Goal: Task Accomplishment & Management: Use online tool/utility

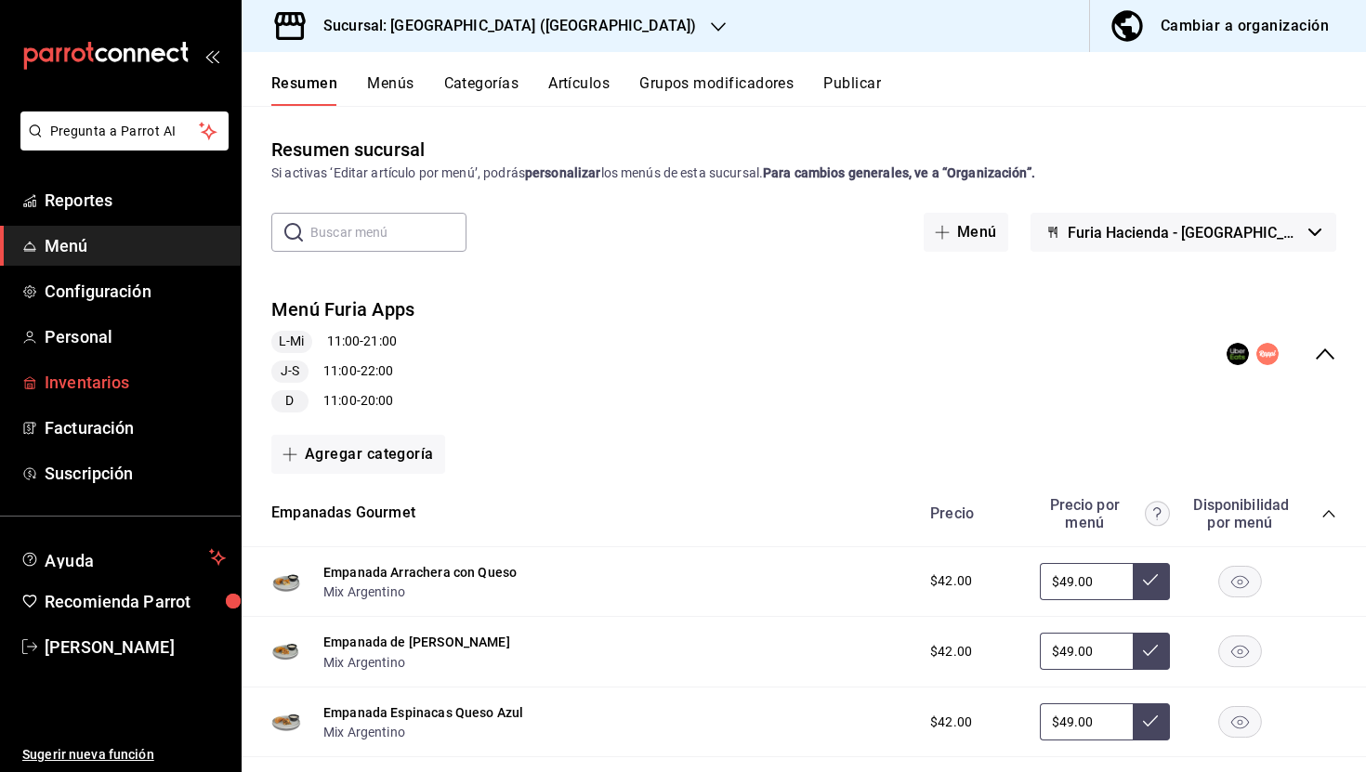
click at [115, 376] on span "Inventarios" at bounding box center [135, 382] width 181 height 25
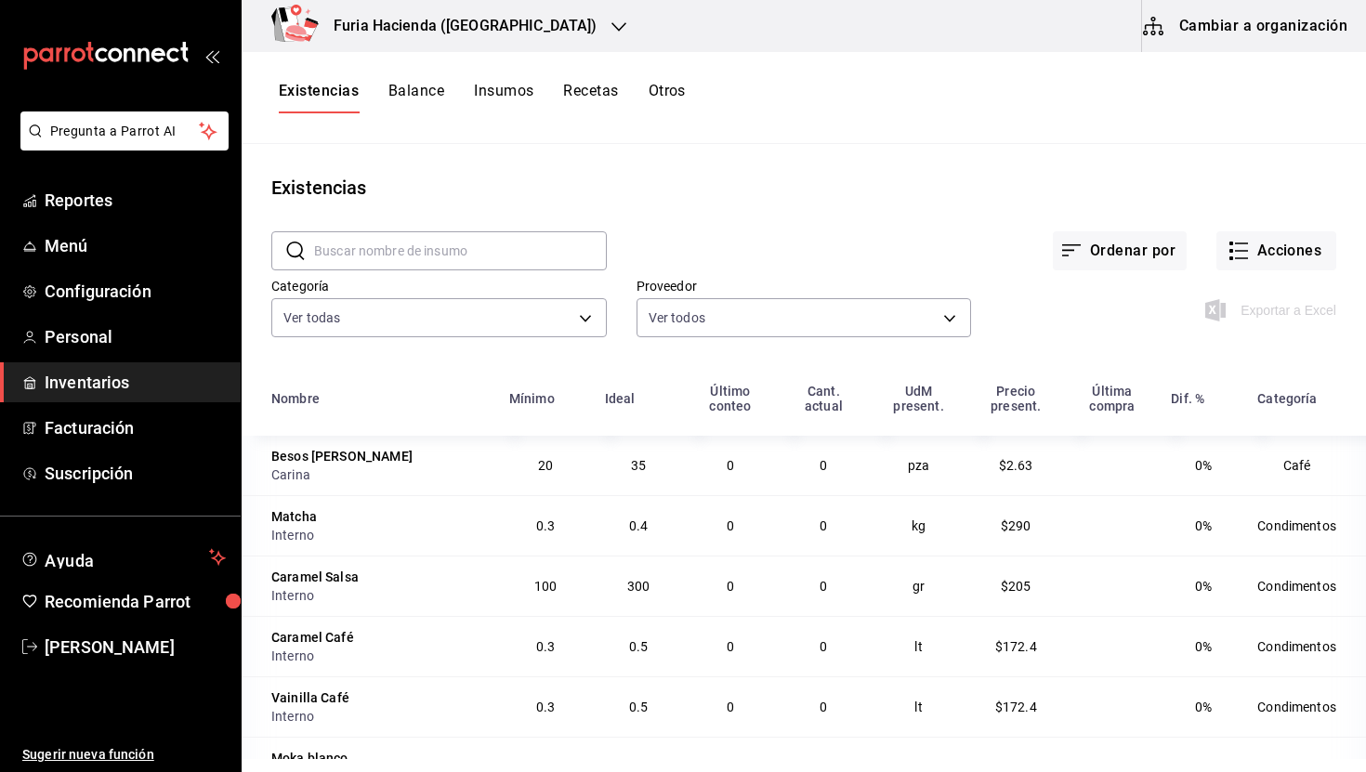
click at [521, 87] on button "Insumos" at bounding box center [503, 98] width 59 height 32
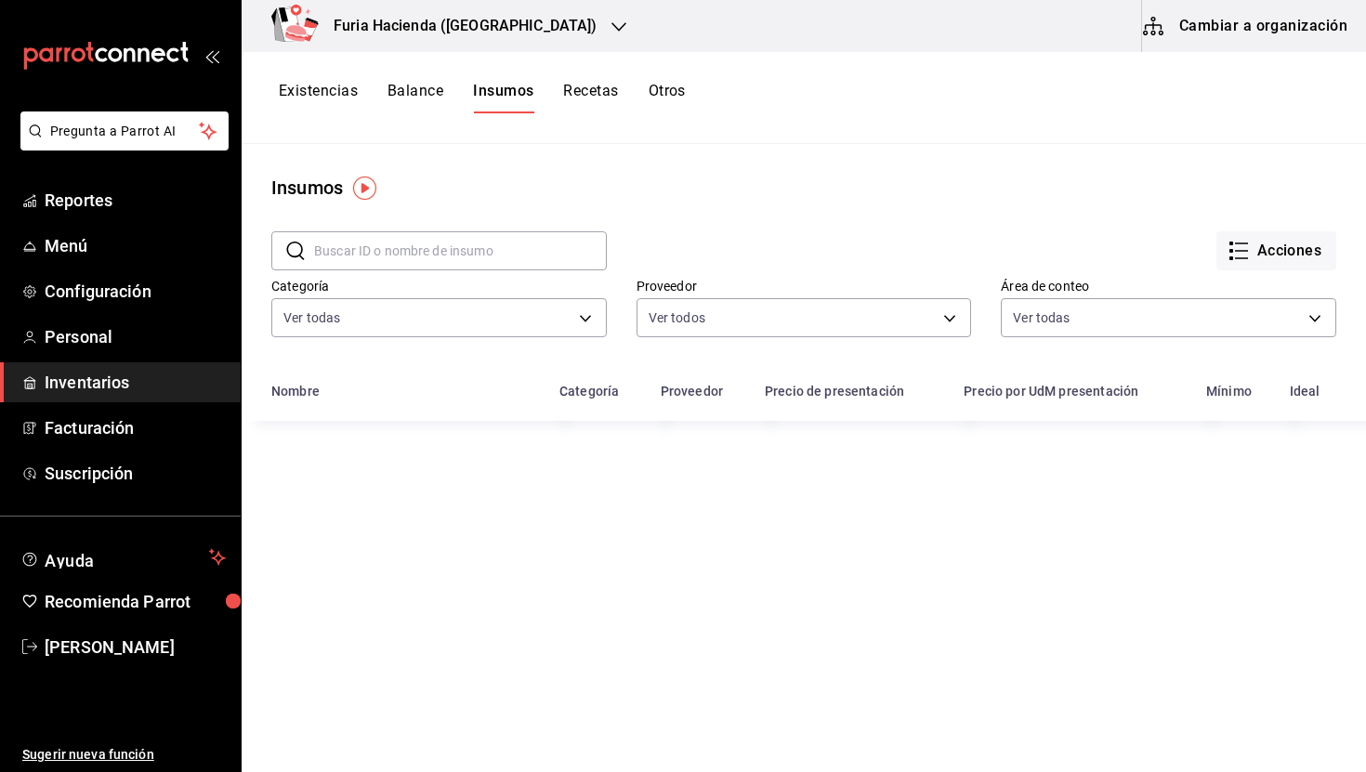
click at [410, 240] on input "text" at bounding box center [460, 250] width 293 height 37
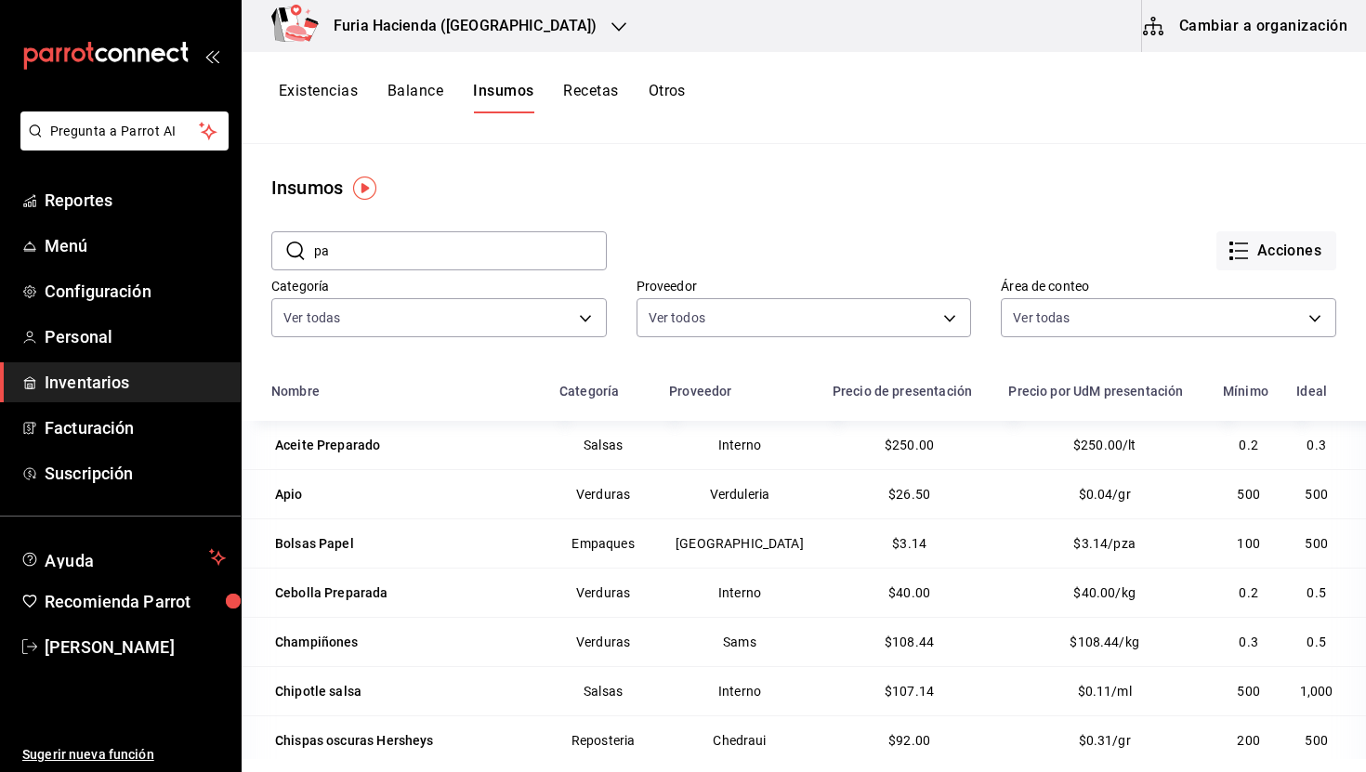
type input "pan"
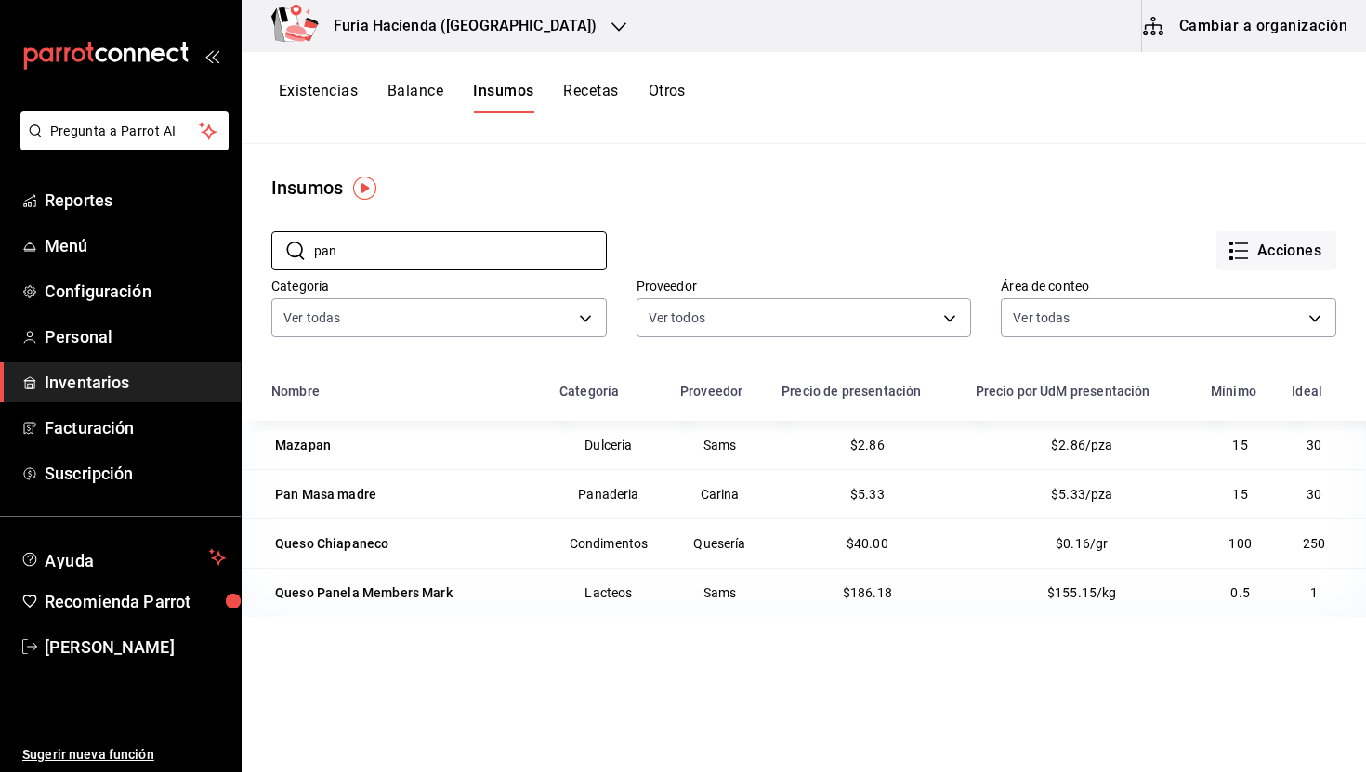
click at [329, 90] on button "Existencias" at bounding box center [318, 98] width 79 height 32
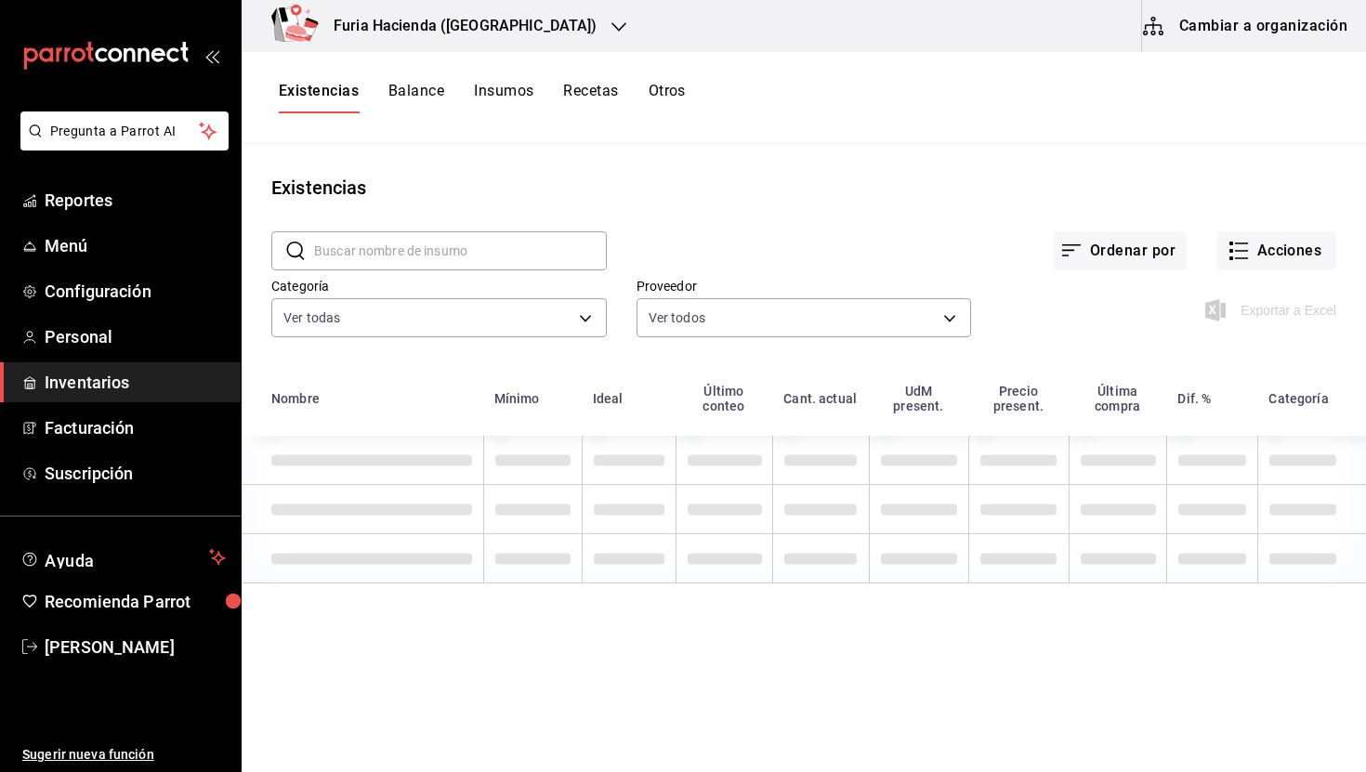
click at [544, 256] on input "text" at bounding box center [460, 250] width 293 height 37
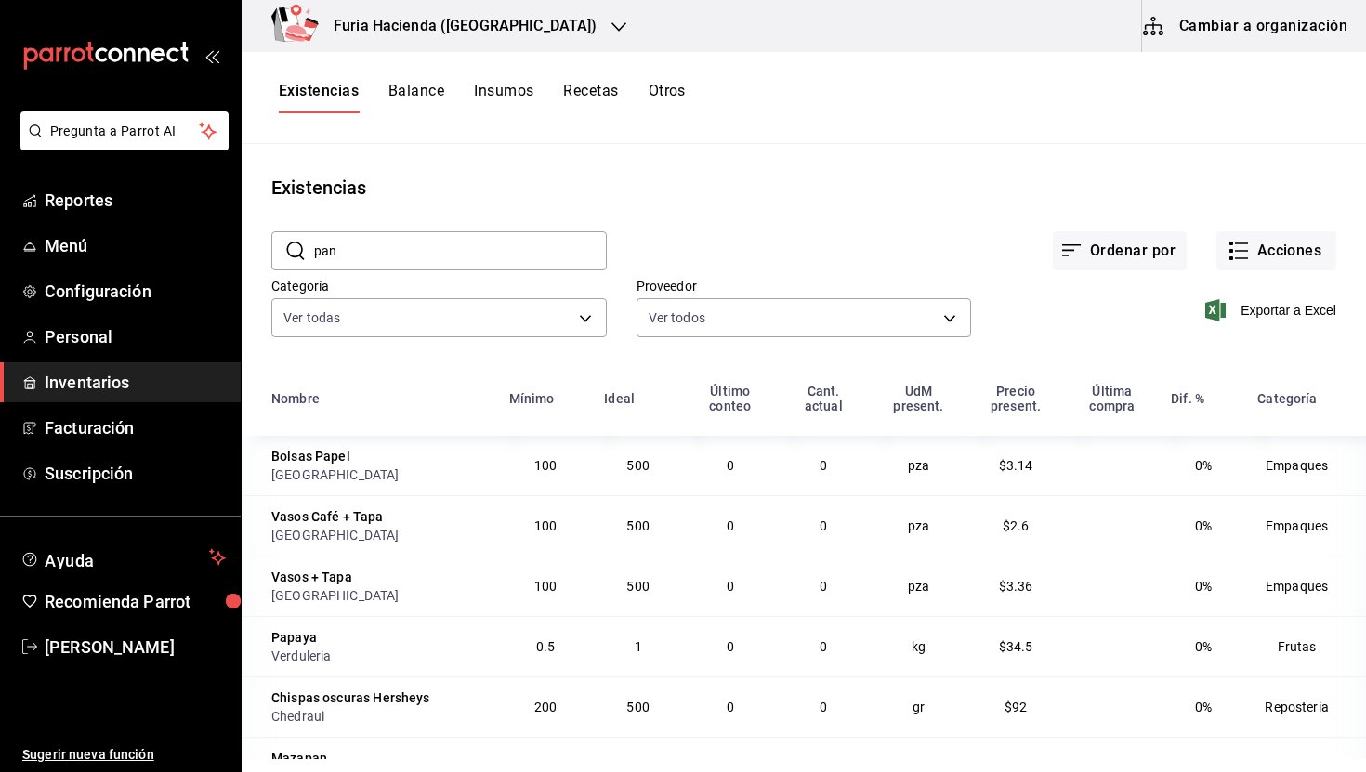
click at [397, 256] on input "pan" at bounding box center [460, 250] width 293 height 37
type input "pan mas"
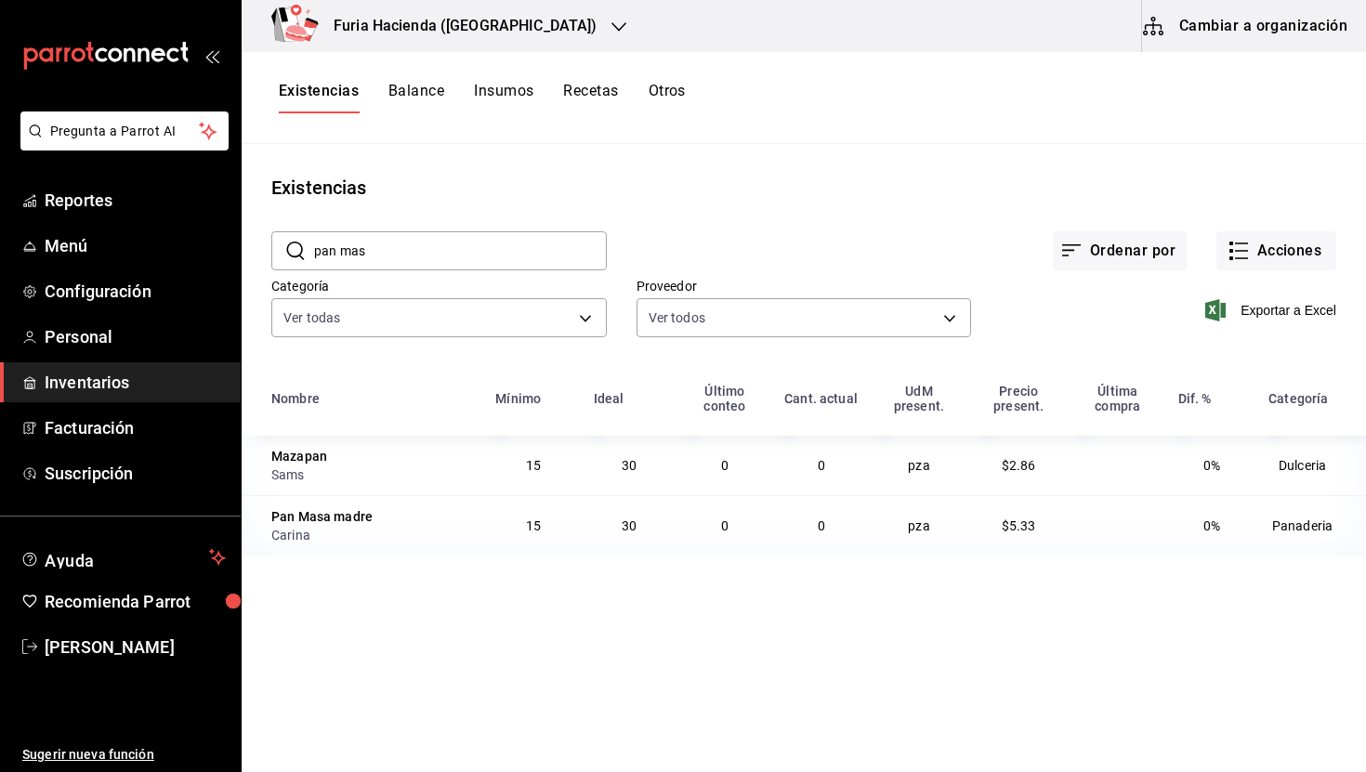
click at [413, 235] on input "pan mas" at bounding box center [460, 250] width 293 height 37
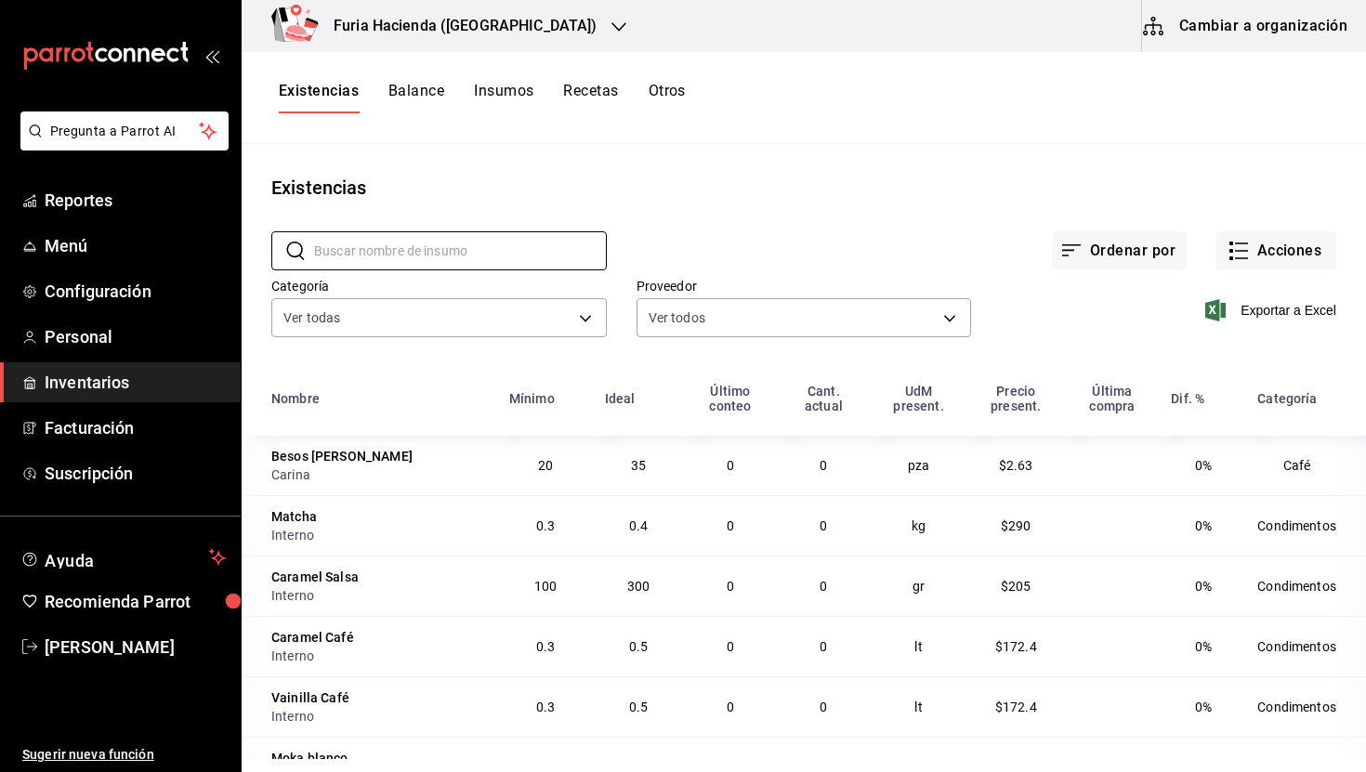
click at [747, 198] on div "Existencias" at bounding box center [804, 188] width 1125 height 28
click at [73, 257] on span "Menú" at bounding box center [135, 245] width 181 height 25
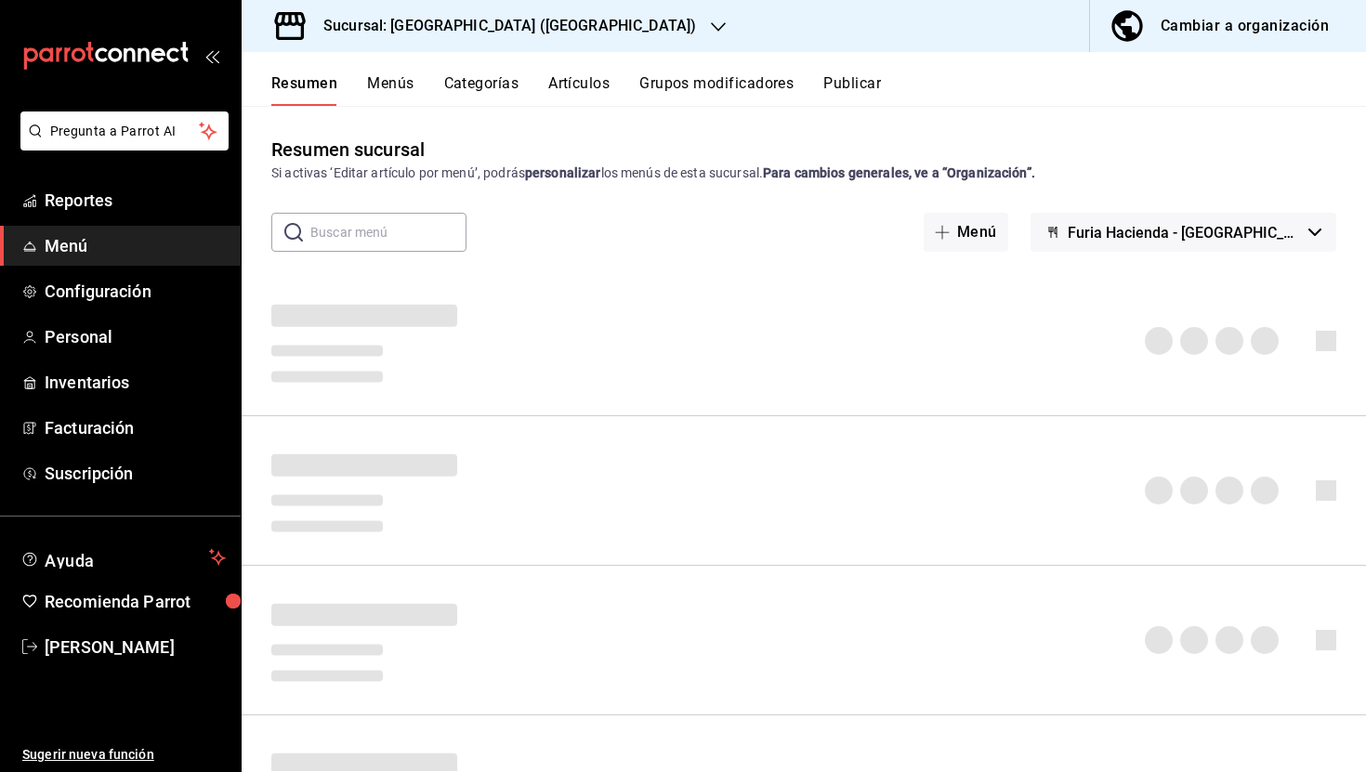
click at [398, 237] on input "text" at bounding box center [388, 232] width 156 height 37
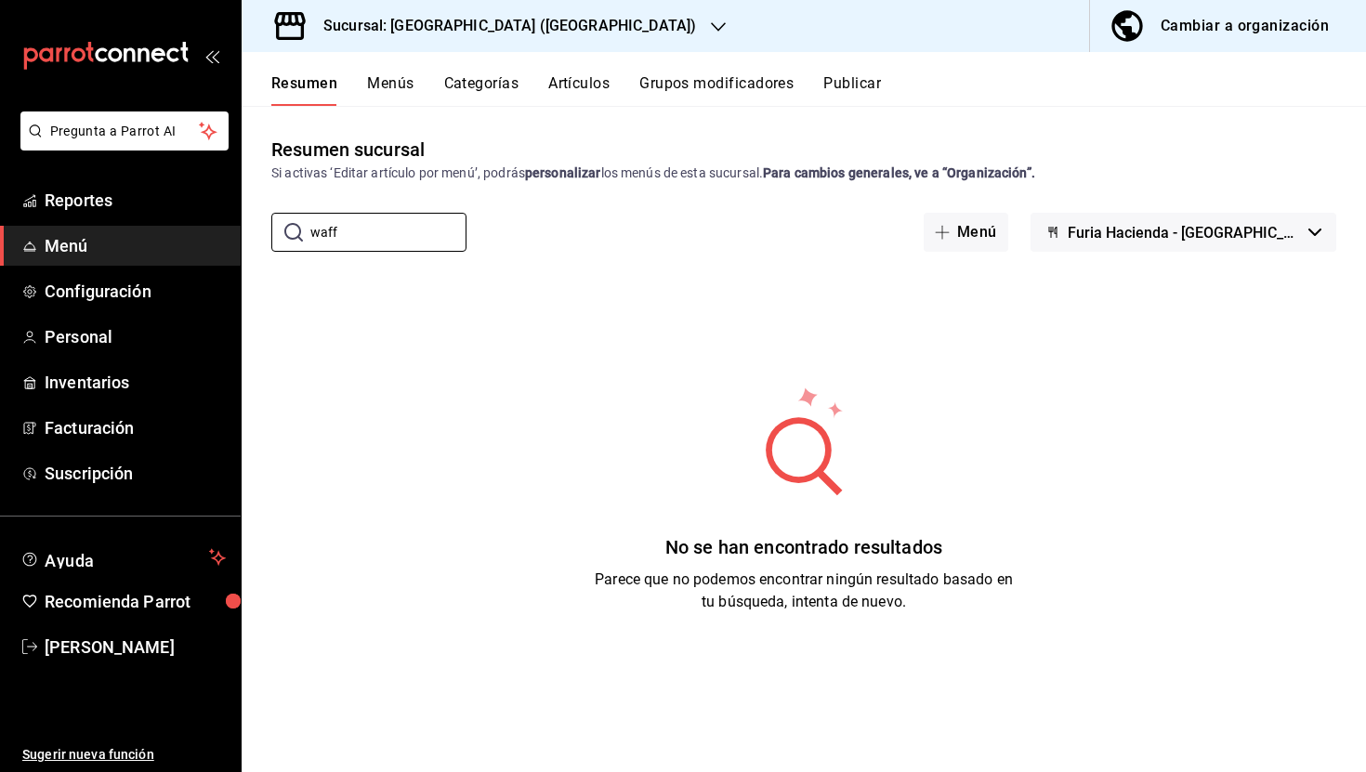
type input "waff"
click at [171, 235] on span "Menú" at bounding box center [135, 245] width 181 height 25
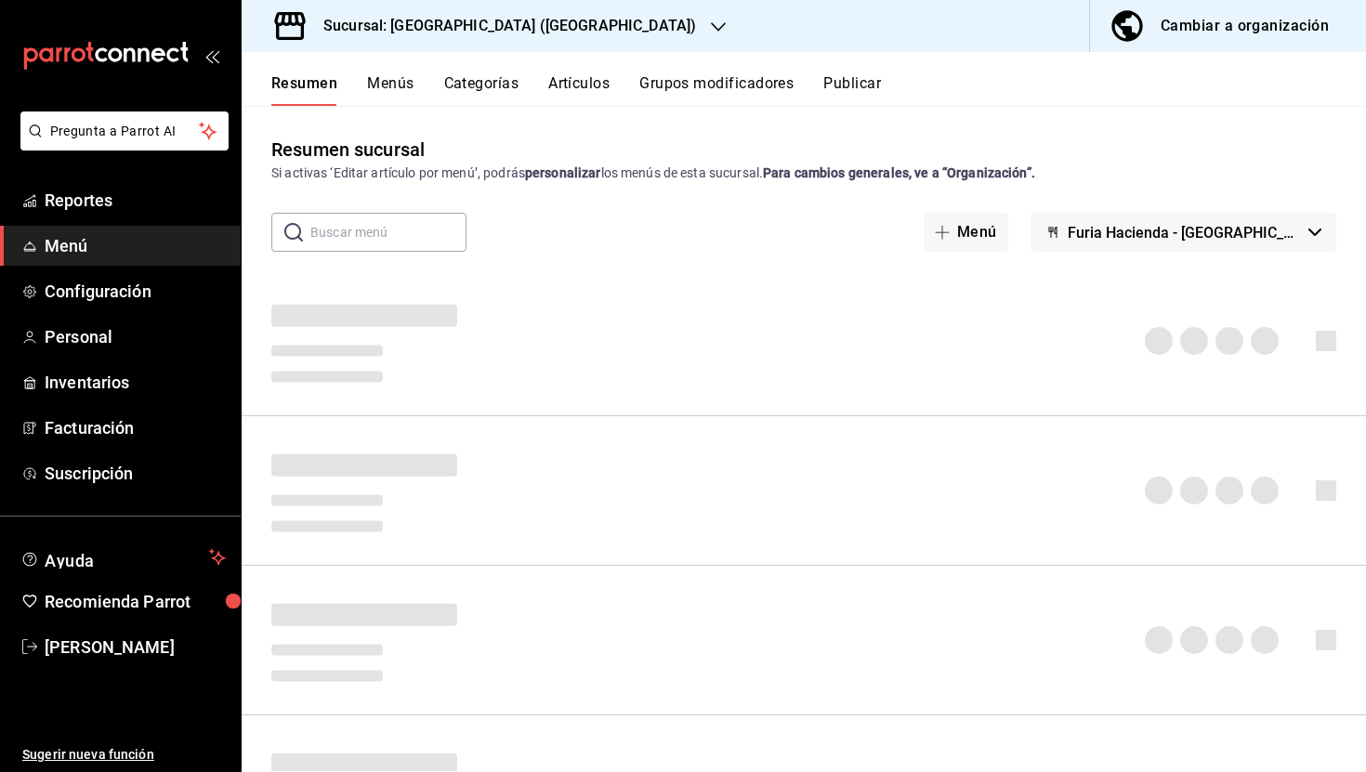
click at [547, 86] on div "Resumen Menús Categorías Artículos Grupos modificadores Publicar" at bounding box center [818, 90] width 1095 height 32
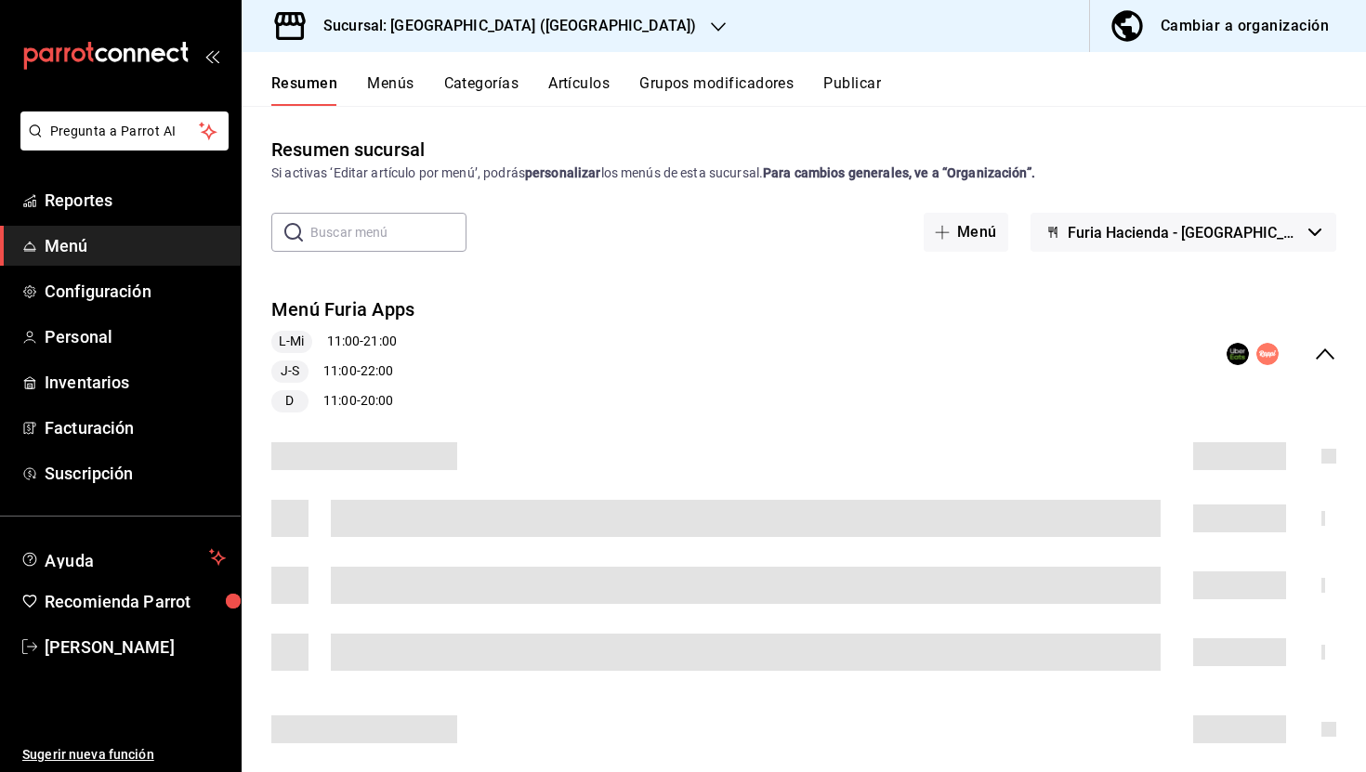
click at [614, 90] on div "Resumen Menús Categorías Artículos Grupos modificadores Publicar" at bounding box center [818, 90] width 1095 height 32
click at [587, 84] on button "Artículos" at bounding box center [578, 90] width 61 height 32
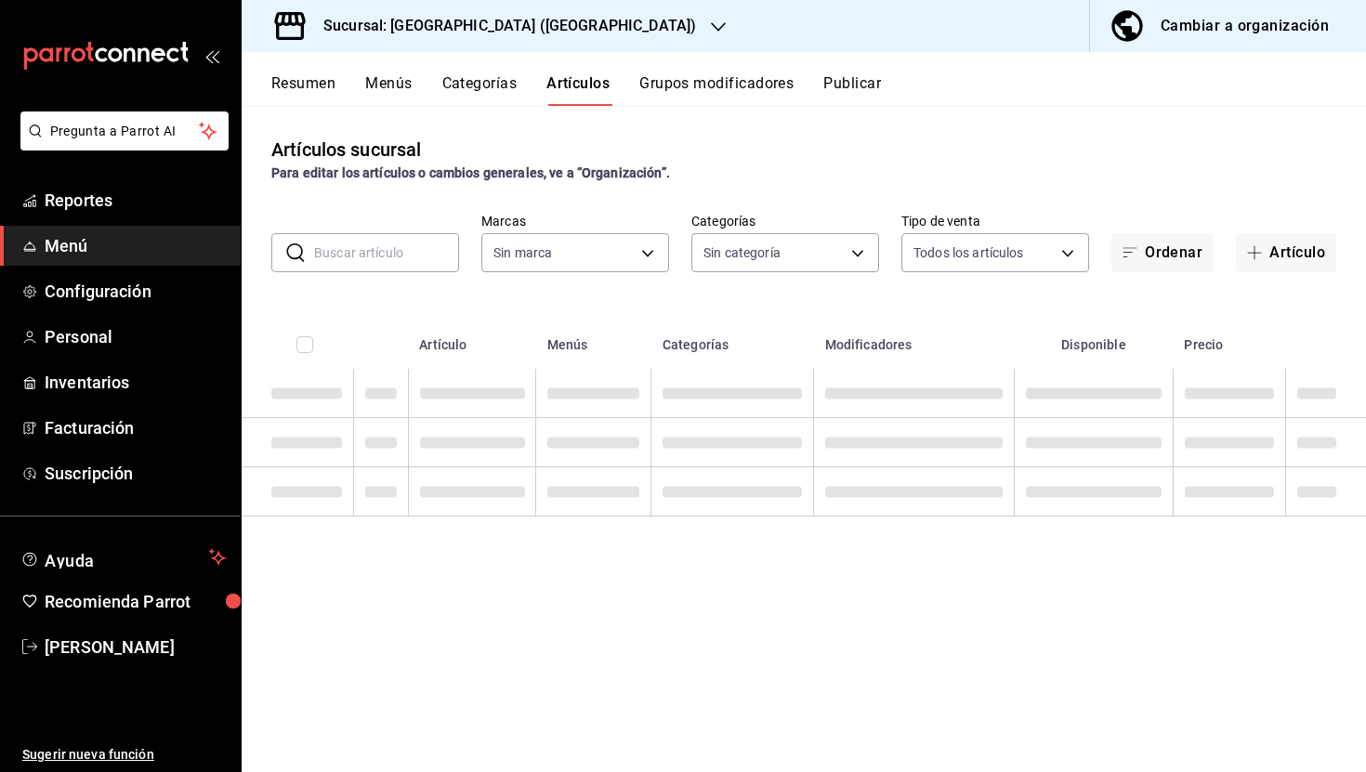
click at [404, 245] on input "text" at bounding box center [386, 252] width 145 height 37
type input "7a789ef8-f71c-49e3-bf04-467ed2c5263c"
type input "72625b5b-7a68-4e65-a17d-1232e53441ba,a1c59b6c-f500-4add-a0db-b55460d31a74,3bd55…"
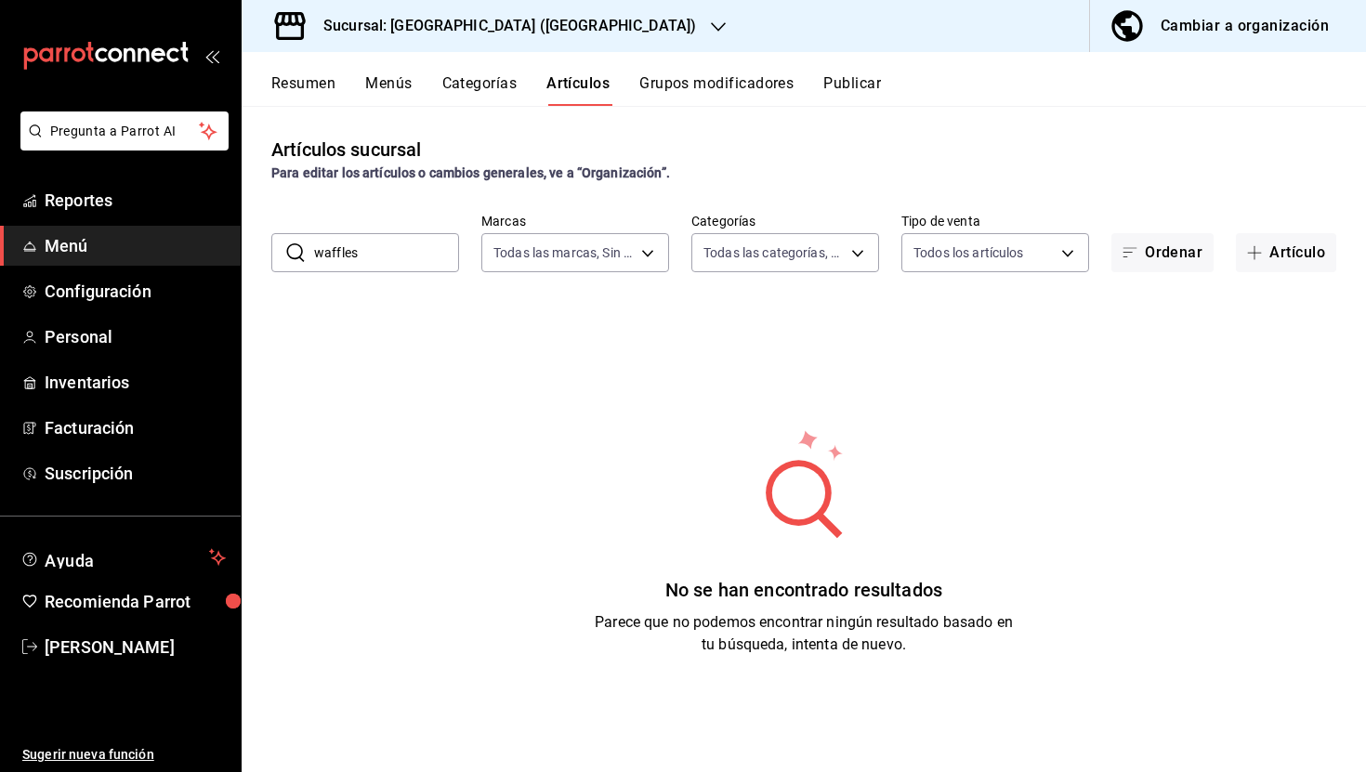
click at [411, 258] on input "waffles" at bounding box center [386, 252] width 145 height 37
type input "waf"
click at [401, 35] on h3 "Sucursal: Furia Hacienda (Chiapas)" at bounding box center [503, 26] width 388 height 22
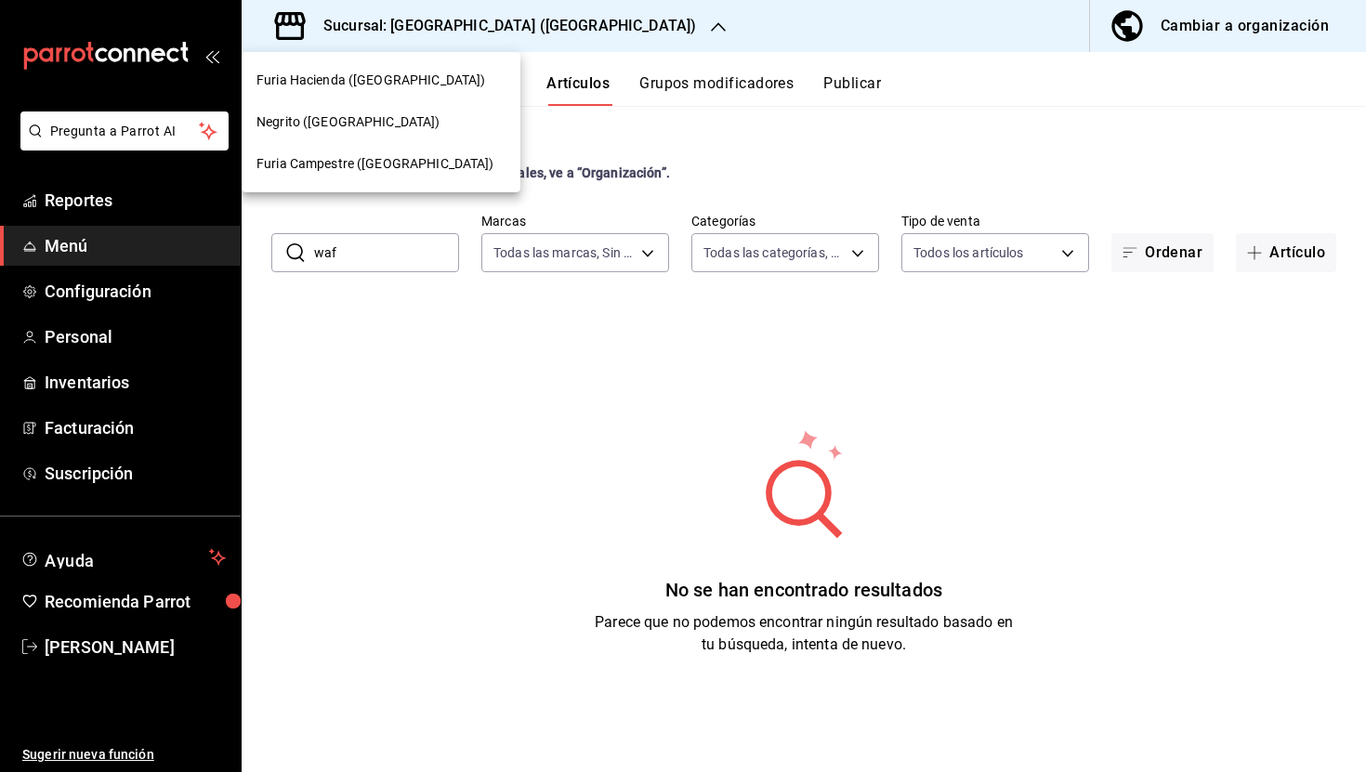
click at [352, 120] on span "Negrito ([GEOGRAPHIC_DATA])" at bounding box center [349, 122] width 184 height 20
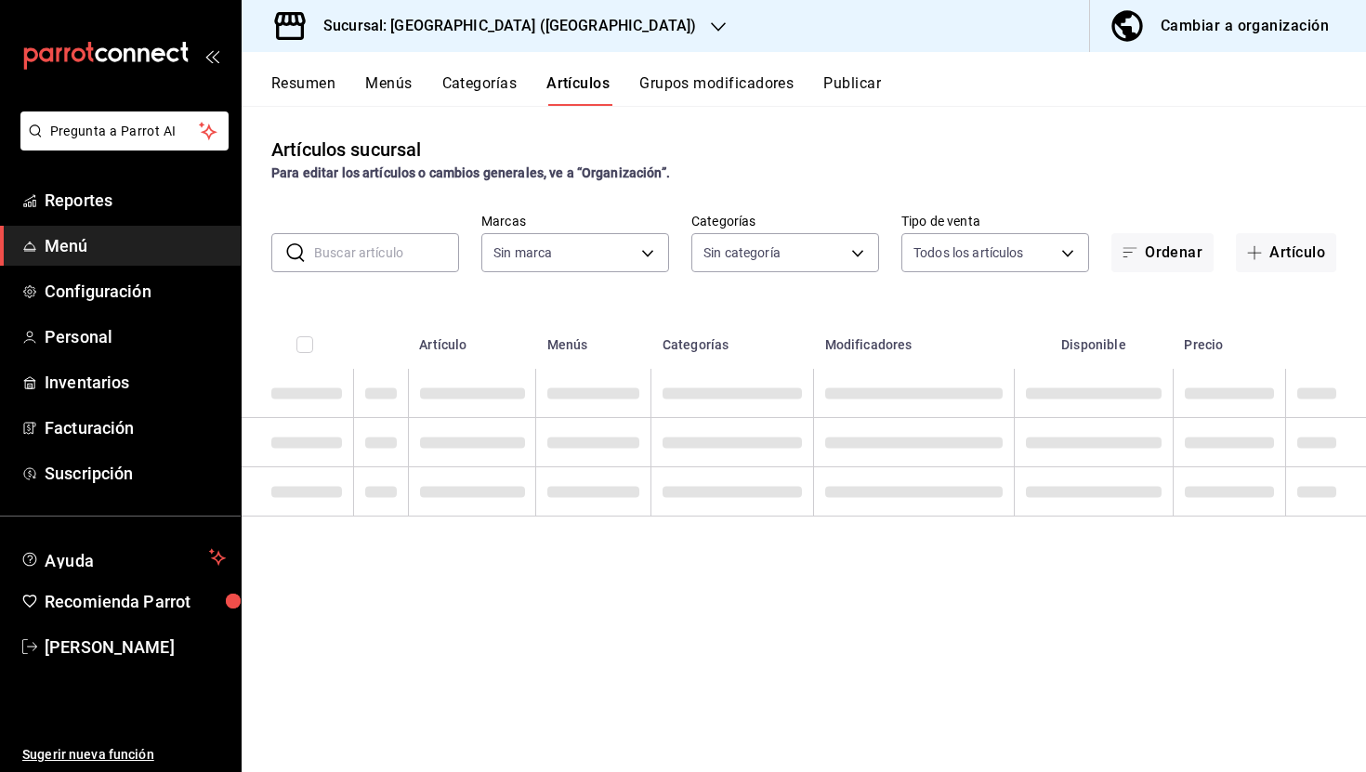
click at [376, 252] on input "text" at bounding box center [386, 252] width 145 height 37
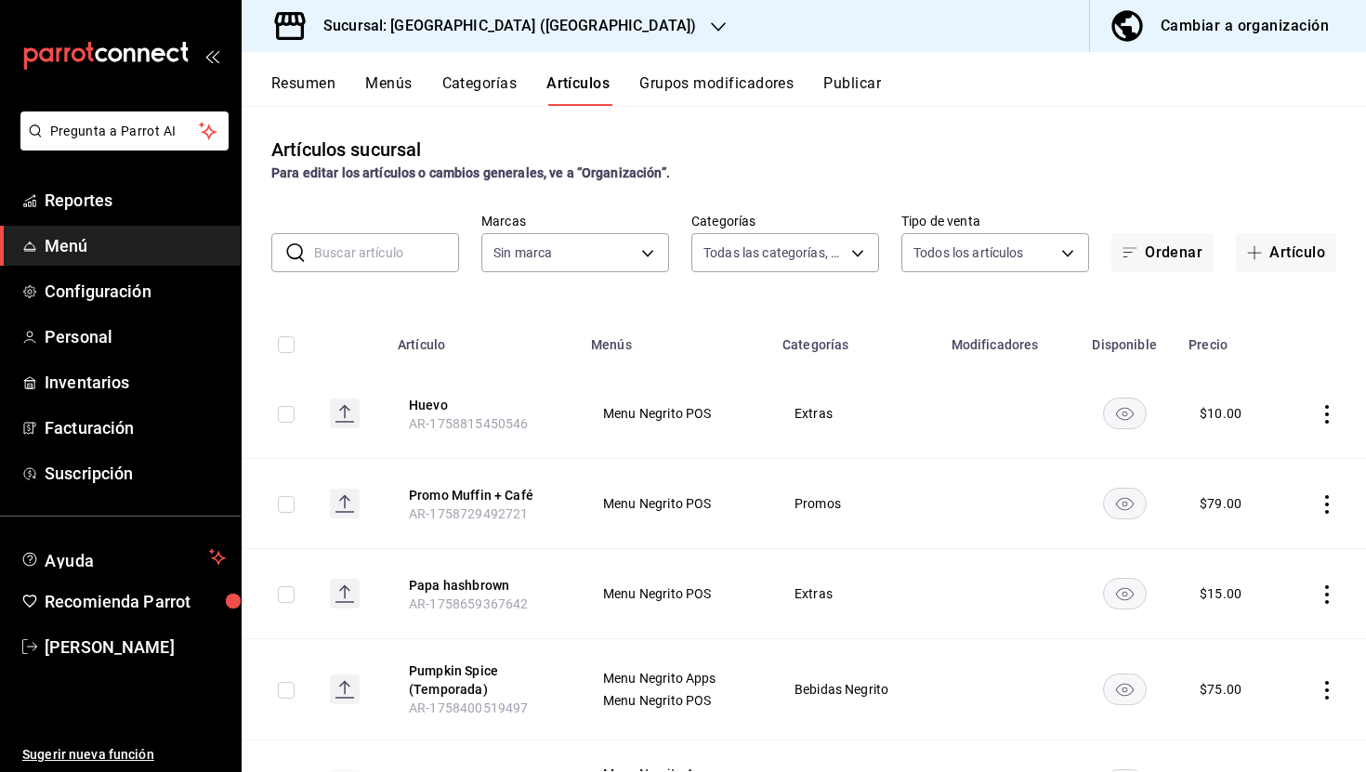
type input "58f0ccdc-7803-4efc-895d-68e637178344,04179152-9d8b-4da6-8fd7-33c55e9b75bc,2ec7e…"
type input "287774e0-f4ba-4ef7-b69d-38b7dbe72ed9"
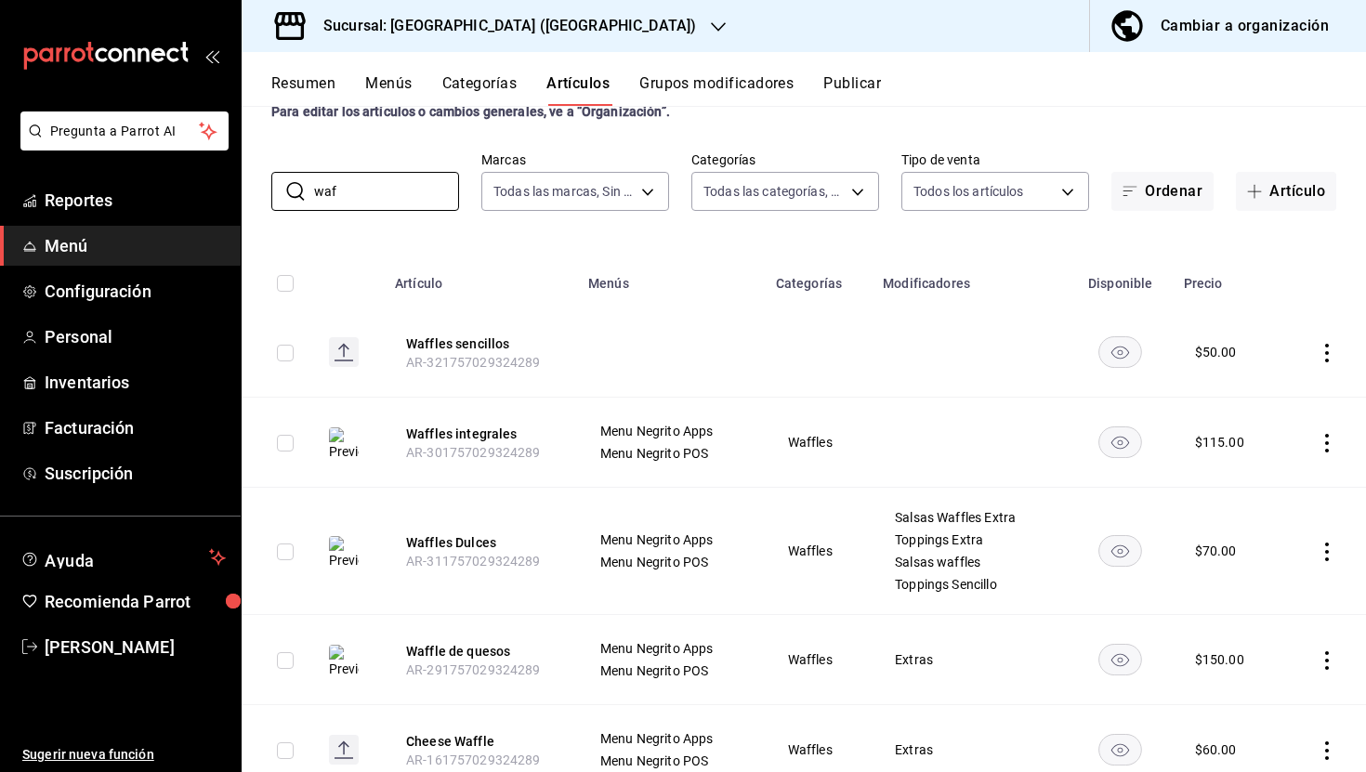
scroll to position [62, 0]
type input "waf"
click at [406, 22] on h3 "Sucursal: Negrito (Chiapas)" at bounding box center [503, 26] width 388 height 22
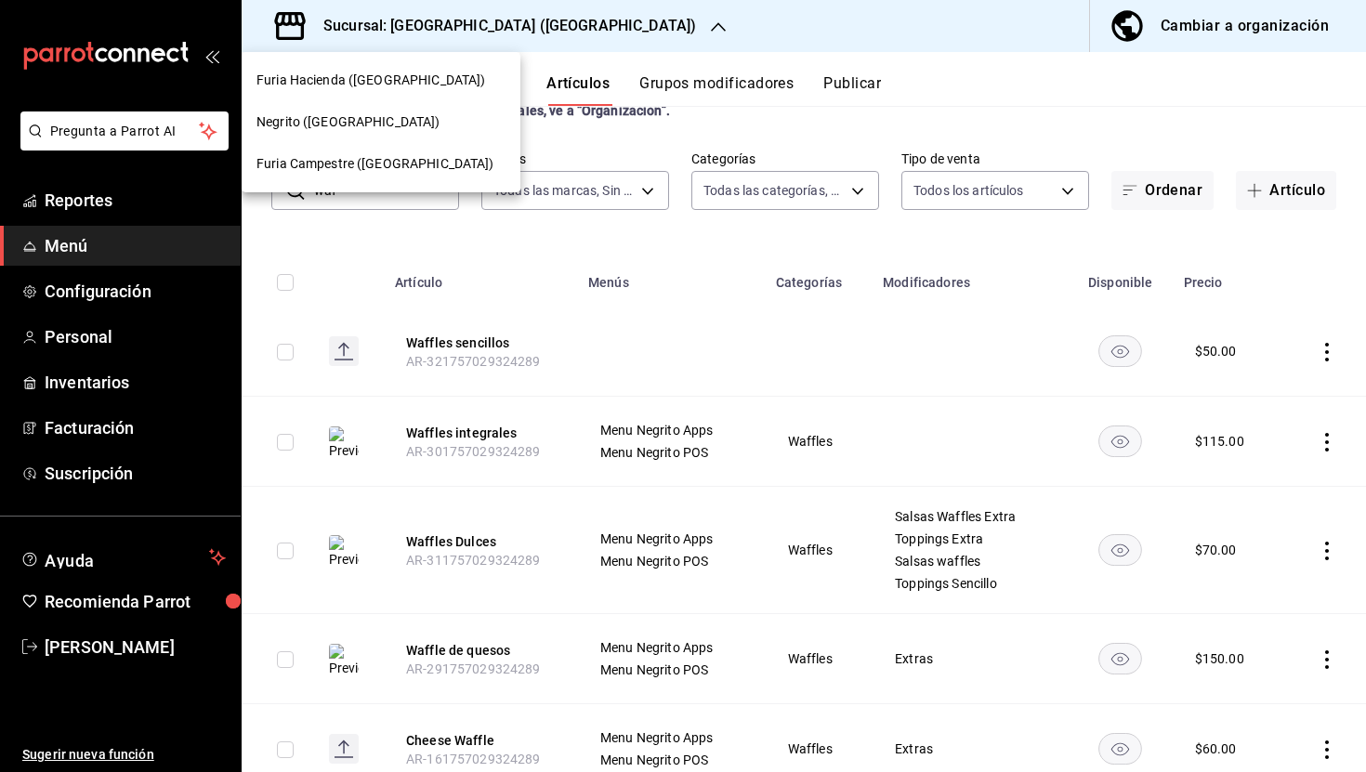
click at [375, 86] on span "Furia Hacienda ([GEOGRAPHIC_DATA])" at bounding box center [371, 81] width 229 height 20
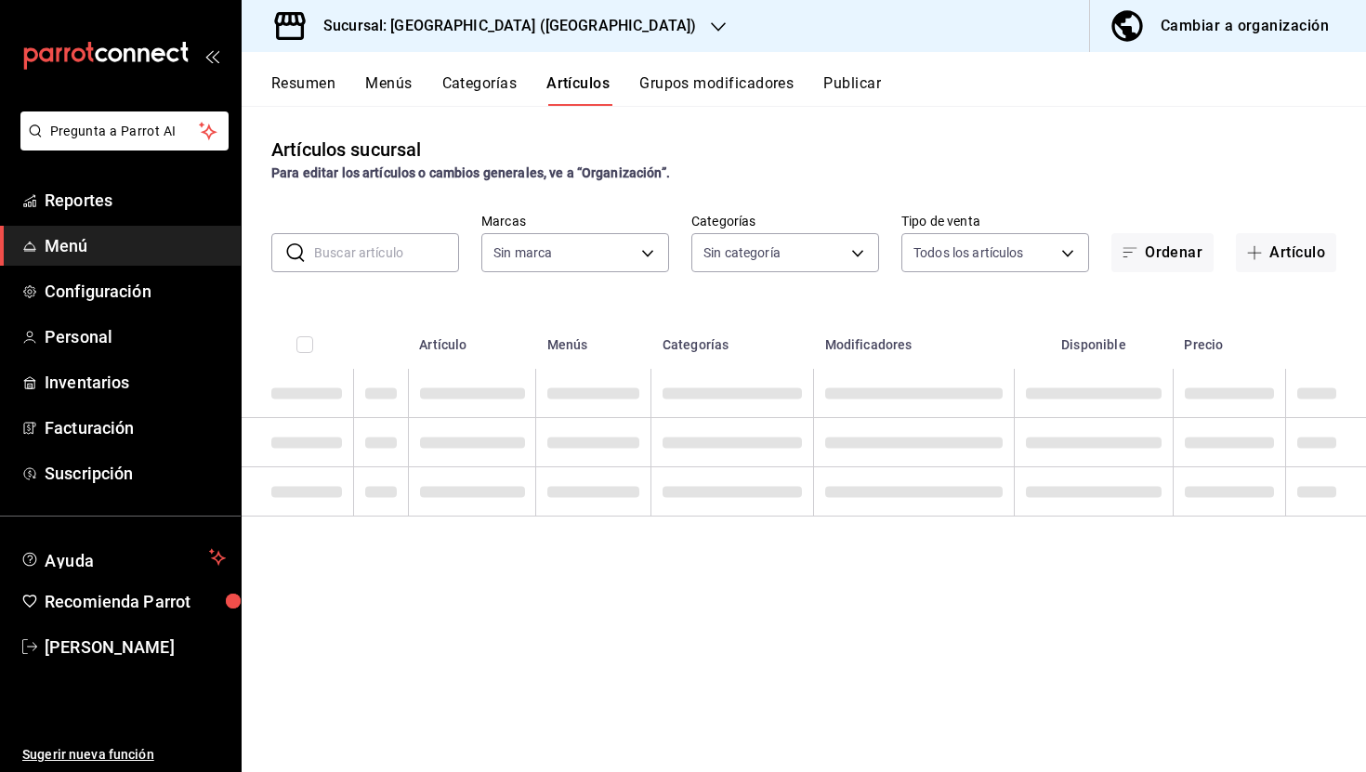
type input "72625b5b-7a68-4e65-a17d-1232e53441ba,a1c59b6c-f500-4add-a0db-b55460d31a74,3bd55…"
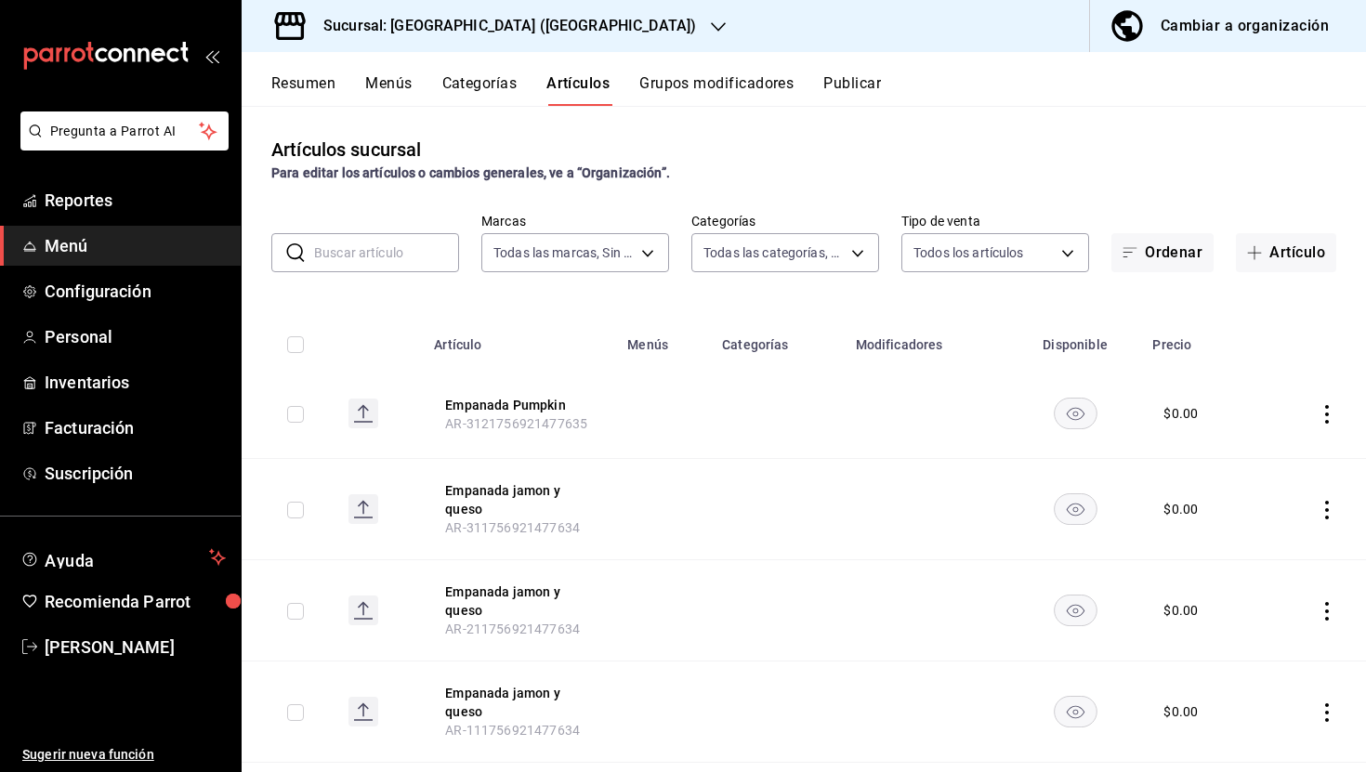
type input "7a789ef8-f71c-49e3-bf04-467ed2c5263c"
click at [1225, 30] on div "Cambiar a organización" at bounding box center [1245, 26] width 168 height 26
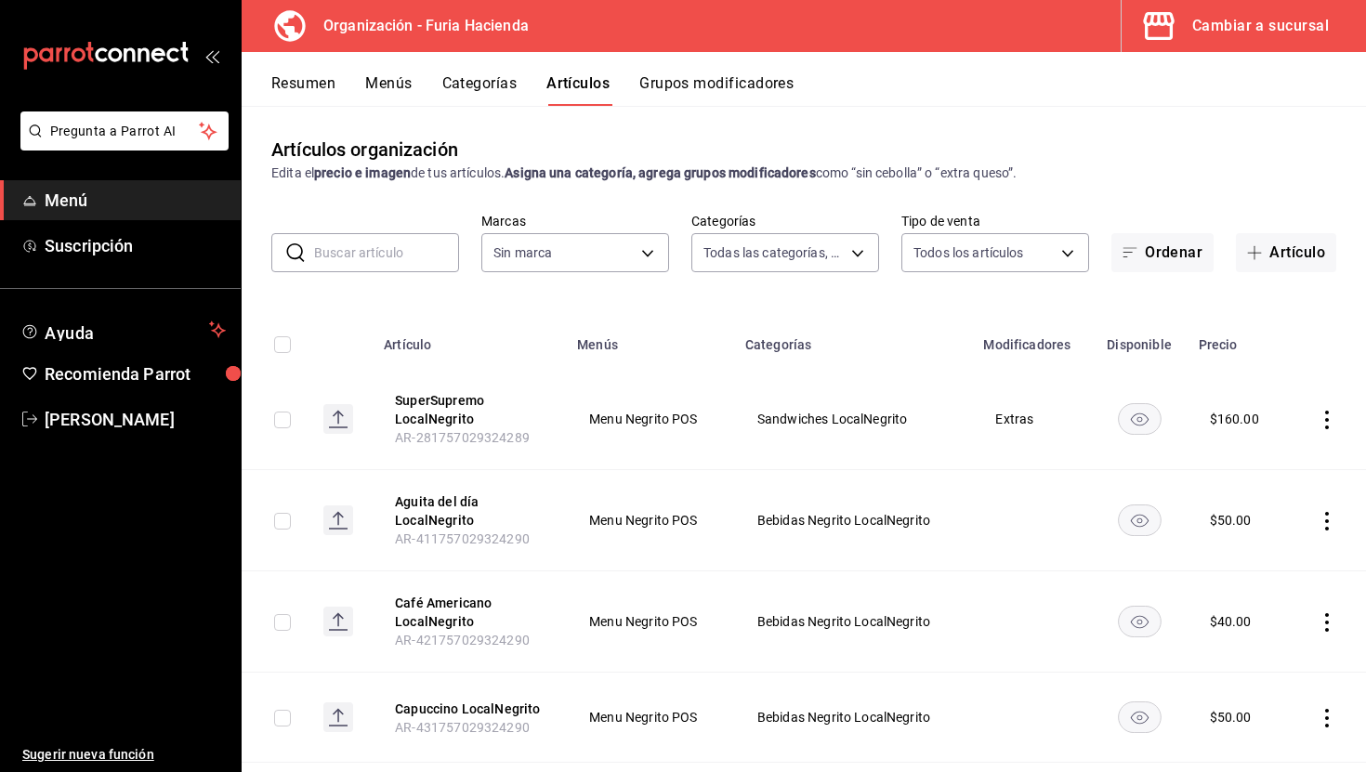
type input "661febab-929e-4191-ae24-ae0aaa062864,efca0296-21f5-405a-84c2-4691583b9005,e24fb…"
type input "bfeca42f-b570-411f-bb79-7bc68af5dd0e"
click at [1188, 19] on button "Cambiar a sucursal" at bounding box center [1237, 26] width 230 height 52
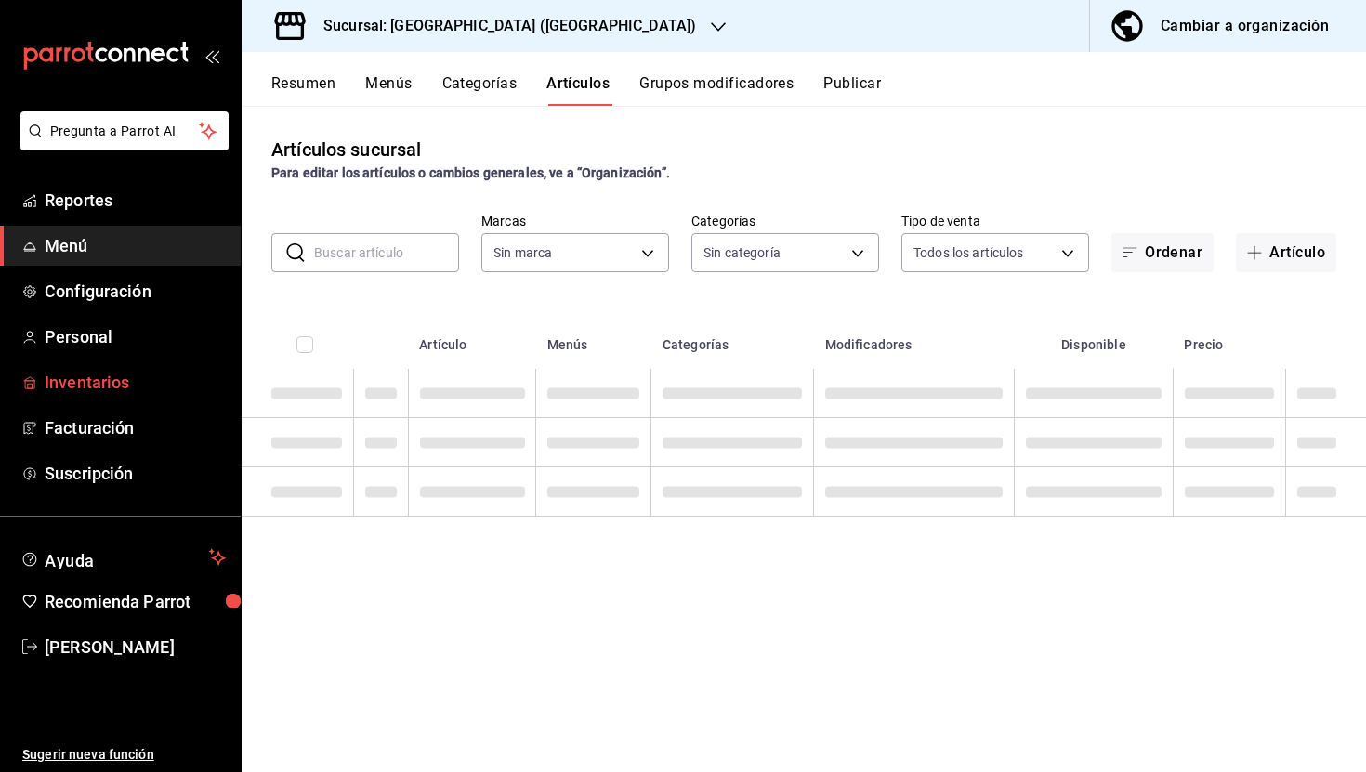
click at [99, 386] on span "Inventarios" at bounding box center [135, 382] width 181 height 25
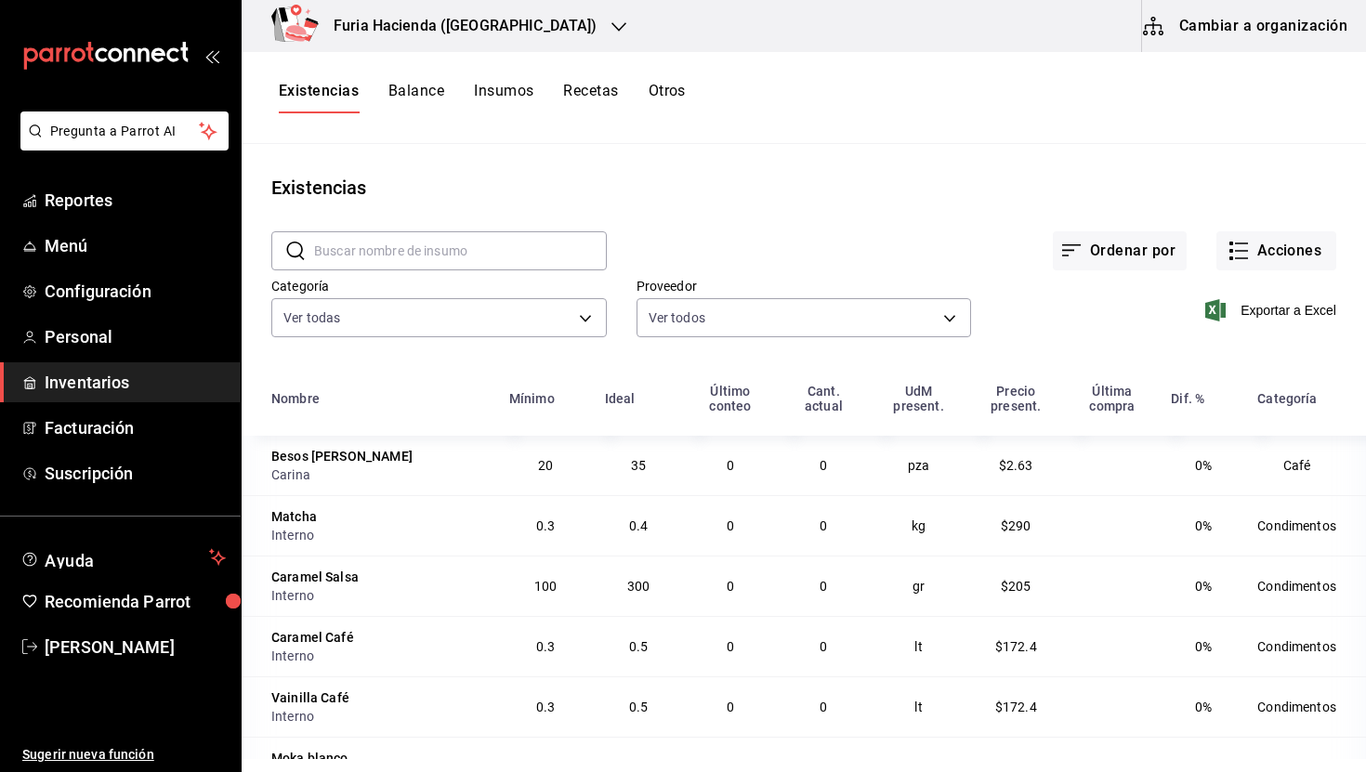
click at [598, 96] on button "Recetas" at bounding box center [590, 98] width 55 height 32
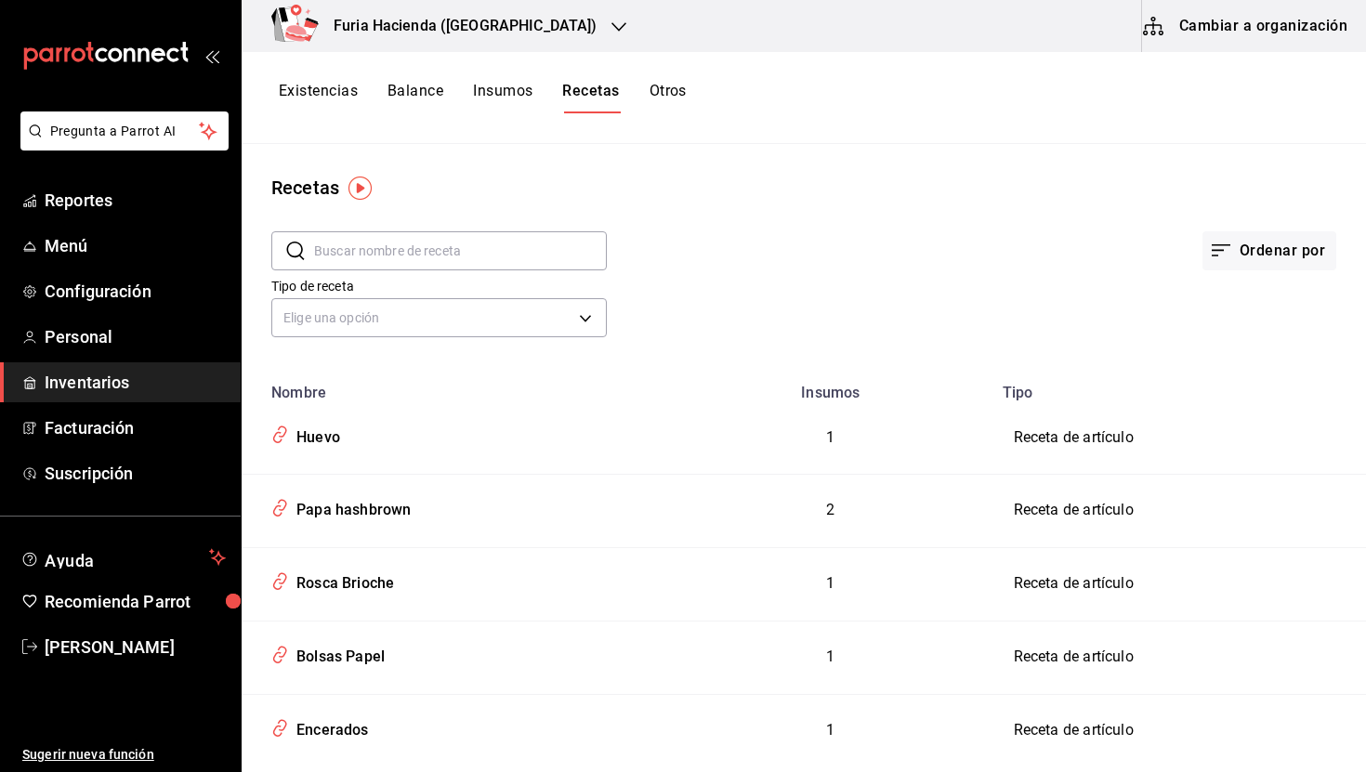
click at [1240, 23] on button "Cambiar a organización" at bounding box center [1246, 26] width 209 height 52
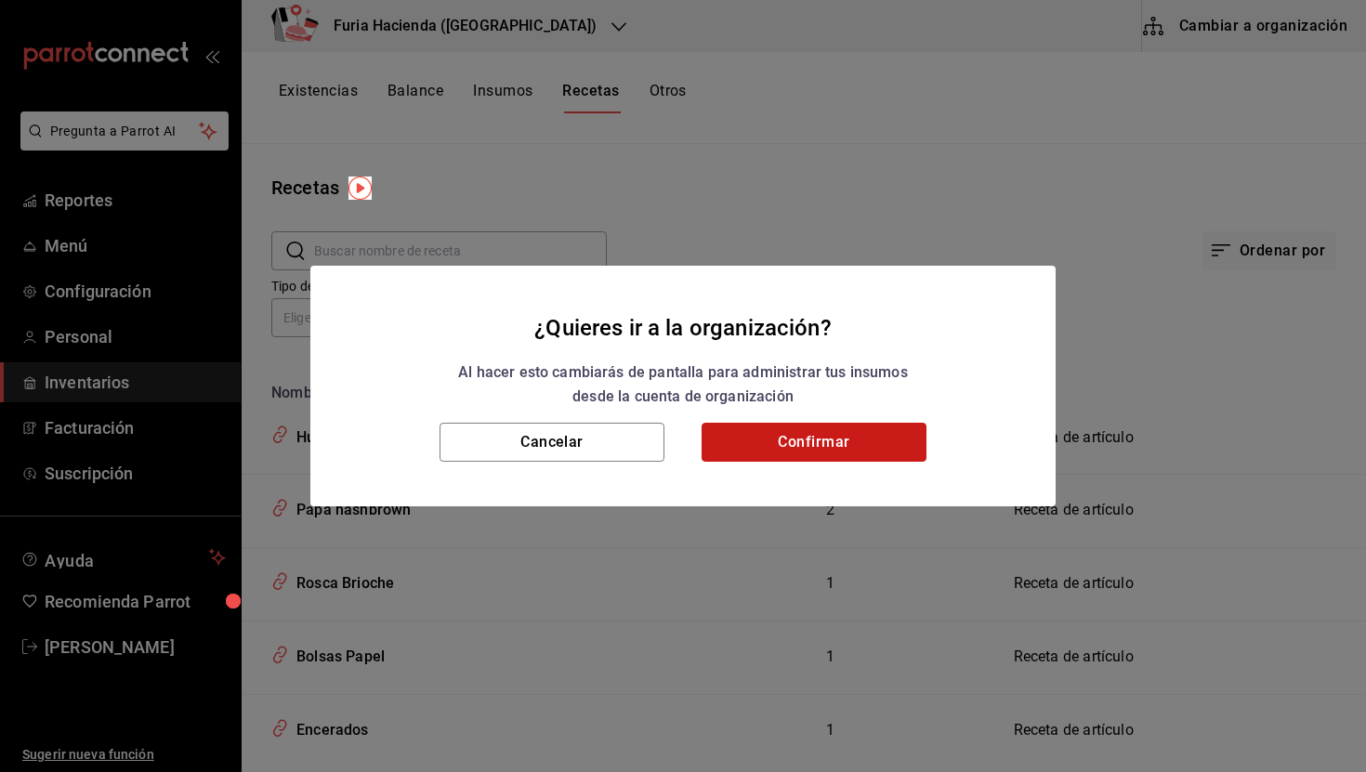
click at [824, 448] on button "Confirmar" at bounding box center [814, 442] width 225 height 39
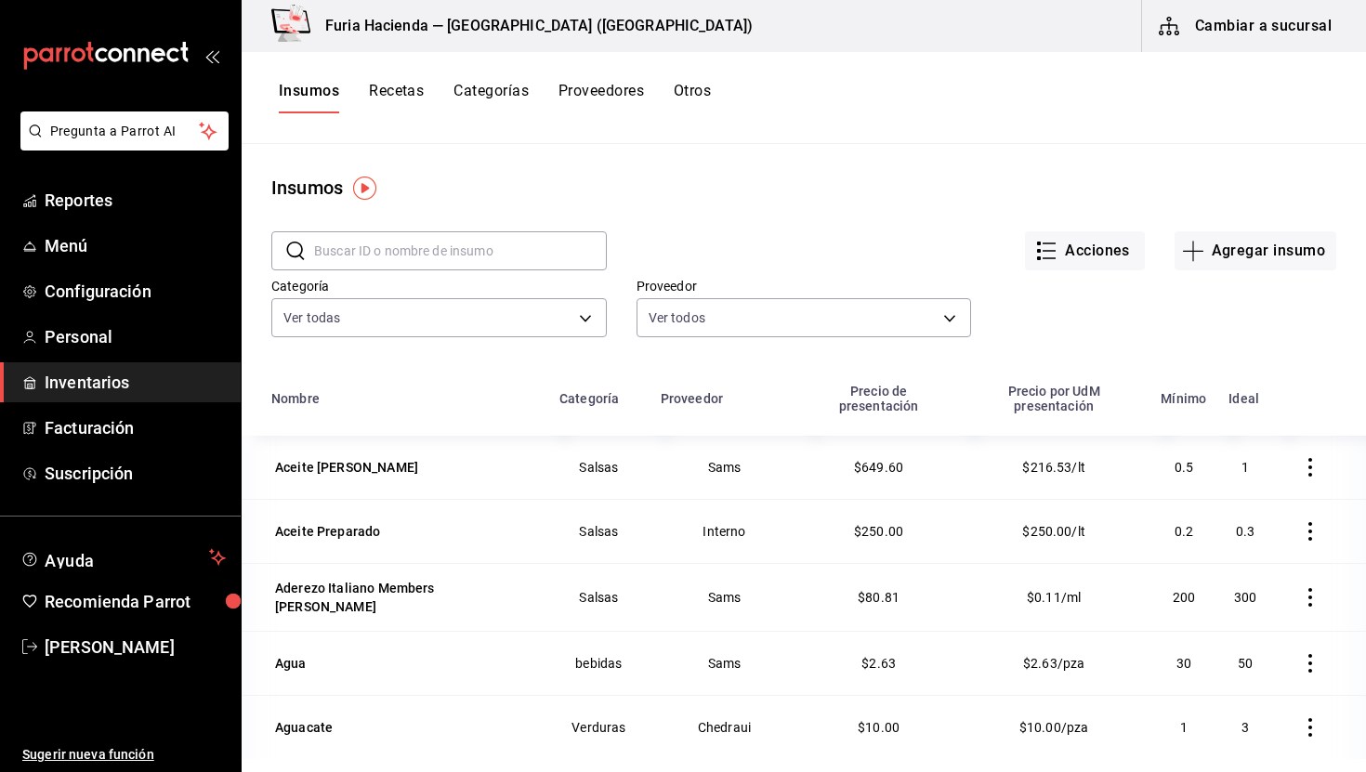
click at [426, 93] on div "Insumos Recetas Categorías Proveedores Otros" at bounding box center [495, 98] width 432 height 32
click at [394, 83] on button "Recetas" at bounding box center [396, 98] width 55 height 32
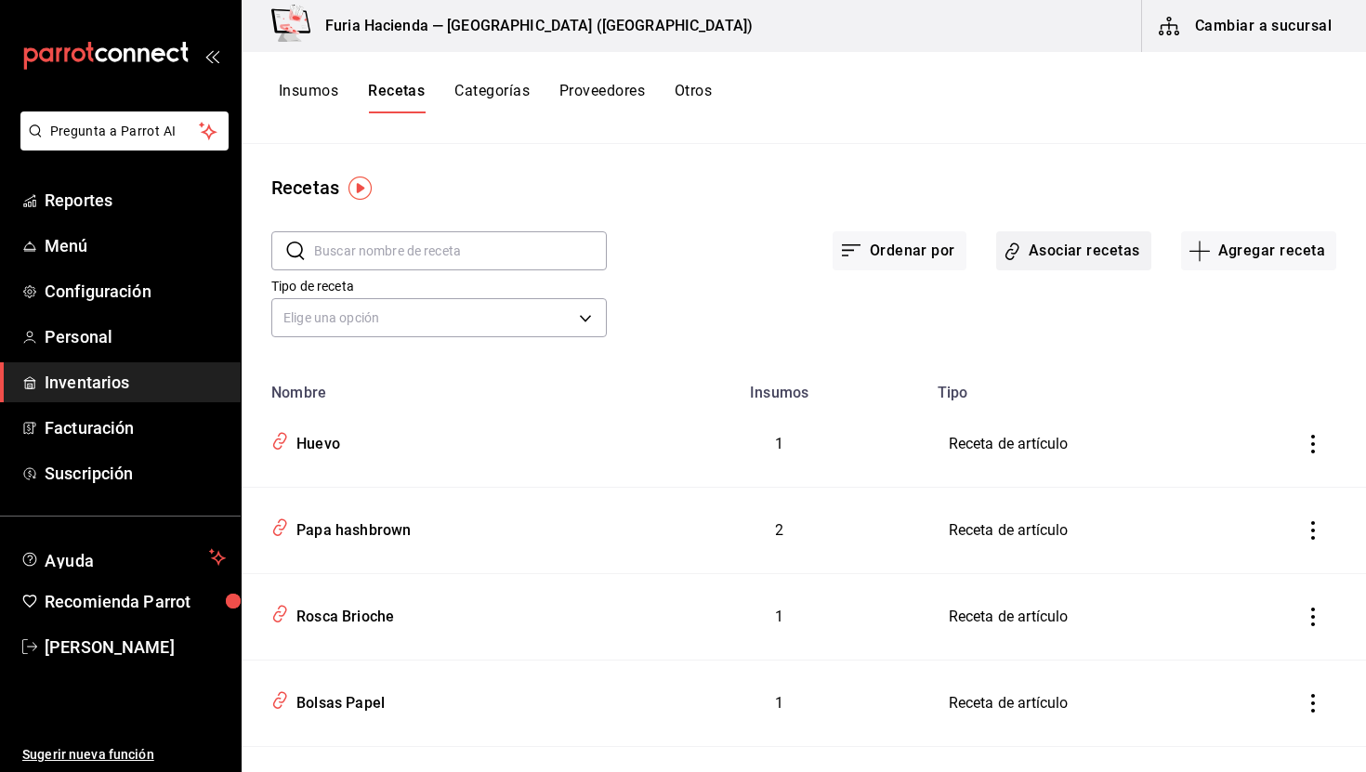
click at [1098, 251] on button "Asociar recetas" at bounding box center [1074, 250] width 155 height 39
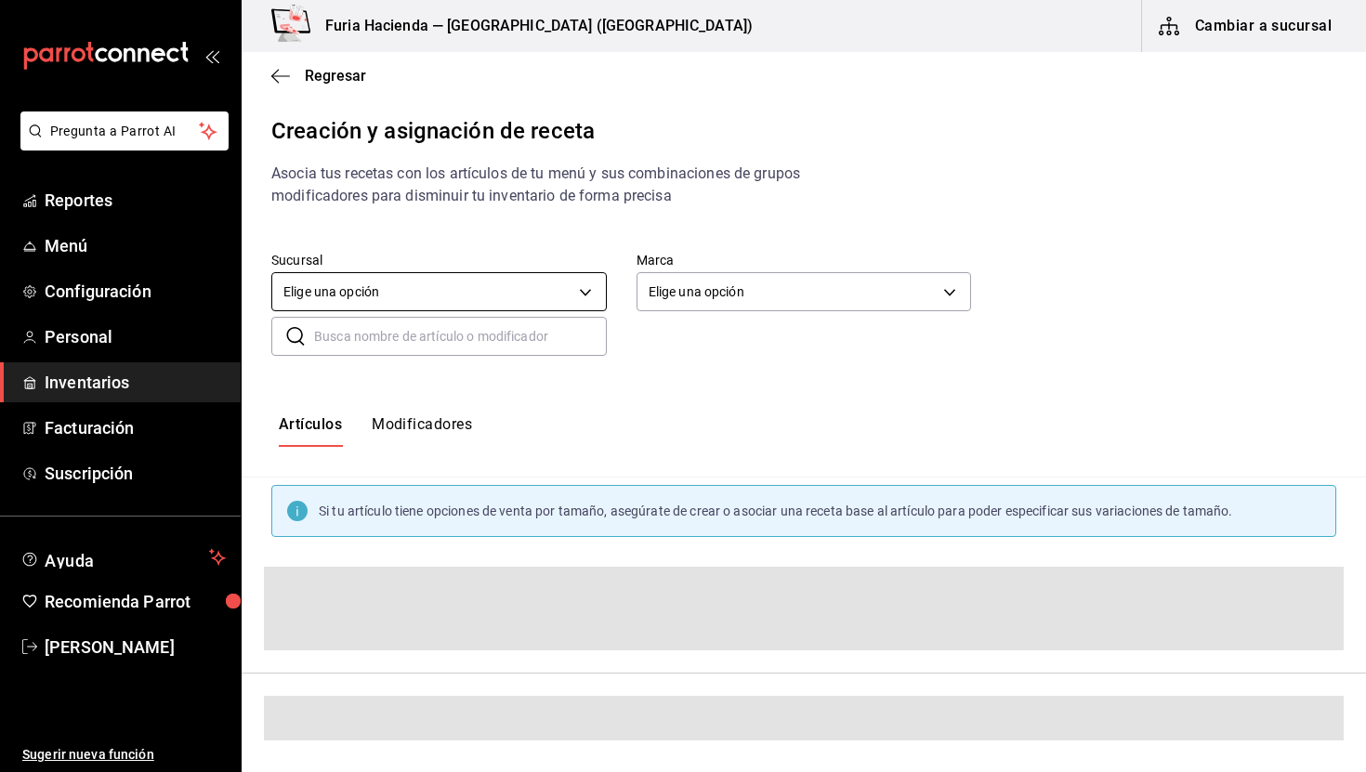
click at [463, 303] on body "Pregunta a Parrot AI Reportes Menú Configuración Personal Inventarios Facturaci…" at bounding box center [683, 370] width 1366 height 741
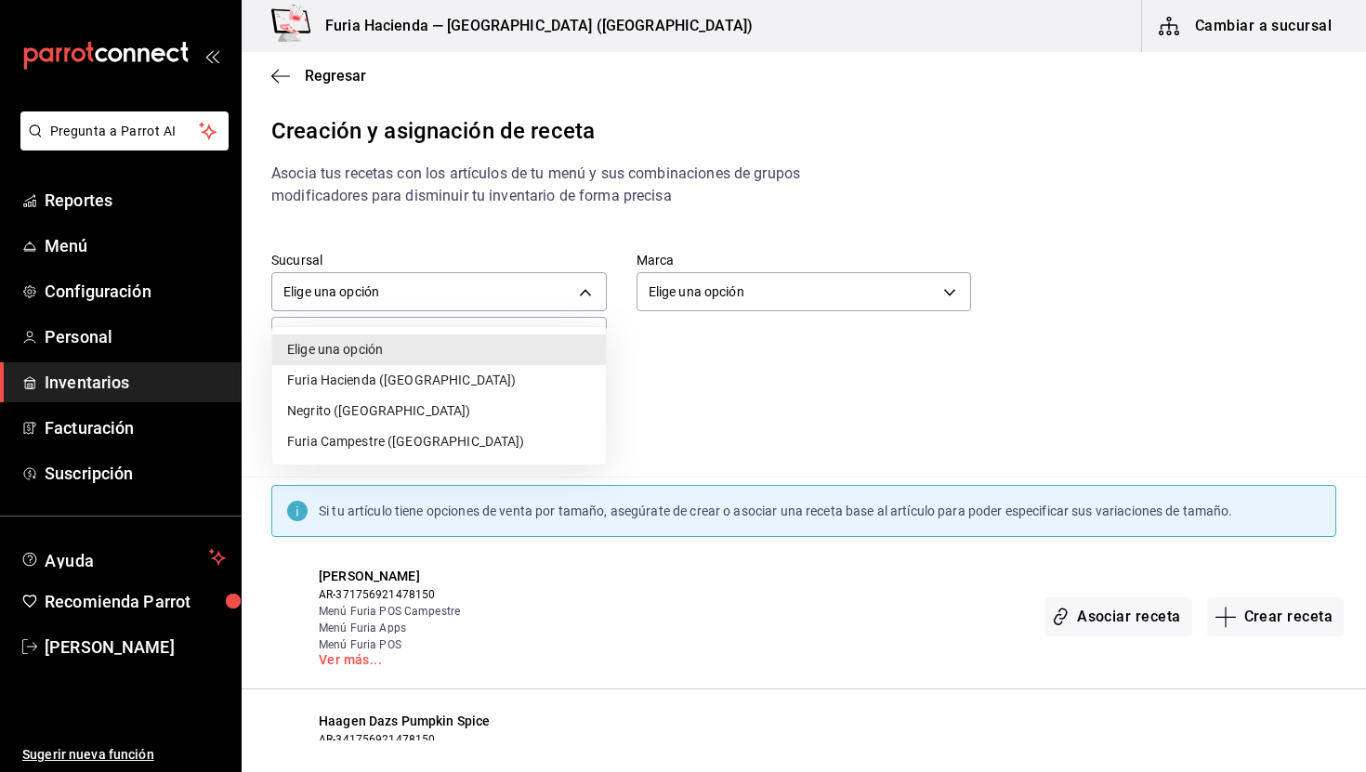
click at [765, 444] on div at bounding box center [683, 386] width 1366 height 772
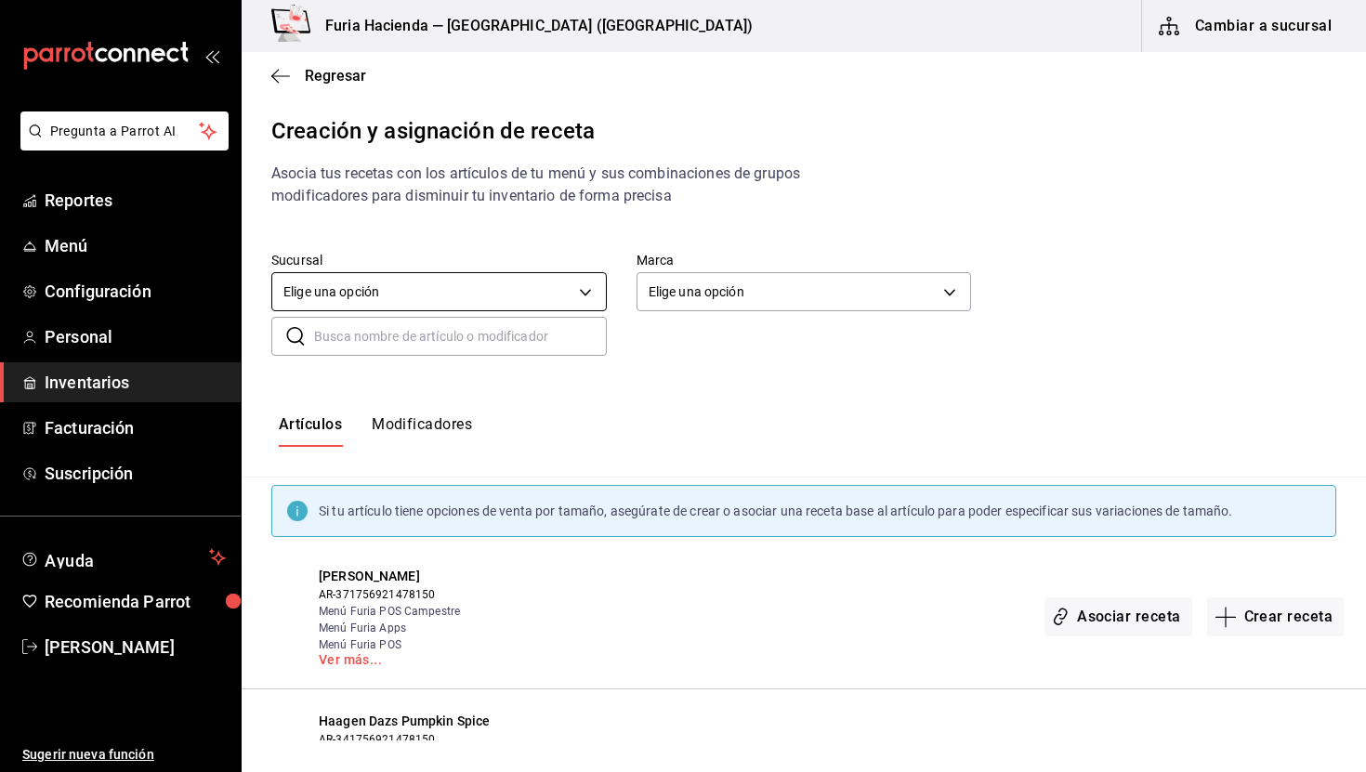
click at [448, 302] on body "Pregunta a Parrot AI Reportes Menú Configuración Personal Inventarios Facturaci…" at bounding box center [683, 370] width 1366 height 741
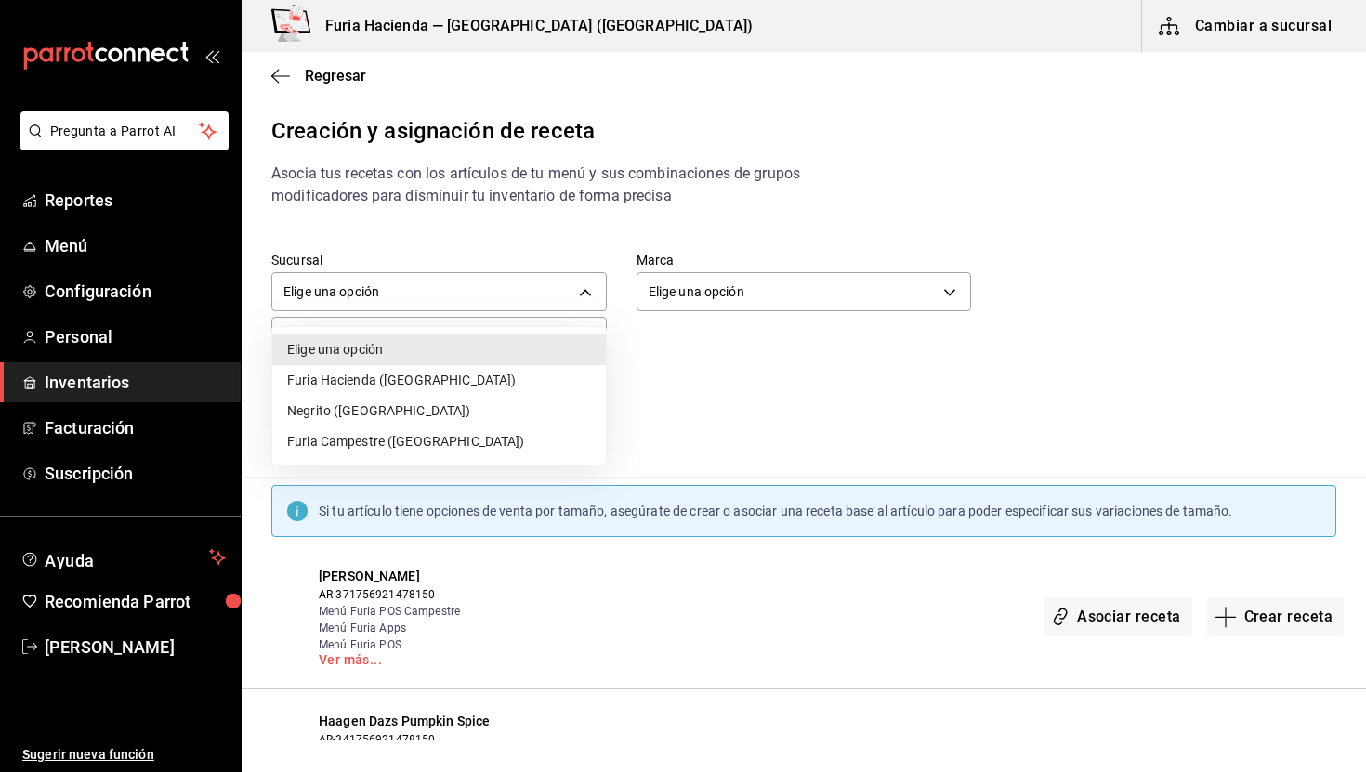
click at [374, 384] on li "Furia Hacienda ([GEOGRAPHIC_DATA])" at bounding box center [439, 380] width 334 height 31
type input "3990e485-ce7d-4e88-9ca4-fe10916080f6"
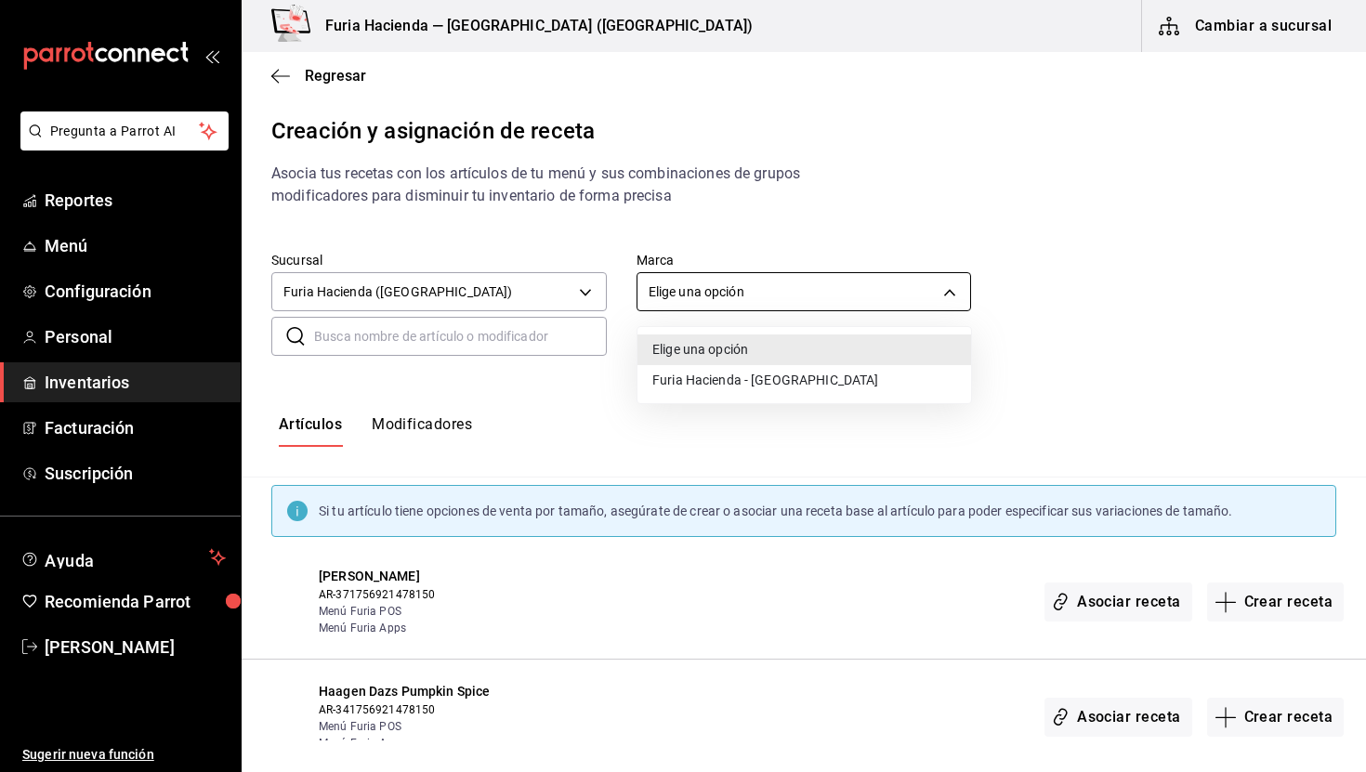
click at [667, 292] on body "Pregunta a Parrot AI Reportes Menú Configuración Personal Inventarios Facturaci…" at bounding box center [683, 370] width 1366 height 741
click at [705, 377] on li "Furia Hacienda - [GEOGRAPHIC_DATA]" at bounding box center [805, 380] width 334 height 31
type input "7a789ef8-f71c-49e3-bf04-467ed2c5263c"
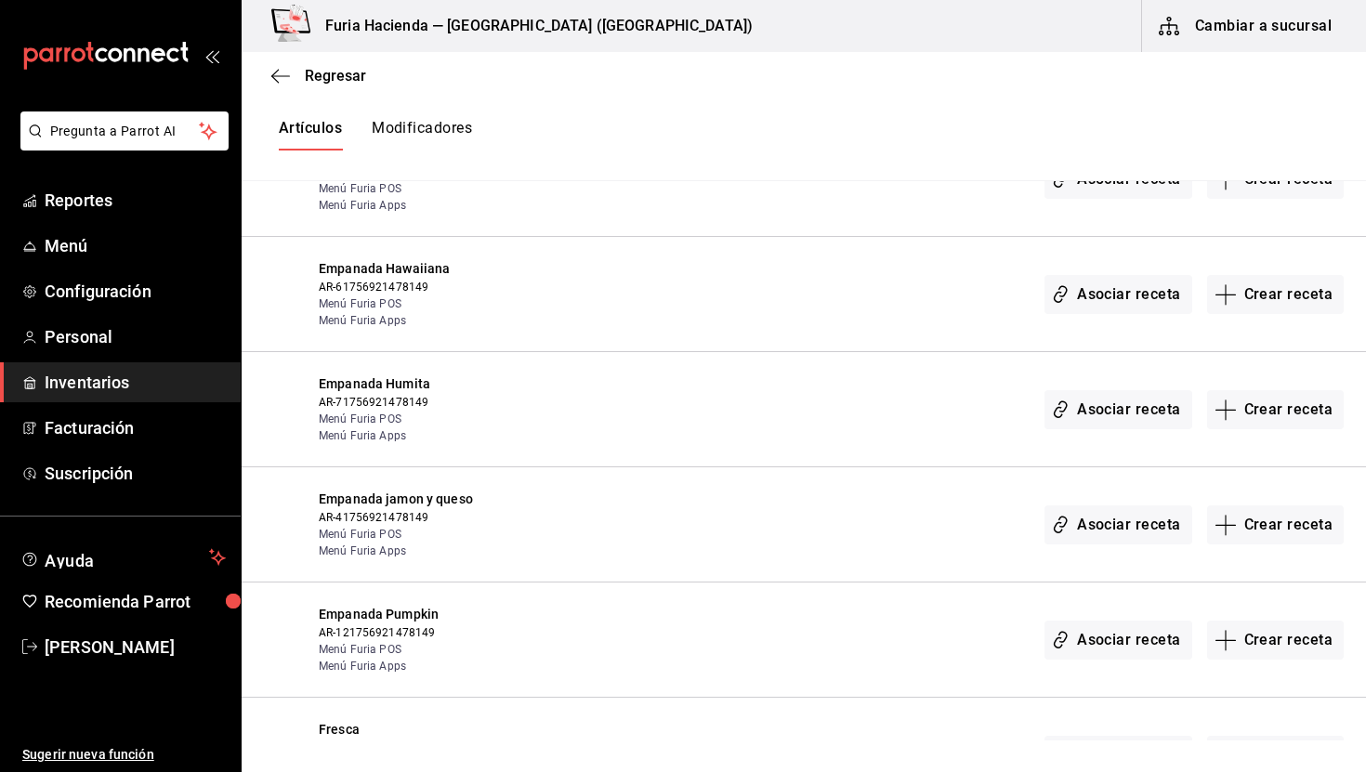
scroll to position [3209, 0]
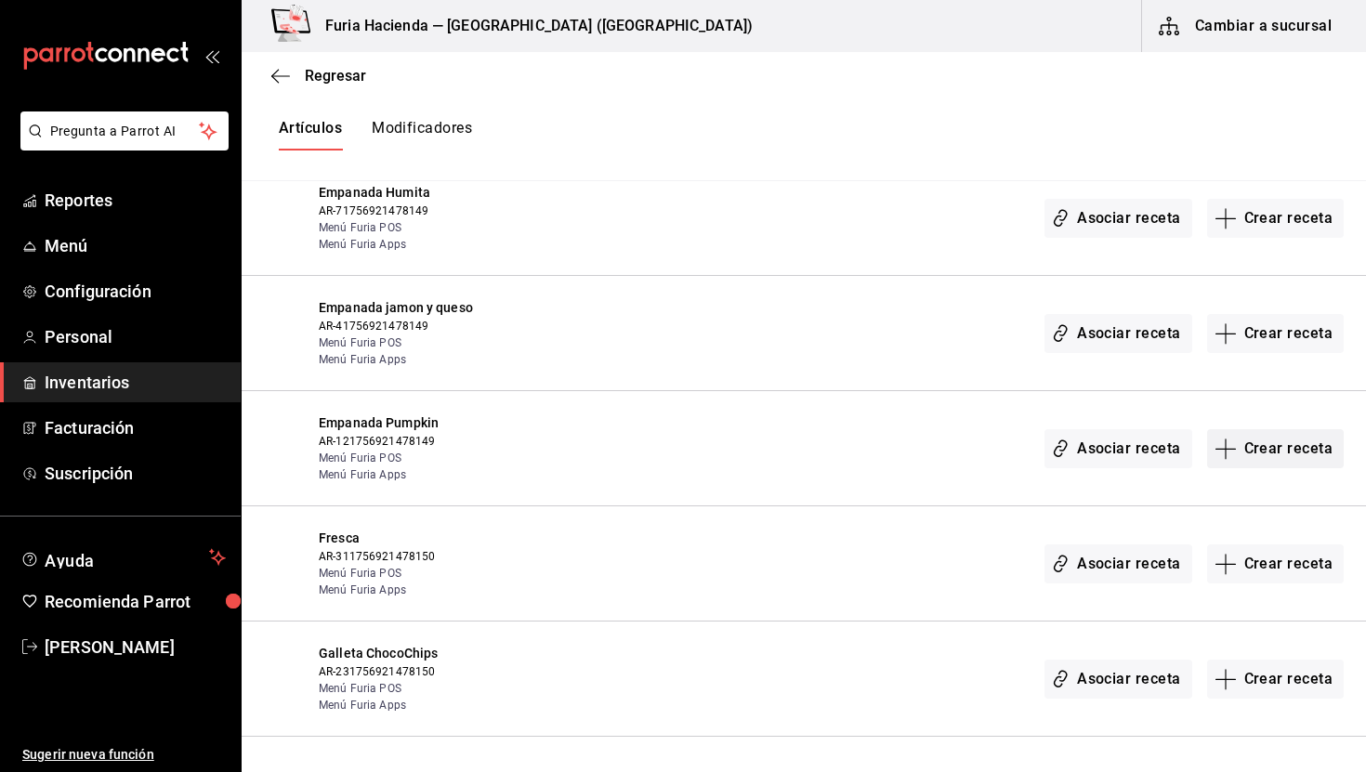
click at [1284, 429] on button "Crear receta" at bounding box center [1277, 448] width 138 height 39
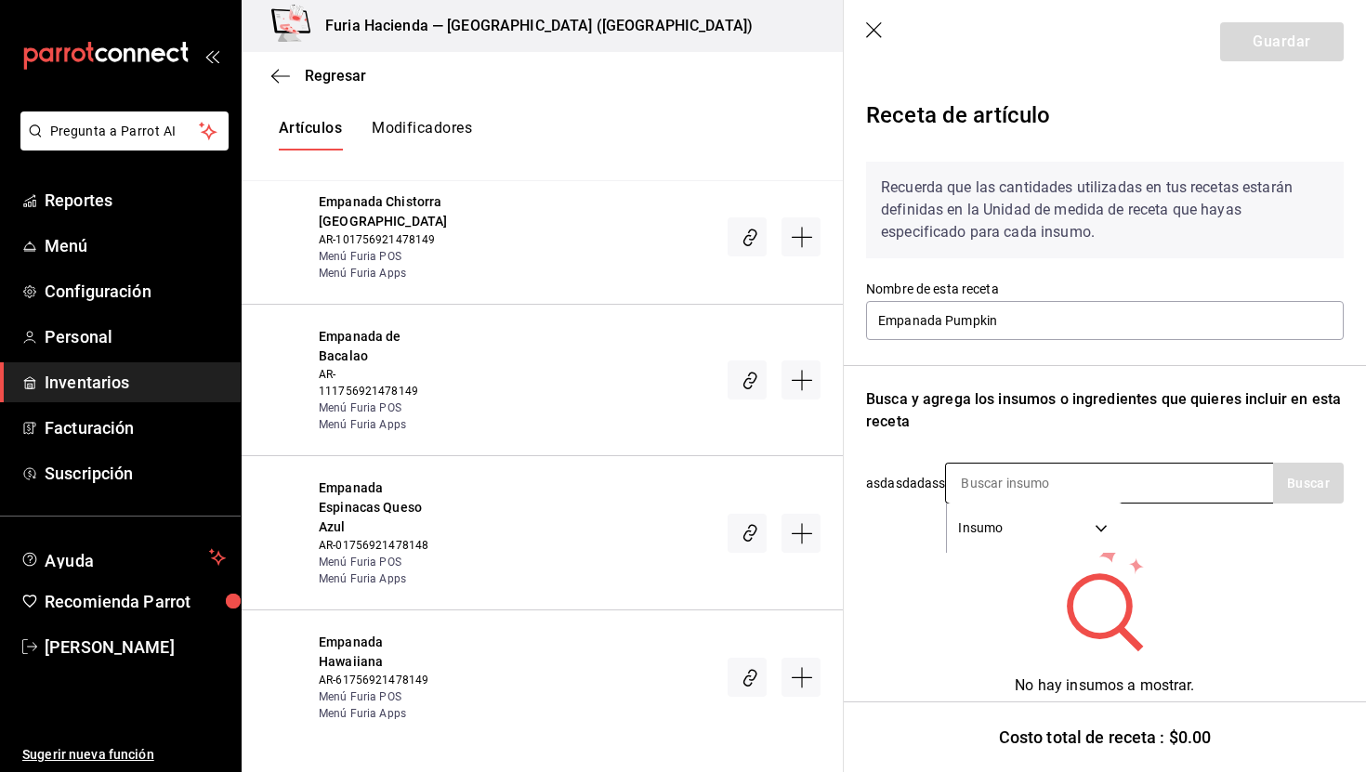
click at [971, 479] on input at bounding box center [1039, 483] width 186 height 39
type input "molid"
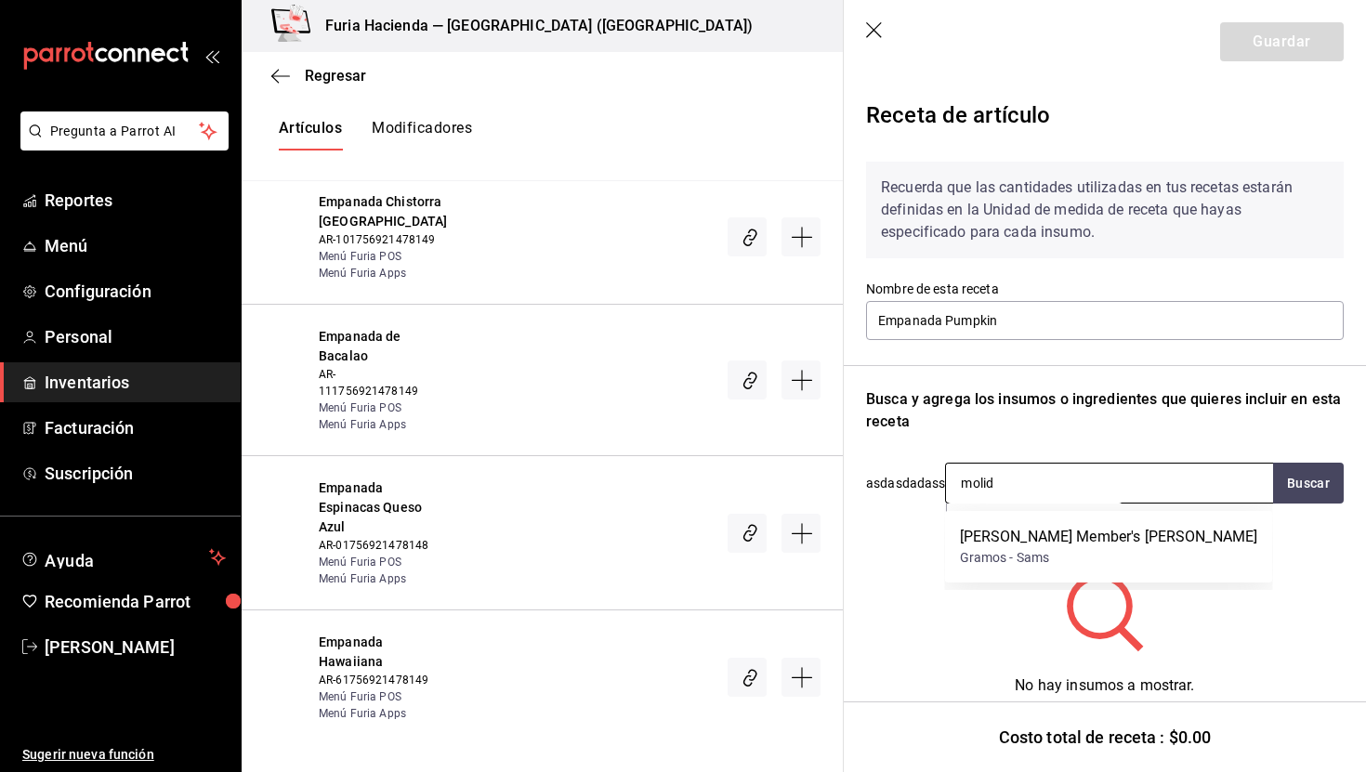
click at [1022, 476] on input "molid" at bounding box center [1039, 483] width 186 height 39
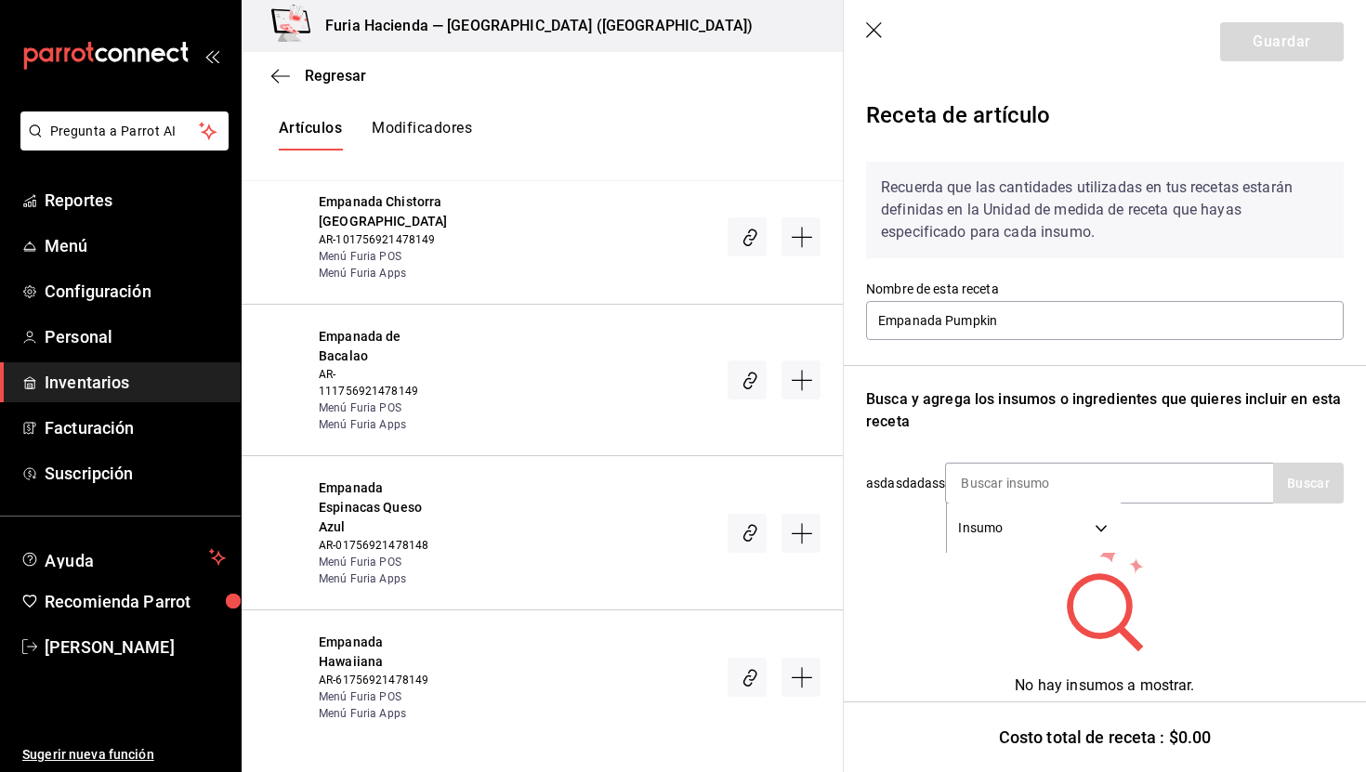
click at [872, 39] on icon "button" at bounding box center [875, 31] width 19 height 19
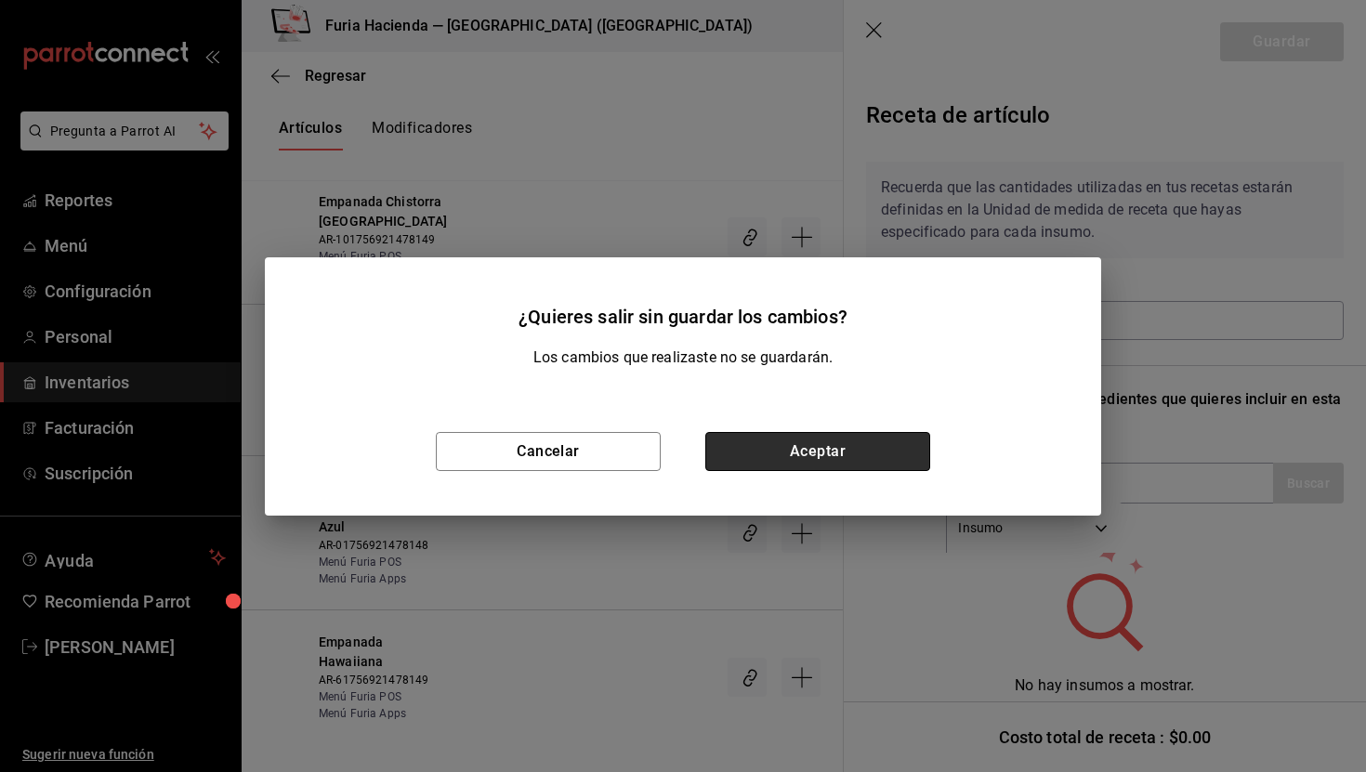
click at [771, 463] on button "Aceptar" at bounding box center [818, 451] width 225 height 39
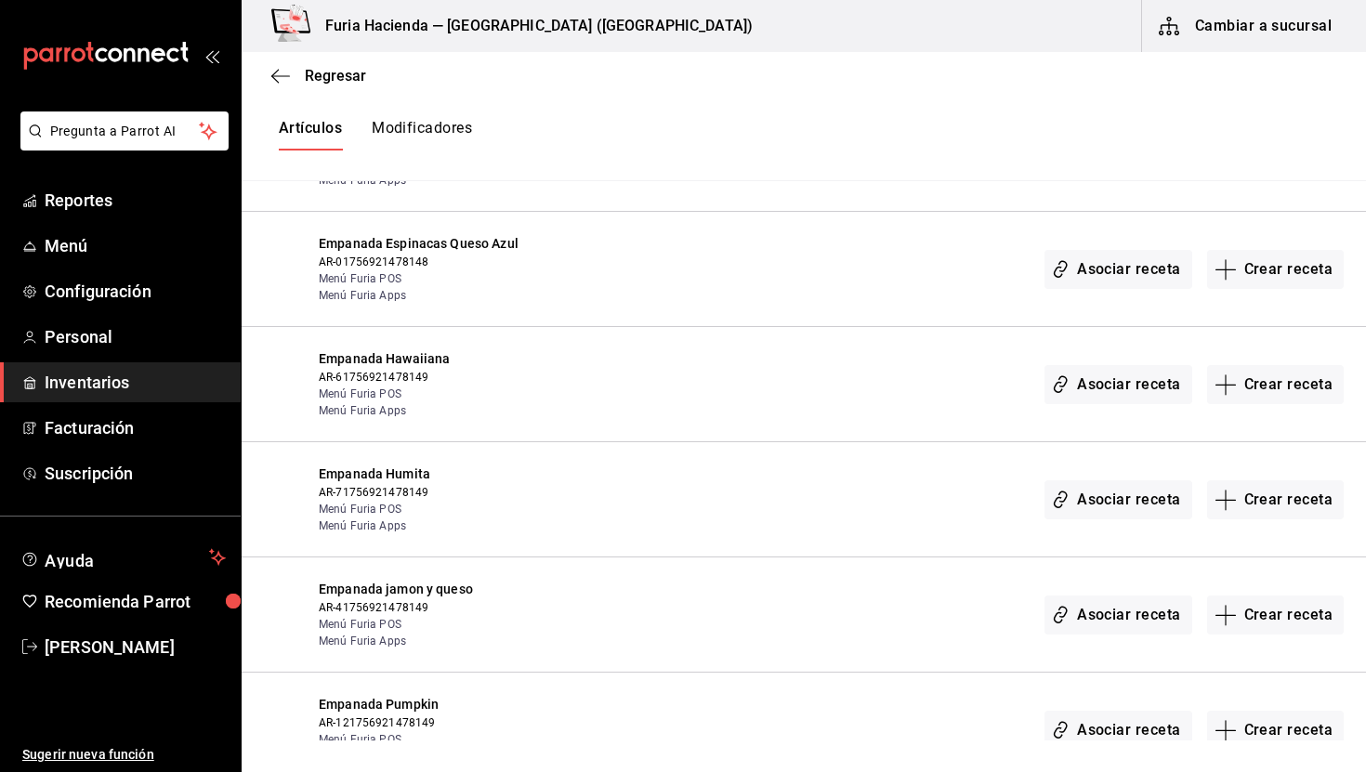
scroll to position [2758, 0]
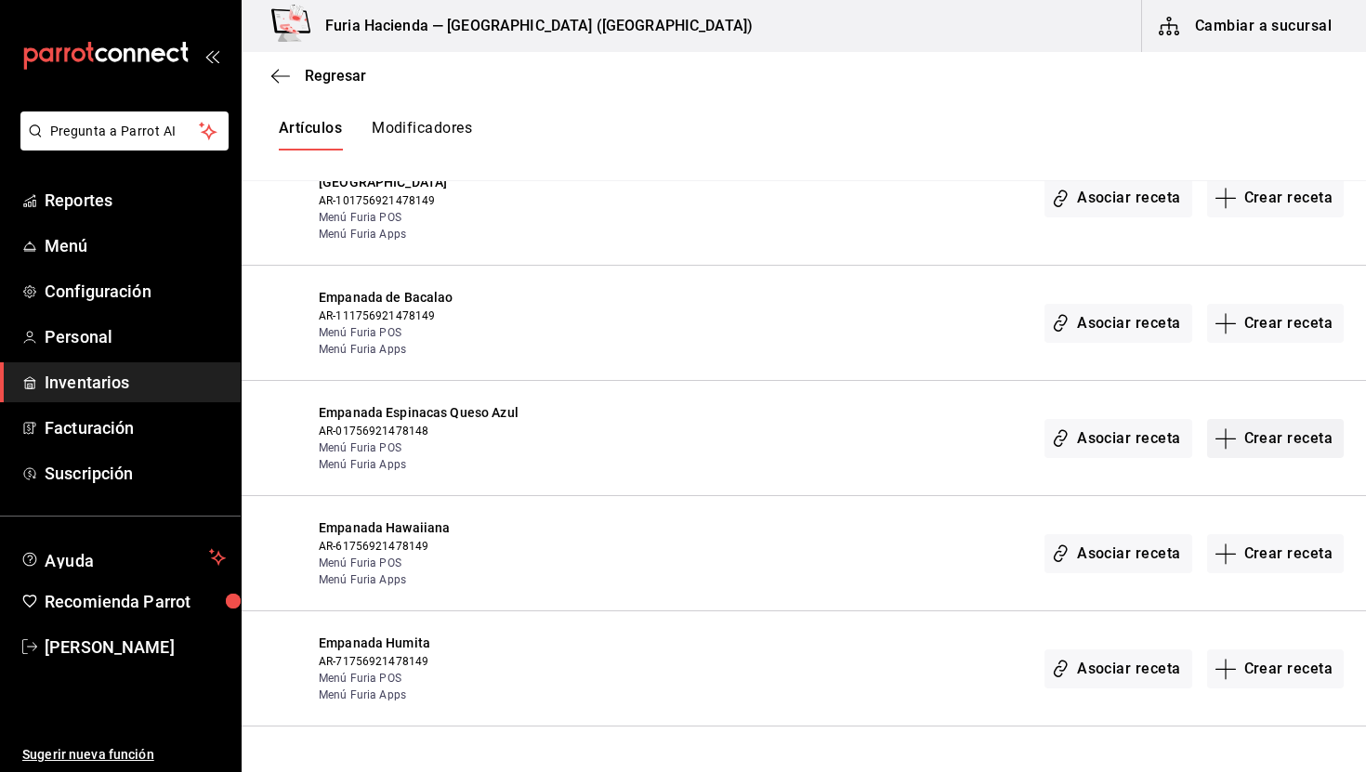
click at [1291, 419] on button "Crear receta" at bounding box center [1277, 438] width 138 height 39
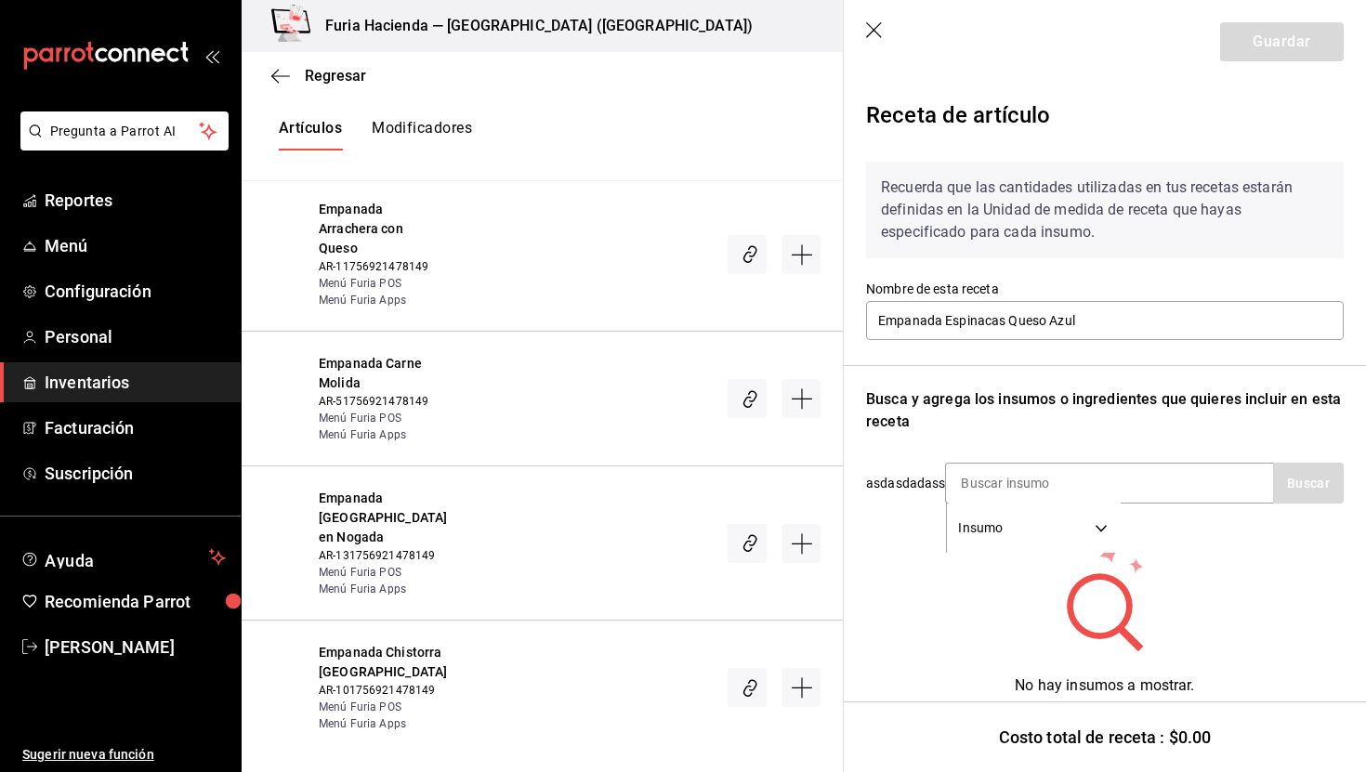
scroll to position [21, 0]
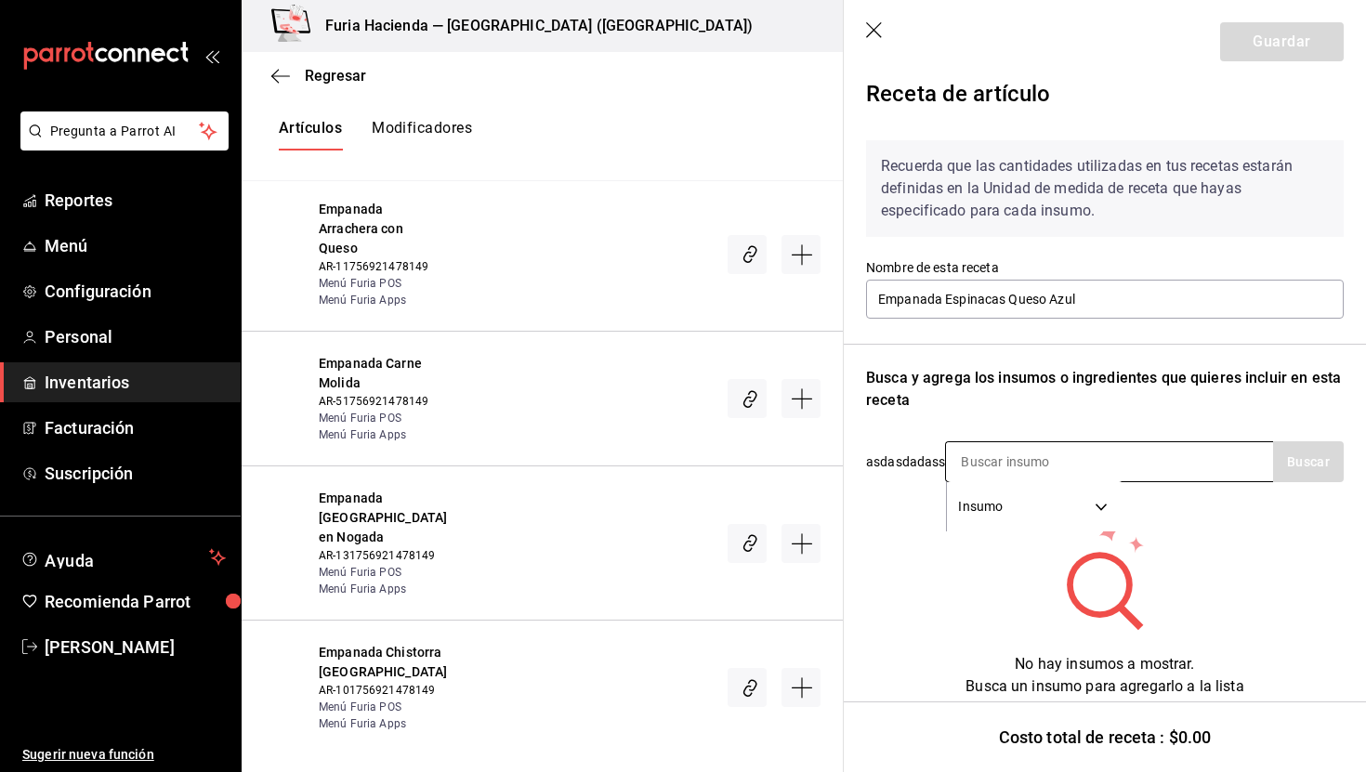
click at [988, 462] on input at bounding box center [1039, 461] width 186 height 39
click at [997, 498] on body "Pregunta a Parrot AI Reportes Menú Configuración Personal Inventarios Facturaci…" at bounding box center [683, 370] width 1366 height 741
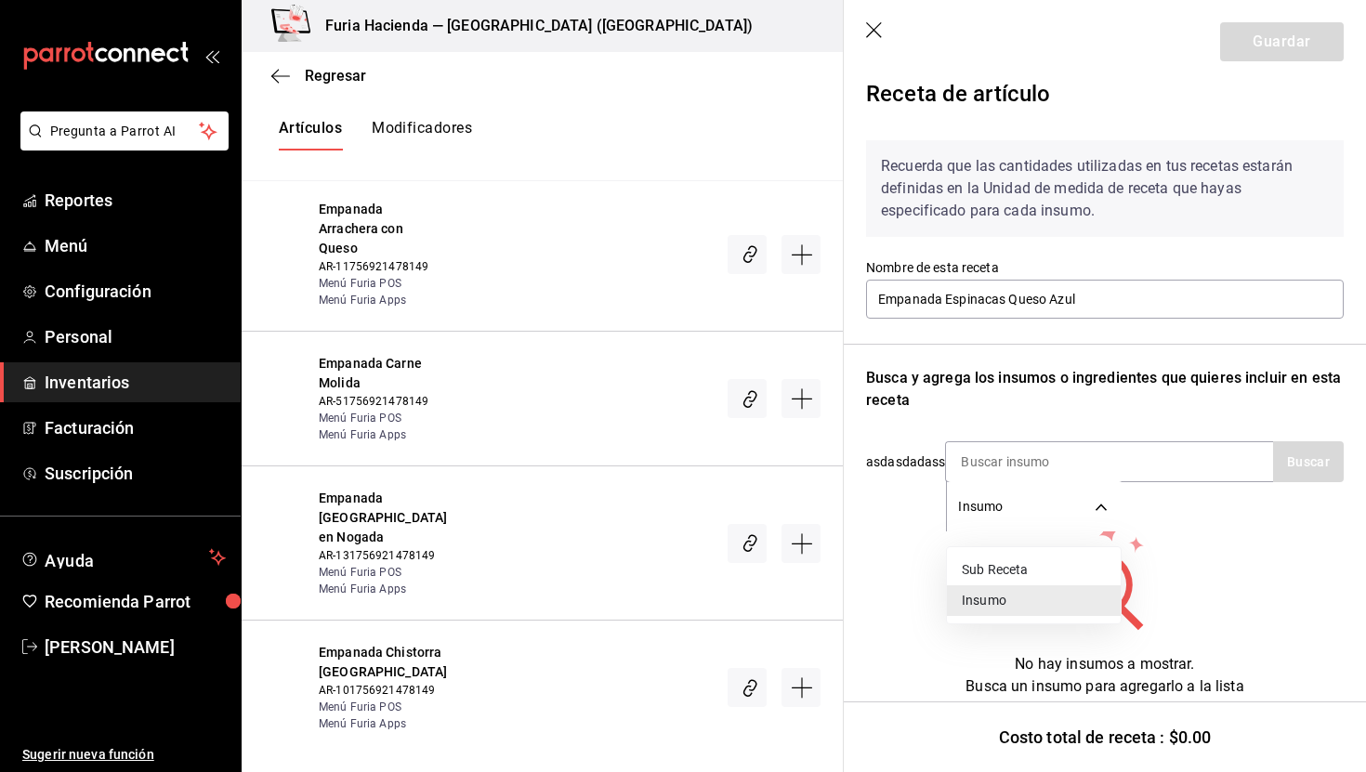
click at [1000, 573] on li "Sub Receta" at bounding box center [1034, 570] width 174 height 31
type input "SUBRECIPE"
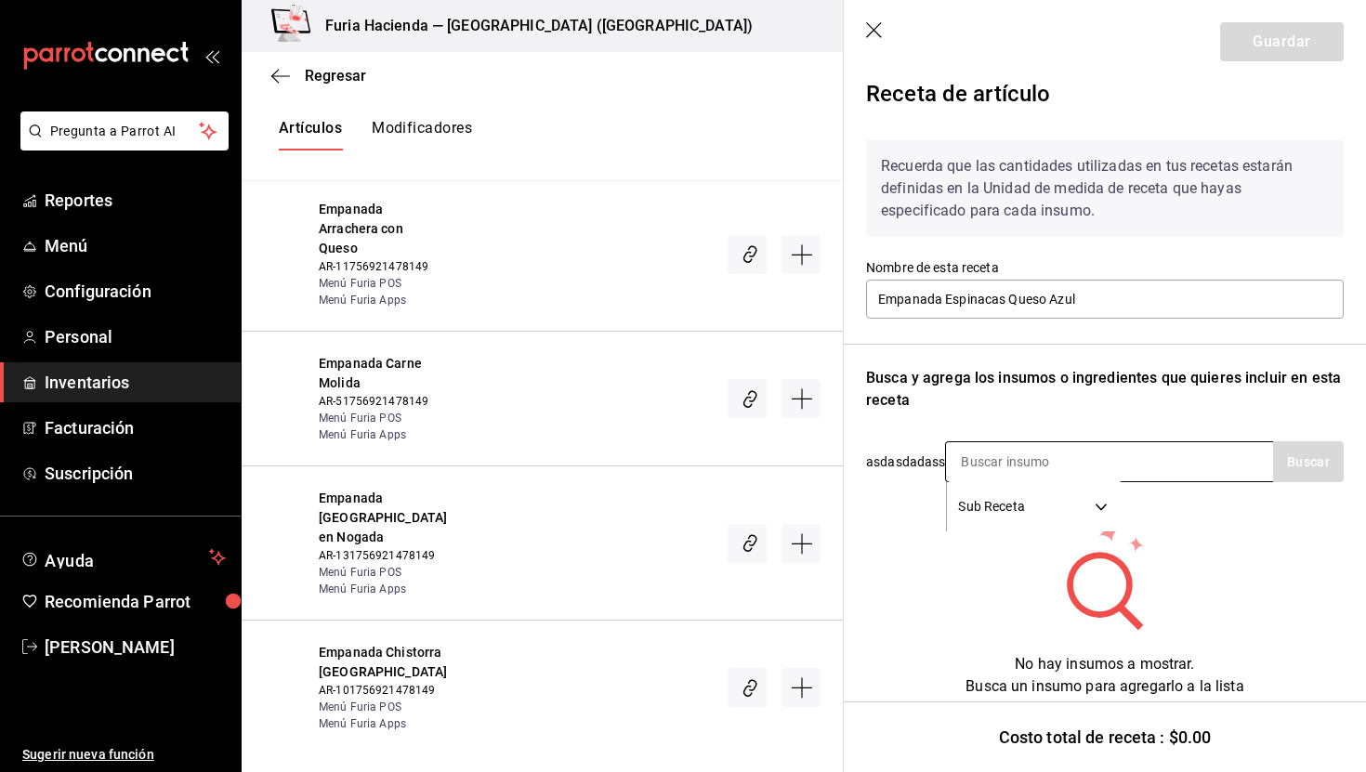
click at [1009, 467] on input at bounding box center [1039, 461] width 186 height 39
click at [866, 24] on icon "button" at bounding box center [875, 31] width 19 height 19
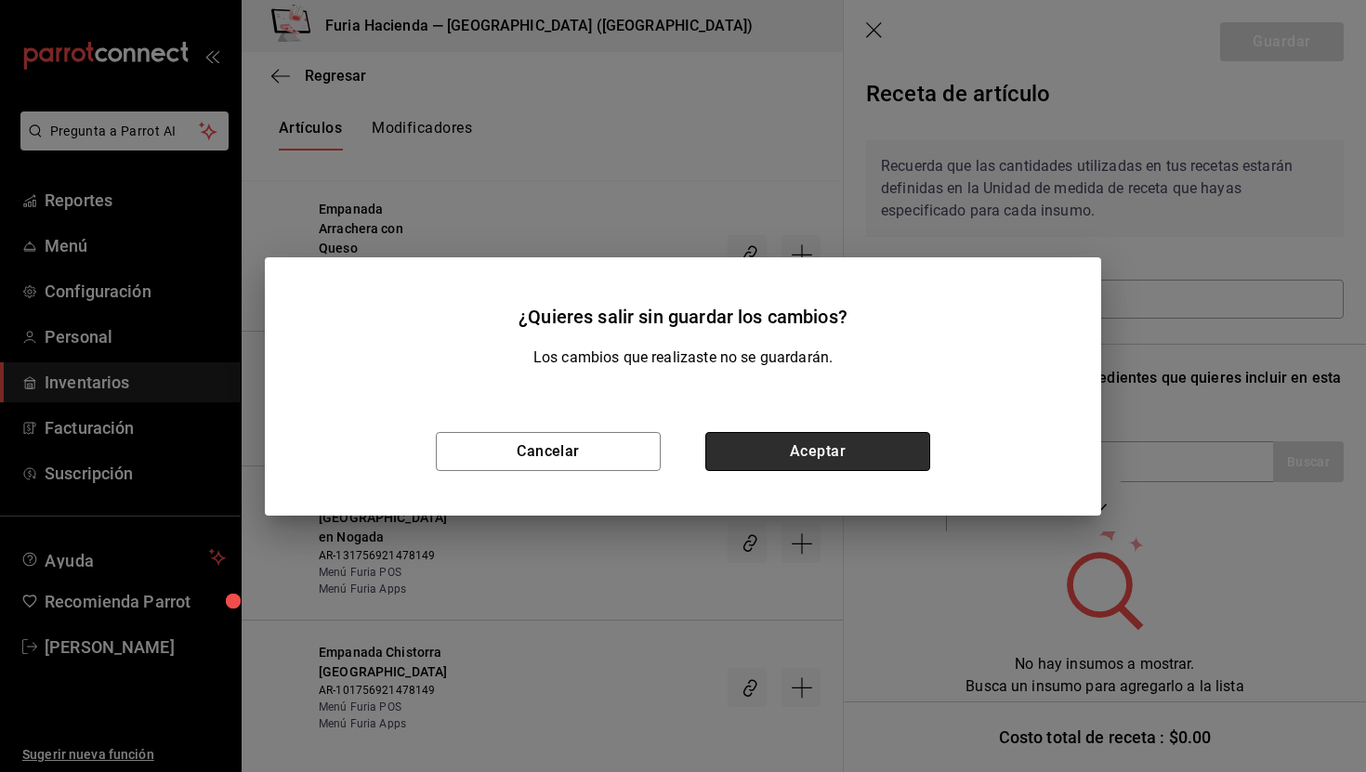
click at [838, 454] on button "Aceptar" at bounding box center [818, 451] width 225 height 39
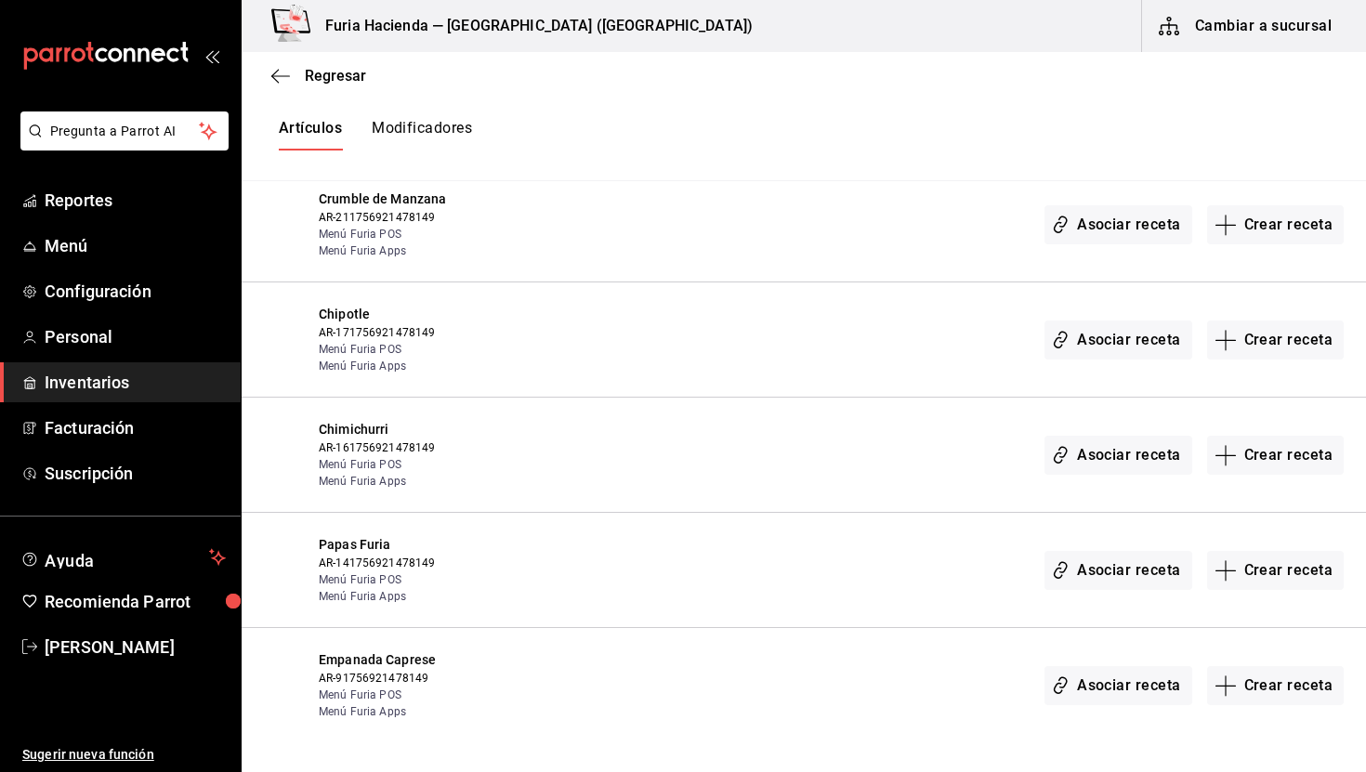
scroll to position [0, 0]
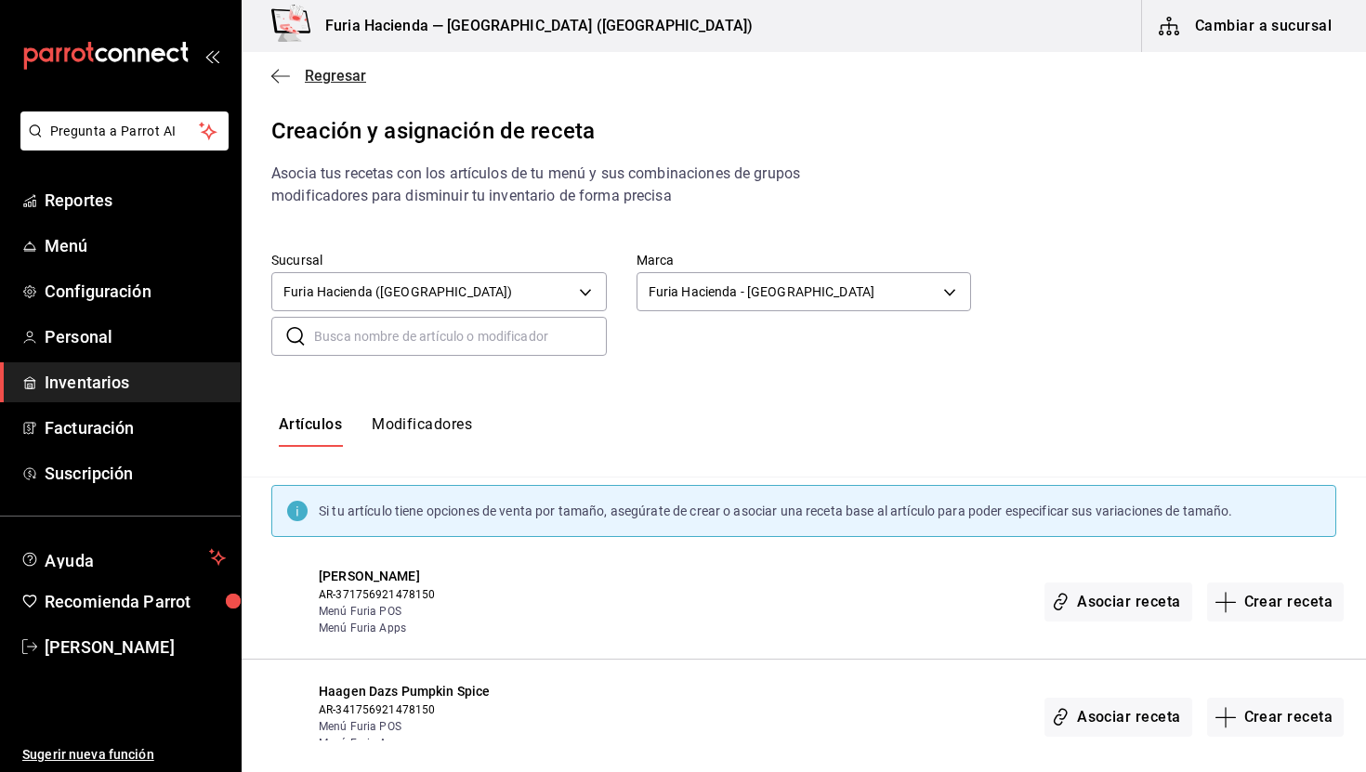
click at [341, 76] on span "Regresar" at bounding box center [335, 76] width 61 height 18
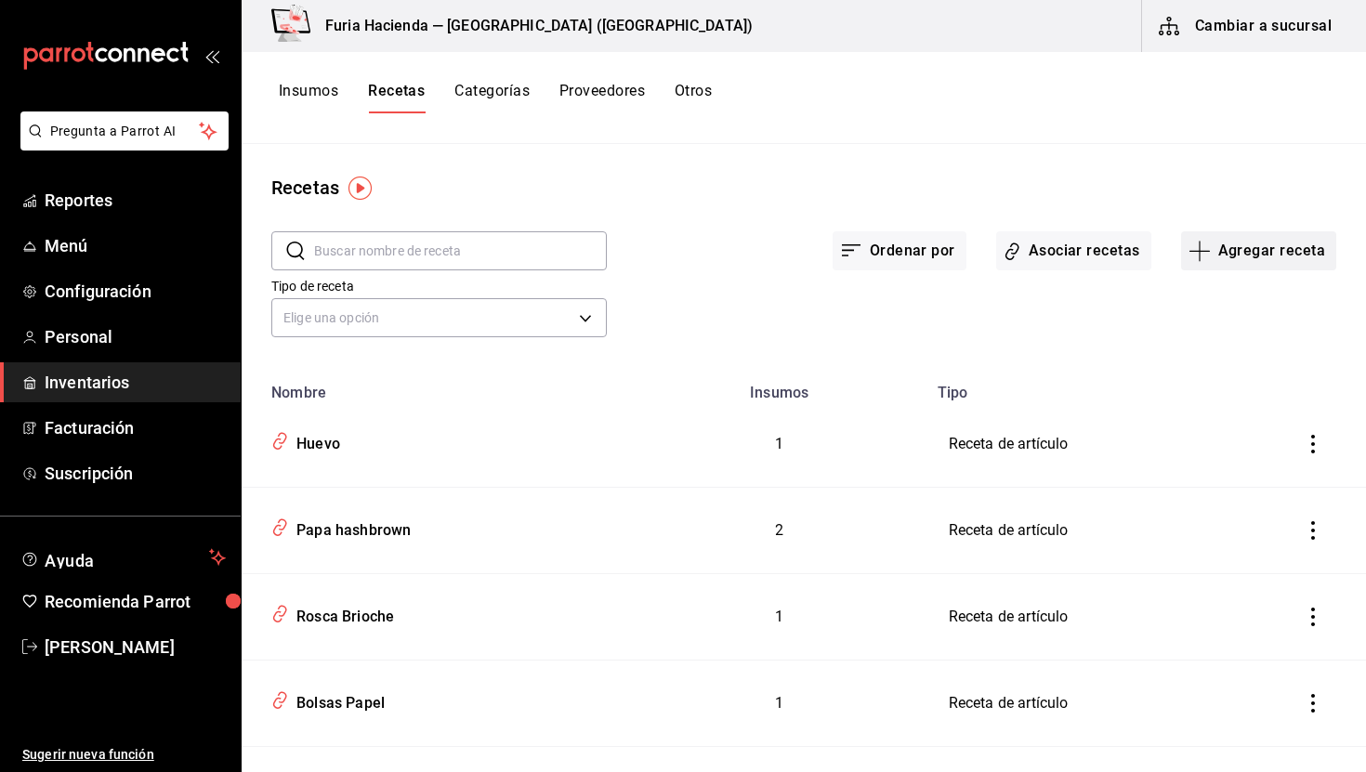
click at [1231, 258] on button "Agregar receta" at bounding box center [1258, 250] width 155 height 39
click at [1213, 406] on span "Receta de producción" at bounding box center [1259, 401] width 156 height 20
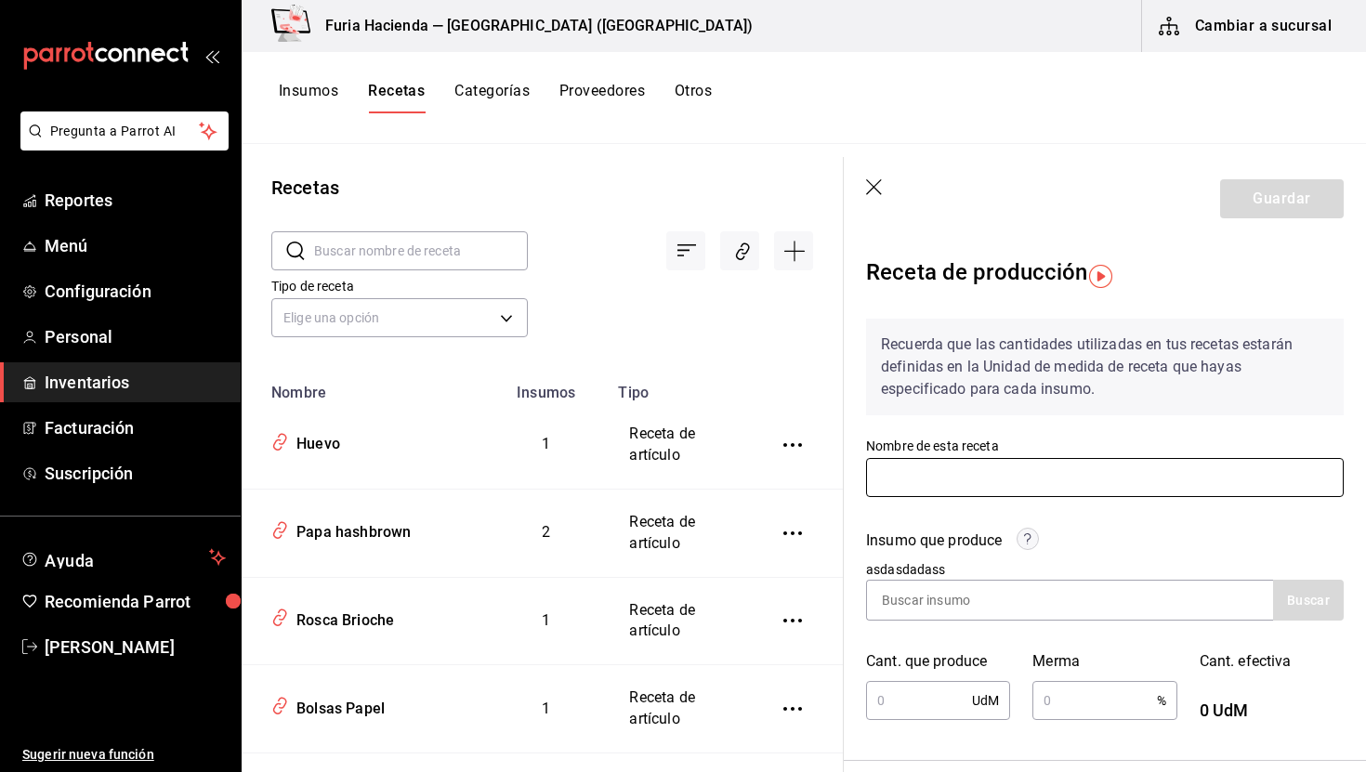
click at [975, 476] on input "text" at bounding box center [1105, 477] width 478 height 39
click at [1128, 417] on div "Recuerda que las cantidades utilizadas en tus recetas estarán definidas en la U…" at bounding box center [1105, 378] width 478 height 119
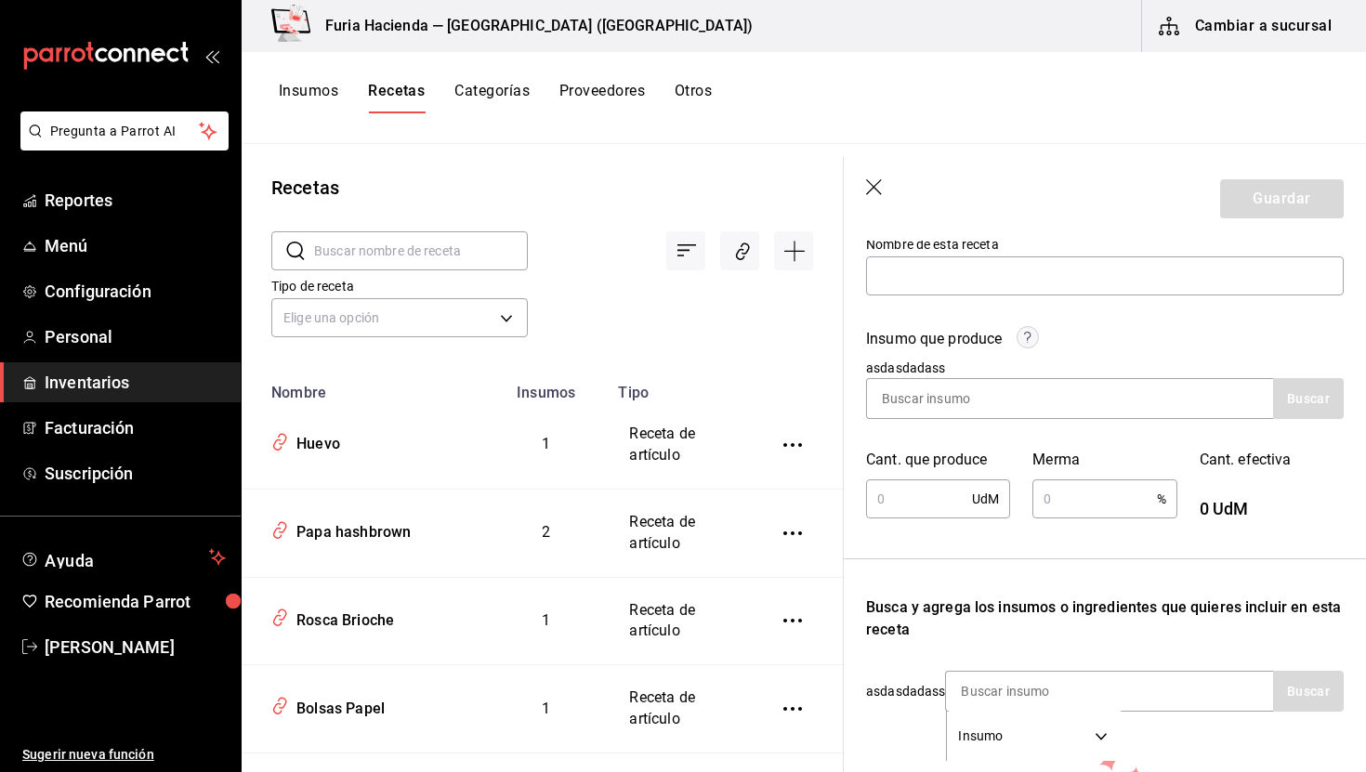
scroll to position [204, 0]
click at [952, 414] on input at bounding box center [960, 396] width 186 height 39
click at [931, 403] on input at bounding box center [960, 396] width 186 height 39
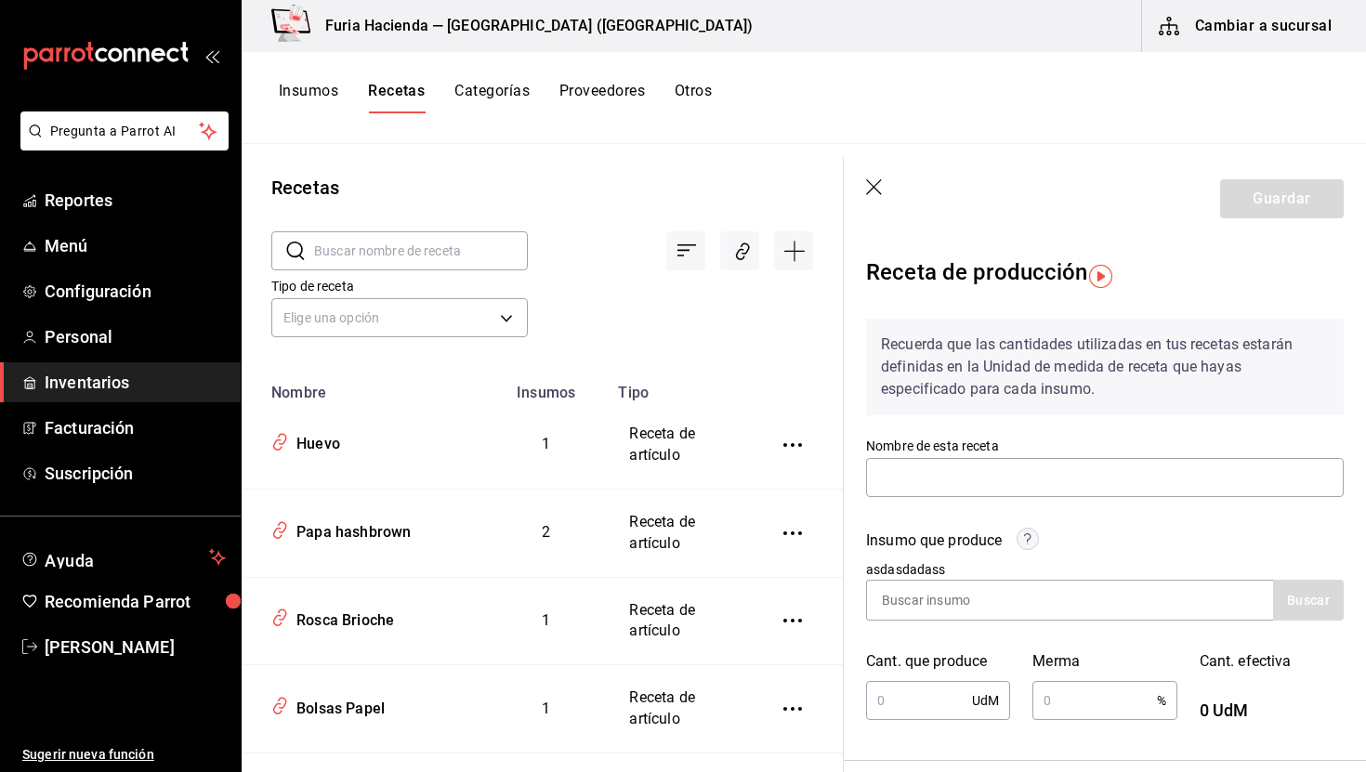
click at [866, 178] on header "Guardar" at bounding box center [1105, 199] width 522 height 84
click at [876, 185] on icon "button" at bounding box center [874, 187] width 16 height 16
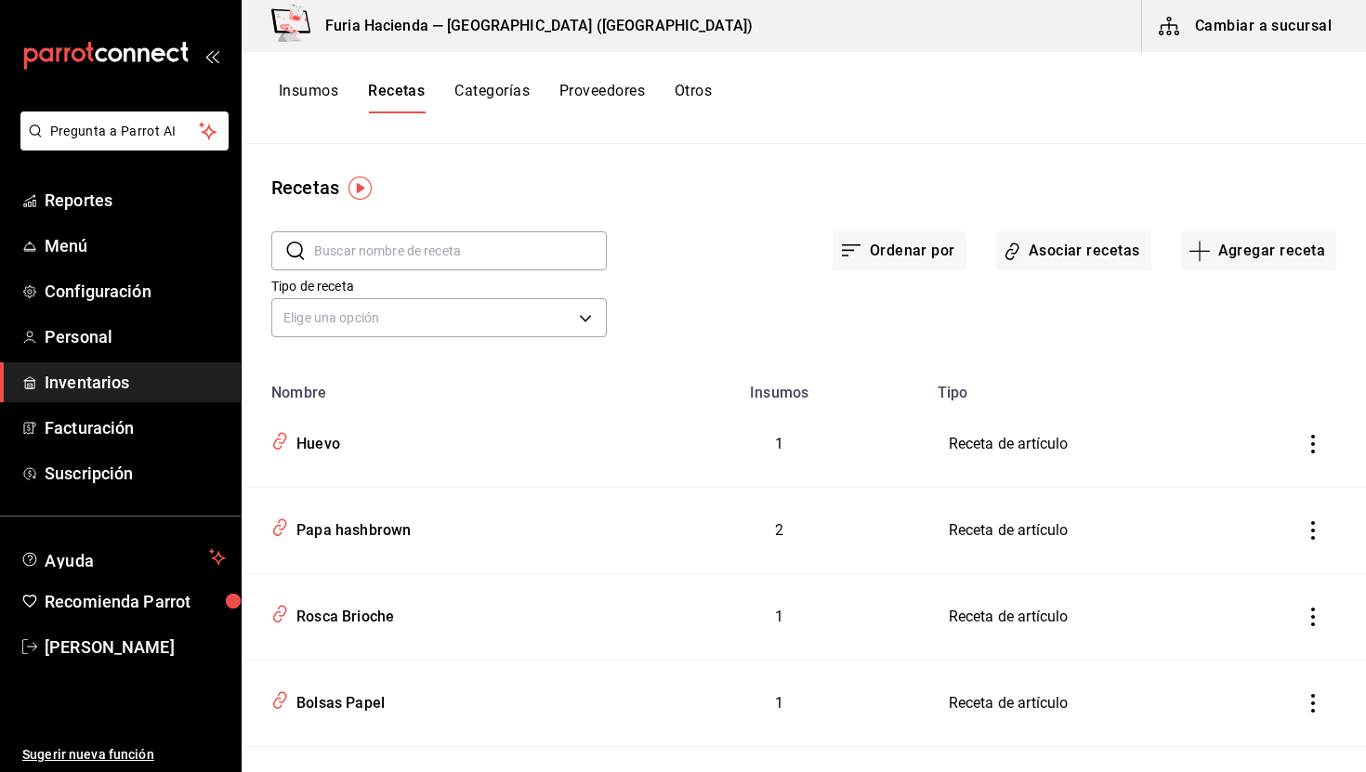
click at [1265, 24] on button "Cambiar a sucursal" at bounding box center [1246, 26] width 209 height 52
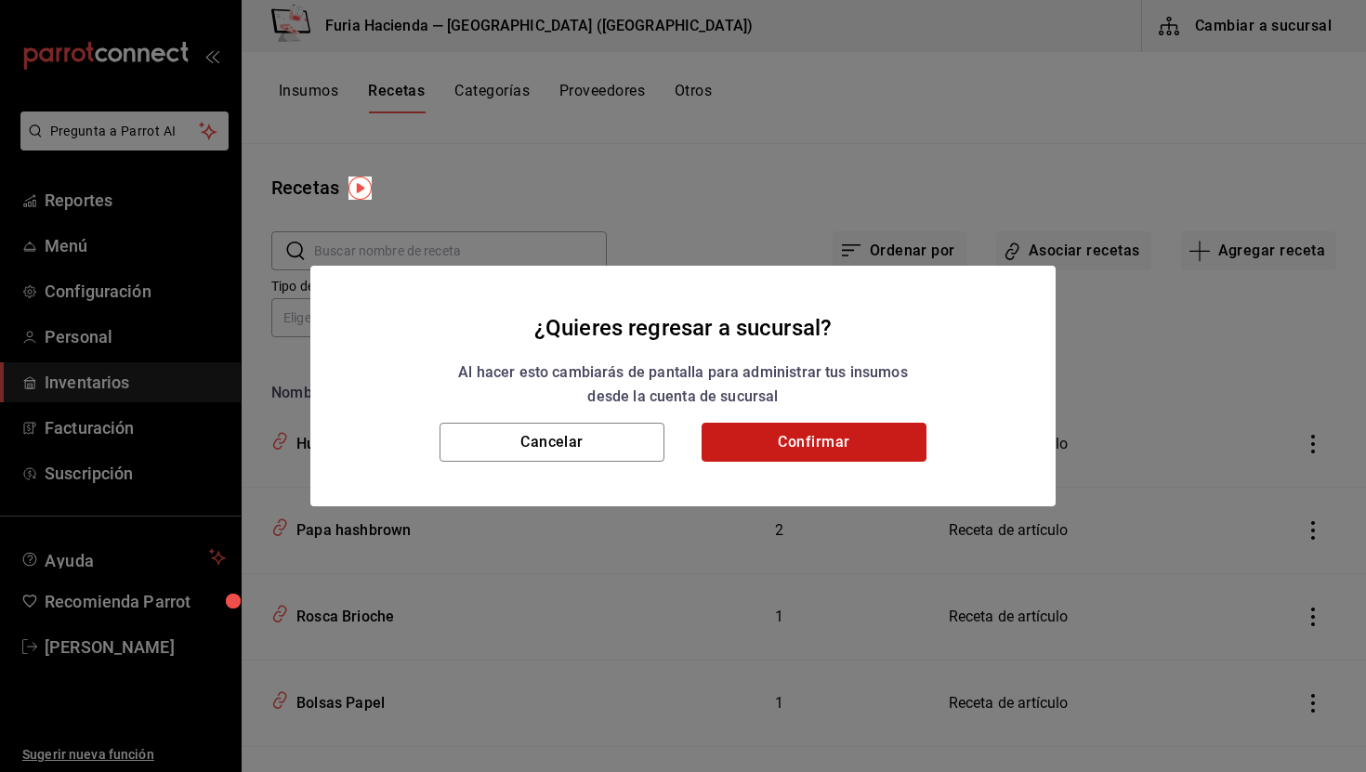
click at [871, 443] on button "Confirmar" at bounding box center [814, 442] width 225 height 39
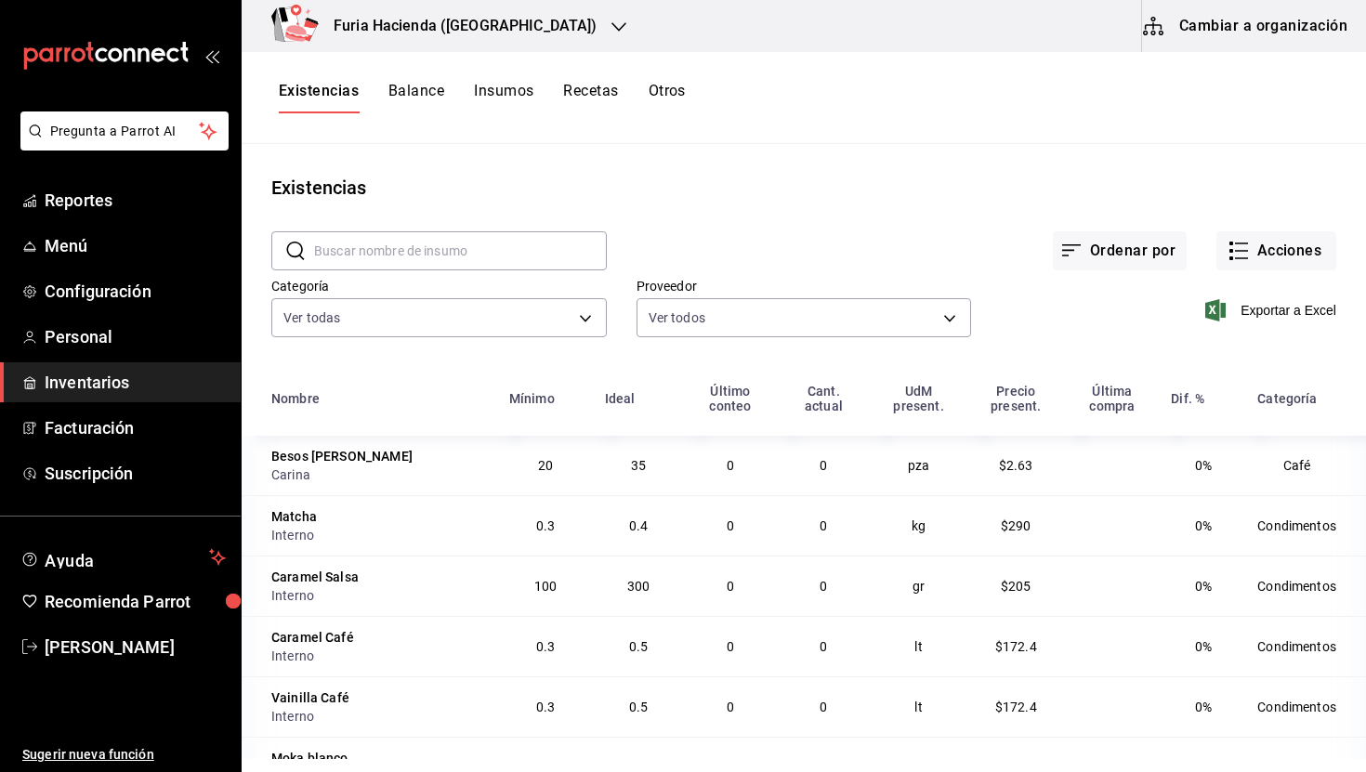
click at [426, 7] on div "Furia Hacienda ([GEOGRAPHIC_DATA])" at bounding box center [445, 26] width 377 height 52
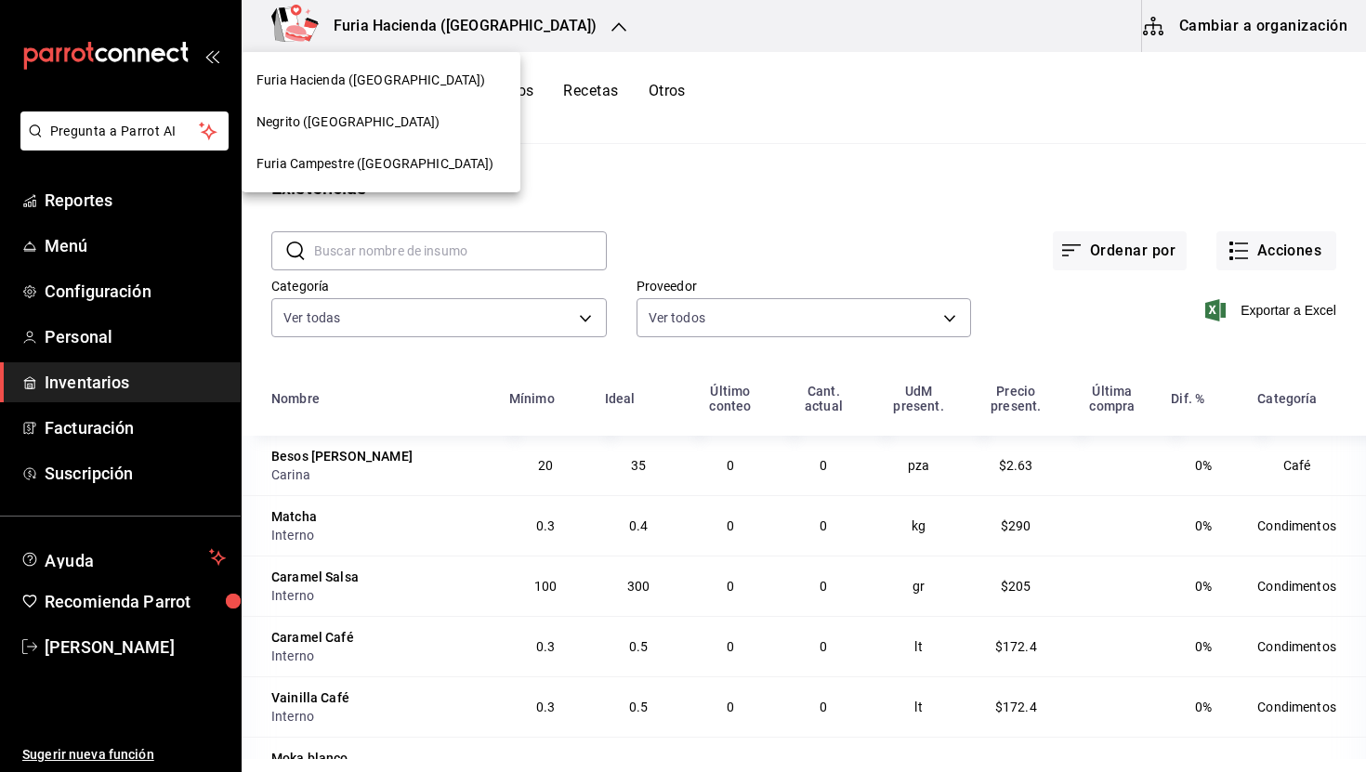
click at [337, 112] on span "Negrito ([GEOGRAPHIC_DATA])" at bounding box center [349, 122] width 184 height 20
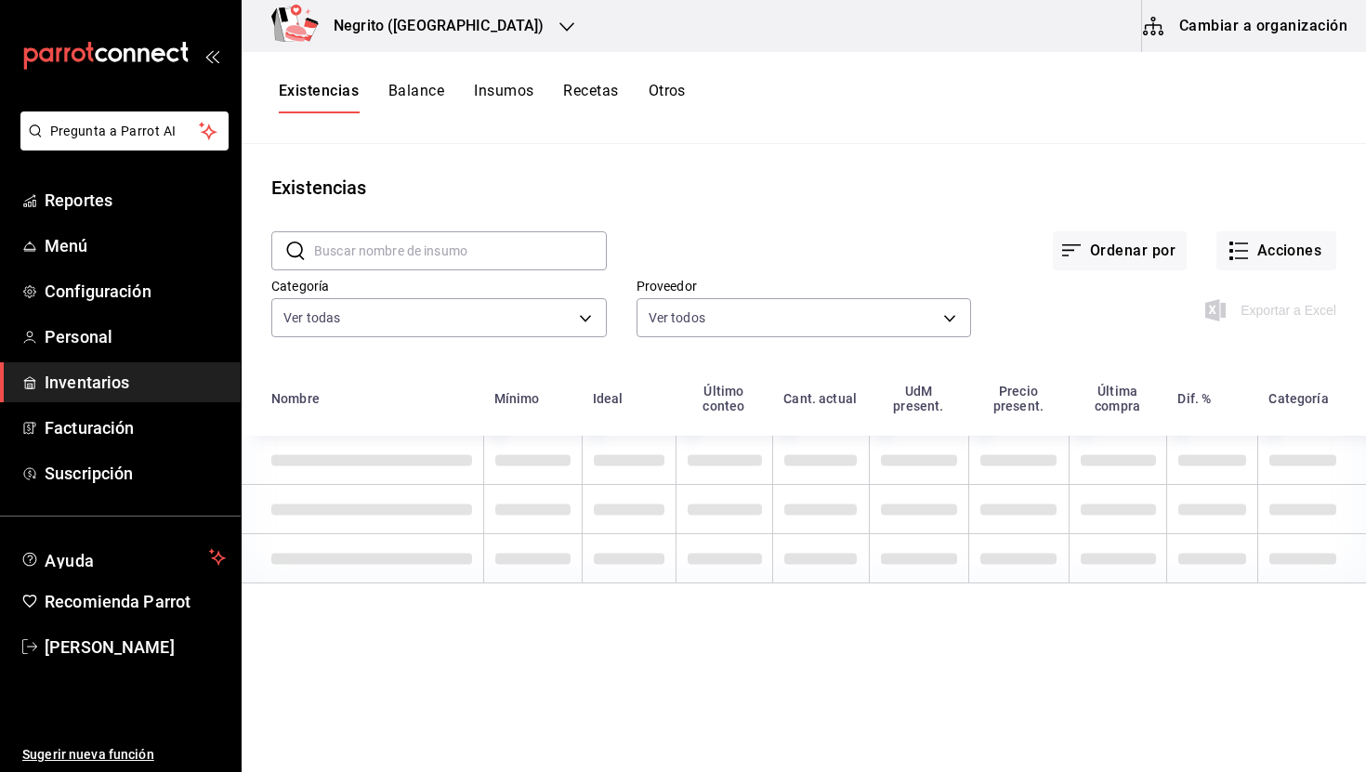
click at [129, 380] on span "Inventarios" at bounding box center [135, 382] width 181 height 25
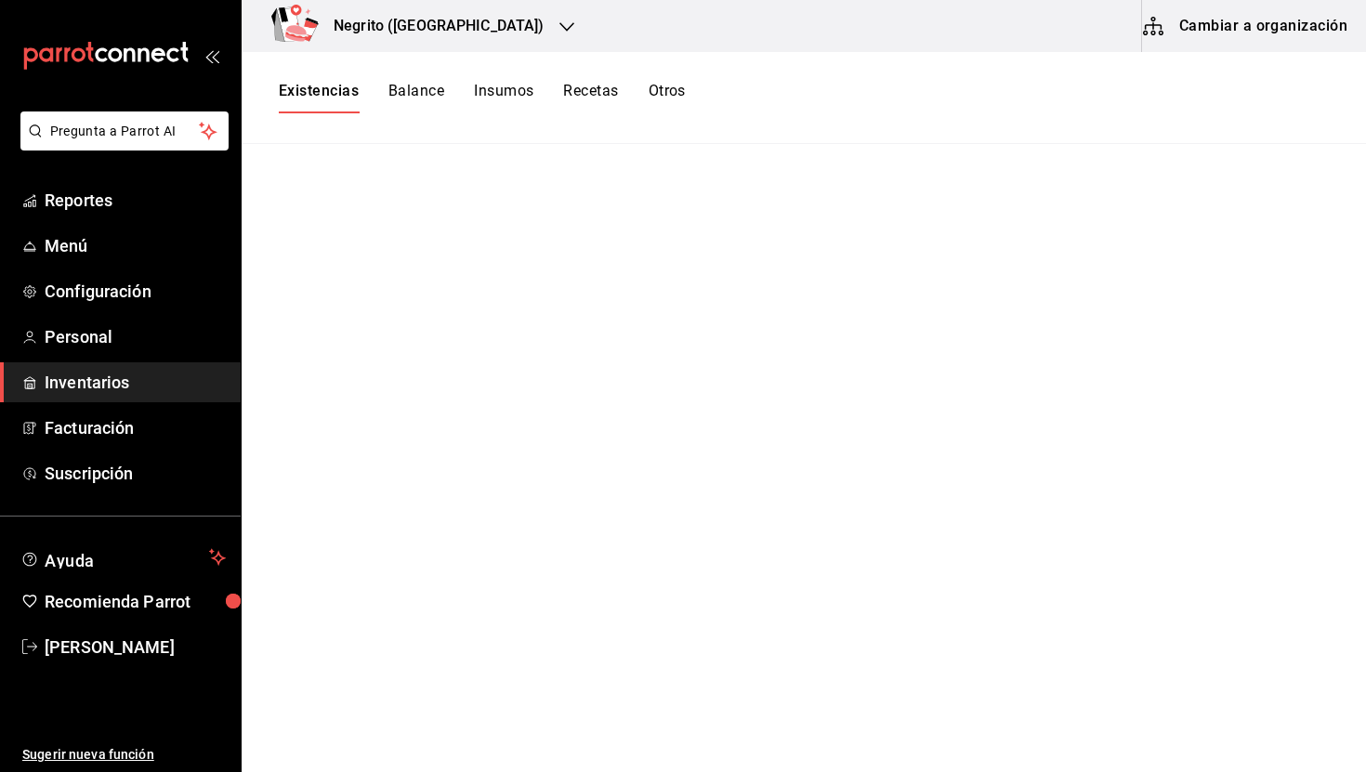
click at [664, 102] on button "Otros" at bounding box center [667, 98] width 37 height 32
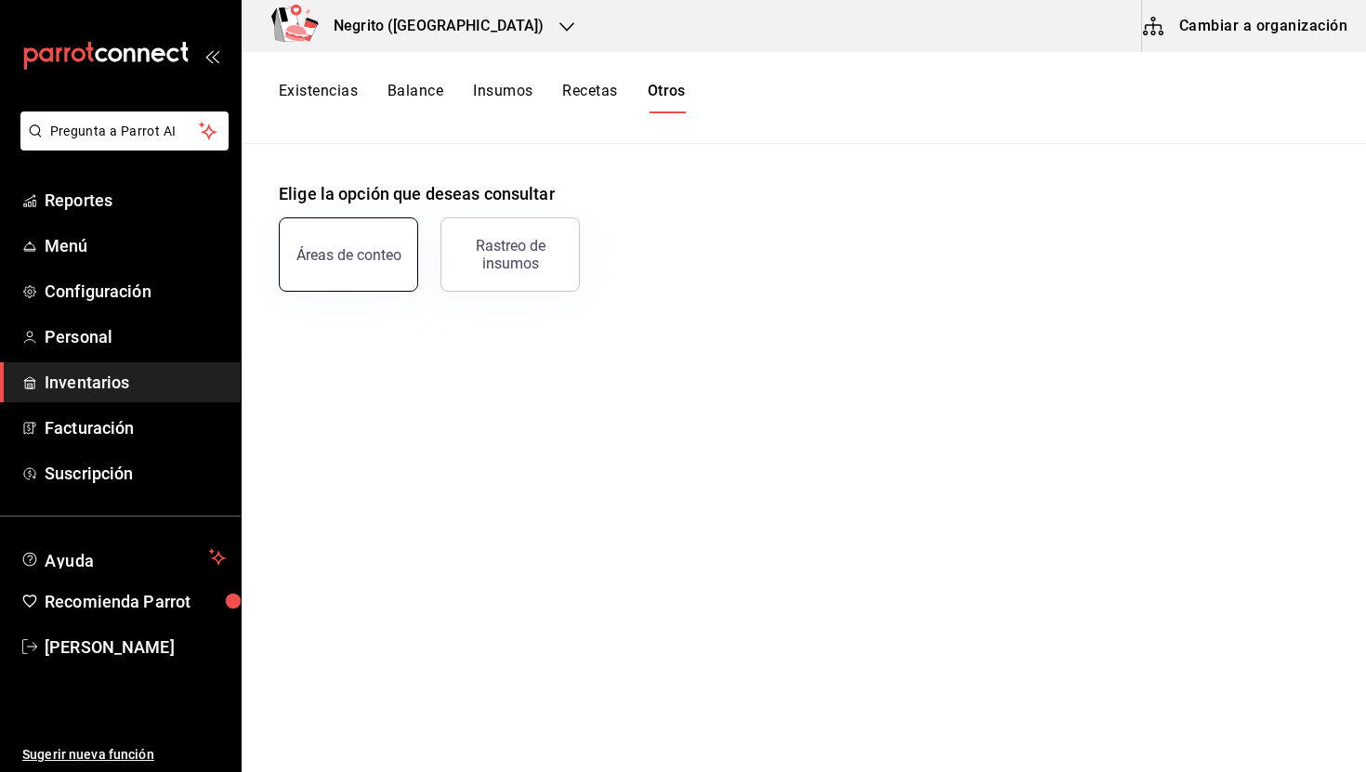
click at [369, 262] on button "Áreas de conteo" at bounding box center [348, 255] width 139 height 74
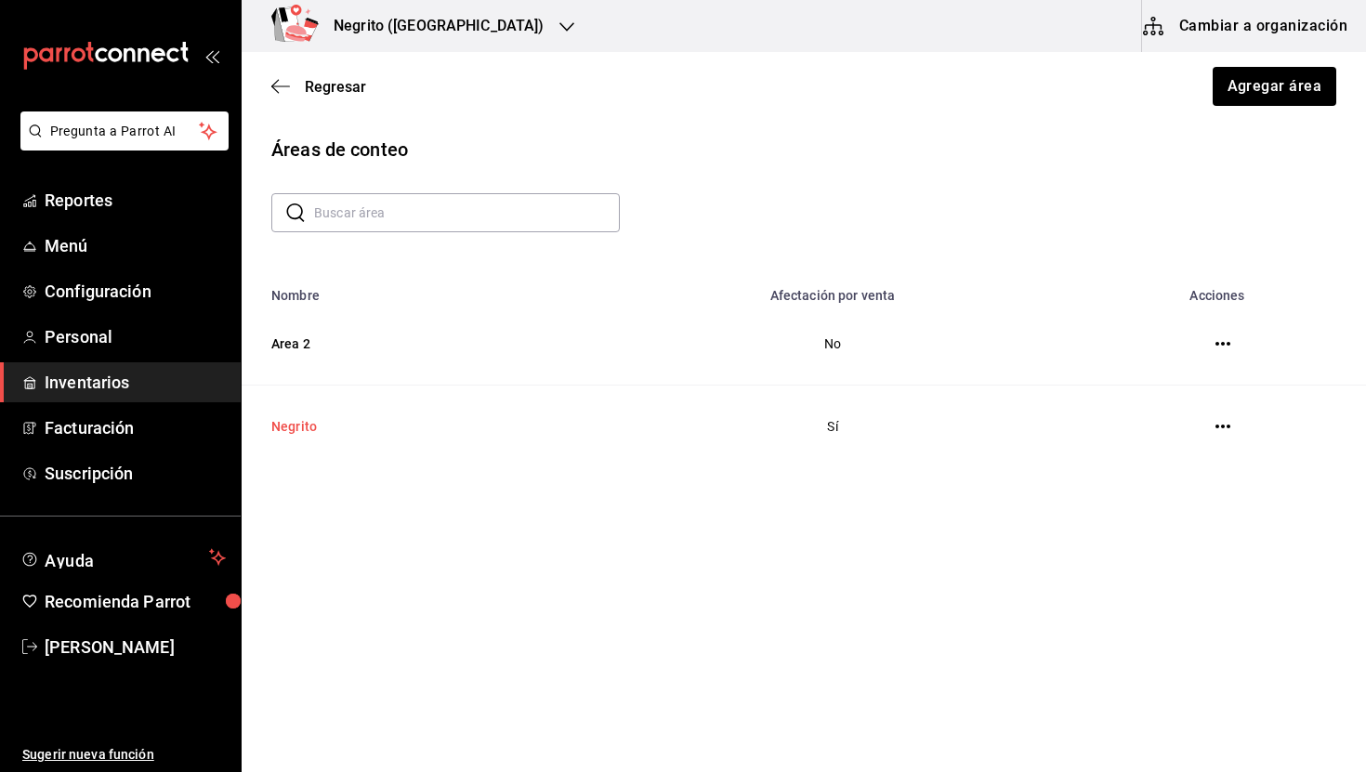
click at [300, 429] on td "Negrito" at bounding box center [410, 427] width 337 height 83
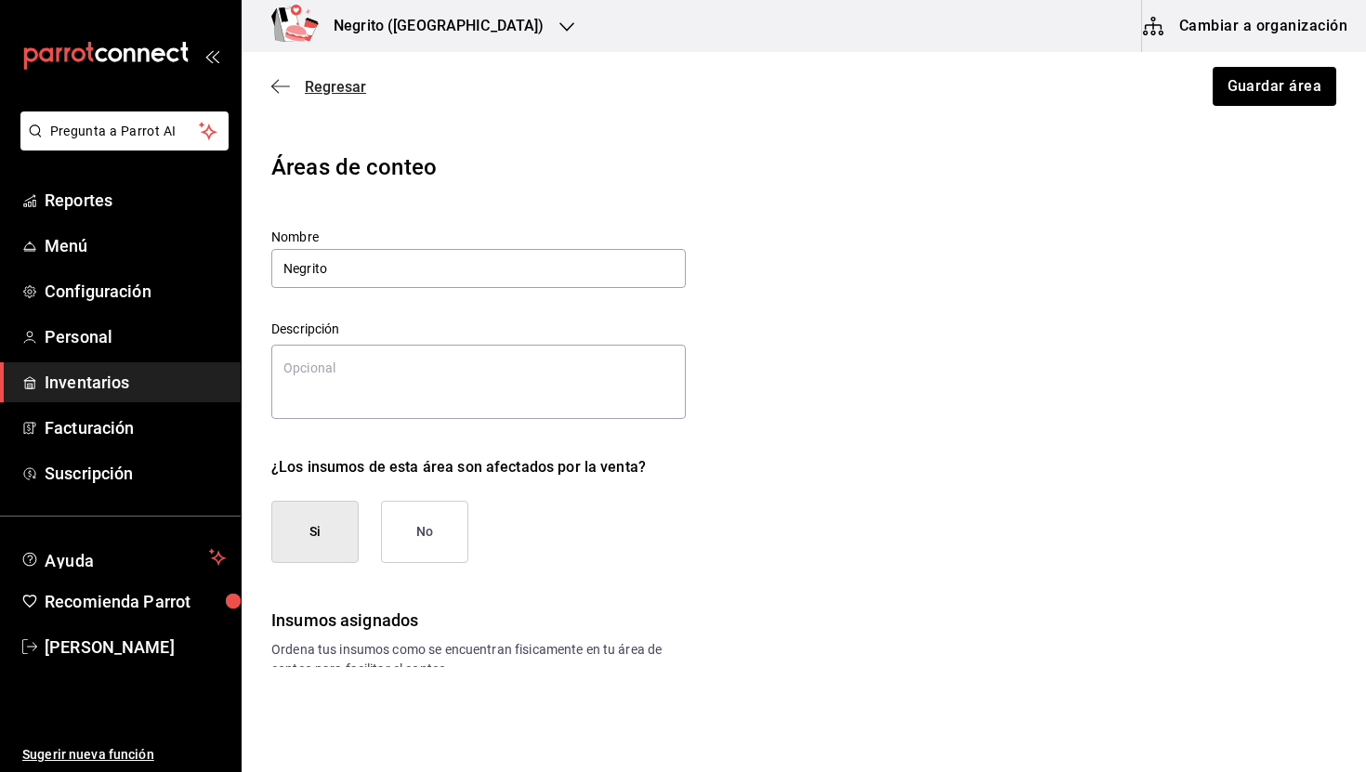
type textarea "x"
click at [325, 87] on span "Regresar" at bounding box center [335, 87] width 61 height 18
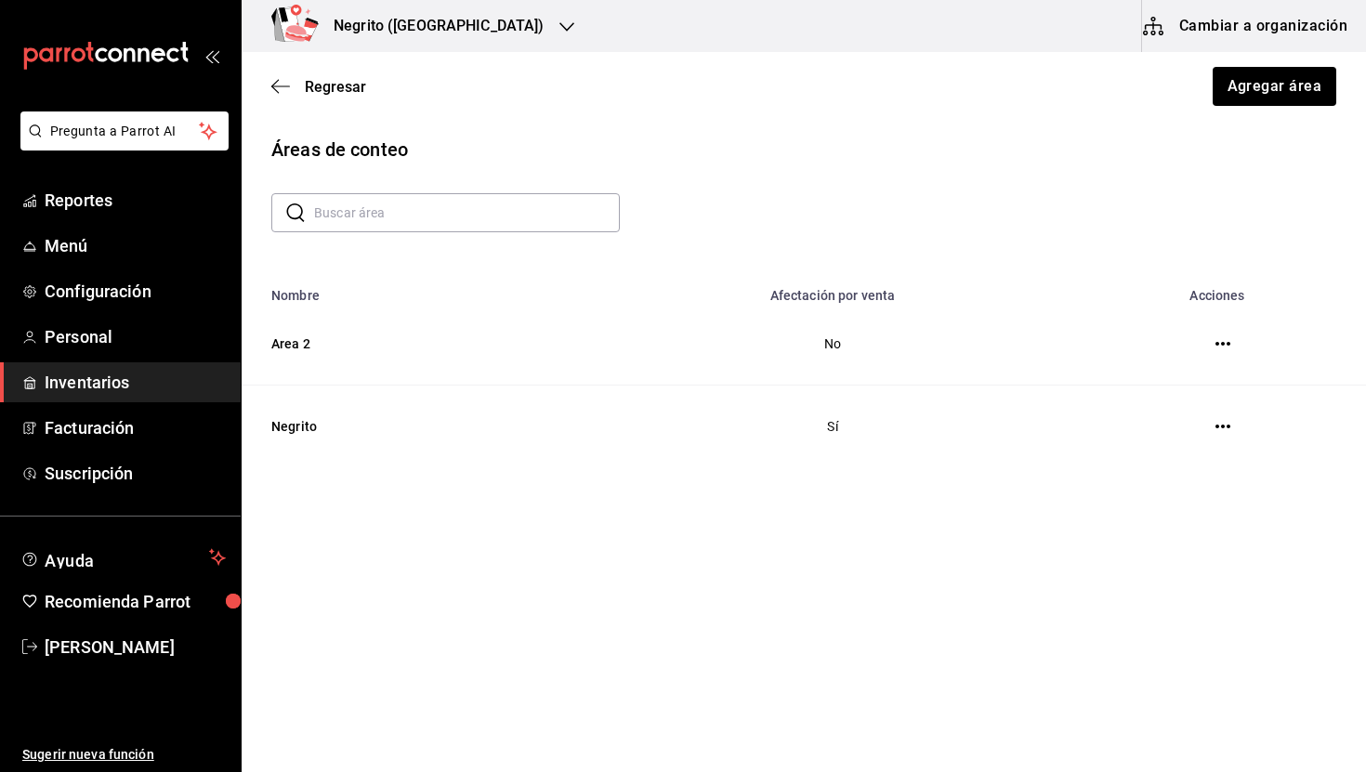
click at [1219, 431] on icon "button" at bounding box center [1223, 426] width 15 height 15
click at [1329, 446] on div at bounding box center [683, 386] width 1366 height 772
click at [296, 344] on td "Area 2" at bounding box center [410, 344] width 337 height 83
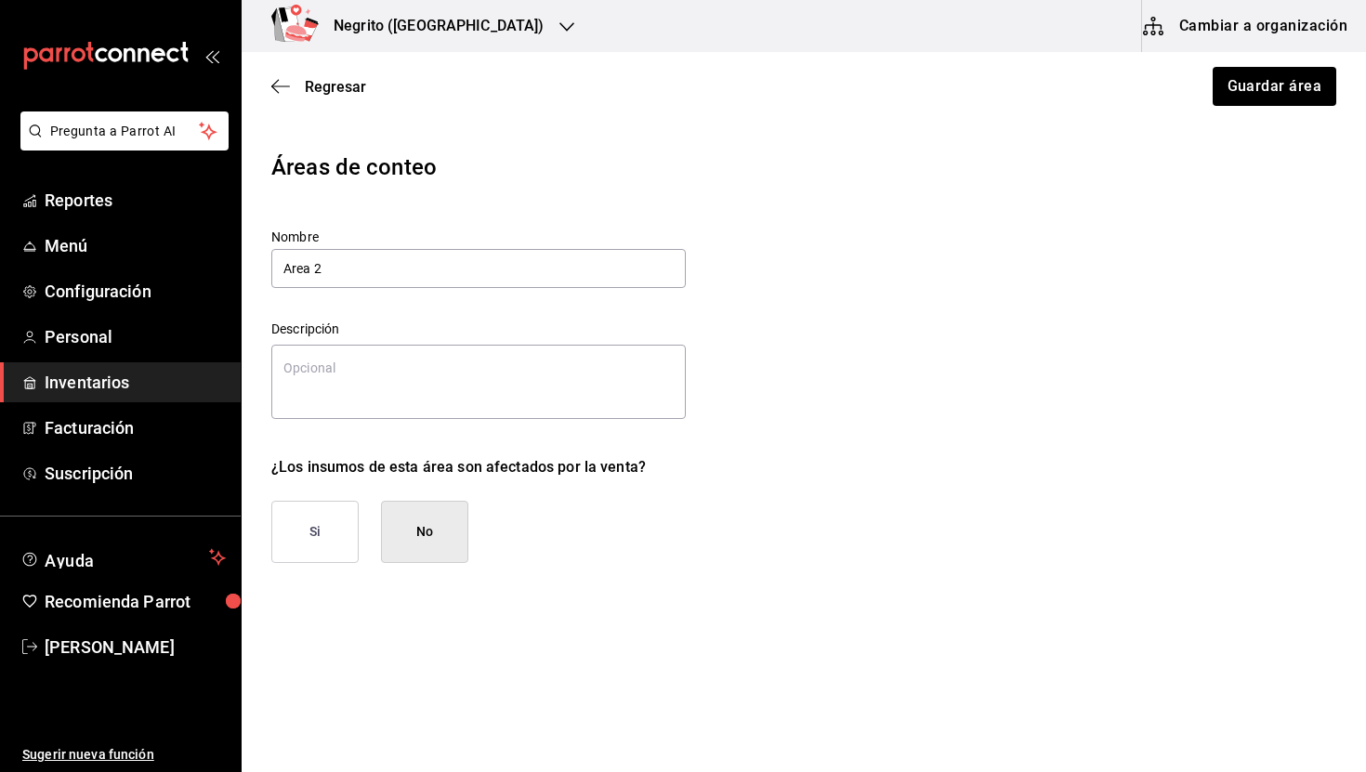
click at [749, 151] on div "Áreas de conteo" at bounding box center [803, 167] width 1065 height 33
click at [306, 529] on button "Si" at bounding box center [314, 532] width 87 height 62
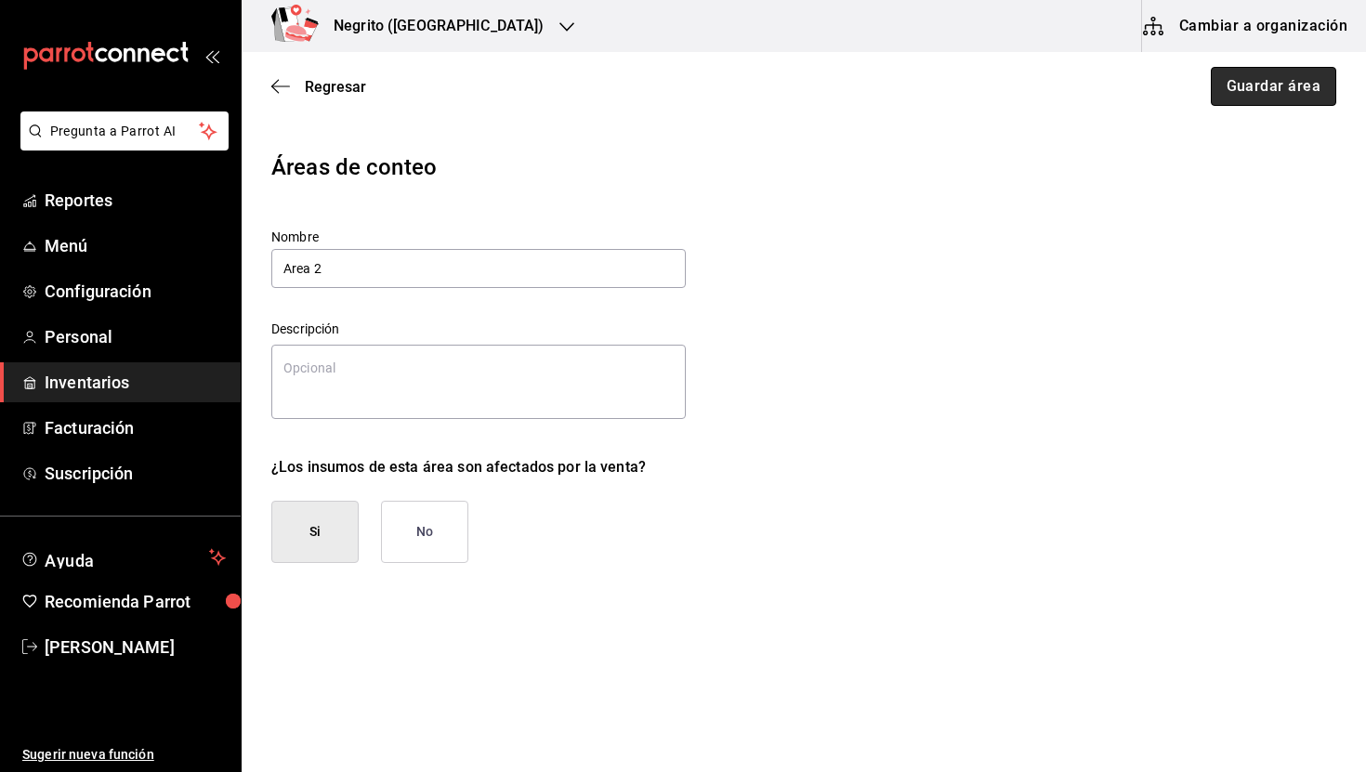
click at [1294, 90] on button "Guardar área" at bounding box center [1274, 86] width 126 height 39
type textarea "x"
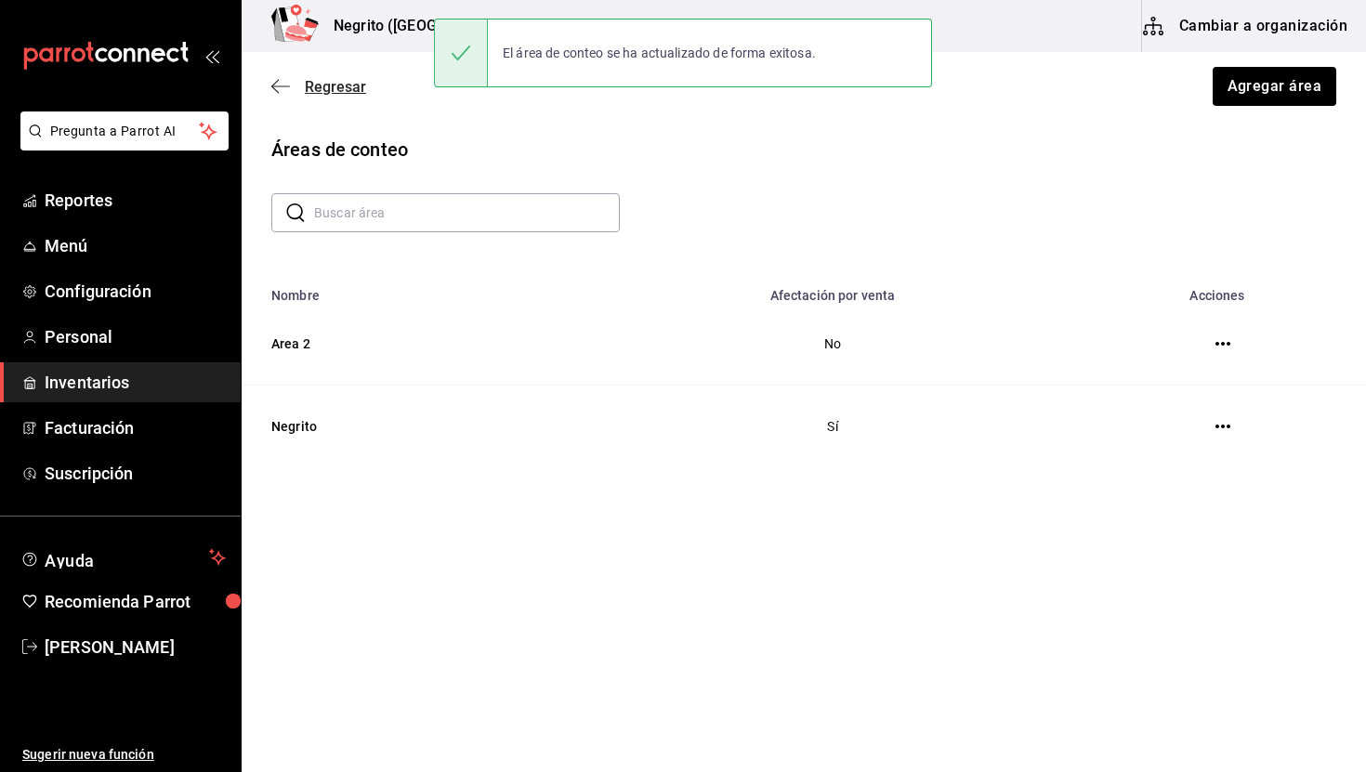
click at [342, 93] on span "Regresar" at bounding box center [335, 87] width 61 height 18
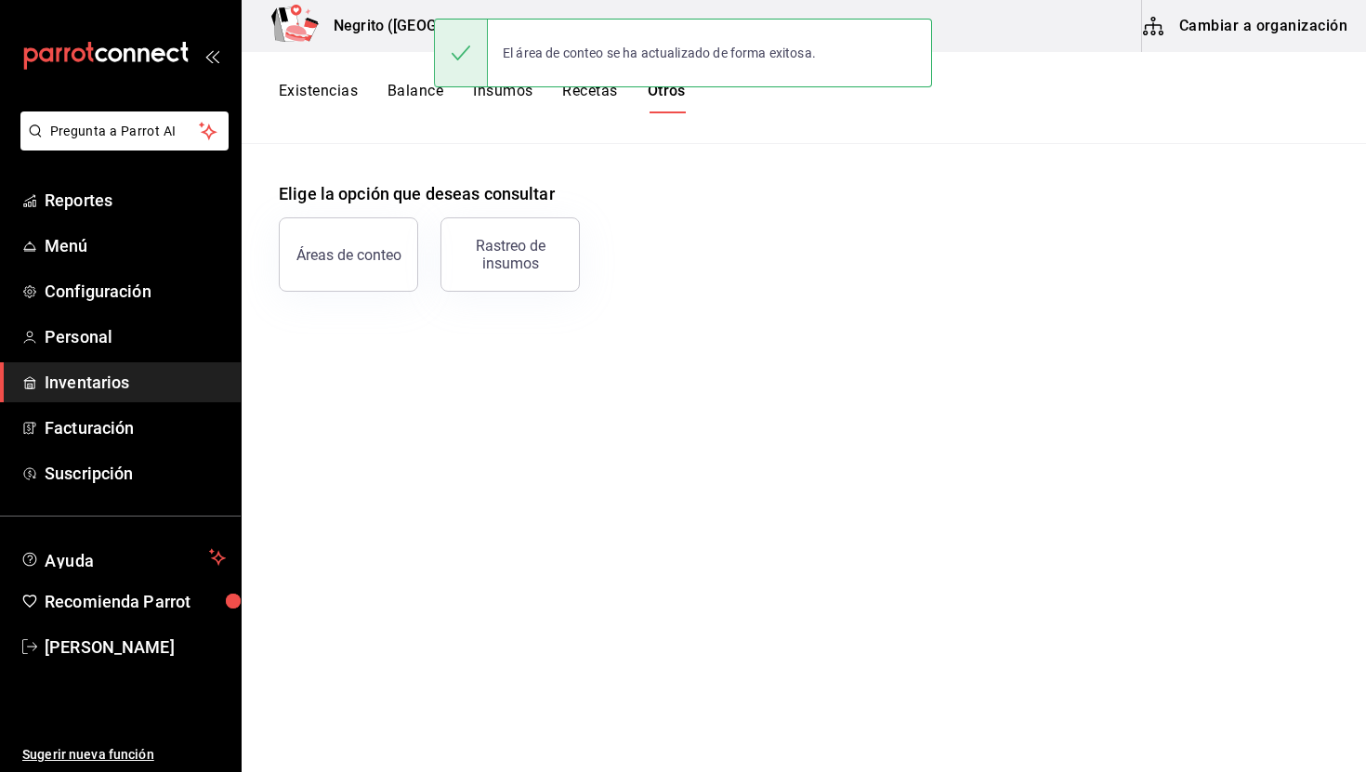
click at [352, 87] on button "Existencias" at bounding box center [318, 98] width 79 height 32
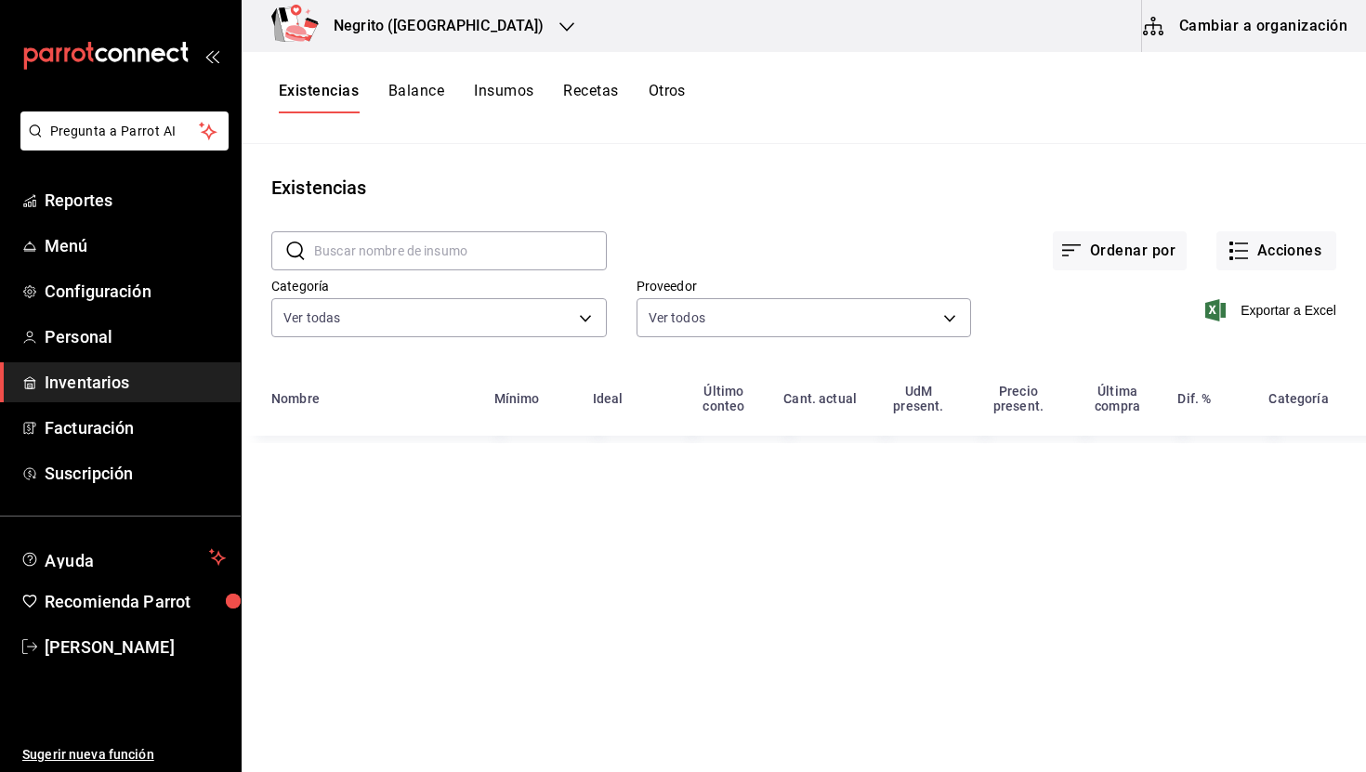
click at [412, 82] on button "Balance" at bounding box center [417, 98] width 56 height 32
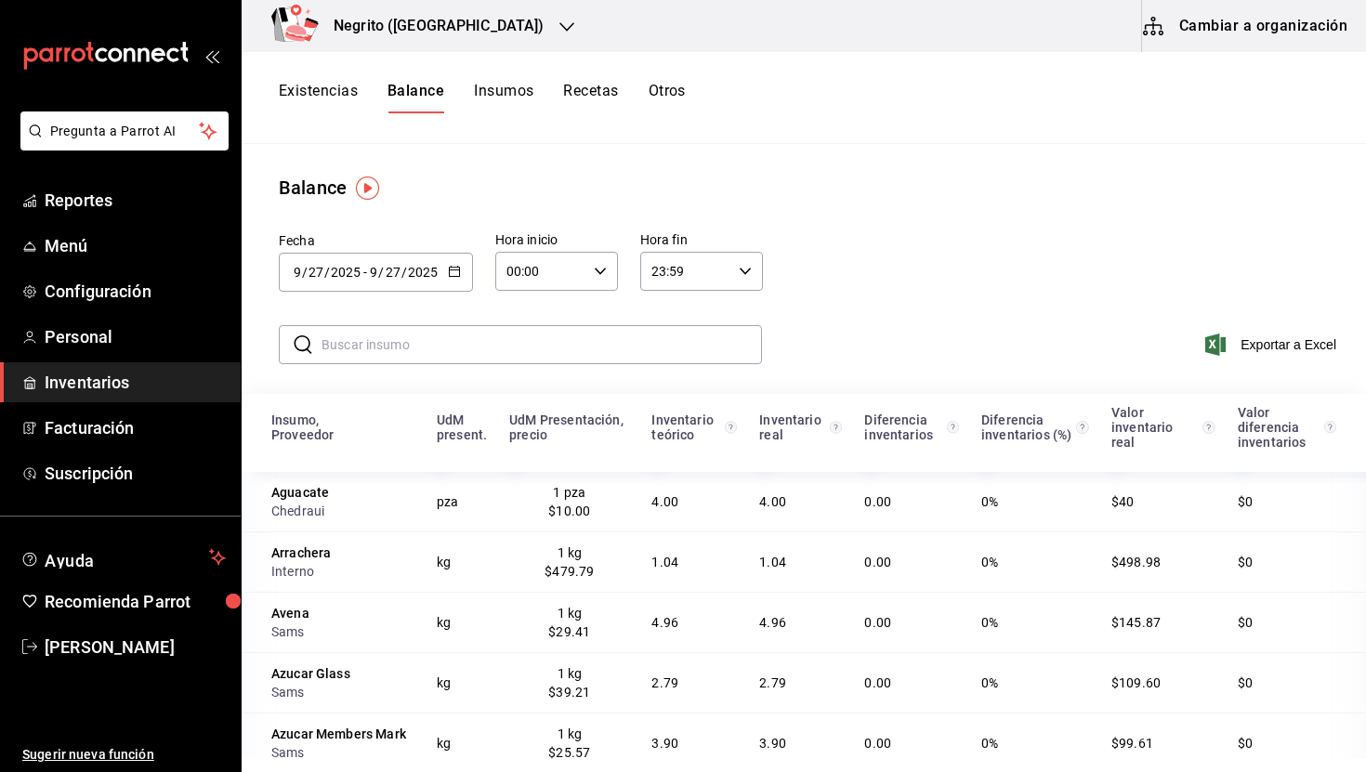
click at [344, 87] on button "Existencias" at bounding box center [318, 98] width 79 height 32
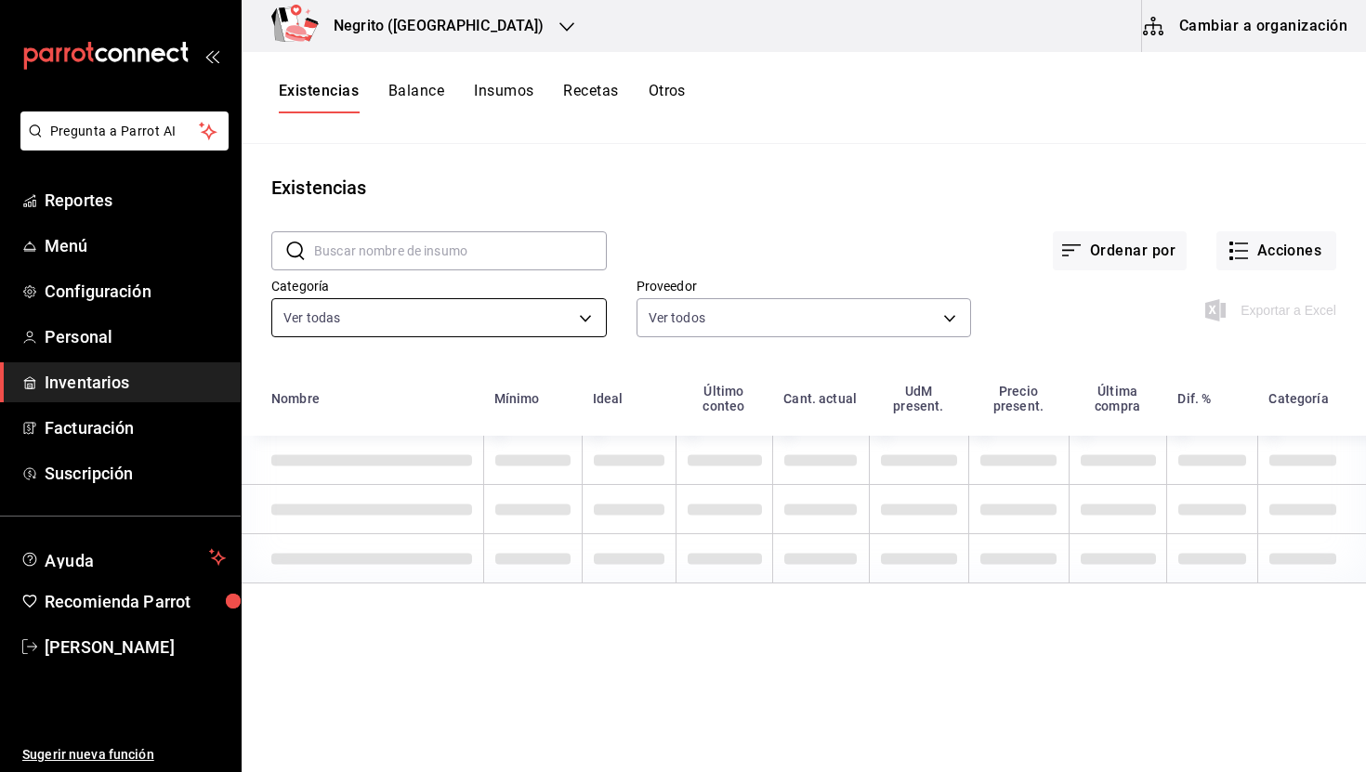
click at [484, 310] on body "Pregunta a Parrot AI Reportes Menú Configuración Personal Inventarios Facturaci…" at bounding box center [683, 379] width 1366 height 759
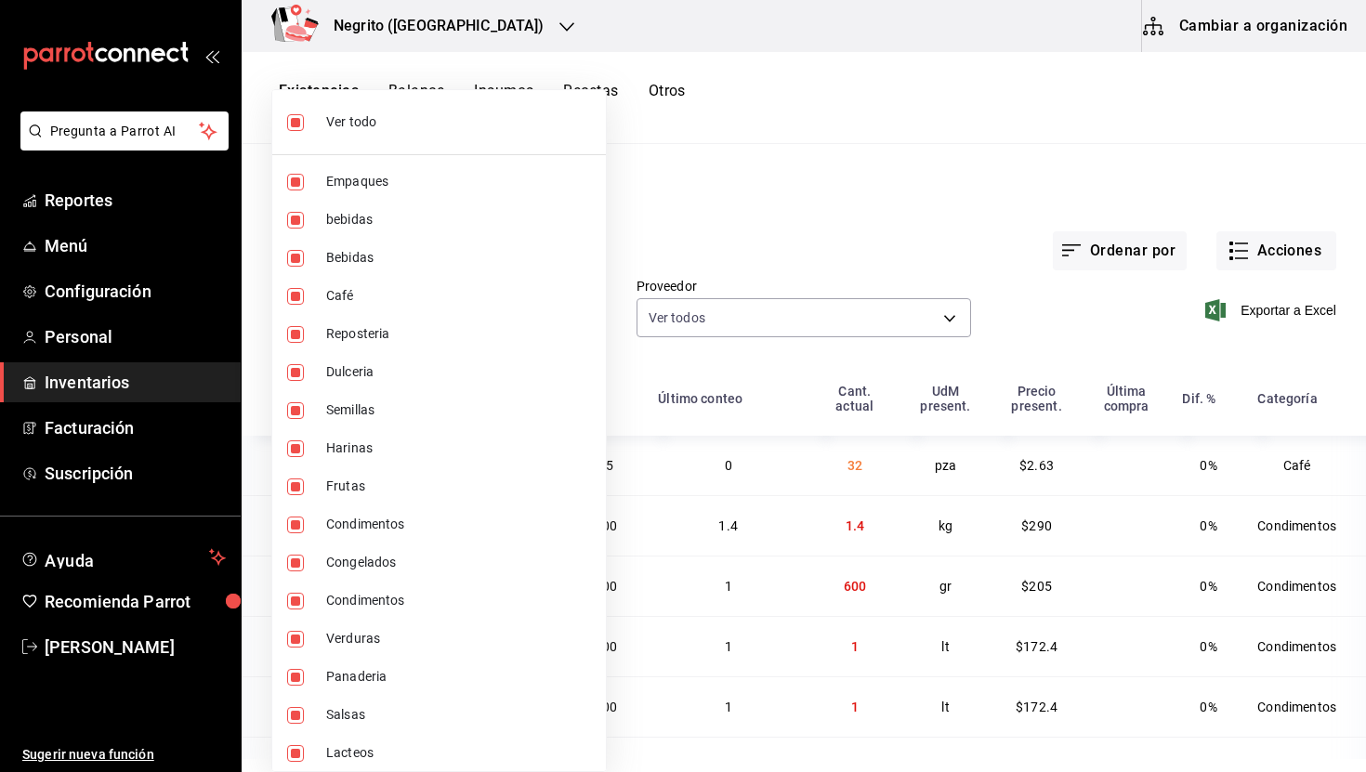
click at [792, 310] on div at bounding box center [683, 386] width 1366 height 772
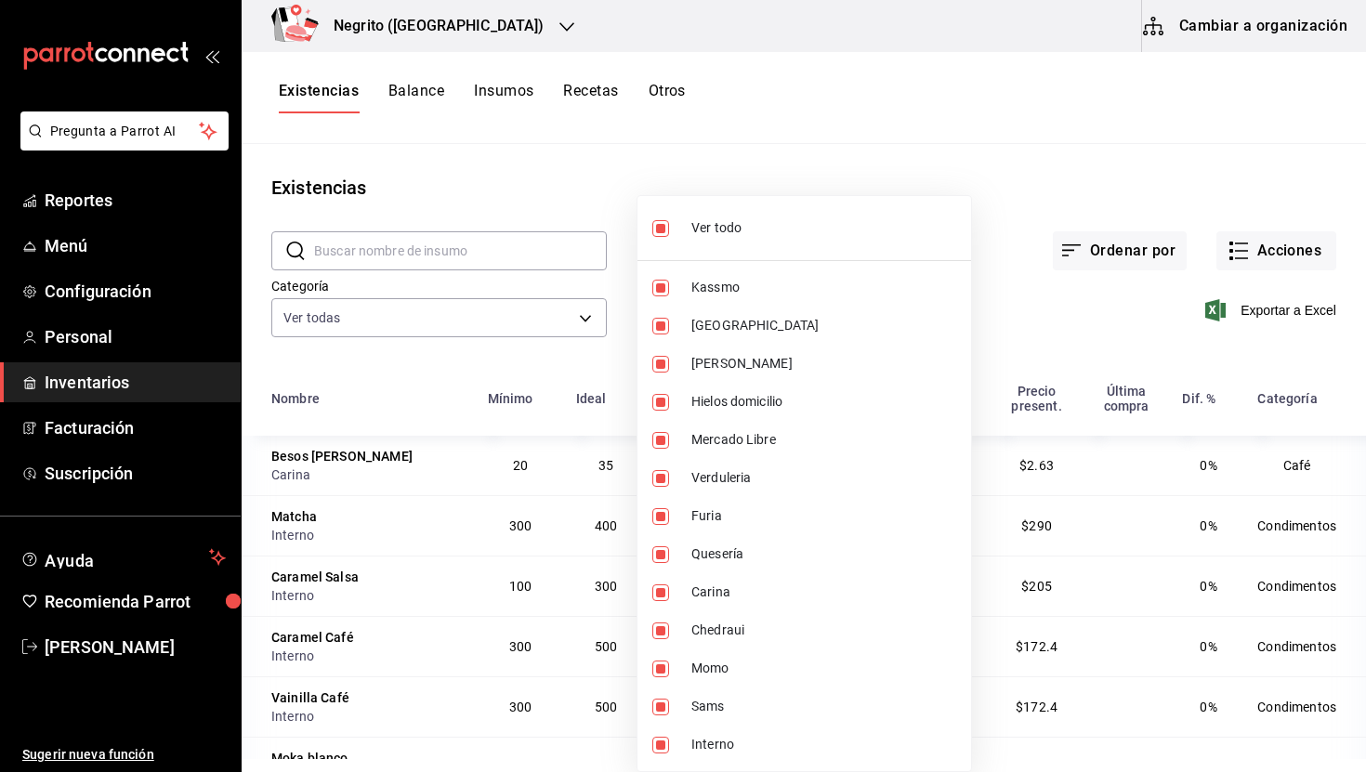
click at [776, 327] on body "Pregunta a Parrot AI Reportes Menú Configuración Personal Inventarios Facturaci…" at bounding box center [683, 379] width 1366 height 759
click at [1069, 218] on div at bounding box center [683, 386] width 1366 height 772
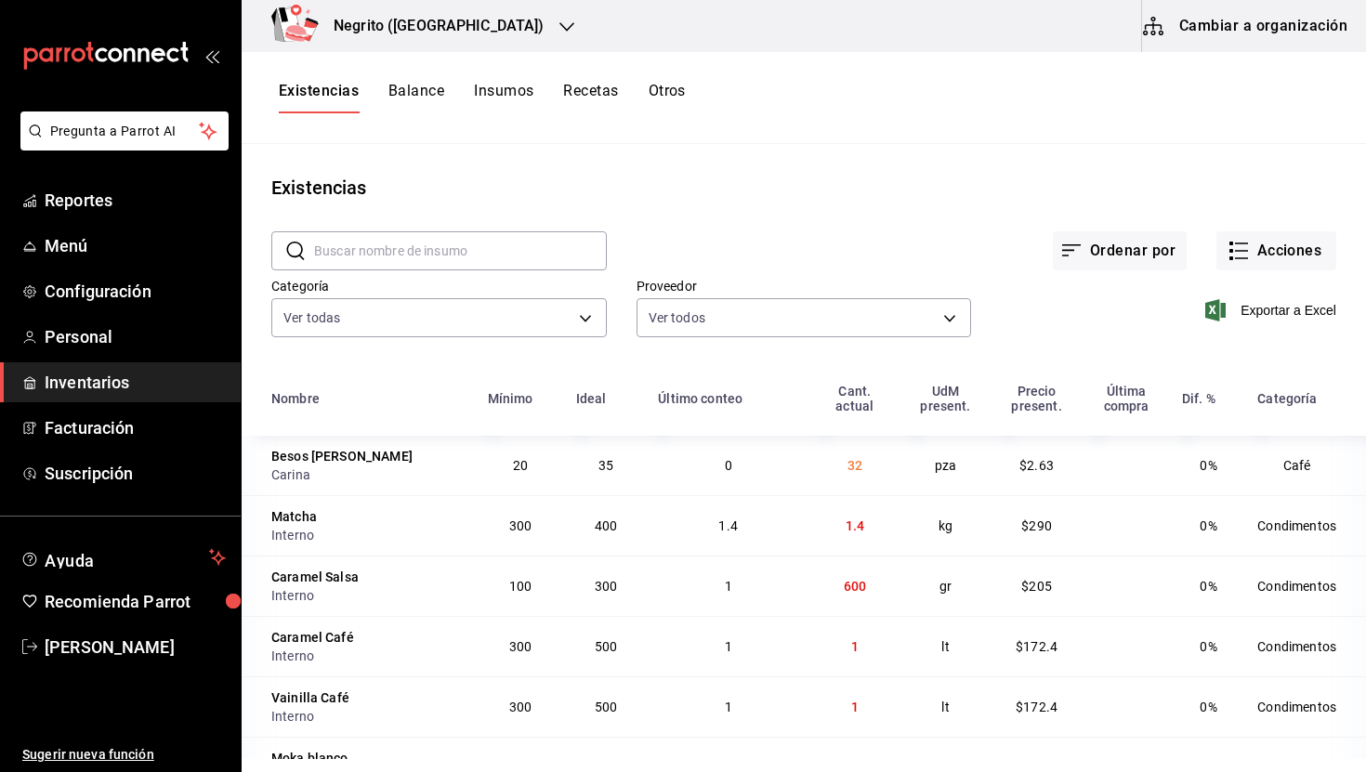
click at [498, 98] on button "Insumos" at bounding box center [503, 98] width 59 height 32
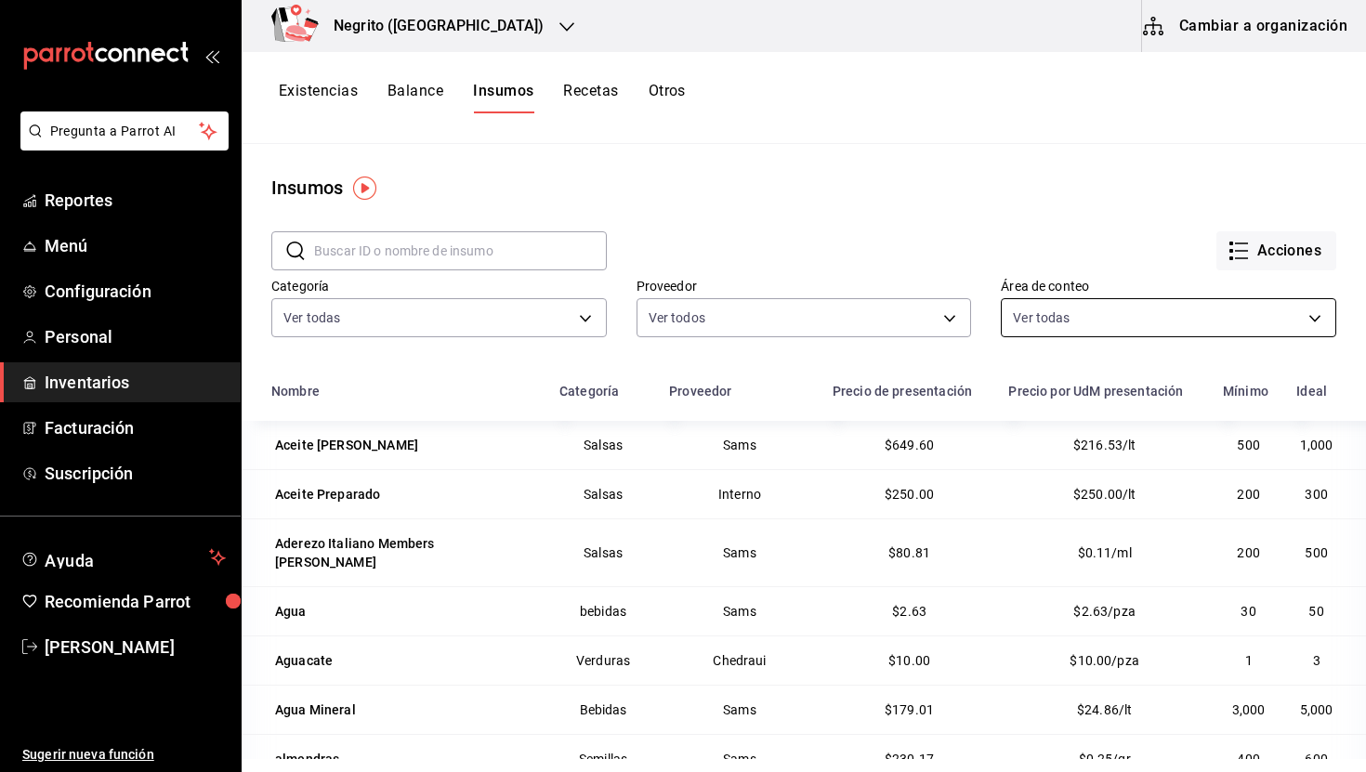
click at [1168, 321] on body "Pregunta a Parrot AI Reportes Menú Configuración Personal Inventarios Facturaci…" at bounding box center [683, 379] width 1366 height 759
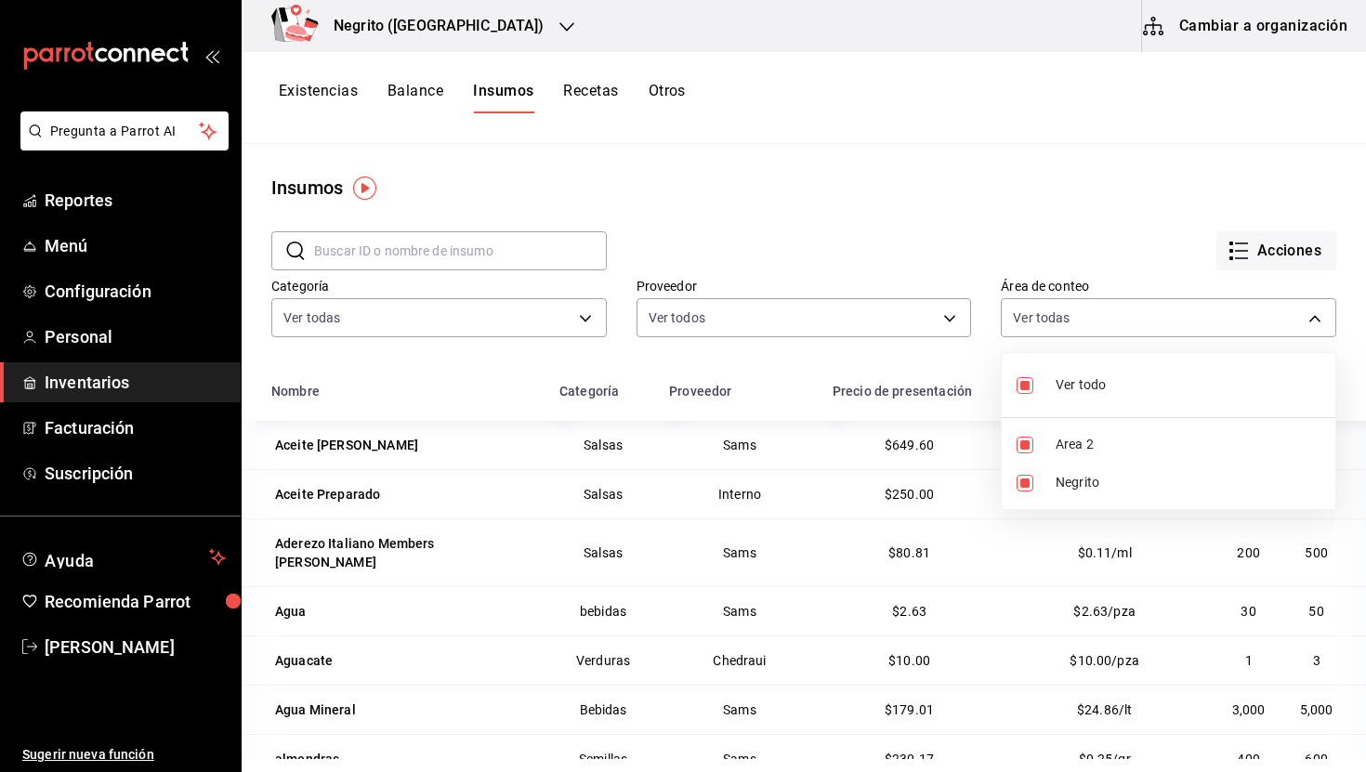
click at [1079, 399] on li "Ver todo" at bounding box center [1169, 385] width 334 height 49
checkbox input "false"
click at [1079, 471] on li "Negrito" at bounding box center [1169, 483] width 334 height 38
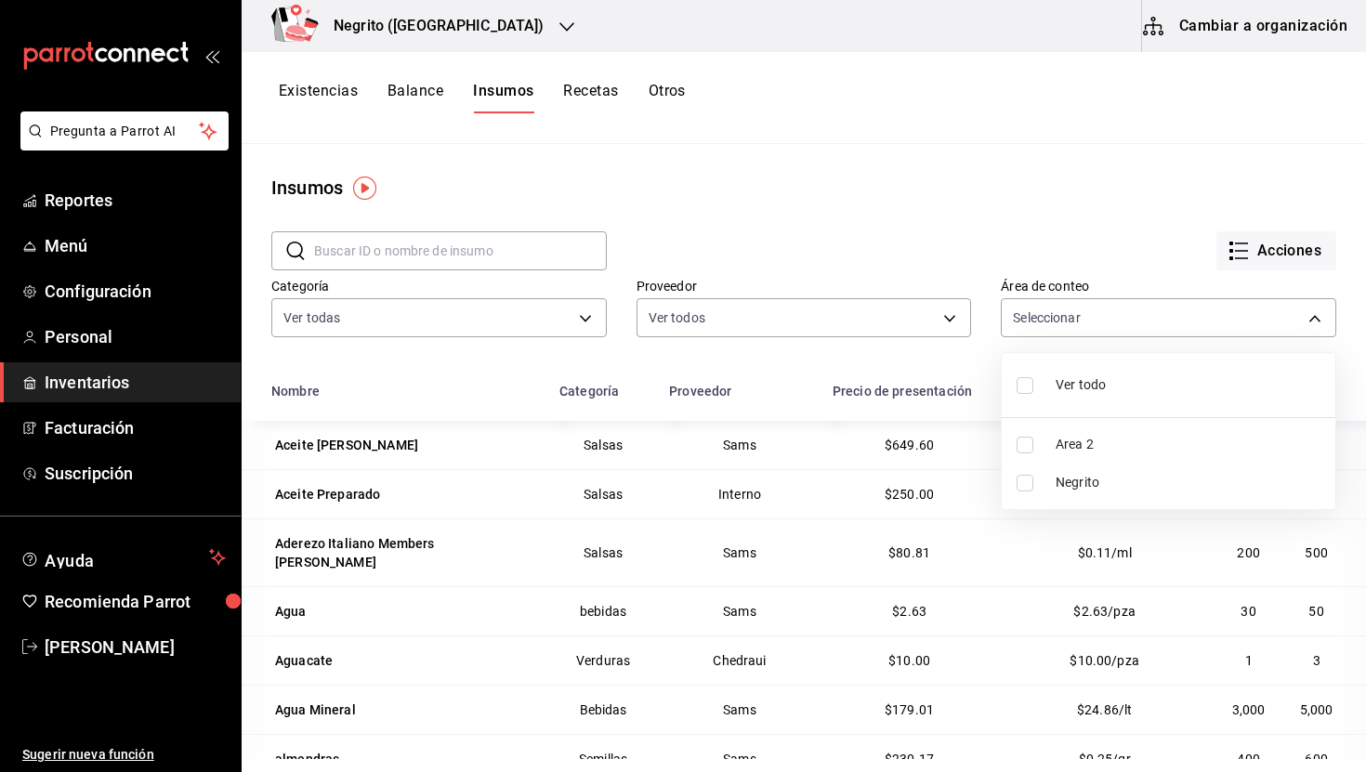
type input "ff0f5114-b18d-4a44-bb2b-ff07529dd779"
checkbox input "true"
click at [1075, 477] on span "Negrito" at bounding box center [1188, 483] width 265 height 20
checkbox input "false"
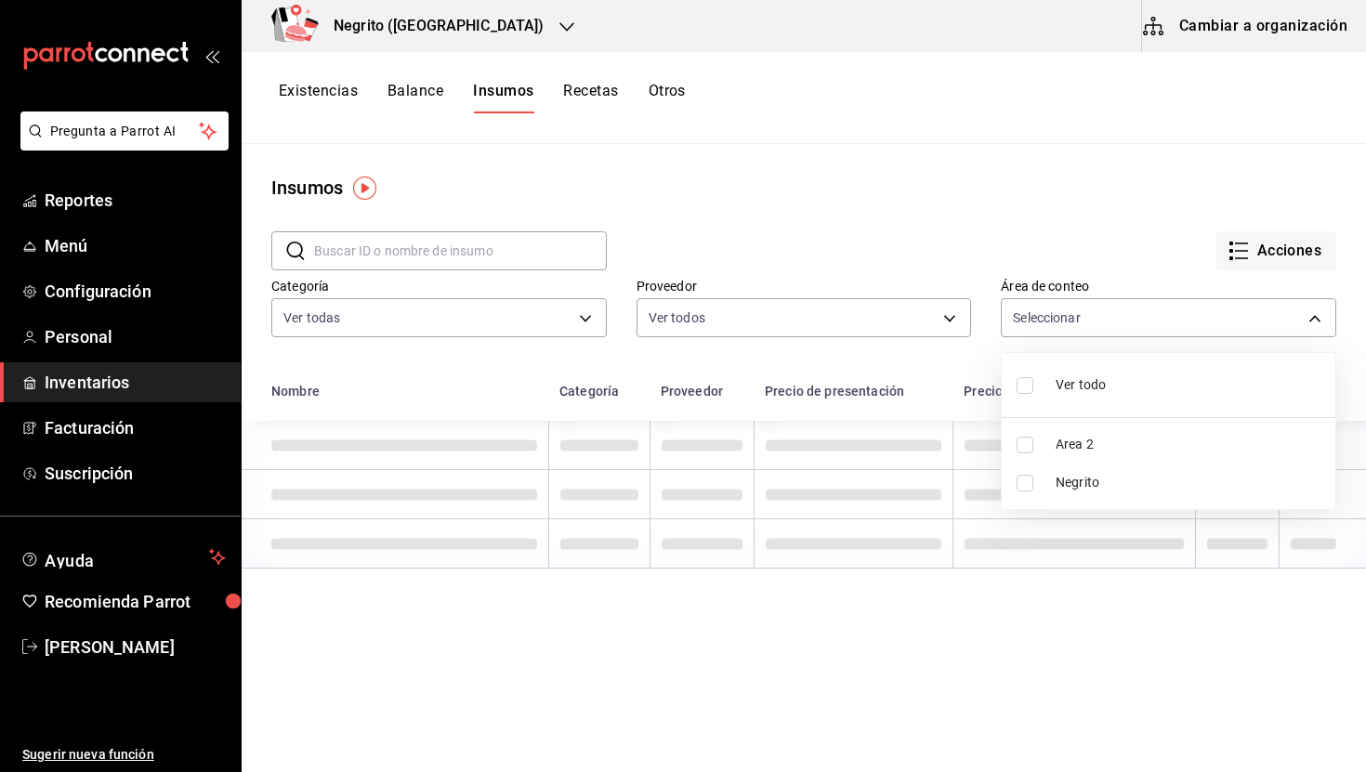
click at [1075, 446] on span "Area 2" at bounding box center [1188, 445] width 265 height 20
type input "0e8fd718-2ac7-4c8f-bf7e-27600db9538b"
checkbox input "true"
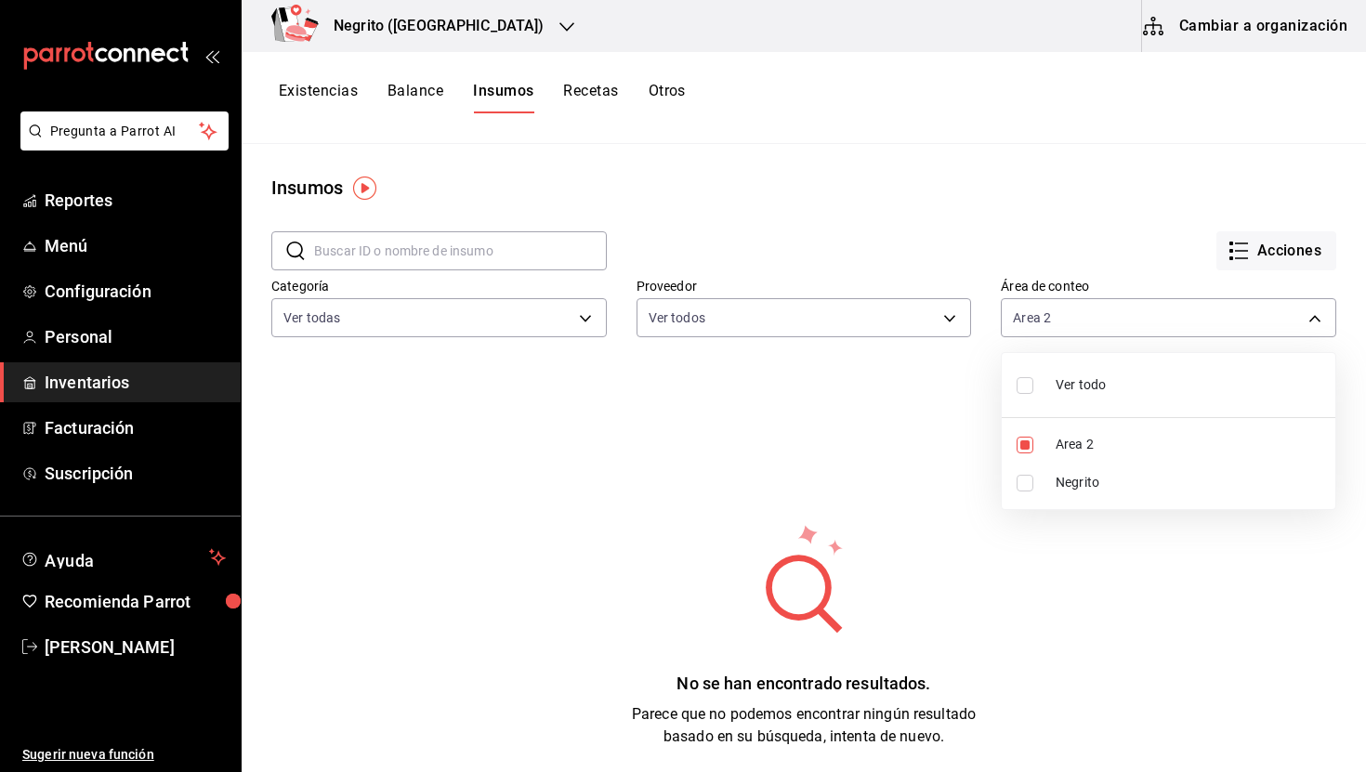
click at [1075, 446] on span "Area 2" at bounding box center [1188, 445] width 265 height 20
checkbox input "false"
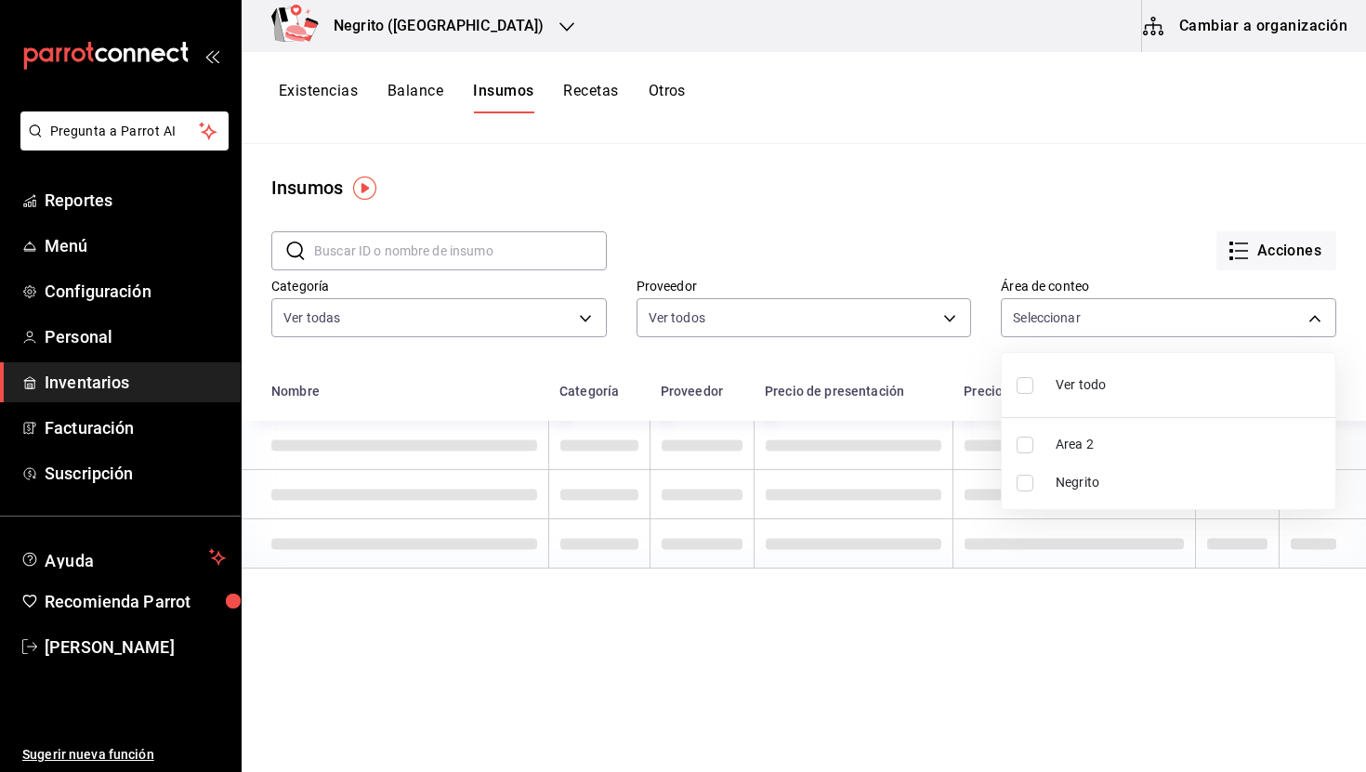
click at [1066, 476] on span "Negrito" at bounding box center [1188, 483] width 265 height 20
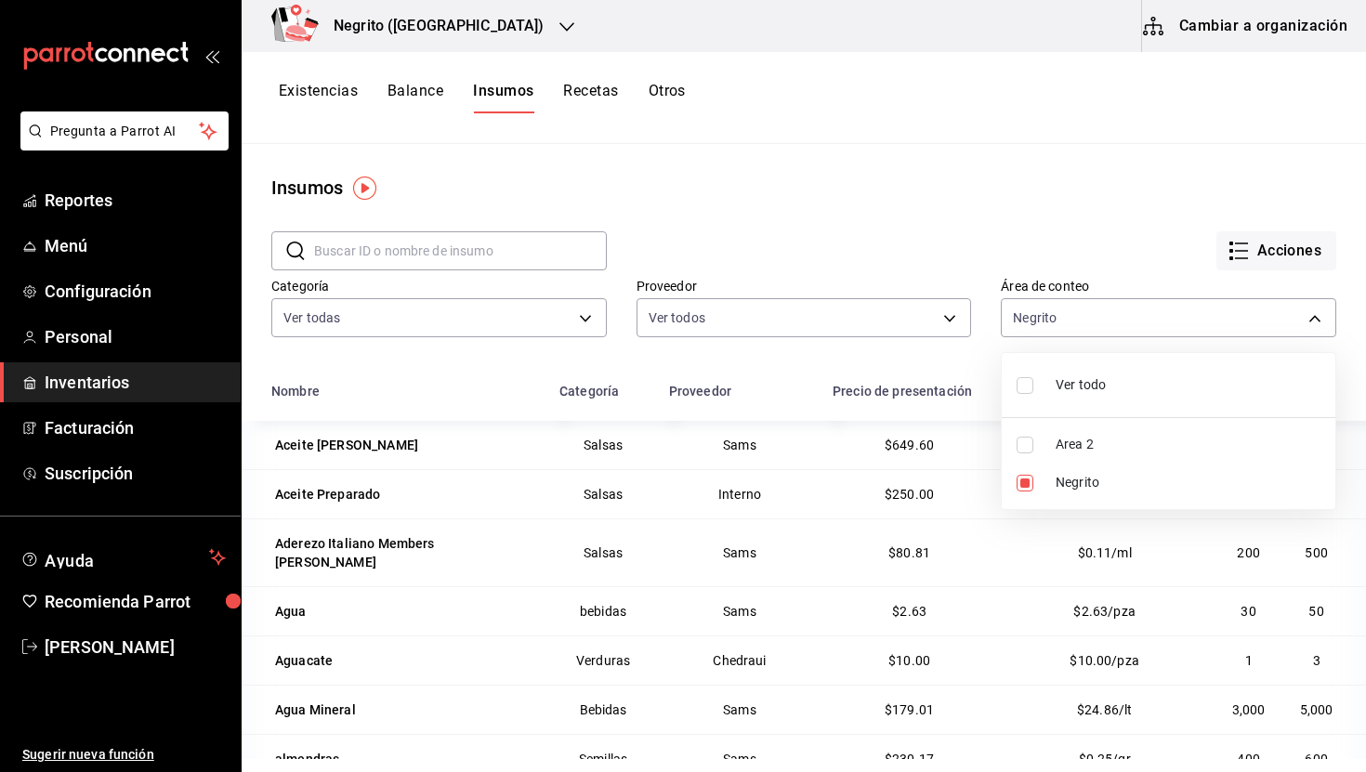
type input "ff0f5114-b18d-4a44-bb2b-ff07529dd779"
checkbox input "true"
click at [920, 160] on div at bounding box center [683, 386] width 1366 height 772
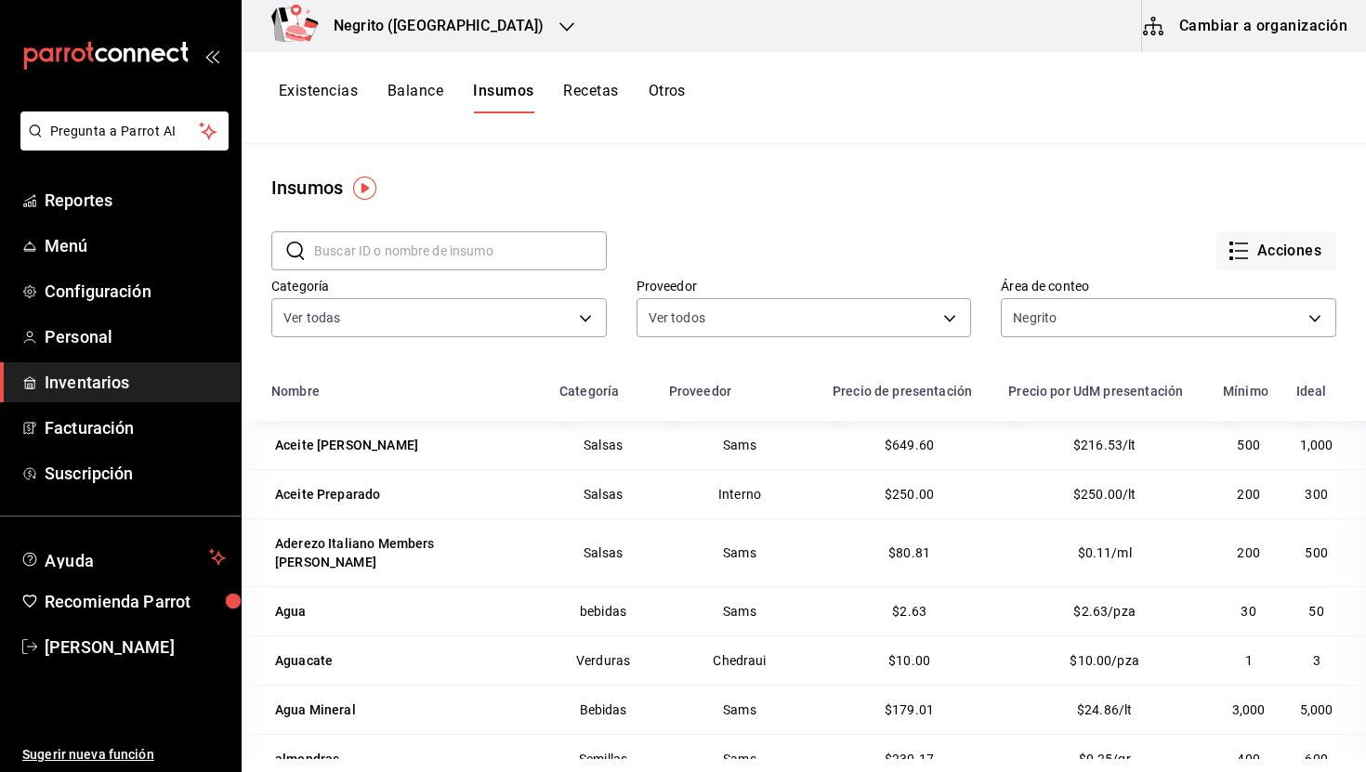
click at [663, 81] on div "Existencias Balance Insumos Recetas Otros" at bounding box center [804, 98] width 1125 height 92
click at [664, 83] on button "Otros" at bounding box center [667, 98] width 37 height 32
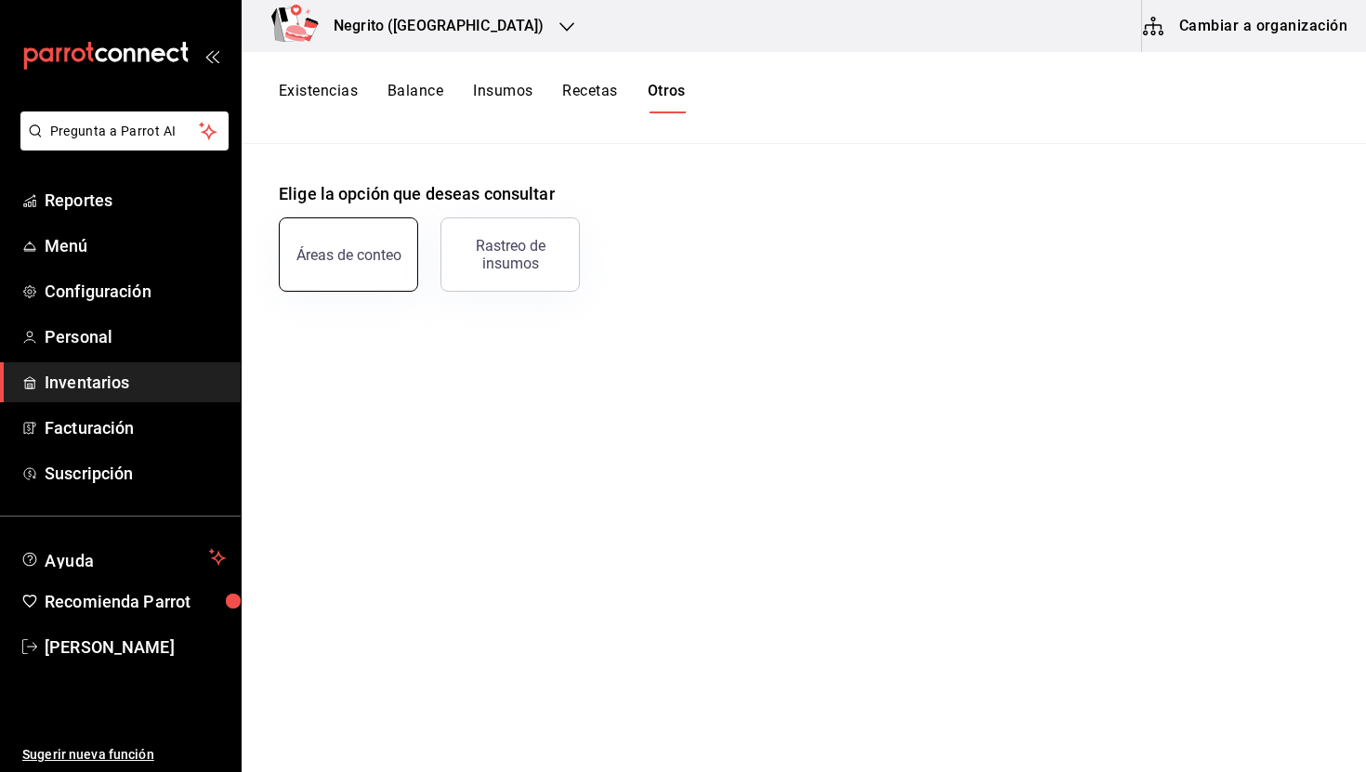
click at [323, 250] on div "Áreas de conteo" at bounding box center [349, 255] width 105 height 18
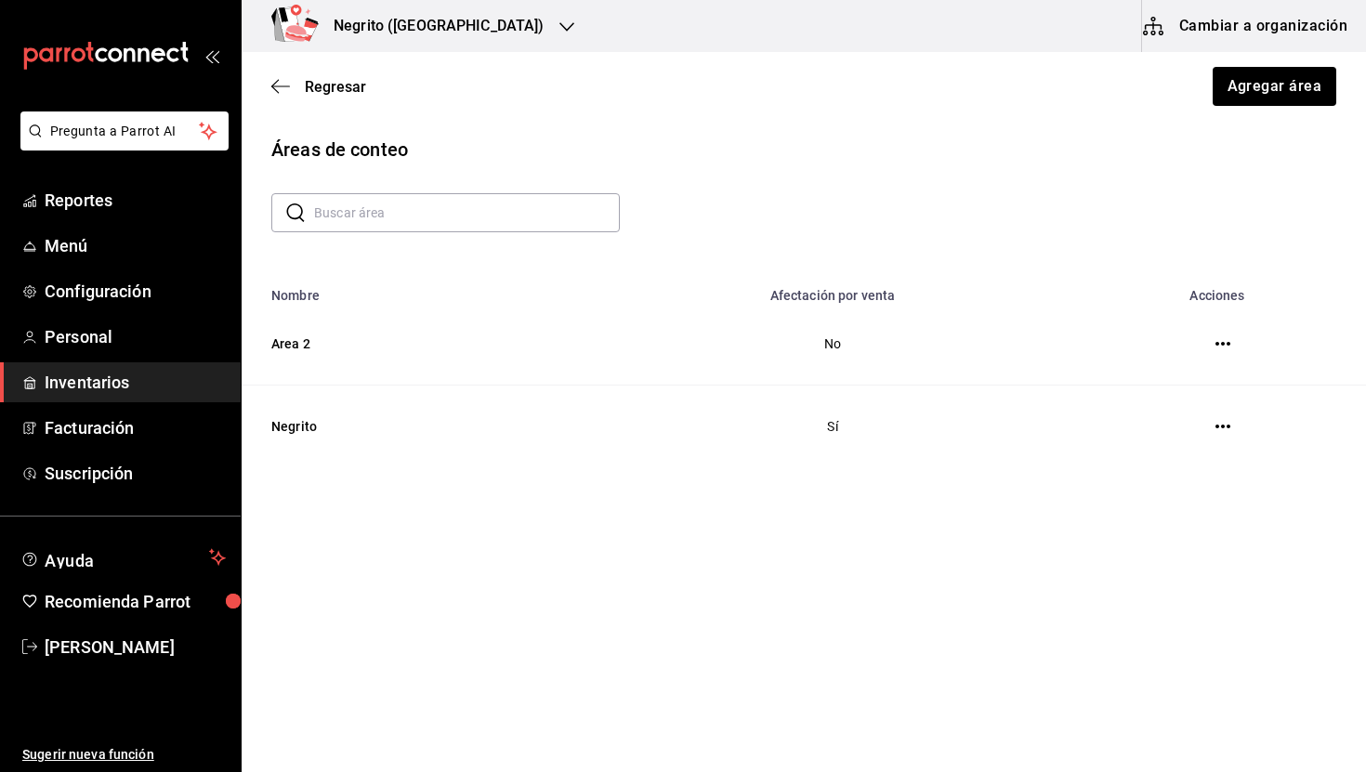
click at [1223, 345] on icon "button" at bounding box center [1223, 344] width 15 height 4
click at [1152, 363] on li "Eliminar" at bounding box center [1153, 345] width 156 height 52
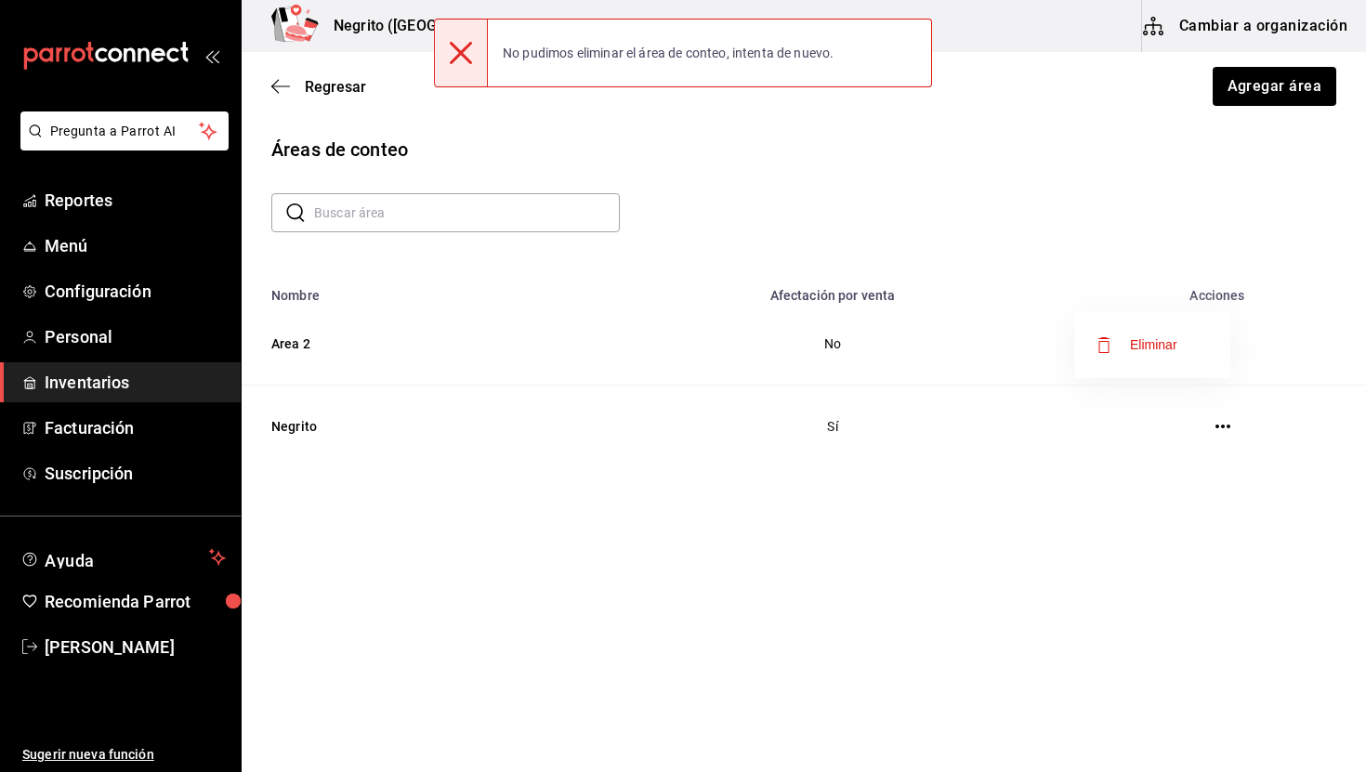
click at [329, 89] on div at bounding box center [683, 386] width 1366 height 772
click at [331, 79] on span "Regresar" at bounding box center [335, 87] width 61 height 18
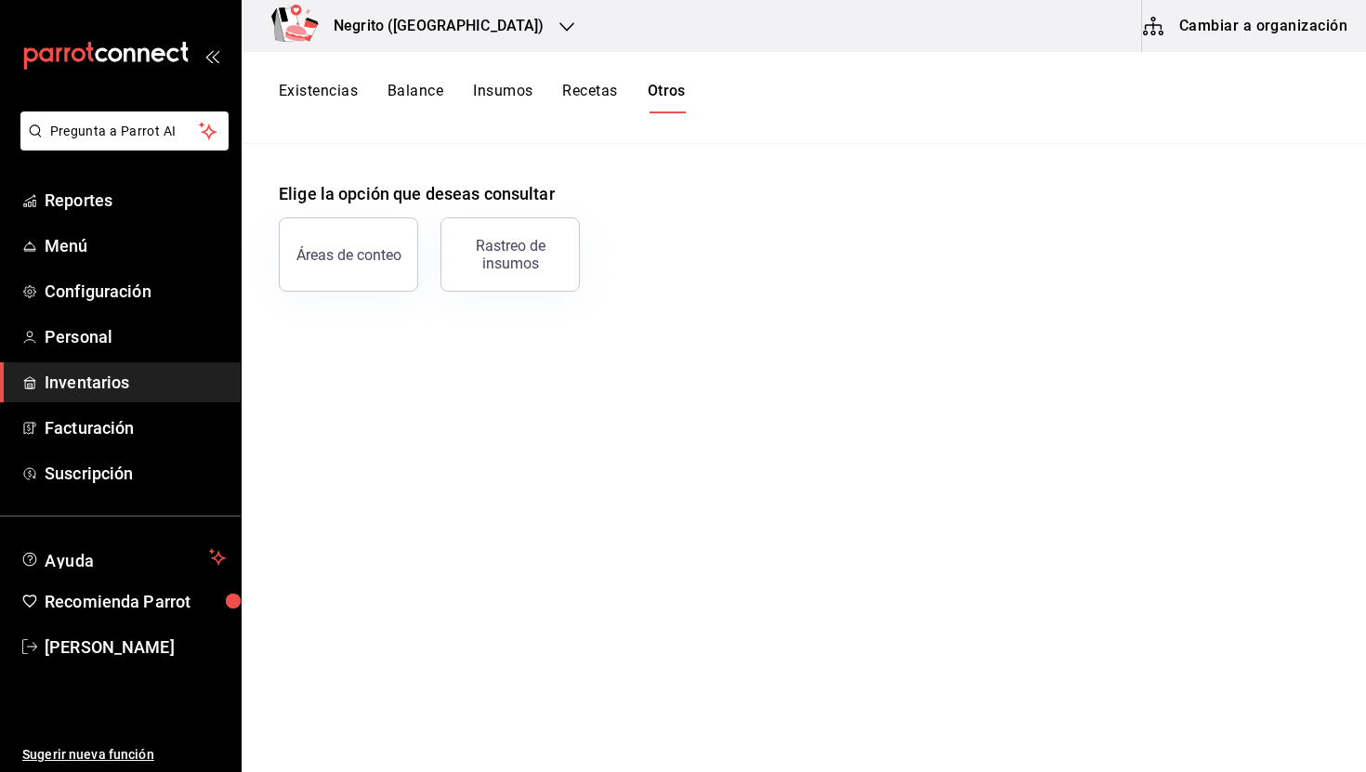
click at [375, 47] on div "Negrito ([GEOGRAPHIC_DATA])" at bounding box center [419, 26] width 325 height 52
click at [422, 85] on div "Furia Hacienda ([GEOGRAPHIC_DATA])" at bounding box center [381, 81] width 249 height 20
click at [375, 252] on div "Áreas de conteo" at bounding box center [349, 255] width 105 height 18
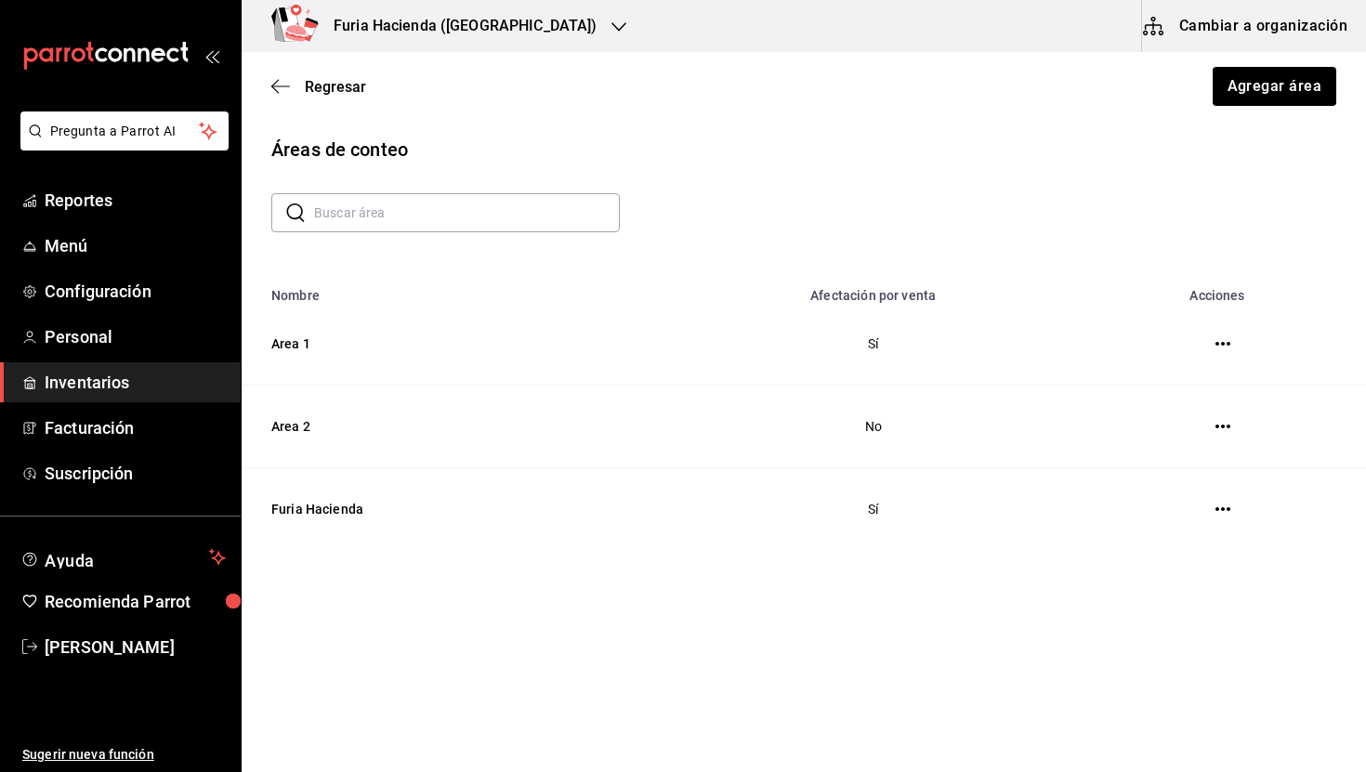
click at [1227, 337] on icon "button" at bounding box center [1223, 344] width 15 height 15
click at [1062, 210] on div at bounding box center [683, 386] width 1366 height 772
click at [1232, 424] on button "button" at bounding box center [1223, 426] width 37 height 37
click at [1221, 429] on icon "button" at bounding box center [1223, 426] width 15 height 15
click at [1181, 430] on li "Eliminar" at bounding box center [1153, 428] width 156 height 52
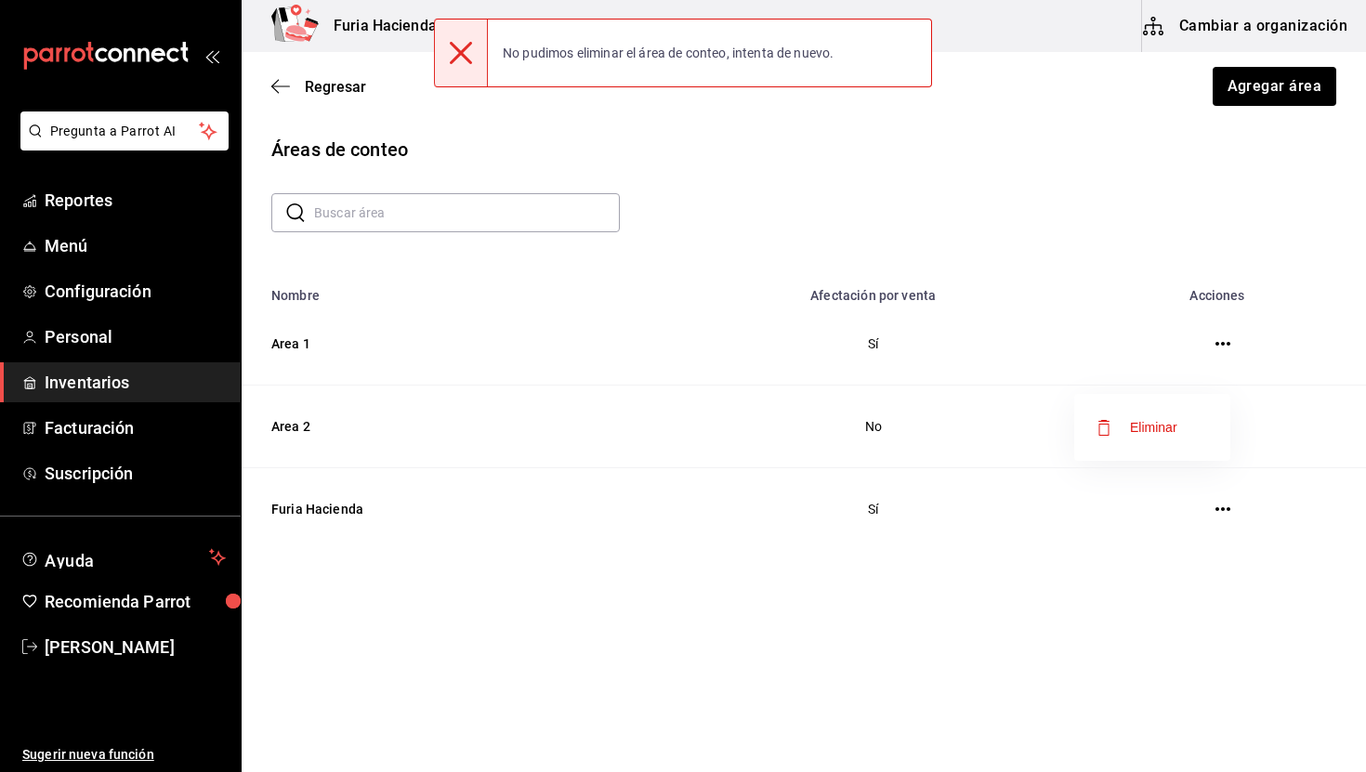
click at [1221, 344] on div at bounding box center [683, 386] width 1366 height 772
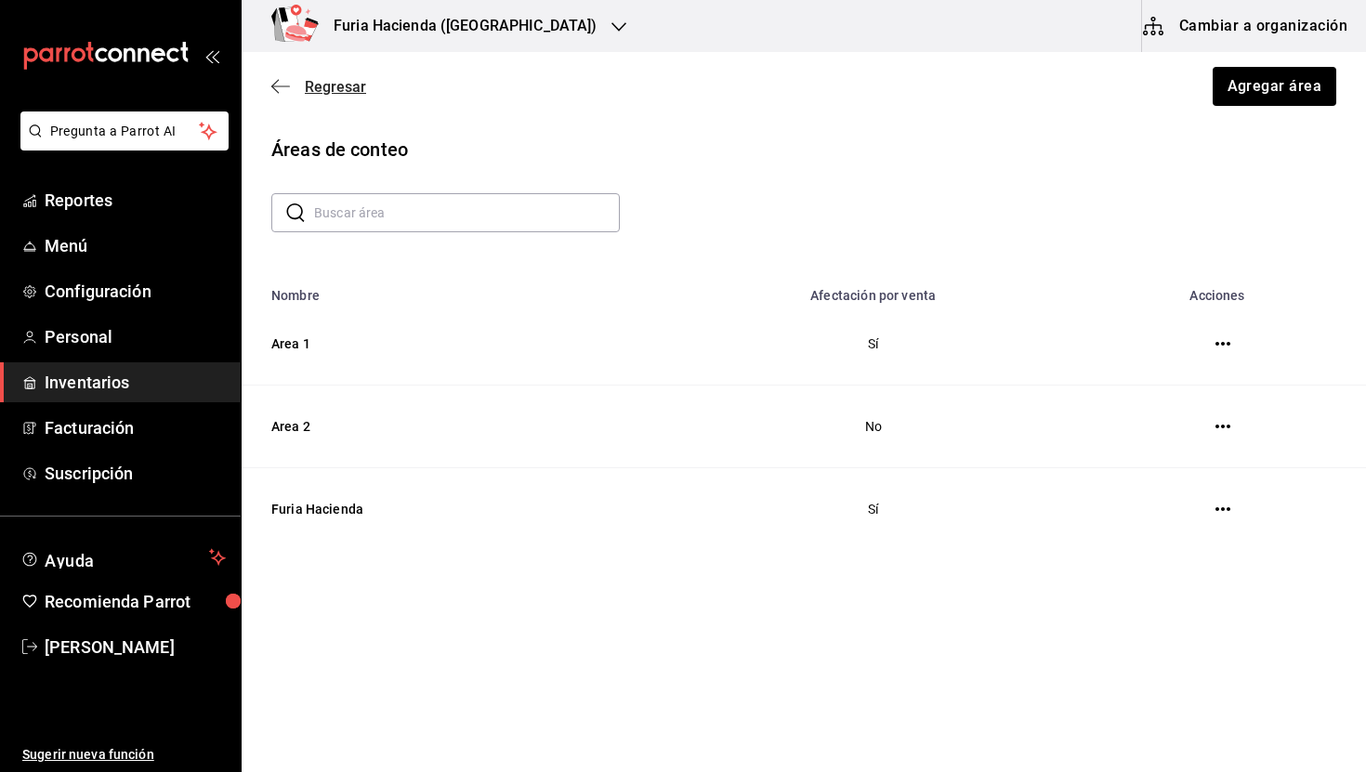
click at [318, 88] on span "Regresar" at bounding box center [335, 87] width 61 height 18
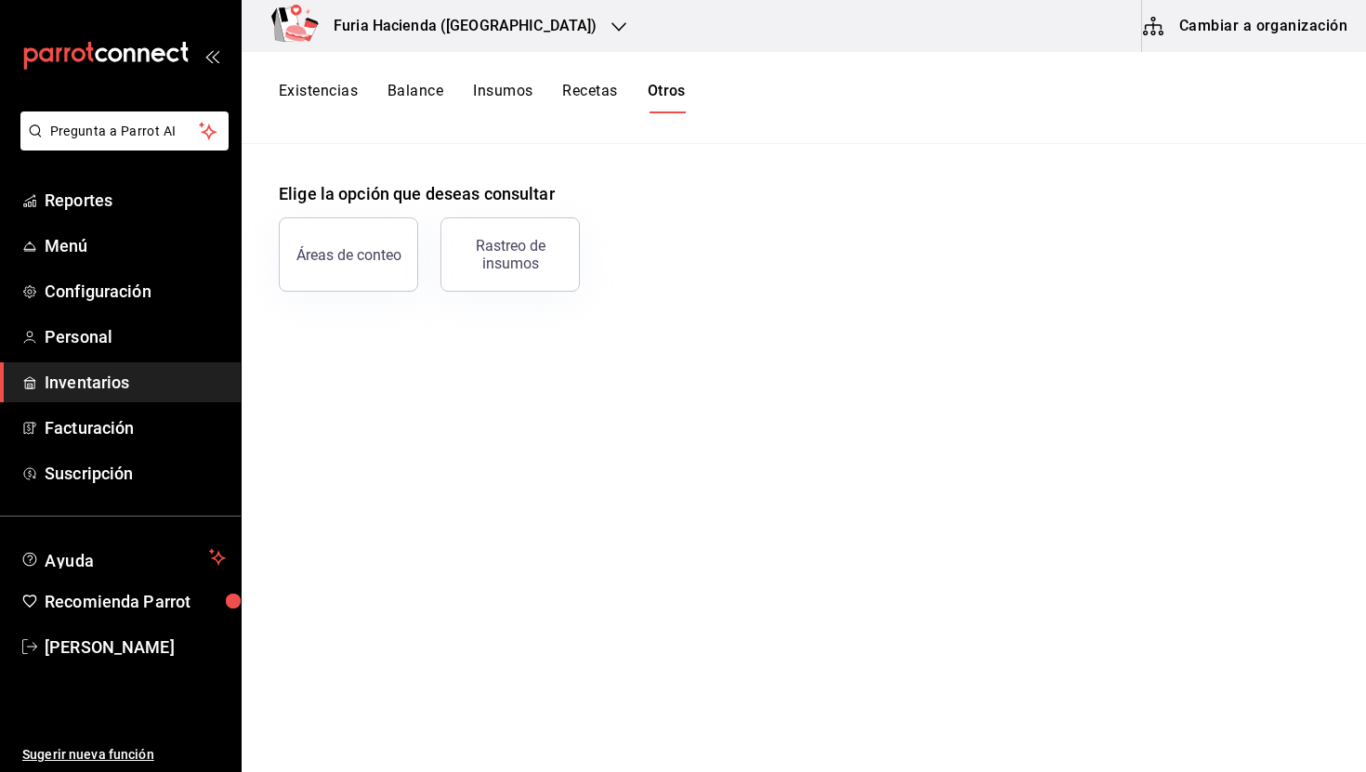
click at [330, 82] on button "Existencias" at bounding box center [318, 98] width 79 height 32
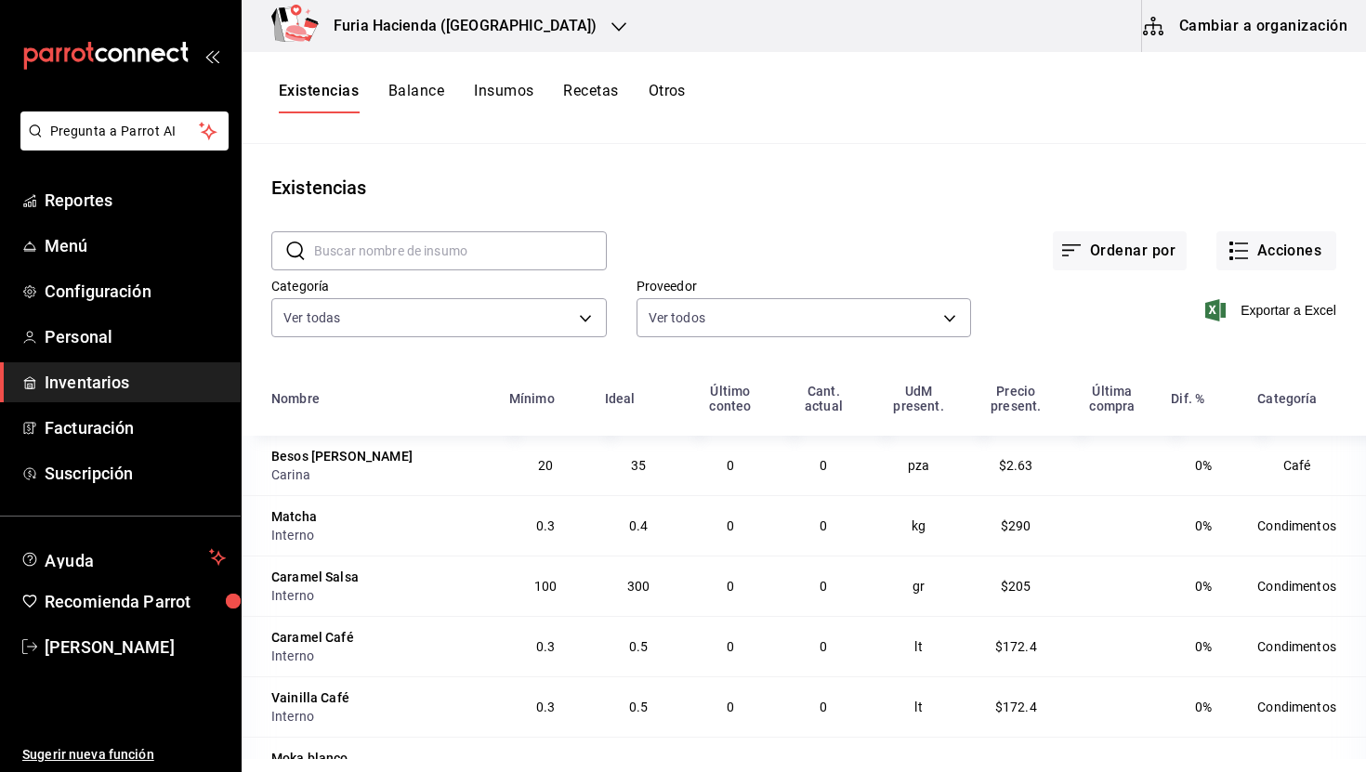
click at [478, 85] on button "Insumos" at bounding box center [503, 98] width 59 height 32
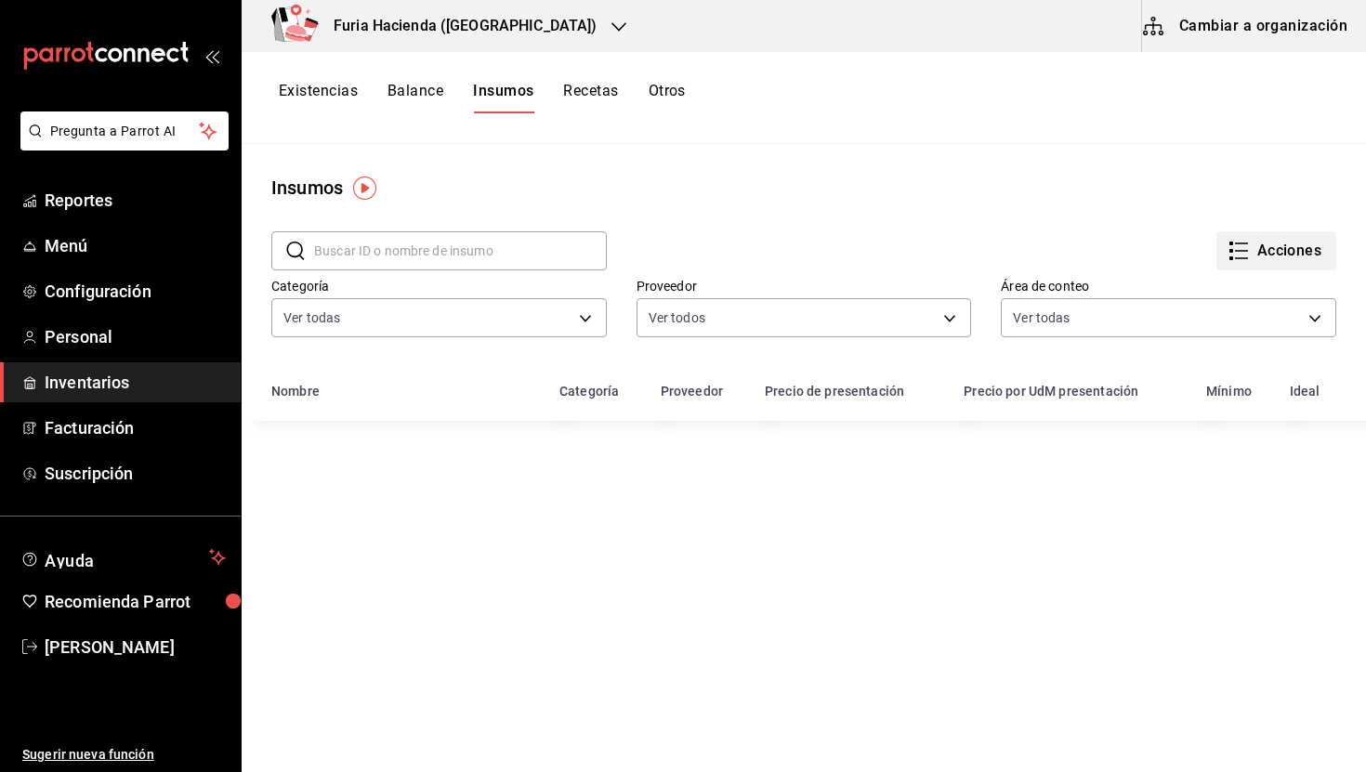
click at [1258, 246] on button "Acciones" at bounding box center [1277, 250] width 120 height 39
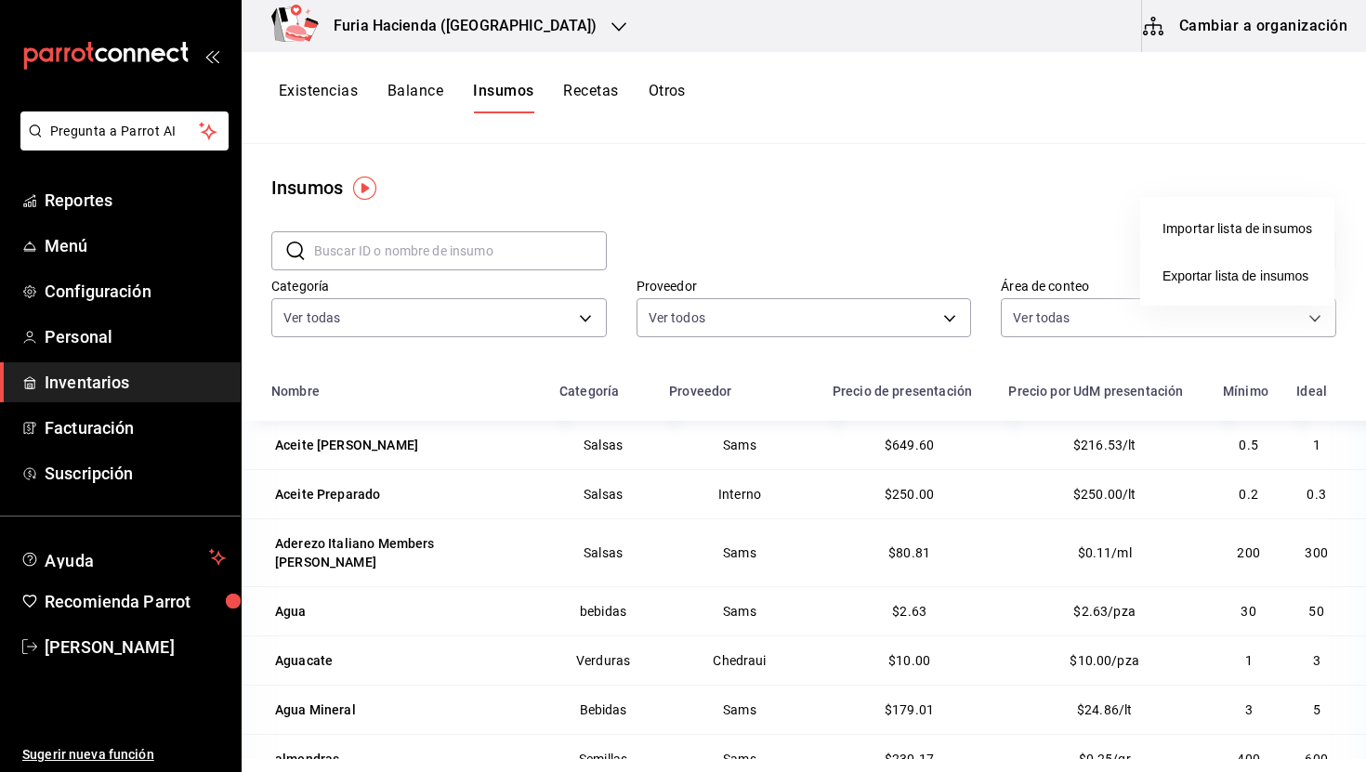
click at [1229, 226] on div "Importar lista de insumos" at bounding box center [1238, 229] width 150 height 20
click at [0, 0] on input "Importar lista de insumos" at bounding box center [0, 0] width 0 height 0
click at [1169, 30] on div at bounding box center [683, 386] width 1366 height 772
click at [1201, 32] on button "Cambiar a organización" at bounding box center [1246, 26] width 209 height 52
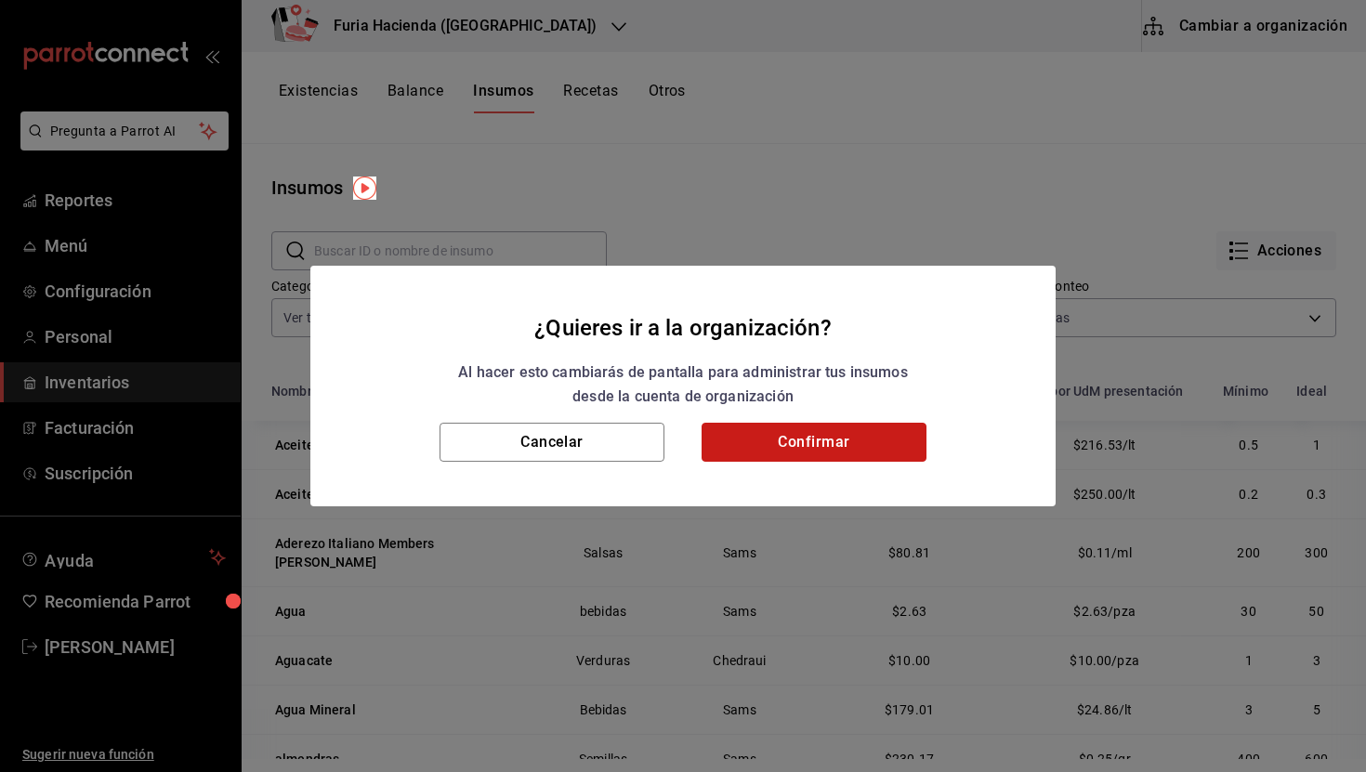
click at [824, 457] on button "Confirmar" at bounding box center [814, 442] width 225 height 39
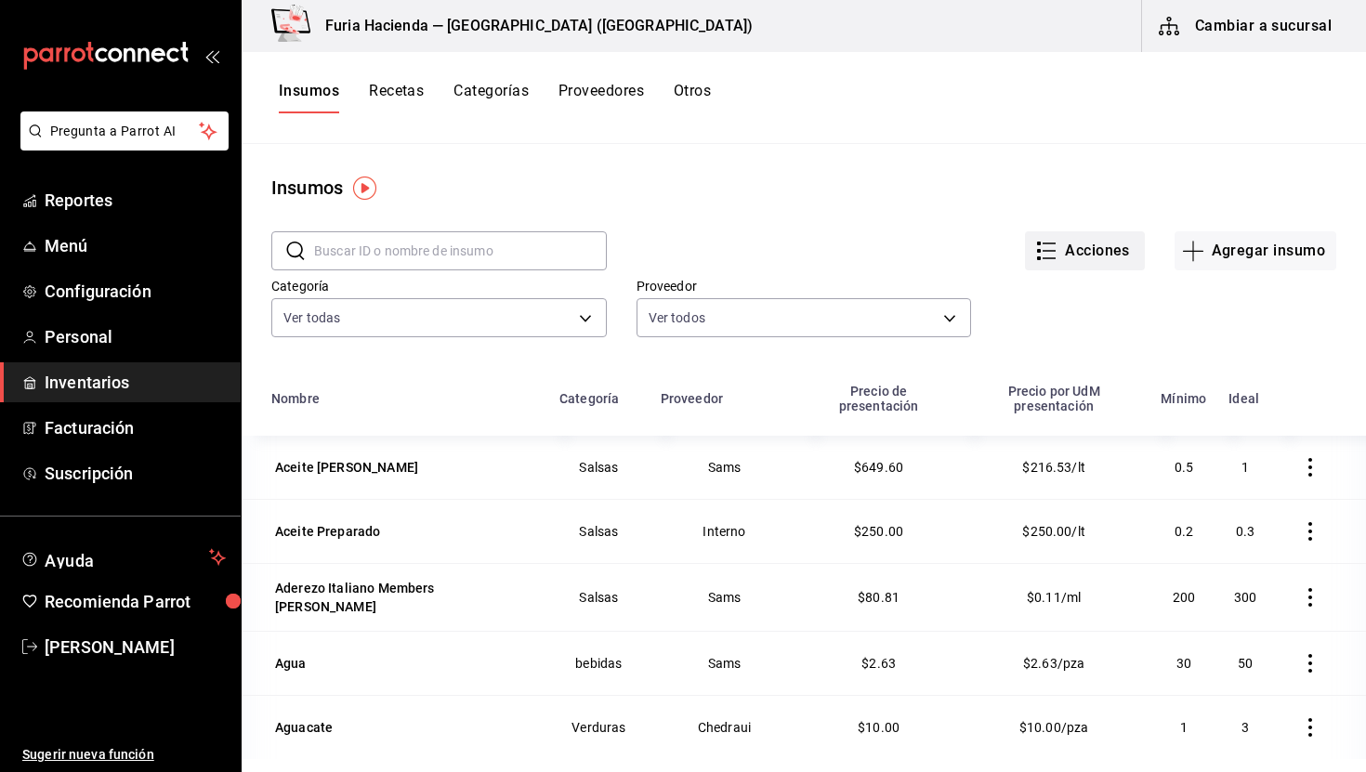
click at [1120, 258] on button "Acciones" at bounding box center [1085, 250] width 120 height 39
click at [1081, 223] on div "Importar lista de insumos" at bounding box center [1047, 229] width 150 height 20
click at [0, 0] on input "Importar lista de insumos" at bounding box center [0, 0] width 0 height 0
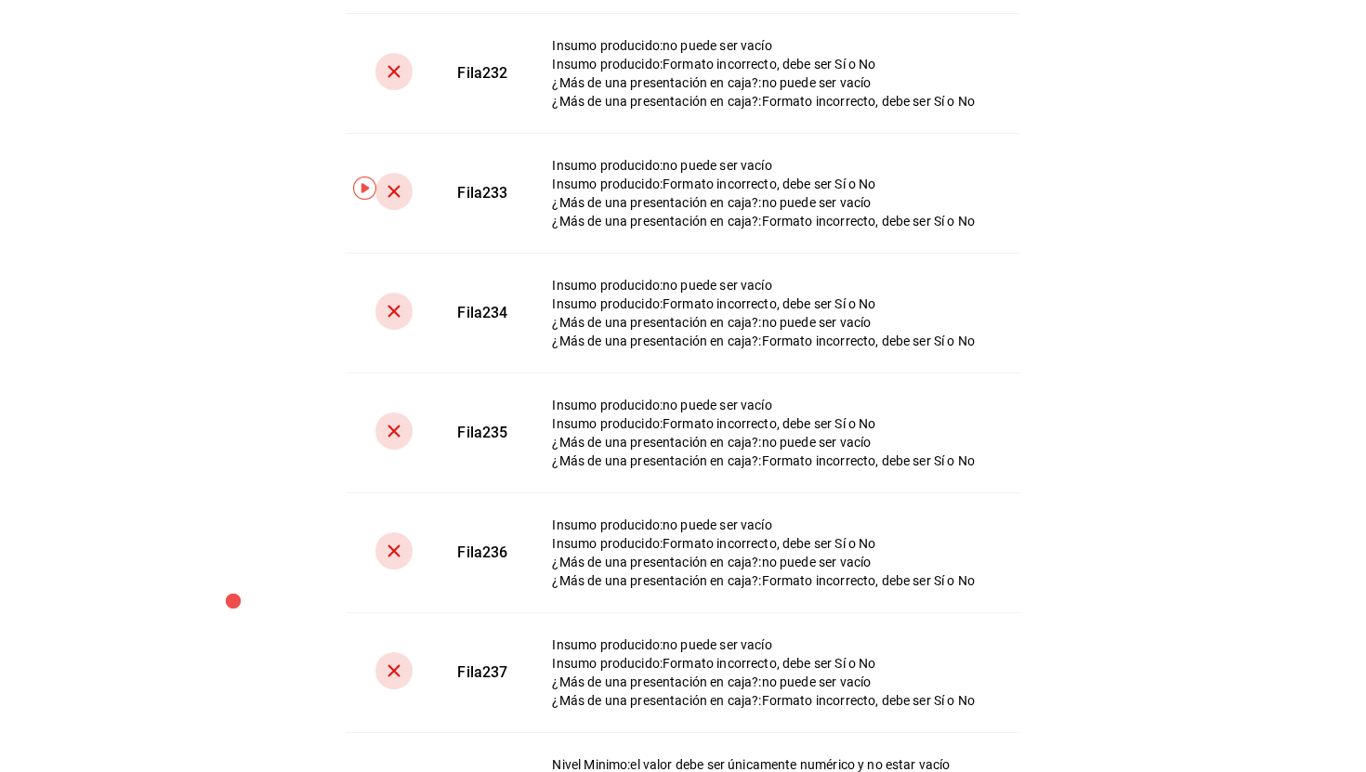
scroll to position [13967, 0]
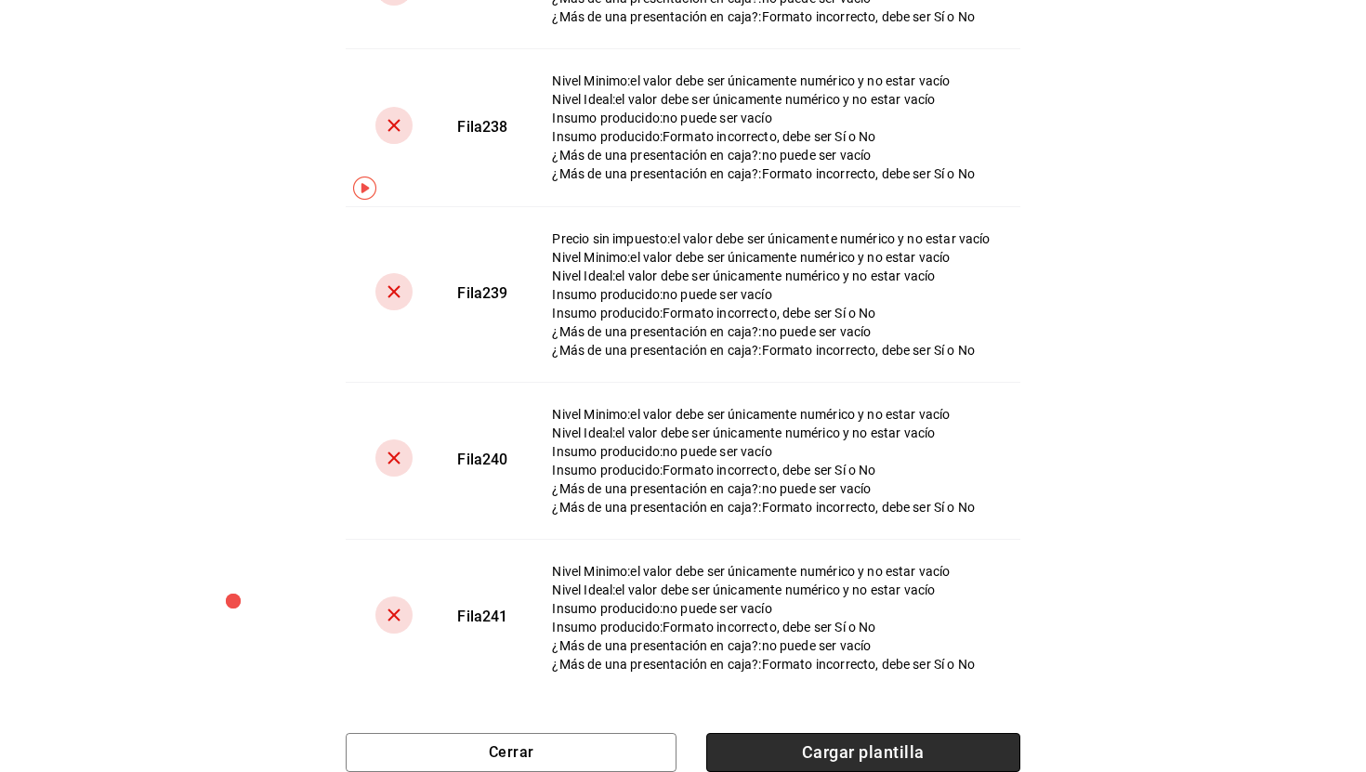
click at [794, 735] on span "Cargar plantilla" at bounding box center [863, 752] width 314 height 39
click at [0, 0] on input "Cargar plantilla" at bounding box center [0, 0] width 0 height 0
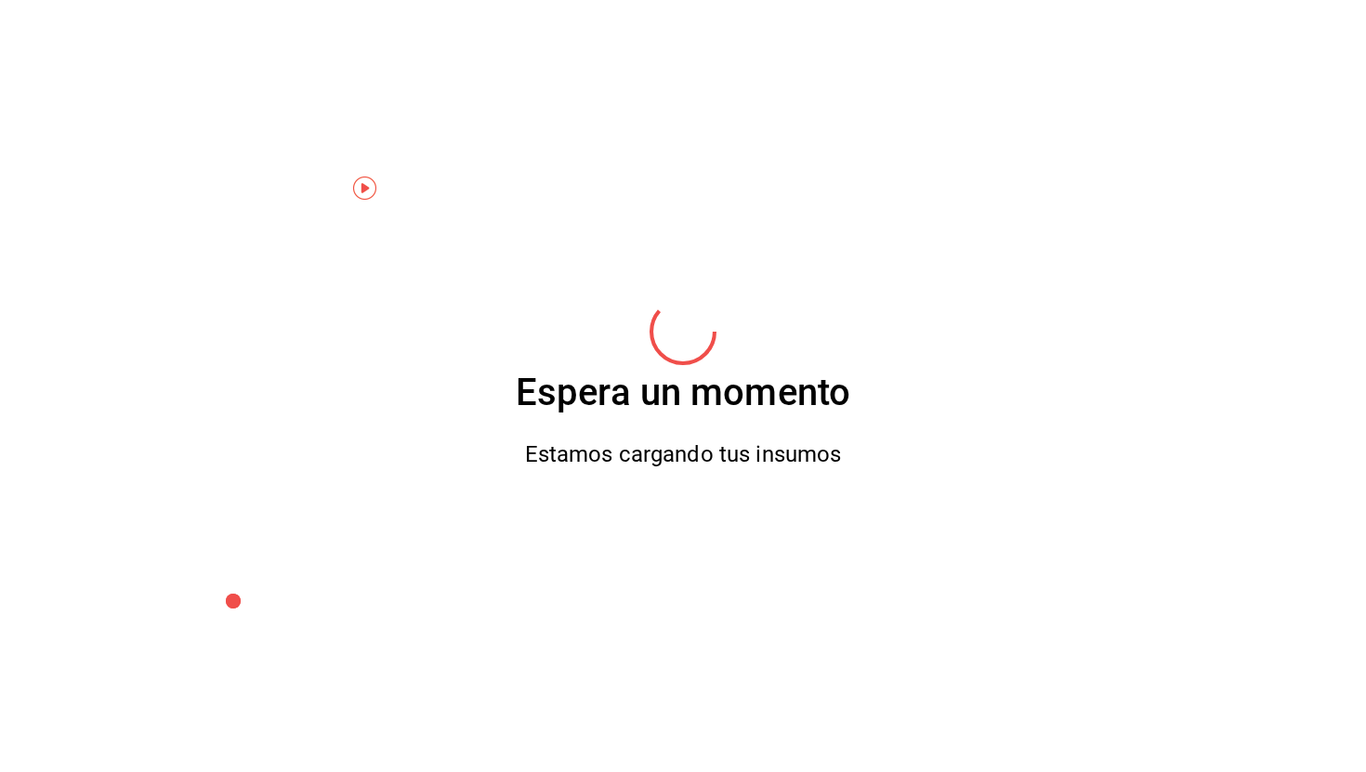
scroll to position [0, 0]
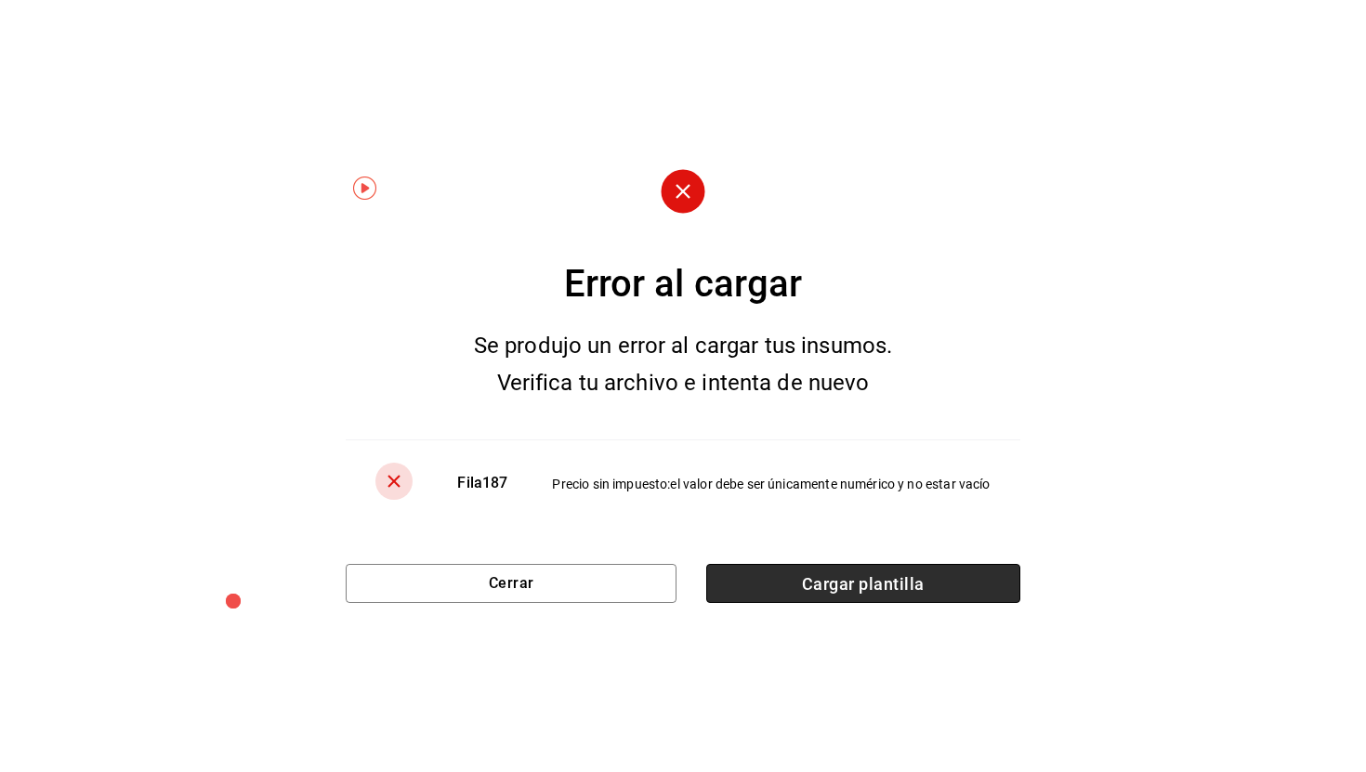
click at [844, 601] on span "Cargar plantilla" at bounding box center [863, 583] width 314 height 39
click at [0, 0] on input "Cargar plantilla" at bounding box center [0, 0] width 0 height 0
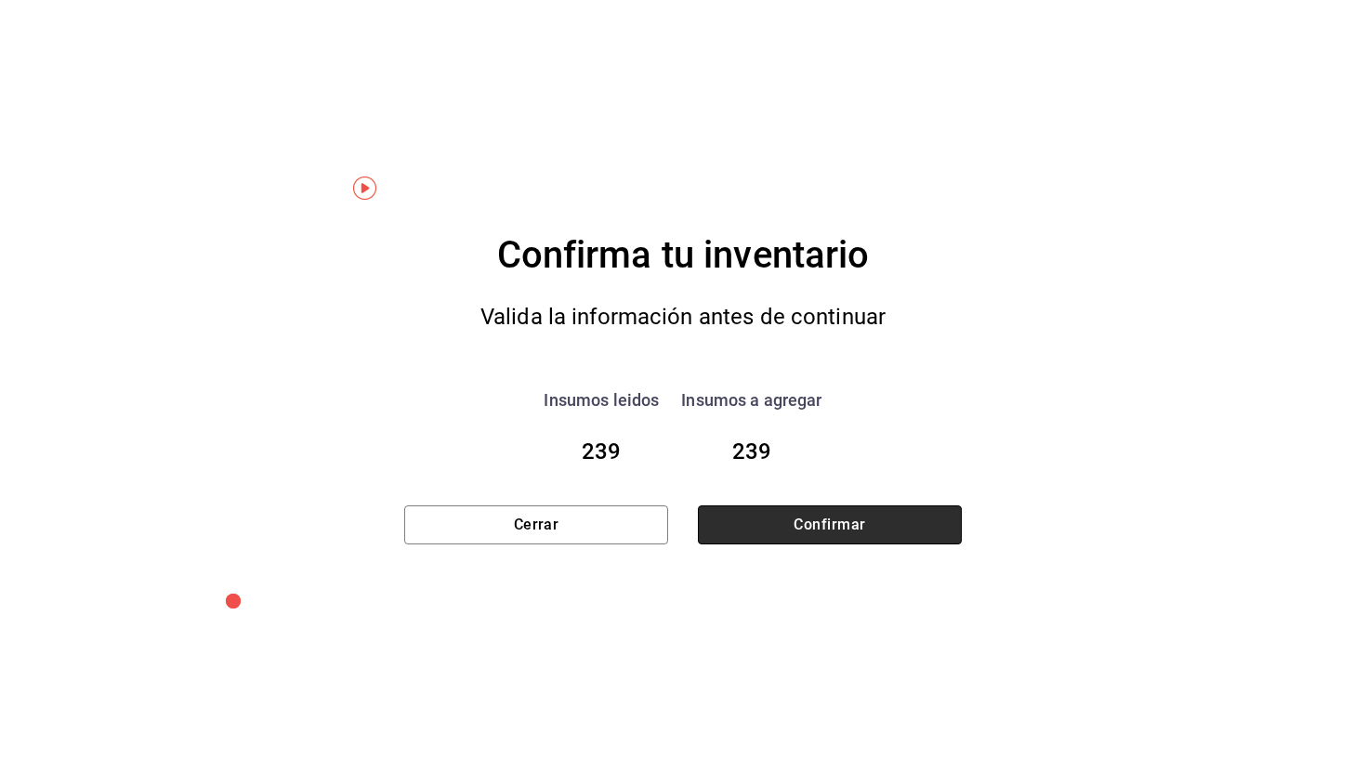
click at [885, 524] on button "Confirmar" at bounding box center [830, 525] width 264 height 39
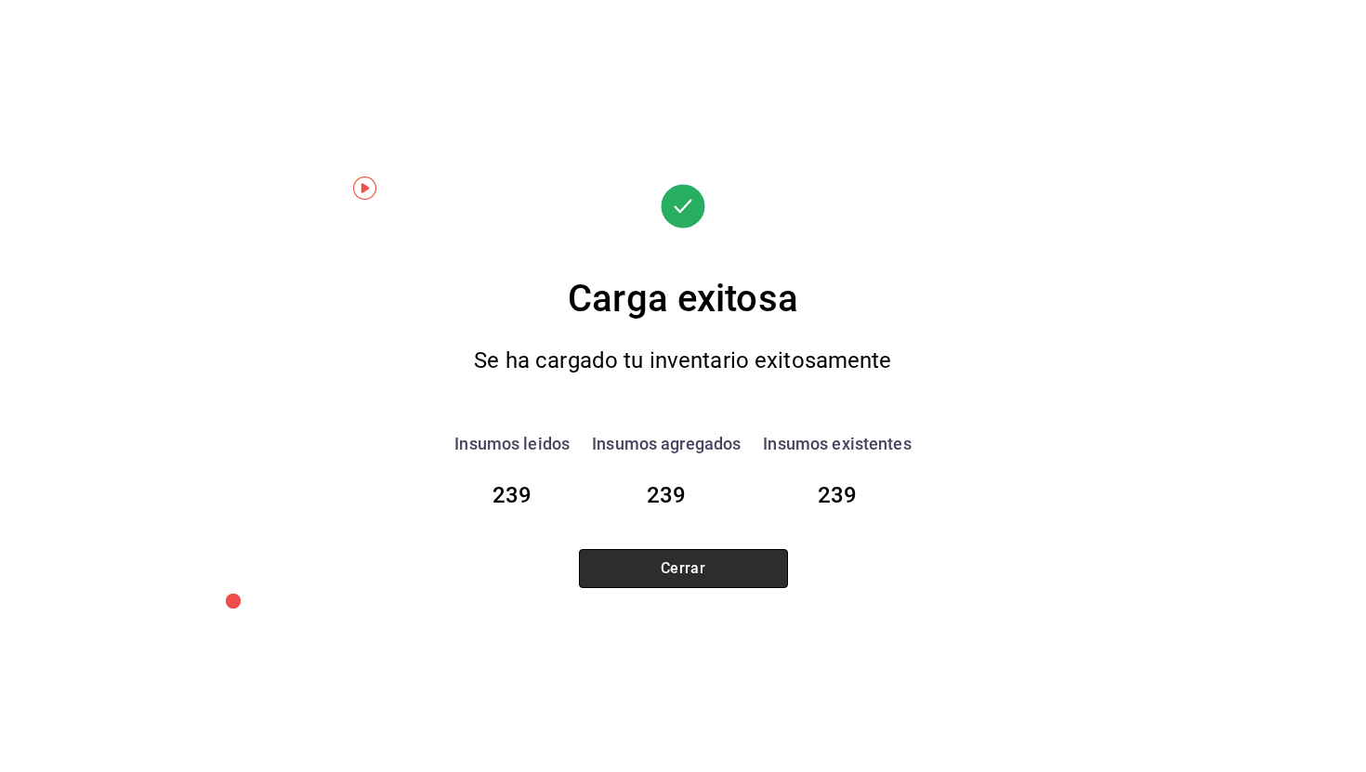
click at [742, 574] on button "Cerrar" at bounding box center [683, 568] width 209 height 39
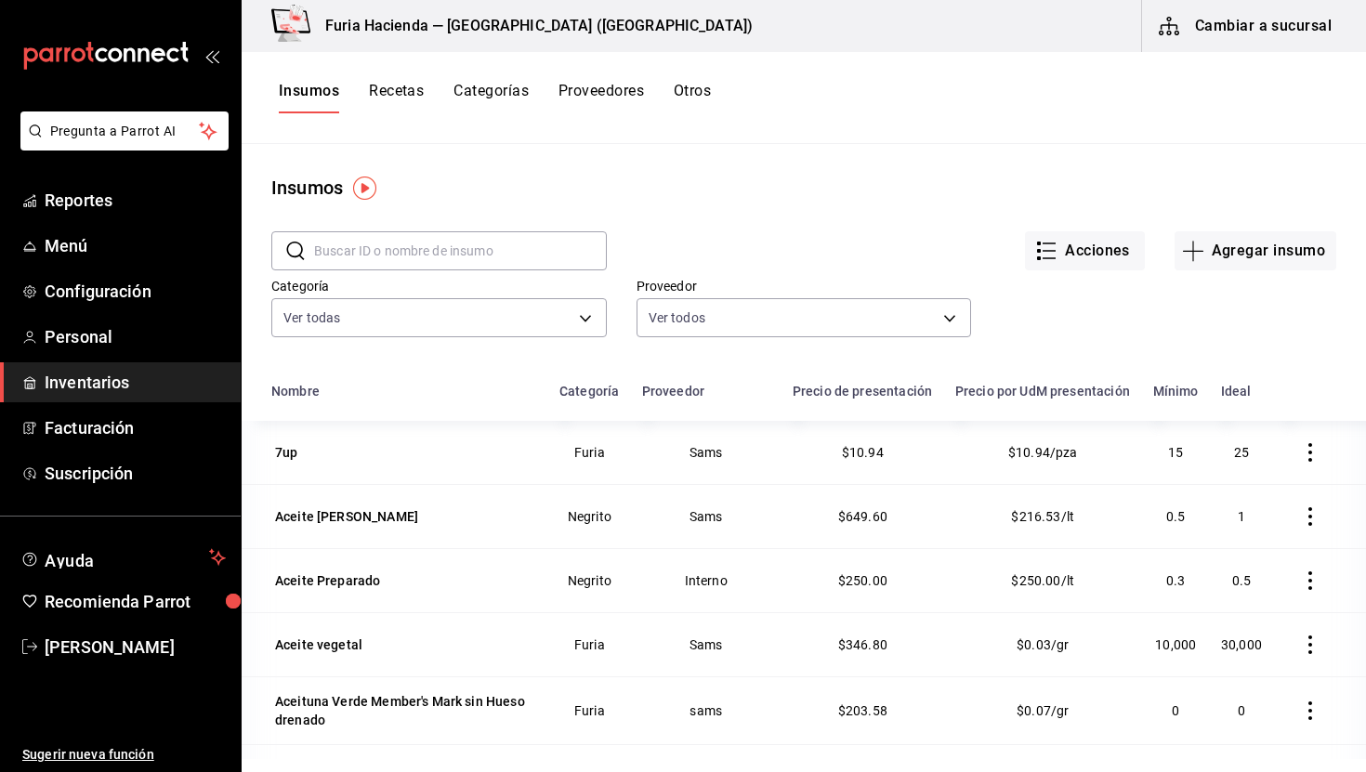
click at [389, 85] on button "Recetas" at bounding box center [396, 98] width 55 height 32
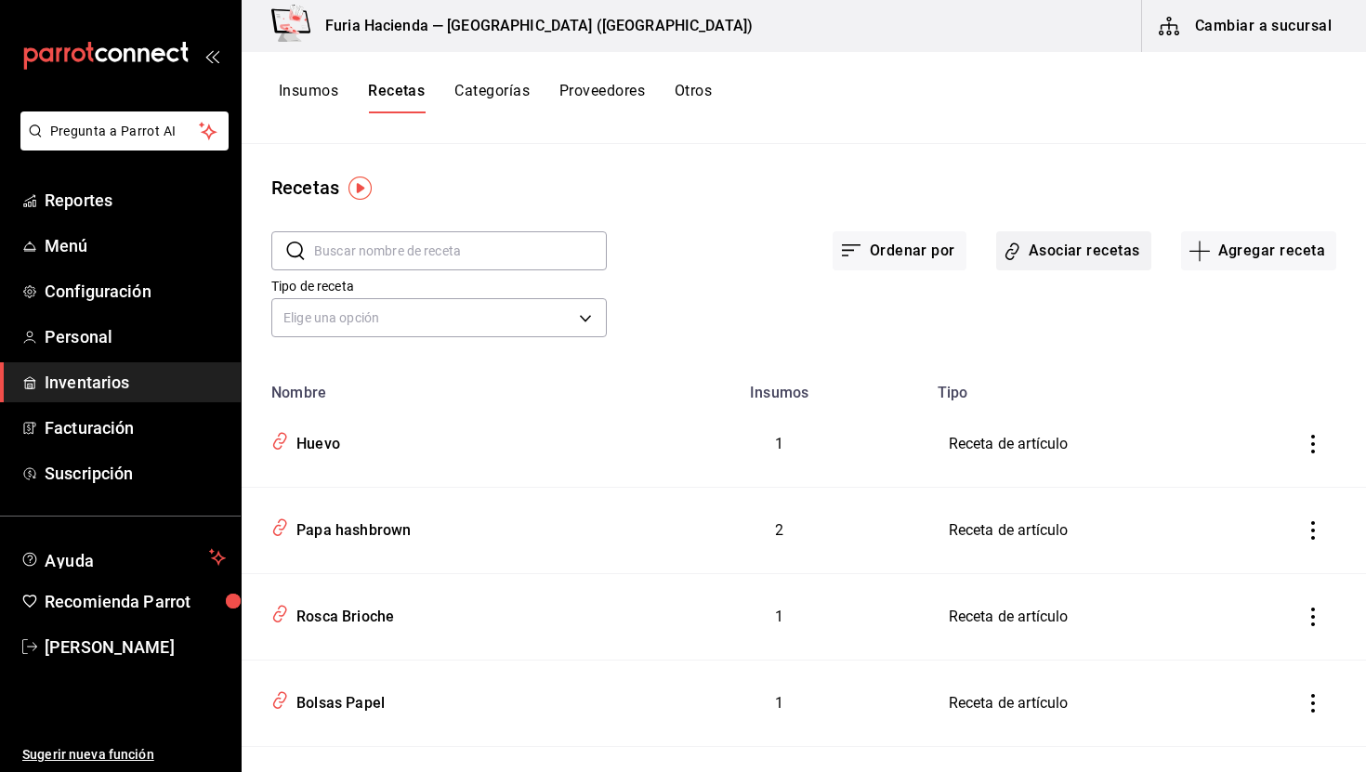
click at [1140, 235] on button "Asociar recetas" at bounding box center [1074, 250] width 155 height 39
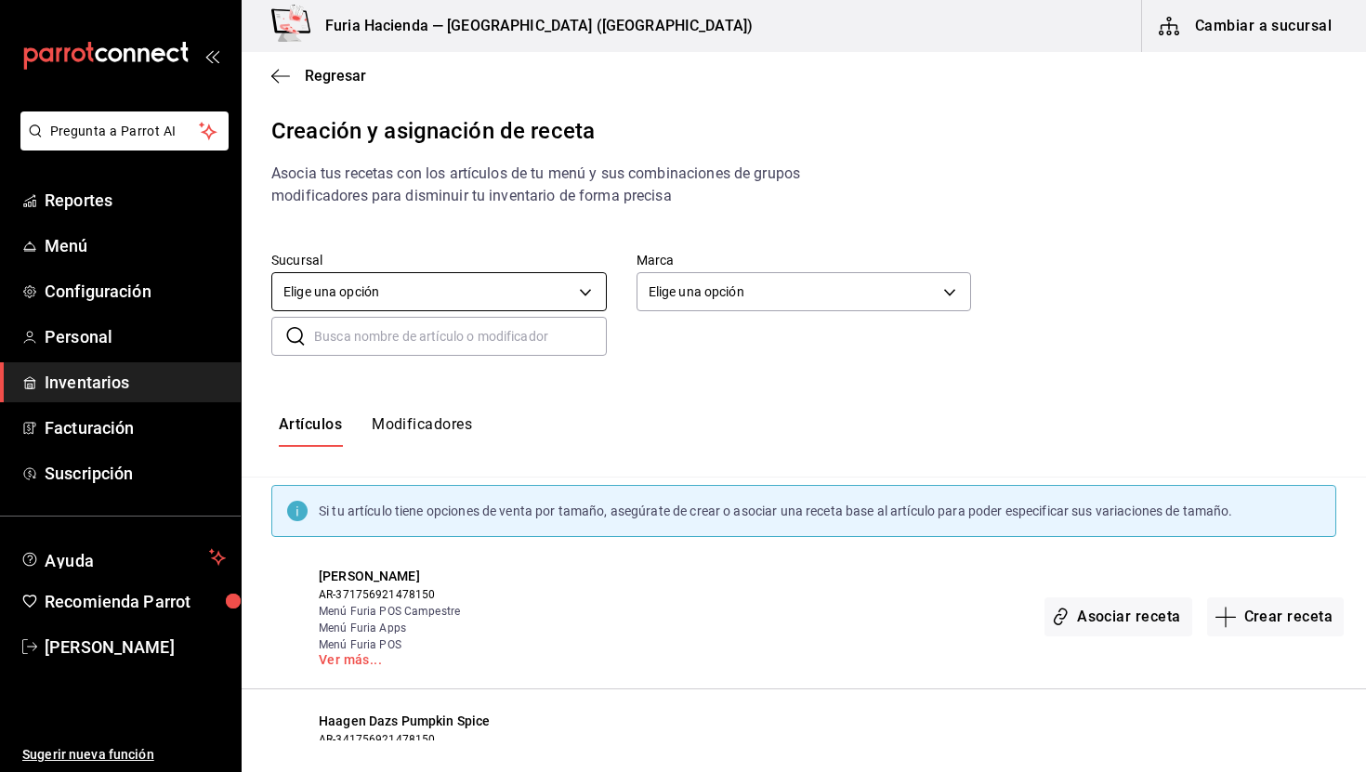
click at [411, 296] on body "Pregunta a Parrot AI Reportes Menú Configuración Personal Inventarios Facturaci…" at bounding box center [683, 370] width 1366 height 741
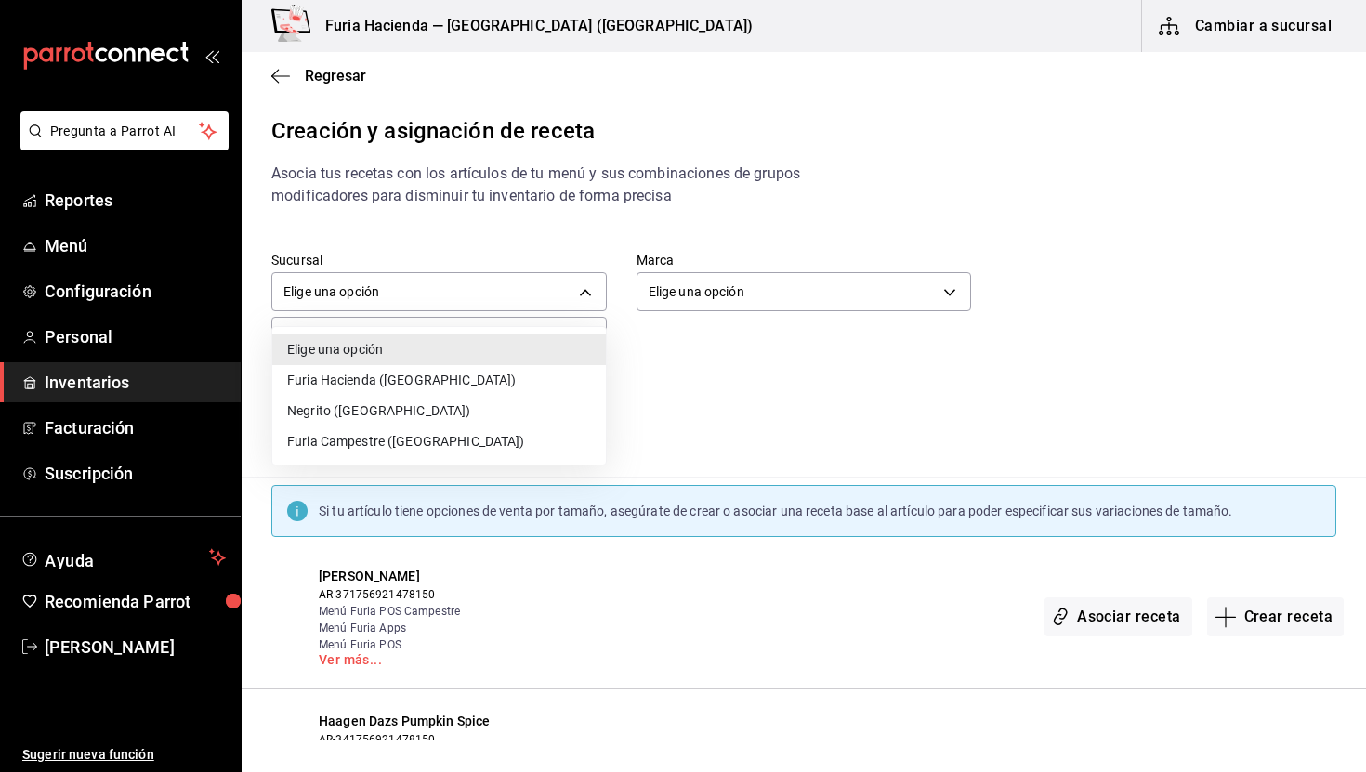
click at [406, 376] on li "Furia Hacienda ([GEOGRAPHIC_DATA])" at bounding box center [439, 380] width 334 height 31
type input "3990e485-ce7d-4e88-9ca4-fe10916080f6"
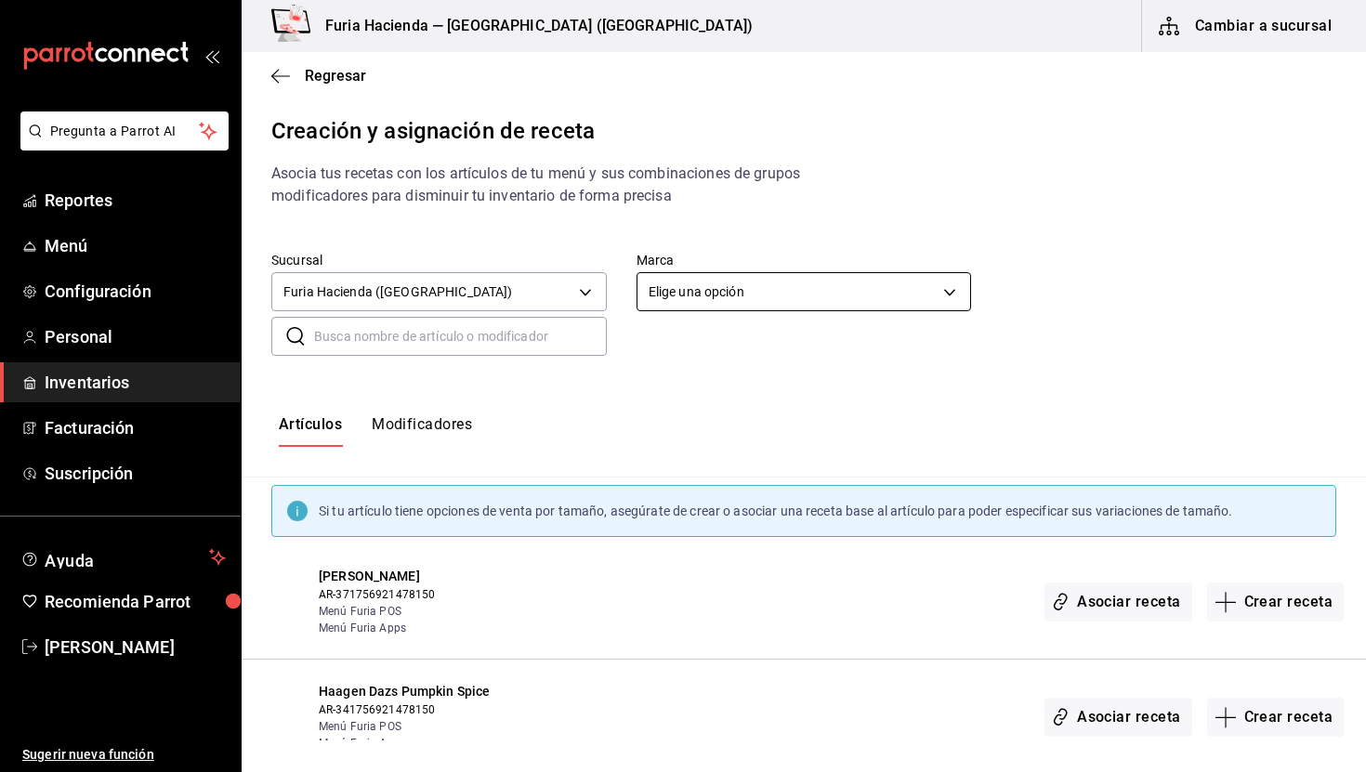
click at [693, 275] on body "Pregunta a Parrot AI Reportes Menú Configuración Personal Inventarios Facturaci…" at bounding box center [683, 370] width 1366 height 741
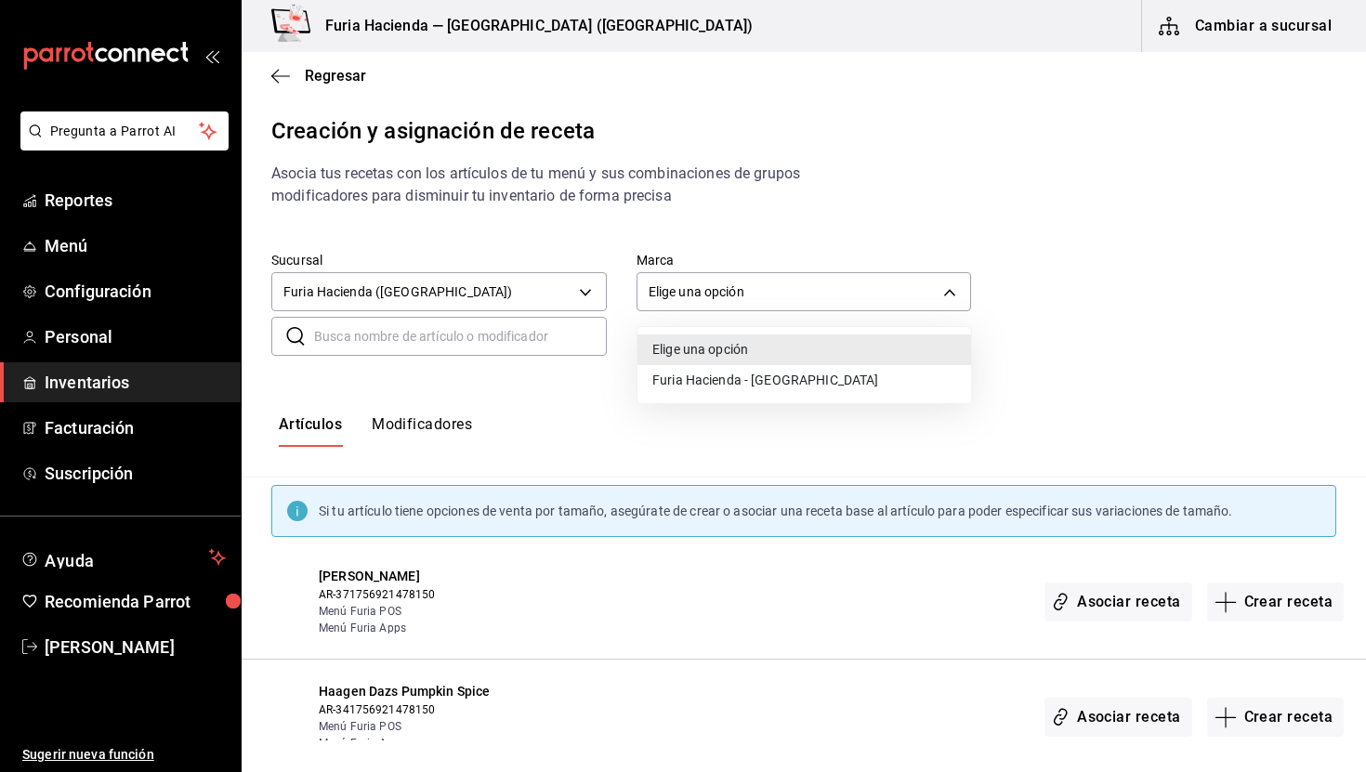
click at [717, 383] on li "Furia Hacienda - [GEOGRAPHIC_DATA]" at bounding box center [805, 380] width 334 height 31
type input "7a789ef8-f71c-49e3-bf04-467ed2c5263c"
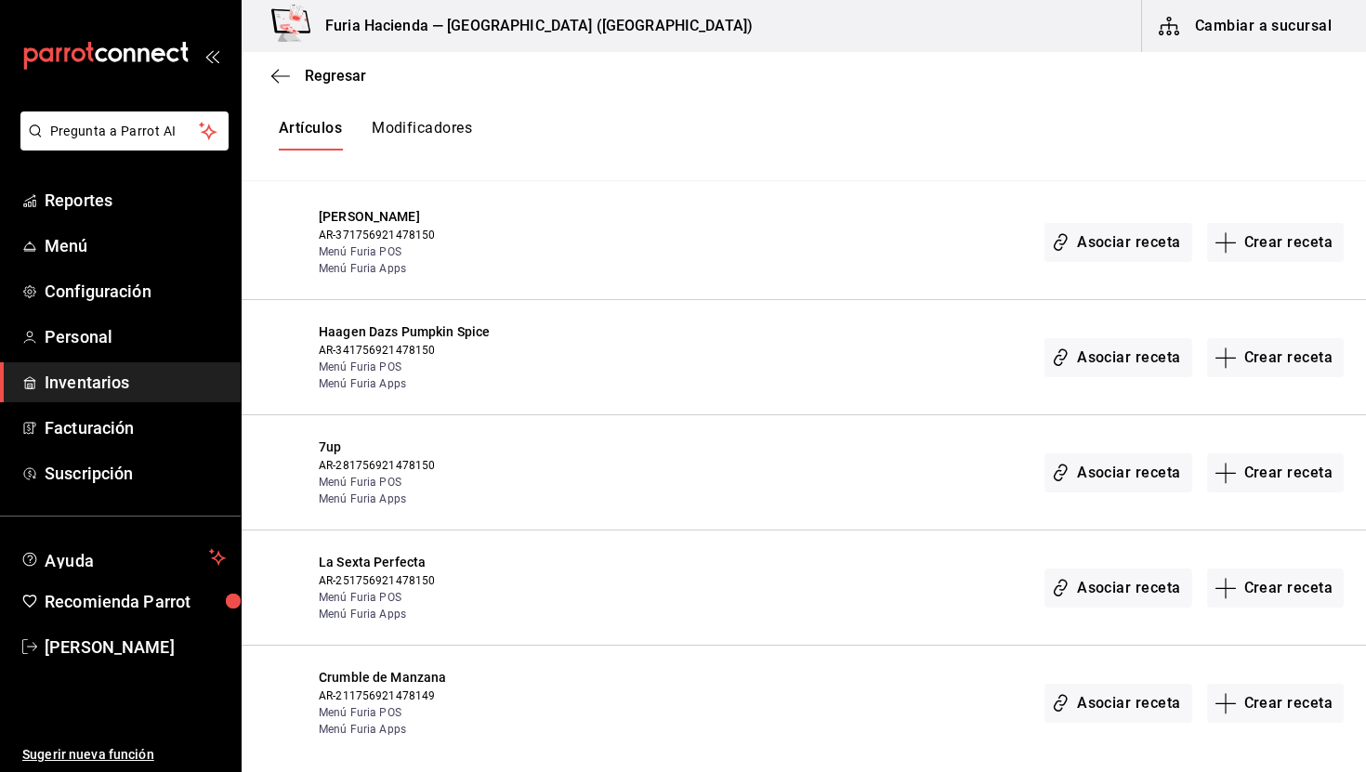
scroll to position [330, 0]
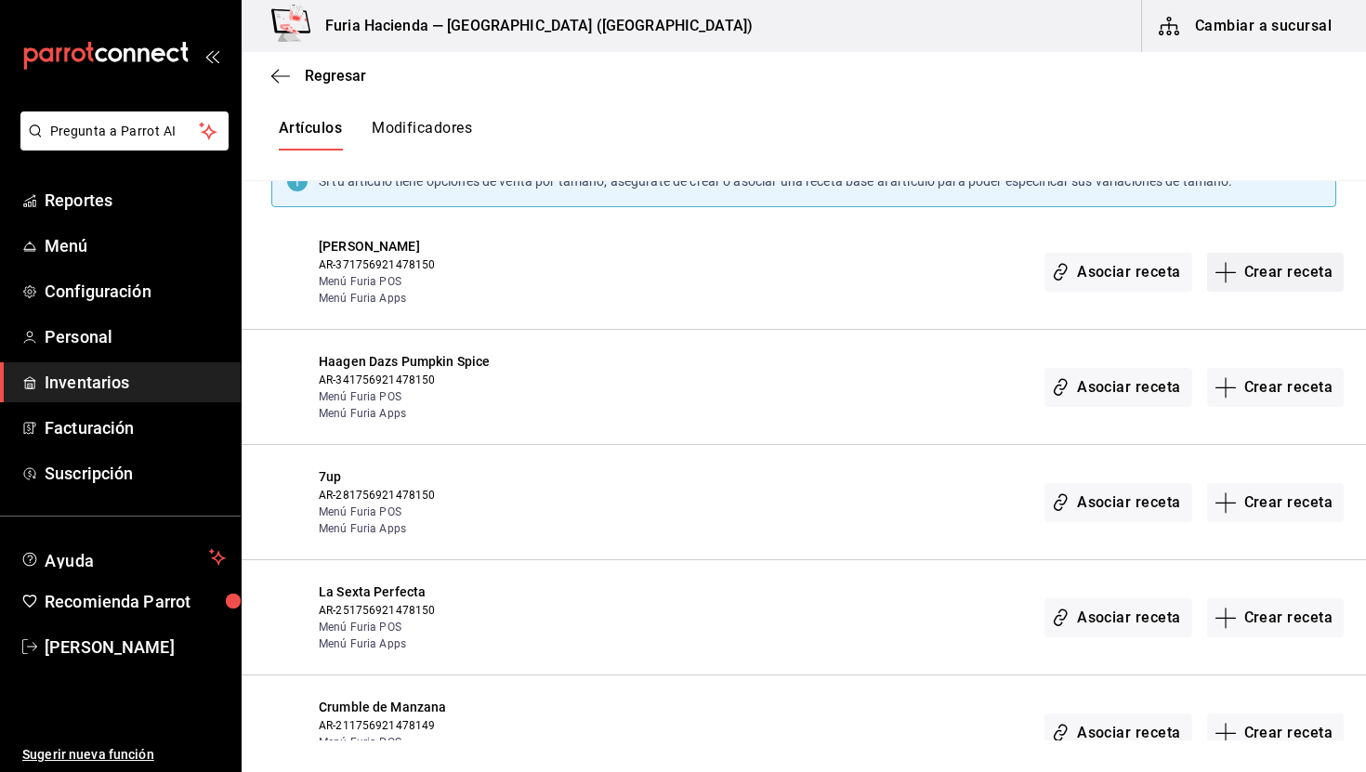
click at [1278, 271] on button "Crear receta" at bounding box center [1277, 272] width 138 height 39
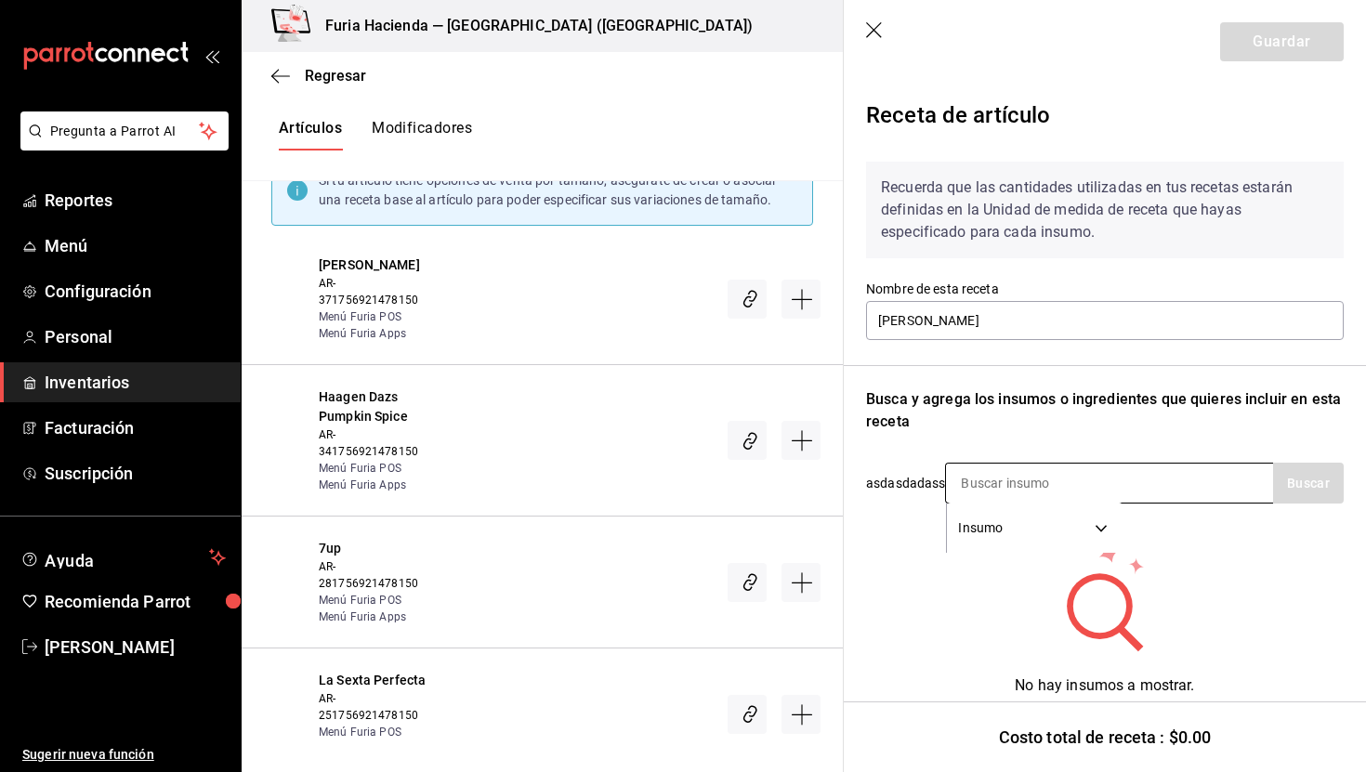
click at [976, 482] on input at bounding box center [1039, 483] width 186 height 39
type input "miri"
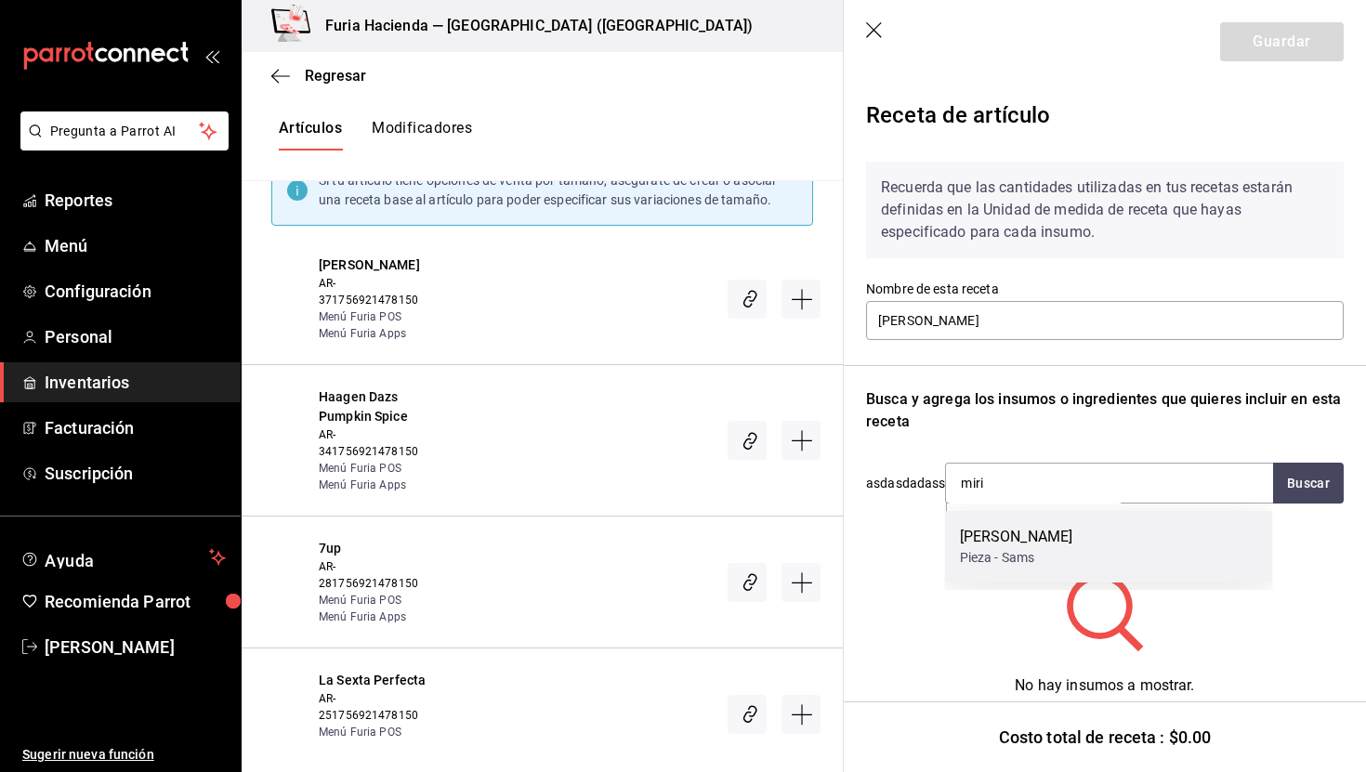
click at [999, 546] on div "[PERSON_NAME]" at bounding box center [1016, 537] width 113 height 22
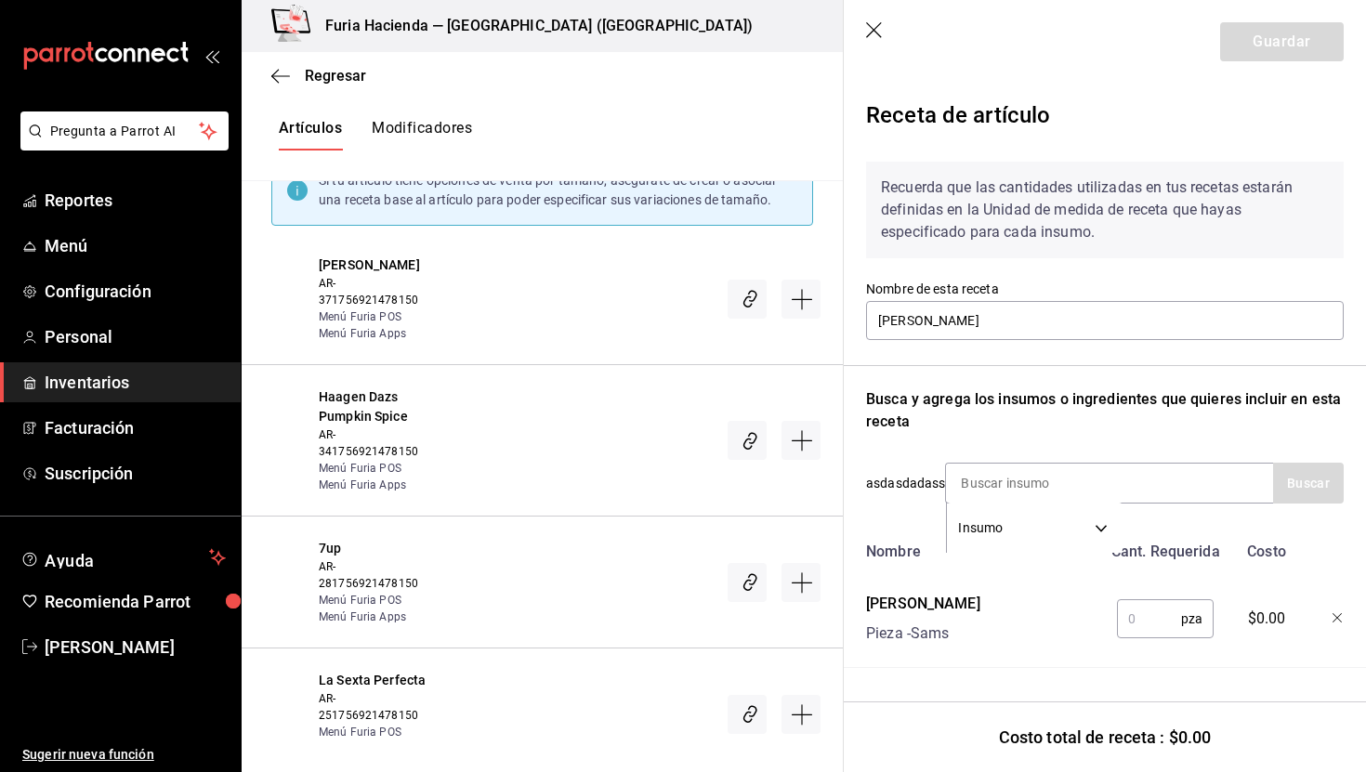
click at [1153, 627] on input "text" at bounding box center [1149, 619] width 64 height 37
type input "1"
click at [1282, 44] on button "Guardar" at bounding box center [1283, 41] width 124 height 39
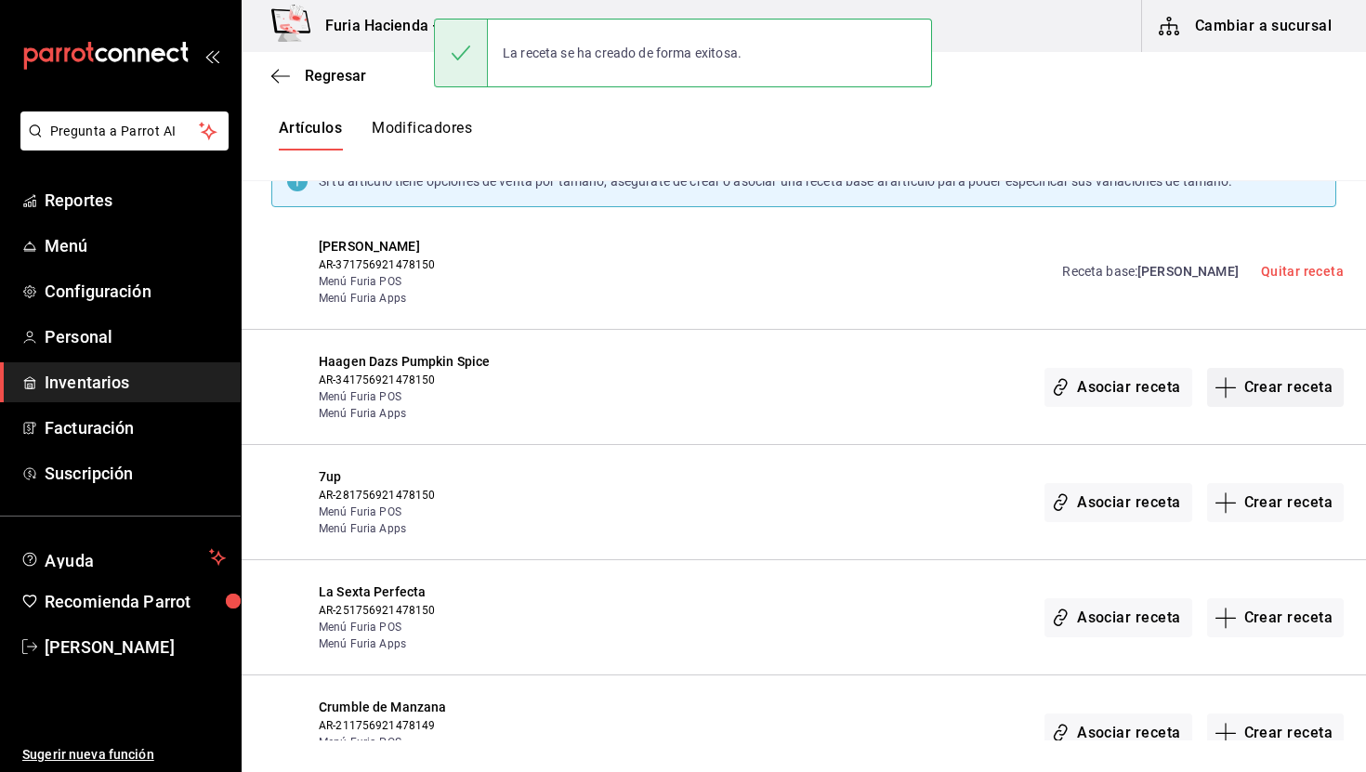
scroll to position [389, 0]
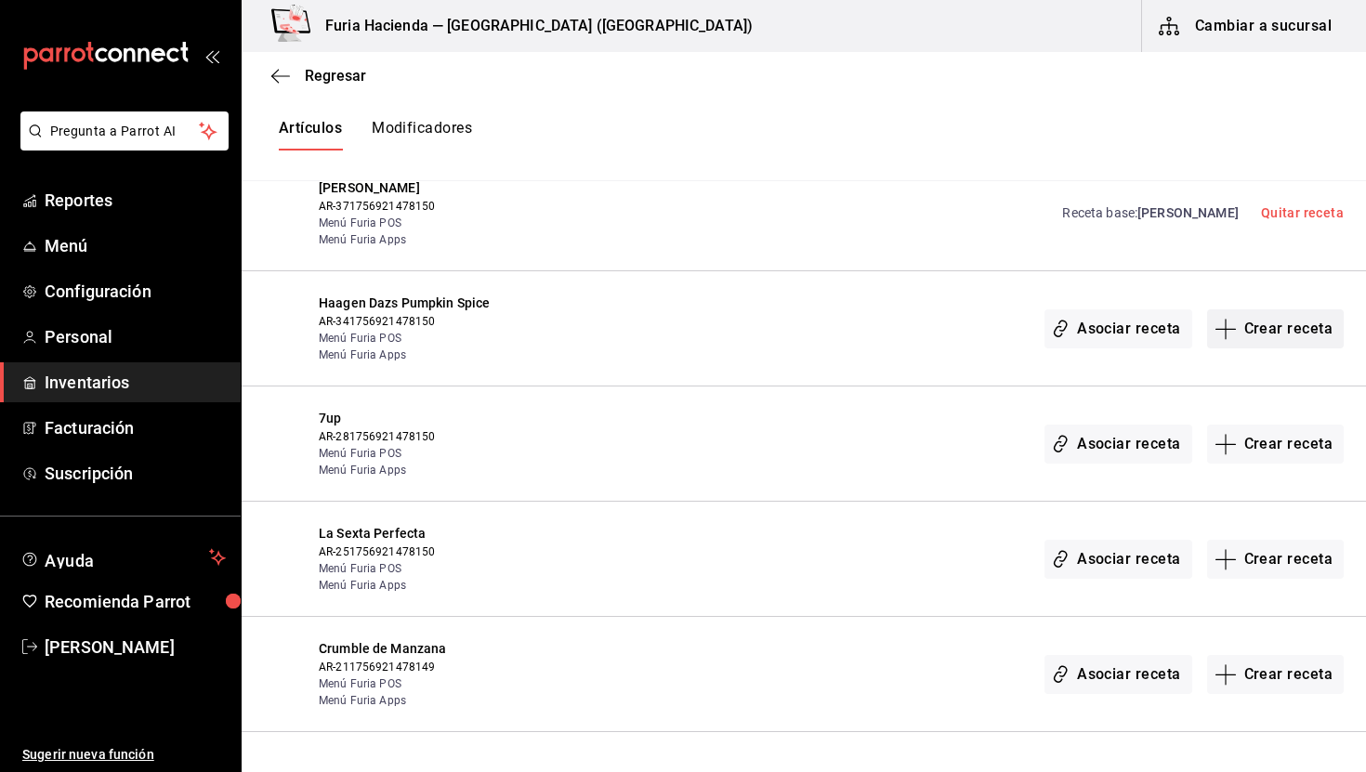
click at [1273, 312] on button "Crear receta" at bounding box center [1277, 329] width 138 height 39
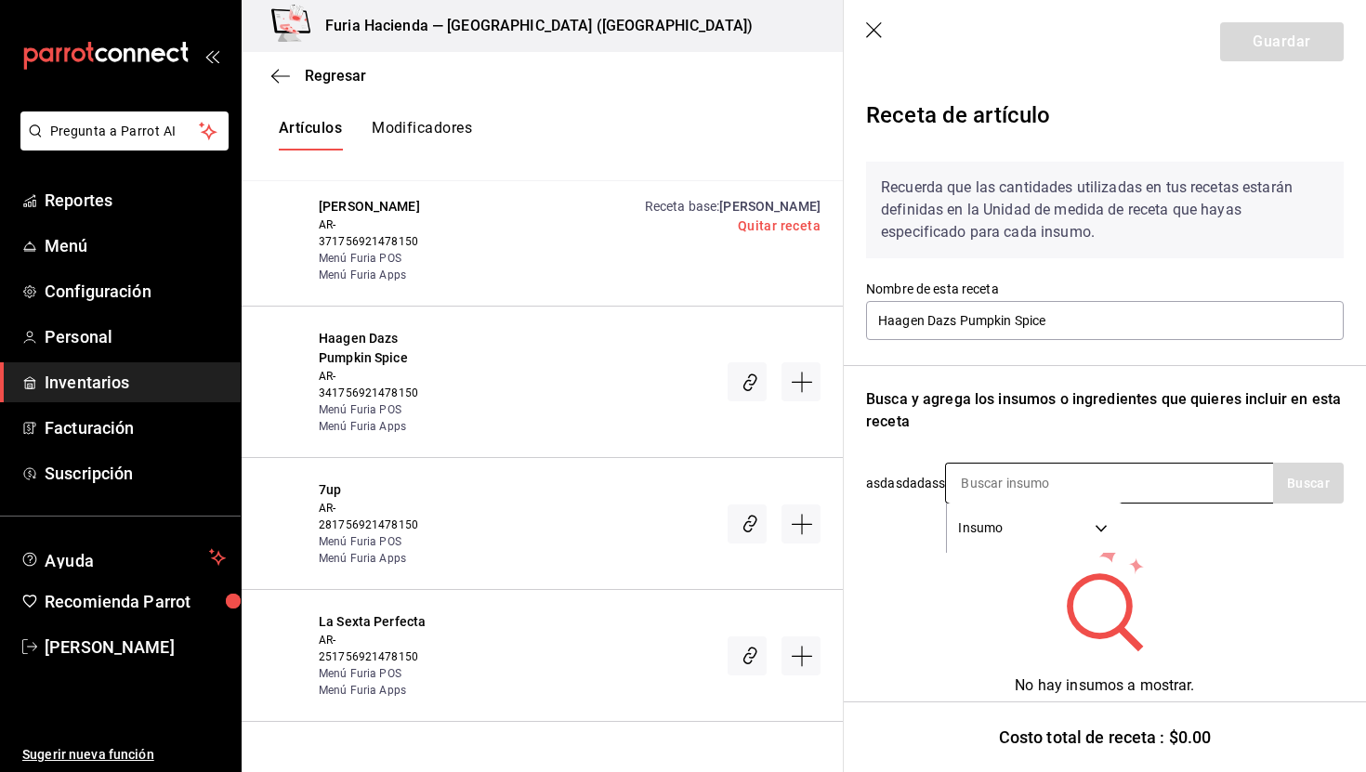
click at [997, 476] on input at bounding box center [1039, 483] width 186 height 39
type input "haa"
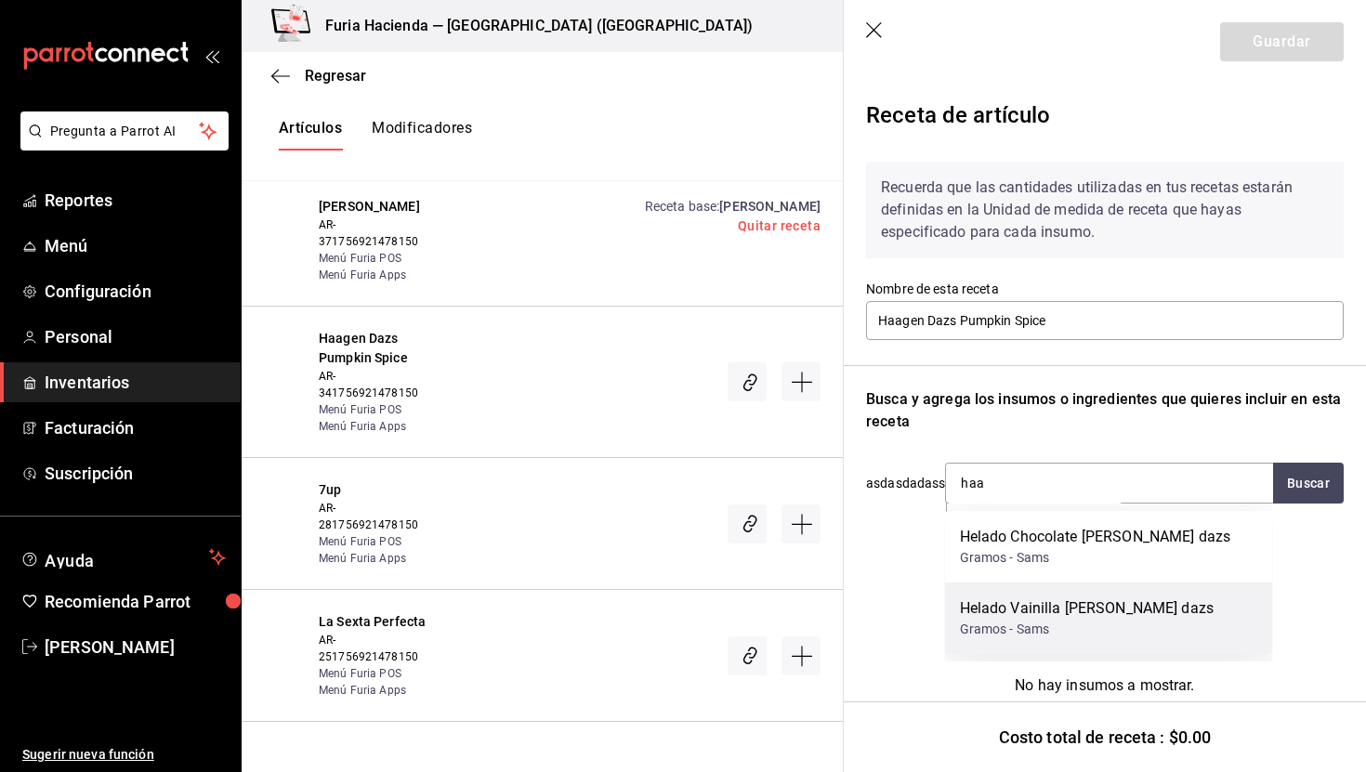
click at [1110, 631] on div "Gramos - Sams" at bounding box center [1087, 630] width 254 height 20
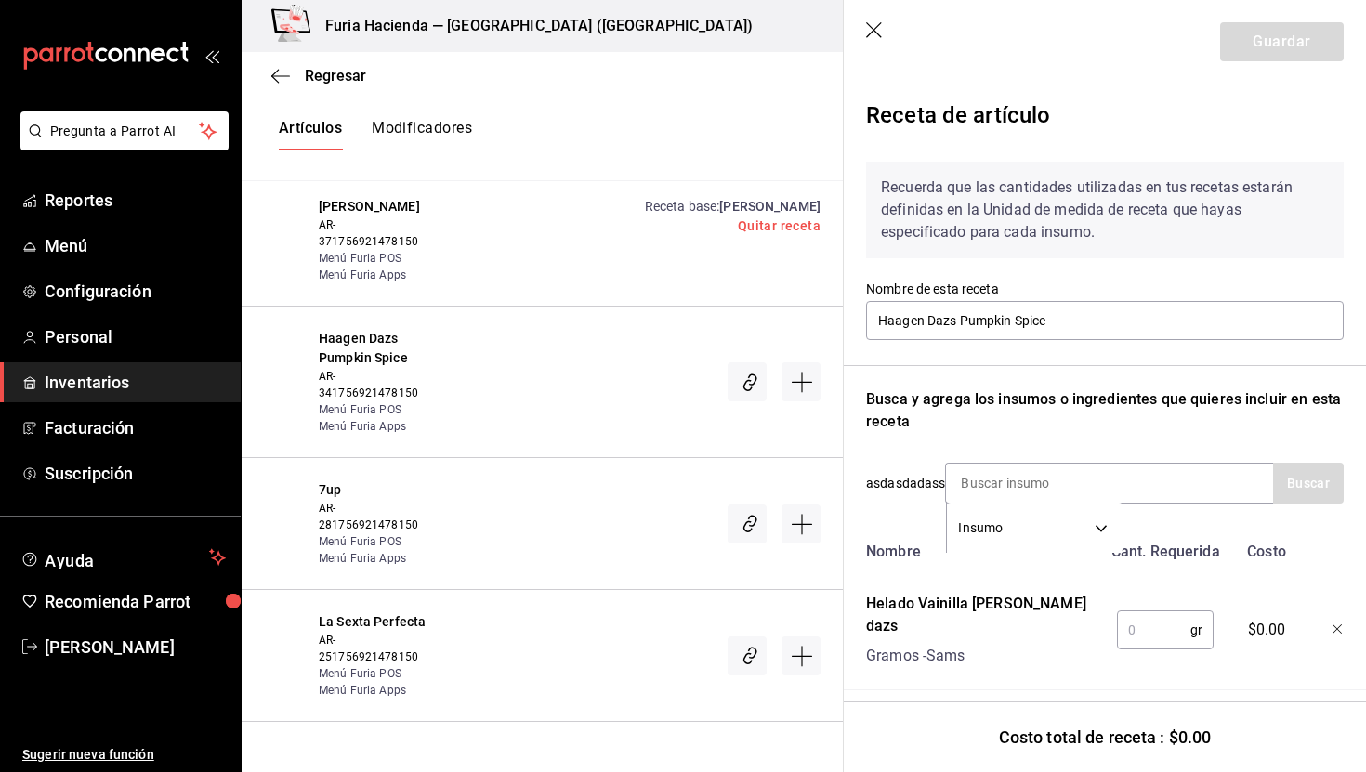
click at [873, 32] on icon "button" at bounding box center [875, 31] width 19 height 19
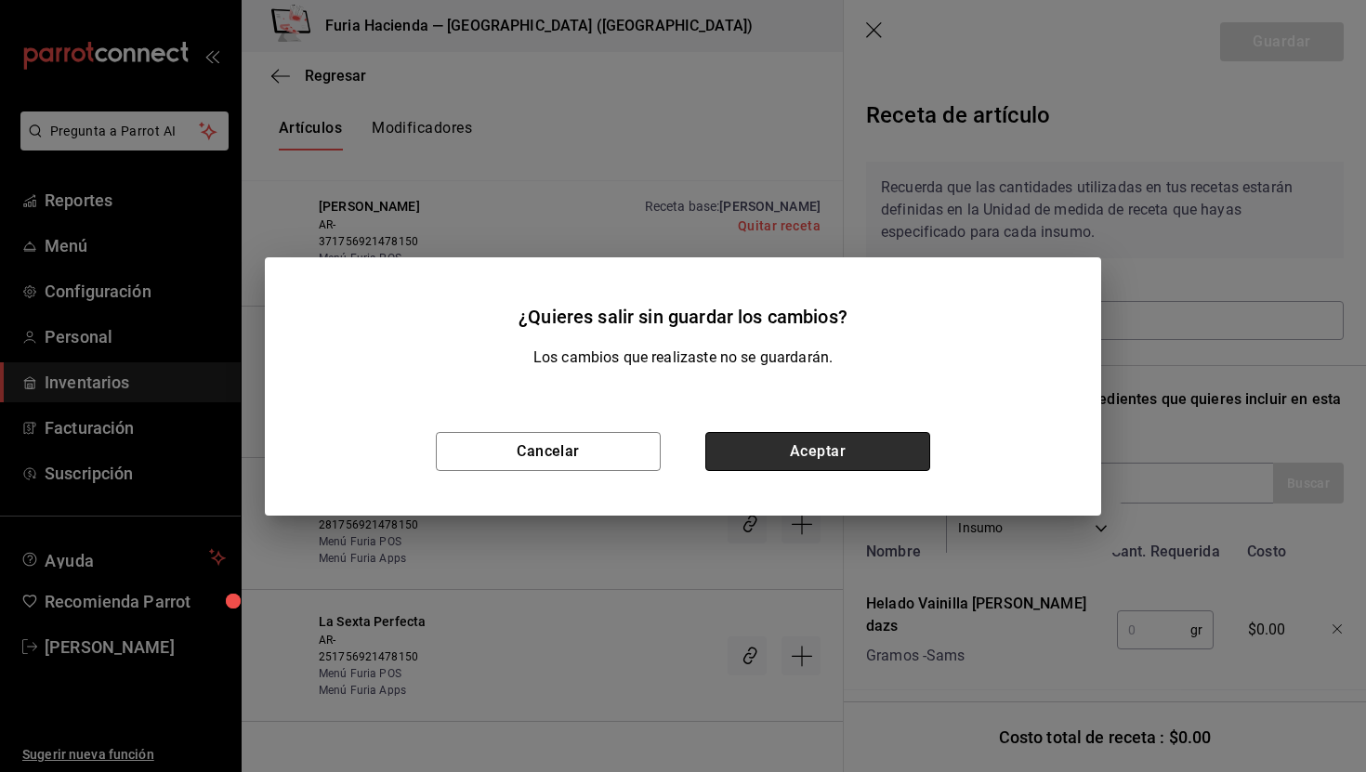
click at [784, 456] on button "Aceptar" at bounding box center [818, 451] width 225 height 39
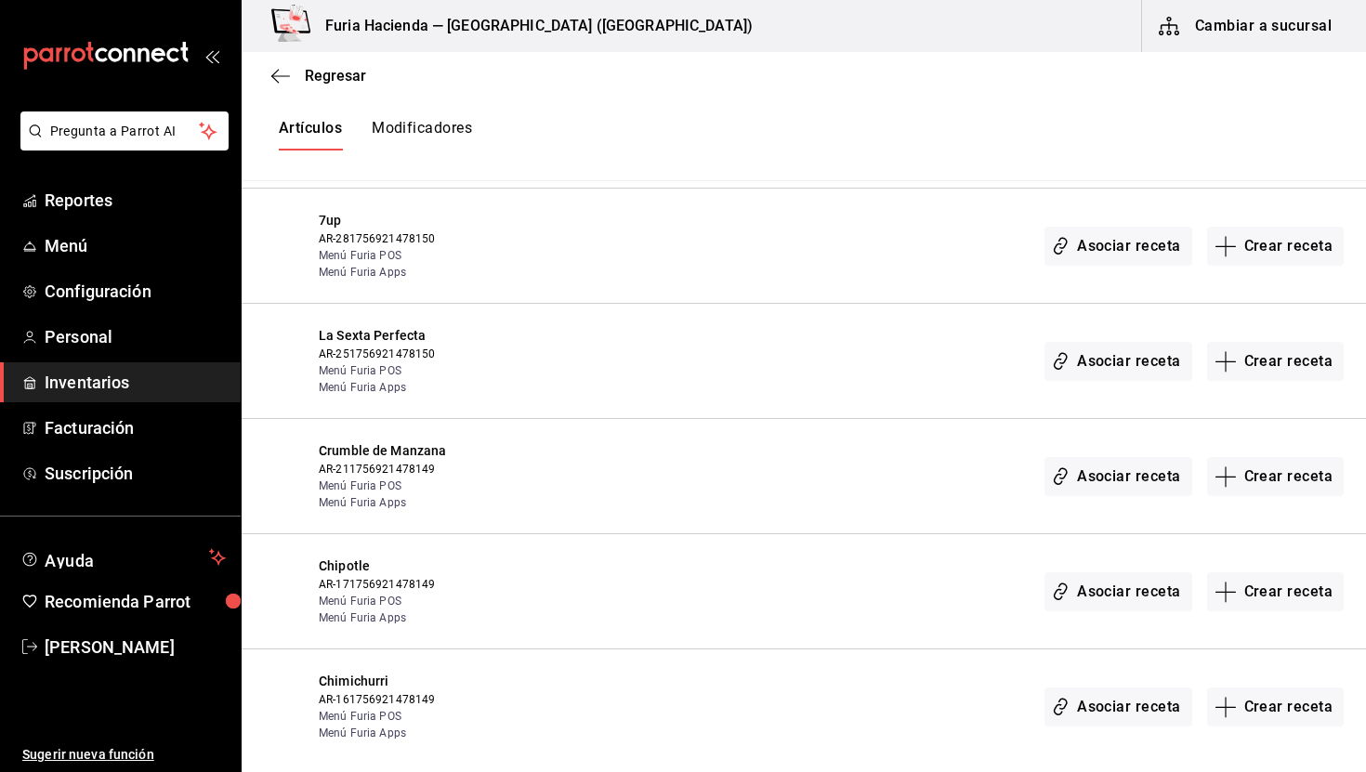
scroll to position [614, 0]
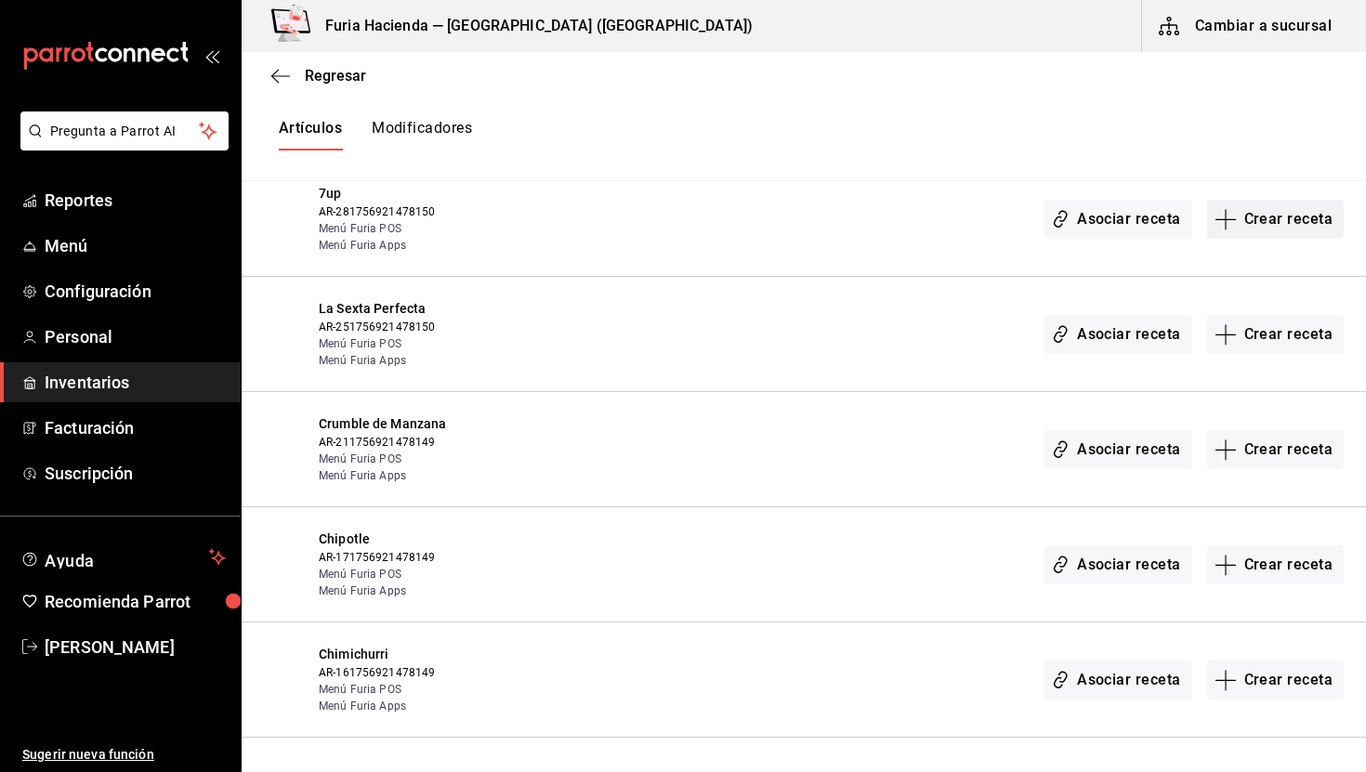
click at [1274, 226] on button "Crear receta" at bounding box center [1277, 219] width 138 height 39
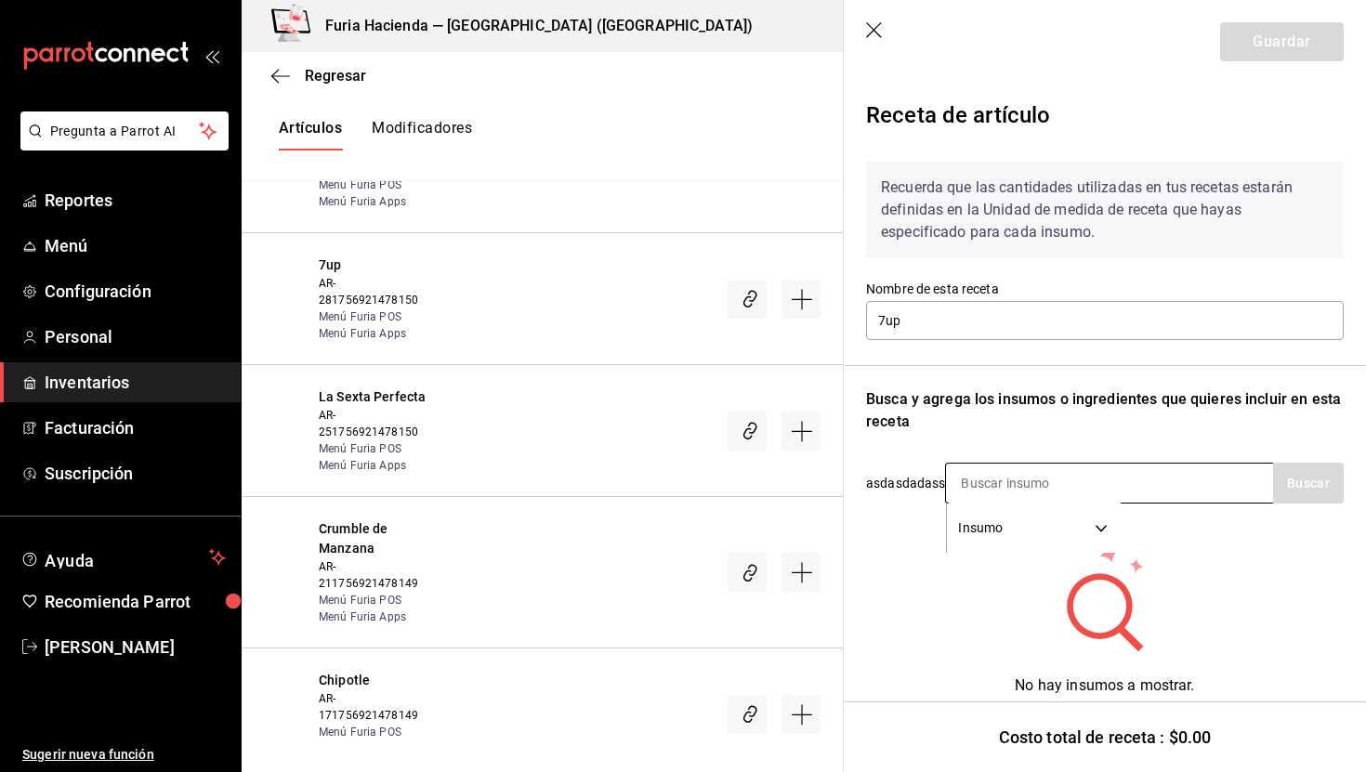
click at [983, 473] on input at bounding box center [1039, 483] width 186 height 39
click at [1003, 499] on input "7u" at bounding box center [1039, 483] width 186 height 39
type input "7"
click at [1294, 486] on button "Buscar" at bounding box center [1309, 483] width 71 height 41
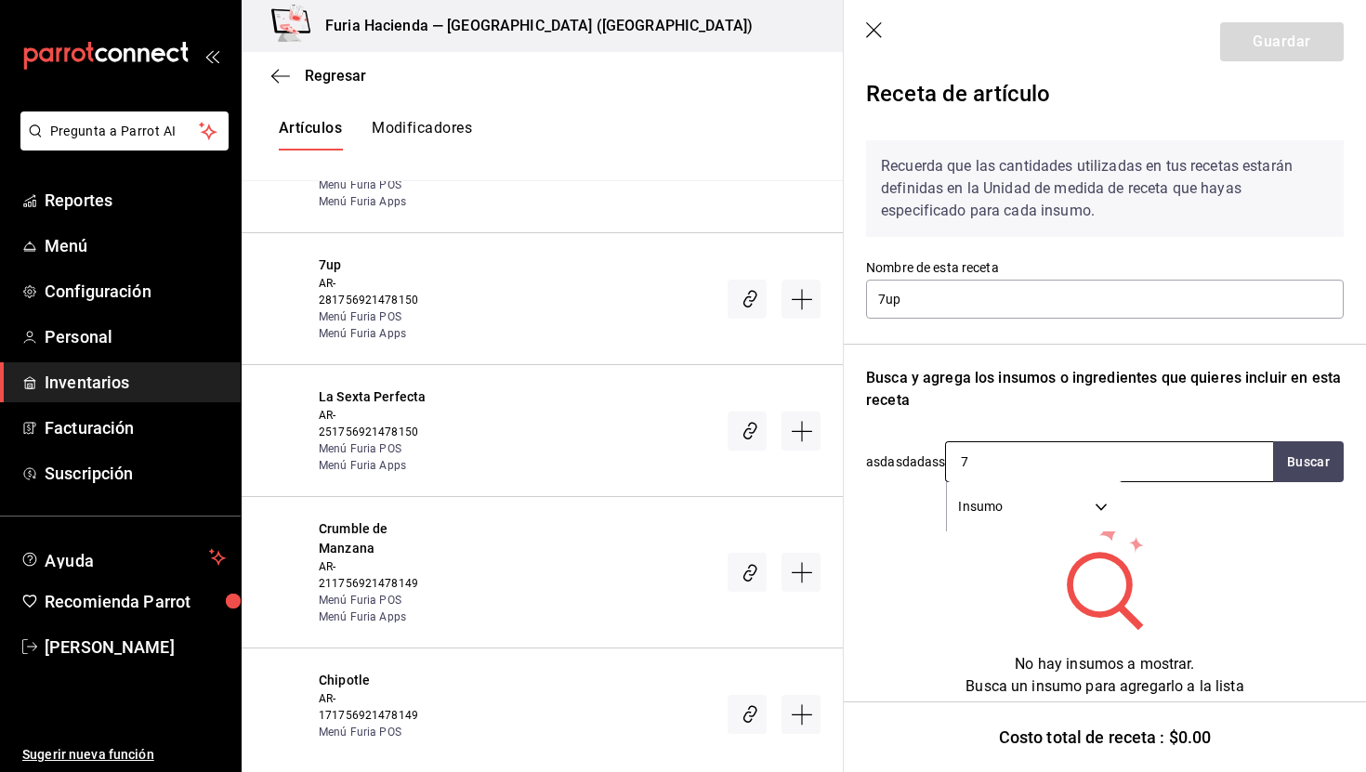
click at [1014, 513] on body "Pregunta a Parrot AI Reportes Menú Configuración Personal Inventarios Facturaci…" at bounding box center [683, 370] width 1366 height 741
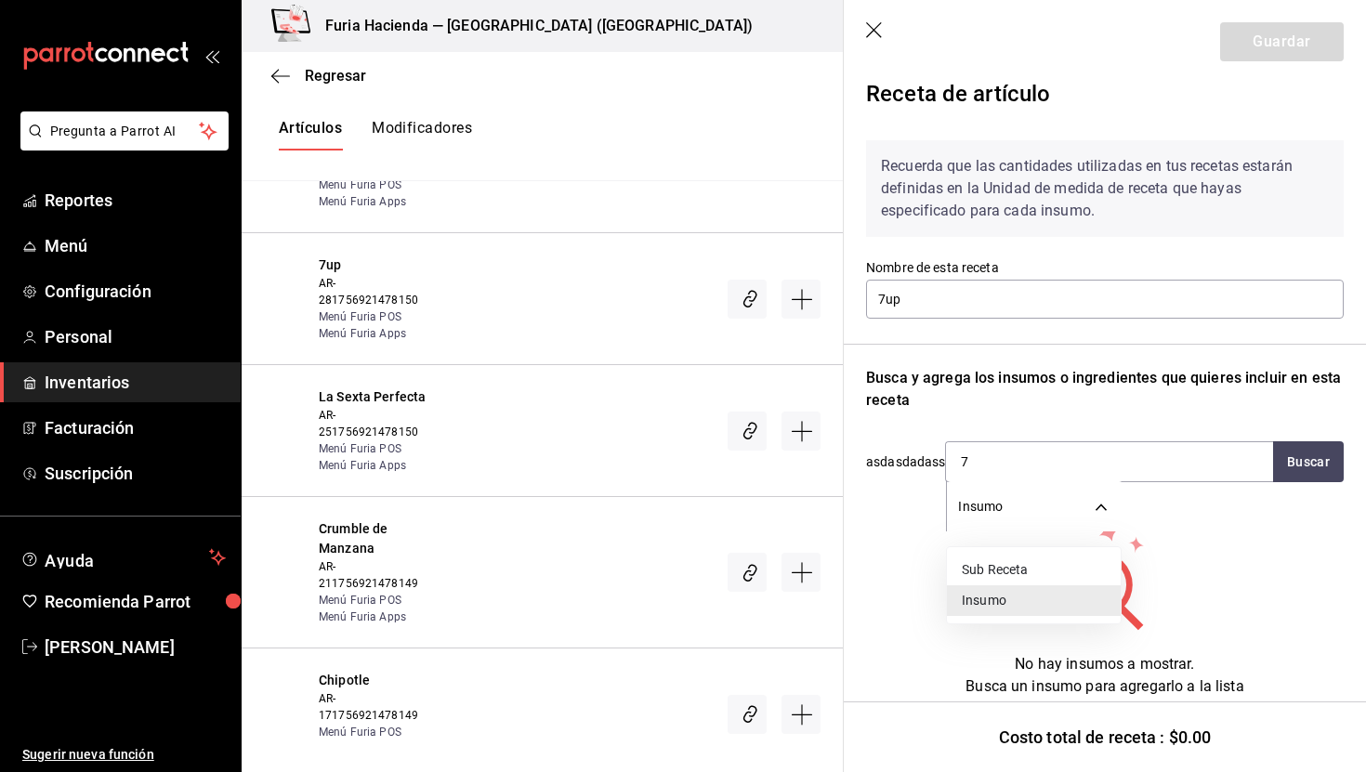
click at [1265, 574] on div at bounding box center [683, 386] width 1366 height 772
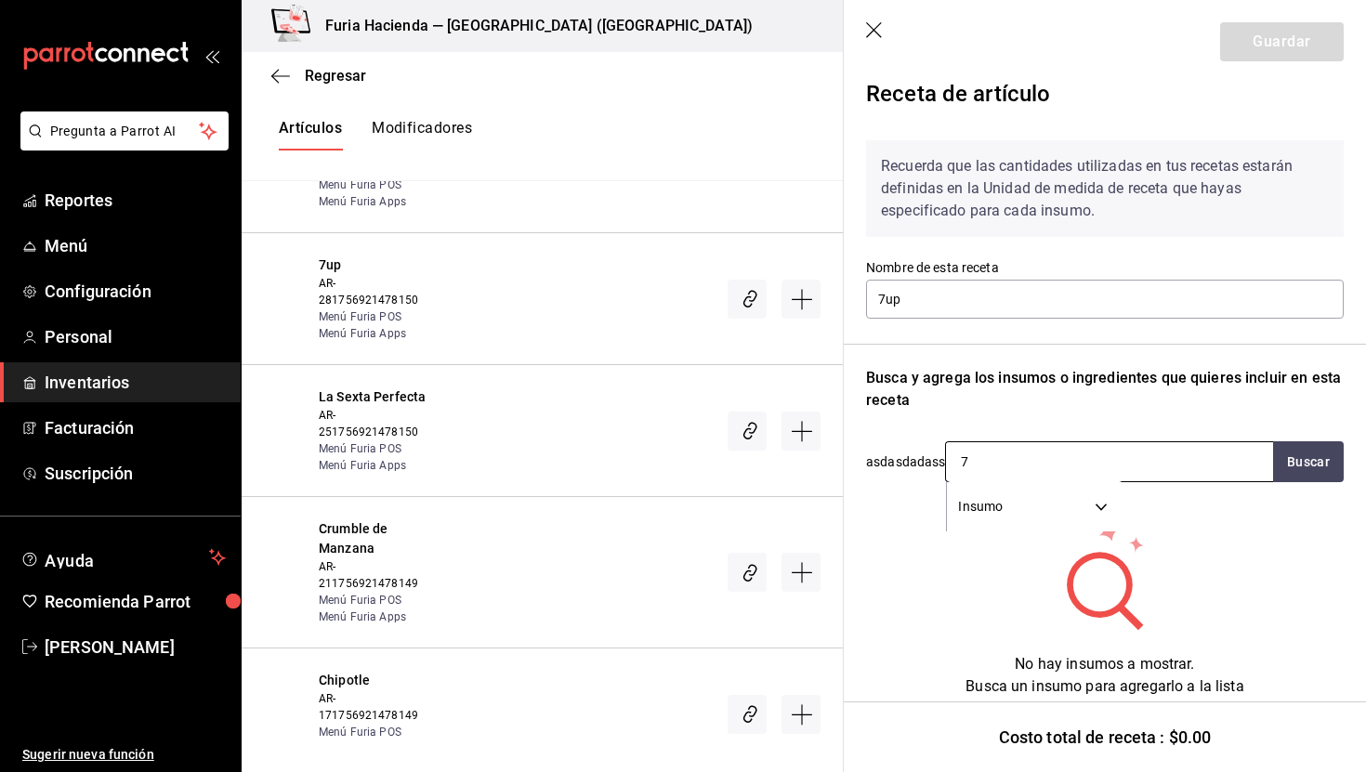
click at [1001, 455] on input "7" at bounding box center [1039, 461] width 186 height 39
type input "7"
click at [1326, 470] on button "Buscar" at bounding box center [1309, 462] width 71 height 41
click at [1337, 455] on button "Buscar" at bounding box center [1309, 462] width 71 height 41
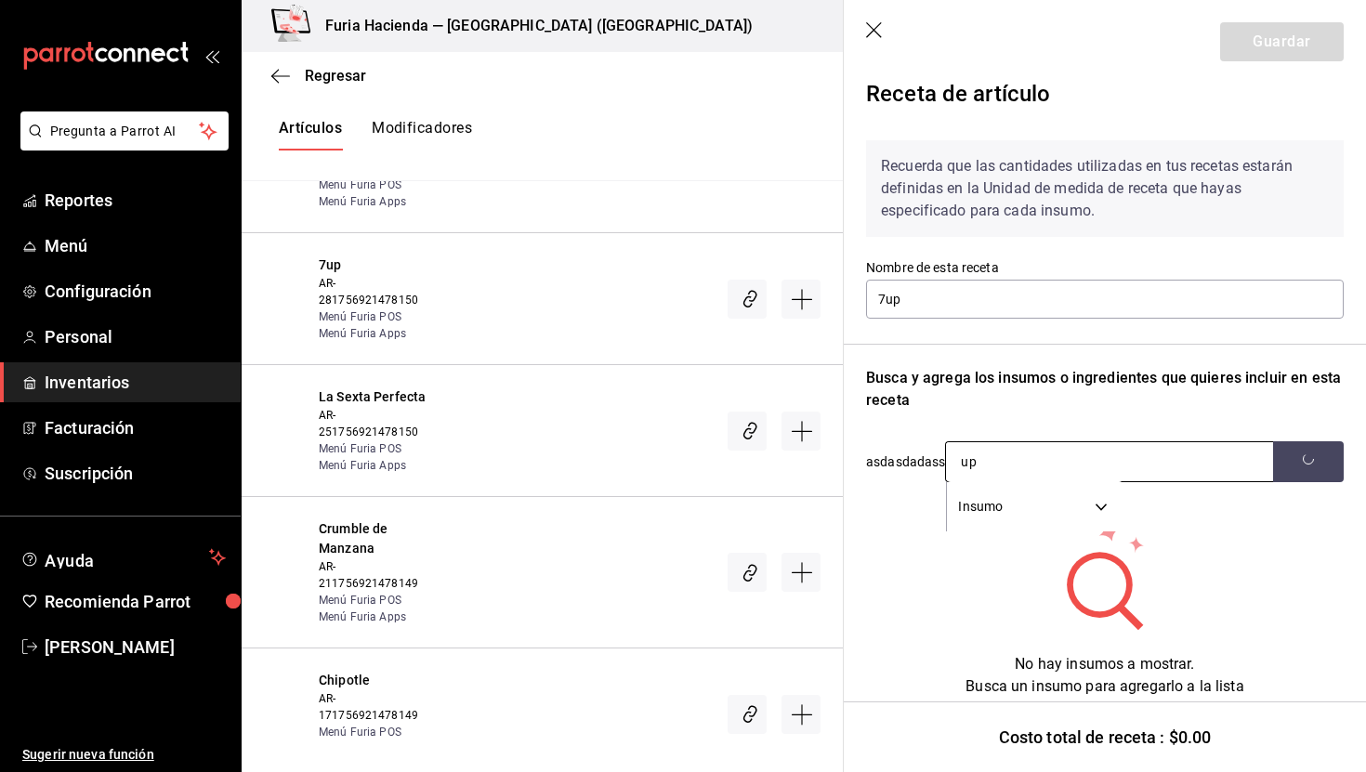
click at [1048, 468] on input "up" at bounding box center [1039, 461] width 186 height 39
type input "man"
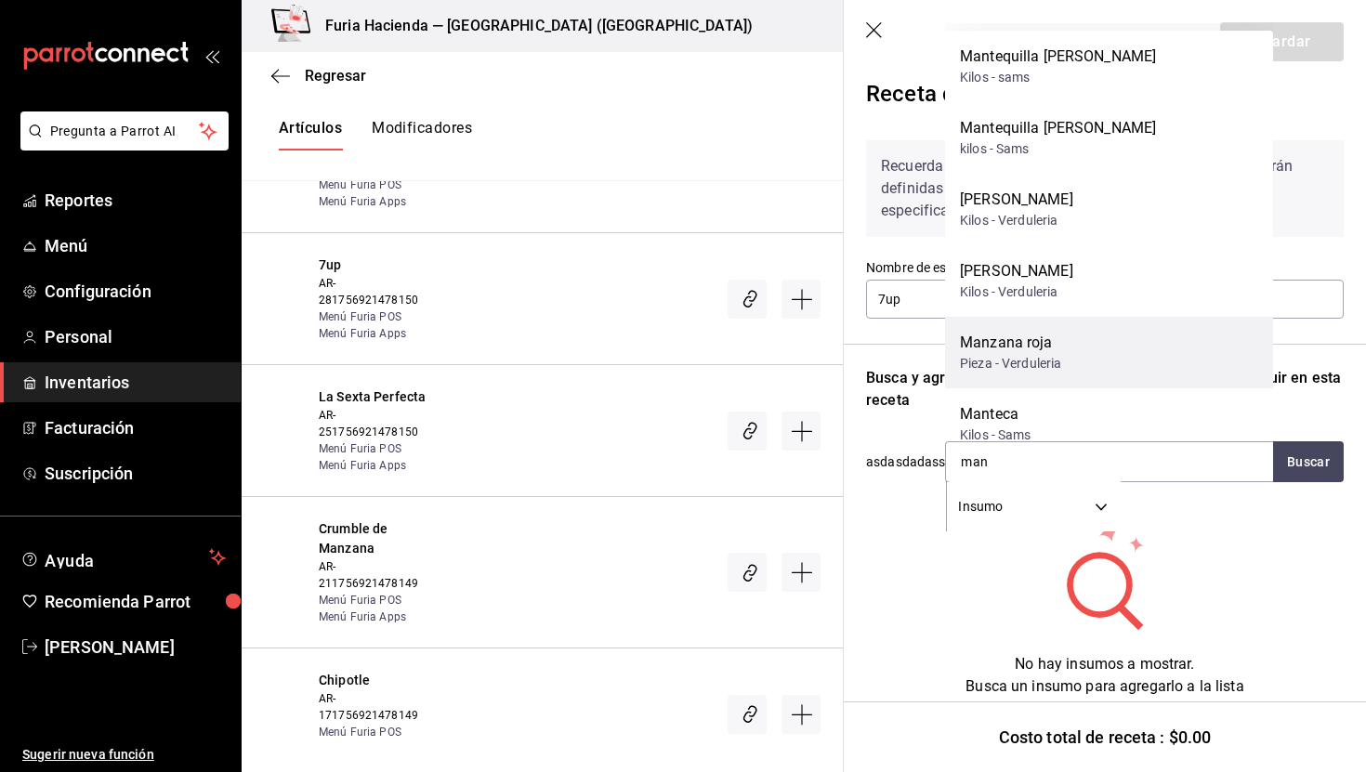
scroll to position [169, 0]
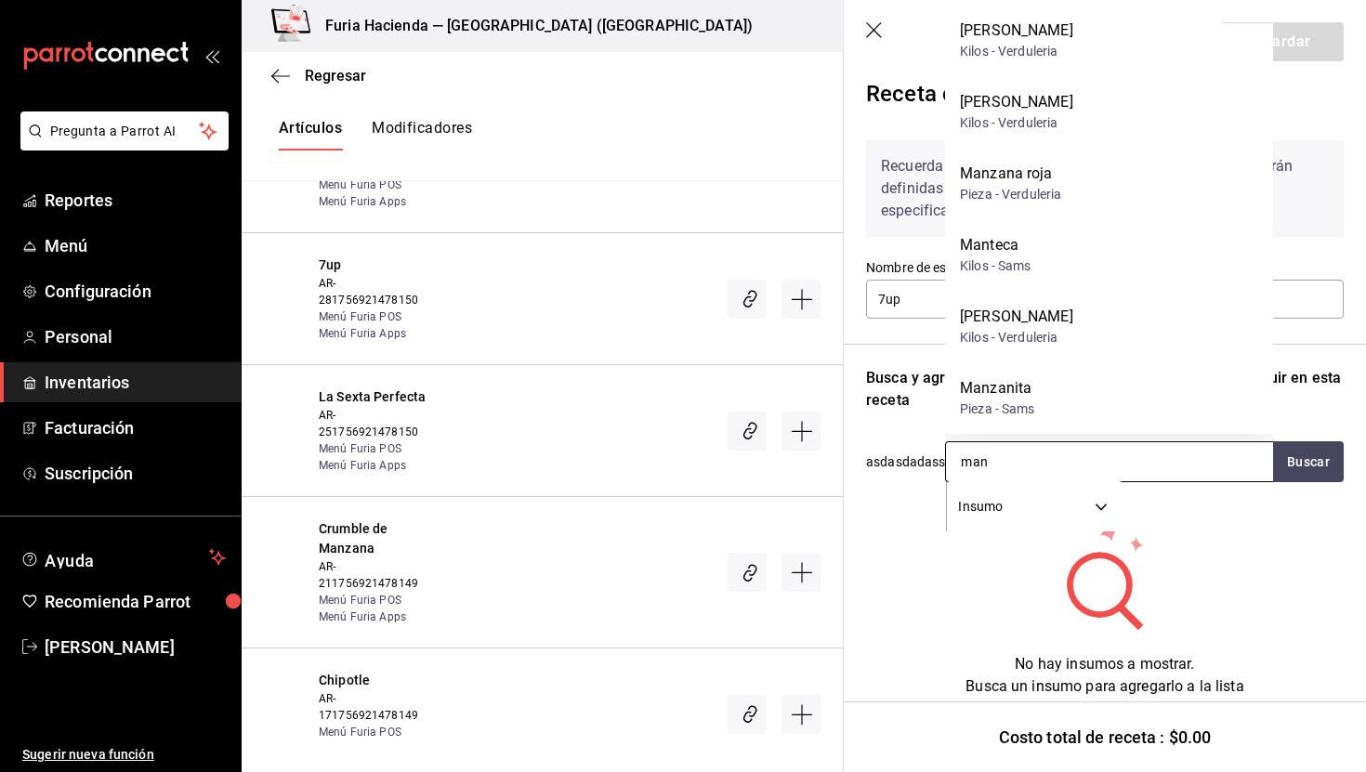
click at [997, 474] on input "man" at bounding box center [1039, 461] width 186 height 39
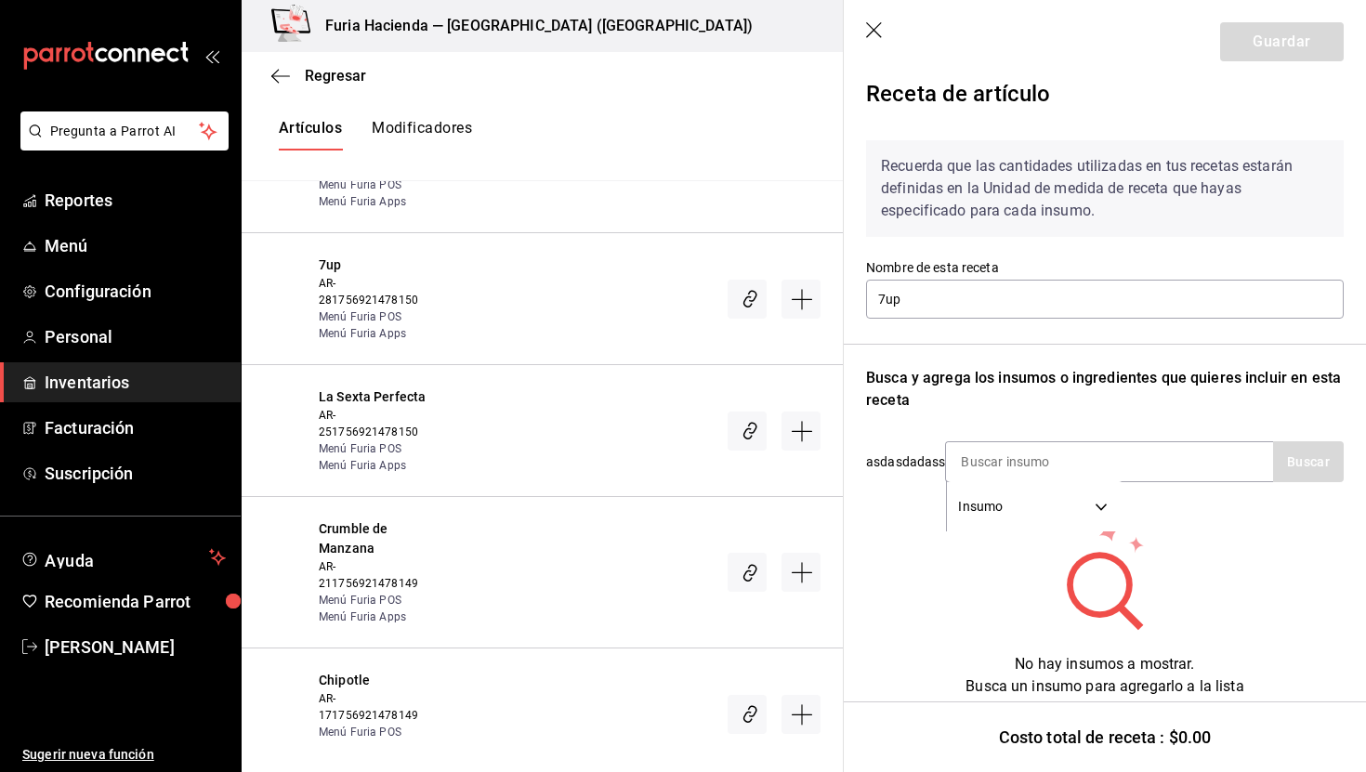
click at [909, 580] on div "No hay insumos a mostrar. Busca un insumo para agregarlo a la lista" at bounding box center [1105, 609] width 478 height 178
click at [996, 460] on input at bounding box center [1039, 461] width 186 height 39
paste input "7up"
type input "7up"
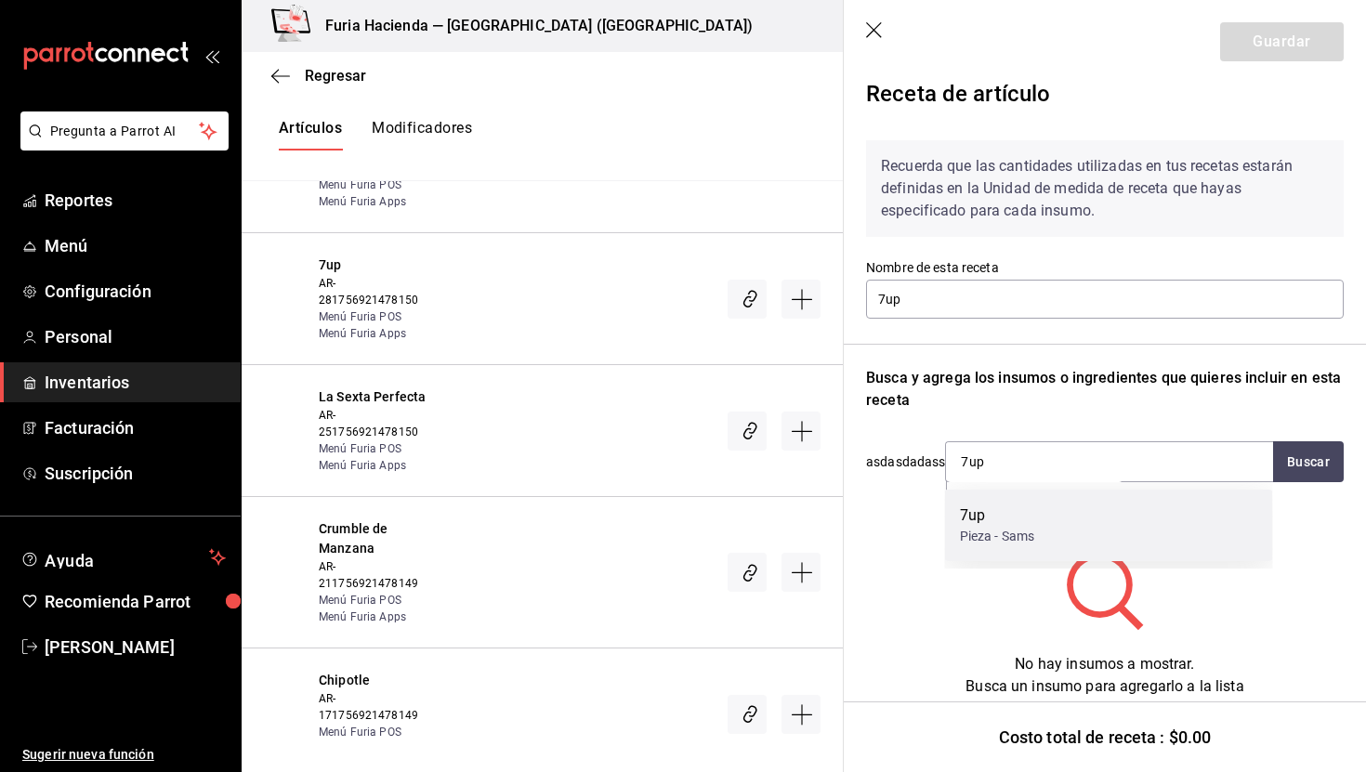
click at [1018, 535] on div "Pieza - Sams" at bounding box center [997, 537] width 75 height 20
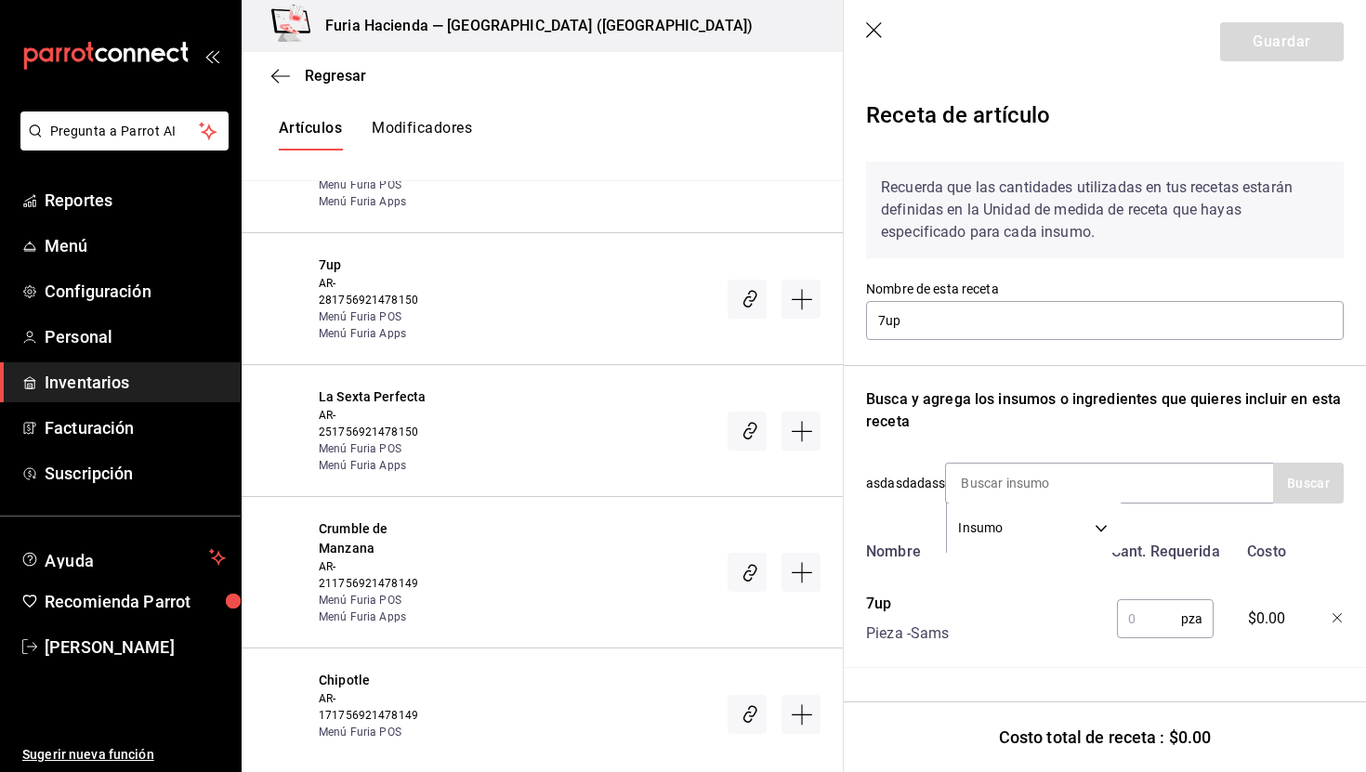
scroll to position [0, 0]
click at [1146, 617] on input "text" at bounding box center [1149, 619] width 64 height 37
type input "1"
click at [1266, 42] on button "Guardar" at bounding box center [1283, 41] width 124 height 39
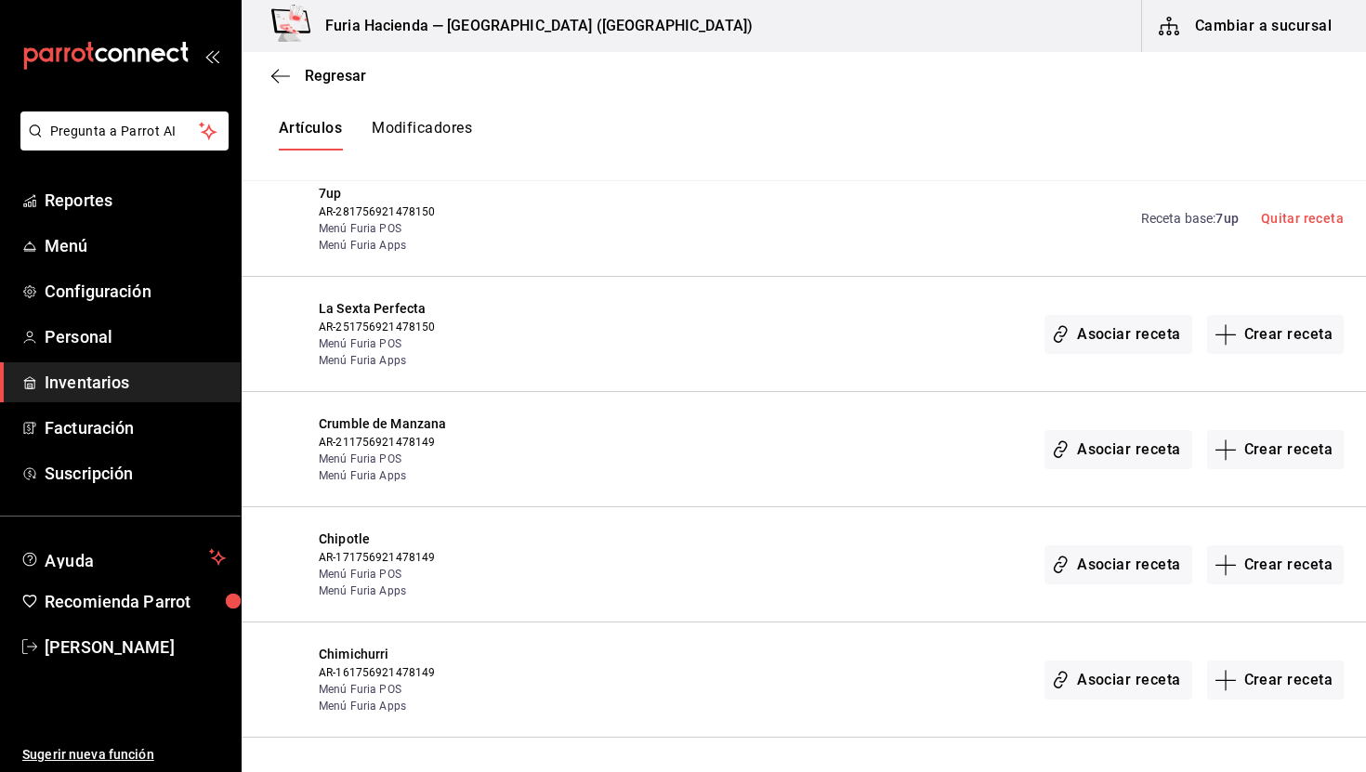
click at [410, 117] on div "Artículos Modificadores" at bounding box center [804, 135] width 1125 height 92
click at [420, 129] on button "Modificadores" at bounding box center [422, 135] width 100 height 32
type input "default"
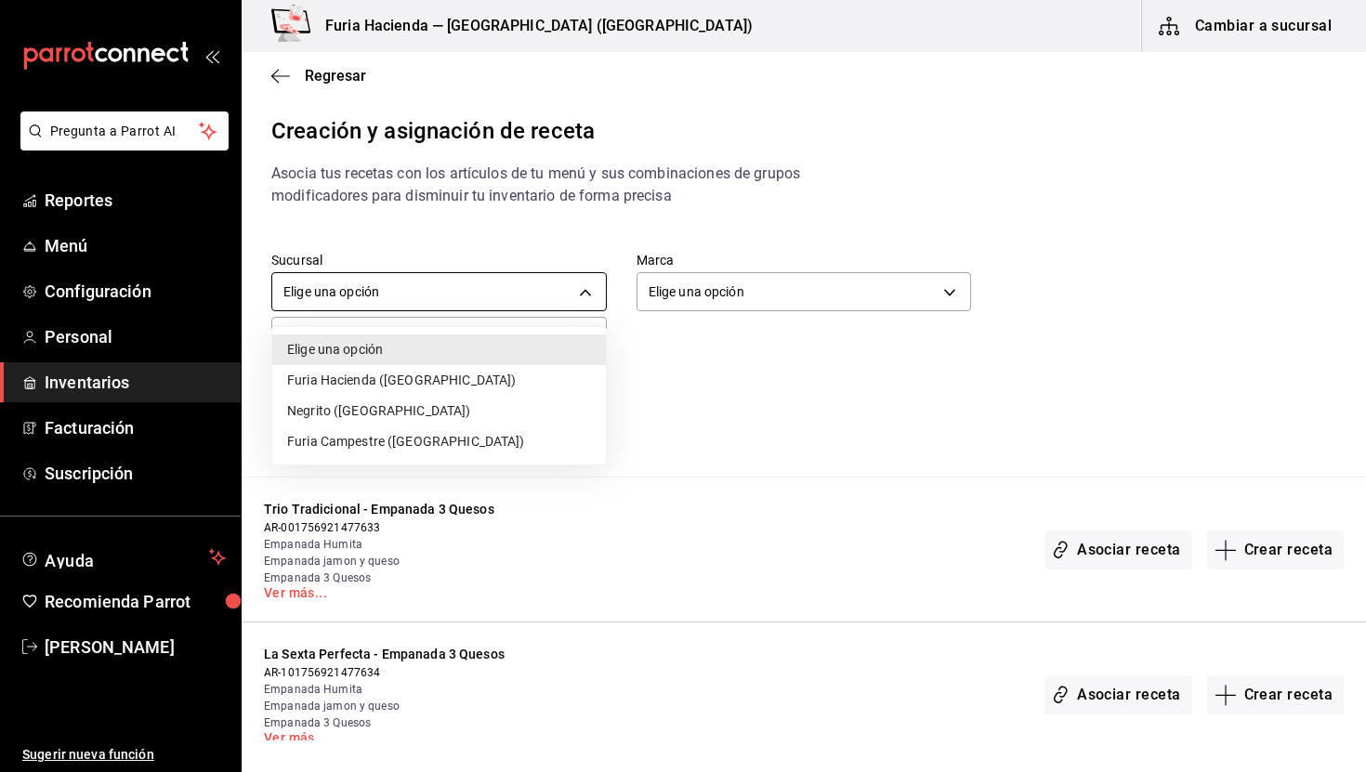
click at [417, 284] on body "Pregunta a Parrot AI Reportes Menú Configuración Personal Inventarios Facturaci…" at bounding box center [683, 370] width 1366 height 741
click at [388, 377] on li "Furia Hacienda ([GEOGRAPHIC_DATA])" at bounding box center [439, 380] width 334 height 31
type input "3990e485-ce7d-4e88-9ca4-fe10916080f6"
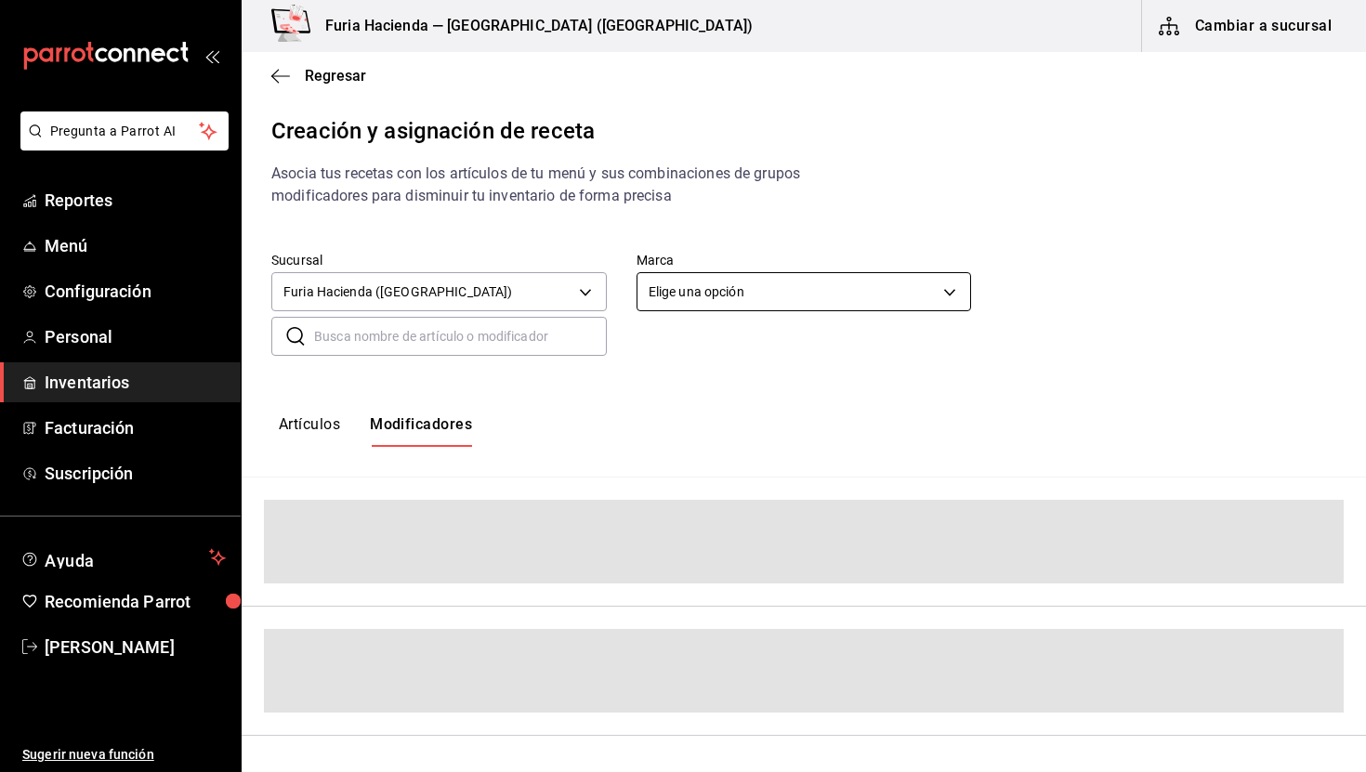
click at [723, 292] on body "Pregunta a Parrot AI Reportes Menú Configuración Personal Inventarios Facturaci…" at bounding box center [683, 370] width 1366 height 741
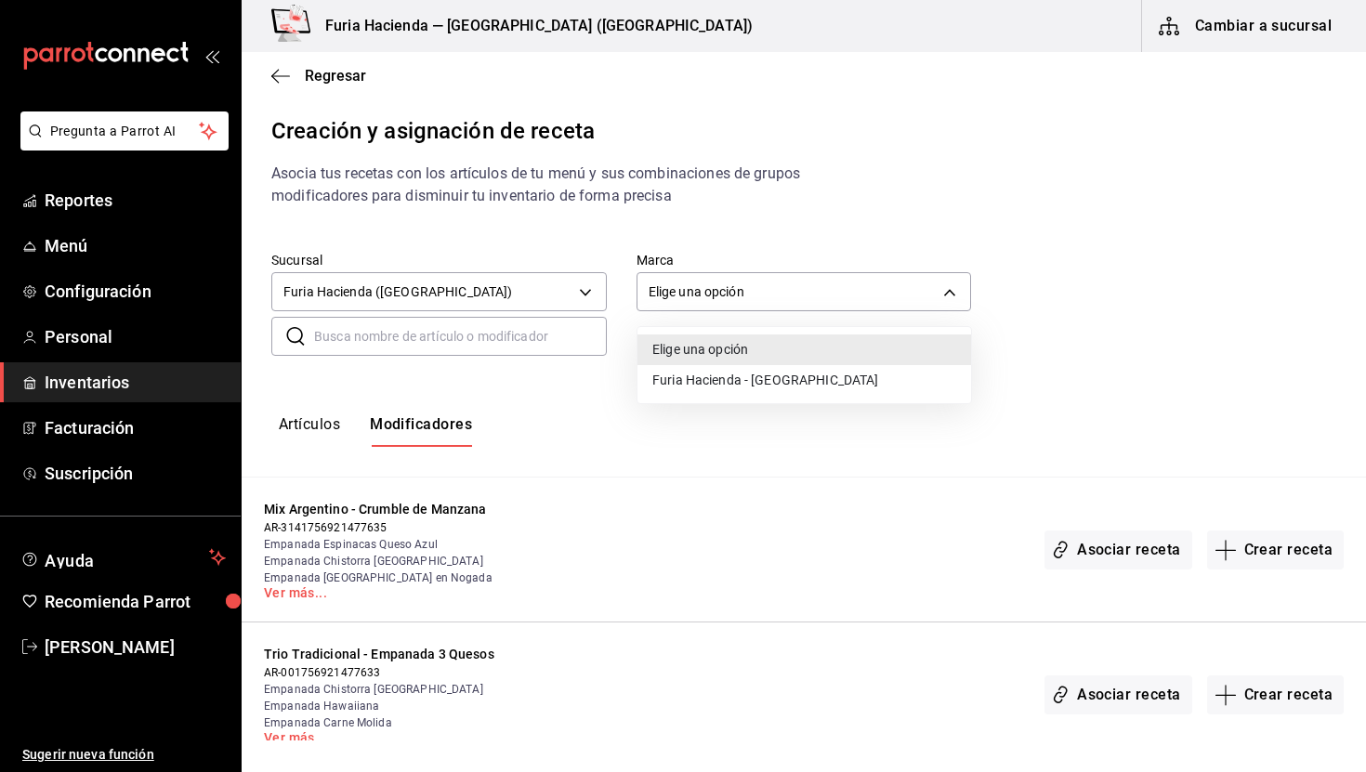
click at [720, 378] on li "Furia Hacienda - [GEOGRAPHIC_DATA]" at bounding box center [805, 380] width 334 height 31
type input "7a789ef8-f71c-49e3-bf04-467ed2c5263c"
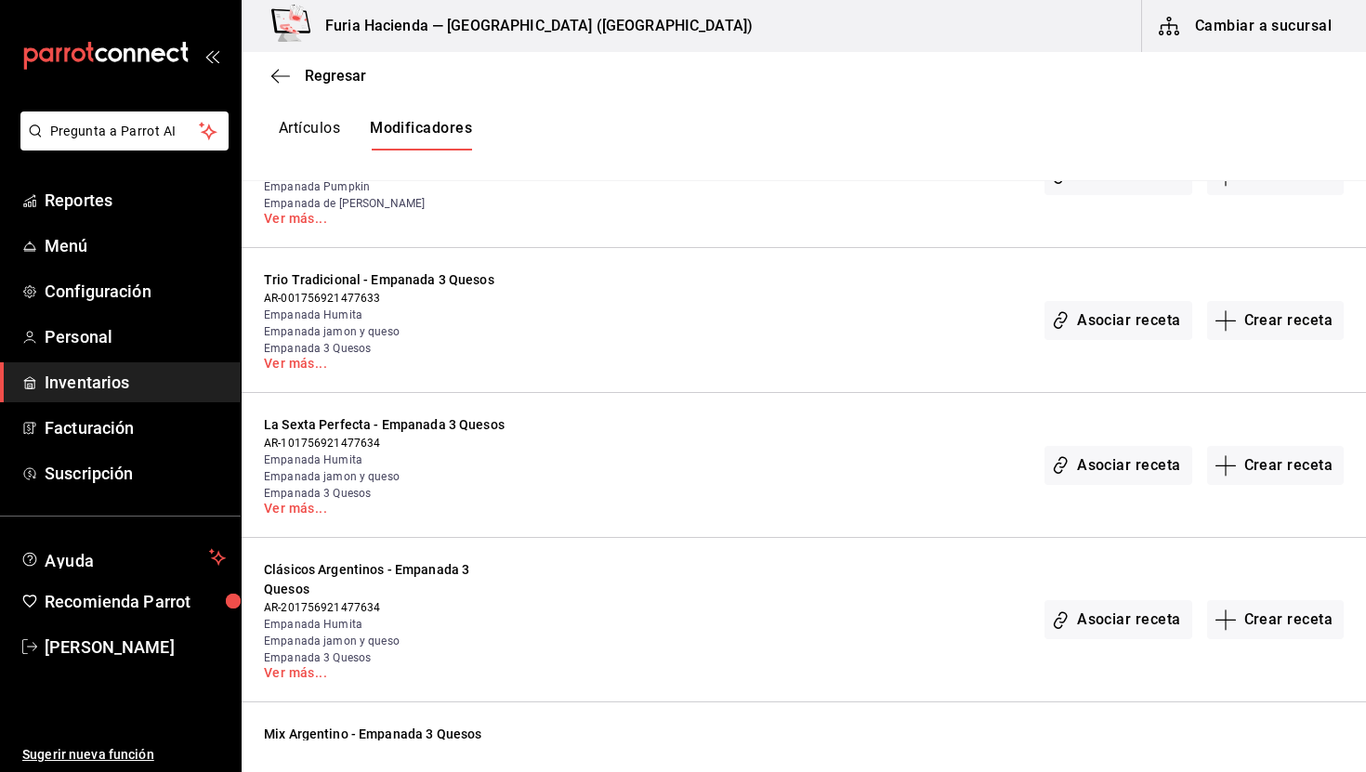
scroll to position [211, 0]
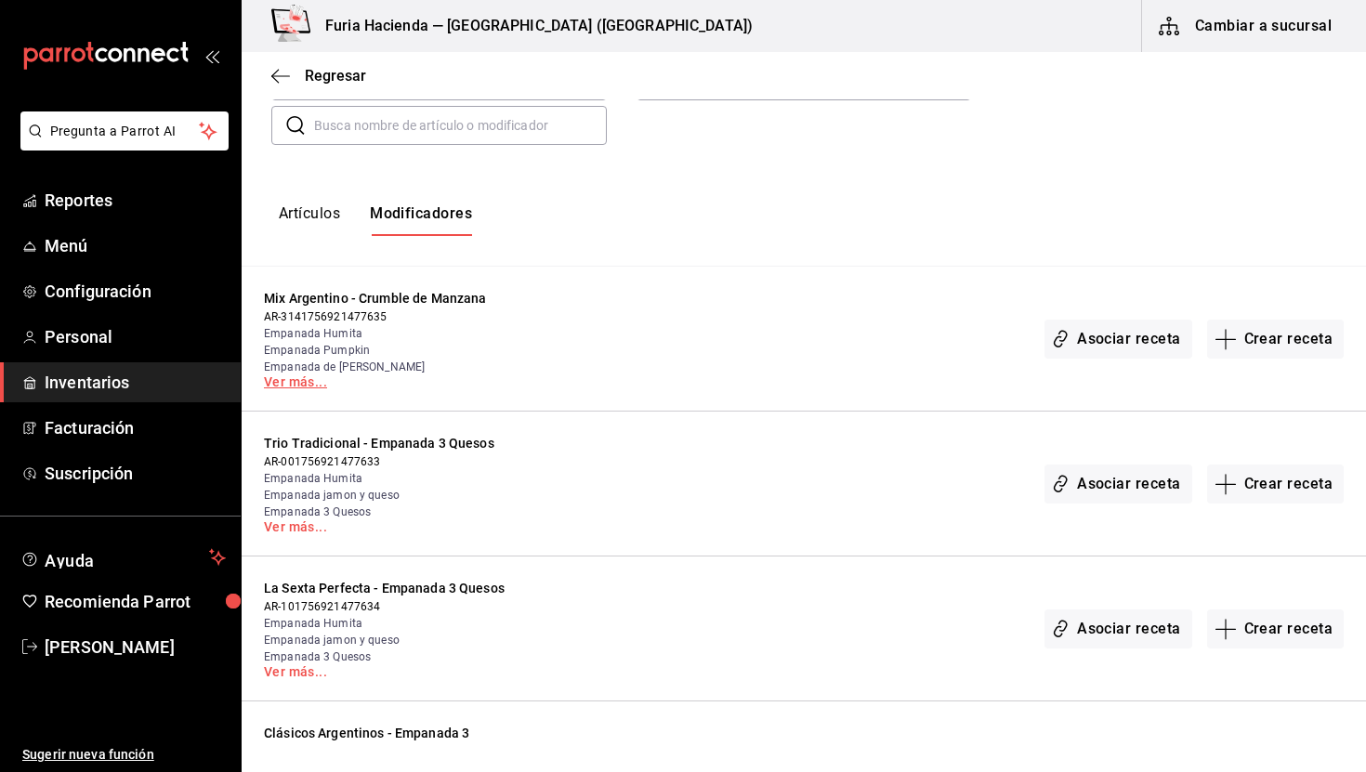
click at [305, 381] on link "Ver más..." at bounding box center [388, 382] width 249 height 13
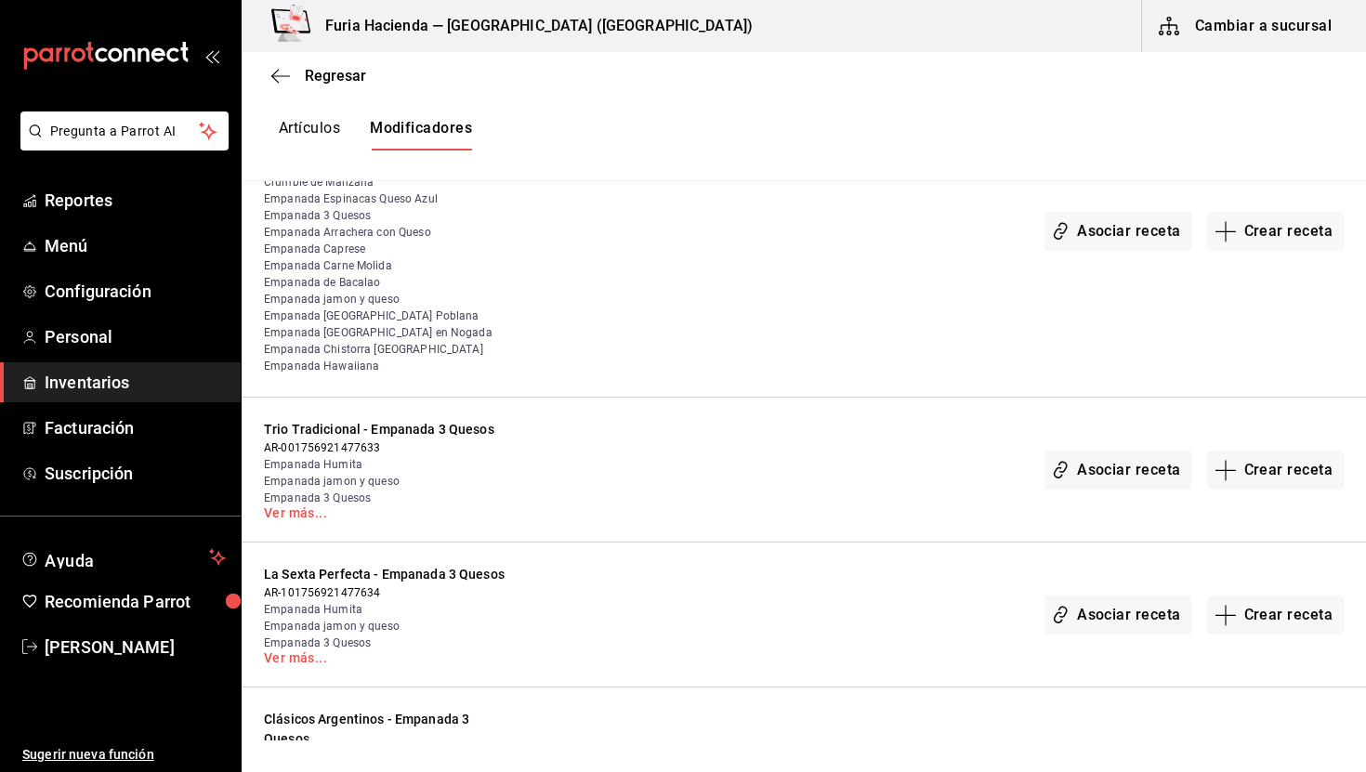
scroll to position [0, 0]
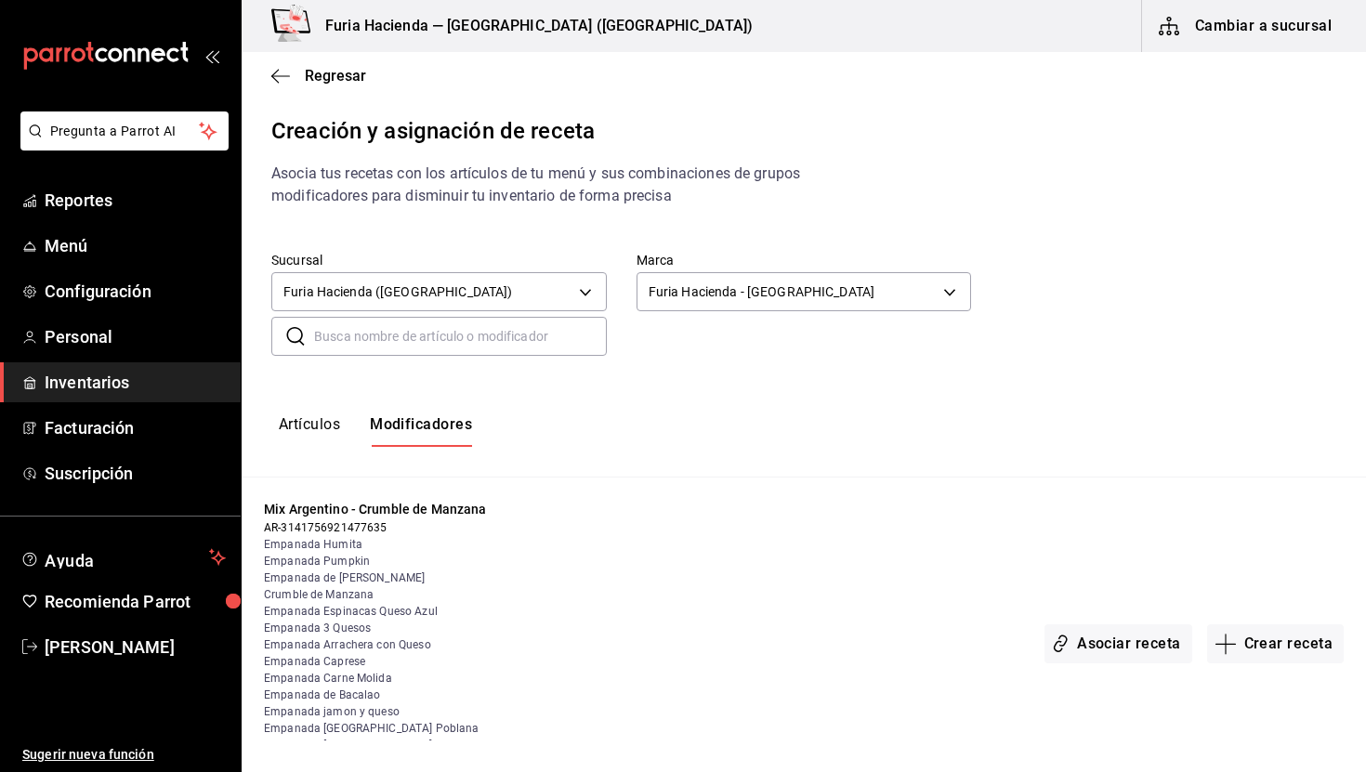
click at [310, 423] on button "Artículos" at bounding box center [309, 432] width 61 height 32
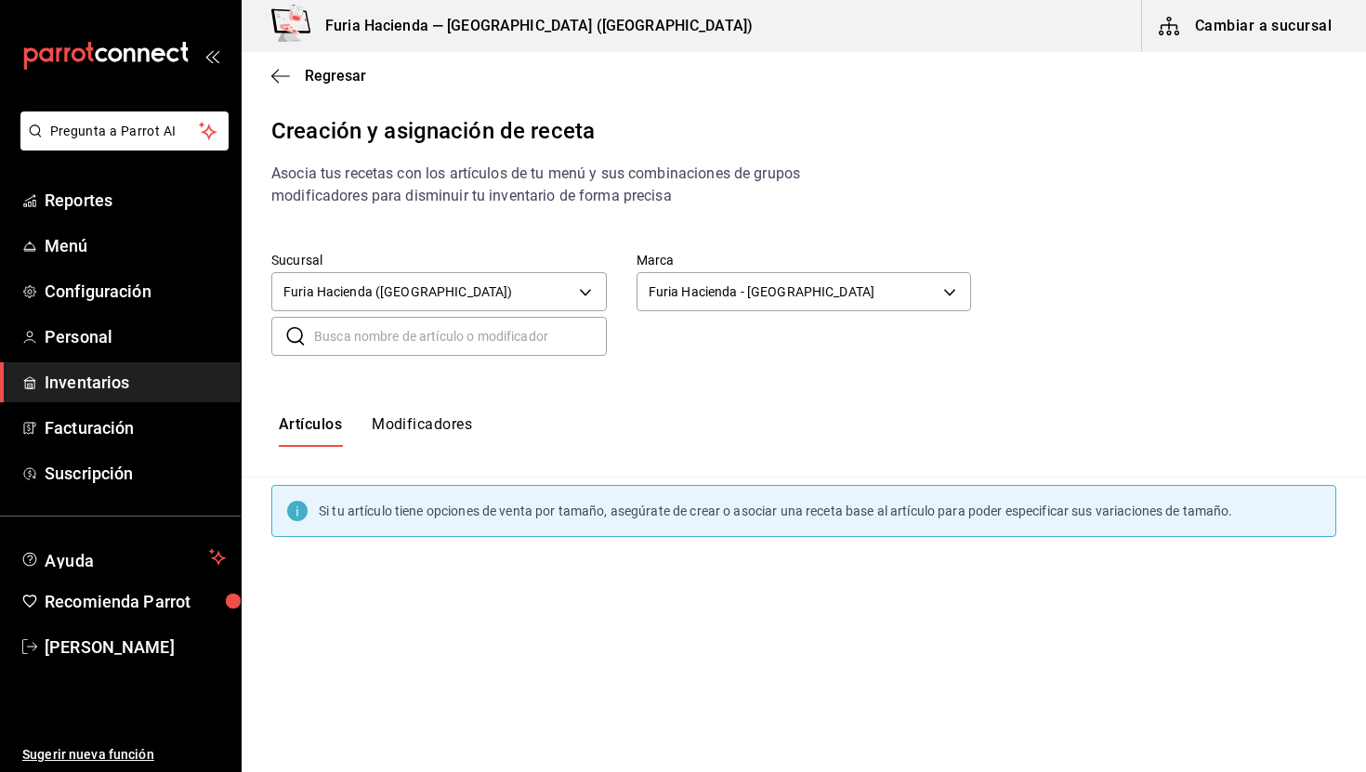
type input "default"
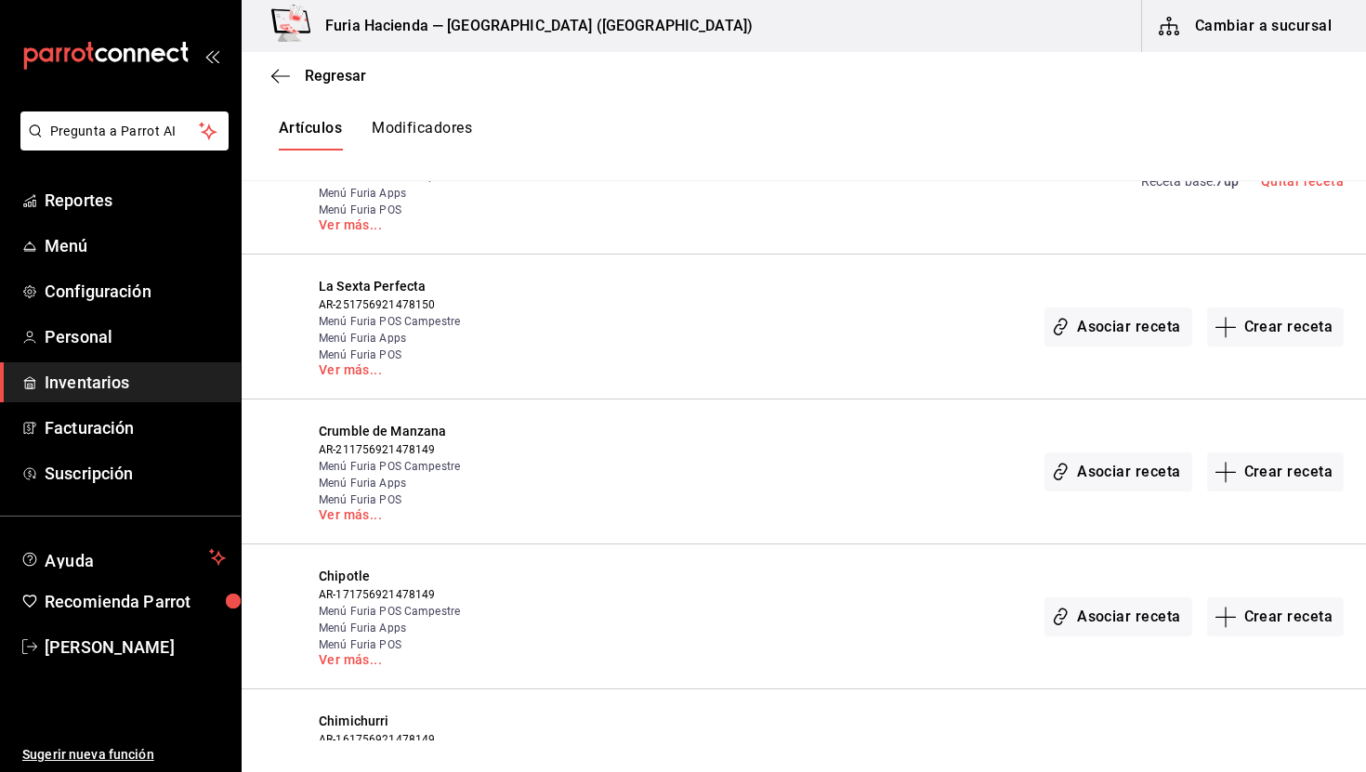
scroll to position [739, 0]
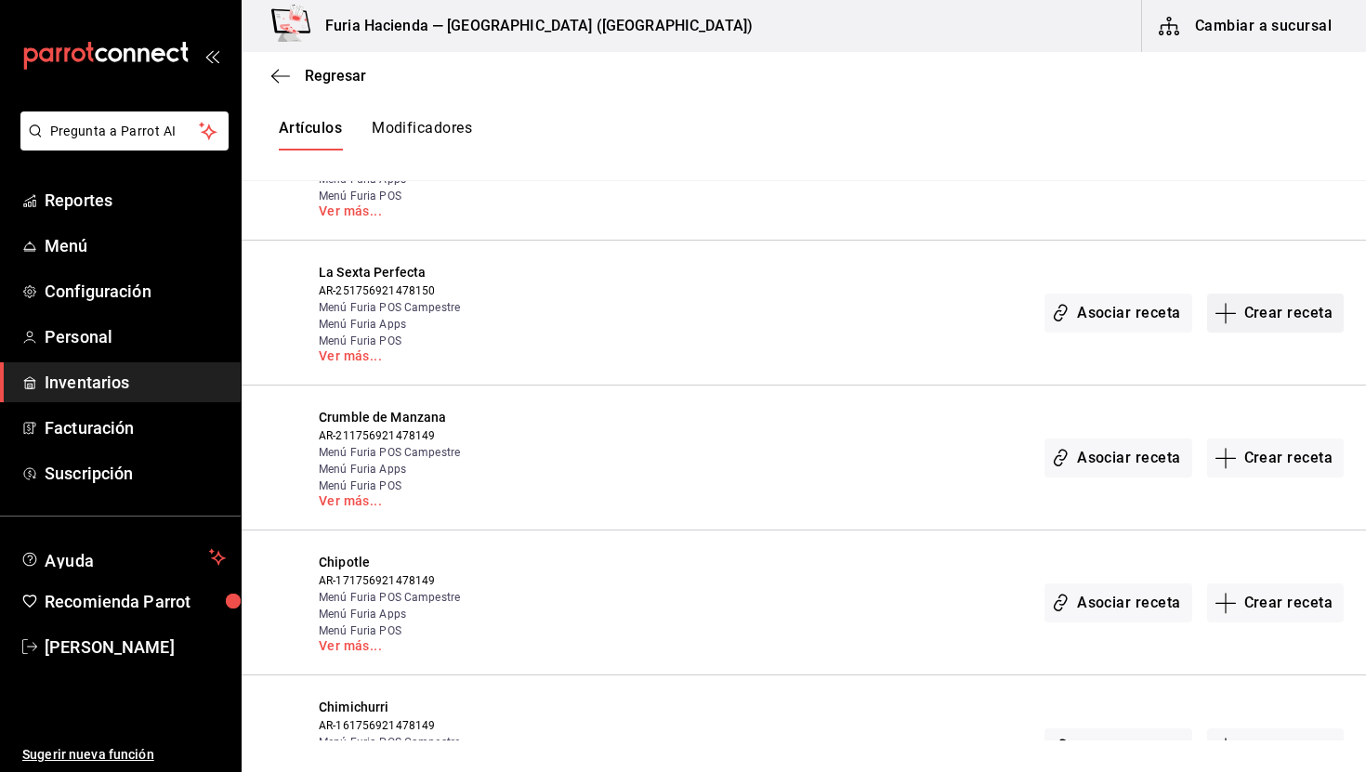
click at [1288, 319] on button "Crear receta" at bounding box center [1277, 313] width 138 height 39
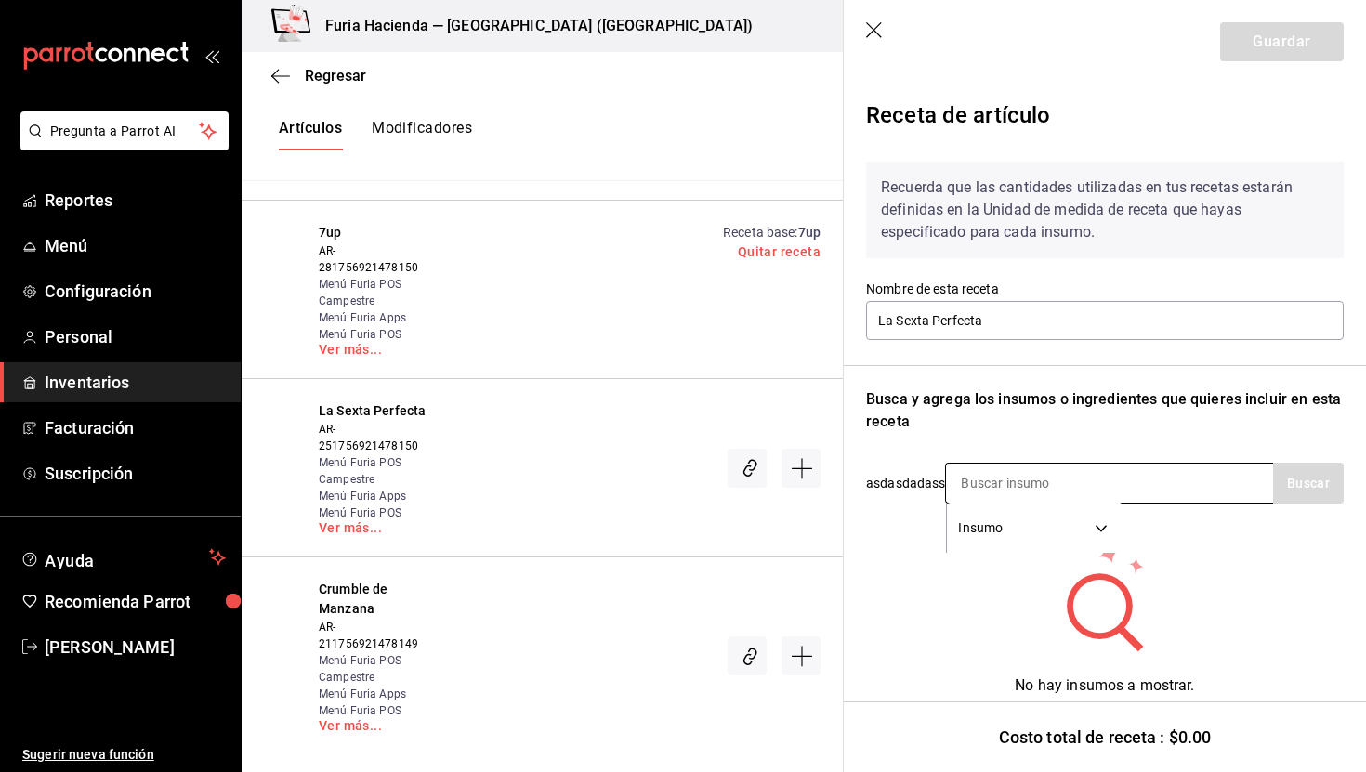
click at [988, 490] on input at bounding box center [1039, 483] width 186 height 39
click at [1000, 484] on input at bounding box center [1039, 483] width 186 height 39
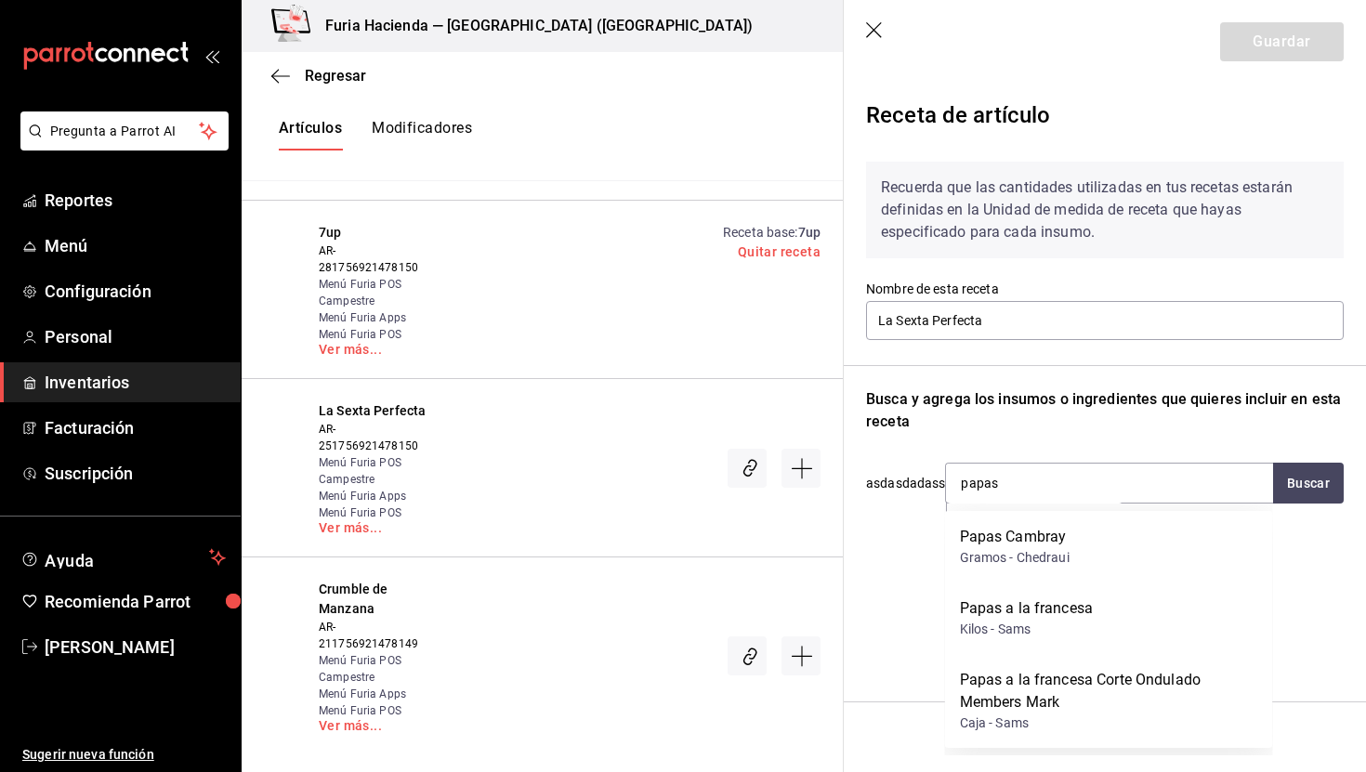
type input "papas"
click at [875, 29] on icon "button" at bounding box center [874, 30] width 16 height 16
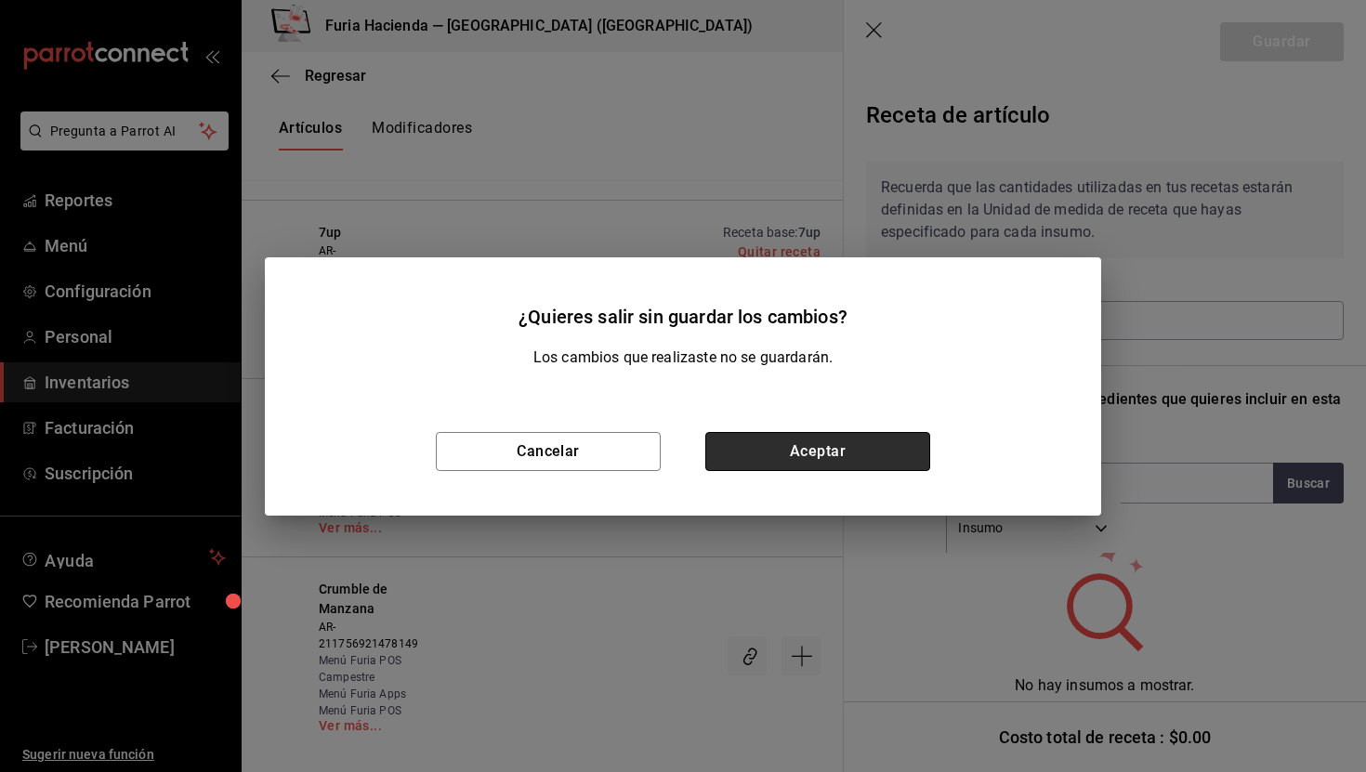
click at [825, 445] on button "Aceptar" at bounding box center [818, 451] width 225 height 39
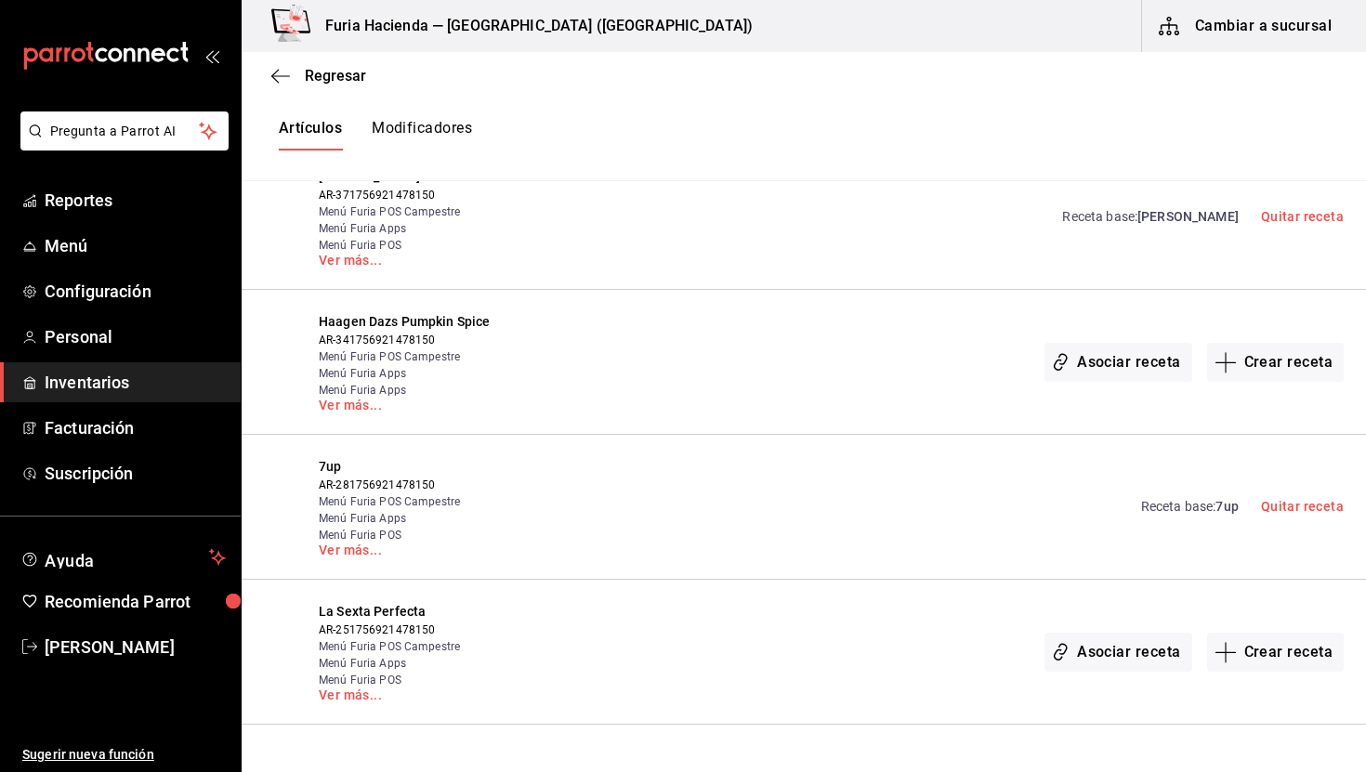
scroll to position [0, 0]
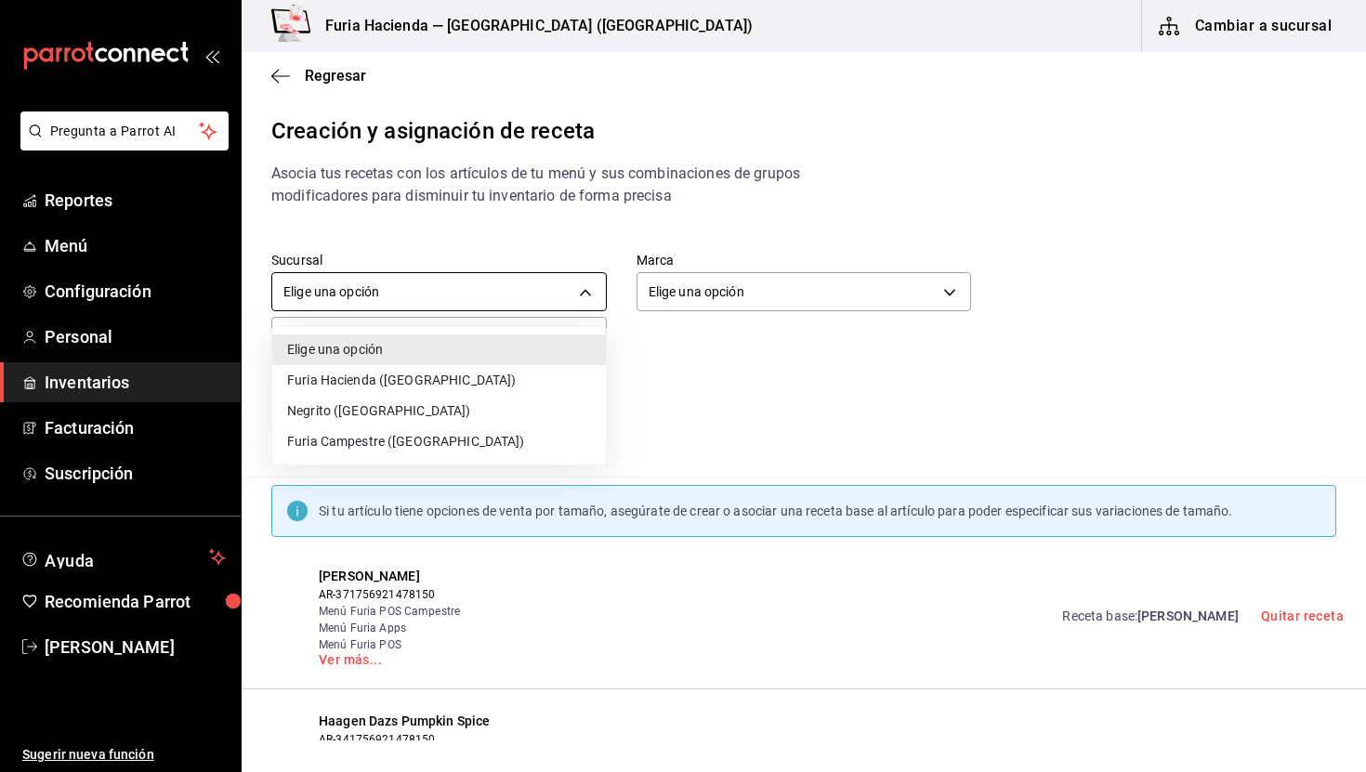
click at [463, 299] on body "Pregunta a Parrot AI Reportes Menú Configuración Personal Inventarios Facturaci…" at bounding box center [683, 370] width 1366 height 741
click at [426, 377] on li "Furia Hacienda ([GEOGRAPHIC_DATA])" at bounding box center [439, 380] width 334 height 31
type input "3990e485-ce7d-4e88-9ca4-fe10916080f6"
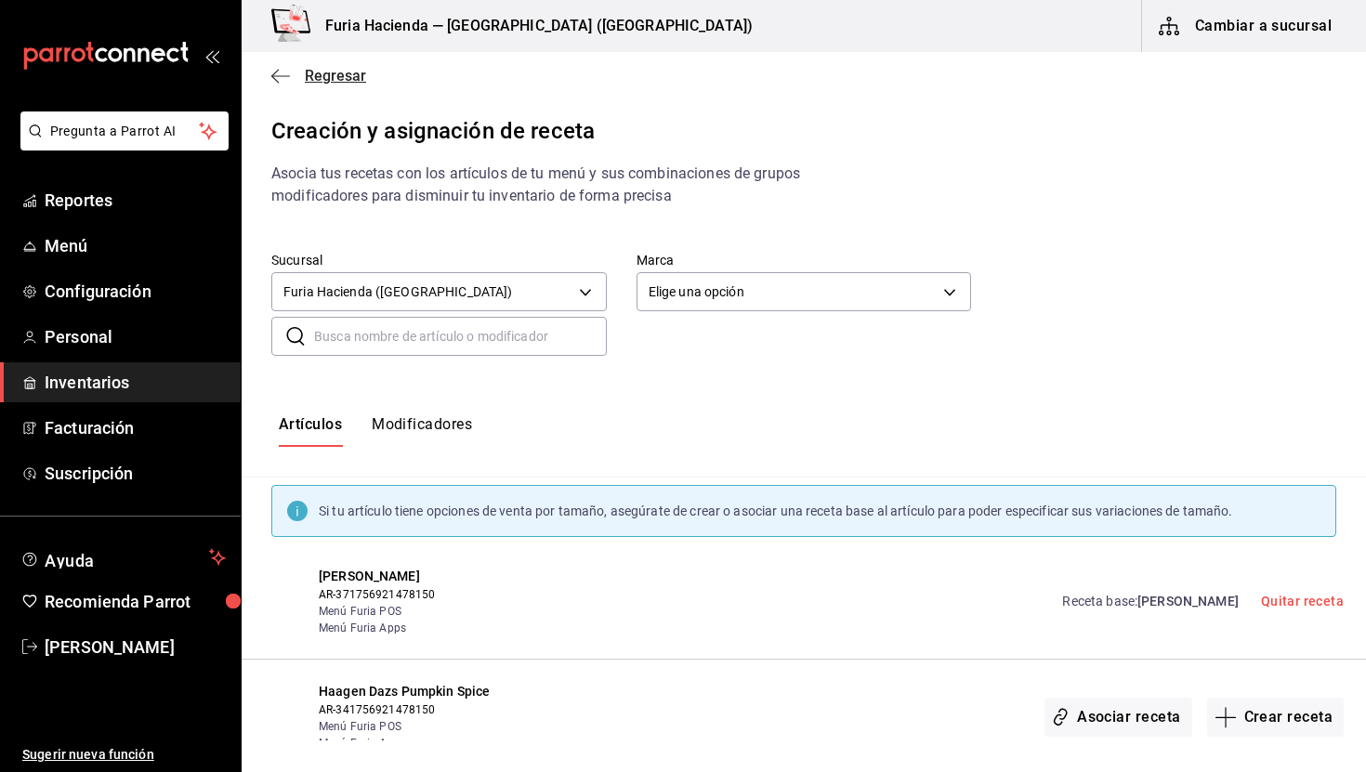
click at [344, 70] on span "Regresar" at bounding box center [335, 76] width 61 height 18
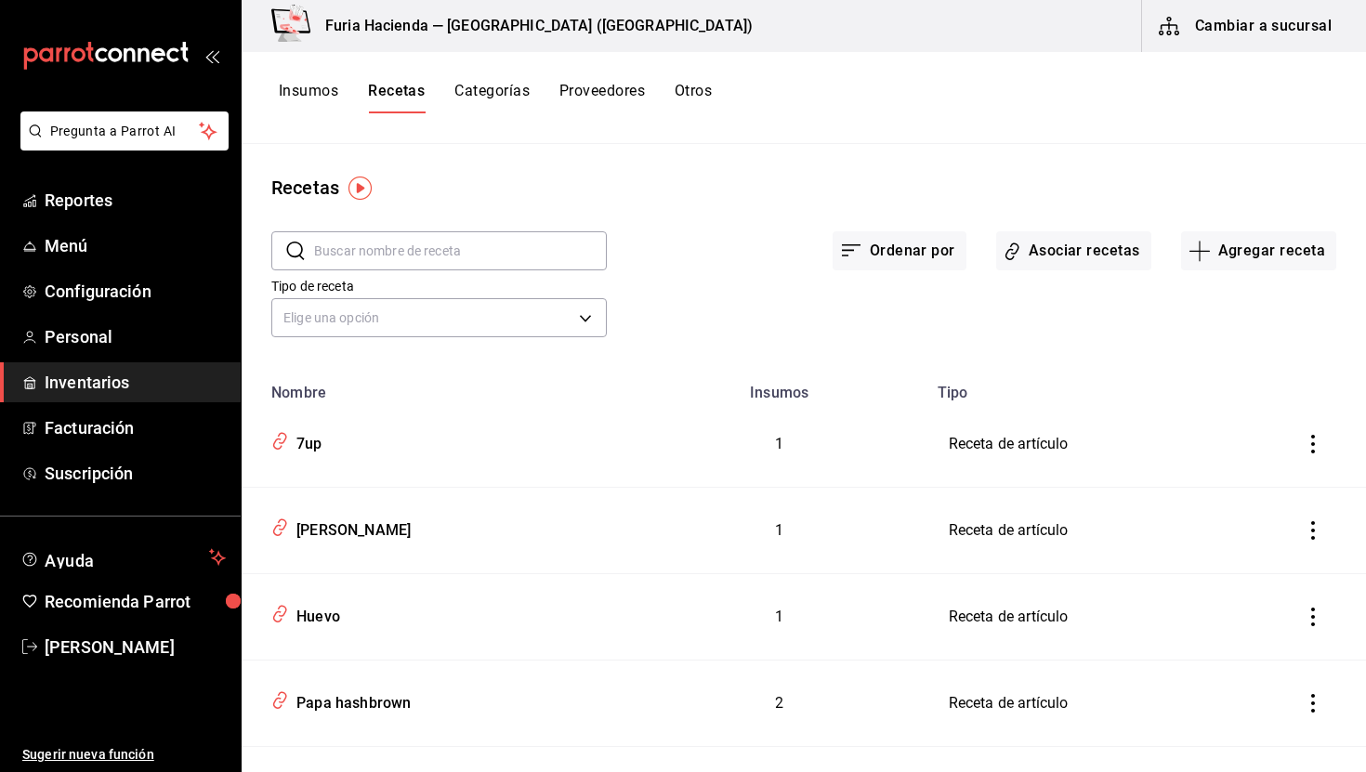
click at [283, 88] on button "Insumos" at bounding box center [308, 98] width 59 height 32
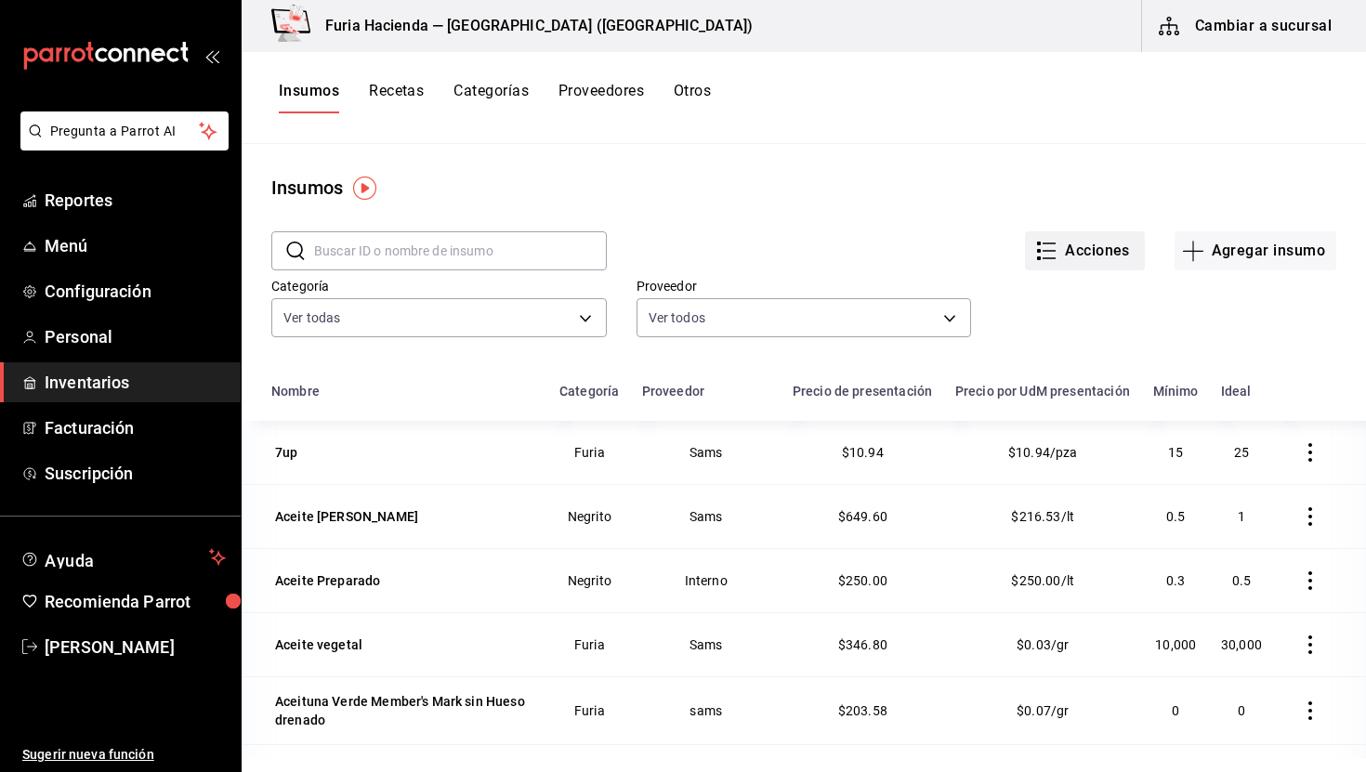
click at [1082, 251] on button "Acciones" at bounding box center [1085, 250] width 120 height 39
click at [1076, 273] on span "Exportar lista de insumos" at bounding box center [1045, 276] width 146 height 15
click at [1093, 241] on button "Acciones" at bounding box center [1085, 250] width 120 height 39
click at [1014, 229] on div "Importar lista de insumos" at bounding box center [1047, 229] width 150 height 20
click at [0, 0] on input "Importar lista de insumos" at bounding box center [0, 0] width 0 height 0
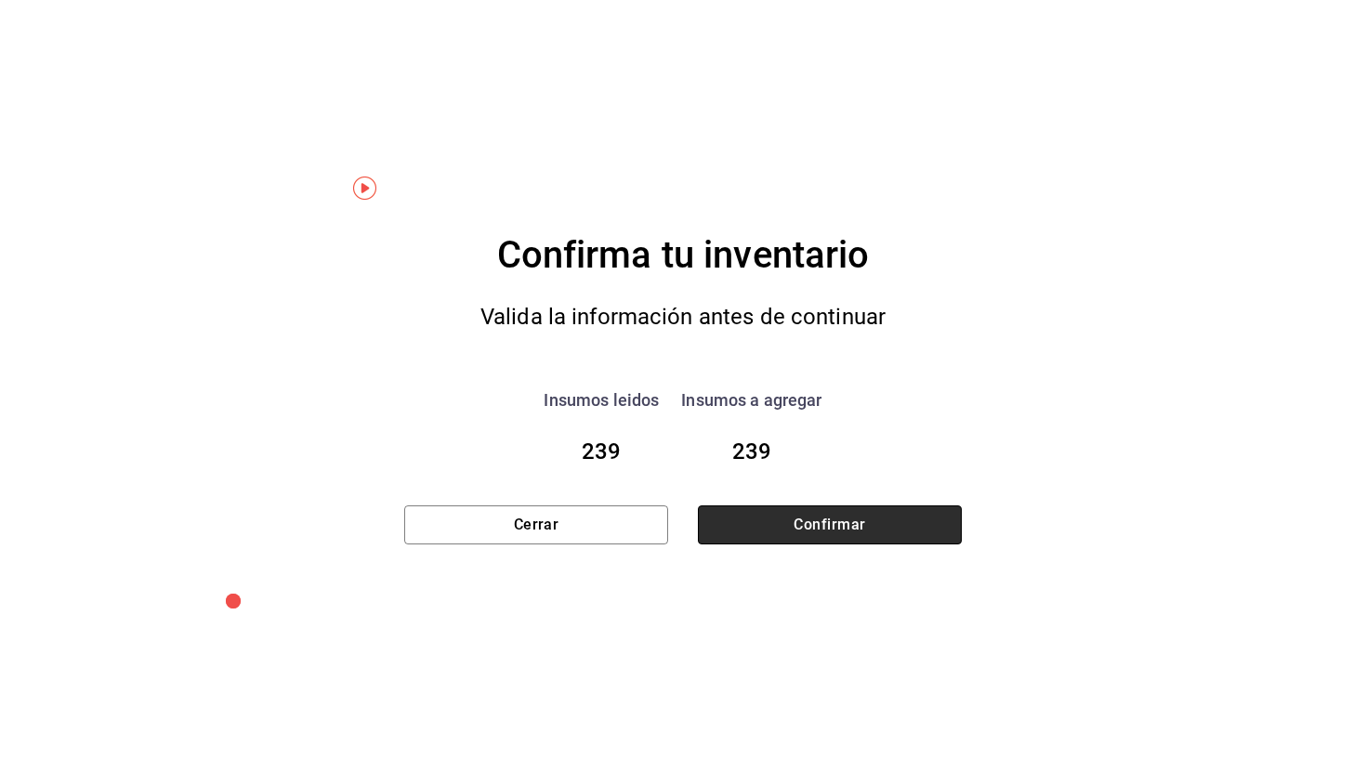
click at [833, 528] on button "Confirmar" at bounding box center [830, 525] width 264 height 39
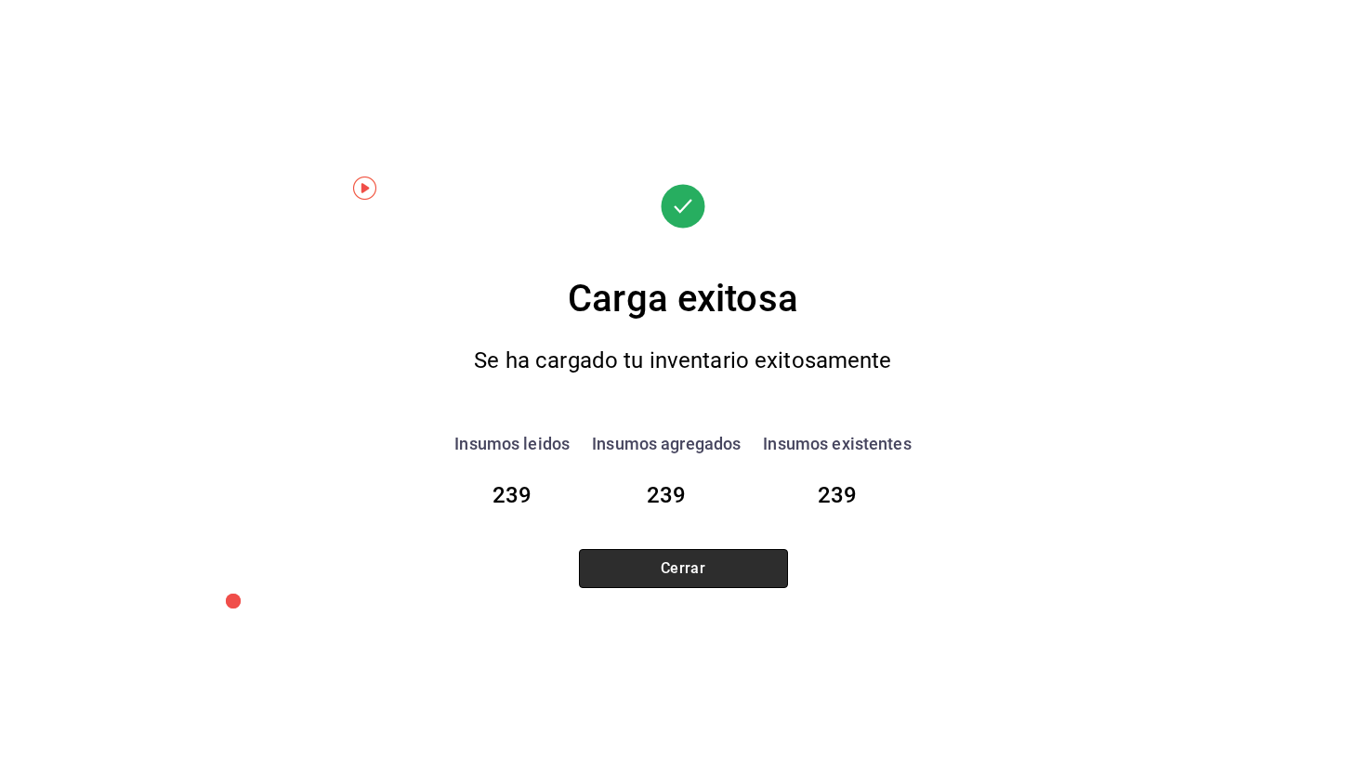
click at [708, 570] on button "Cerrar" at bounding box center [683, 568] width 209 height 39
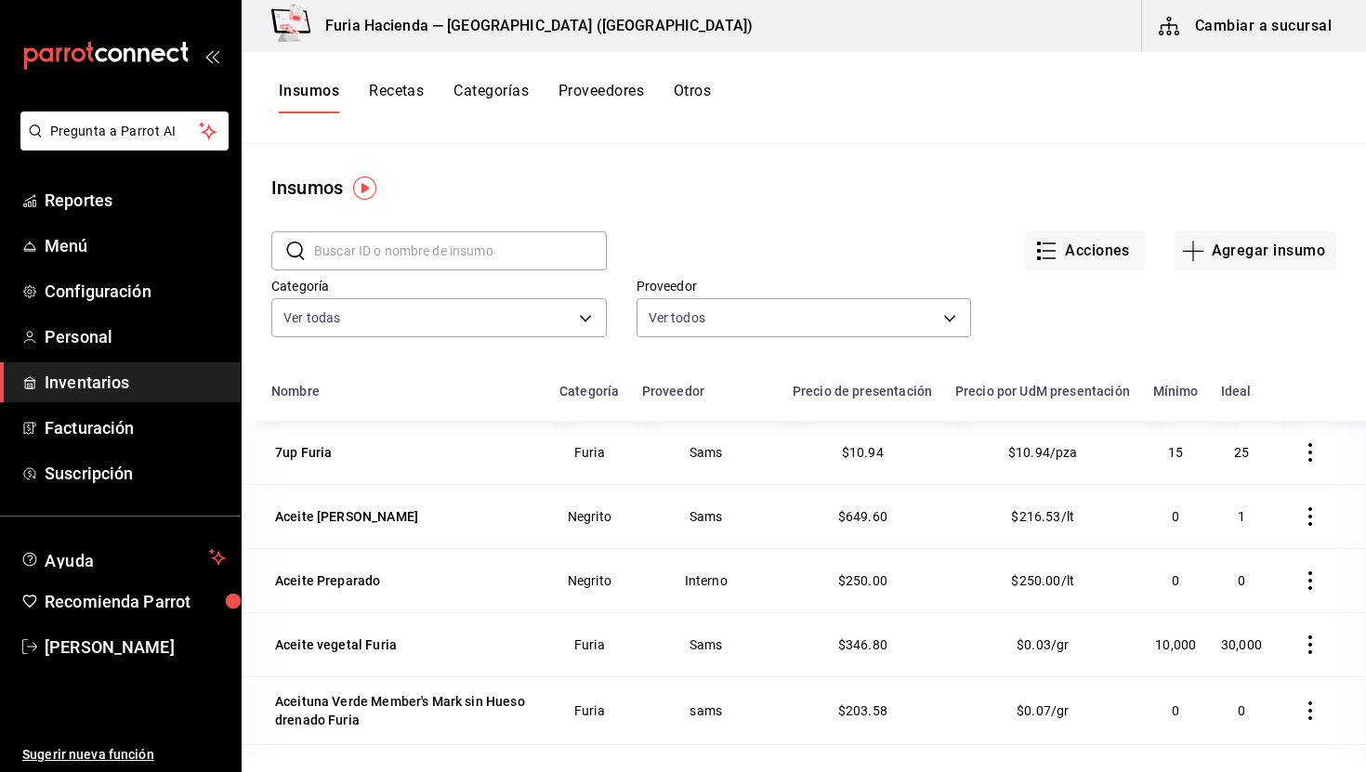
click at [391, 93] on button "Recetas" at bounding box center [396, 98] width 55 height 32
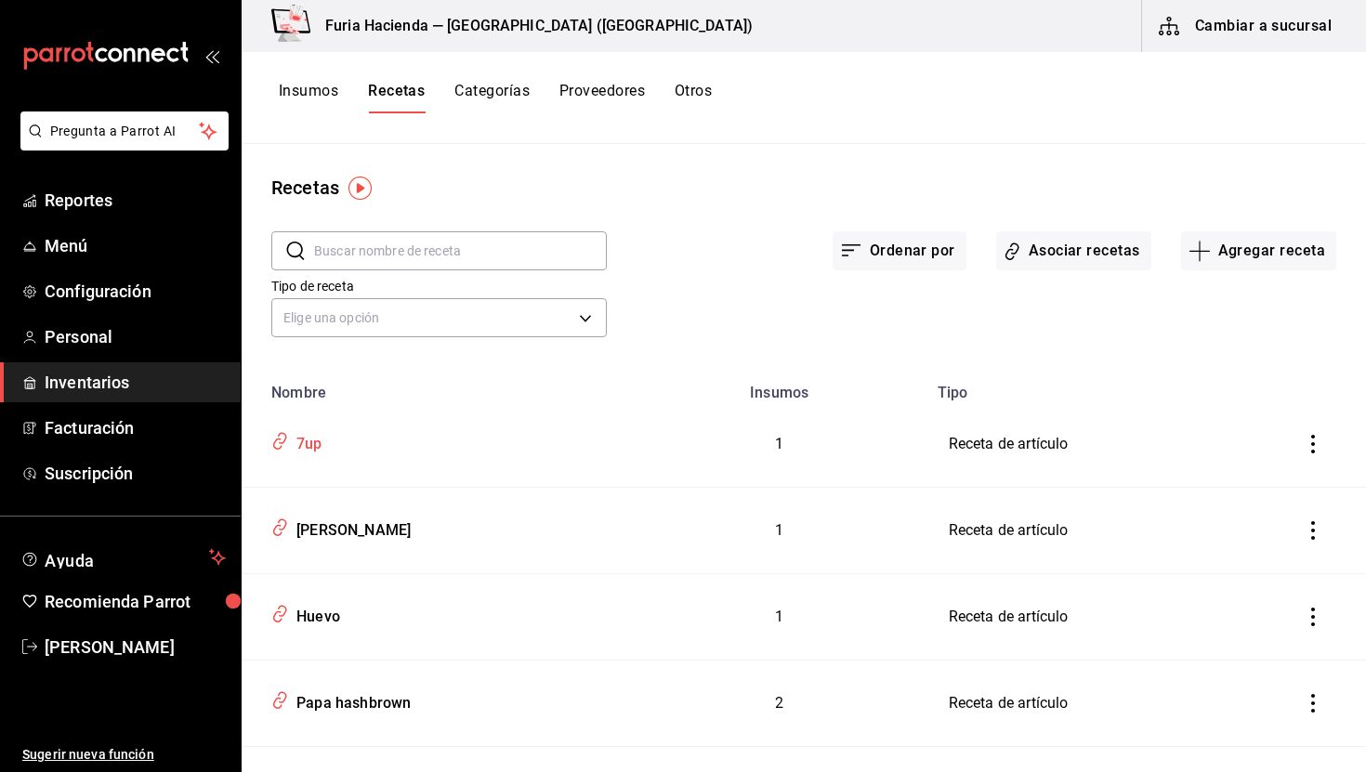
click at [309, 440] on div "7up" at bounding box center [305, 441] width 33 height 29
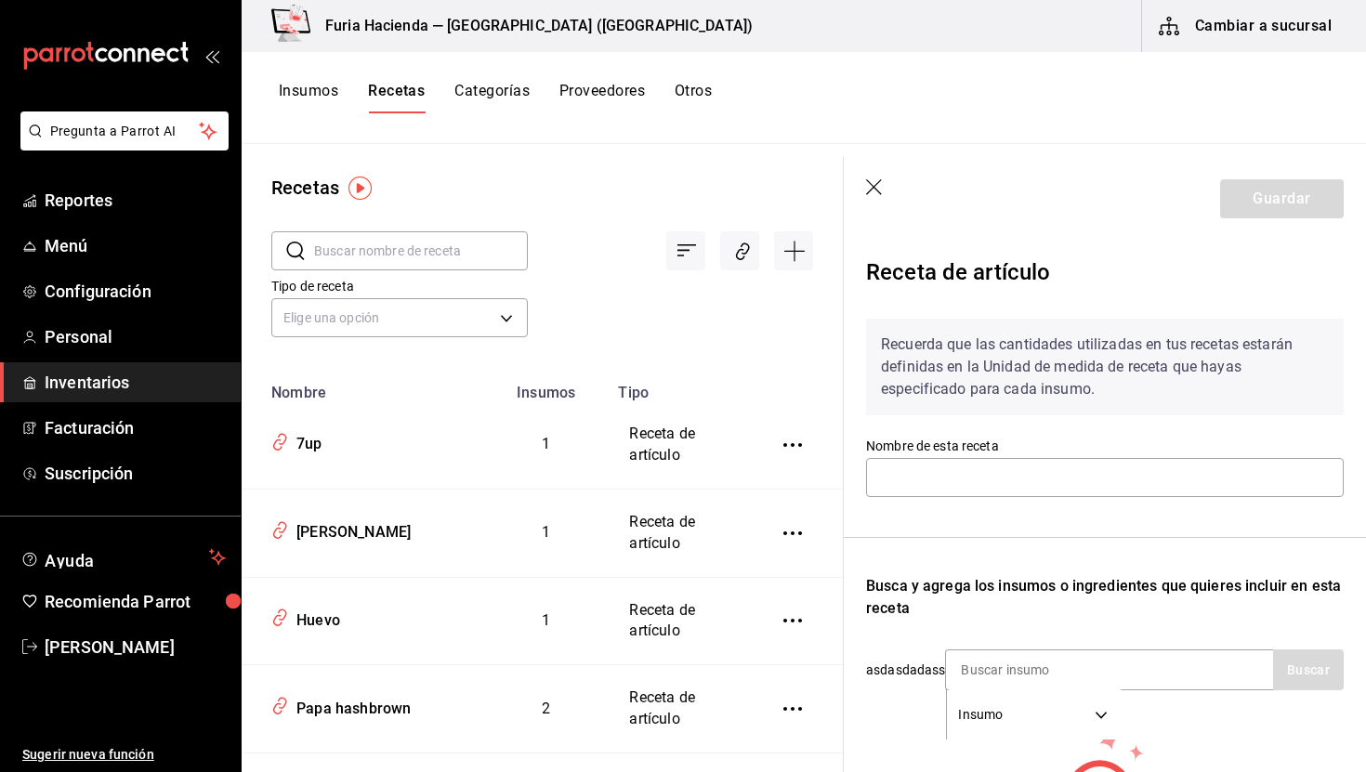
type input "7up"
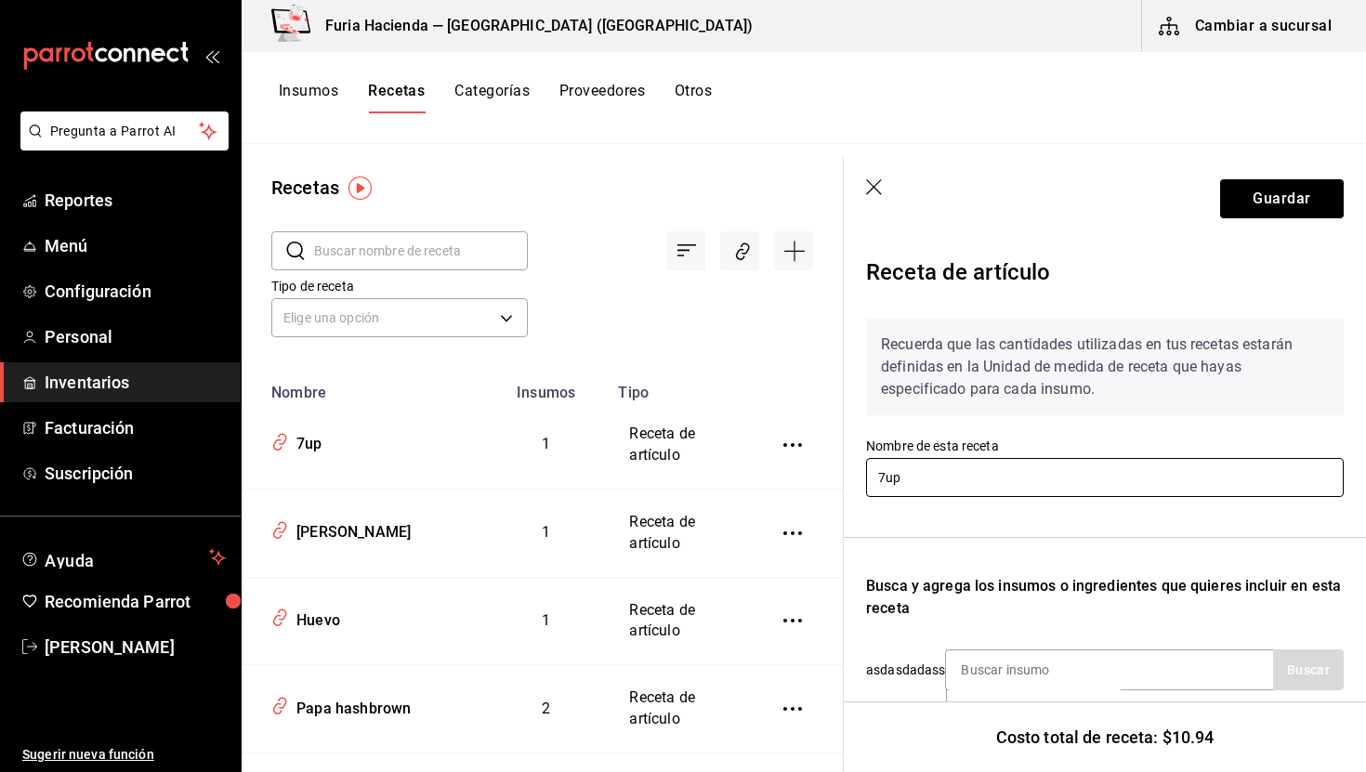
scroll to position [179, 0]
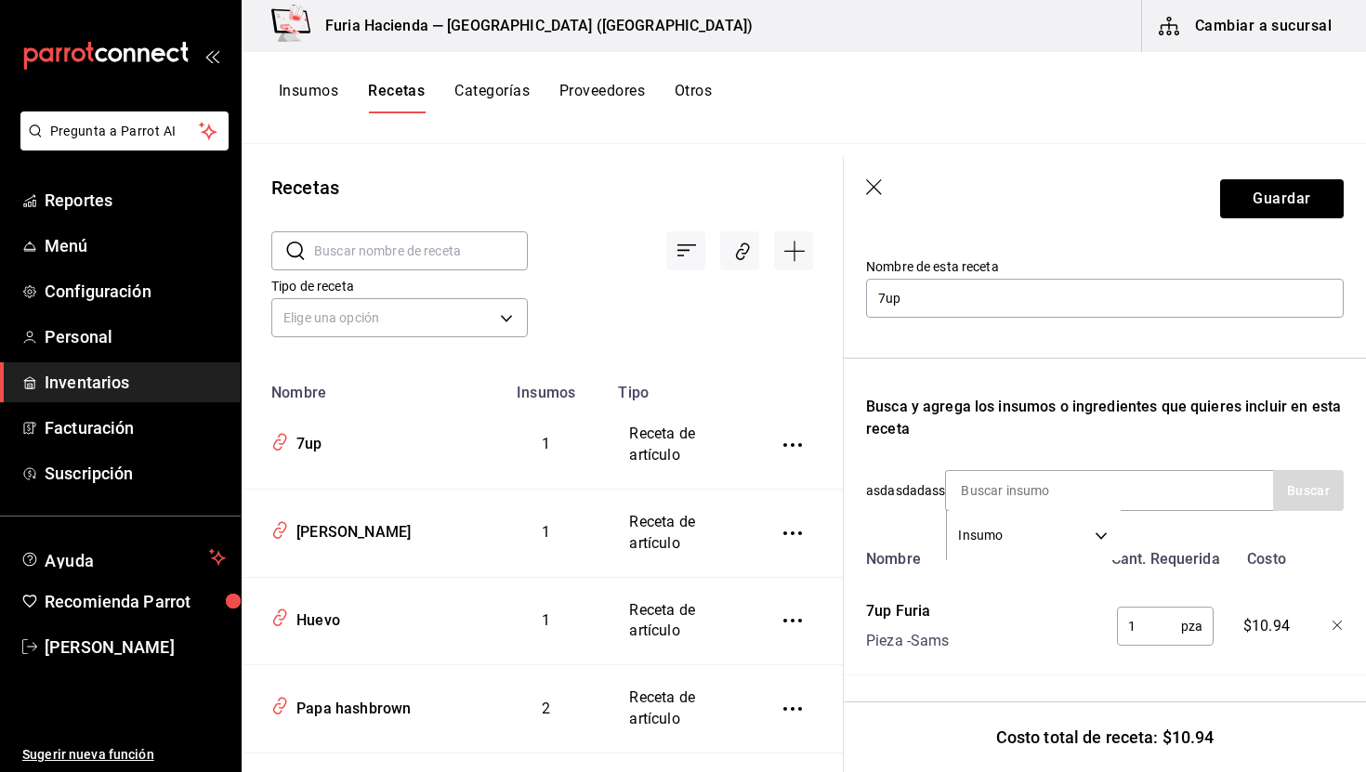
click at [868, 180] on icon "button" at bounding box center [875, 188] width 19 height 19
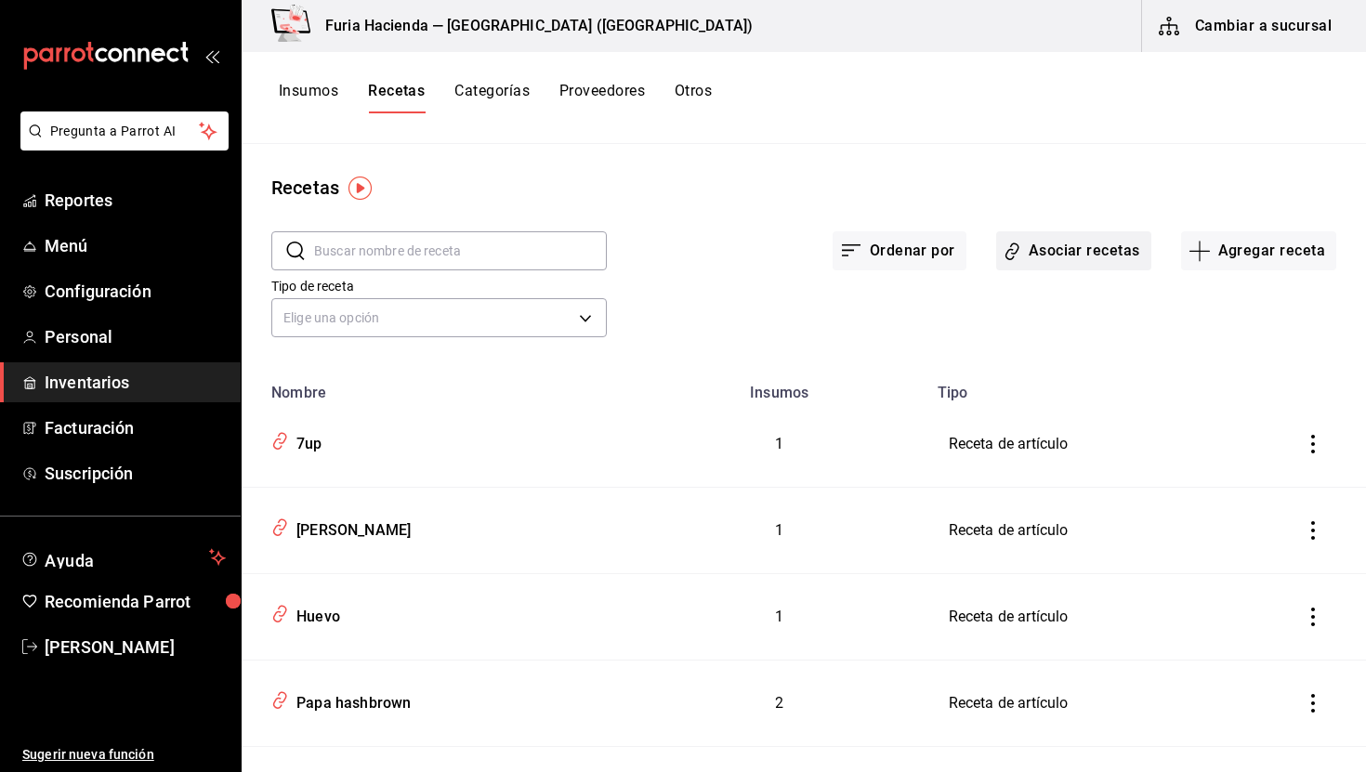
click at [1073, 246] on button "Asociar recetas" at bounding box center [1074, 250] width 155 height 39
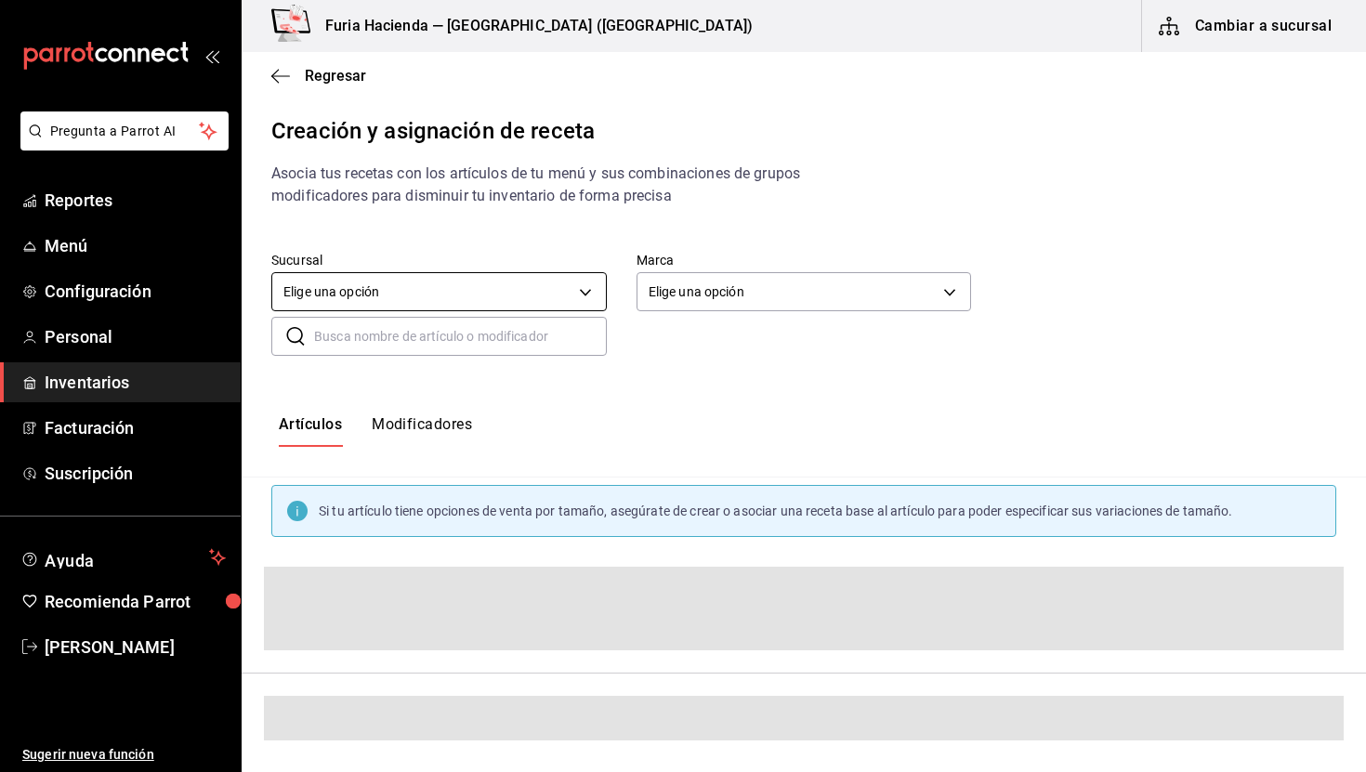
click at [482, 299] on body "Pregunta a Parrot AI Reportes Menú Configuración Personal Inventarios Facturaci…" at bounding box center [683, 370] width 1366 height 741
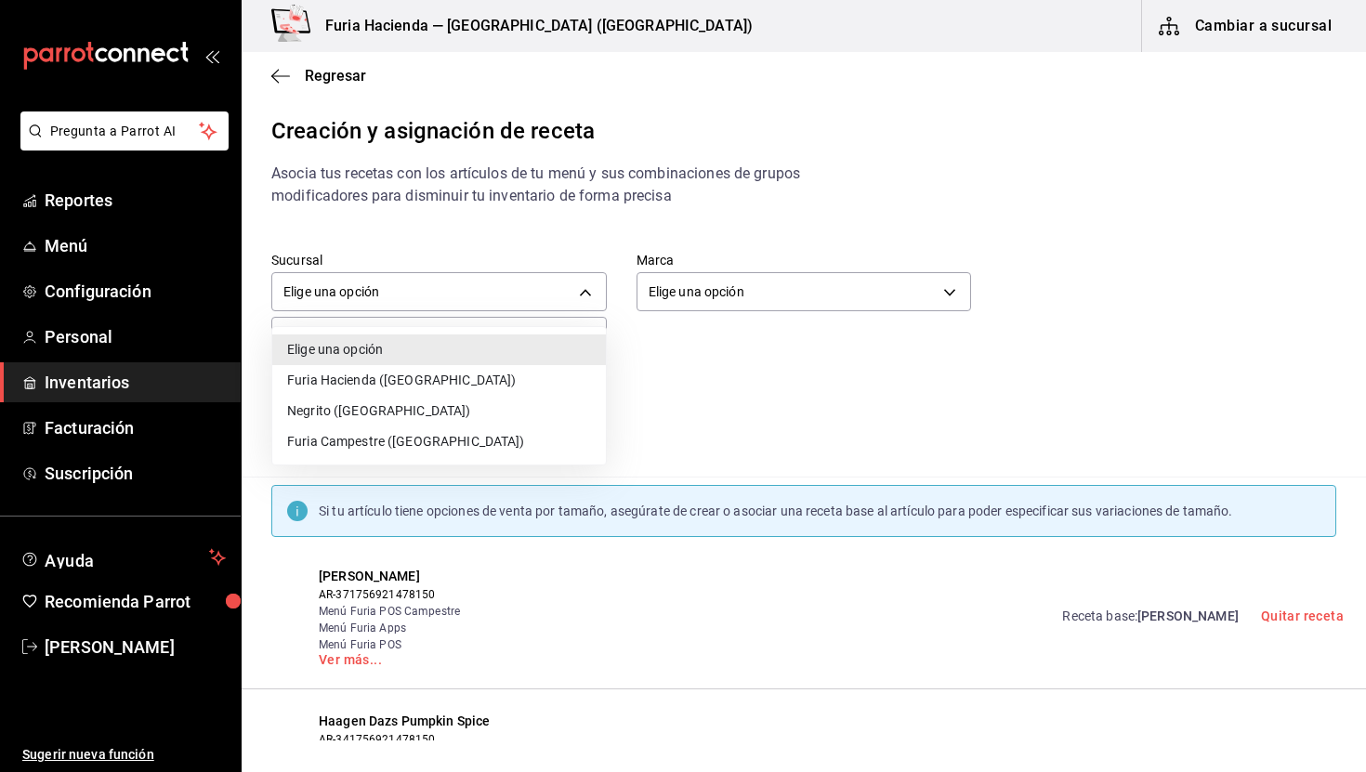
click at [399, 378] on li "Furia Hacienda ([GEOGRAPHIC_DATA])" at bounding box center [439, 380] width 334 height 31
type input "3990e485-ce7d-4e88-9ca4-fe10916080f6"
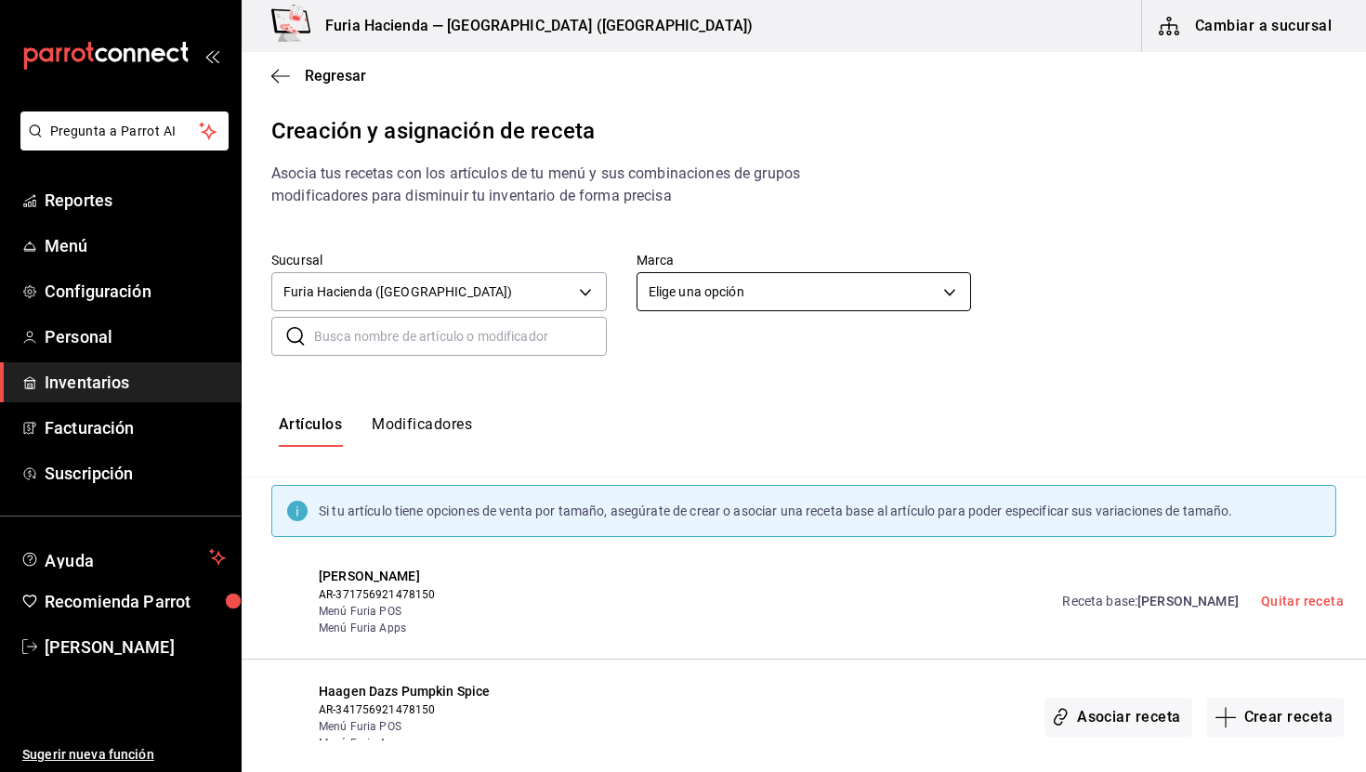
click at [746, 296] on body "Pregunta a Parrot AI Reportes Menú Configuración Personal Inventarios Facturaci…" at bounding box center [683, 370] width 1366 height 741
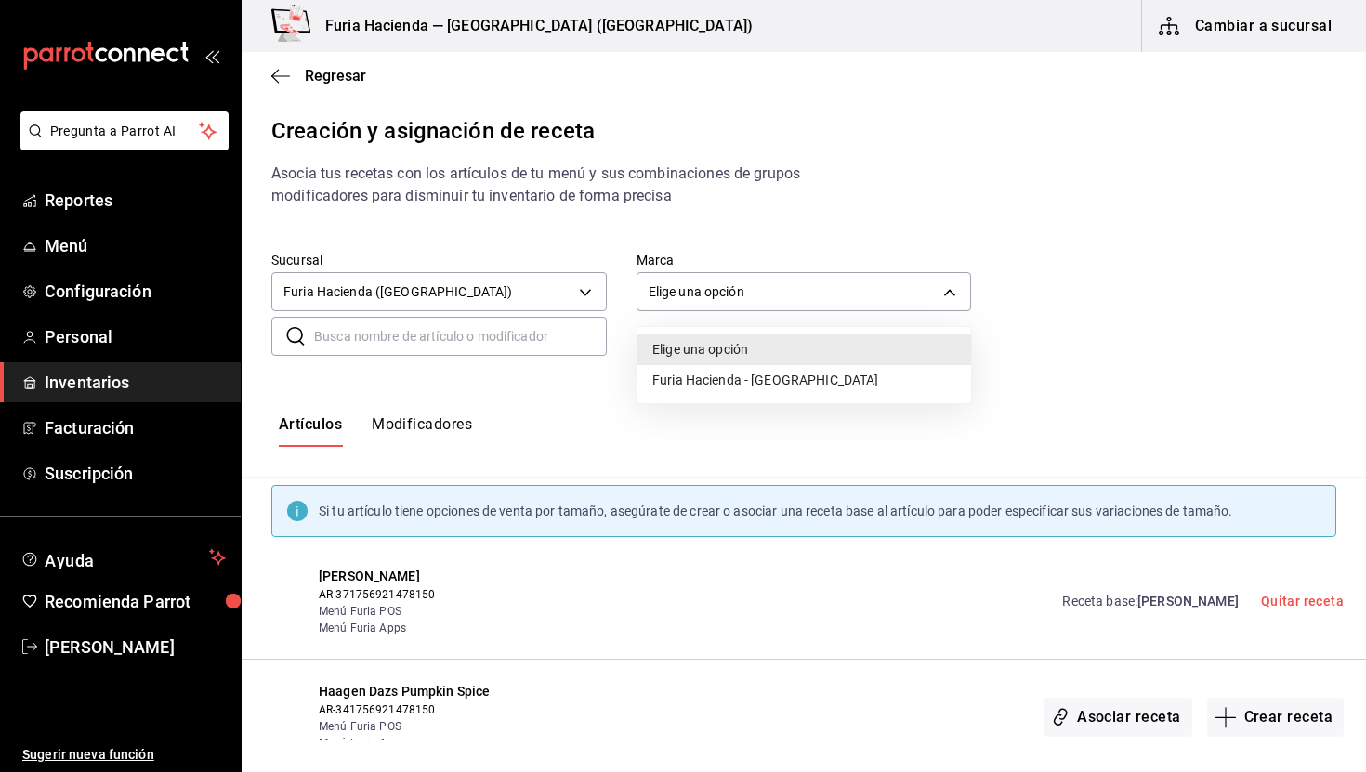
click at [719, 385] on li "Furia Hacienda - [GEOGRAPHIC_DATA]" at bounding box center [805, 380] width 334 height 31
type input "7a789ef8-f71c-49e3-bf04-467ed2c5263c"
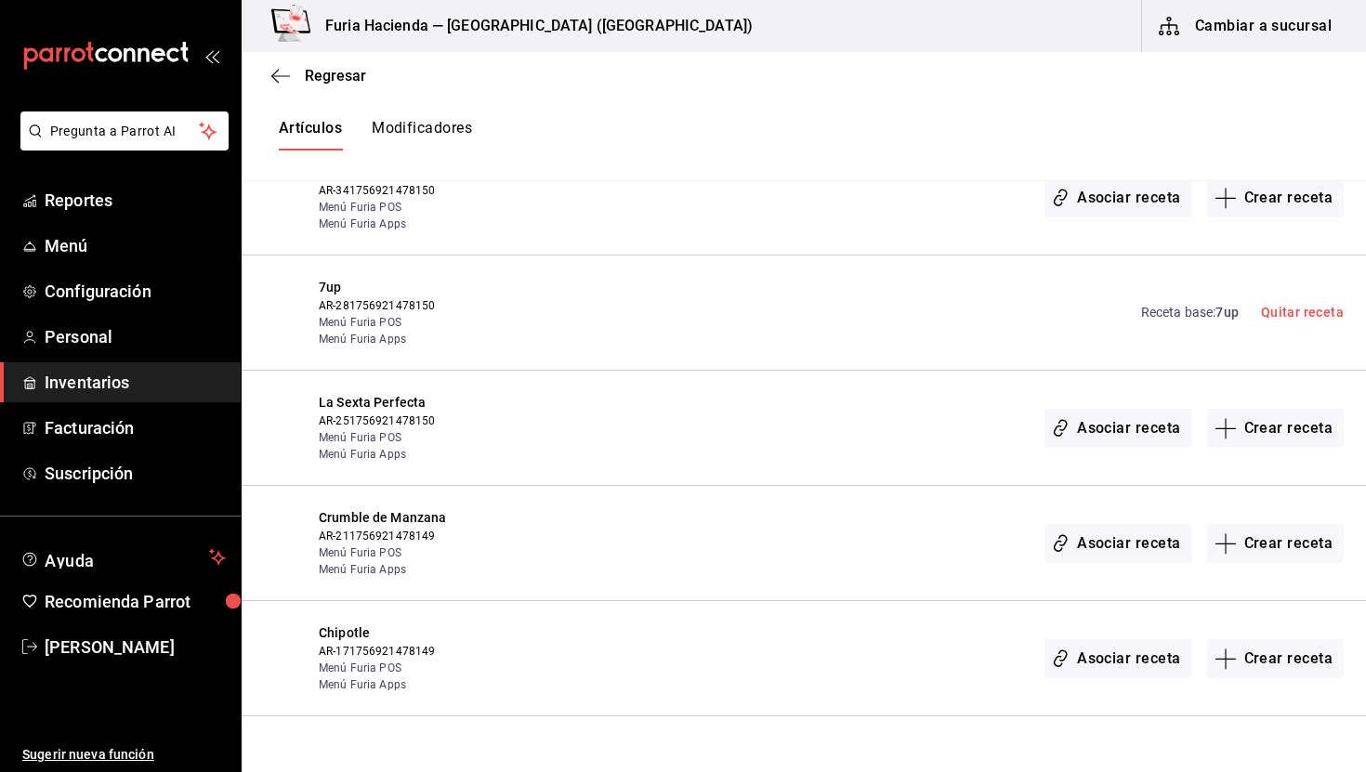
scroll to position [619, 0]
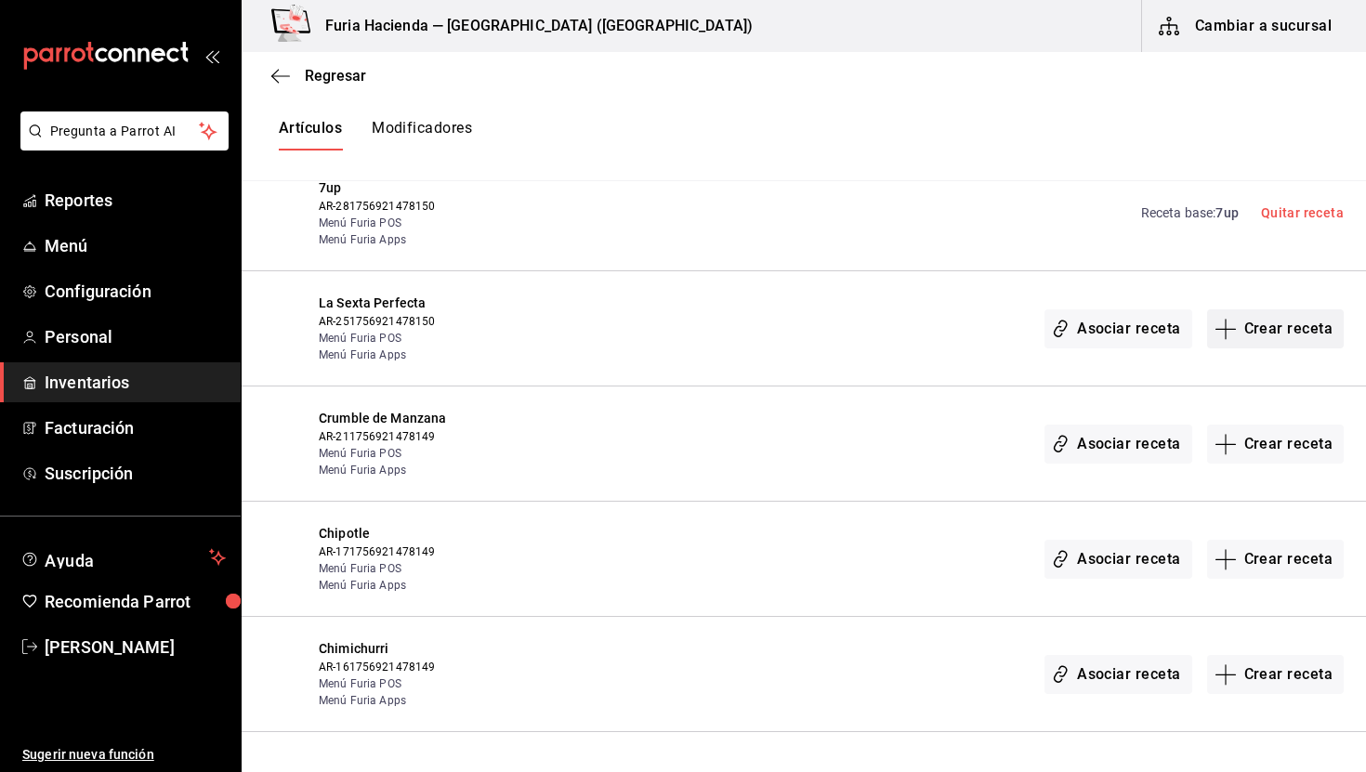
click at [1300, 342] on button "Crear receta" at bounding box center [1277, 329] width 138 height 39
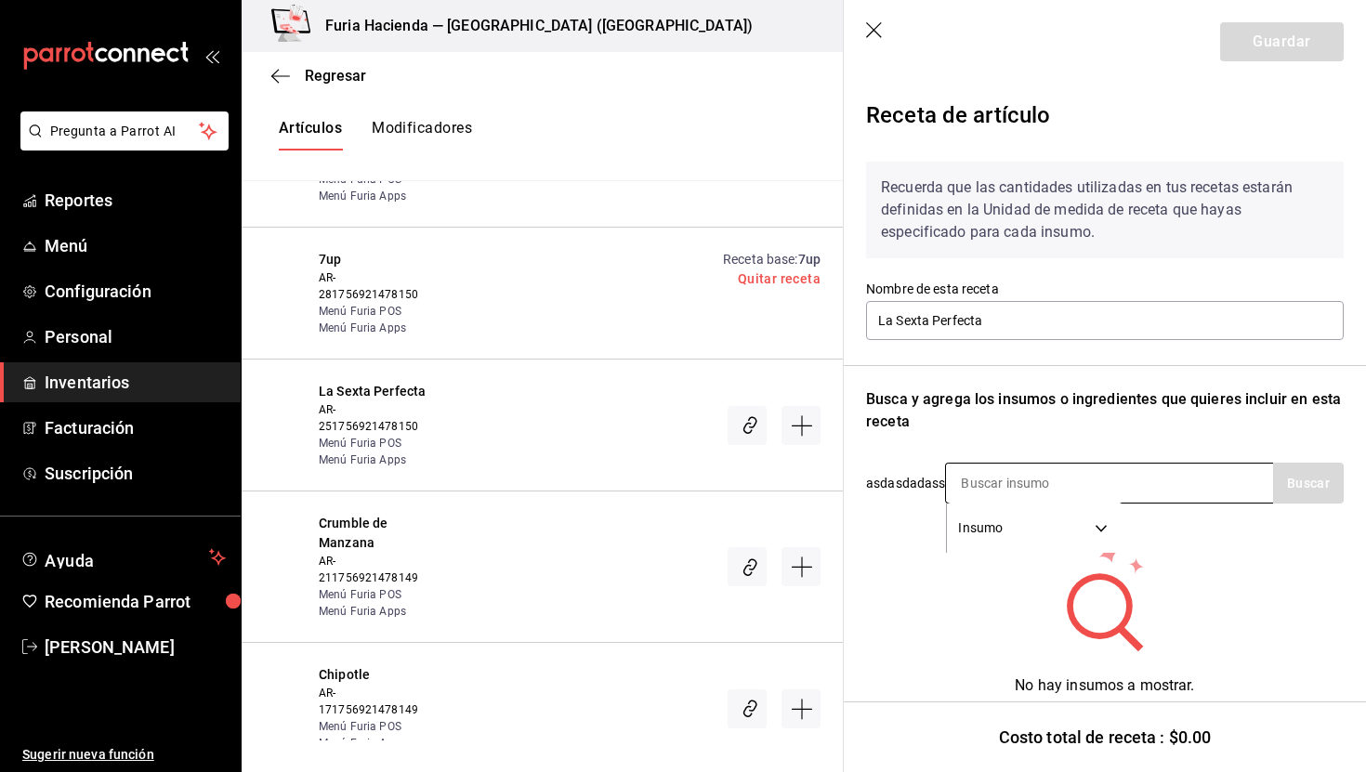
click at [1016, 491] on input at bounding box center [1039, 483] width 186 height 39
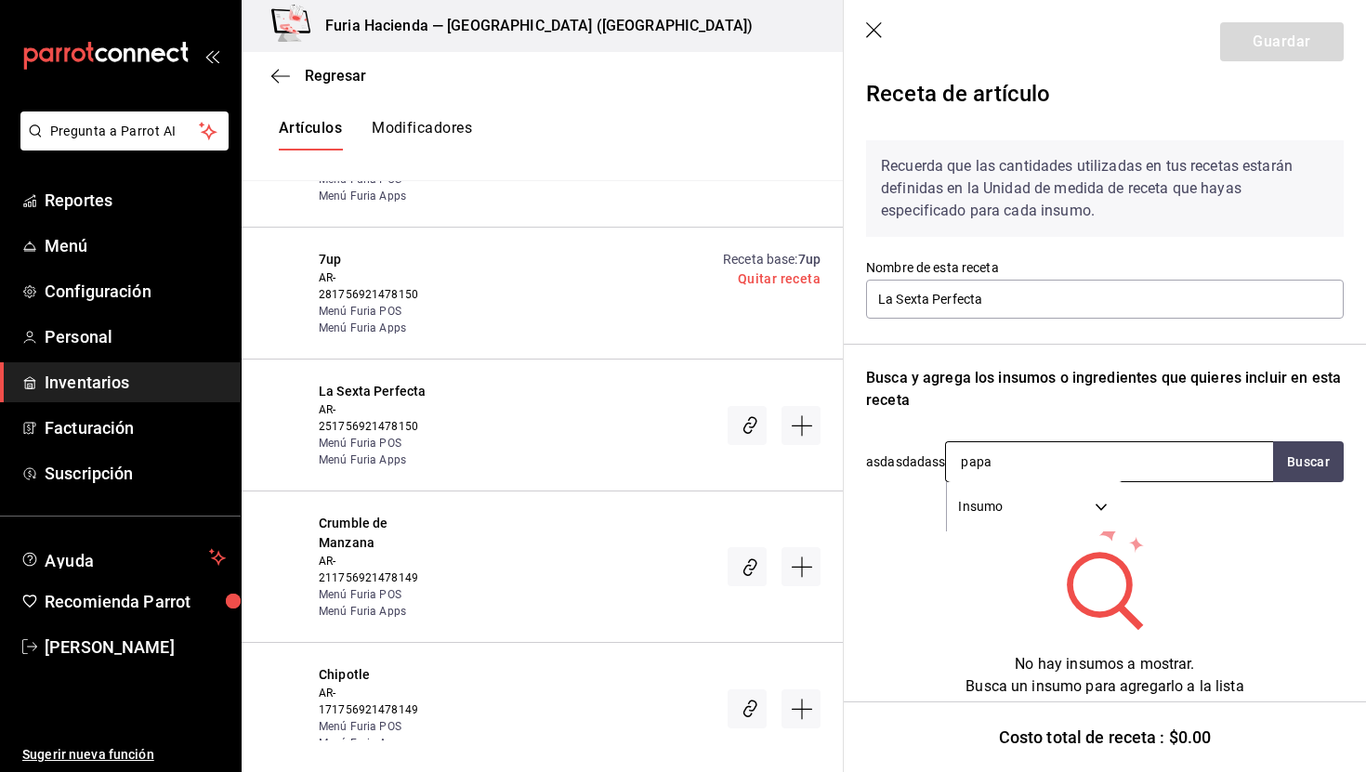
type input "papas"
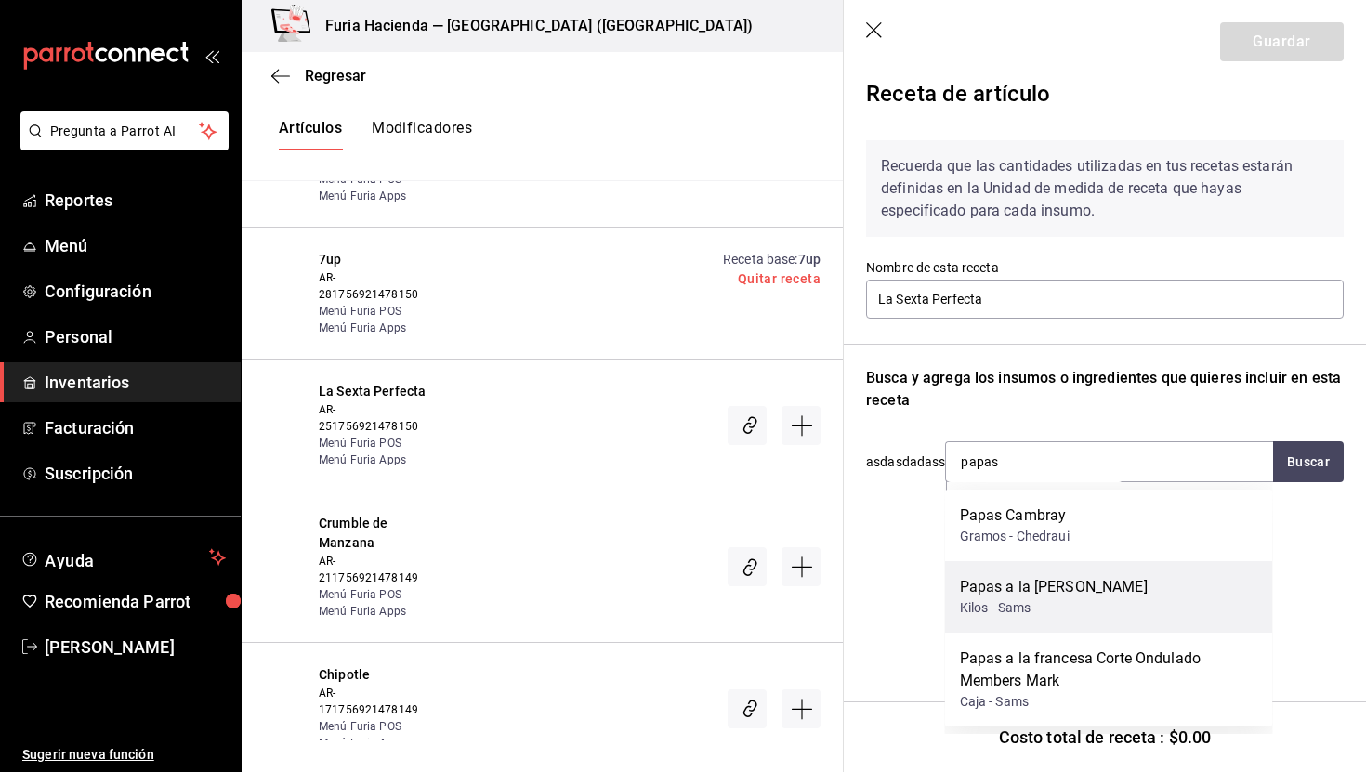
click at [1113, 585] on div "Papas a la [PERSON_NAME]" at bounding box center [1054, 587] width 188 height 22
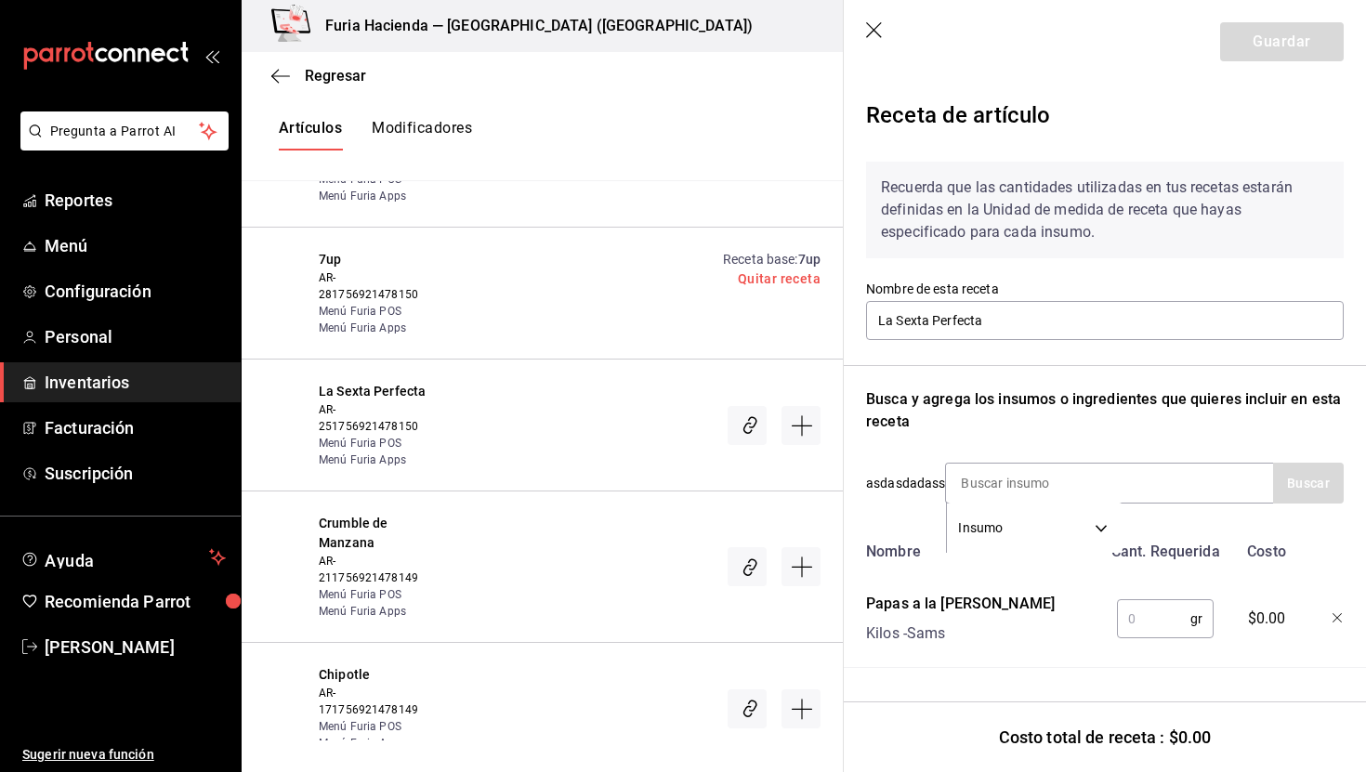
click at [1165, 617] on input "text" at bounding box center [1153, 619] width 73 height 37
click at [1139, 617] on input "text" at bounding box center [1153, 619] width 73 height 37
type input "100"
click at [1233, 50] on button "Guardar" at bounding box center [1283, 41] width 124 height 39
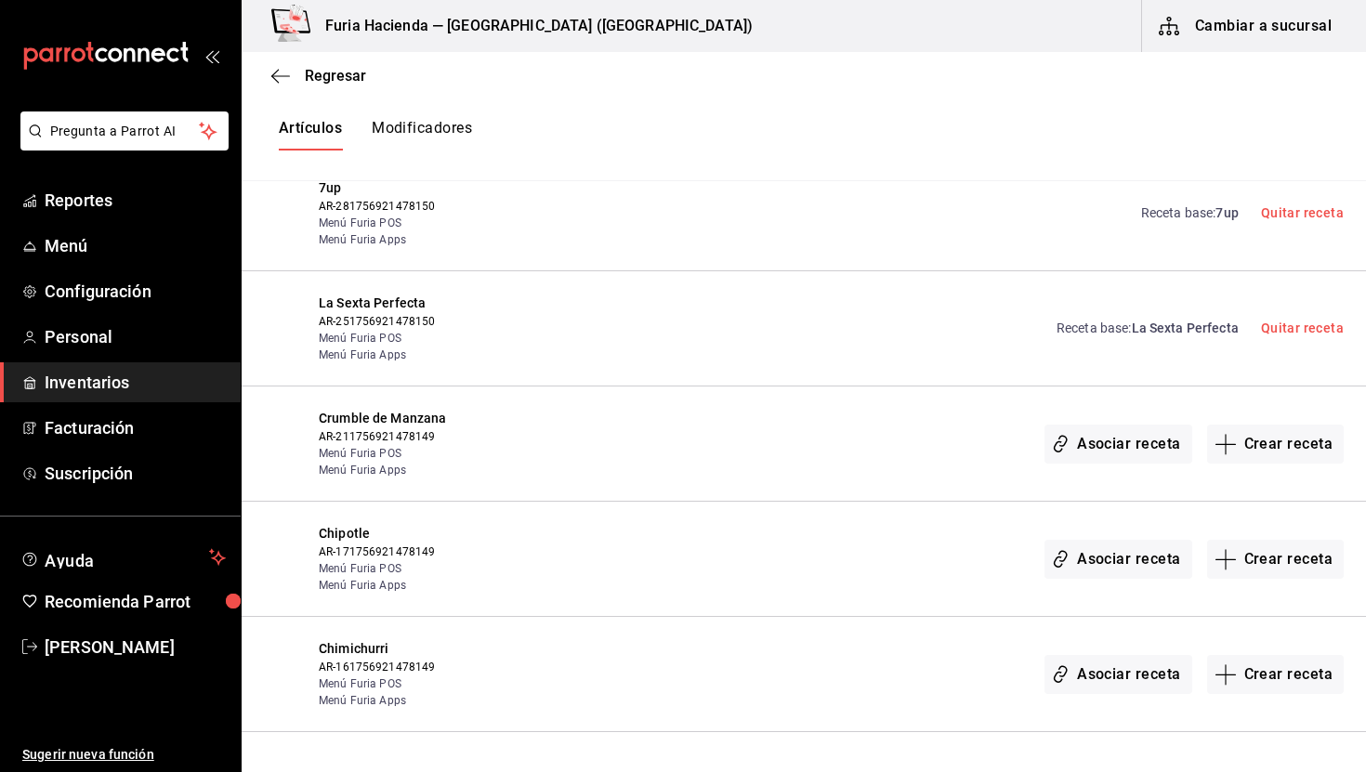
click at [508, 552] on span "AR-171756921478149" at bounding box center [437, 552] width 237 height 17
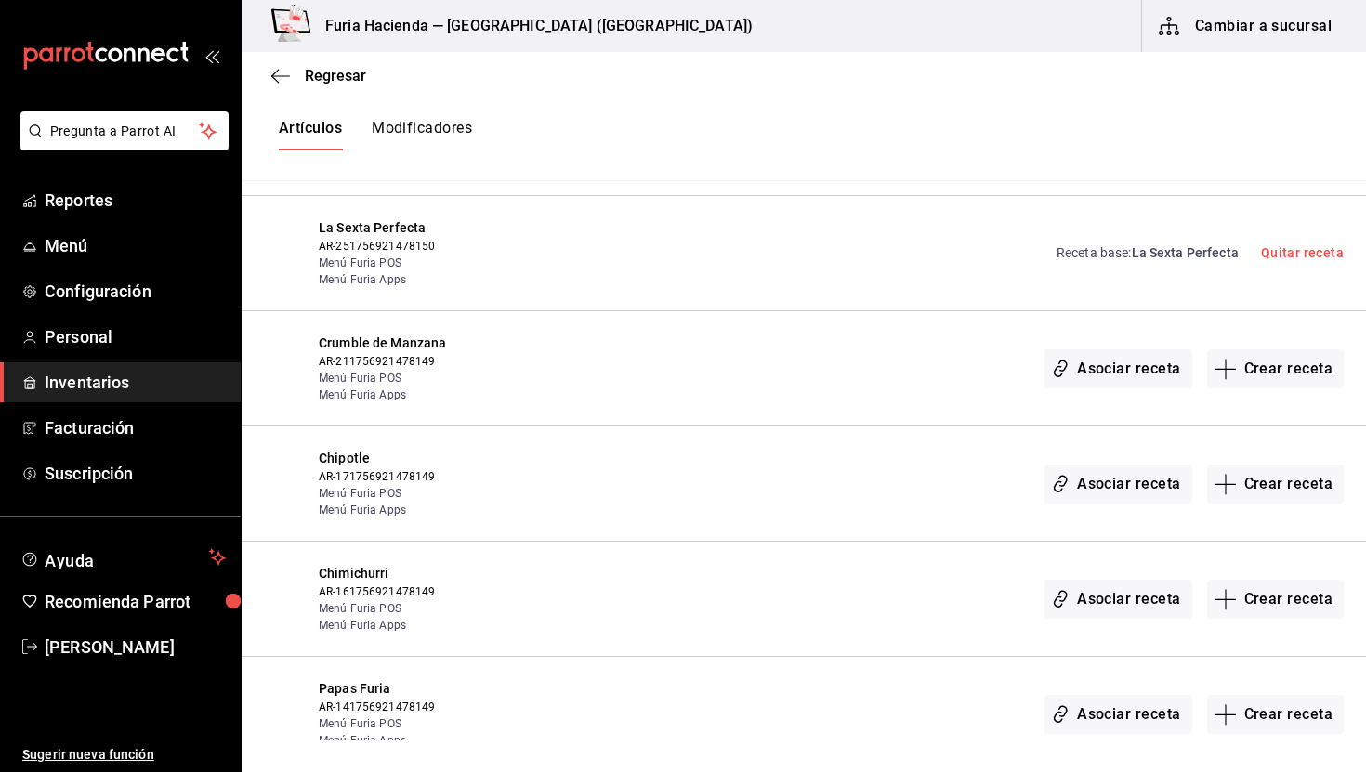
scroll to position [698, 0]
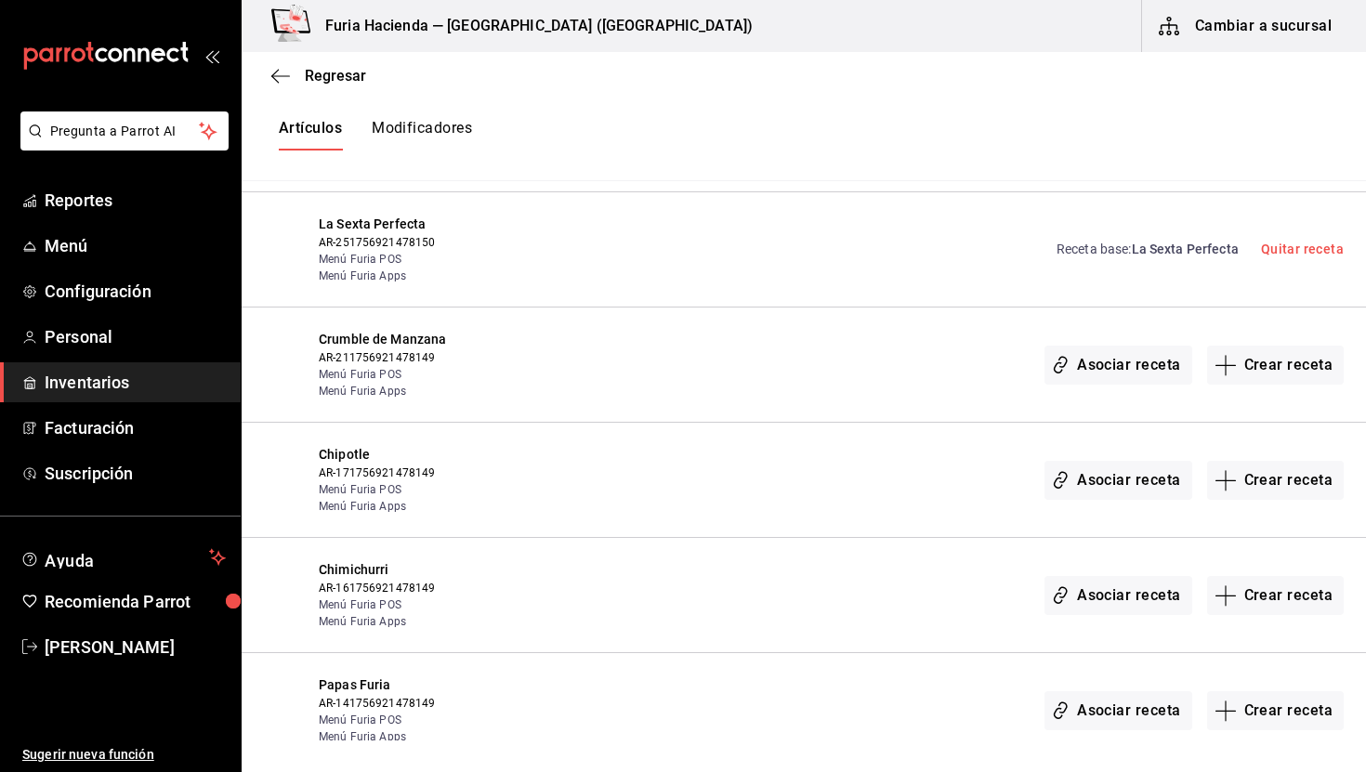
click at [1200, 249] on span "La Sexta Perfecta" at bounding box center [1185, 249] width 107 height 15
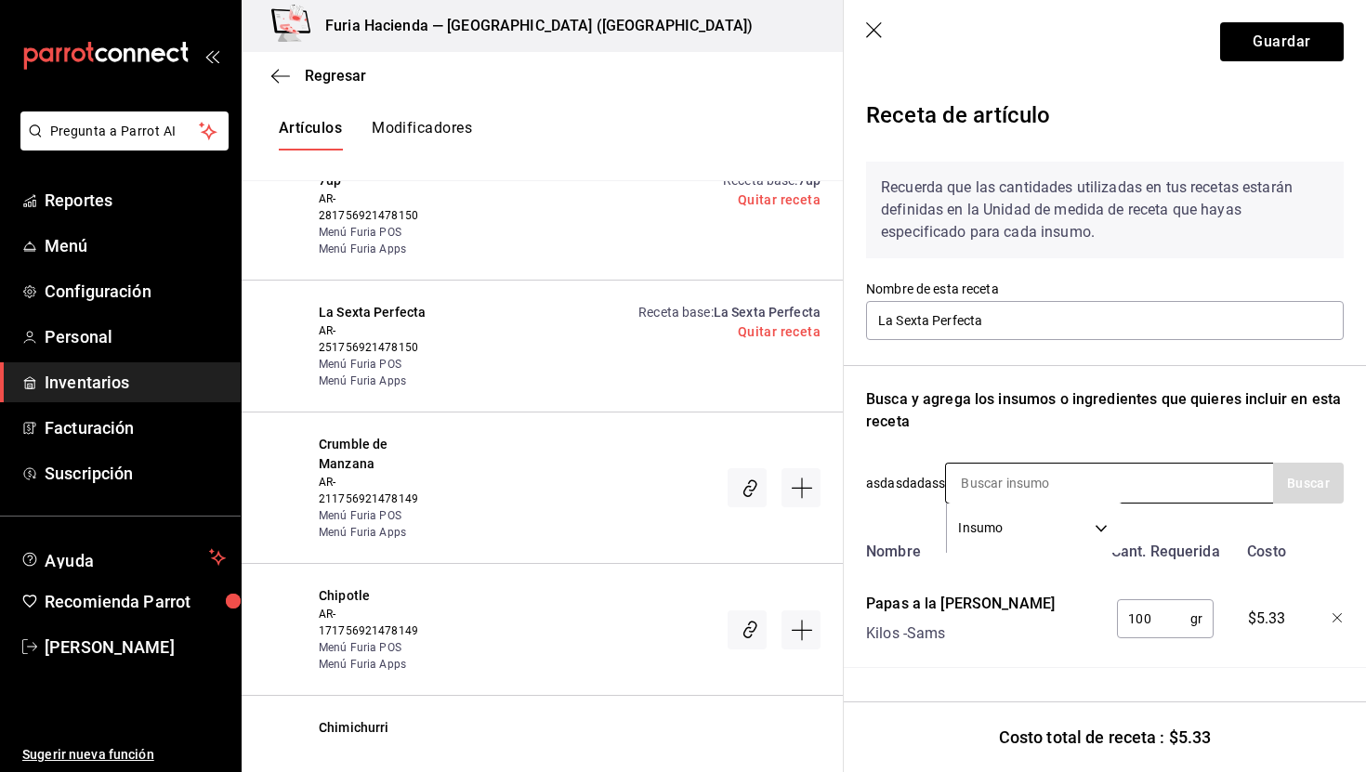
click at [1035, 475] on input at bounding box center [1039, 483] width 186 height 39
type input "caja"
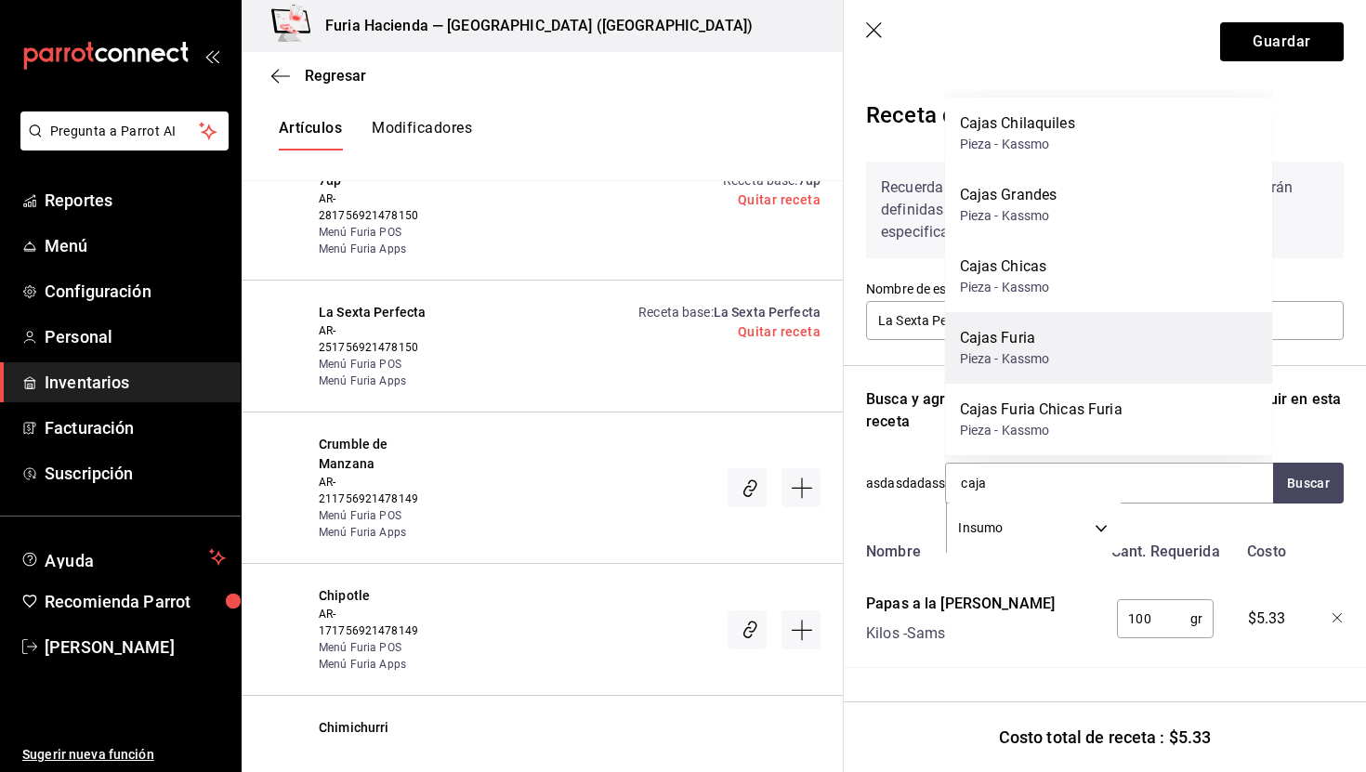
click at [1052, 357] on div "Cajas Furia Pieza - Kassmo" at bounding box center [1109, 348] width 328 height 72
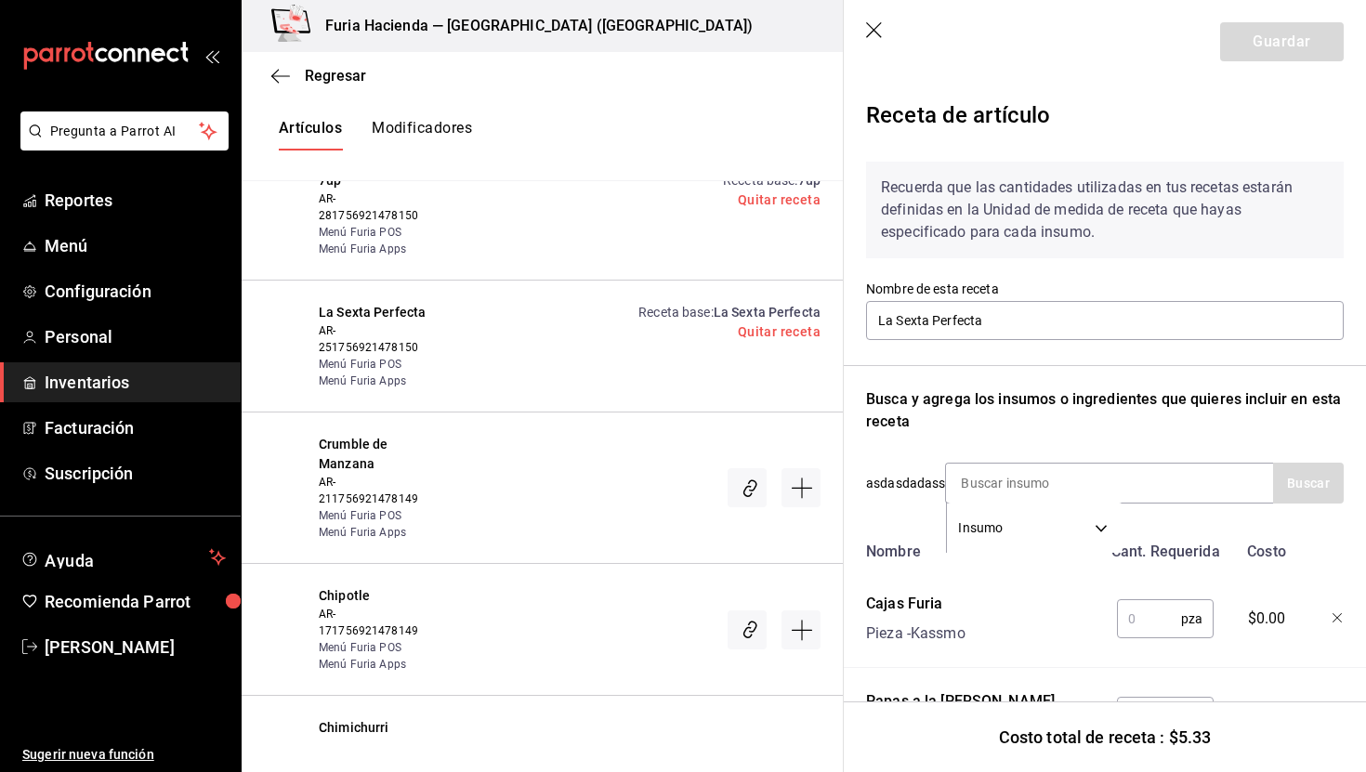
scroll to position [90, 0]
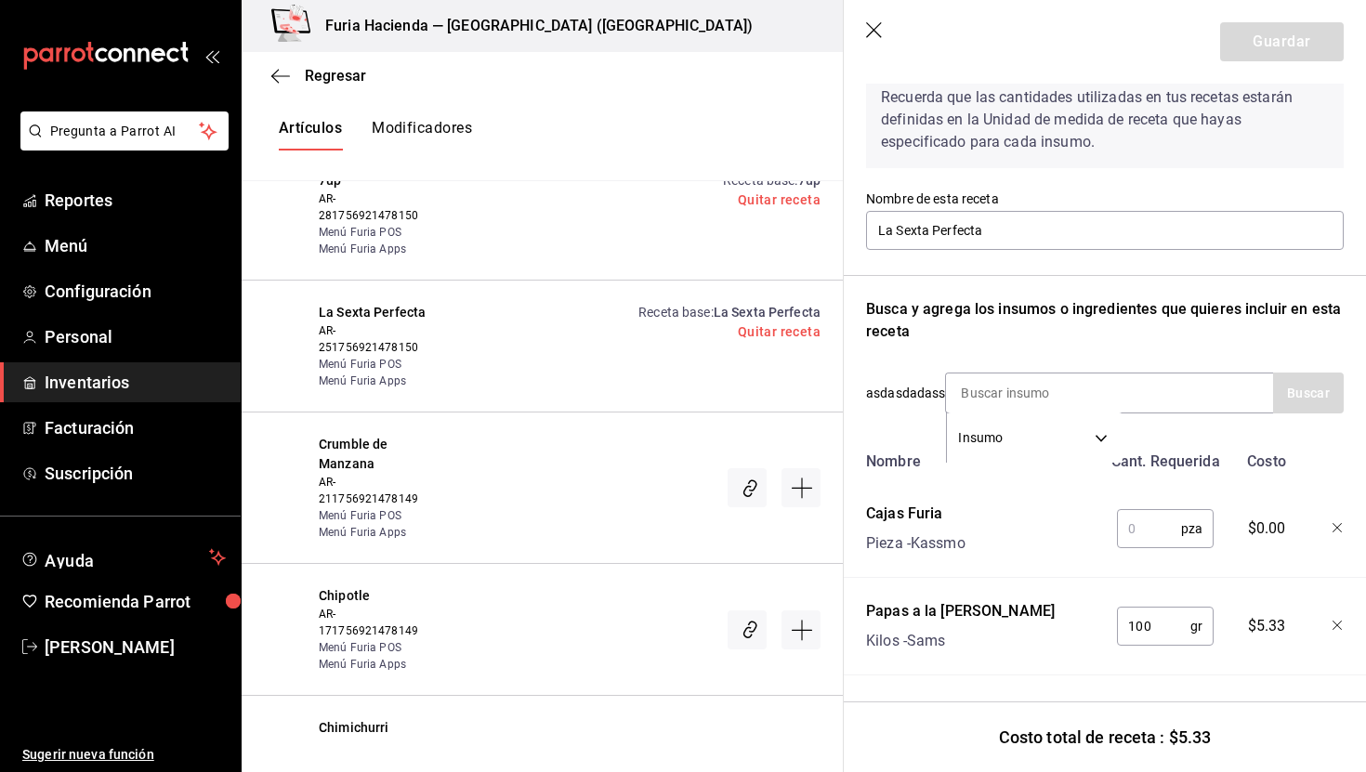
click at [1146, 541] on input "text" at bounding box center [1149, 528] width 64 height 37
type input "1"
click at [1056, 592] on div "Nombre Cant. Requerida Costo Cajas Furia Pieza - Kassmo 1 pza ​ $5.50 Papas a l…" at bounding box center [1105, 559] width 478 height 232
click at [988, 389] on input at bounding box center [1039, 393] width 186 height 39
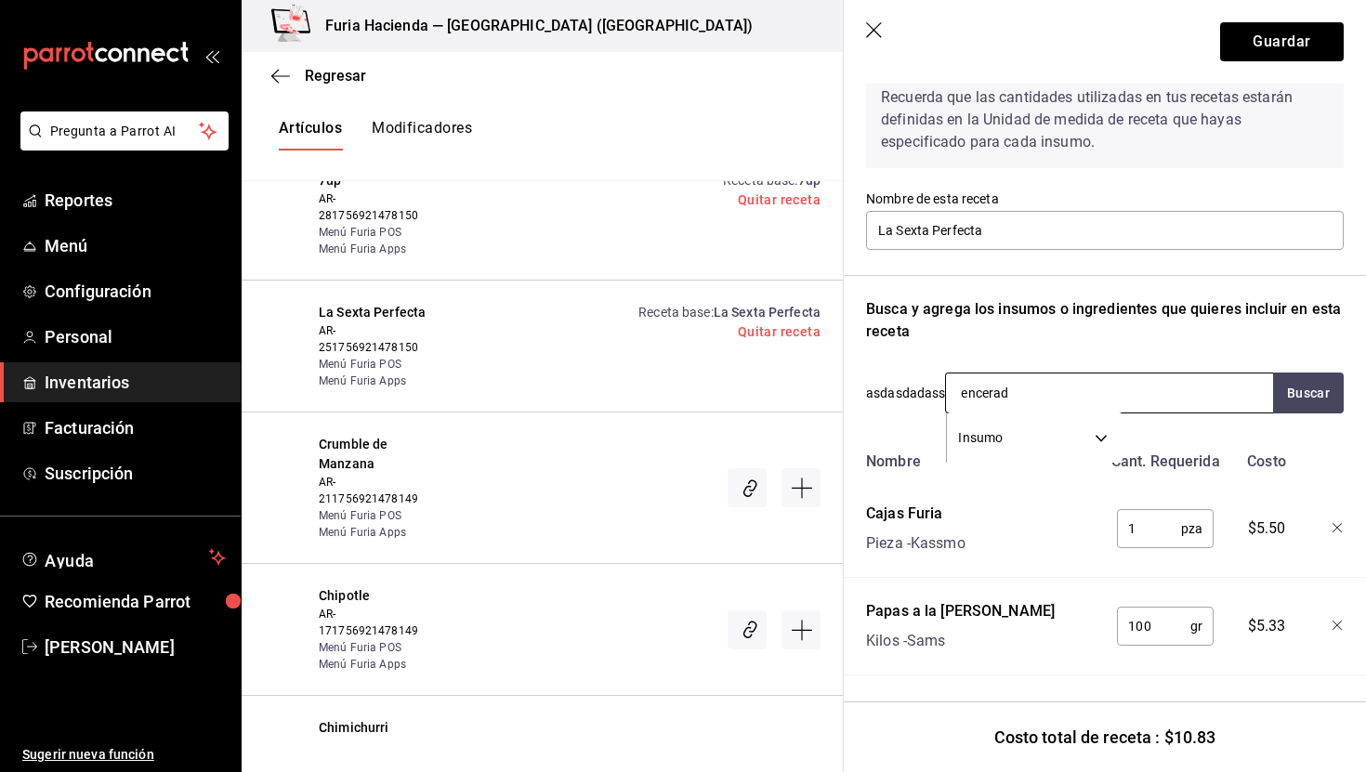
type input "encerado"
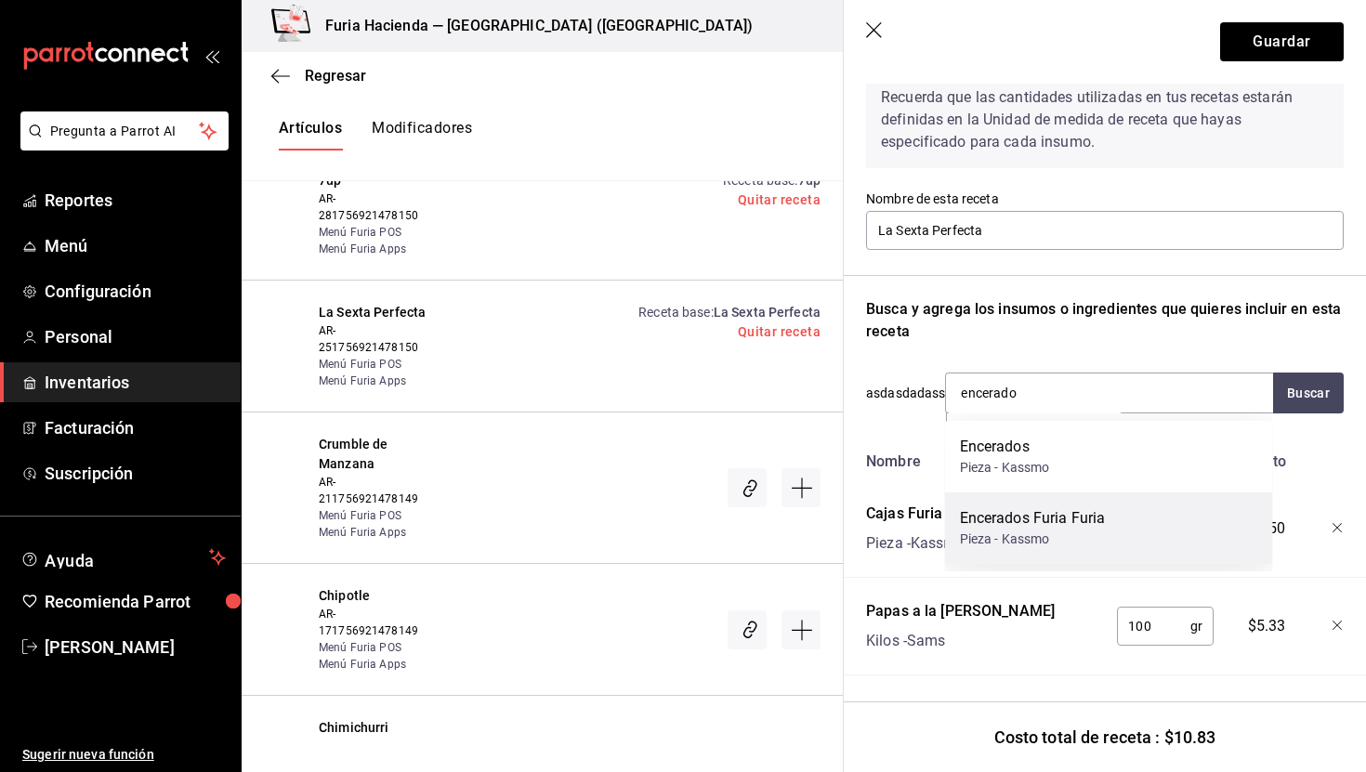
click at [1058, 538] on div "Pieza - Kassmo" at bounding box center [1033, 540] width 146 height 20
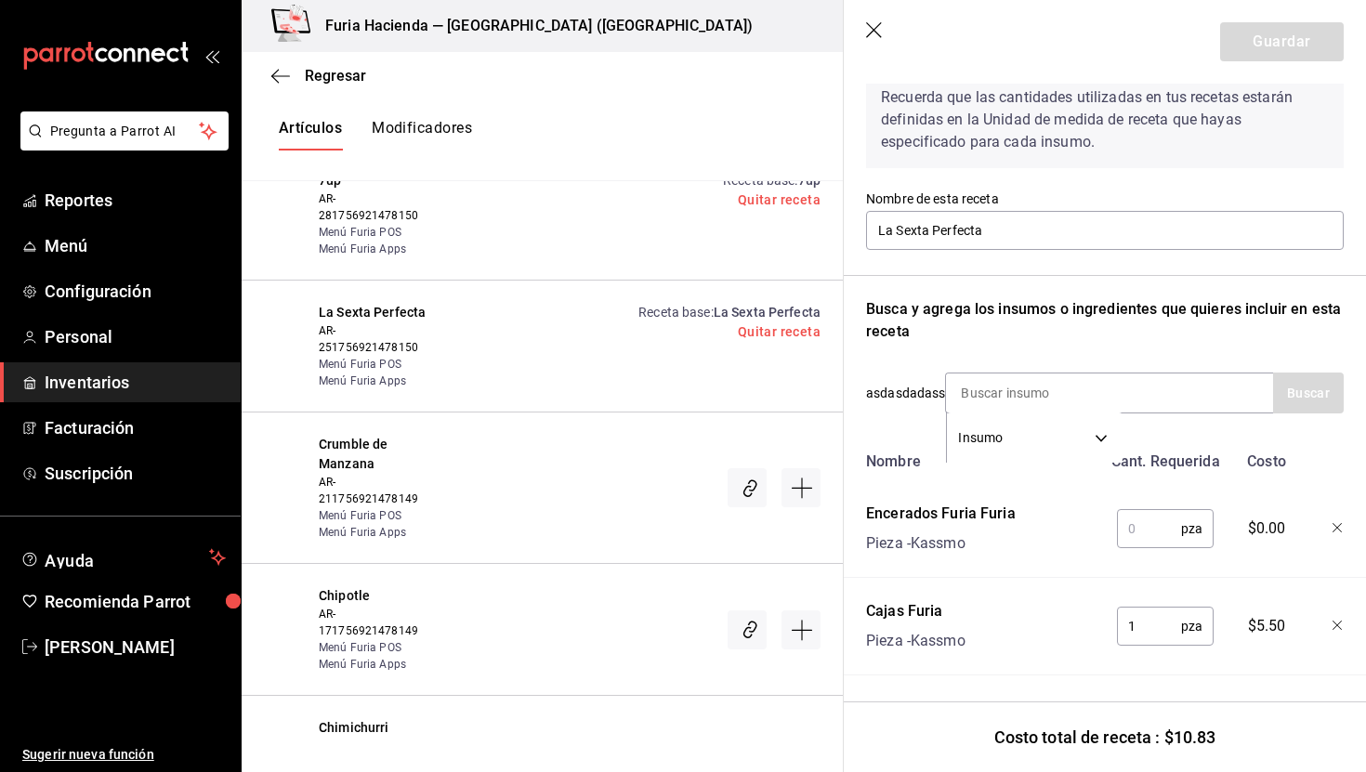
click at [1147, 532] on input "text" at bounding box center [1149, 528] width 64 height 37
type input "1"
click at [1052, 401] on input at bounding box center [1039, 393] width 186 height 39
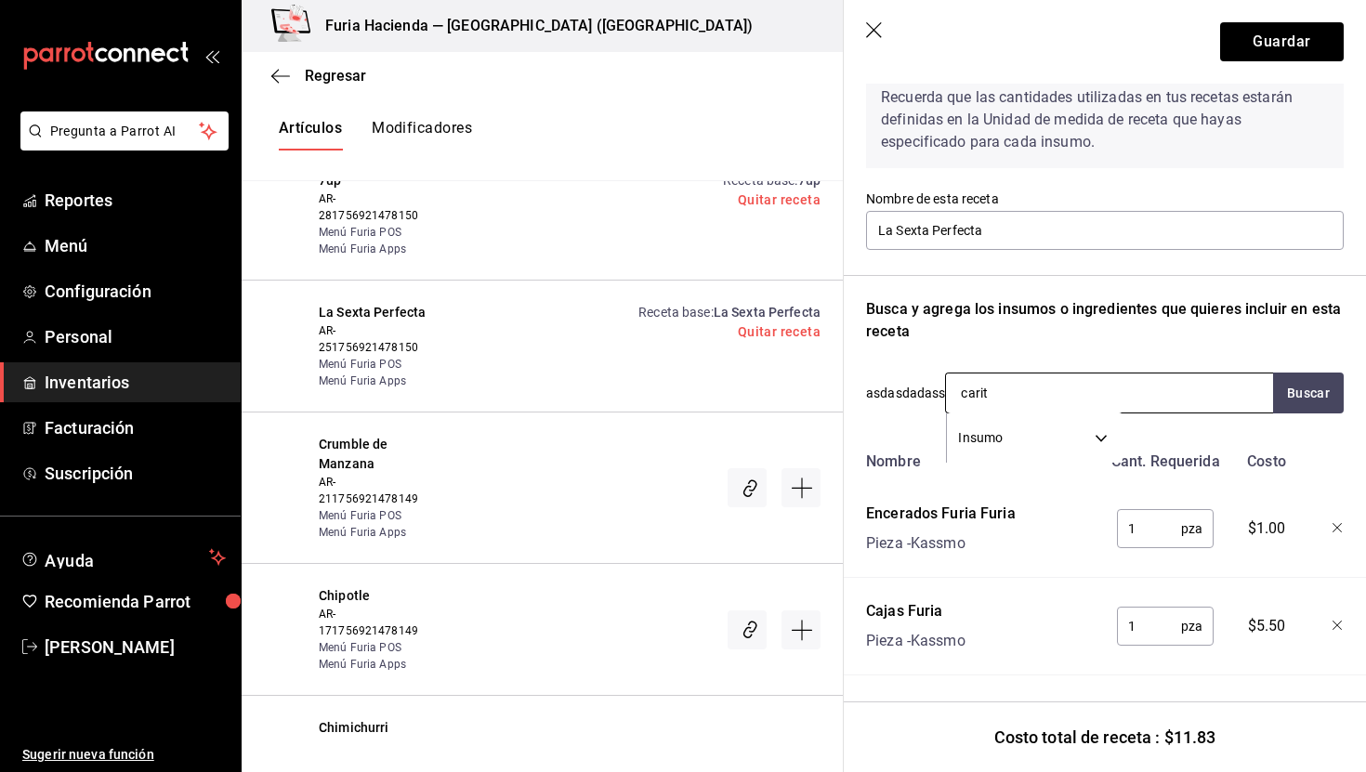
type input "carita"
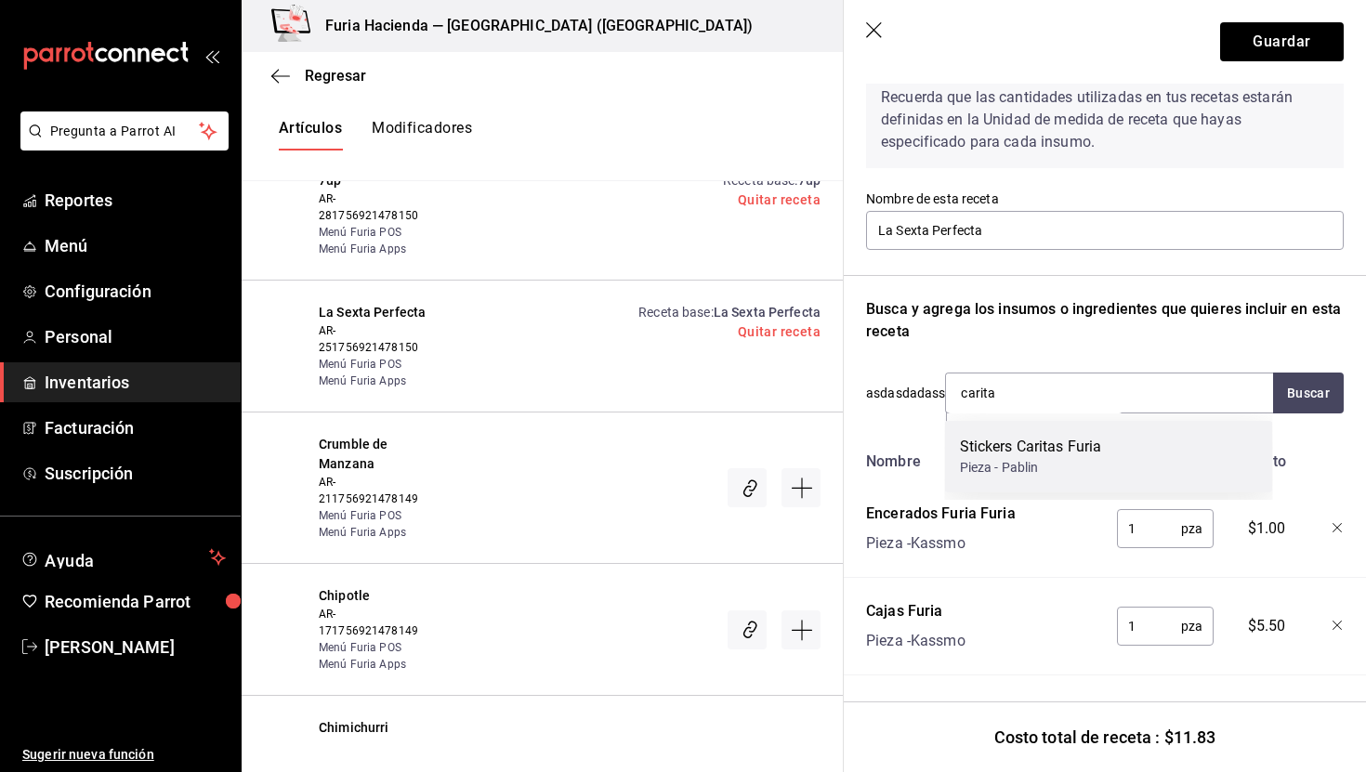
click at [1088, 460] on div "Pieza - Pablin" at bounding box center [1031, 468] width 142 height 20
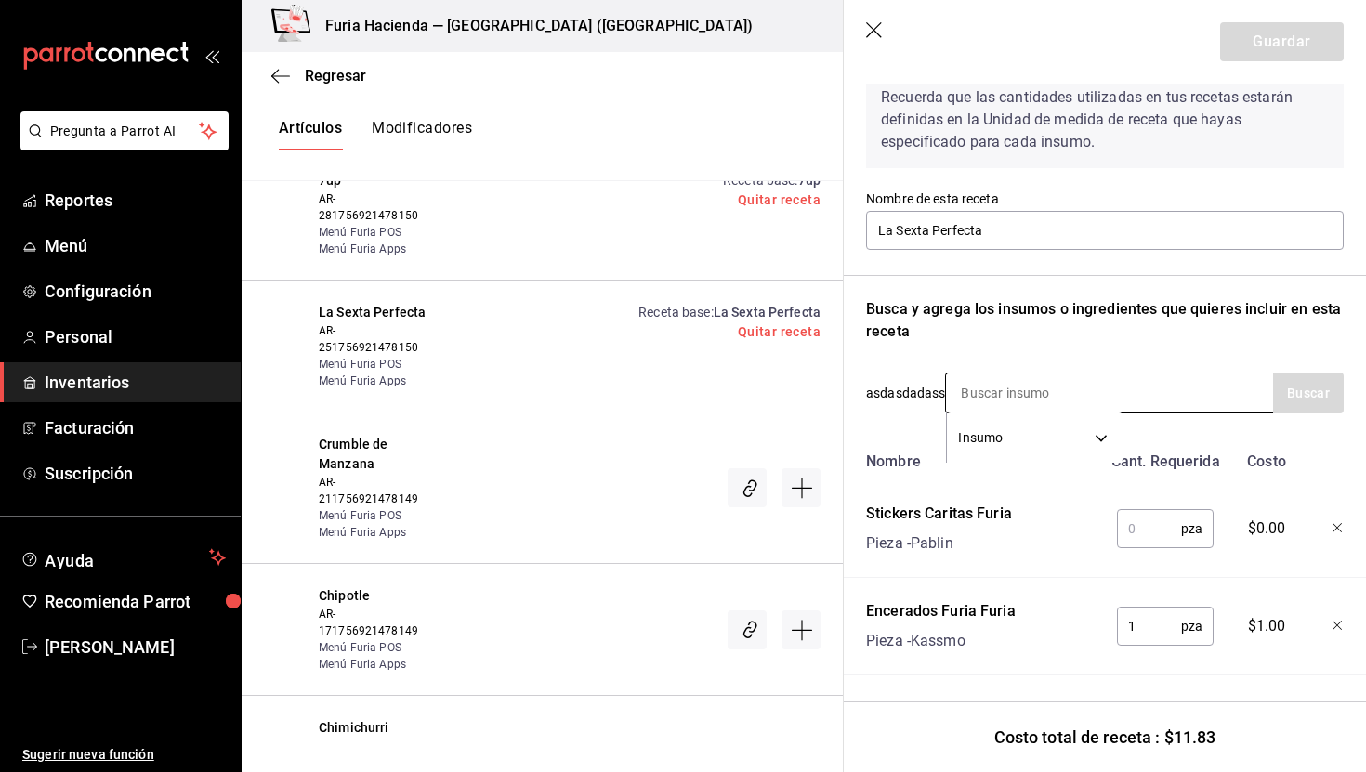
click at [997, 394] on input at bounding box center [1039, 393] width 186 height 39
click at [1298, 395] on button "Buscar" at bounding box center [1309, 393] width 71 height 41
click at [1009, 393] on input "F" at bounding box center [1039, 393] width 186 height 39
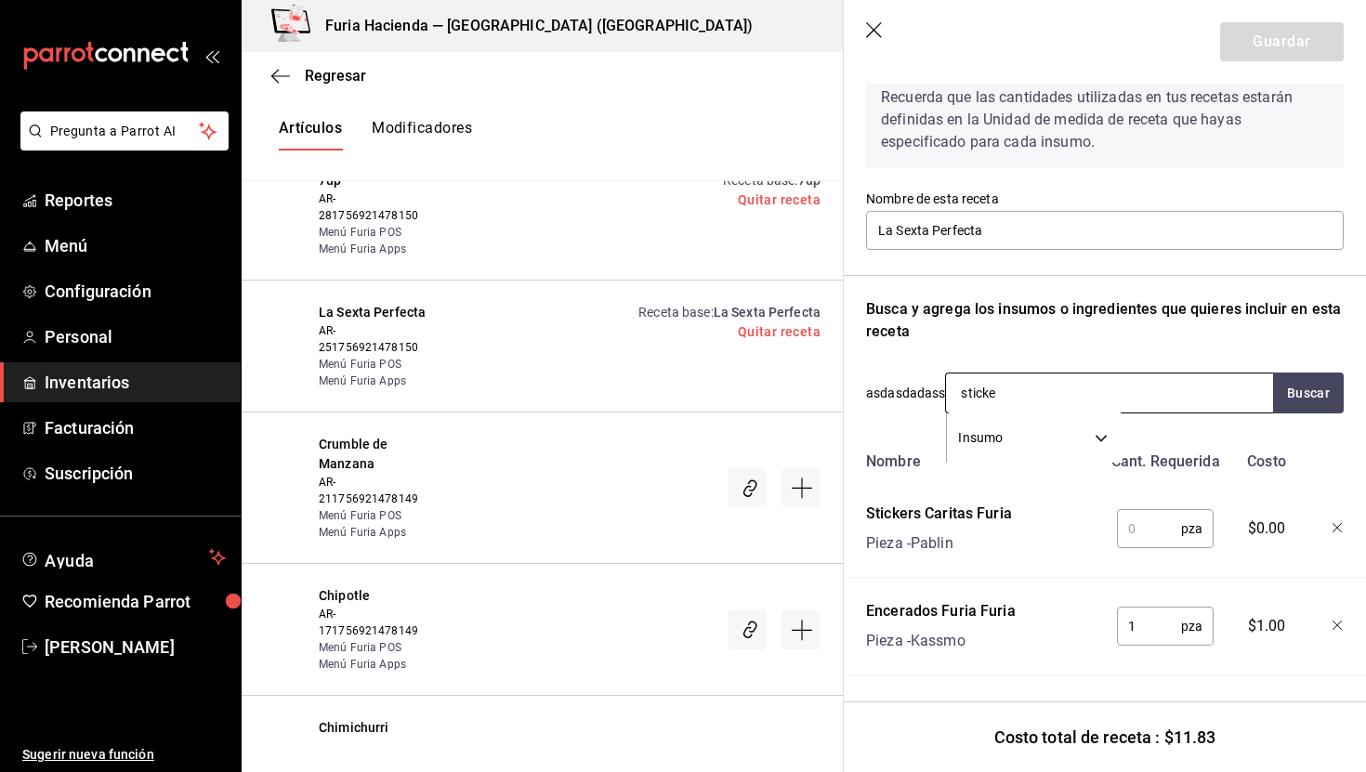
type input "sticker"
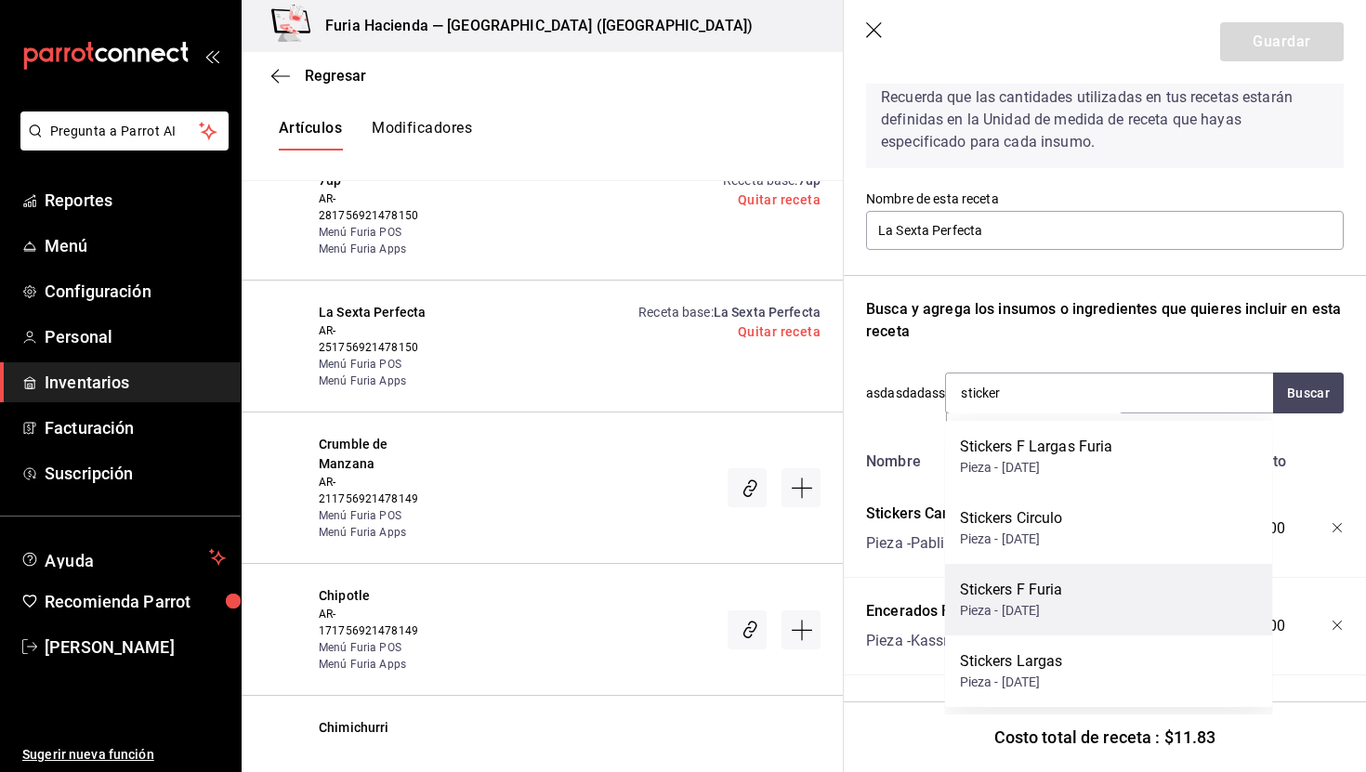
click at [1080, 598] on div "Stickers F Furia Pieza - [DATE]" at bounding box center [1109, 600] width 328 height 72
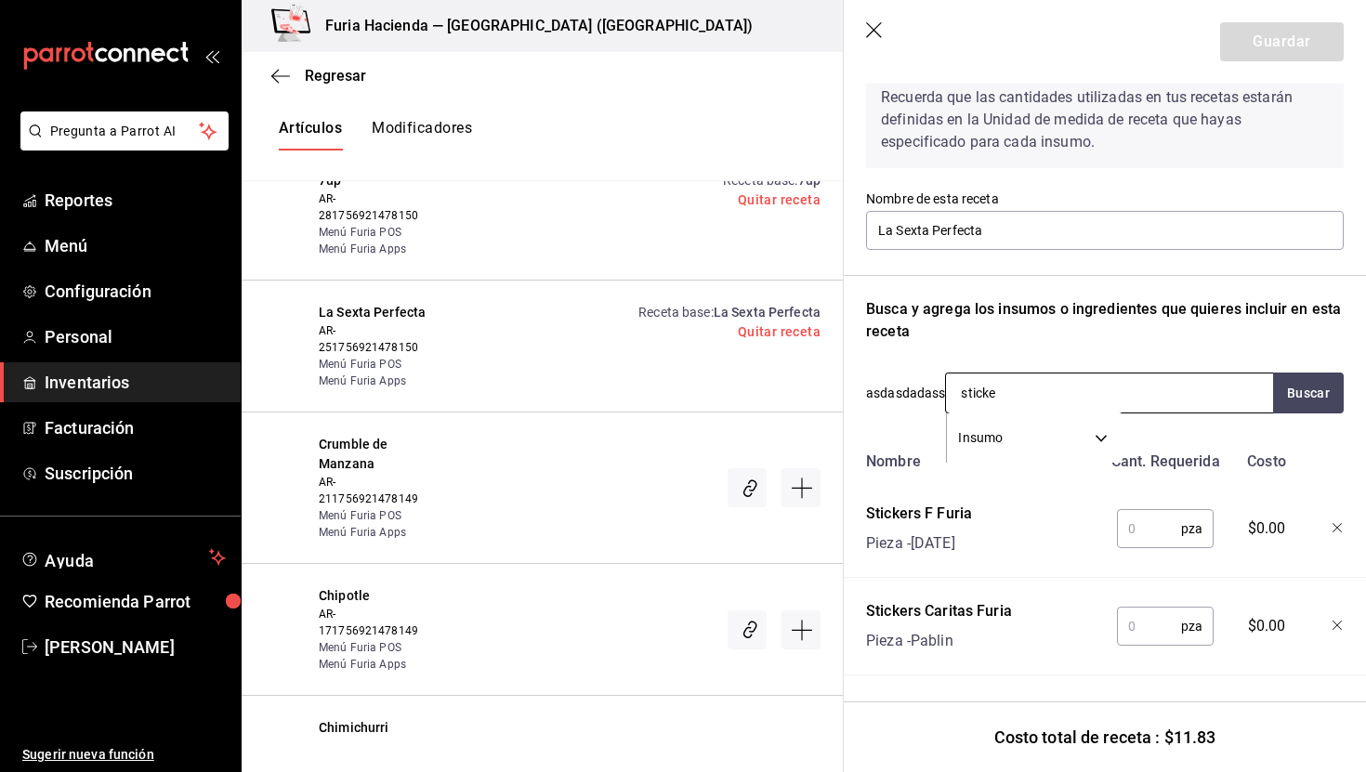
type input "sticker"
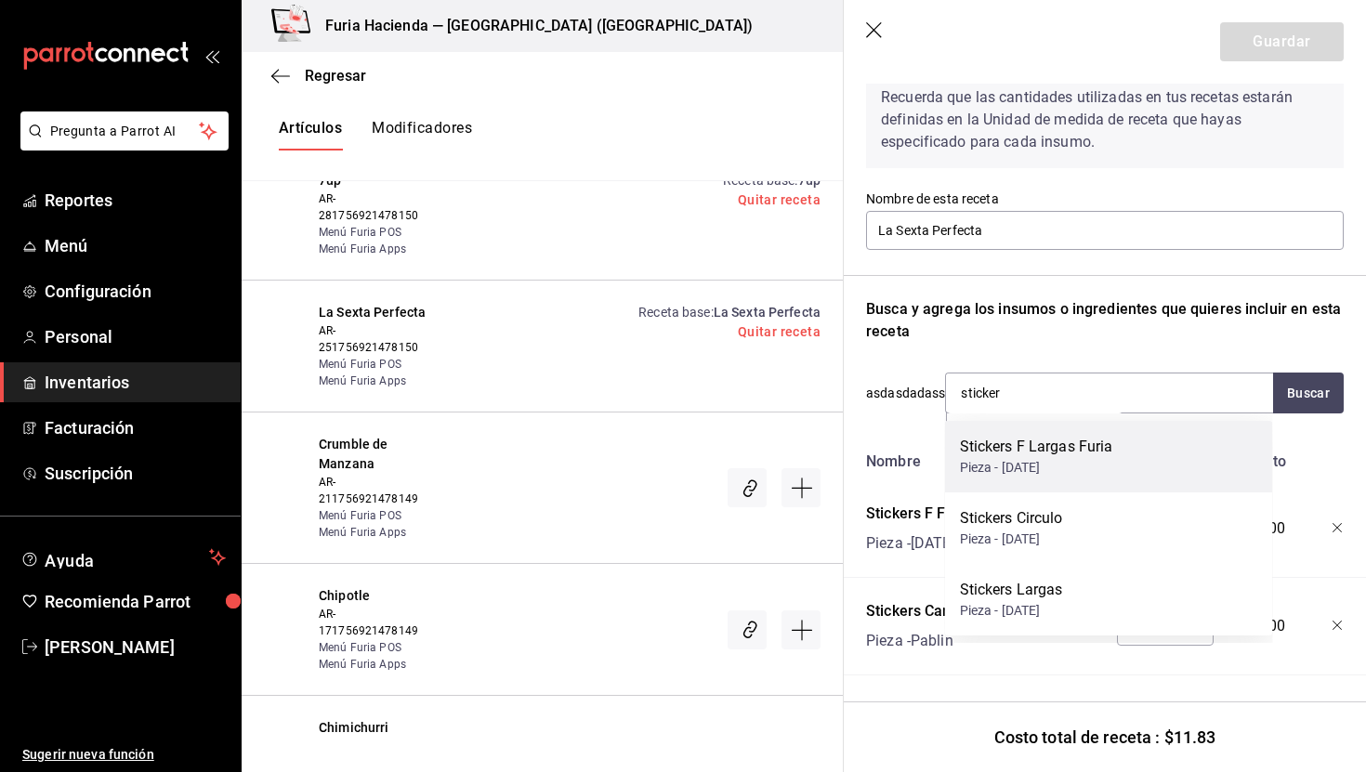
click at [1054, 433] on div "Stickers F Largas Furia Pieza - Dano" at bounding box center [1109, 457] width 328 height 72
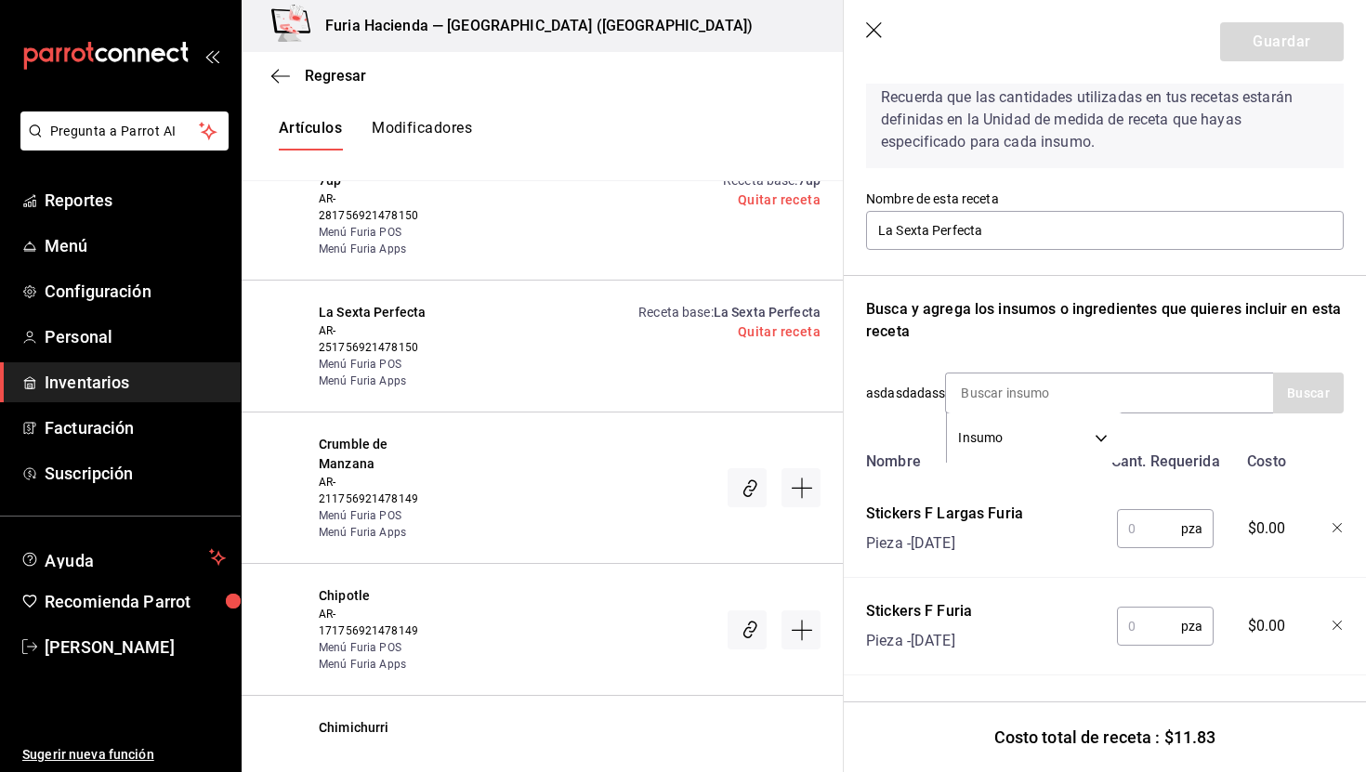
scroll to position [216, 0]
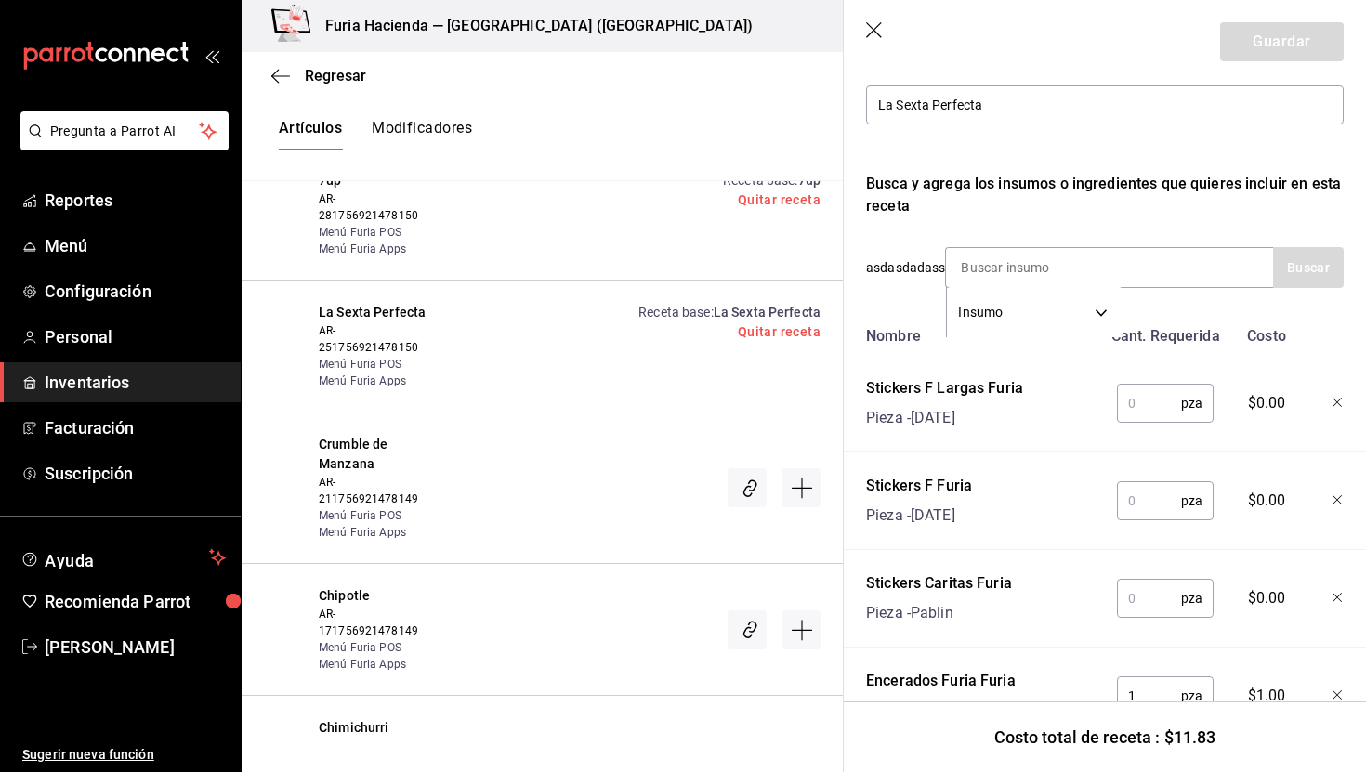
click at [1141, 409] on input "text" at bounding box center [1149, 403] width 64 height 37
type input "1"
click at [1139, 506] on input "text" at bounding box center [1149, 500] width 64 height 37
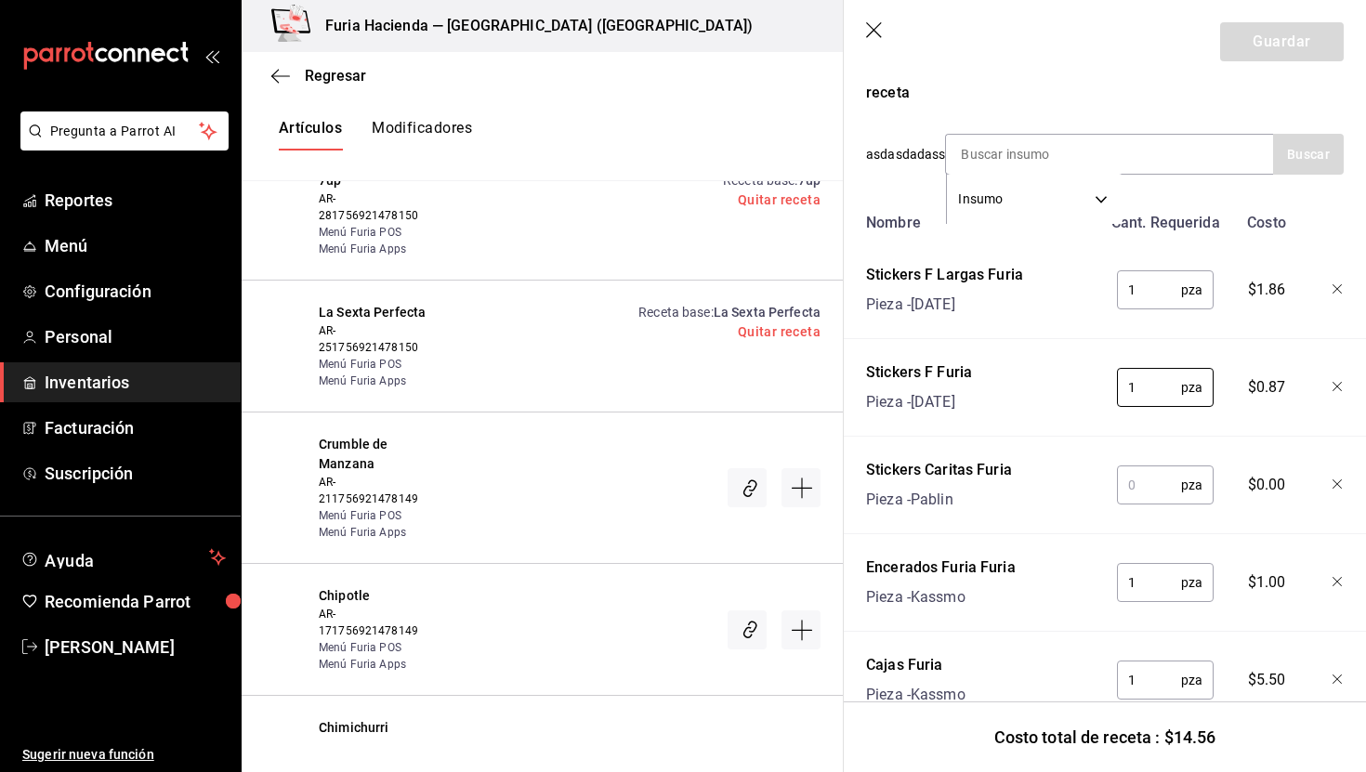
type input "1"
click at [1139, 494] on input "text" at bounding box center [1149, 485] width 64 height 37
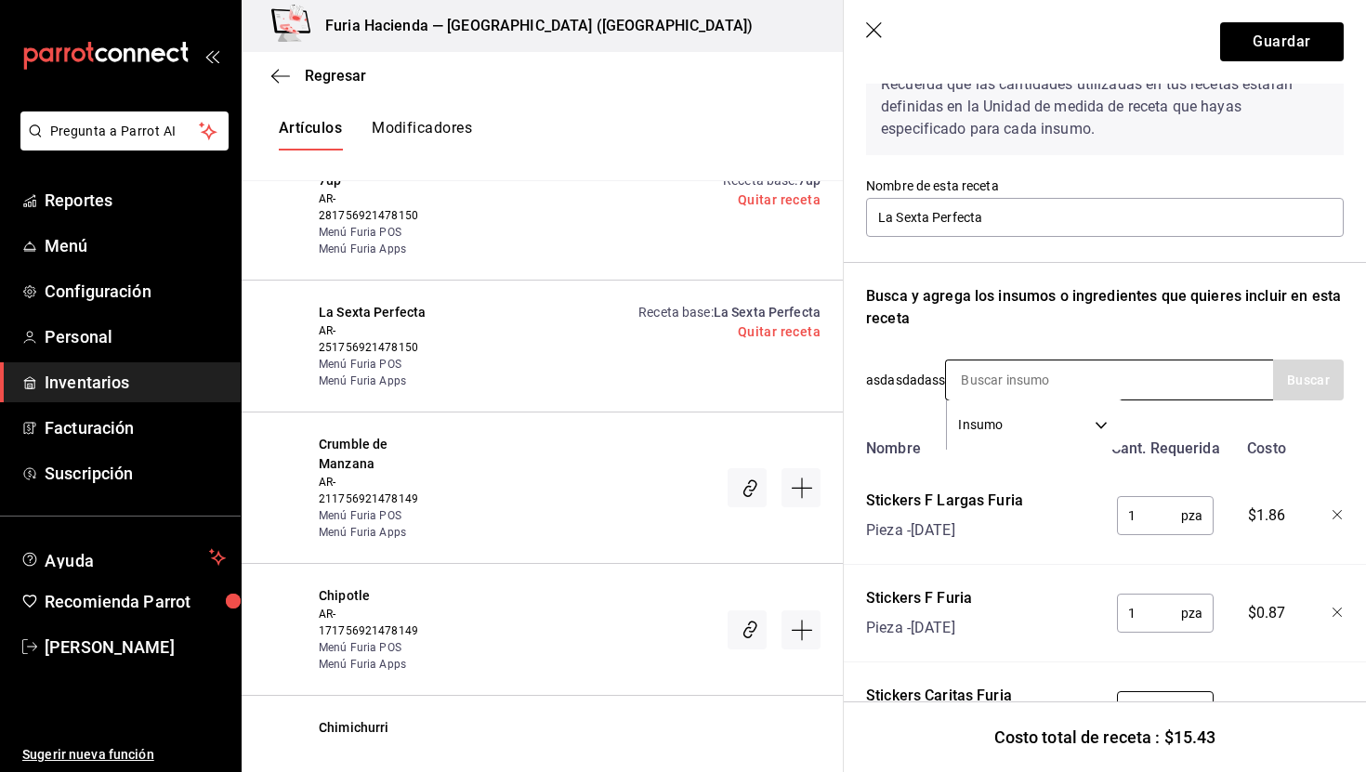
scroll to position [86, 0]
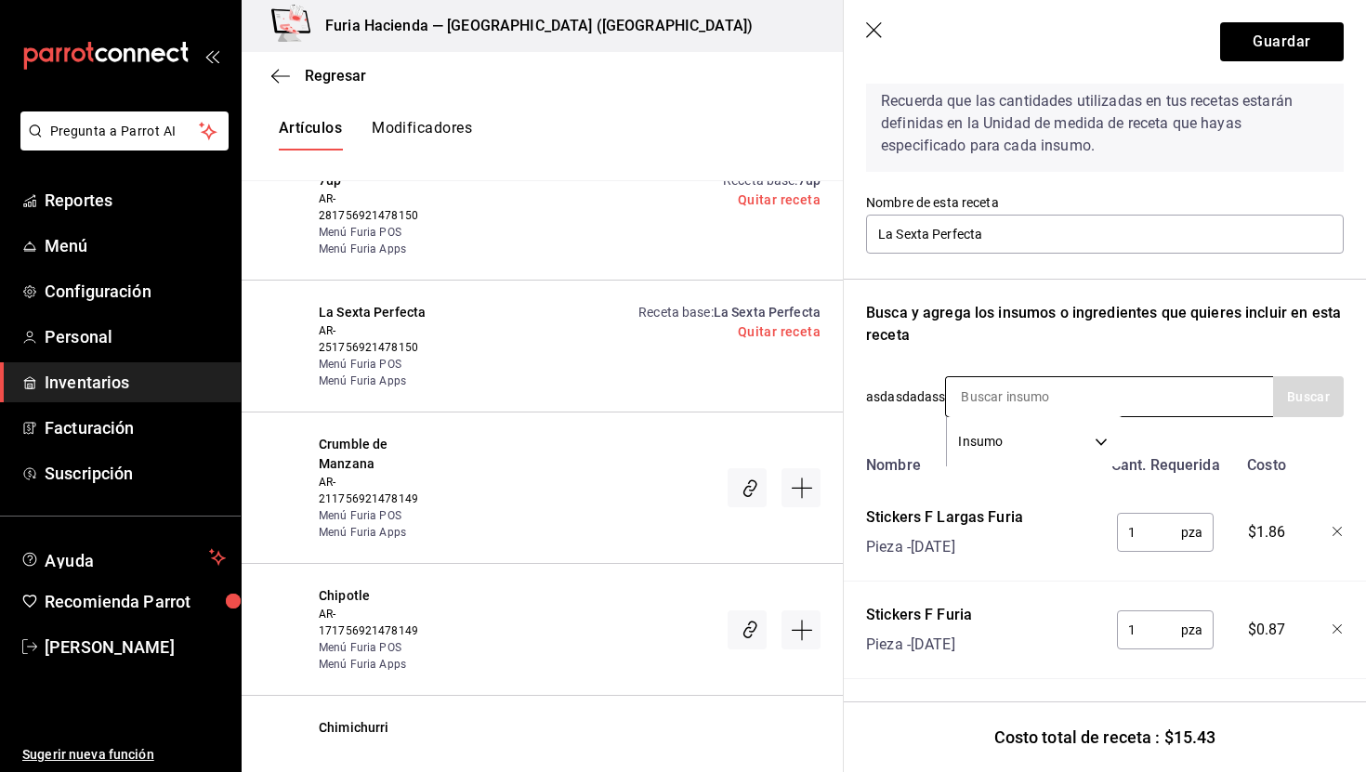
type input "1"
click at [1027, 389] on input at bounding box center [1039, 396] width 186 height 39
type input "bolsa"
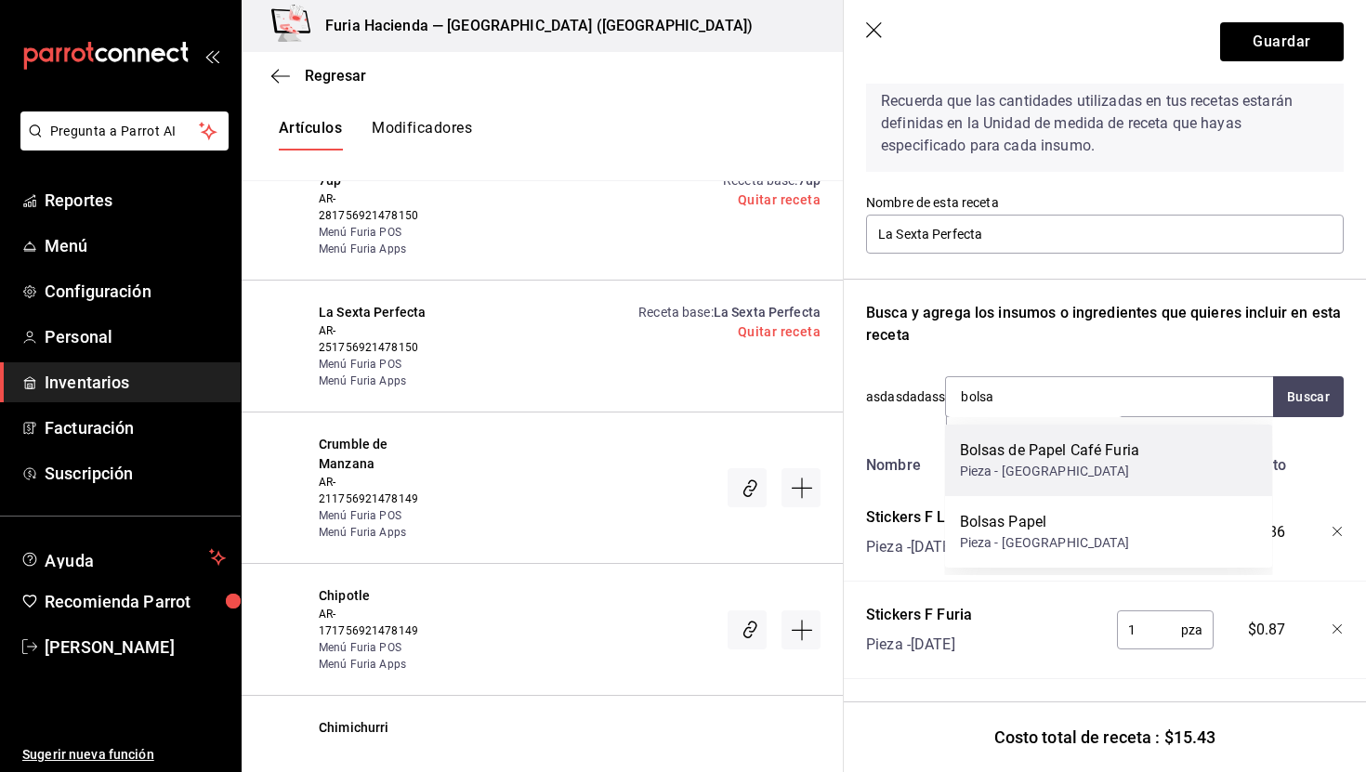
click at [1086, 485] on div "Bolsas de Papel Café Furia Pieza - UBIC Center" at bounding box center [1109, 461] width 328 height 72
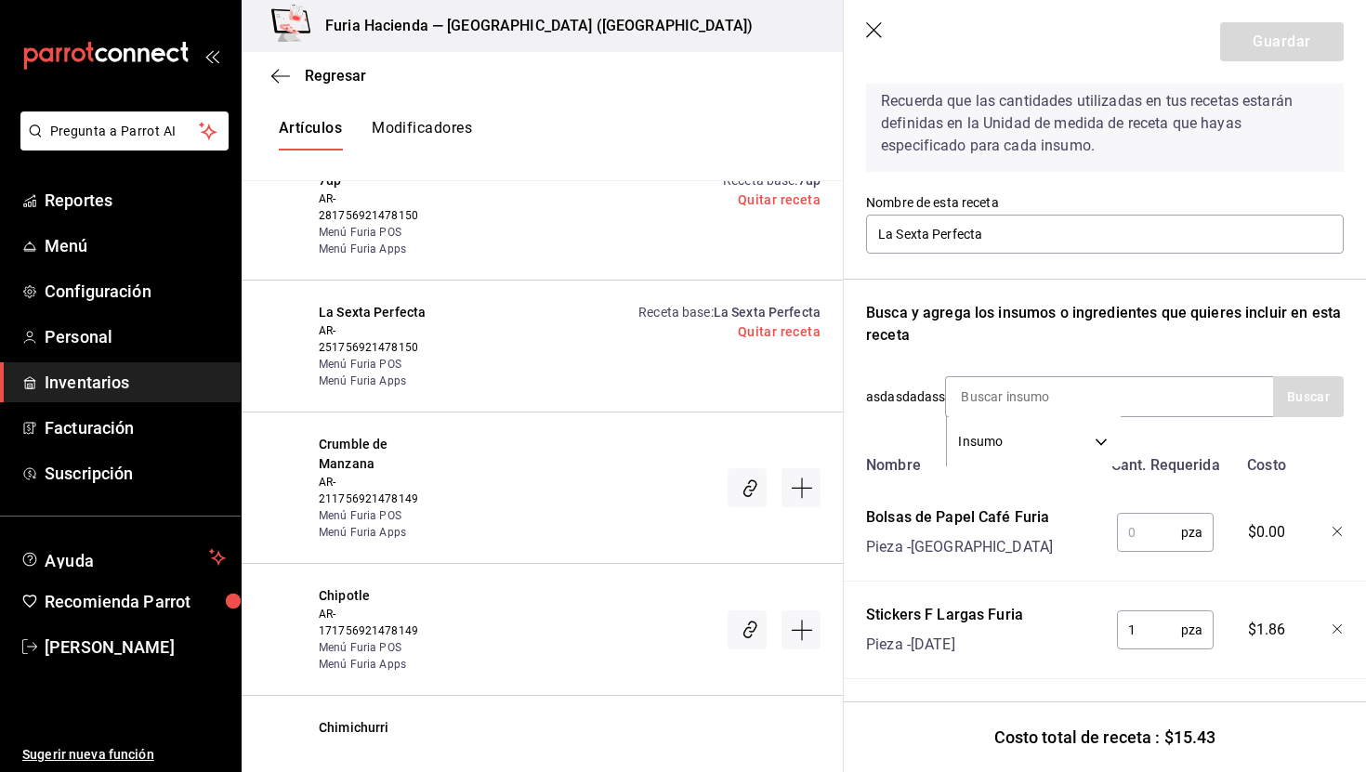
click at [1139, 528] on input "text" at bounding box center [1149, 532] width 64 height 37
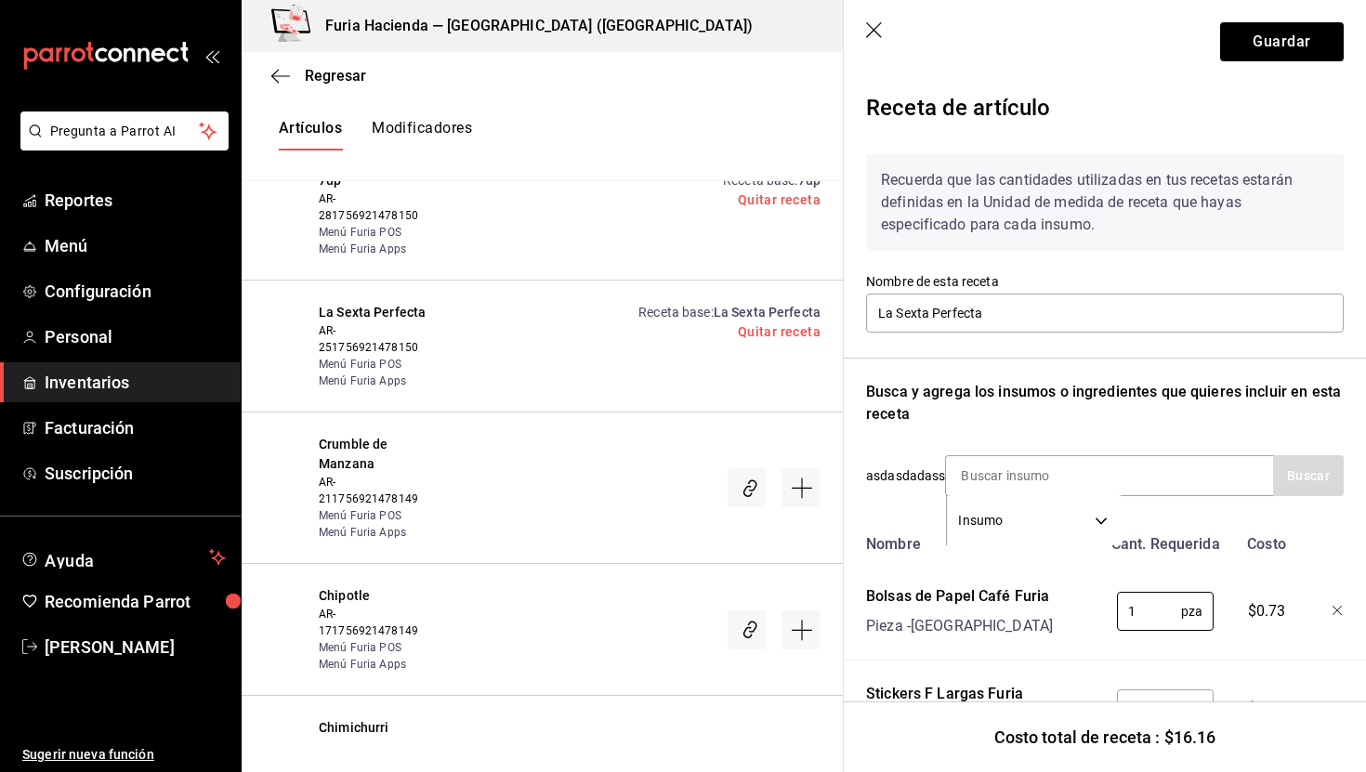
scroll to position [0, 0]
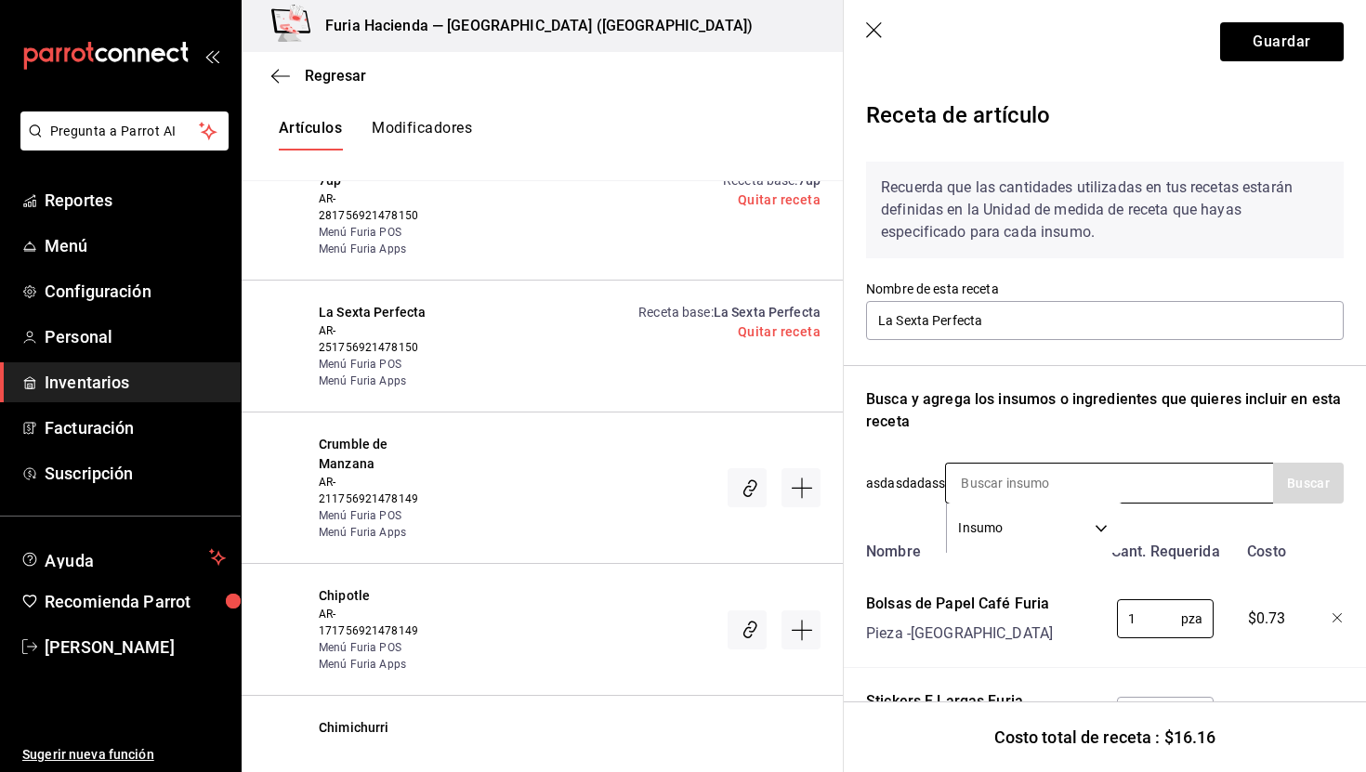
type input "1"
click at [1083, 483] on input at bounding box center [1039, 483] width 186 height 39
type input "parmesano"
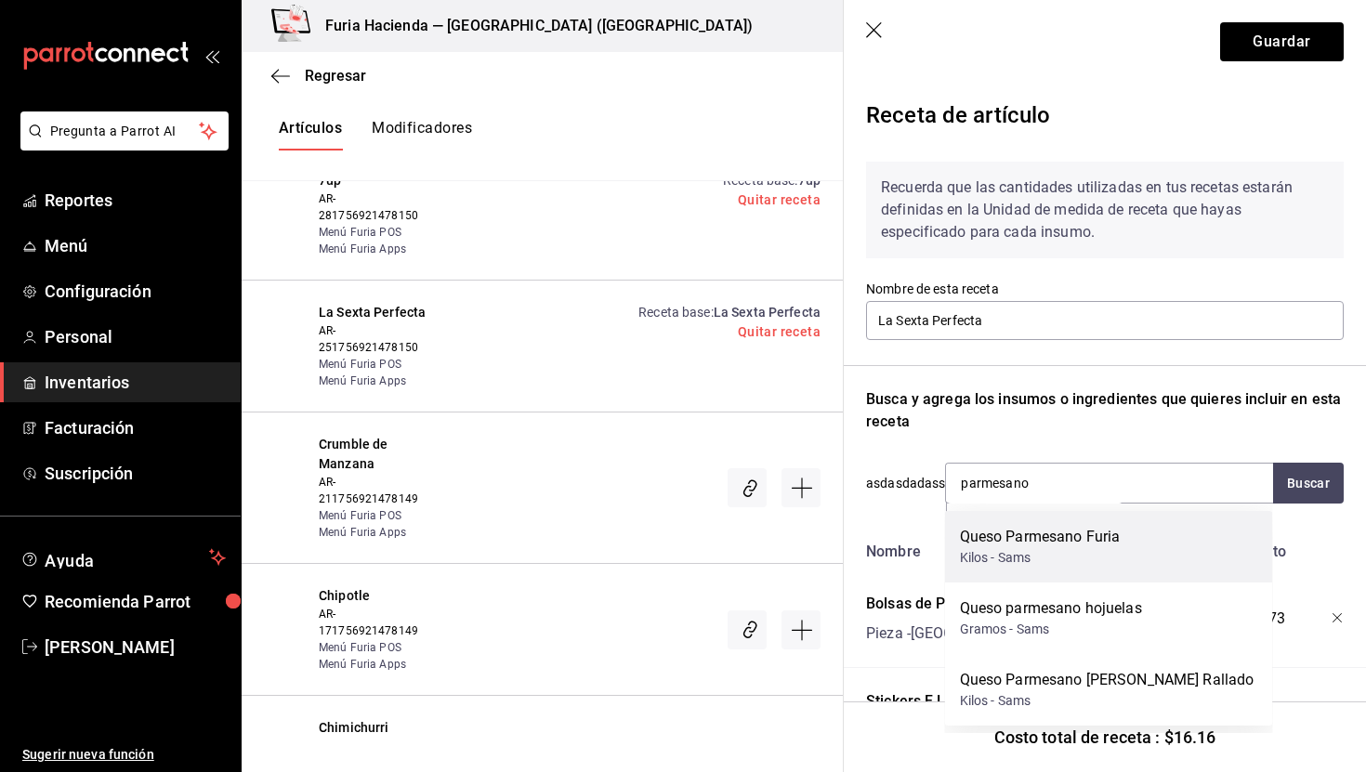
click at [1057, 532] on div "Queso Parmesano Furia" at bounding box center [1040, 537] width 161 height 22
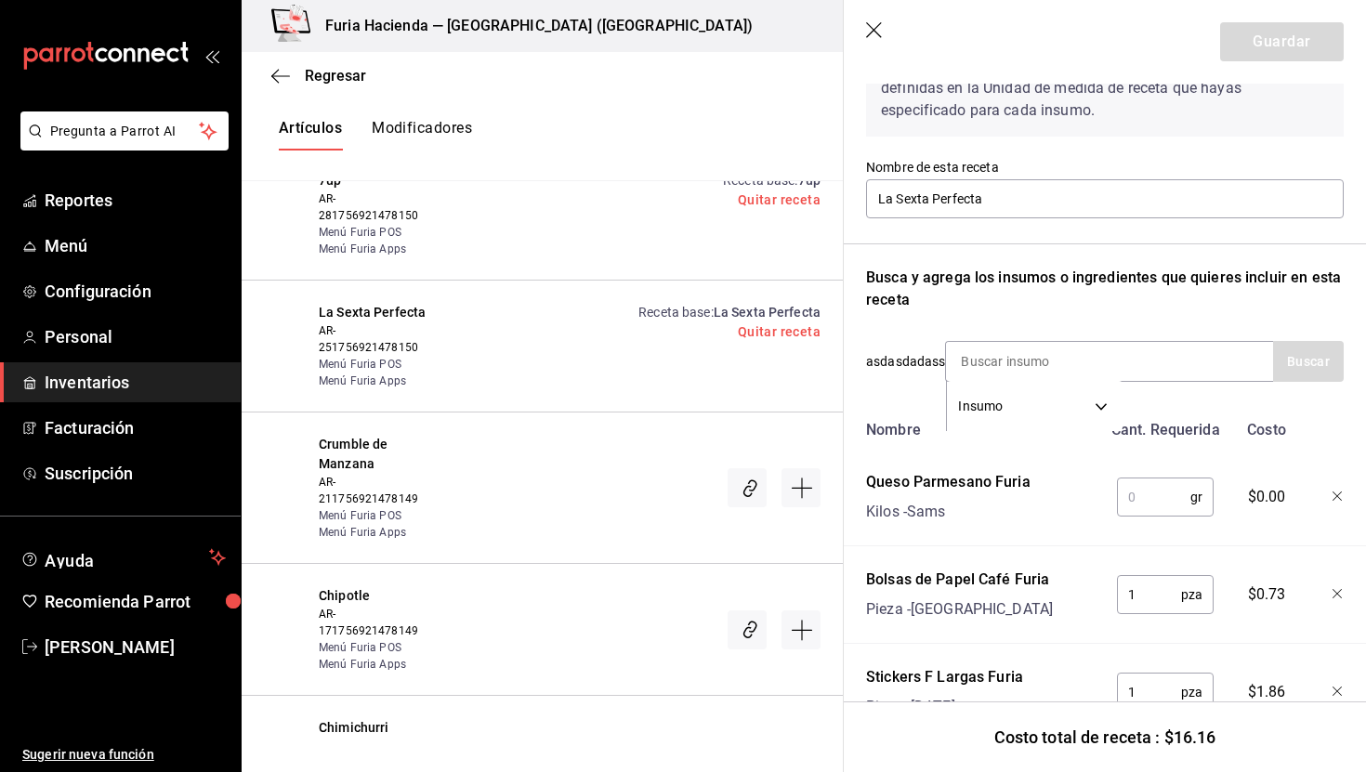
scroll to position [149, 0]
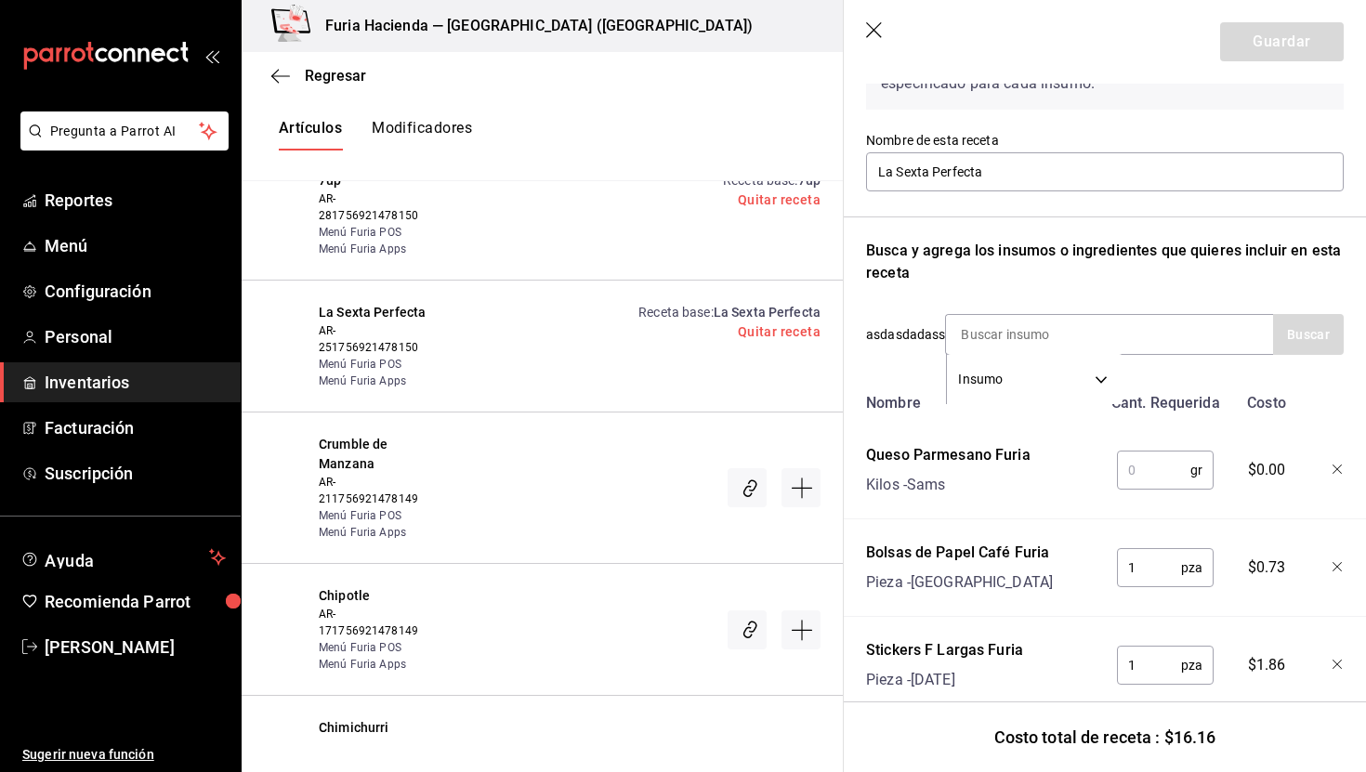
click at [1149, 477] on input "text" at bounding box center [1153, 470] width 73 height 37
type input "5"
click at [1071, 338] on input at bounding box center [1039, 334] width 186 height 39
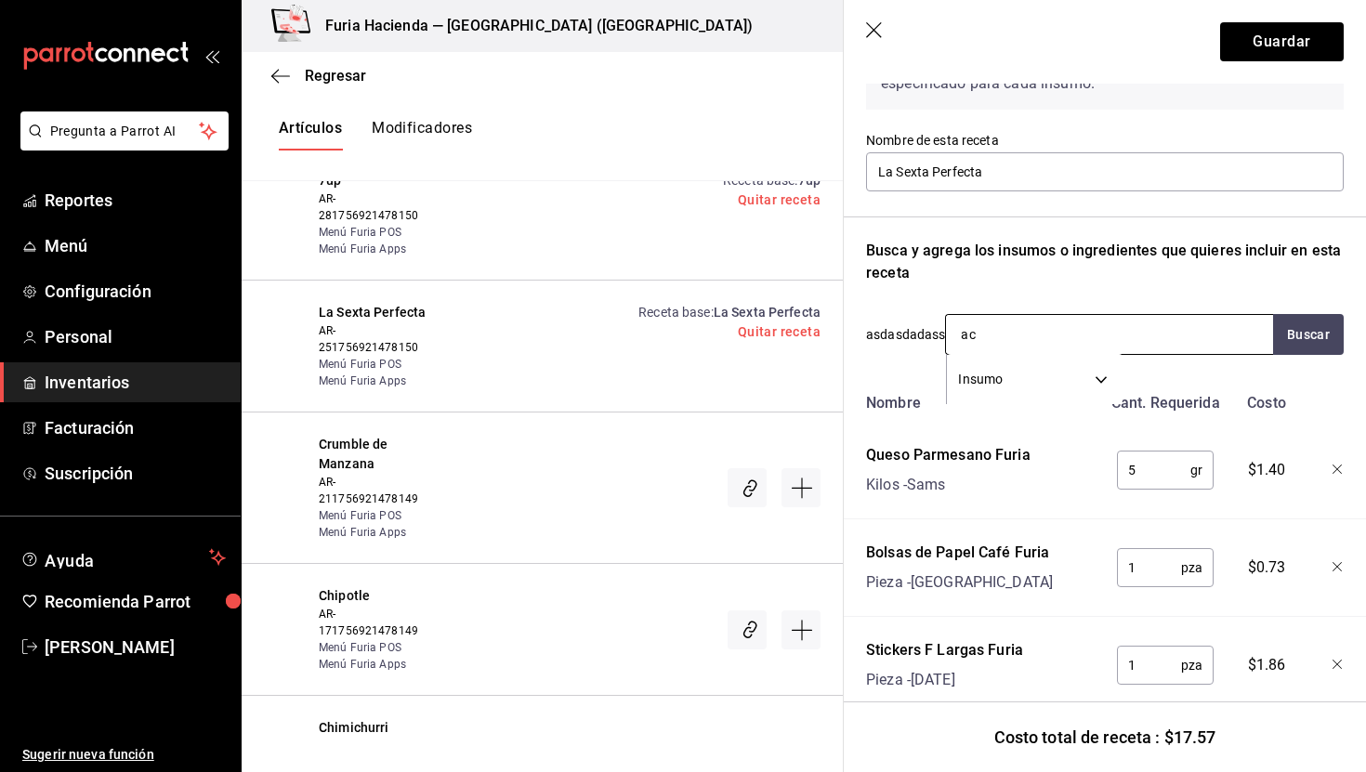
type input "a"
click at [1076, 334] on input "aceite preparado" at bounding box center [1039, 334] width 186 height 39
type input "a"
click at [966, 292] on div "Recuerda que las cantidades utilizadas en tus recetas estarán definidas en la U…" at bounding box center [1105, 600] width 478 height 1205
click at [1004, 340] on input at bounding box center [1039, 334] width 186 height 39
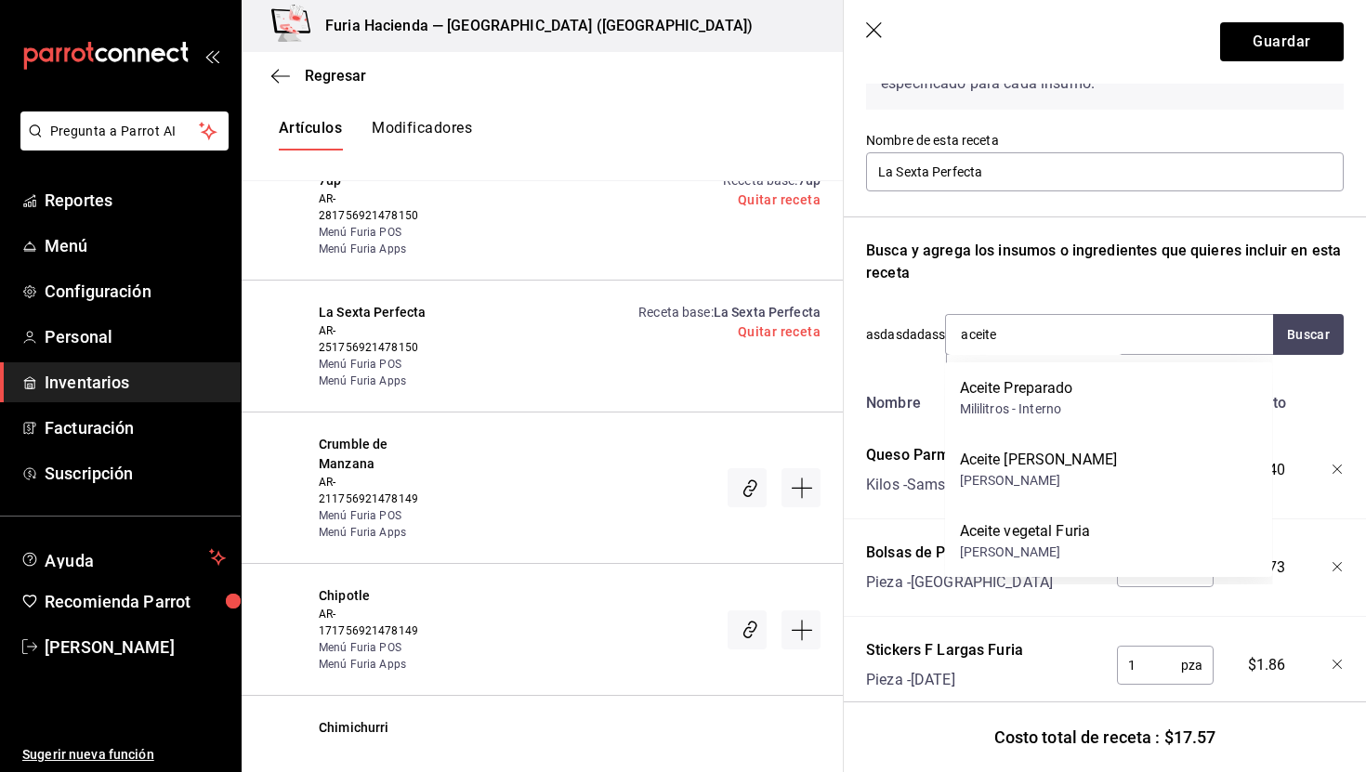
type input "aceite"
click at [948, 289] on div "Recuerda que las cantidades utilizadas en tus recetas estarán definidas en la U…" at bounding box center [1105, 600] width 478 height 1205
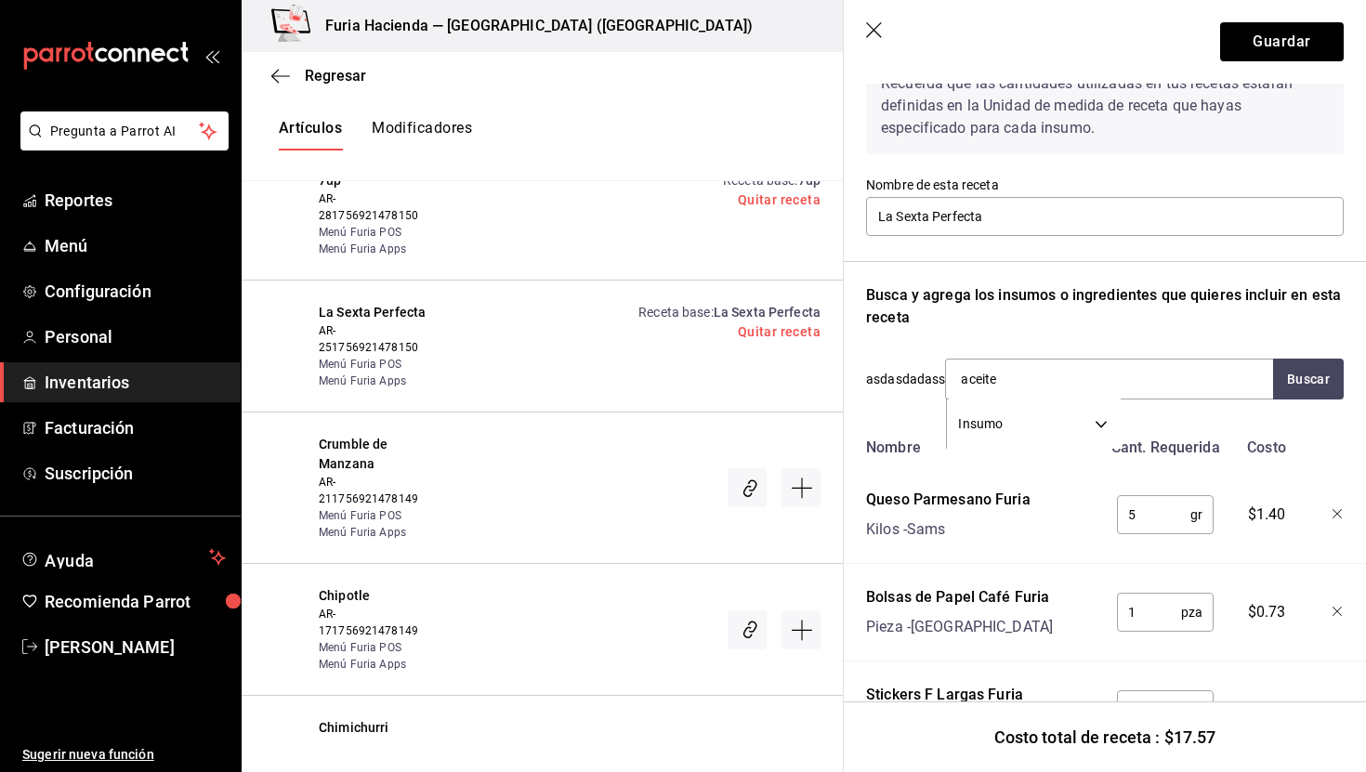
scroll to position [0, 0]
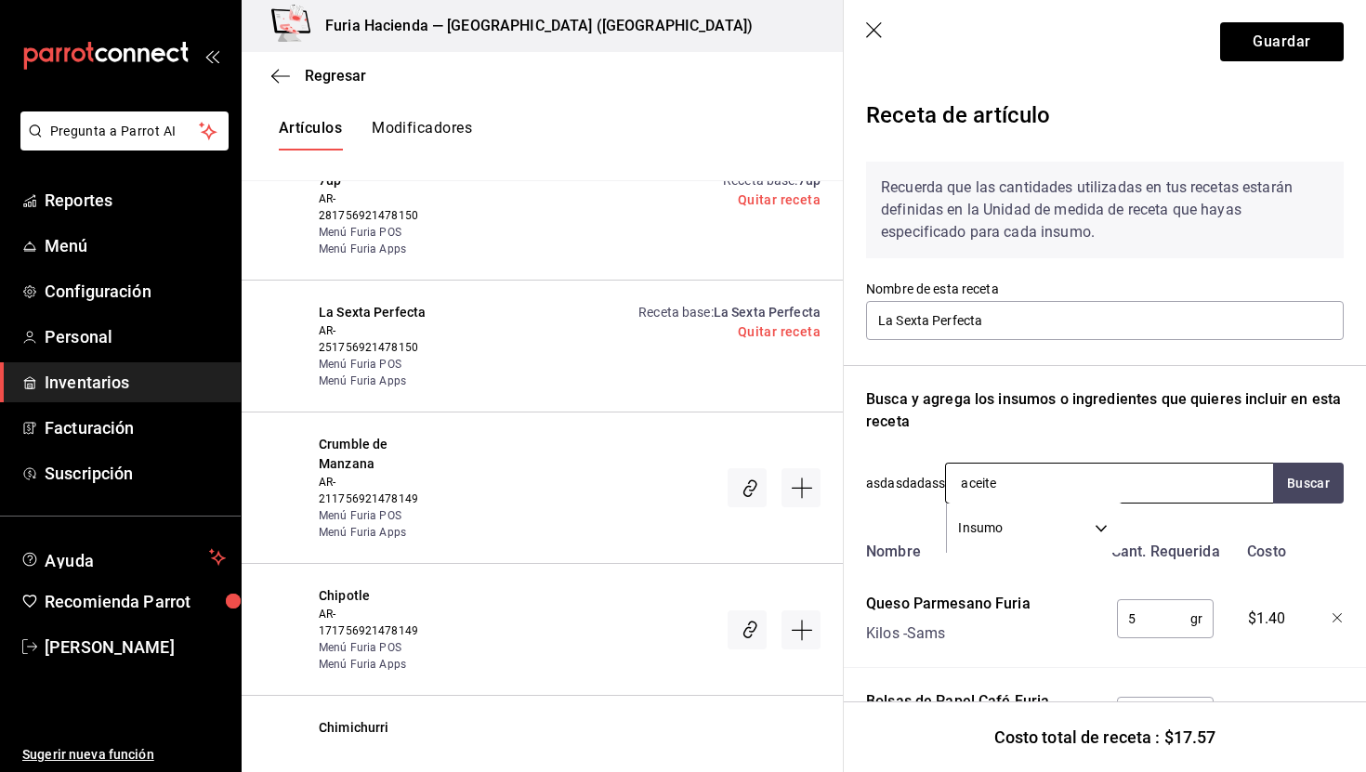
click at [1031, 480] on input "aceite" at bounding box center [1039, 483] width 186 height 39
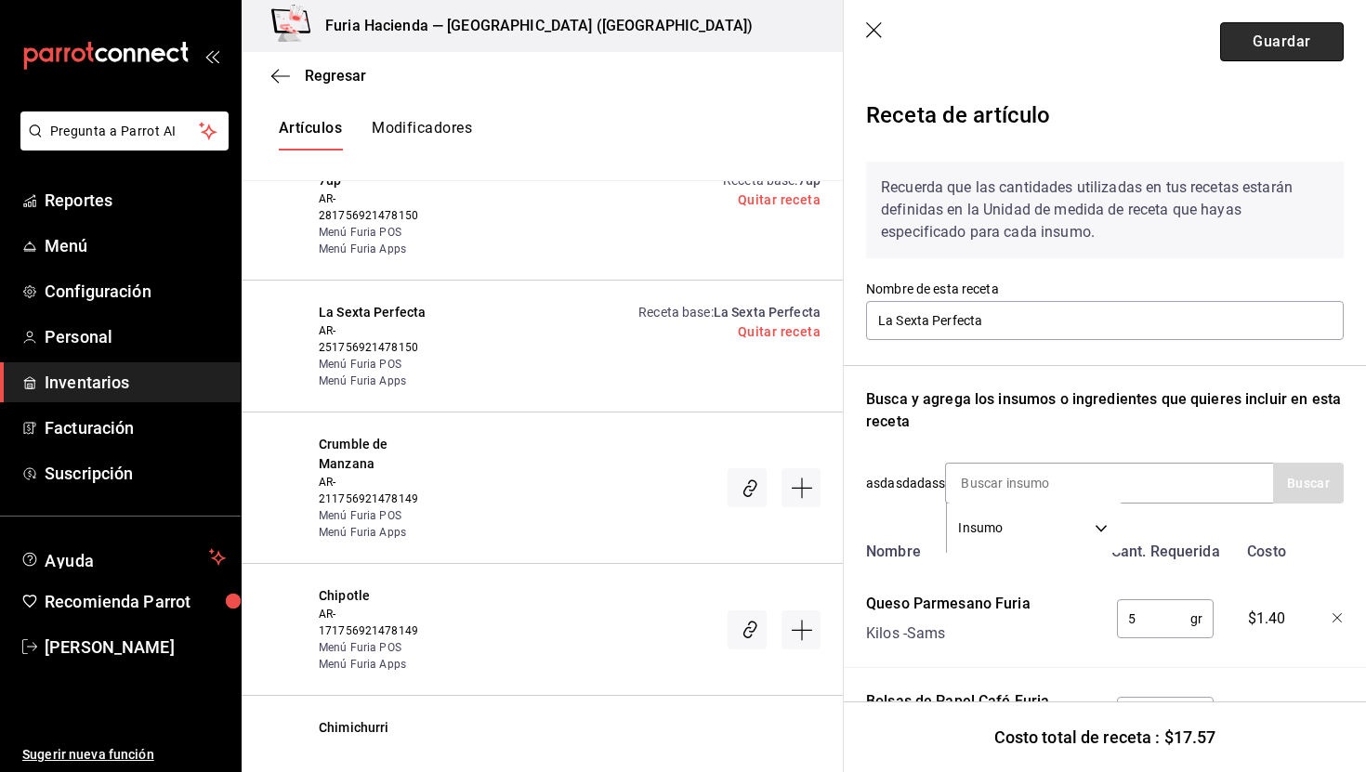
click at [1291, 41] on button "Guardar" at bounding box center [1283, 41] width 124 height 39
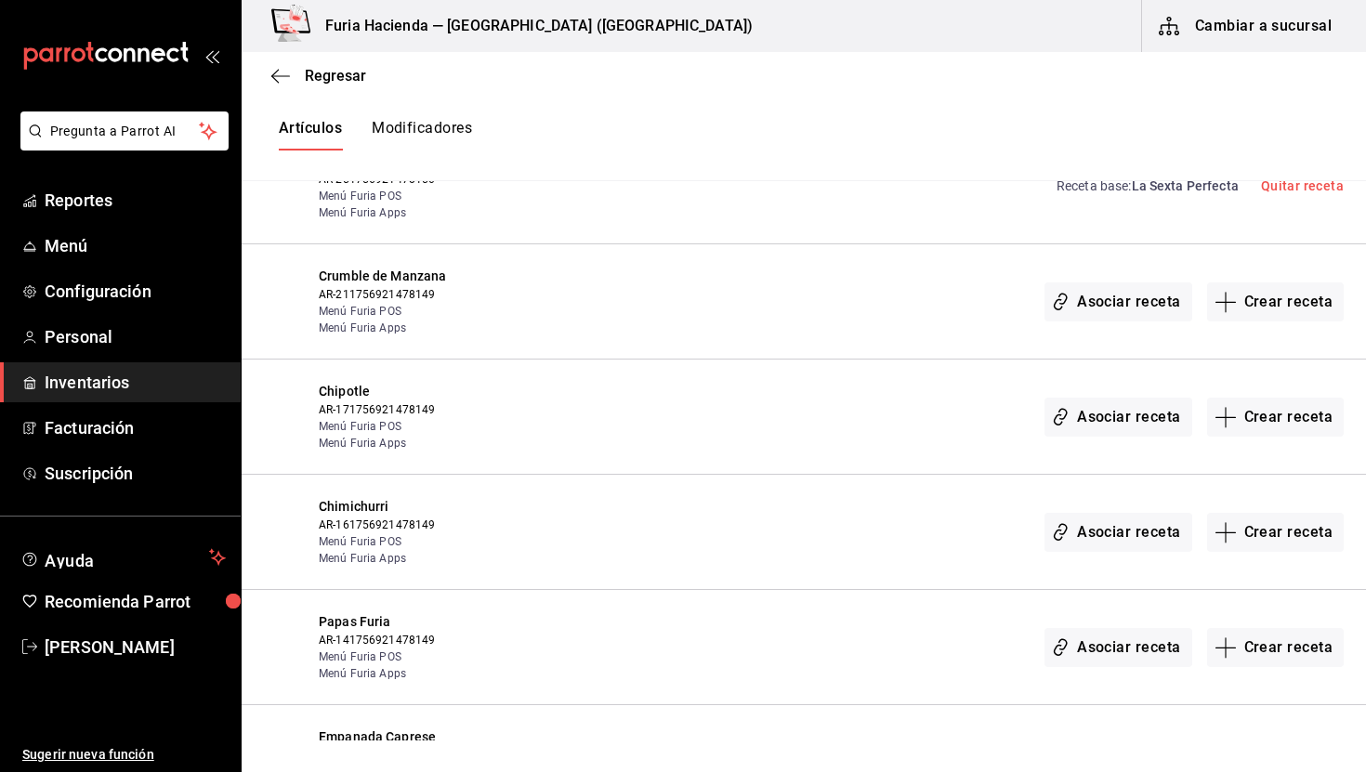
scroll to position [801, 0]
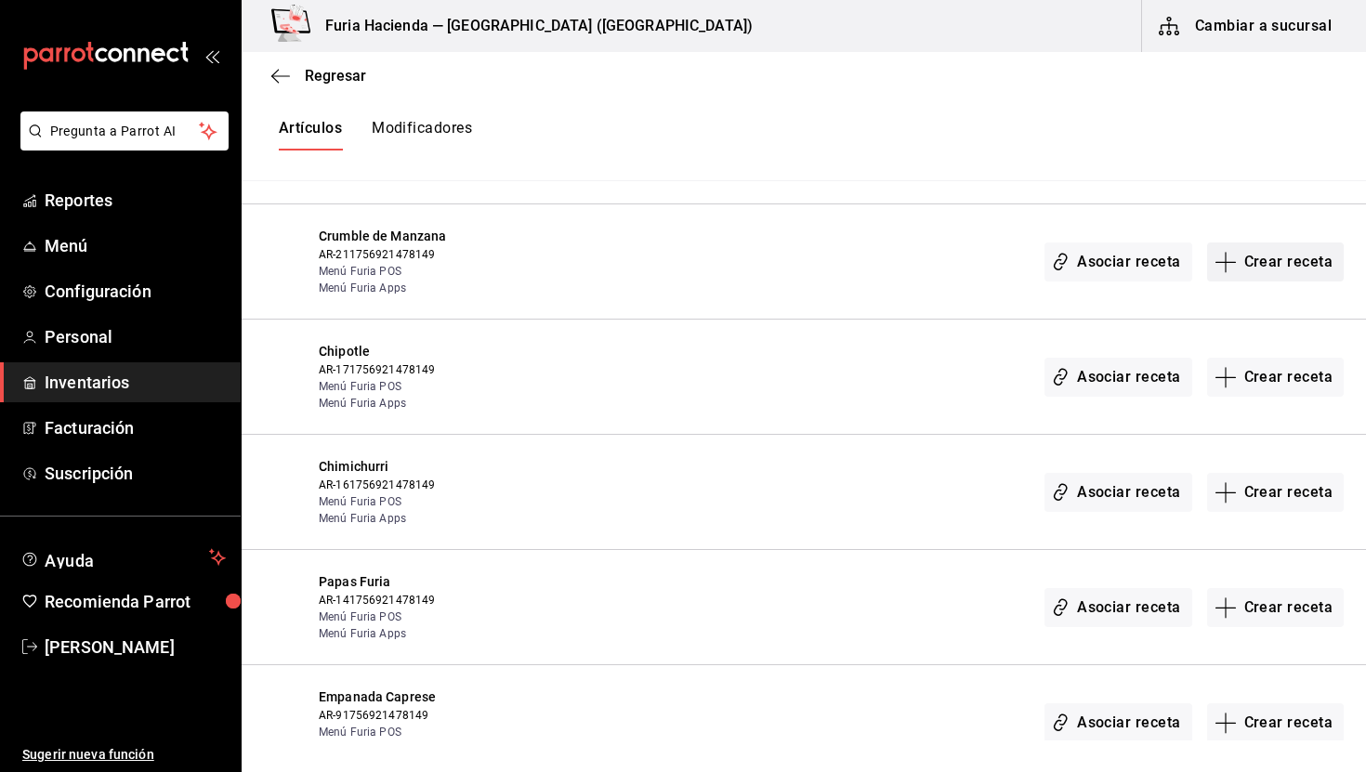
click at [1237, 260] on icon "button" at bounding box center [1226, 262] width 22 height 22
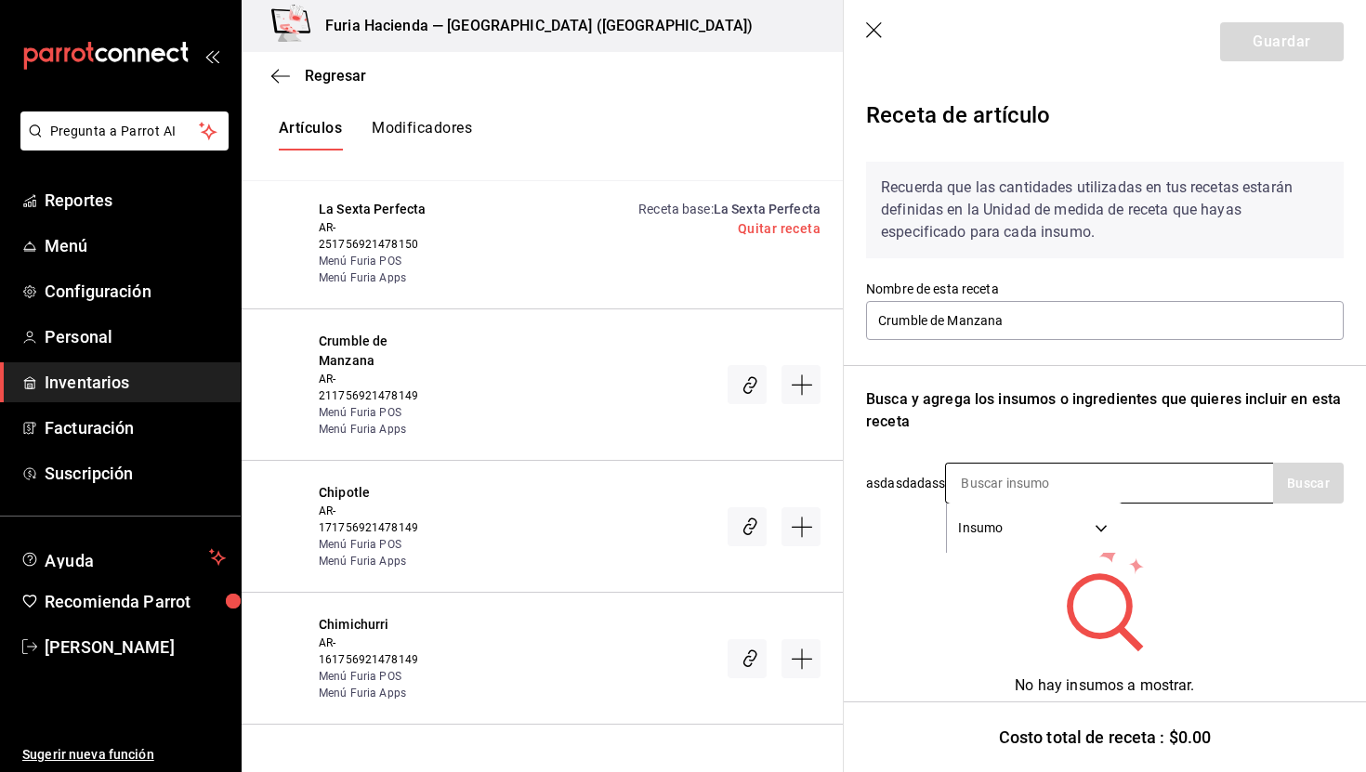
click at [985, 486] on input at bounding box center [1039, 483] width 186 height 39
type input "c"
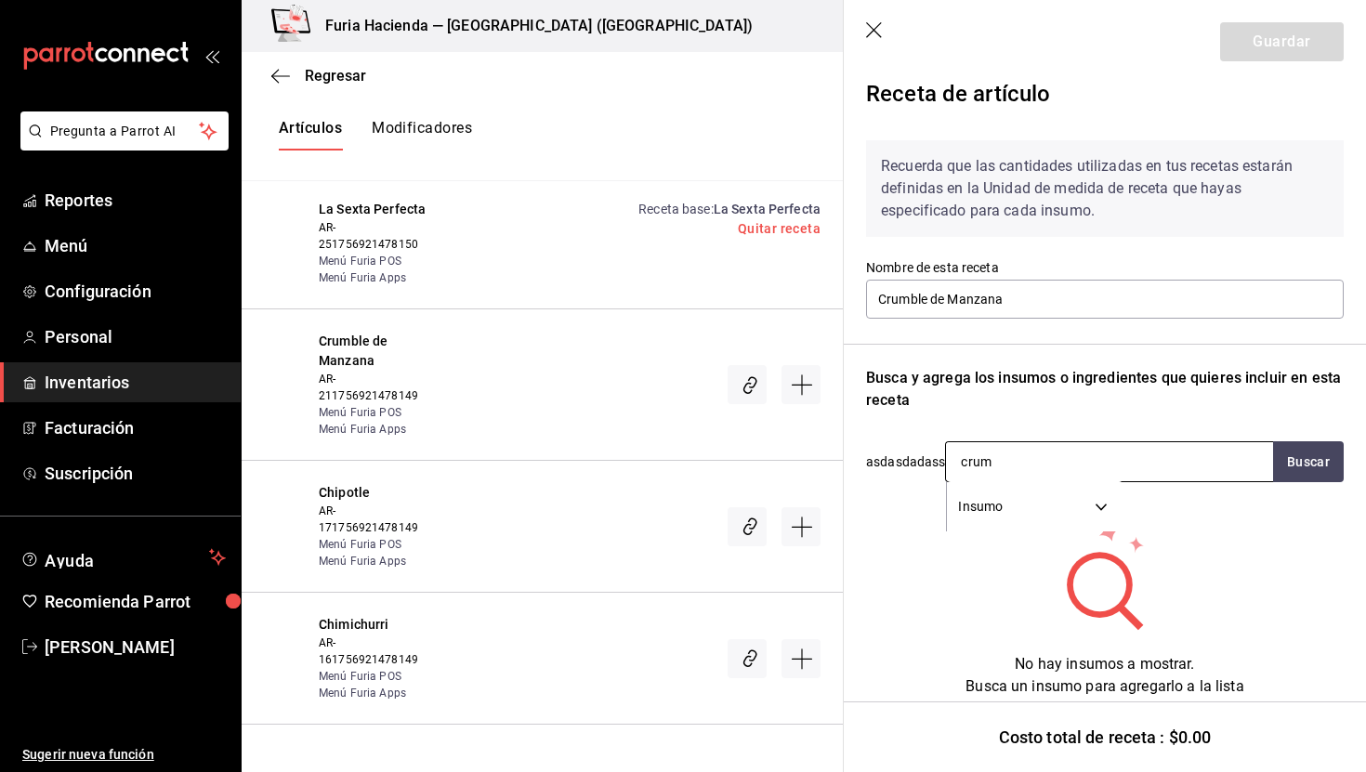
click at [1010, 466] on input "crum" at bounding box center [1039, 461] width 186 height 39
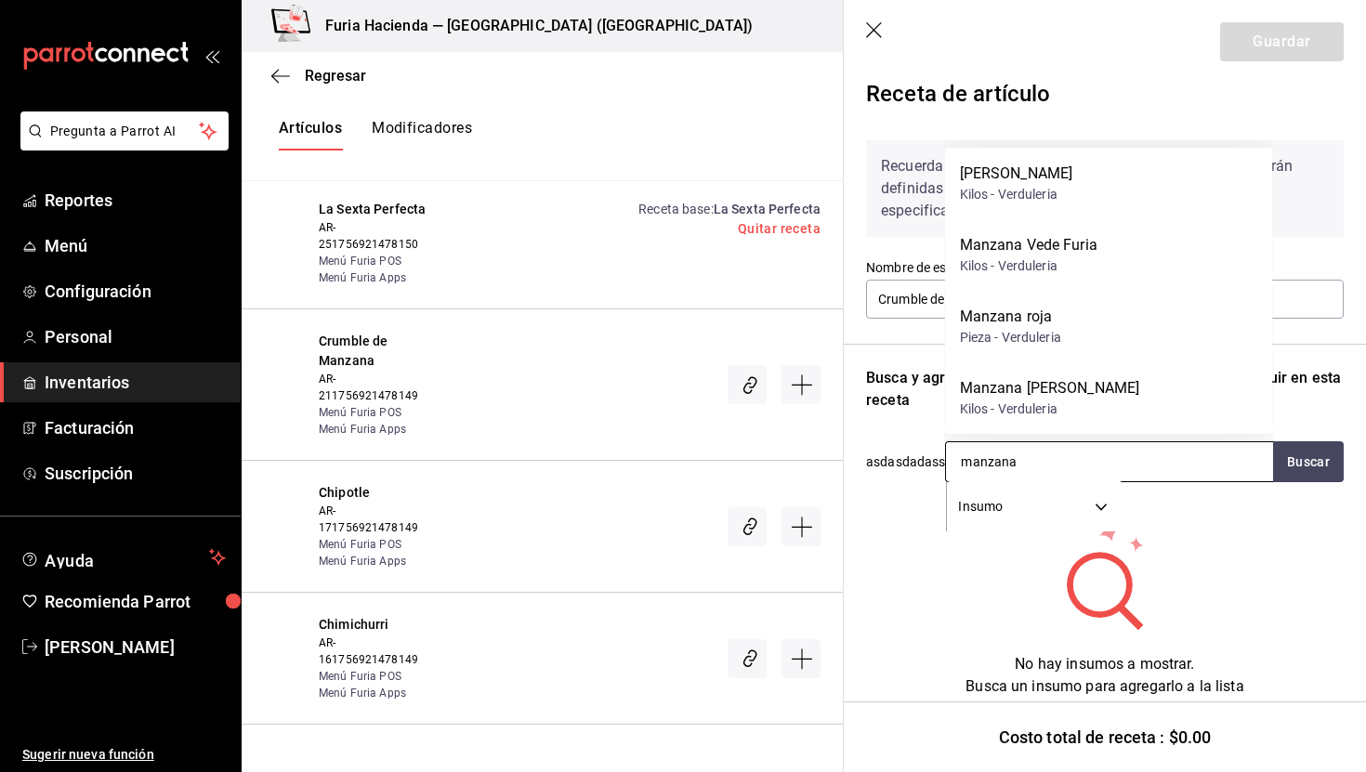
click at [1049, 472] on input "manzana" at bounding box center [1039, 461] width 186 height 39
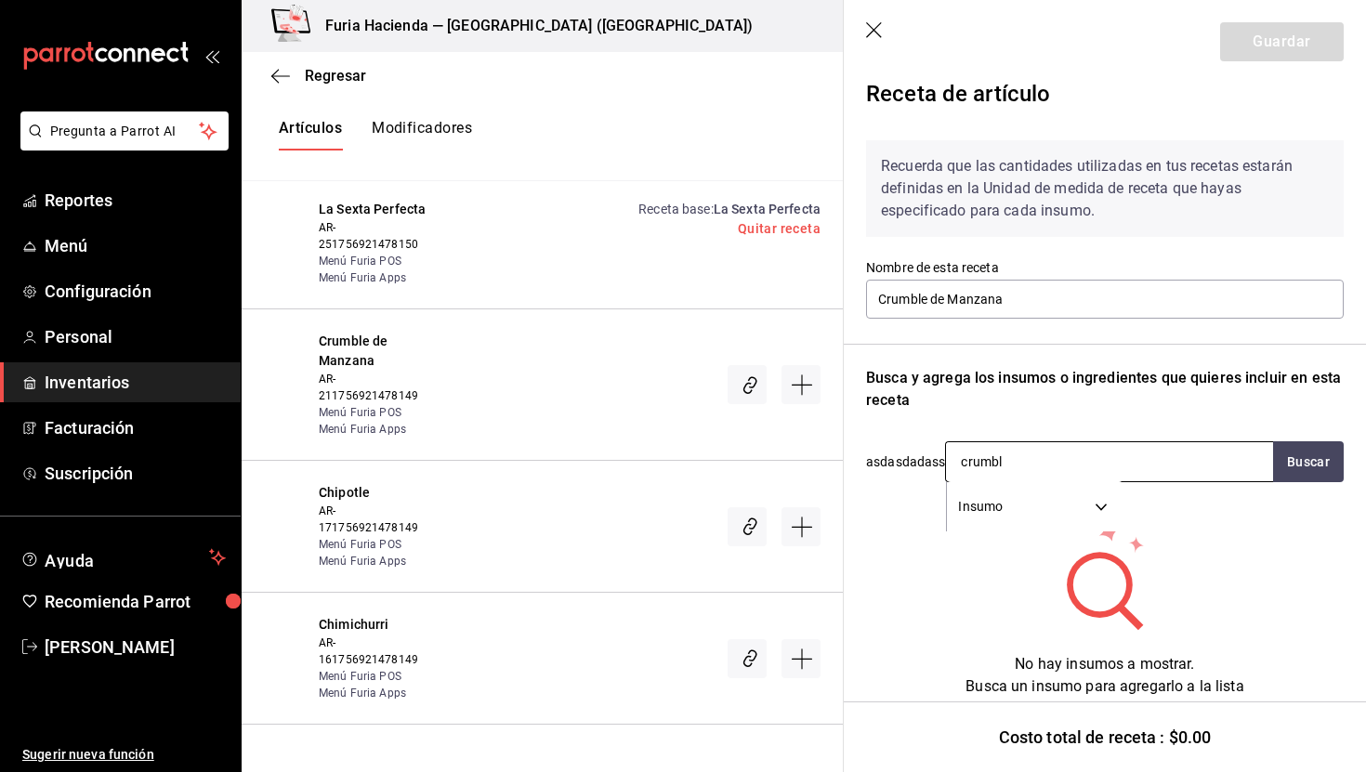
type input "crumble"
click at [1042, 472] on input "crumble" at bounding box center [1039, 461] width 186 height 39
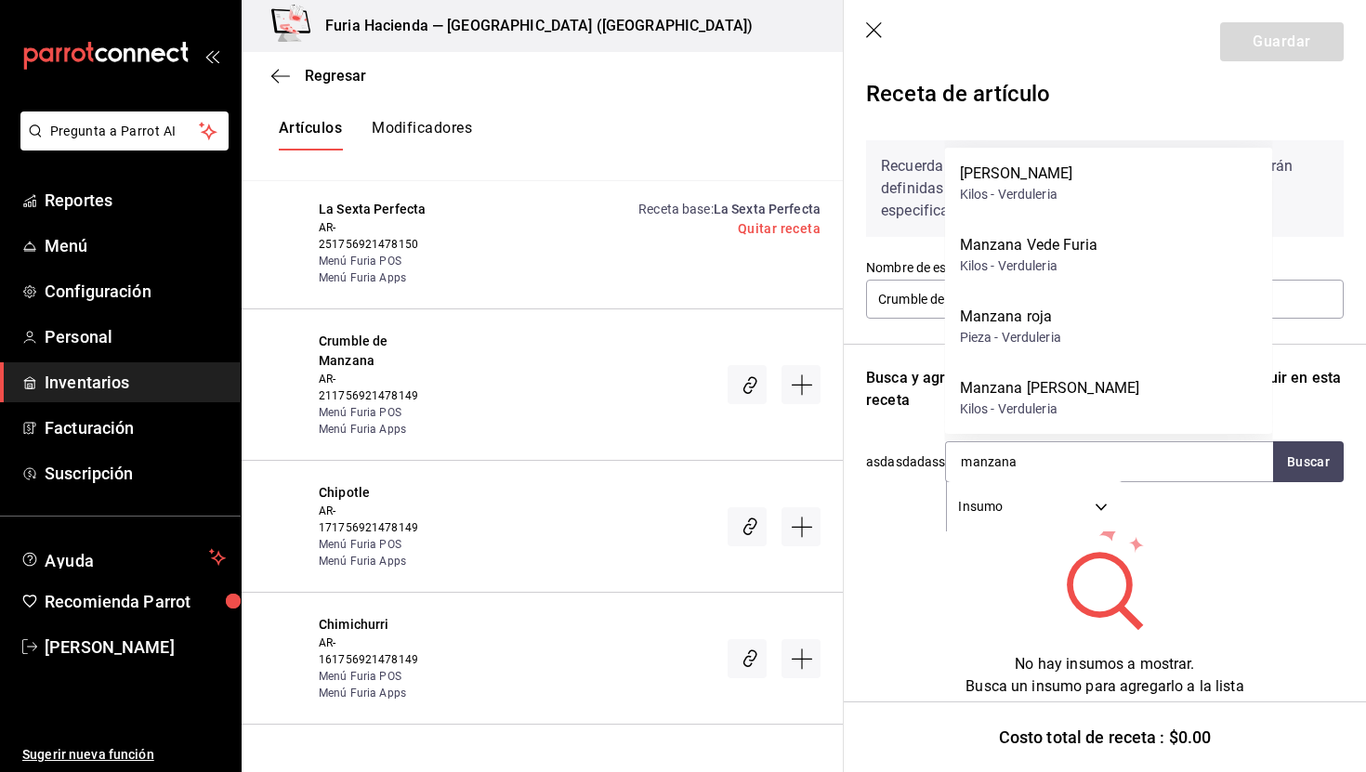
type input "manzana"
click at [1012, 627] on div "No hay insumos a mostrar. Busca un insumo para agregarlo a la lista" at bounding box center [1105, 609] width 478 height 178
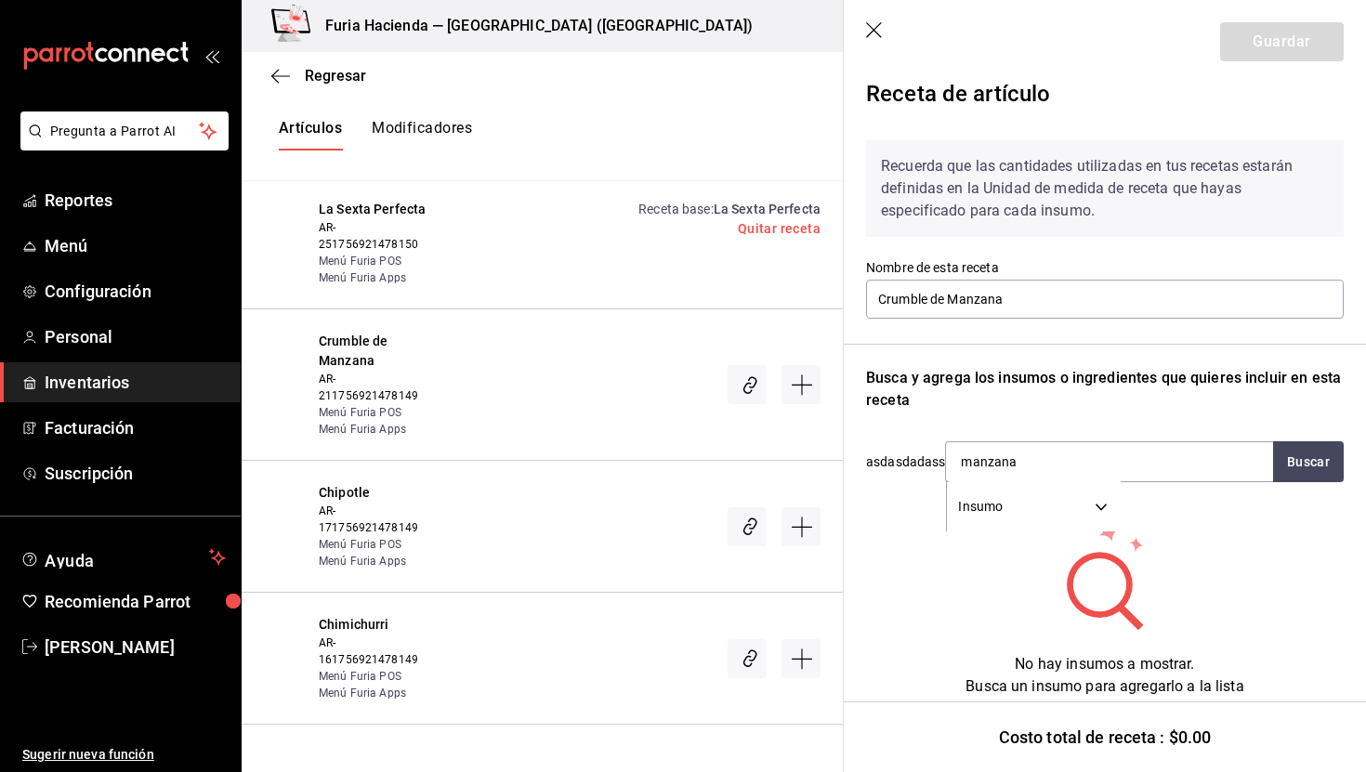
click at [874, 26] on icon "button" at bounding box center [875, 31] width 19 height 19
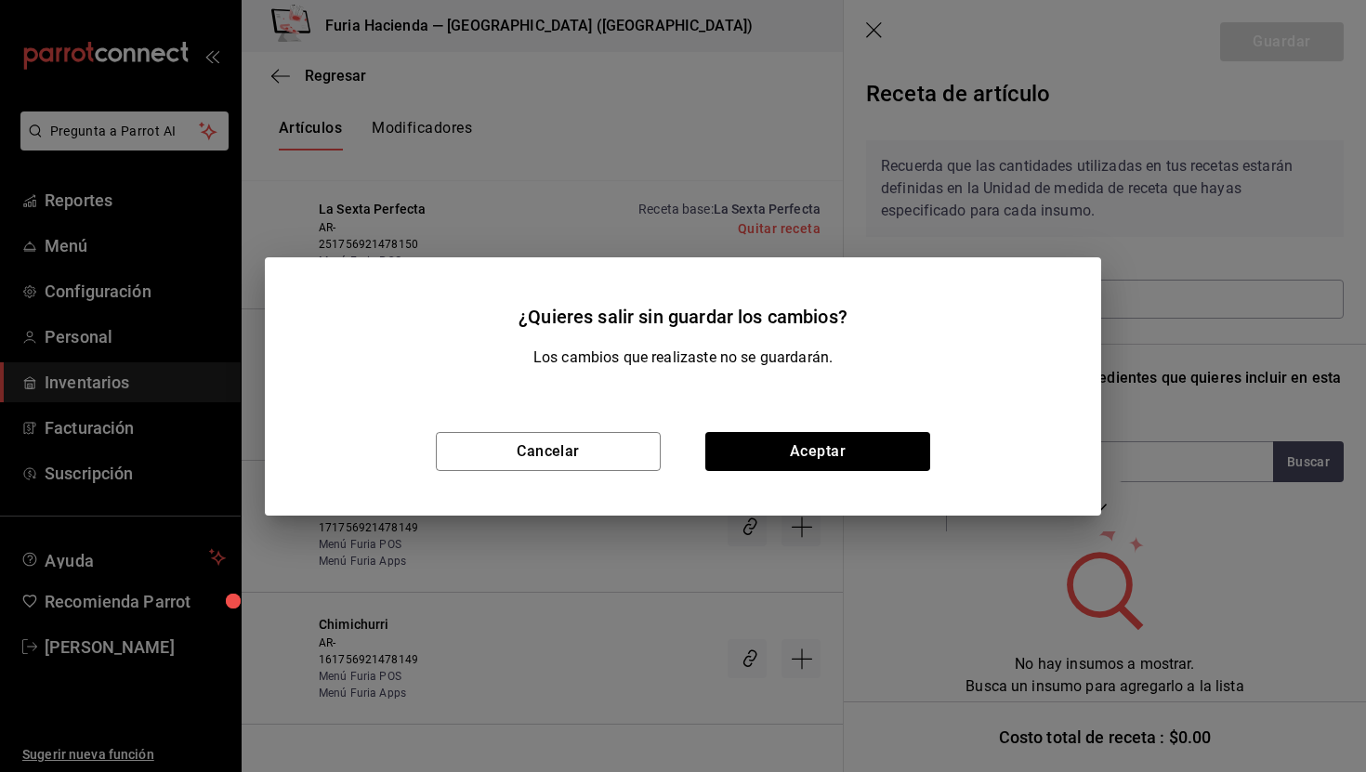
click at [774, 430] on div "Cancelar Aceptar" at bounding box center [683, 452] width 837 height 128
click at [793, 459] on button "Aceptar" at bounding box center [818, 451] width 225 height 39
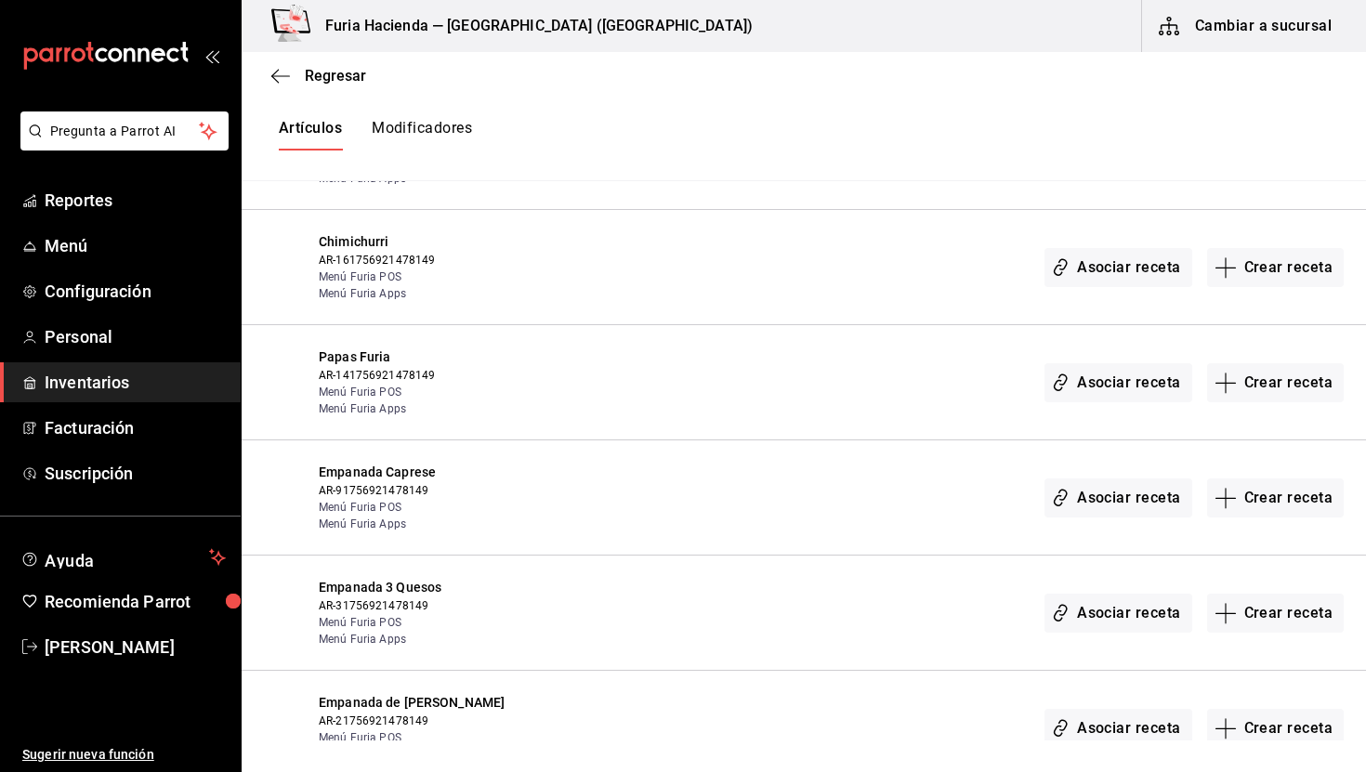
scroll to position [0, 0]
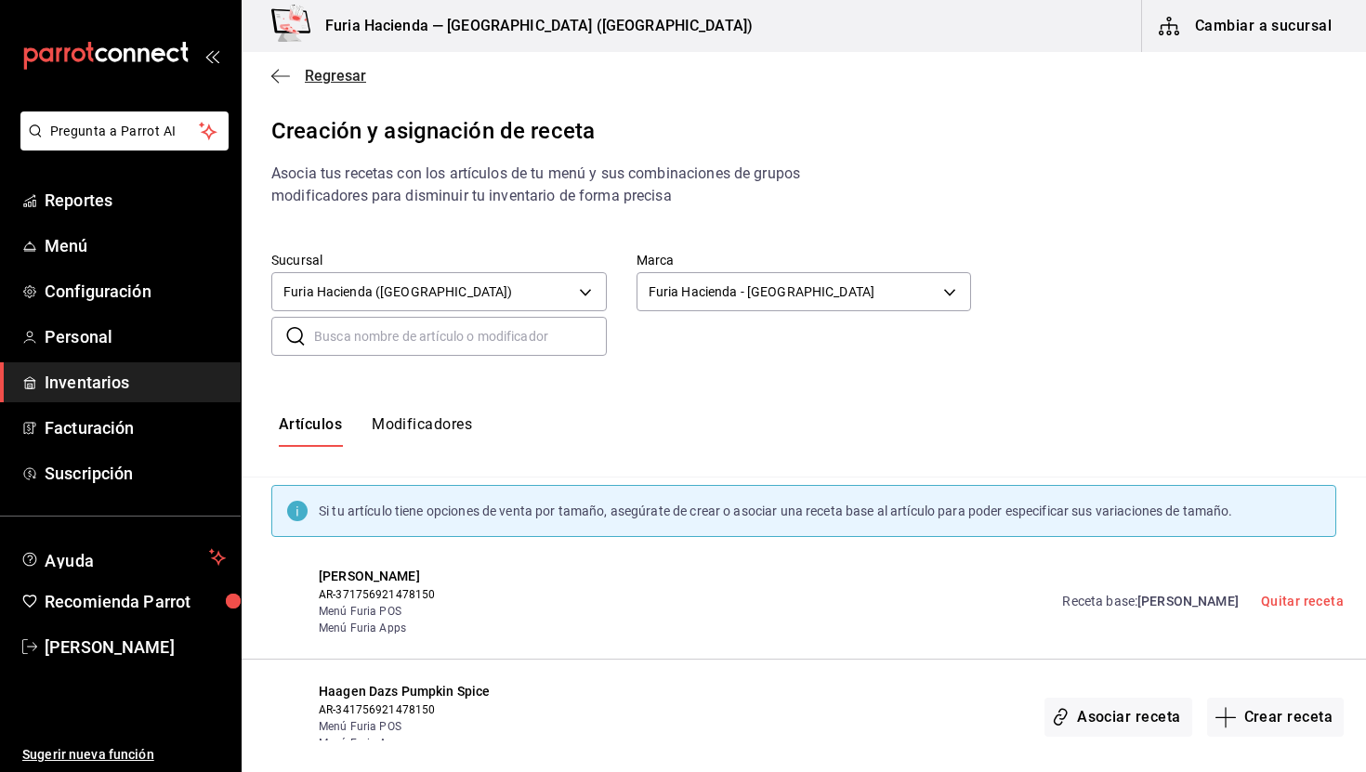
click at [334, 73] on span "Regresar" at bounding box center [335, 76] width 61 height 18
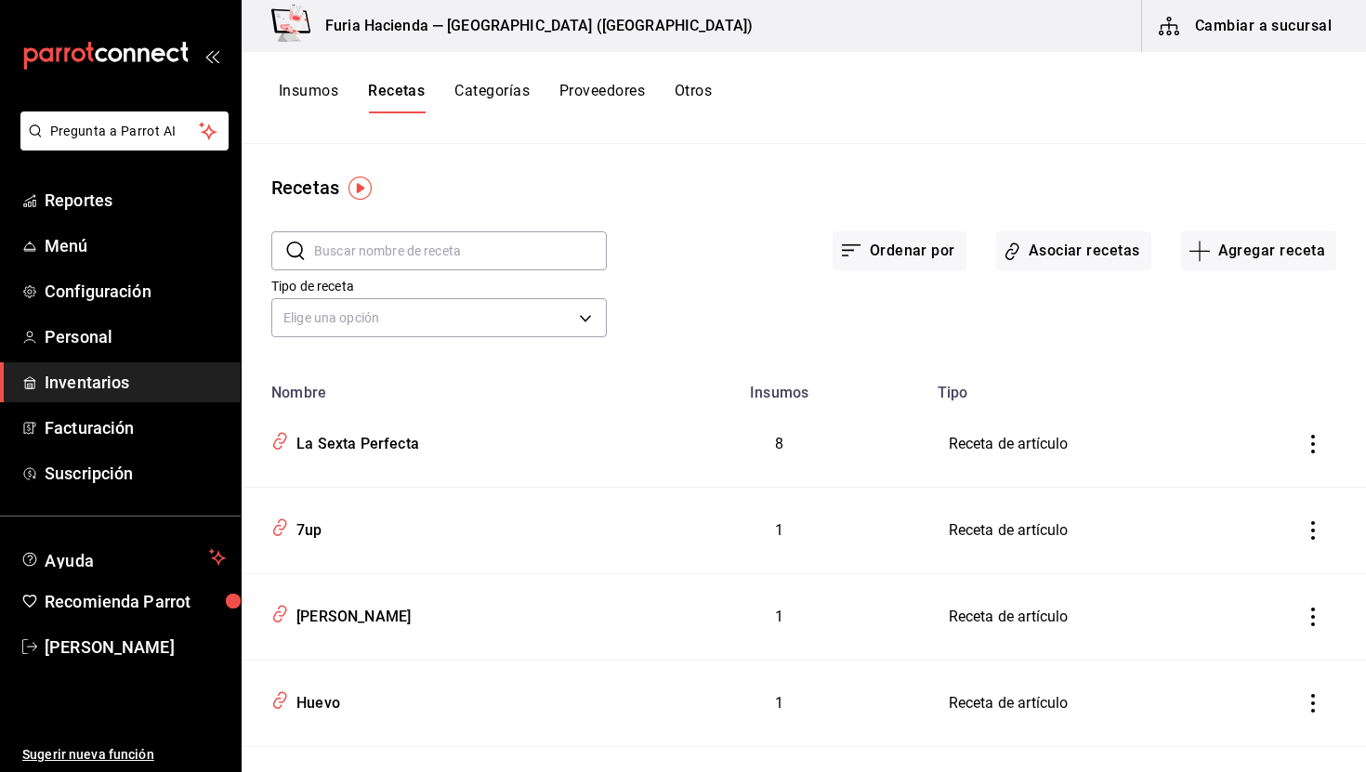
click at [339, 92] on div "Insumos Recetas Categorías Proveedores Otros" at bounding box center [495, 98] width 433 height 32
click at [294, 91] on button "Insumos" at bounding box center [308, 98] width 59 height 32
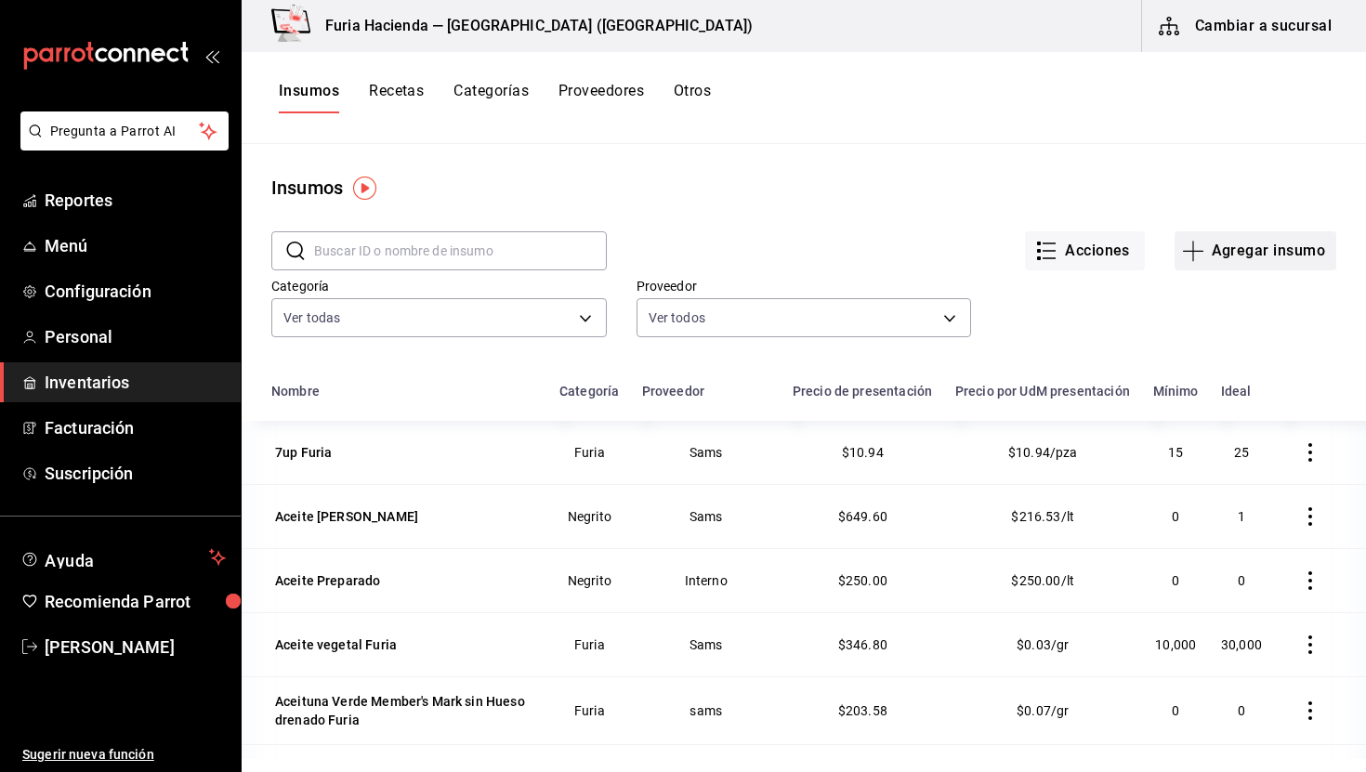
click at [1248, 246] on button "Agregar insumo" at bounding box center [1256, 250] width 162 height 39
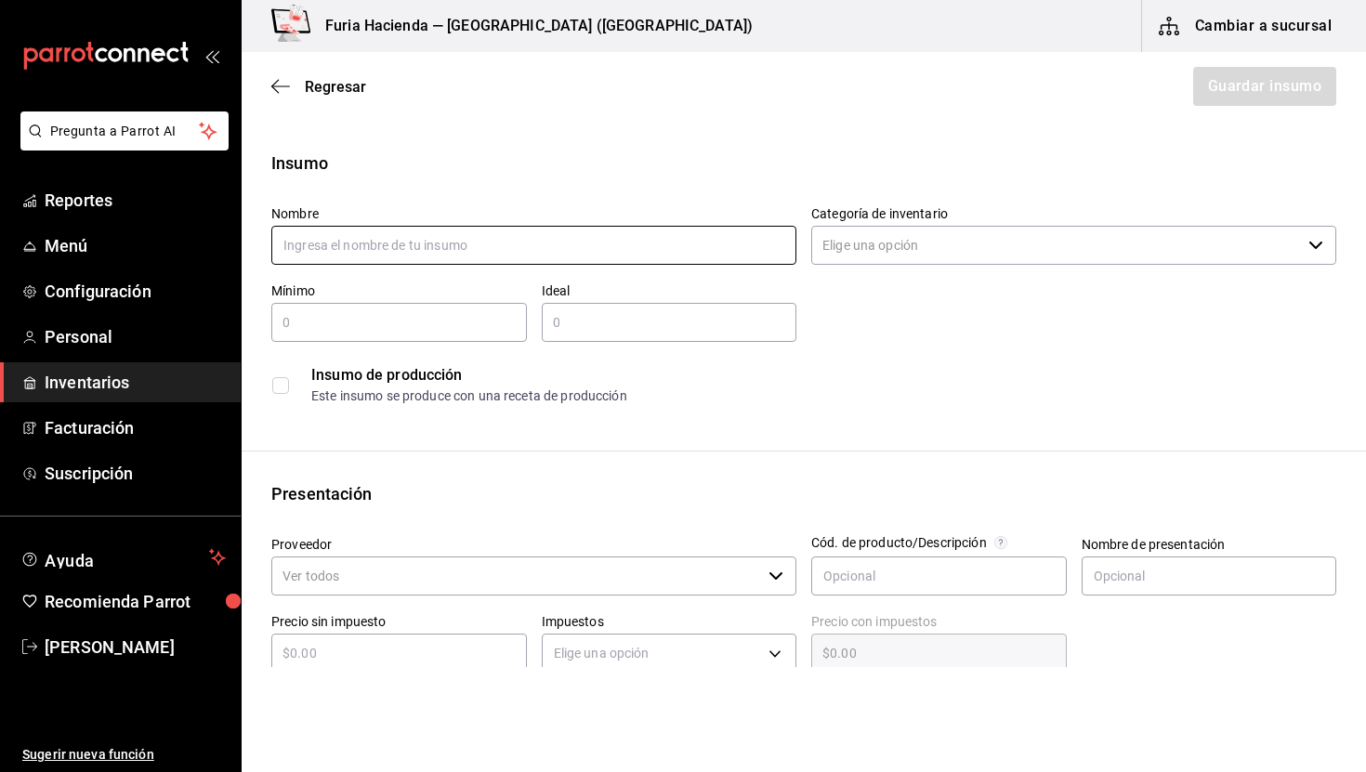
click at [419, 243] on input "text" at bounding box center [533, 245] width 525 height 39
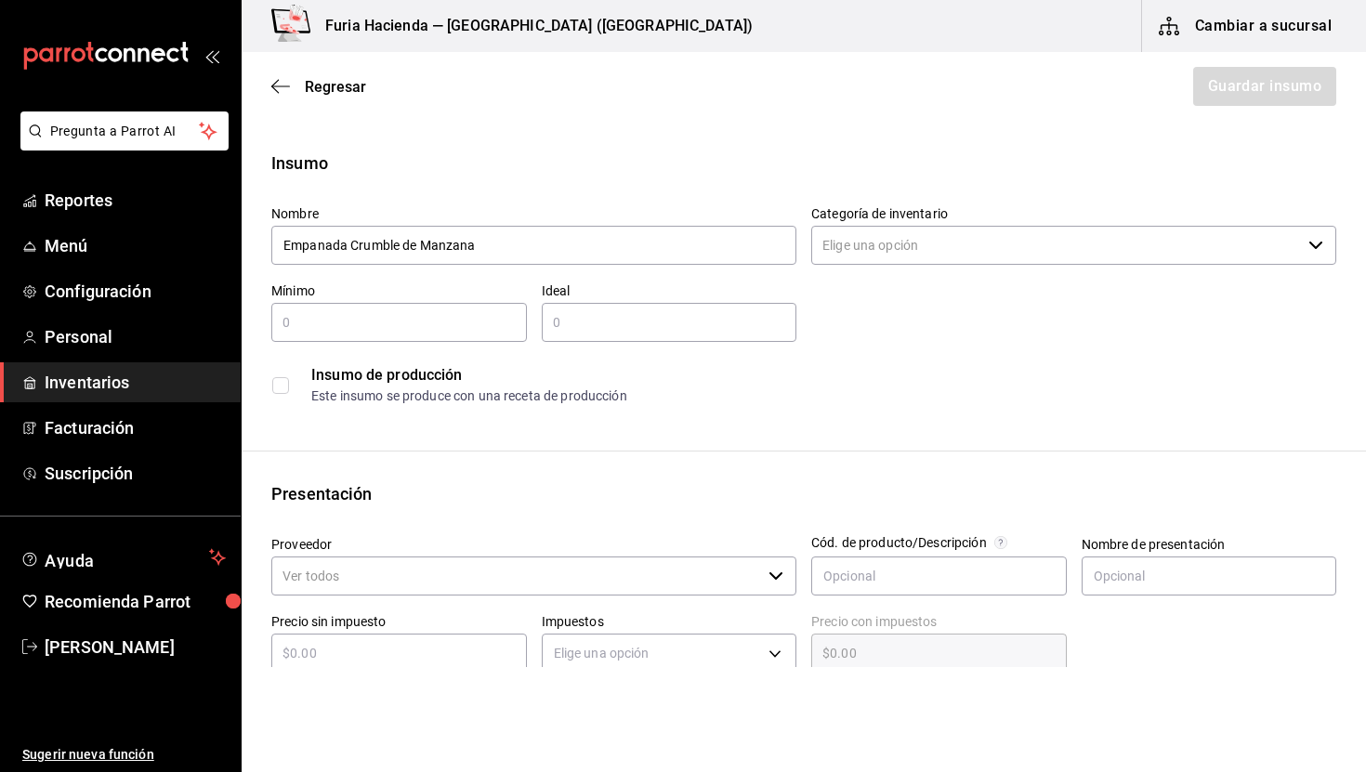
type input "Empanada Crumble de Manzana"
click at [922, 239] on input "Categoría de inventario" at bounding box center [1057, 245] width 490 height 39
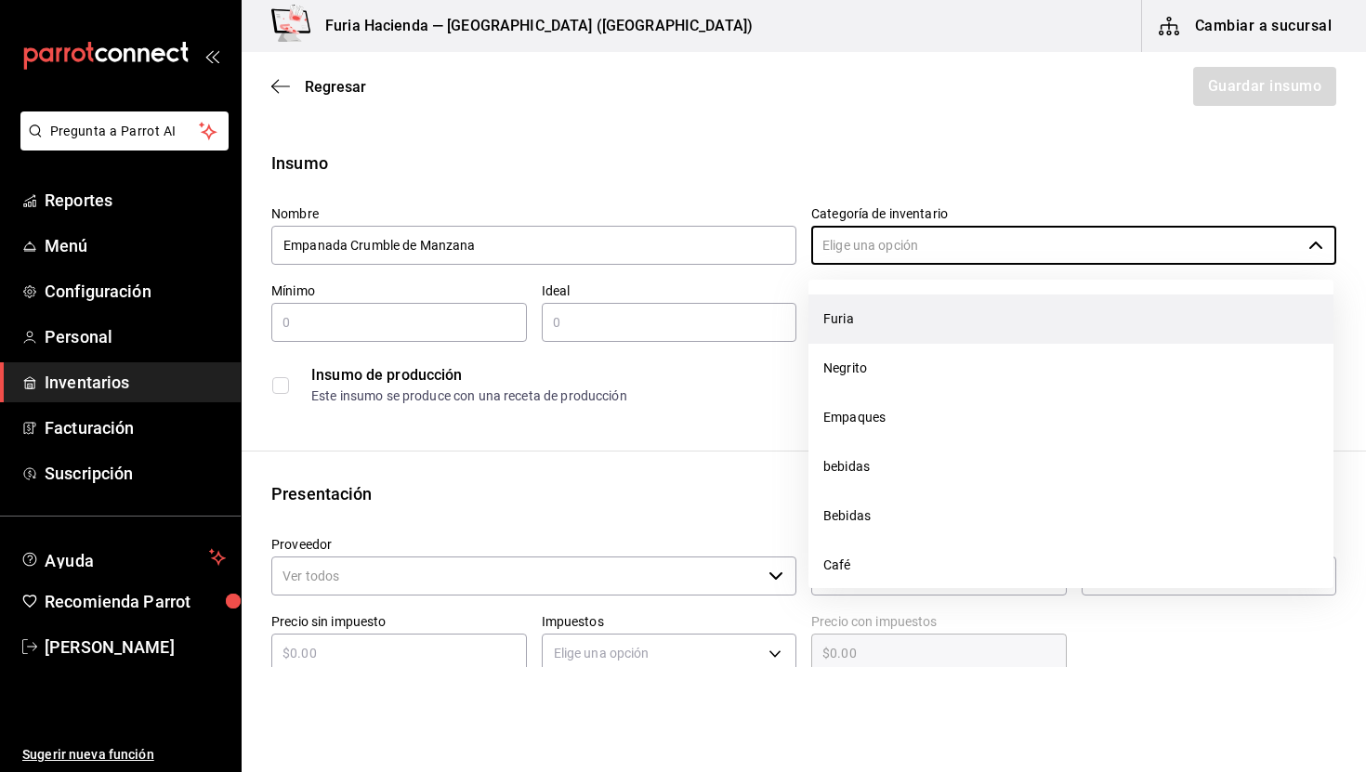
click at [872, 318] on li "Furia" at bounding box center [1071, 319] width 525 height 49
type input "Furia"
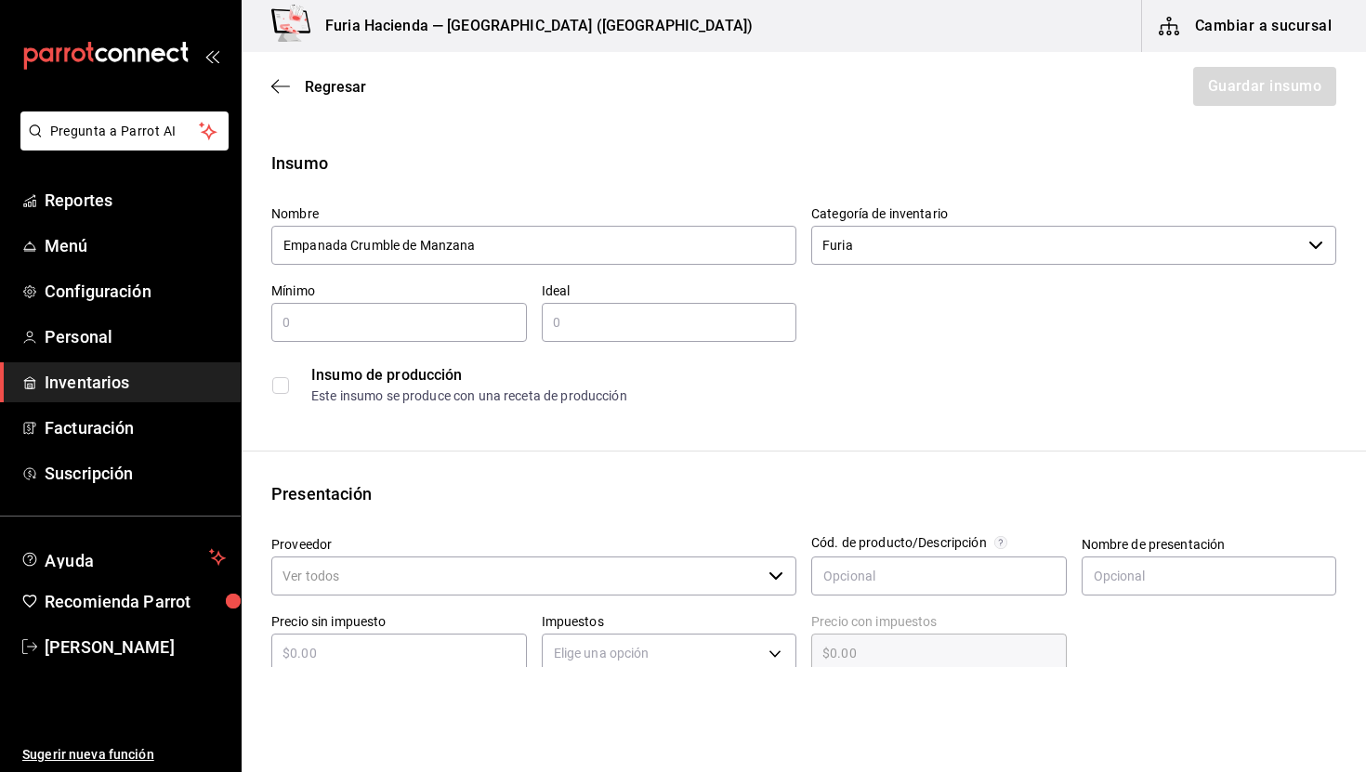
click at [359, 310] on div "​" at bounding box center [399, 322] width 256 height 39
click at [705, 419] on div "Insumo Nombre Empanada Crumble de Manzana Categoría de inventario Furia ​ Mínim…" at bounding box center [804, 703] width 1125 height 1104
click at [280, 382] on input "checkbox" at bounding box center [280, 385] width 17 height 17
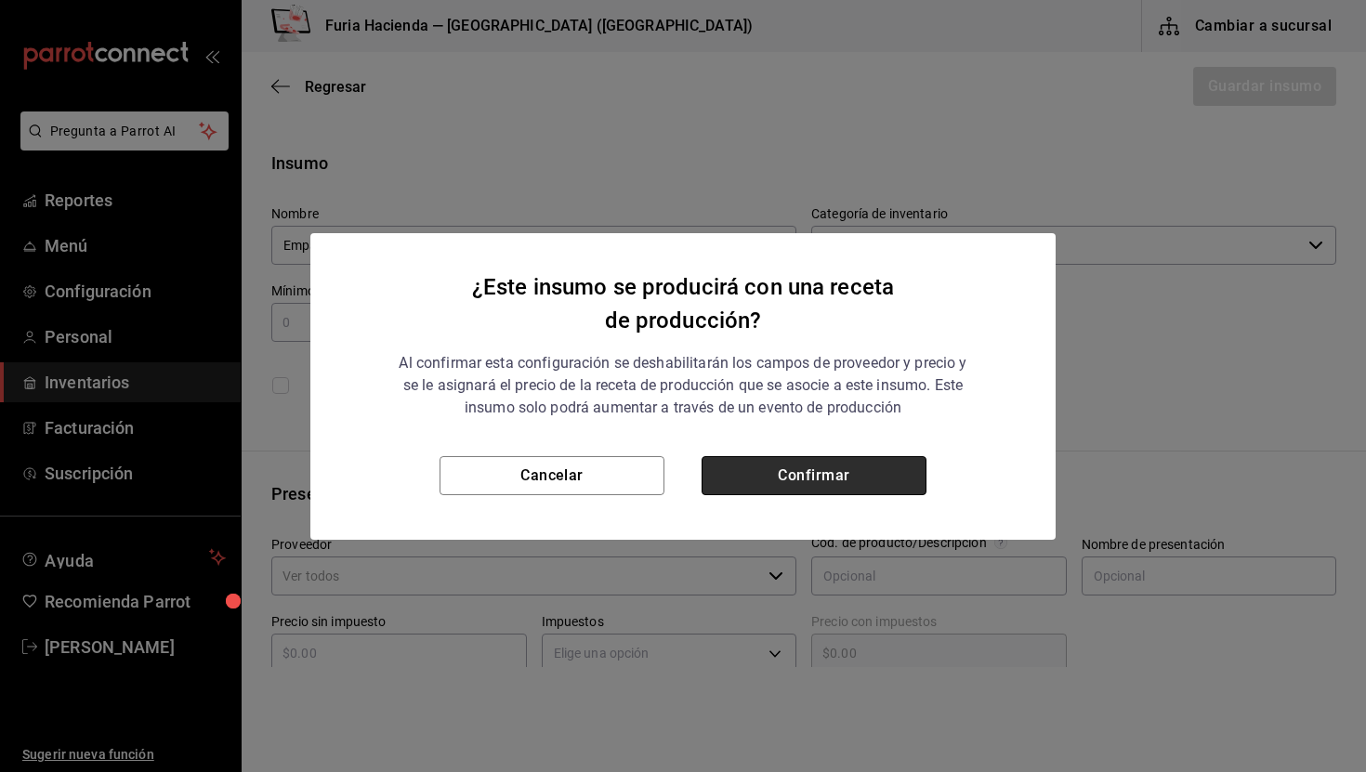
click at [776, 480] on button "Confirmar" at bounding box center [814, 475] width 225 height 39
checkbox input "true"
type input "$0.00"
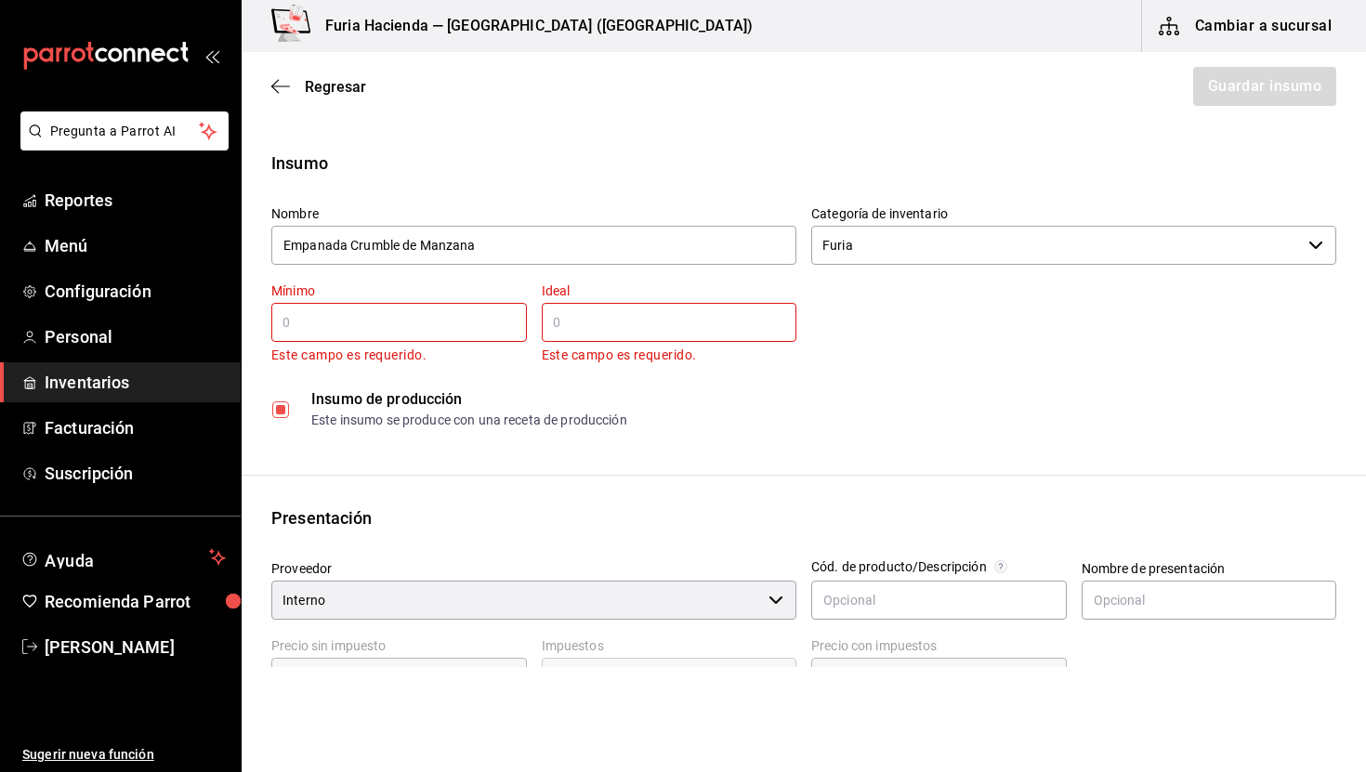
click at [367, 324] on input "text" at bounding box center [399, 322] width 256 height 22
type input "50"
click at [587, 330] on input "text" at bounding box center [670, 322] width 256 height 22
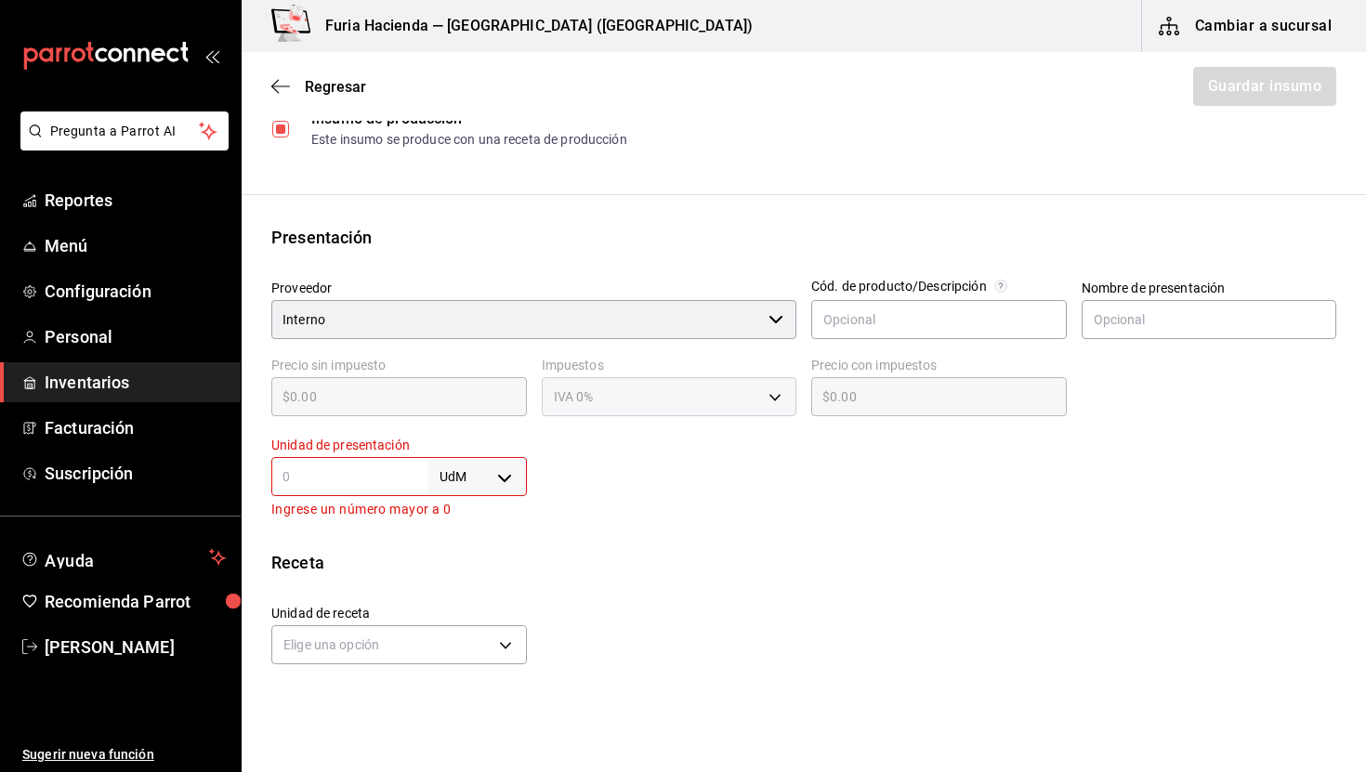
scroll to position [270, 0]
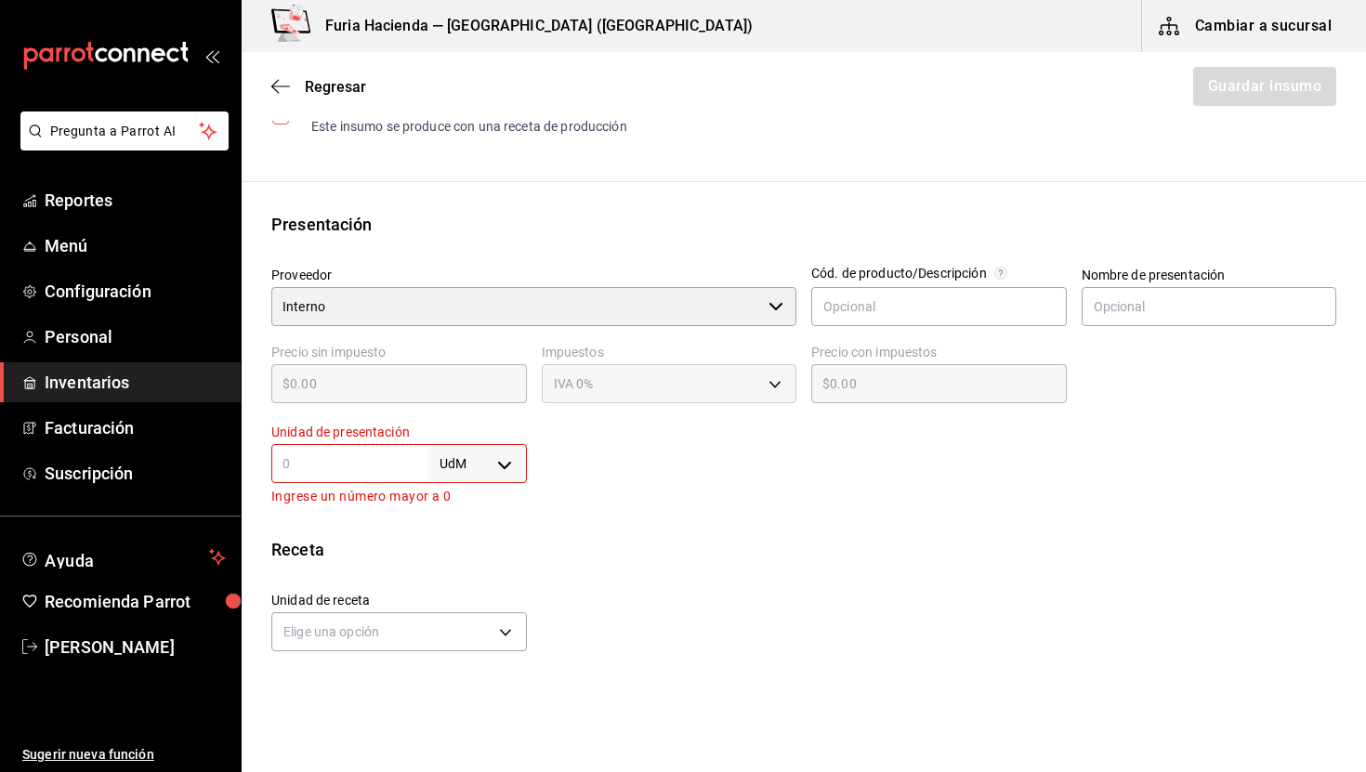
type input "100"
click at [389, 458] on input "text" at bounding box center [349, 464] width 157 height 22
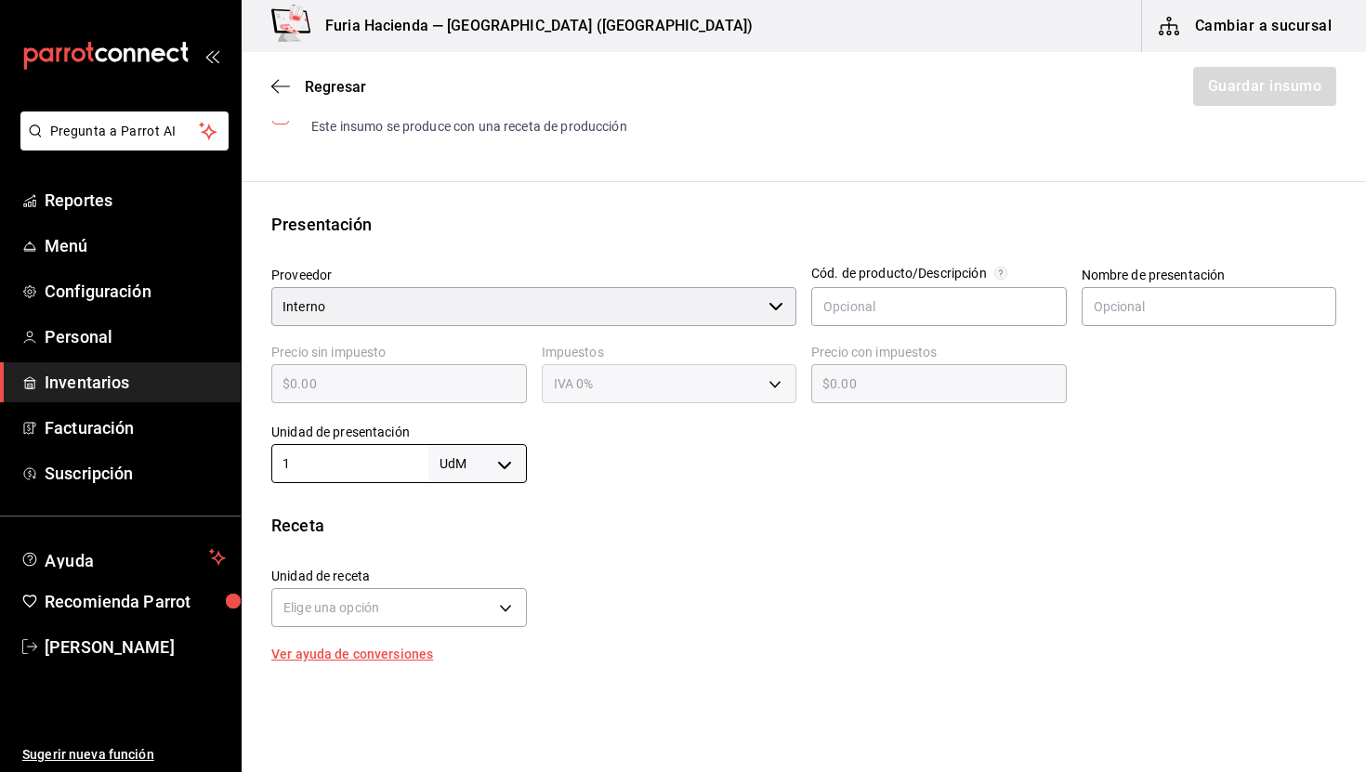
type input "1"
click at [646, 556] on div "Unidad de receta Elige una opción Factor de conversión ​" at bounding box center [797, 593] width 1080 height 80
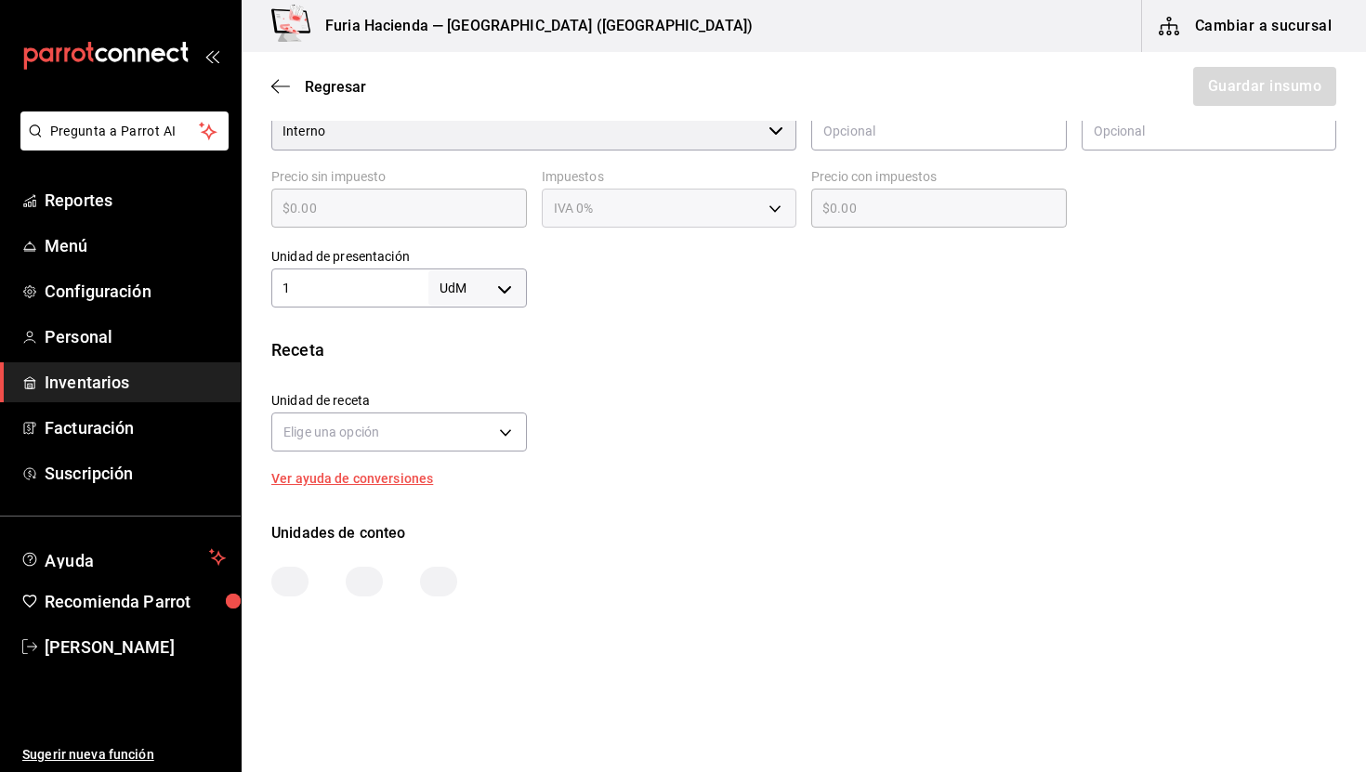
scroll to position [464, 0]
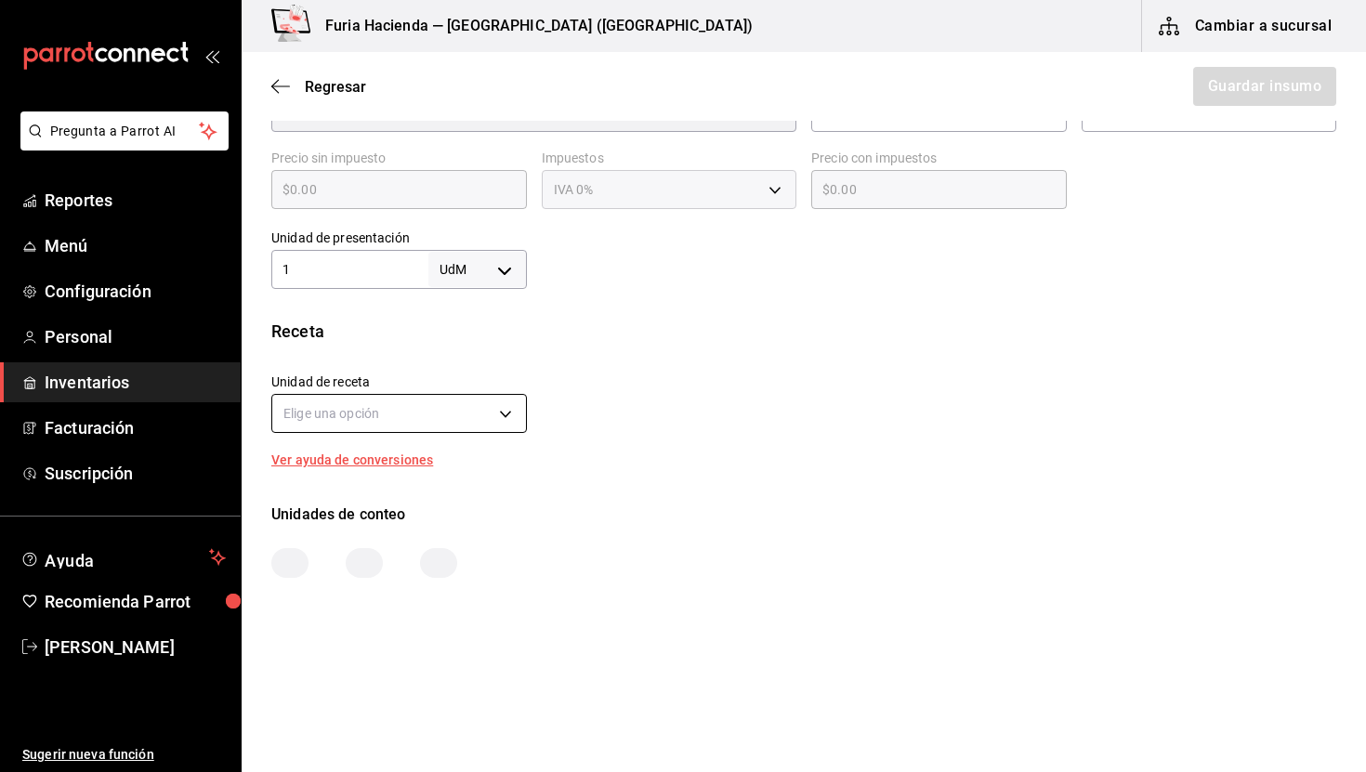
click at [422, 406] on body "Pregunta a Parrot AI Reportes Menú Configuración Personal Inventarios Facturaci…" at bounding box center [683, 333] width 1366 height 667
click at [425, 411] on div at bounding box center [683, 386] width 1366 height 772
click at [354, 268] on input "1" at bounding box center [349, 269] width 157 height 22
click at [523, 272] on body "Pregunta a Parrot AI Reportes Menú Configuración Personal Inventarios Facturaci…" at bounding box center [683, 333] width 1366 height 667
click at [483, 483] on li "pza" at bounding box center [477, 479] width 97 height 31
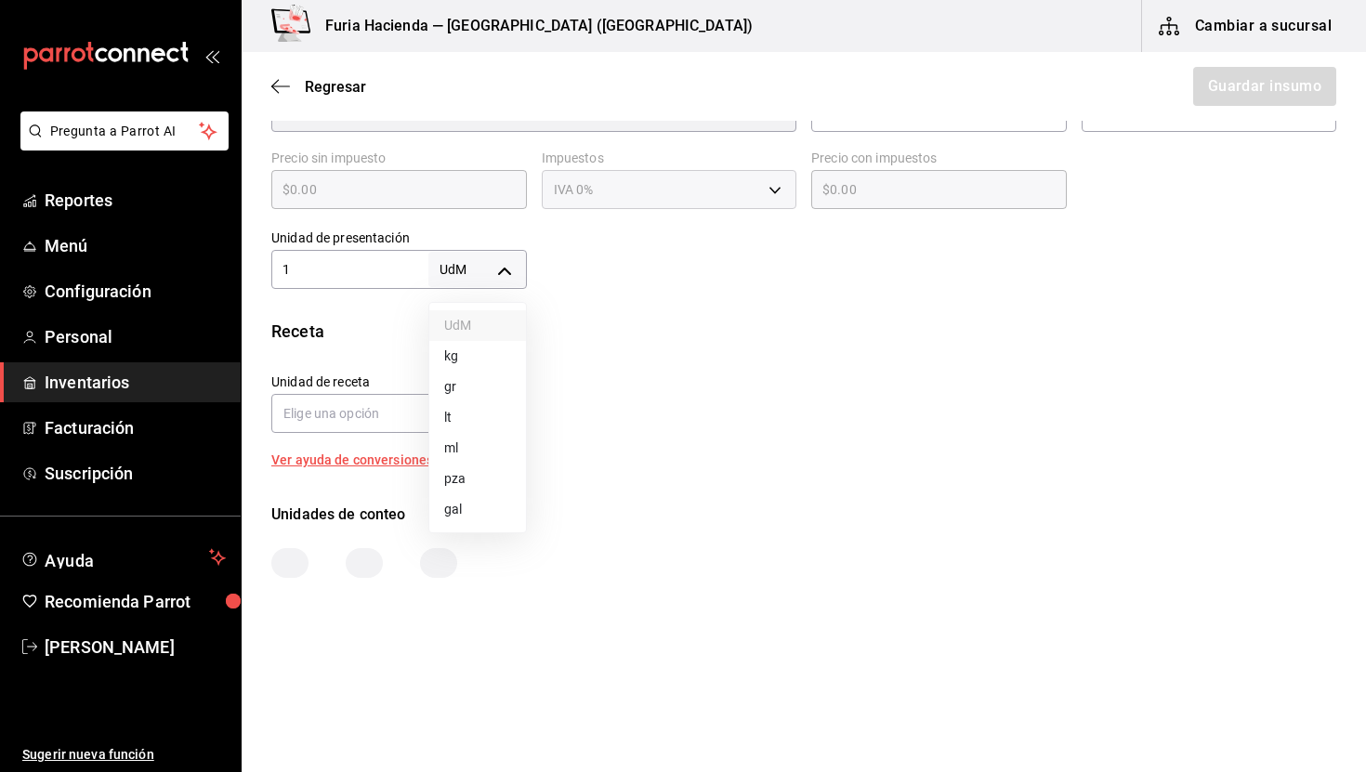
type input "UNIT"
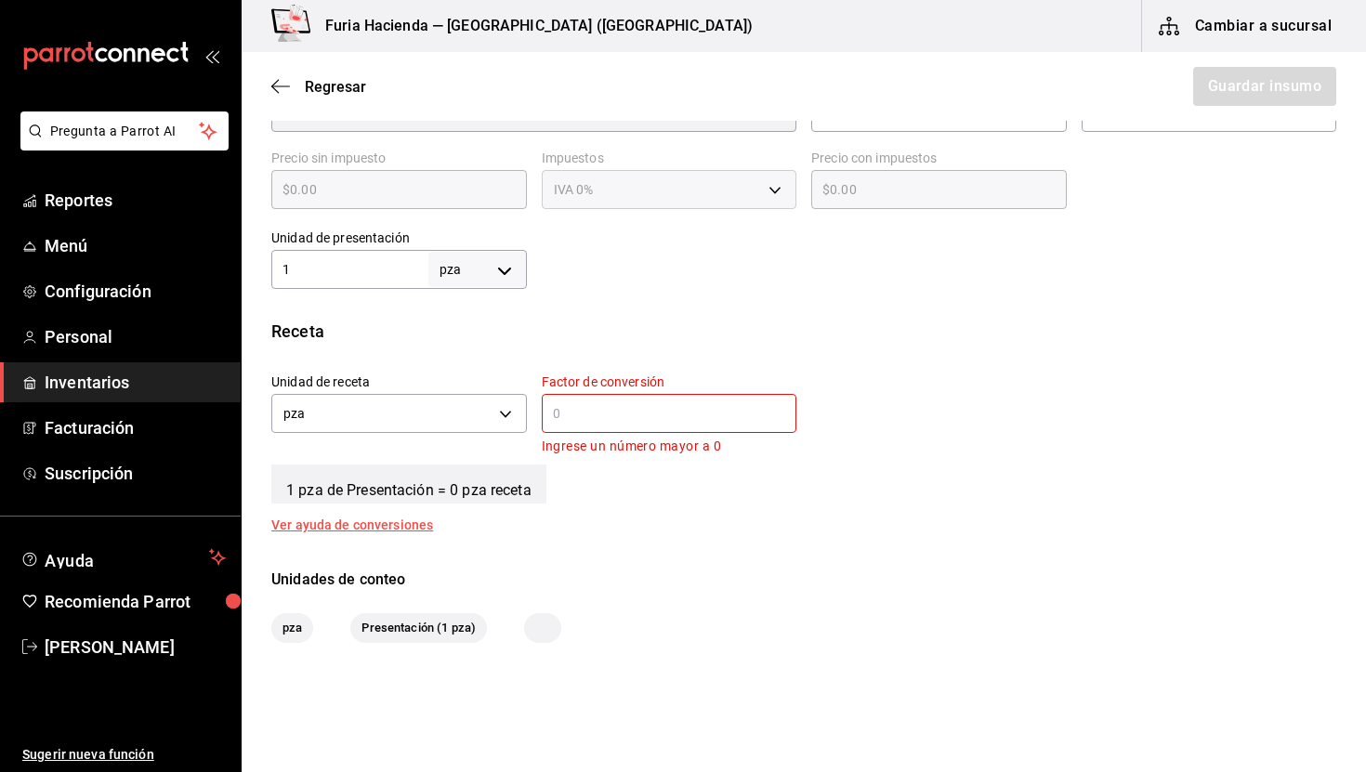
click at [573, 411] on input "text" at bounding box center [670, 414] width 256 height 22
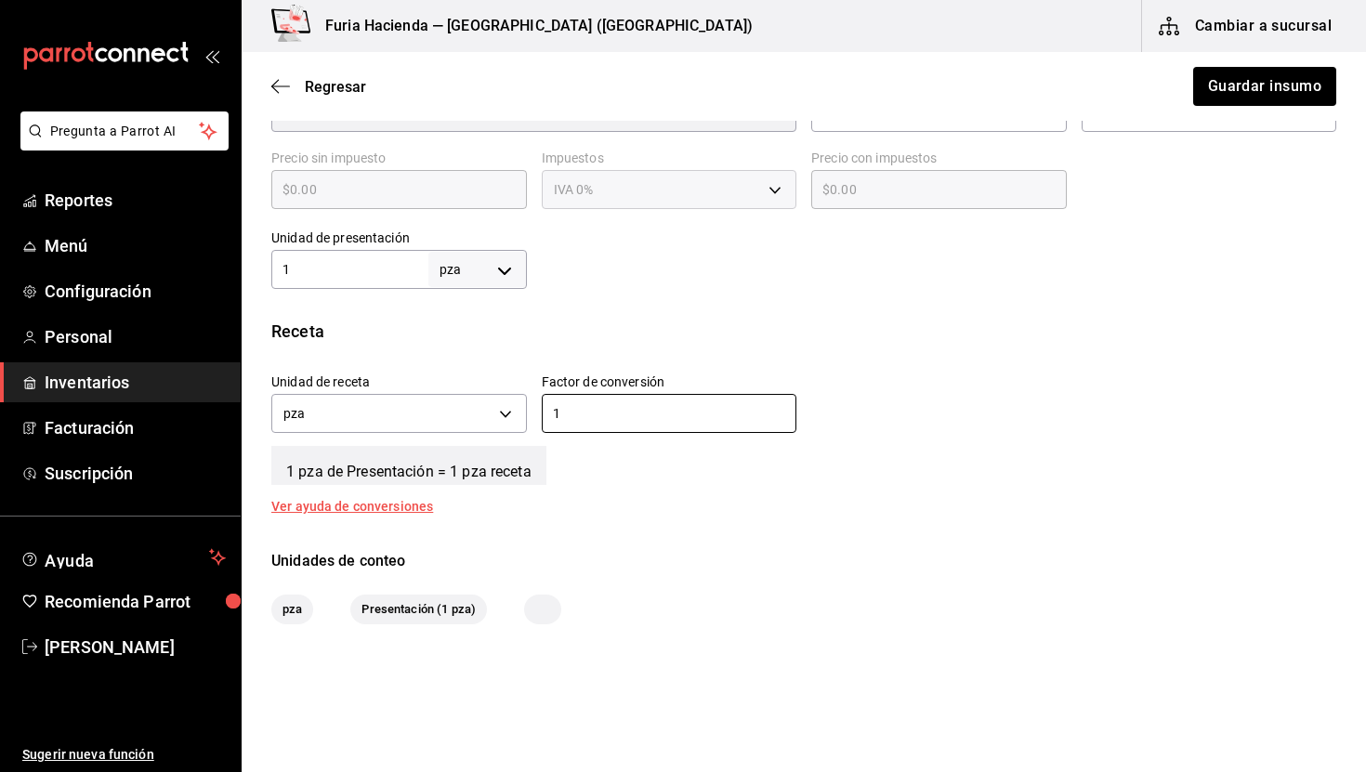
type input "1"
click at [589, 501] on div "Receta Unidad de receta pza UNIT Factor de conversión 1 ​ 1 pza de Presentación…" at bounding box center [804, 416] width 1125 height 194
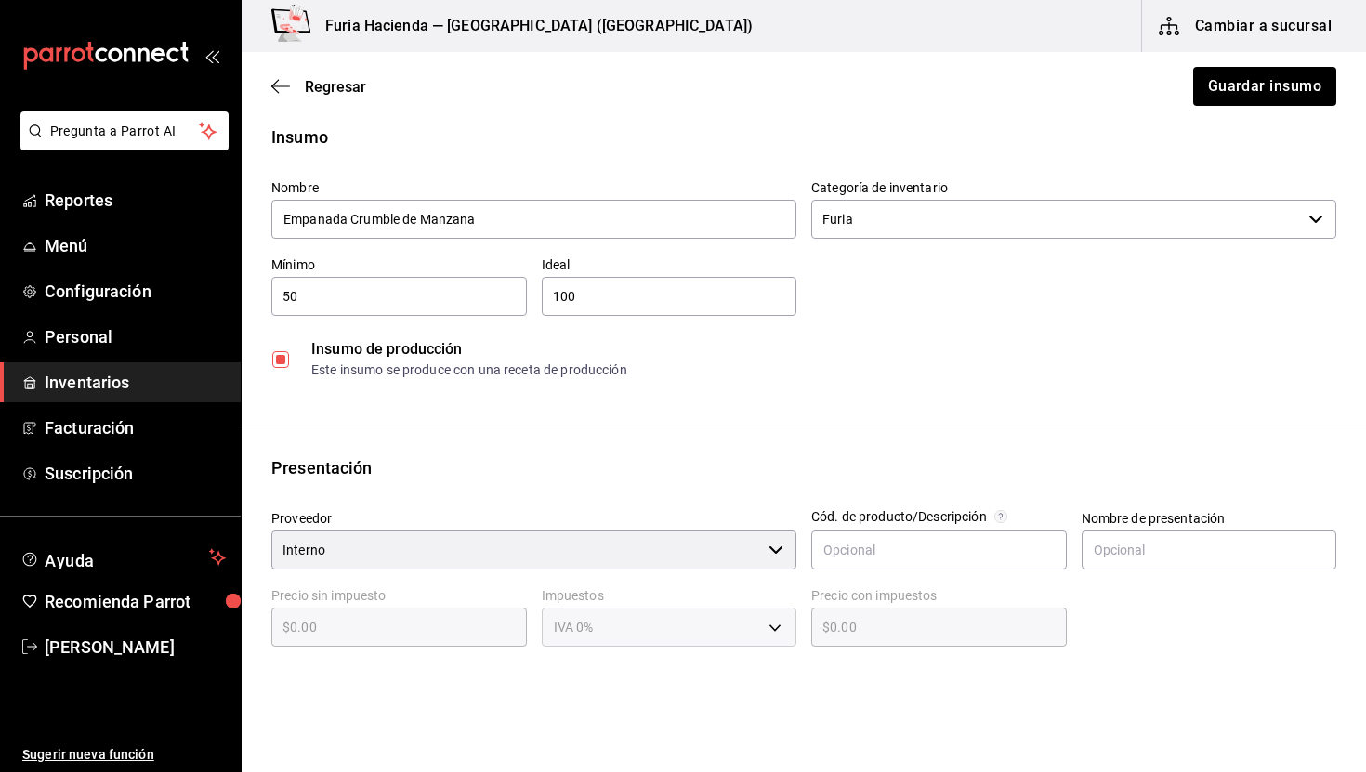
scroll to position [0, 0]
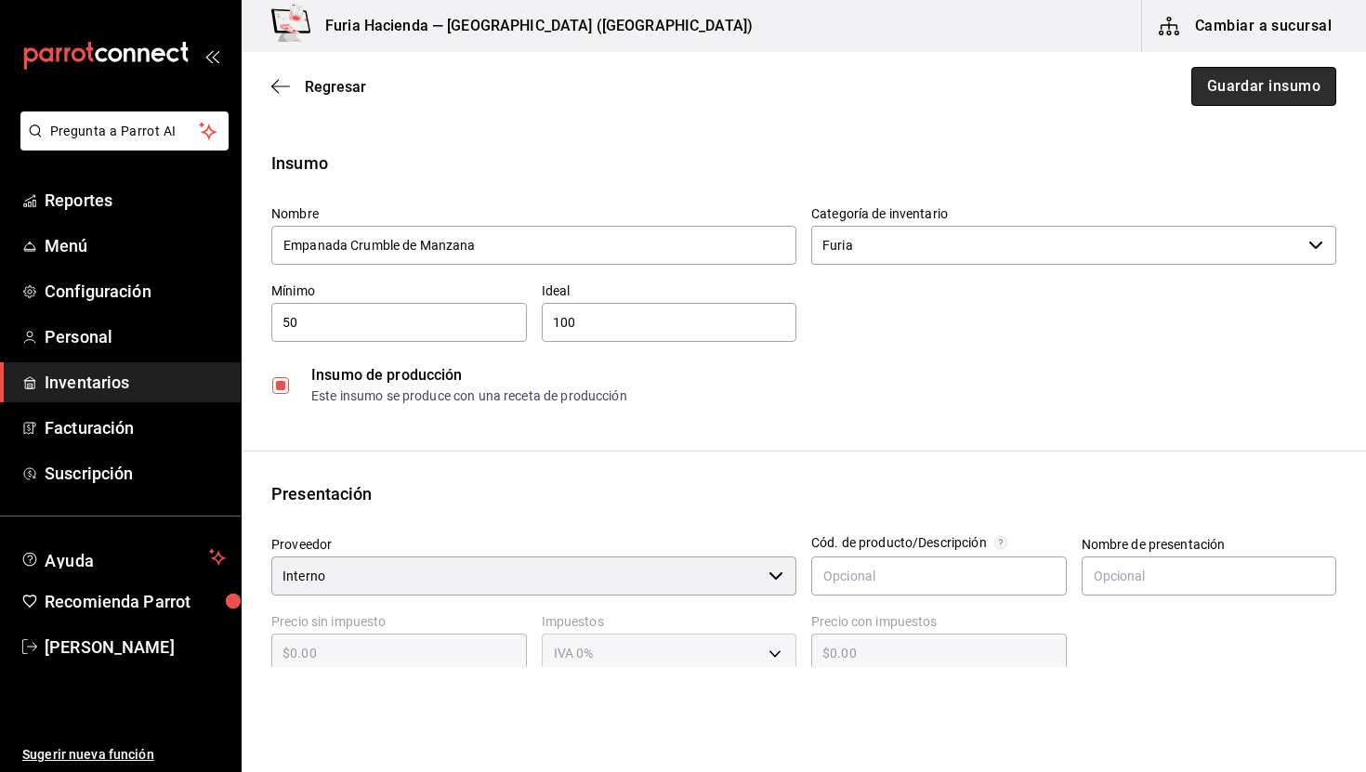
click at [1247, 89] on button "Guardar insumo" at bounding box center [1264, 86] width 145 height 39
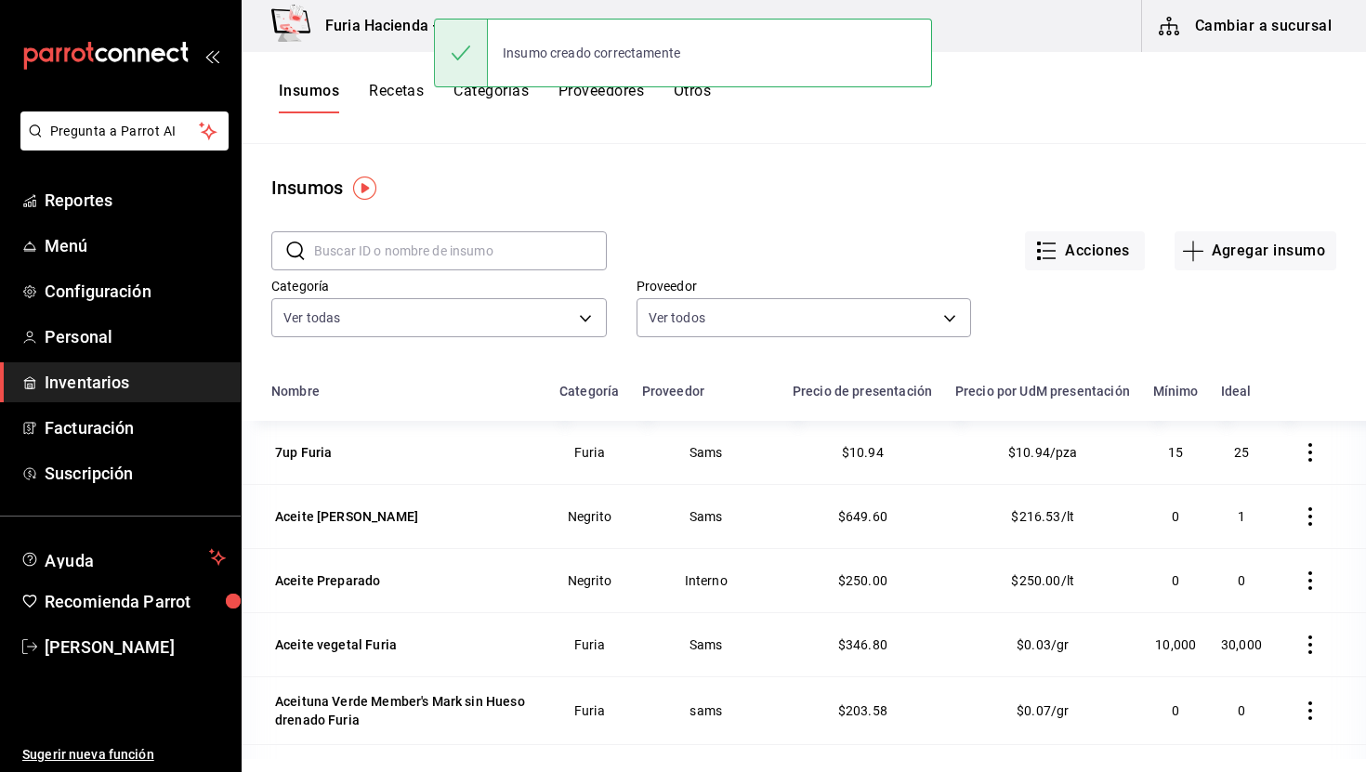
click at [388, 94] on button "Recetas" at bounding box center [396, 98] width 55 height 32
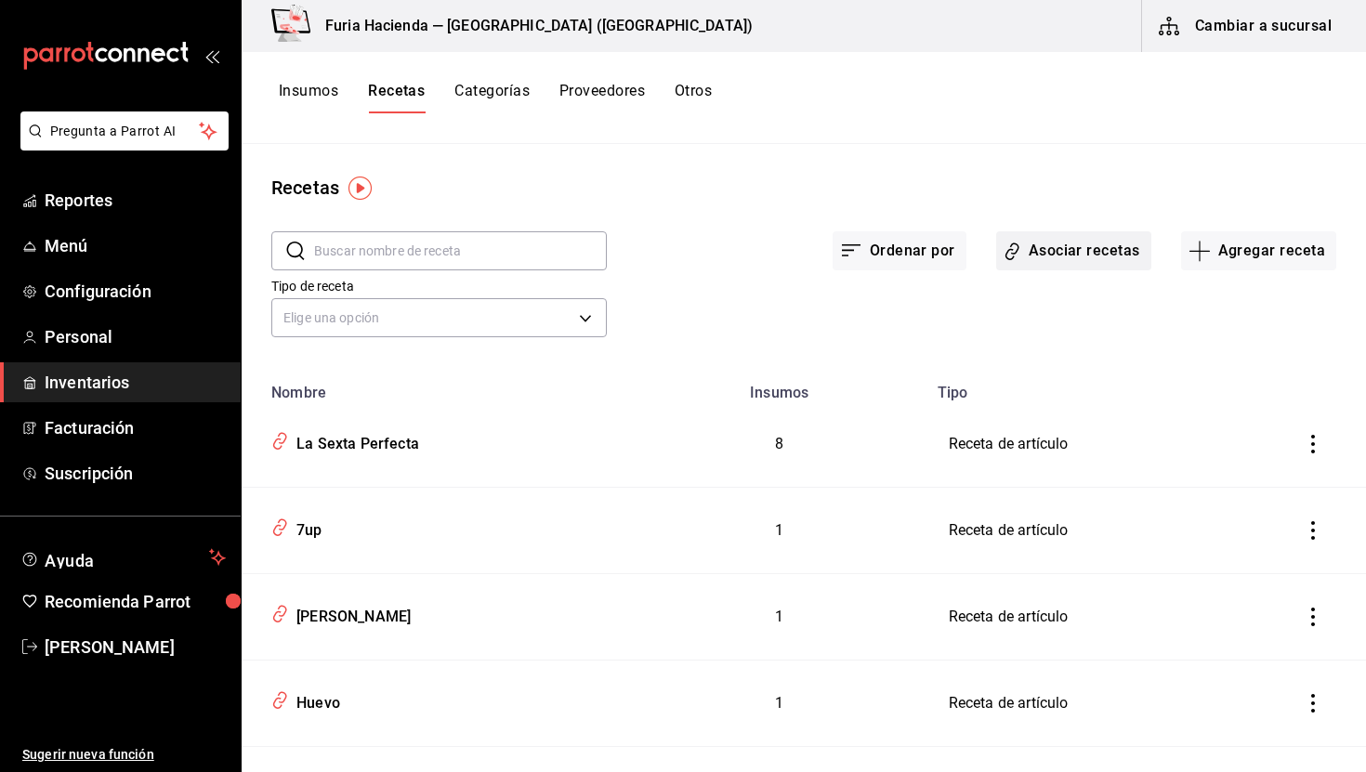
click at [1068, 262] on button "Asociar recetas" at bounding box center [1074, 250] width 155 height 39
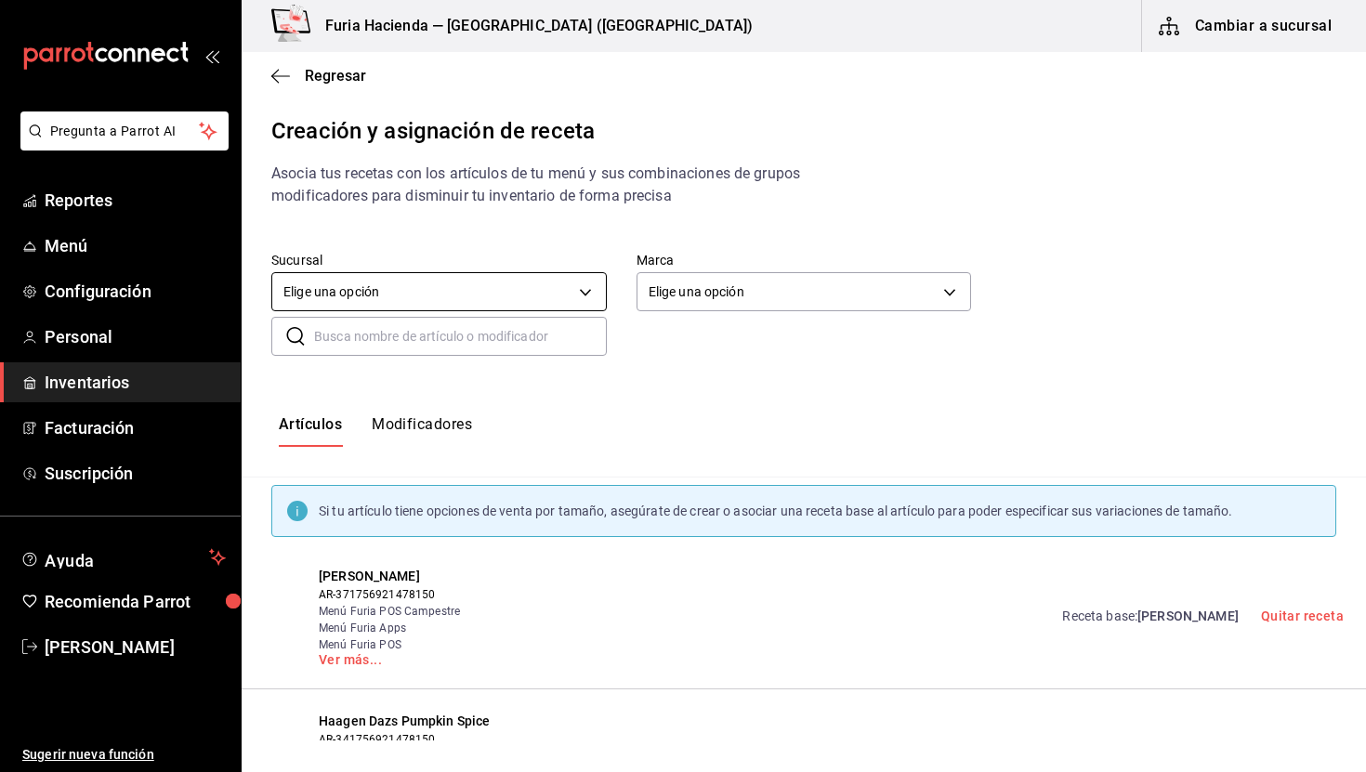
click at [490, 302] on body "Pregunta a Parrot AI Reportes Menú Configuración Personal Inventarios Facturaci…" at bounding box center [683, 370] width 1366 height 741
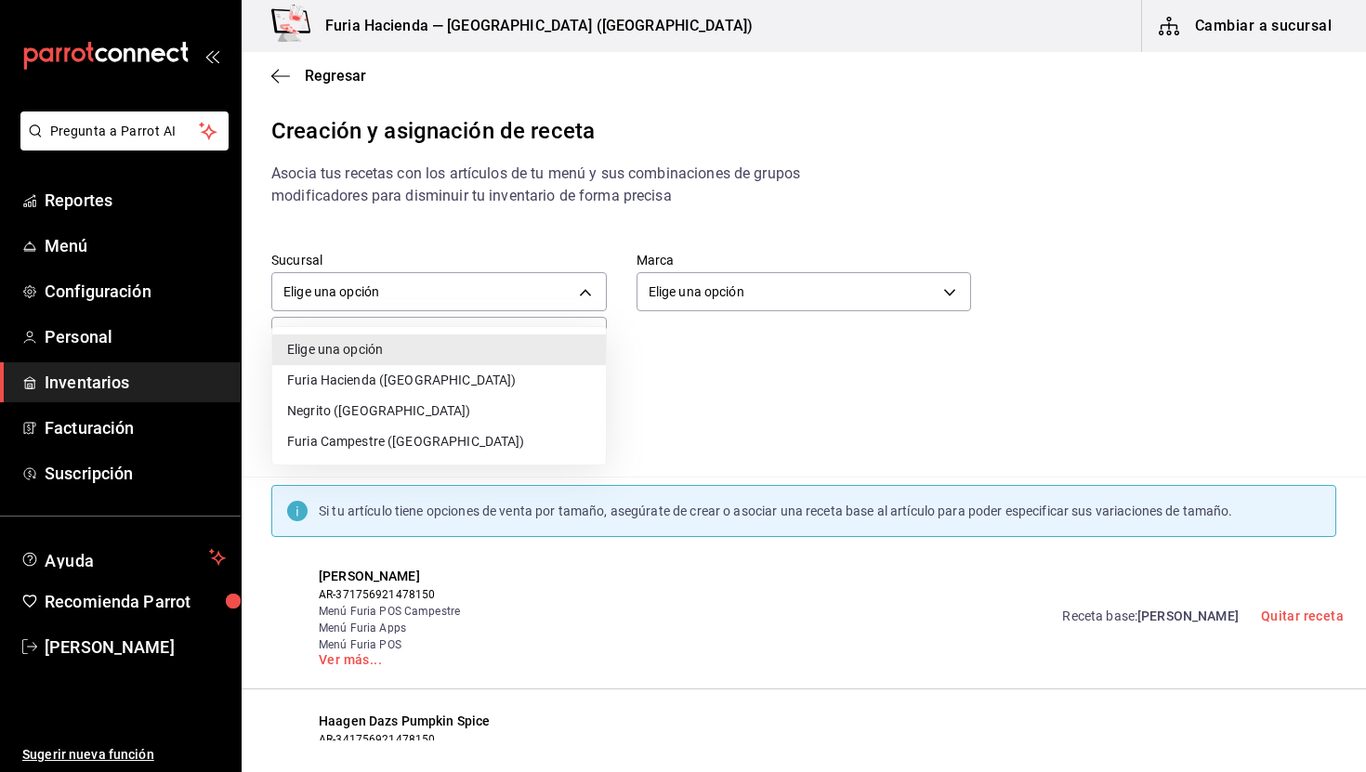
click at [407, 381] on li "Furia Hacienda ([GEOGRAPHIC_DATA])" at bounding box center [439, 380] width 334 height 31
type input "3990e485-ce7d-4e88-9ca4-fe10916080f6"
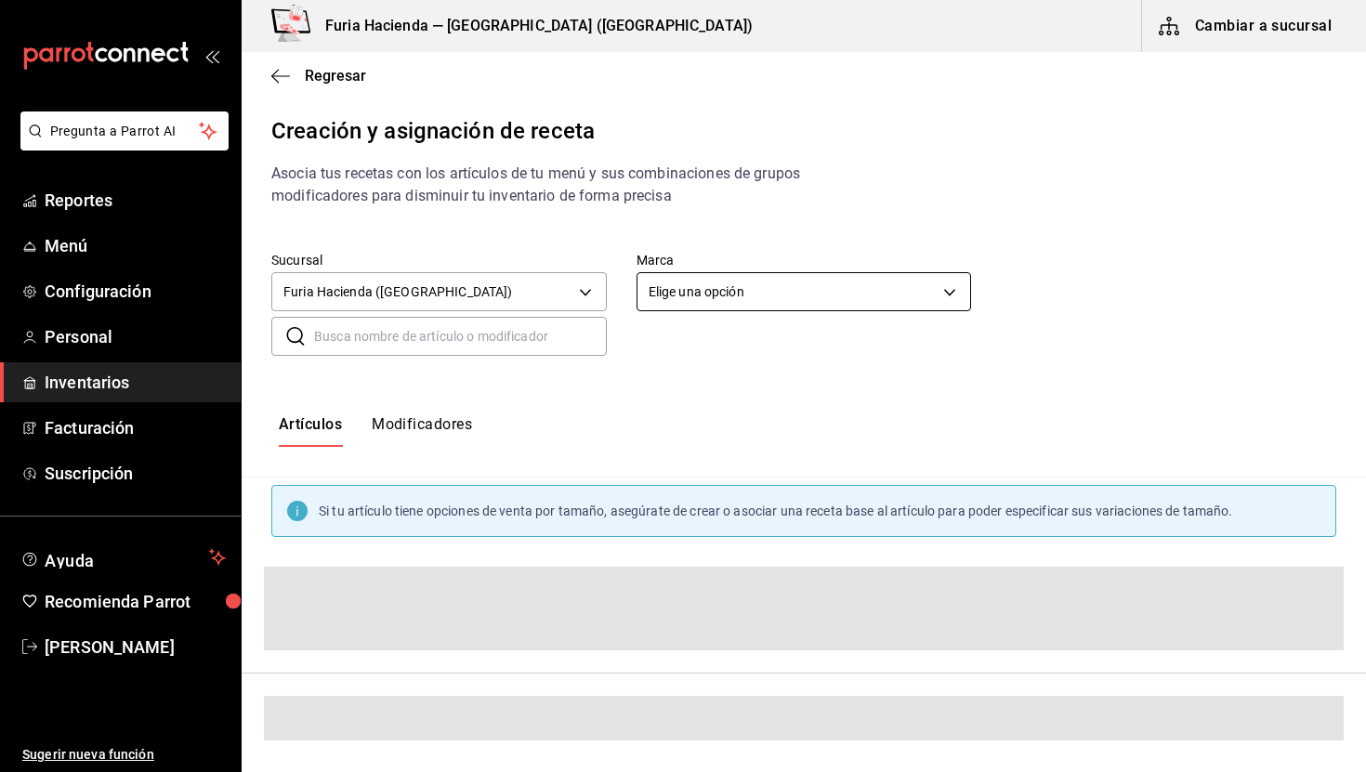
click at [722, 280] on body "Pregunta a Parrot AI Reportes Menú Configuración Personal Inventarios Facturaci…" at bounding box center [683, 370] width 1366 height 741
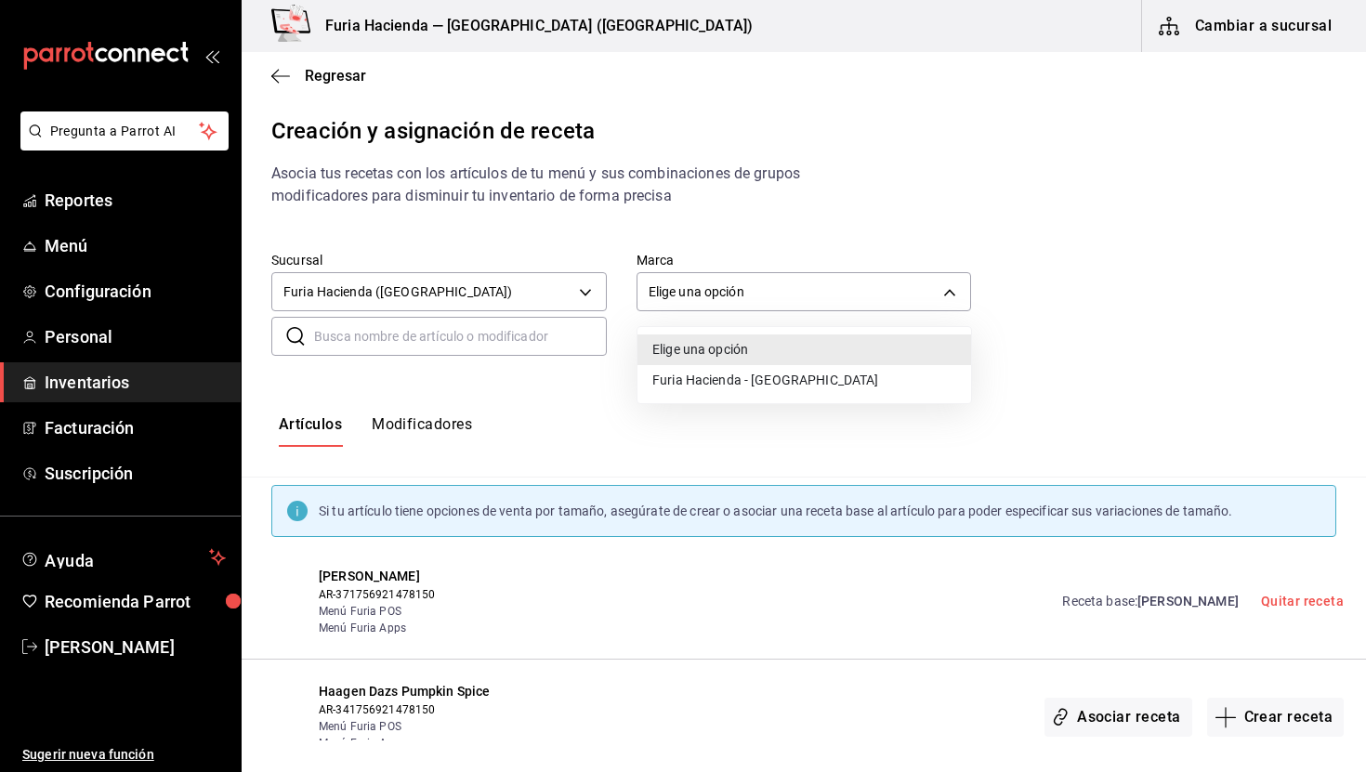
click at [731, 386] on li "Furia Hacienda - [GEOGRAPHIC_DATA]" at bounding box center [805, 380] width 334 height 31
type input "7a789ef8-f71c-49e3-bf04-467ed2c5263c"
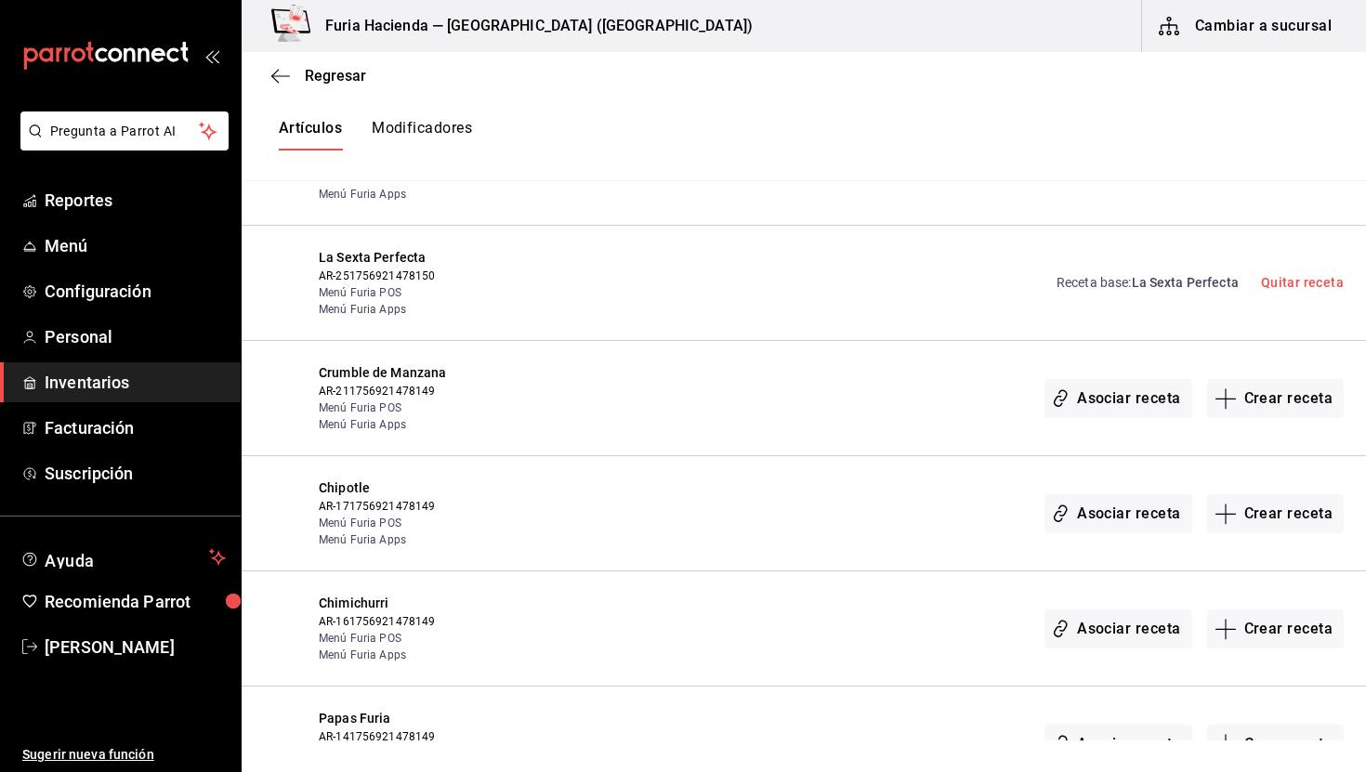
scroll to position [669, 0]
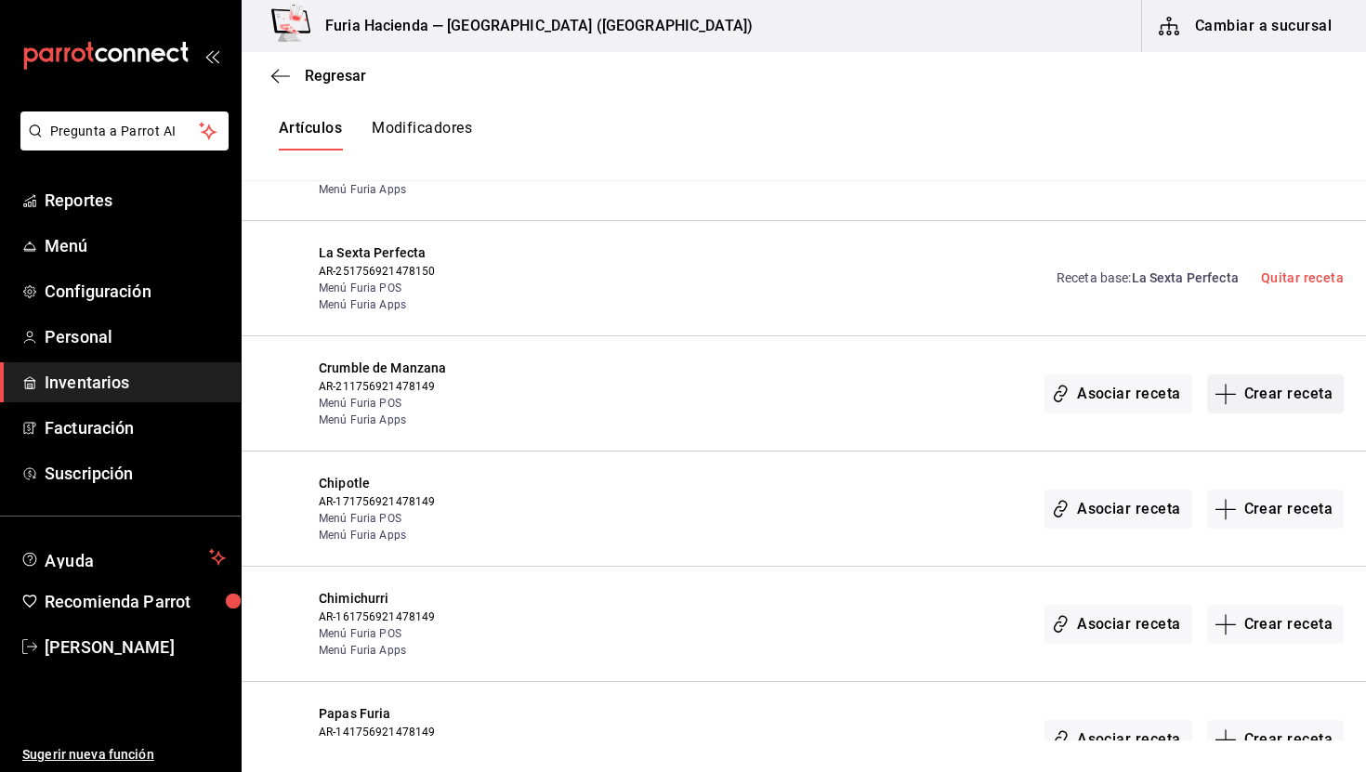
click at [1235, 393] on icon "button" at bounding box center [1225, 393] width 20 height 1
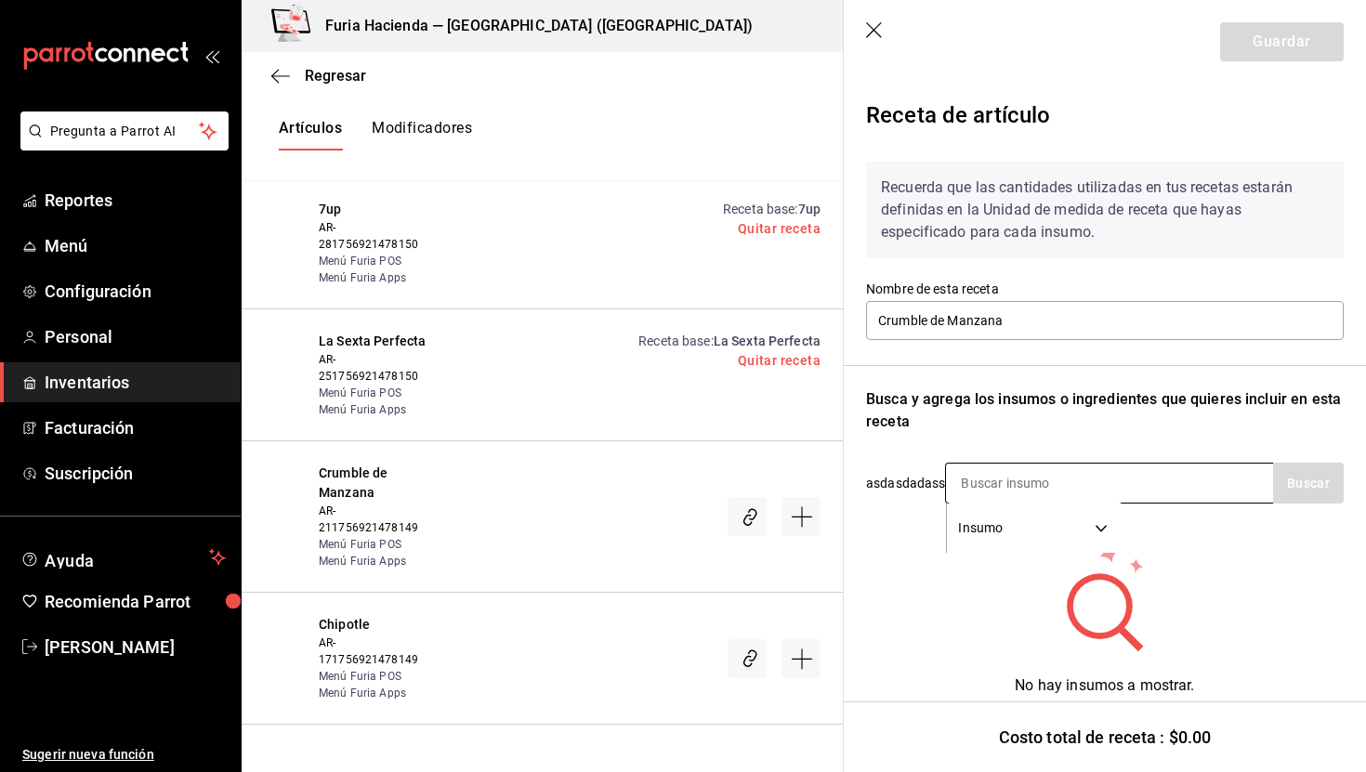
click at [991, 475] on input at bounding box center [1039, 483] width 186 height 39
type input "crumble"
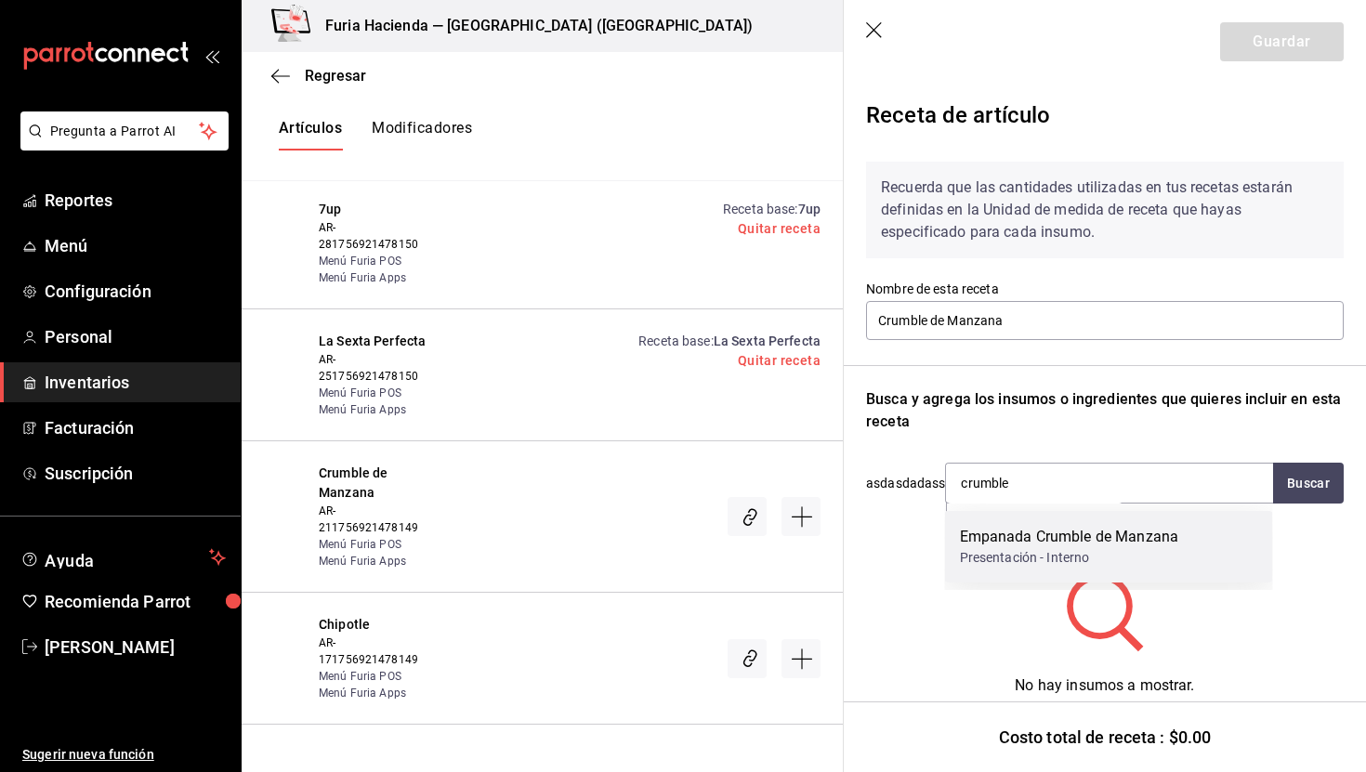
click at [1040, 559] on div "Presentación - Interno" at bounding box center [1069, 558] width 219 height 20
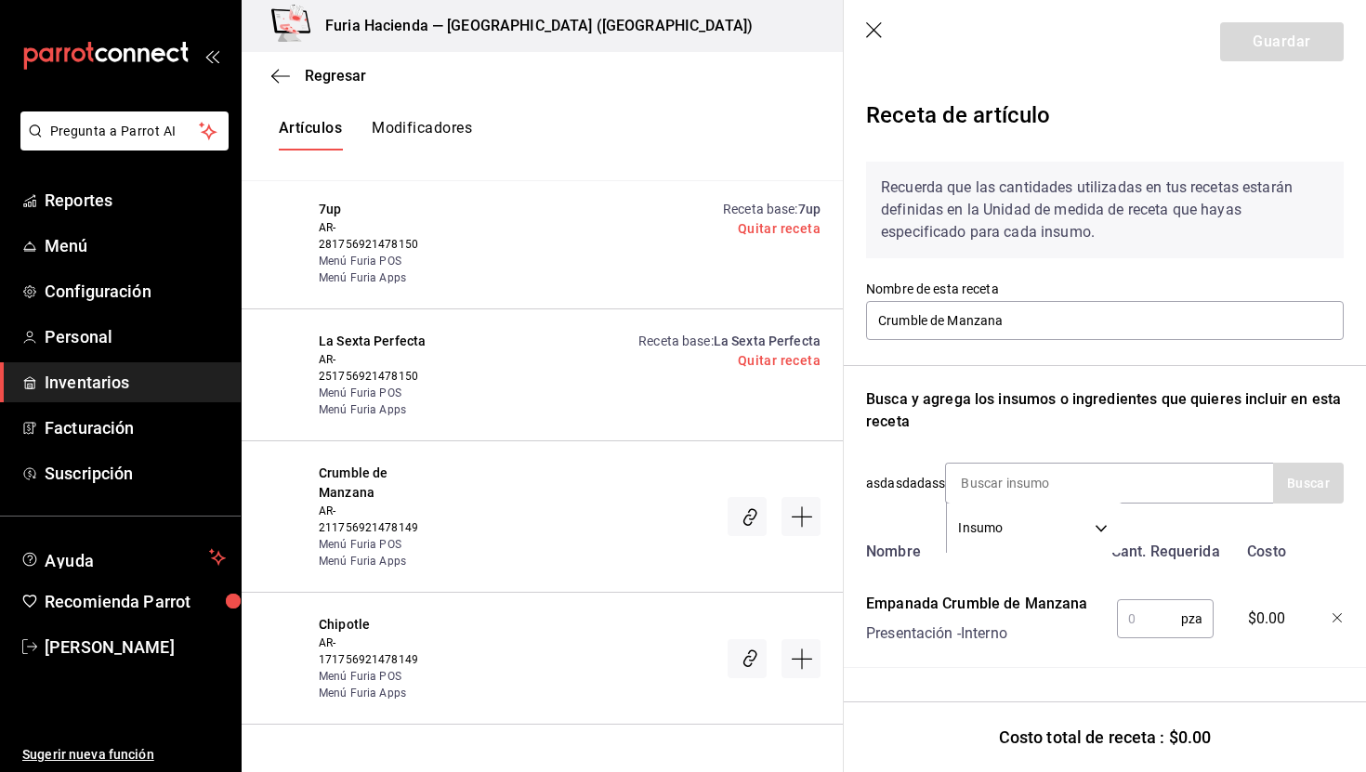
click at [1130, 600] on div "pza ​" at bounding box center [1165, 619] width 97 height 39
type input "1"
click at [1278, 32] on button "Guardar" at bounding box center [1283, 41] width 124 height 39
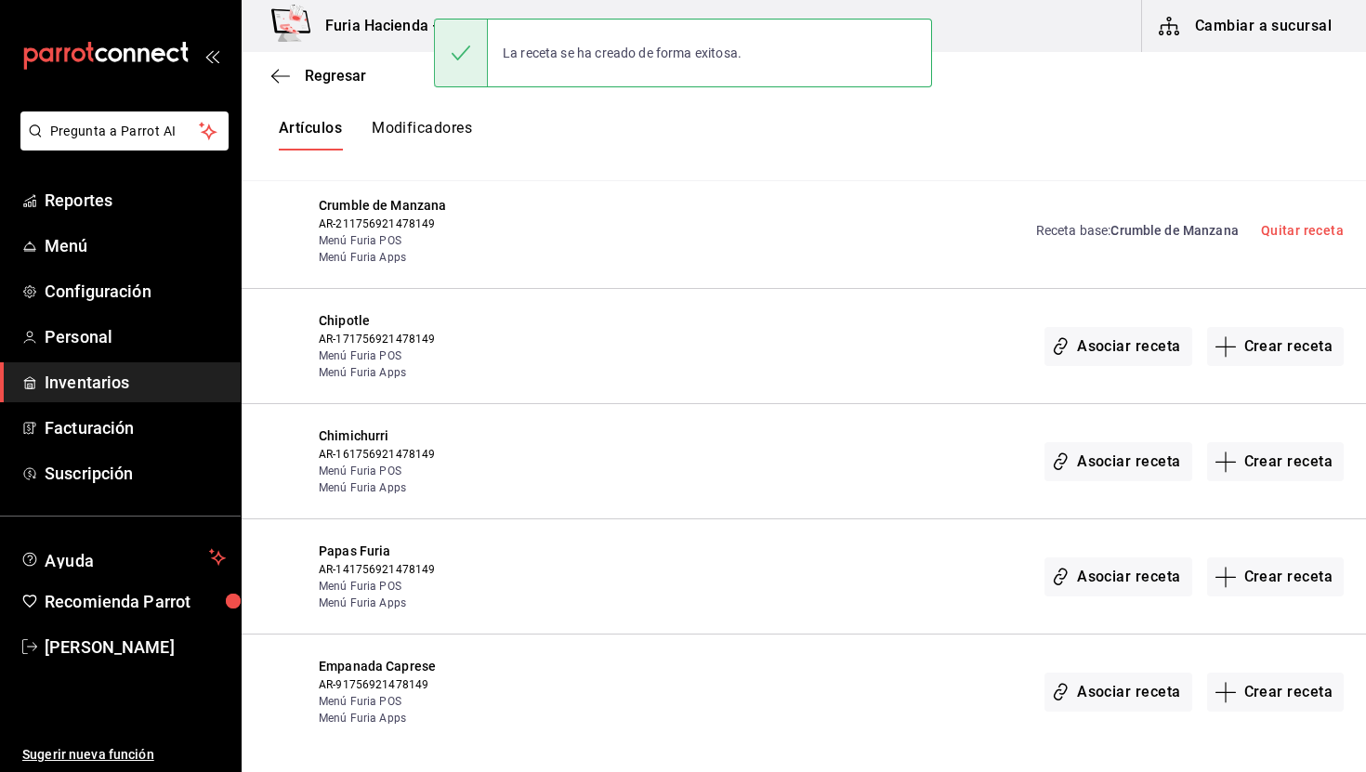
scroll to position [847, 0]
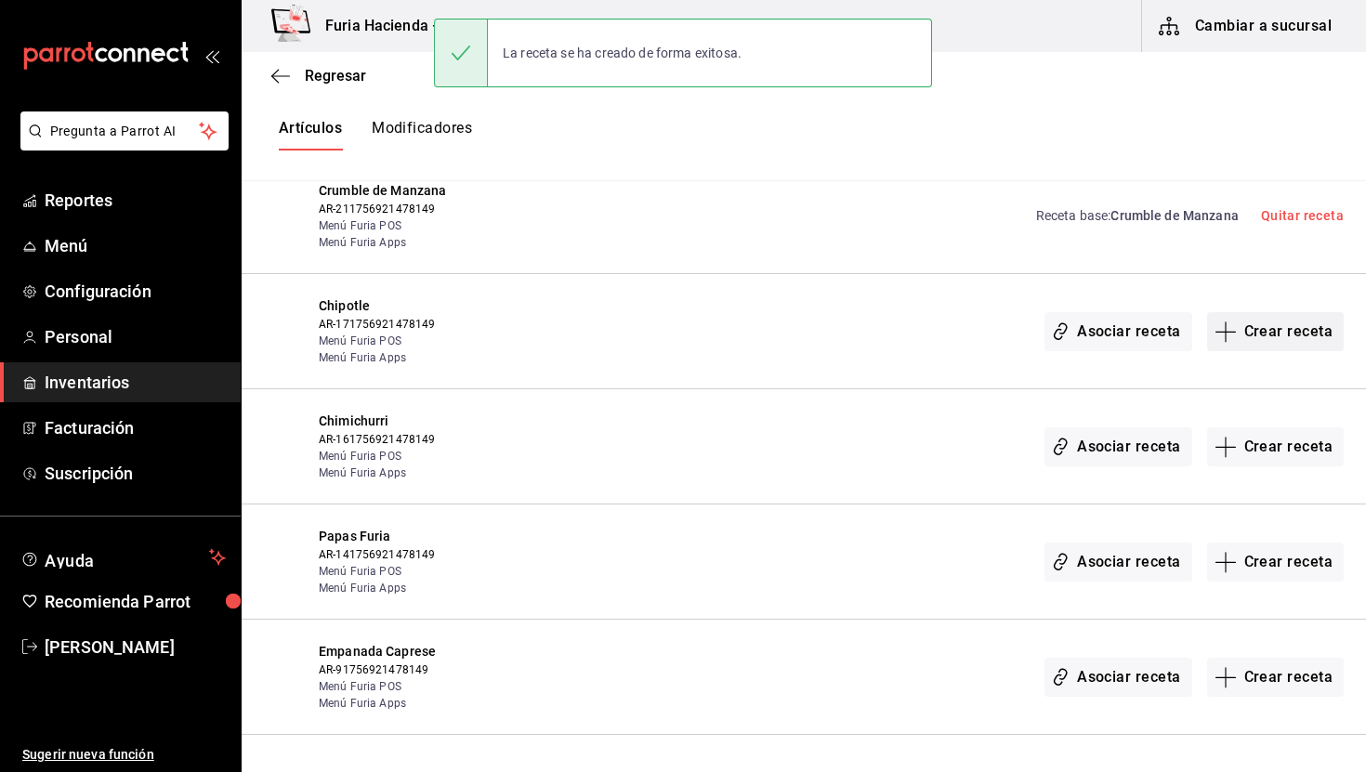
click at [1278, 328] on button "Crear receta" at bounding box center [1277, 331] width 138 height 39
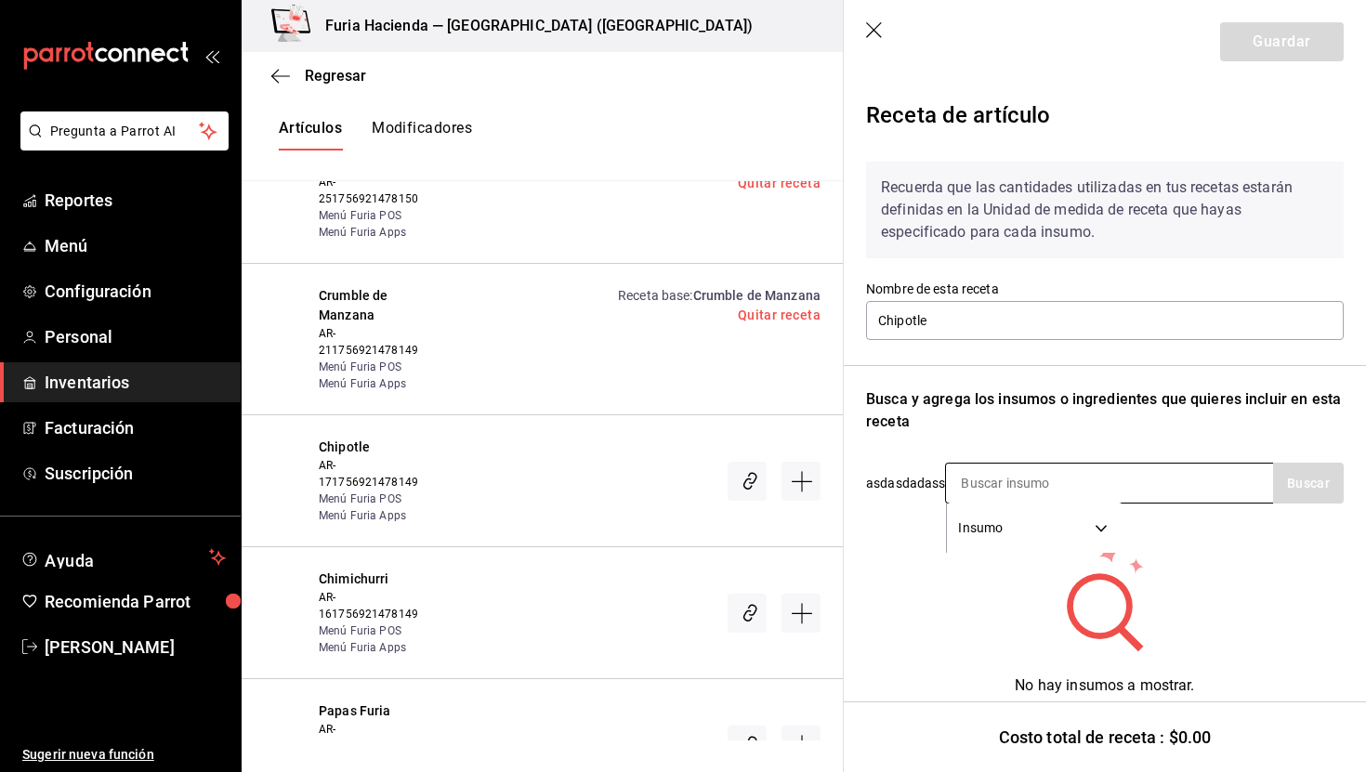
click at [1045, 476] on input at bounding box center [1039, 483] width 186 height 39
type input "chipo"
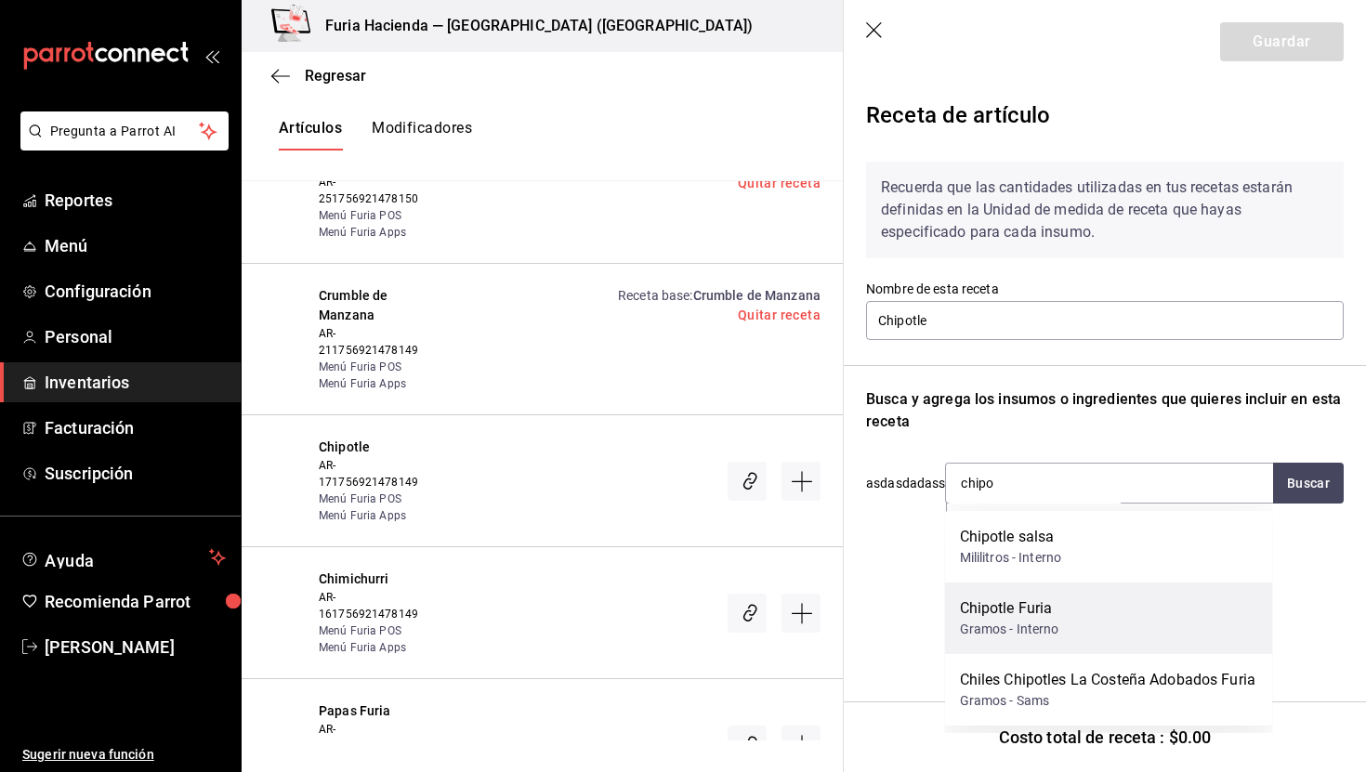
click at [1067, 640] on div "Chipotle Furia Gramos - Interno" at bounding box center [1109, 619] width 328 height 72
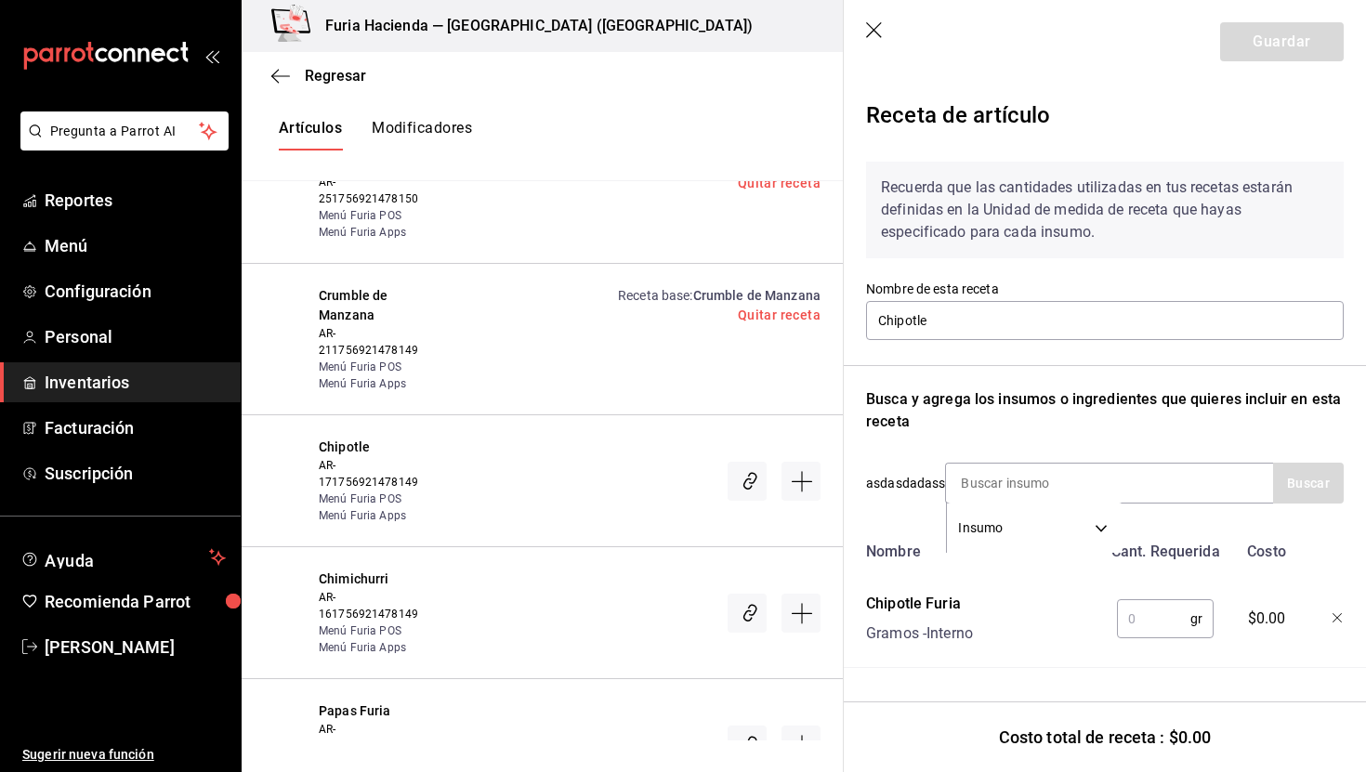
click at [1128, 608] on input "text" at bounding box center [1153, 619] width 73 height 37
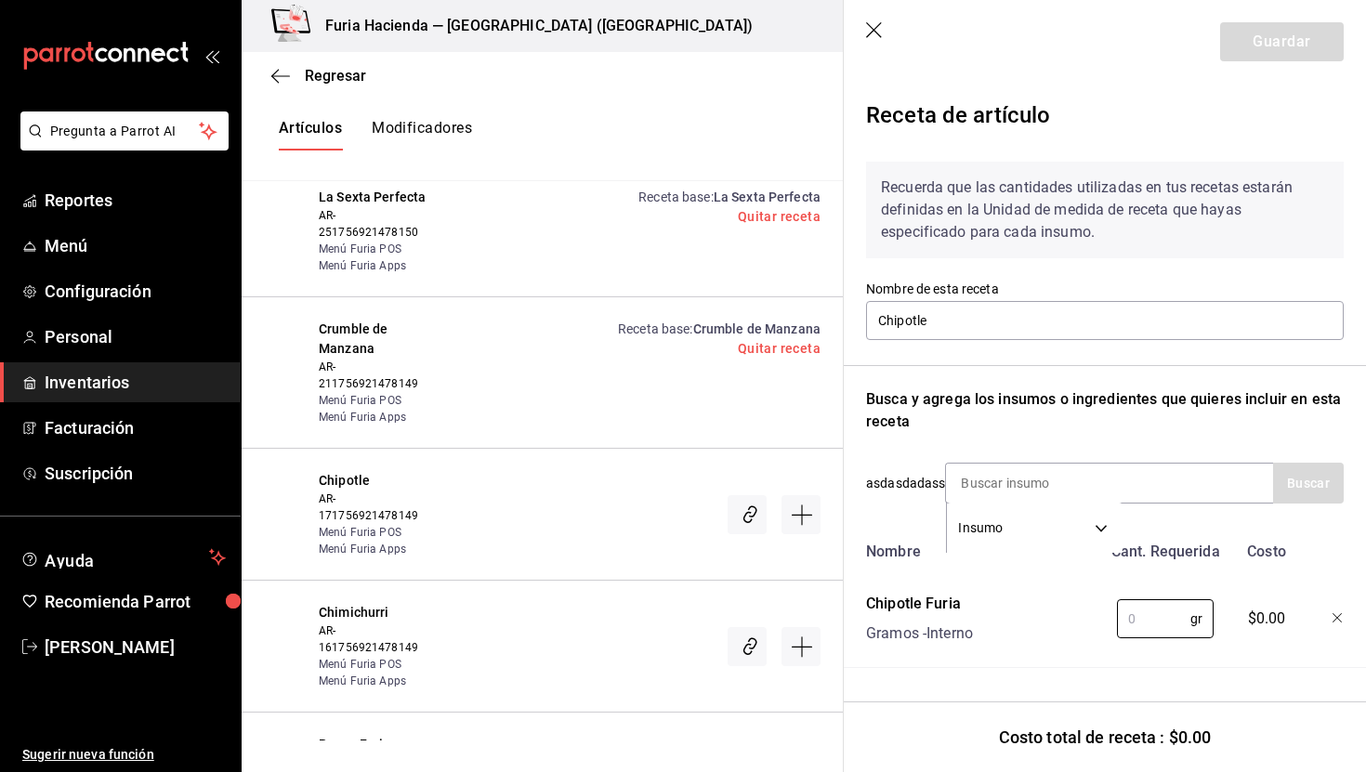
scroll to position [814, 0]
click at [981, 478] on input at bounding box center [1039, 483] width 186 height 39
click at [1146, 615] on input "text" at bounding box center [1153, 619] width 73 height 37
type input "59.15"
click at [996, 472] on input at bounding box center [1039, 483] width 186 height 39
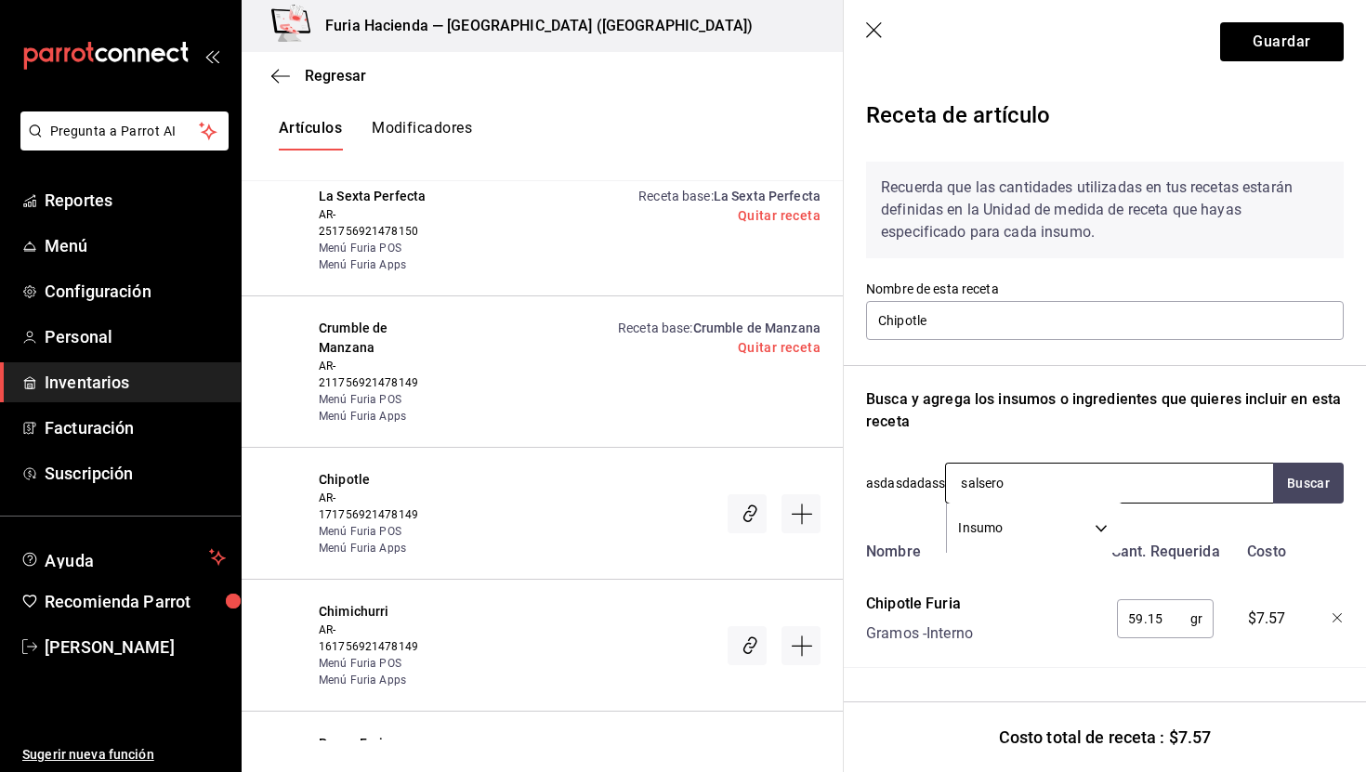
type input "salseros"
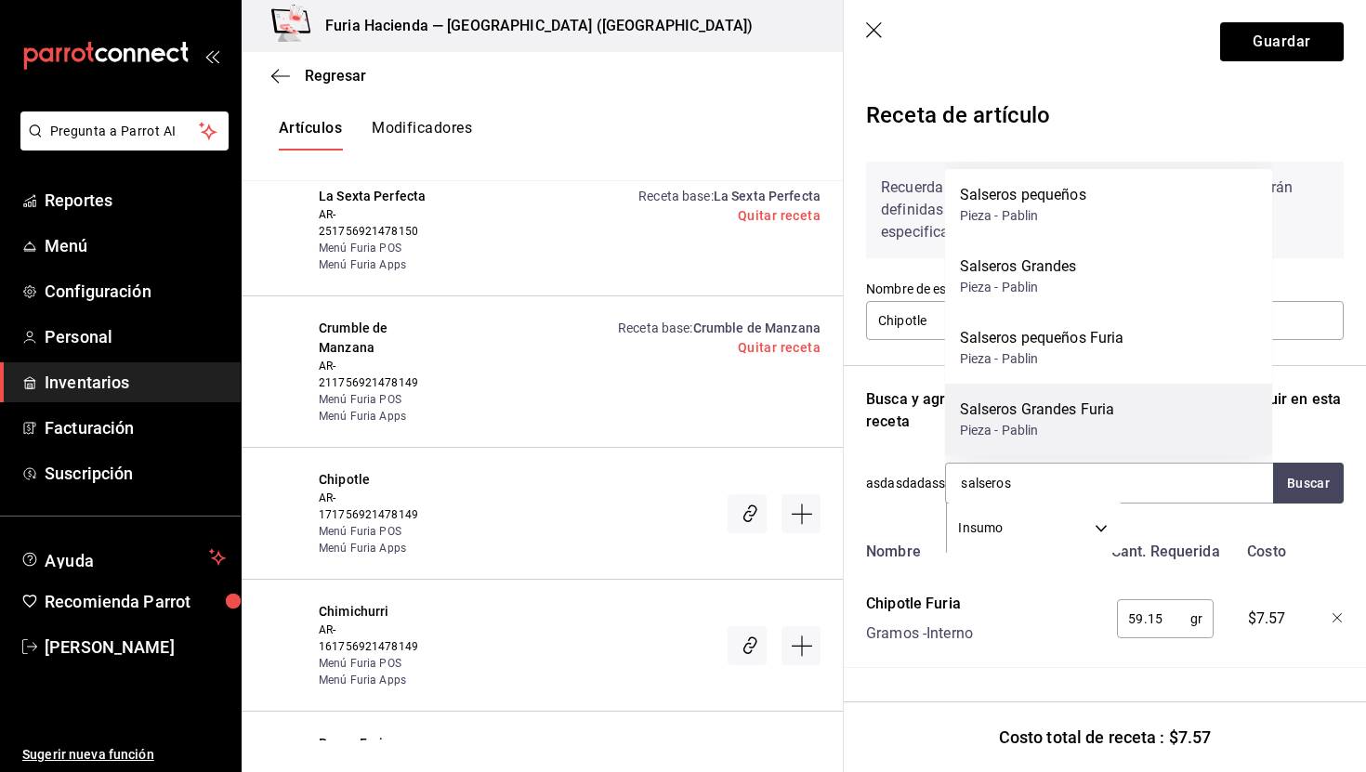
click at [1084, 415] on div "Salseros Grandes Furia" at bounding box center [1037, 410] width 155 height 22
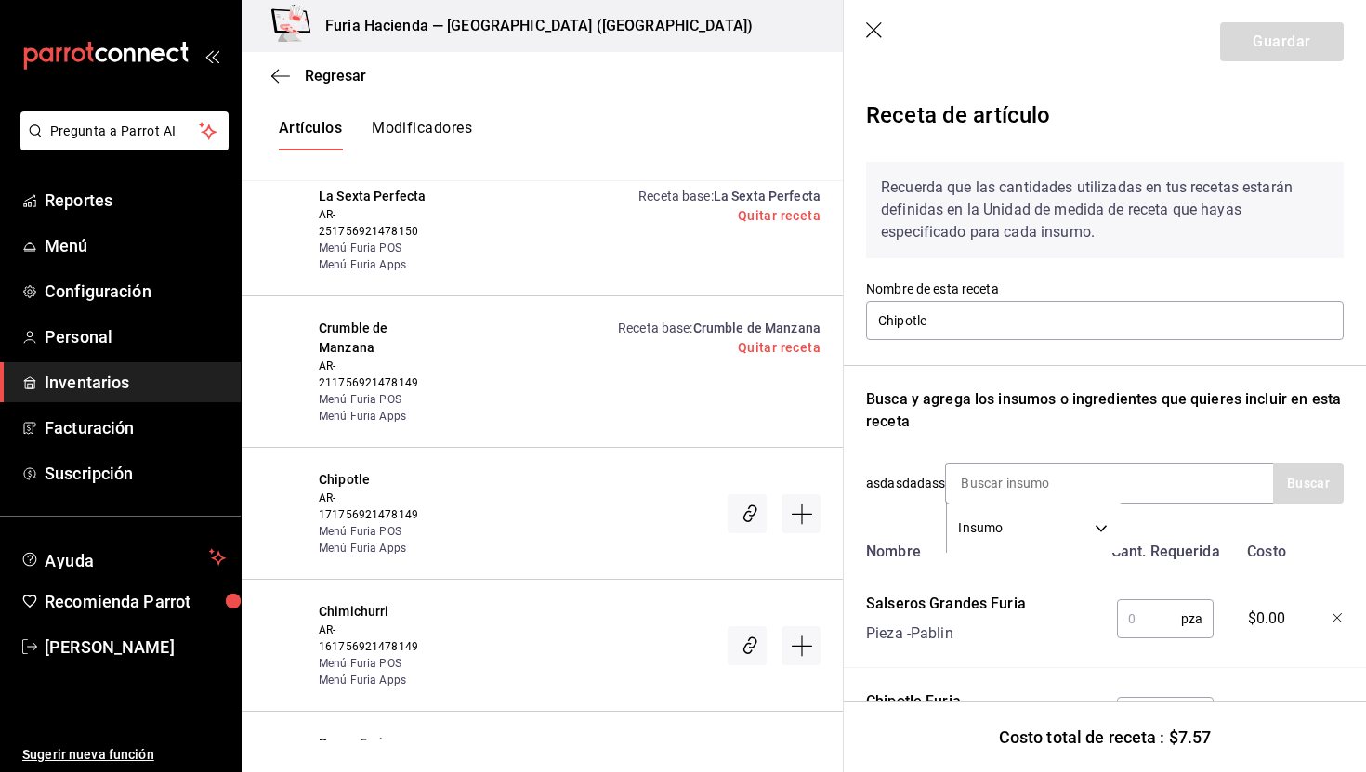
click at [1145, 618] on input "text" at bounding box center [1149, 619] width 64 height 37
type input "1"
click at [1029, 624] on div "Salseros Grandes Furia Pieza - Pablin" at bounding box center [980, 615] width 243 height 59
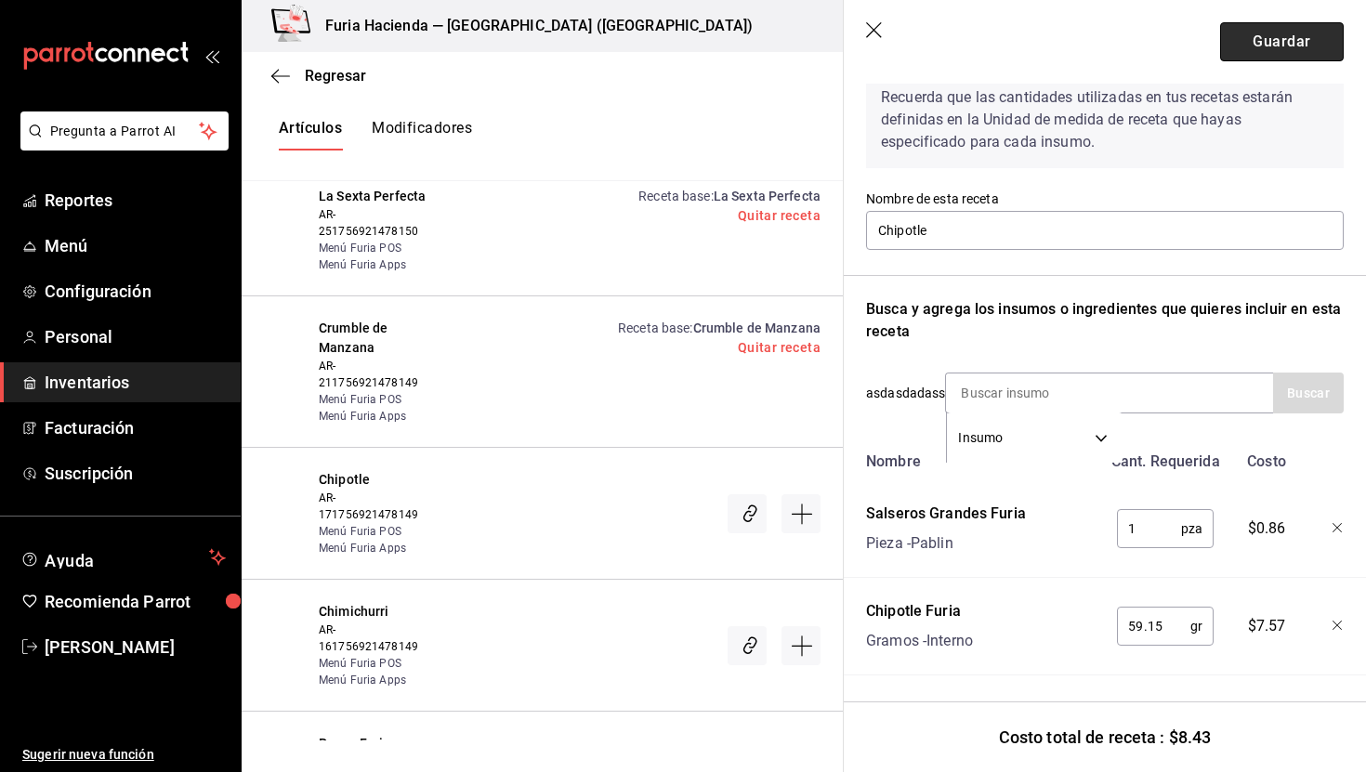
click at [1264, 46] on button "Guardar" at bounding box center [1283, 41] width 124 height 39
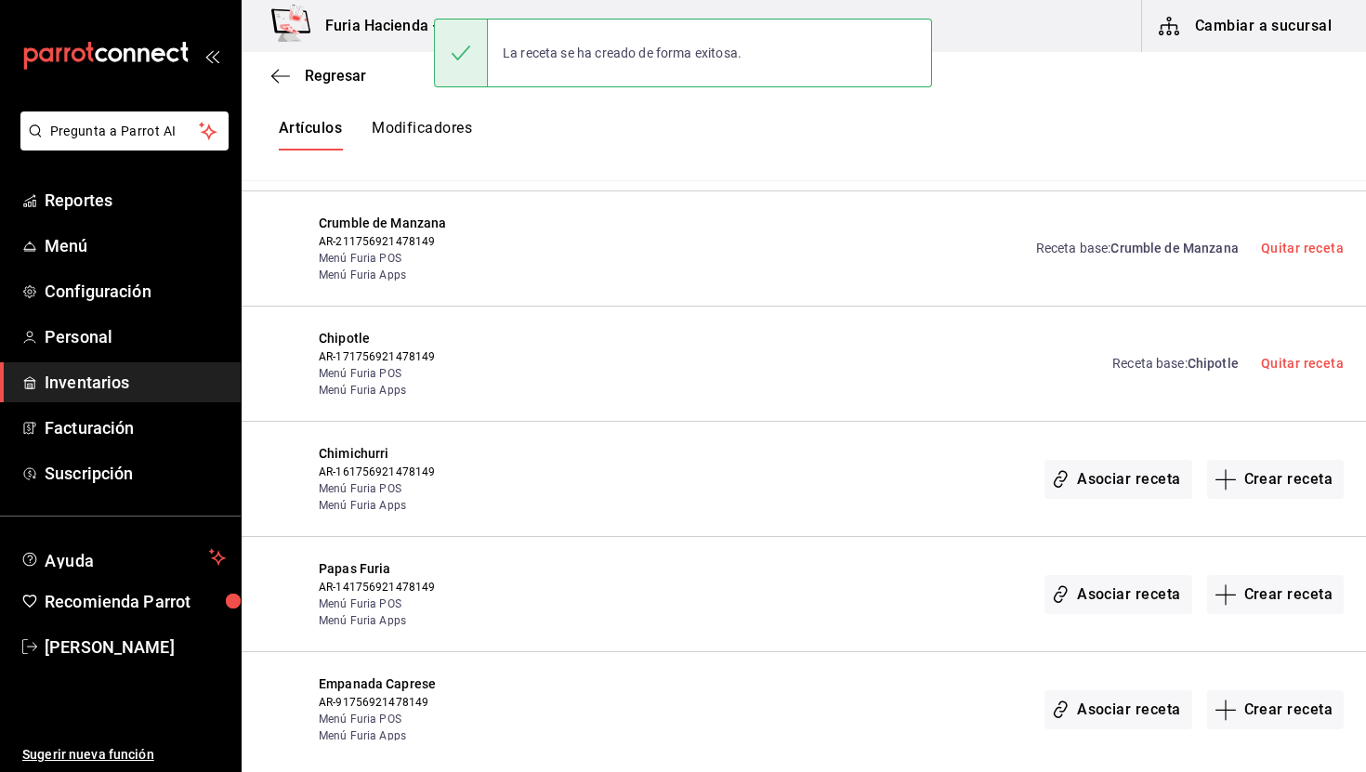
scroll to position [1017, 0]
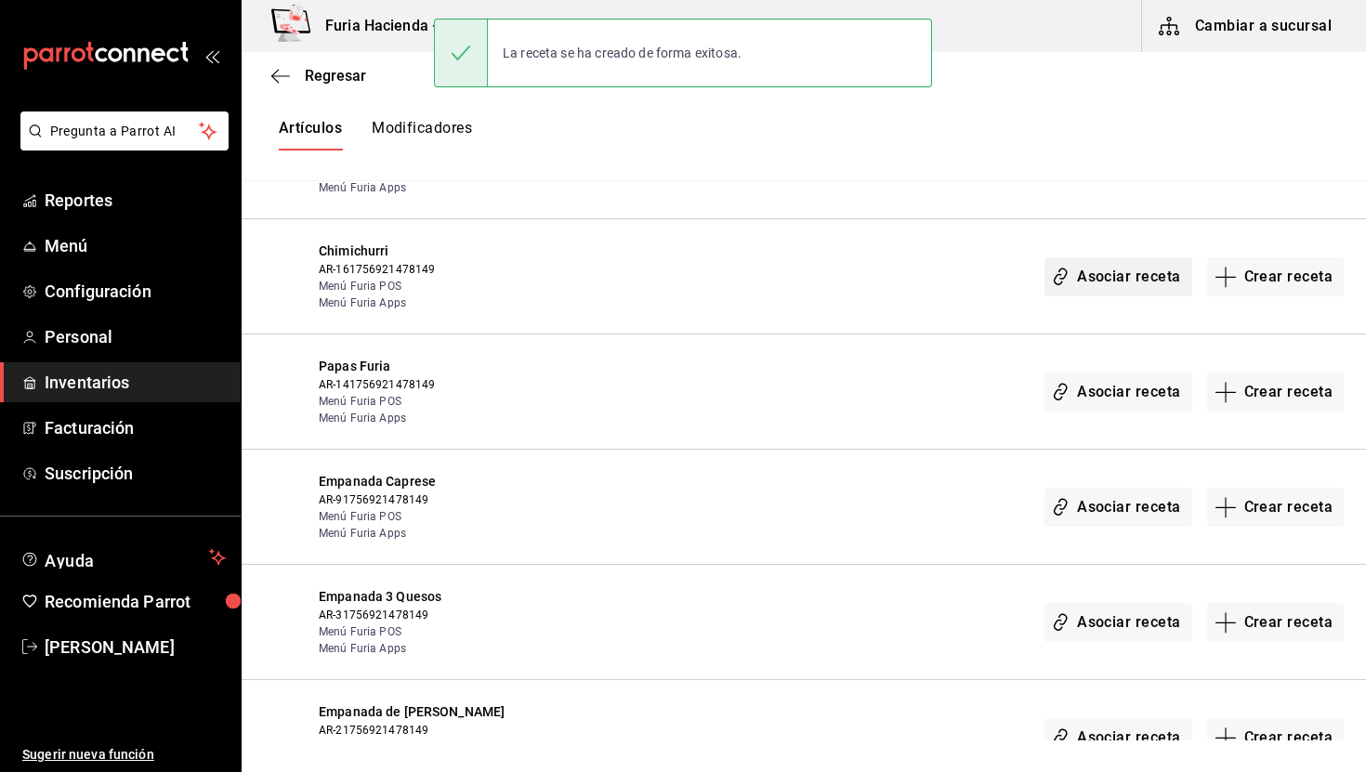
click at [1122, 281] on button "Asociar receta" at bounding box center [1118, 276] width 147 height 39
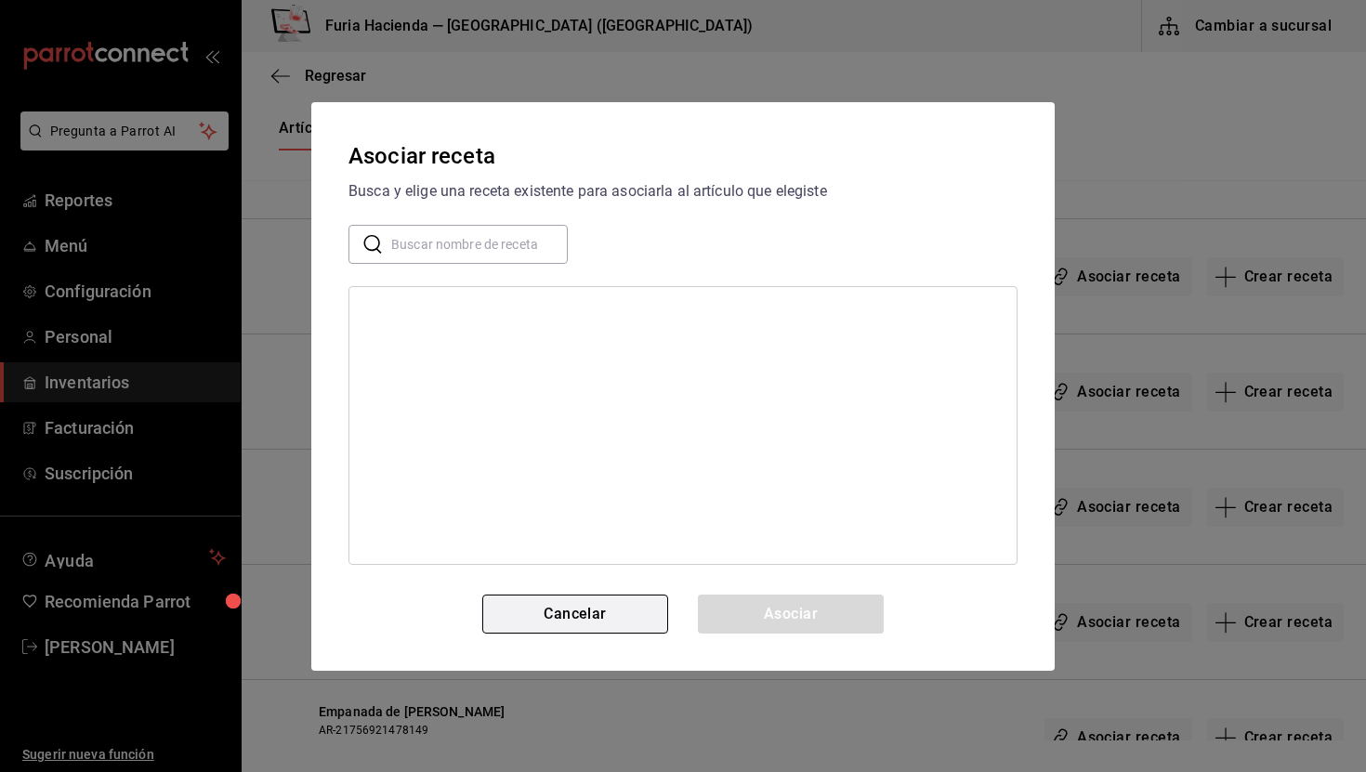
click at [627, 614] on button "Cancelar" at bounding box center [575, 614] width 186 height 39
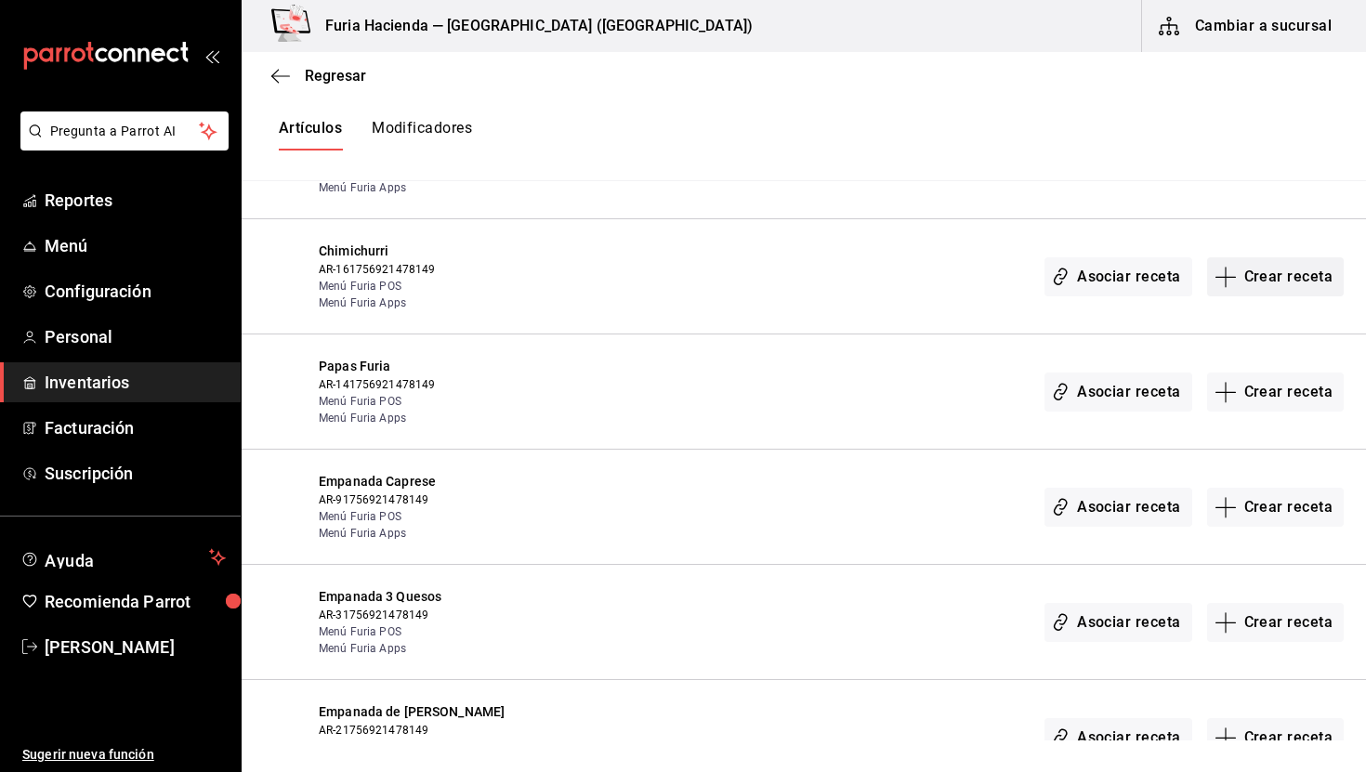
click at [1264, 278] on button "Crear receta" at bounding box center [1277, 276] width 138 height 39
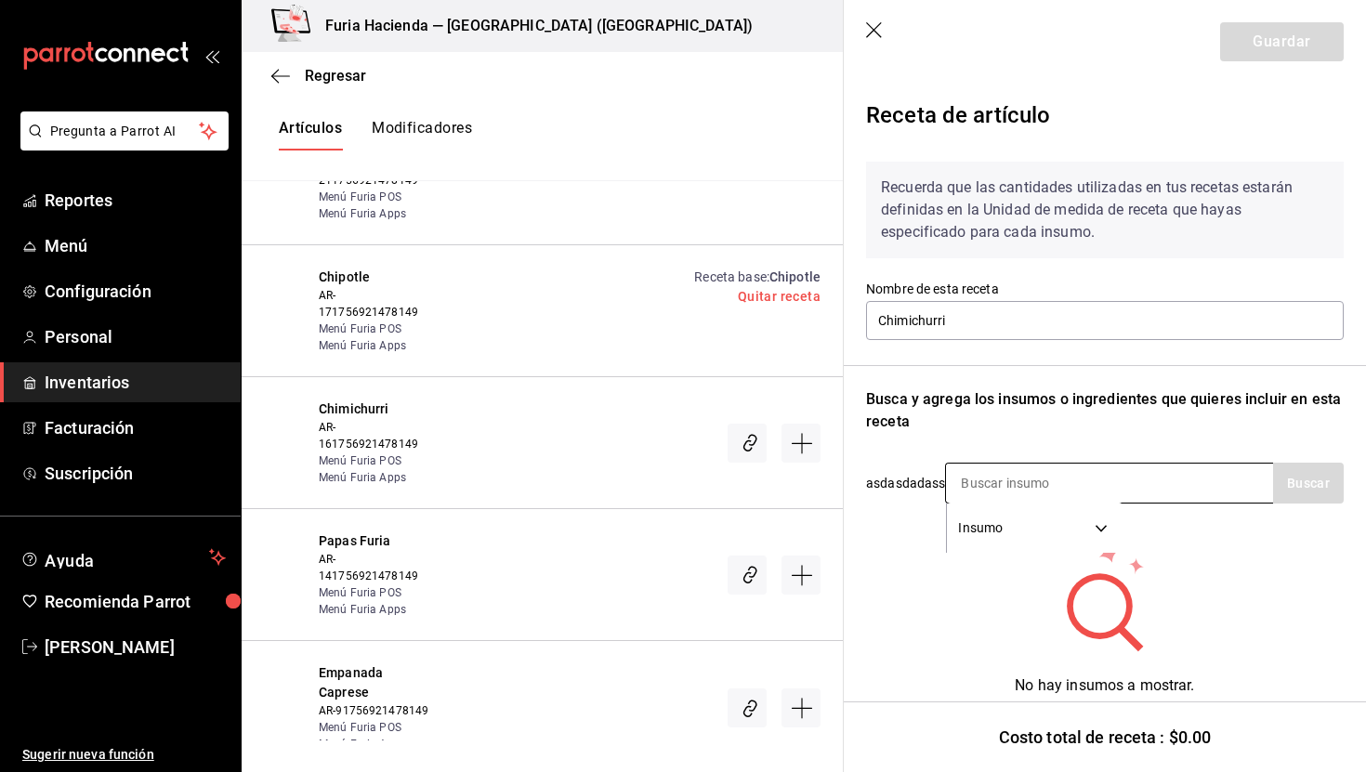
click at [1049, 491] on input at bounding box center [1039, 483] width 186 height 39
type input "chimi"
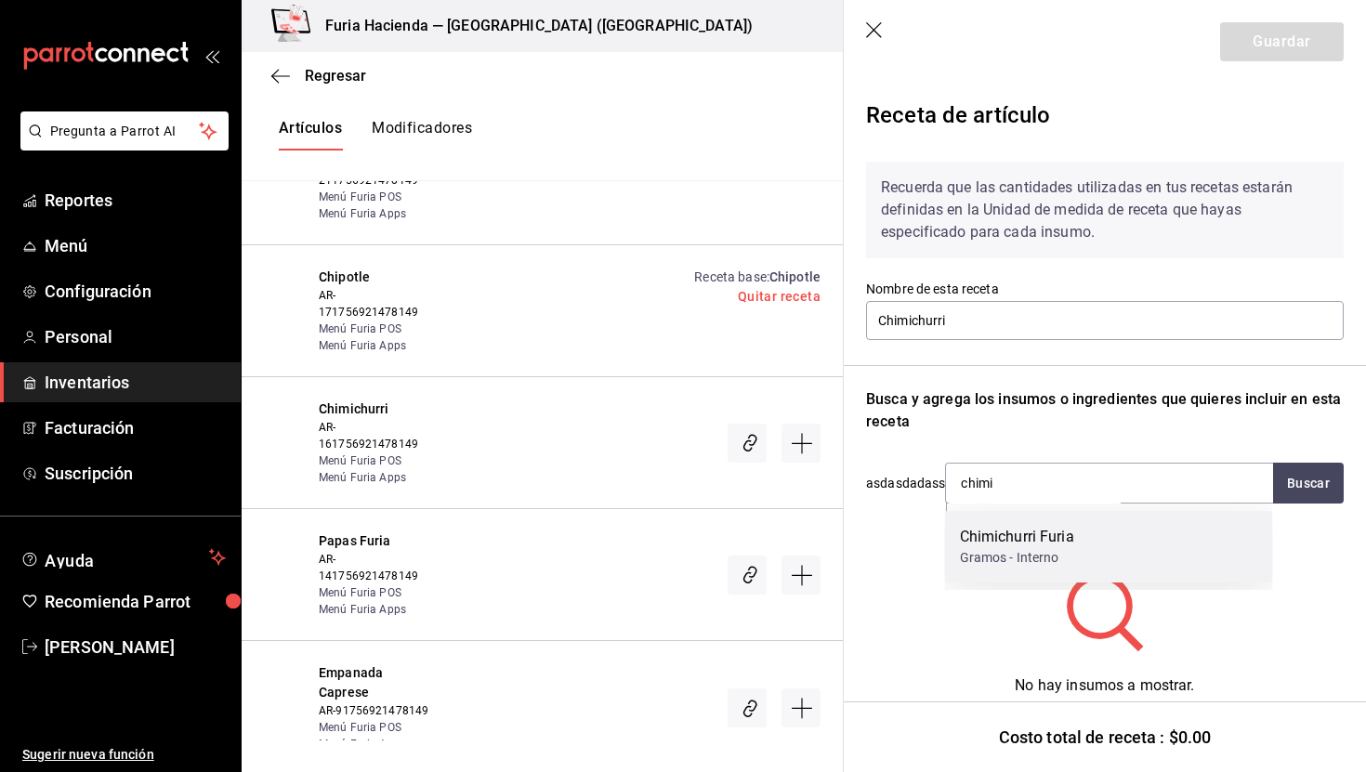
click at [1067, 563] on div "Gramos - Interno" at bounding box center [1017, 558] width 114 height 20
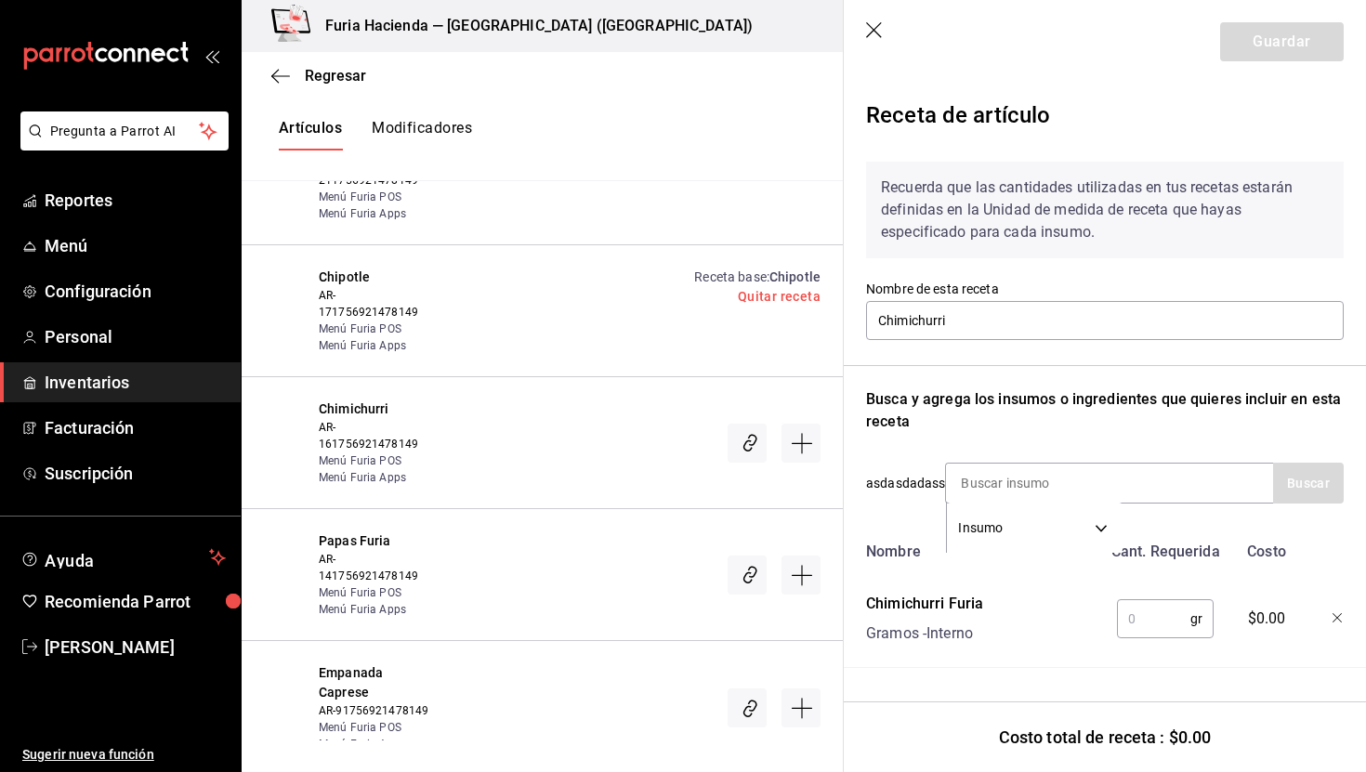
click at [1136, 623] on input "text" at bounding box center [1153, 619] width 73 height 37
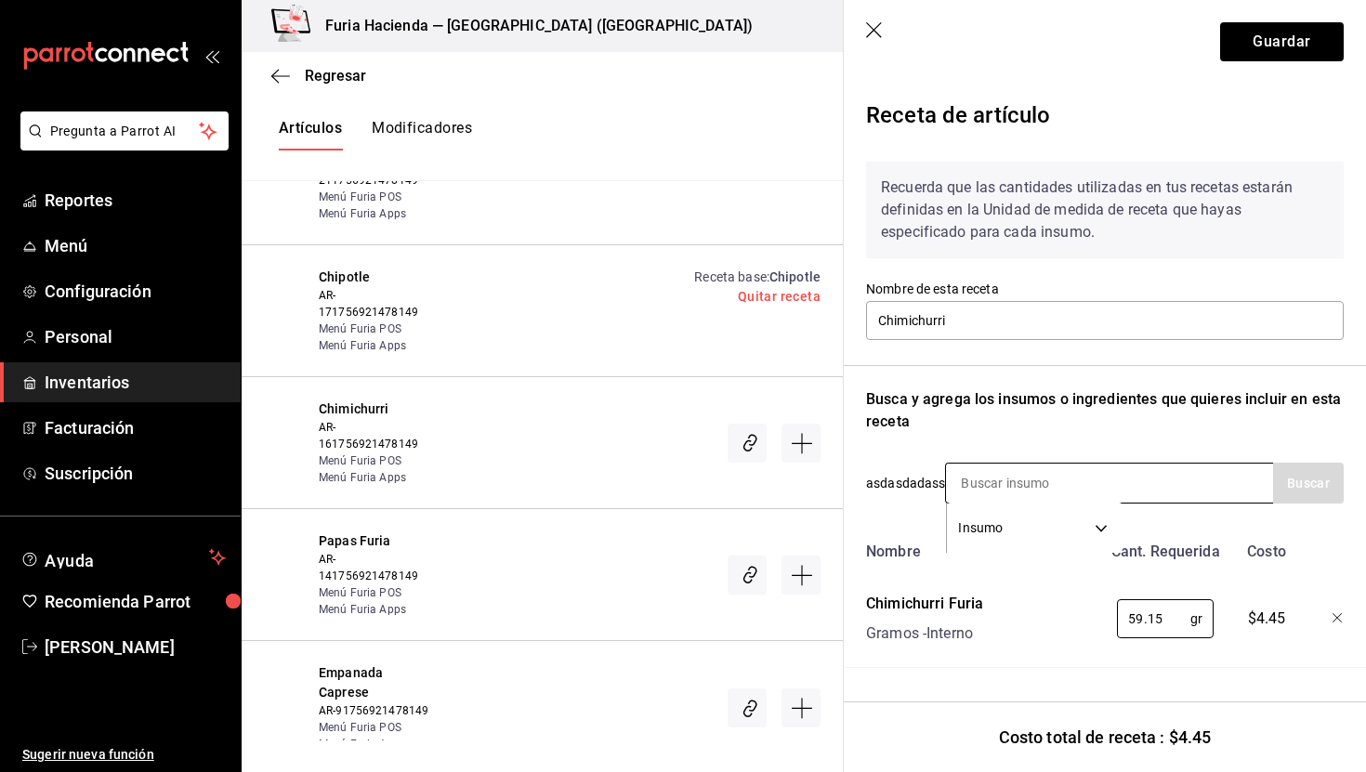
type input "59.15"
click at [1115, 493] on input at bounding box center [1039, 483] width 186 height 39
type input "salsero"
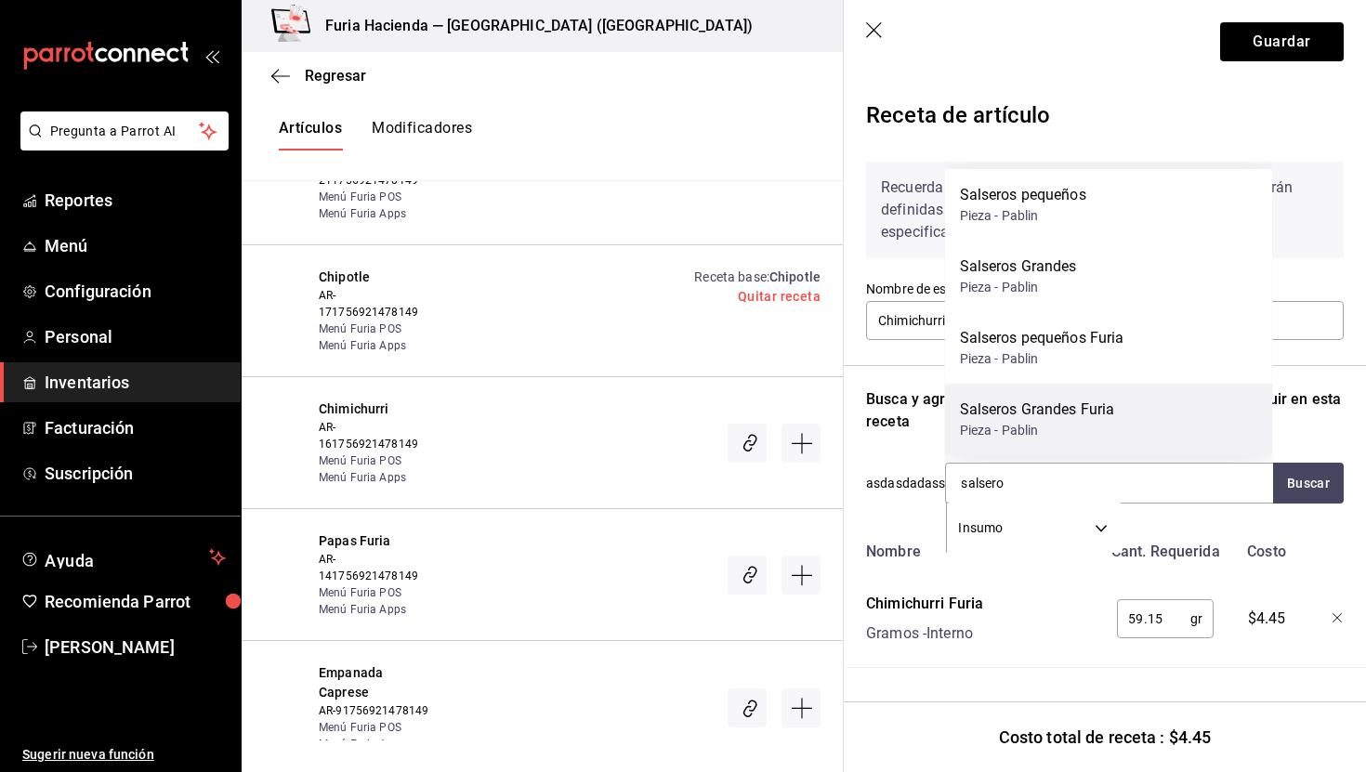
click at [1048, 420] on div "Salseros Grandes Furia" at bounding box center [1037, 410] width 155 height 22
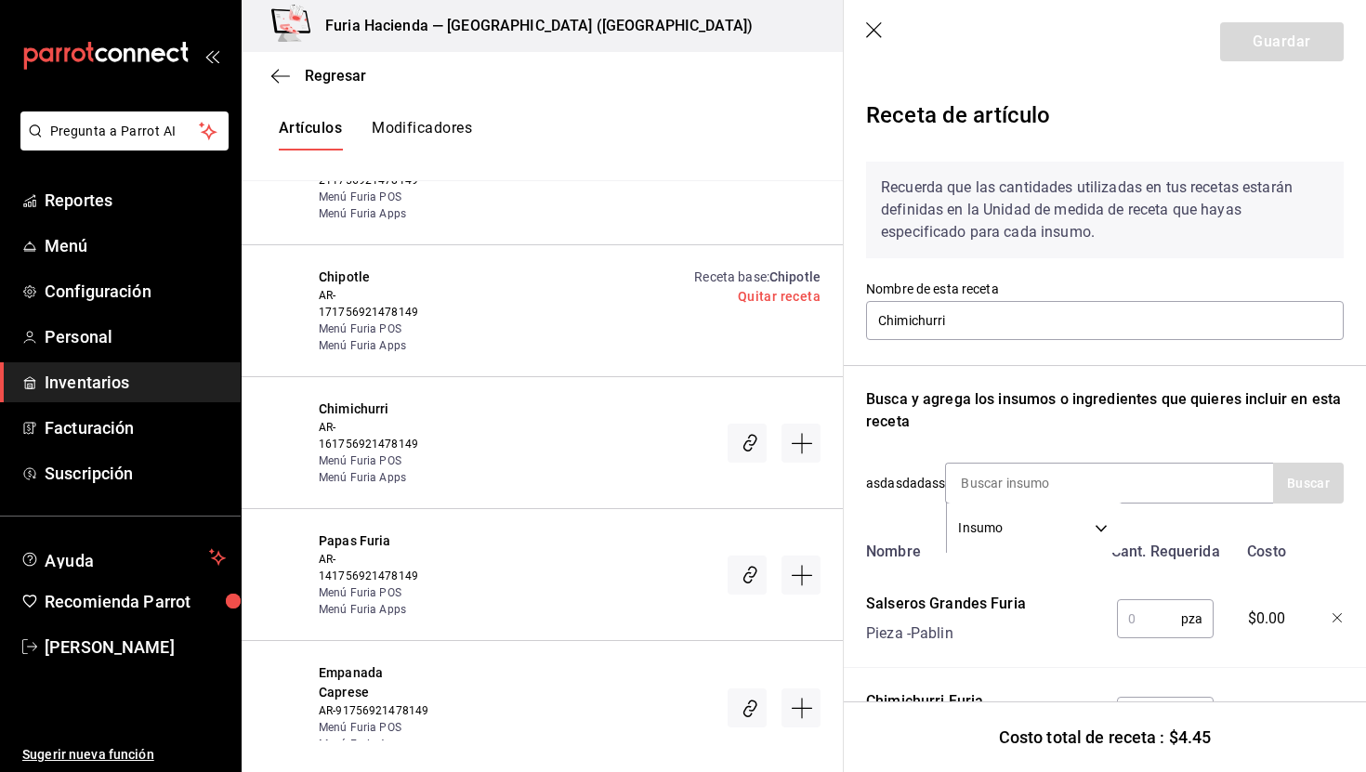
click at [1144, 614] on input "text" at bounding box center [1149, 619] width 64 height 37
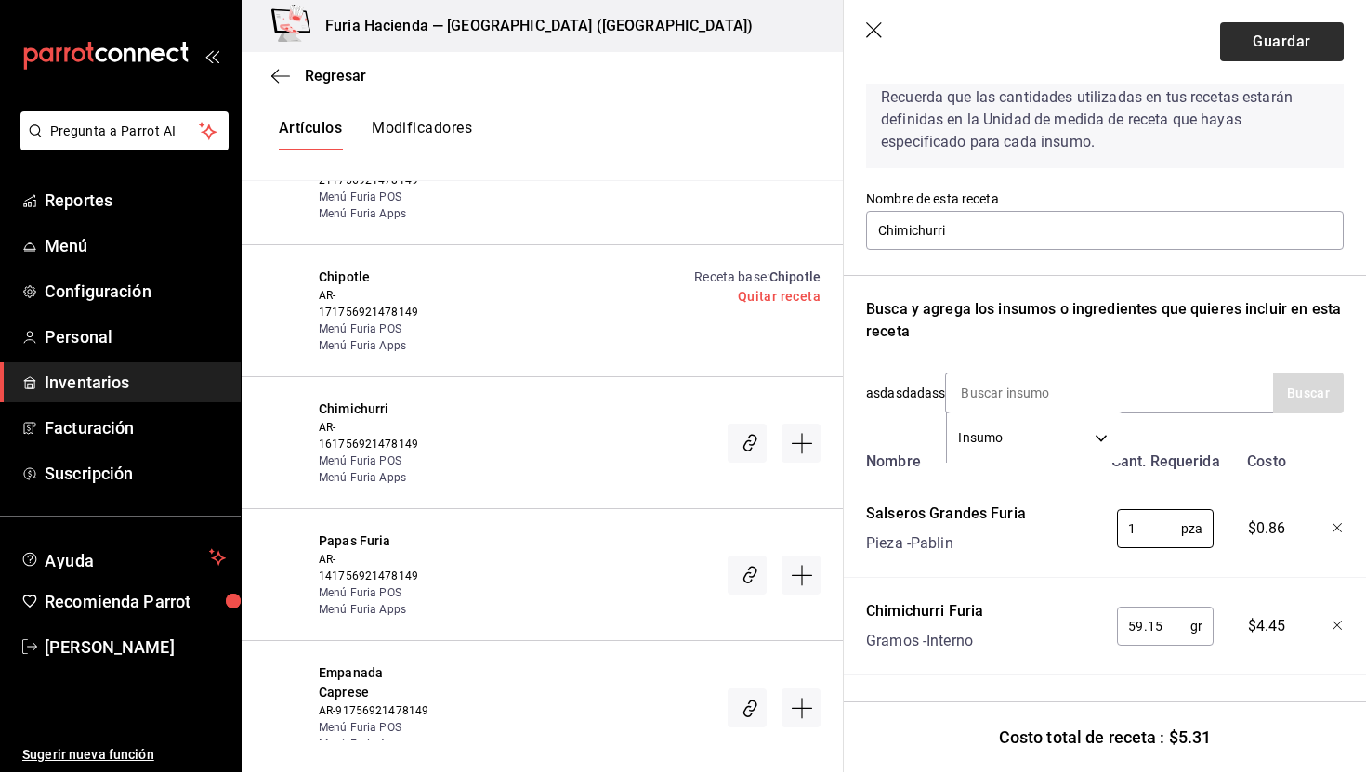
type input "1"
click at [1263, 41] on button "Guardar" at bounding box center [1283, 41] width 124 height 39
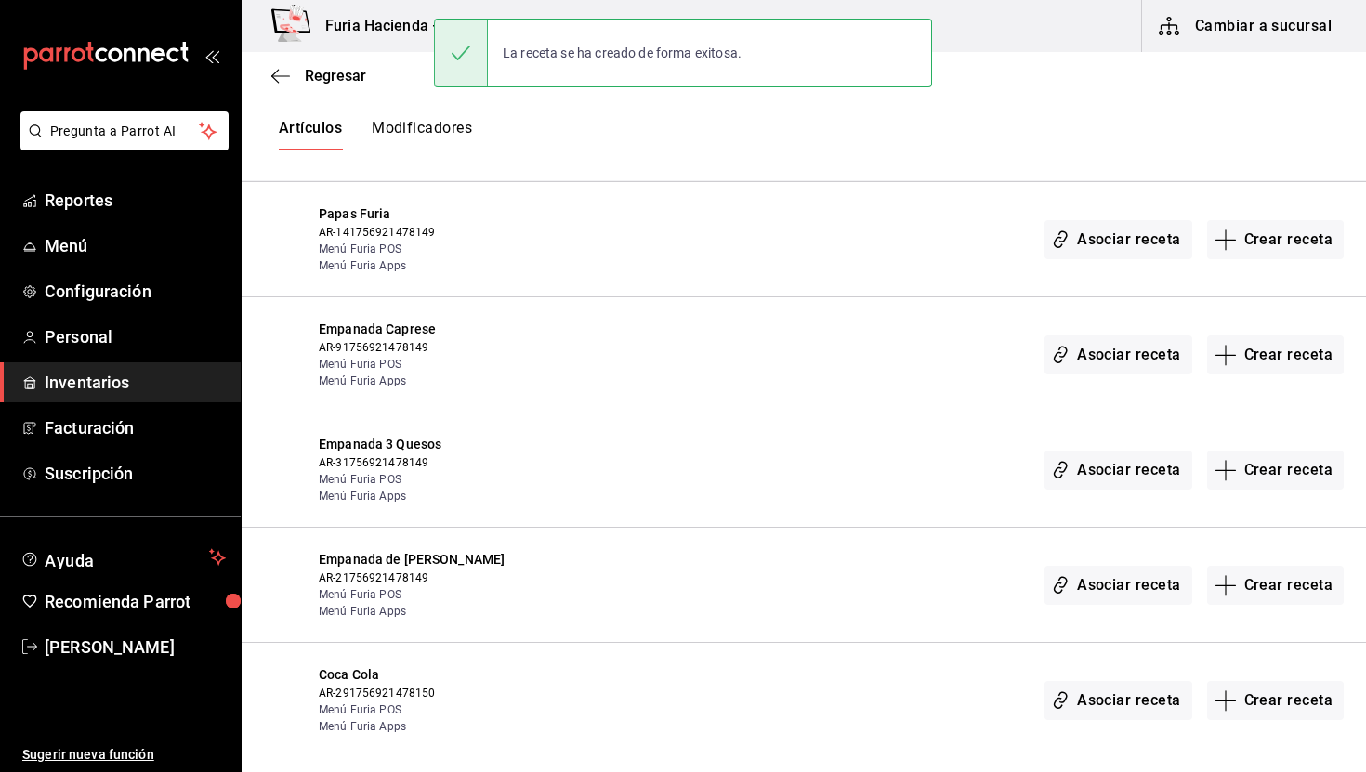
scroll to position [1158, 0]
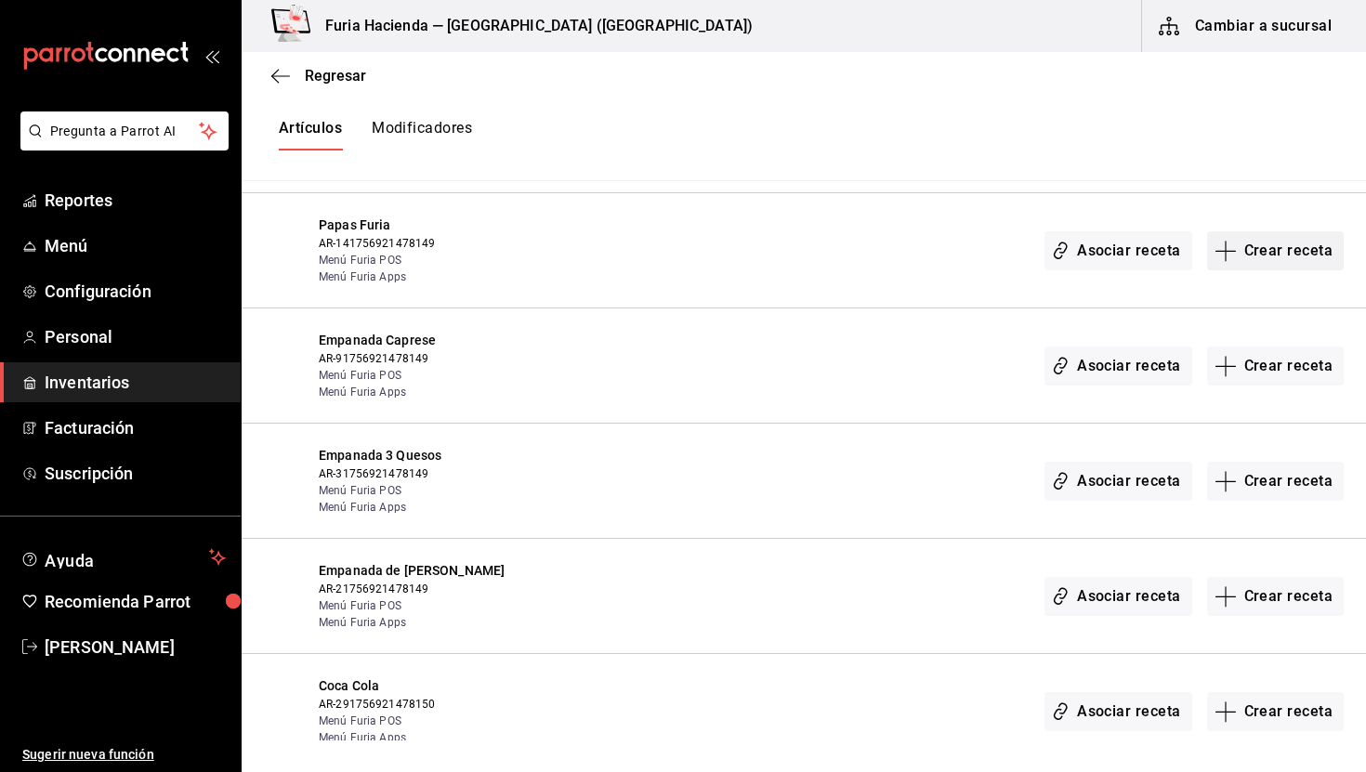
click at [1226, 259] on icon "button" at bounding box center [1225, 251] width 1 height 20
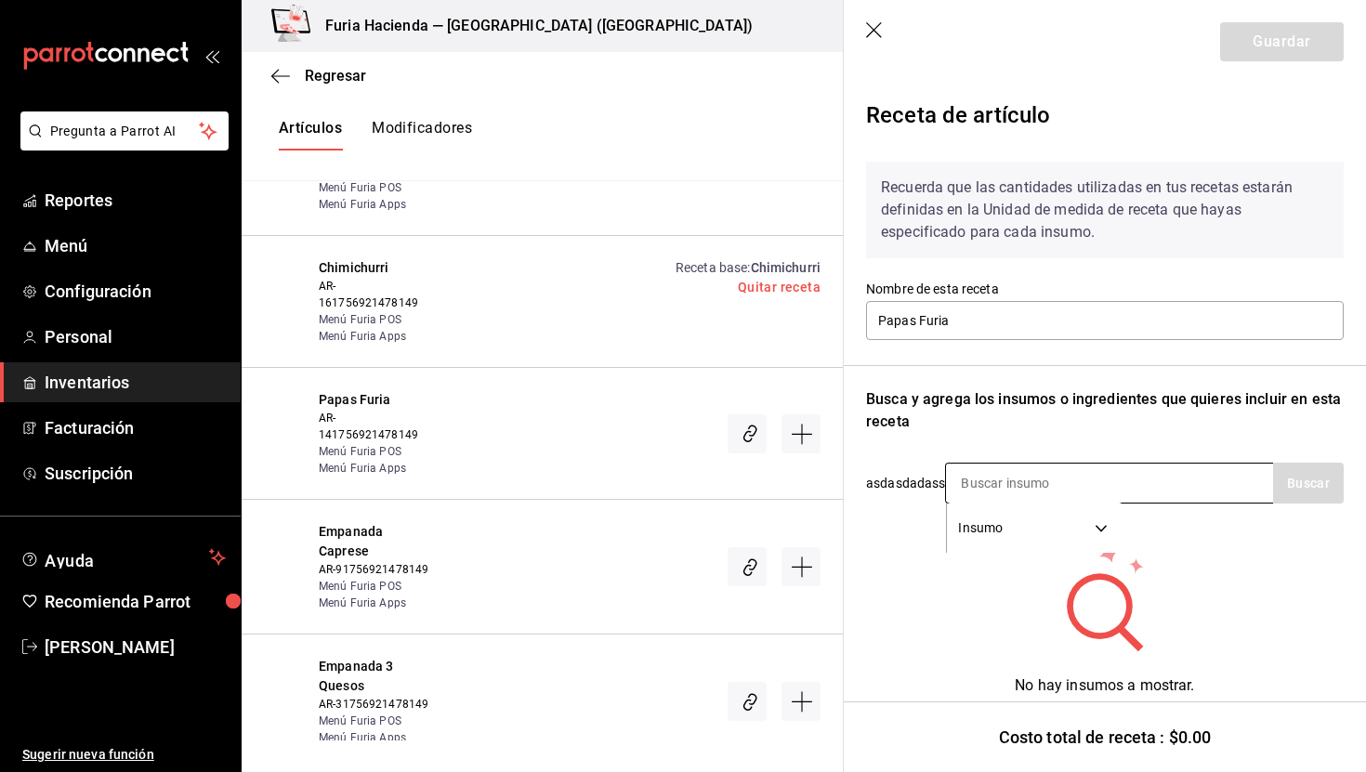
click at [1006, 490] on input at bounding box center [1039, 483] width 186 height 39
type input "papas"
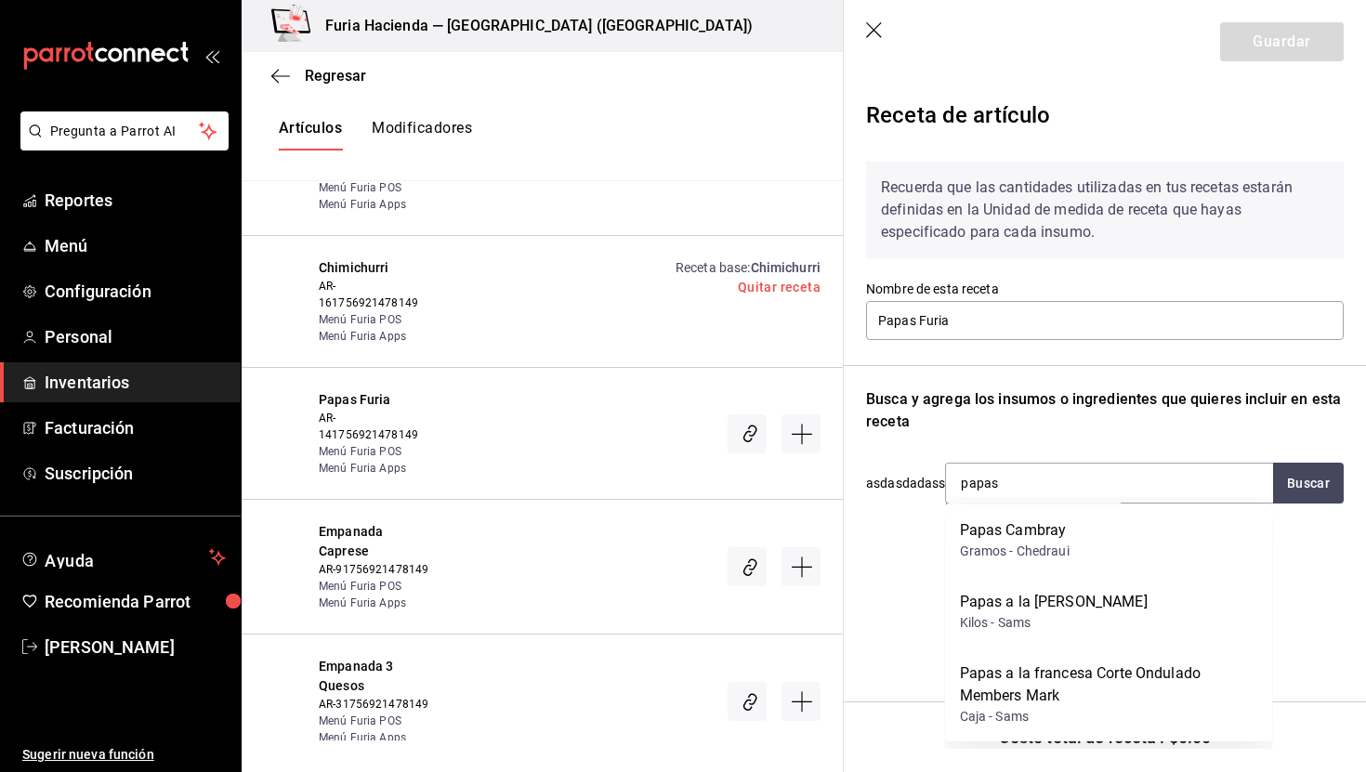
scroll to position [21, 0]
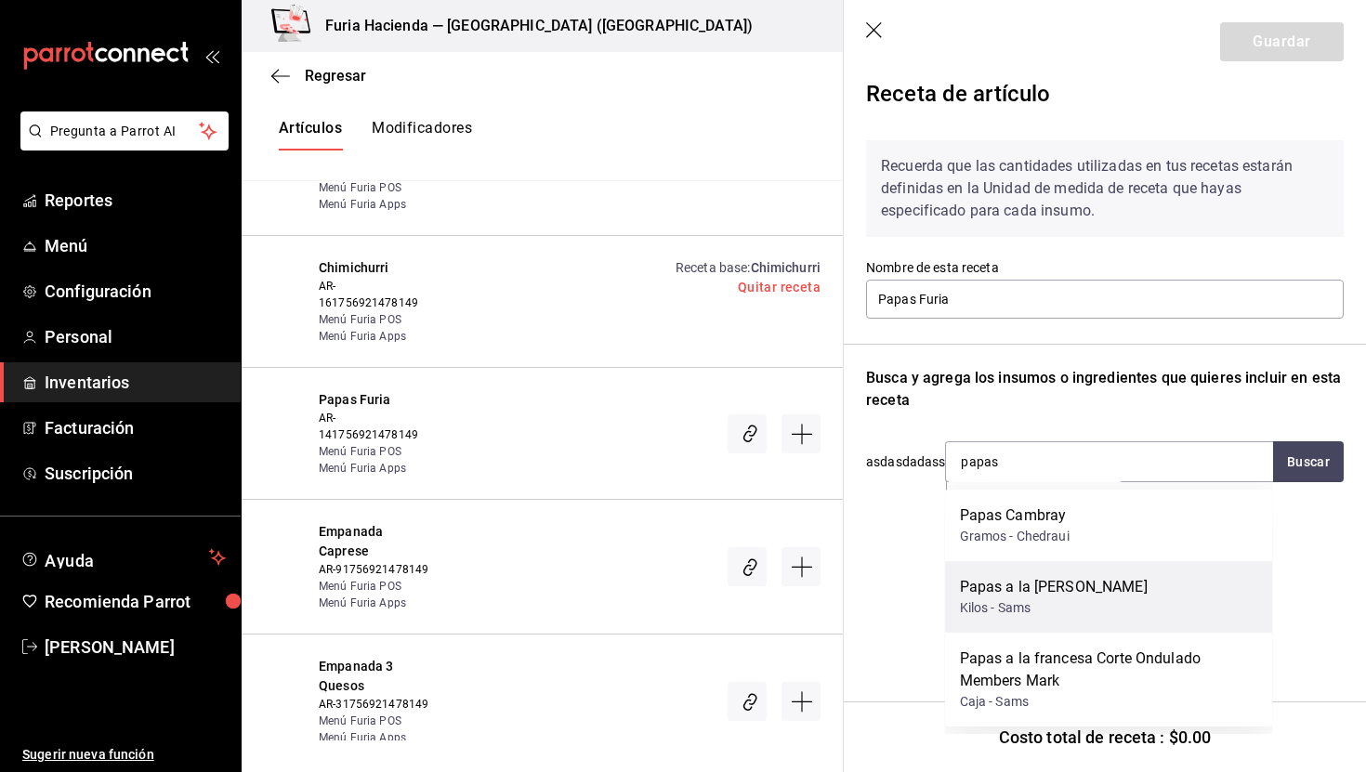
click at [1107, 581] on div "Papas a la francesa Furia" at bounding box center [1054, 587] width 188 height 22
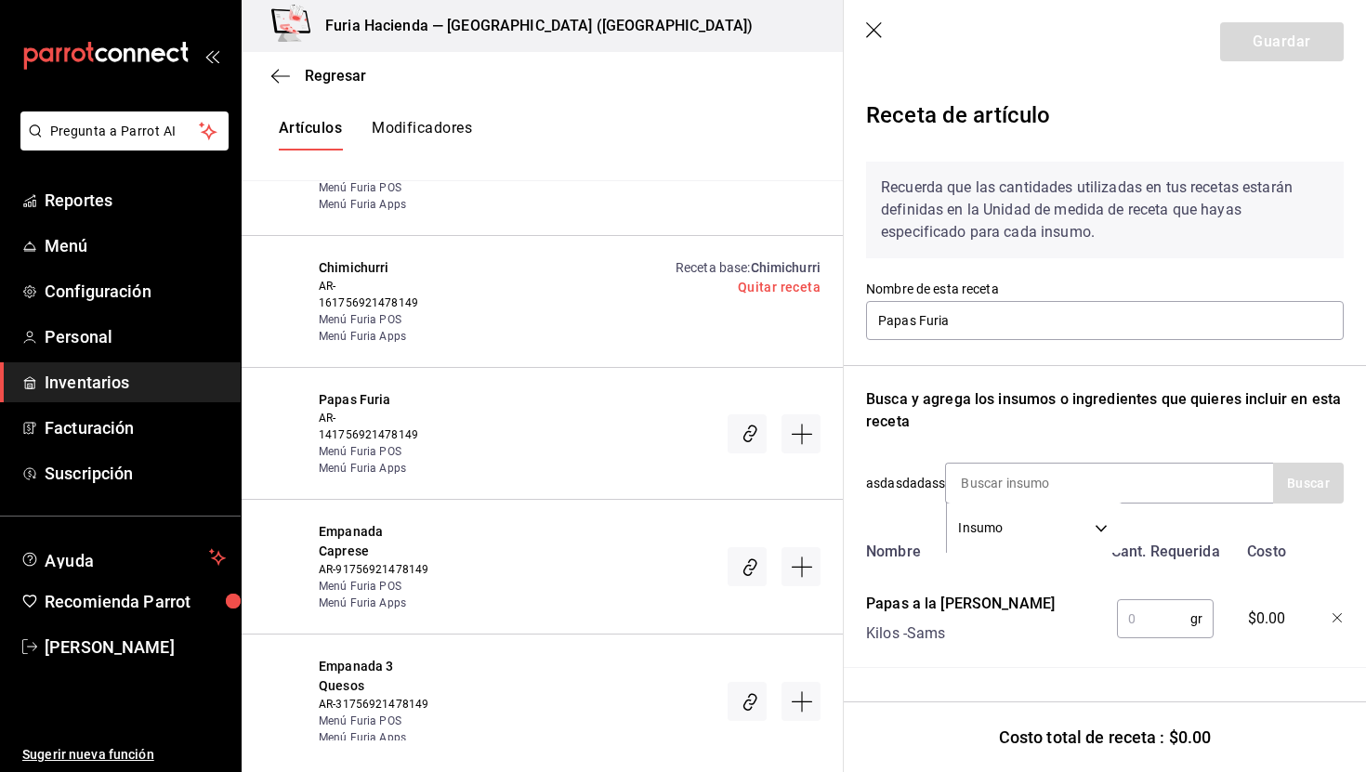
scroll to position [0, 0]
click at [1136, 632] on input "text" at bounding box center [1153, 619] width 73 height 37
type input "150"
click at [1067, 479] on input at bounding box center [1039, 483] width 186 height 39
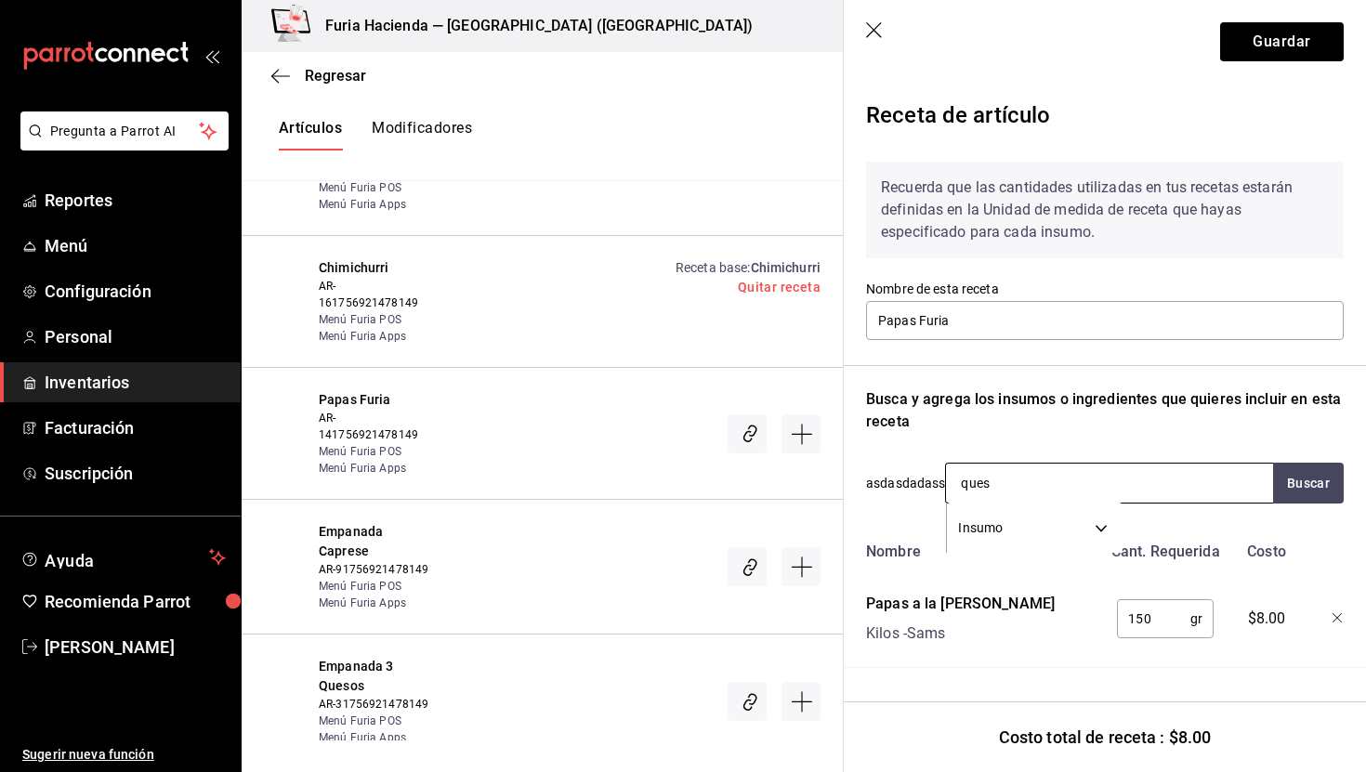
type input "queso"
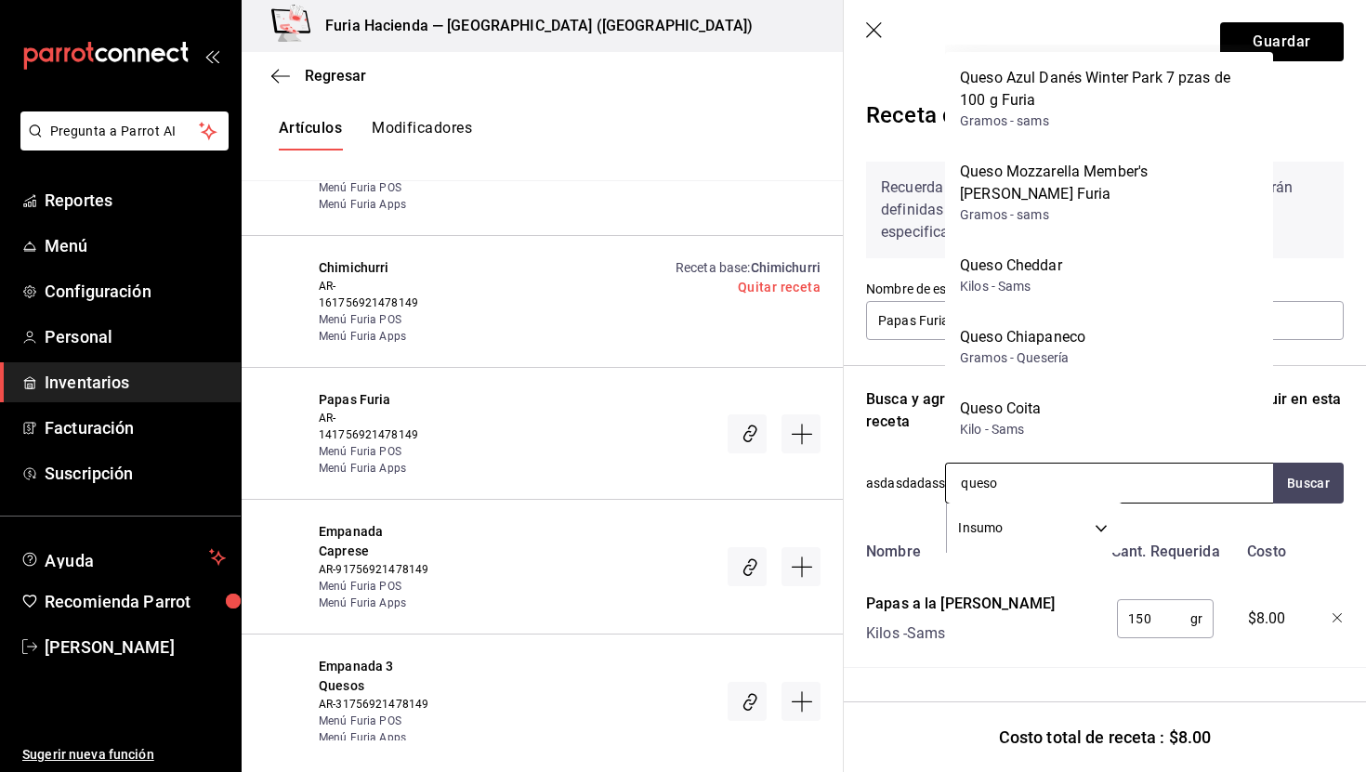
click at [1012, 477] on input "queso" at bounding box center [1039, 483] width 186 height 39
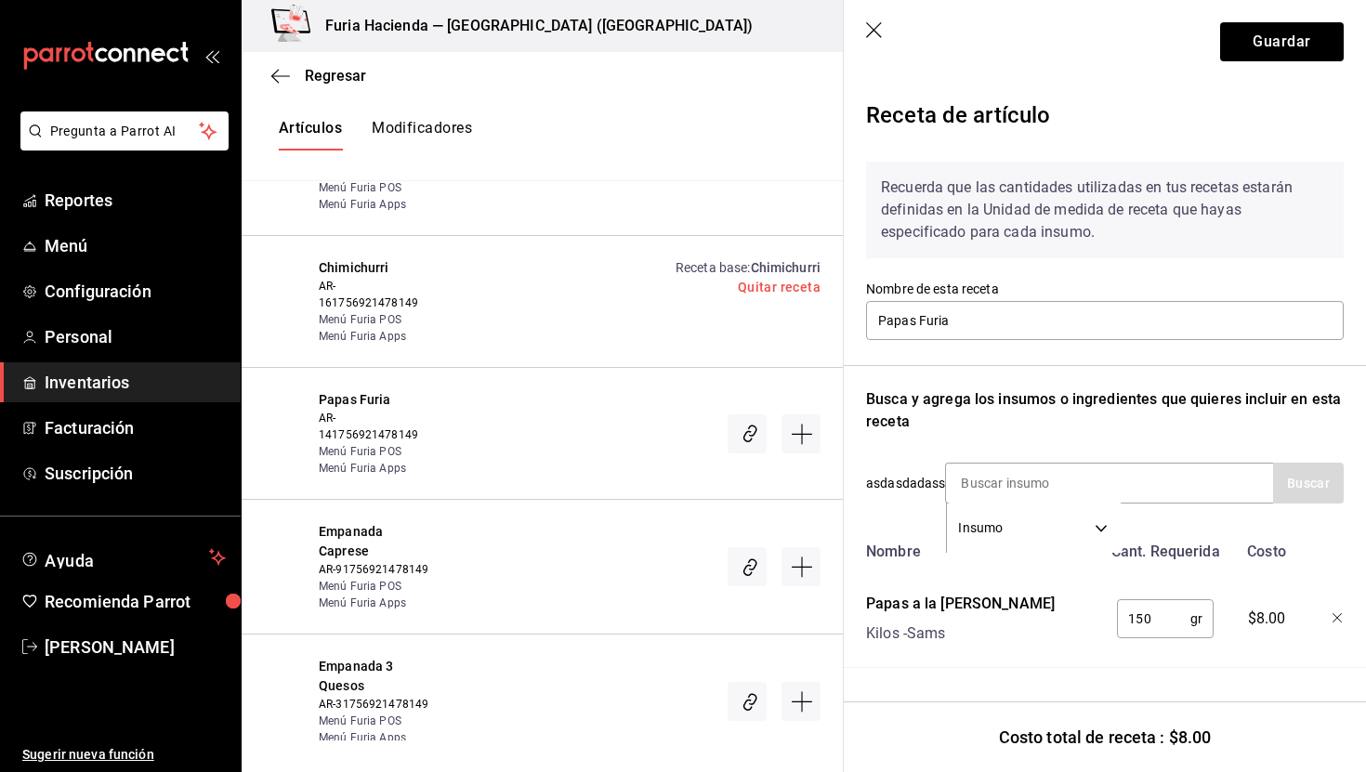
click at [883, 26] on icon "button" at bounding box center [875, 31] width 19 height 19
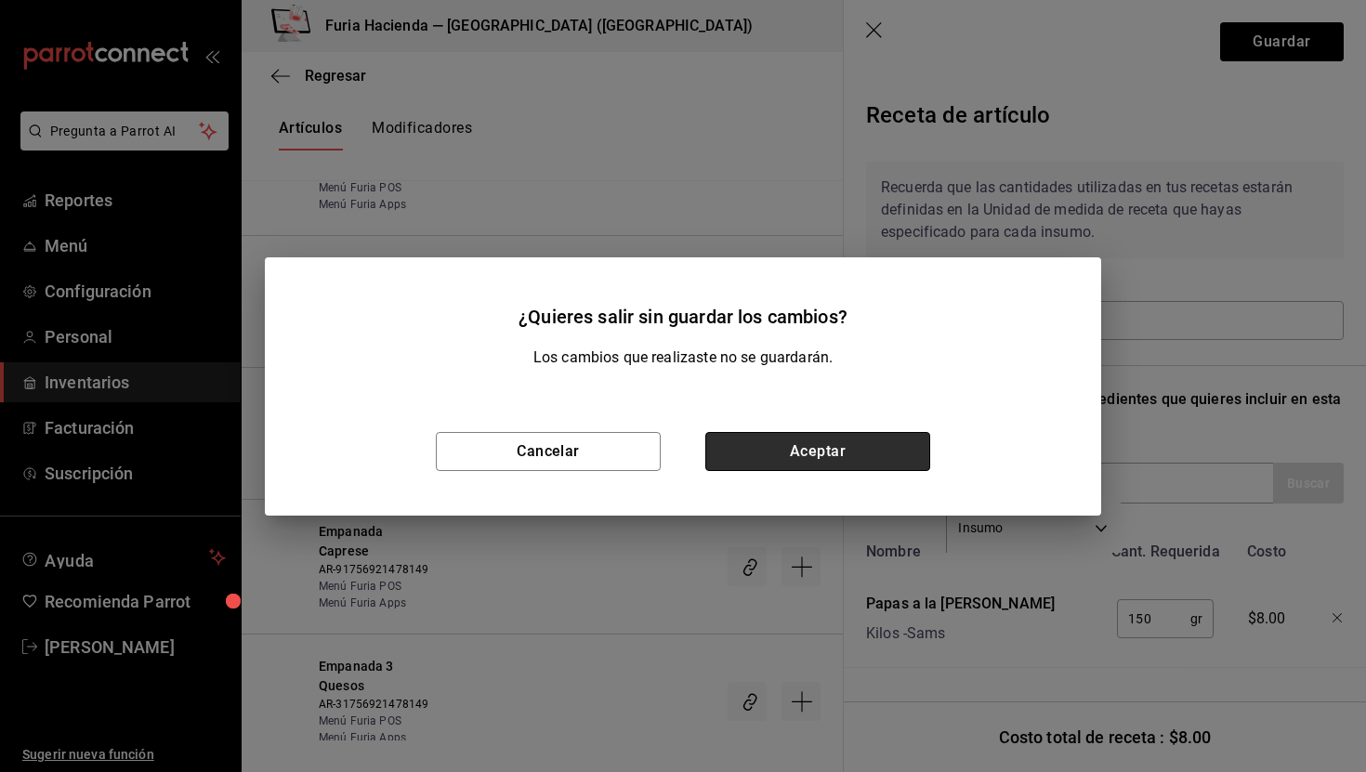
click at [810, 455] on button "Aceptar" at bounding box center [818, 451] width 225 height 39
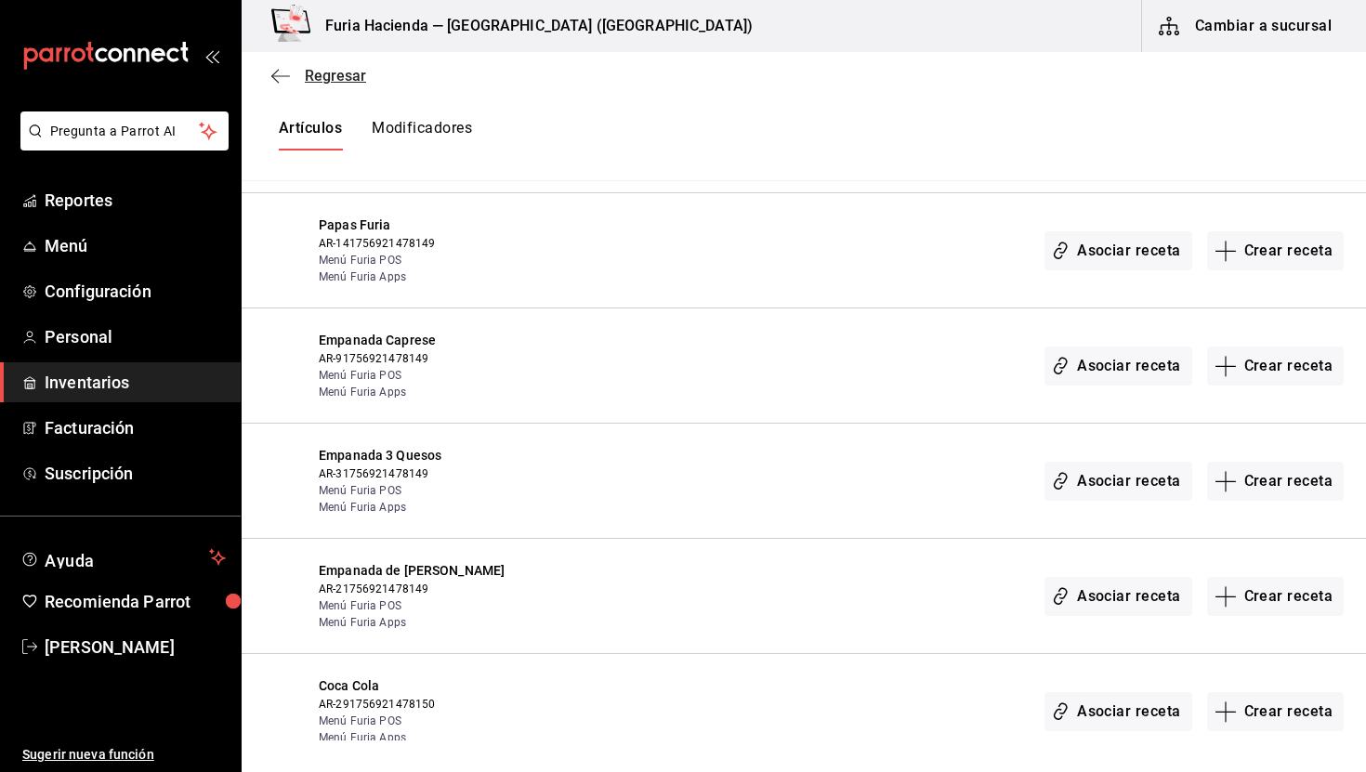
click at [331, 75] on span "Regresar" at bounding box center [335, 76] width 61 height 18
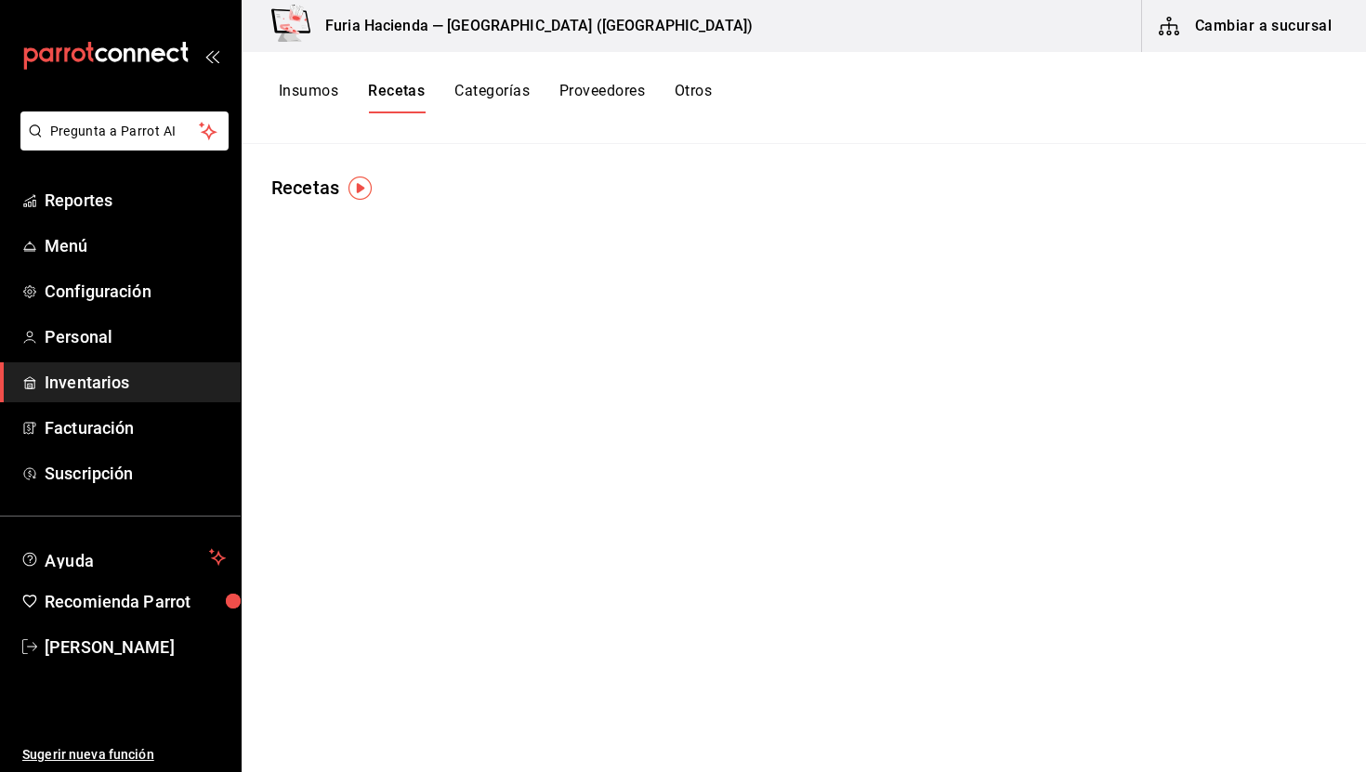
click at [320, 89] on button "Insumos" at bounding box center [308, 98] width 59 height 32
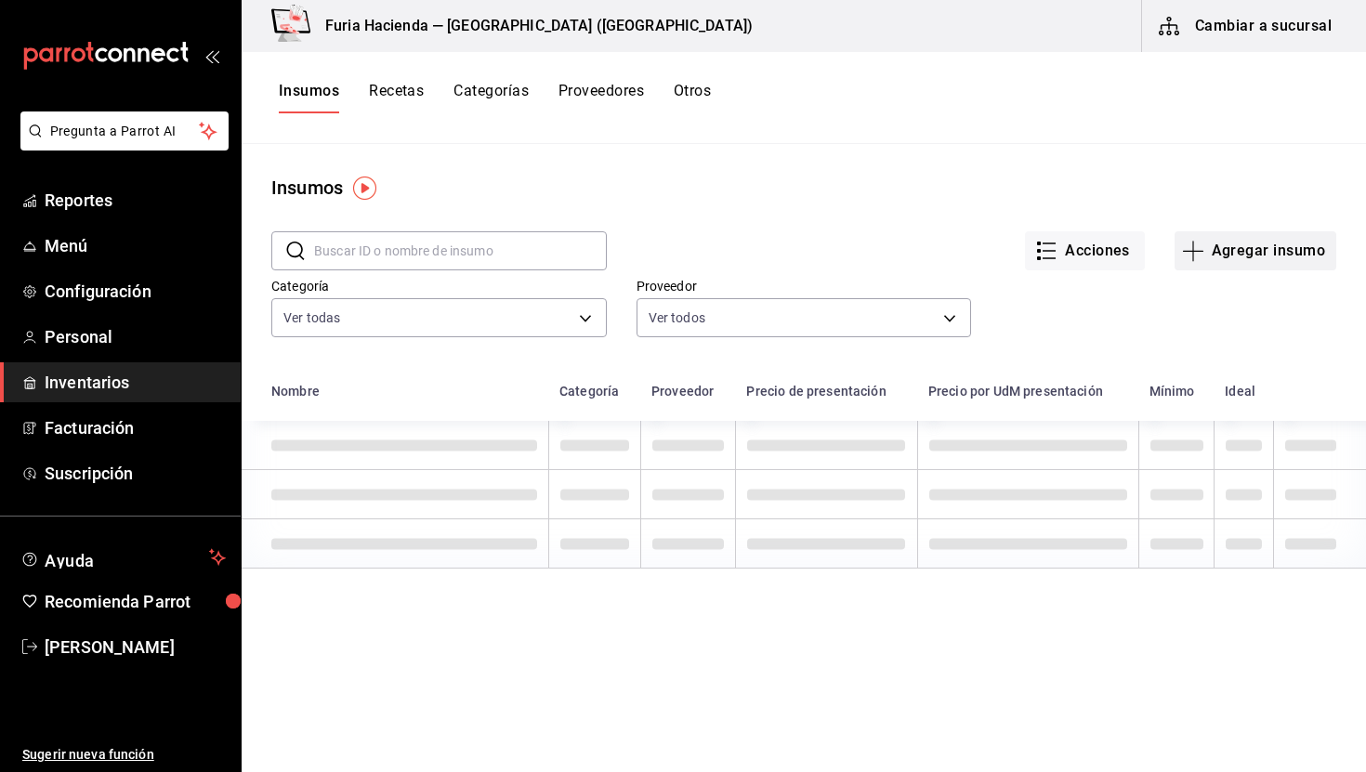
click at [1246, 254] on button "Agregar insumo" at bounding box center [1256, 250] width 162 height 39
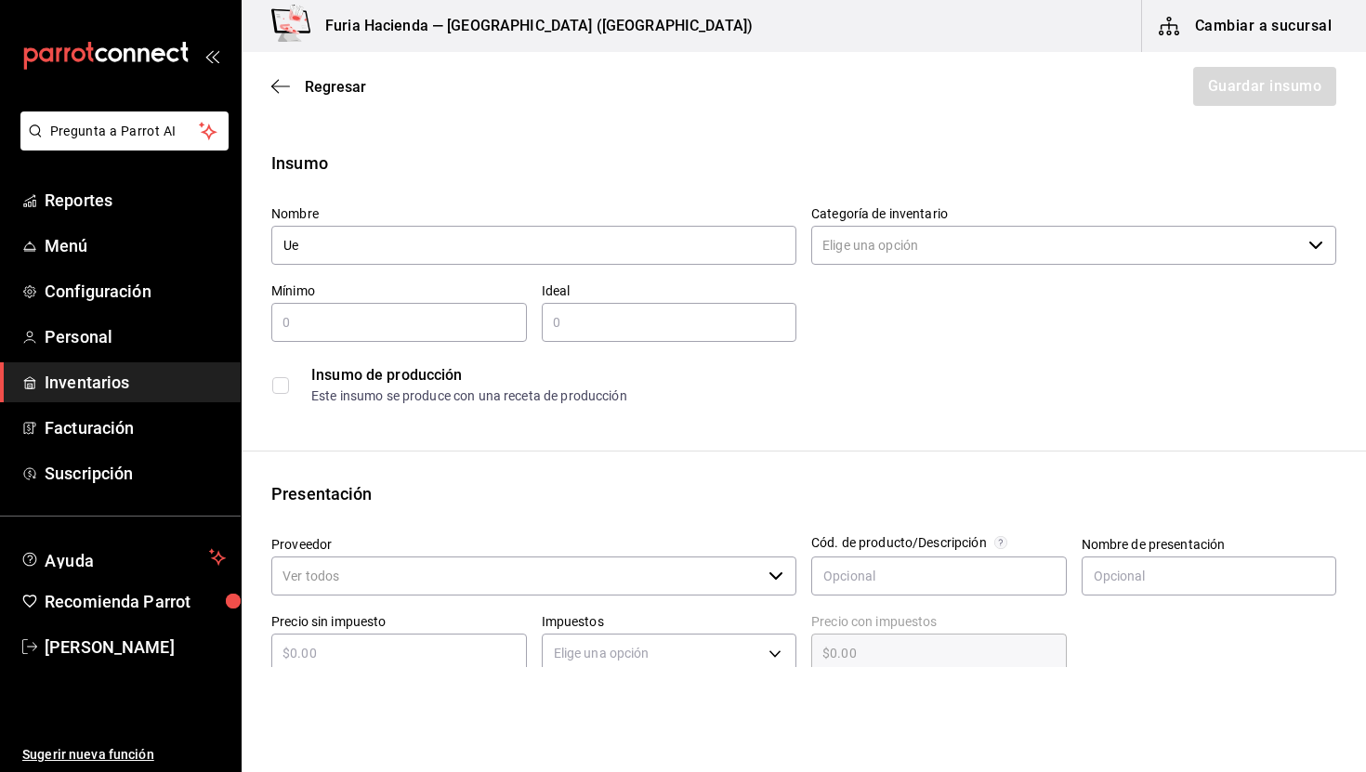
type input "U"
type input "Queso preparado Furia"
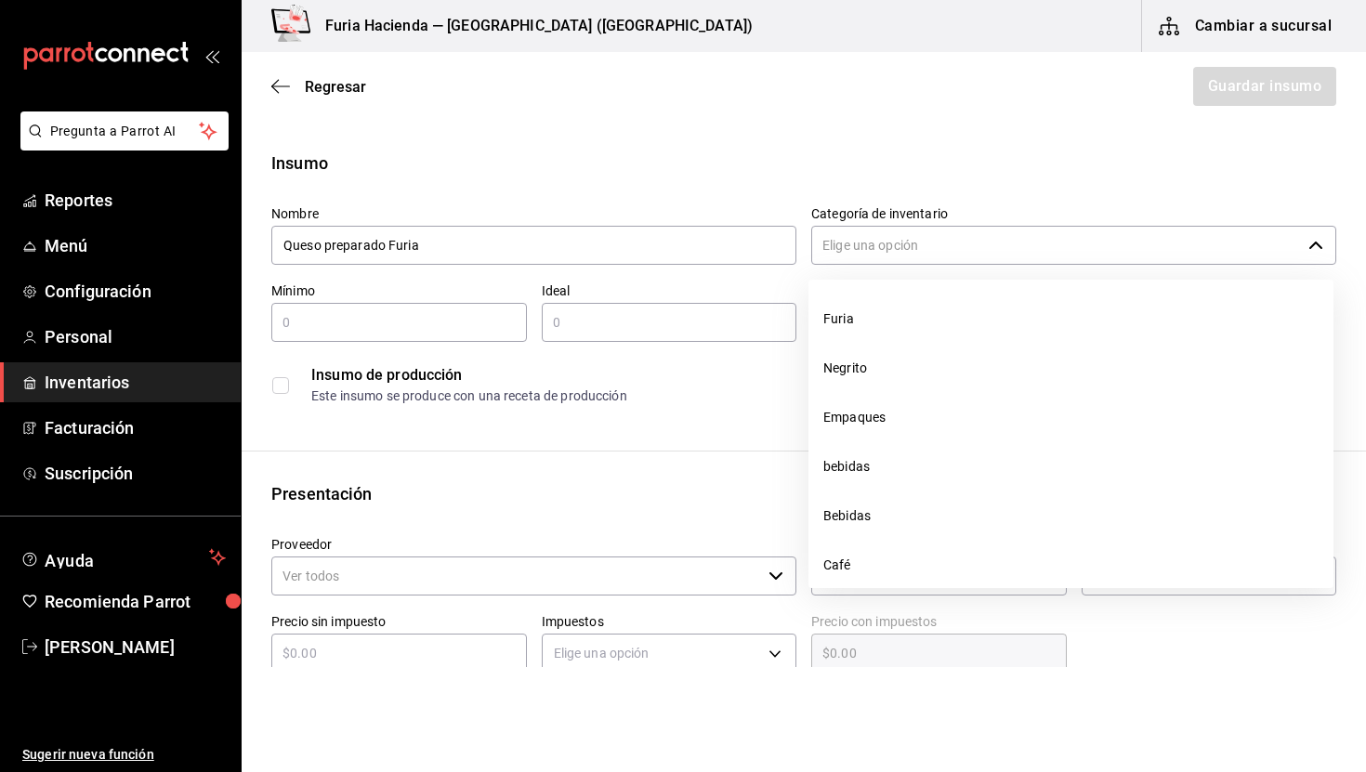
click at [888, 231] on input "Categoría de inventario" at bounding box center [1057, 245] width 490 height 39
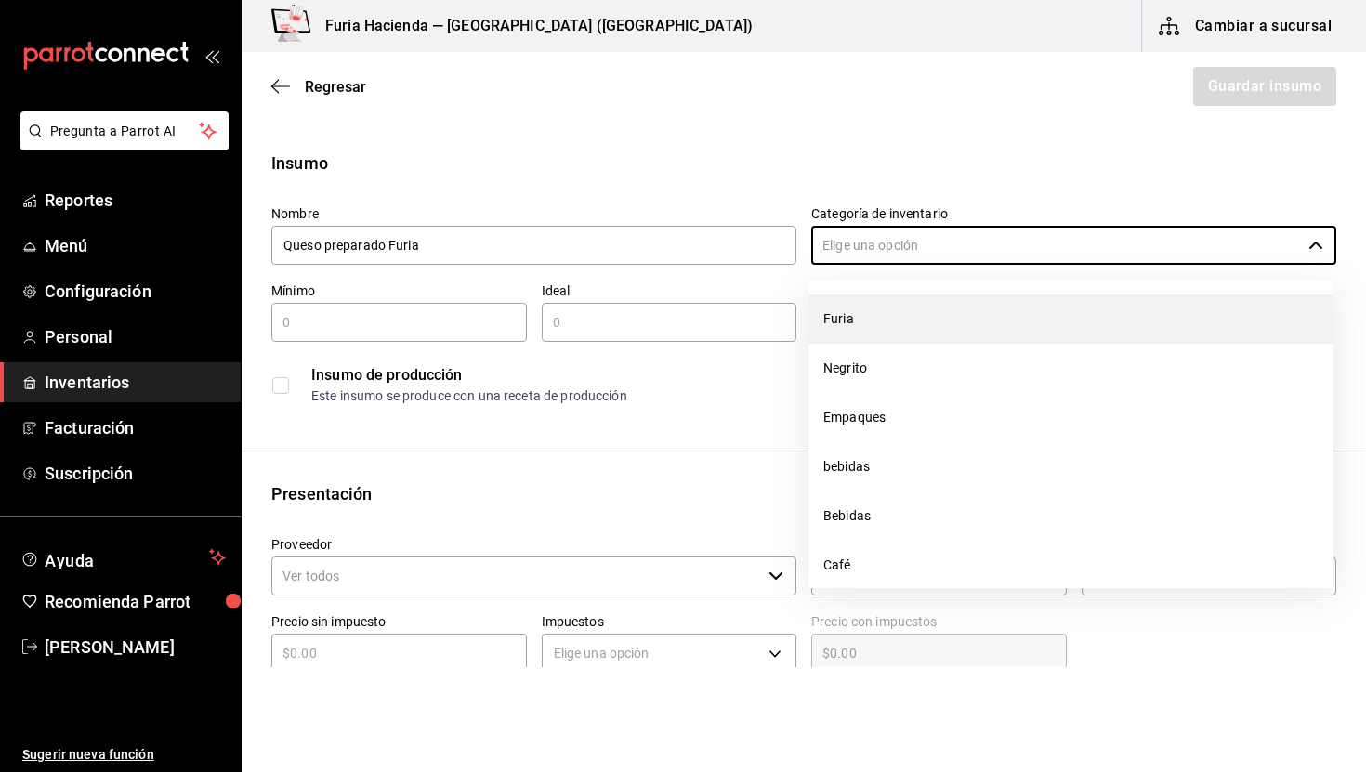
click at [863, 310] on li "Furia" at bounding box center [1071, 319] width 525 height 49
type input "Furia"
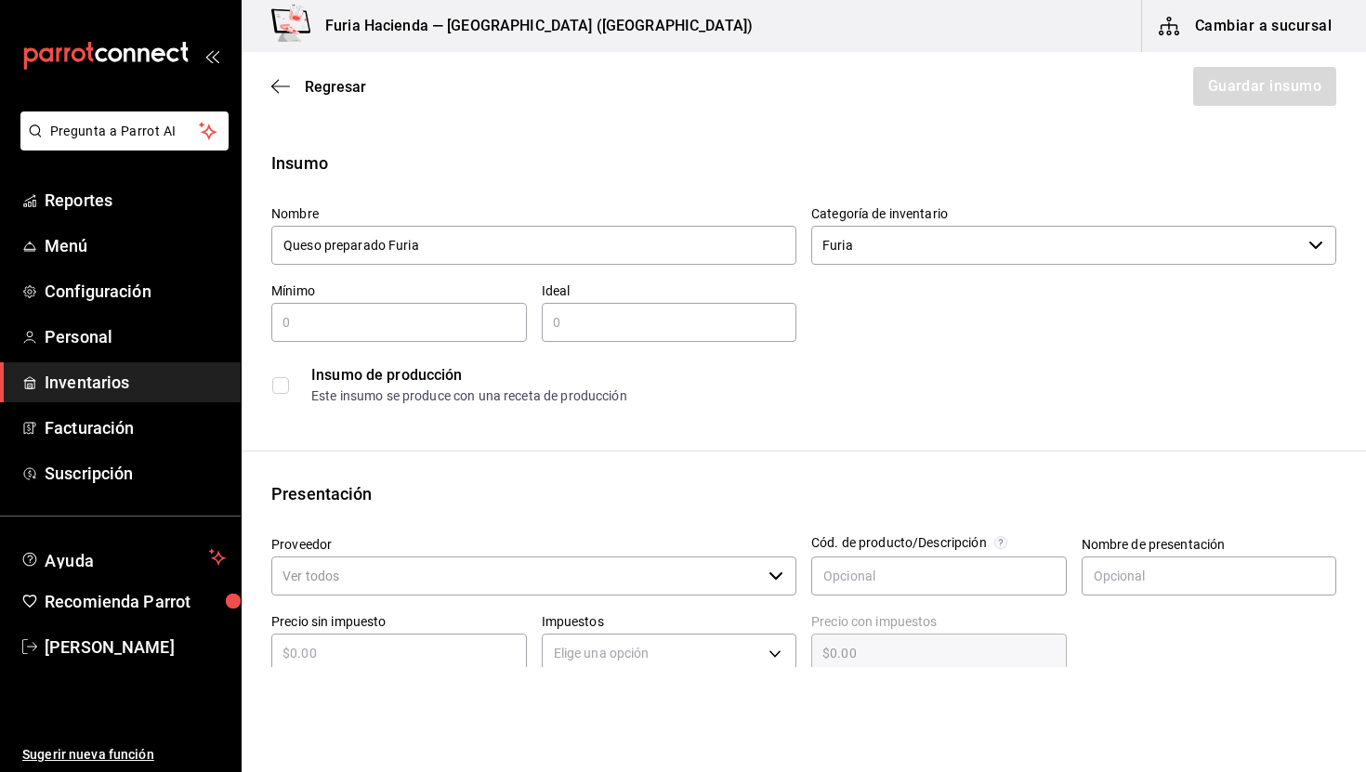
click at [392, 318] on input "text" at bounding box center [399, 322] width 256 height 22
type input "300"
click at [558, 324] on input "text" at bounding box center [670, 322] width 256 height 22
type input "4"
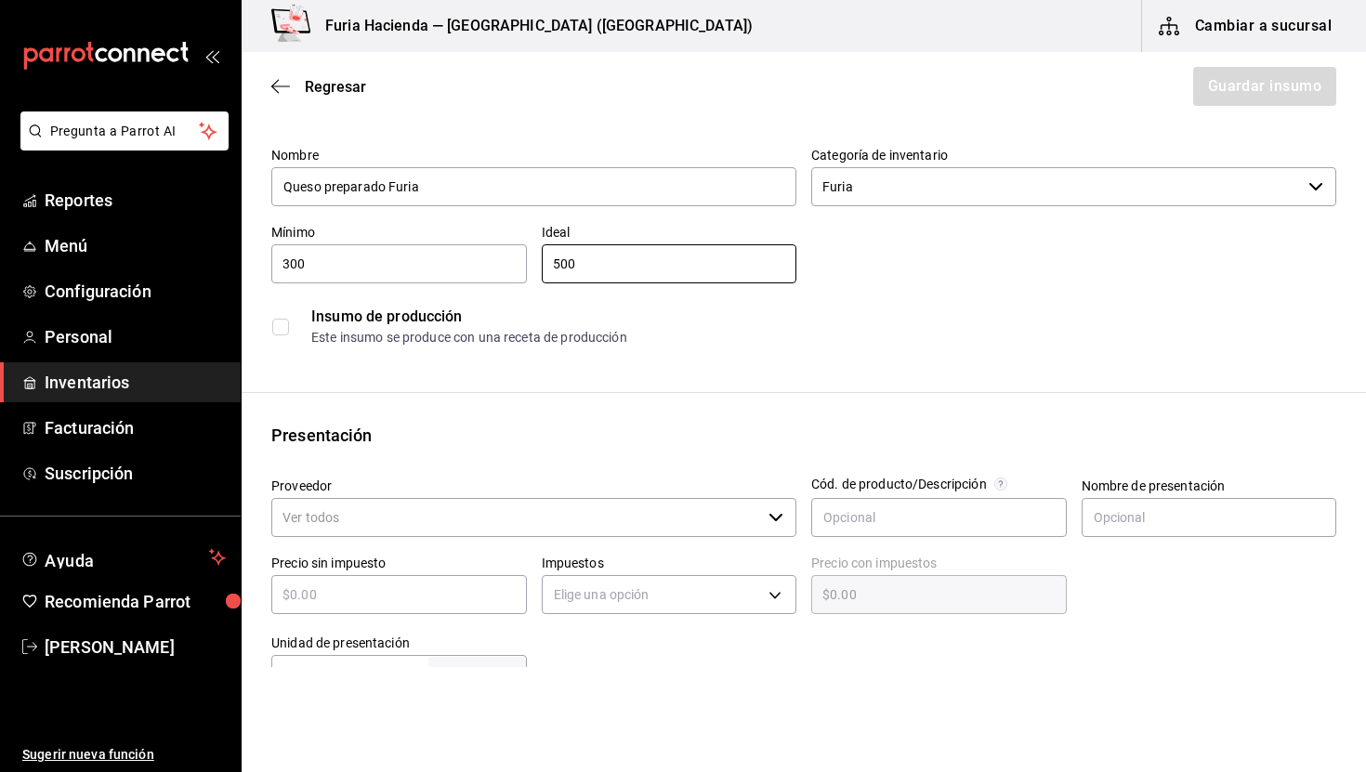
scroll to position [75, 0]
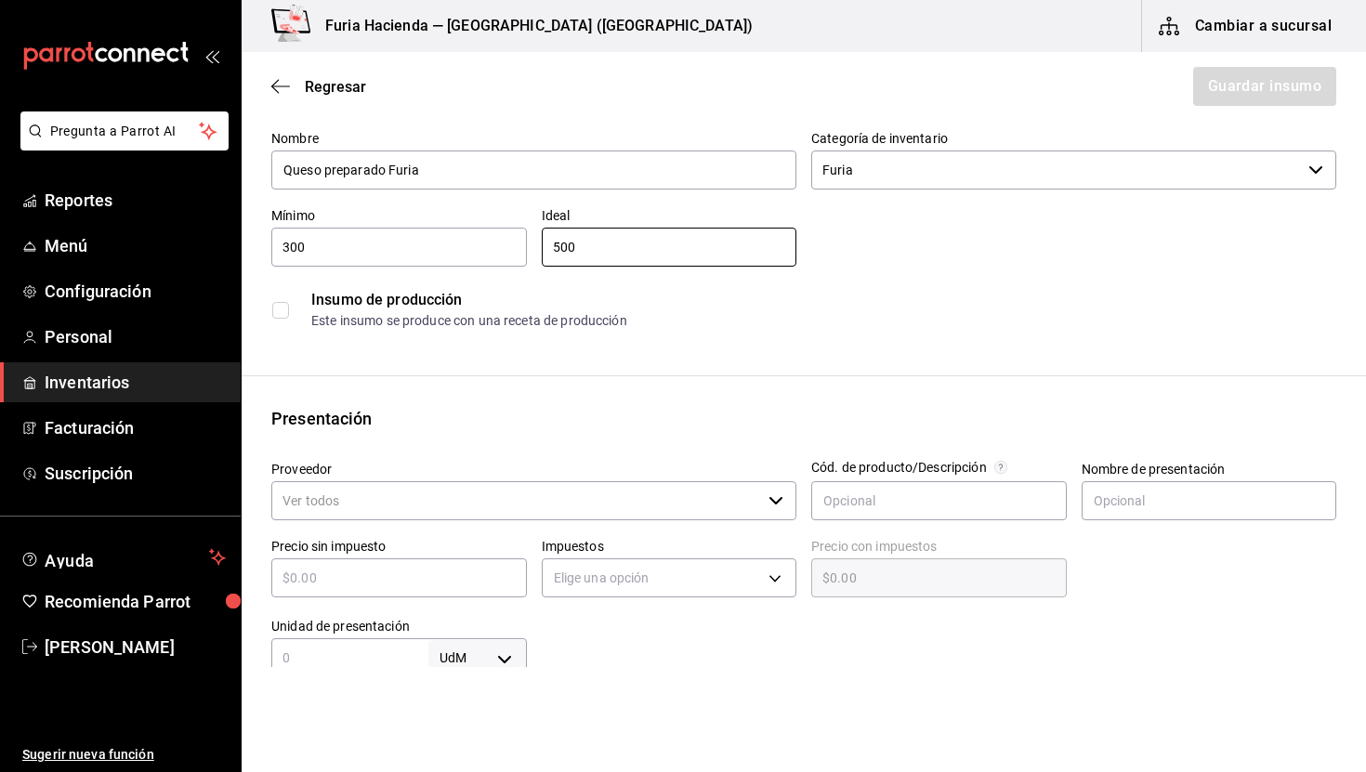
type input "500"
click at [279, 310] on input "checkbox" at bounding box center [280, 310] width 17 height 17
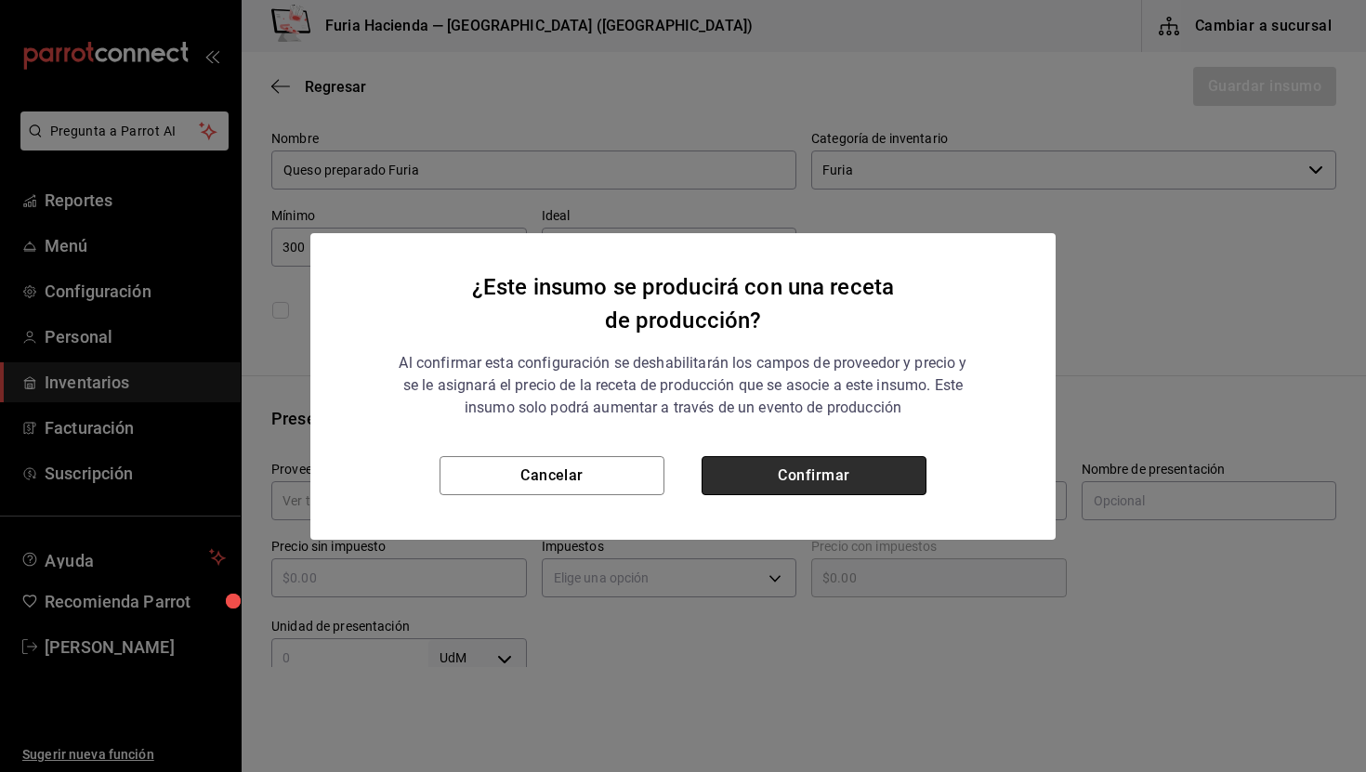
click at [811, 475] on button "Confirmar" at bounding box center [814, 475] width 225 height 39
checkbox input "true"
type input "$0.00"
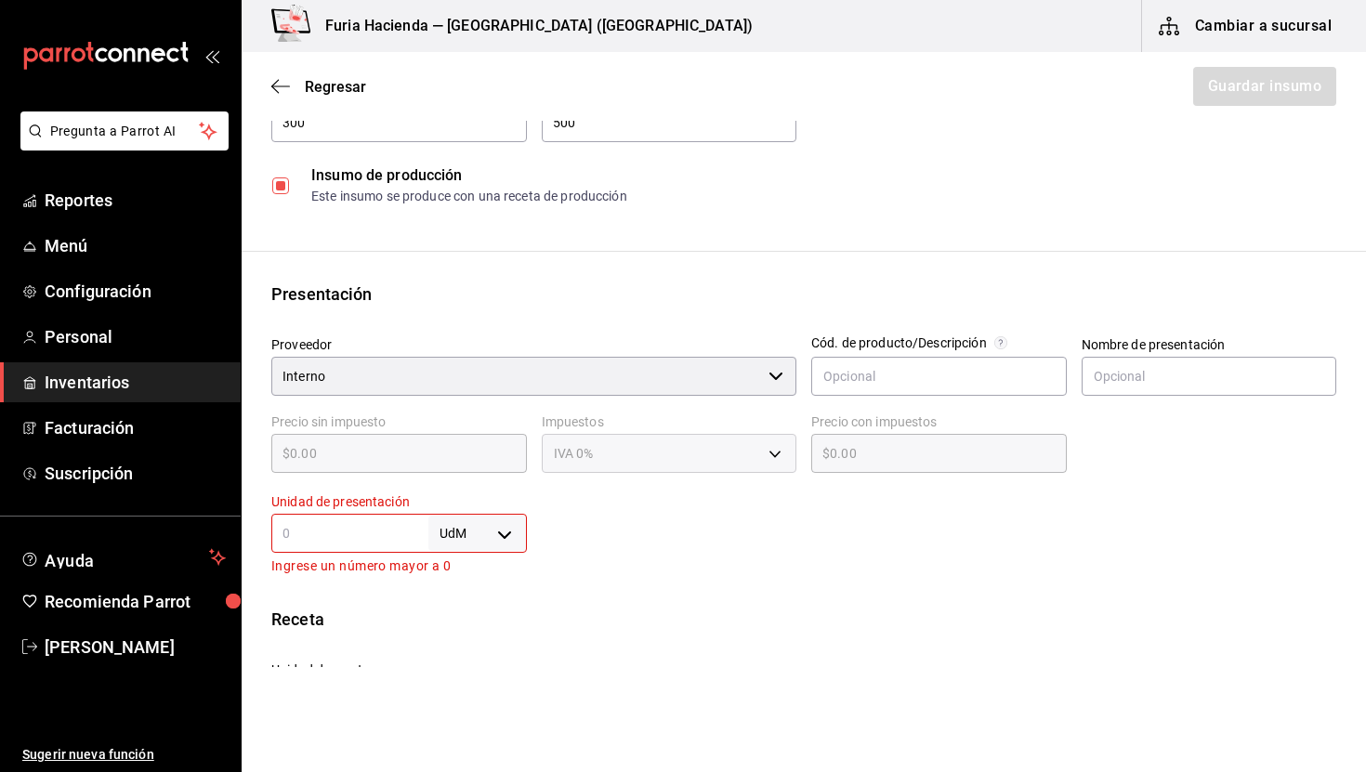
scroll to position [306, 0]
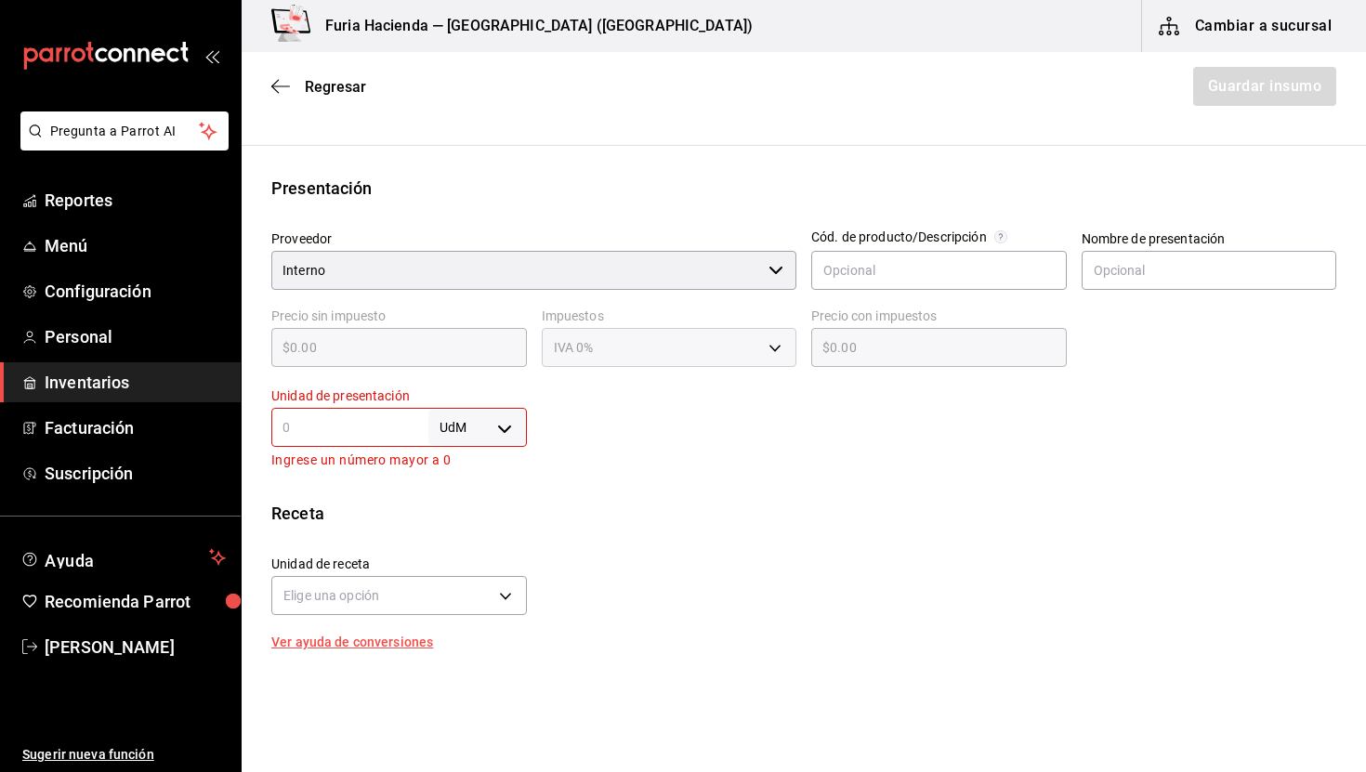
click at [476, 421] on body "Pregunta a Parrot AI Reportes Menú Configuración Personal Inventarios Facturaci…" at bounding box center [683, 333] width 1366 height 667
click at [473, 541] on li "gr" at bounding box center [477, 545] width 97 height 31
type input "GRAM"
click at [372, 425] on input "text" at bounding box center [349, 427] width 157 height 22
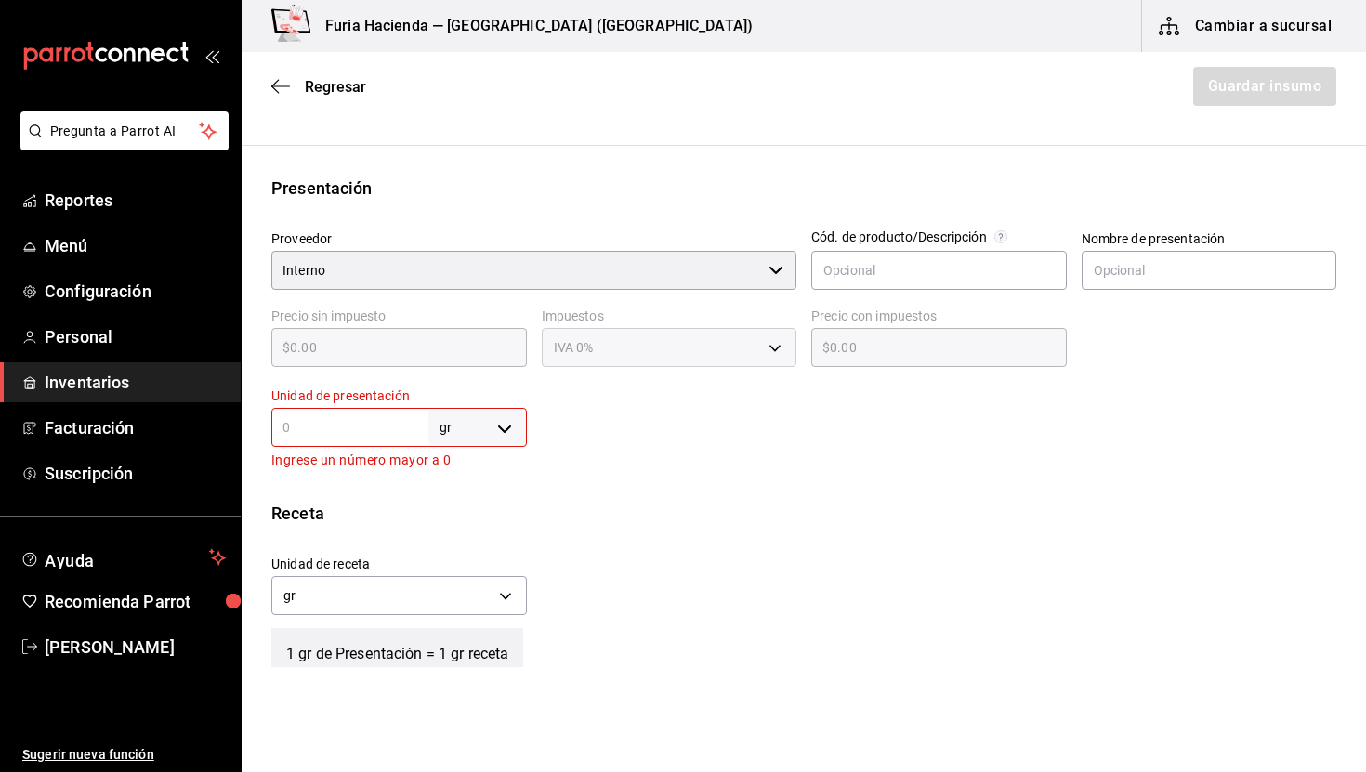
type input "1"
type input "10"
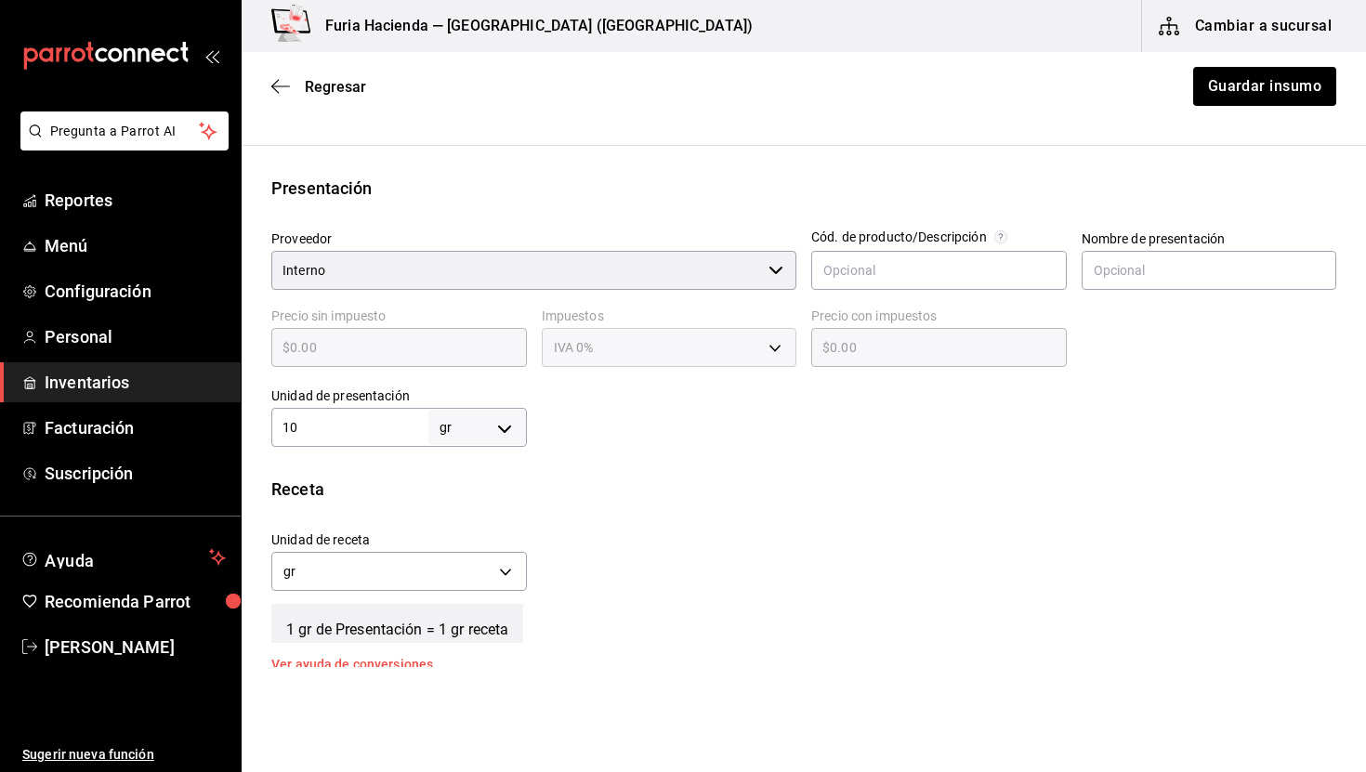
type input "10"
type input "100"
type input "1,000"
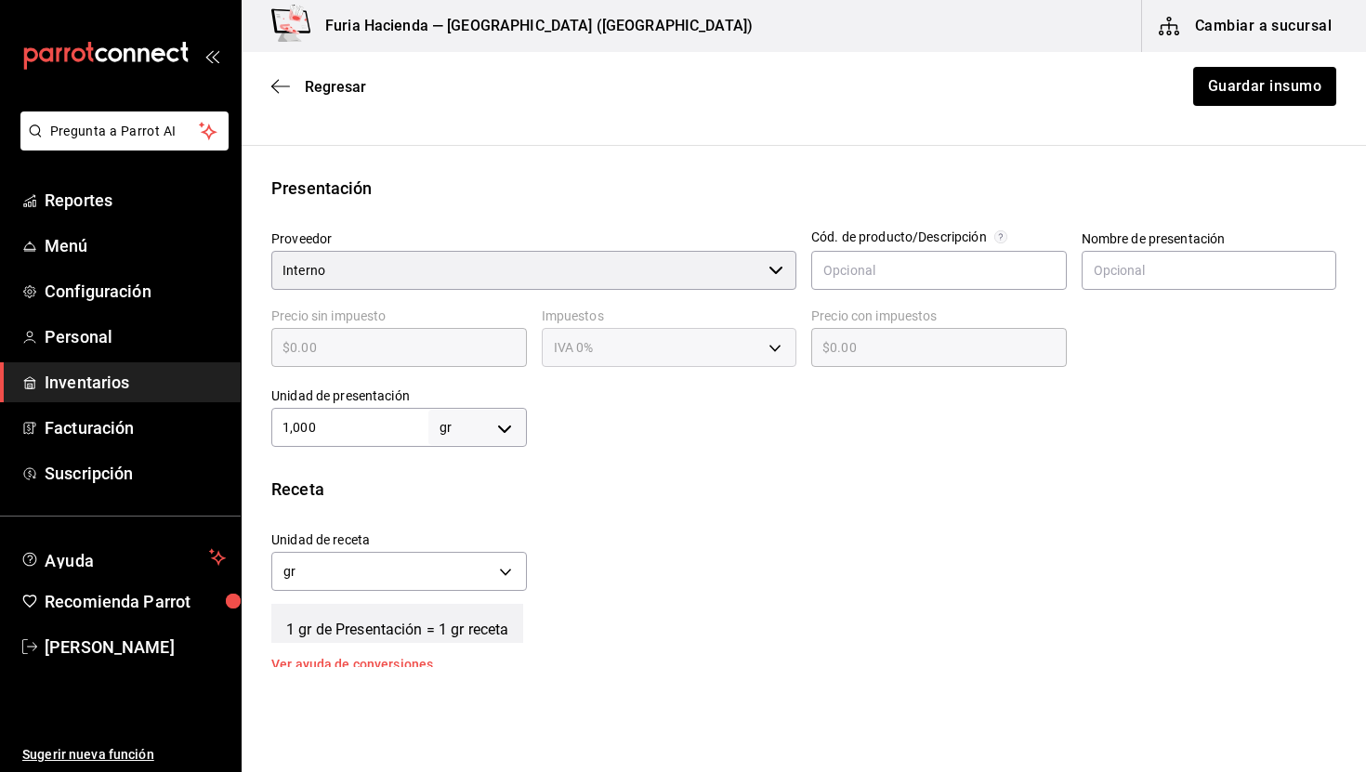
click at [310, 423] on input "1,000" at bounding box center [349, 427] width 157 height 22
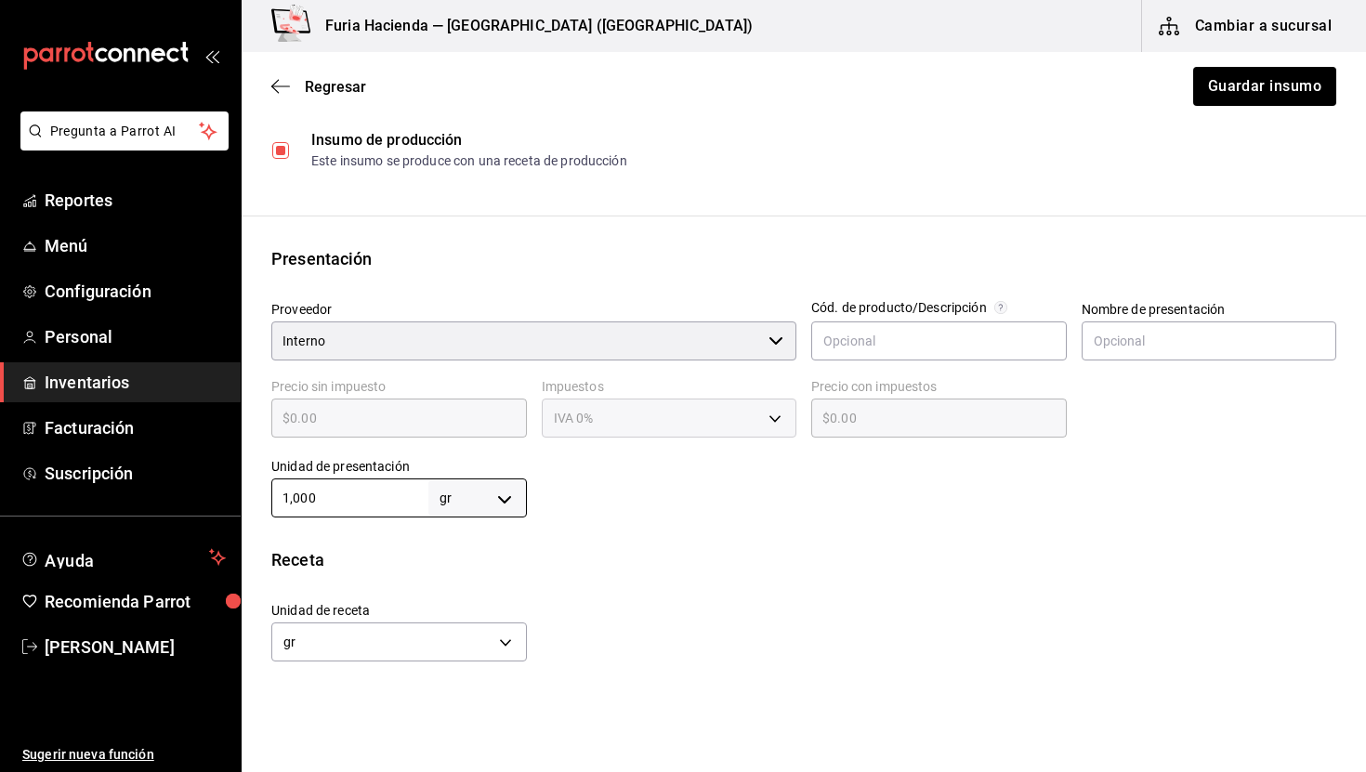
scroll to position [243, 0]
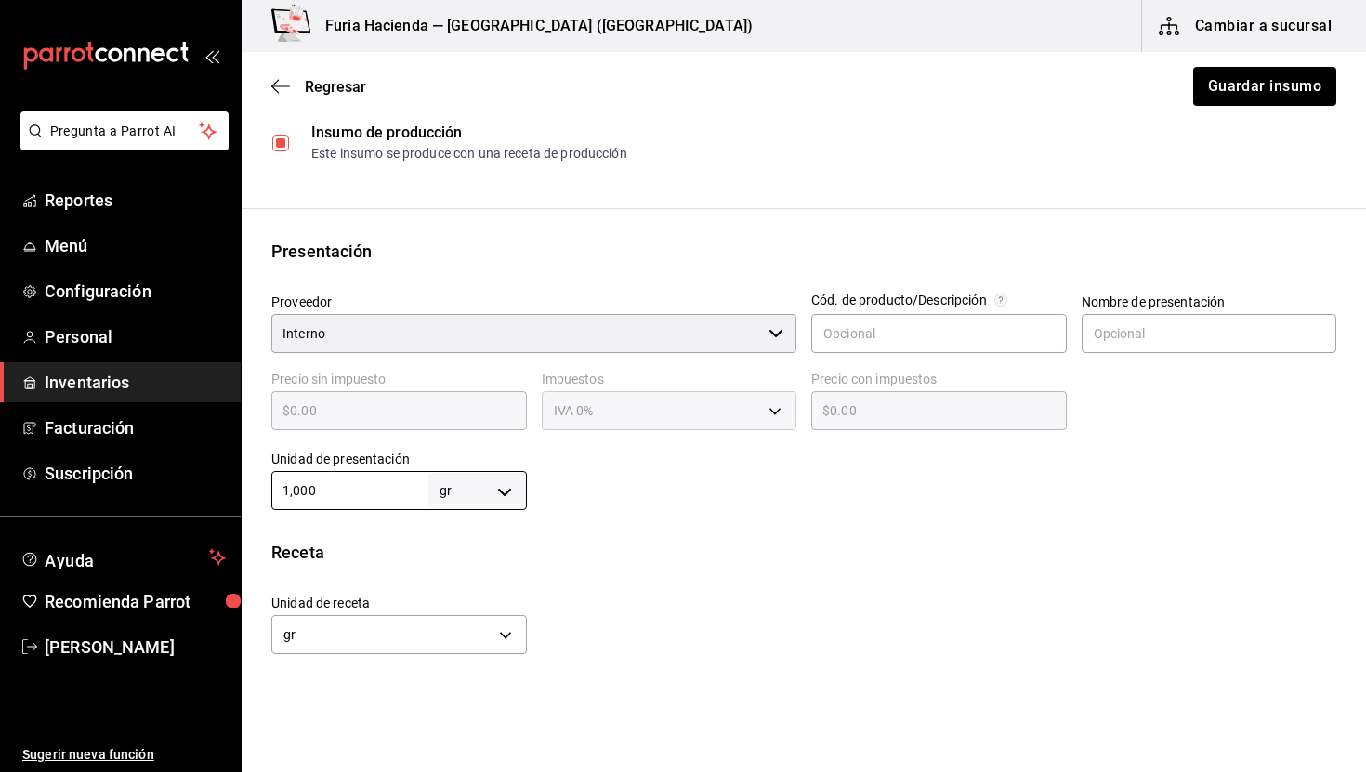
click at [389, 340] on input "Interno" at bounding box center [516, 333] width 490 height 39
click at [615, 334] on input "Interno" at bounding box center [516, 333] width 490 height 39
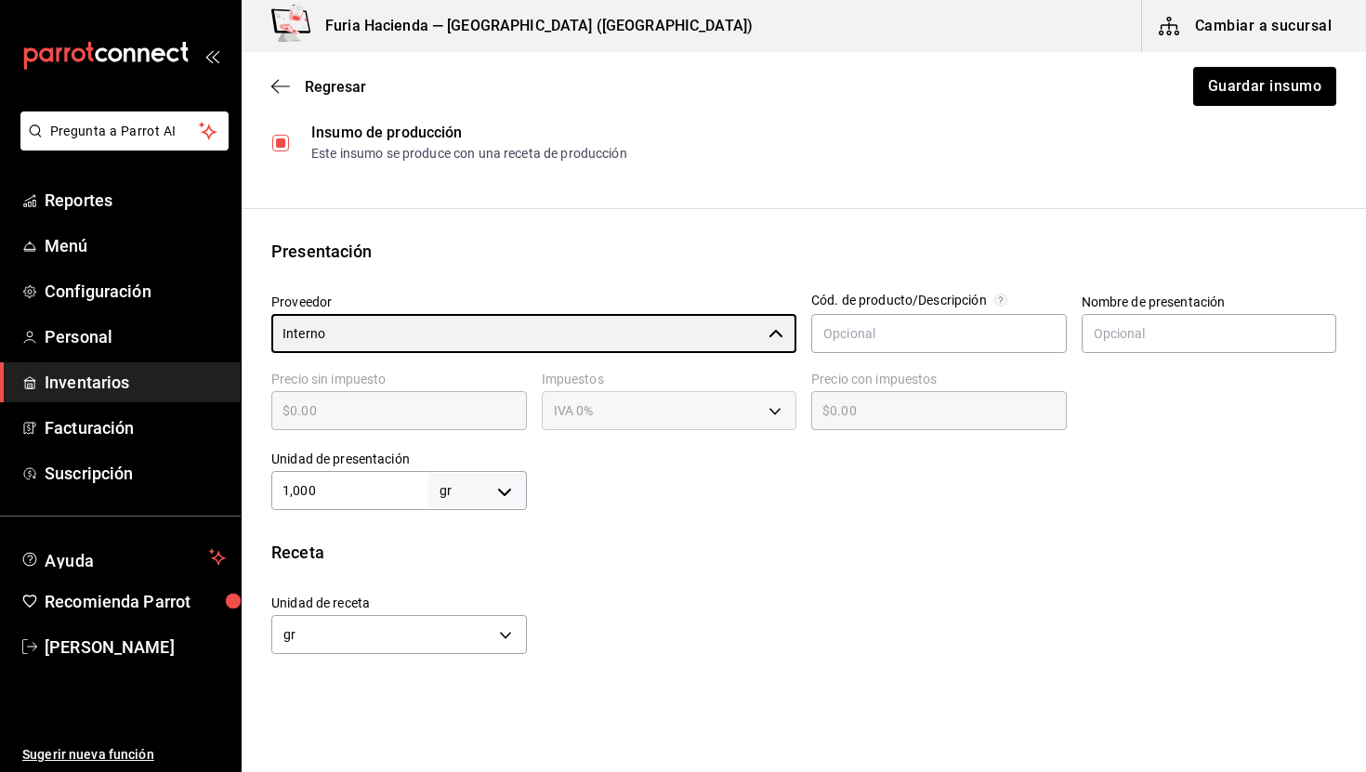
click at [328, 506] on div "1,000 gr GRAM ​" at bounding box center [399, 490] width 256 height 39
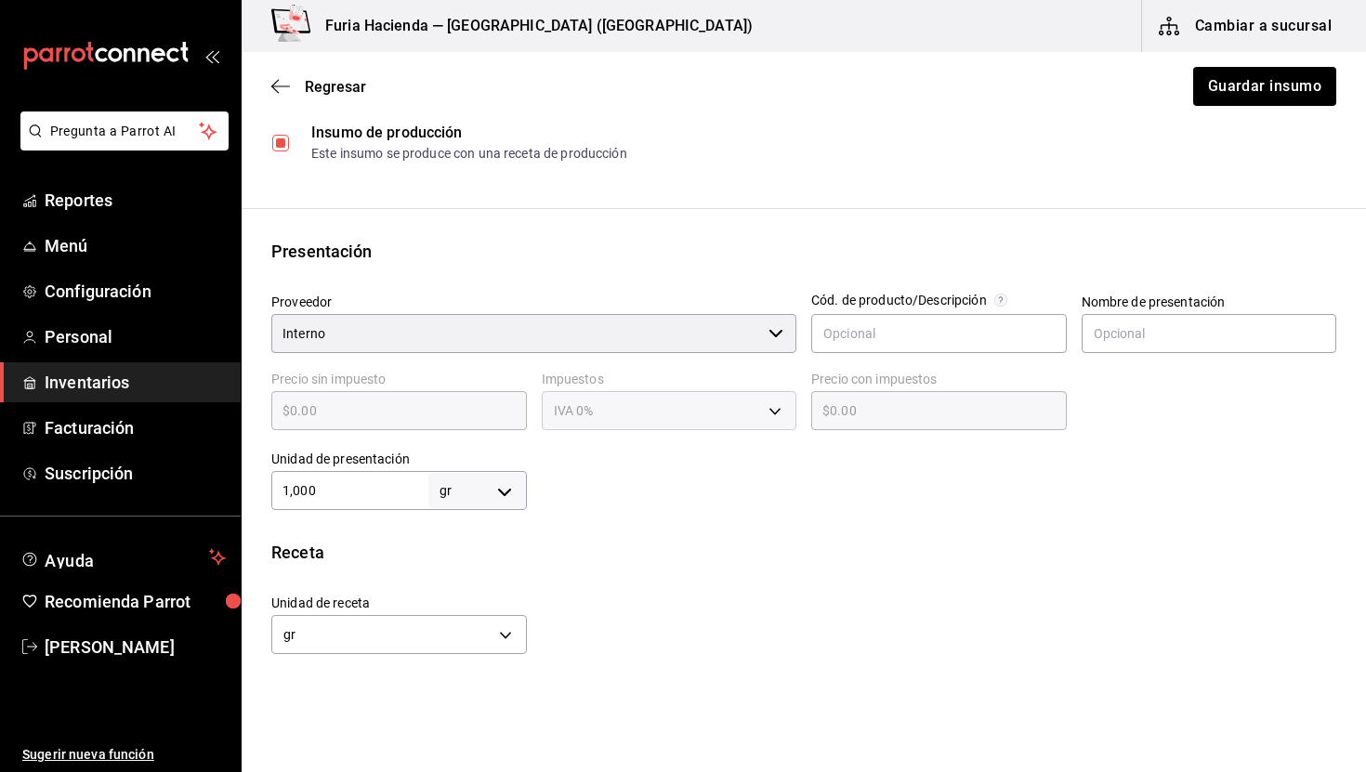
click at [328, 506] on div "1,000 gr GRAM ​" at bounding box center [399, 490] width 256 height 39
click at [342, 492] on input "1,000" at bounding box center [349, 491] width 157 height 22
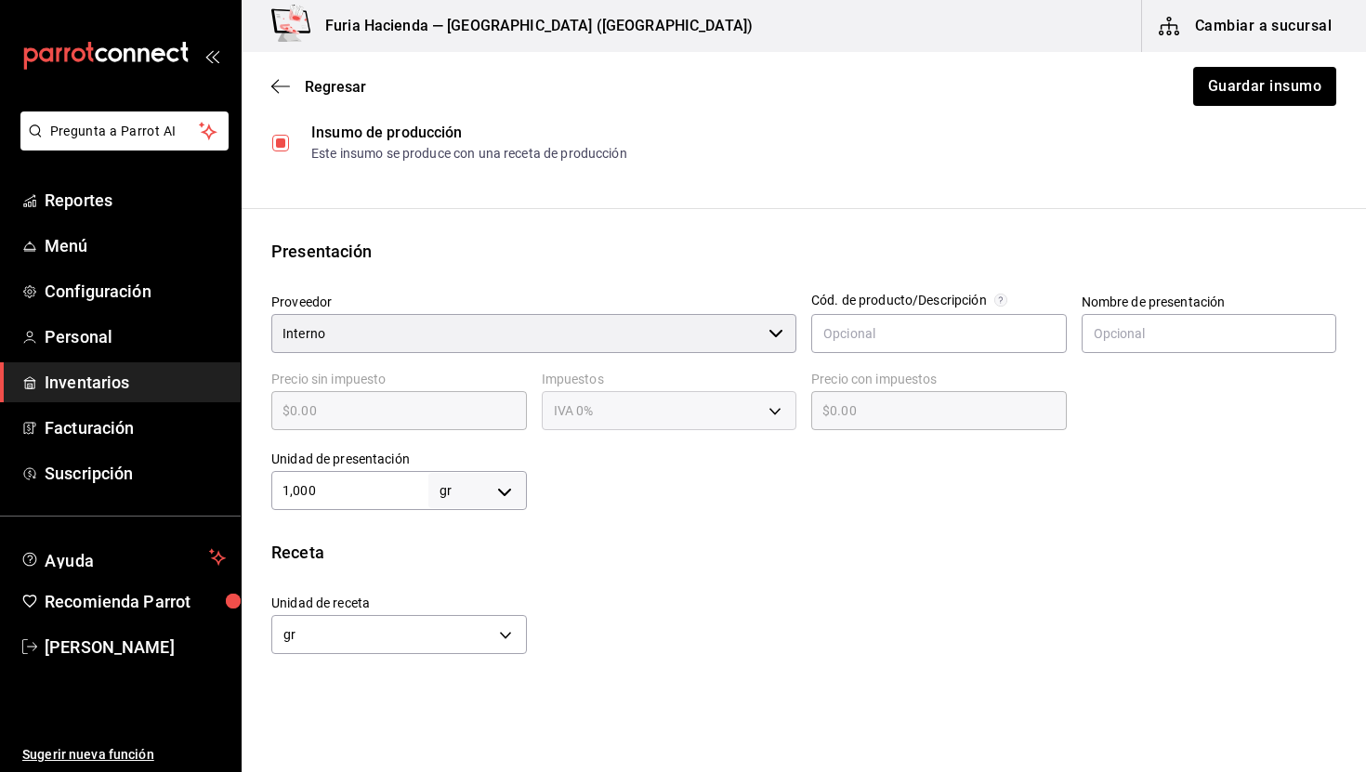
click at [342, 492] on input "1,000" at bounding box center [349, 491] width 157 height 22
type input "5"
type input "50"
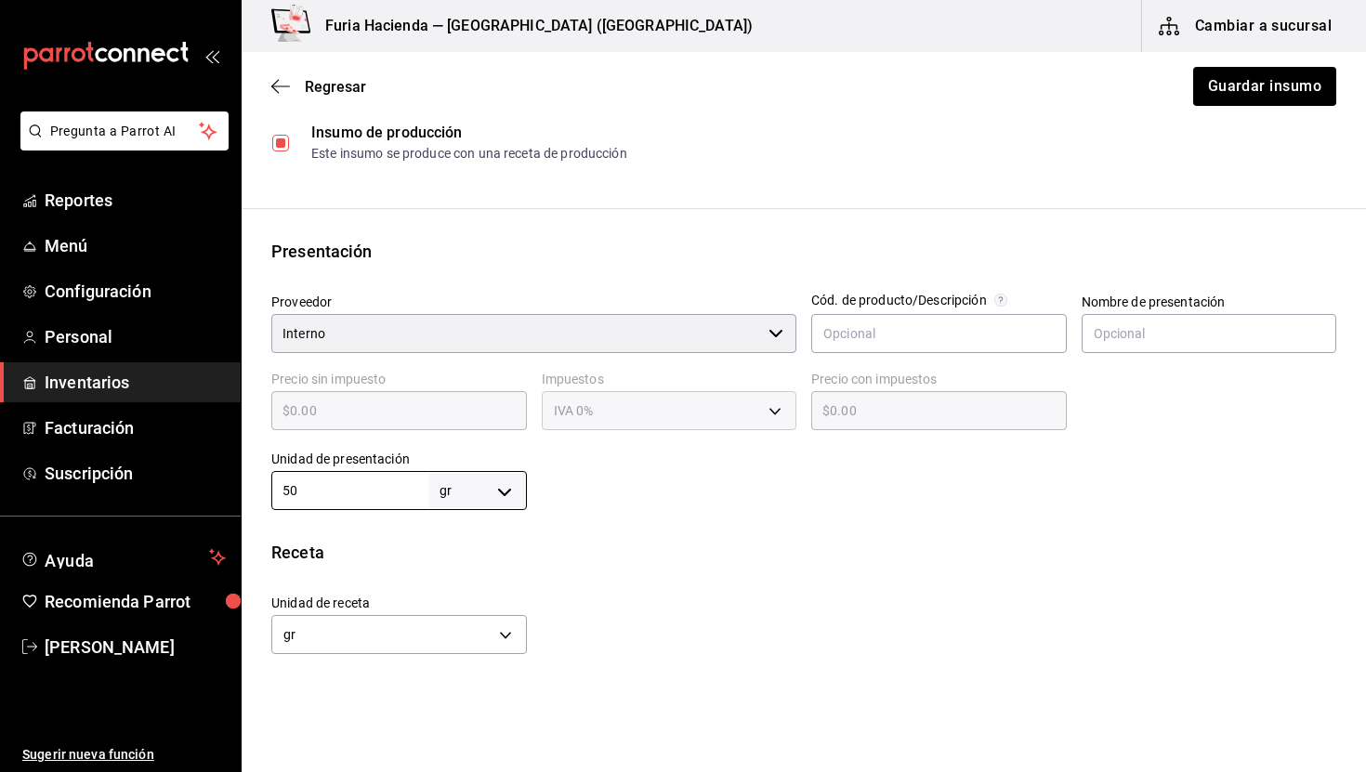
type input "50"
click at [528, 606] on div "Unidad de receta gr GRAM Factor de conversión 50 ​" at bounding box center [797, 620] width 1080 height 80
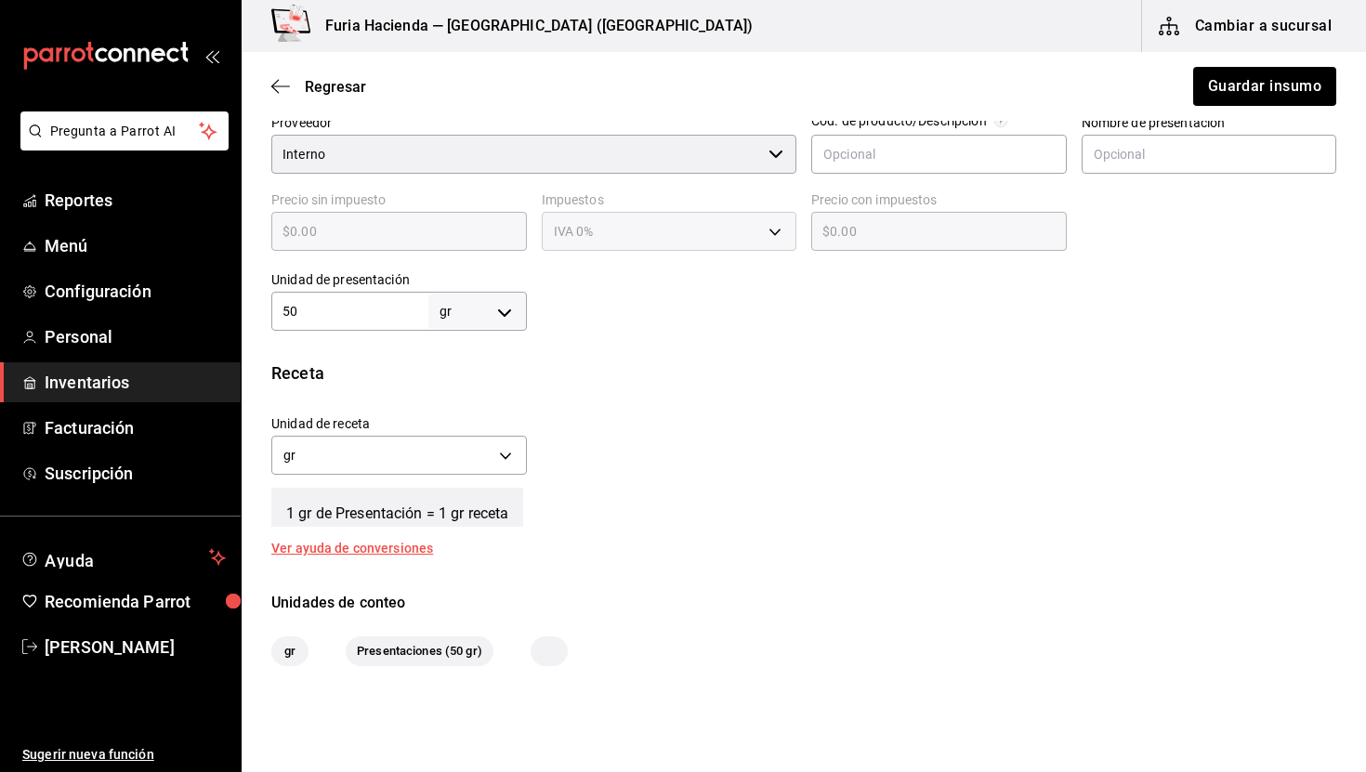
scroll to position [510, 0]
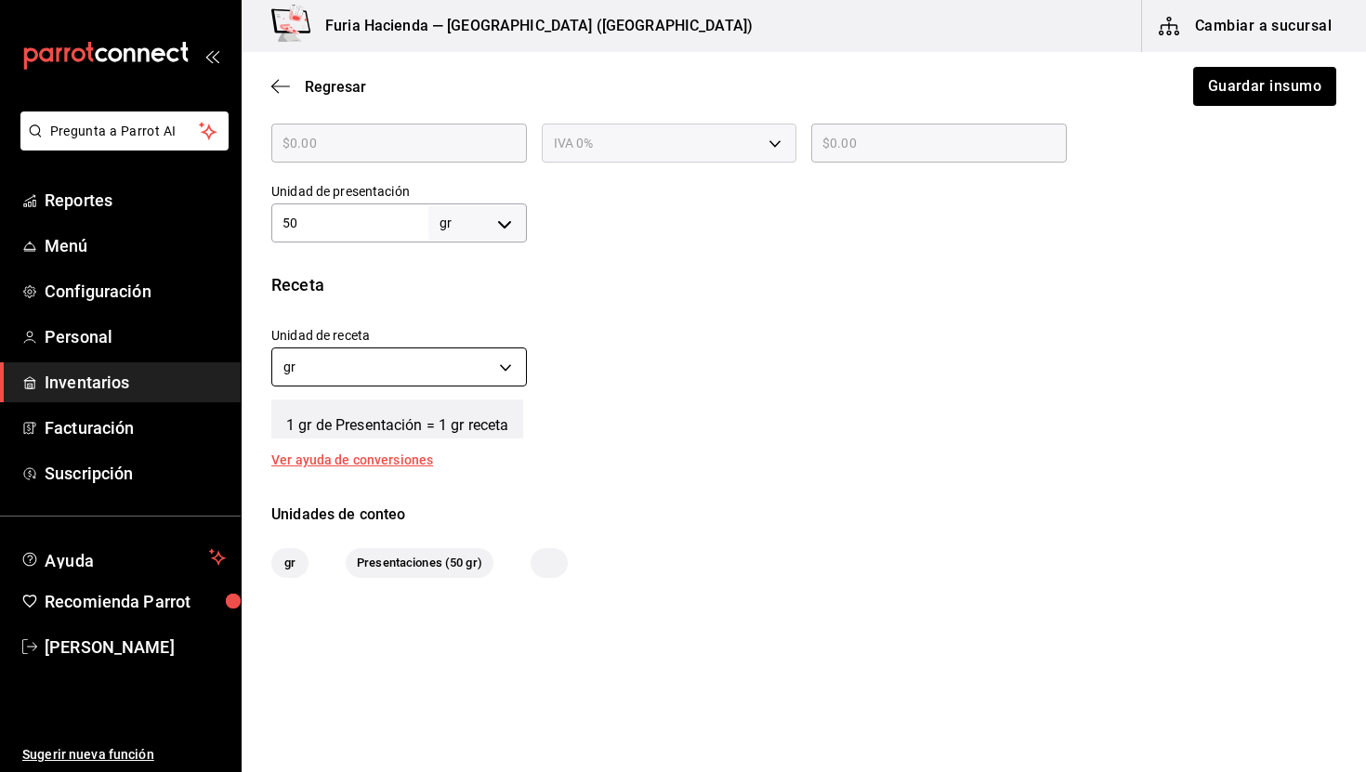
click at [459, 376] on body "Pregunta a Parrot AI Reportes Menú Configuración Personal Inventarios Facturaci…" at bounding box center [683, 333] width 1366 height 667
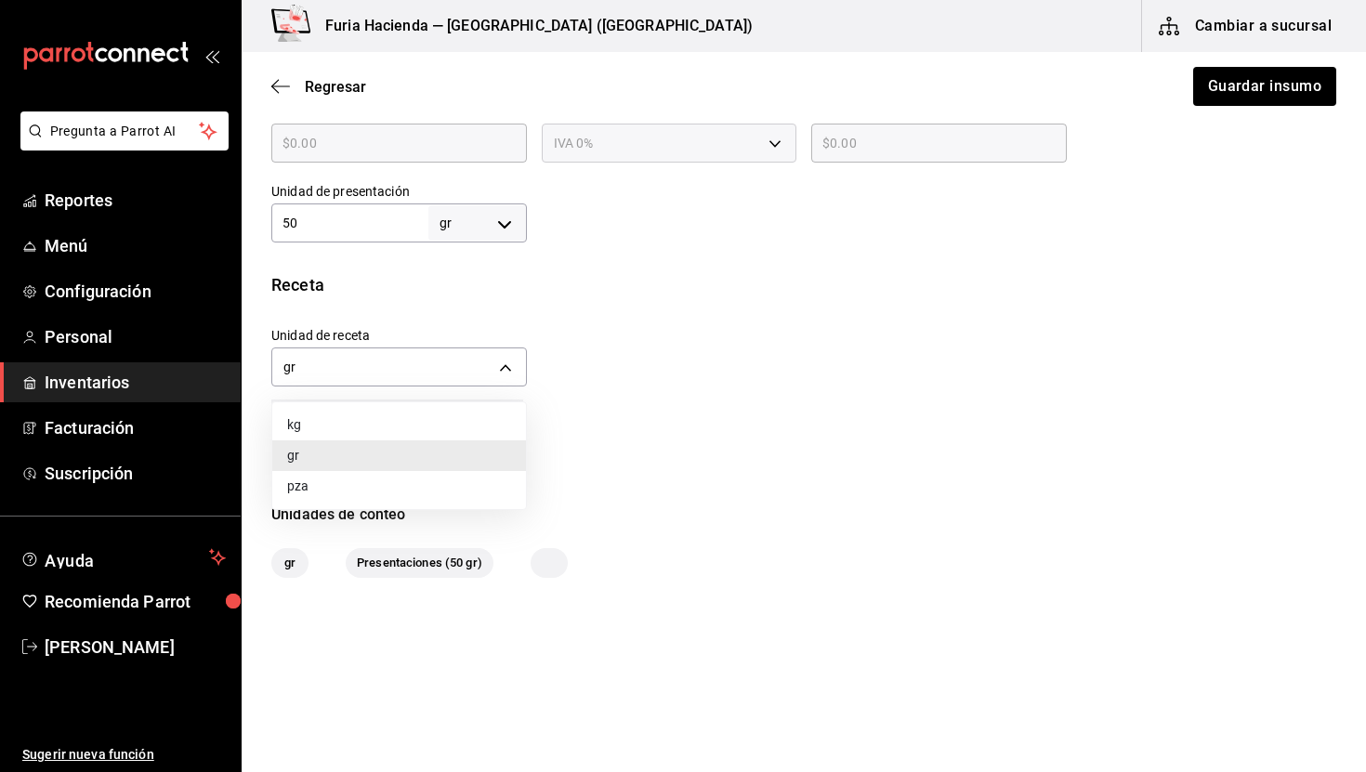
click at [416, 455] on li "gr" at bounding box center [399, 456] width 254 height 31
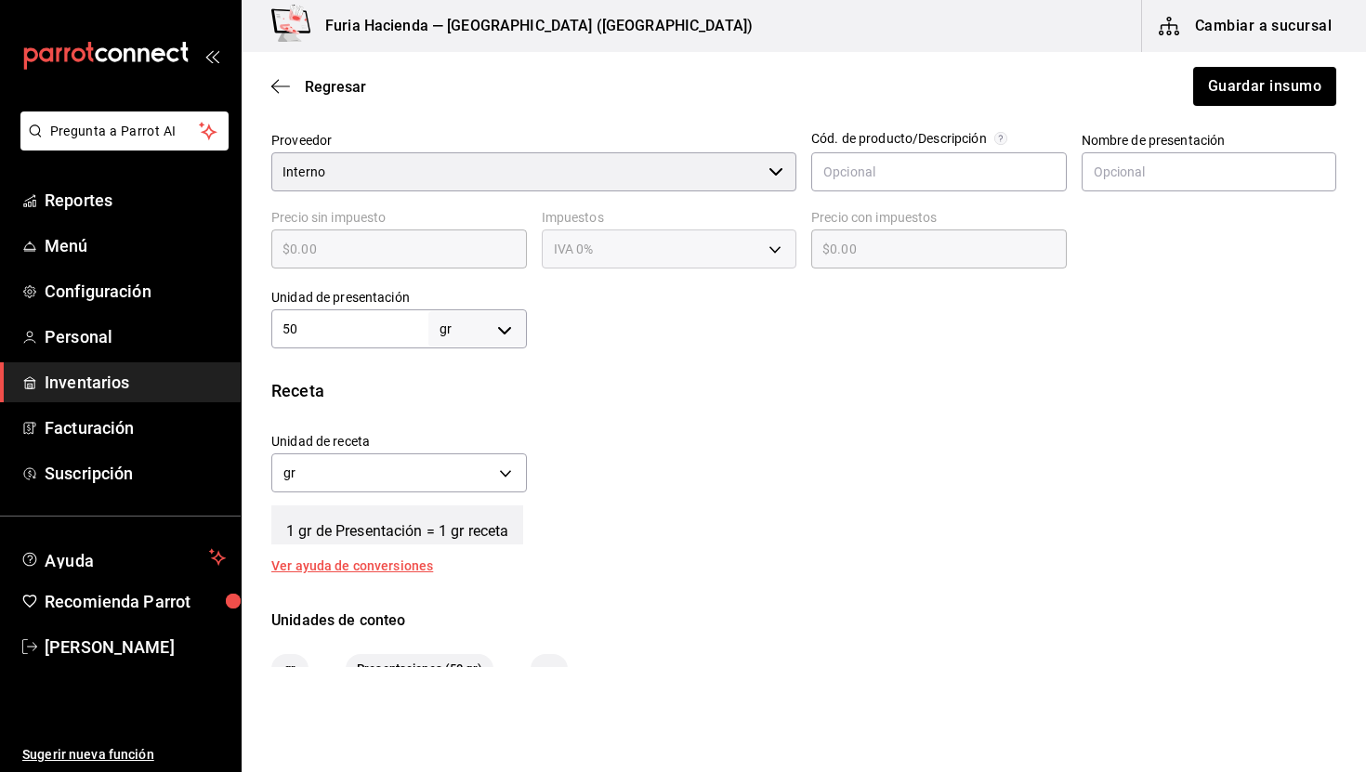
scroll to position [415, 0]
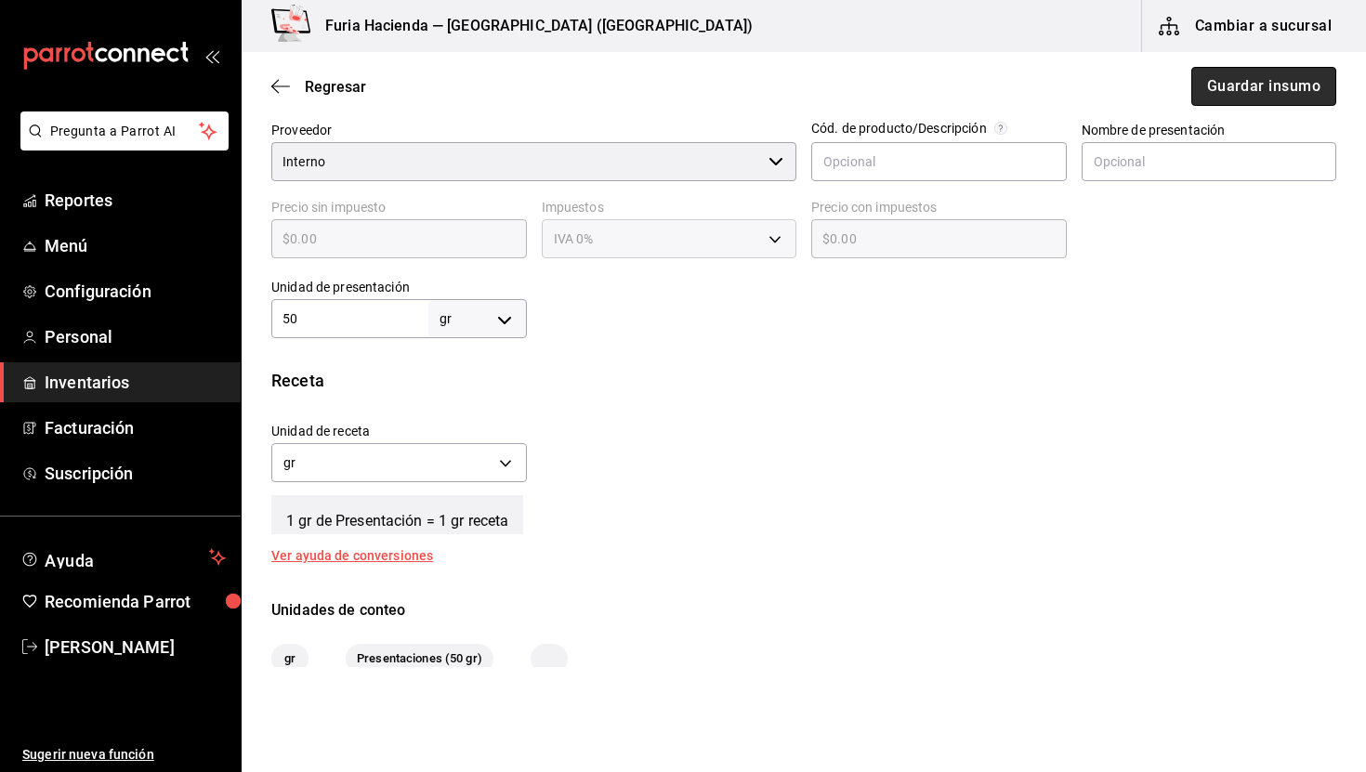
click at [1209, 86] on button "Guardar insumo" at bounding box center [1264, 86] width 145 height 39
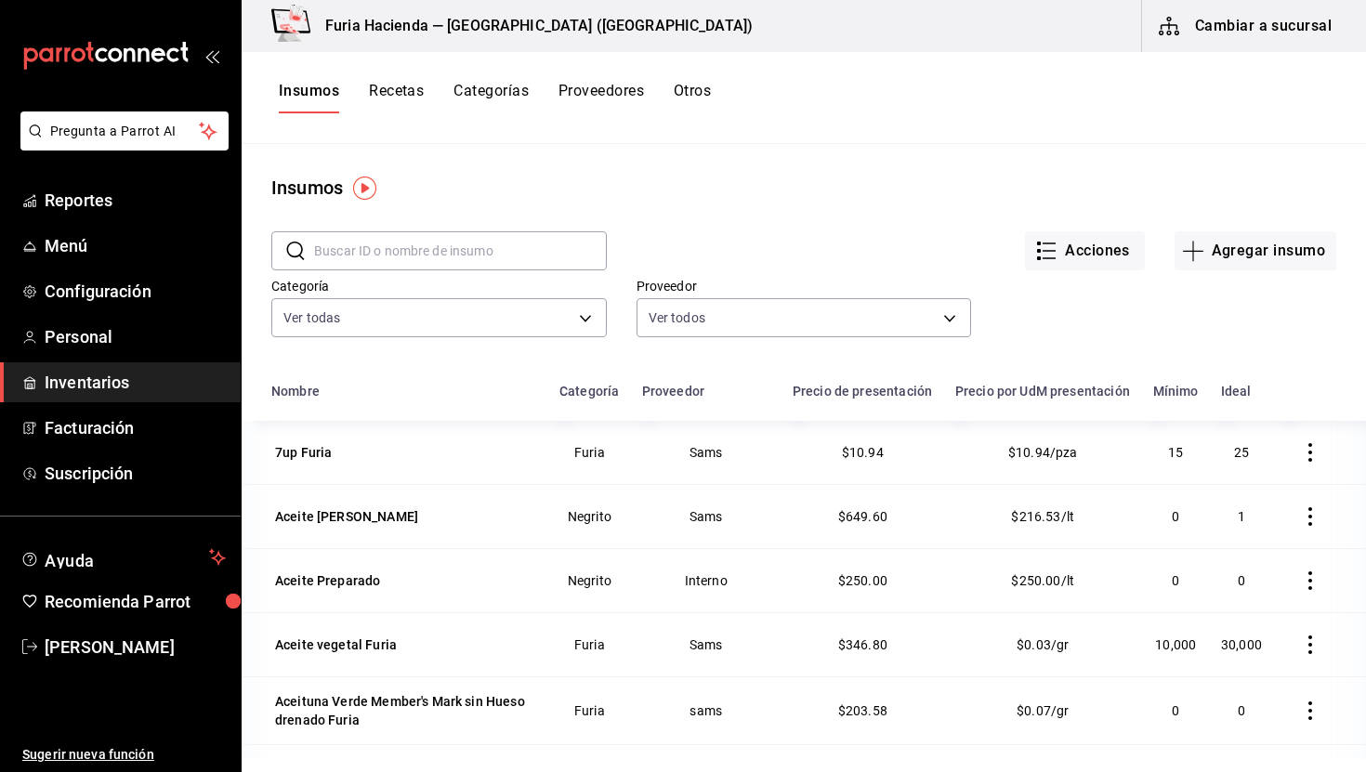
click at [441, 241] on input "text" at bounding box center [460, 250] width 293 height 37
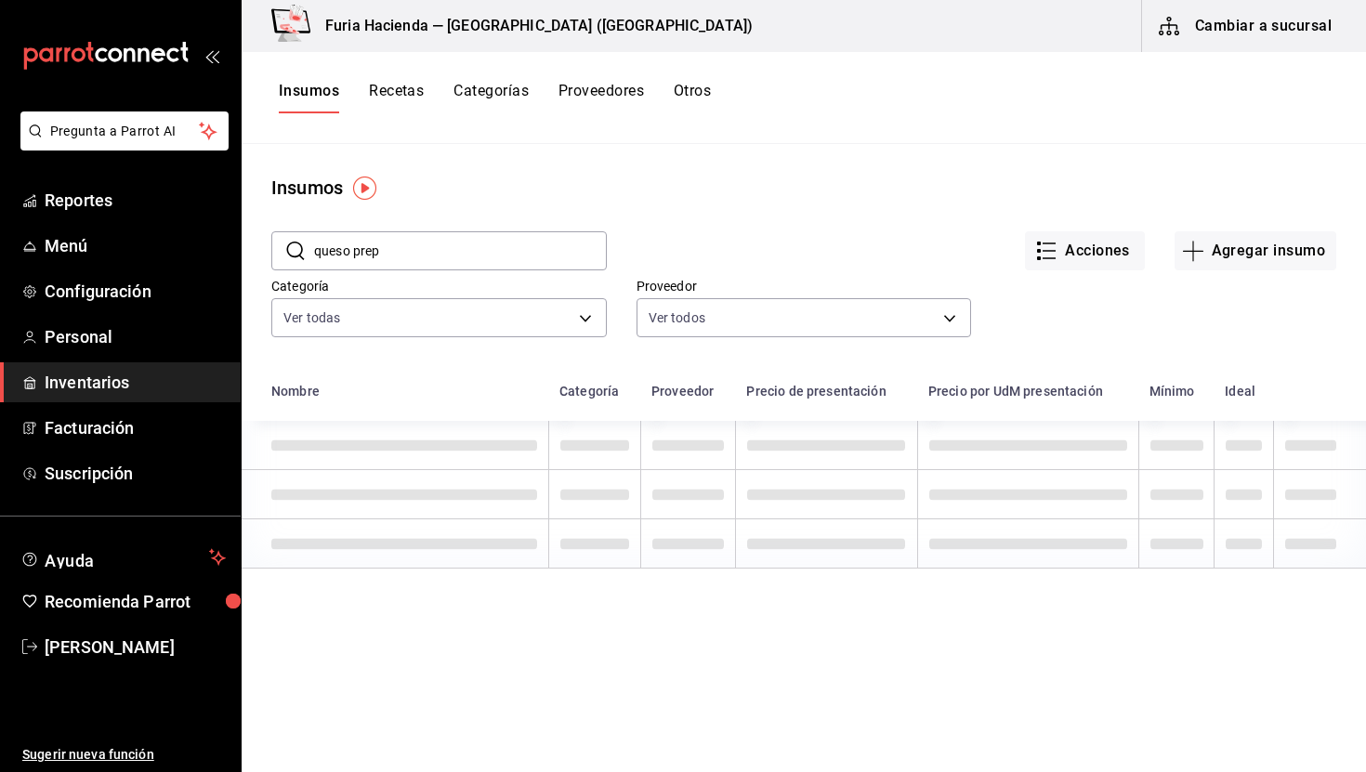
type input "queso prepa"
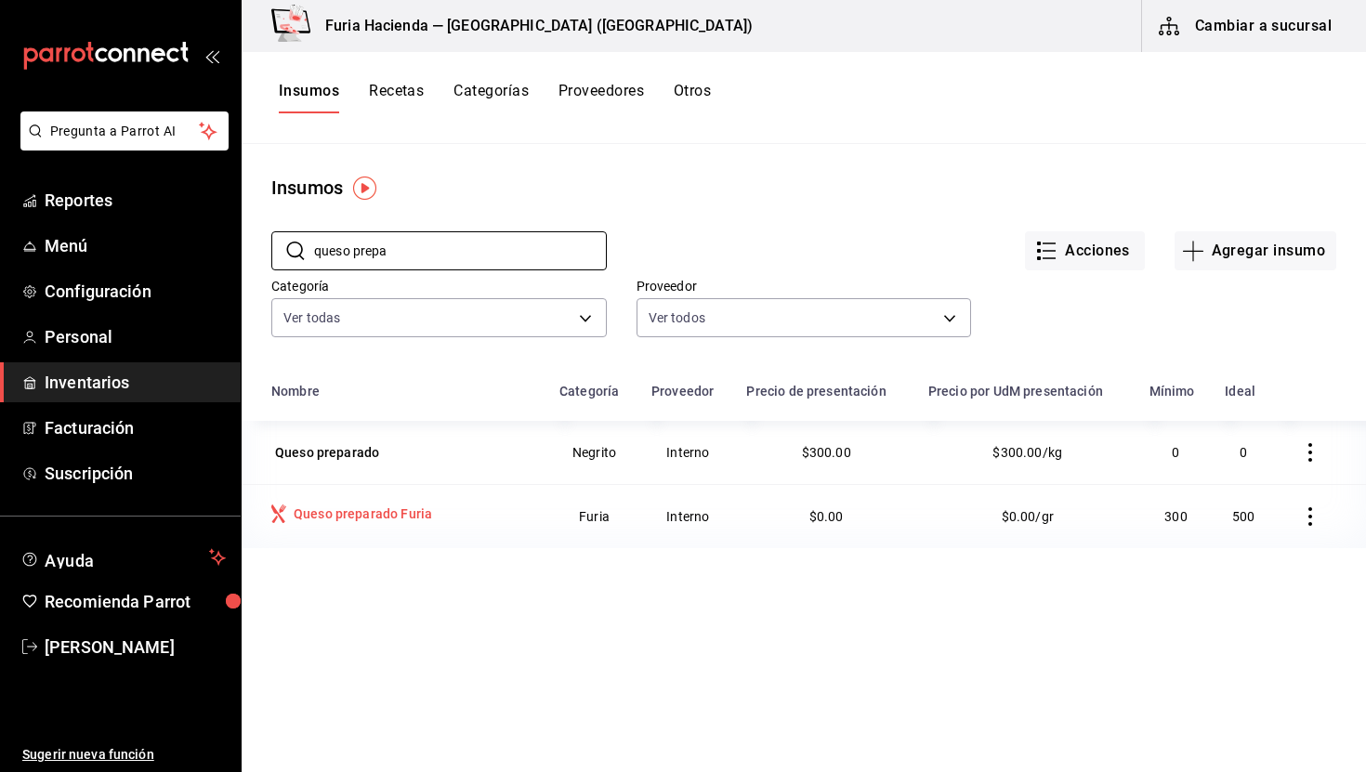
click at [357, 510] on div "Queso preparado Furia" at bounding box center [363, 514] width 139 height 19
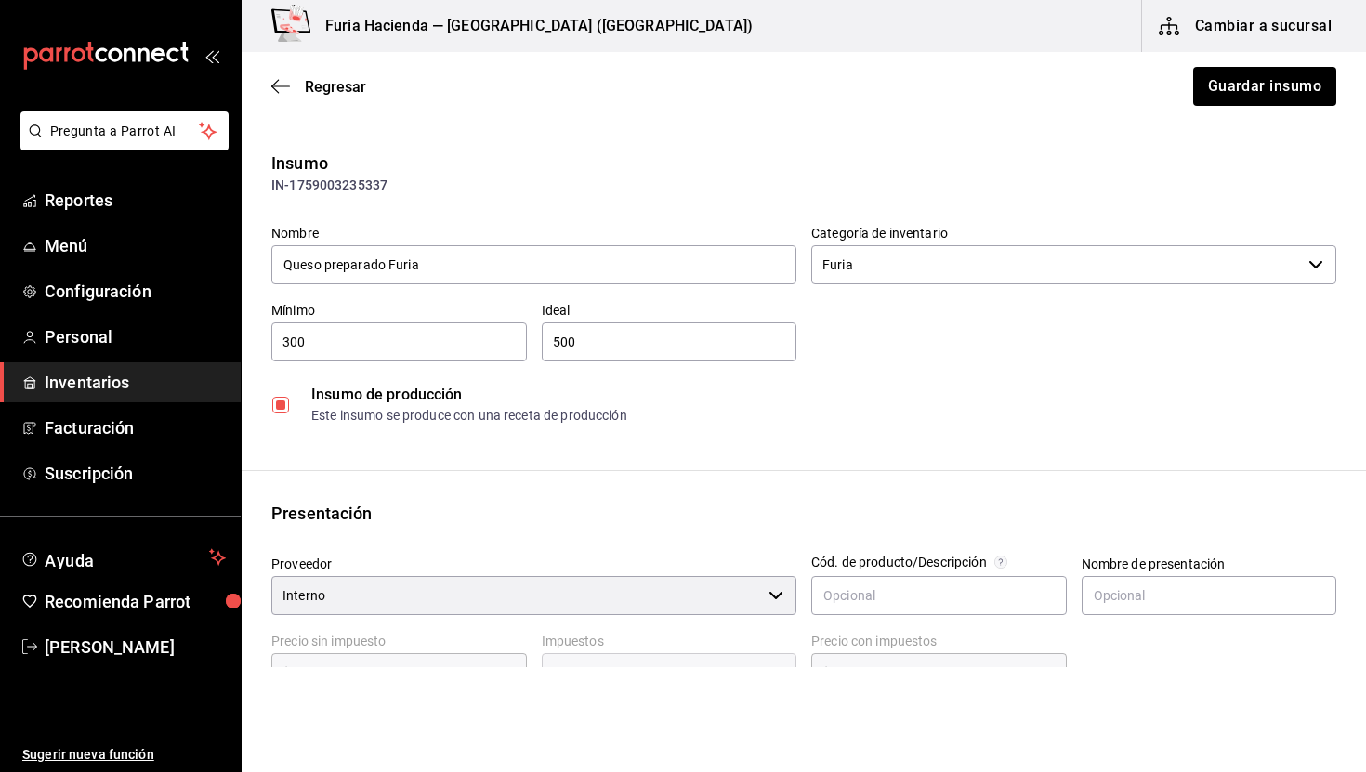
click at [733, 482] on div "Insumo IN-1759003235337 Nombre Queso preparado Furia Categoría de inventario Fu…" at bounding box center [804, 629] width 1125 height 957
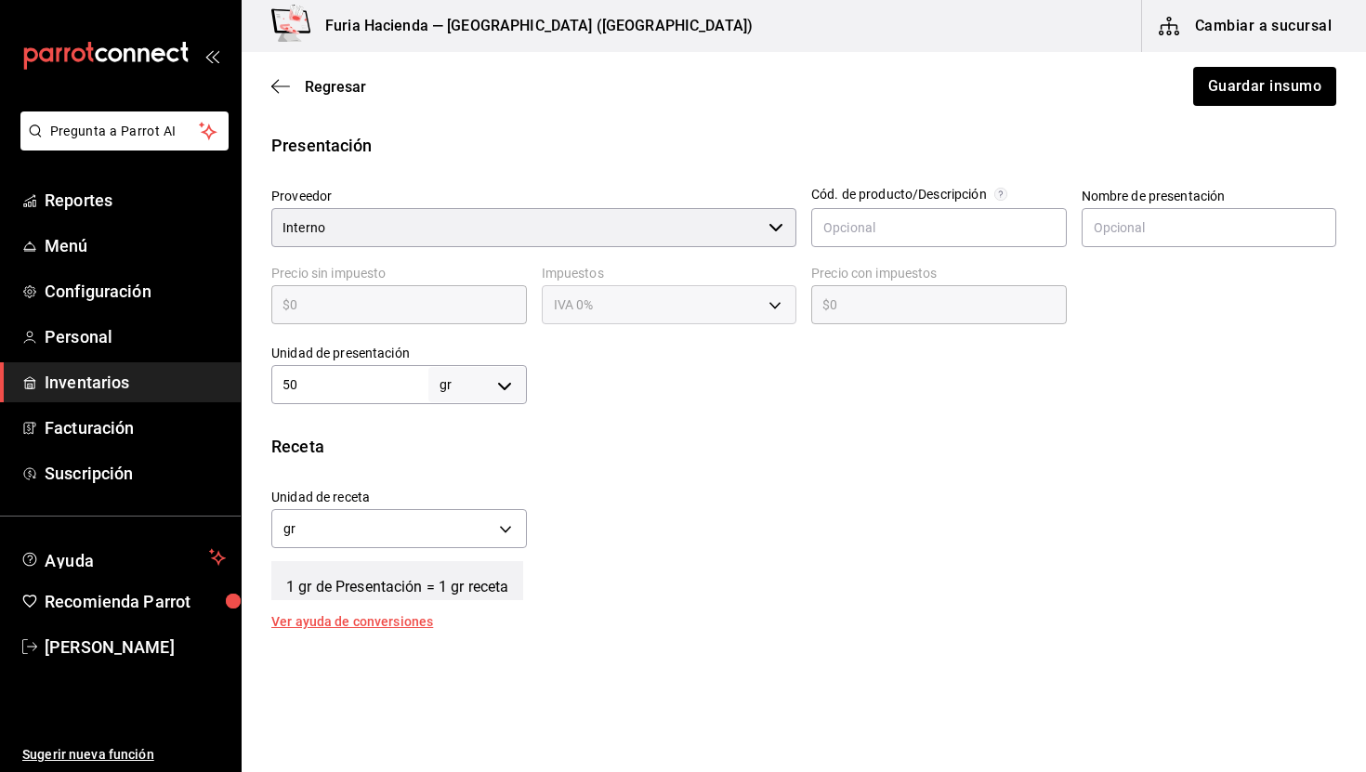
scroll to position [524, 0]
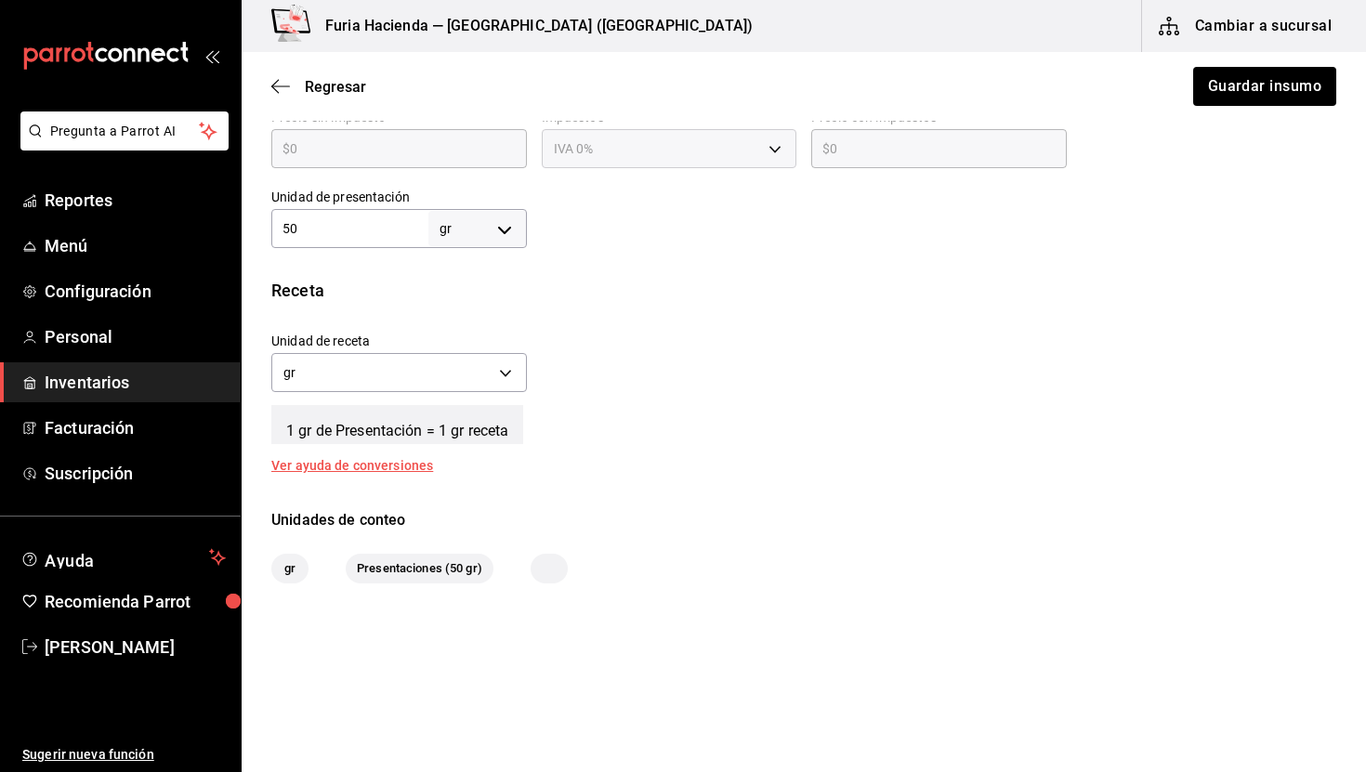
click at [346, 233] on input "50" at bounding box center [349, 229] width 157 height 22
type input "1"
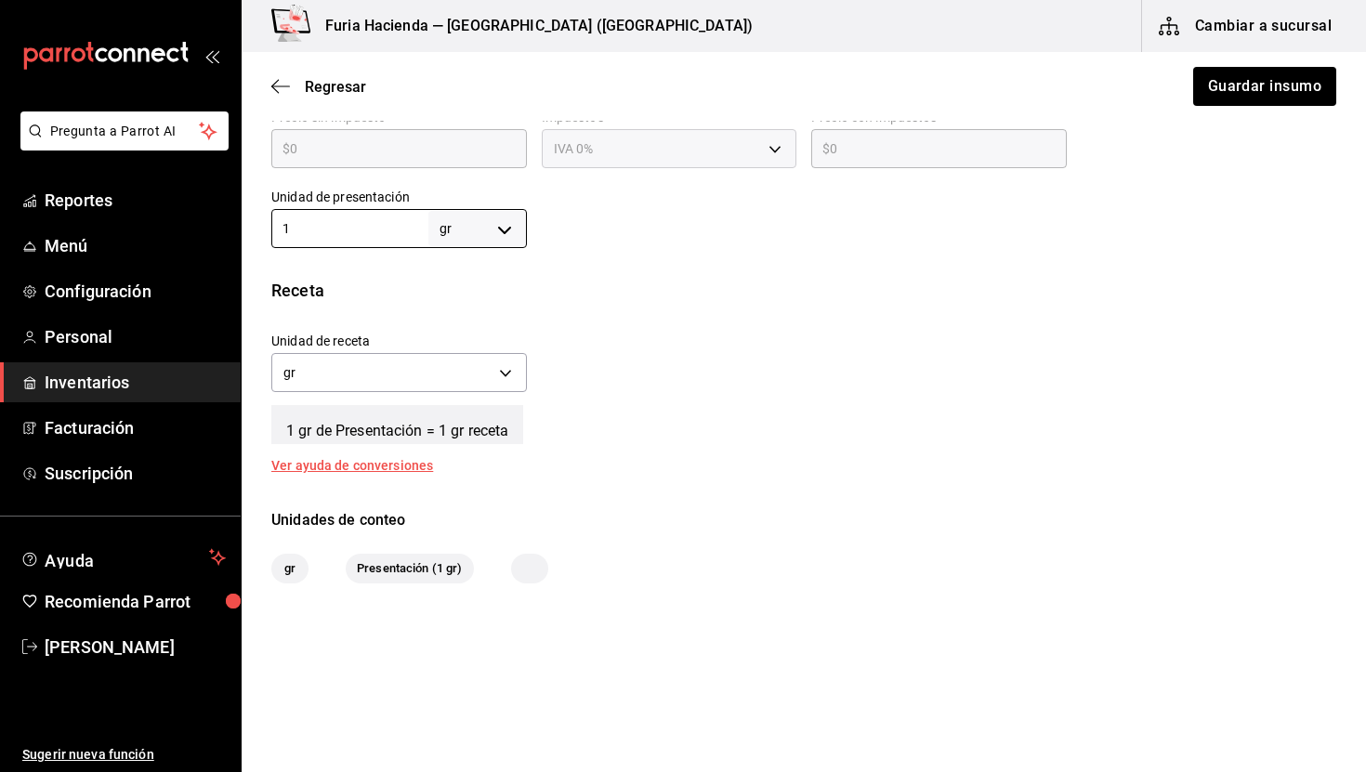
type input "1"
click at [737, 355] on div "Unidad de receta gr GRAM Factor de conversión 1 ​" at bounding box center [797, 358] width 1080 height 80
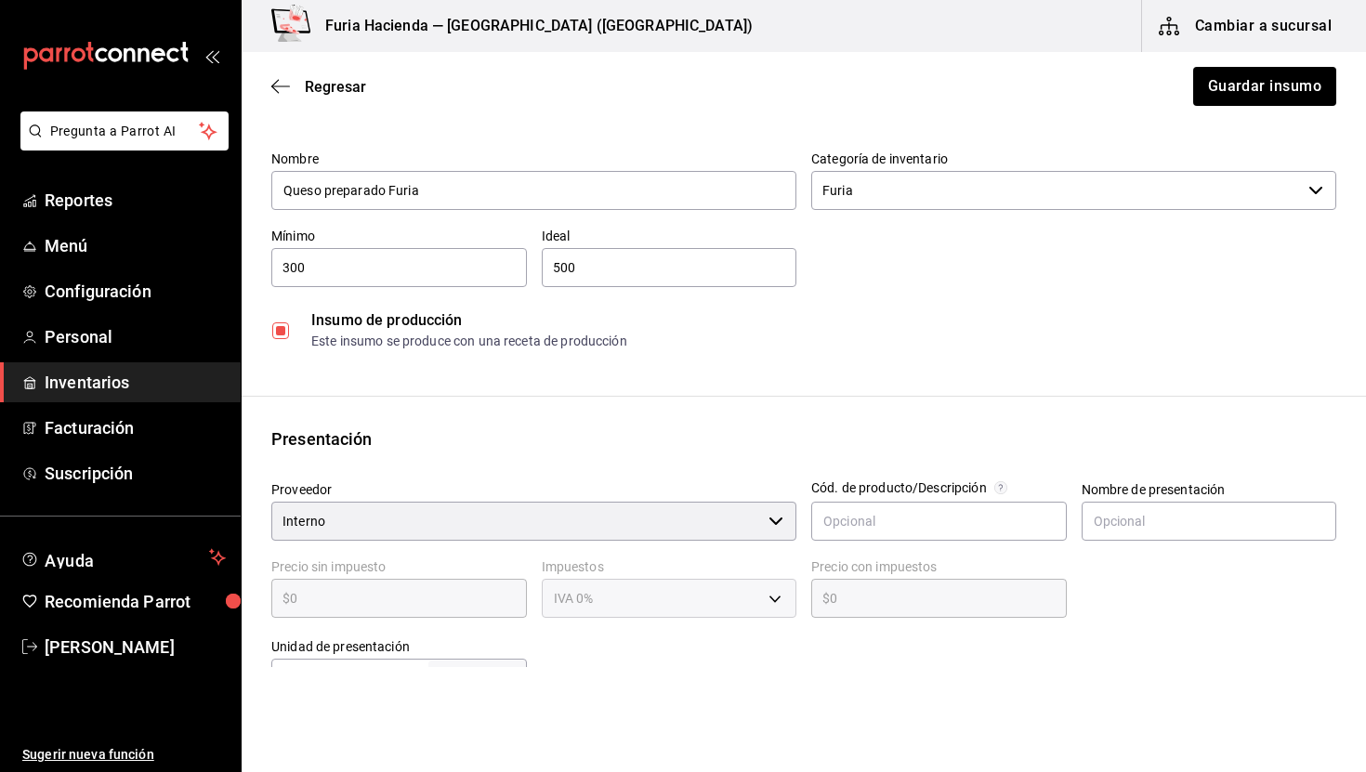
scroll to position [0, 0]
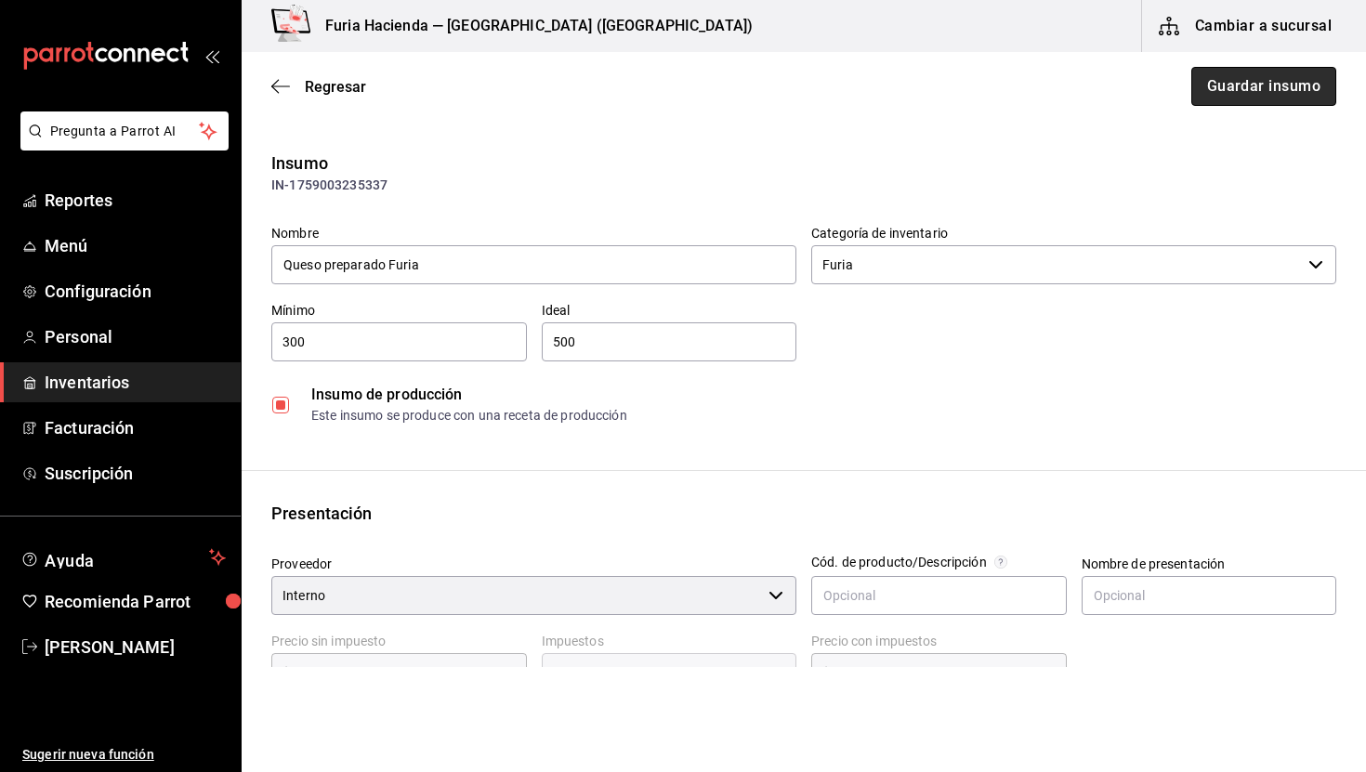
click at [1248, 87] on button "Guardar insumo" at bounding box center [1264, 86] width 145 height 39
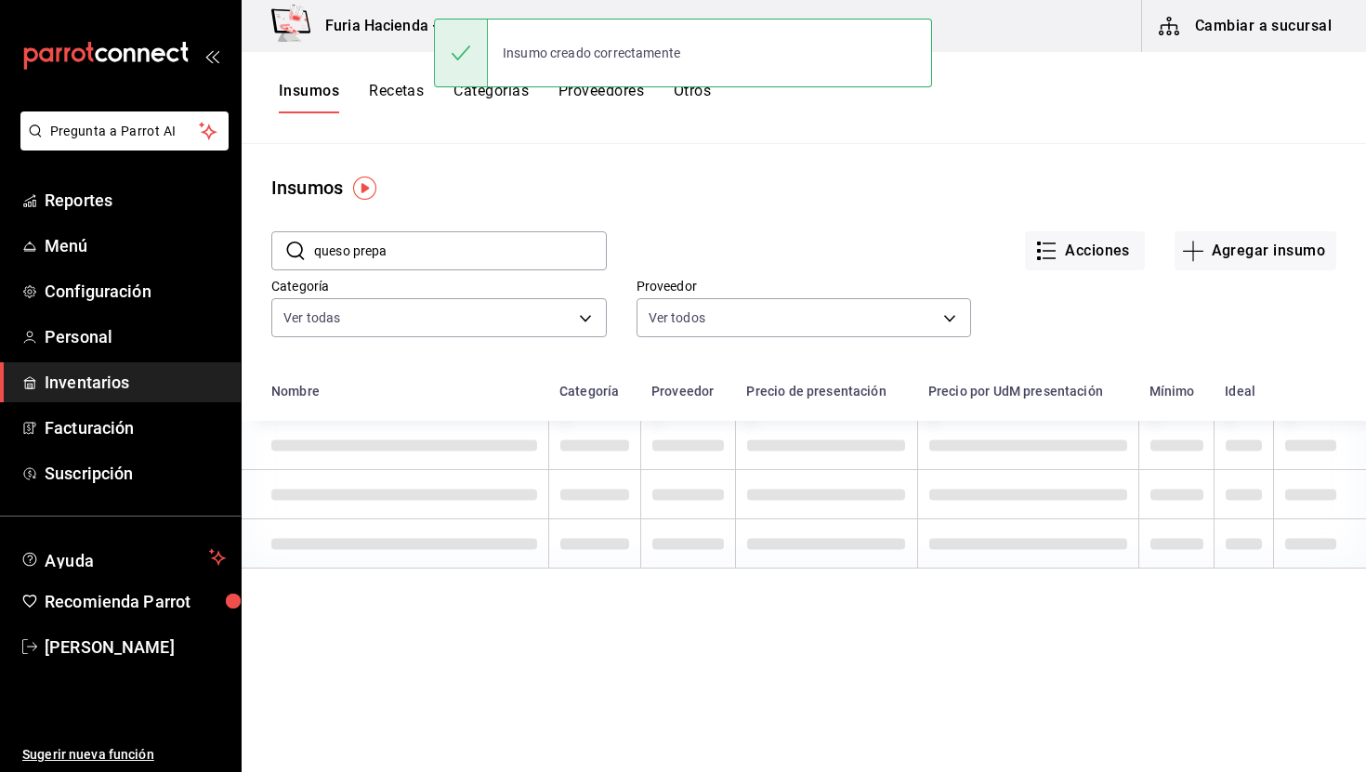
click at [431, 237] on input "queso prepa" at bounding box center [460, 250] width 293 height 37
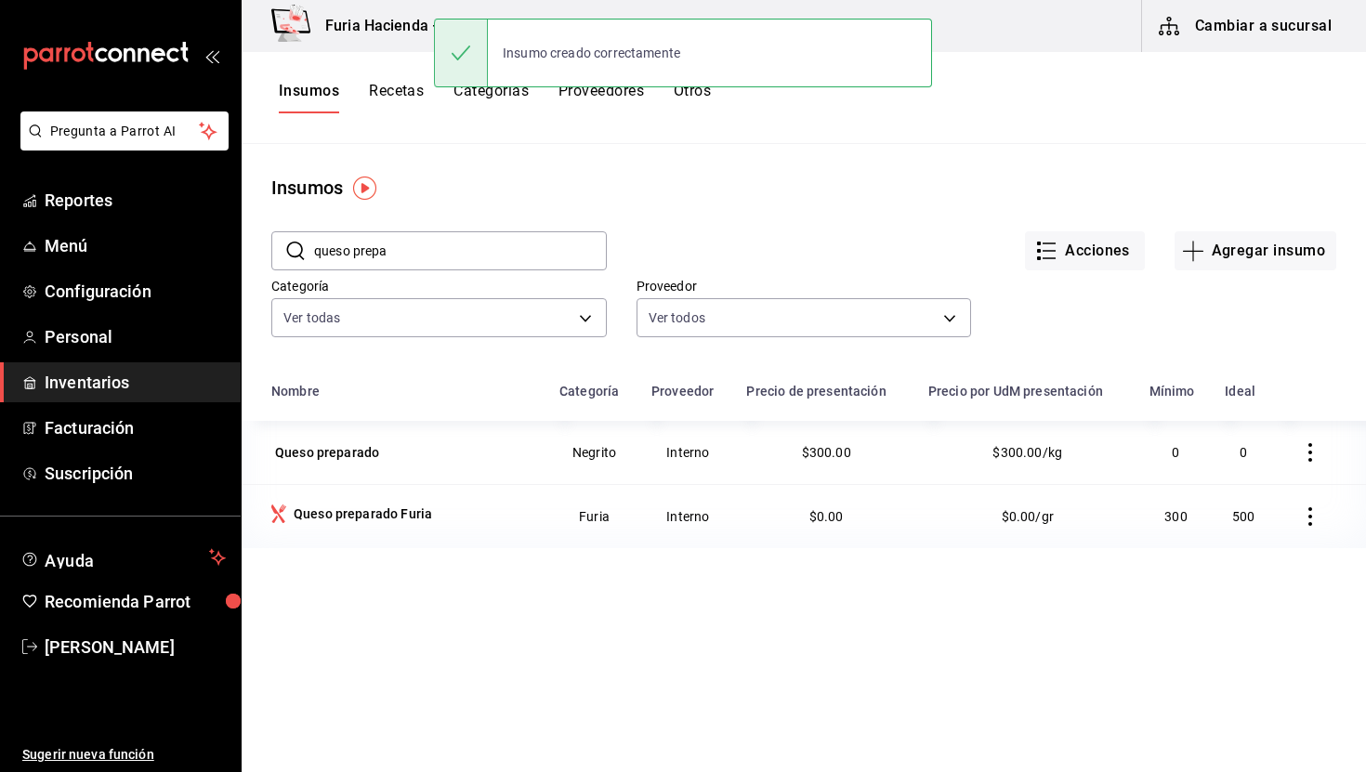
click at [431, 237] on input "queso prepa" at bounding box center [460, 250] width 293 height 37
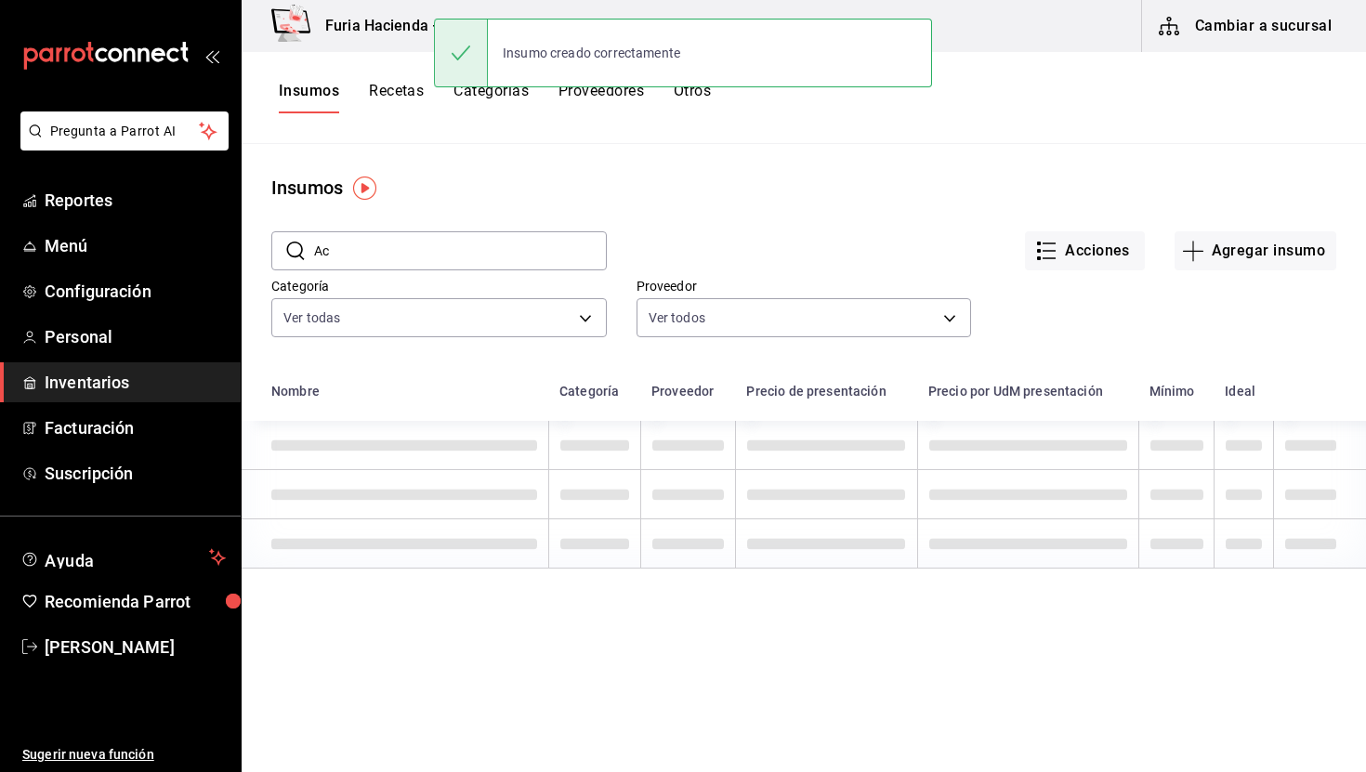
type input "A"
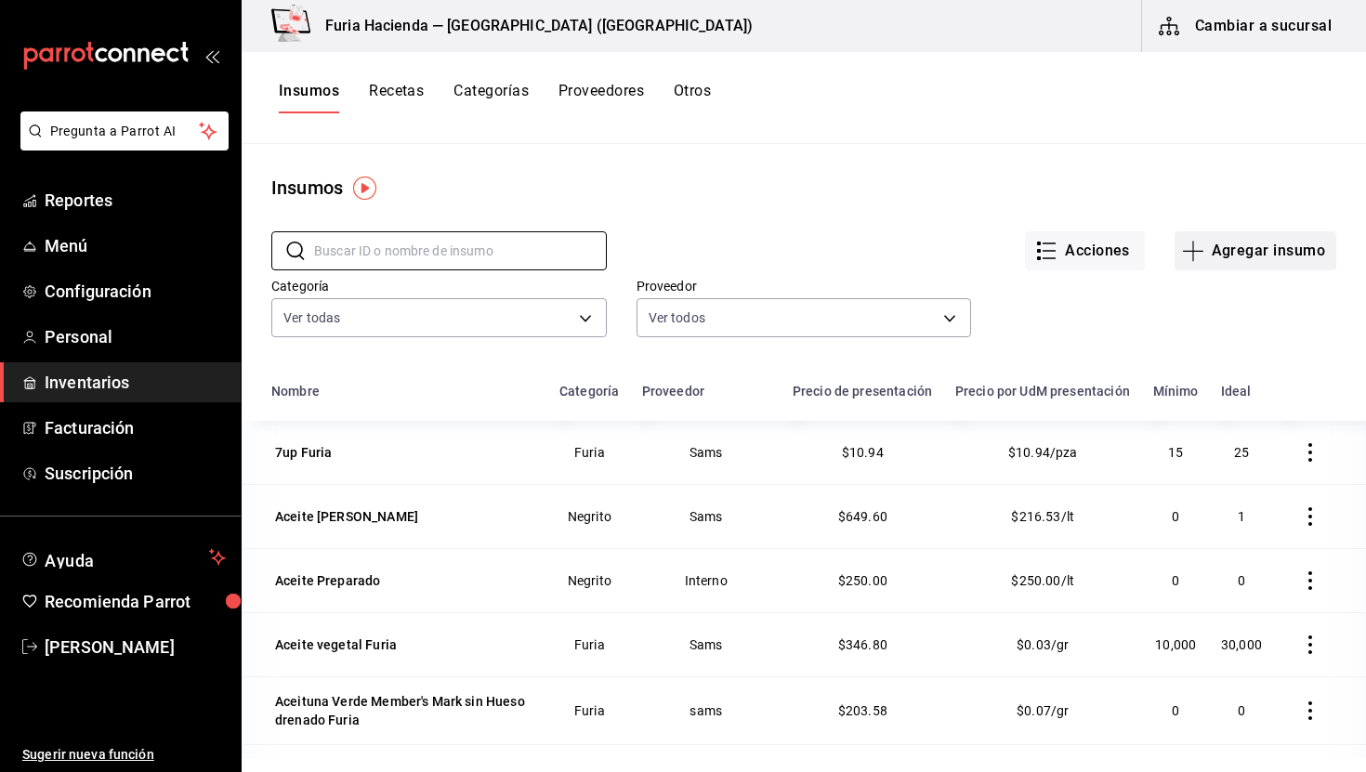
click at [1241, 259] on button "Agregar insumo" at bounding box center [1256, 250] width 162 height 39
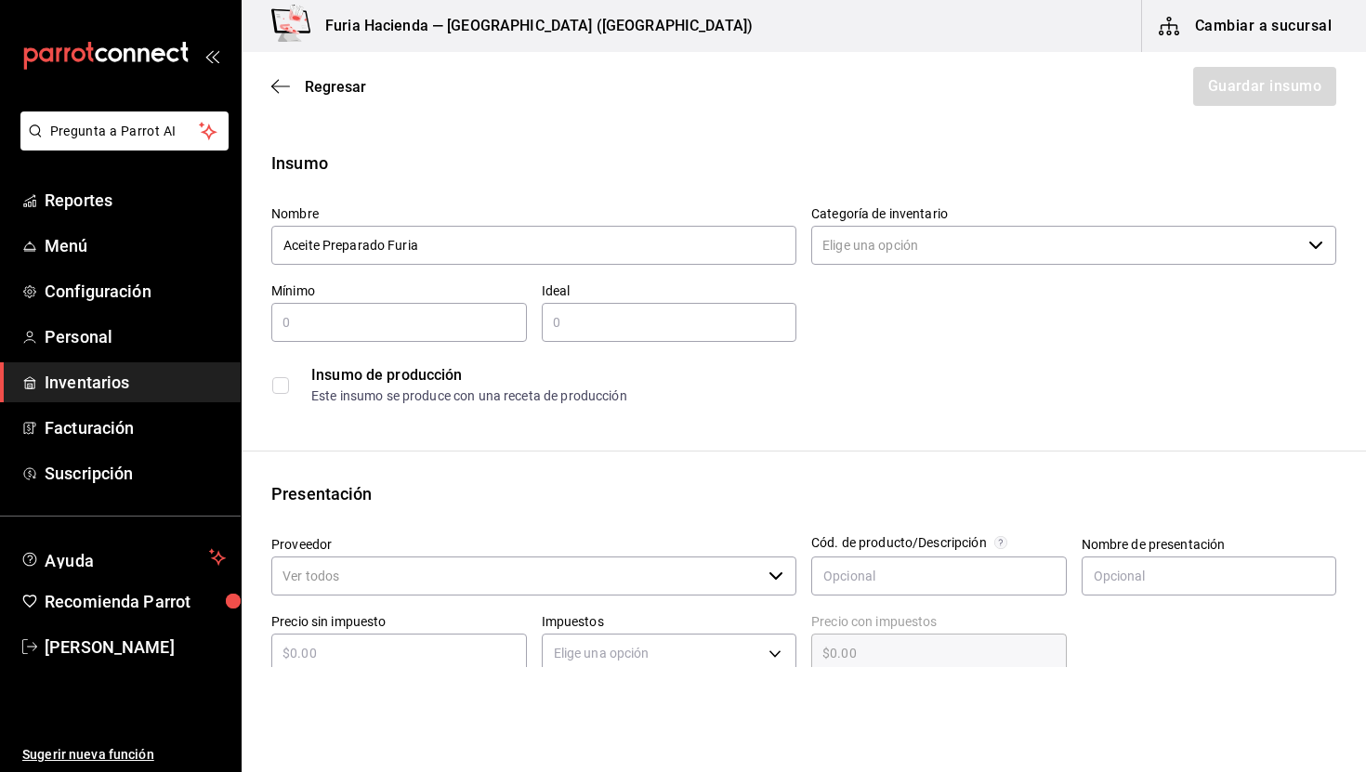
type input "Aceite Preparado Furia"
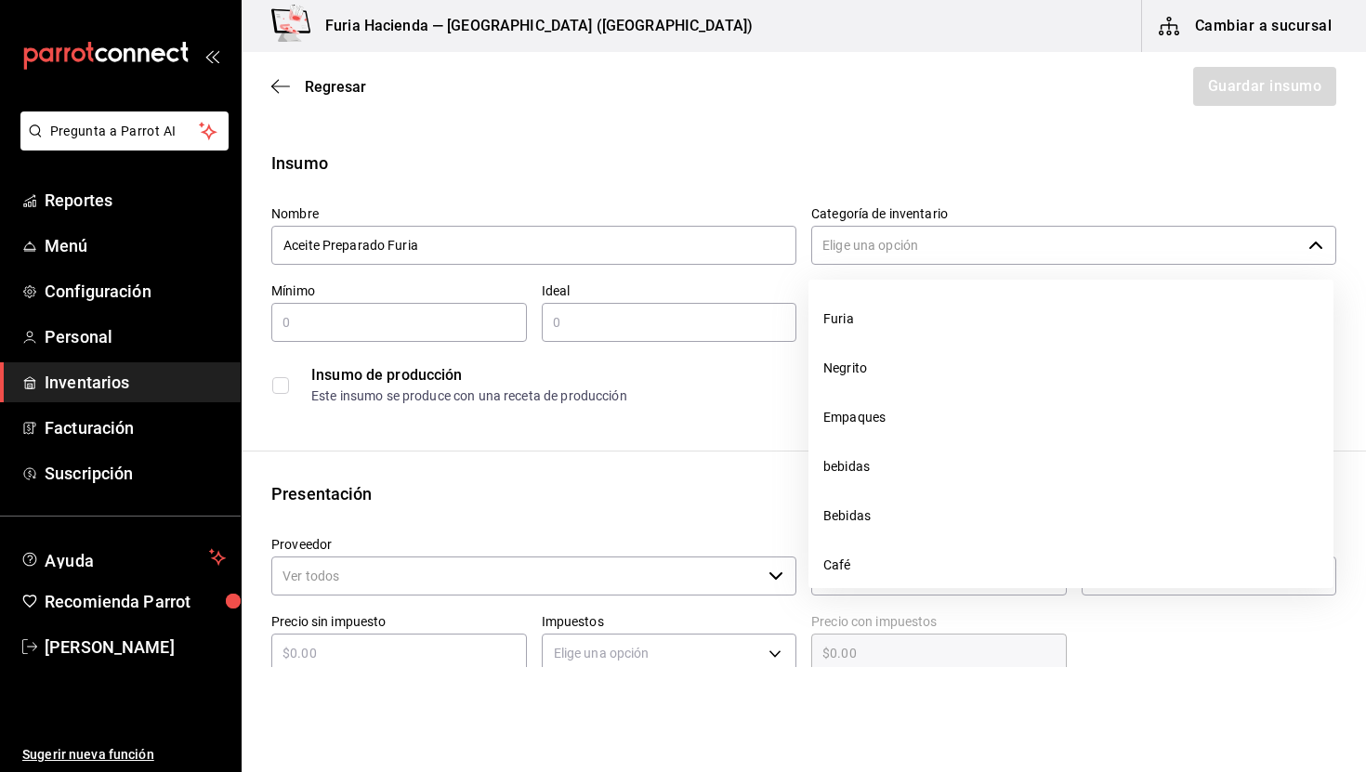
click at [861, 251] on input "Categoría de inventario" at bounding box center [1057, 245] width 490 height 39
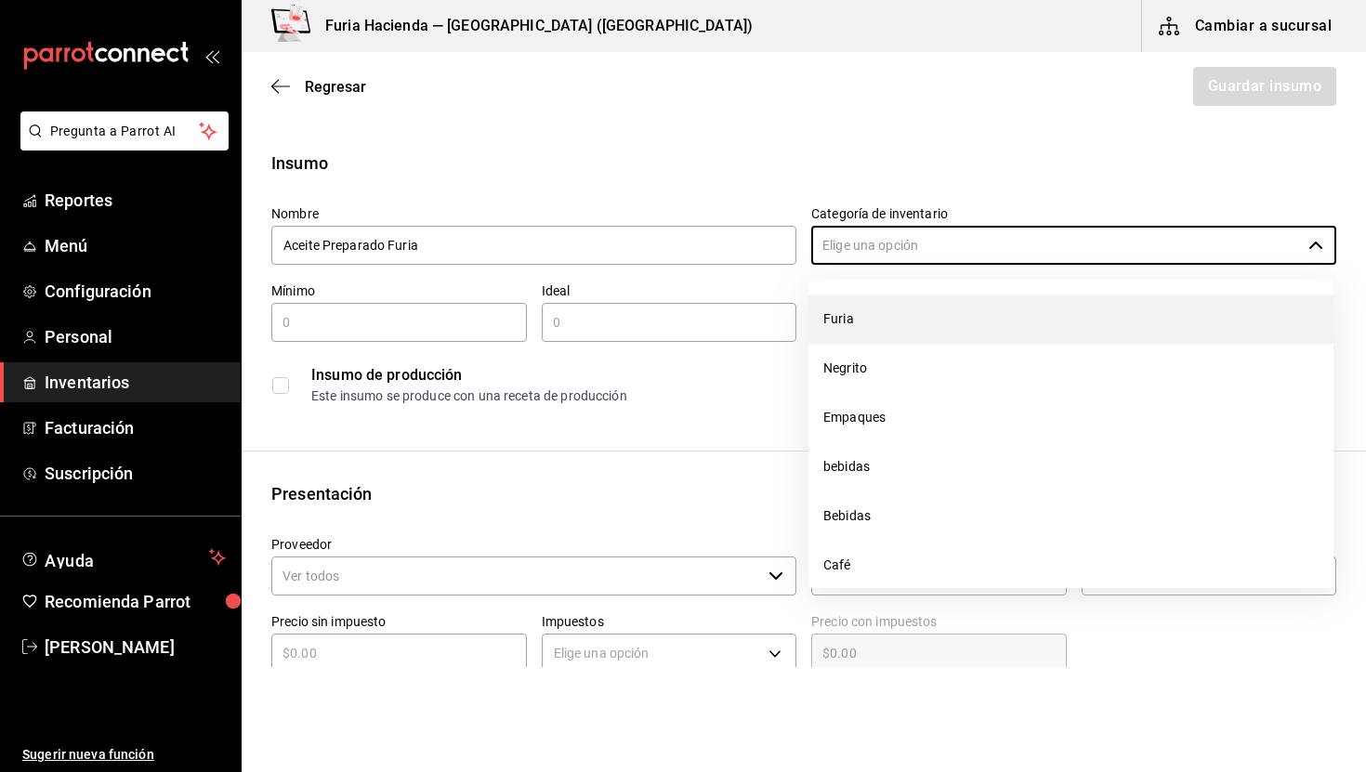
click at [874, 323] on li "Furia" at bounding box center [1071, 319] width 525 height 49
type input "Furia"
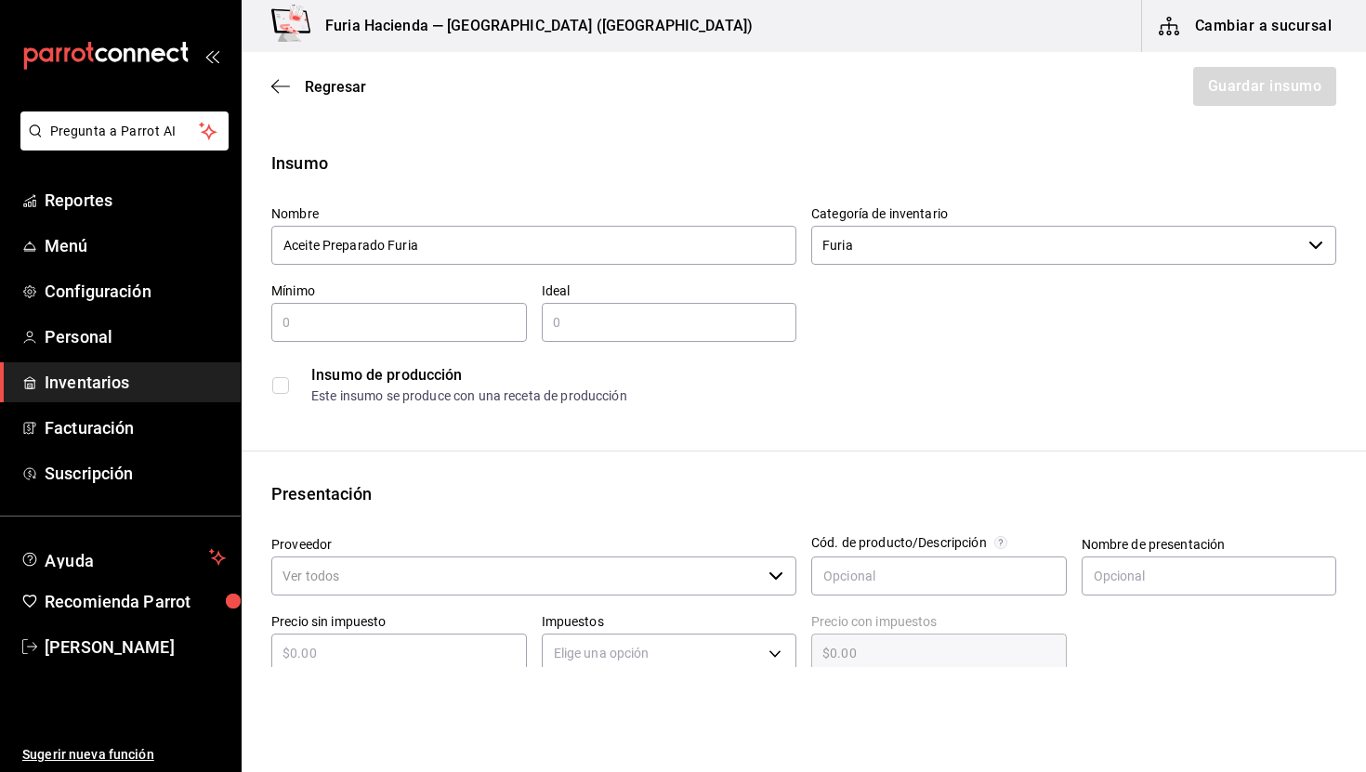
click at [366, 335] on div "​" at bounding box center [399, 322] width 256 height 39
type input "2"
type input "300"
click at [566, 325] on input "text" at bounding box center [670, 322] width 256 height 22
type input "500"
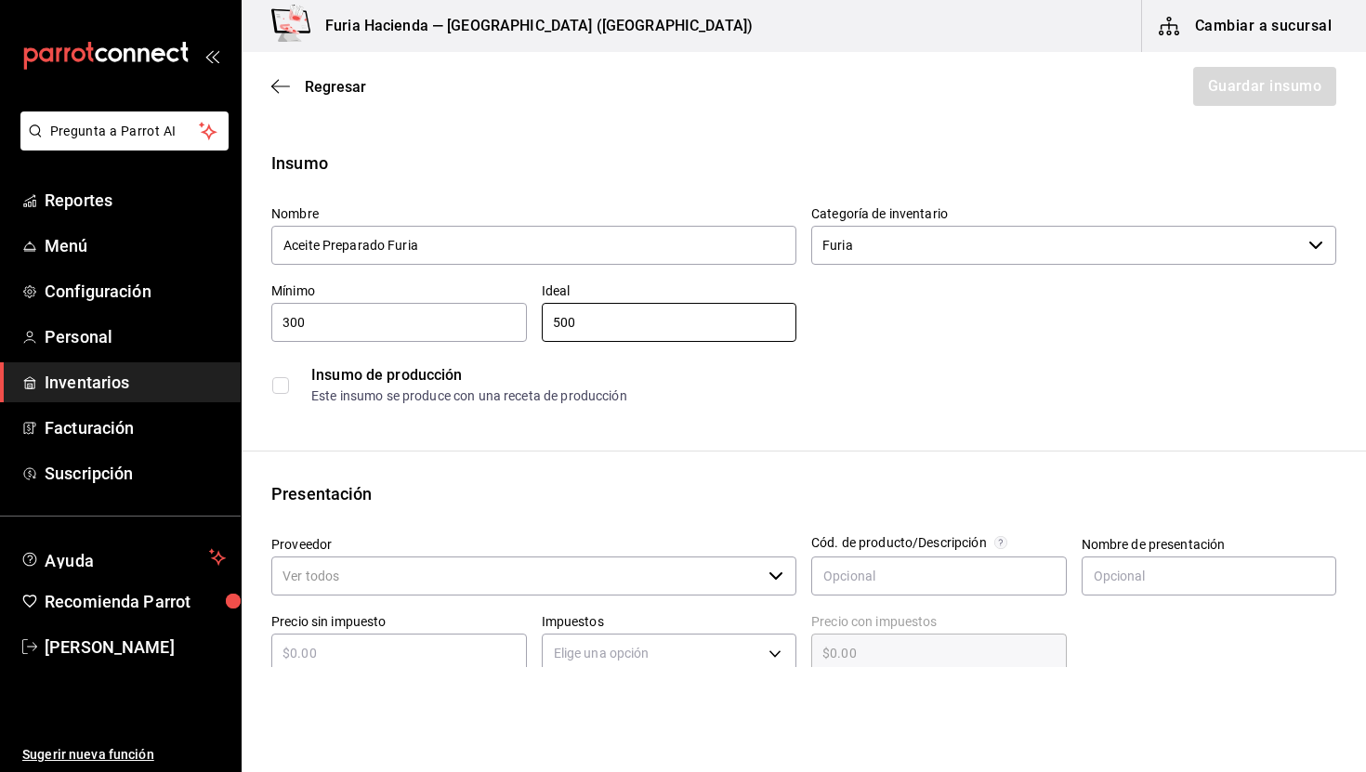
click at [274, 389] on input "checkbox" at bounding box center [280, 385] width 17 height 17
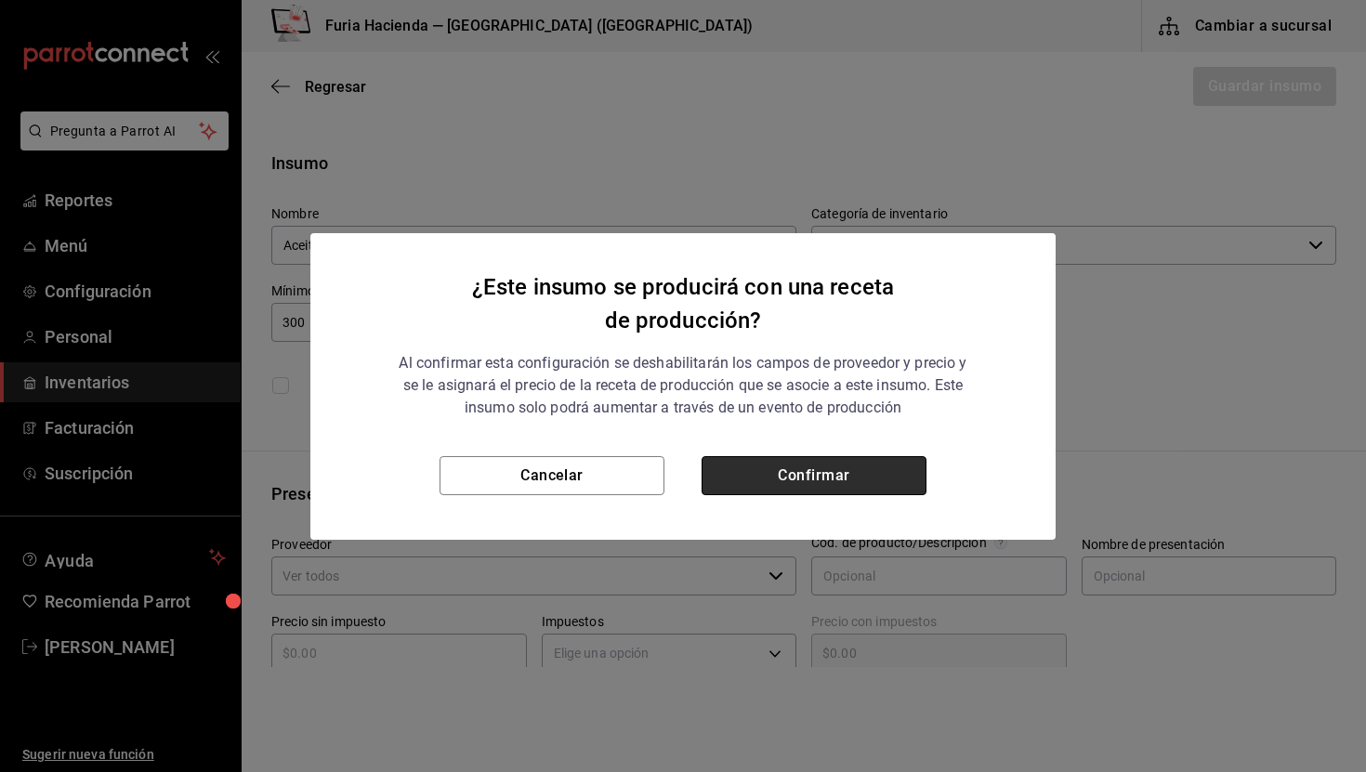
click at [740, 475] on button "Confirmar" at bounding box center [814, 475] width 225 height 39
checkbox input "true"
type input "$0.00"
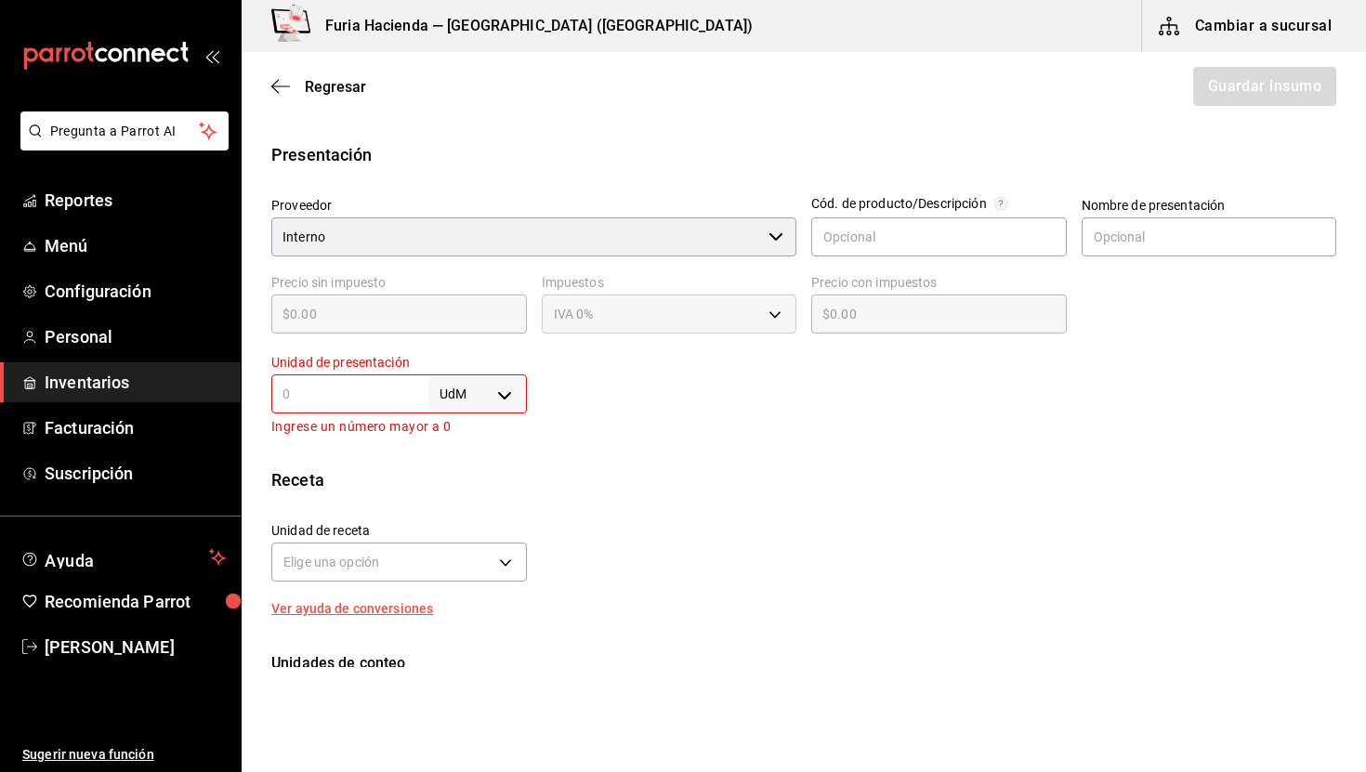
scroll to position [346, 0]
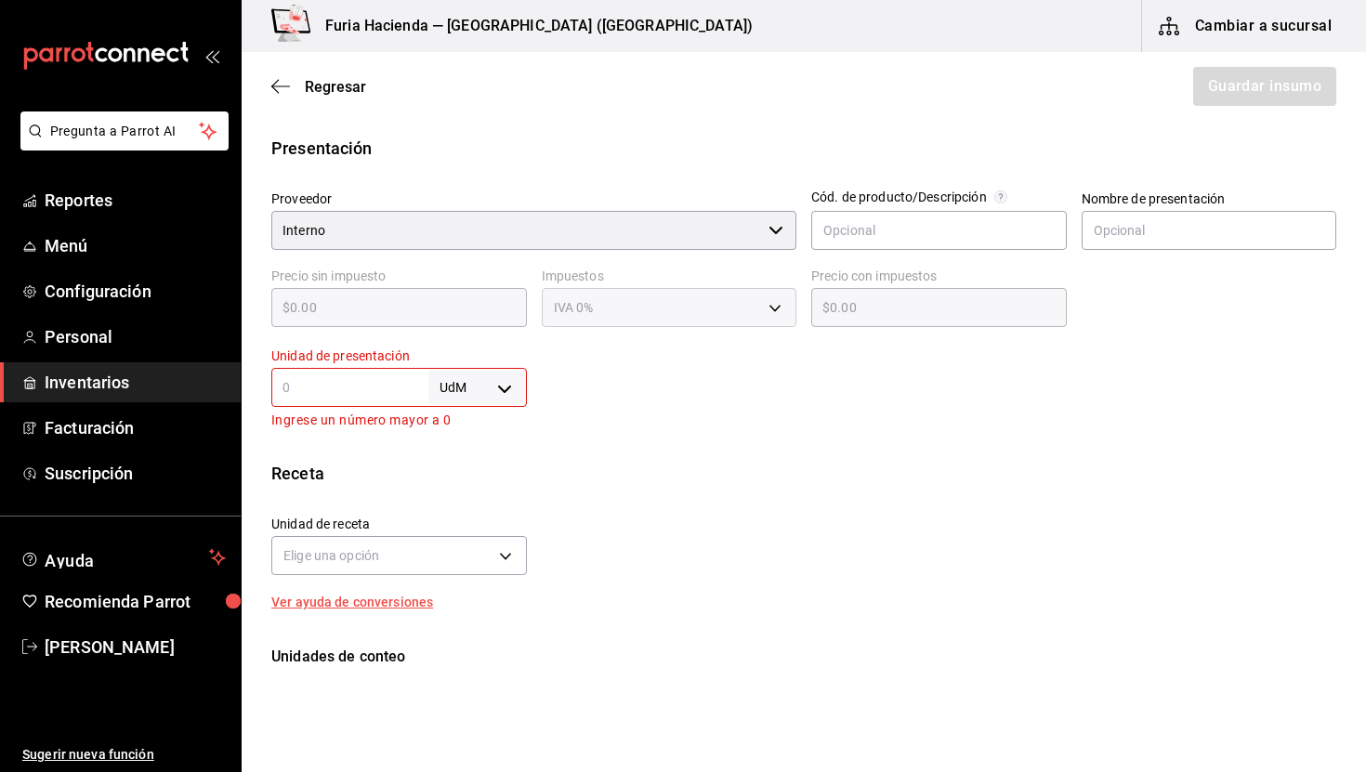
click at [490, 388] on body "Pregunta a Parrot AI Reportes Menú Configuración Personal Inventarios Facturaci…" at bounding box center [683, 333] width 1366 height 667
click at [469, 508] on li "gr" at bounding box center [477, 505] width 97 height 31
type input "GRAM"
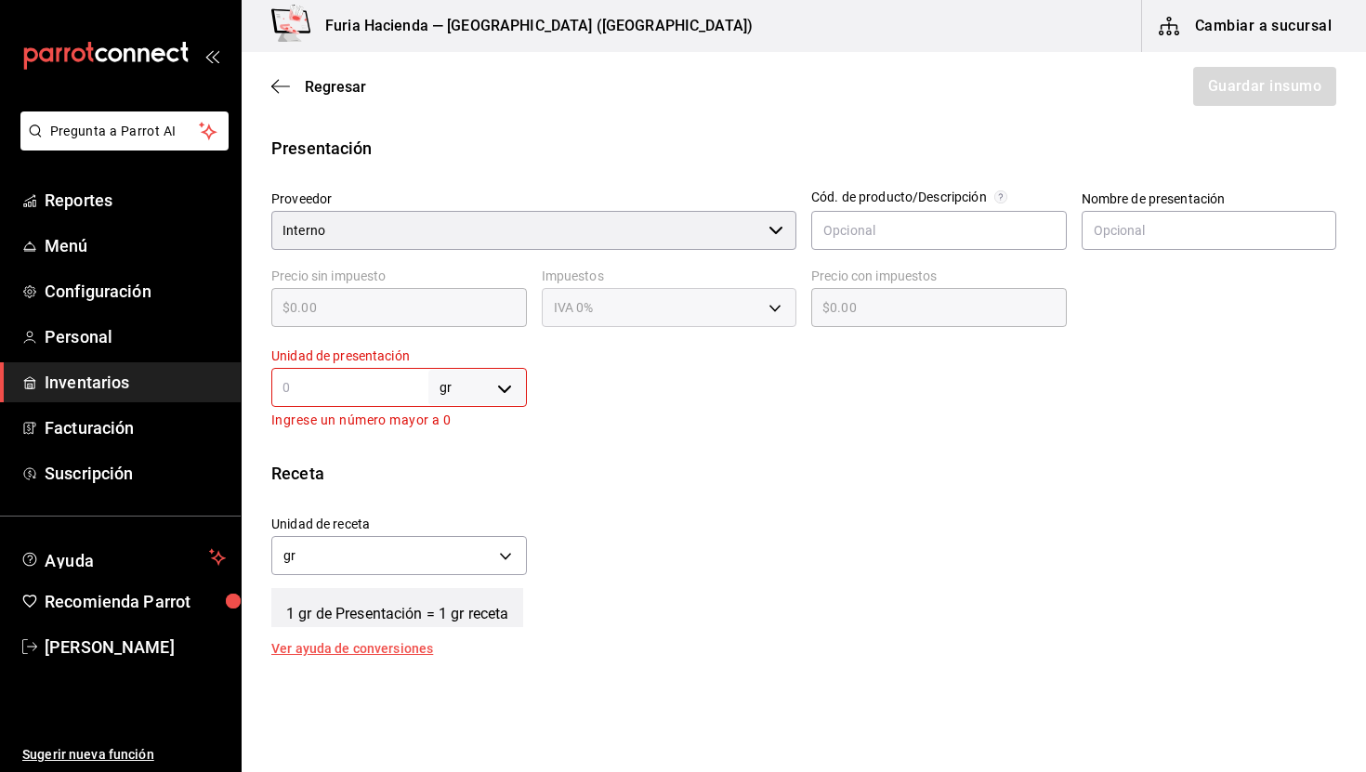
click at [471, 388] on body "Pregunta a Parrot AI Reportes Menú Configuración Personal Inventarios Facturaci…" at bounding box center [683, 333] width 1366 height 667
click at [472, 564] on li "ml" at bounding box center [477, 566] width 97 height 31
type input "MILLILITER"
click at [372, 381] on input "text" at bounding box center [349, 387] width 157 height 22
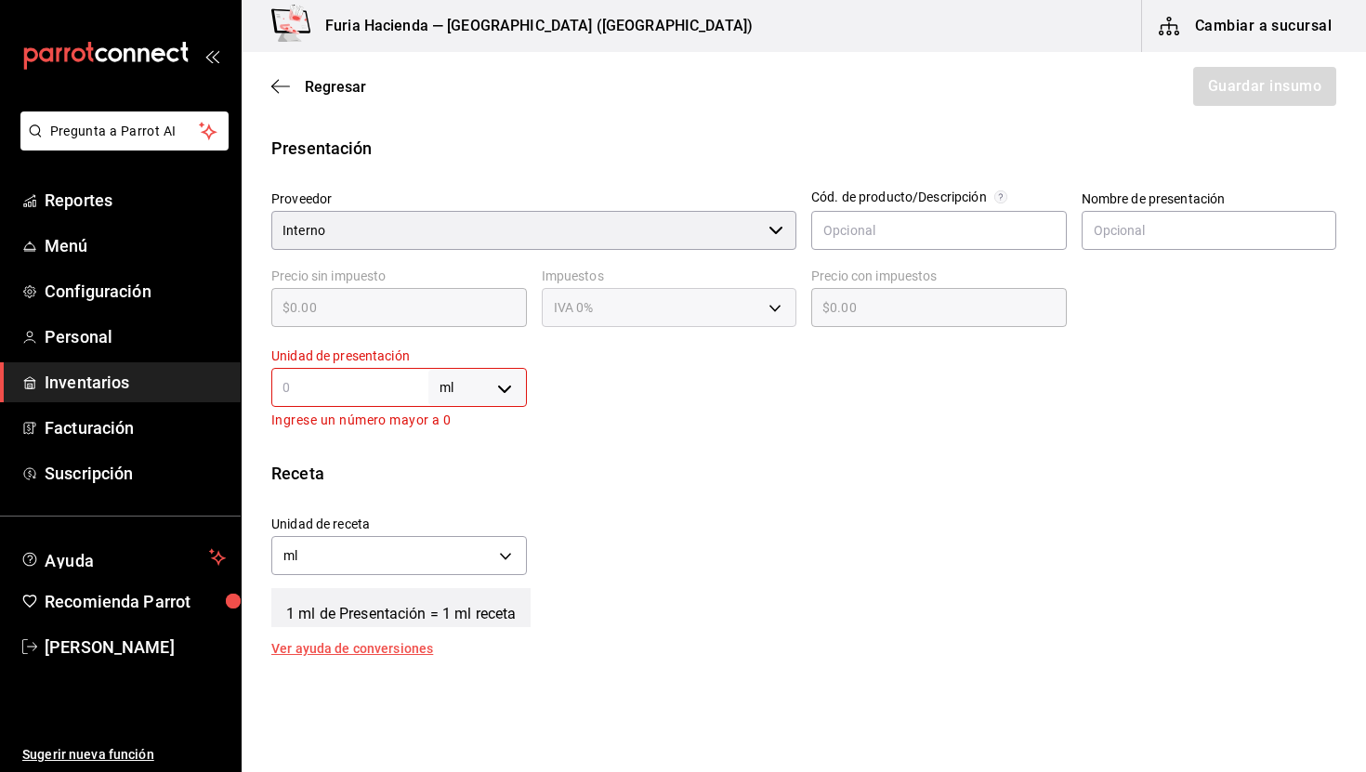
type input "1"
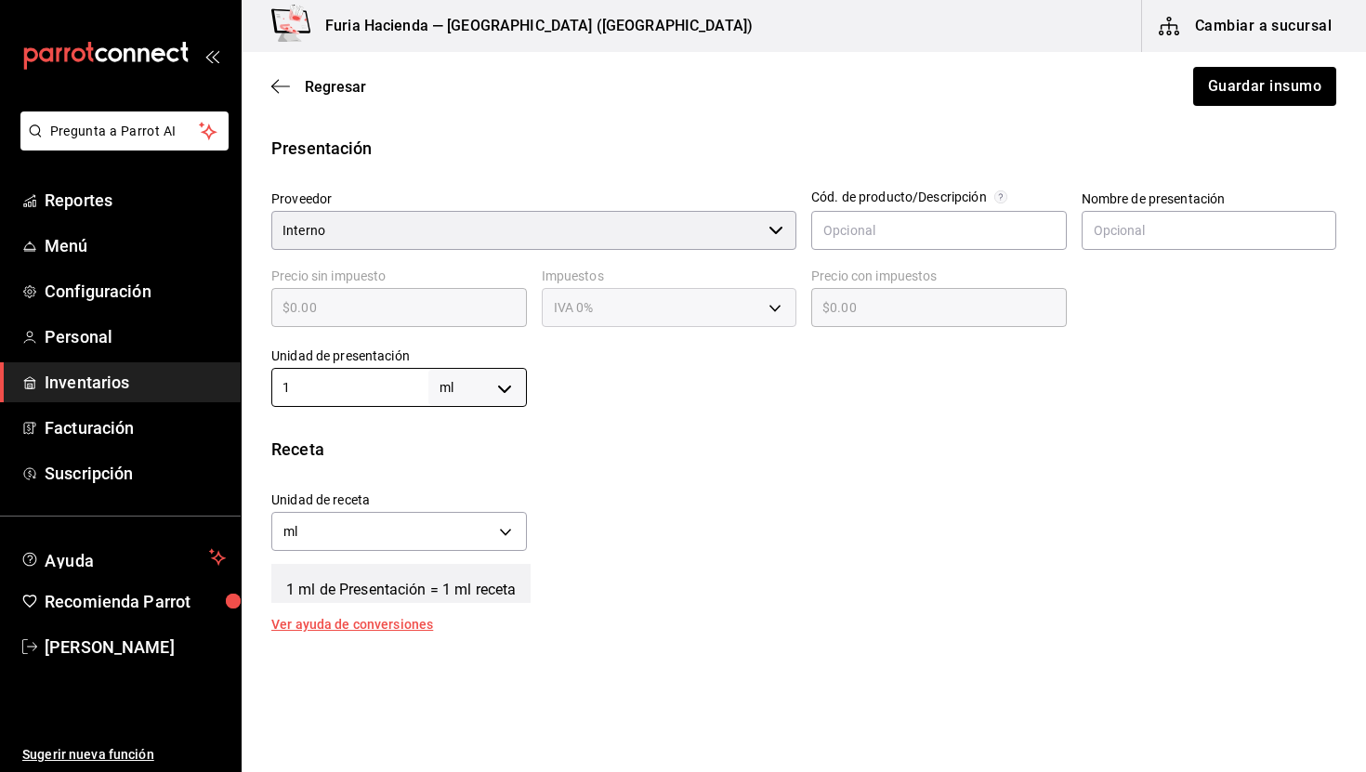
type input "1"
click at [642, 576] on div "1 ml de Presentación = 1 ml receta" at bounding box center [803, 580] width 1065 height 46
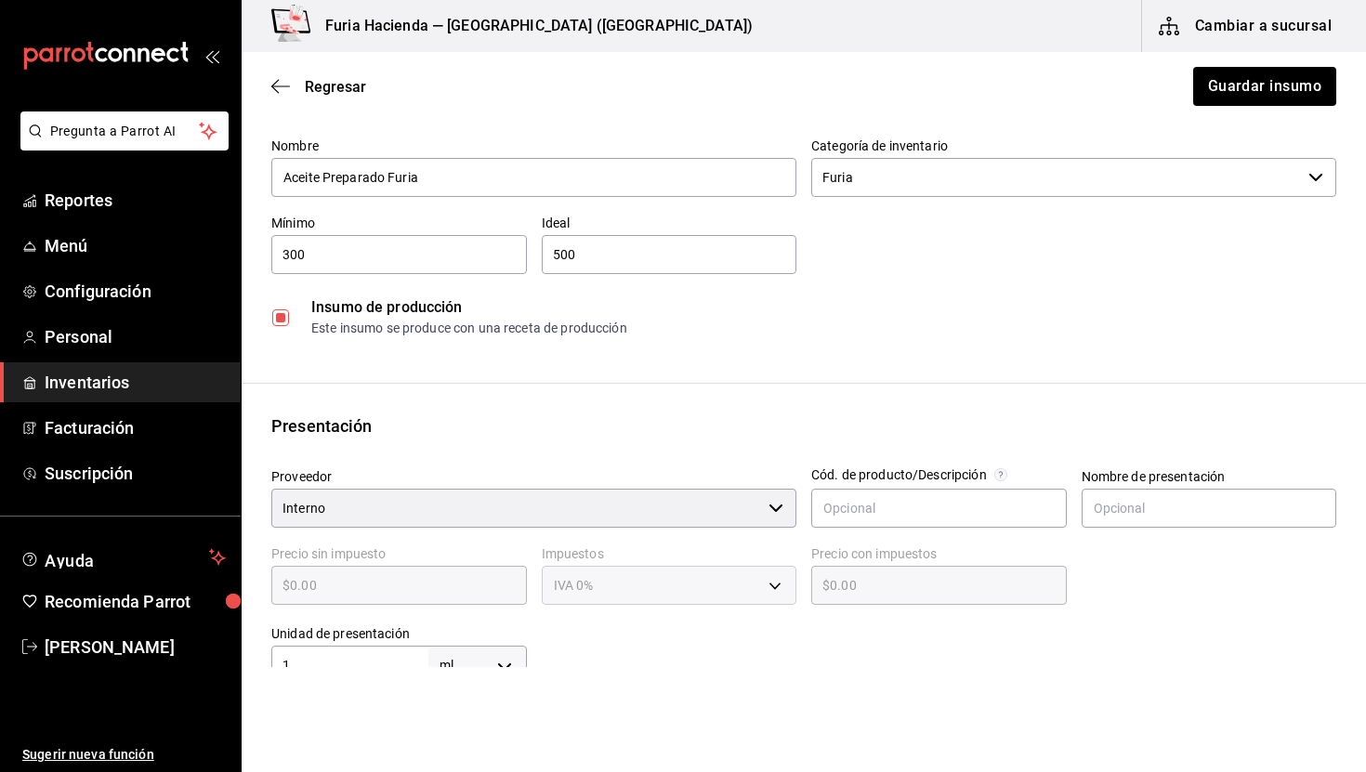
scroll to position [26, 0]
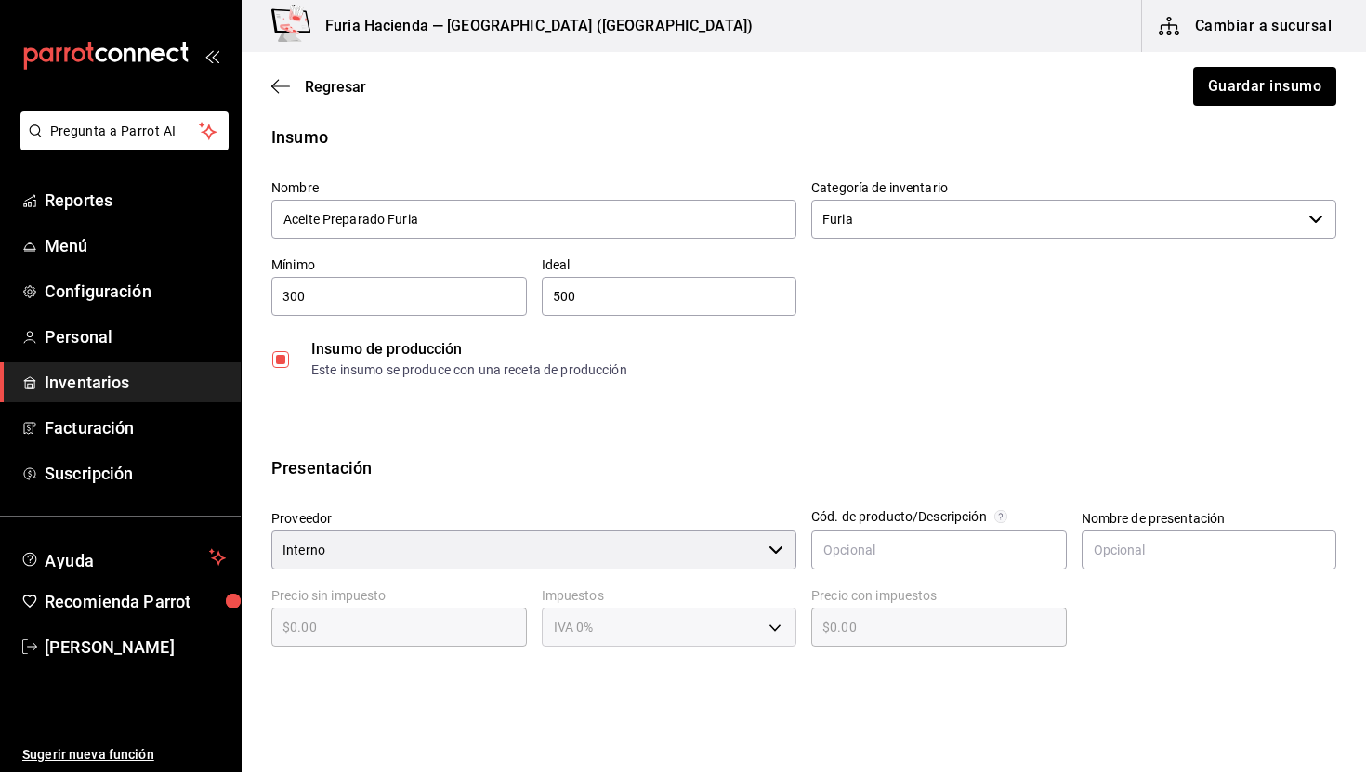
click at [284, 352] on input "checkbox" at bounding box center [280, 359] width 17 height 17
checkbox input "false"
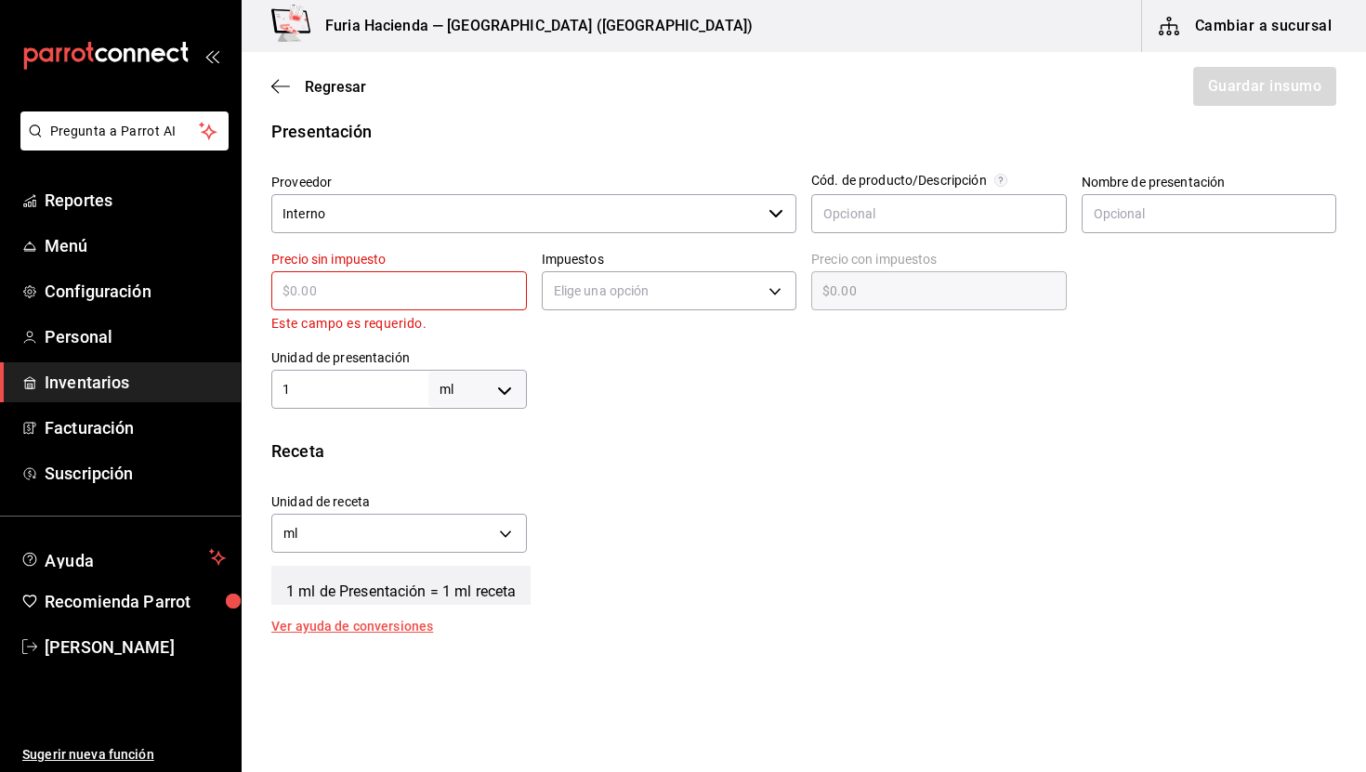
scroll to position [365, 0]
click at [381, 294] on input "text" at bounding box center [399, 288] width 256 height 22
click at [350, 78] on span "Regresar" at bounding box center [335, 87] width 61 height 18
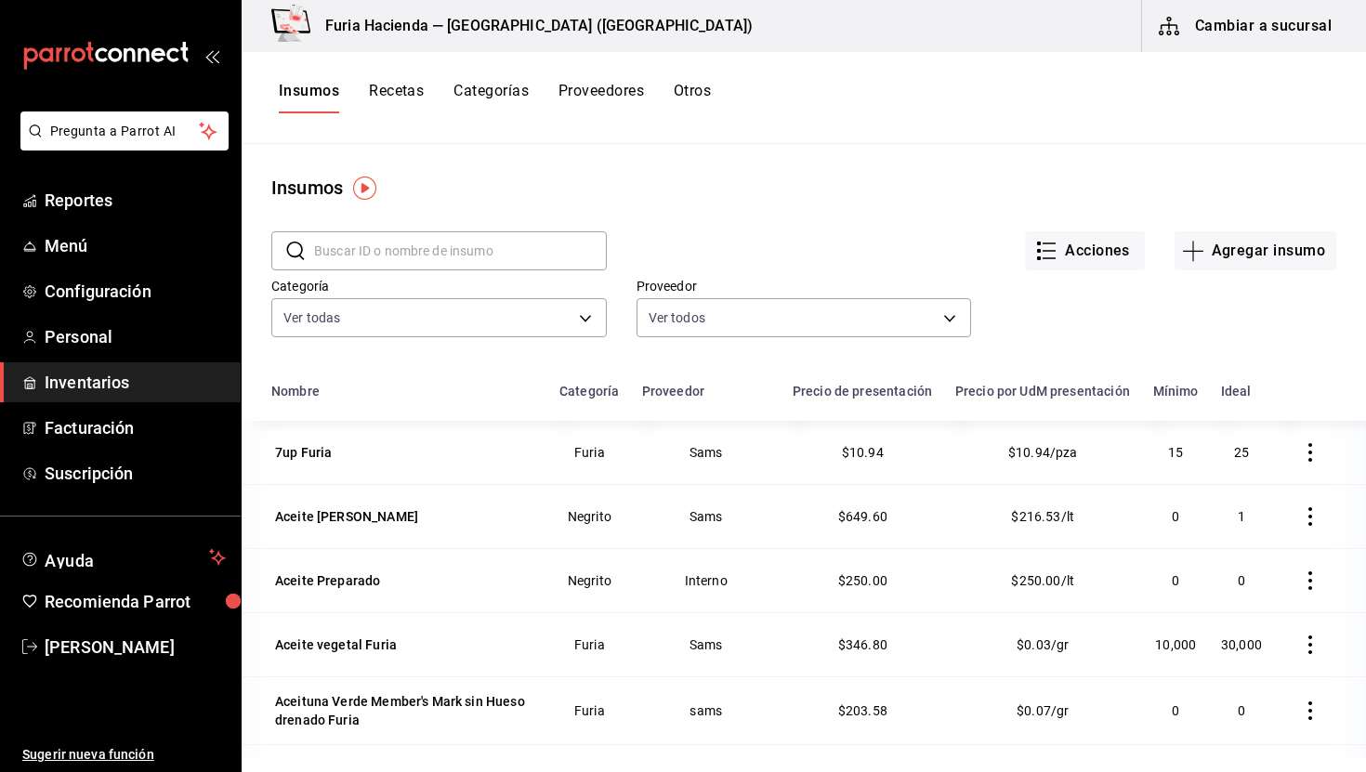
click at [391, 88] on button "Recetas" at bounding box center [396, 98] width 55 height 32
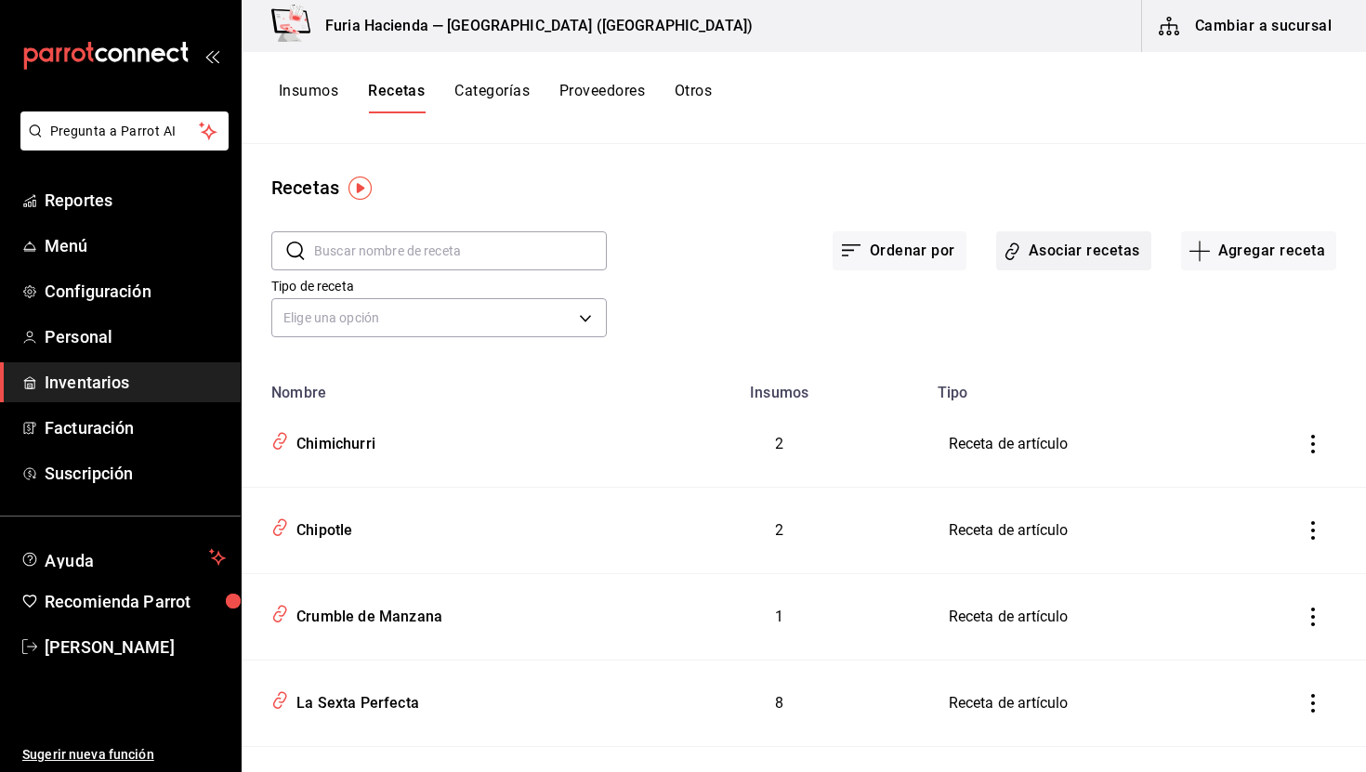
click at [1099, 248] on button "Asociar recetas" at bounding box center [1074, 250] width 155 height 39
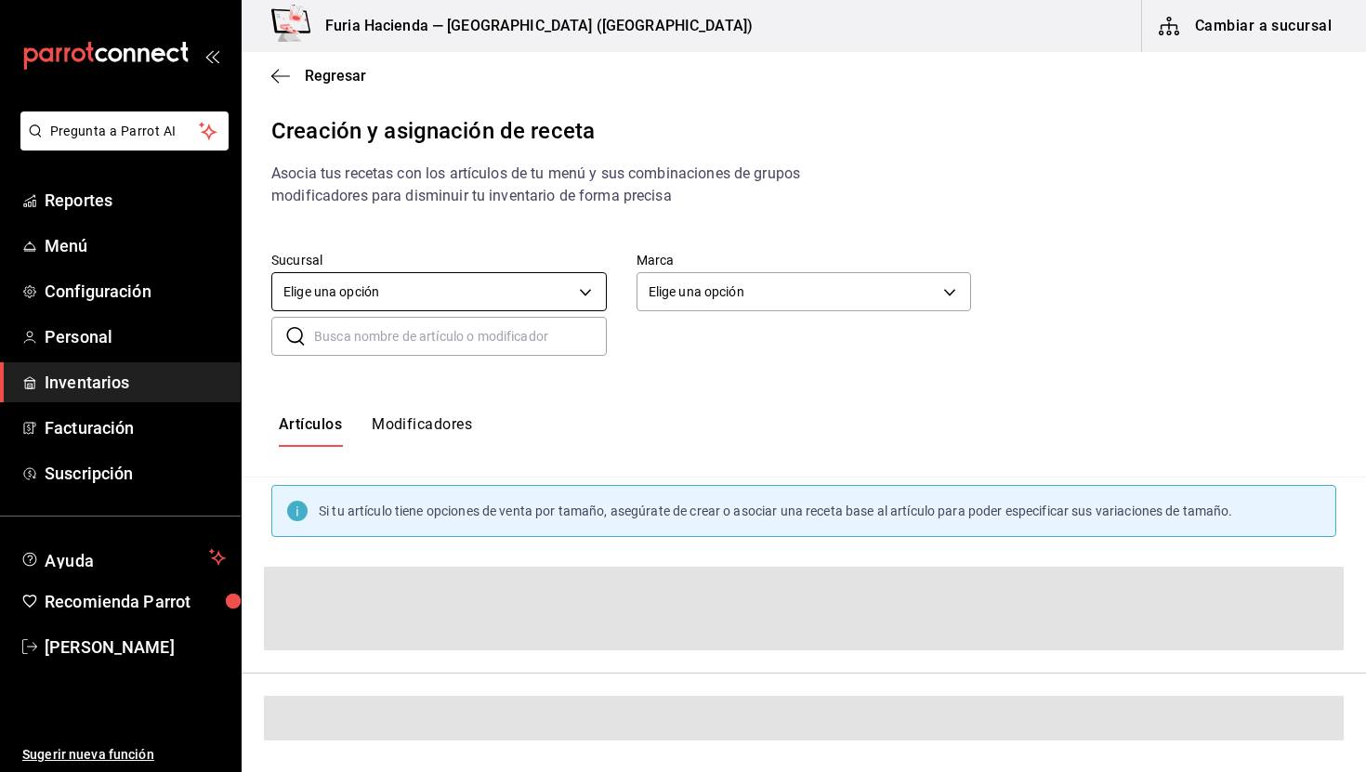
click at [516, 283] on body "Pregunta a Parrot AI Reportes Menú Configuración Personal Inventarios Facturaci…" at bounding box center [683, 370] width 1366 height 741
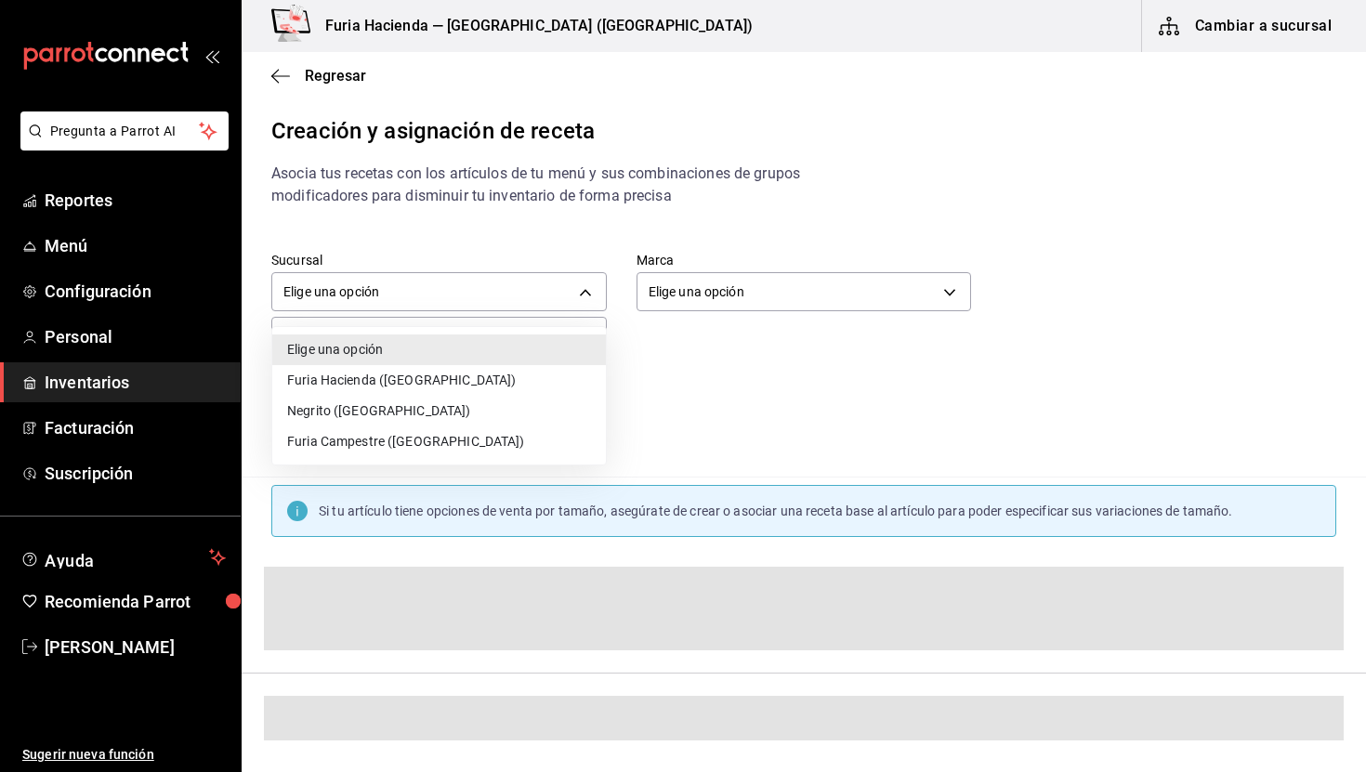
click at [382, 381] on li "Furia Hacienda ([GEOGRAPHIC_DATA])" at bounding box center [439, 380] width 334 height 31
type input "3990e485-ce7d-4e88-9ca4-fe10916080f6"
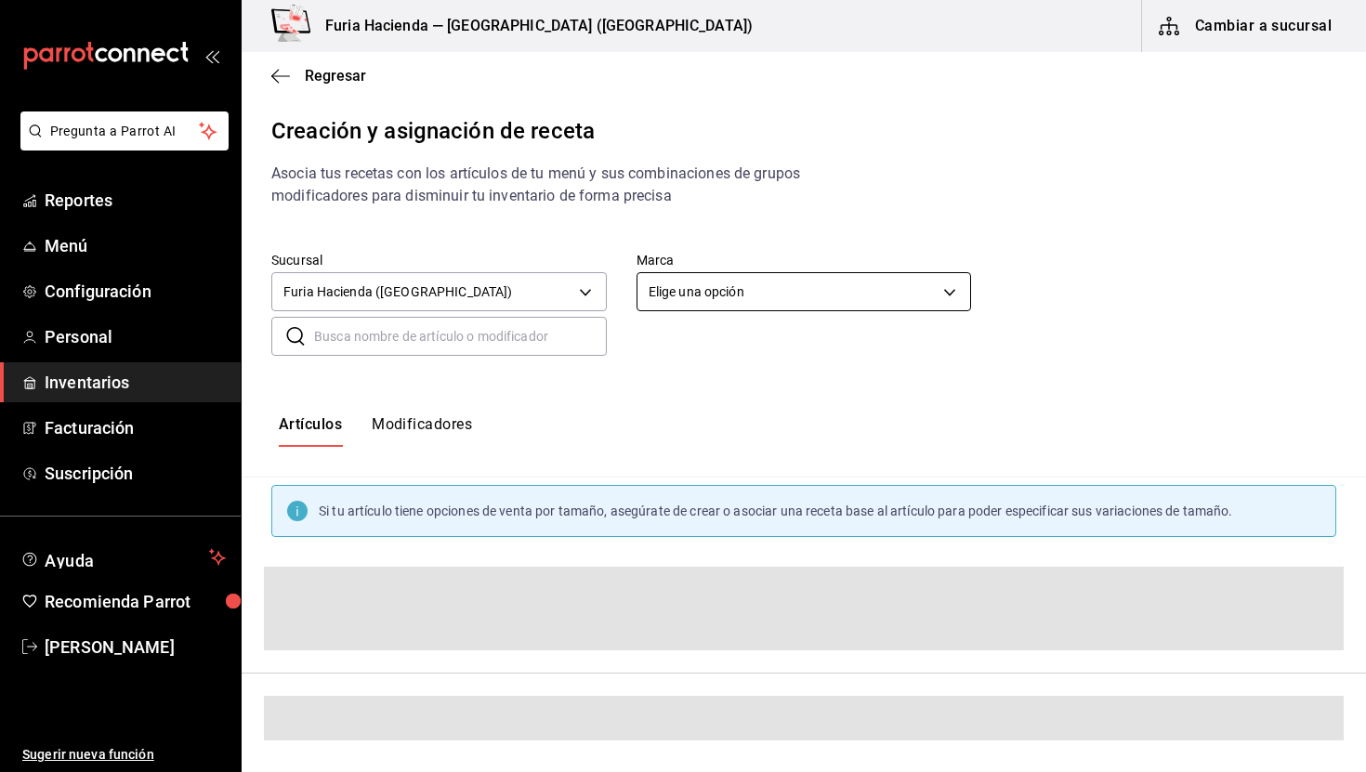
click at [775, 286] on body "Pregunta a Parrot AI Reportes Menú Configuración Personal Inventarios Facturaci…" at bounding box center [683, 370] width 1366 height 741
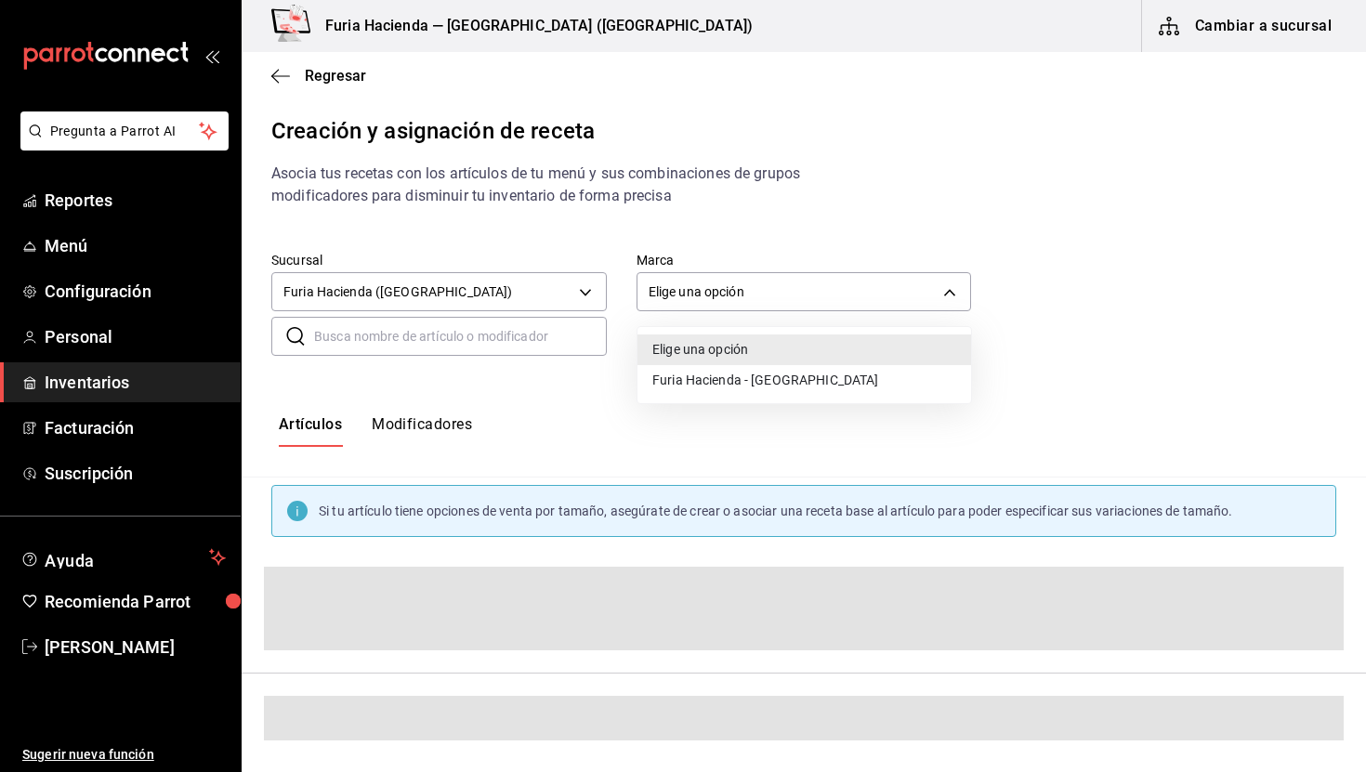
click at [705, 382] on li "Furia Hacienda - [GEOGRAPHIC_DATA]" at bounding box center [805, 380] width 334 height 31
type input "7a789ef8-f71c-49e3-bf04-467ed2c5263c"
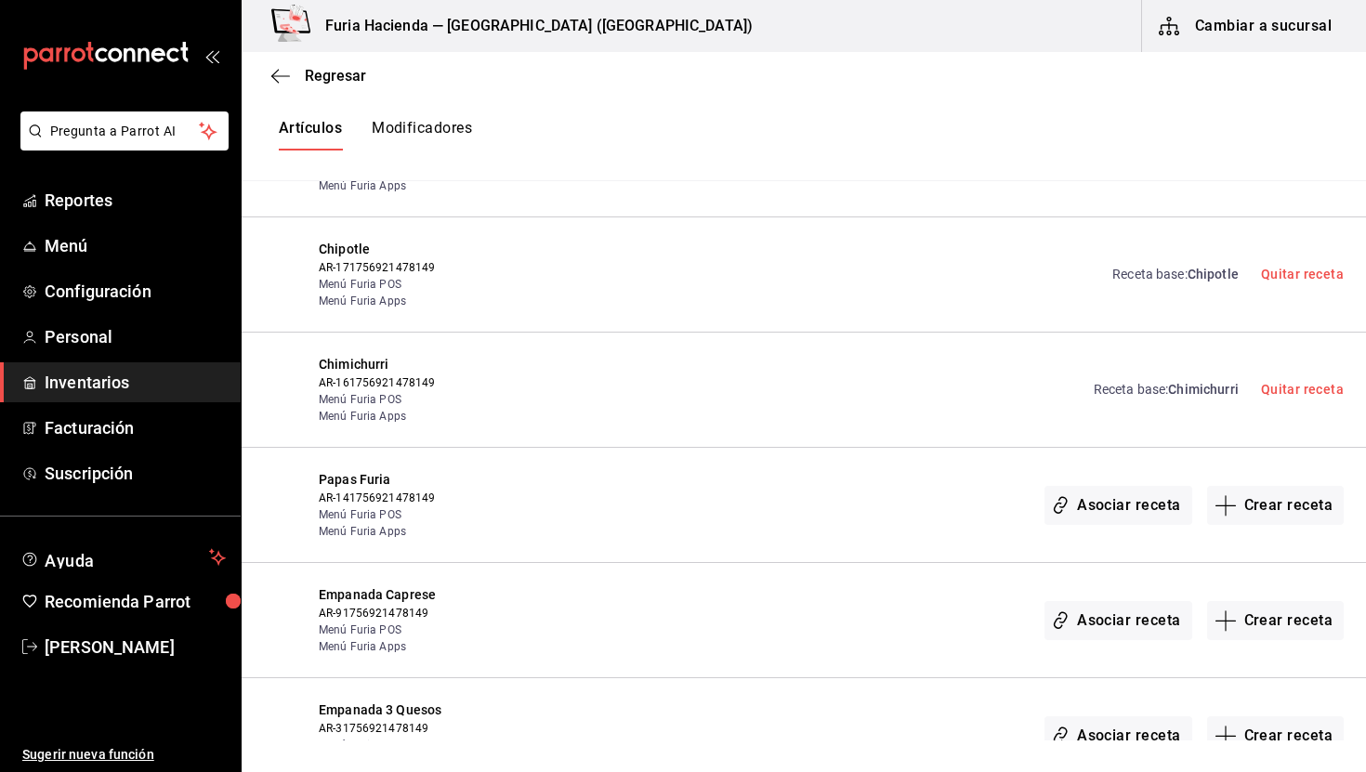
scroll to position [991, 0]
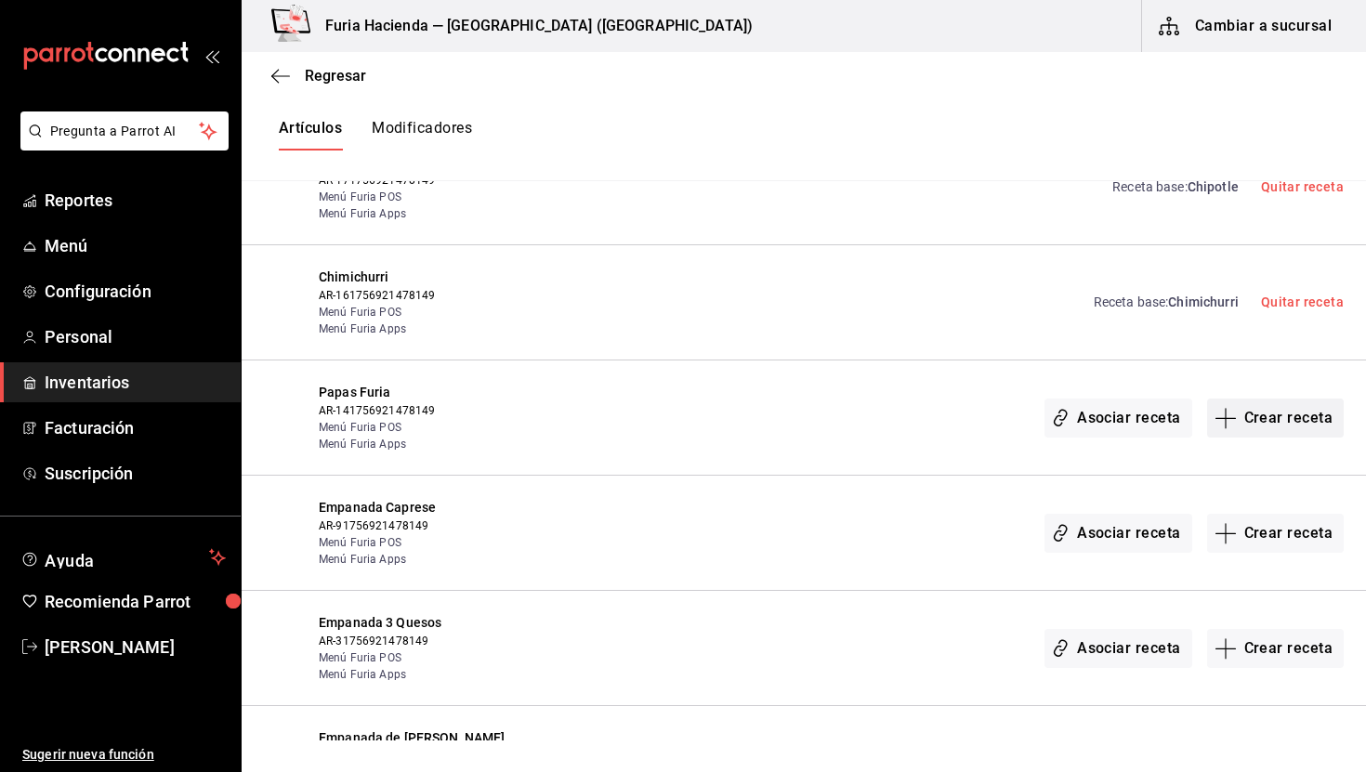
click at [1259, 419] on button "Crear receta" at bounding box center [1277, 418] width 138 height 39
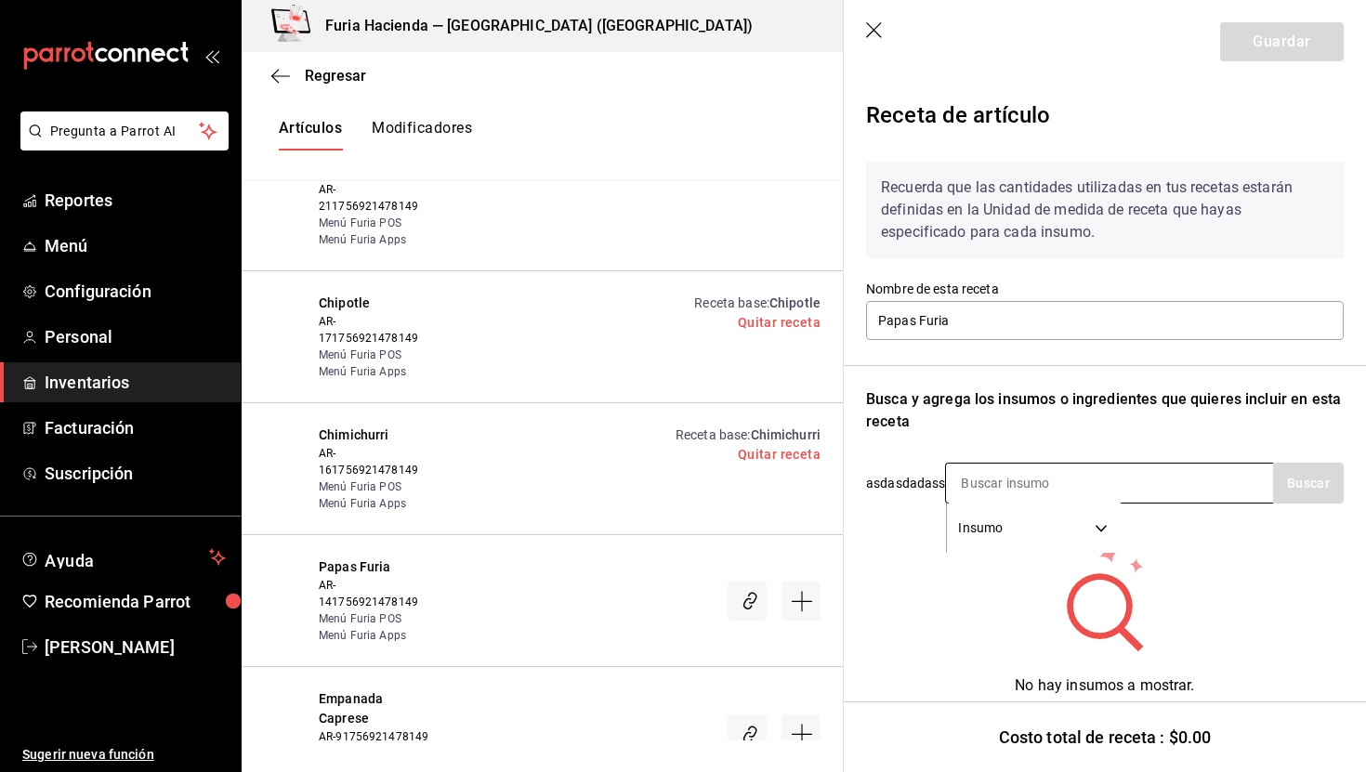
click at [1020, 479] on input at bounding box center [1039, 483] width 186 height 39
type input "o"
type input "papas"
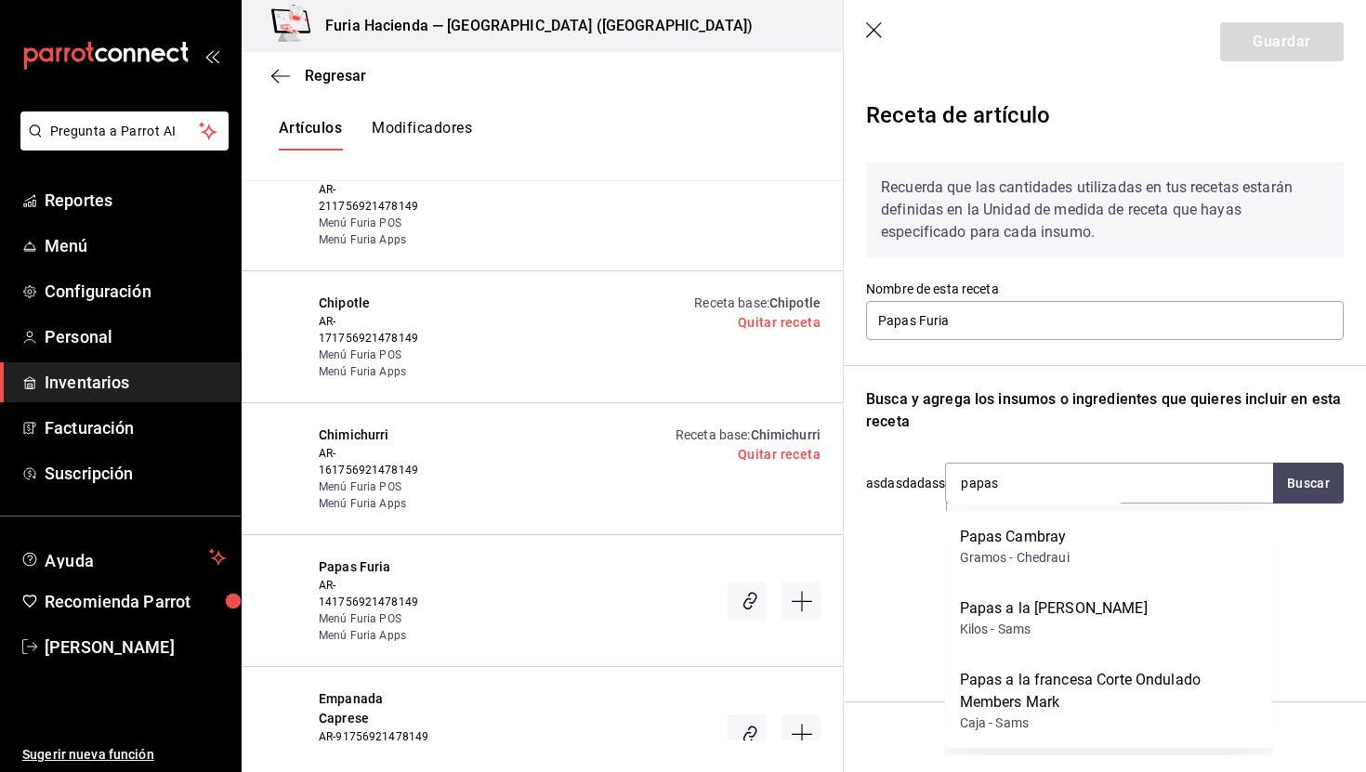
scroll to position [21, 0]
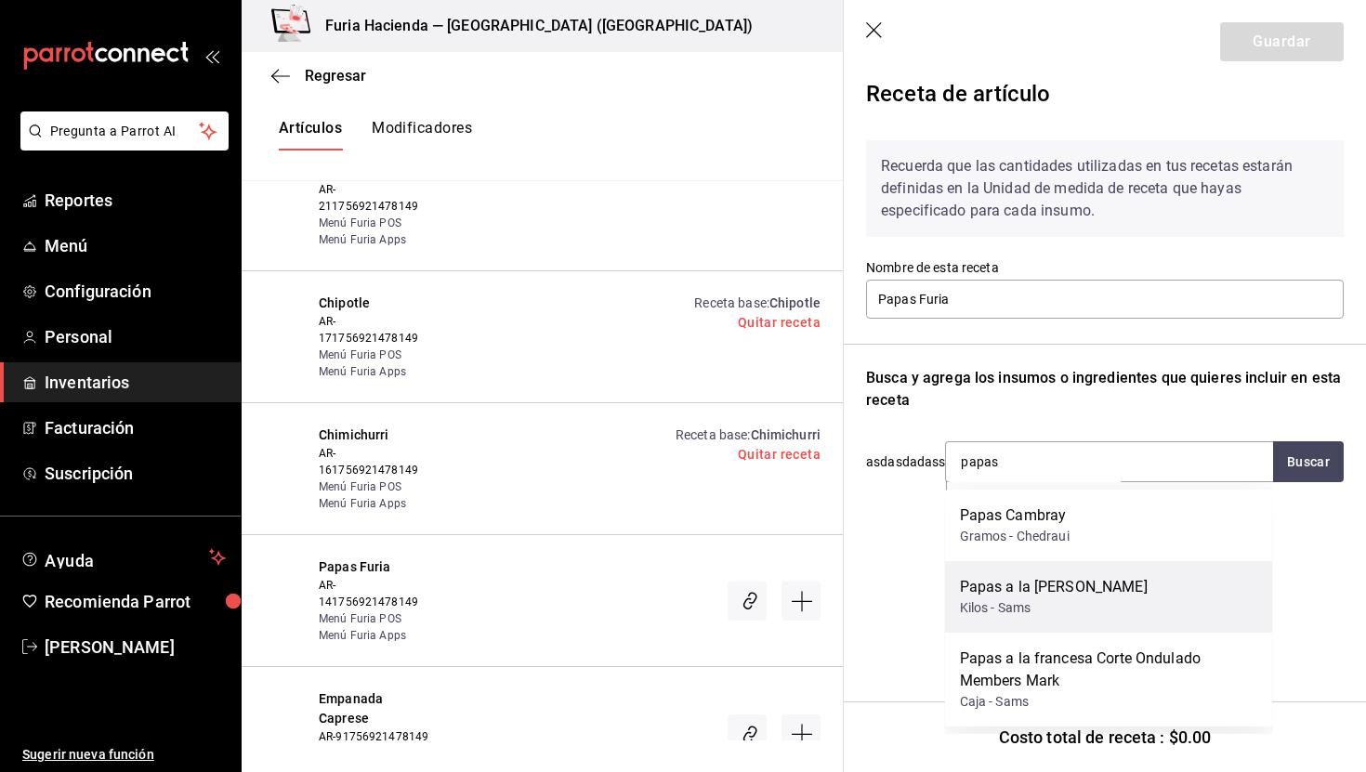
click at [1107, 597] on div "Papas a la [PERSON_NAME]" at bounding box center [1054, 587] width 188 height 22
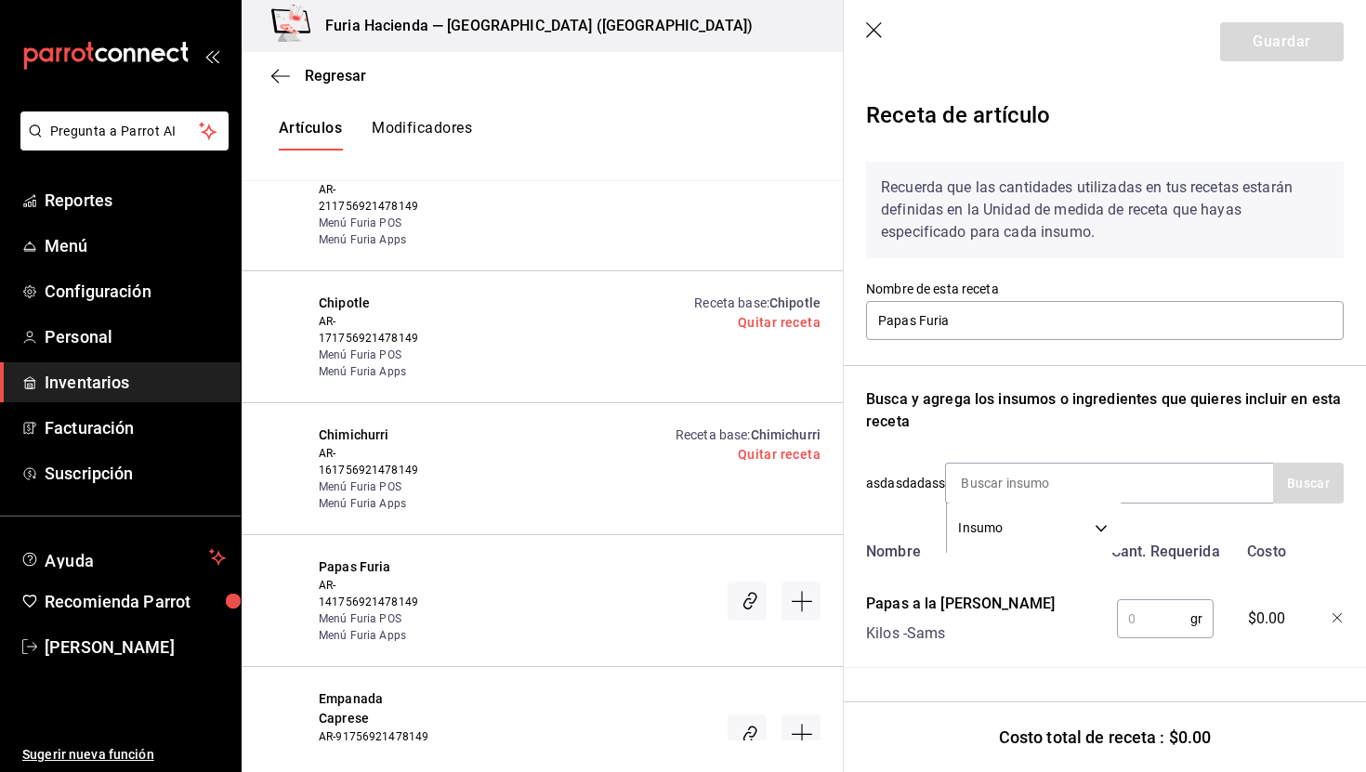
scroll to position [0, 0]
click at [1140, 606] on input "text" at bounding box center [1153, 619] width 73 height 37
type input "150"
click at [1094, 484] on input at bounding box center [1039, 483] width 186 height 39
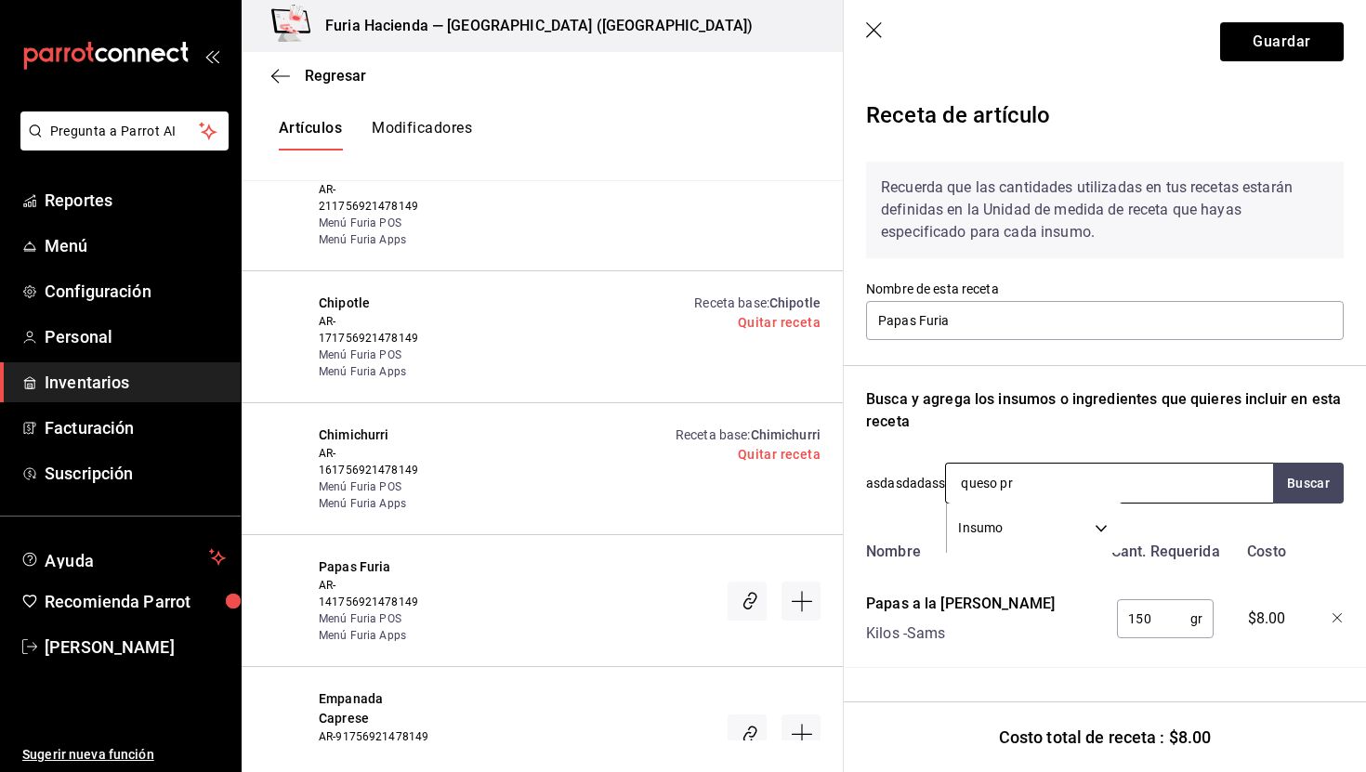
type input "queso pre"
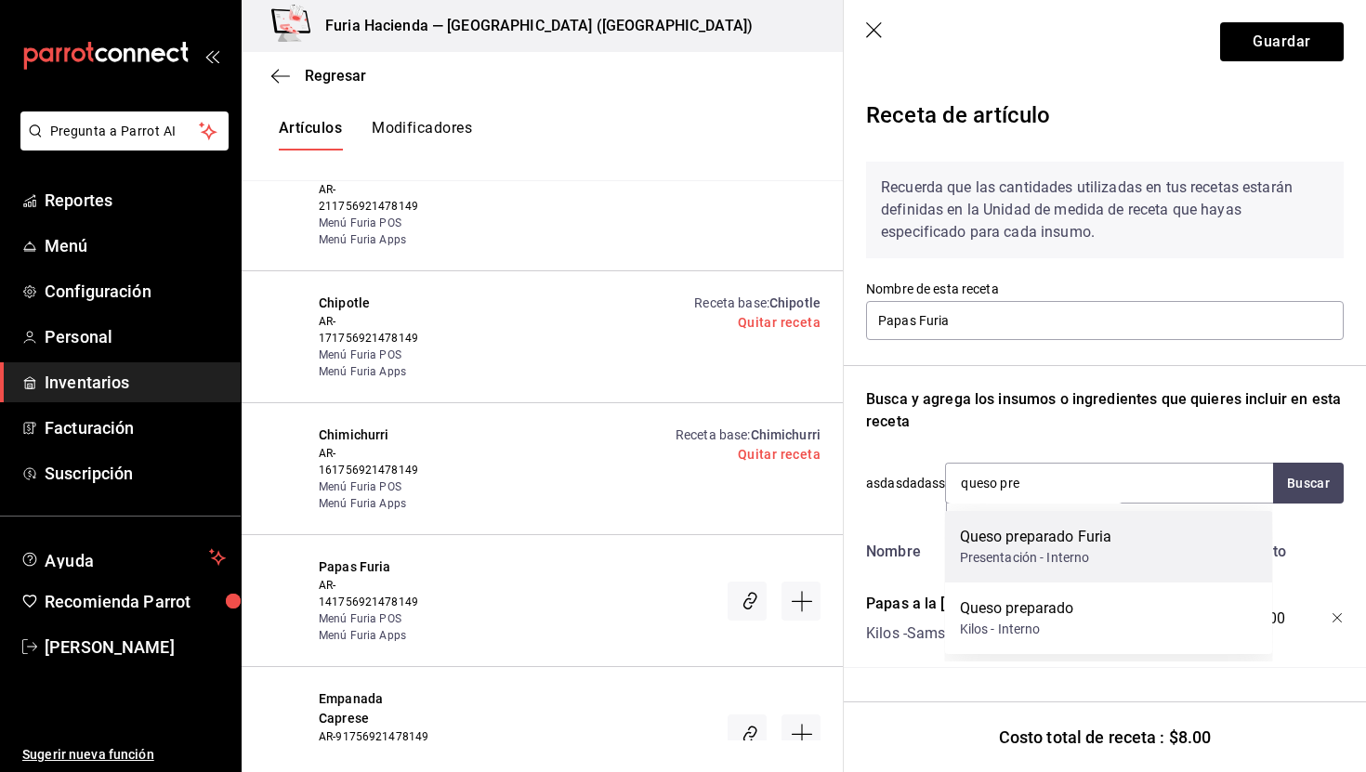
click at [1113, 560] on div "Queso preparado Furia Presentación - Interno" at bounding box center [1109, 547] width 328 height 72
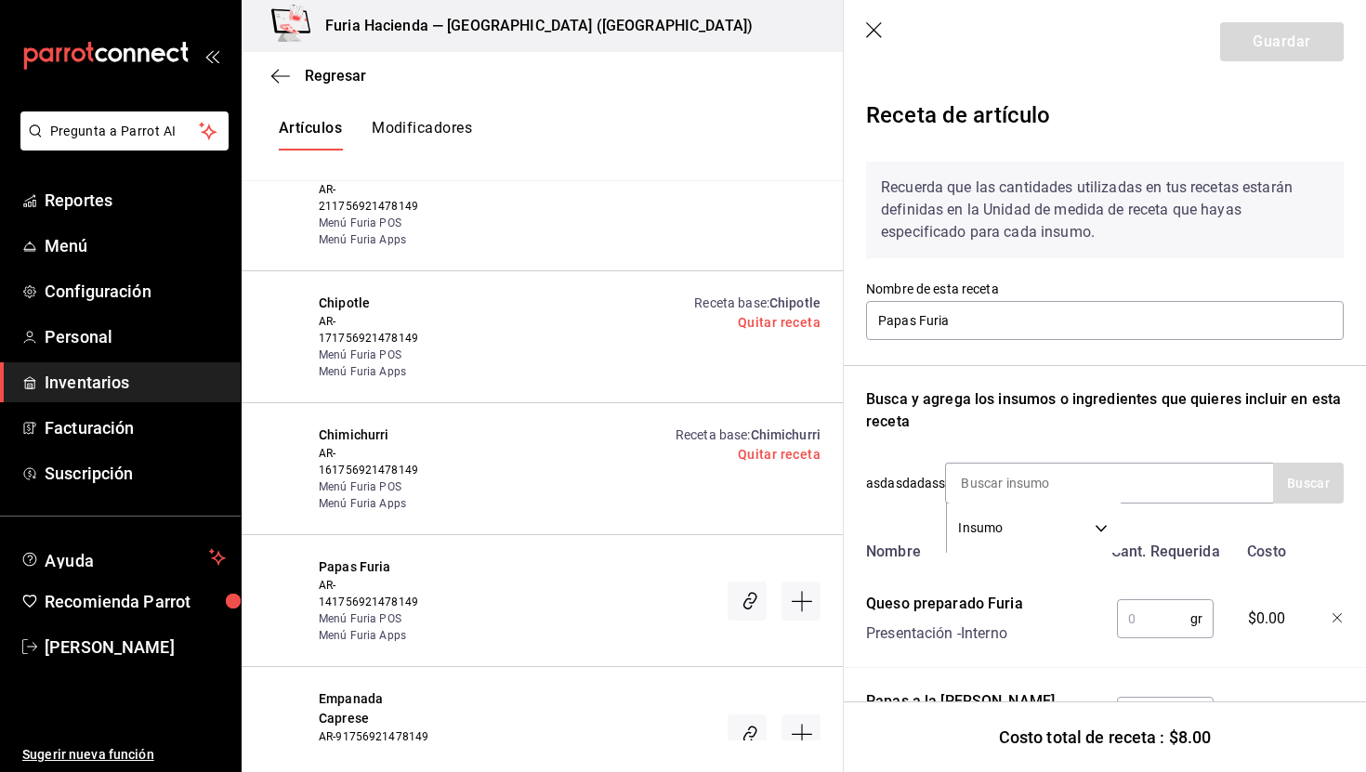
scroll to position [90, 0]
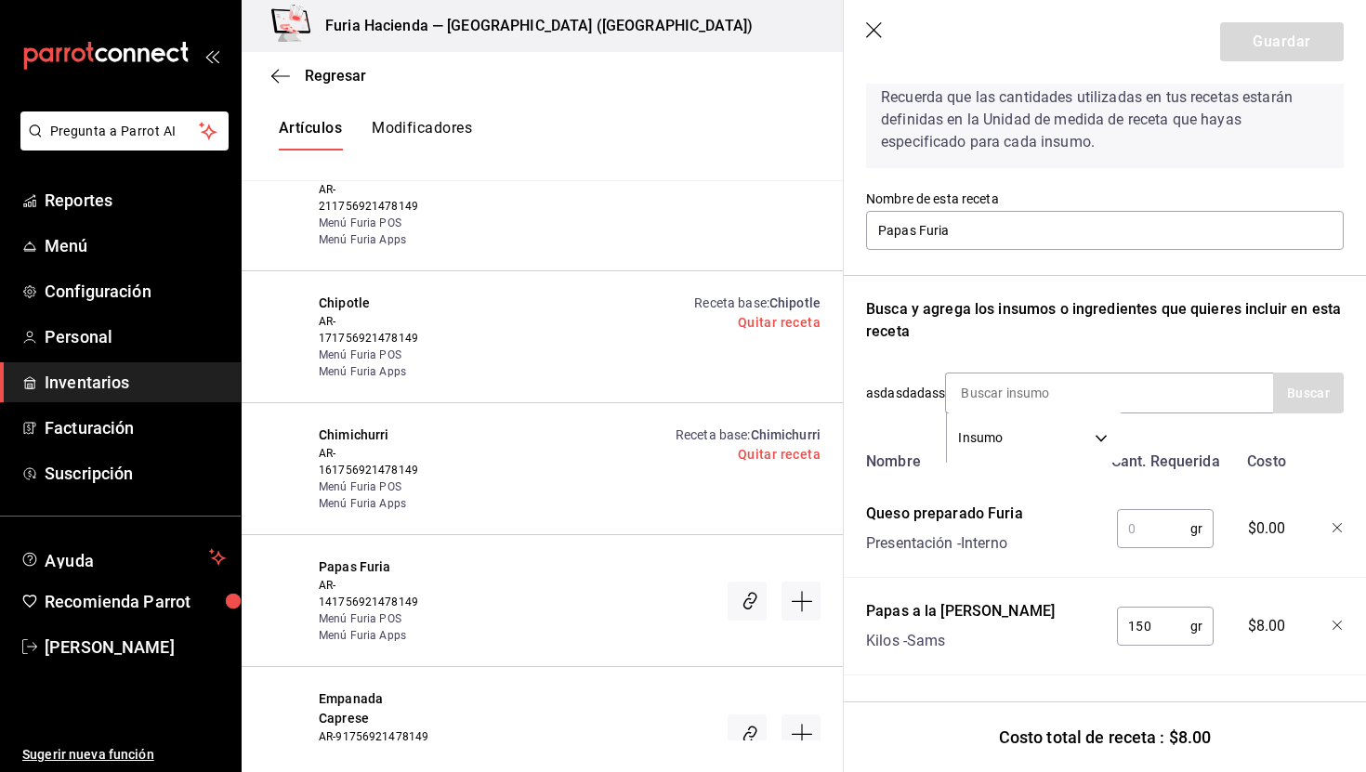
click at [1136, 525] on input "text" at bounding box center [1153, 528] width 73 height 37
type input "50"
click at [1054, 539] on div "Queso preparado Furia Presentación - Interno" at bounding box center [980, 524] width 243 height 59
click at [1035, 394] on input at bounding box center [1039, 393] width 186 height 39
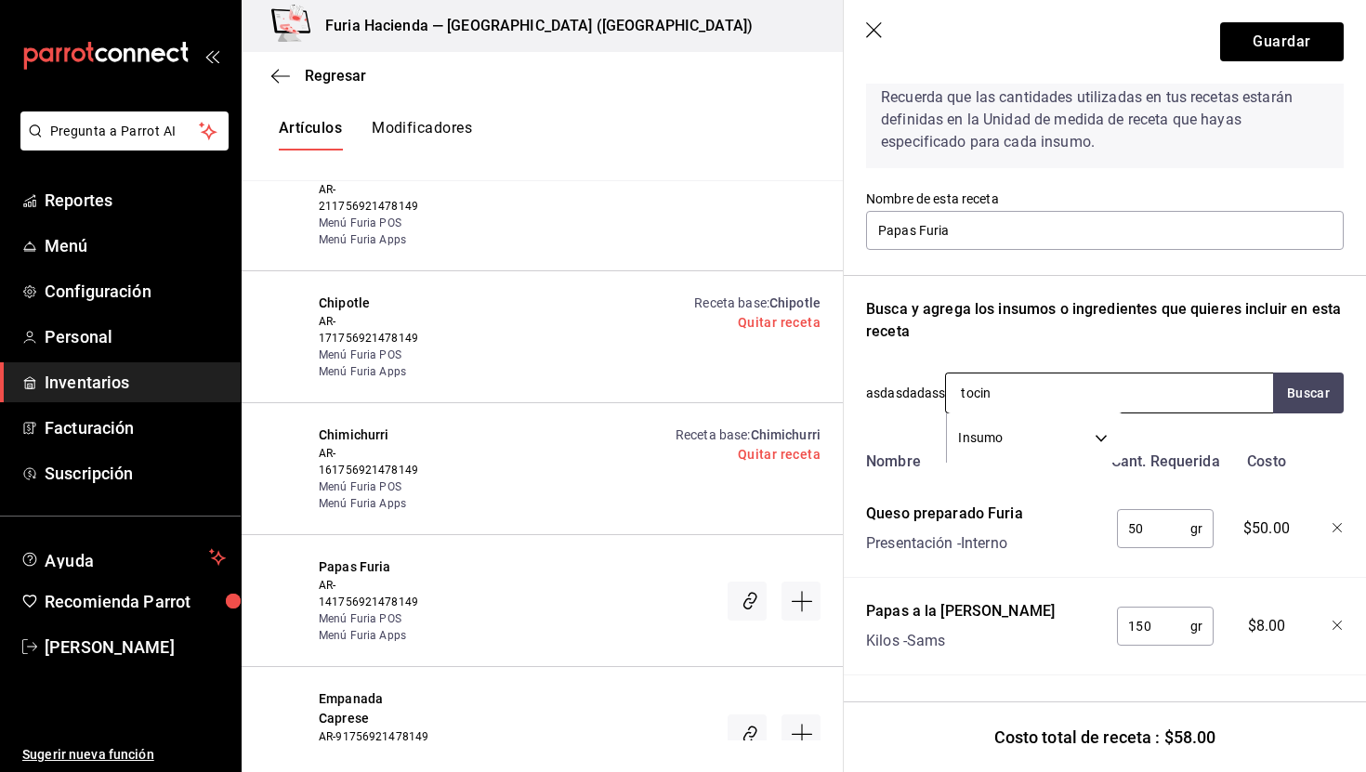
type input "tocino"
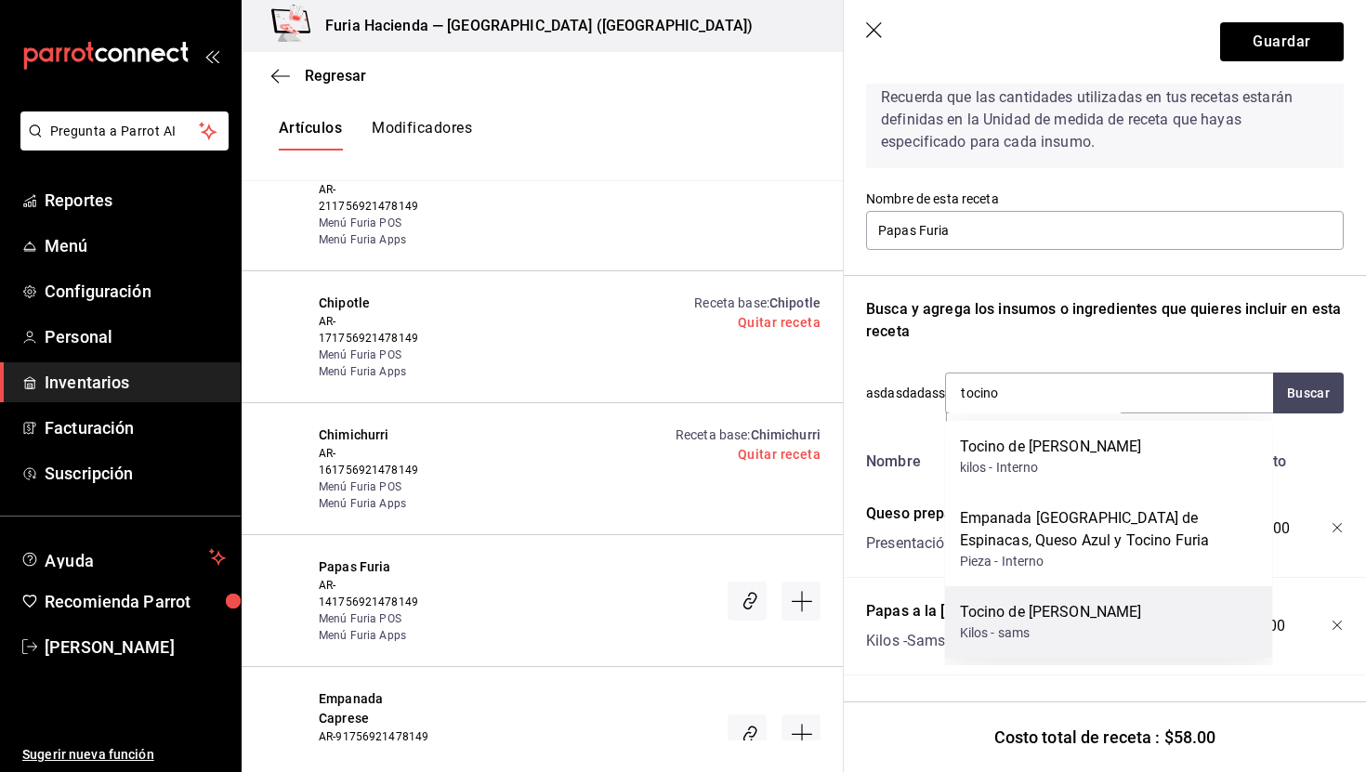
click at [1129, 611] on div "Tocino de [PERSON_NAME]" at bounding box center [1051, 612] width 182 height 22
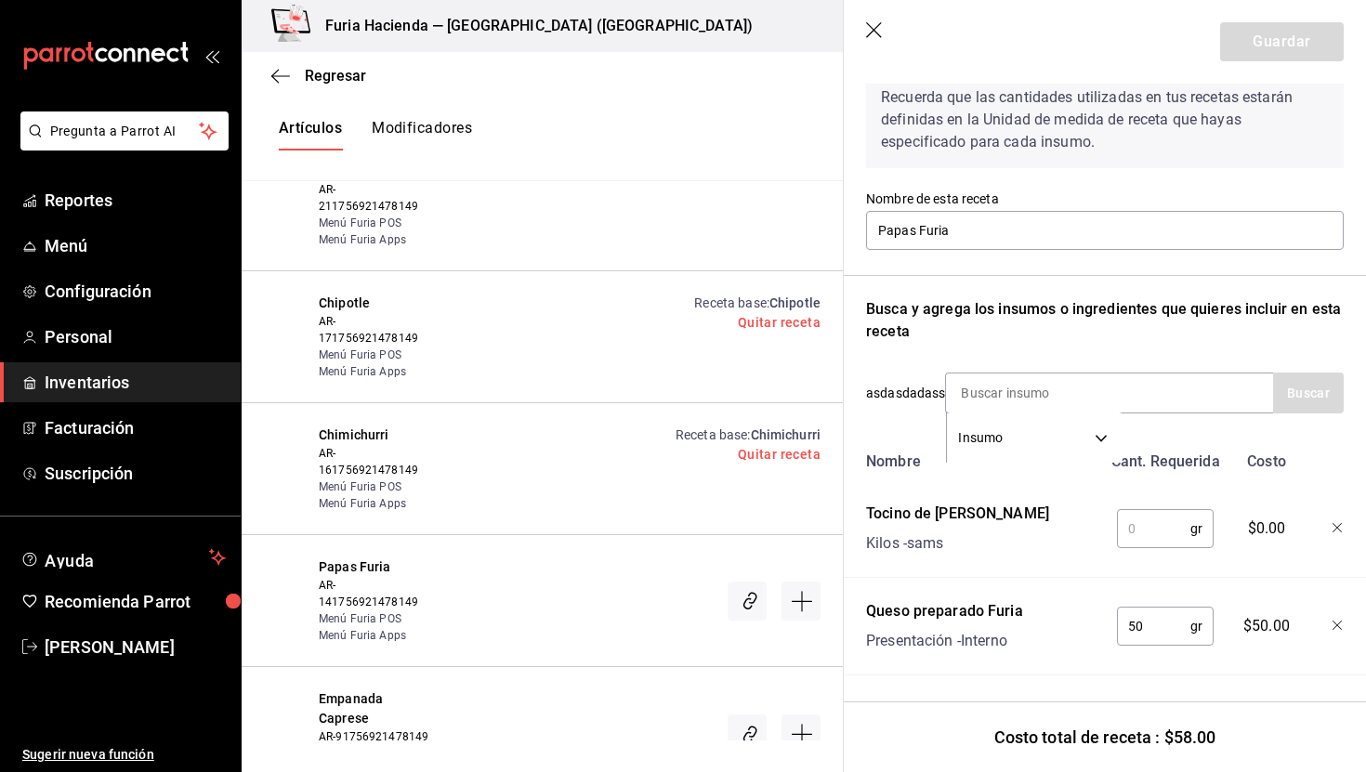
click at [1138, 528] on input "text" at bounding box center [1153, 528] width 73 height 37
type input "10"
click at [1042, 397] on input at bounding box center [1039, 393] width 186 height 39
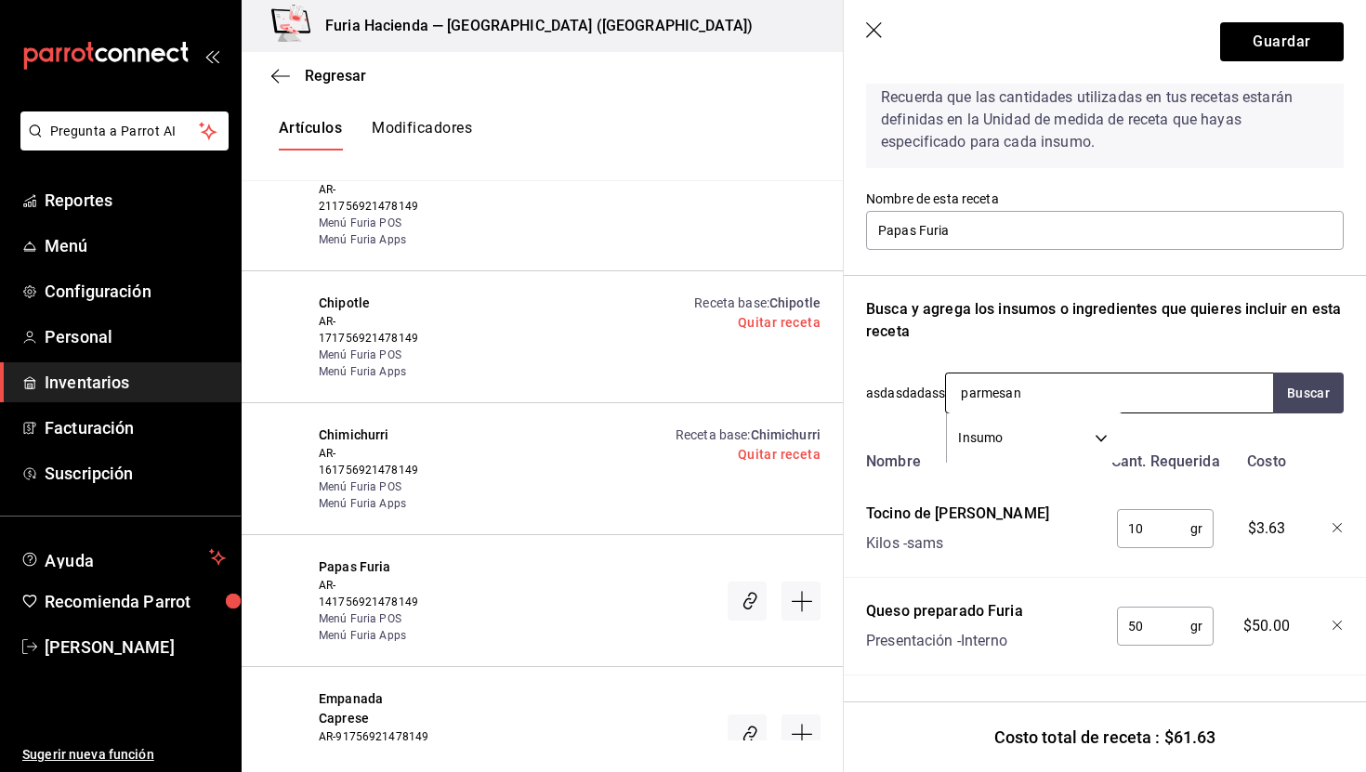
type input "parmesano"
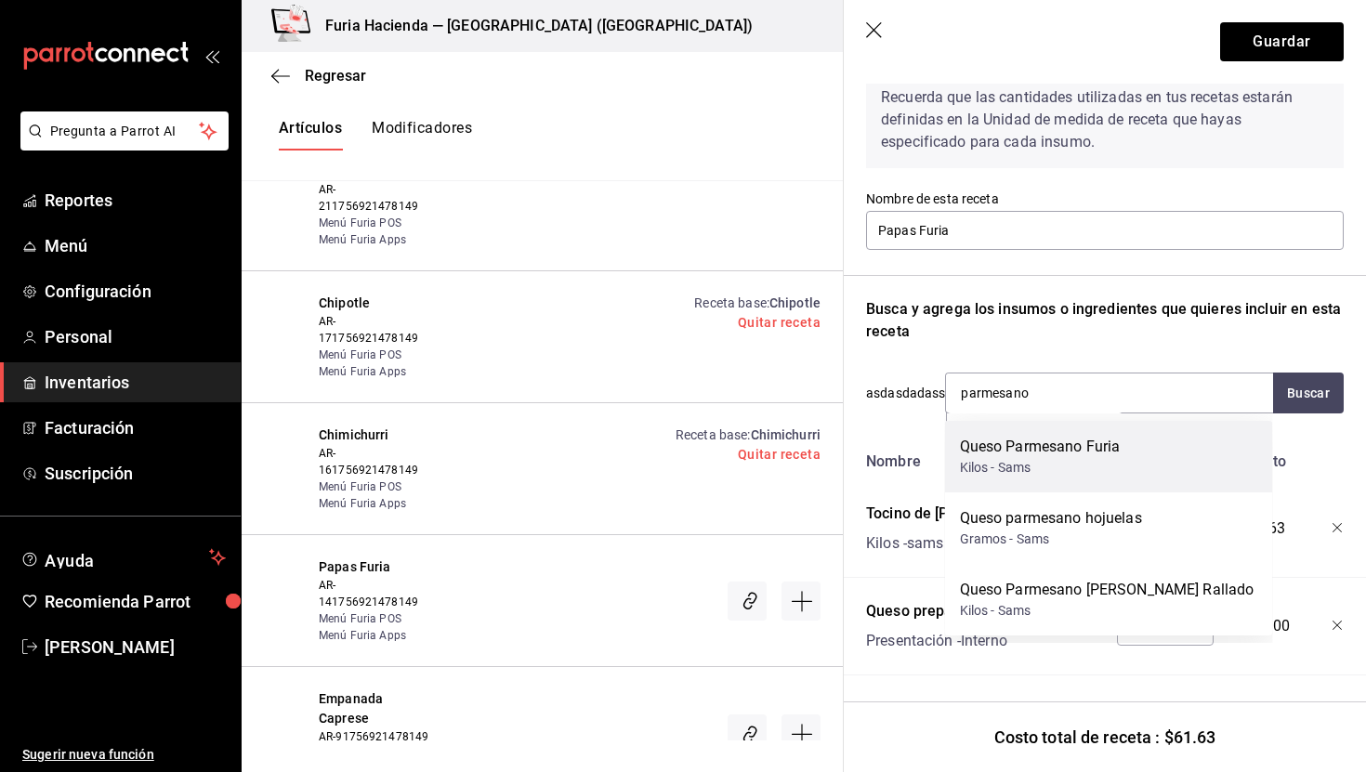
click at [1084, 442] on div "Queso Parmesano Furia" at bounding box center [1040, 447] width 161 height 22
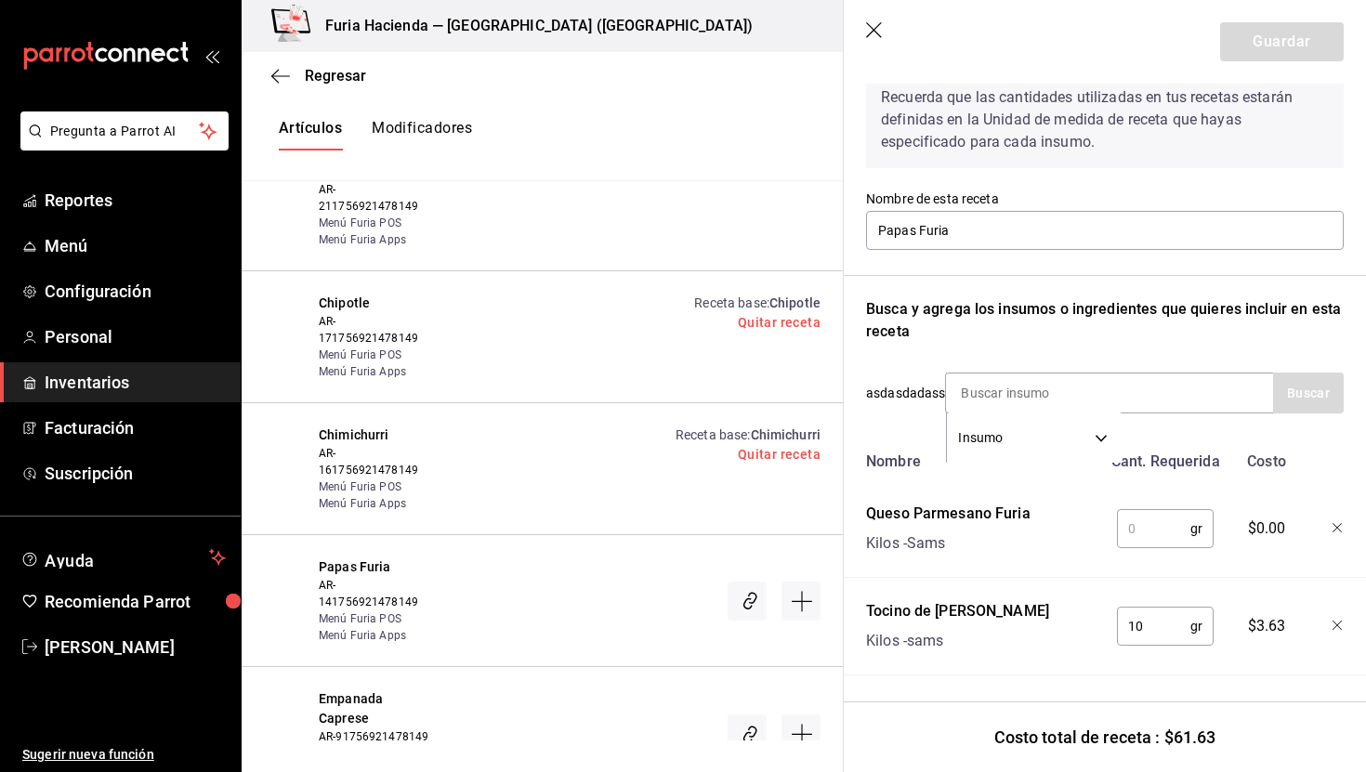
click at [1146, 535] on input "text" at bounding box center [1153, 528] width 73 height 37
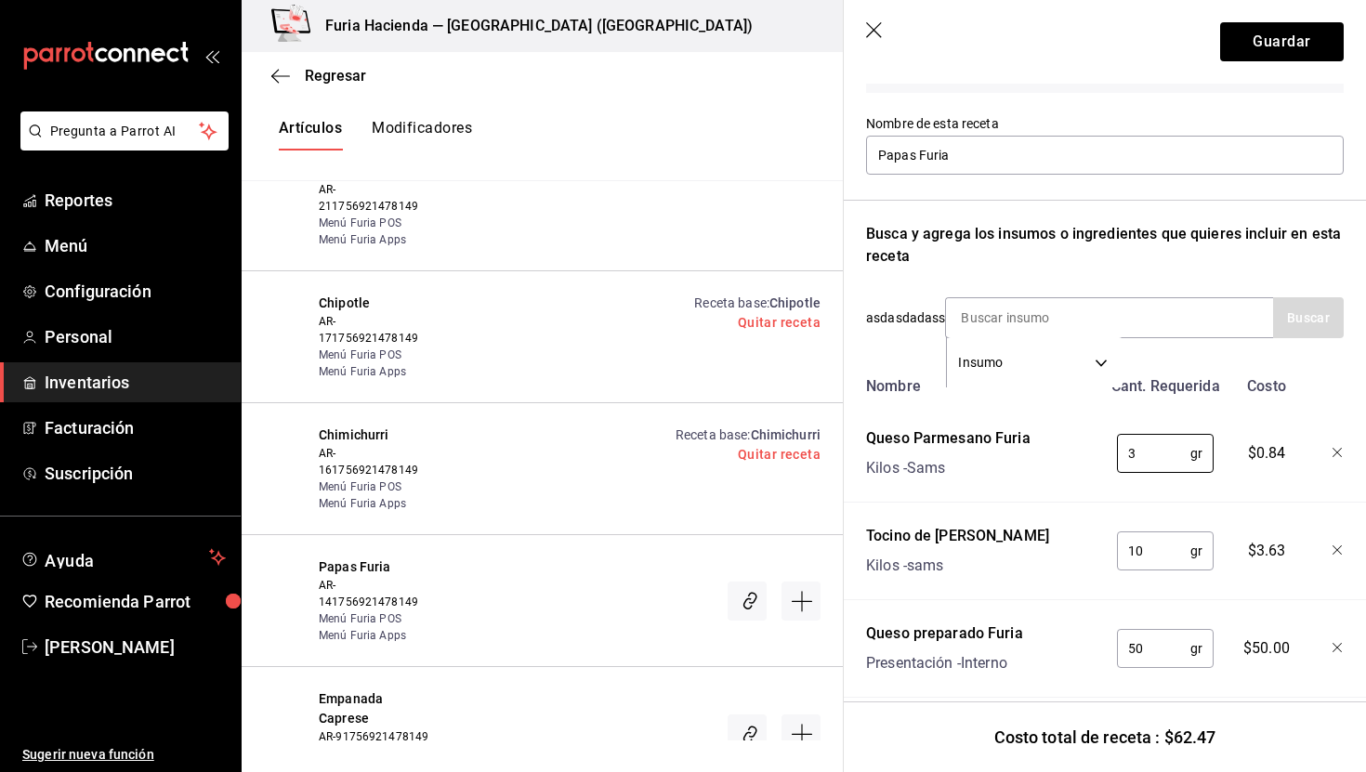
scroll to position [285, 0]
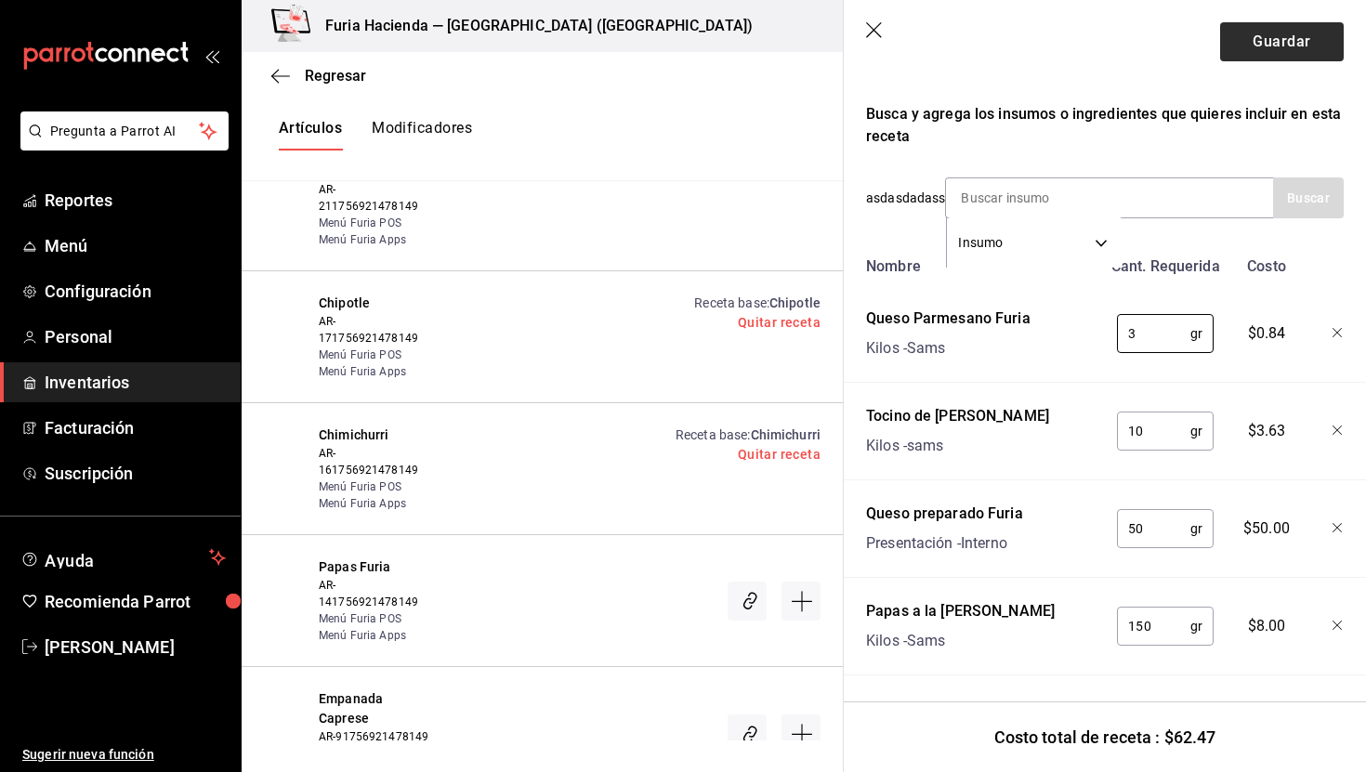
type input "3"
click at [1268, 34] on button "Guardar" at bounding box center [1283, 41] width 124 height 39
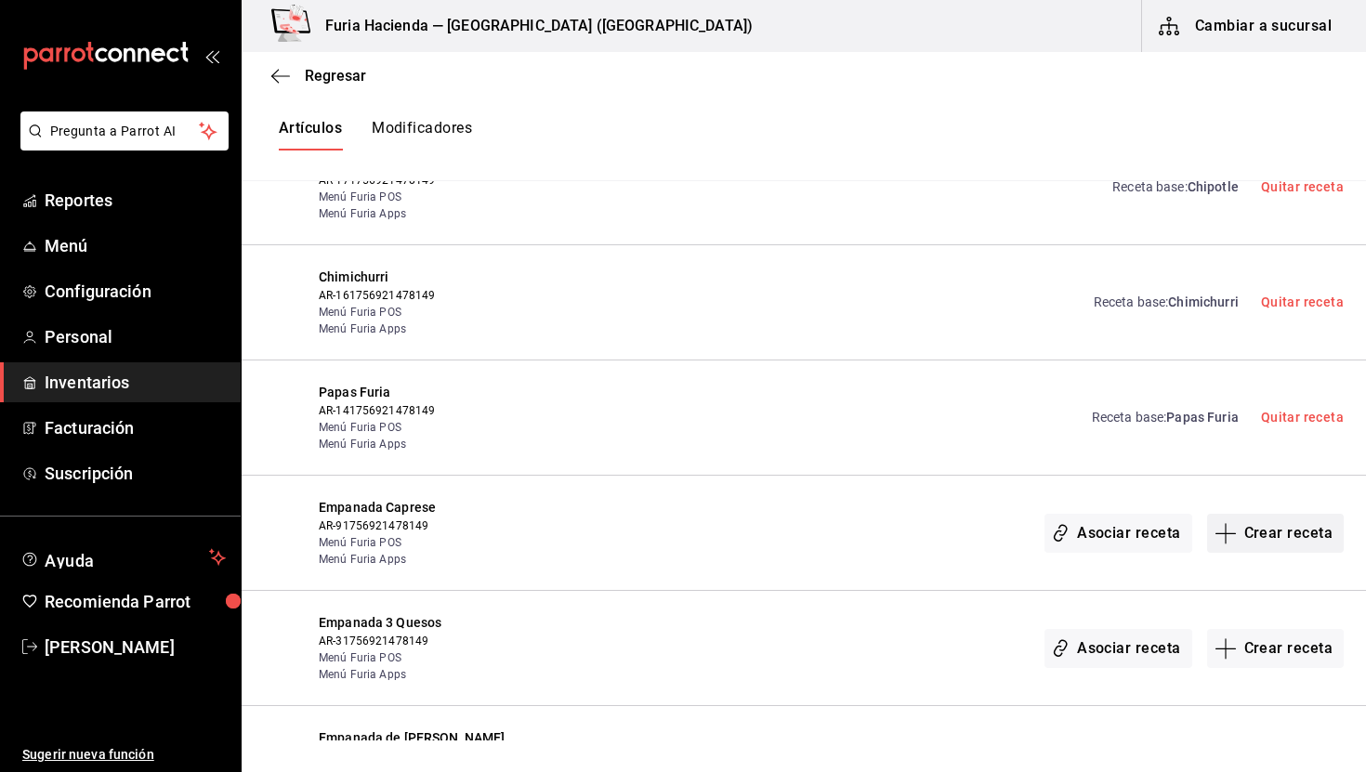
click at [1274, 515] on button "Crear receta" at bounding box center [1277, 533] width 138 height 39
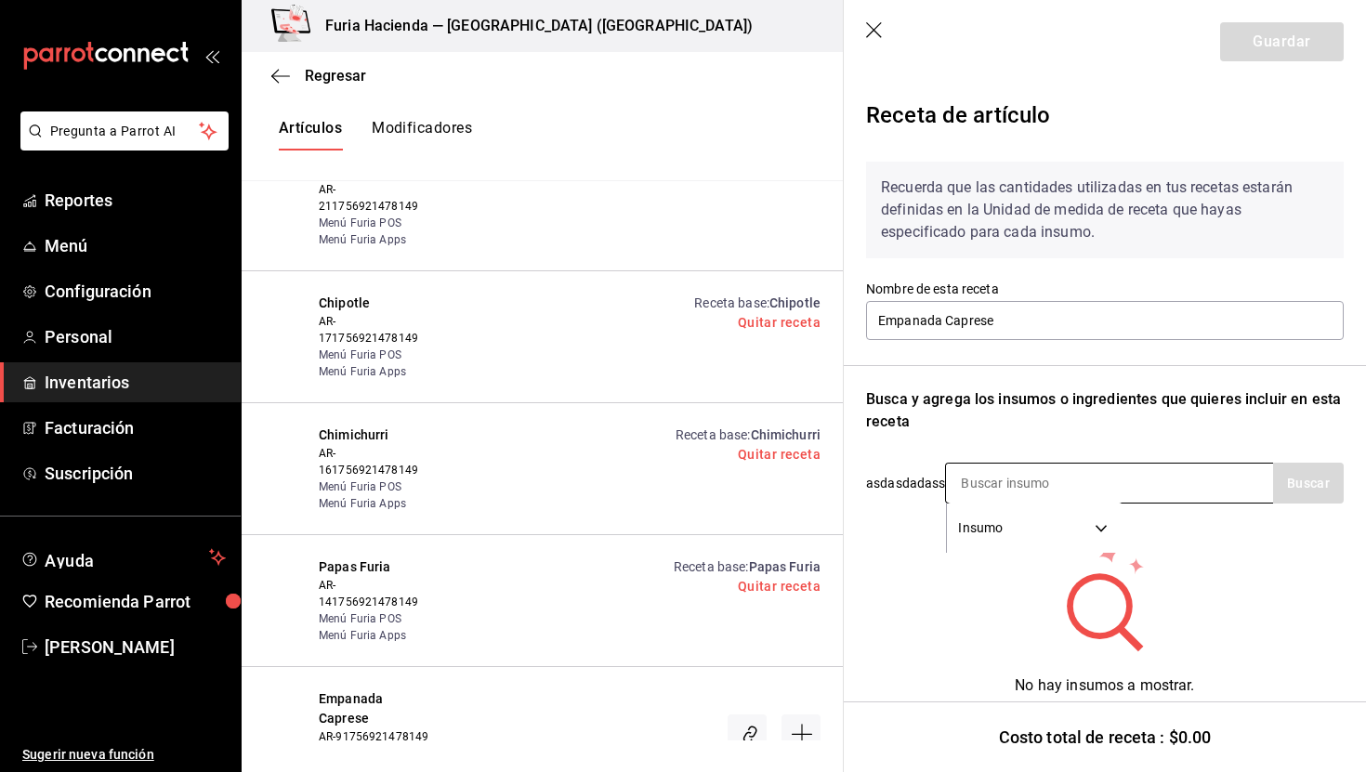
click at [970, 486] on input at bounding box center [1039, 483] width 186 height 39
type input "empanada capre"
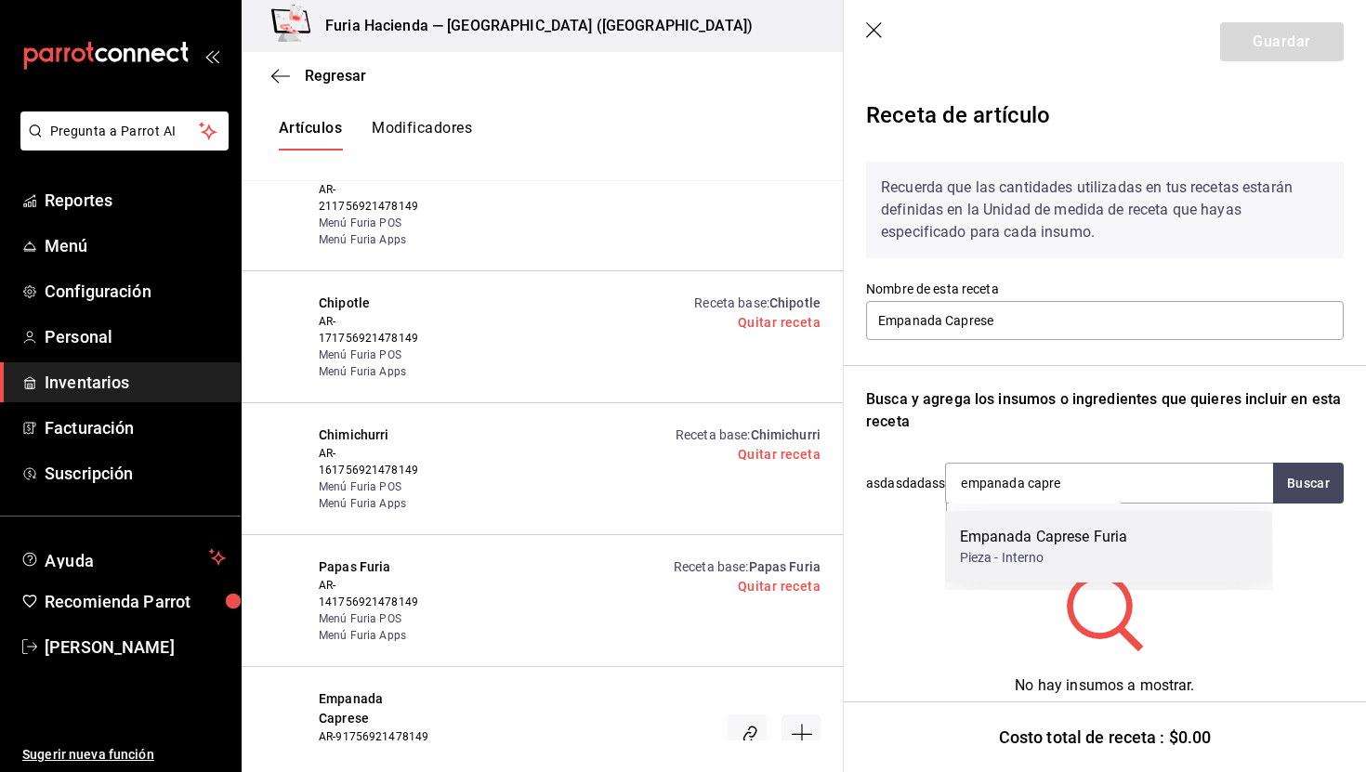
click at [1099, 547] on div "Empanada Caprese Furia" at bounding box center [1044, 537] width 168 height 22
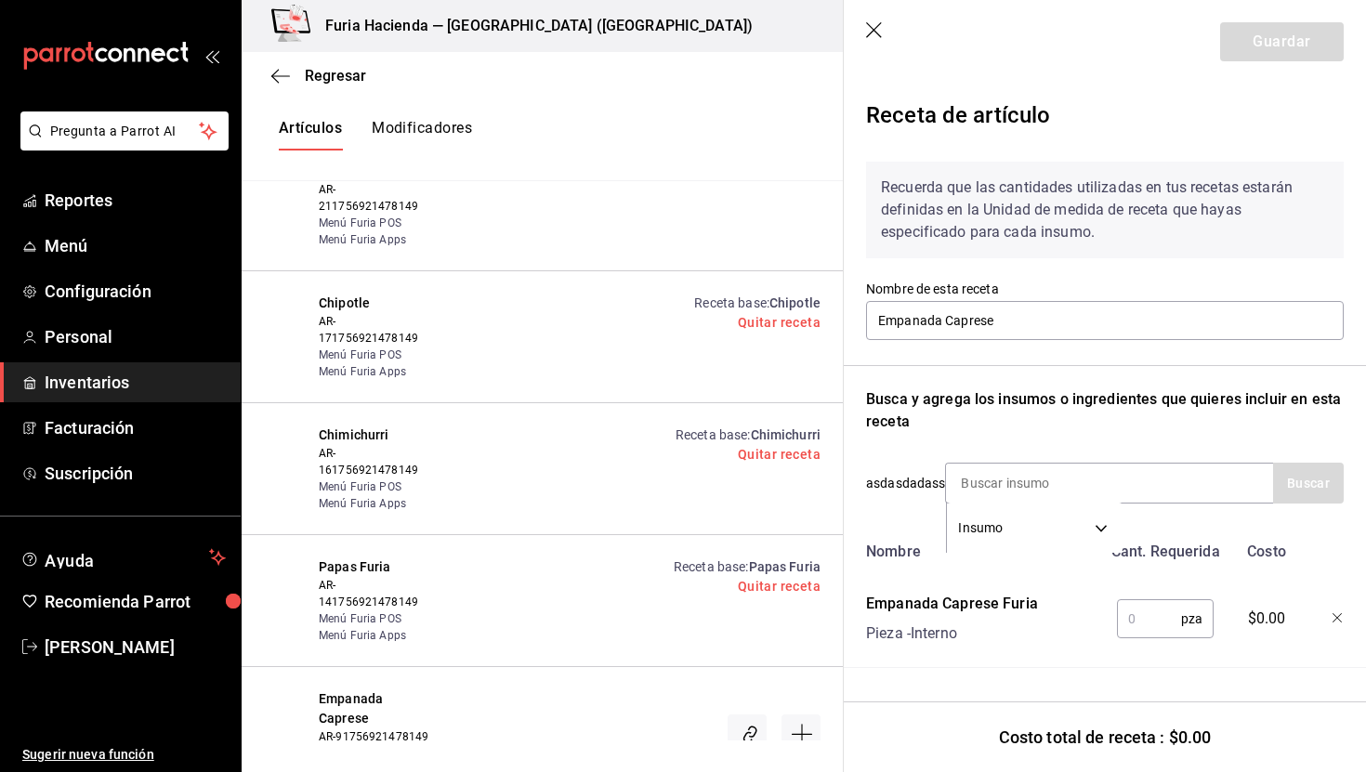
click at [1141, 623] on input "text" at bounding box center [1149, 619] width 64 height 37
type input "1"
click at [1257, 33] on button "Guardar" at bounding box center [1283, 41] width 124 height 39
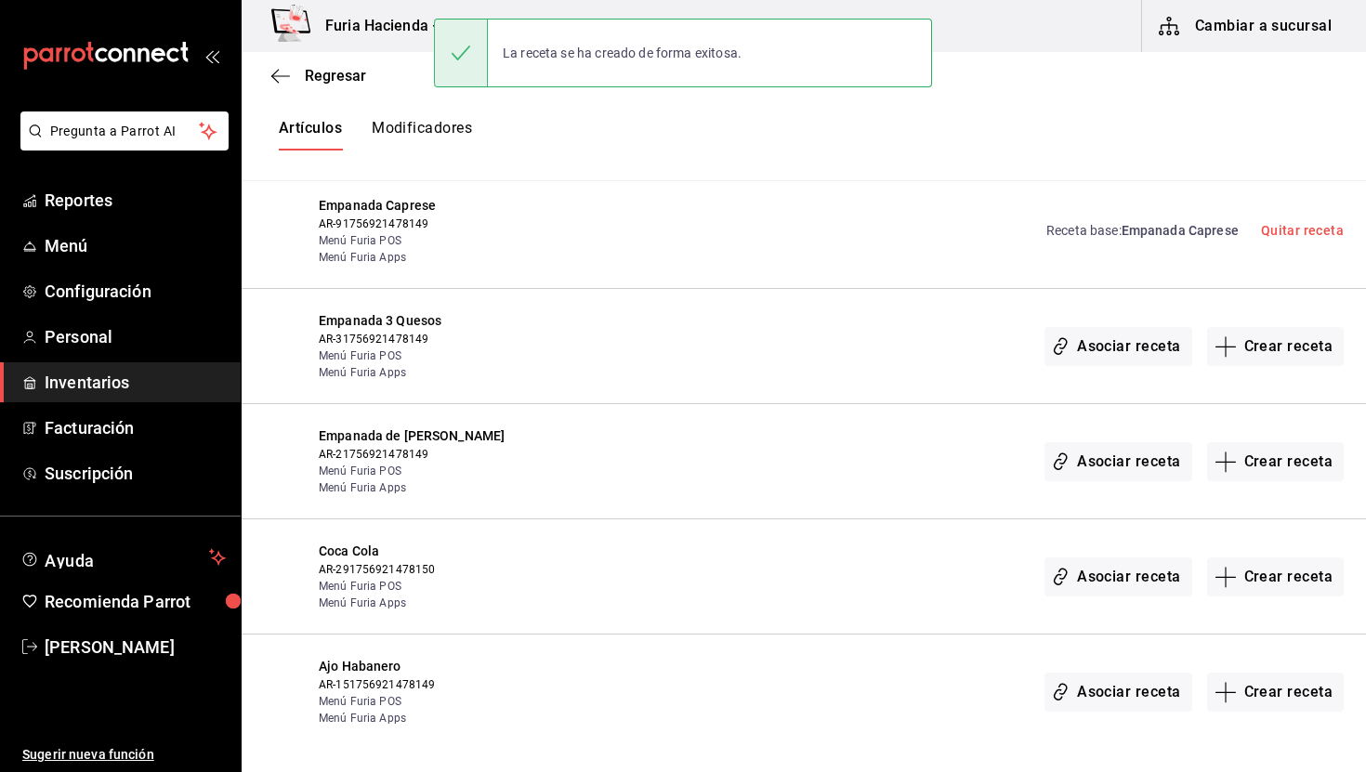
scroll to position [1362, 0]
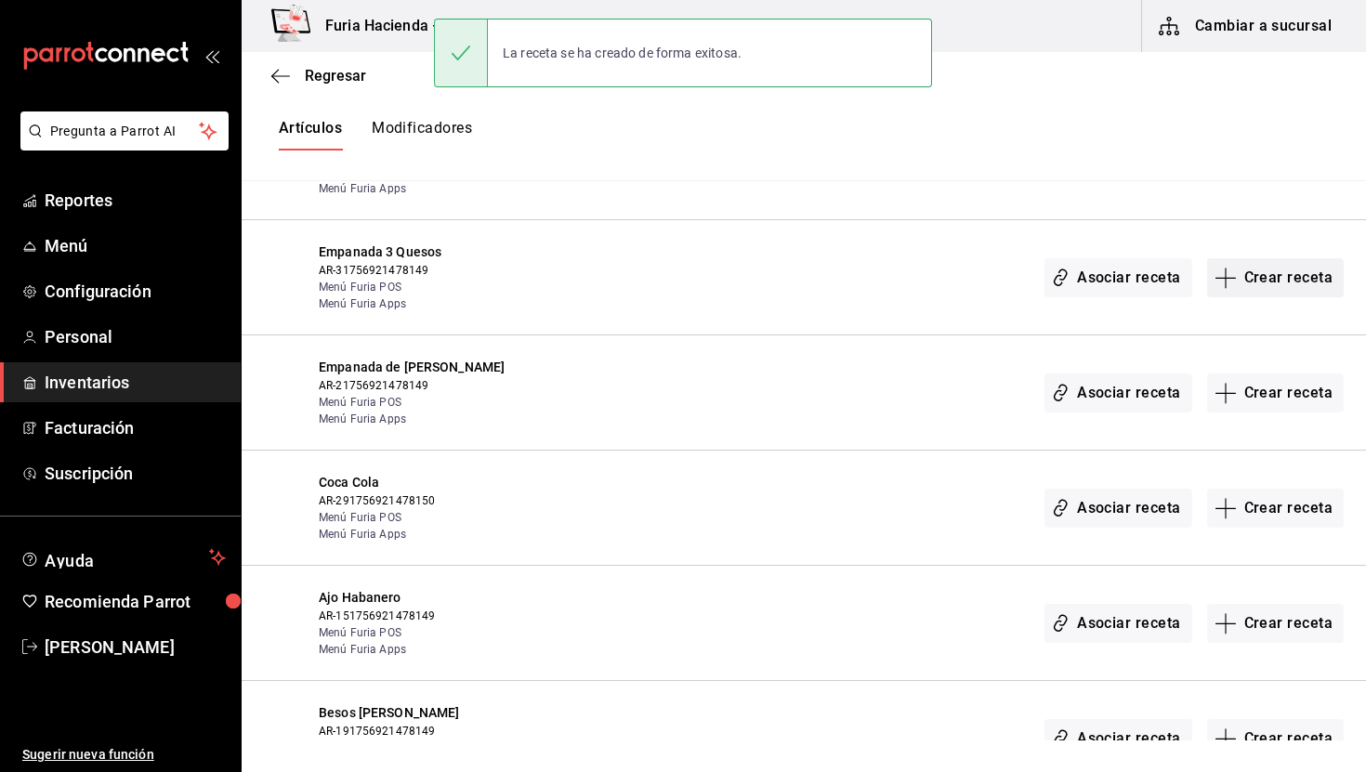
click at [1274, 276] on button "Crear receta" at bounding box center [1277, 277] width 138 height 39
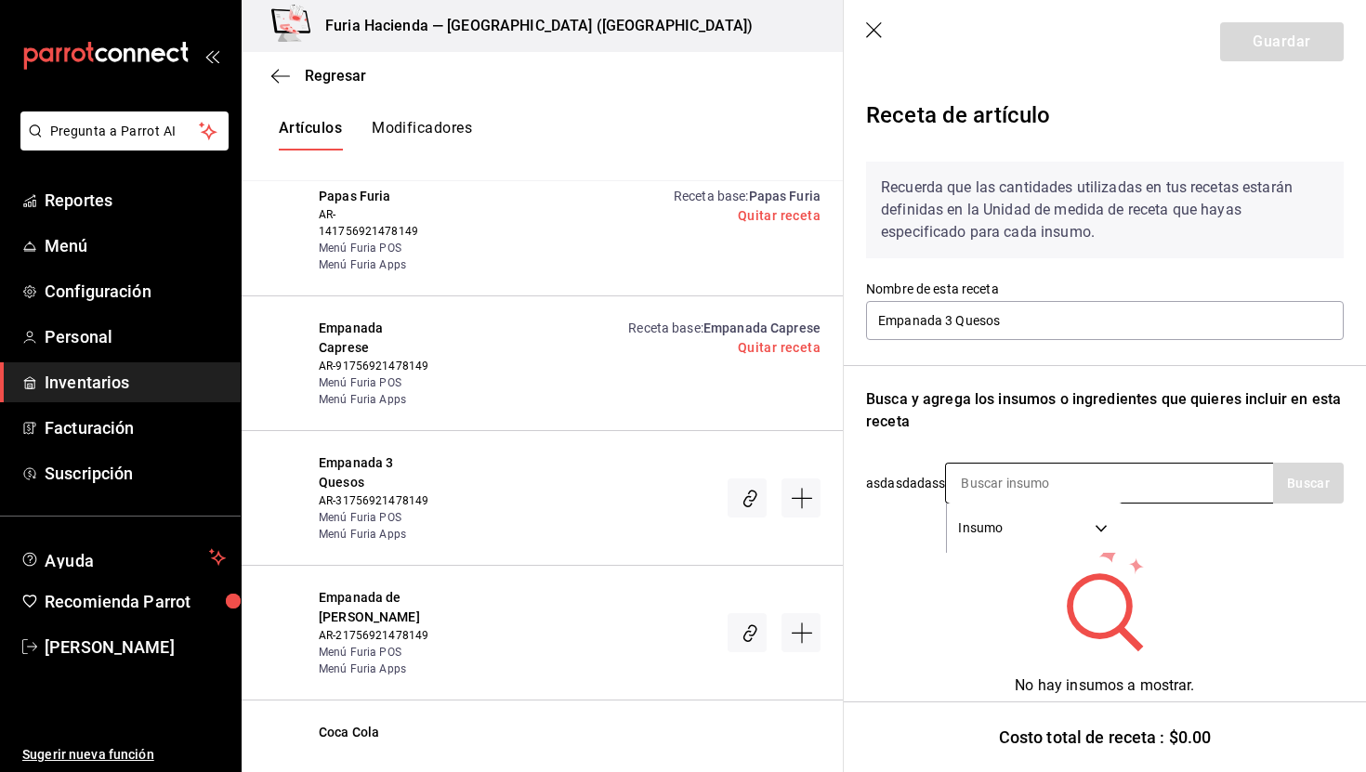
click at [1070, 487] on input at bounding box center [1039, 483] width 186 height 39
type input "3 ques"
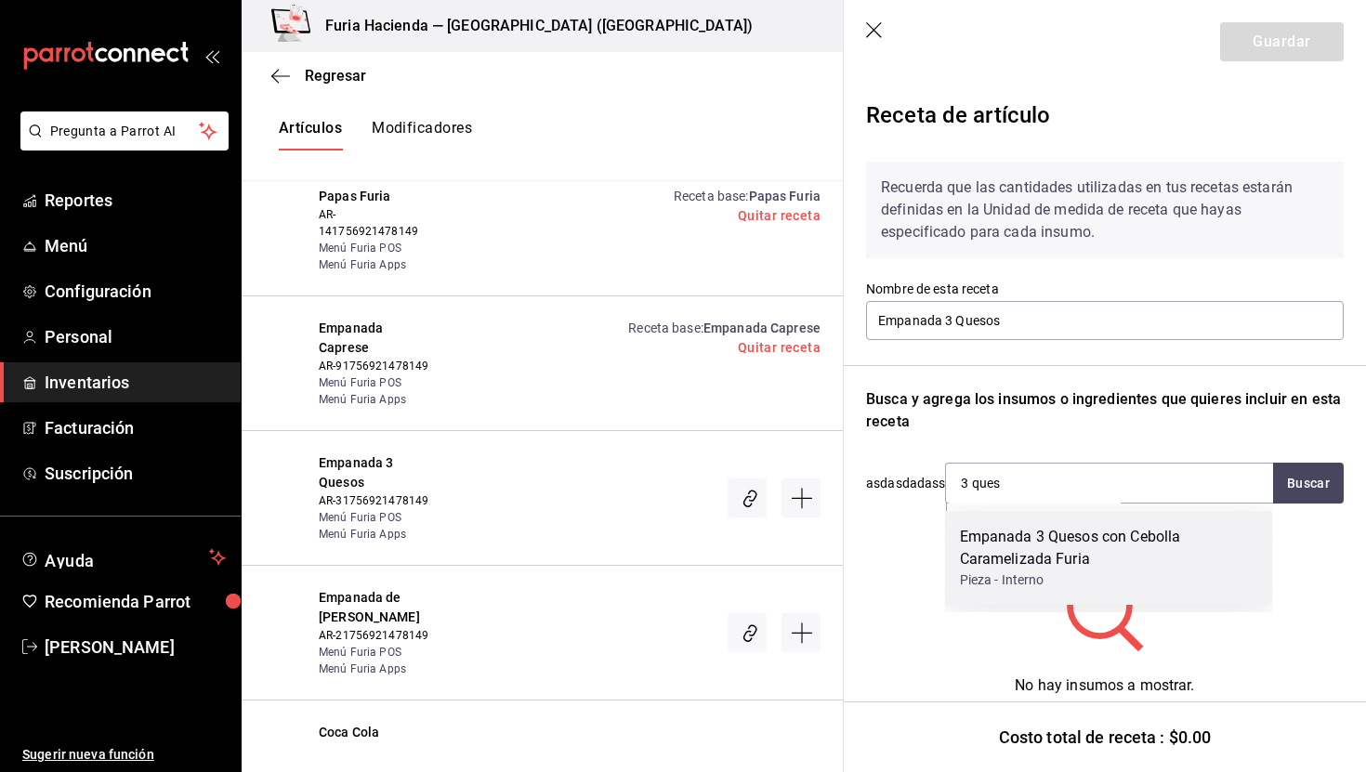
click at [1105, 537] on div "Empanada 3 Quesos con Cebolla Caramelizada Furia" at bounding box center [1109, 548] width 298 height 45
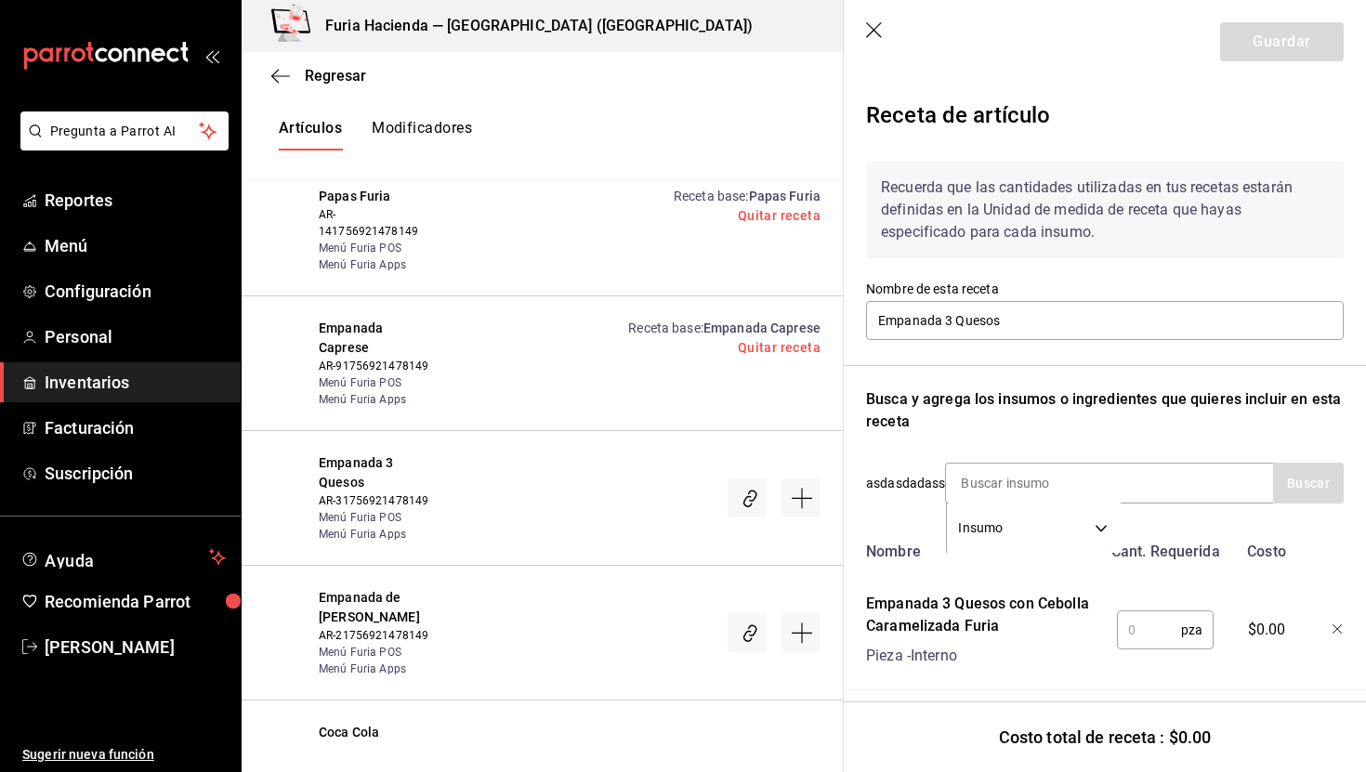
click at [1148, 628] on input "text" at bounding box center [1149, 630] width 64 height 37
type input "1"
click at [1283, 43] on button "Guardar" at bounding box center [1283, 41] width 124 height 39
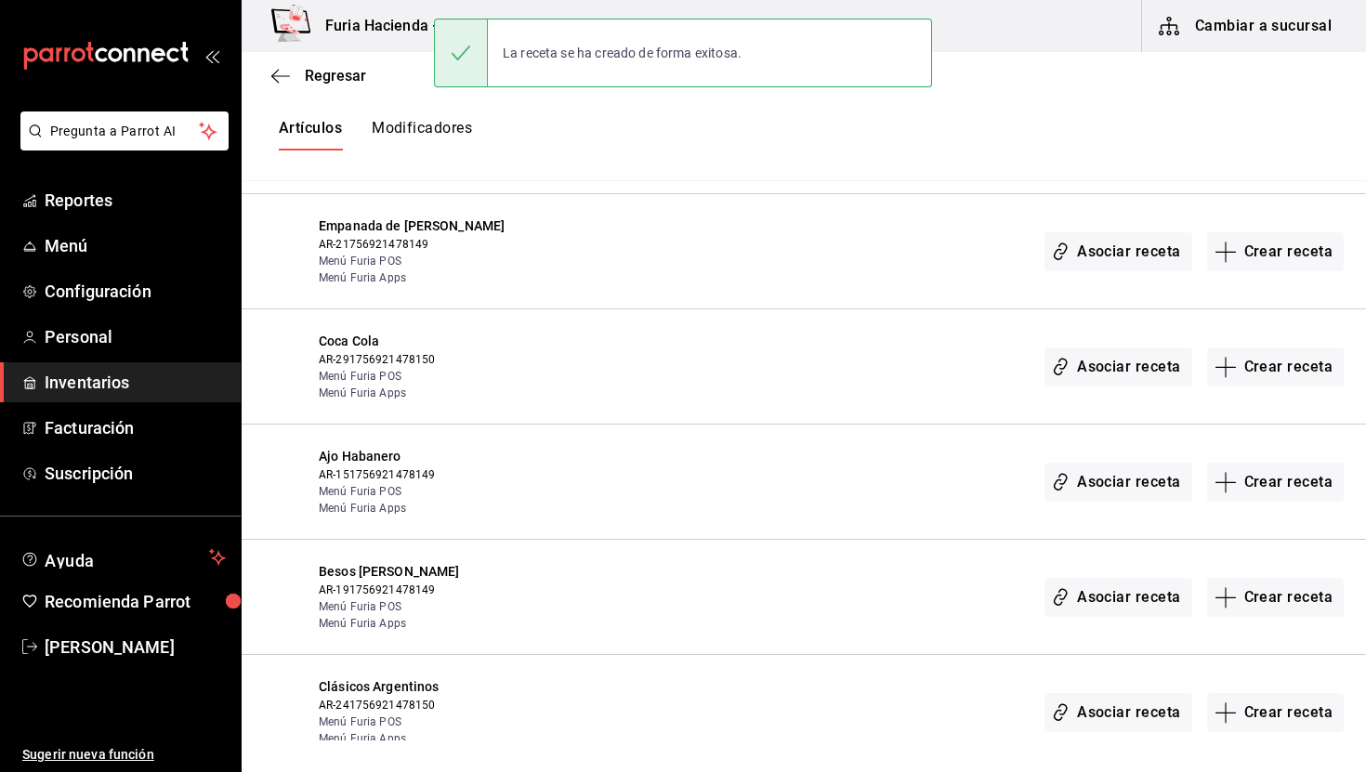
scroll to position [1511, 0]
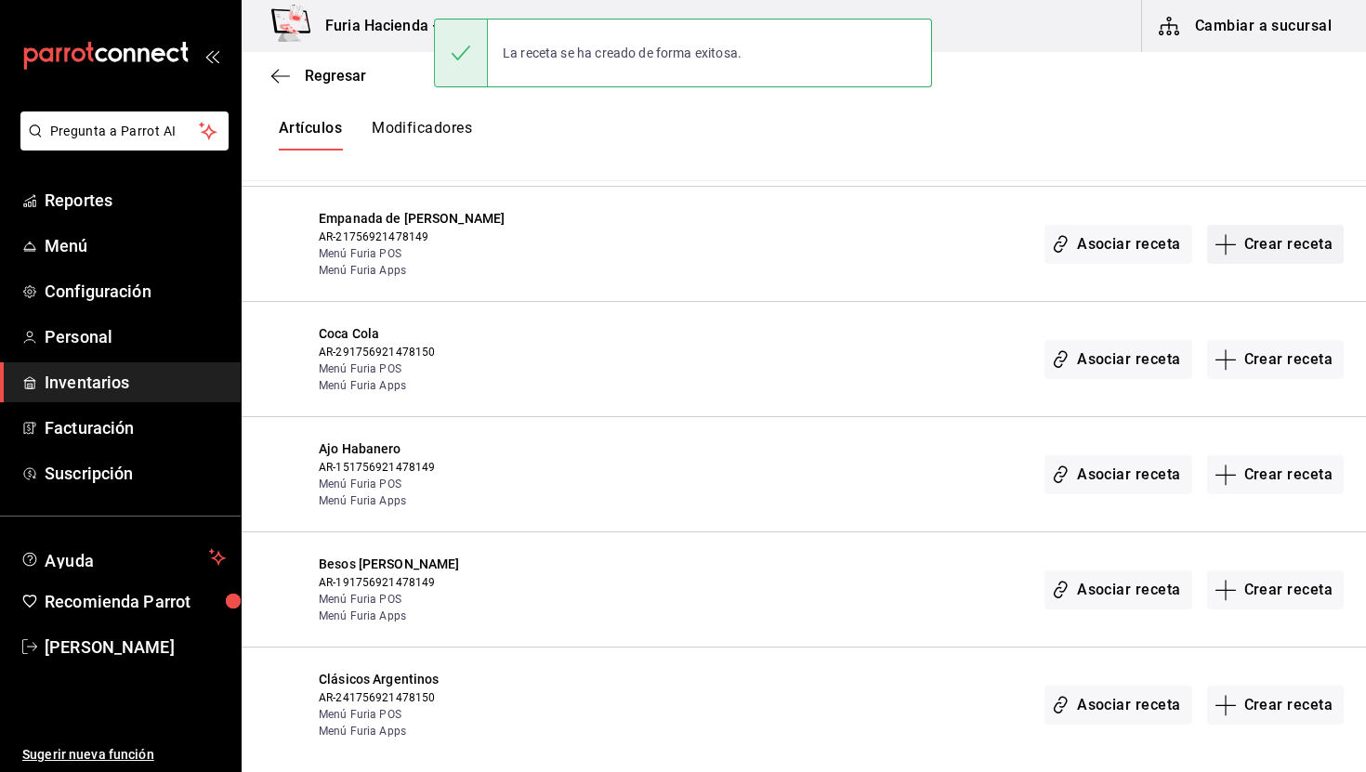
click at [1274, 256] on button "Crear receta" at bounding box center [1277, 244] width 138 height 39
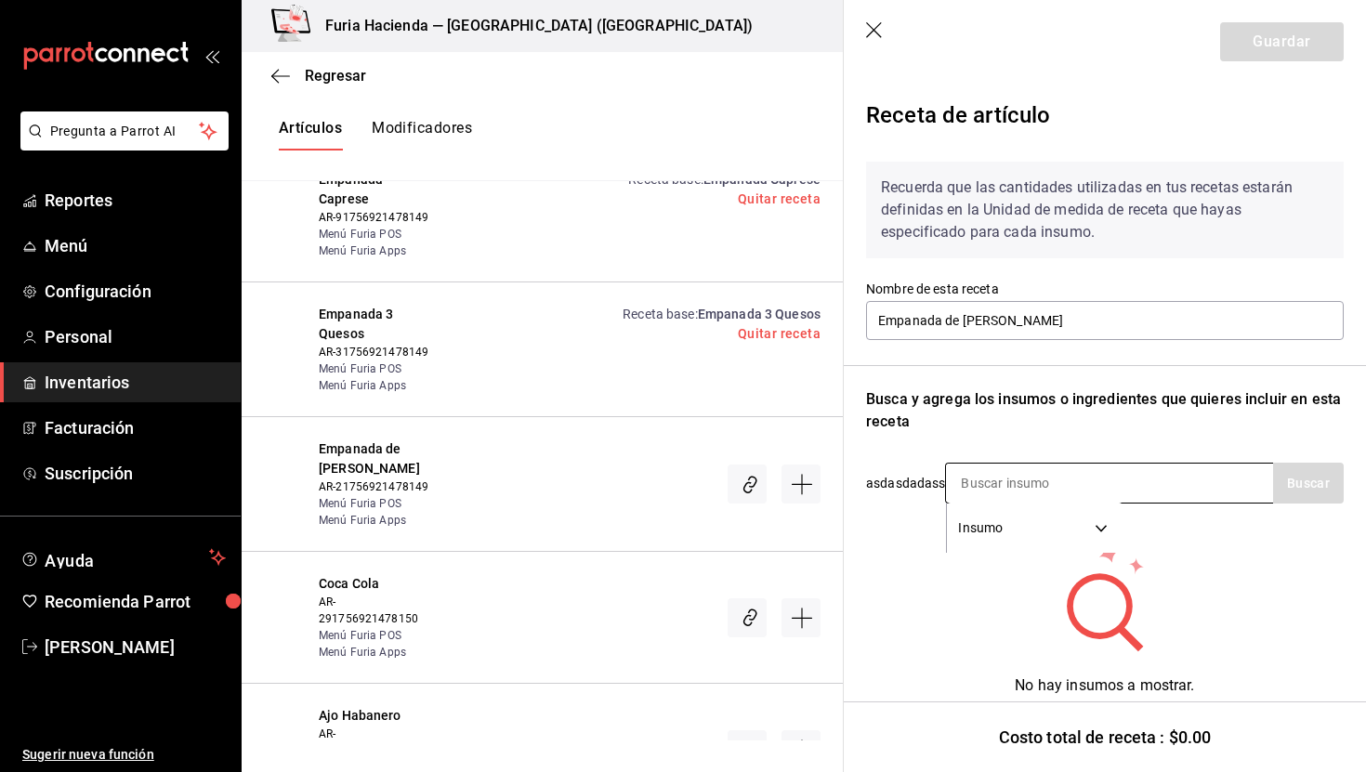
click at [1049, 473] on input at bounding box center [1039, 483] width 186 height 39
type input "jamon ser"
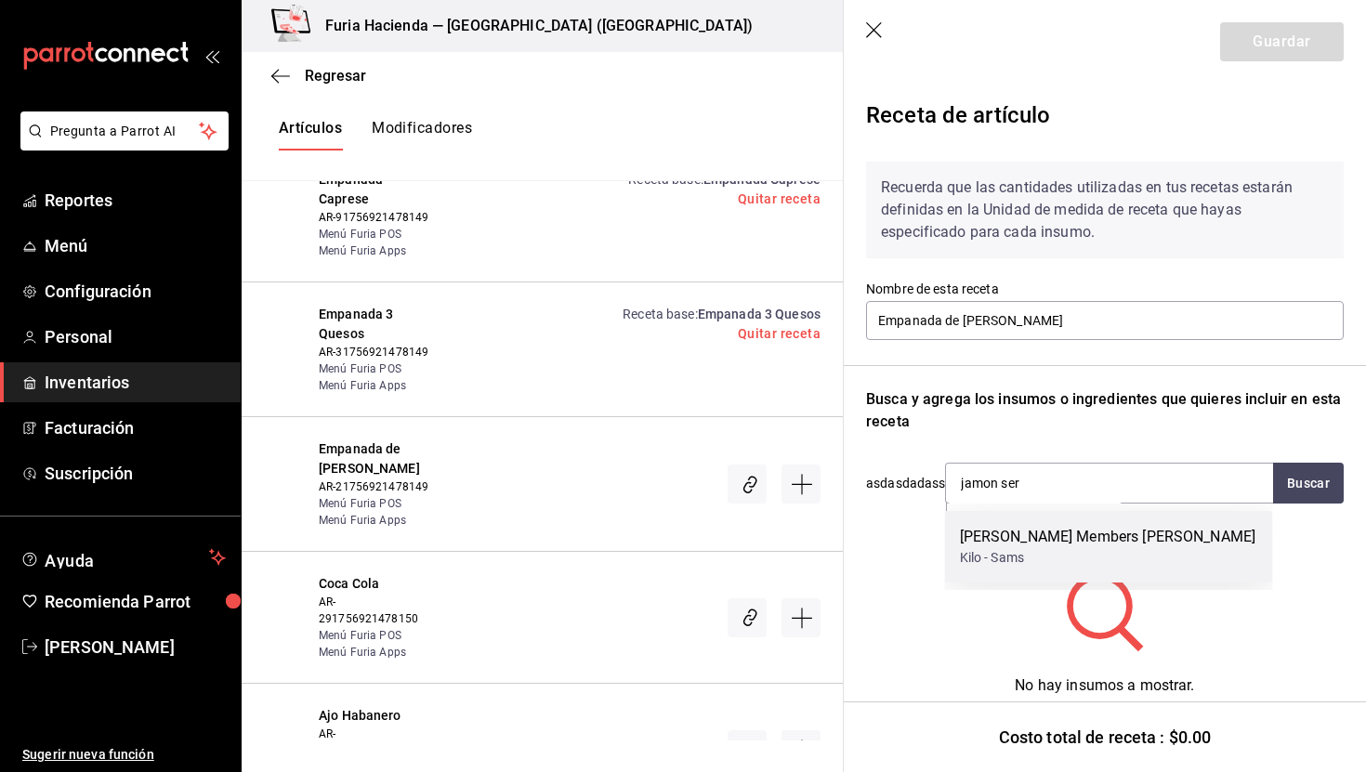
click at [1073, 533] on div "[PERSON_NAME] Members [PERSON_NAME]" at bounding box center [1108, 537] width 297 height 22
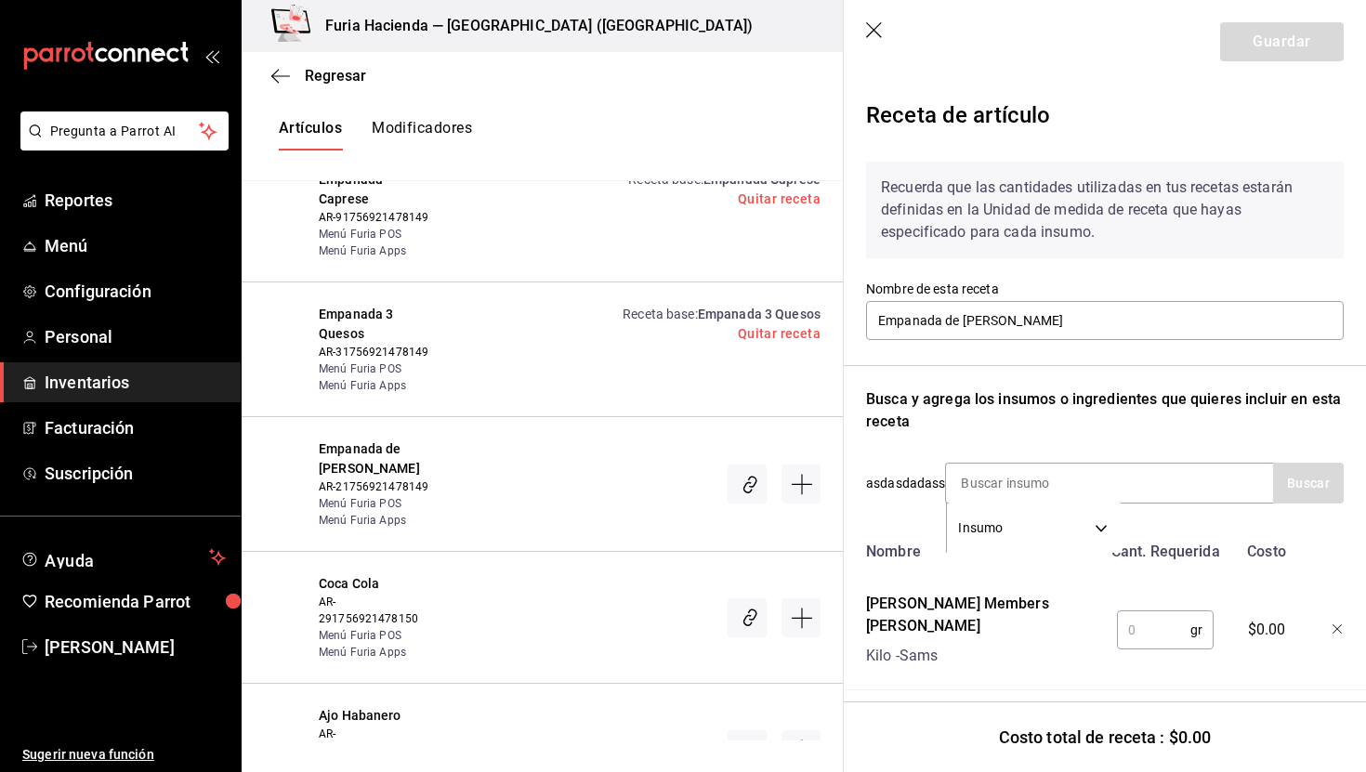
click at [1335, 625] on icon "button" at bounding box center [1338, 630] width 11 height 11
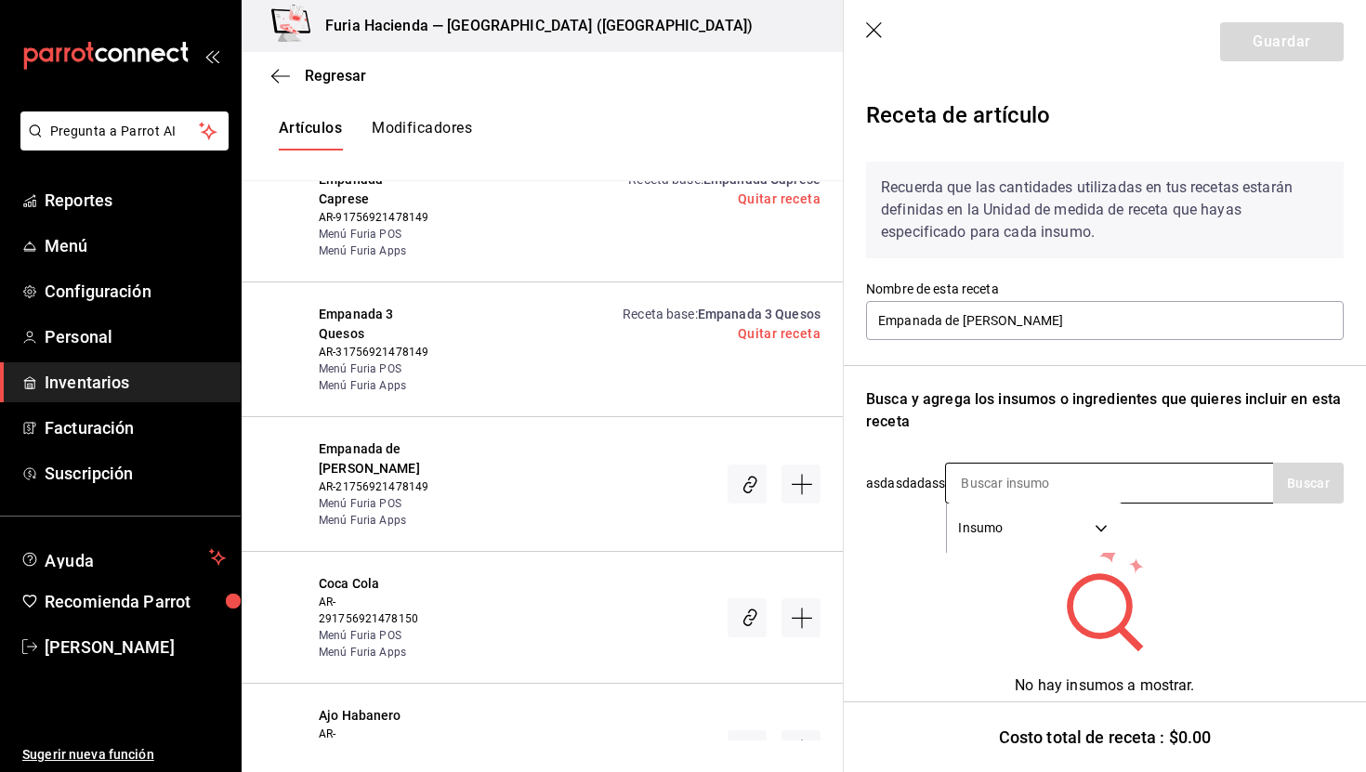
click at [1008, 479] on input at bounding box center [1039, 483] width 186 height 39
type input "empana"
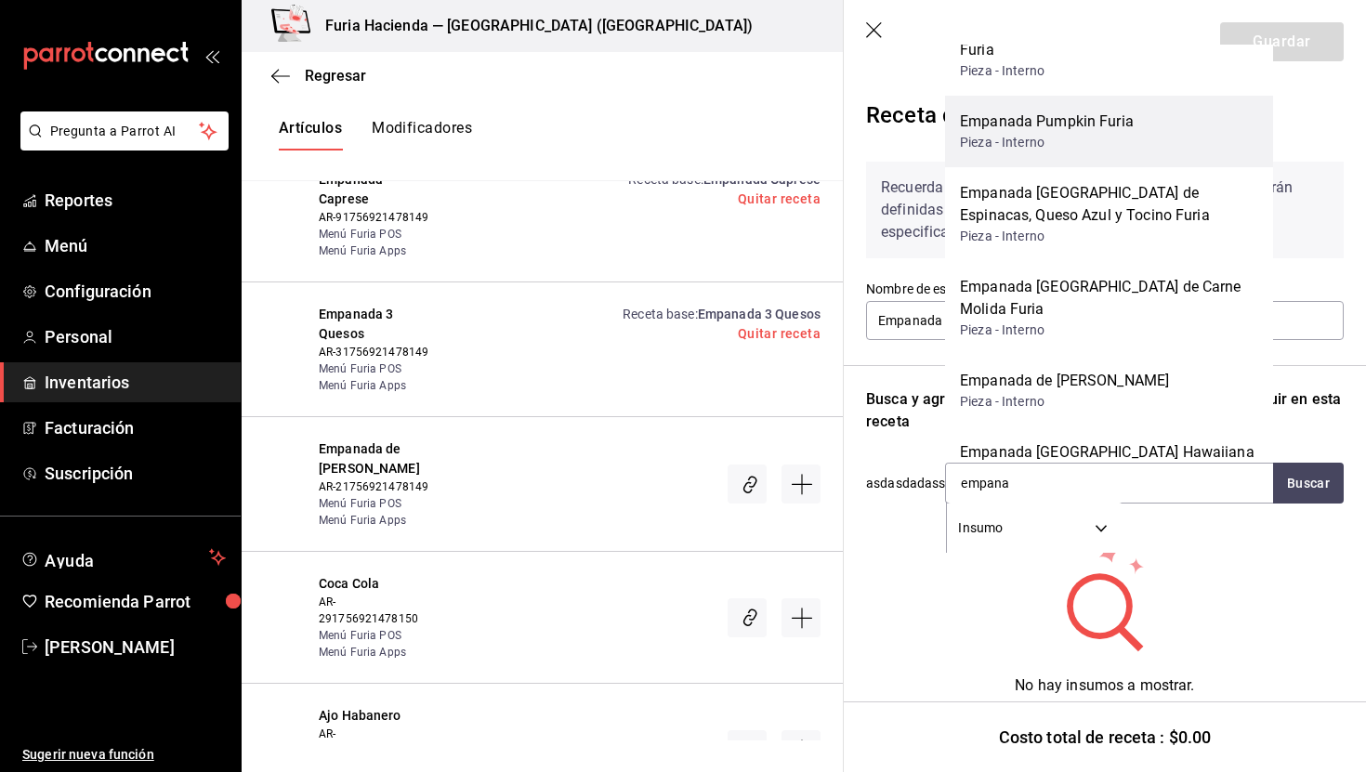
scroll to position [141, 0]
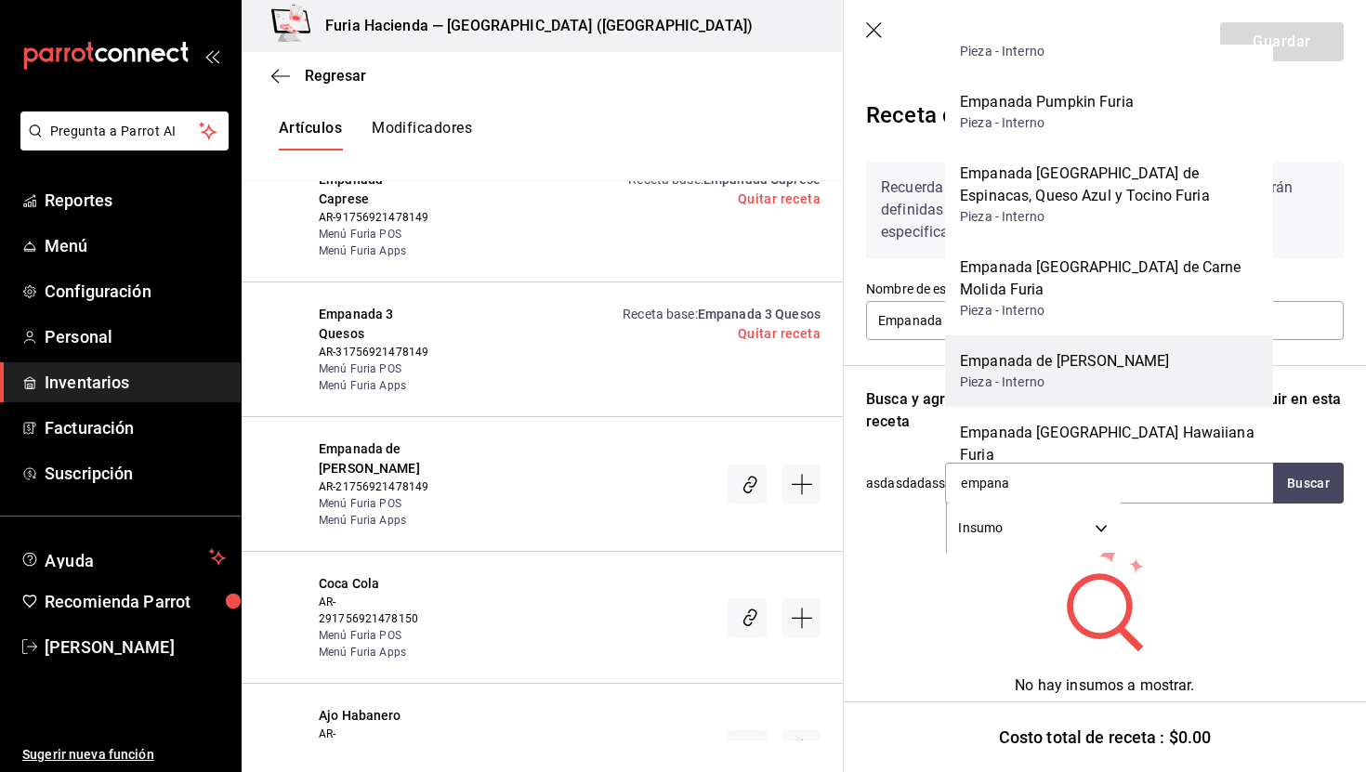
click at [1089, 350] on div "Empanada de [PERSON_NAME]" at bounding box center [1064, 361] width 209 height 22
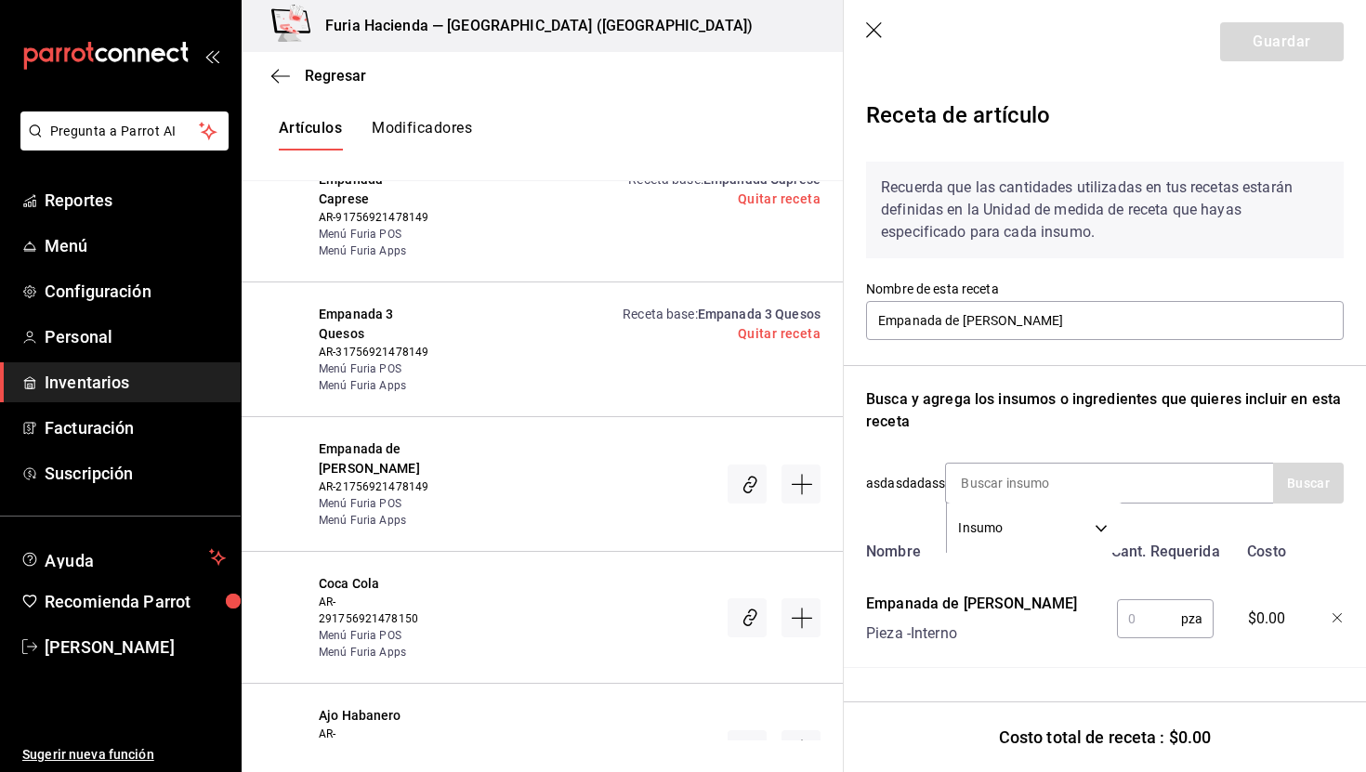
click at [1142, 633] on input "text" at bounding box center [1149, 619] width 64 height 37
type input "1"
click at [1291, 50] on button "Guardar" at bounding box center [1283, 41] width 124 height 39
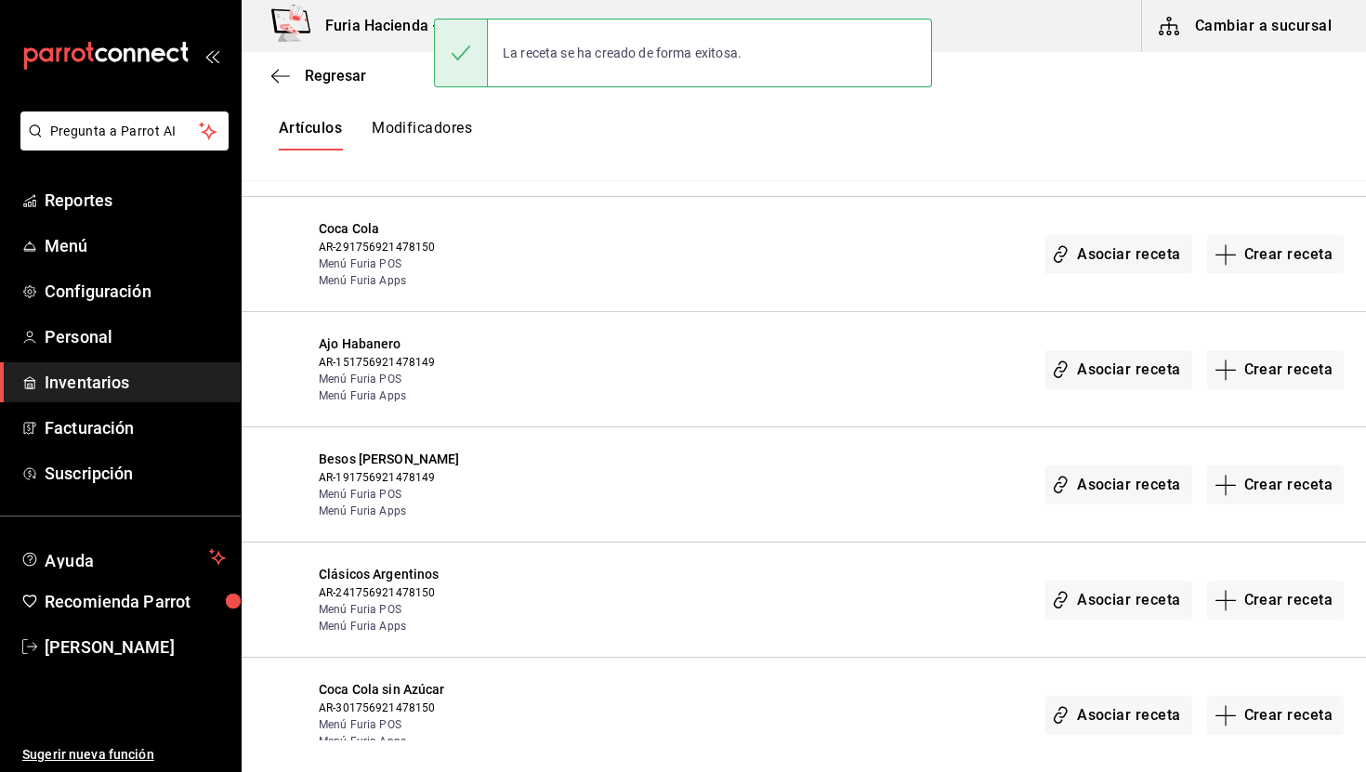
scroll to position [1621, 0]
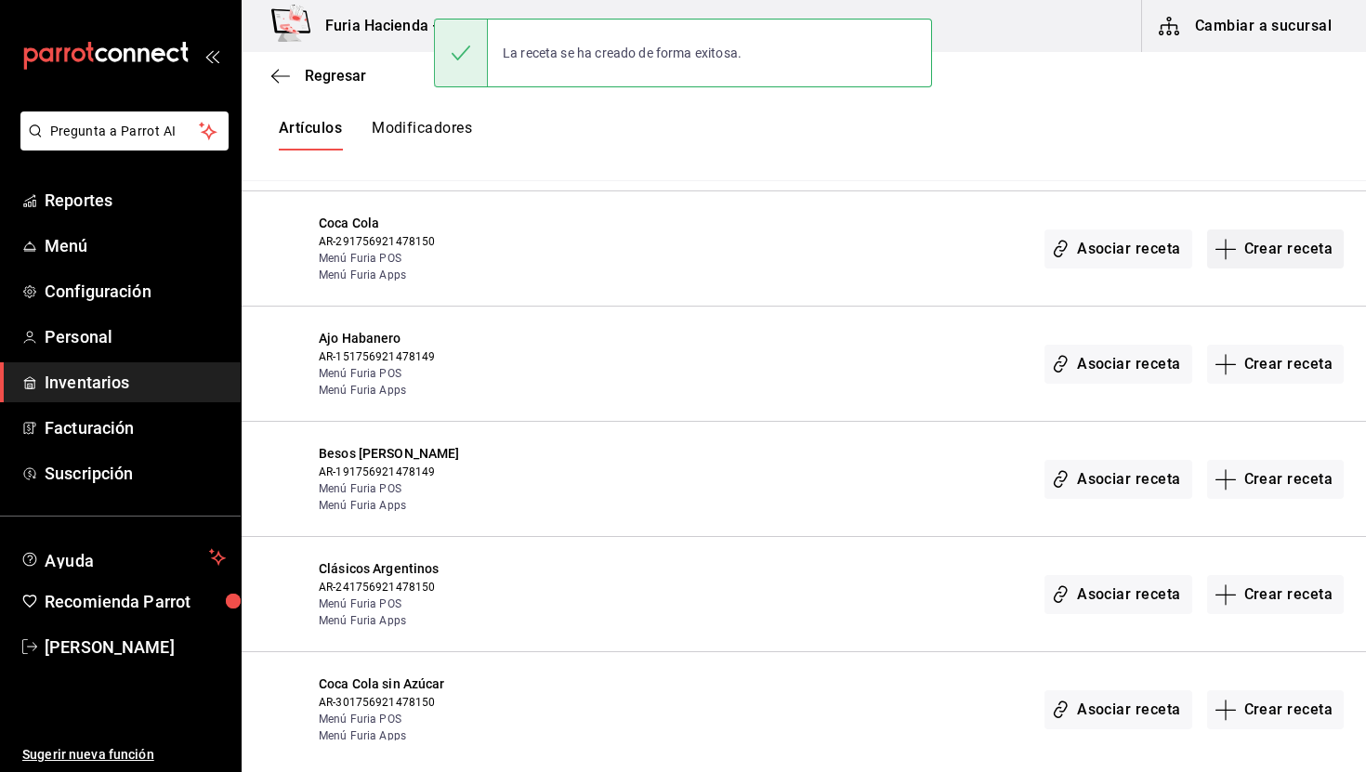
click at [1292, 253] on button "Crear receta" at bounding box center [1277, 249] width 138 height 39
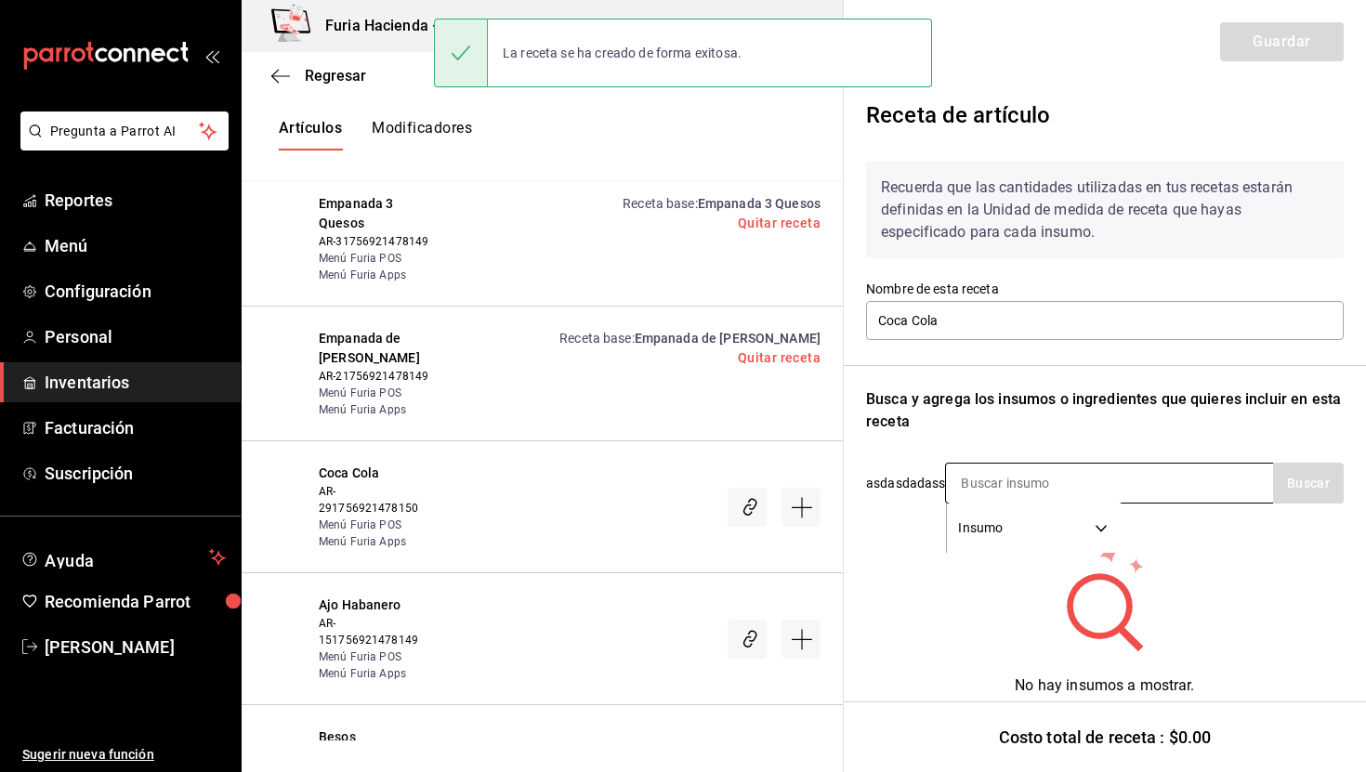
click at [1077, 480] on input at bounding box center [1039, 483] width 186 height 39
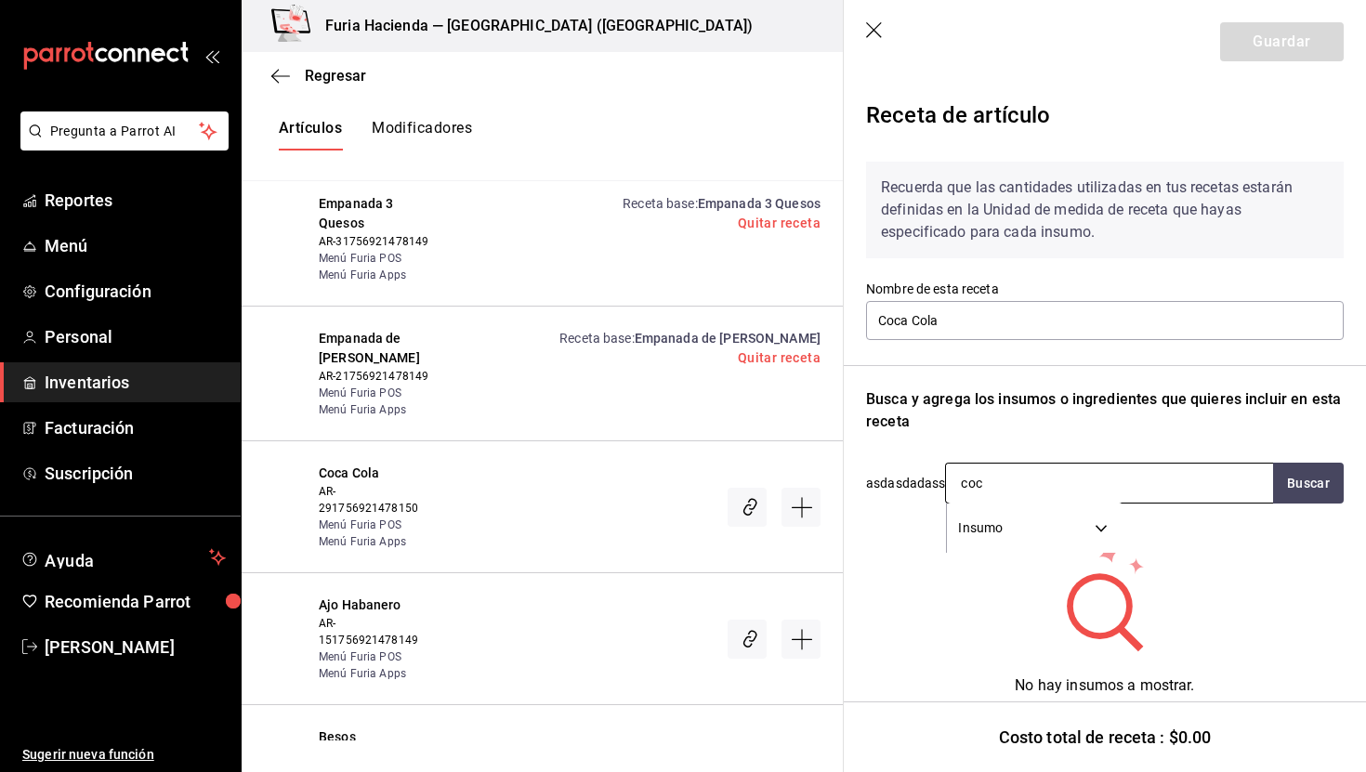
type input "coca"
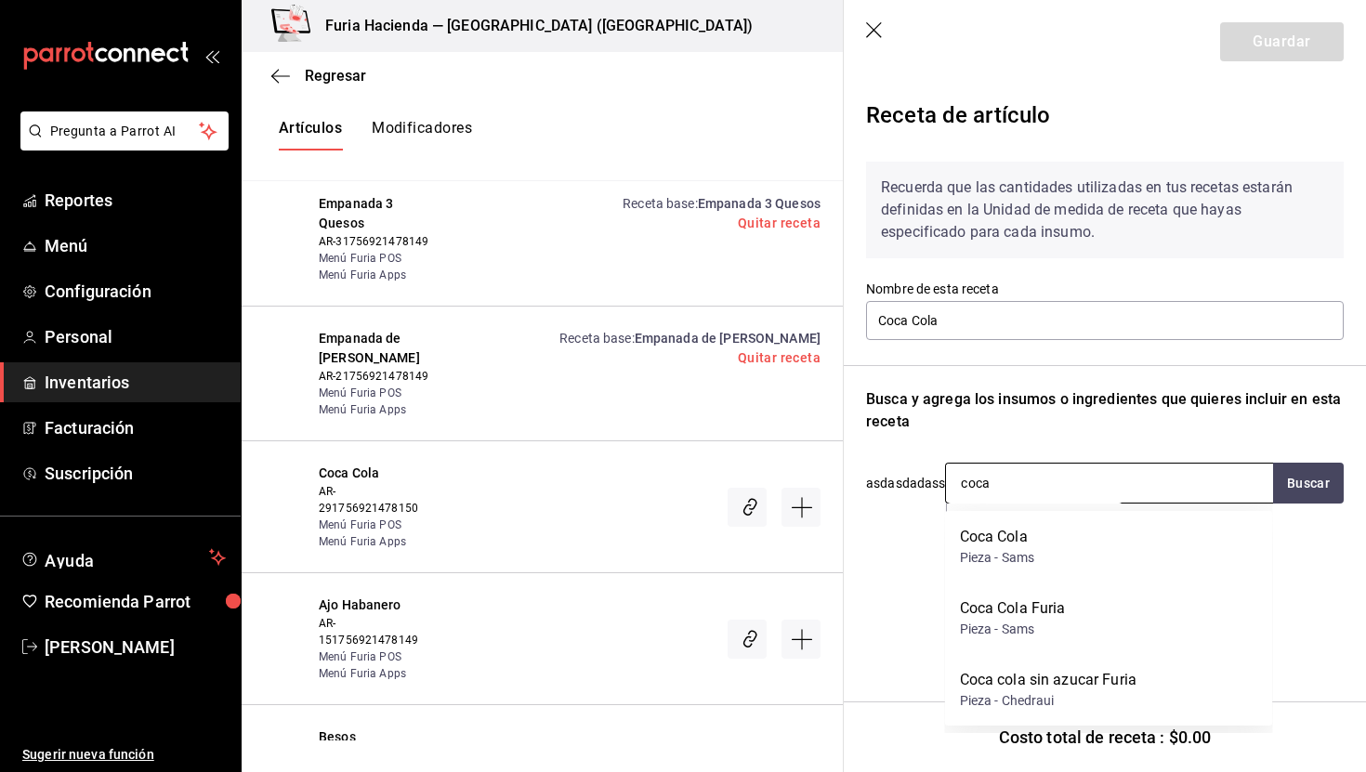
scroll to position [21, 0]
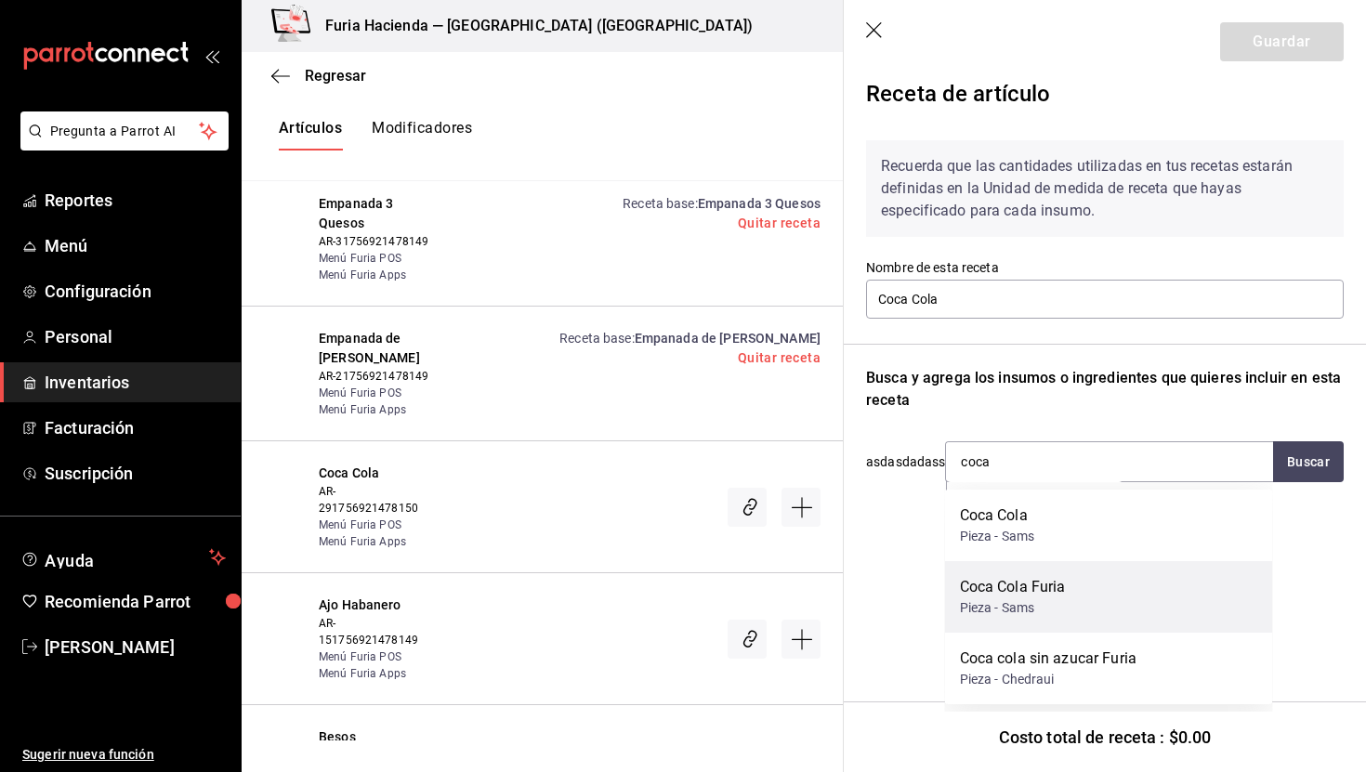
click at [1075, 601] on div "Coca Cola Furia Pieza - Sams" at bounding box center [1109, 597] width 328 height 72
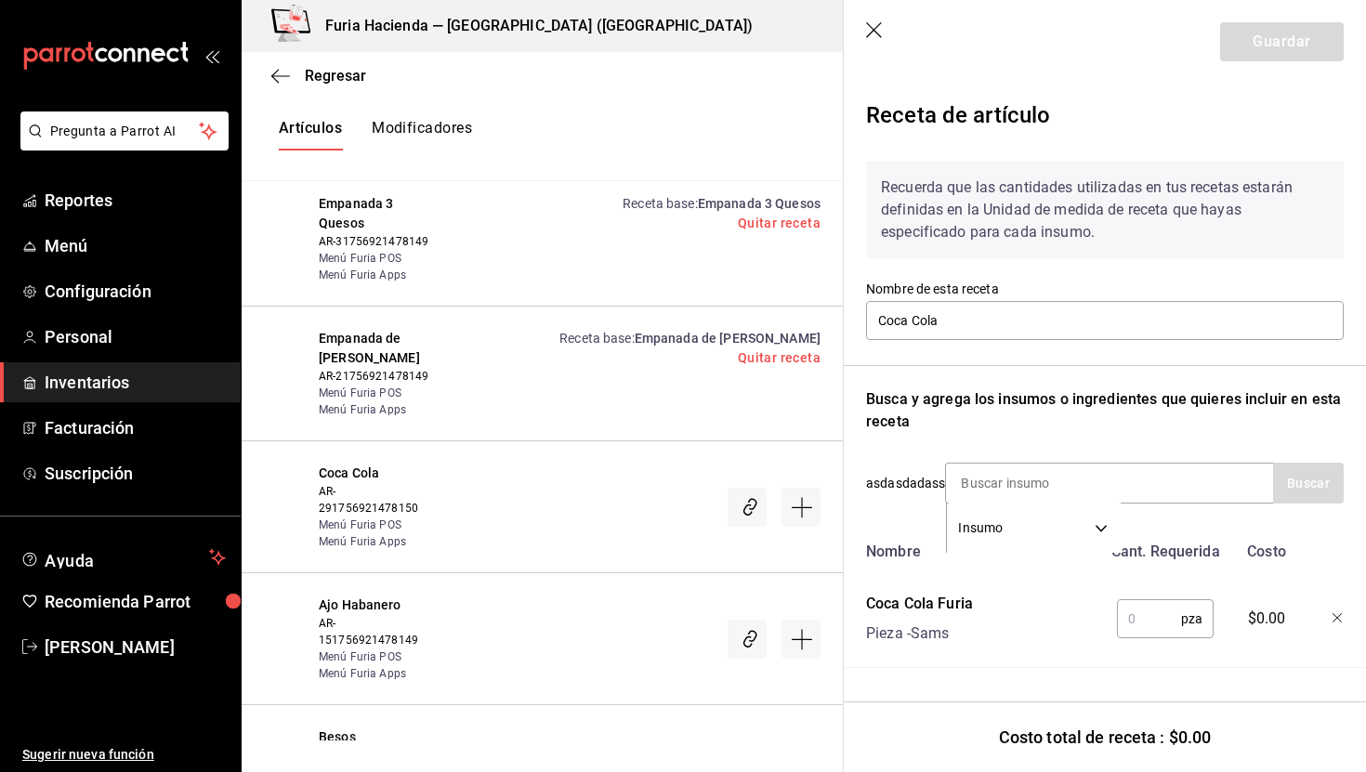
scroll to position [0, 0]
click at [1145, 623] on input "text" at bounding box center [1149, 619] width 64 height 37
type input "1"
click at [1303, 46] on button "Guardar" at bounding box center [1283, 41] width 124 height 39
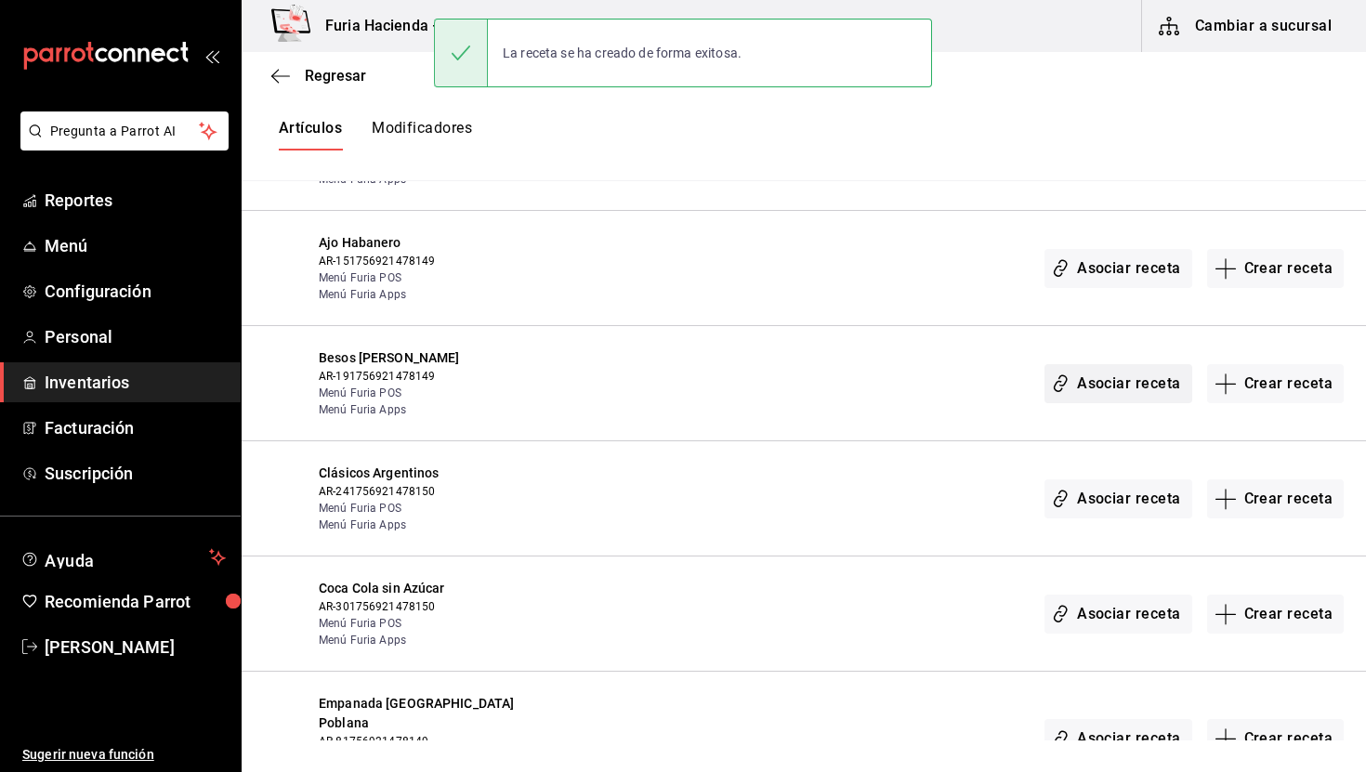
scroll to position [1718, 0]
click at [1293, 278] on button "Crear receta" at bounding box center [1277, 267] width 138 height 39
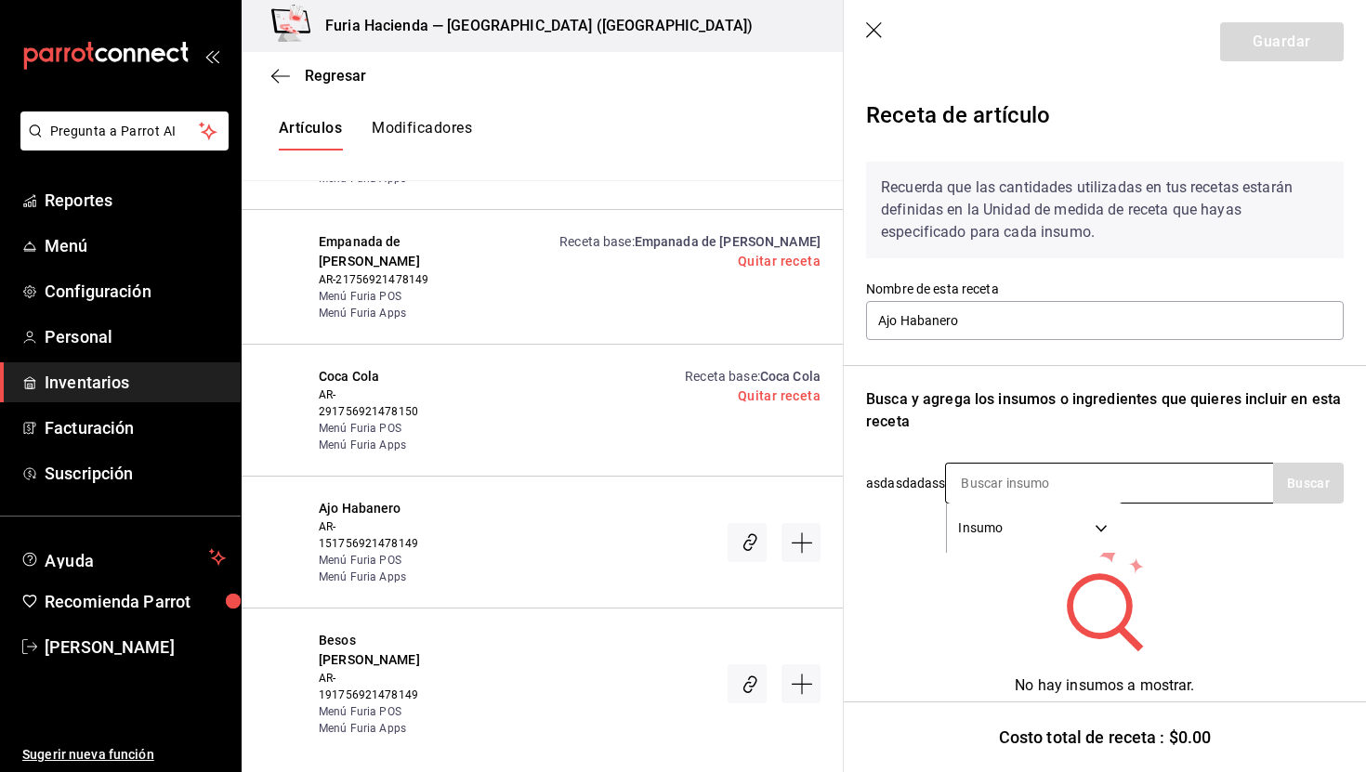
click at [973, 474] on input at bounding box center [1039, 483] width 186 height 39
type input "[PERSON_NAME]"
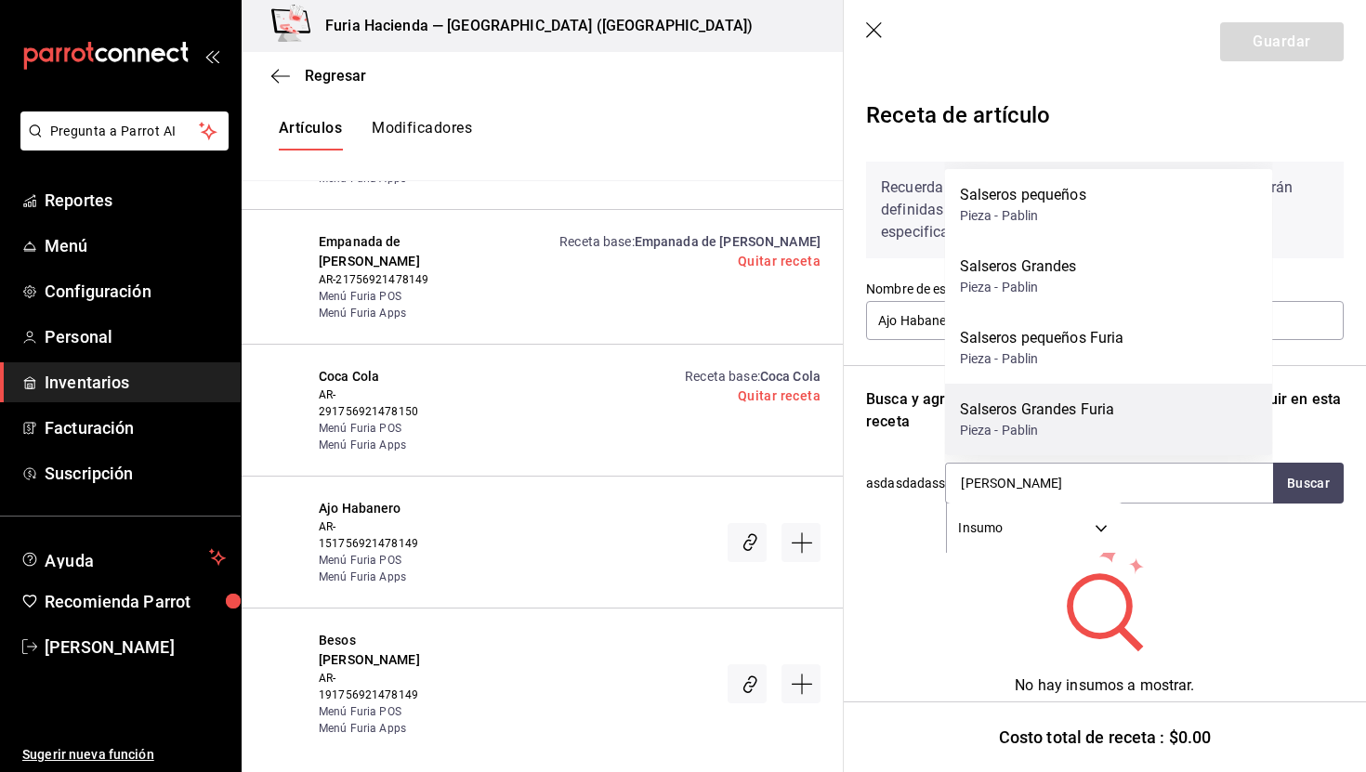
click at [1099, 416] on div "Salseros Grandes Furia" at bounding box center [1037, 410] width 155 height 22
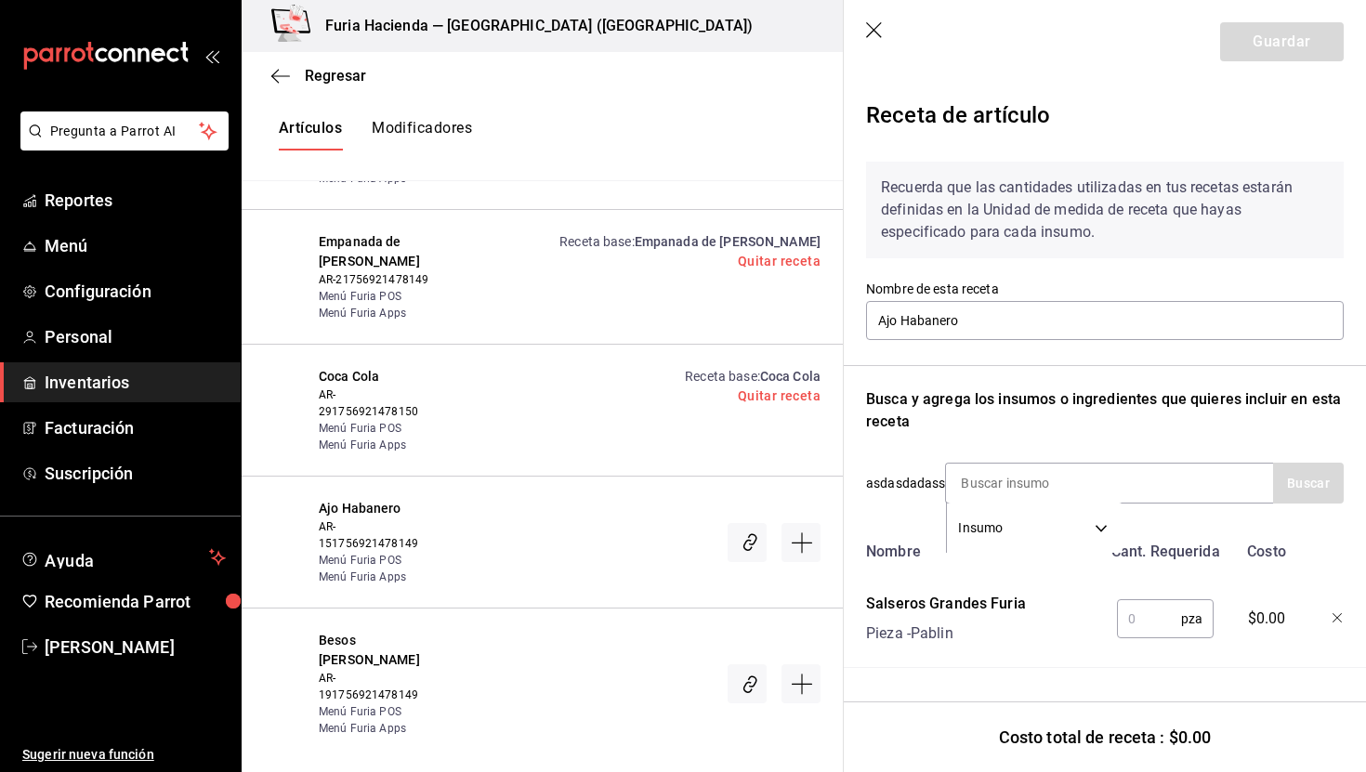
click at [1154, 624] on input "text" at bounding box center [1149, 619] width 64 height 37
type input "1"
click at [1013, 480] on input at bounding box center [1039, 483] width 186 height 39
type input "ajo"
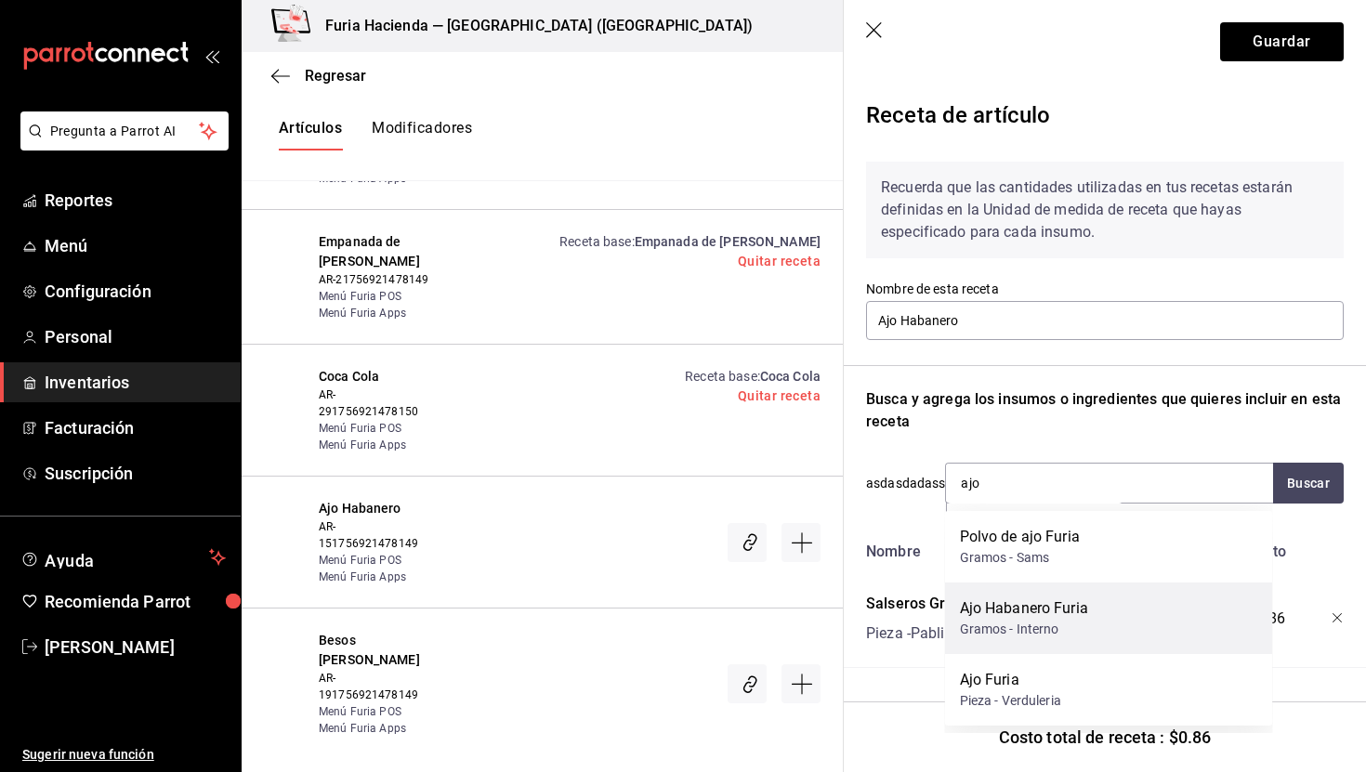
click at [1110, 626] on div "Ajo Habanero Furia Gramos - Interno" at bounding box center [1109, 619] width 328 height 72
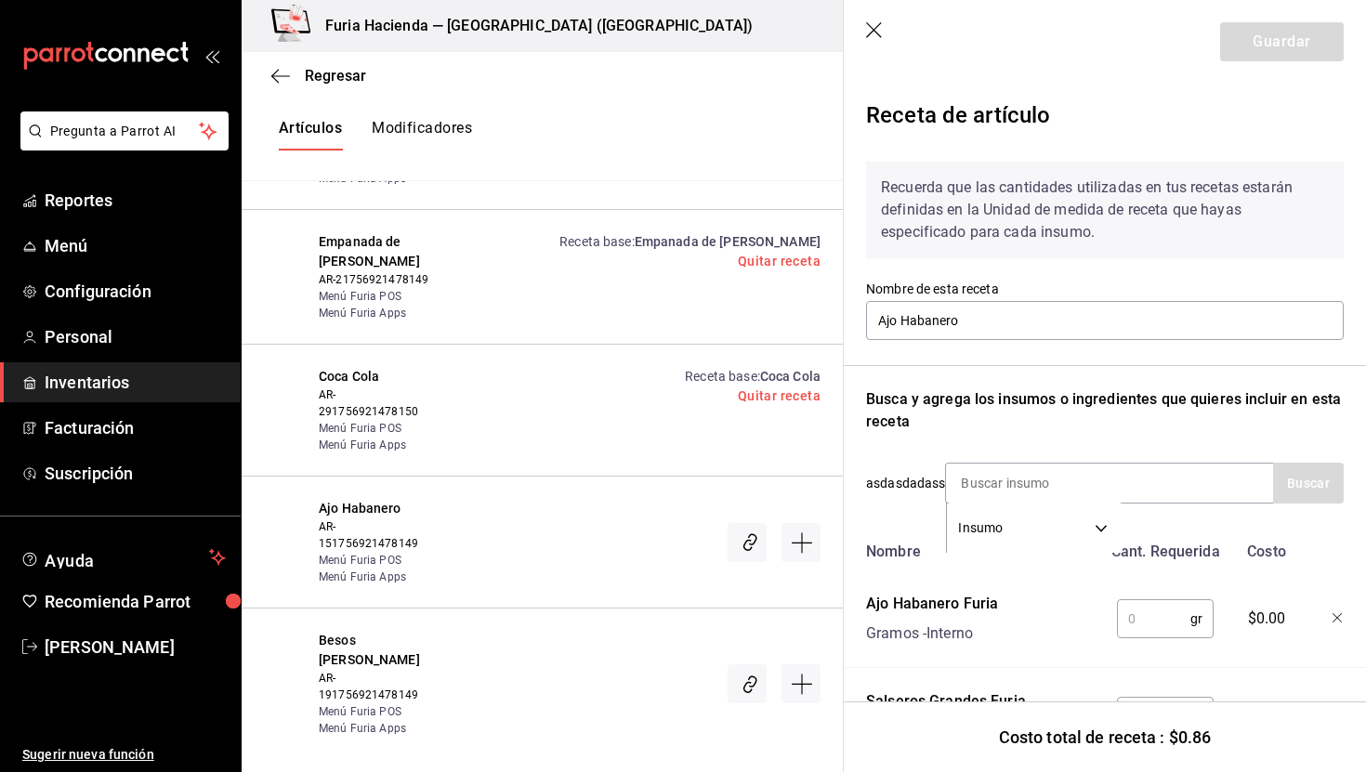
click at [1157, 617] on input "text" at bounding box center [1153, 619] width 73 height 37
type input "59.15"
click at [1261, 46] on button "Guardar" at bounding box center [1283, 41] width 124 height 39
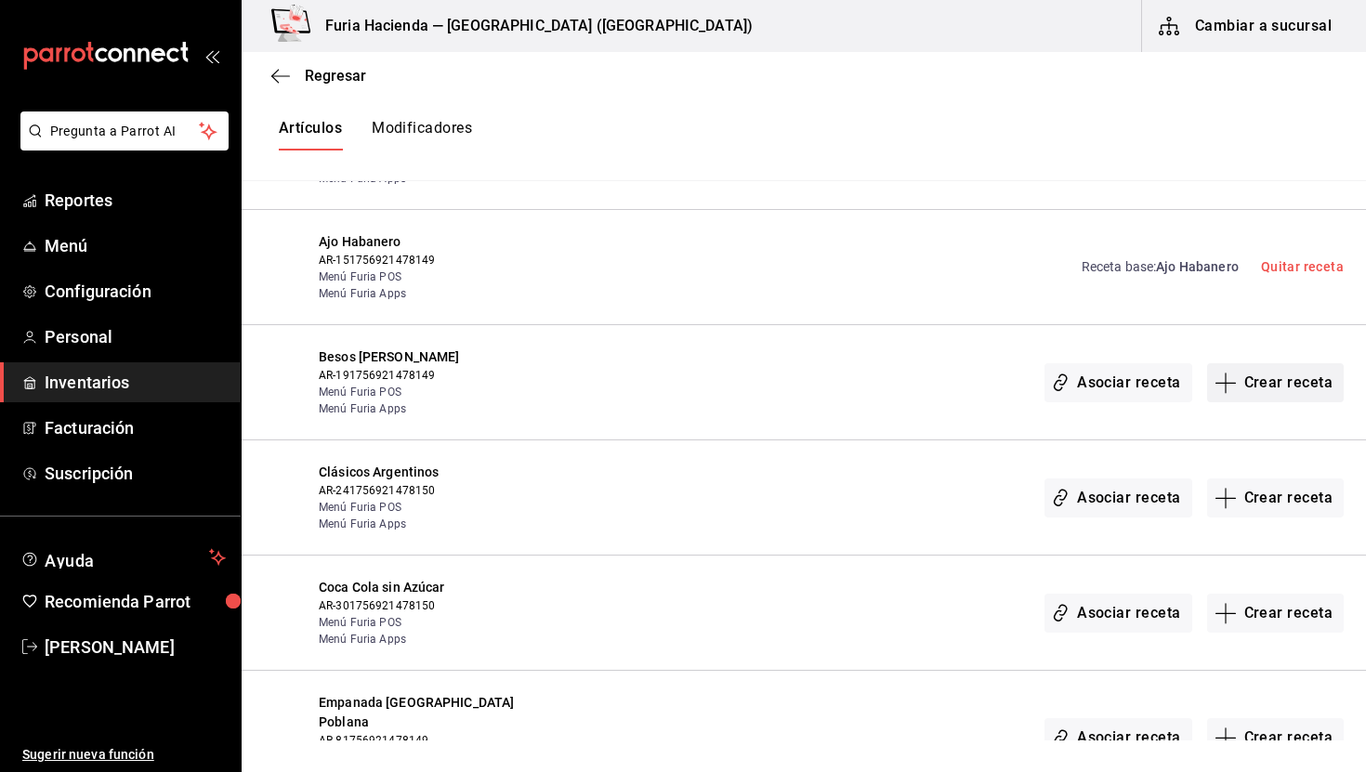
click at [1307, 390] on button "Crear receta" at bounding box center [1277, 382] width 138 height 39
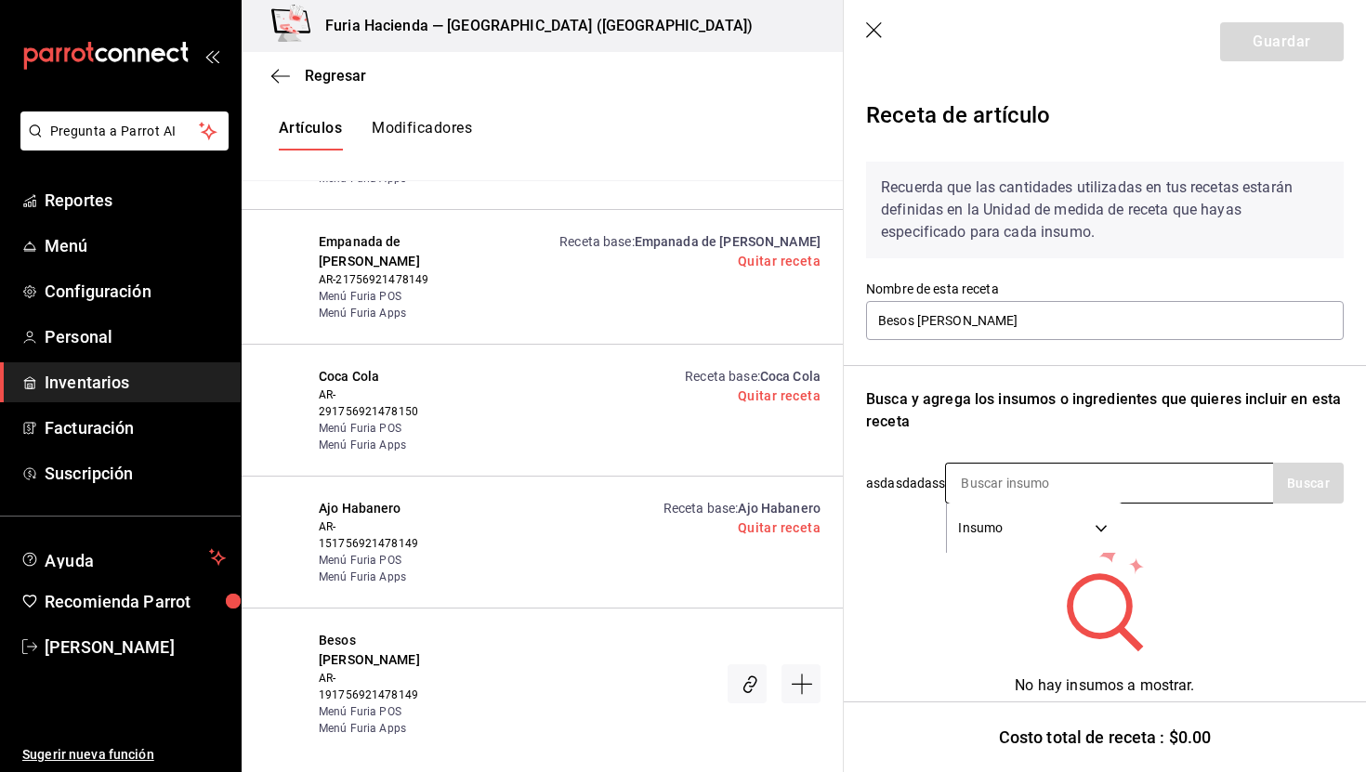
click at [1050, 495] on input at bounding box center [1039, 483] width 186 height 39
type input "besos"
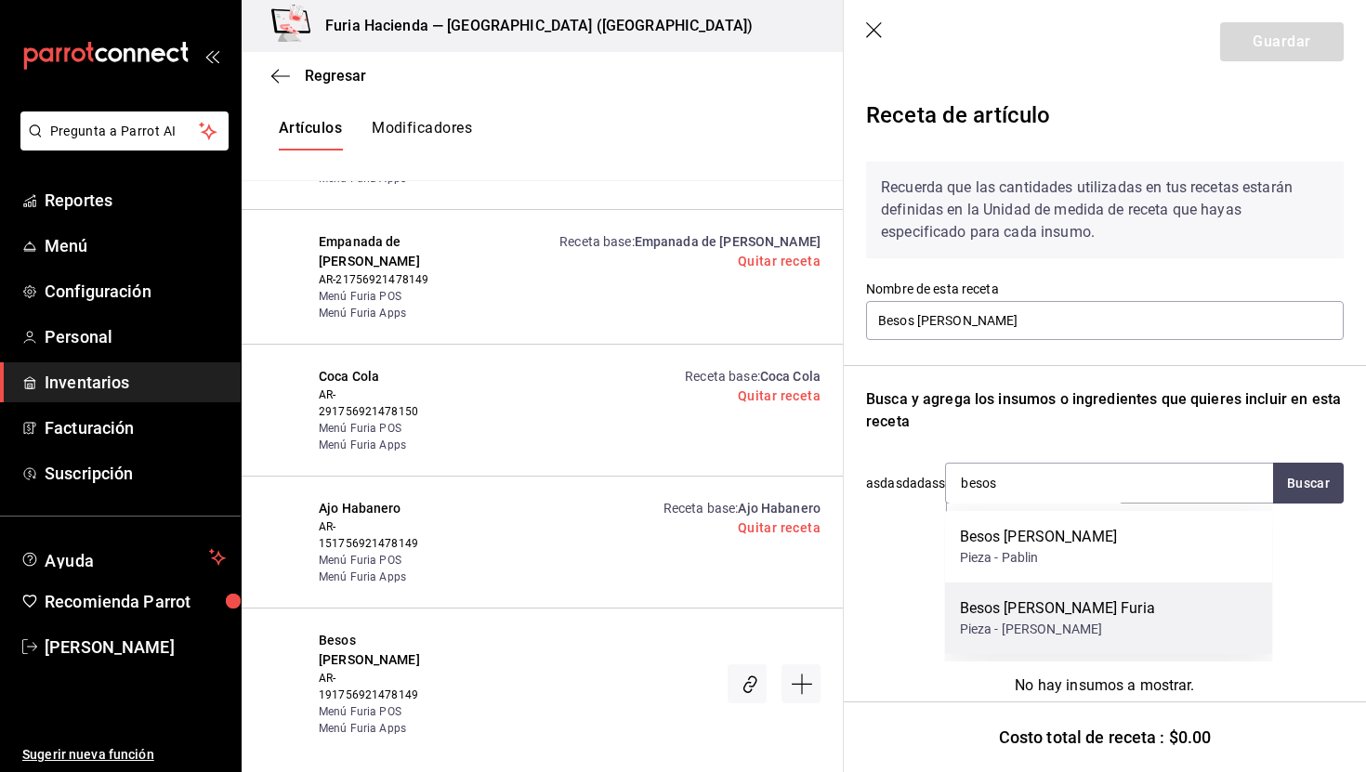
click at [1087, 620] on div "Pieza - [PERSON_NAME]" at bounding box center [1057, 630] width 195 height 20
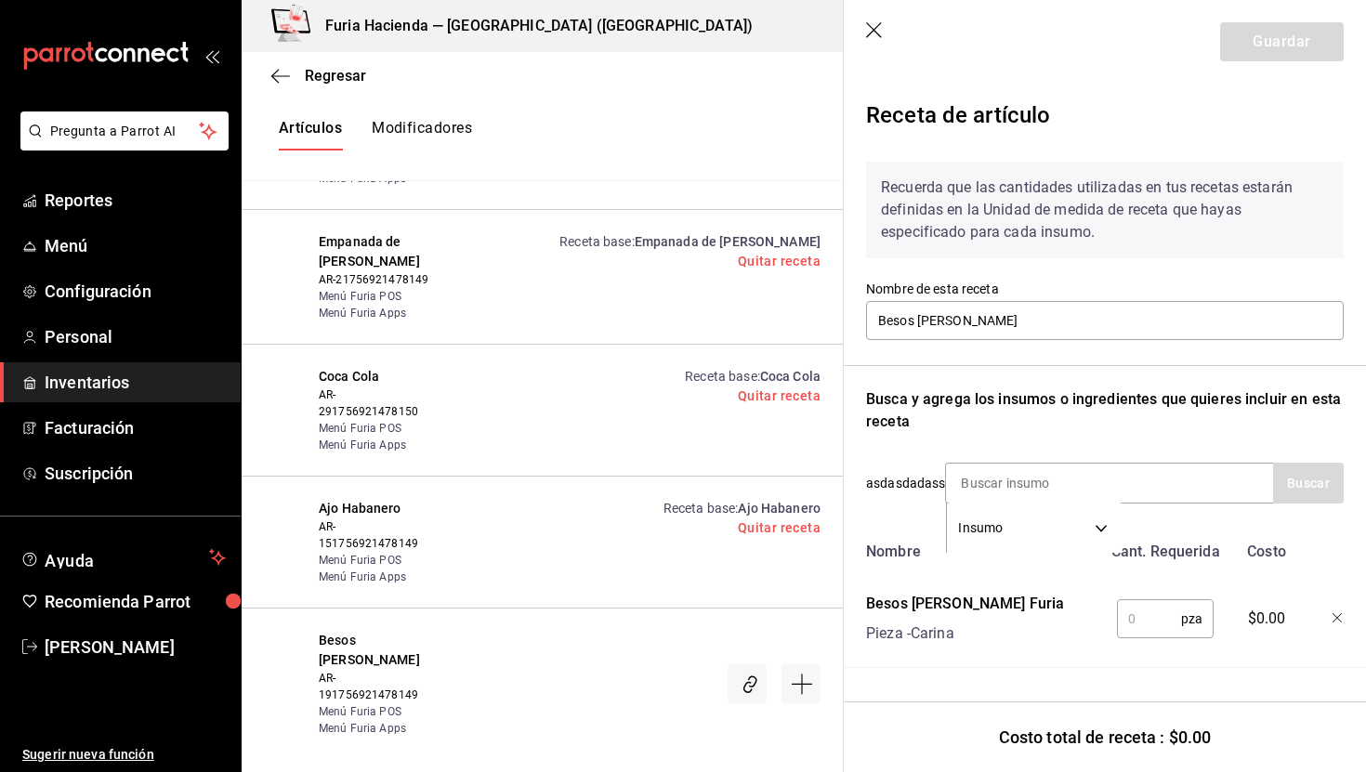
click at [1152, 618] on input "text" at bounding box center [1149, 619] width 64 height 37
type input "1"
click at [1266, 33] on button "Guardar" at bounding box center [1283, 41] width 124 height 39
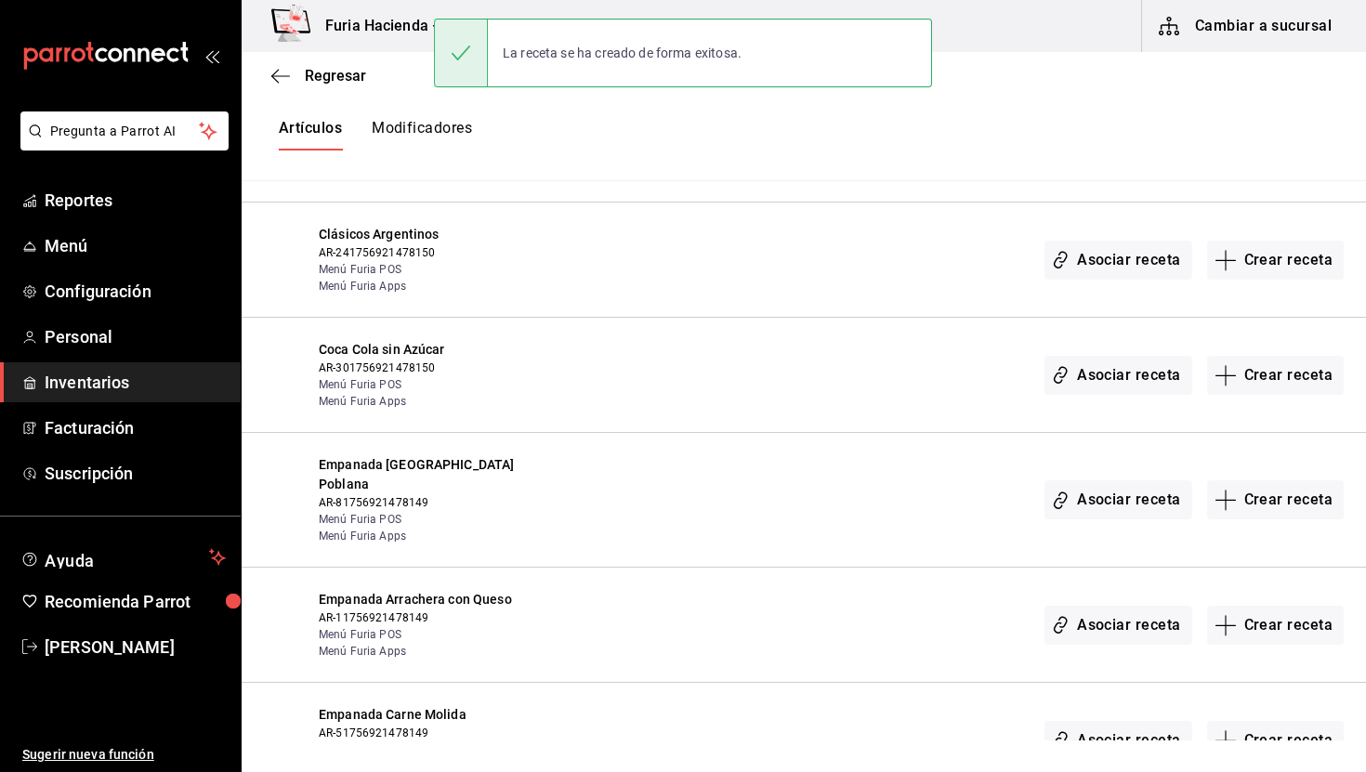
scroll to position [1958, 0]
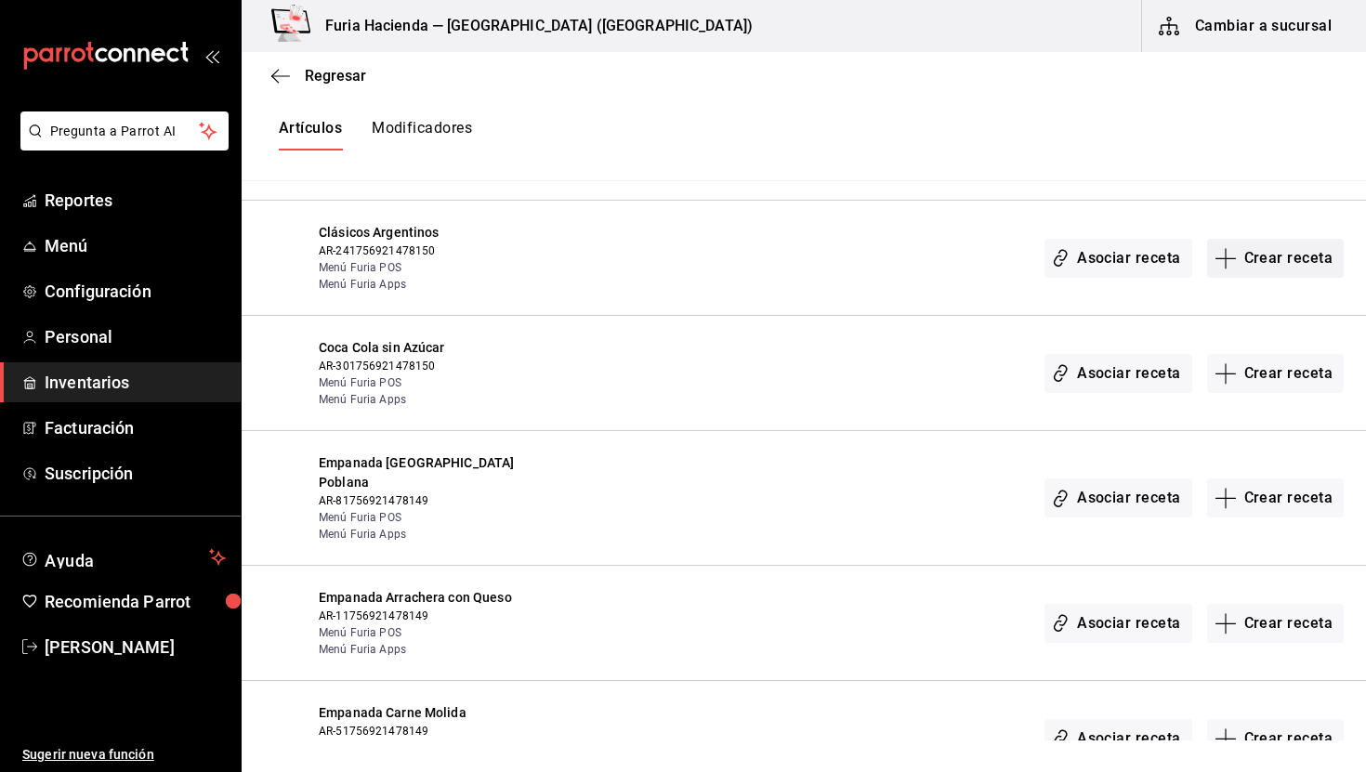
click at [1246, 257] on button "Crear receta" at bounding box center [1277, 258] width 138 height 39
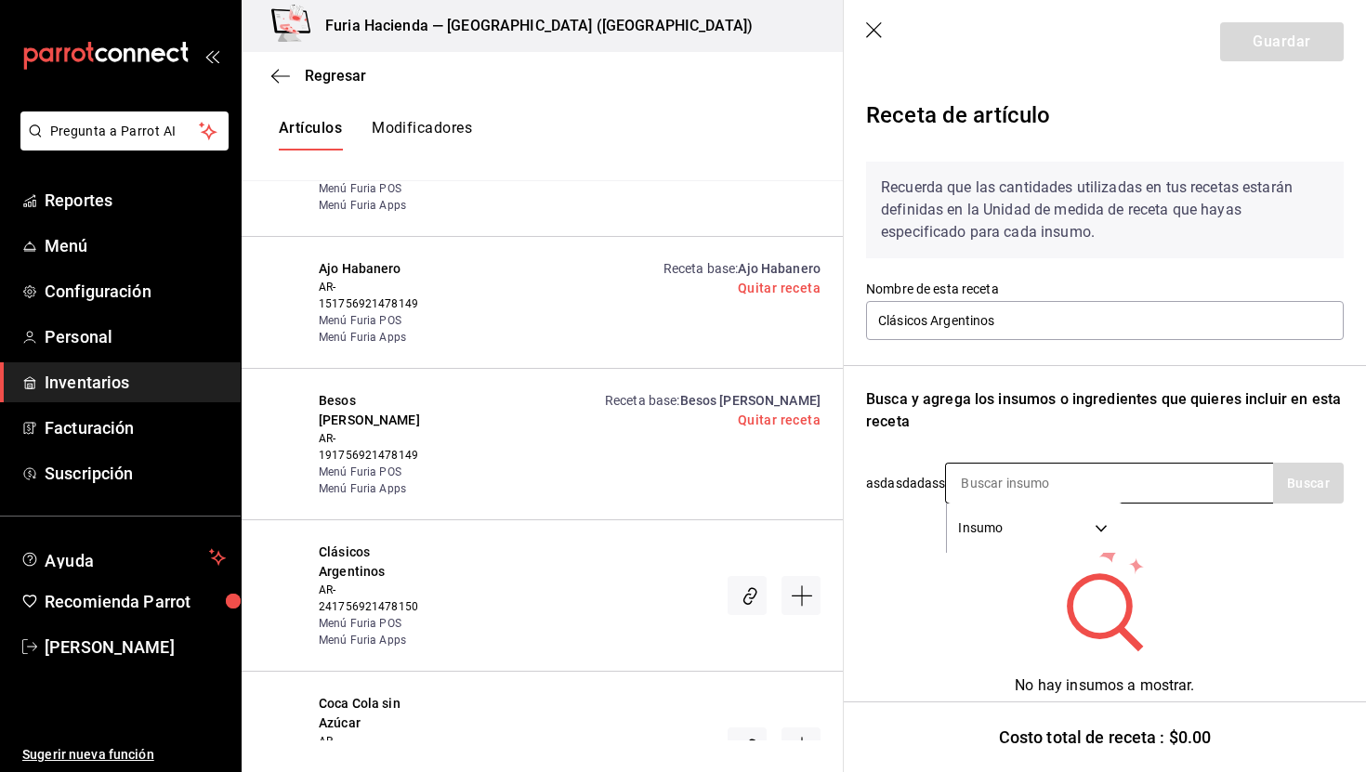
click at [1033, 475] on input at bounding box center [1039, 483] width 186 height 39
type input "caja"
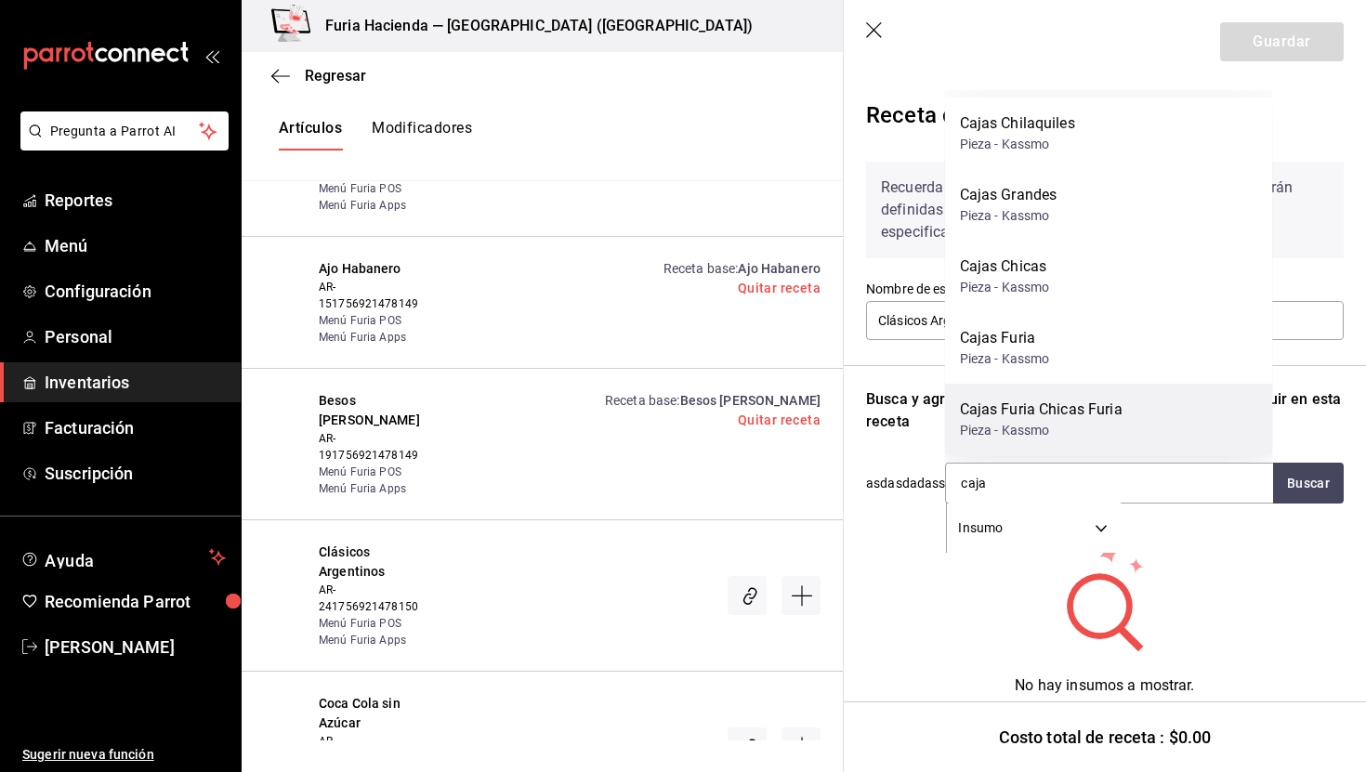
click at [1105, 423] on div "Pieza - Kassmo" at bounding box center [1041, 431] width 163 height 20
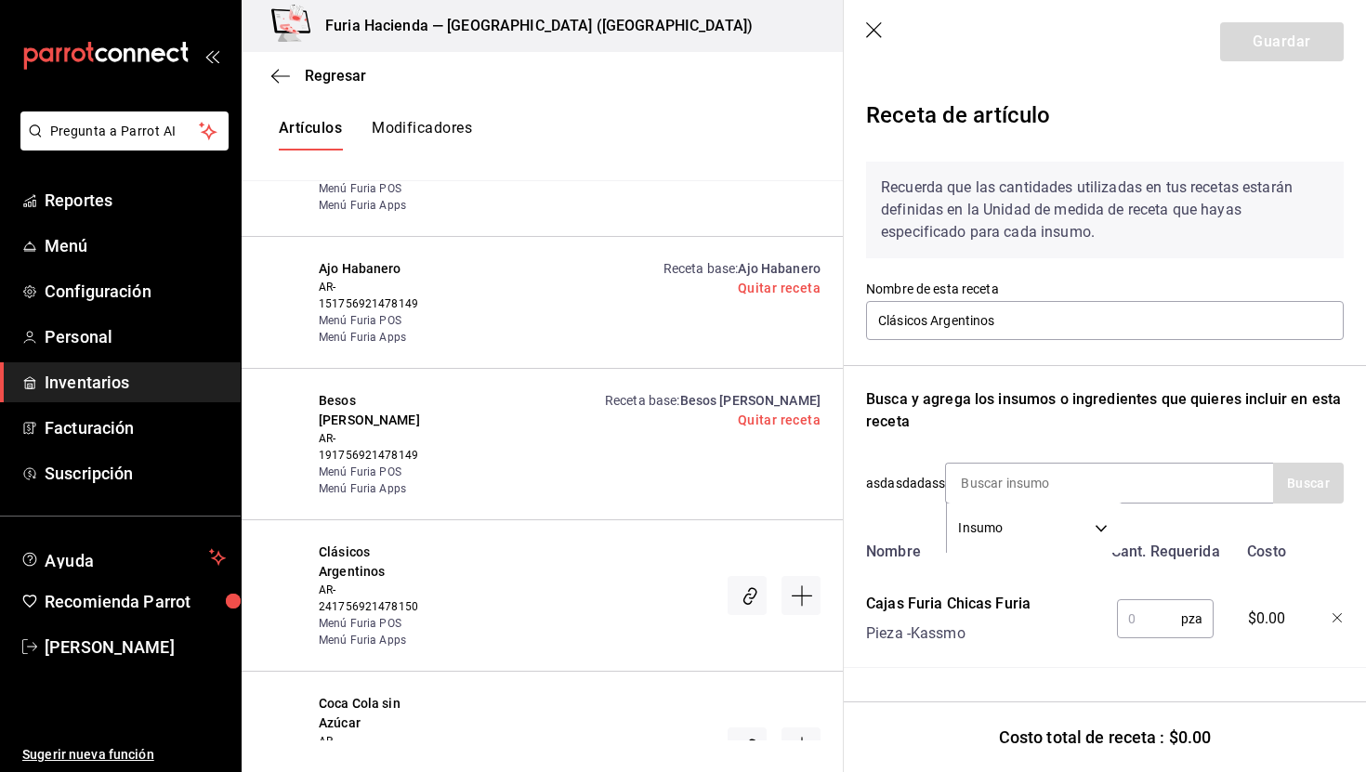
click at [1137, 619] on input "text" at bounding box center [1149, 619] width 64 height 37
type input "1"
click at [1010, 490] on input at bounding box center [1039, 483] width 186 height 39
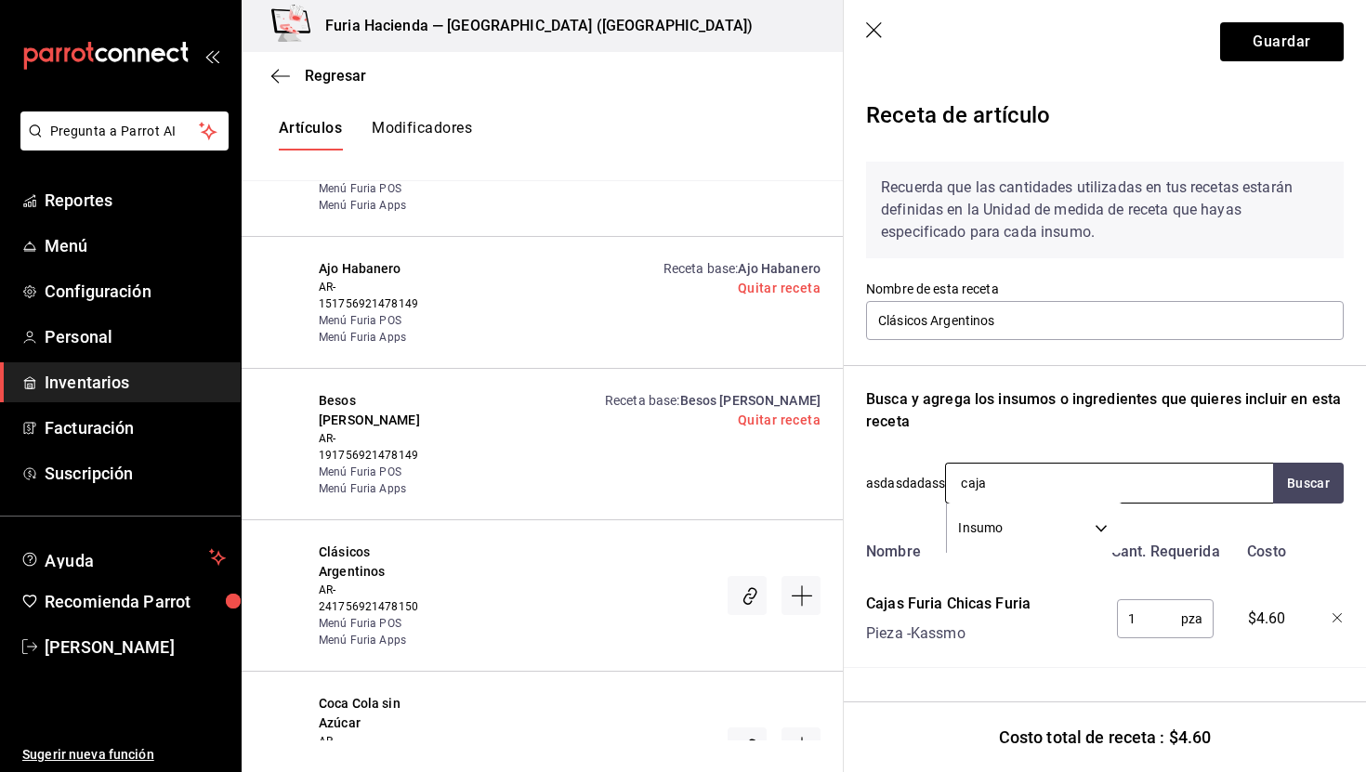
type input "caja"
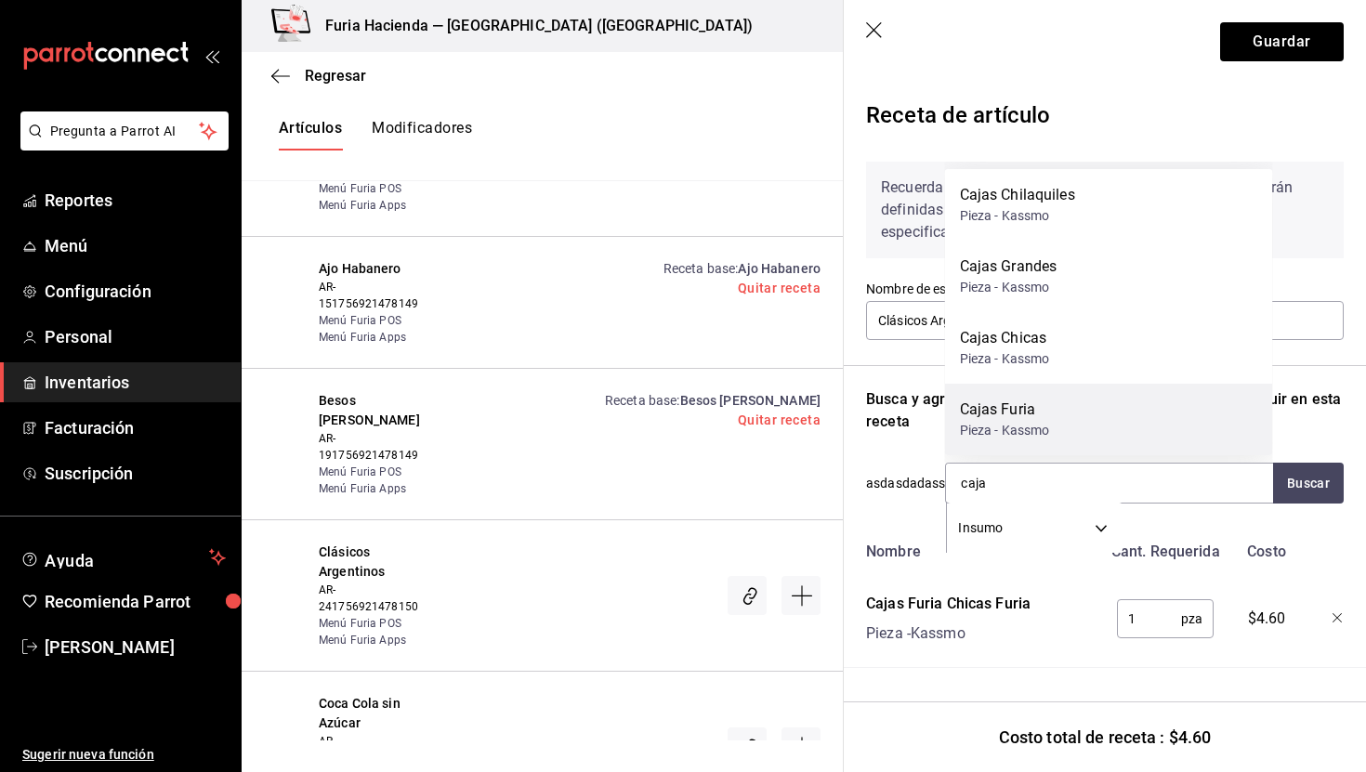
click at [1032, 425] on div "Pieza - Kassmo" at bounding box center [1005, 431] width 90 height 20
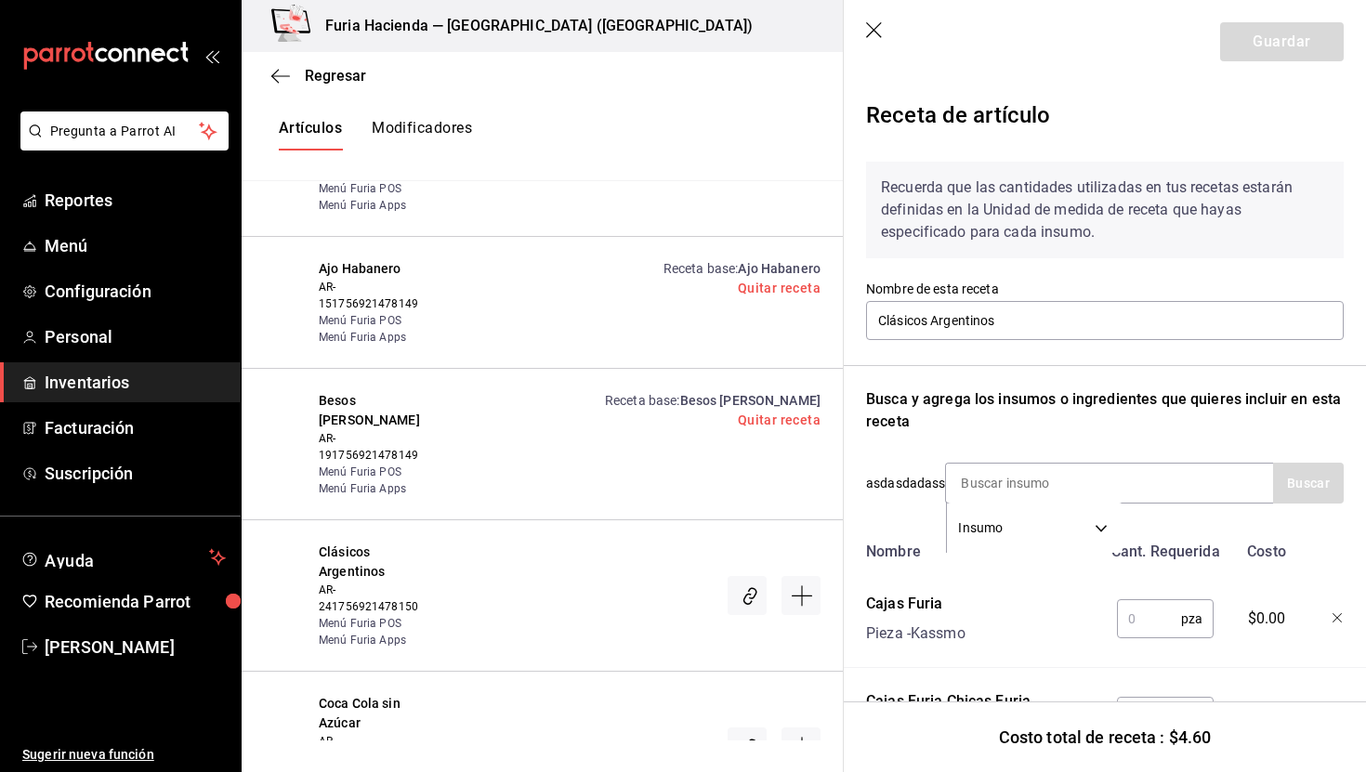
click at [1142, 626] on input "text" at bounding box center [1149, 619] width 64 height 37
type input "1"
click at [1010, 476] on input at bounding box center [1039, 483] width 186 height 39
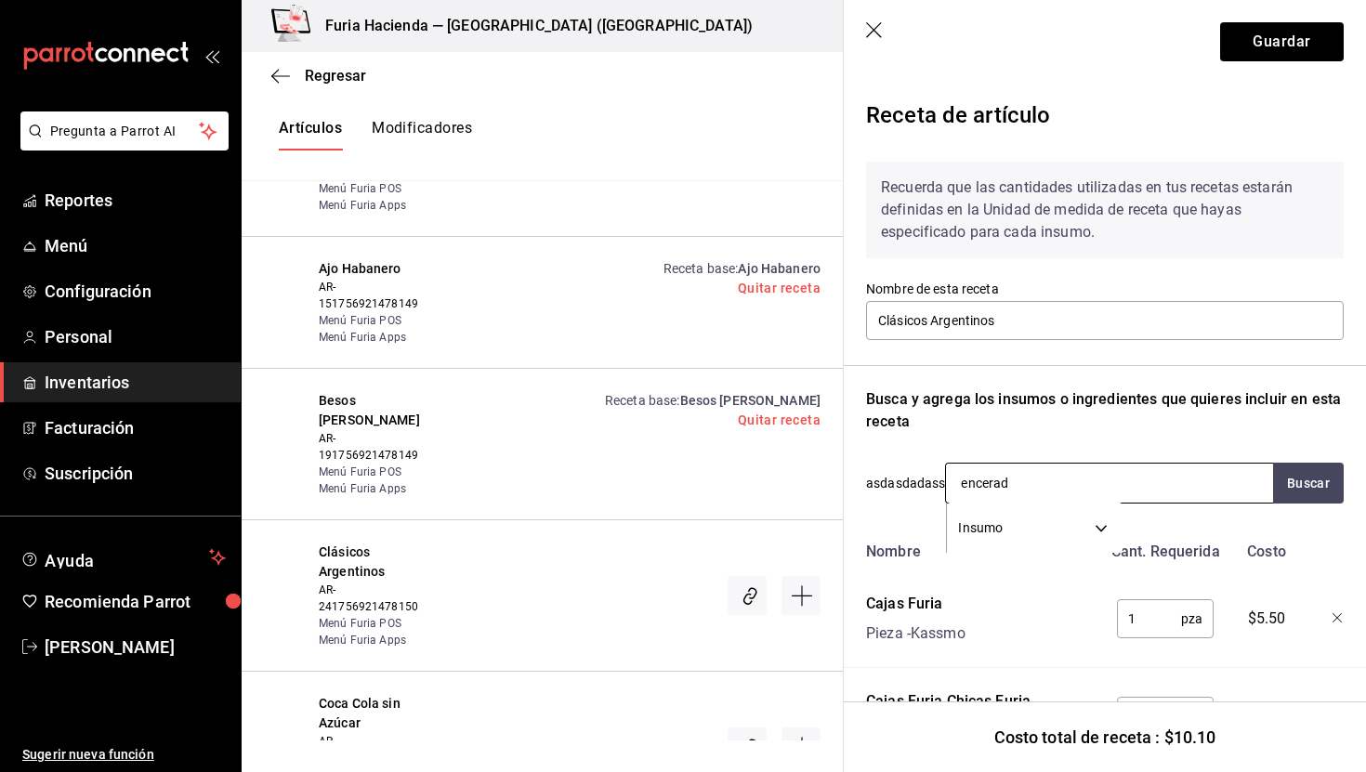
type input "encerado"
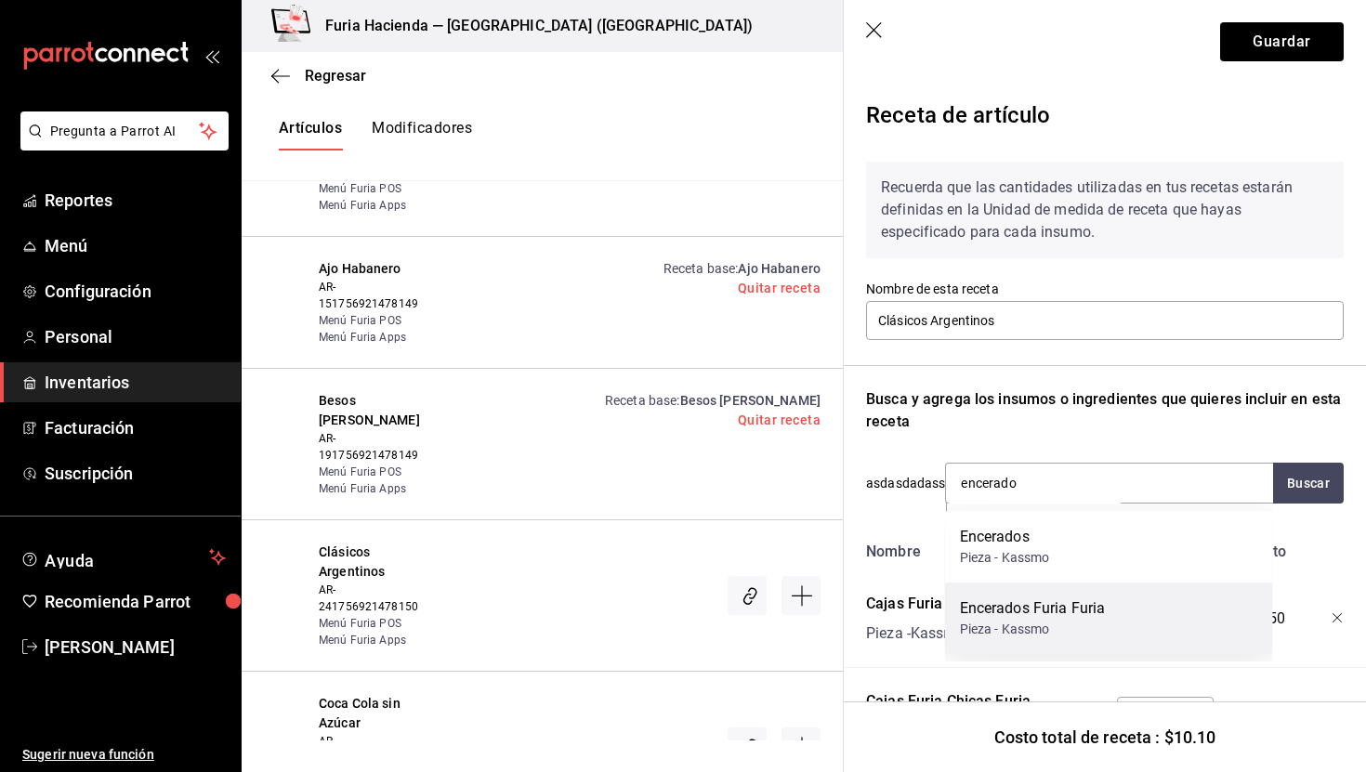
click at [1050, 615] on div "Encerados Furia Furia" at bounding box center [1033, 609] width 146 height 22
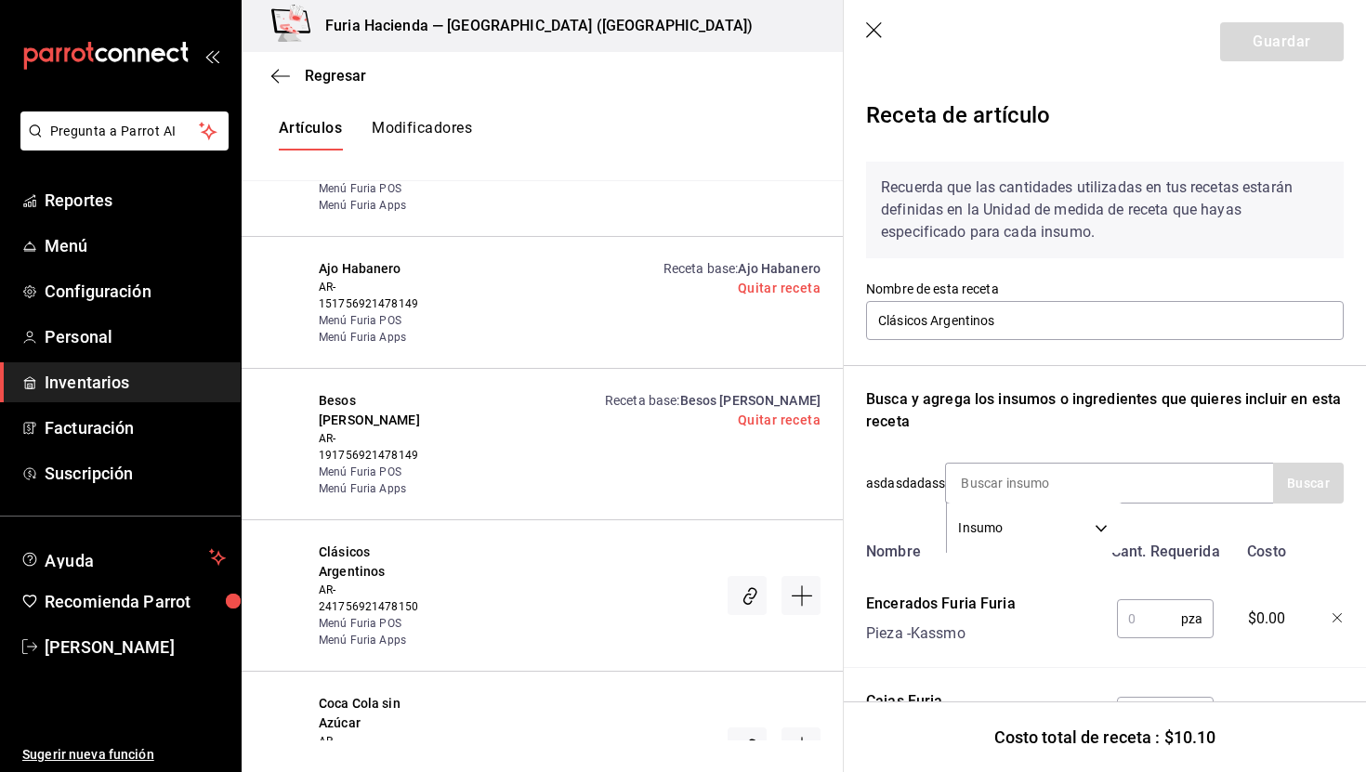
click at [1156, 609] on input "text" at bounding box center [1149, 619] width 64 height 37
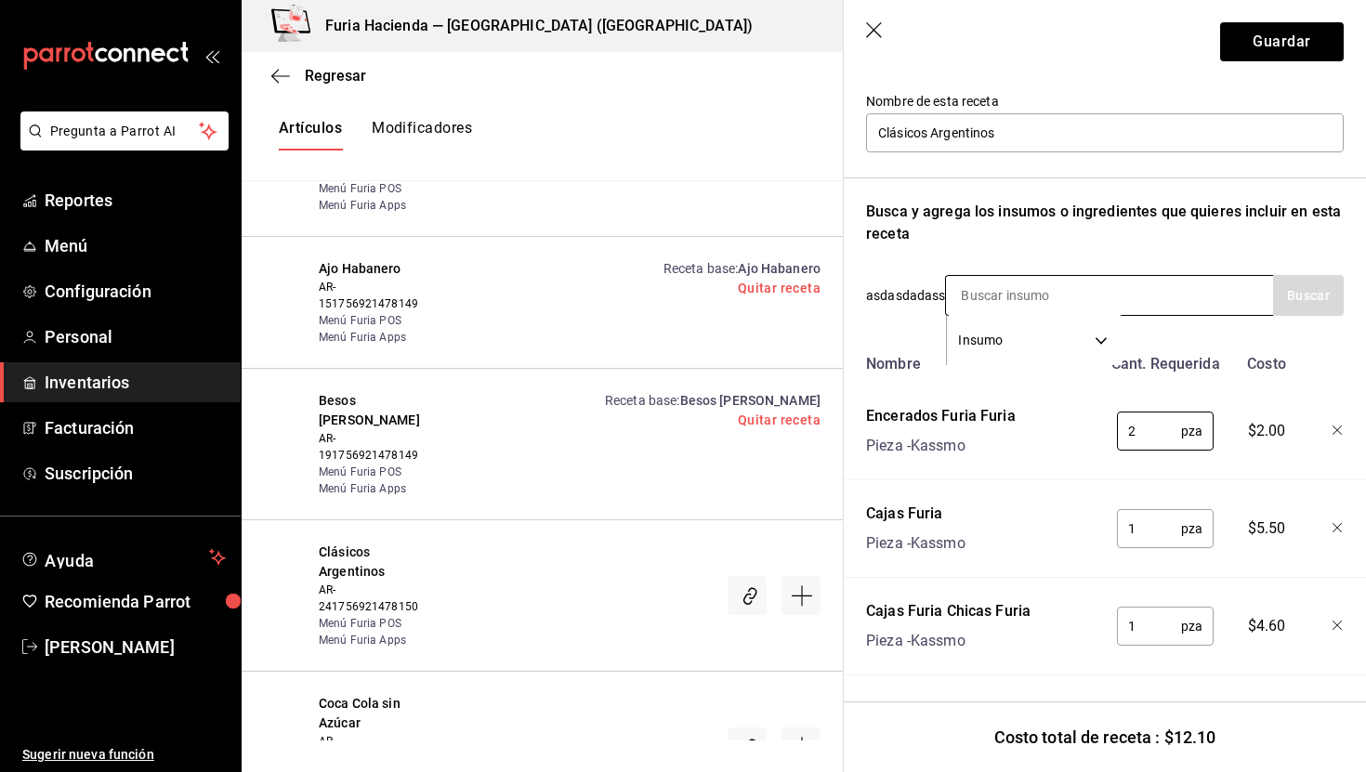
type input "2"
click at [1012, 293] on input at bounding box center [1039, 295] width 186 height 39
type input "s"
type input "sticker"
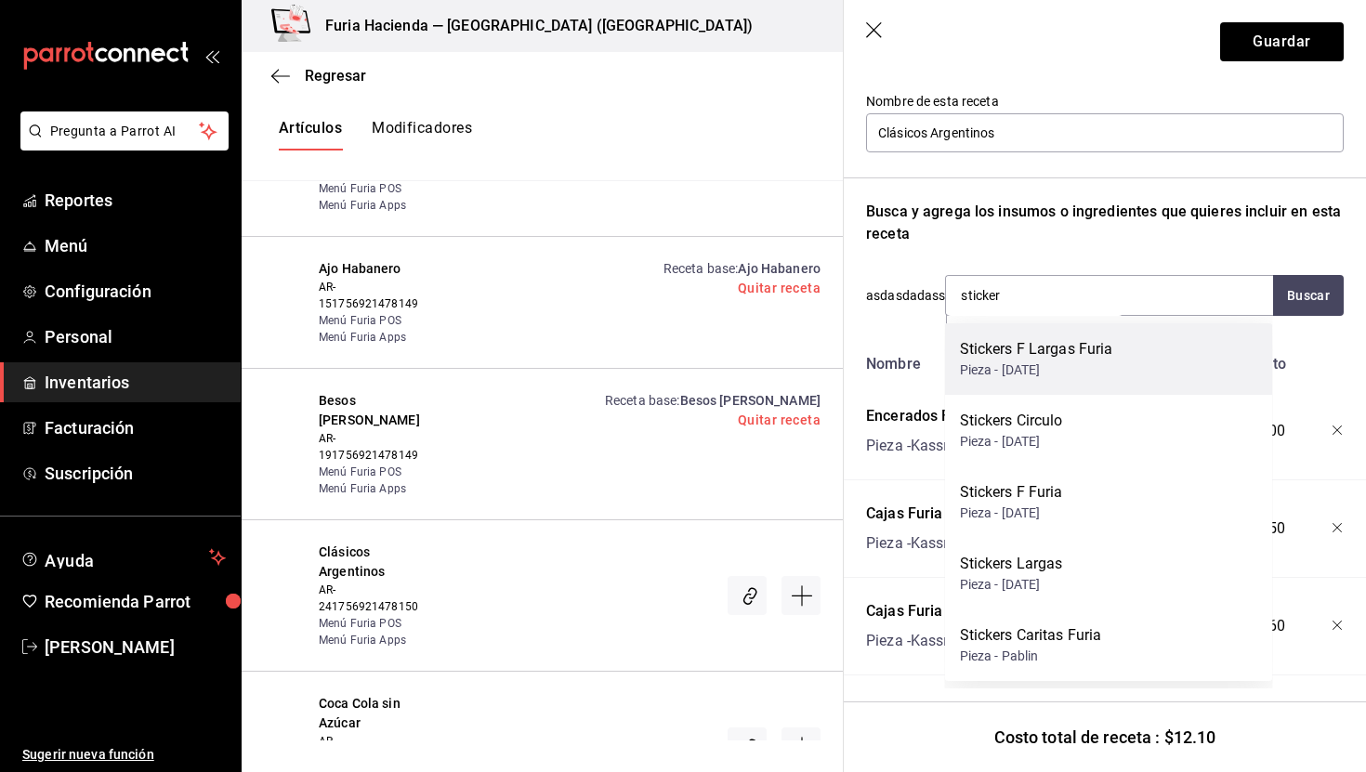
click at [1070, 369] on div "Pieza - [DATE]" at bounding box center [1036, 371] width 153 height 20
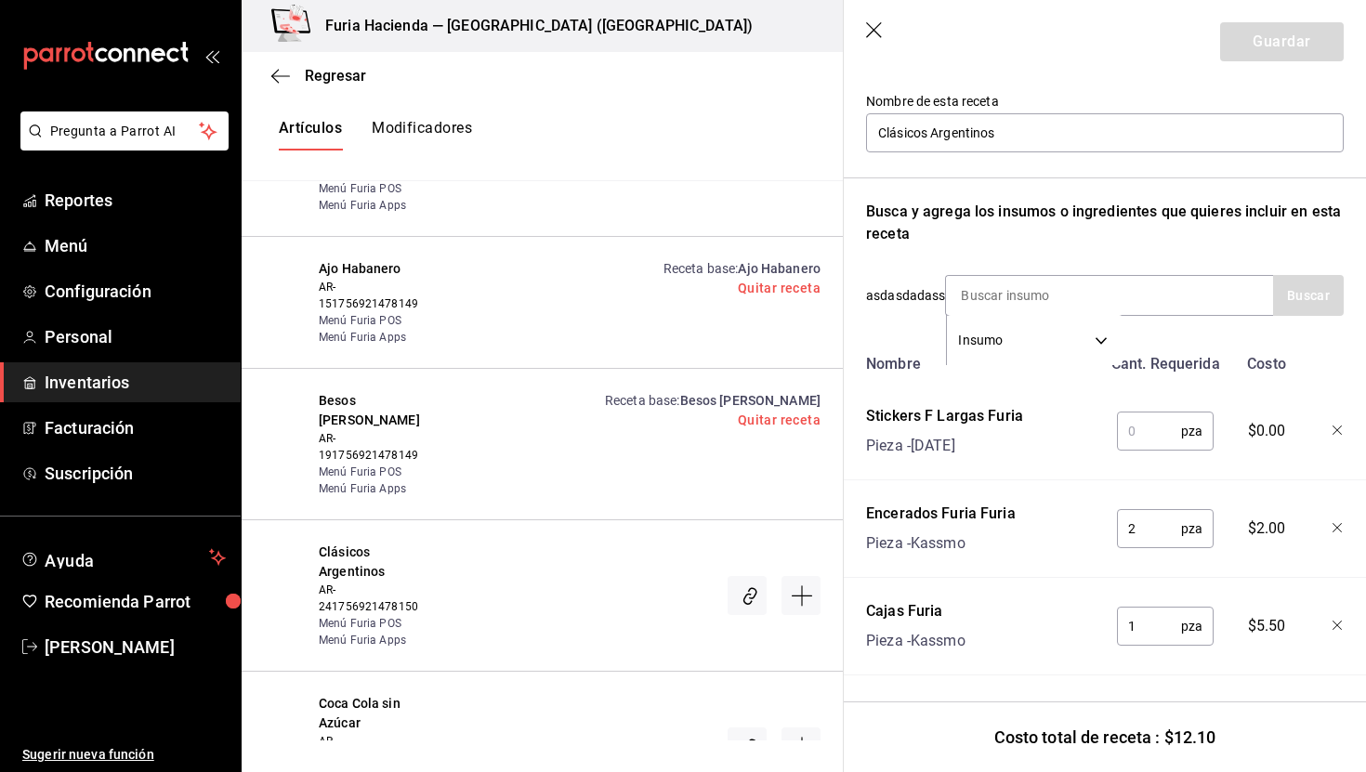
click at [1147, 434] on input "text" at bounding box center [1149, 431] width 64 height 37
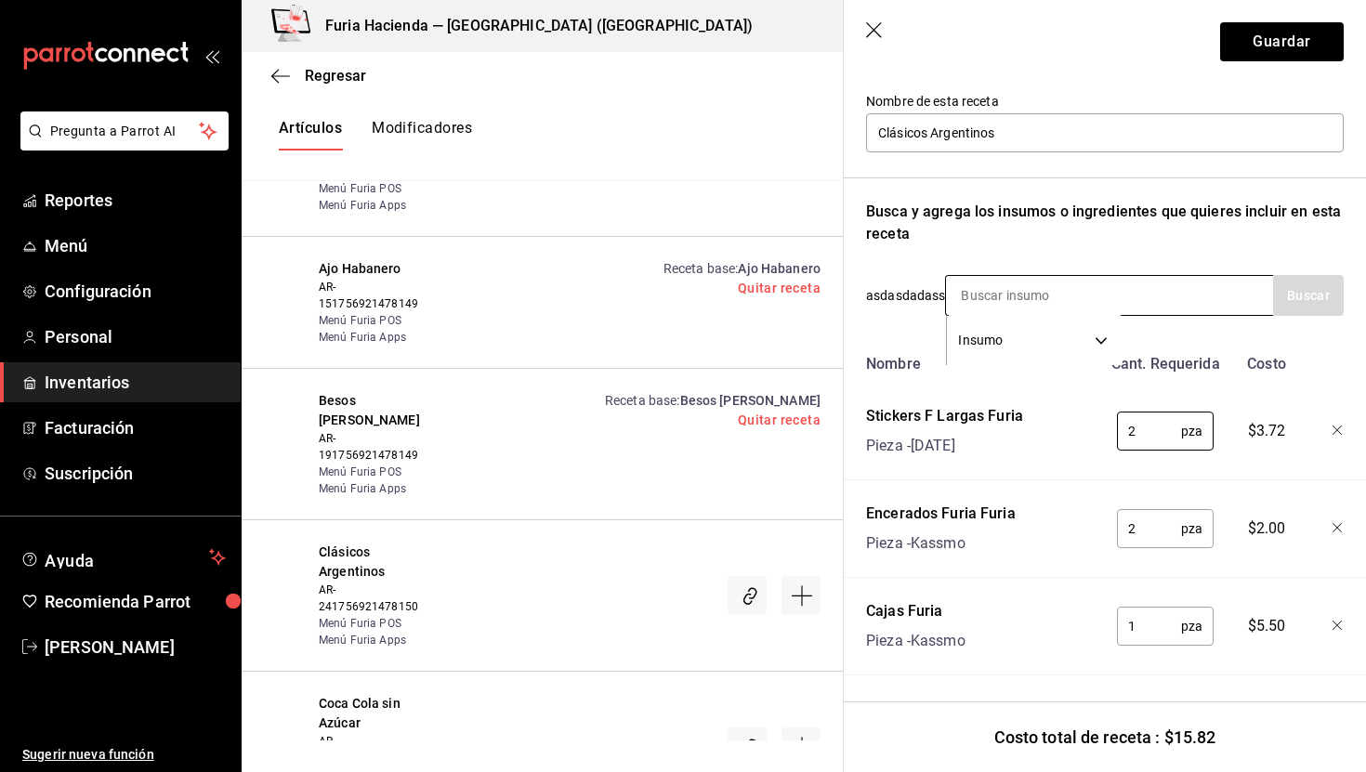
type input "2"
click at [995, 304] on input at bounding box center [1039, 295] width 186 height 39
type input "papel"
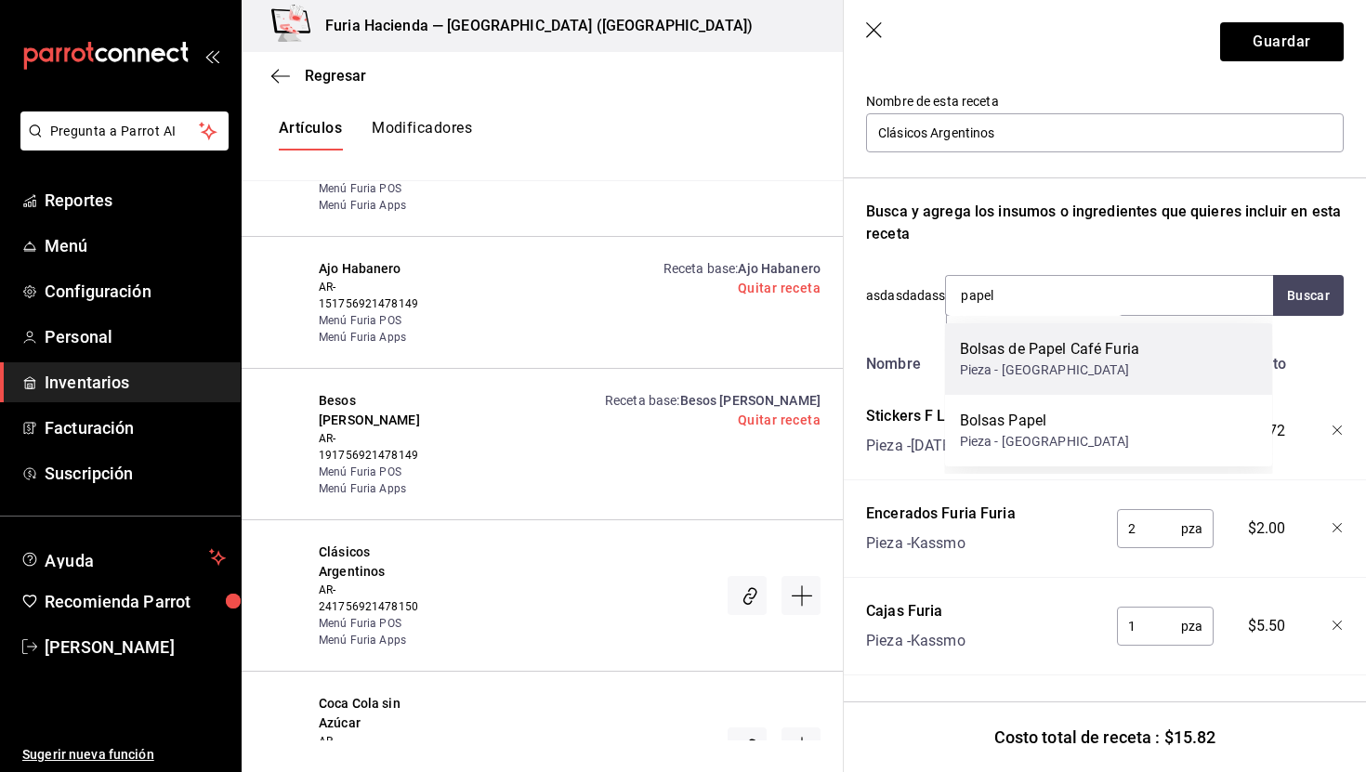
click at [1063, 362] on div "Pieza - [GEOGRAPHIC_DATA]" at bounding box center [1049, 371] width 179 height 20
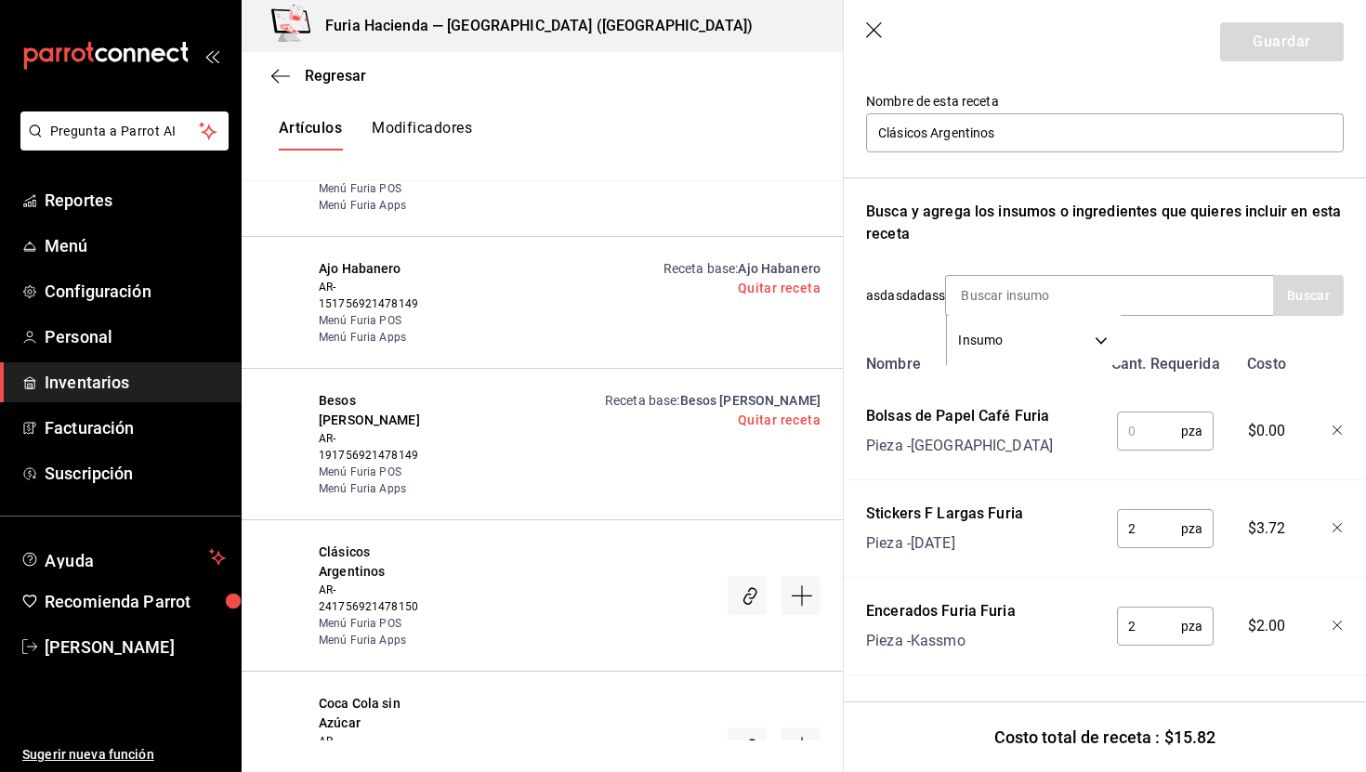
click at [1158, 431] on input "text" at bounding box center [1149, 431] width 64 height 37
type input "2"
click at [1064, 296] on input at bounding box center [1039, 295] width 186 height 39
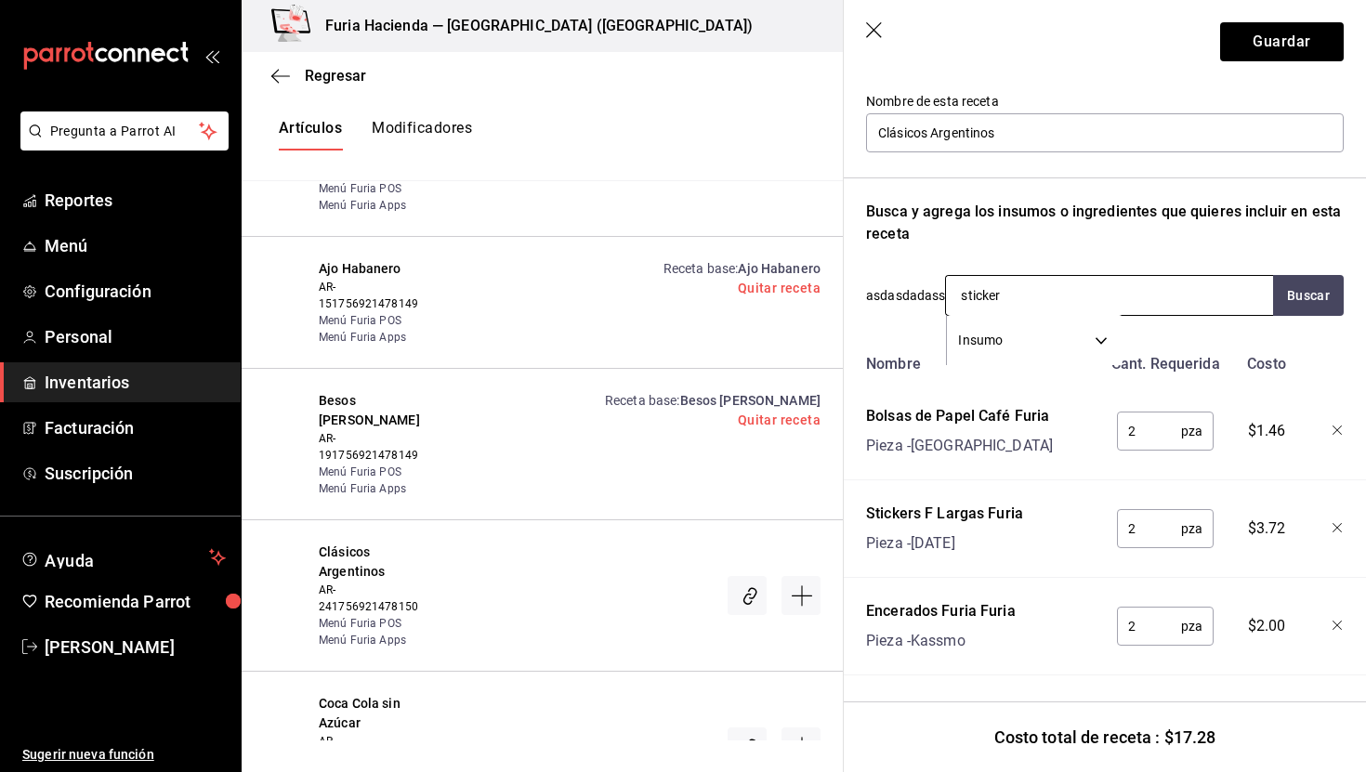
type input "stickers"
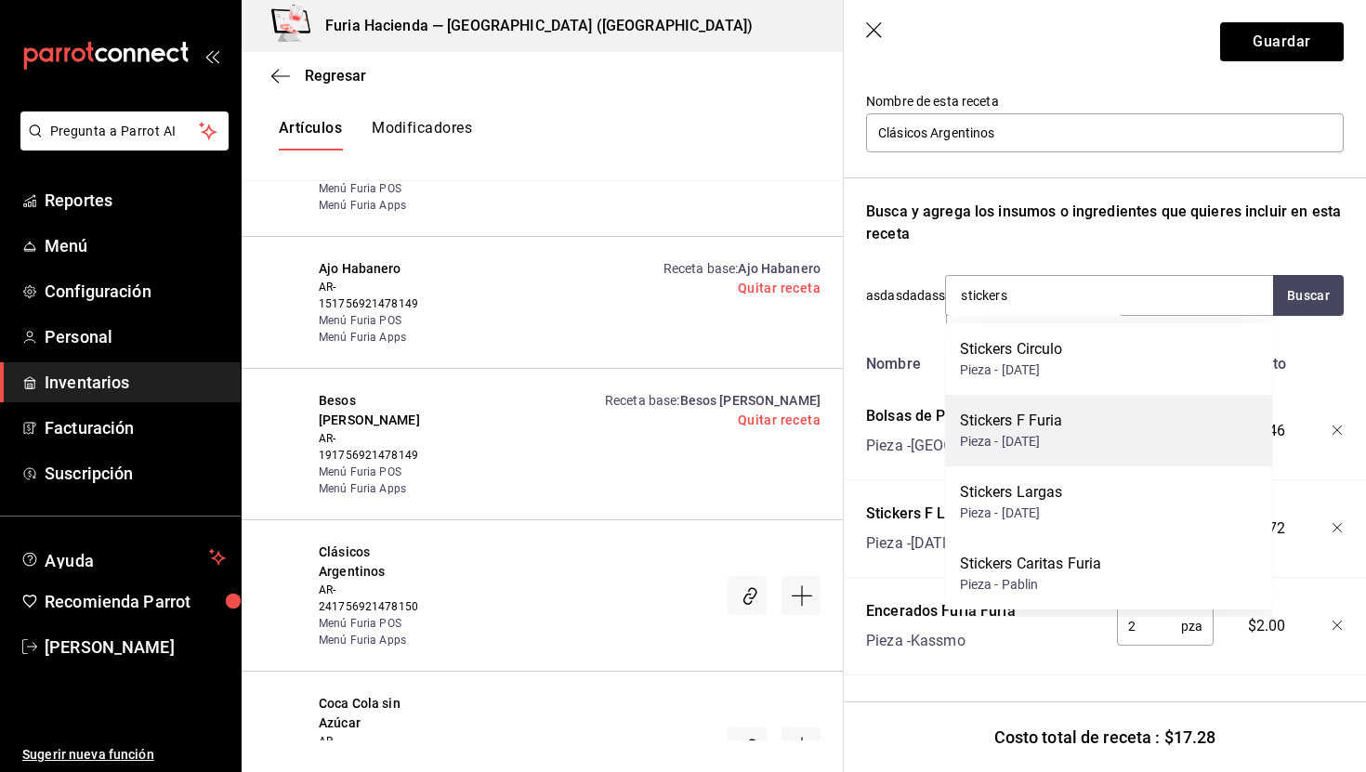
click at [1091, 432] on div "Stickers F Furia Pieza - [DATE]" at bounding box center [1109, 431] width 328 height 72
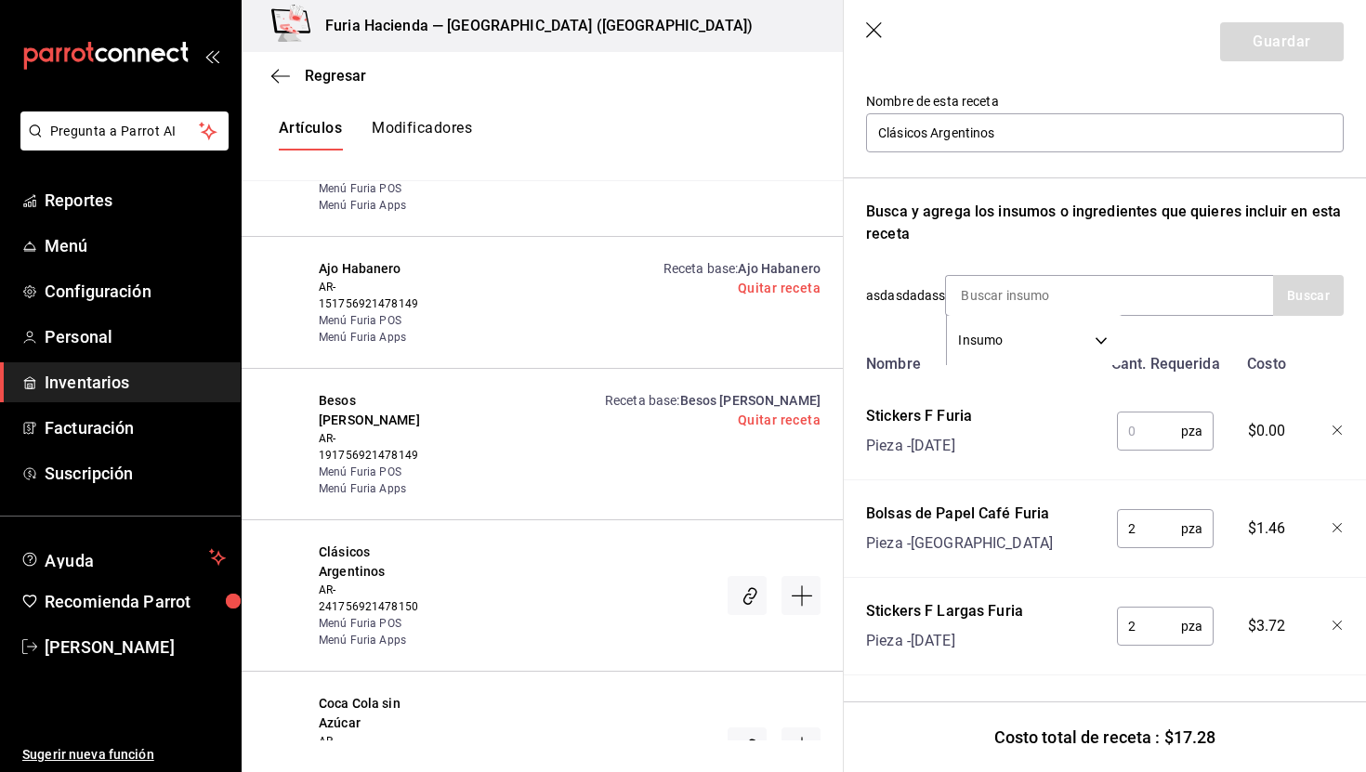
click at [1161, 434] on input "text" at bounding box center [1149, 431] width 64 height 37
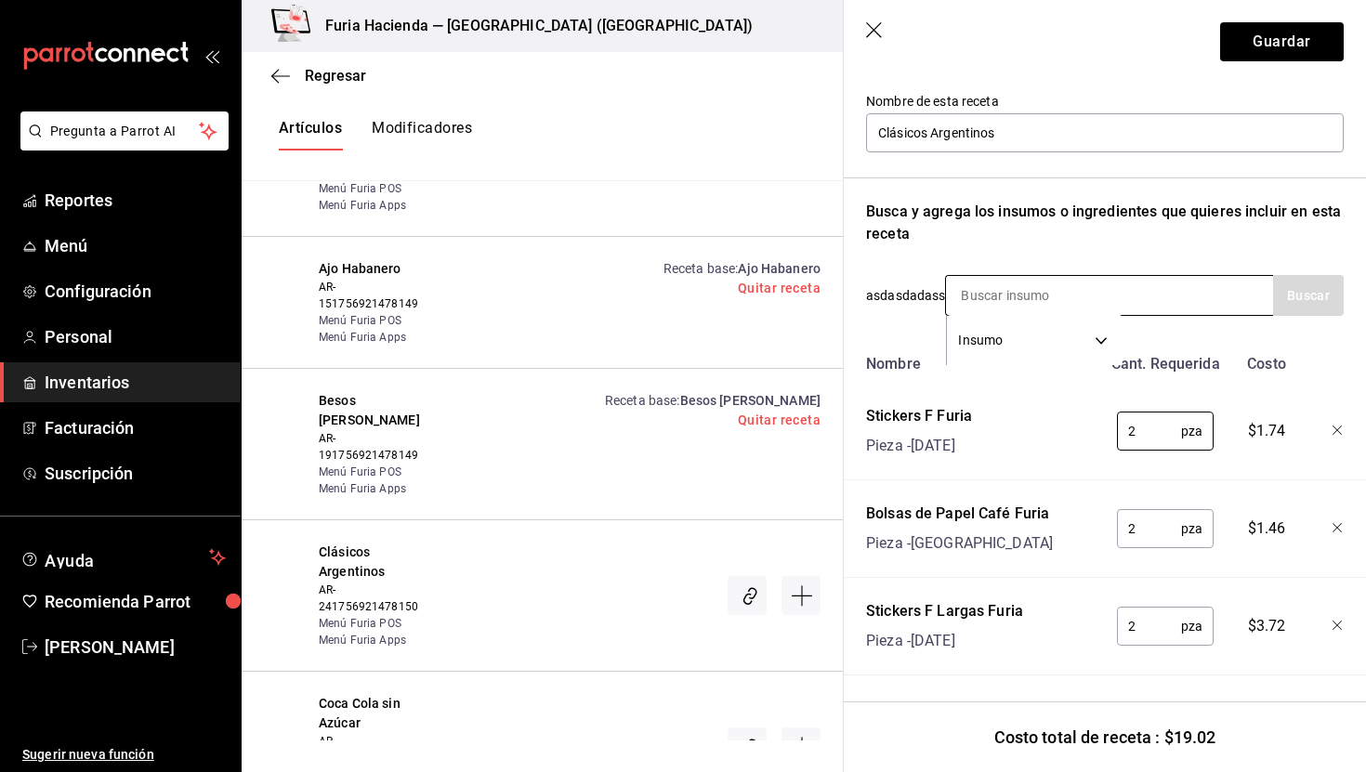
type input "2"
click at [1024, 291] on input at bounding box center [1039, 295] width 186 height 39
type input "stick"
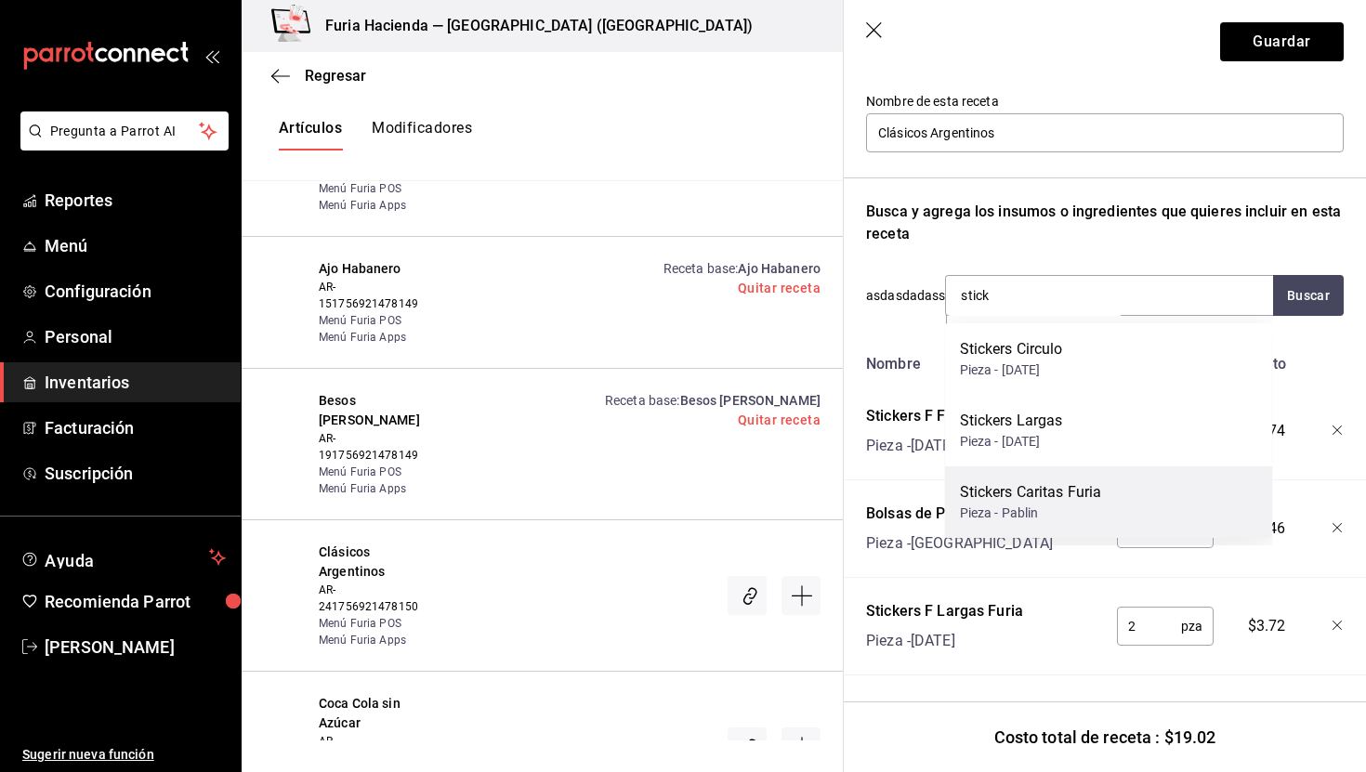
click at [1134, 511] on div "Stickers Caritas Furia Pieza - Pablin" at bounding box center [1109, 503] width 328 height 72
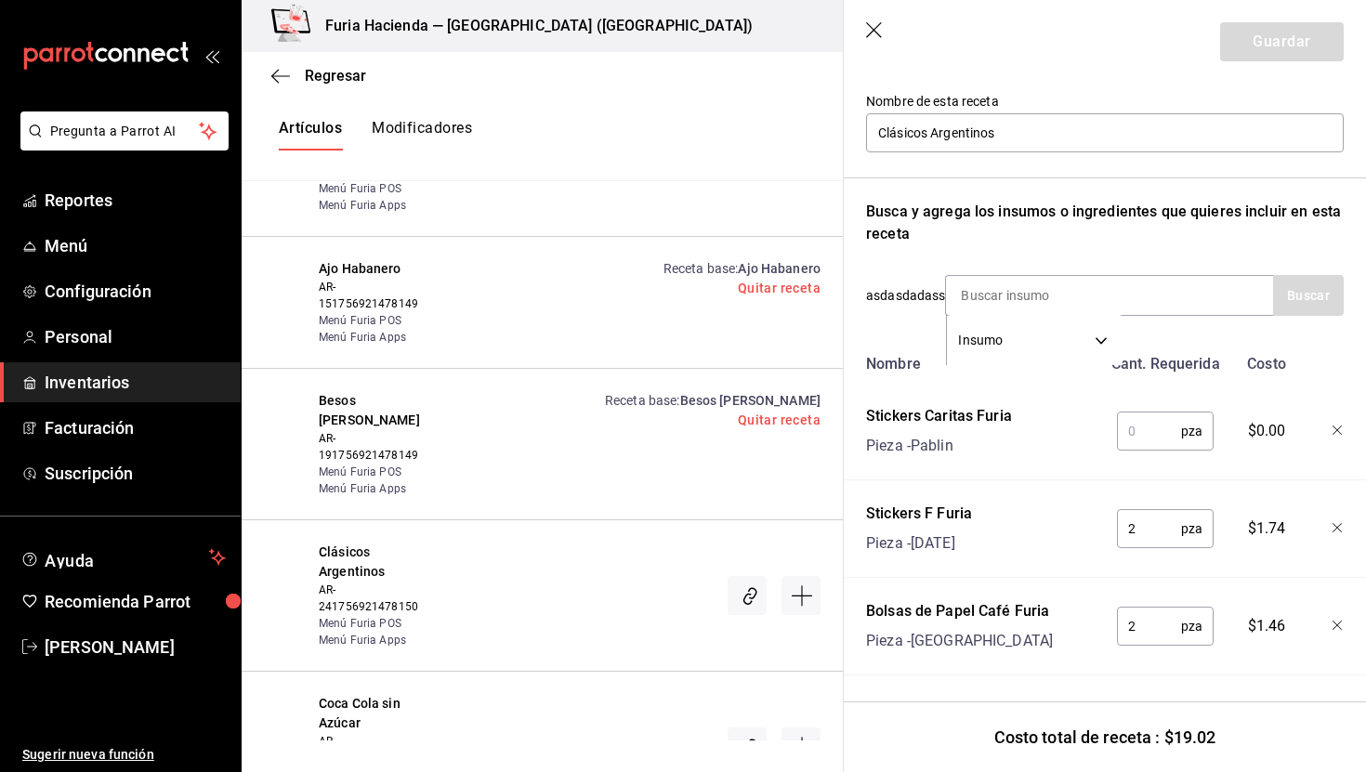
click at [1145, 424] on input "text" at bounding box center [1149, 431] width 64 height 37
type input "2"
click at [1068, 482] on div "Nombre Cant. Requerida Costo Stickers Caritas Furia Pieza - Pablin 2 pza ​ $1.7…" at bounding box center [1105, 706] width 478 height 720
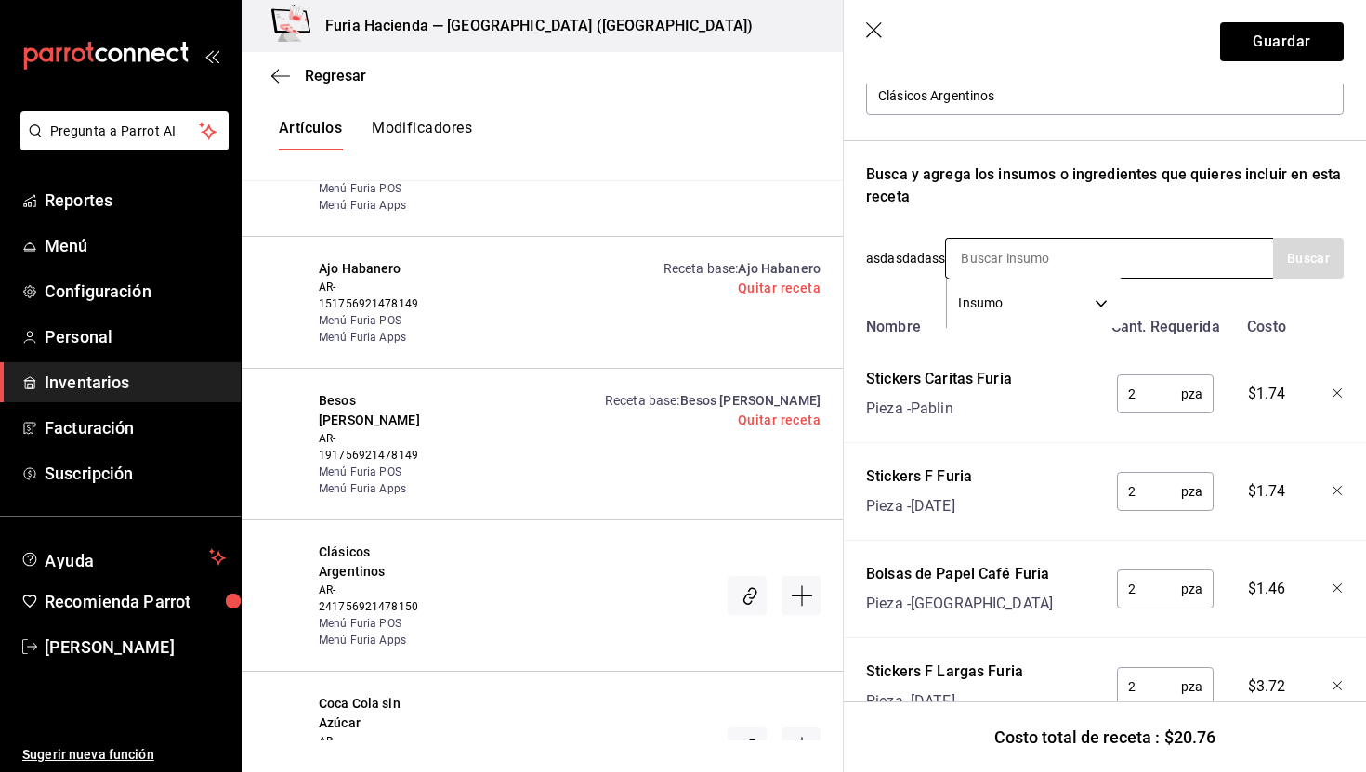
scroll to position [203, 0]
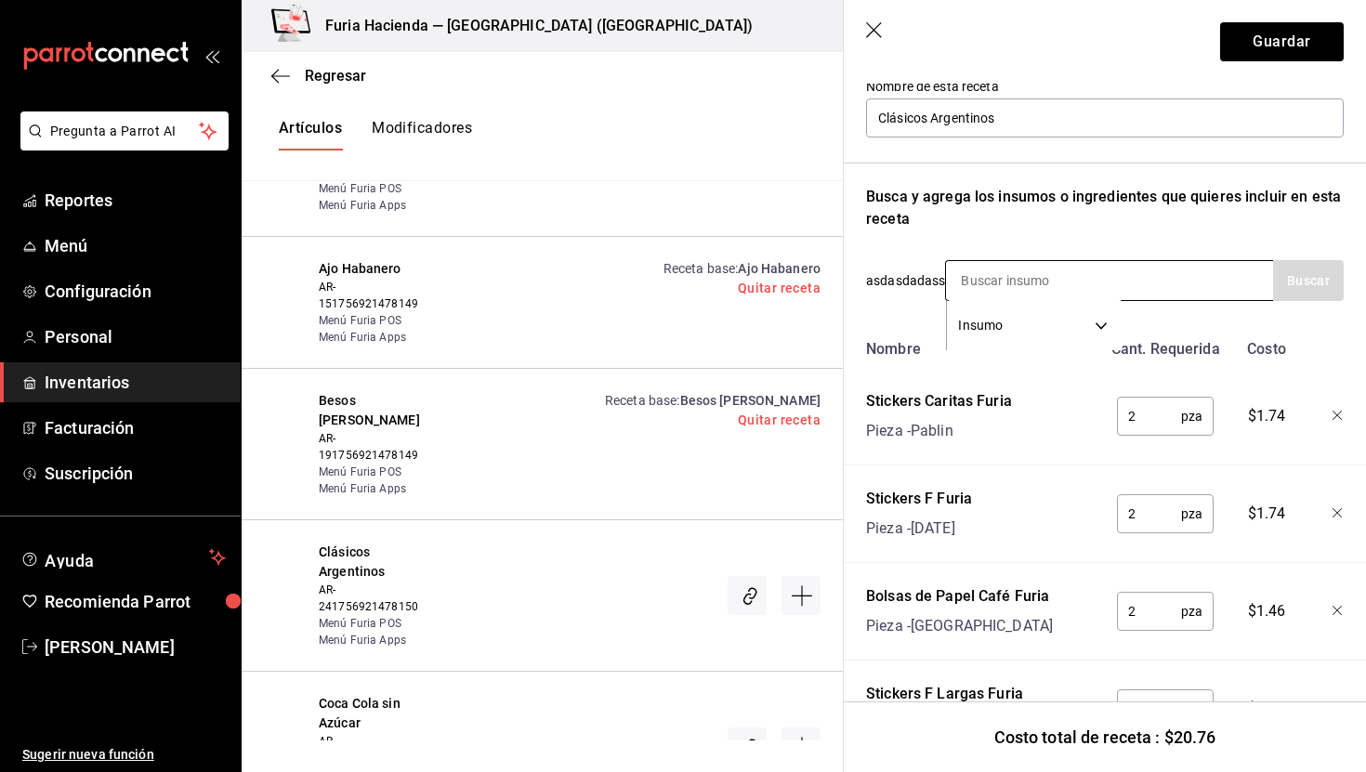
click at [989, 278] on input at bounding box center [1039, 280] width 186 height 39
type input "papas"
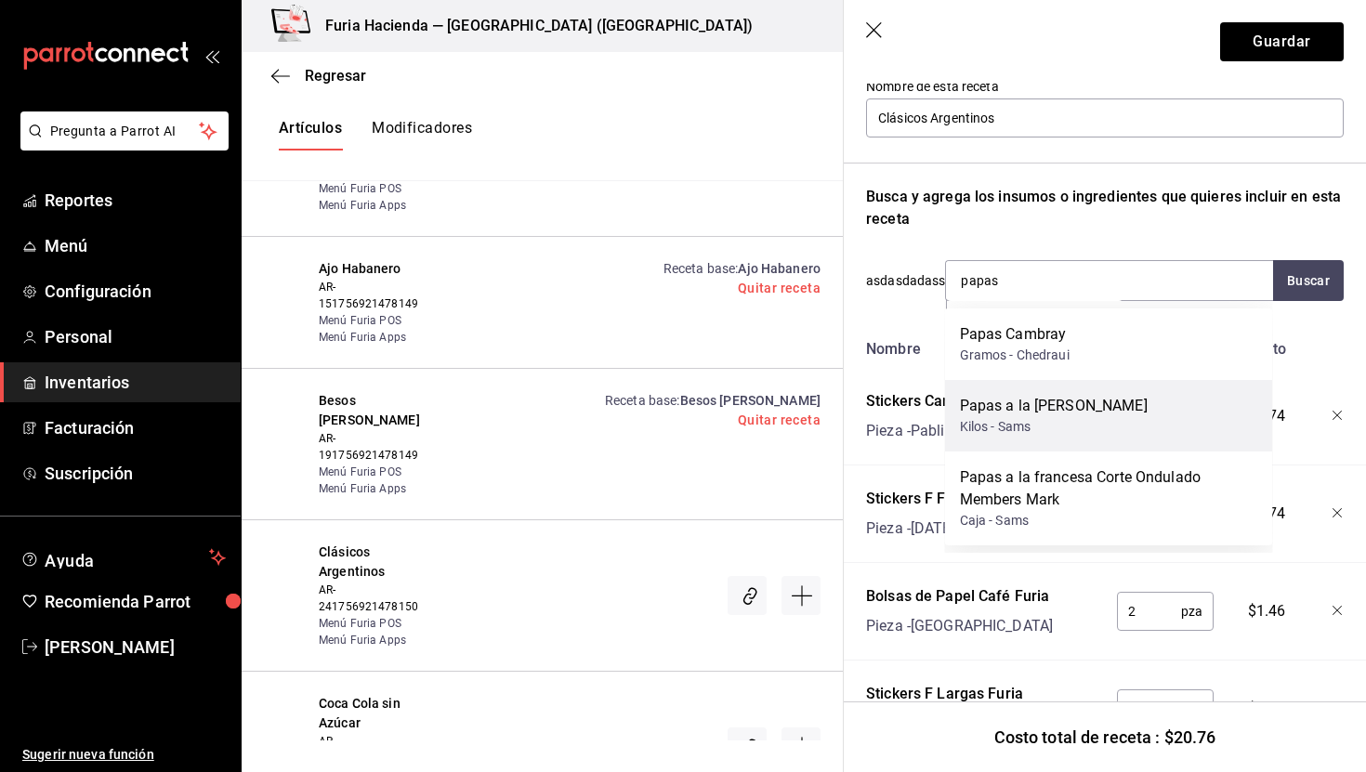
click at [1058, 406] on div "Papas a la [PERSON_NAME]" at bounding box center [1054, 406] width 188 height 22
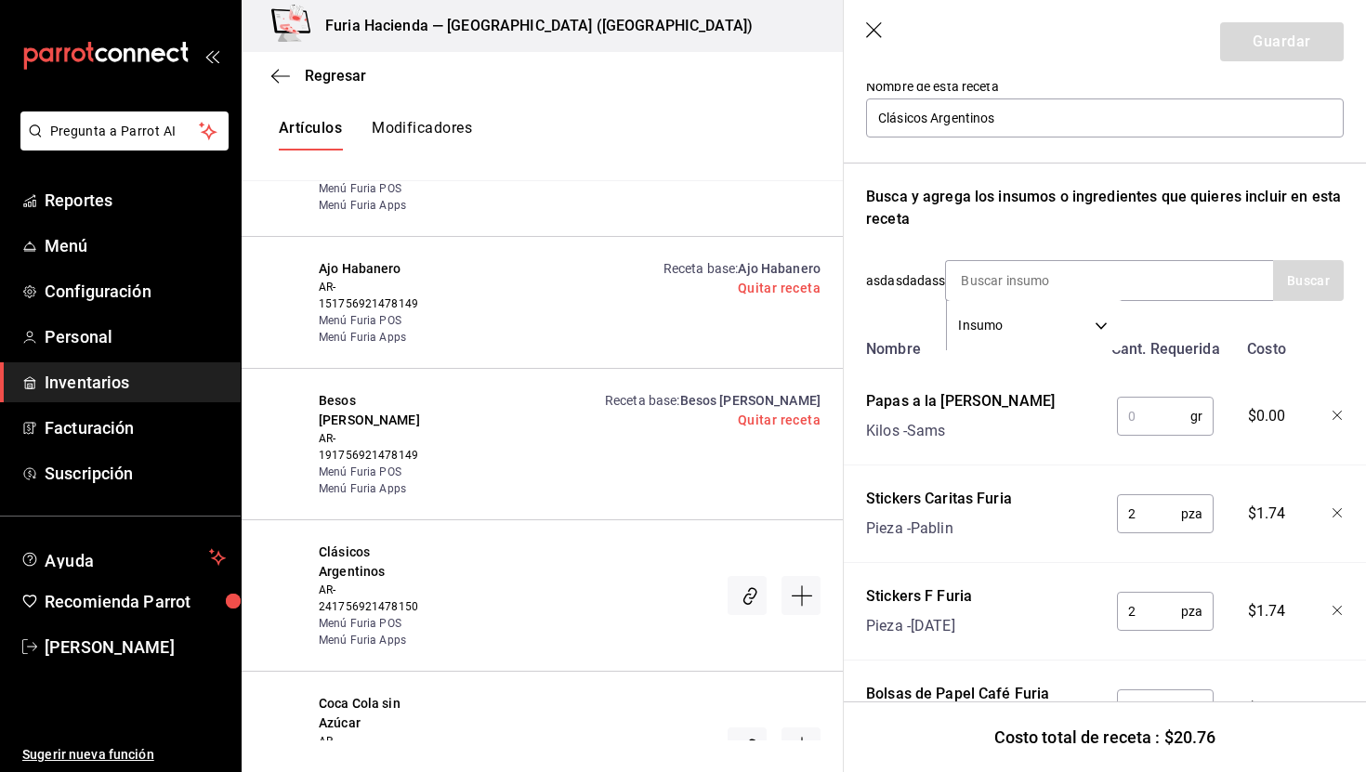
click at [1146, 410] on input "text" at bounding box center [1153, 416] width 73 height 37
type input "116"
click at [1261, 52] on button "Guardar" at bounding box center [1283, 41] width 124 height 39
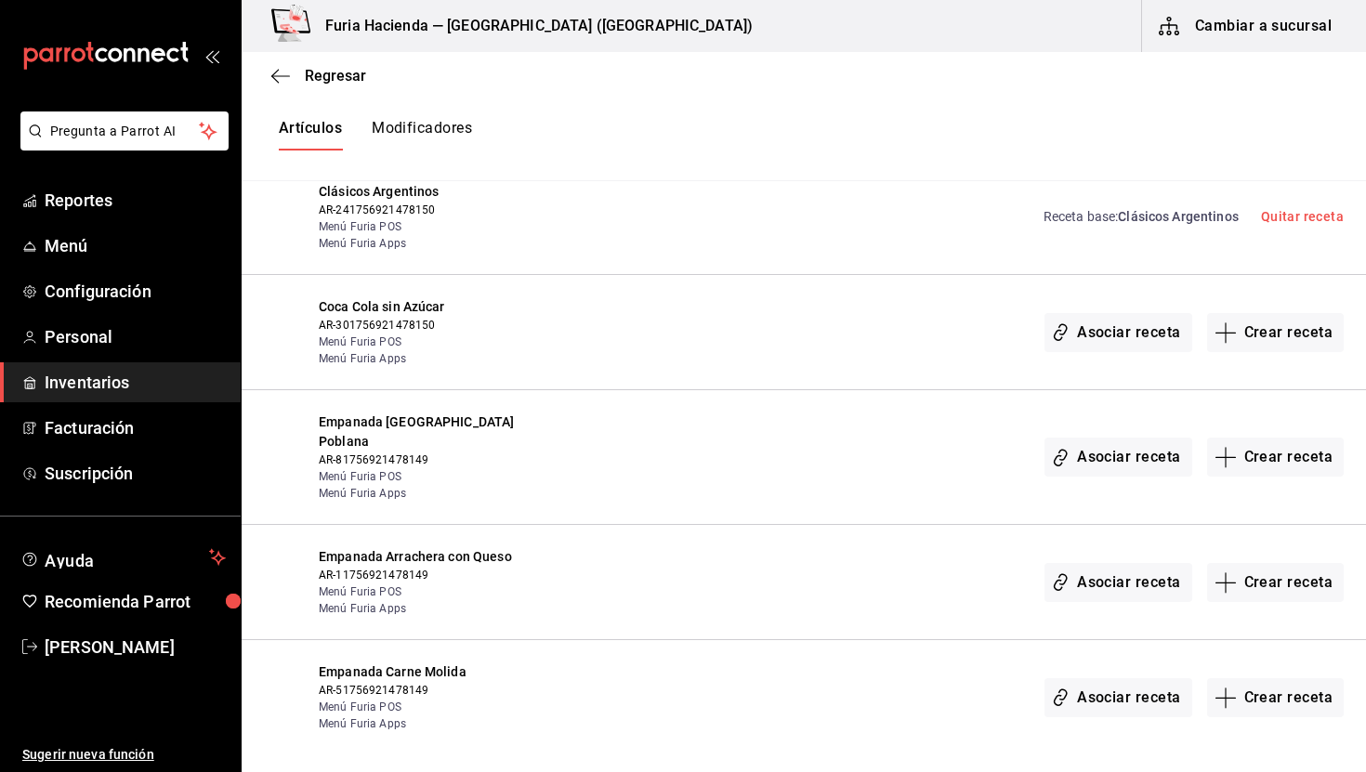
scroll to position [1996, 0]
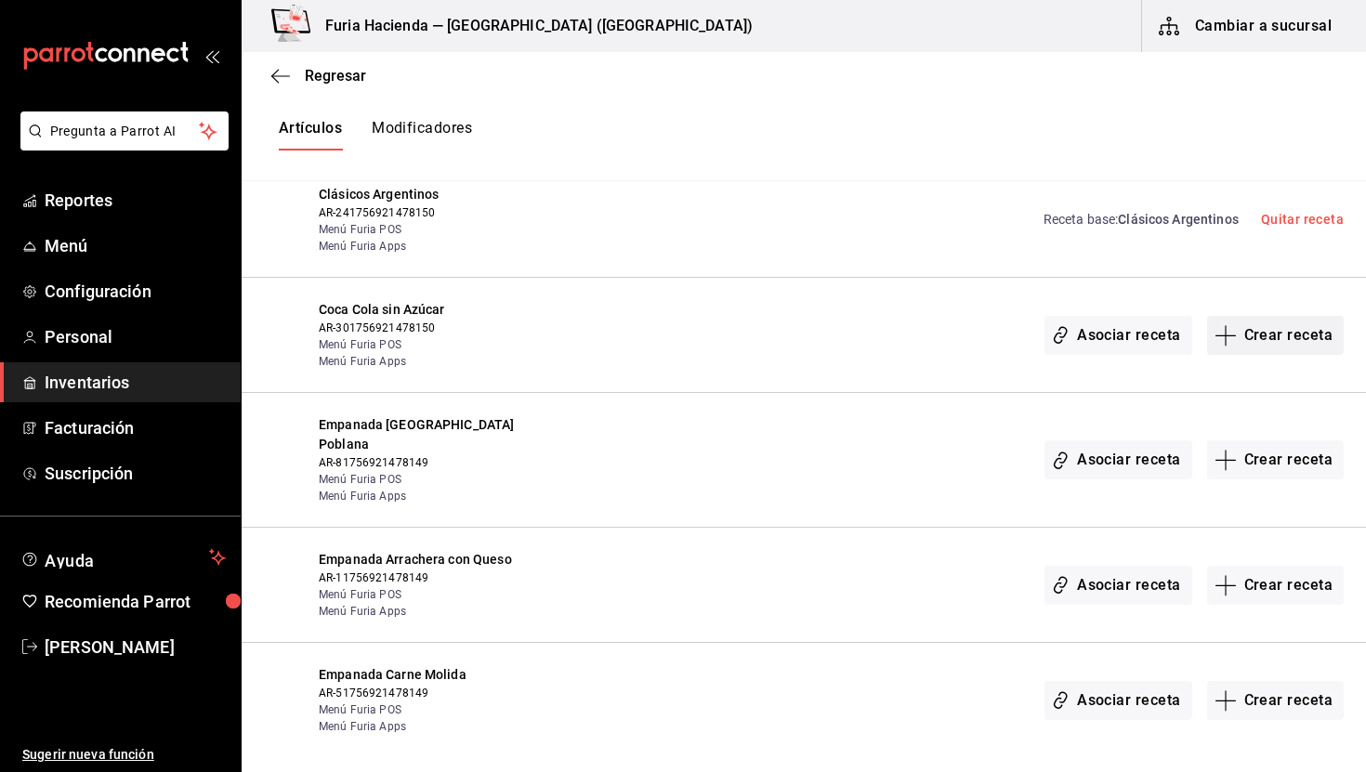
click at [1287, 337] on button "Crear receta" at bounding box center [1277, 335] width 138 height 39
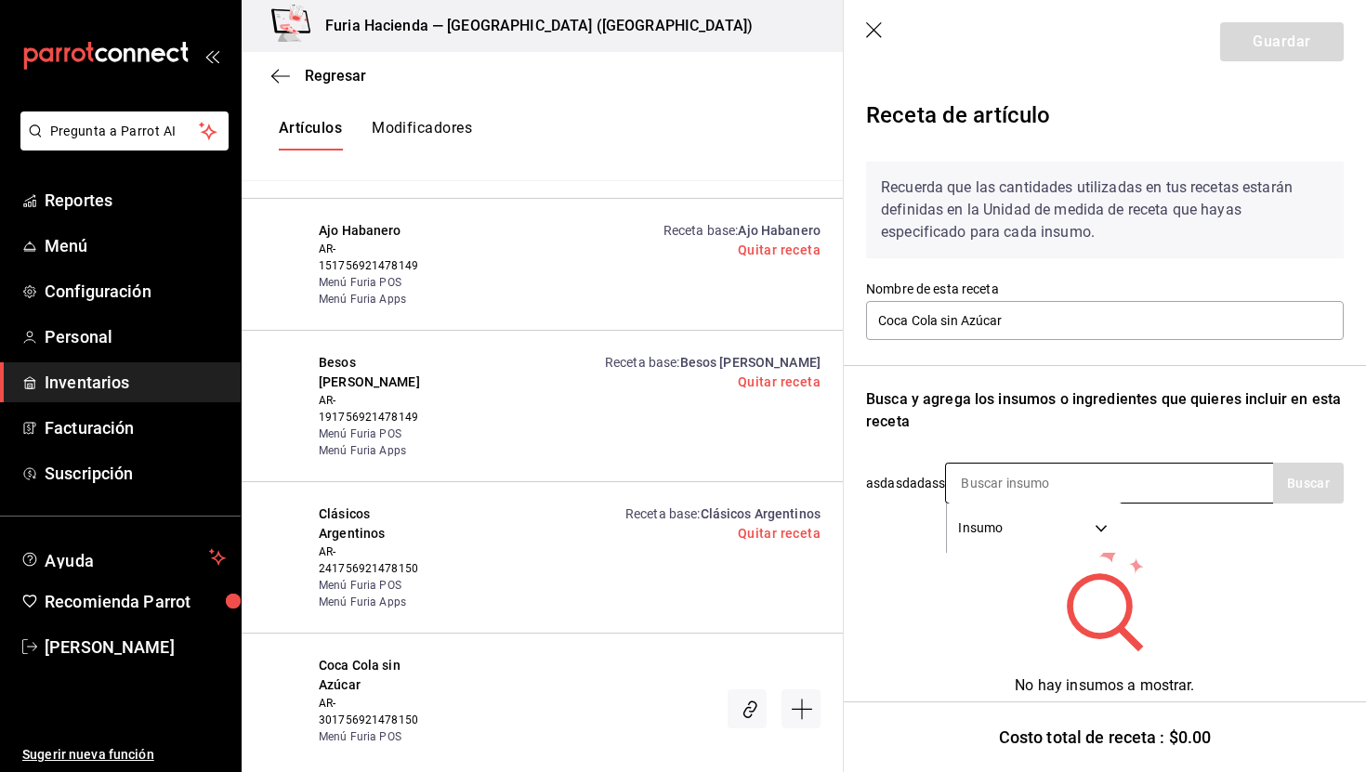
click at [1001, 476] on input at bounding box center [1039, 483] width 186 height 39
type input "coca"
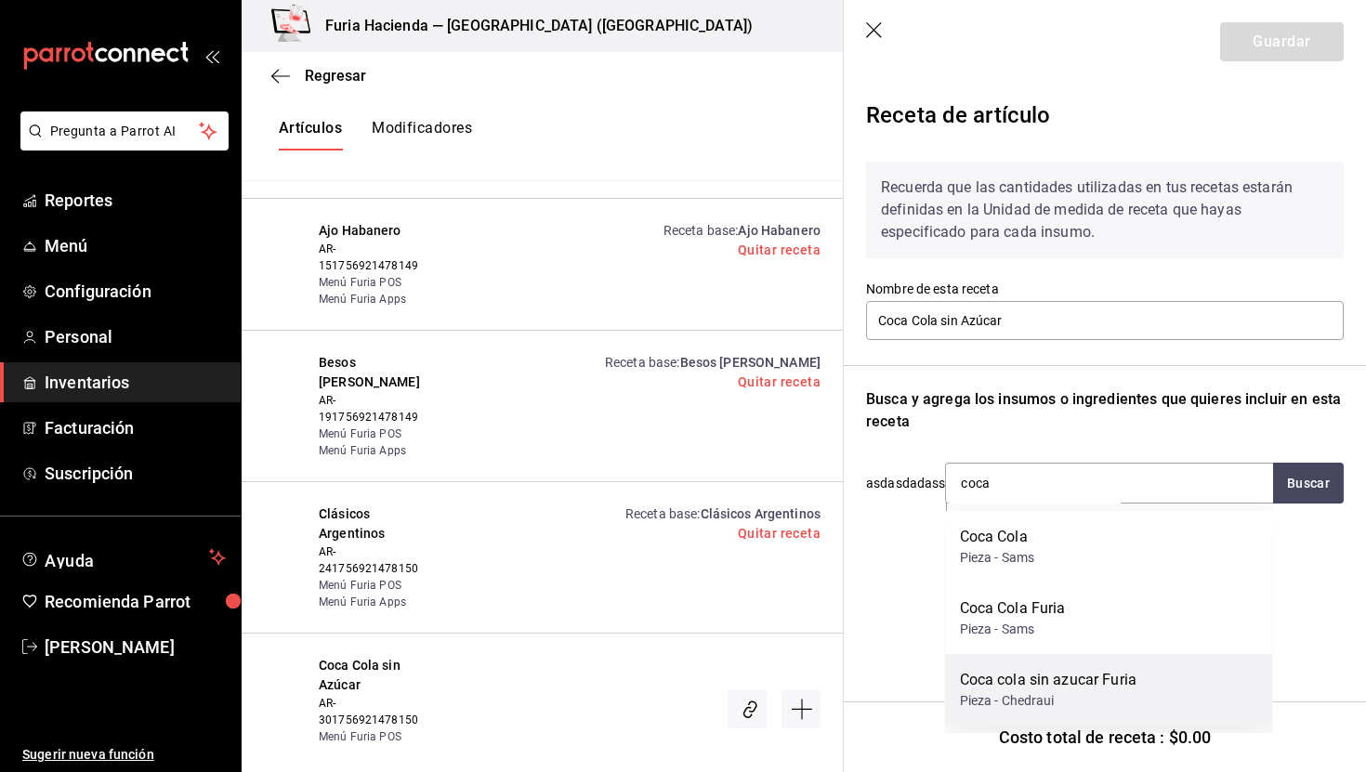
click at [1132, 693] on div "Pieza - Chedraui" at bounding box center [1048, 702] width 177 height 20
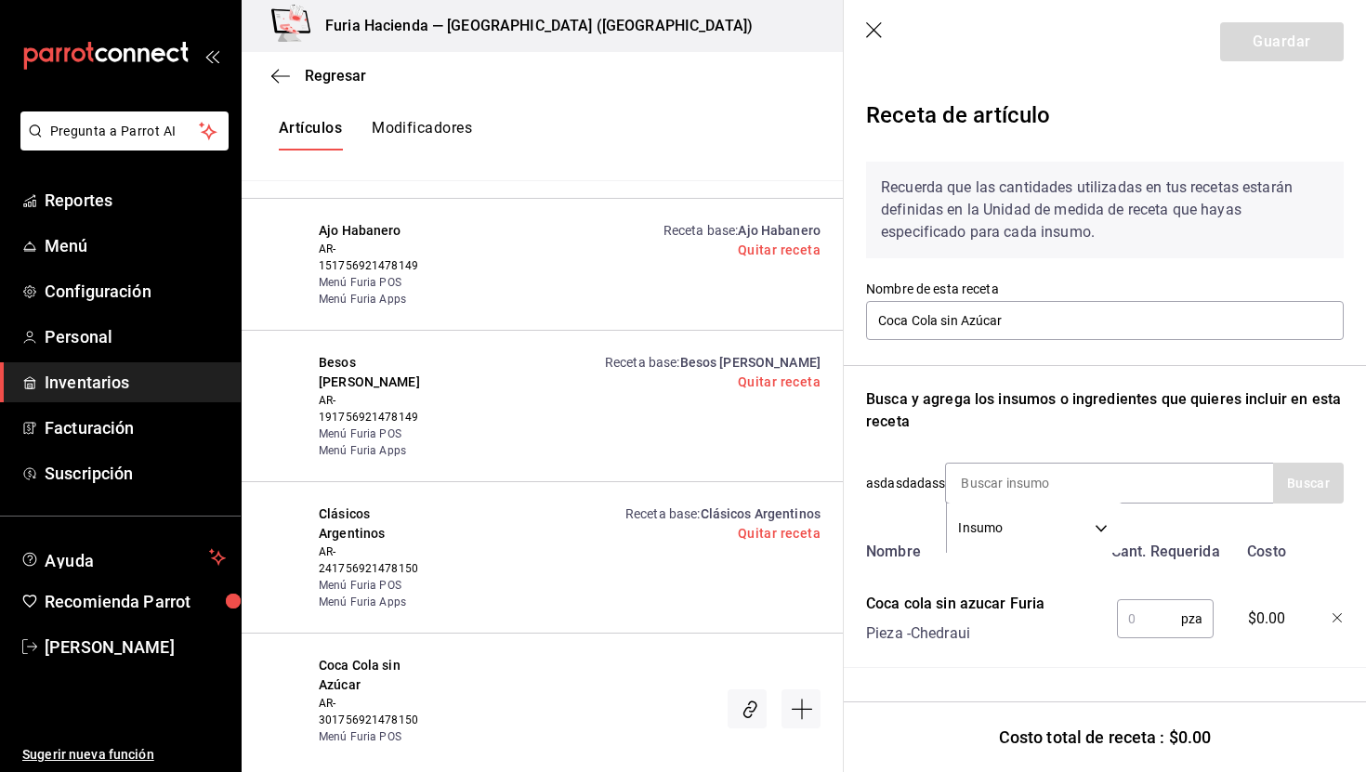
click at [1152, 611] on input "text" at bounding box center [1149, 619] width 64 height 37
type input "1"
click at [1300, 37] on button "Guardar" at bounding box center [1283, 41] width 124 height 39
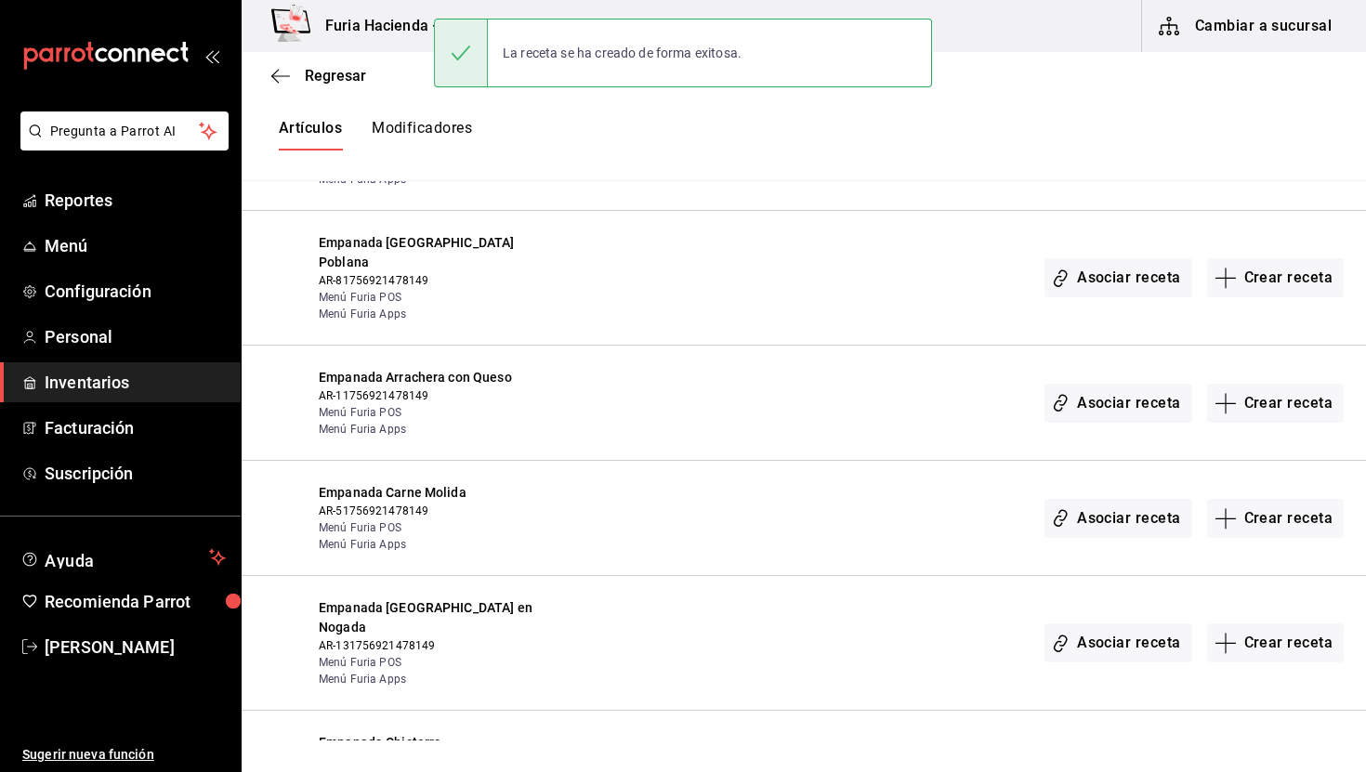
scroll to position [2184, 0]
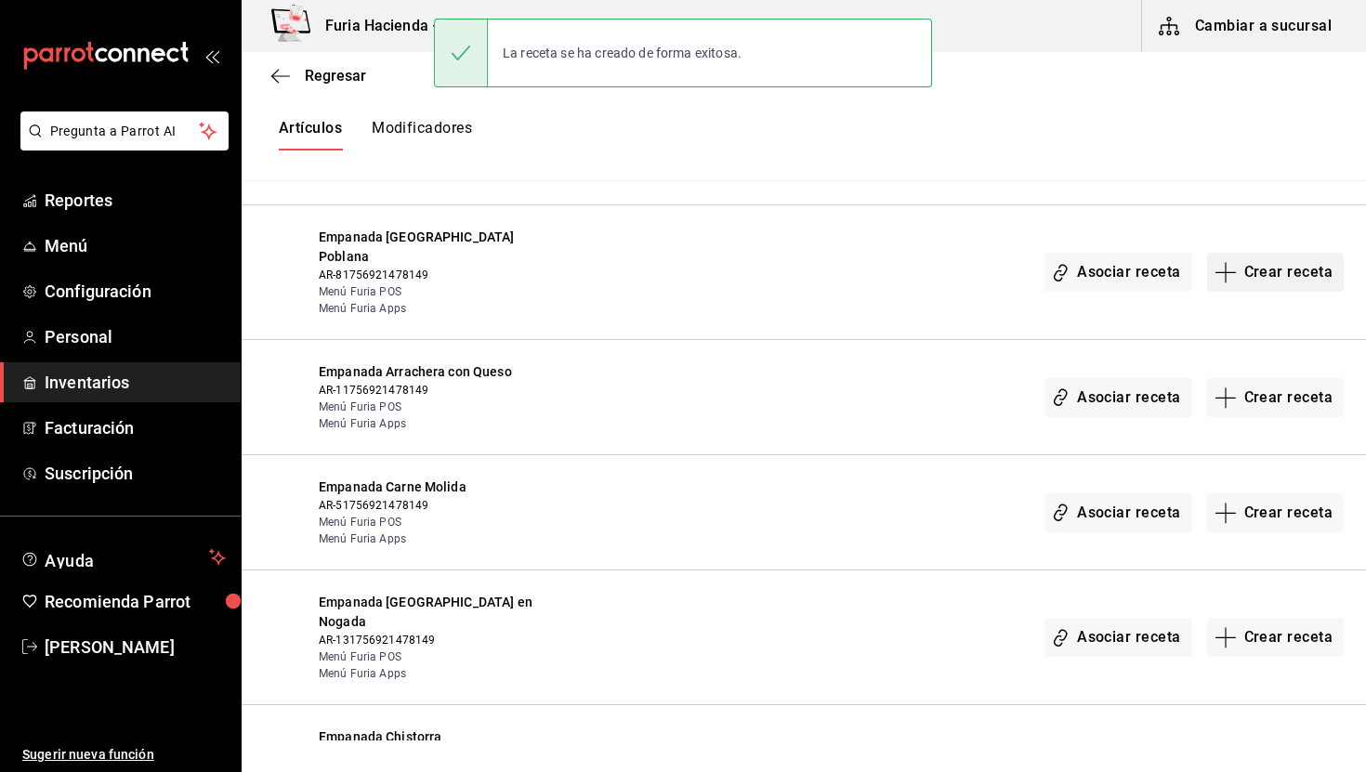
click at [1274, 271] on button "Crear receta" at bounding box center [1277, 272] width 138 height 39
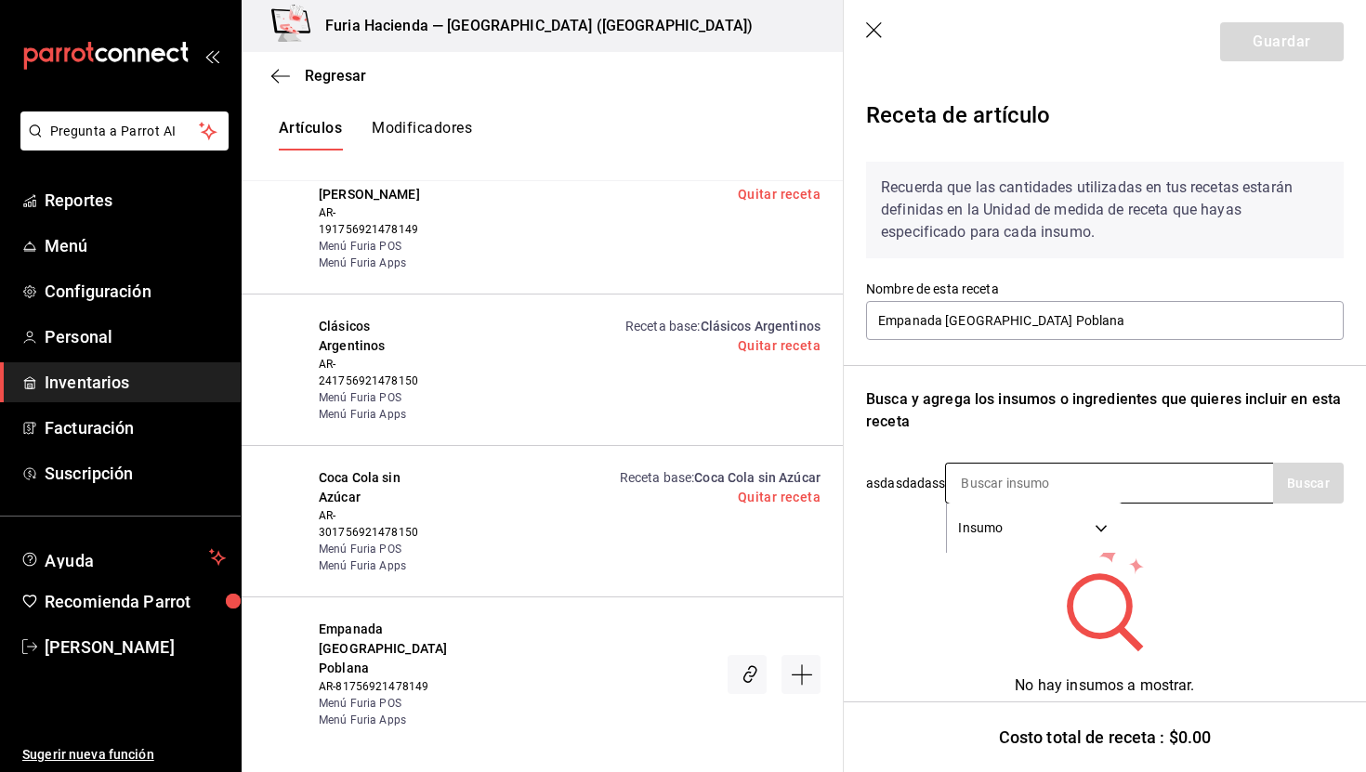
click at [1076, 490] on input at bounding box center [1039, 483] width 186 height 39
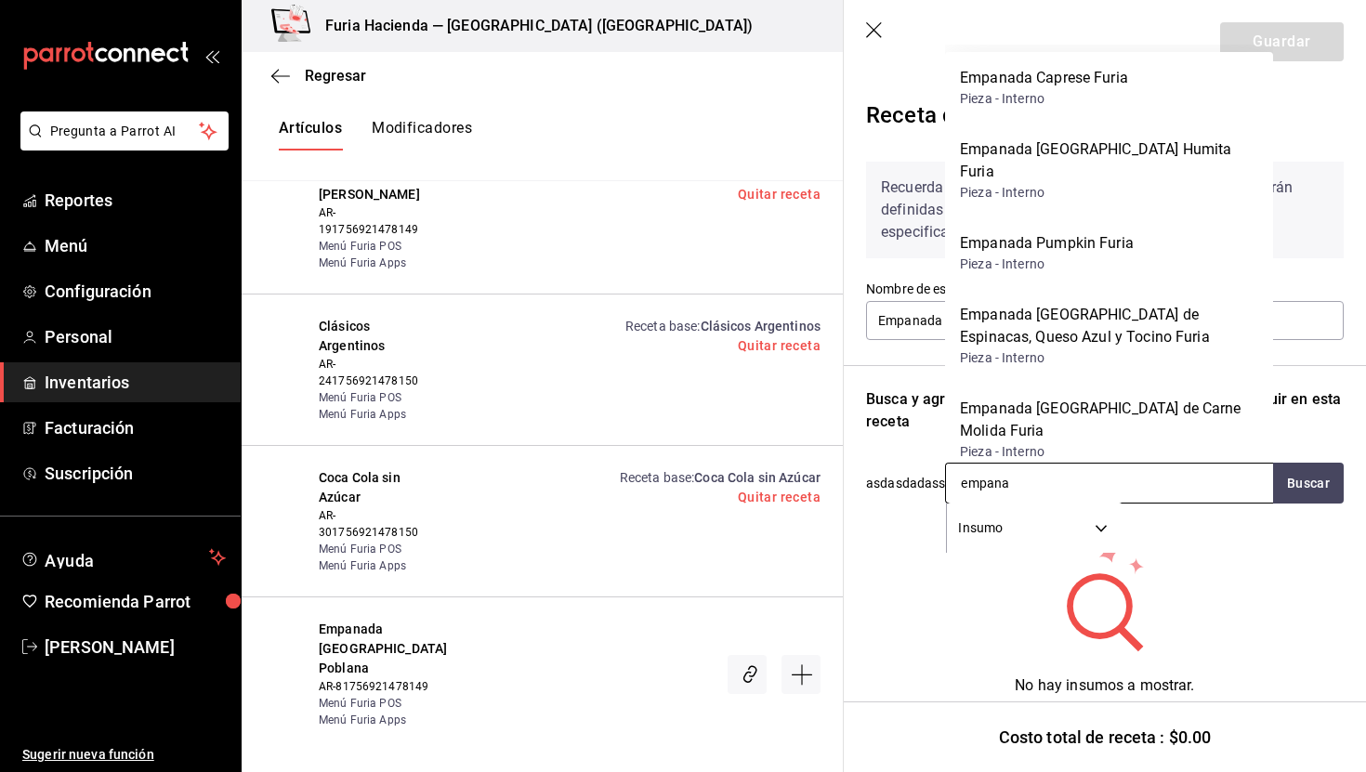
click at [1032, 497] on input "empana" at bounding box center [1039, 483] width 186 height 39
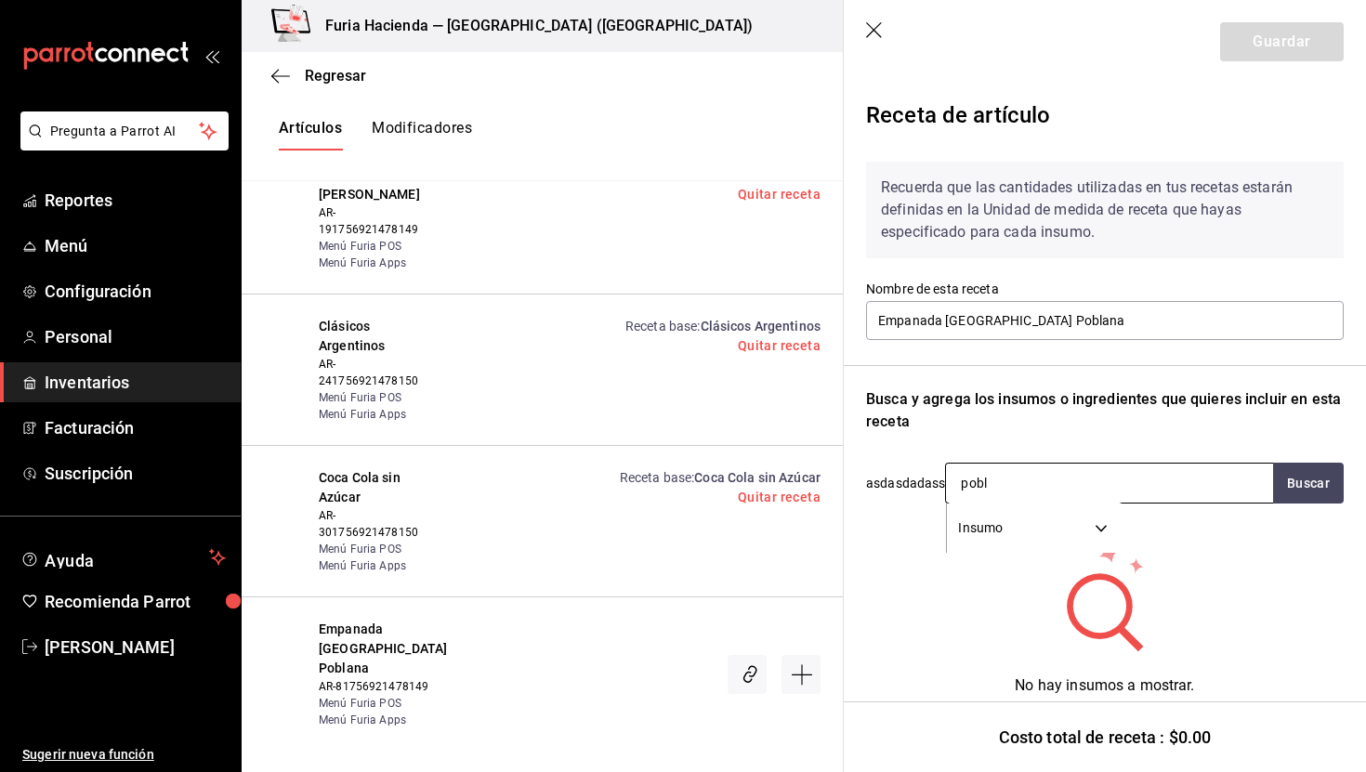
type input "pobla"
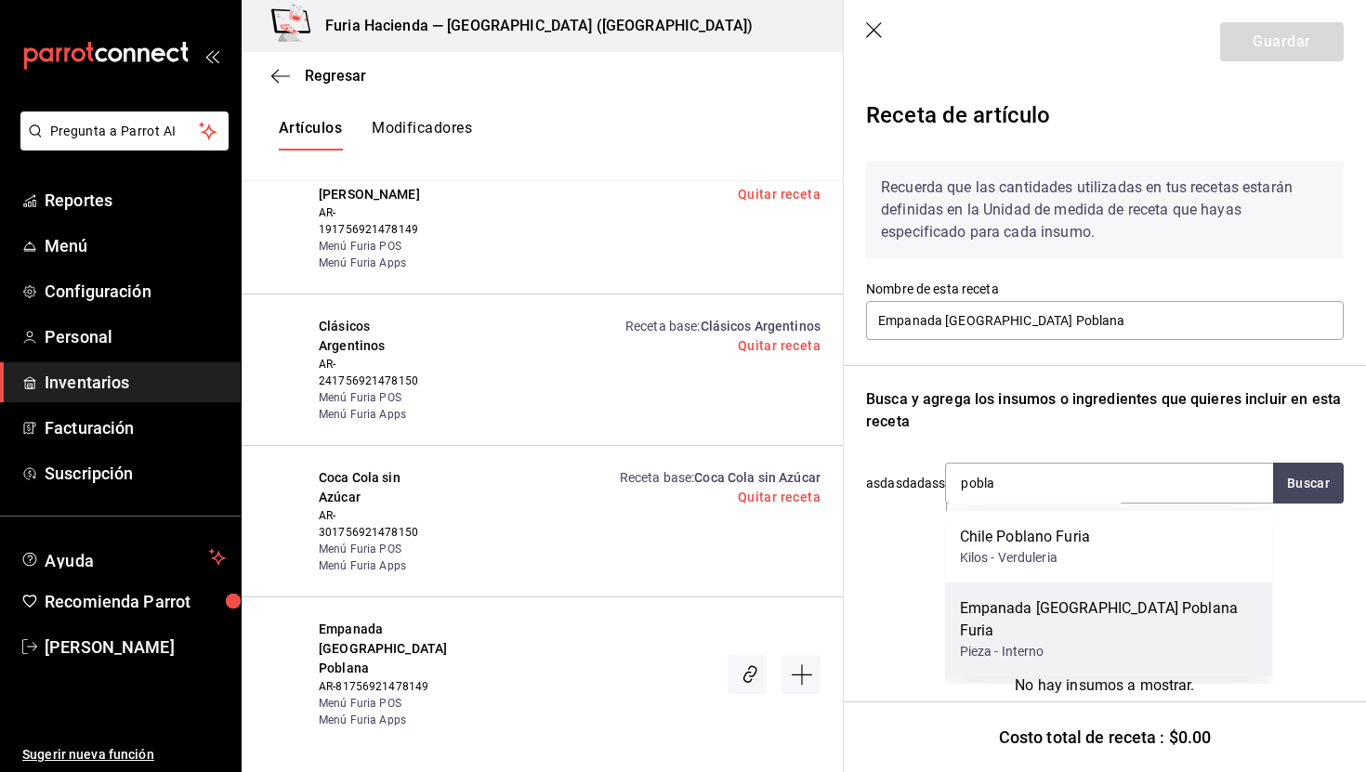
click at [1086, 601] on div "Empanada [GEOGRAPHIC_DATA] Poblana Furia" at bounding box center [1109, 620] width 298 height 45
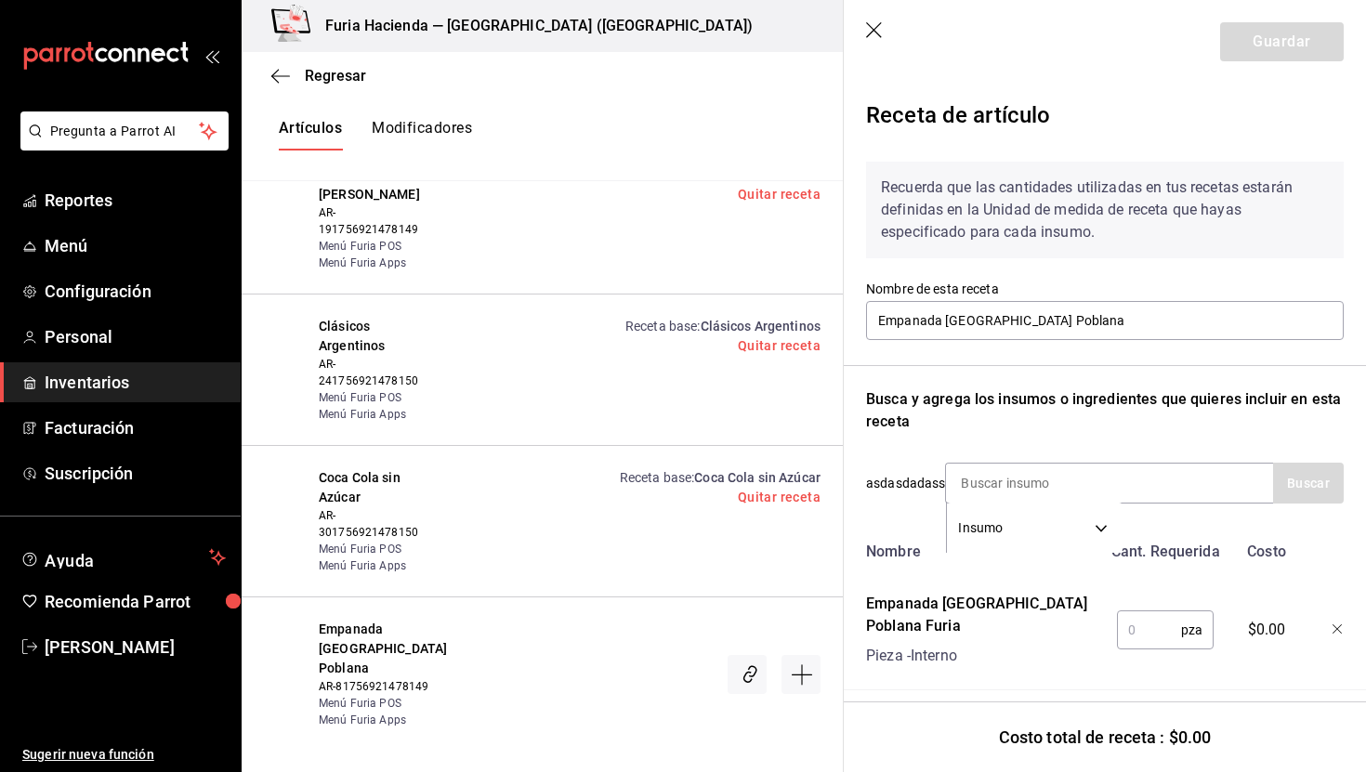
click at [1142, 630] on input "text" at bounding box center [1149, 630] width 64 height 37
type input "1"
click at [1287, 39] on button "Guardar" at bounding box center [1283, 41] width 124 height 39
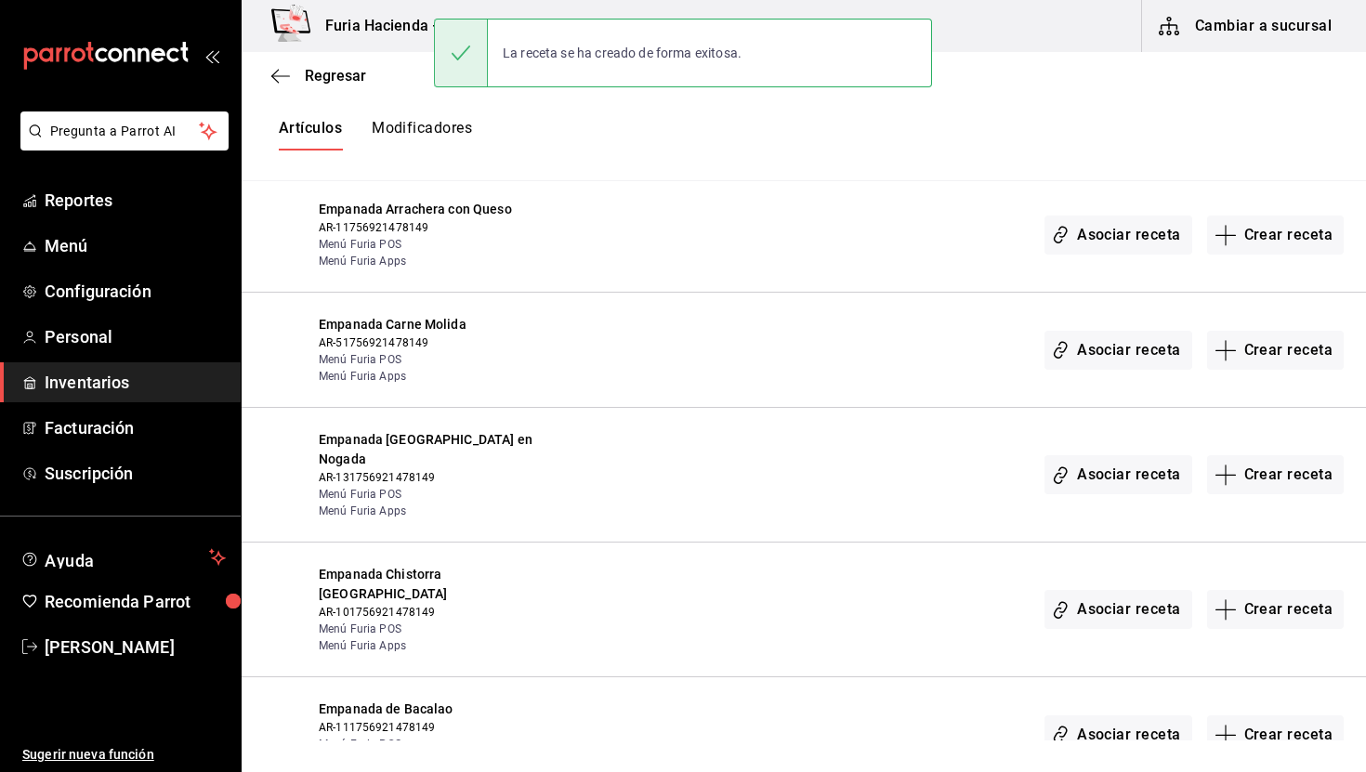
scroll to position [2352, 0]
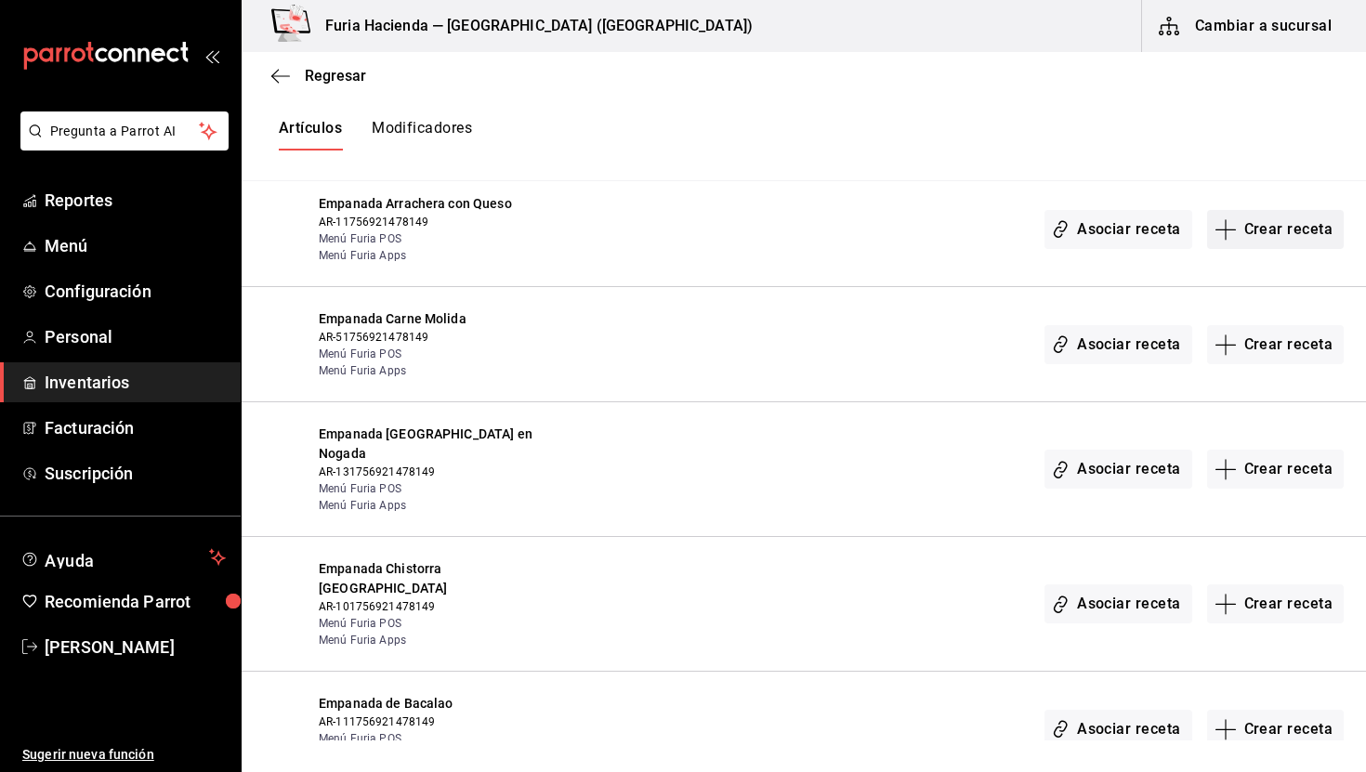
click at [1268, 213] on button "Crear receta" at bounding box center [1277, 229] width 138 height 39
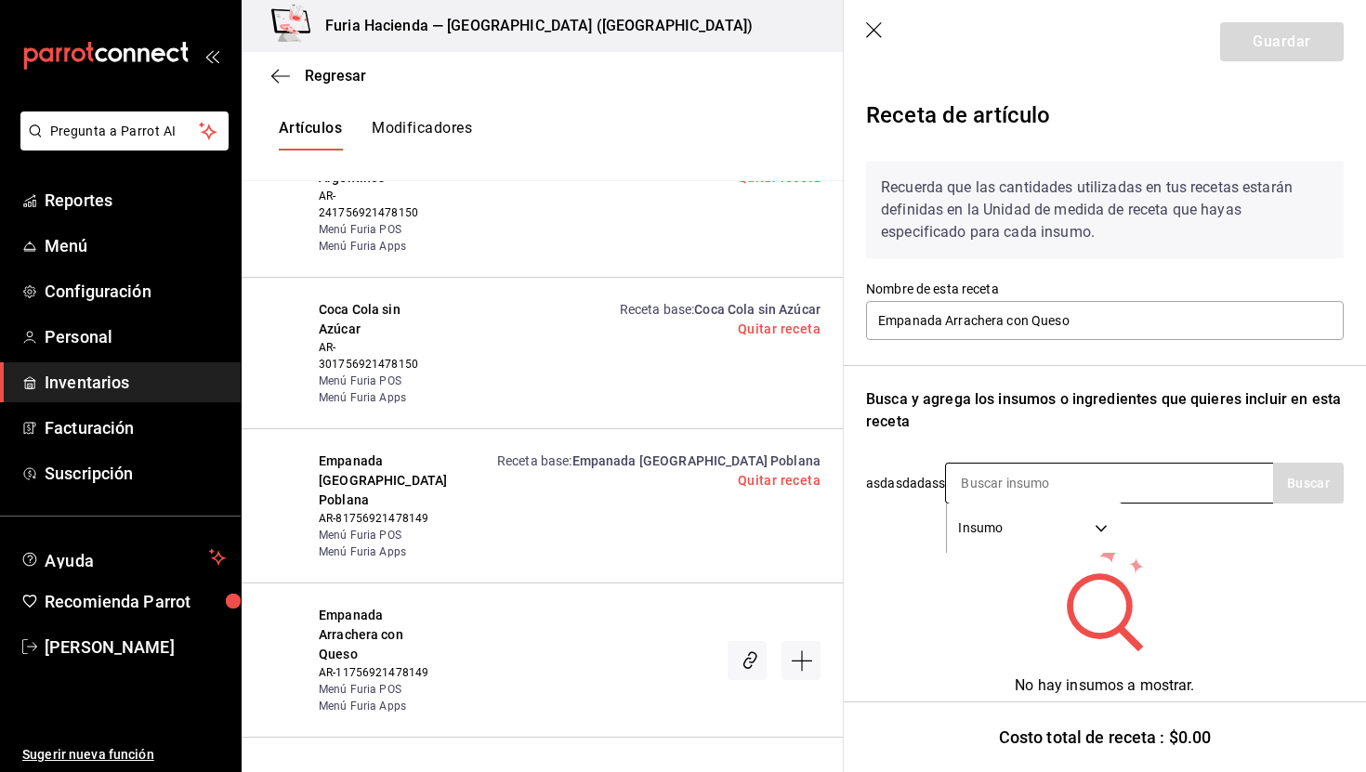
click at [1053, 480] on input at bounding box center [1039, 483] width 186 height 39
type input "a"
type input "arrache"
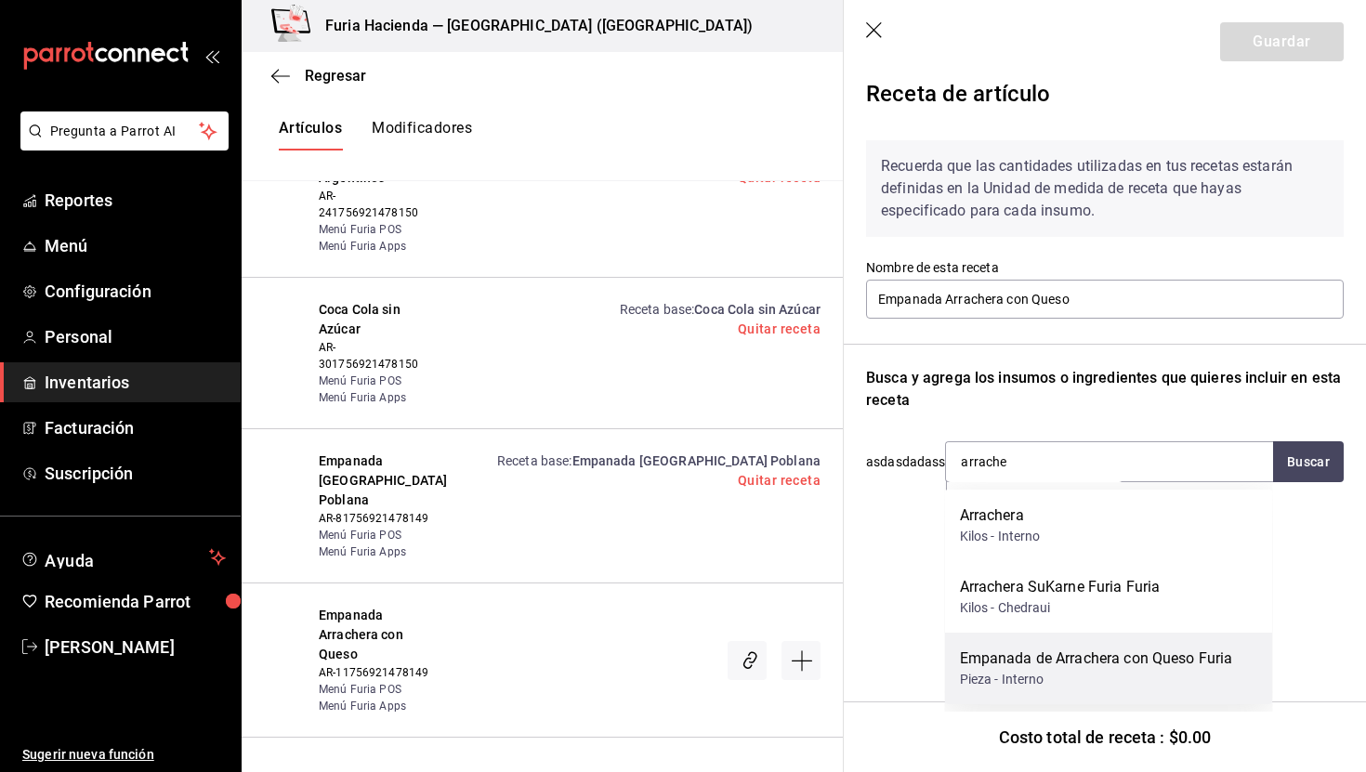
click at [1155, 680] on div "Pieza - Interno" at bounding box center [1096, 680] width 273 height 20
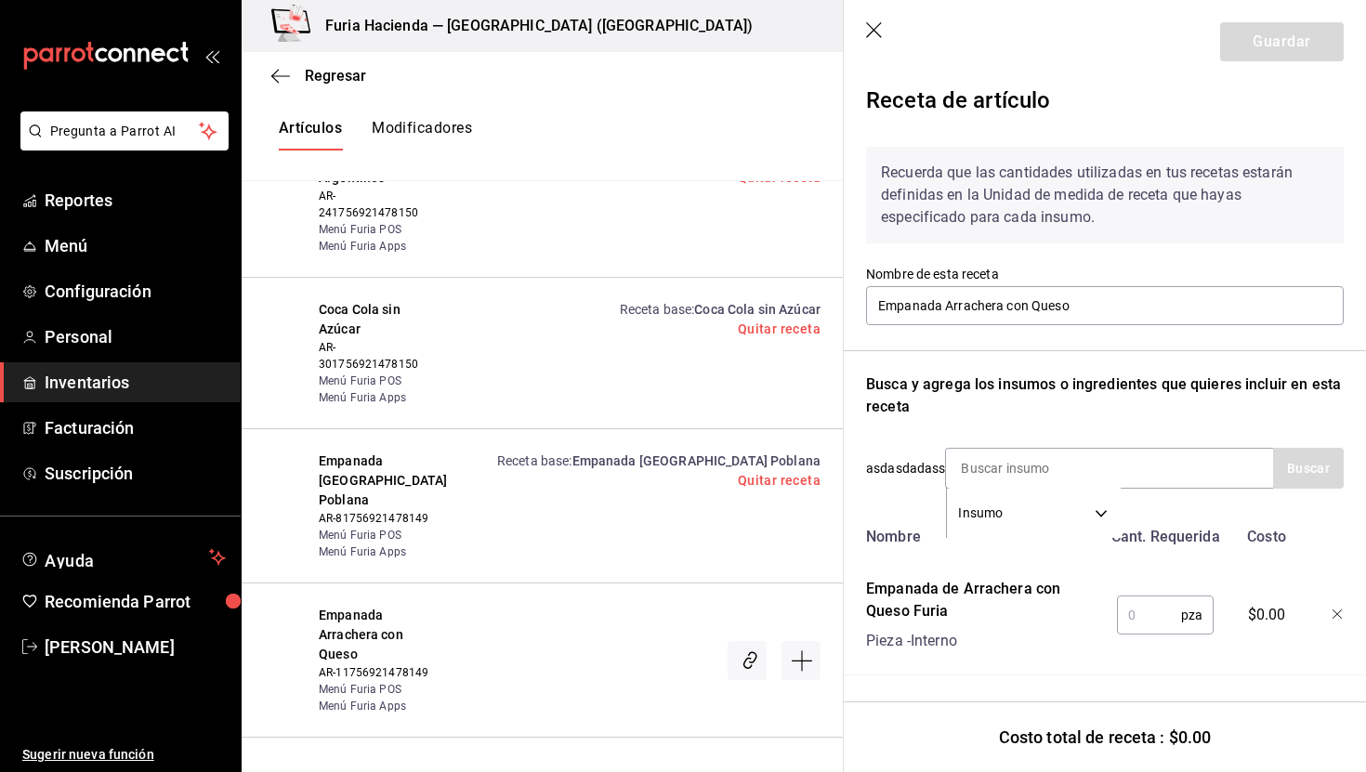
click at [1134, 610] on input "text" at bounding box center [1149, 615] width 64 height 37
type input "1"
click at [1295, 46] on button "Guardar" at bounding box center [1283, 41] width 124 height 39
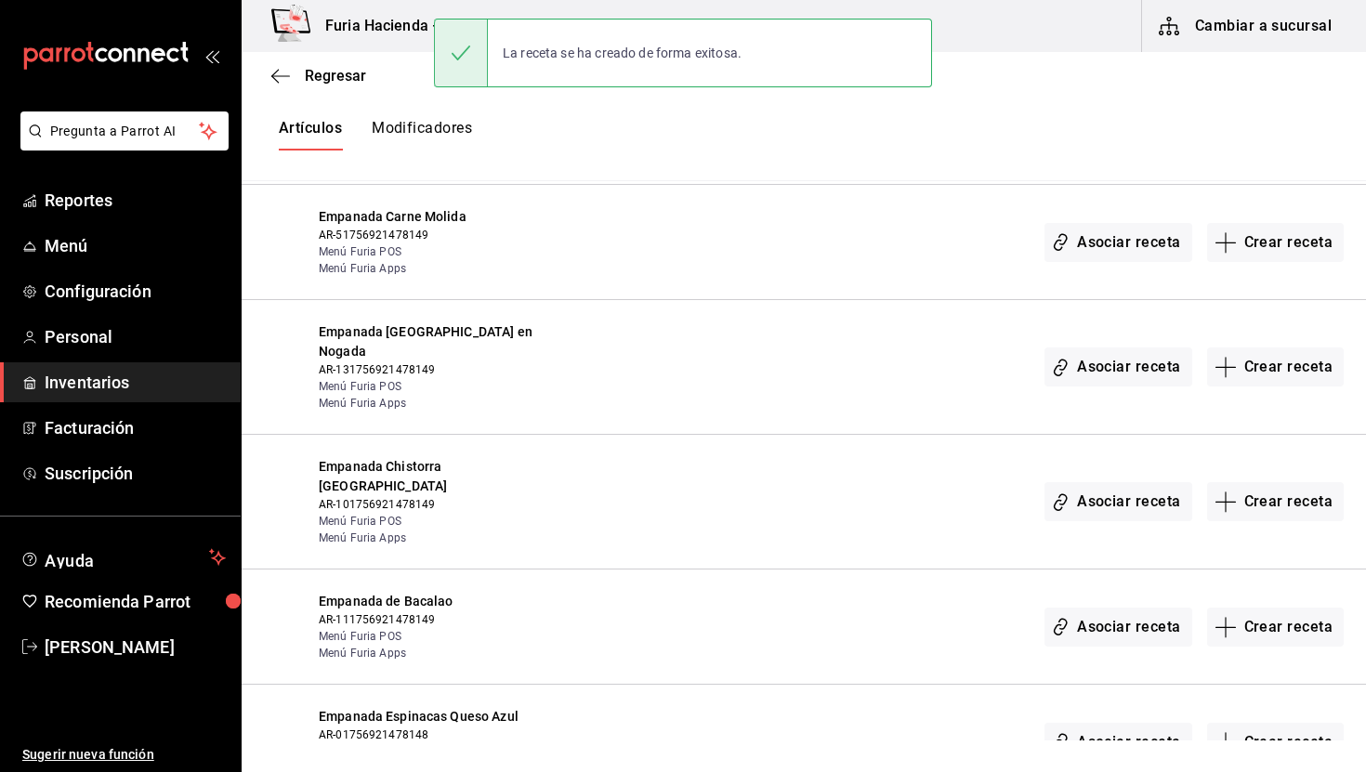
scroll to position [2455, 0]
click at [1310, 222] on button "Crear receta" at bounding box center [1277, 241] width 138 height 39
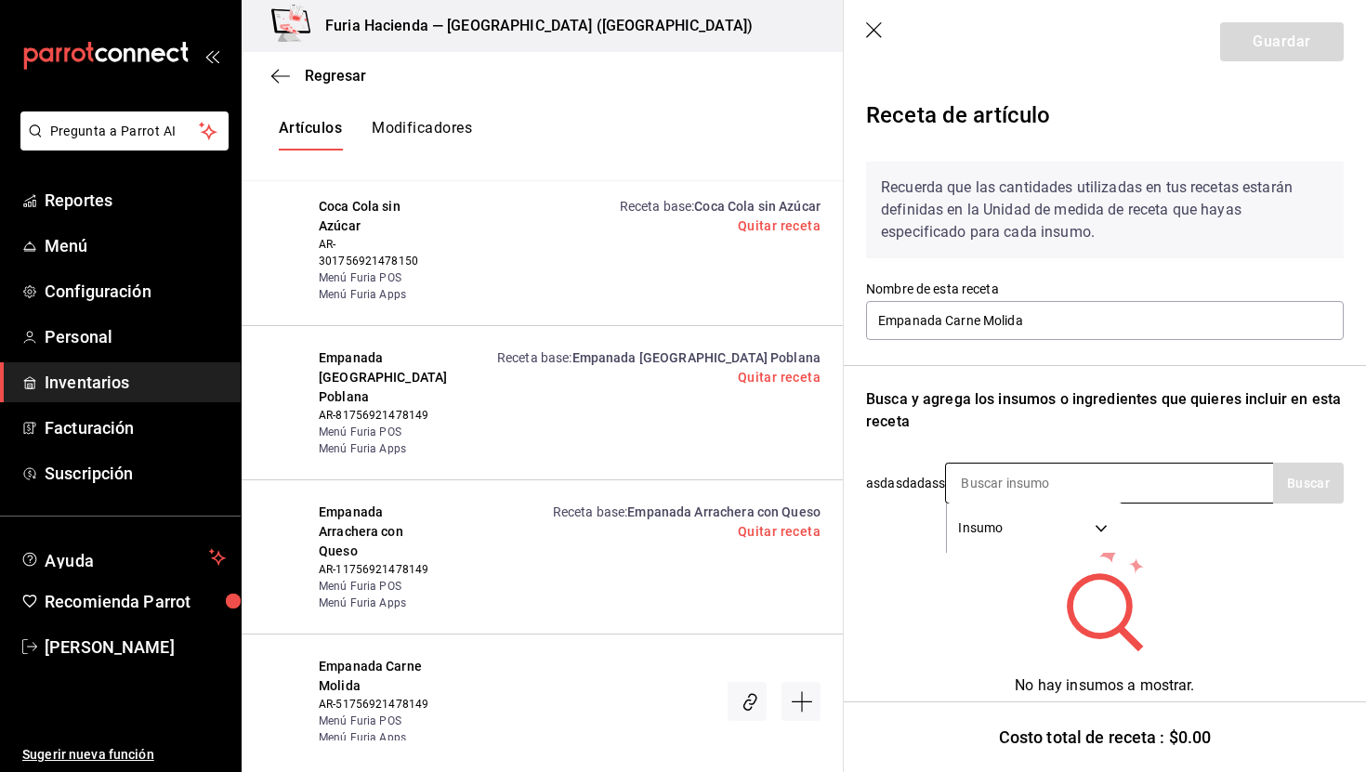
click at [1151, 492] on div "Insumo SUPPLY" at bounding box center [1109, 483] width 328 height 41
click at [1150, 491] on div "Insumo SUPPLY" at bounding box center [1109, 483] width 328 height 41
click at [1102, 484] on input at bounding box center [1039, 483] width 186 height 39
click at [1063, 479] on input at bounding box center [1039, 483] width 186 height 39
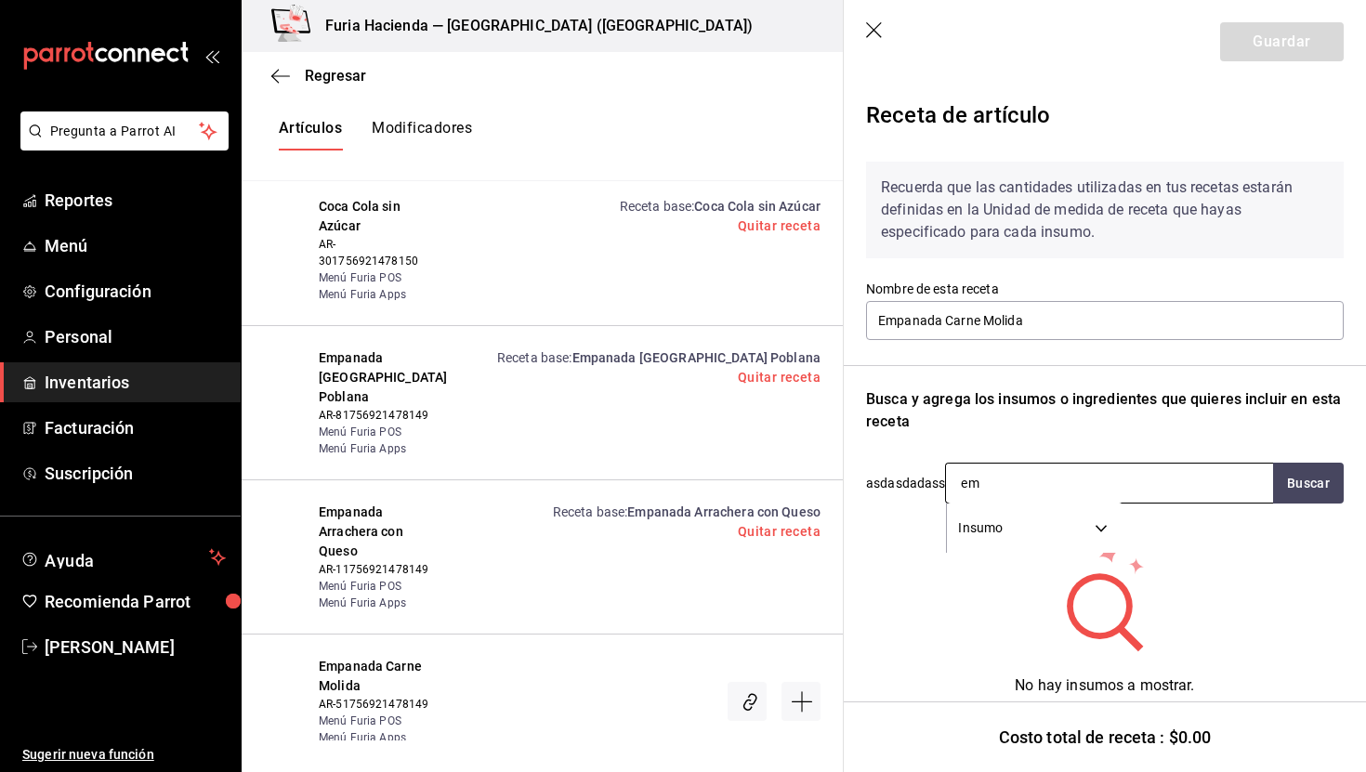
type input "e"
type input "carne molida"
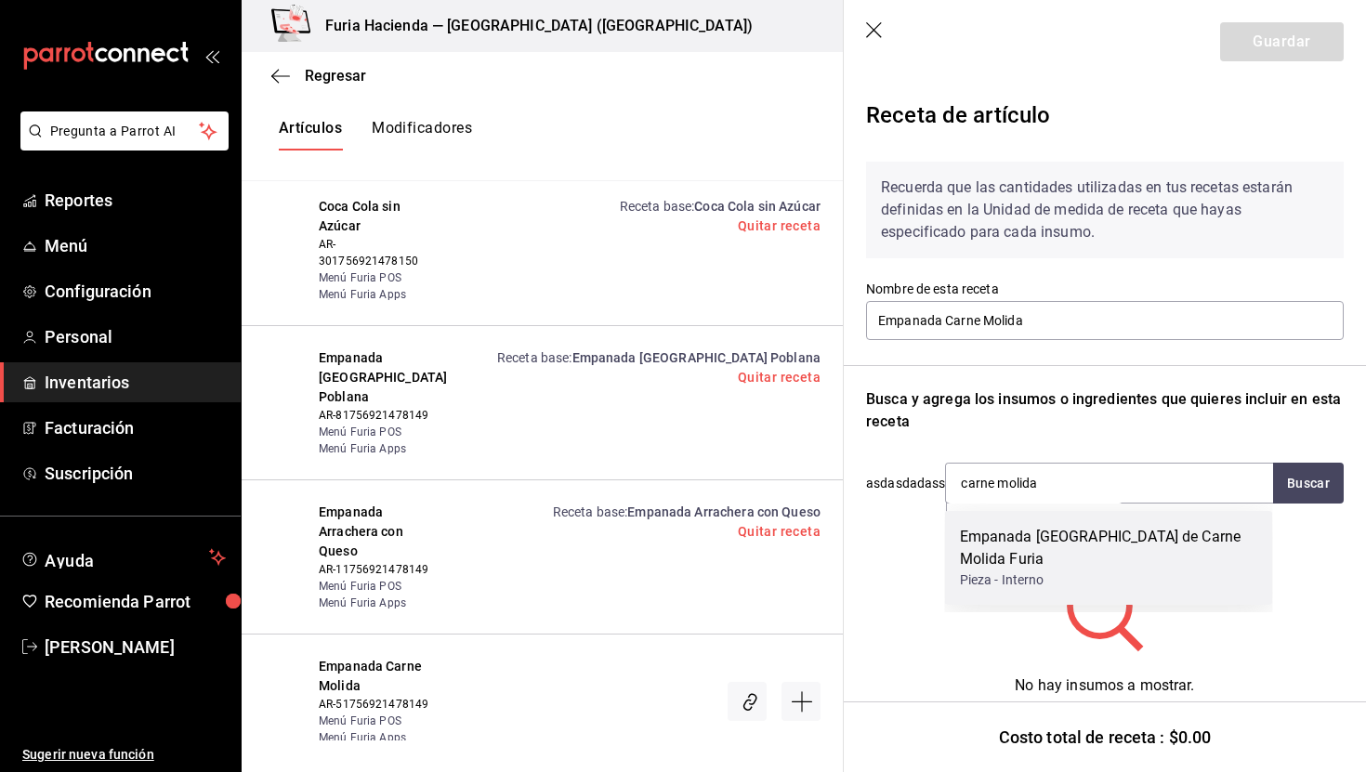
click at [1111, 540] on div "Empanada [GEOGRAPHIC_DATA] de Carne Molida Furia" at bounding box center [1109, 548] width 298 height 45
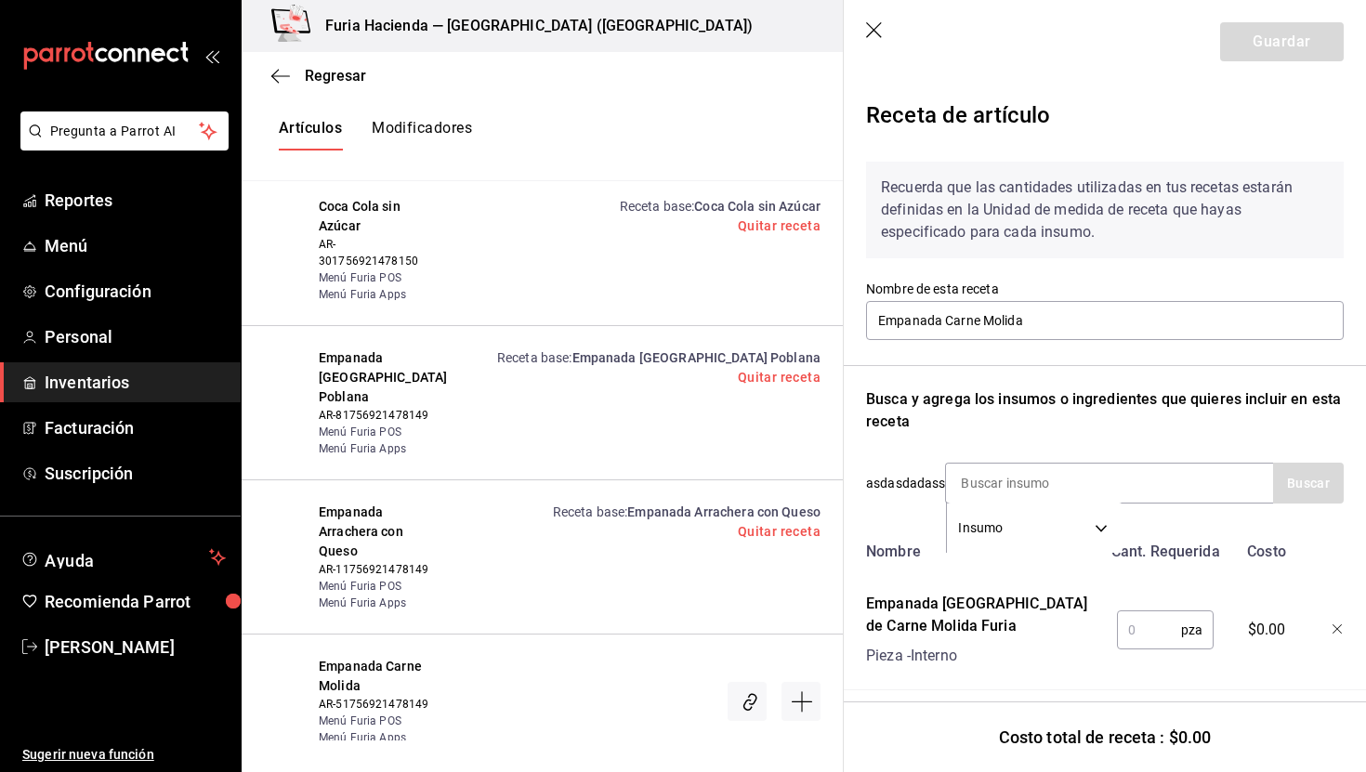
click at [1149, 639] on input "text" at bounding box center [1149, 630] width 64 height 37
type input "1"
click at [1265, 43] on button "Guardar" at bounding box center [1283, 41] width 124 height 39
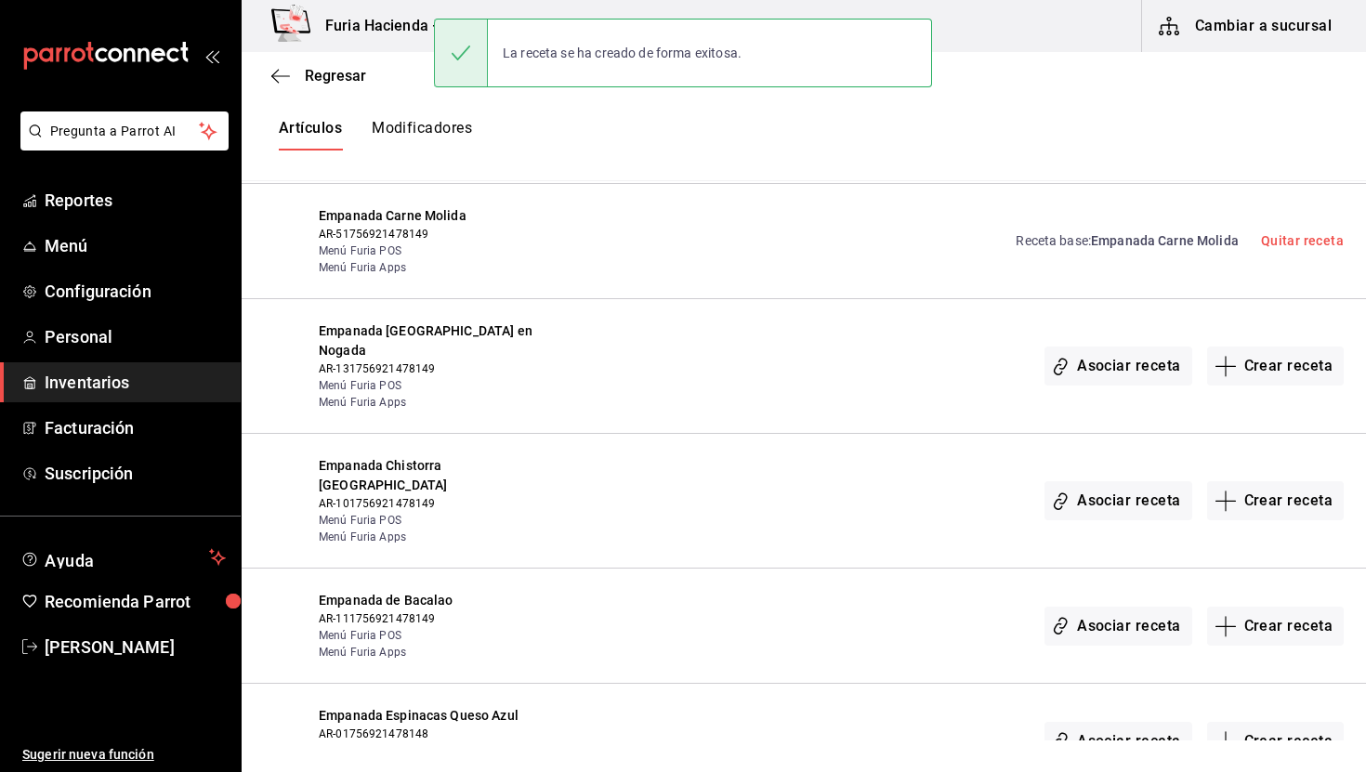
scroll to position [2561, 0]
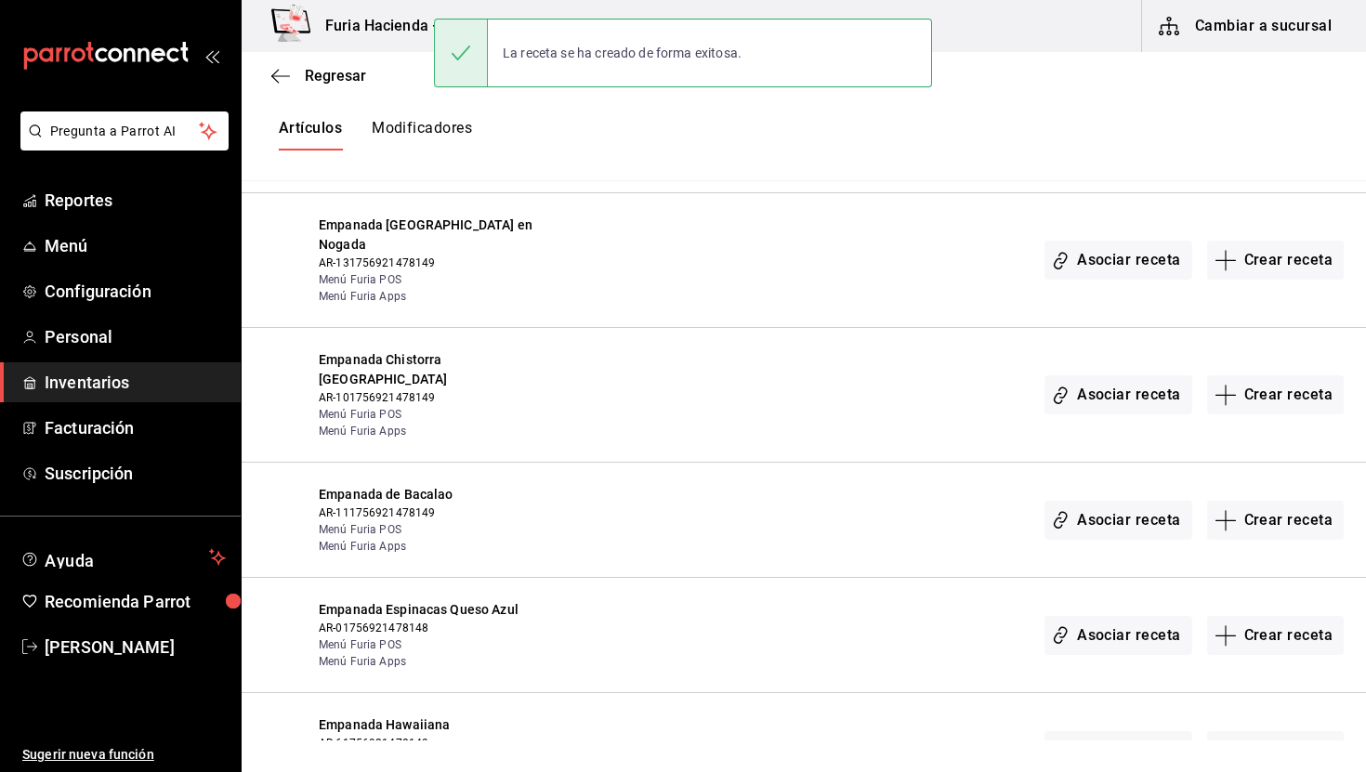
click at [1266, 256] on div "Asociar receta Crear receta" at bounding box center [1194, 260] width 299 height 89
click at [1261, 241] on button "Crear receta" at bounding box center [1277, 260] width 138 height 39
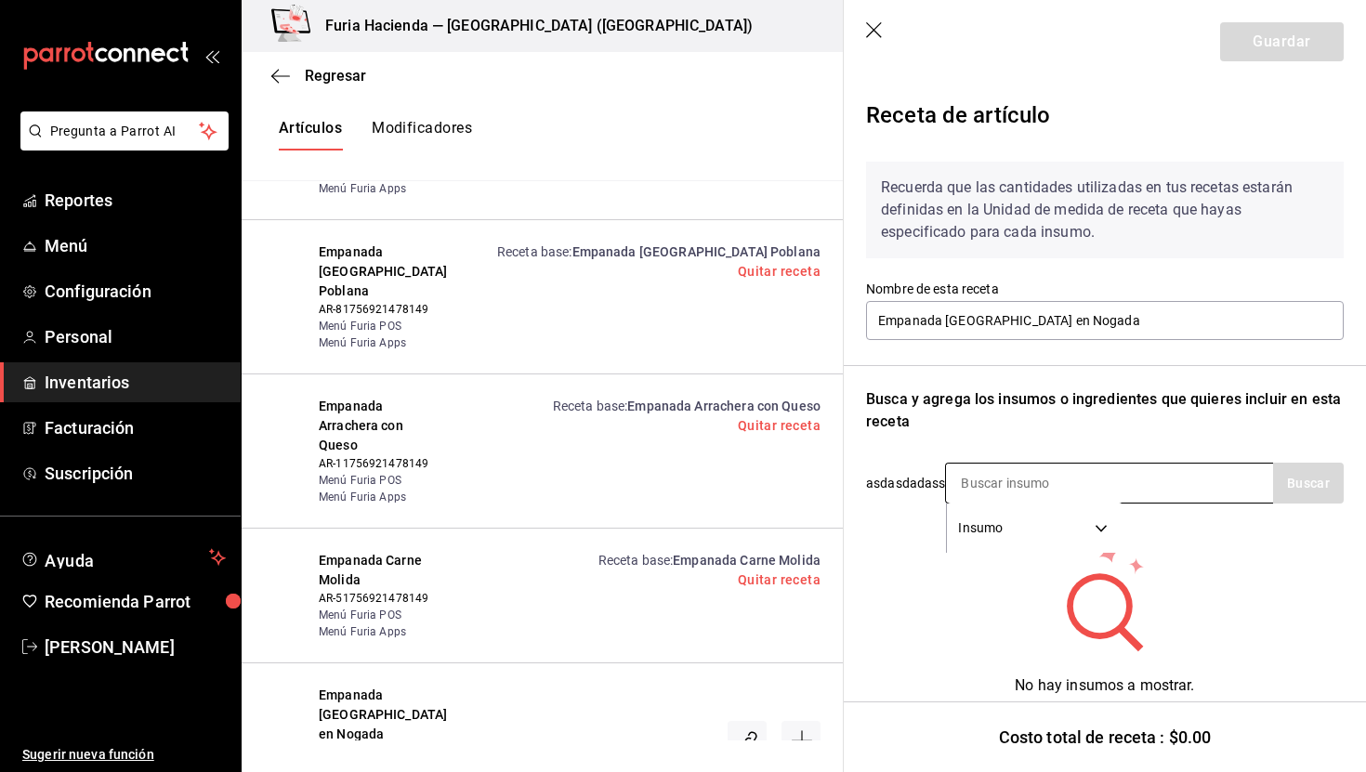
click at [1016, 478] on input at bounding box center [1039, 483] width 186 height 39
type input "nogada"
click at [874, 31] on icon "button" at bounding box center [875, 31] width 19 height 19
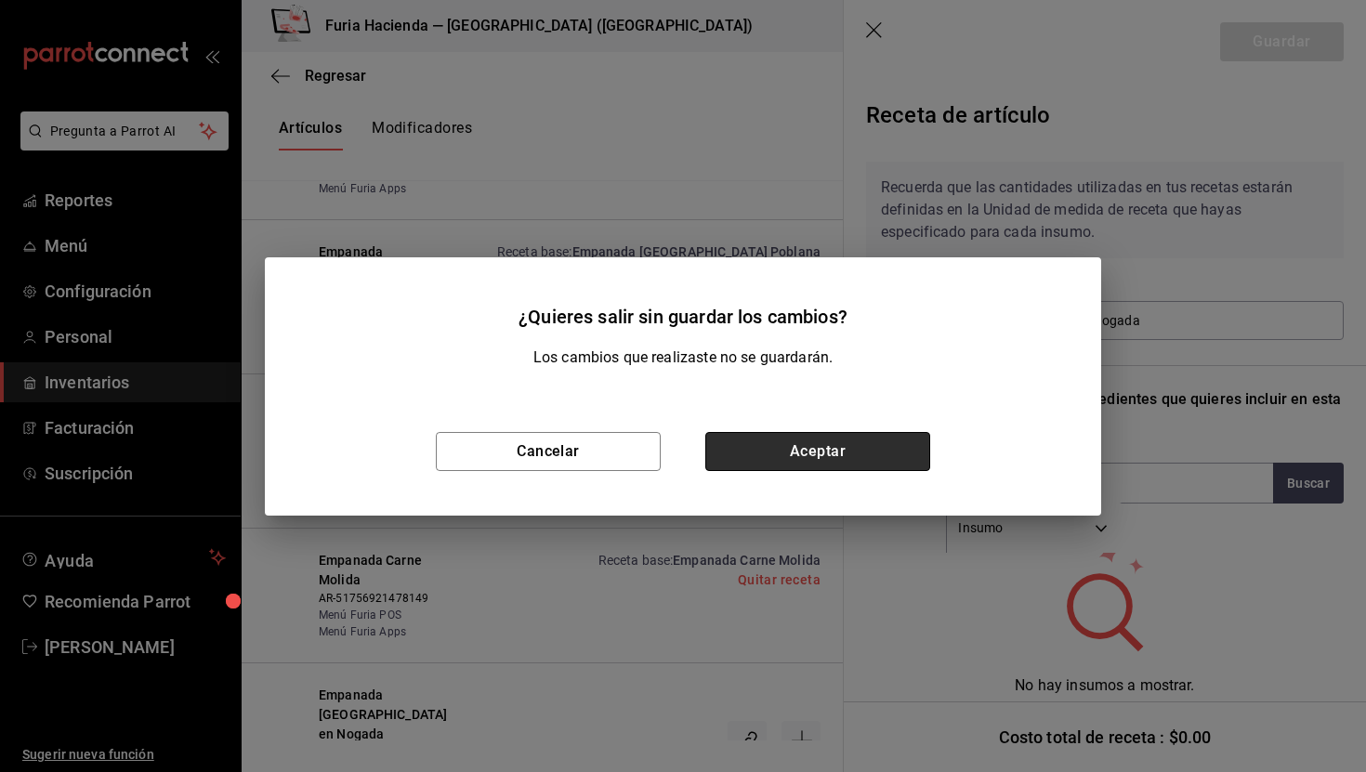
click at [823, 442] on button "Aceptar" at bounding box center [818, 451] width 225 height 39
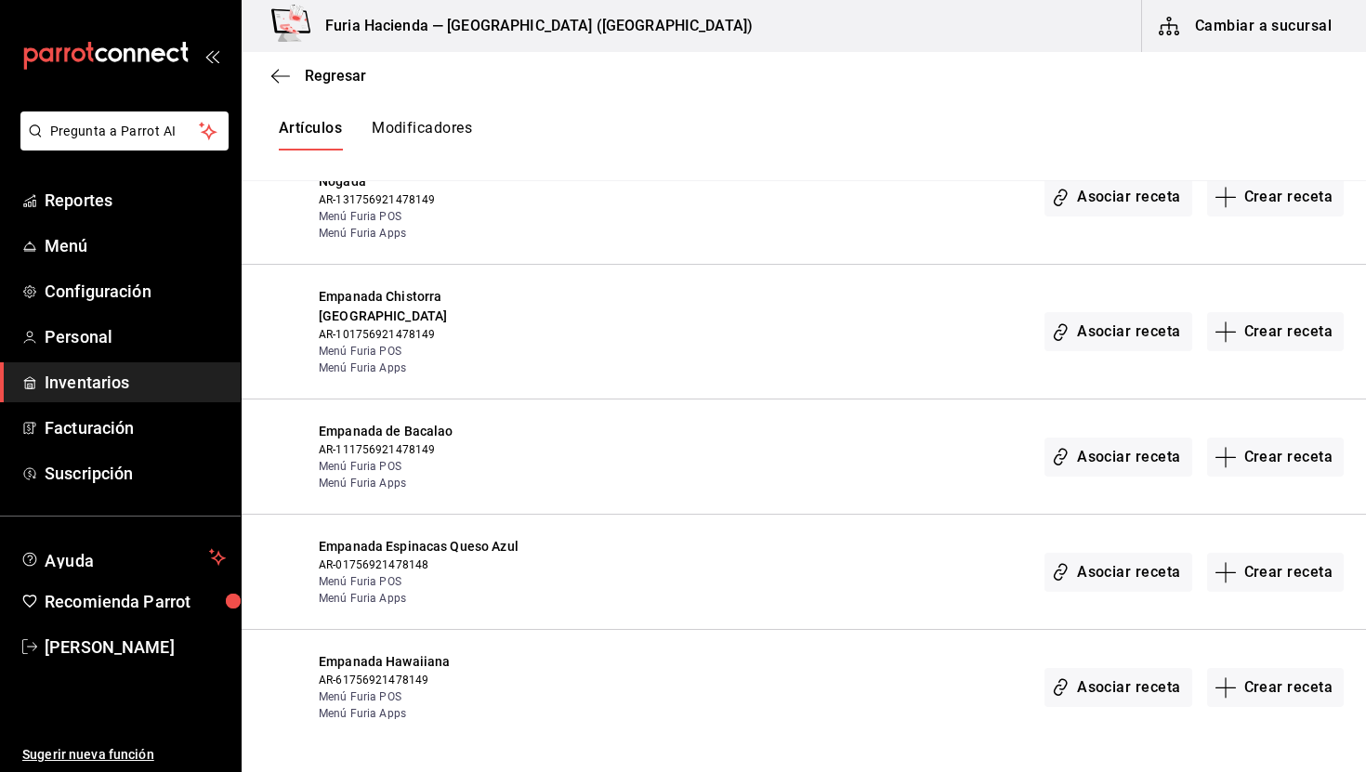
scroll to position [2637, 0]
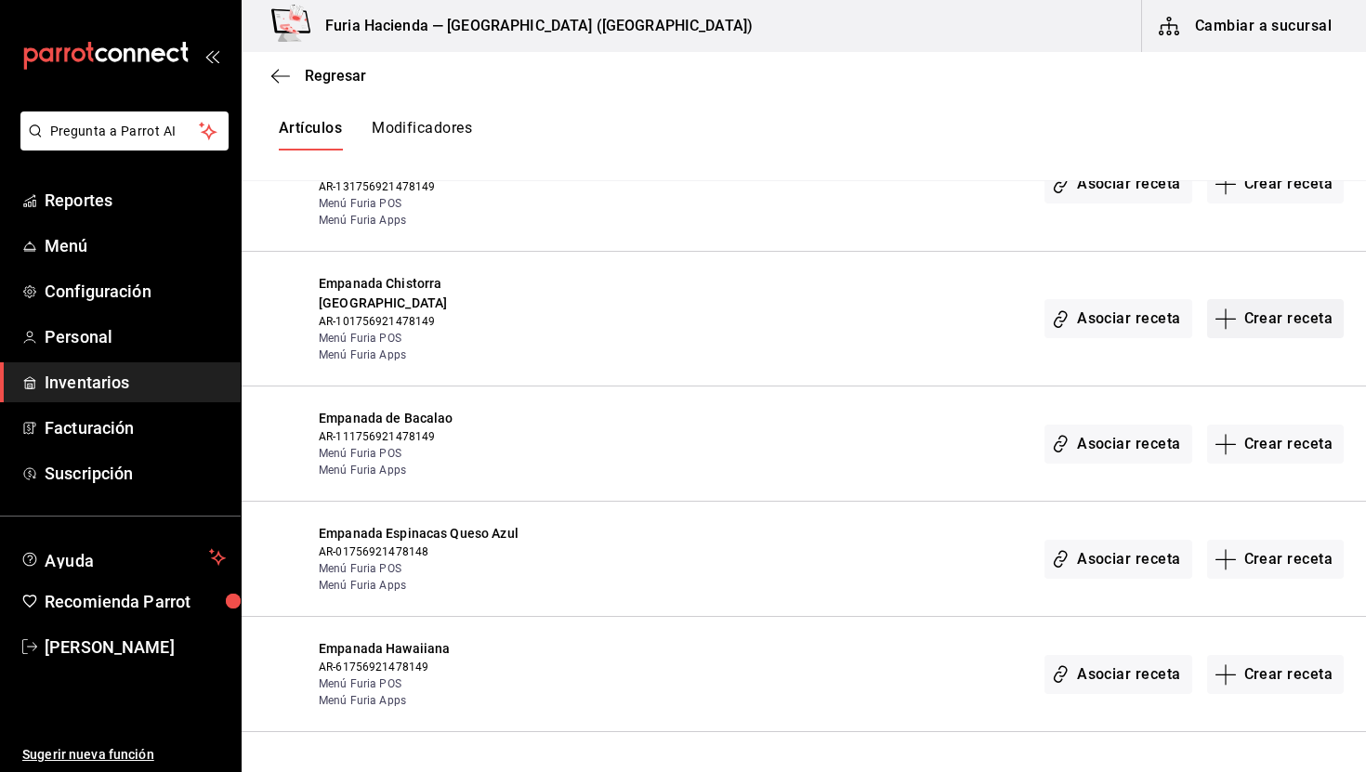
click at [1278, 299] on button "Crear receta" at bounding box center [1277, 318] width 138 height 39
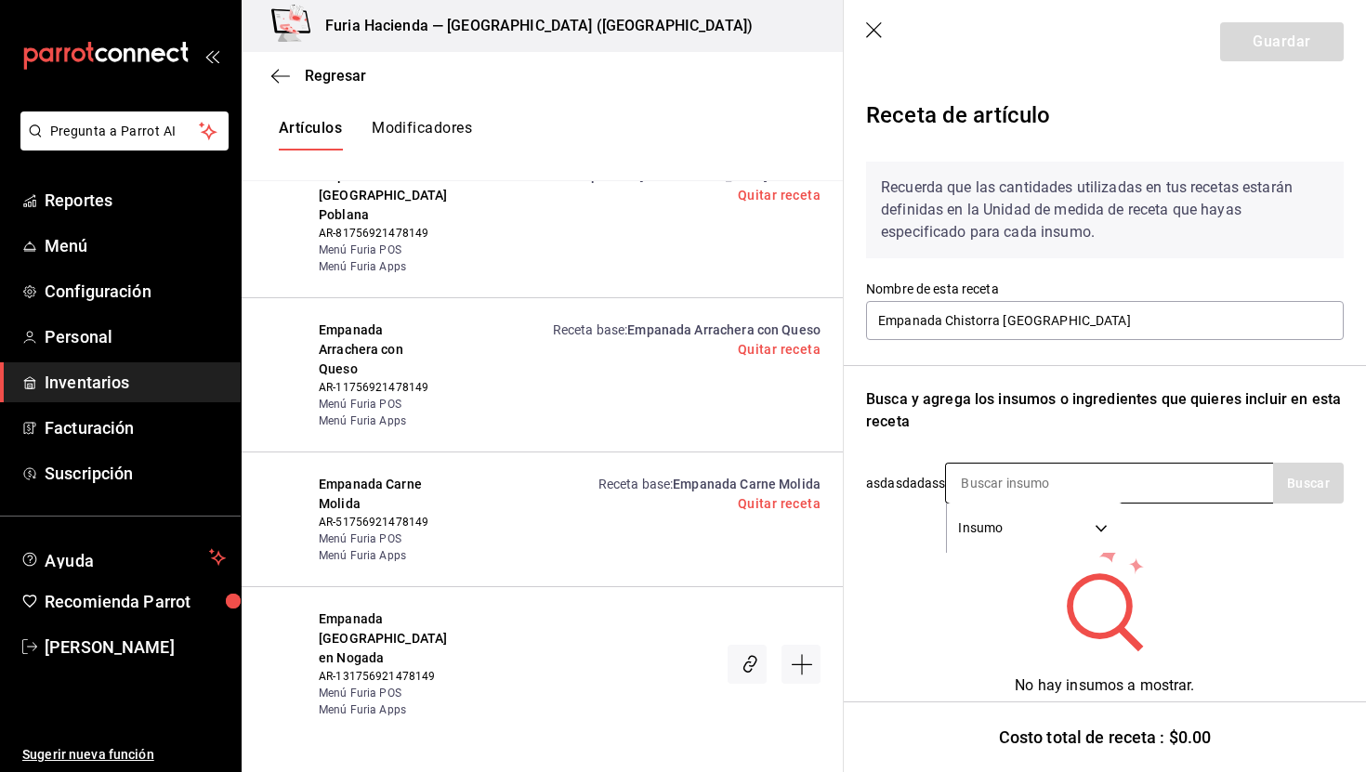
click at [1056, 484] on input at bounding box center [1039, 483] width 186 height 39
type input "chistorra"
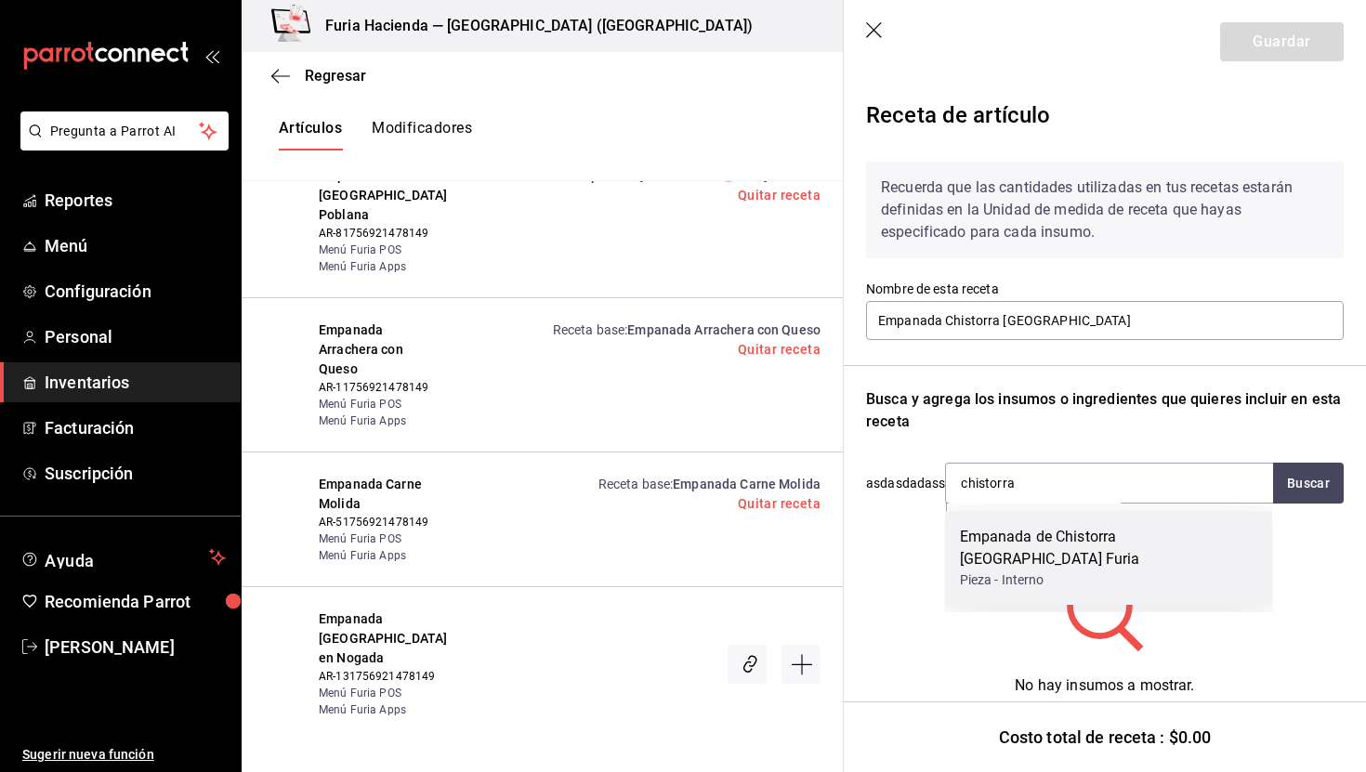
click at [1076, 571] on div "Pieza - Interno" at bounding box center [1109, 581] width 298 height 20
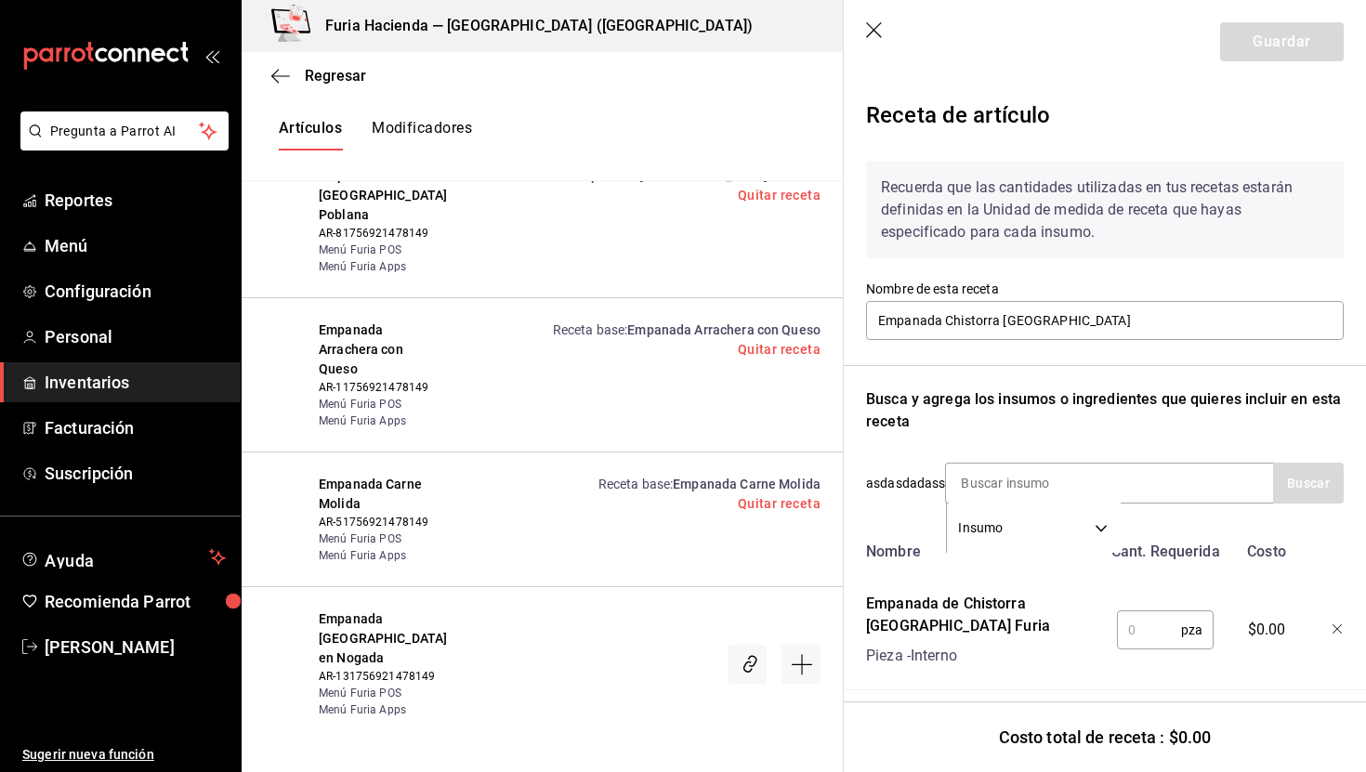
click at [1145, 633] on input "text" at bounding box center [1149, 630] width 64 height 37
type input "1"
click at [1251, 71] on header "Guardar" at bounding box center [1105, 42] width 522 height 84
click at [1251, 44] on button "Guardar" at bounding box center [1283, 41] width 124 height 39
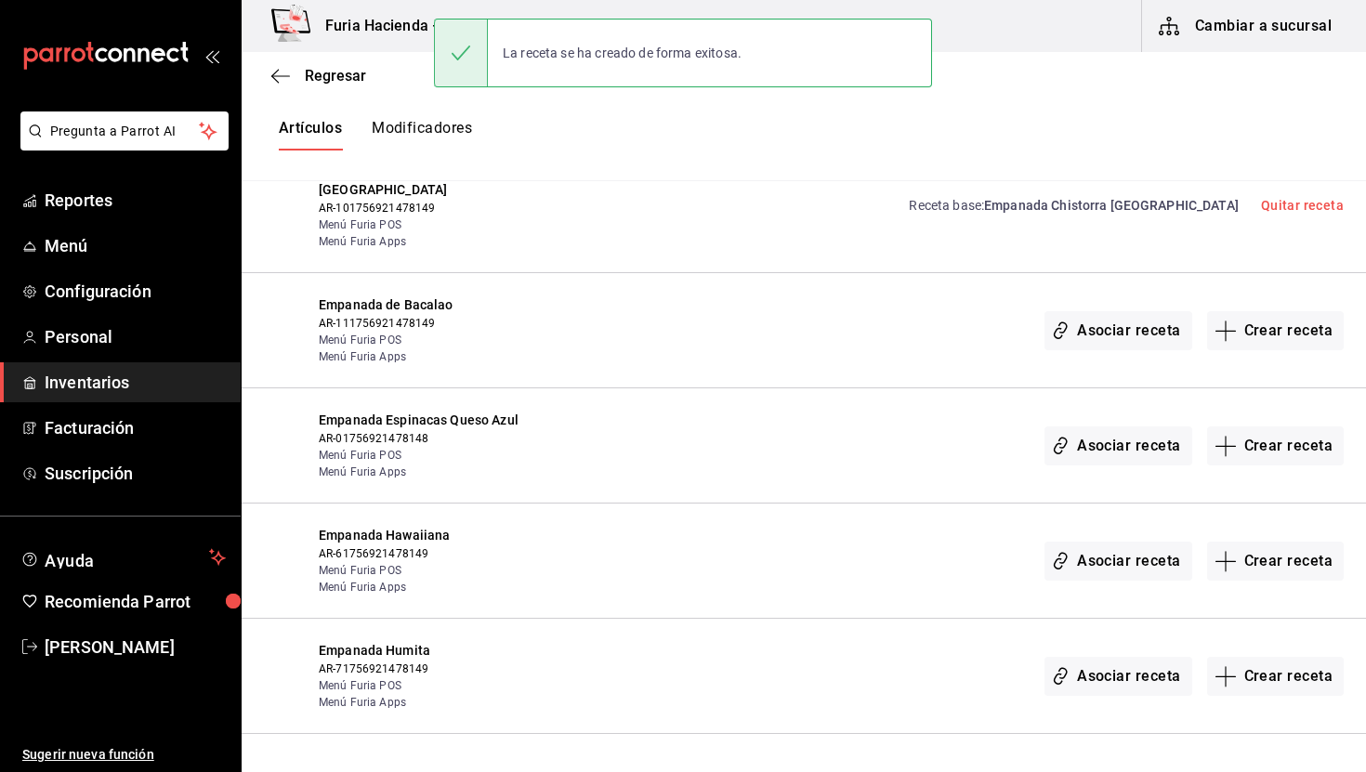
scroll to position [2758, 0]
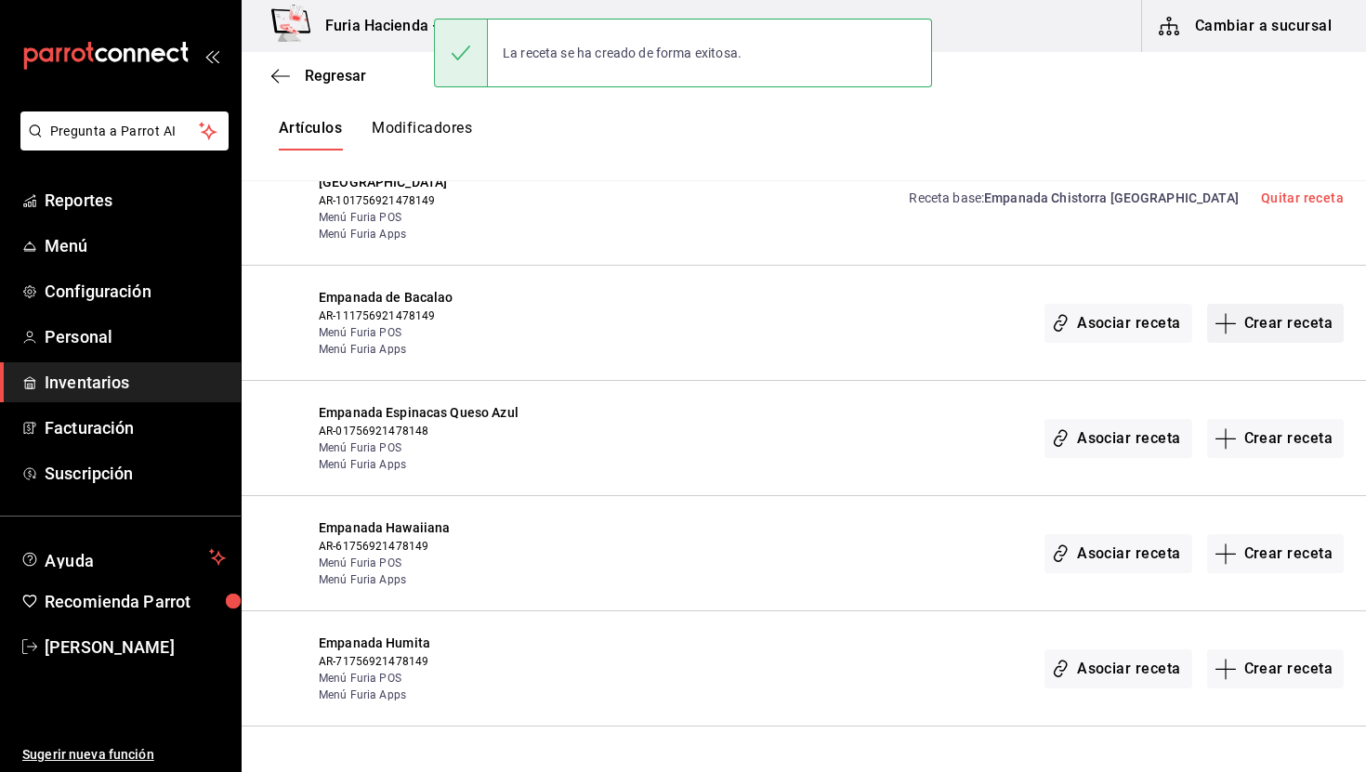
click at [1270, 304] on button "Crear receta" at bounding box center [1277, 323] width 138 height 39
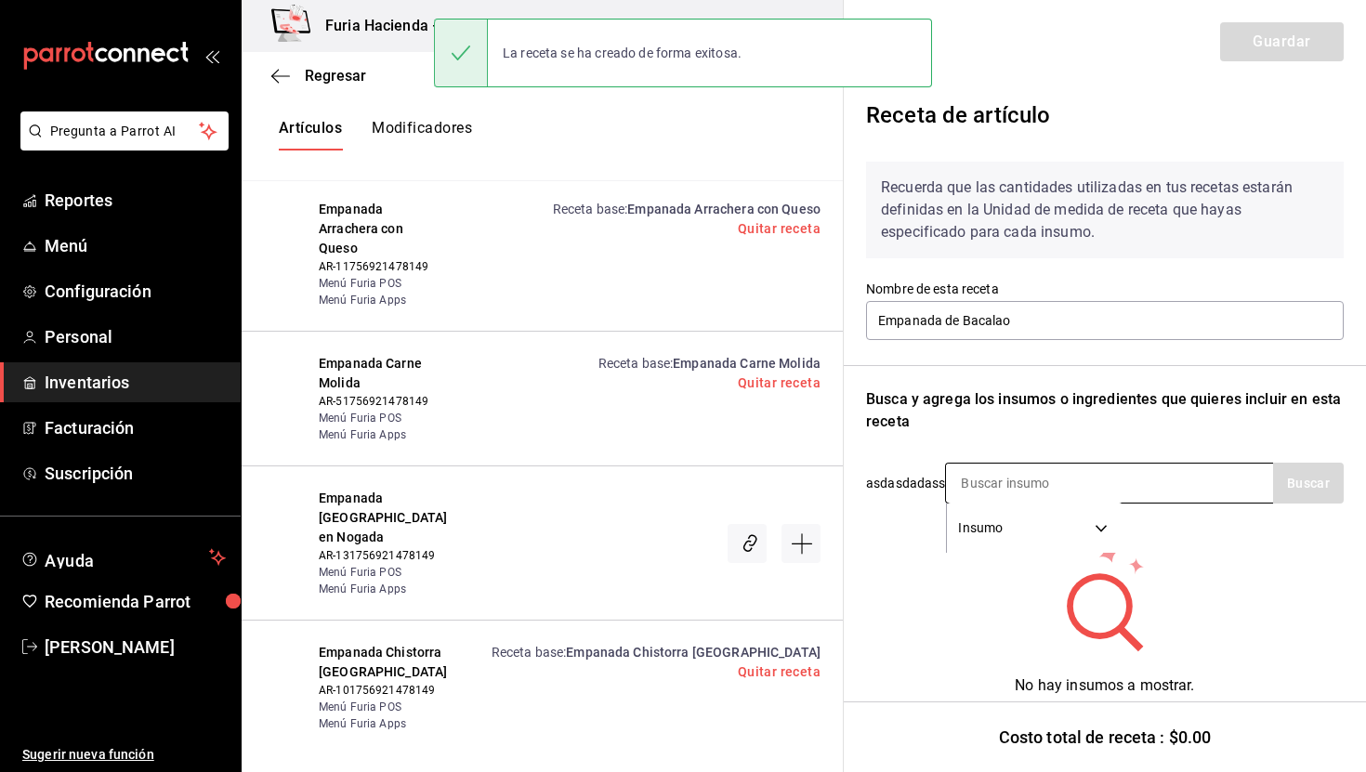
click at [1020, 485] on input at bounding box center [1039, 483] width 186 height 39
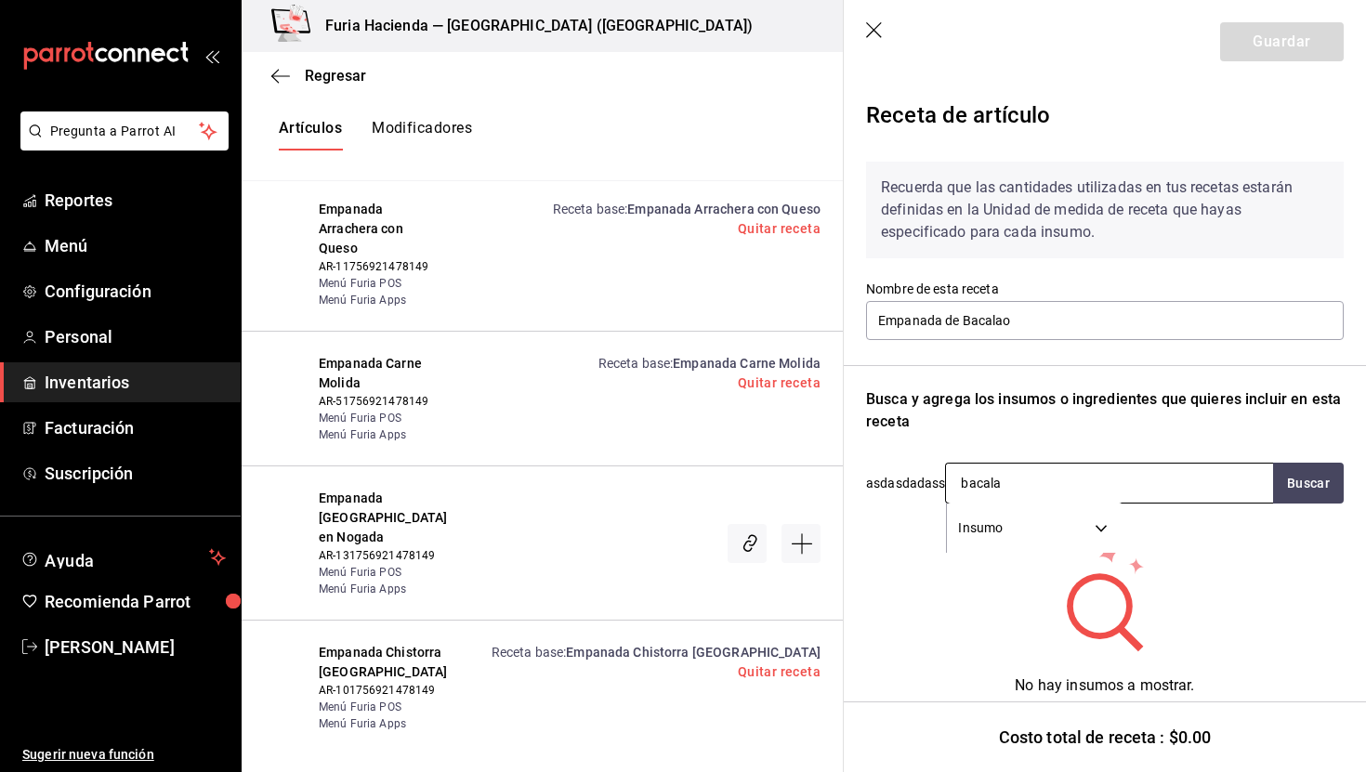
type input "bacalao"
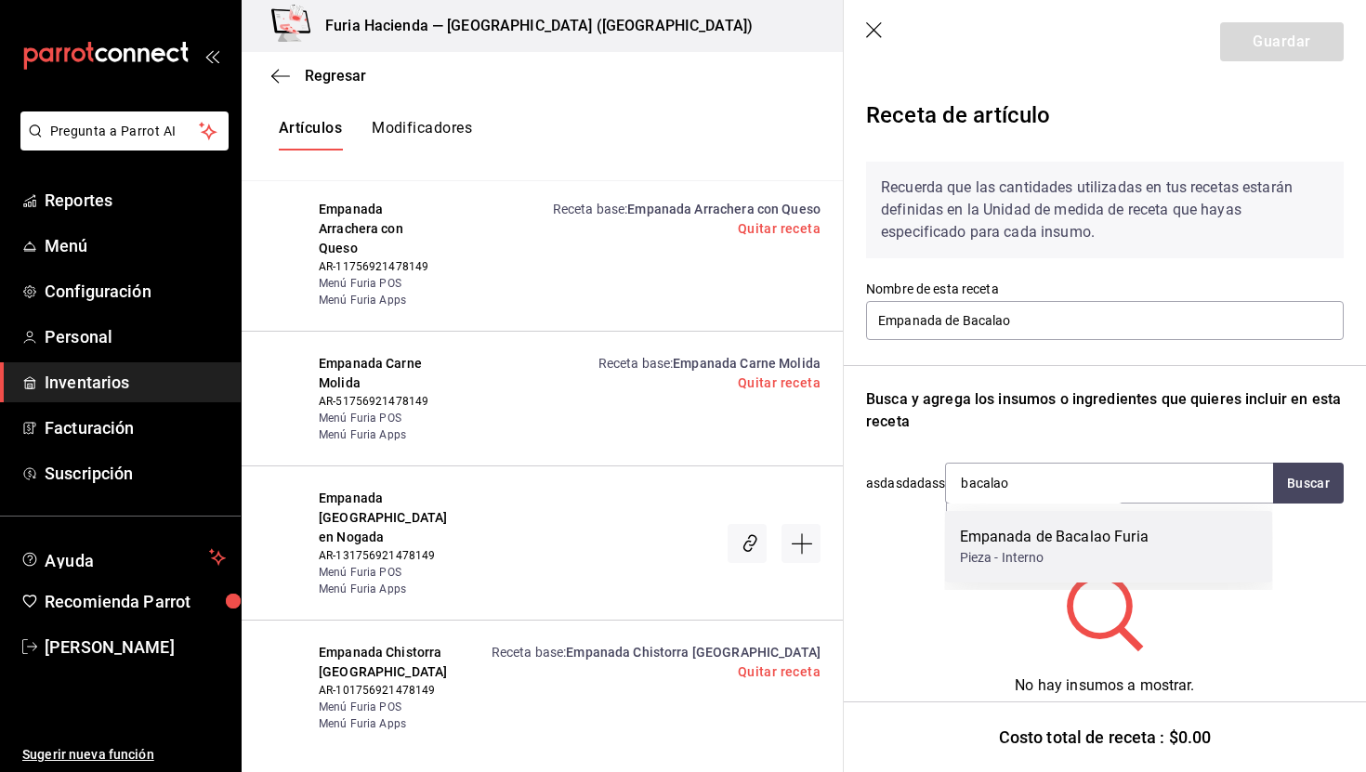
click at [1040, 532] on div "Empanada de Bacalao Furia" at bounding box center [1054, 537] width 189 height 22
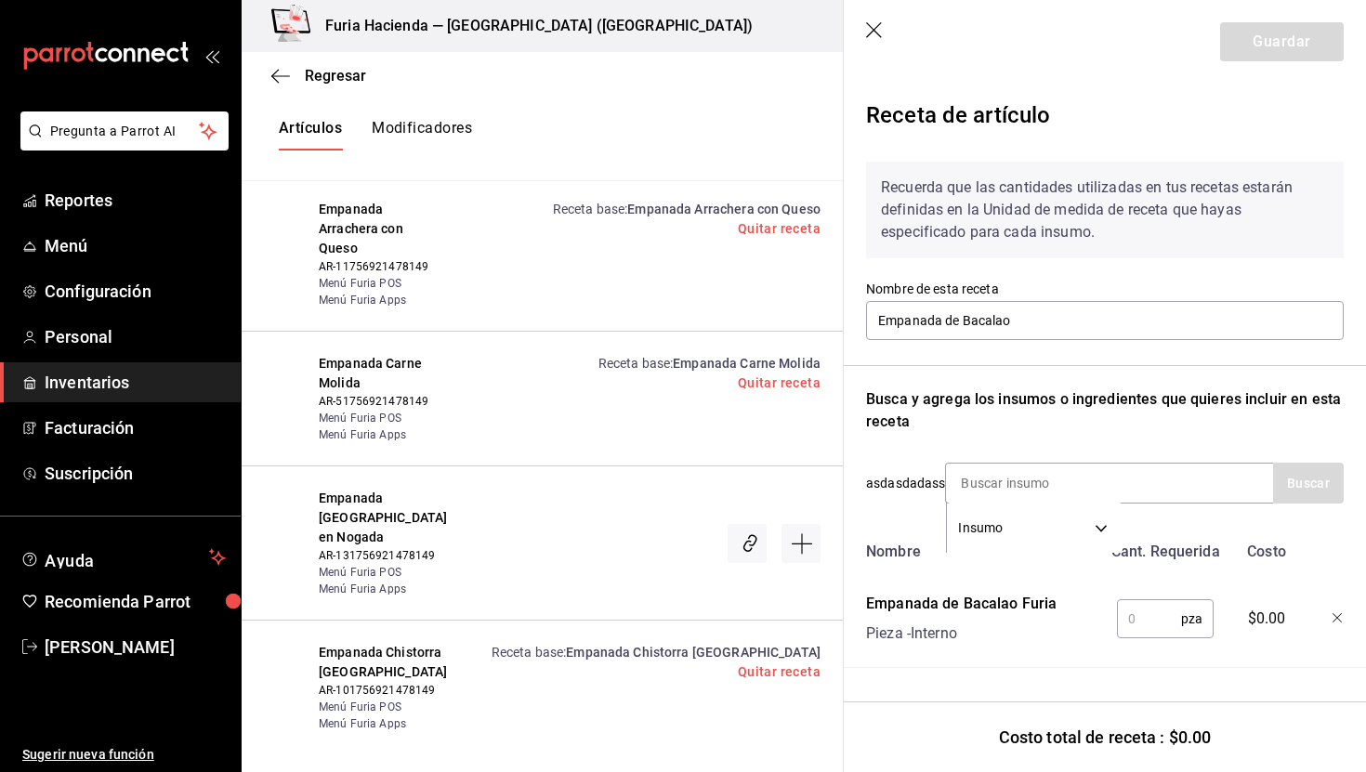
click at [1152, 614] on input "text" at bounding box center [1149, 619] width 64 height 37
type input "1"
click at [1285, 37] on button "Guardar" at bounding box center [1283, 41] width 124 height 39
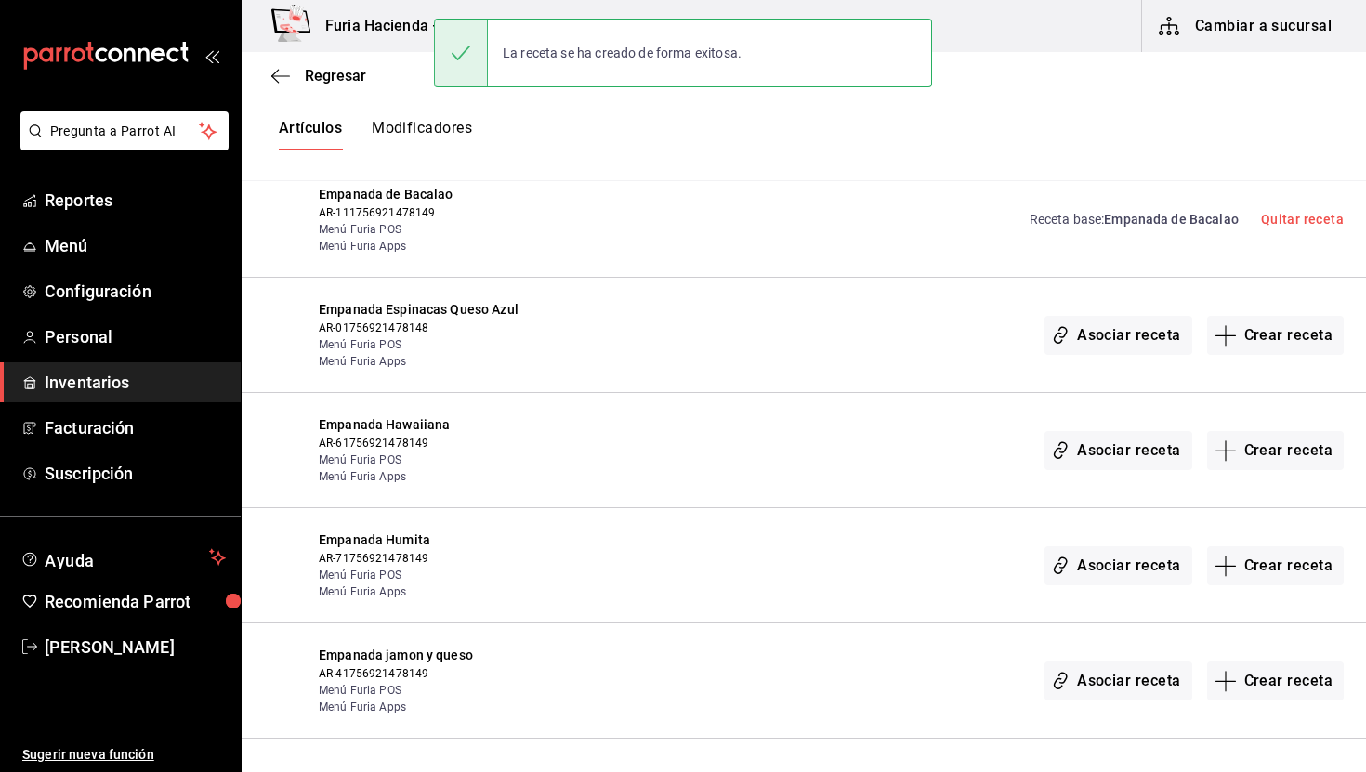
scroll to position [2888, 0]
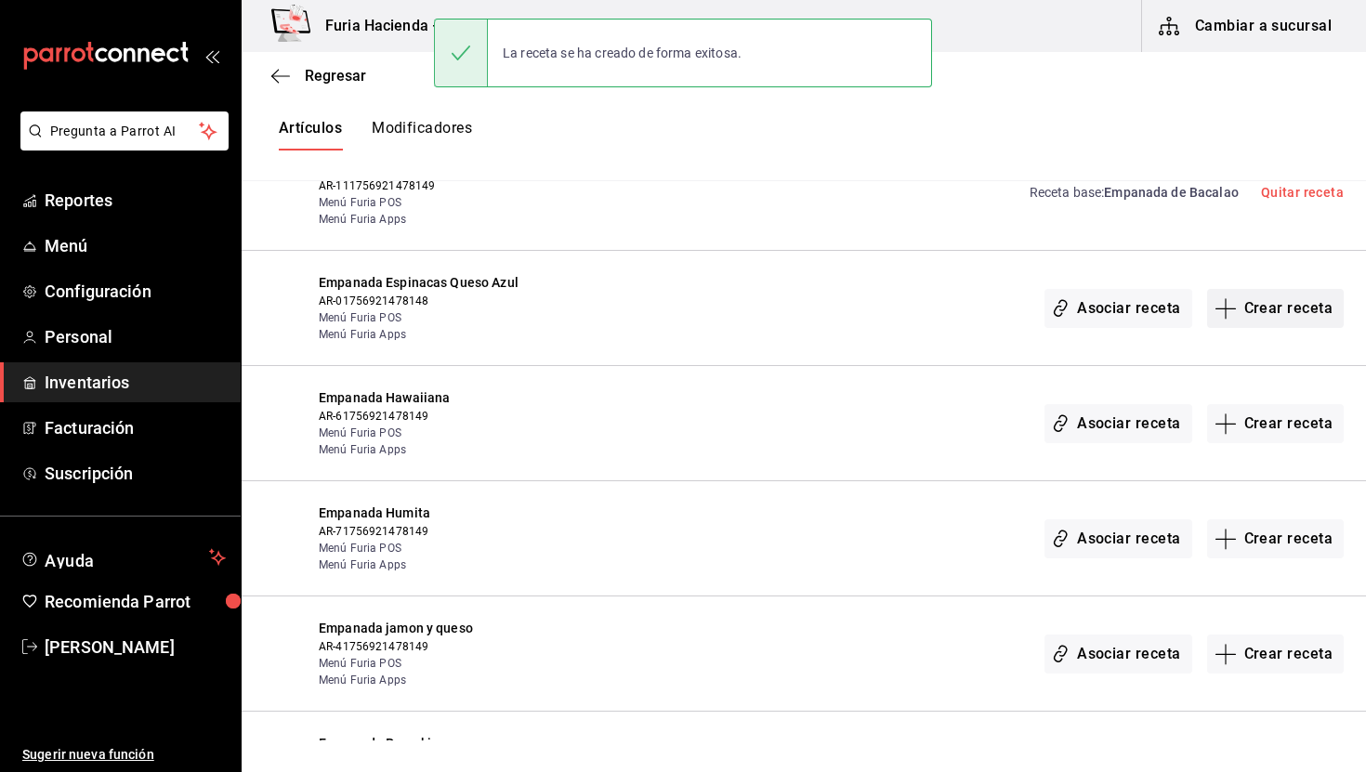
click at [1281, 289] on button "Crear receta" at bounding box center [1277, 308] width 138 height 39
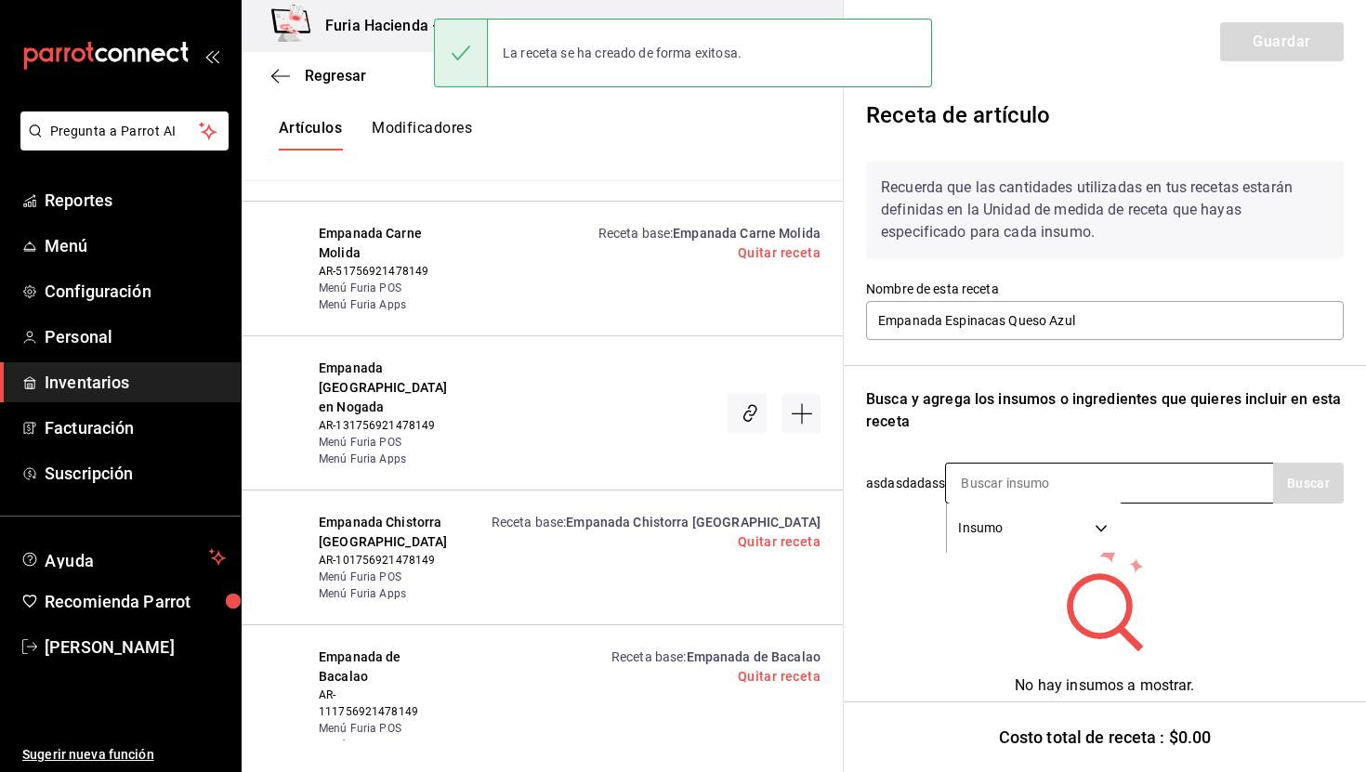
click at [1039, 486] on input at bounding box center [1039, 483] width 186 height 39
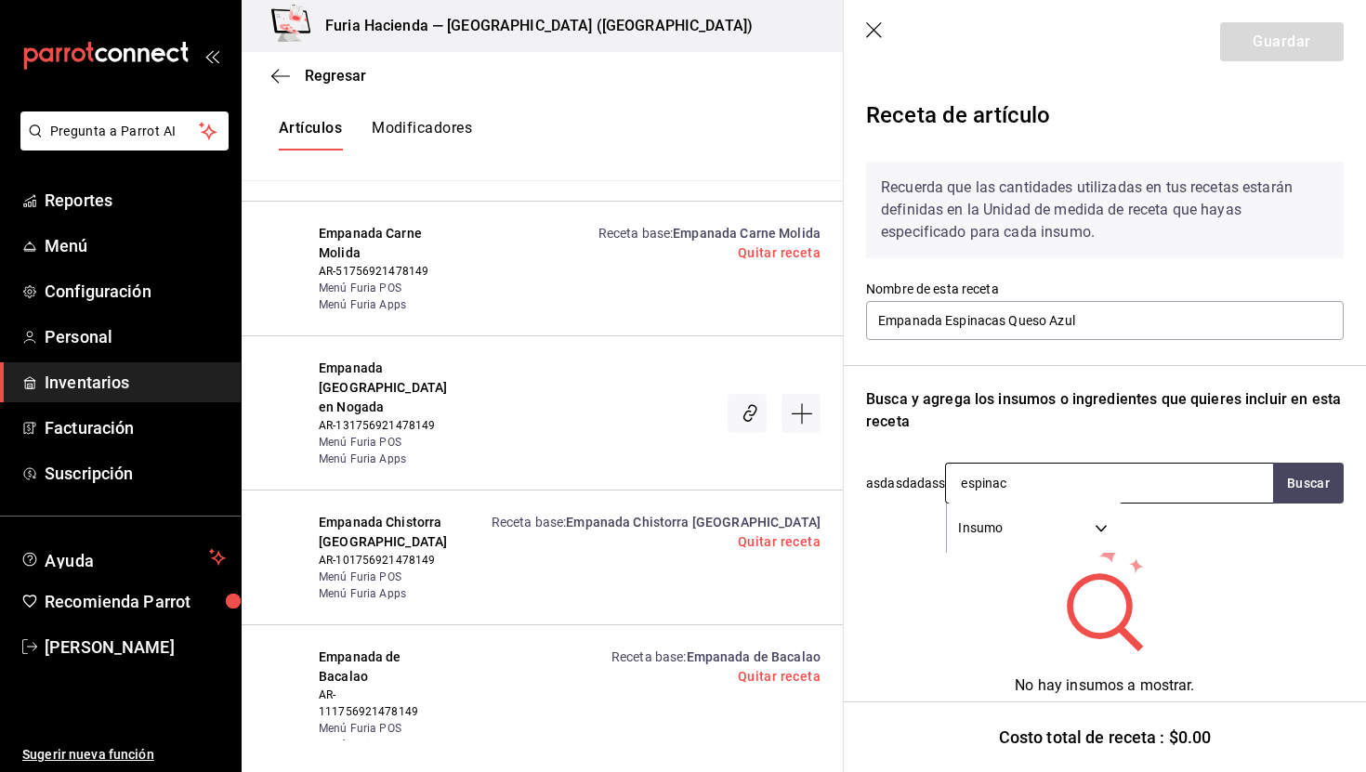
type input "espinaca"
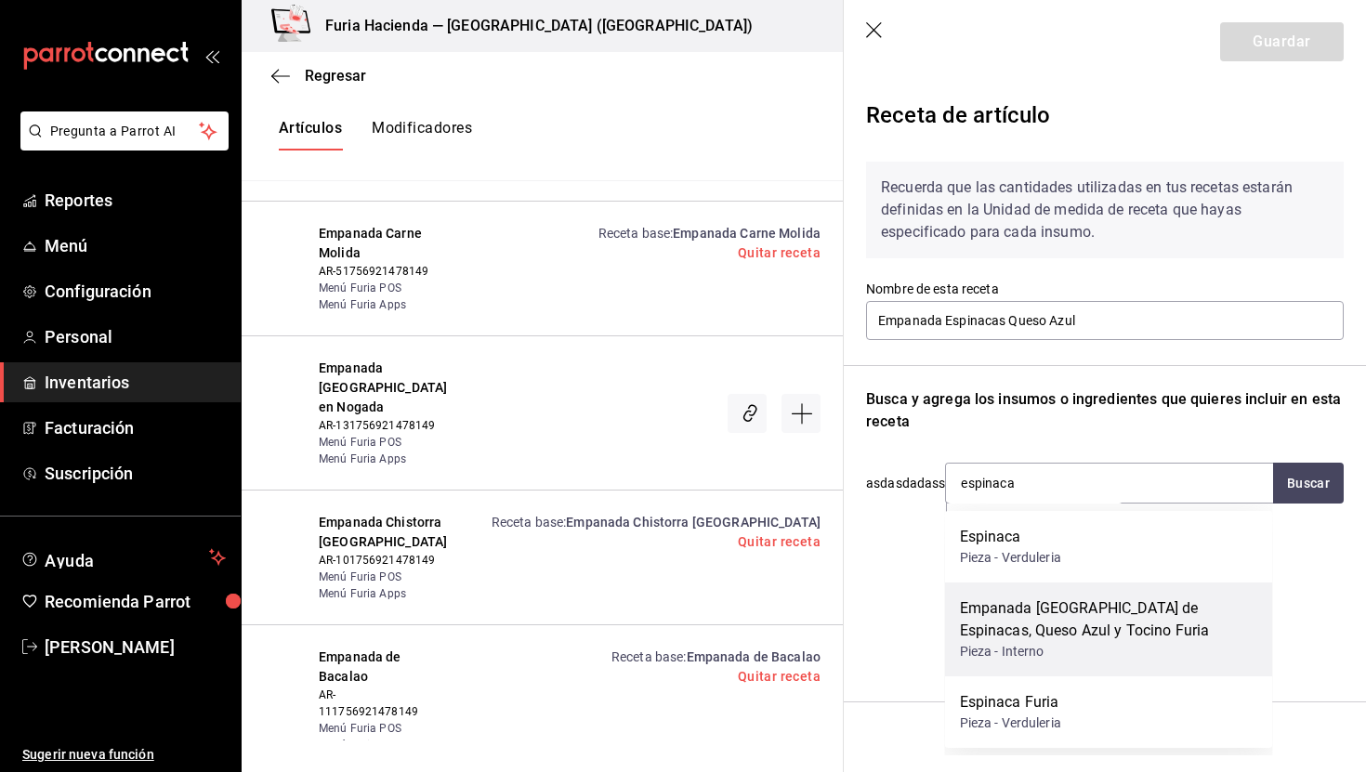
click at [1129, 618] on div "Empanada [GEOGRAPHIC_DATA] de Espinacas, Queso Azul y Tocino Furia" at bounding box center [1109, 620] width 298 height 45
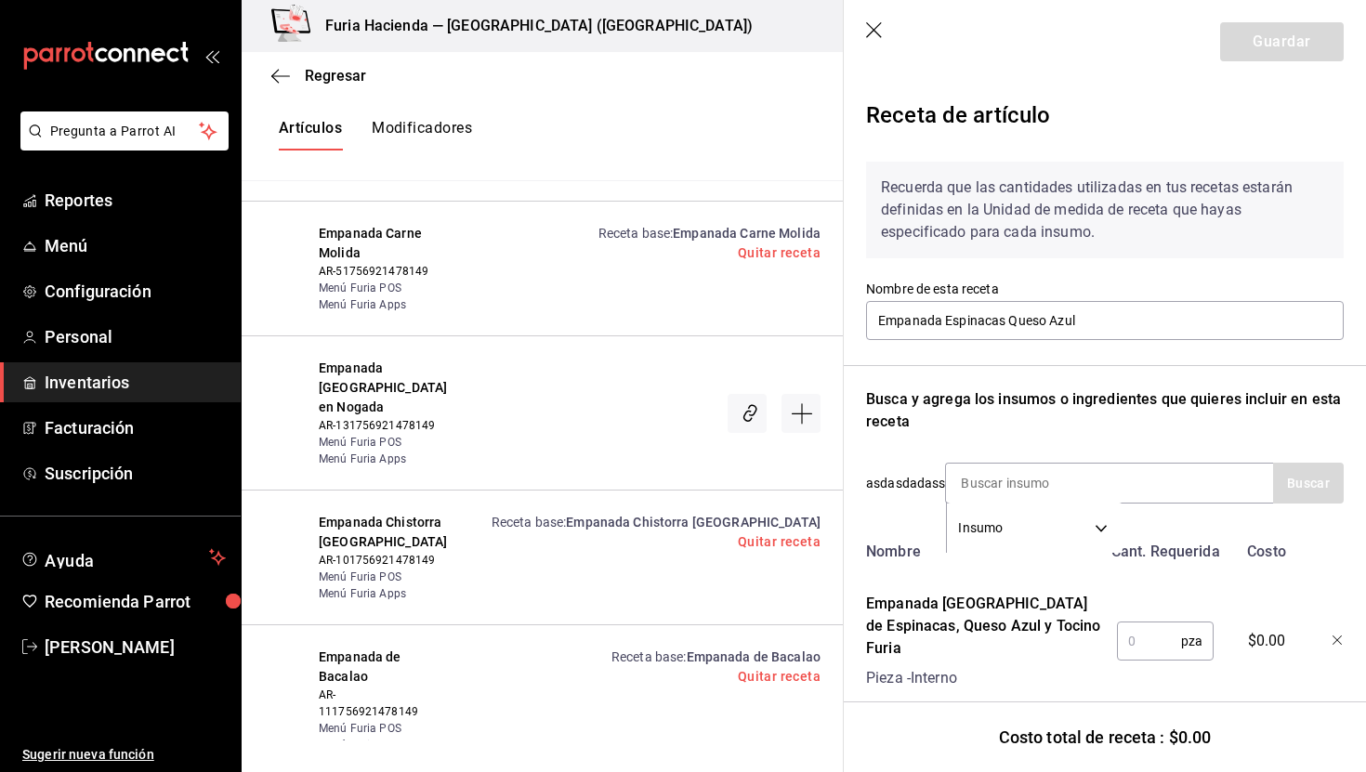
click at [1153, 628] on input "text" at bounding box center [1149, 641] width 64 height 37
type input "1"
click at [1281, 37] on button "Guardar" at bounding box center [1283, 41] width 124 height 39
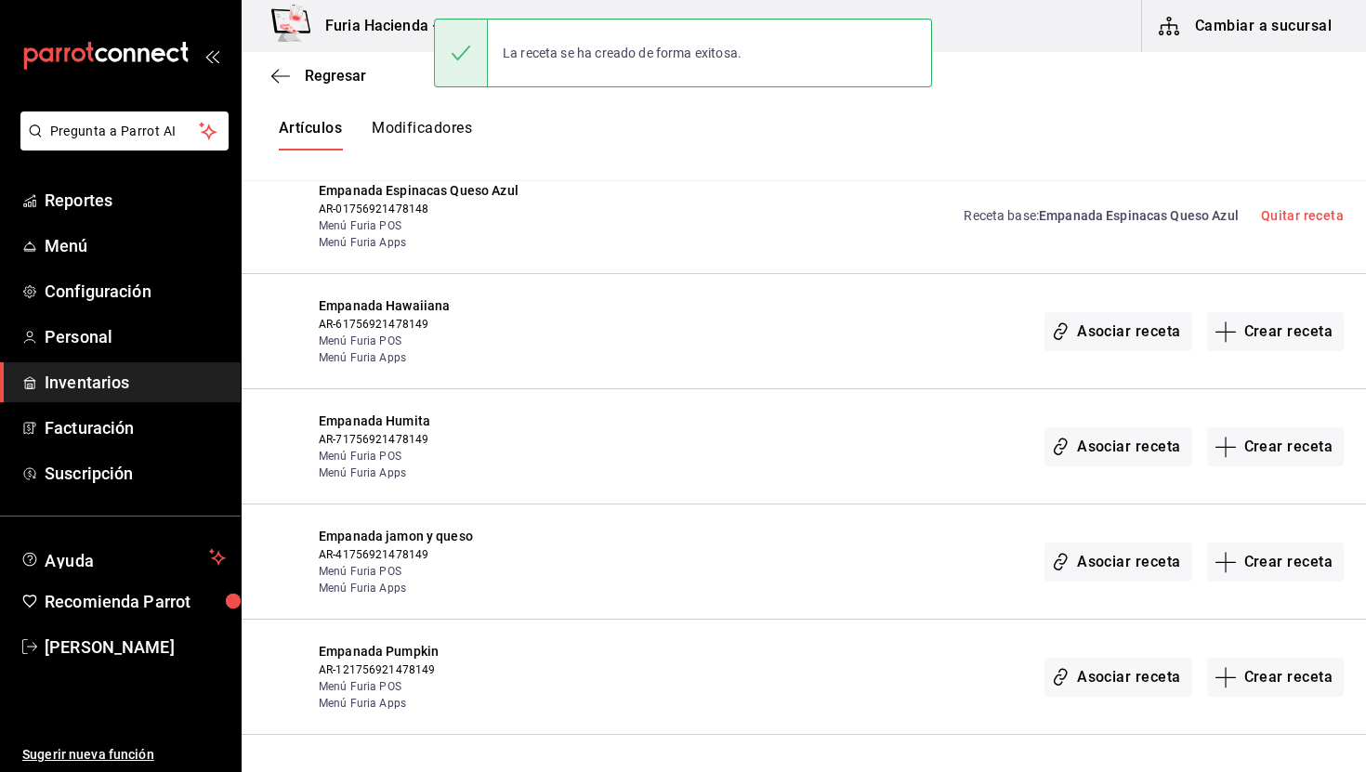
scroll to position [2988, 0]
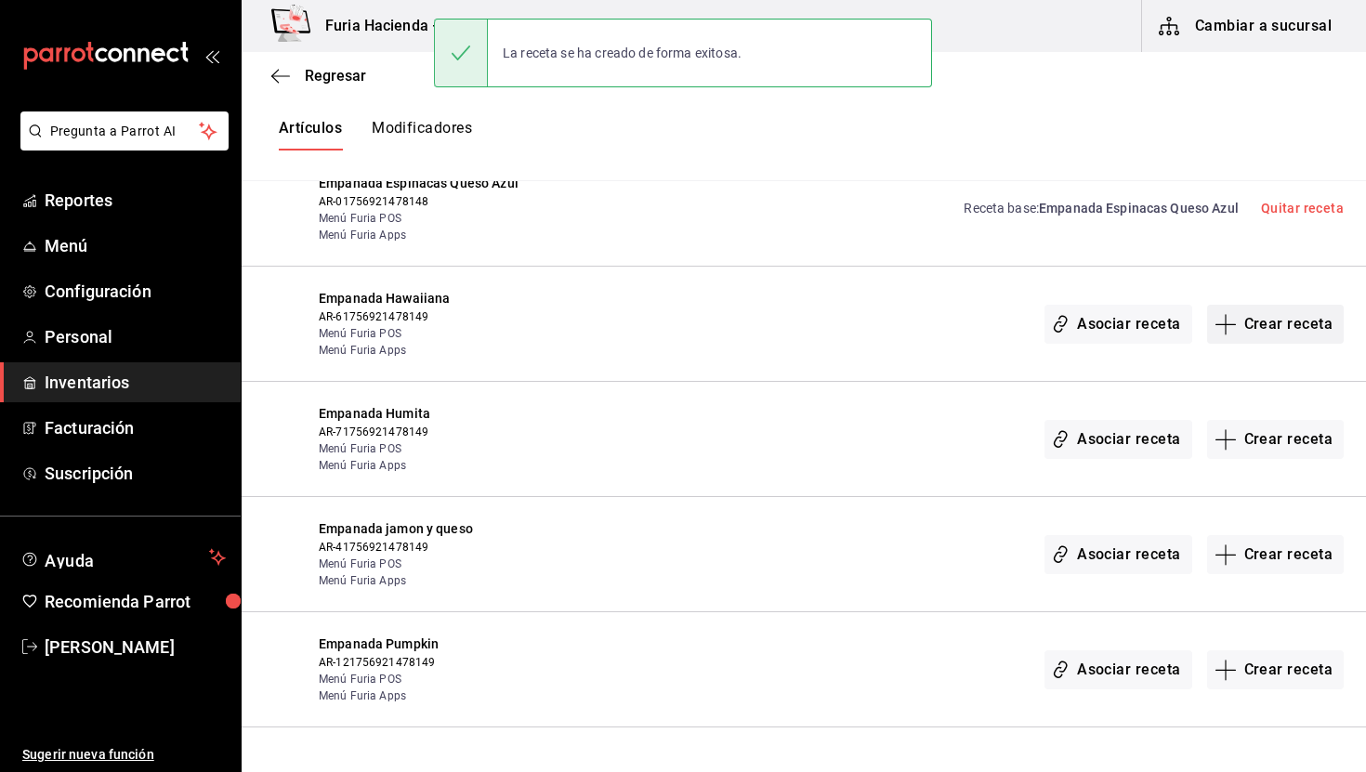
click at [1303, 305] on button "Crear receta" at bounding box center [1277, 324] width 138 height 39
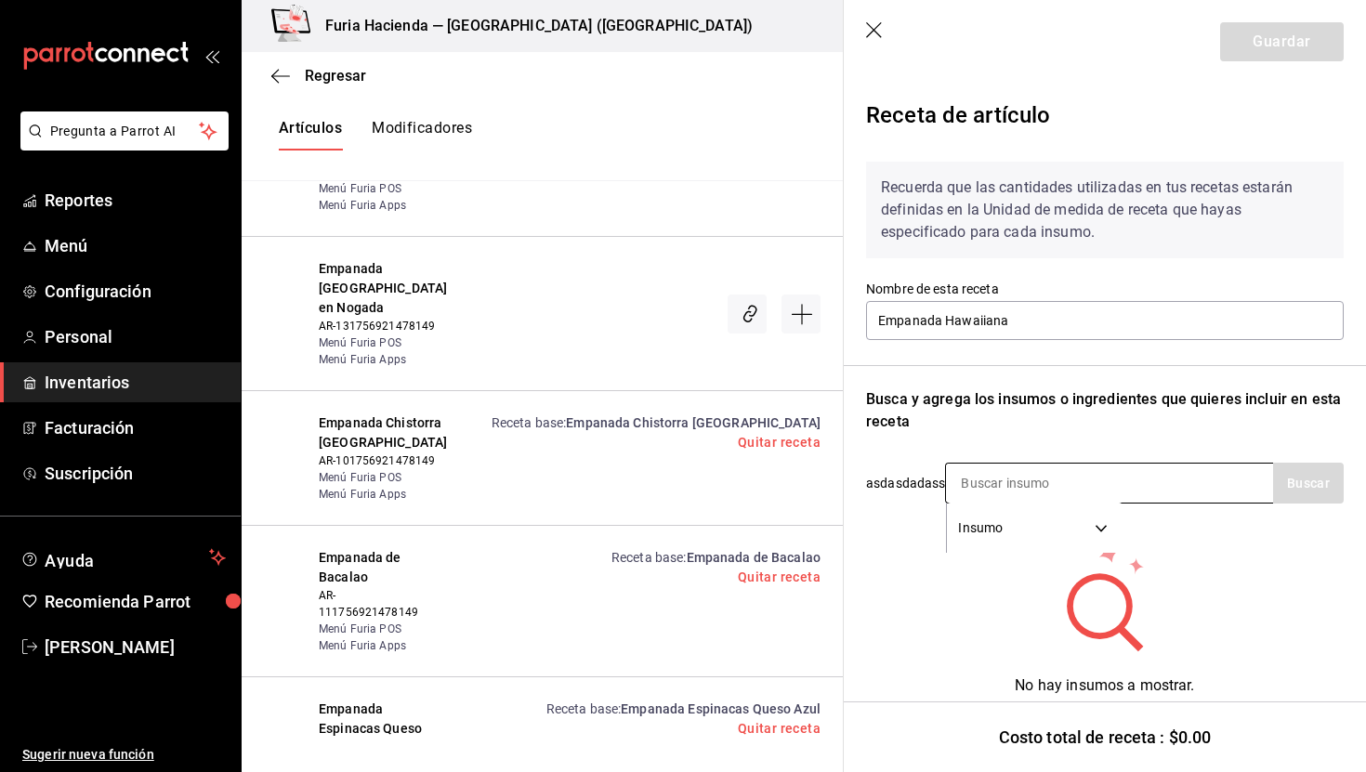
click at [1086, 482] on input at bounding box center [1039, 483] width 186 height 39
type input "hawaiia"
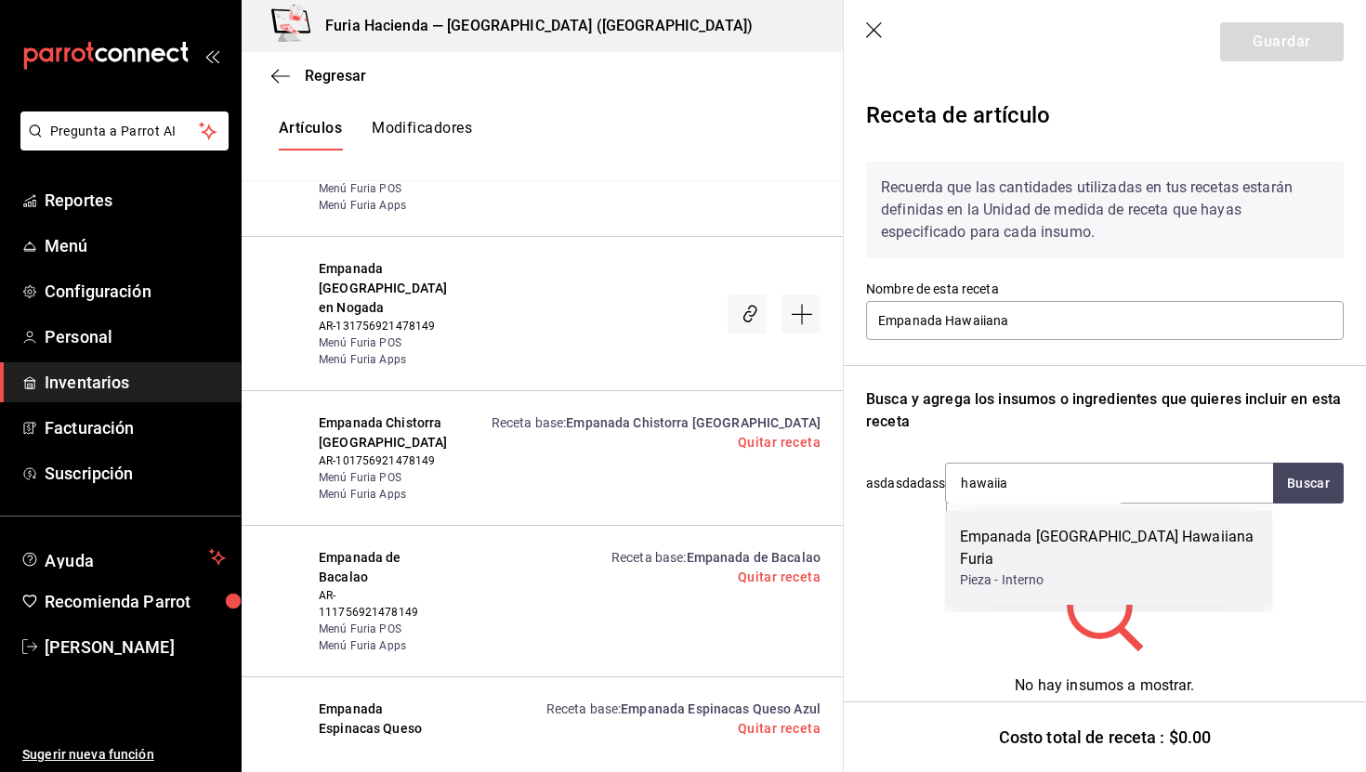
click at [1138, 571] on div "Pieza - Interno" at bounding box center [1109, 581] width 298 height 20
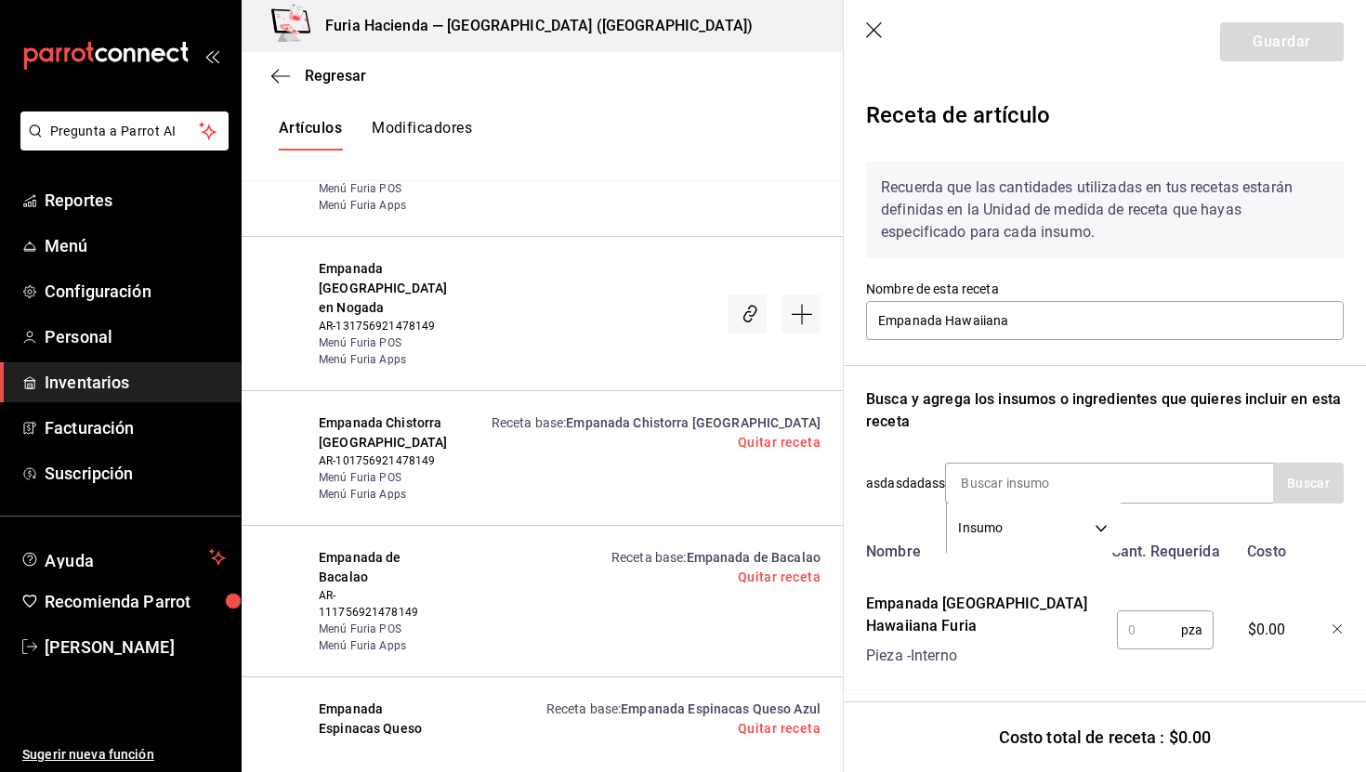
click at [1149, 629] on input "text" at bounding box center [1149, 630] width 64 height 37
type input "1"
click at [1288, 52] on button "Guardar" at bounding box center [1283, 41] width 124 height 39
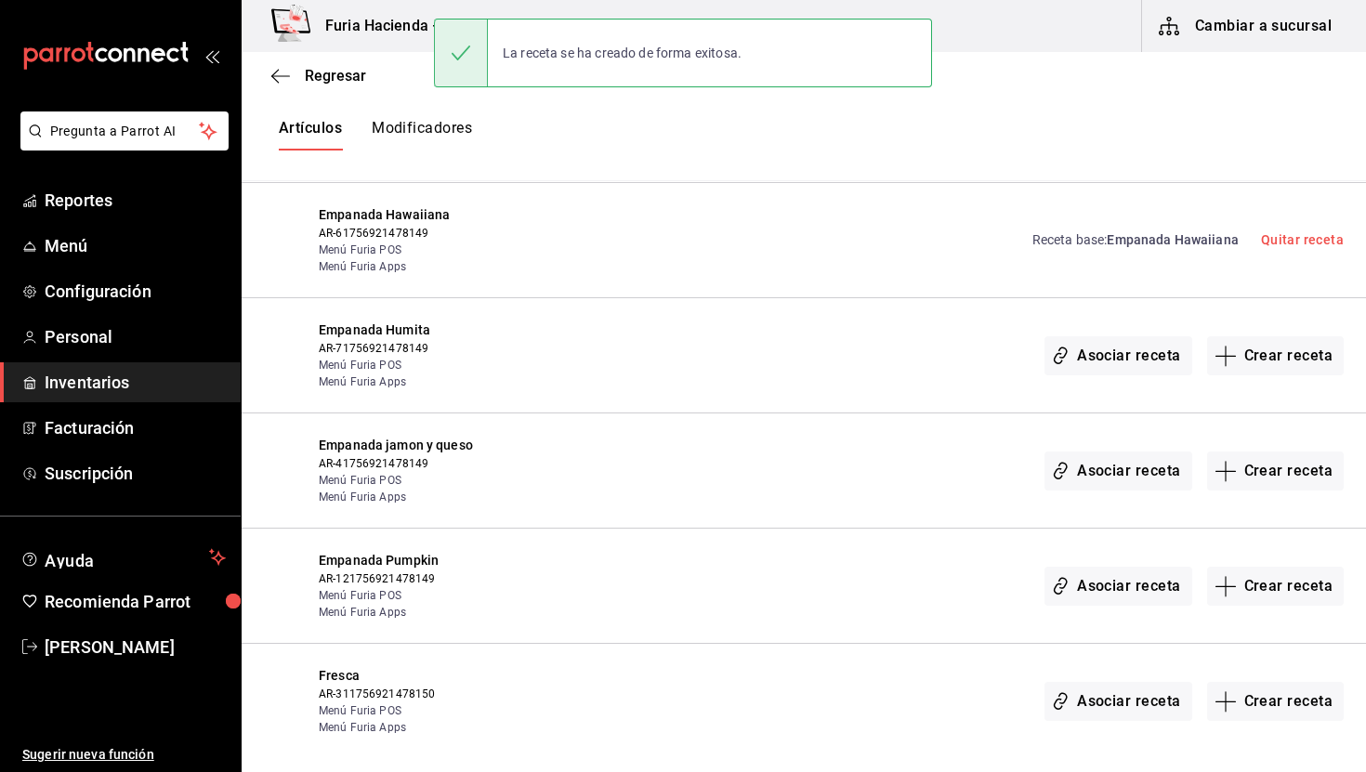
scroll to position [3101, 0]
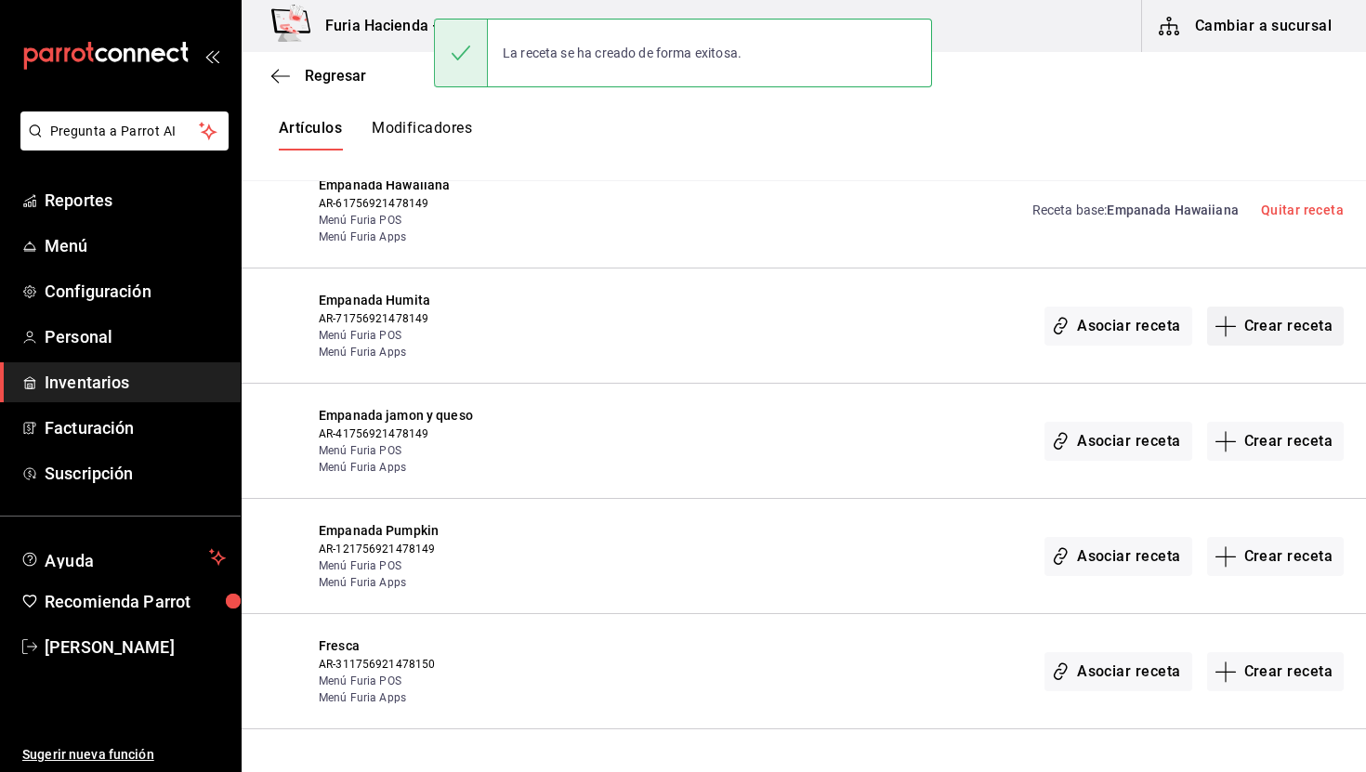
click at [1288, 307] on button "Crear receta" at bounding box center [1277, 326] width 138 height 39
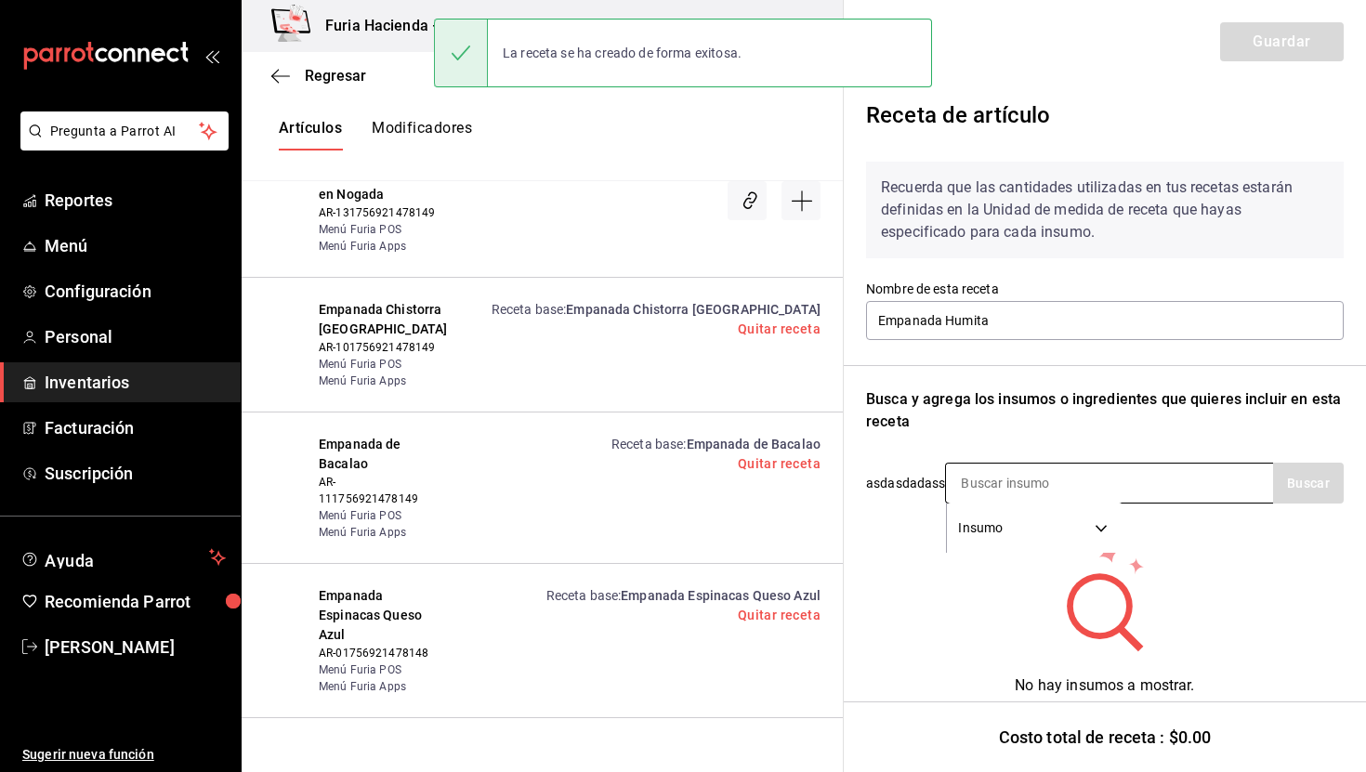
click at [1047, 486] on input at bounding box center [1039, 483] width 186 height 39
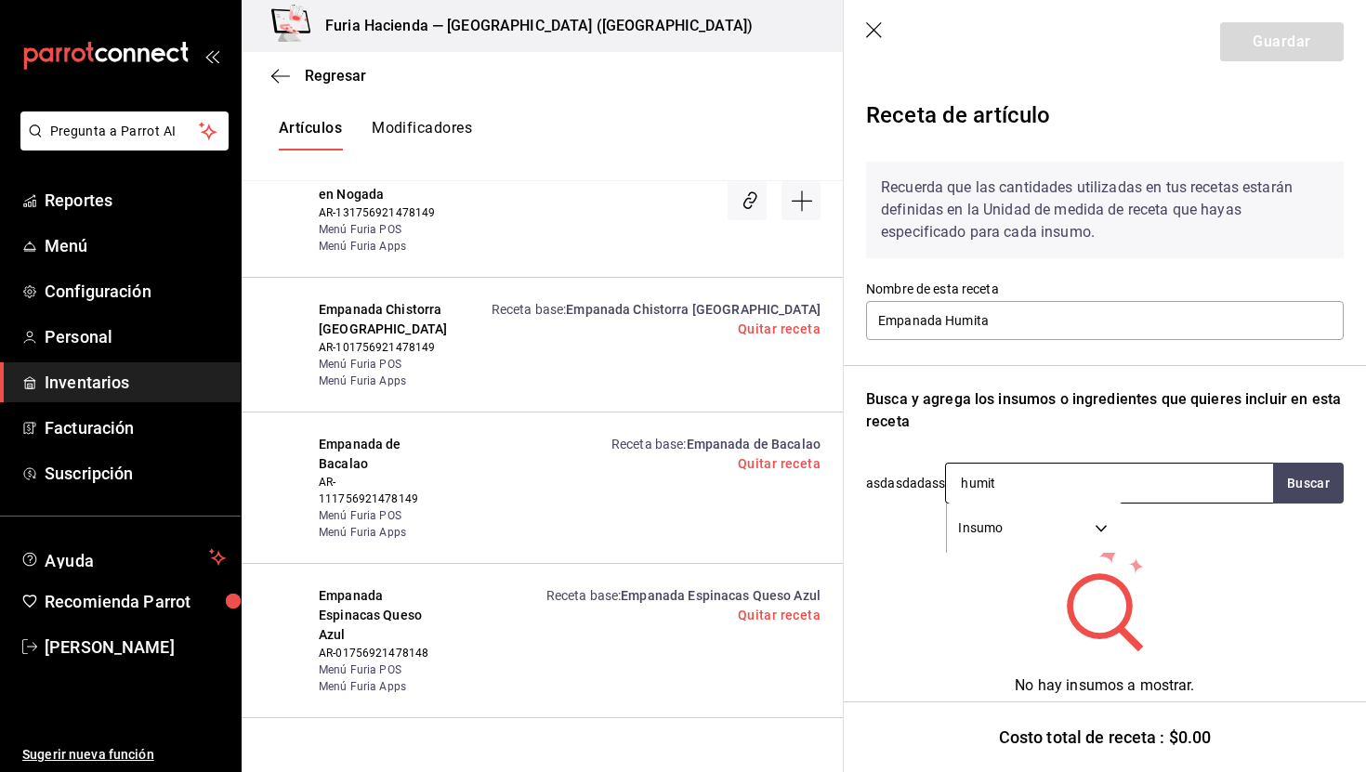
type input "humita"
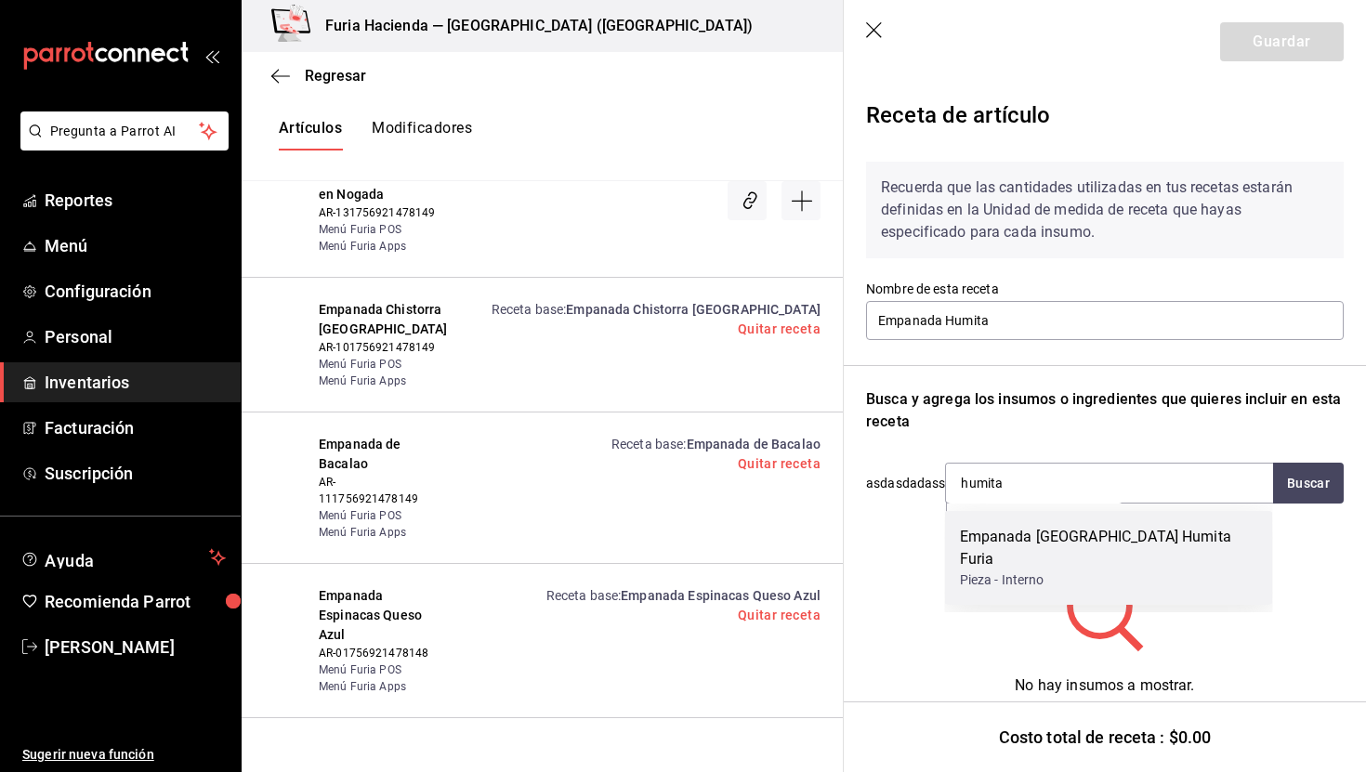
click at [1081, 529] on div "Empanada Argentina Humita Furia" at bounding box center [1109, 548] width 298 height 45
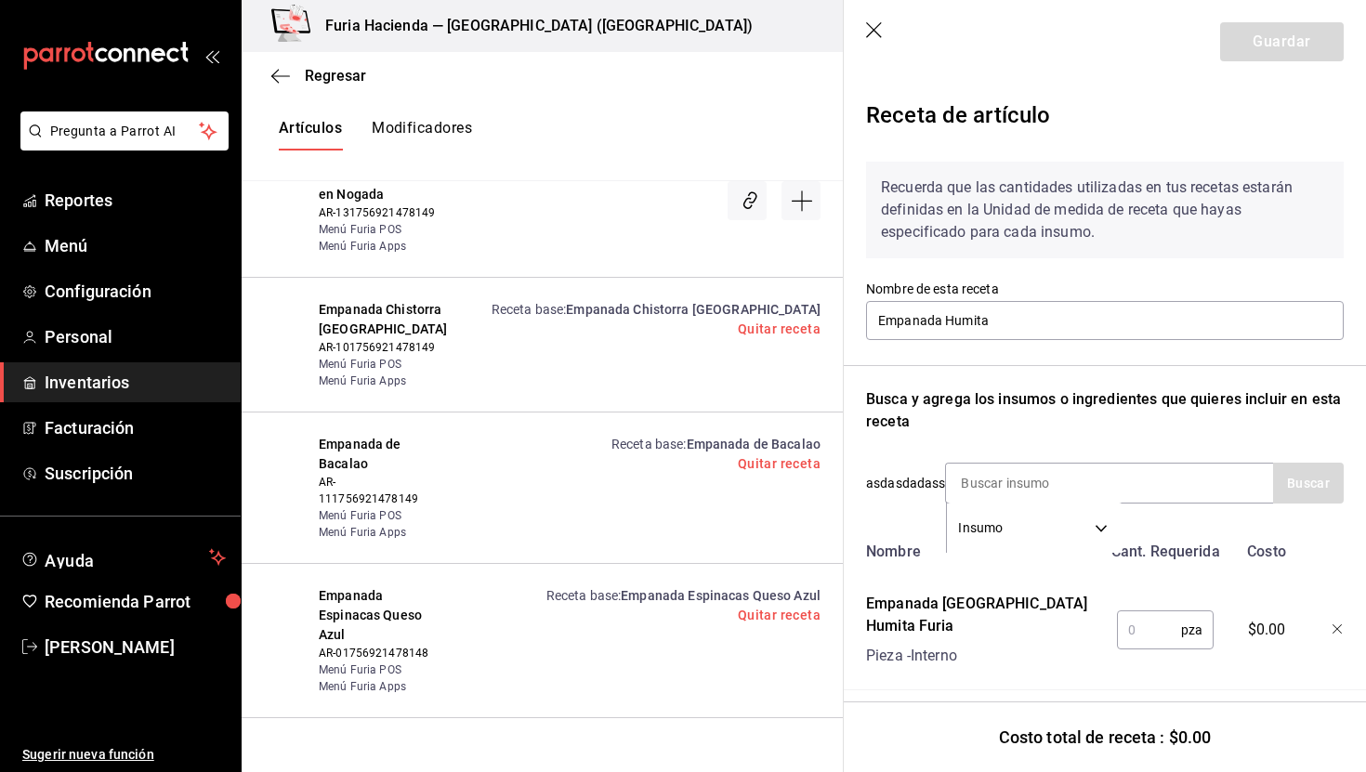
click at [1138, 612] on input "text" at bounding box center [1149, 630] width 64 height 37
type input "1"
click at [1270, 37] on button "Guardar" at bounding box center [1283, 41] width 124 height 39
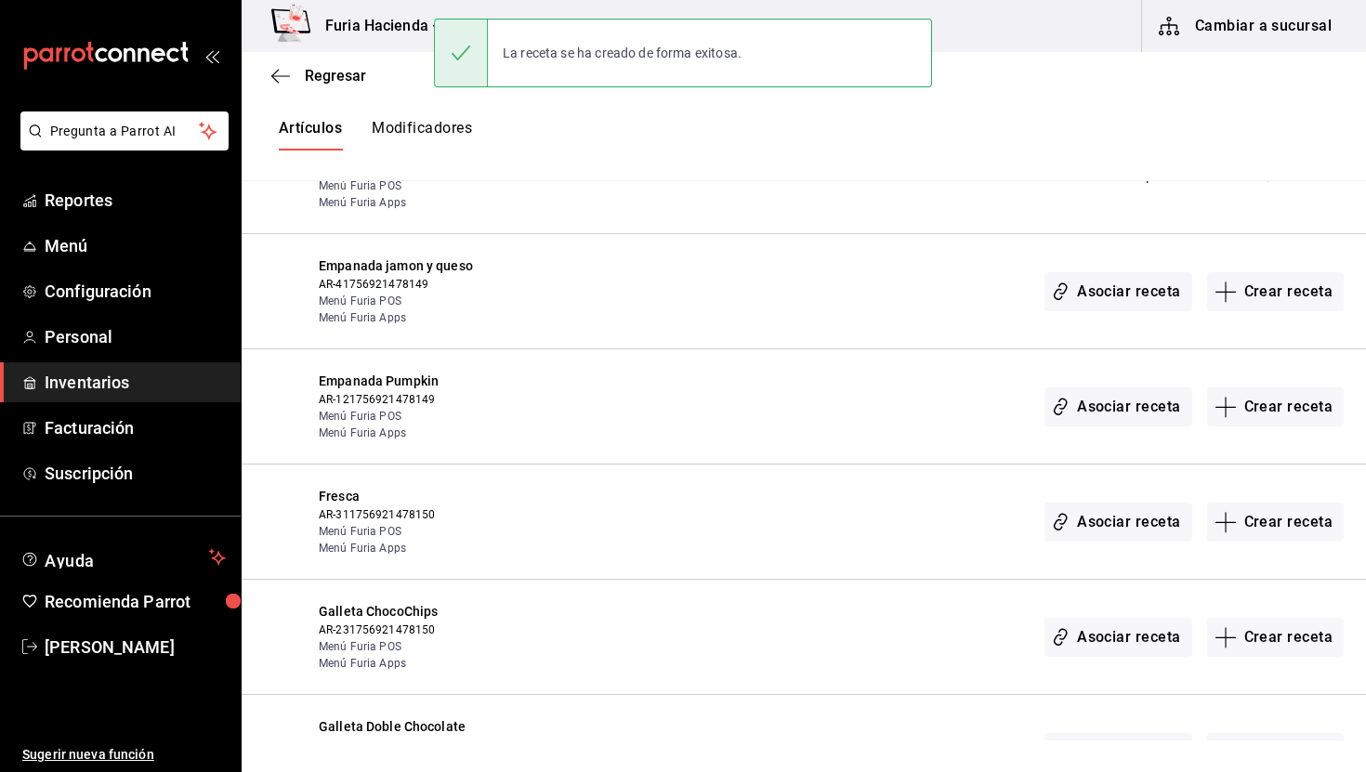
scroll to position [3254, 0]
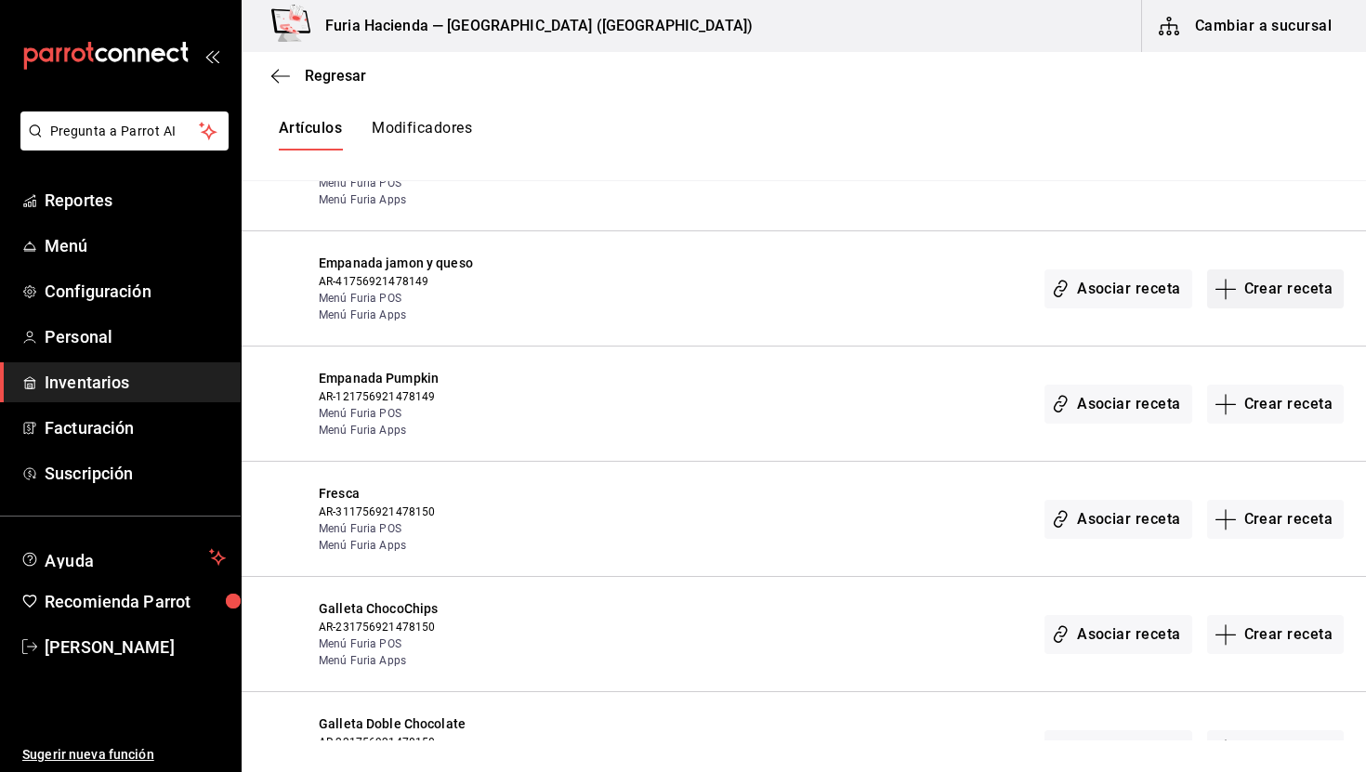
click at [1275, 270] on button "Crear receta" at bounding box center [1277, 289] width 138 height 39
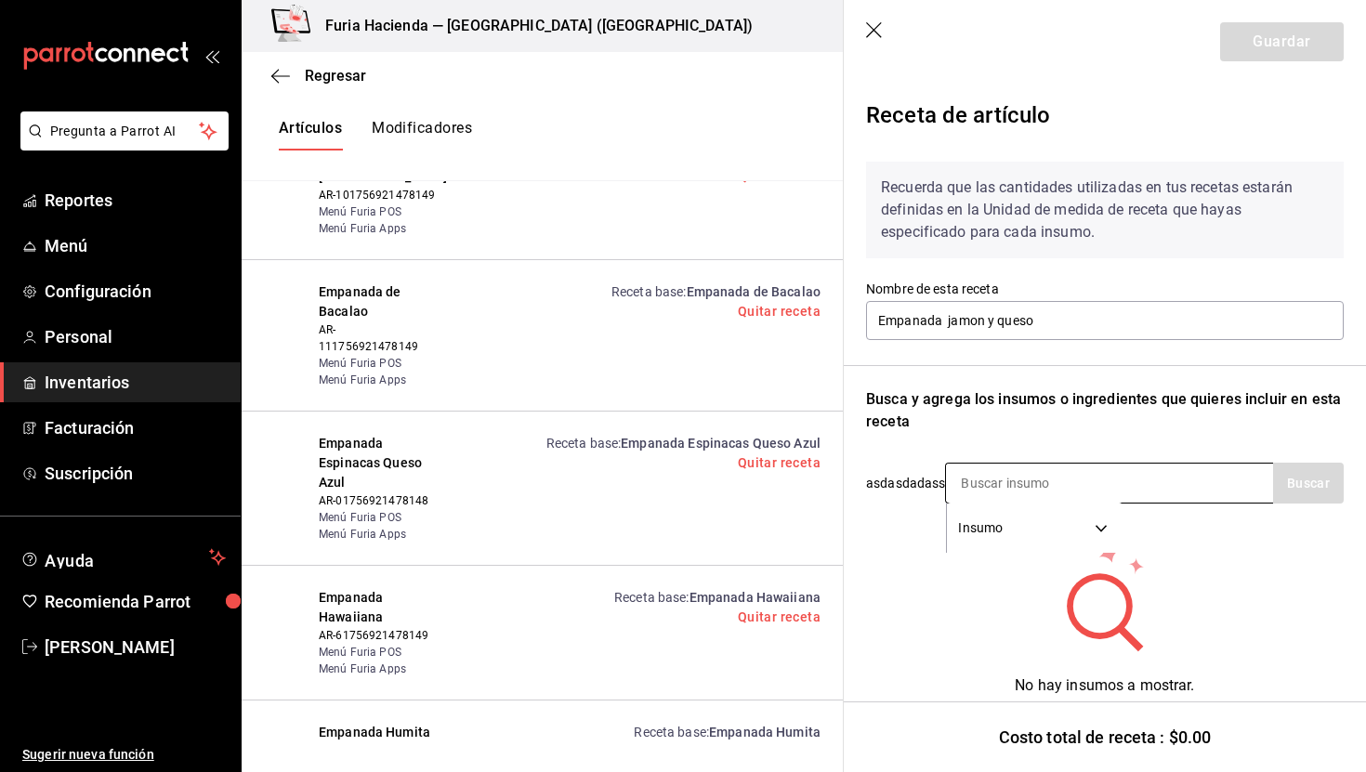
click at [1063, 493] on input at bounding box center [1039, 483] width 186 height 39
type input "jamon y queso"
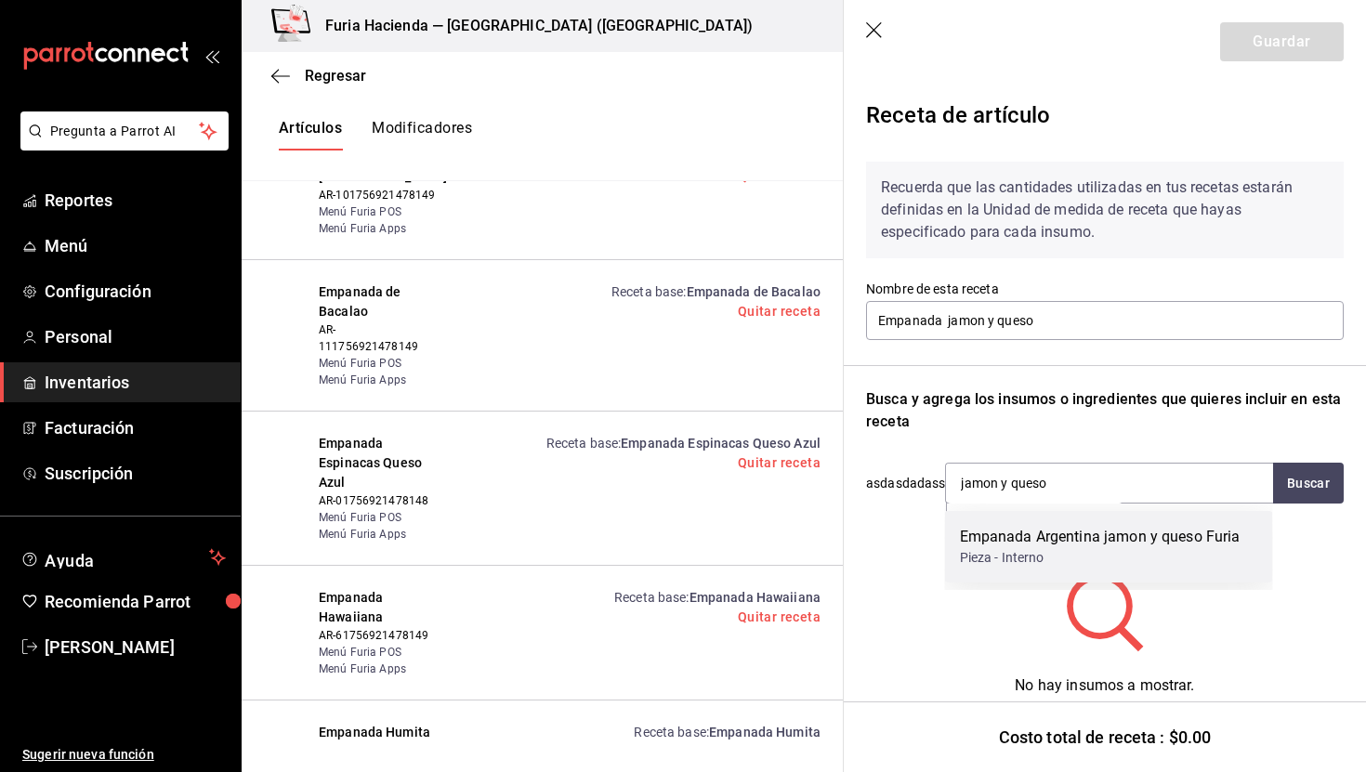
click at [1129, 531] on div "Empanada Argentina jamon y queso Furia" at bounding box center [1100, 537] width 281 height 22
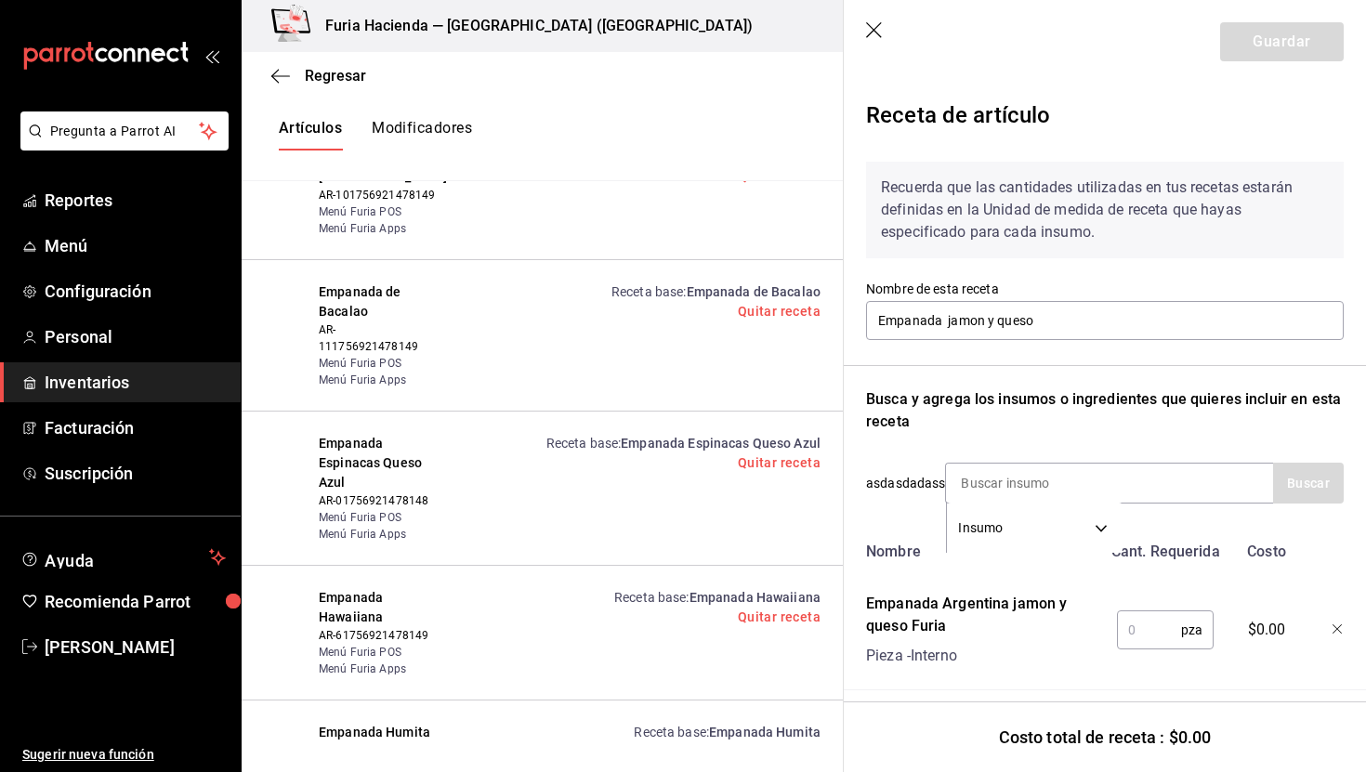
click at [1142, 622] on input "text" at bounding box center [1149, 630] width 64 height 37
type input "1"
click at [1254, 38] on button "Guardar" at bounding box center [1283, 41] width 124 height 39
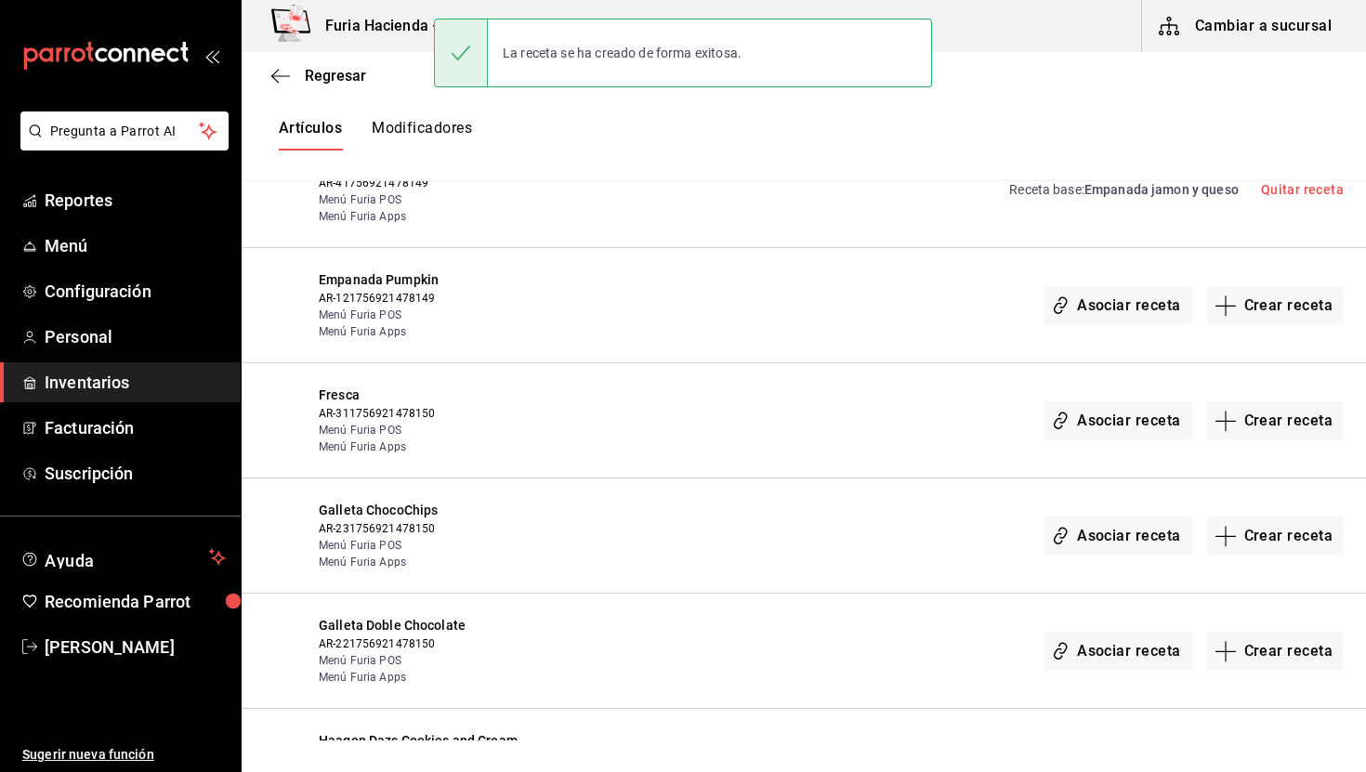
scroll to position [3366, 0]
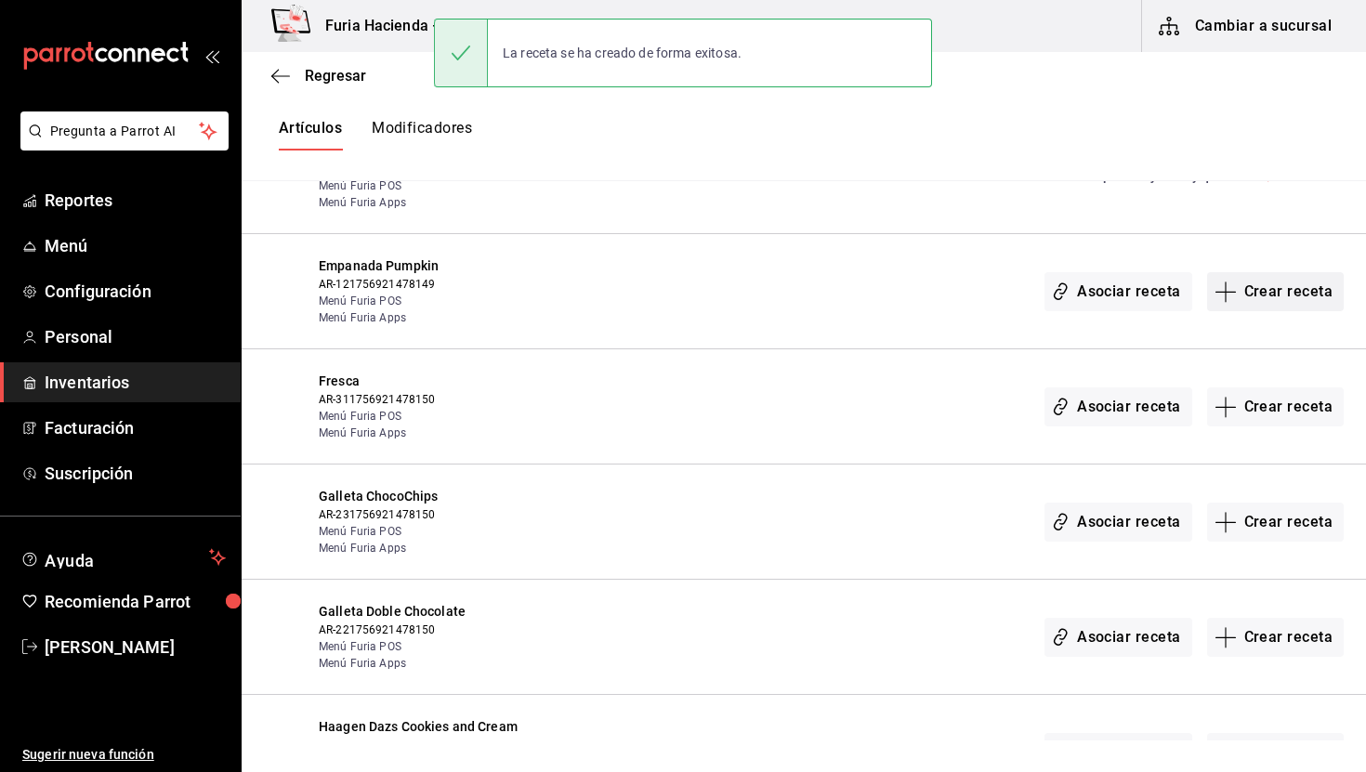
click at [1306, 272] on button "Crear receta" at bounding box center [1277, 291] width 138 height 39
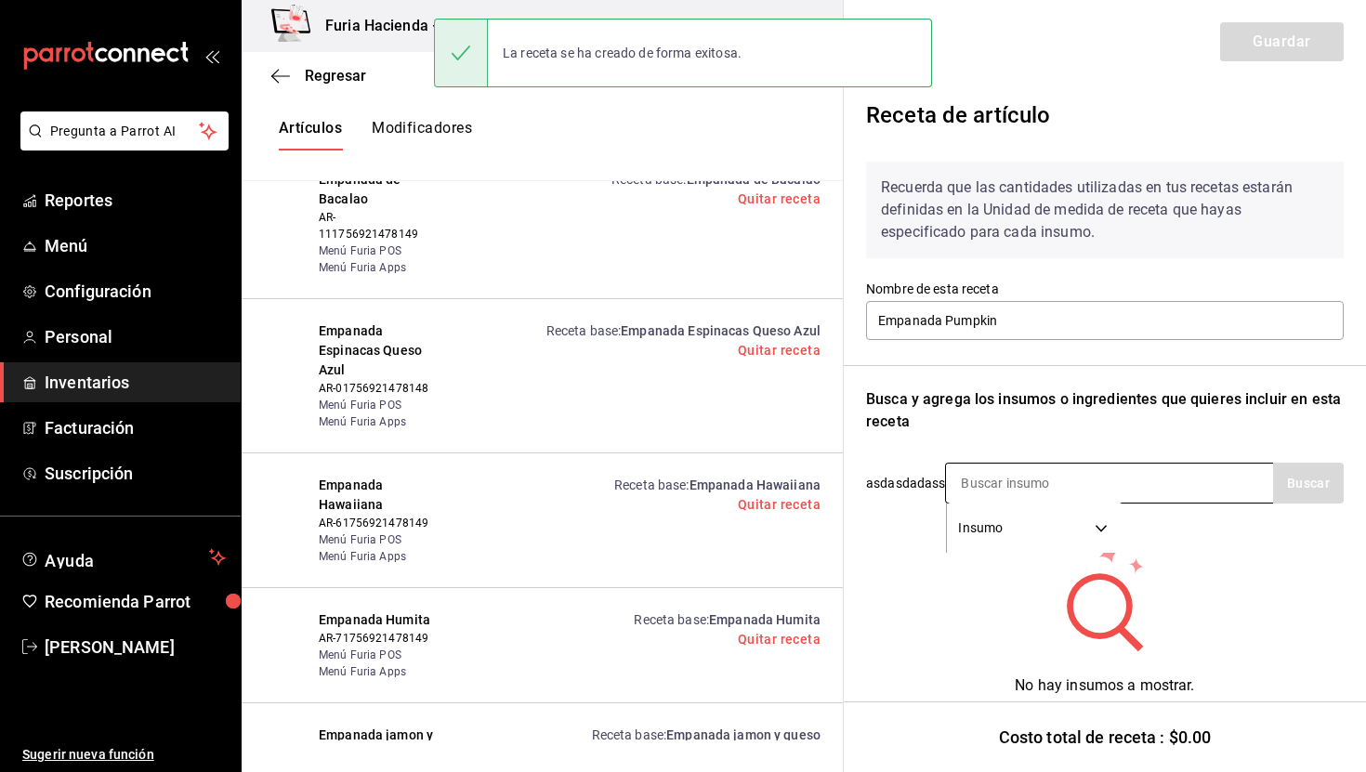
click at [1087, 487] on input at bounding box center [1039, 483] width 186 height 39
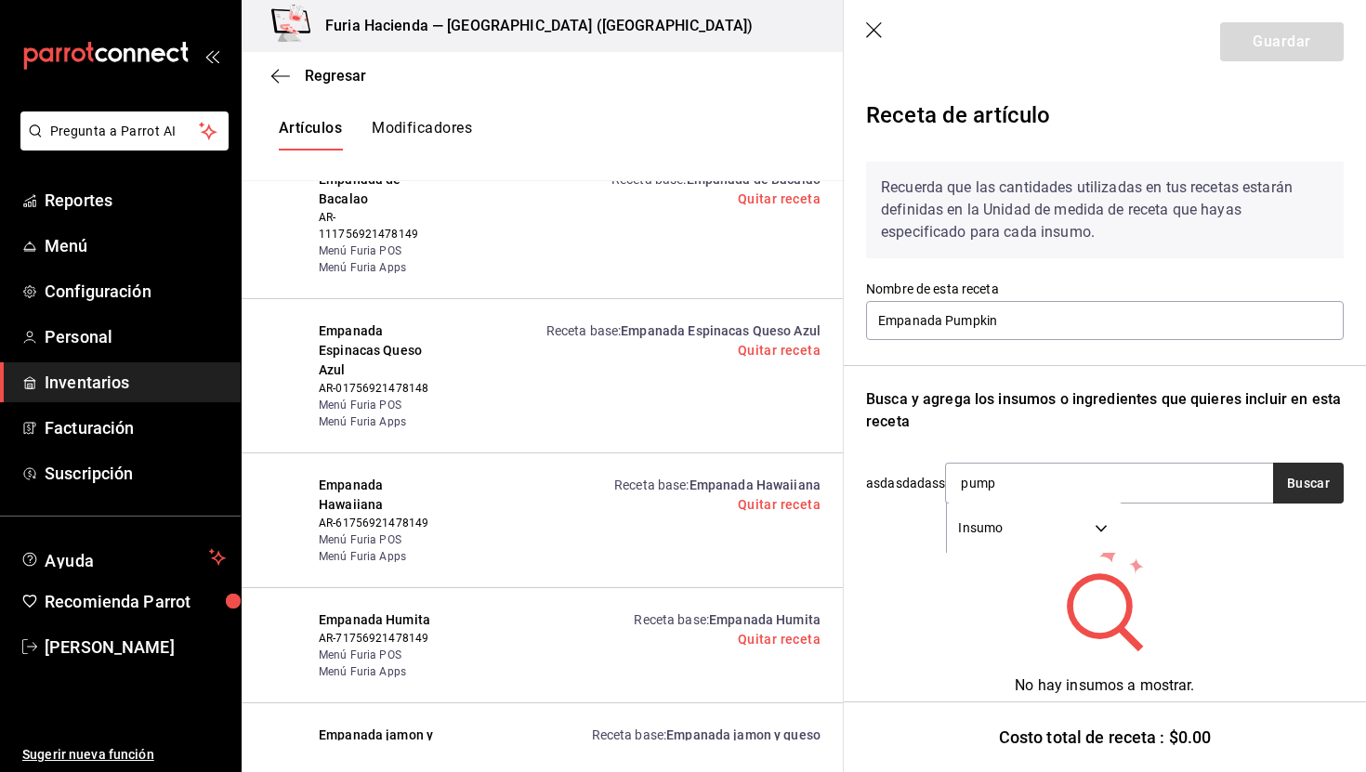
type input "pump"
click at [1301, 483] on button "Buscar" at bounding box center [1309, 483] width 71 height 41
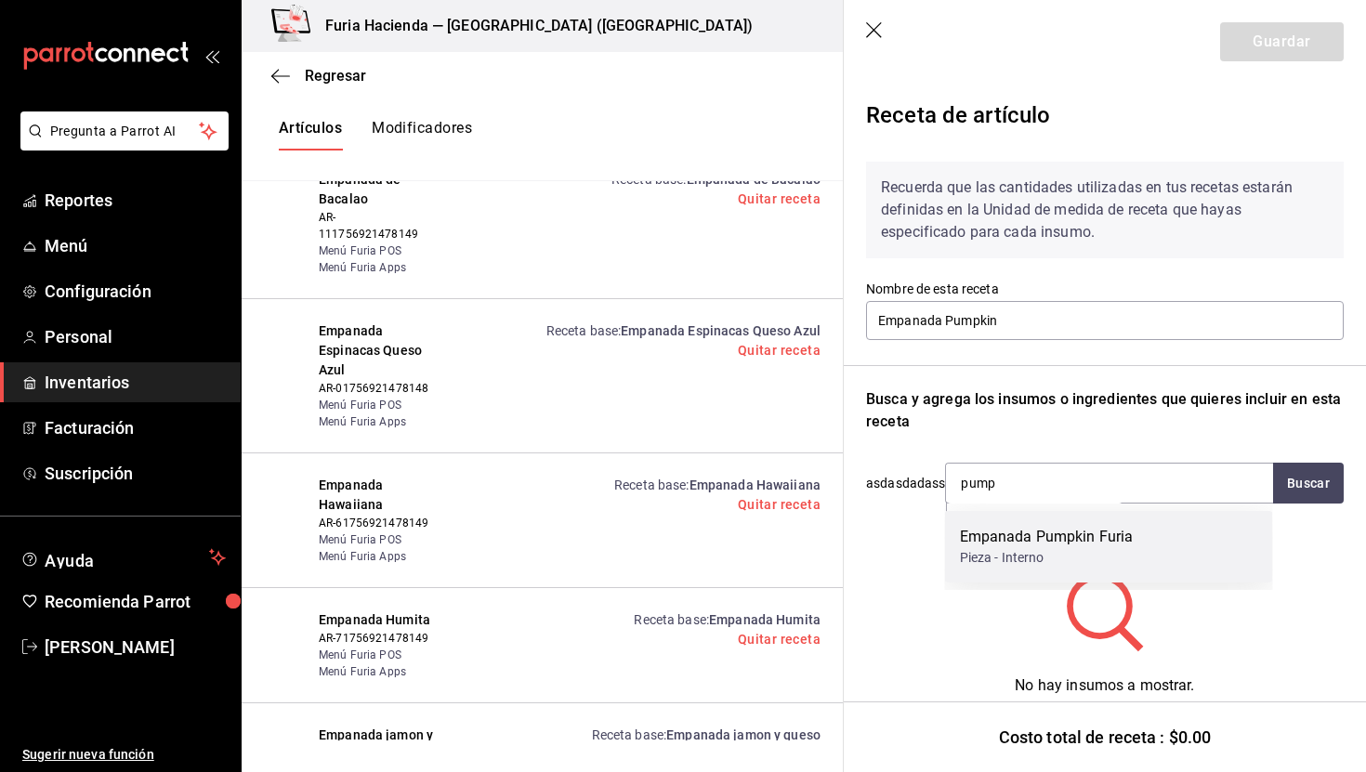
click at [1156, 544] on div "Empanada Pumpkin Furia Pieza - Interno" at bounding box center [1109, 547] width 328 height 72
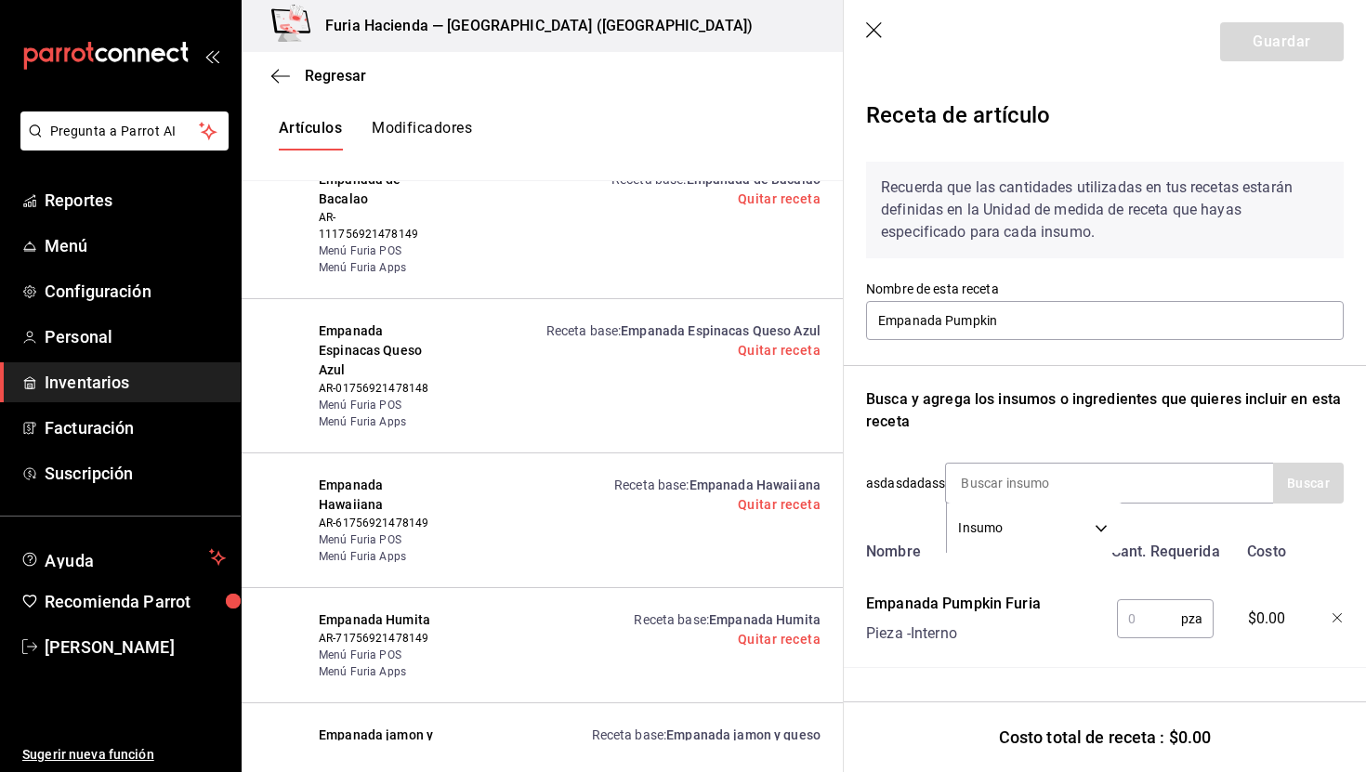
click at [1123, 621] on input "text" at bounding box center [1149, 619] width 64 height 37
type input "1"
click at [1251, 46] on button "Guardar" at bounding box center [1283, 41] width 124 height 39
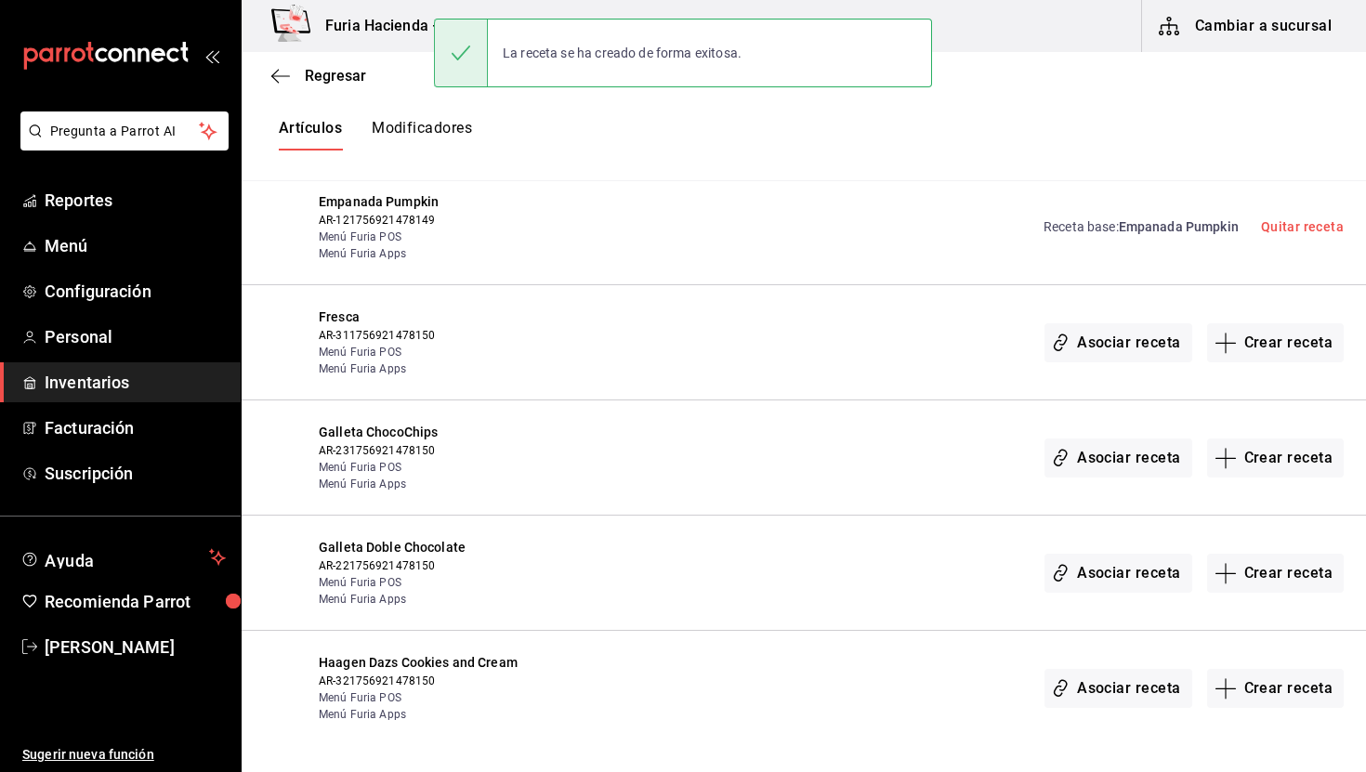
scroll to position [3347, 0]
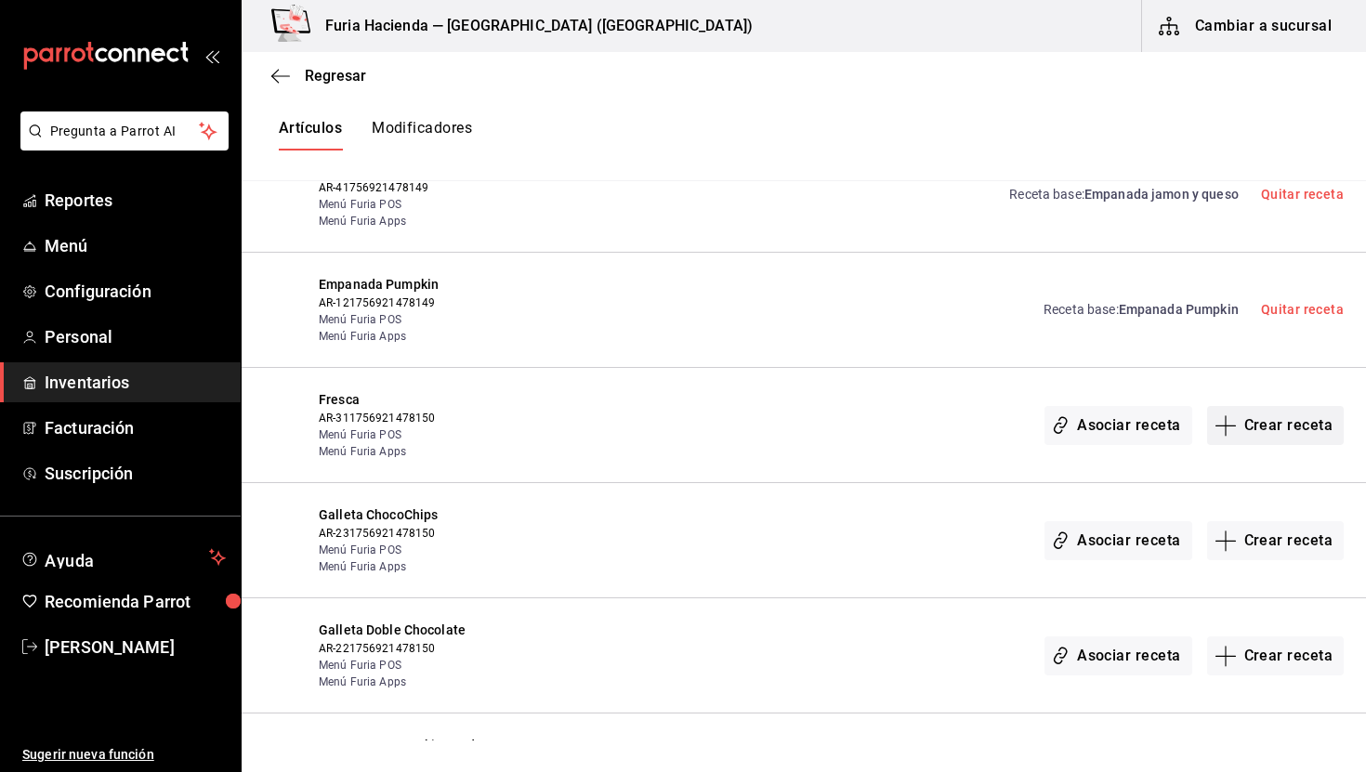
click at [1285, 406] on button "Crear receta" at bounding box center [1277, 425] width 138 height 39
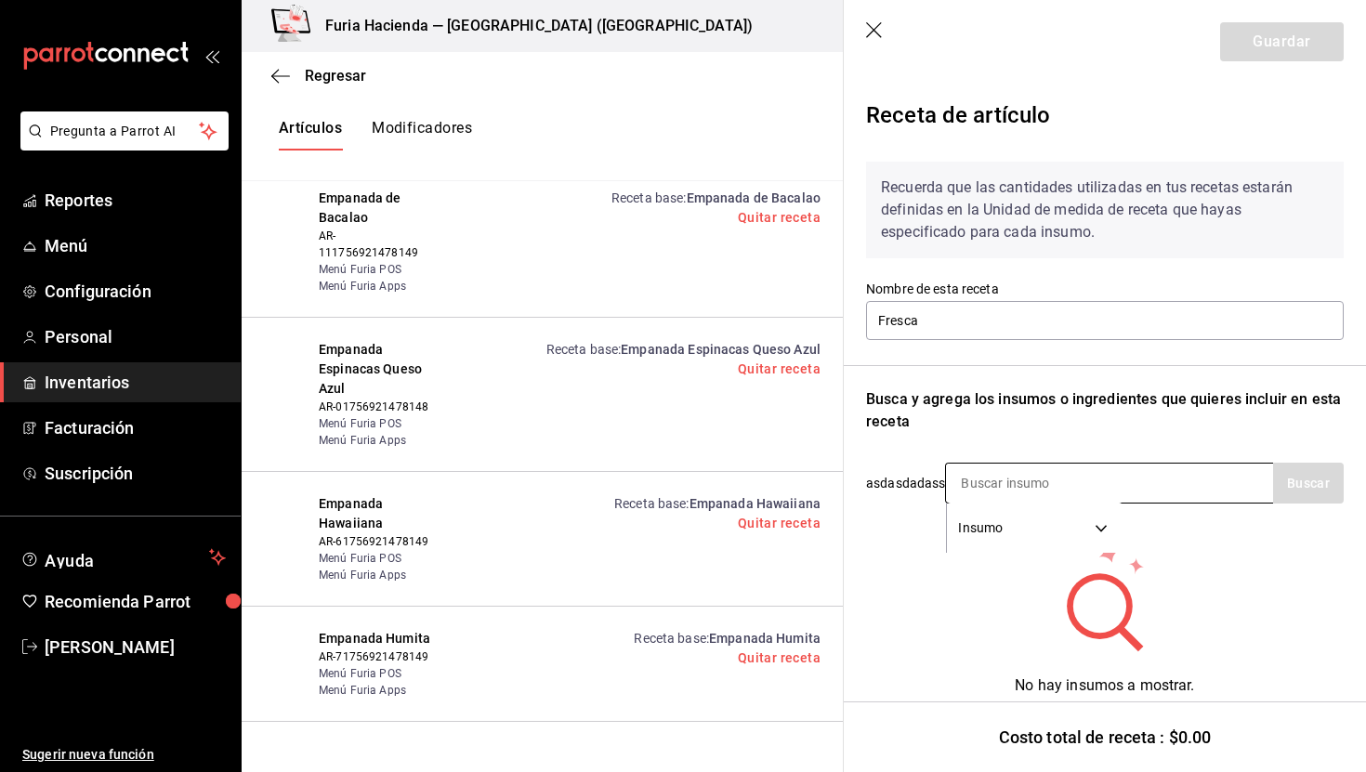
click at [1028, 481] on input at bounding box center [1039, 483] width 186 height 39
type input "7up"
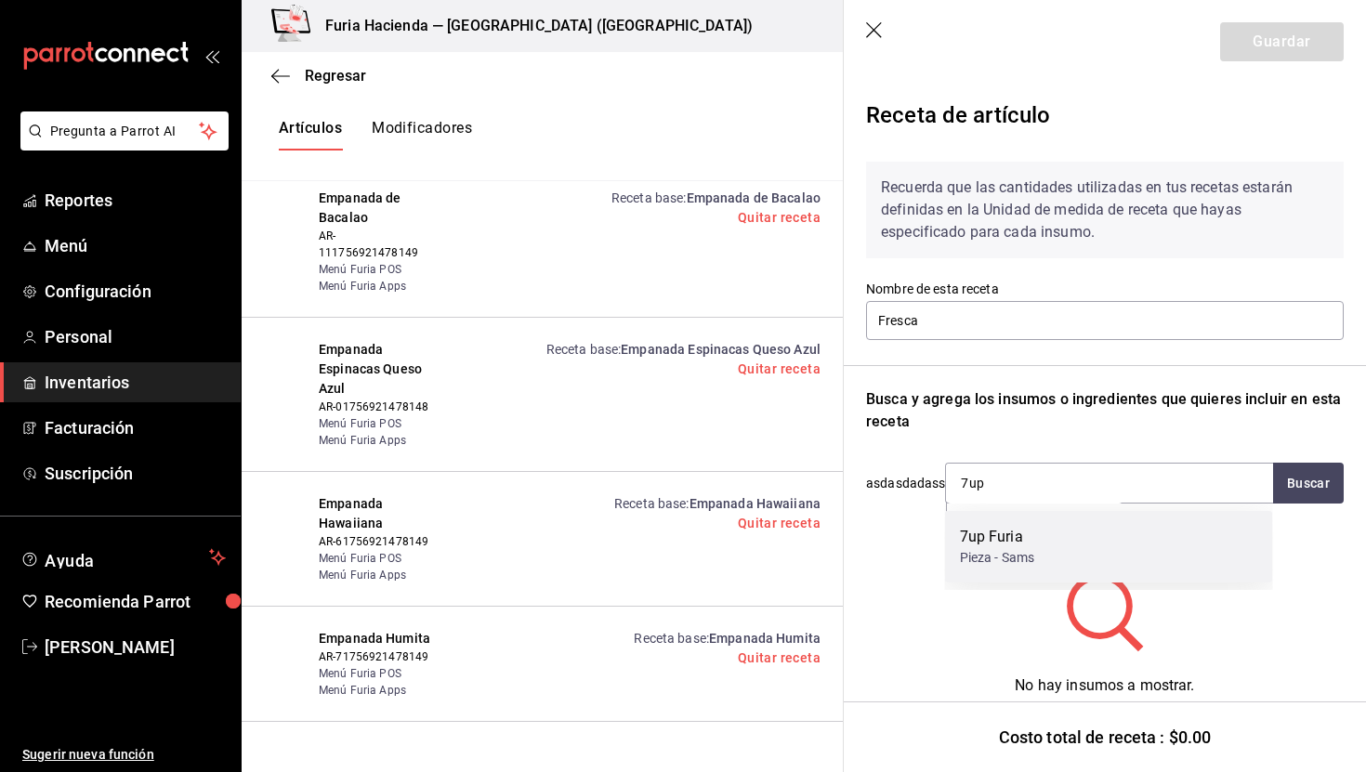
click at [1016, 539] on div "7up Furia" at bounding box center [997, 537] width 75 height 22
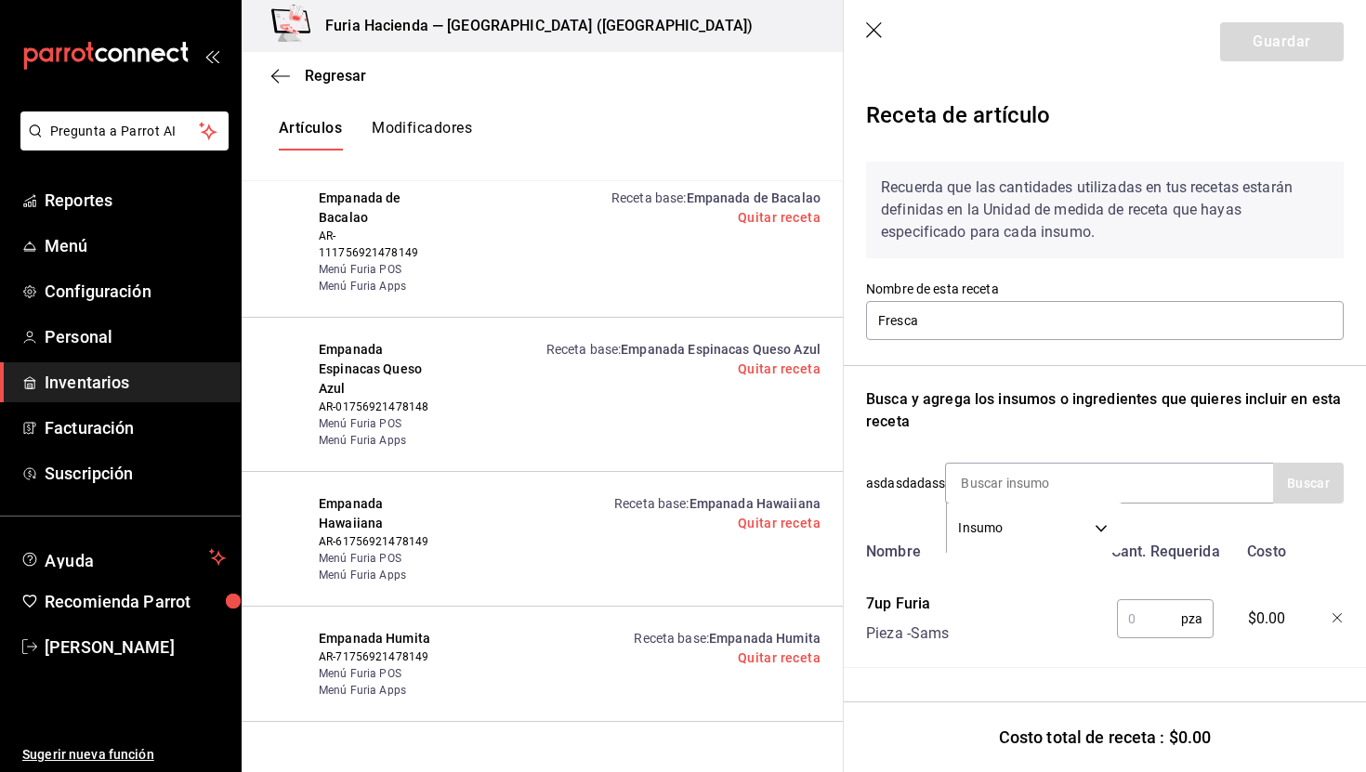
click at [1157, 605] on input "text" at bounding box center [1149, 619] width 64 height 37
type input "1"
click at [1265, 58] on button "Guardar" at bounding box center [1283, 41] width 124 height 39
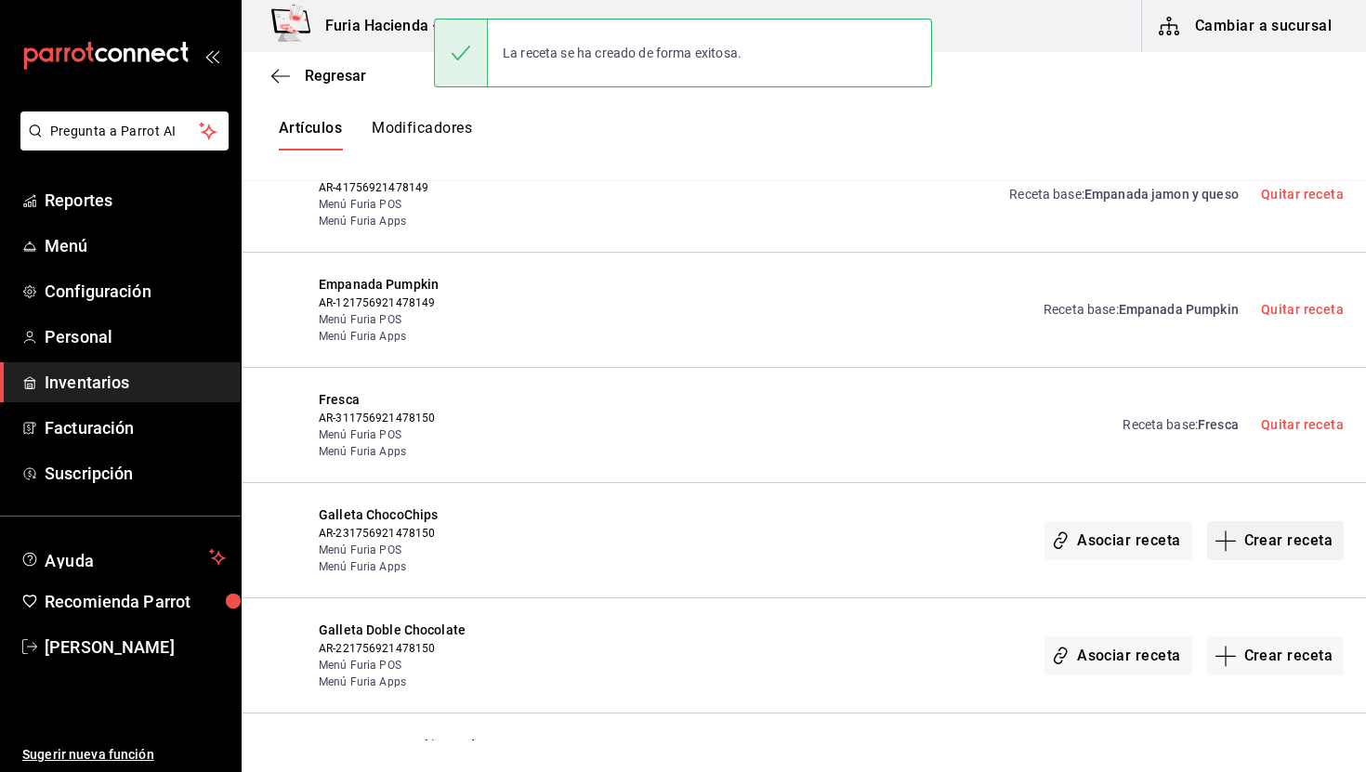
click at [1313, 521] on button "Crear receta" at bounding box center [1277, 540] width 138 height 39
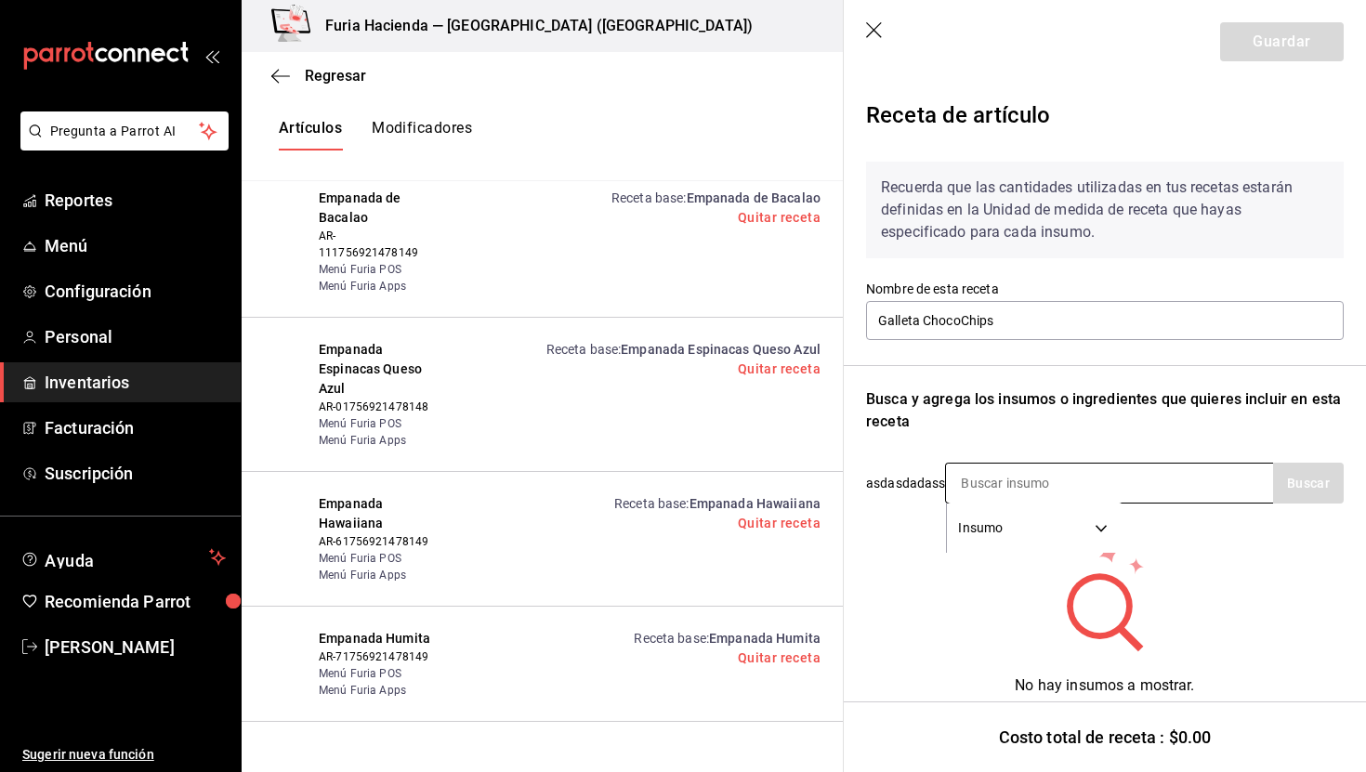
click at [1021, 491] on input at bounding box center [1039, 483] width 186 height 39
type input "choco"
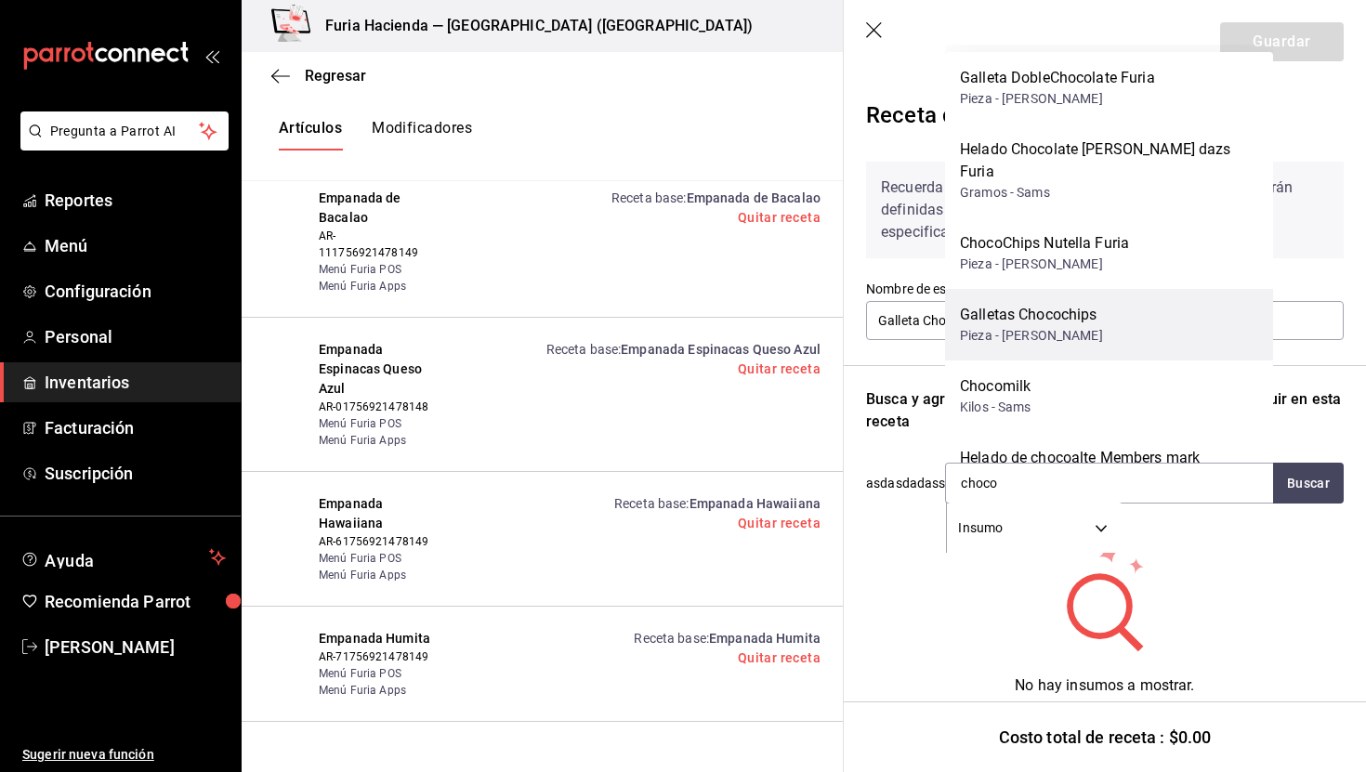
scroll to position [98, 0]
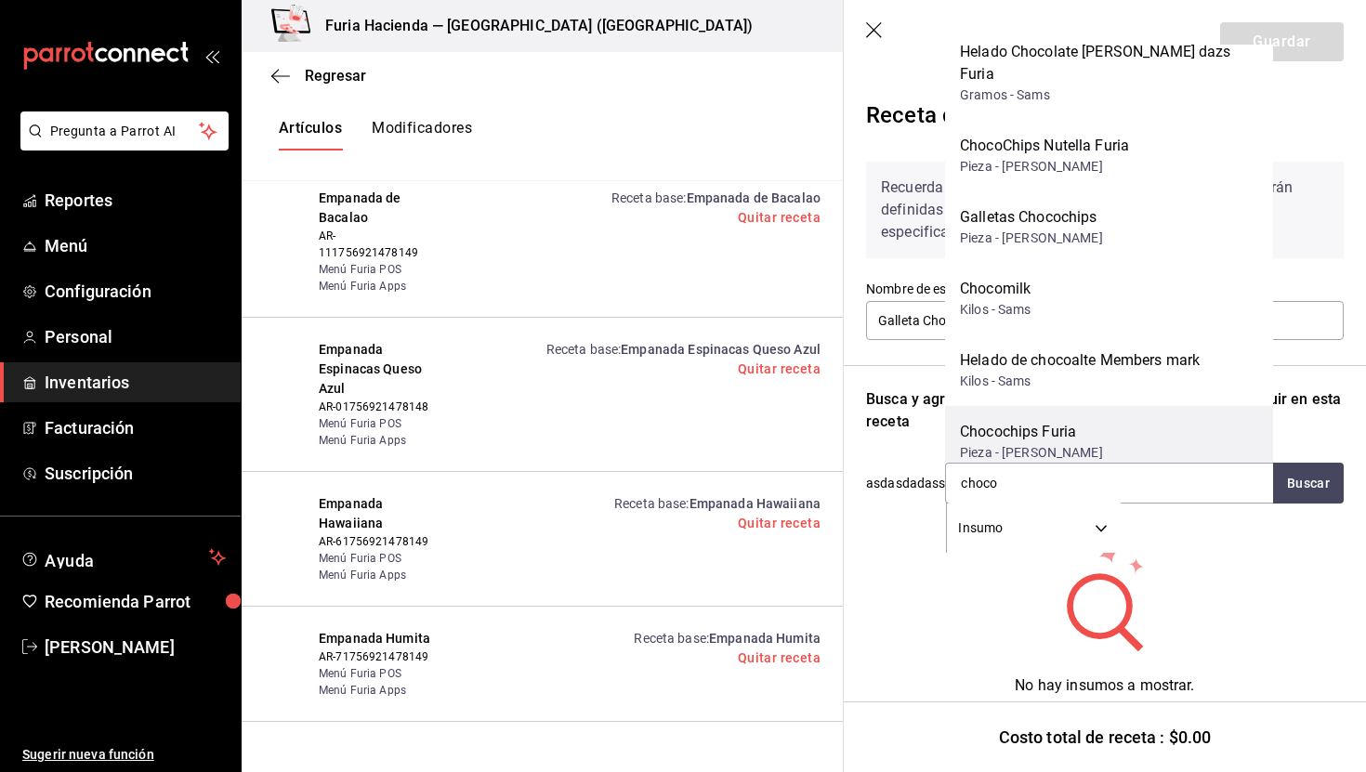
click at [1120, 412] on div "Chocochips Furia Pieza - Carina" at bounding box center [1109, 442] width 328 height 72
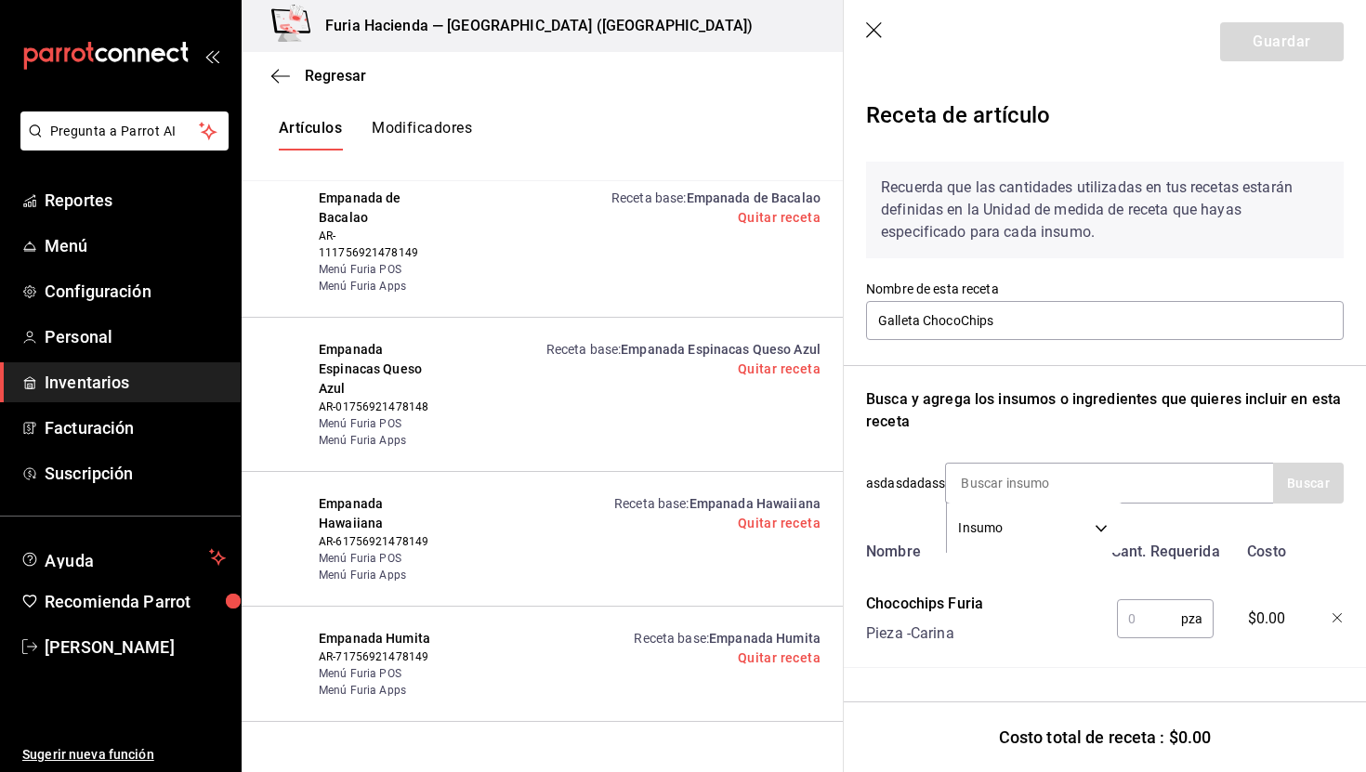
click at [1142, 617] on input "text" at bounding box center [1149, 619] width 64 height 37
type input "1"
click at [1280, 42] on button "Guardar" at bounding box center [1283, 41] width 124 height 39
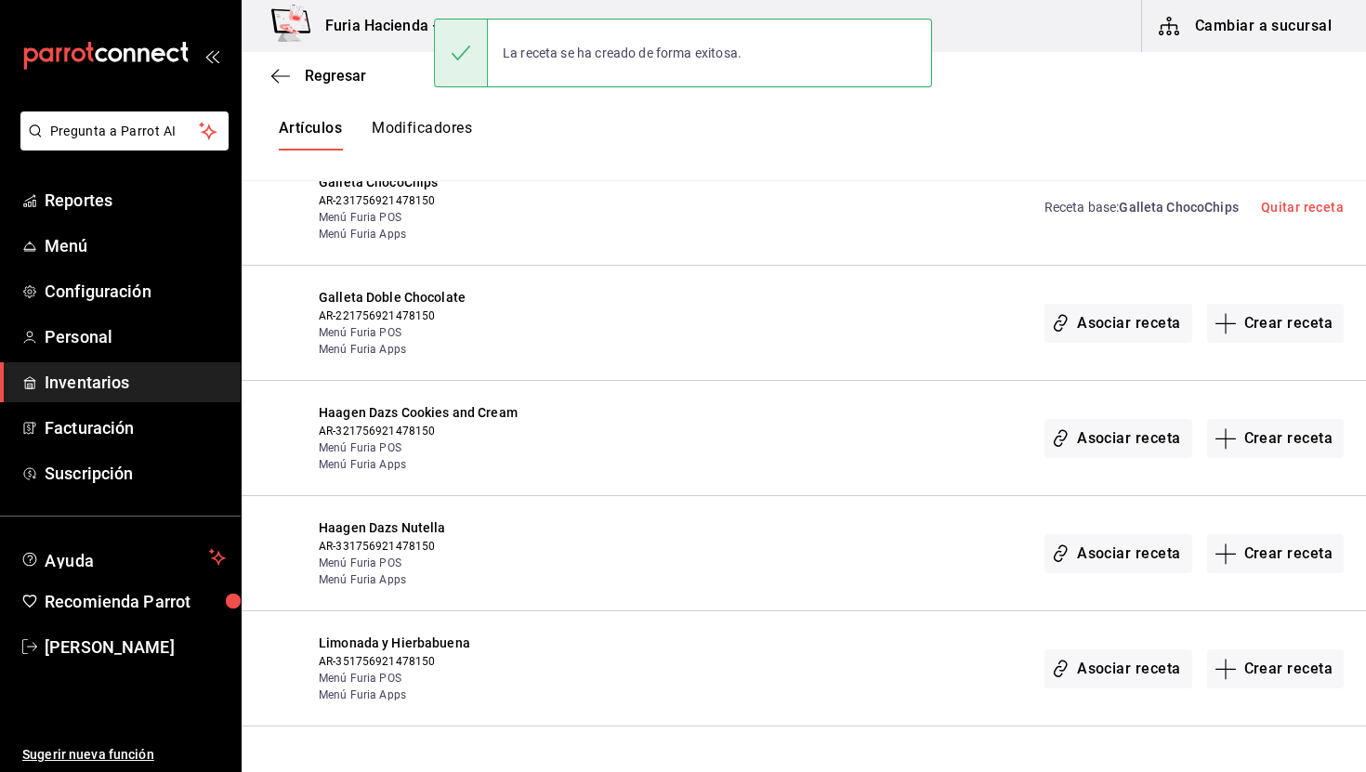
scroll to position [3682, 0]
click at [1318, 302] on button "Crear receta" at bounding box center [1277, 321] width 138 height 39
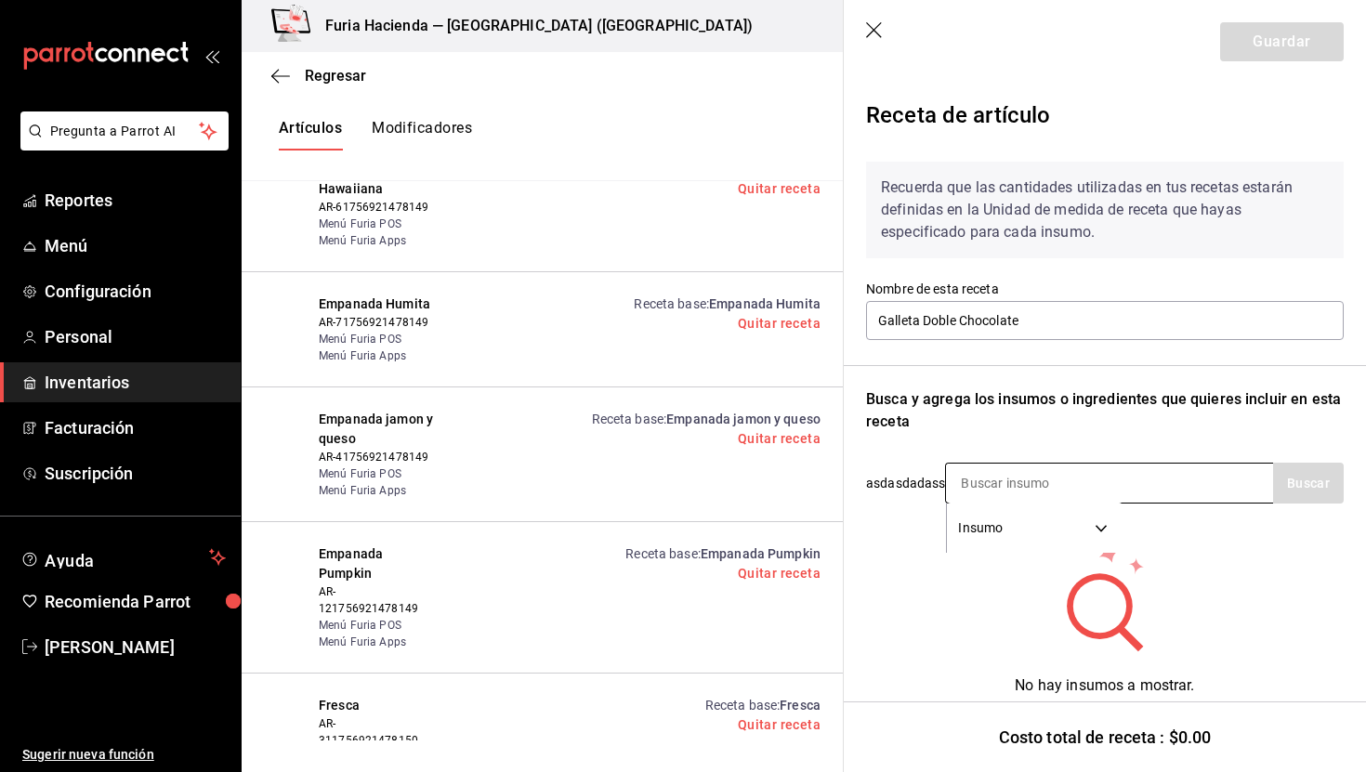
click at [1053, 482] on input at bounding box center [1039, 483] width 186 height 39
type input "doble choc"
click at [1051, 484] on input "doble choc" at bounding box center [1039, 483] width 186 height 39
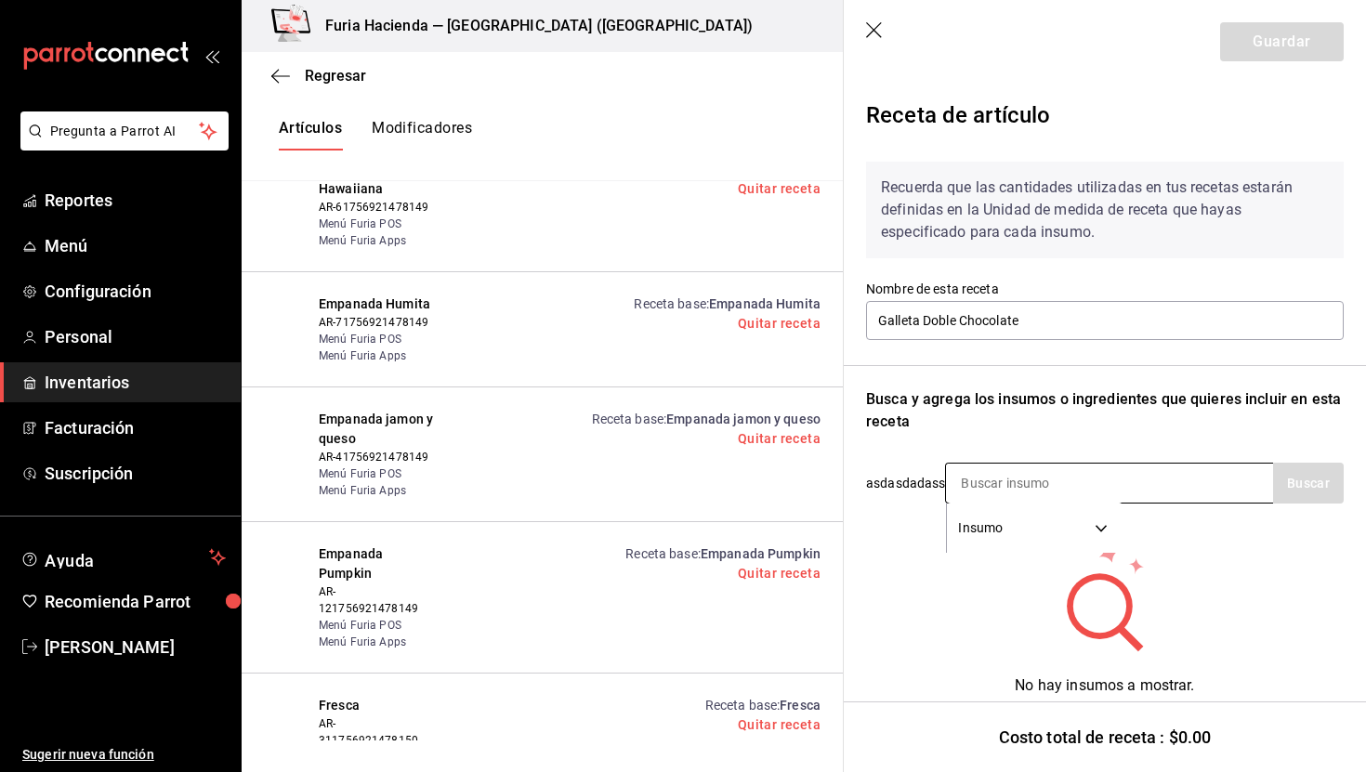
type input "c"
type input "d"
type input "doble"
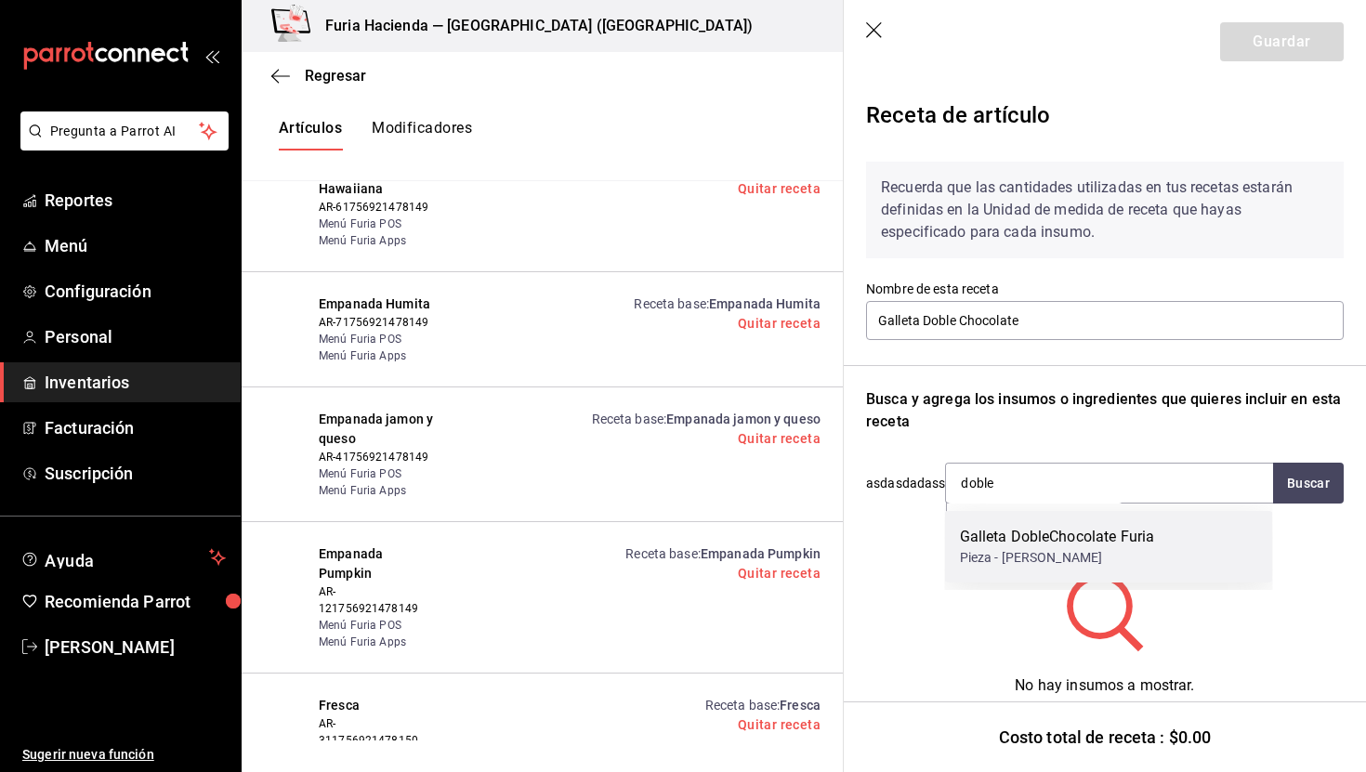
click at [1089, 548] on div "Galleta DobleChocolate Furia" at bounding box center [1057, 537] width 195 height 22
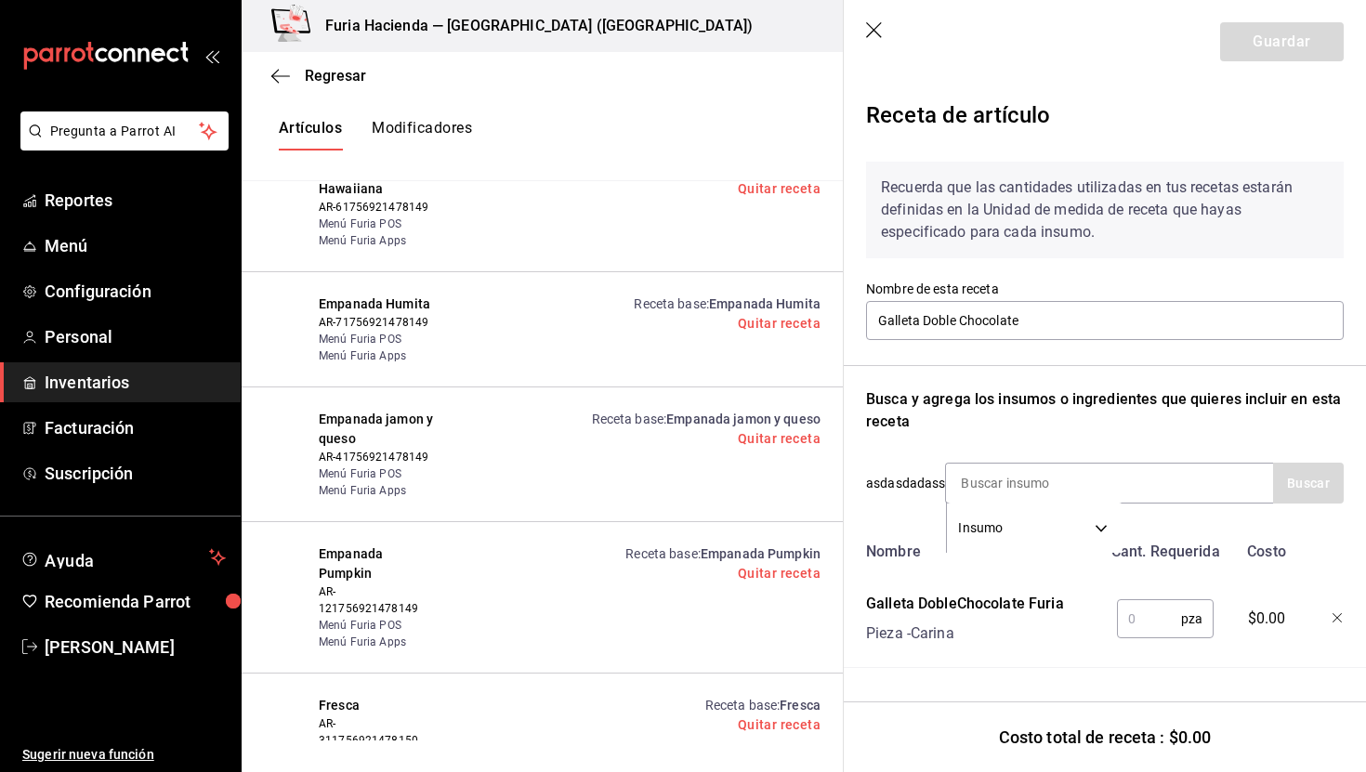
click at [1149, 618] on input "text" at bounding box center [1149, 619] width 64 height 37
type input "1"
click at [1291, 53] on button "Guardar" at bounding box center [1283, 41] width 124 height 39
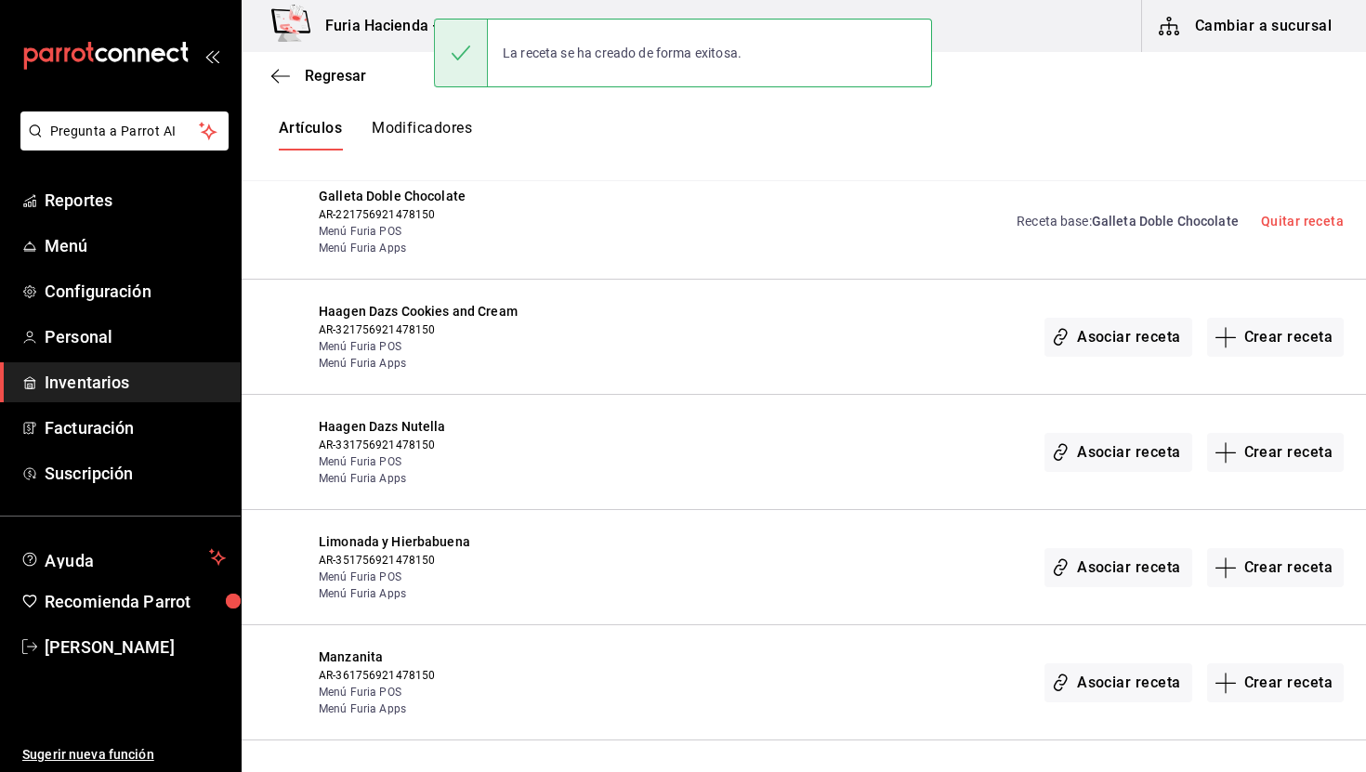
scroll to position [3780, 0]
click at [1279, 320] on button "Crear receta" at bounding box center [1277, 339] width 138 height 39
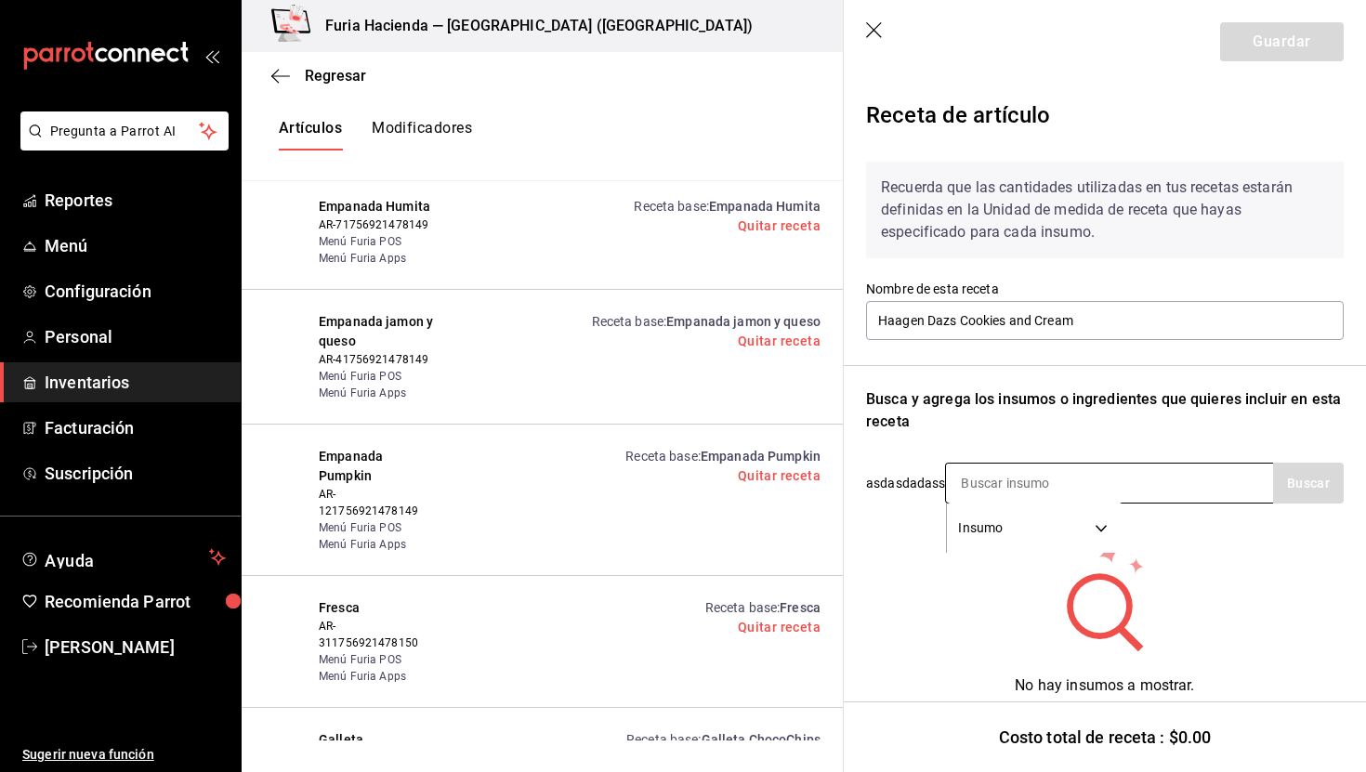
click at [1027, 485] on input at bounding box center [1039, 483] width 186 height 39
type input "leche"
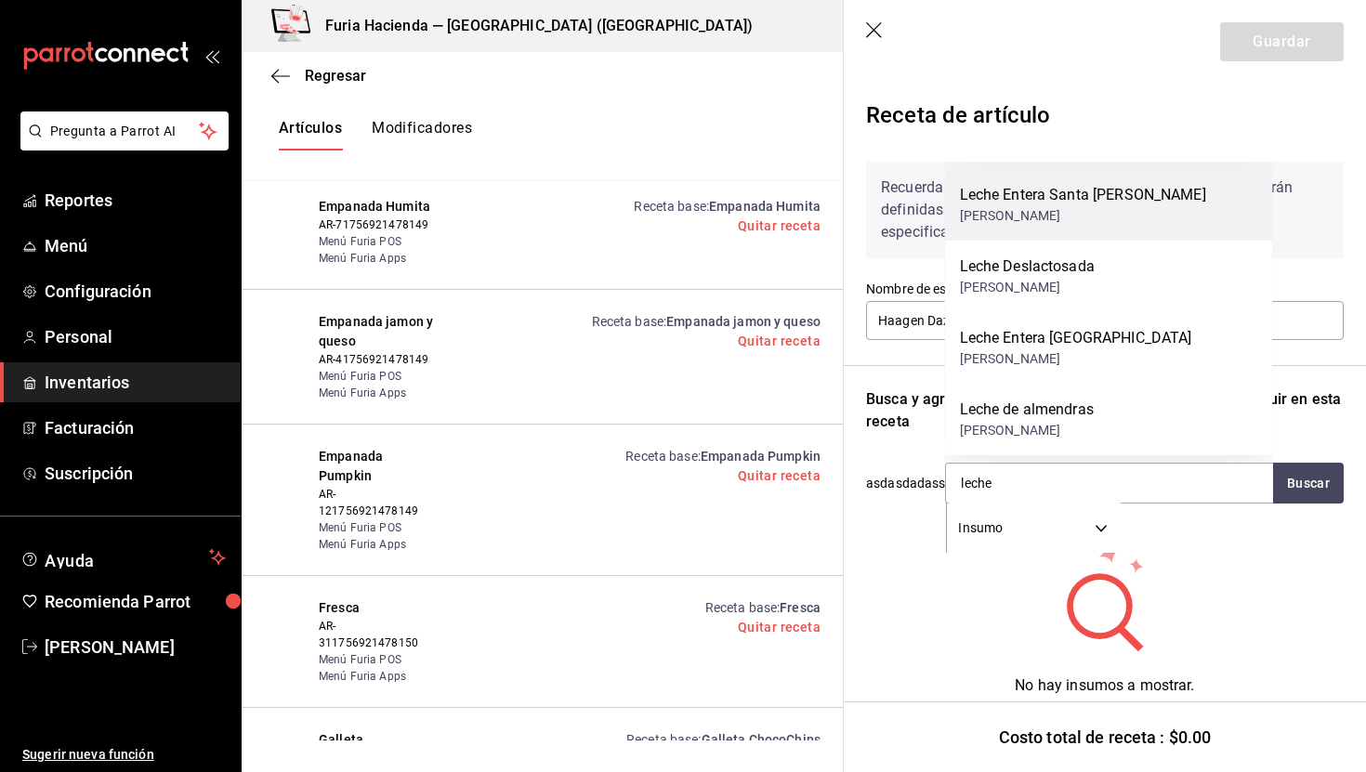
click at [1098, 189] on div "Leche Entera Santa [PERSON_NAME]" at bounding box center [1083, 195] width 246 height 22
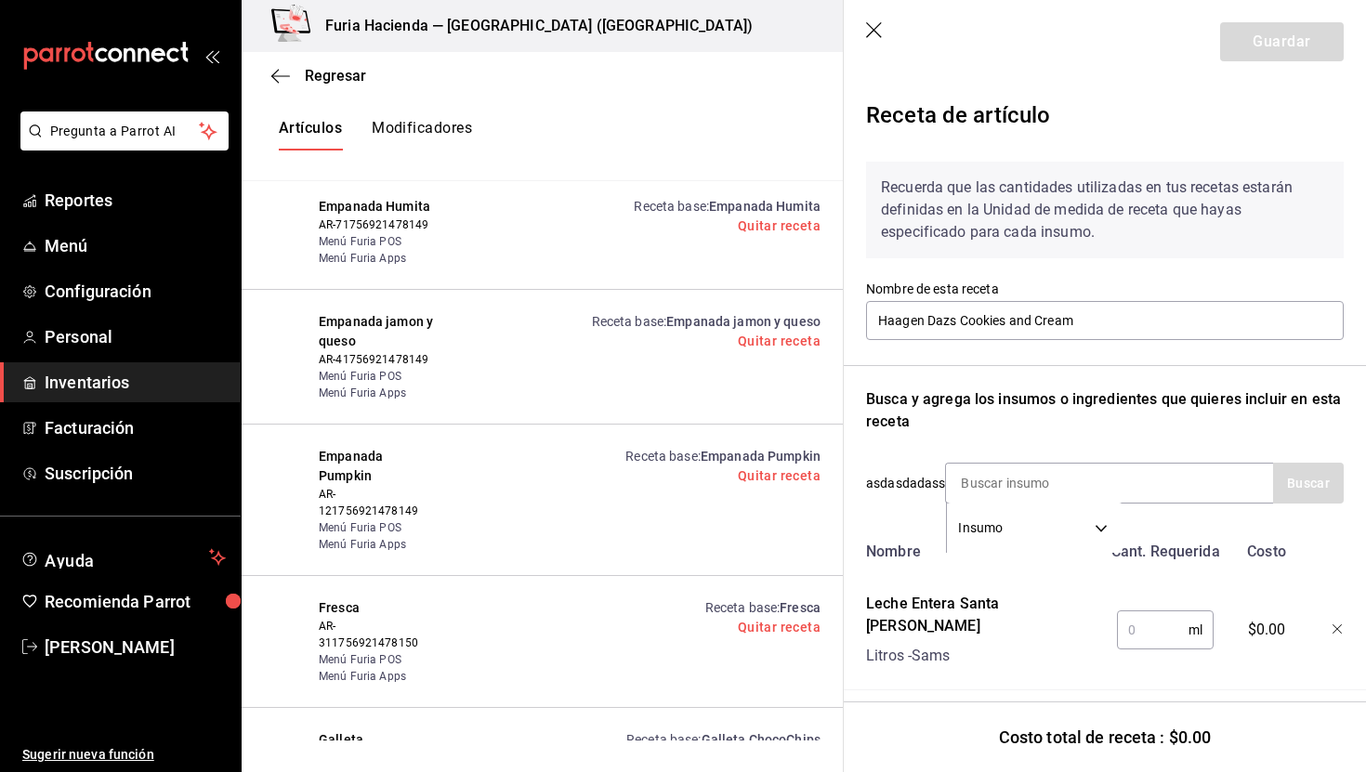
click at [1128, 616] on input "text" at bounding box center [1153, 630] width 72 height 37
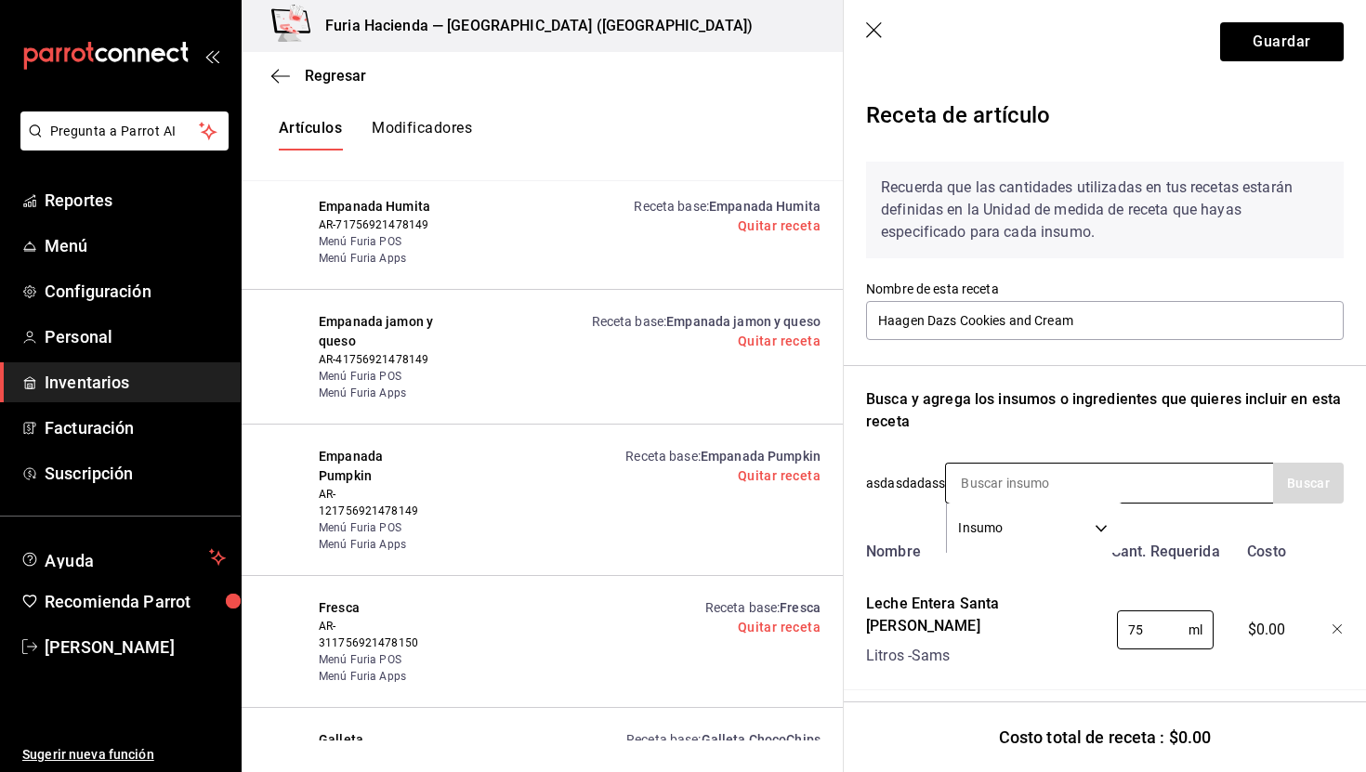
type input "75"
click at [1073, 479] on input at bounding box center [1039, 483] width 186 height 39
type input "[PERSON_NAME]"
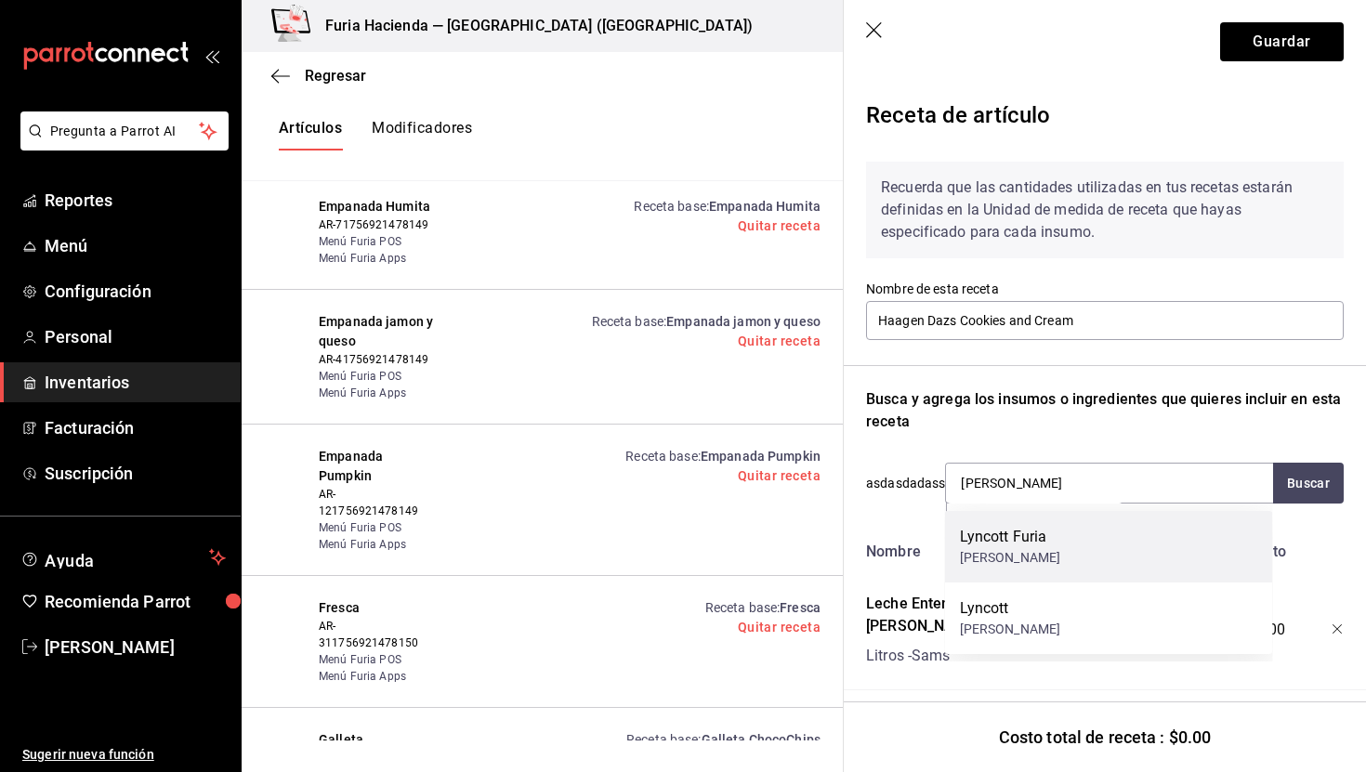
click at [1068, 537] on div "Lyncott Furia Litros - Sams" at bounding box center [1109, 547] width 328 height 72
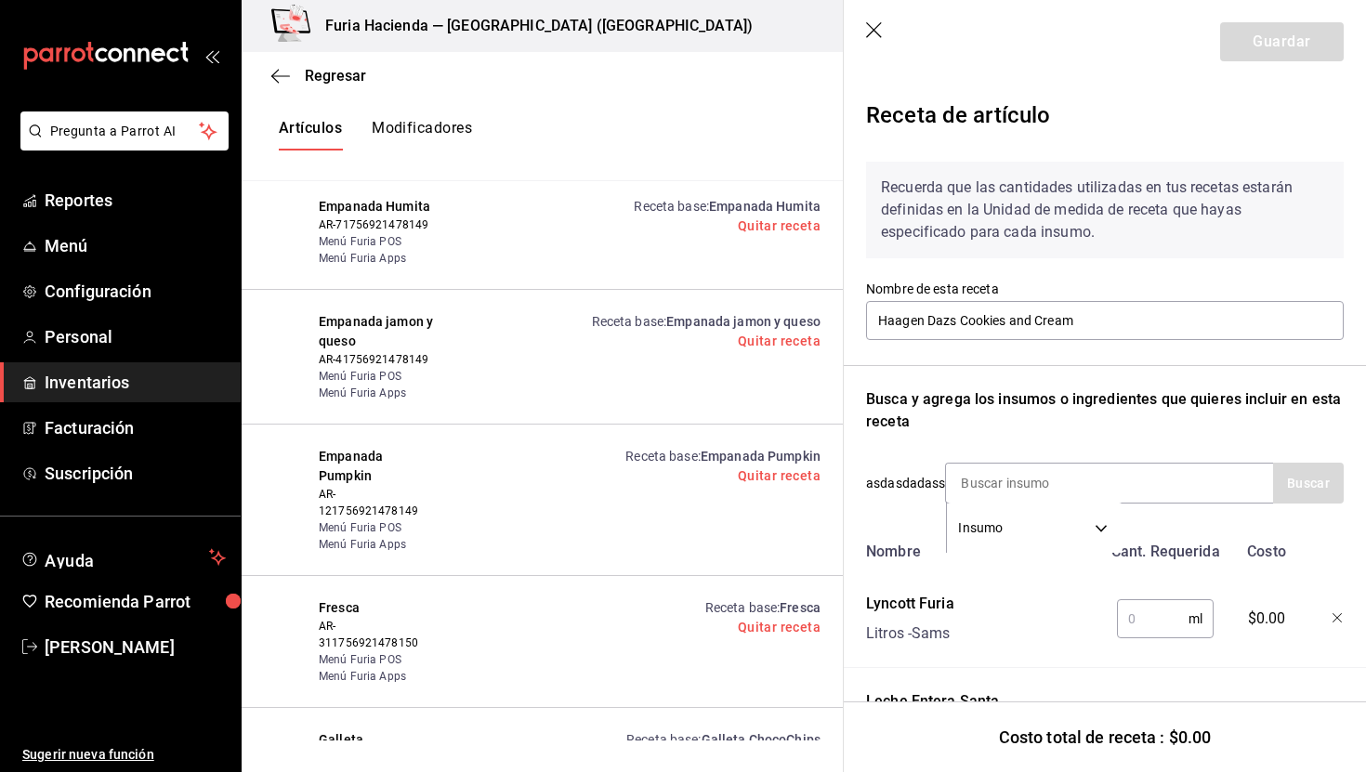
click at [1137, 615] on input "text" at bounding box center [1153, 619] width 72 height 37
type input "100"
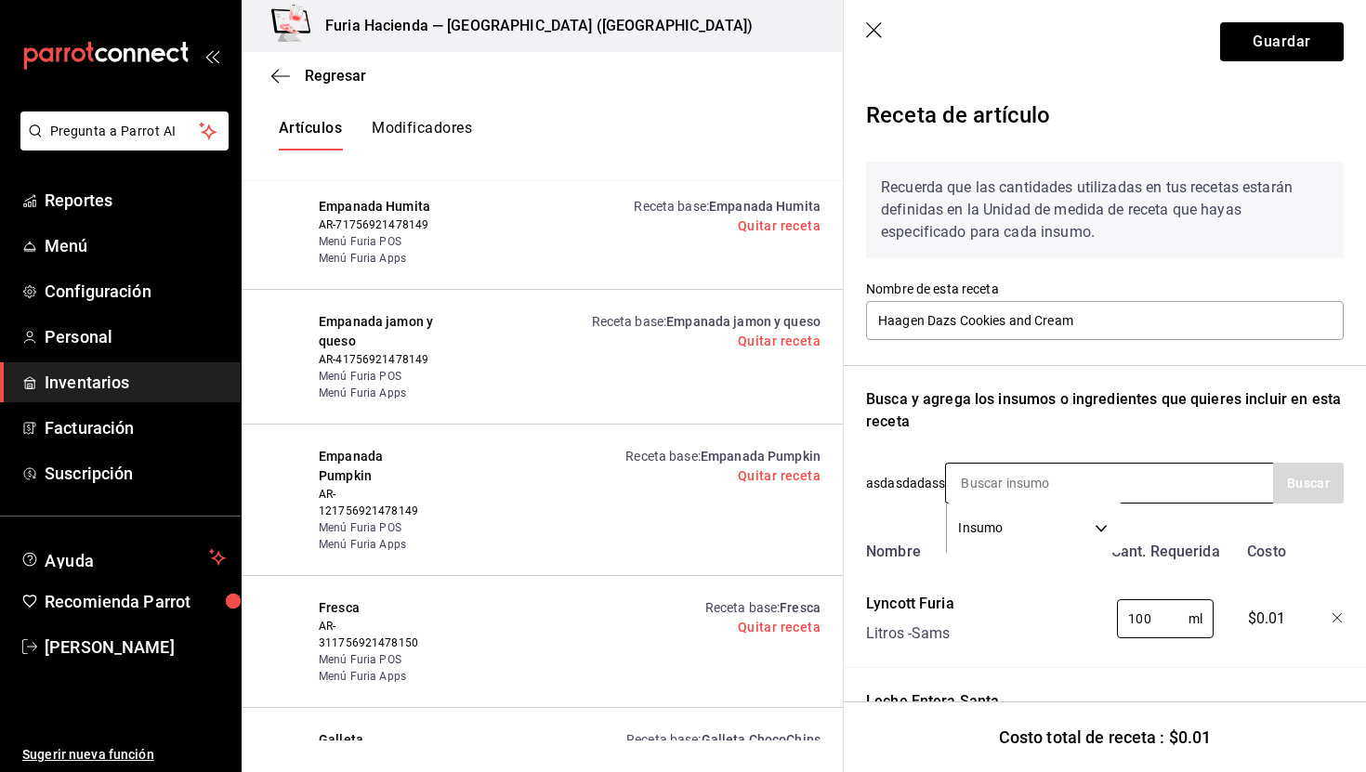
click at [1052, 484] on input at bounding box center [1039, 483] width 186 height 39
type input "haa"
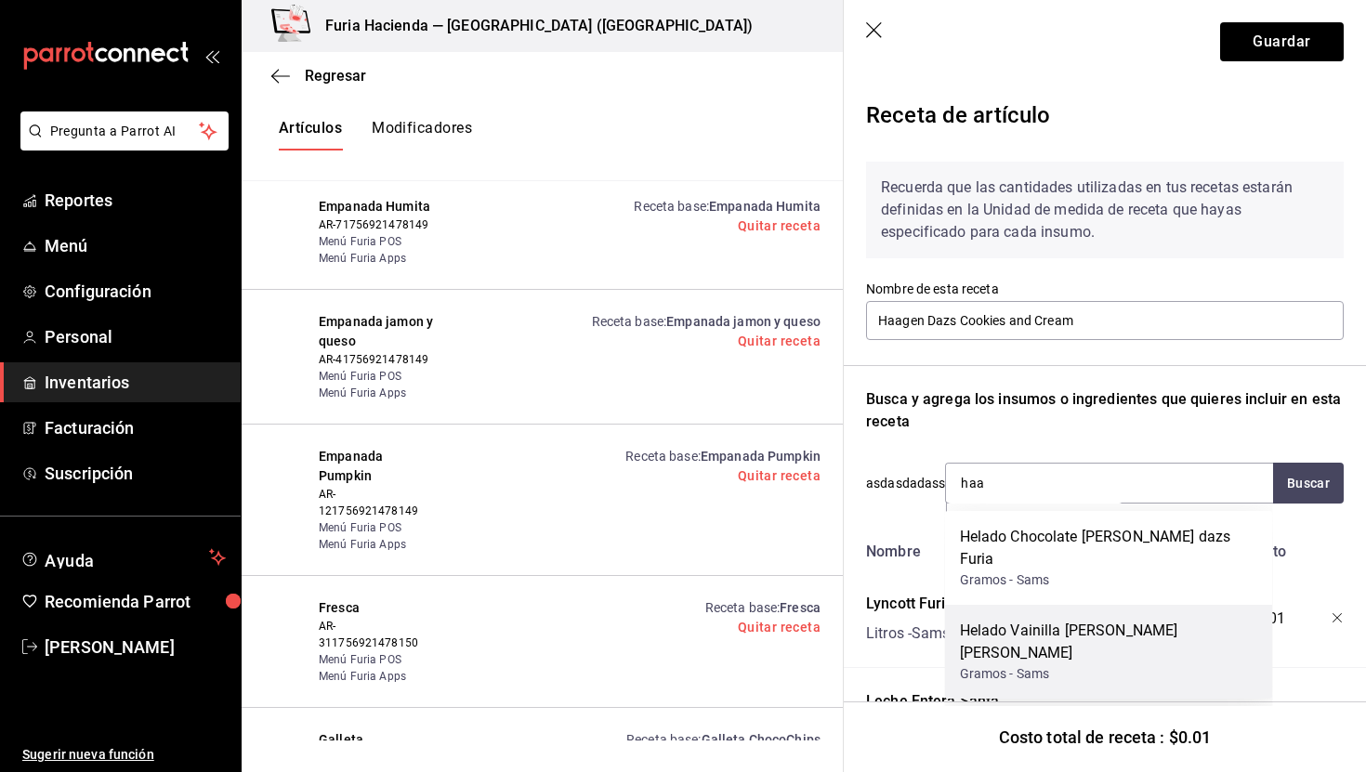
click at [1147, 620] on div "Helado Vainilla haagen dazs Furia" at bounding box center [1109, 642] width 298 height 45
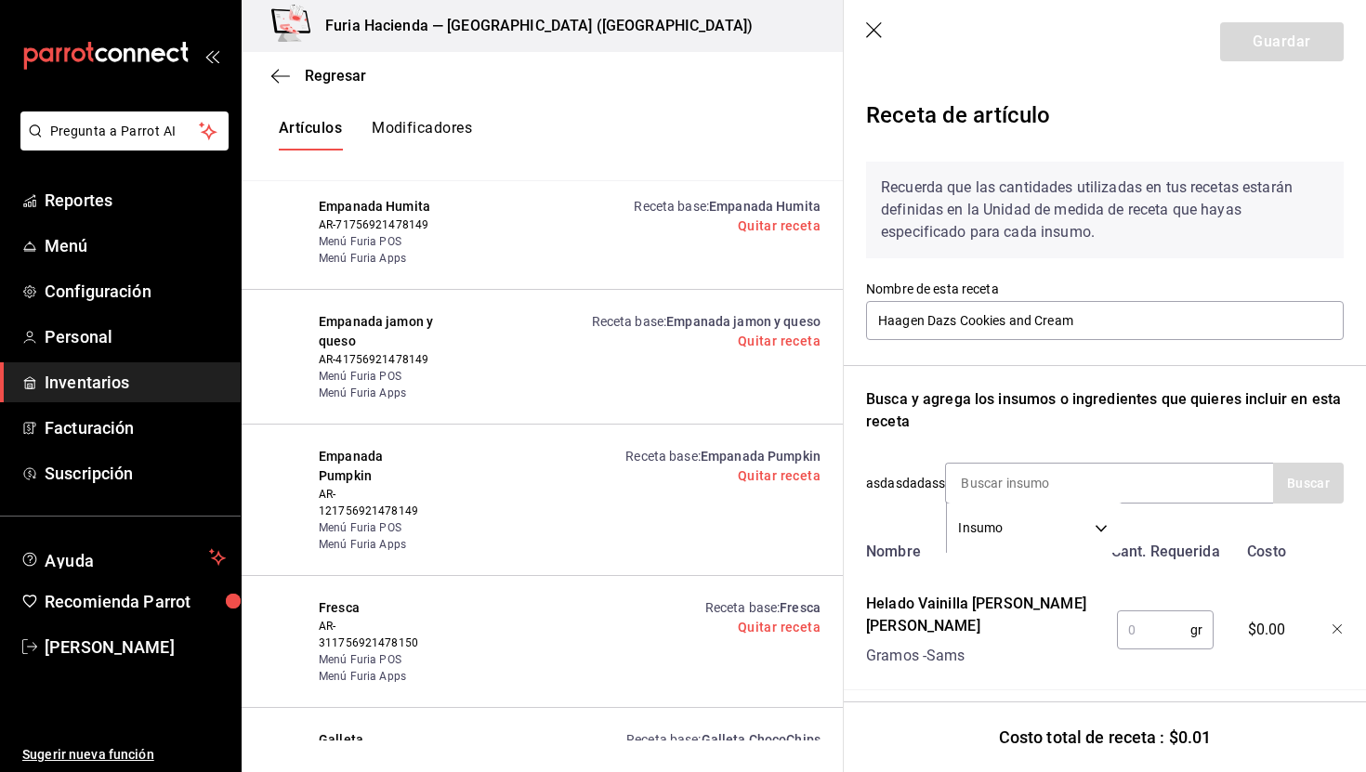
click at [1157, 622] on input "text" at bounding box center [1153, 630] width 73 height 37
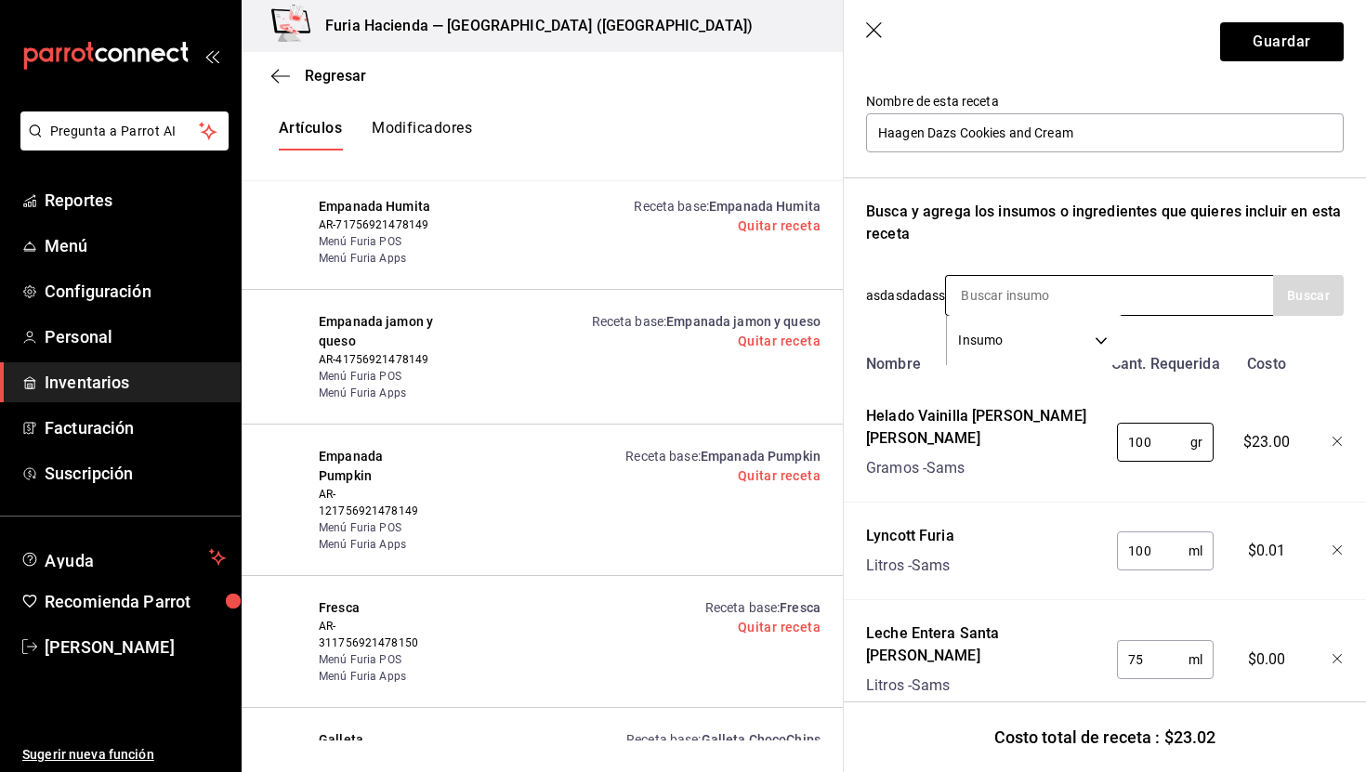
type input "100"
click at [1024, 286] on input at bounding box center [1039, 295] width 186 height 39
click at [1051, 527] on div "Lyncott Furia Litros - Sams" at bounding box center [980, 547] width 243 height 59
click at [1168, 641] on input "75" at bounding box center [1153, 659] width 72 height 37
click at [980, 295] on input at bounding box center [1039, 295] width 186 height 39
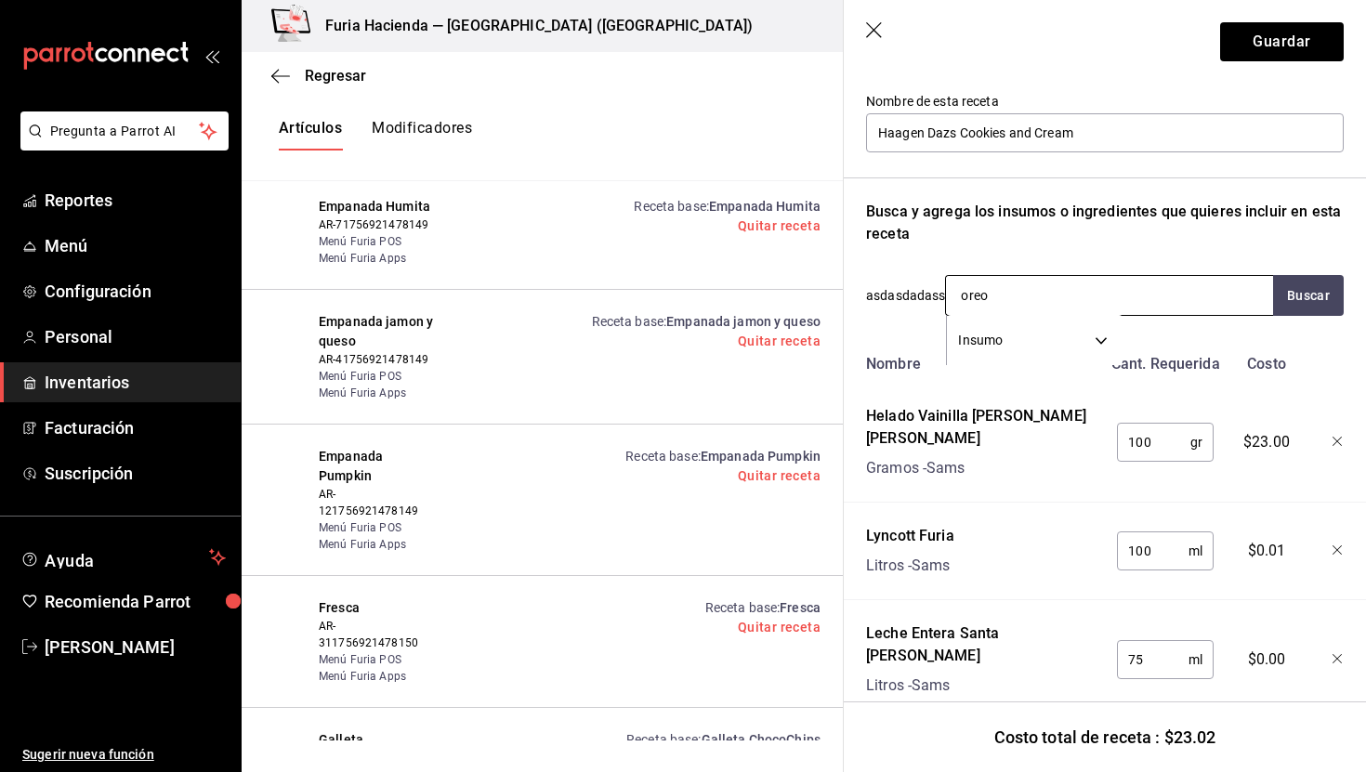
type input "oreos"
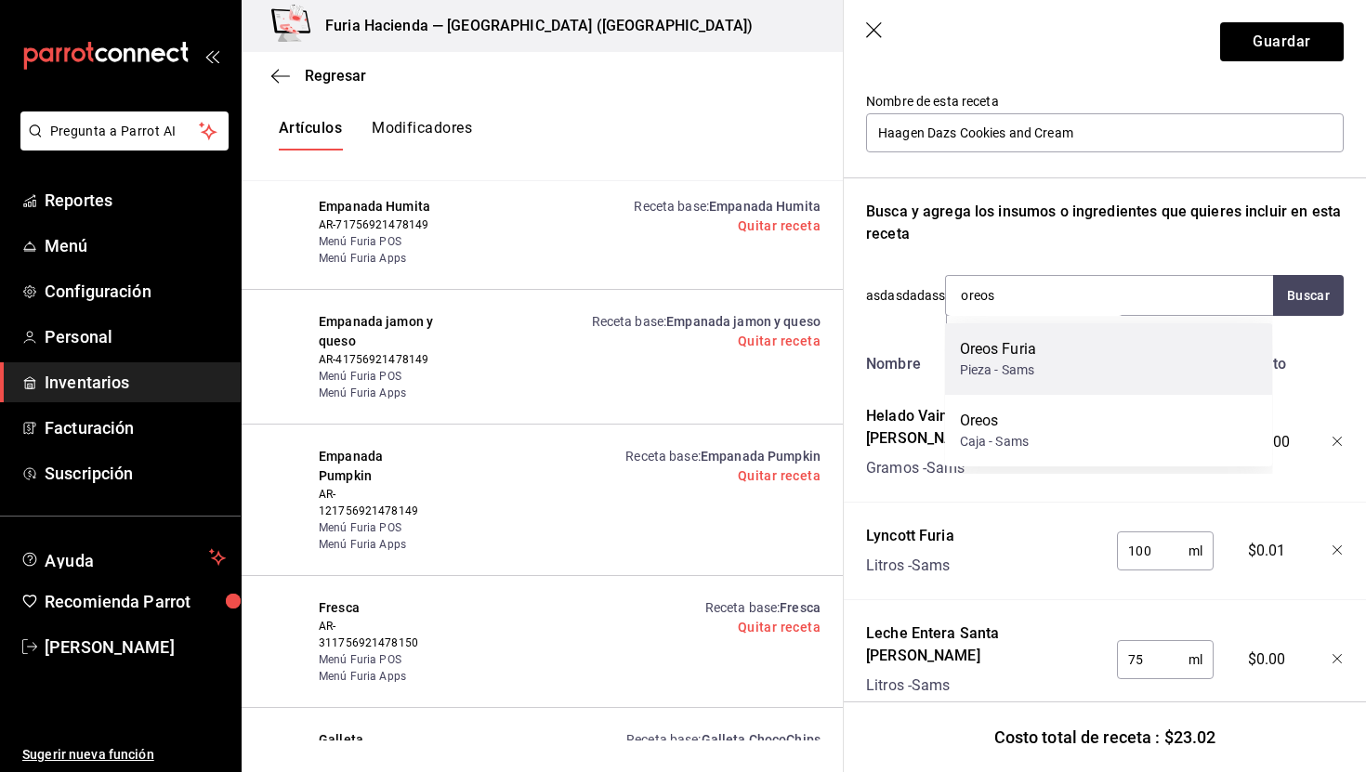
click at [1099, 371] on div "Oreos Furia Pieza - Sams" at bounding box center [1109, 359] width 328 height 72
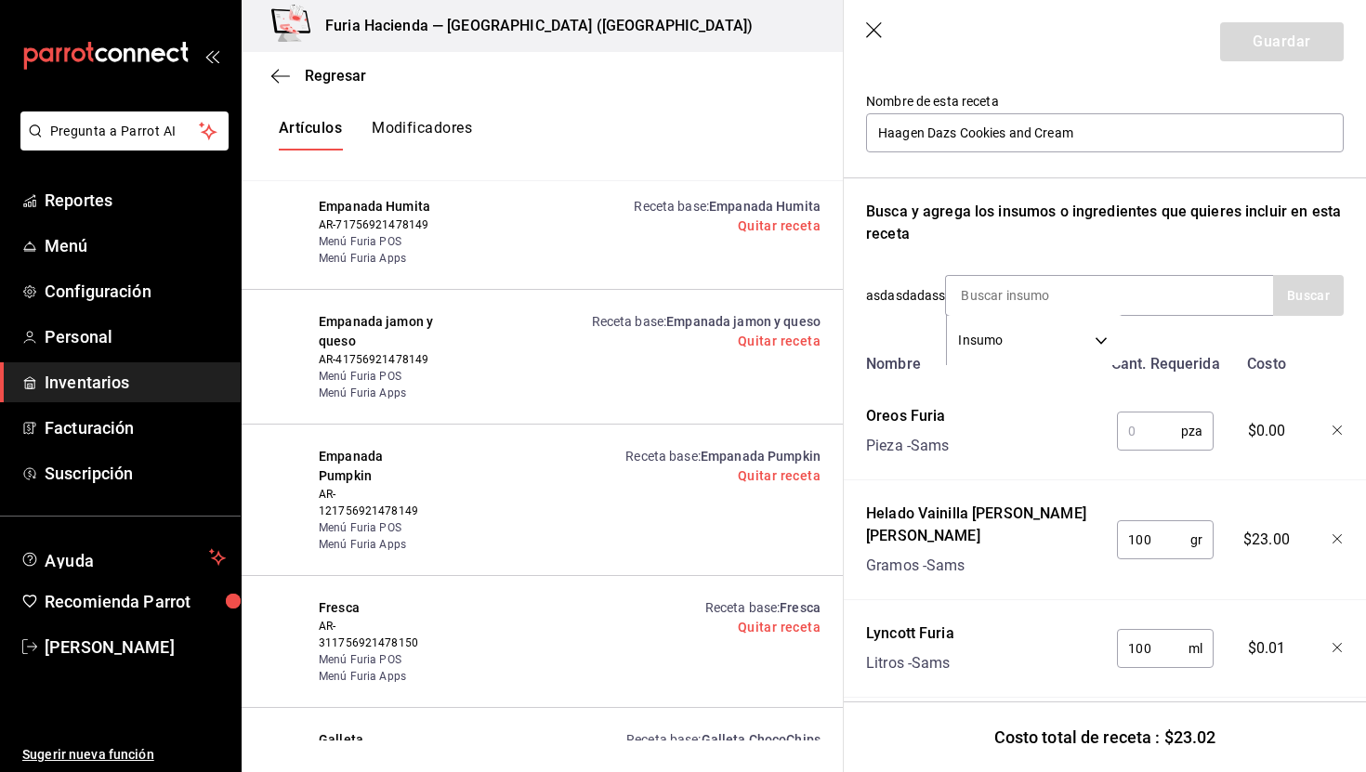
click at [1153, 435] on input "text" at bounding box center [1149, 431] width 64 height 37
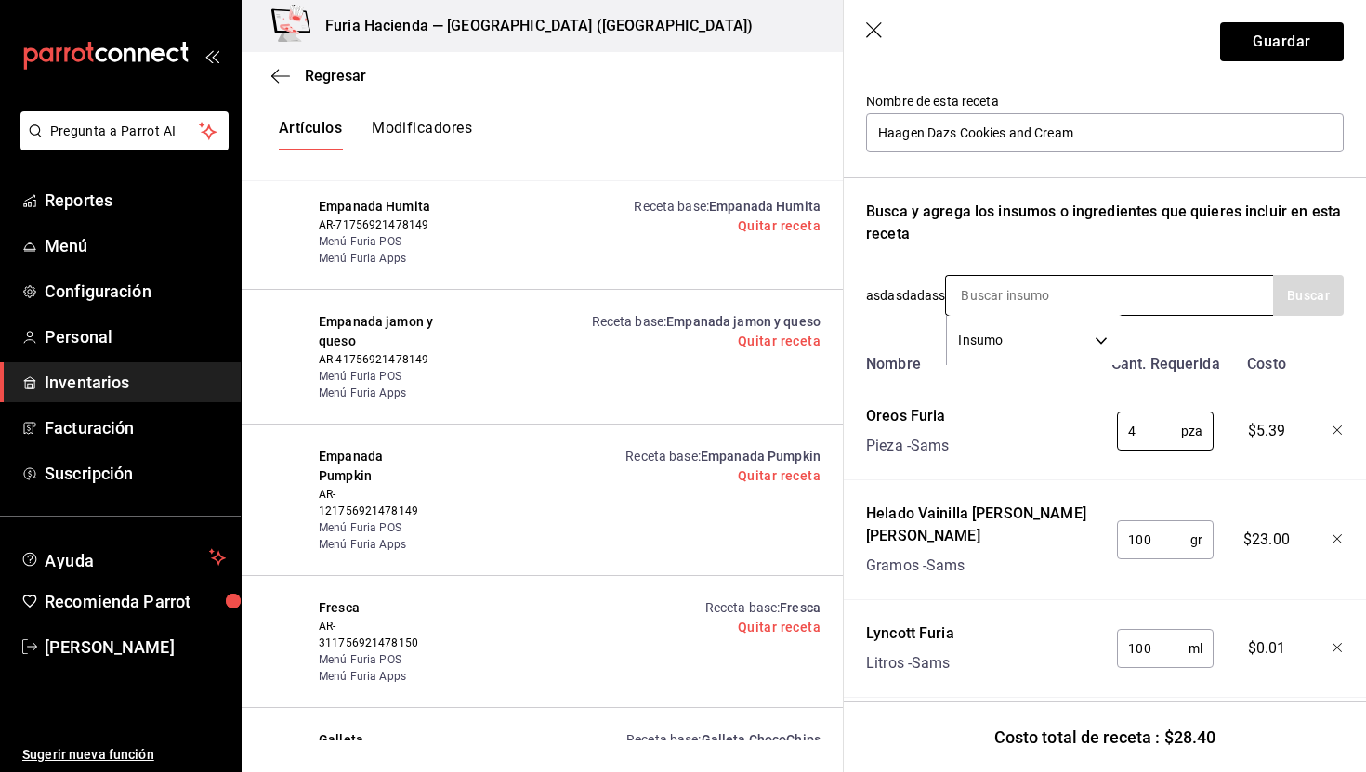
type input "4"
click at [1085, 296] on input at bounding box center [1039, 295] width 186 height 39
type input "crema"
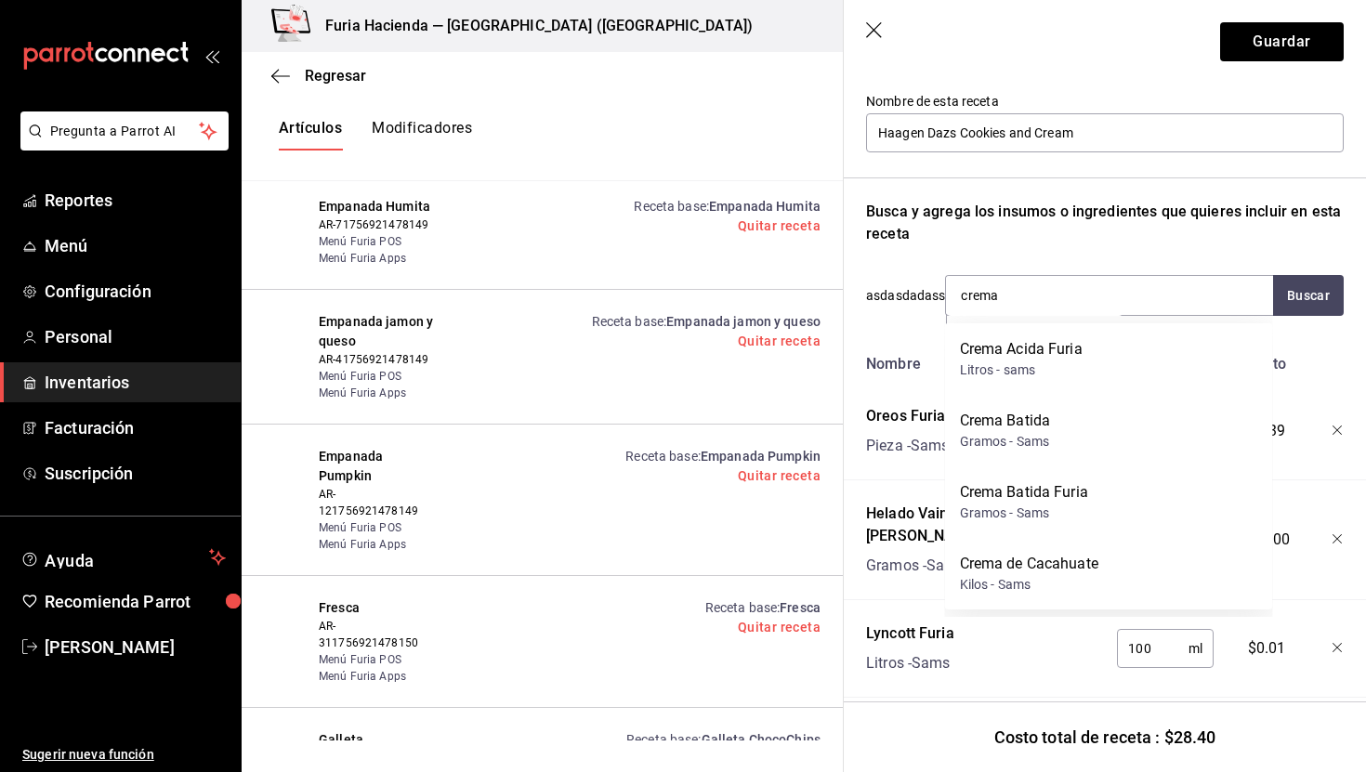
click at [1093, 510] on div "Crema Batida Furia Gramos - Sams" at bounding box center [1109, 503] width 328 height 72
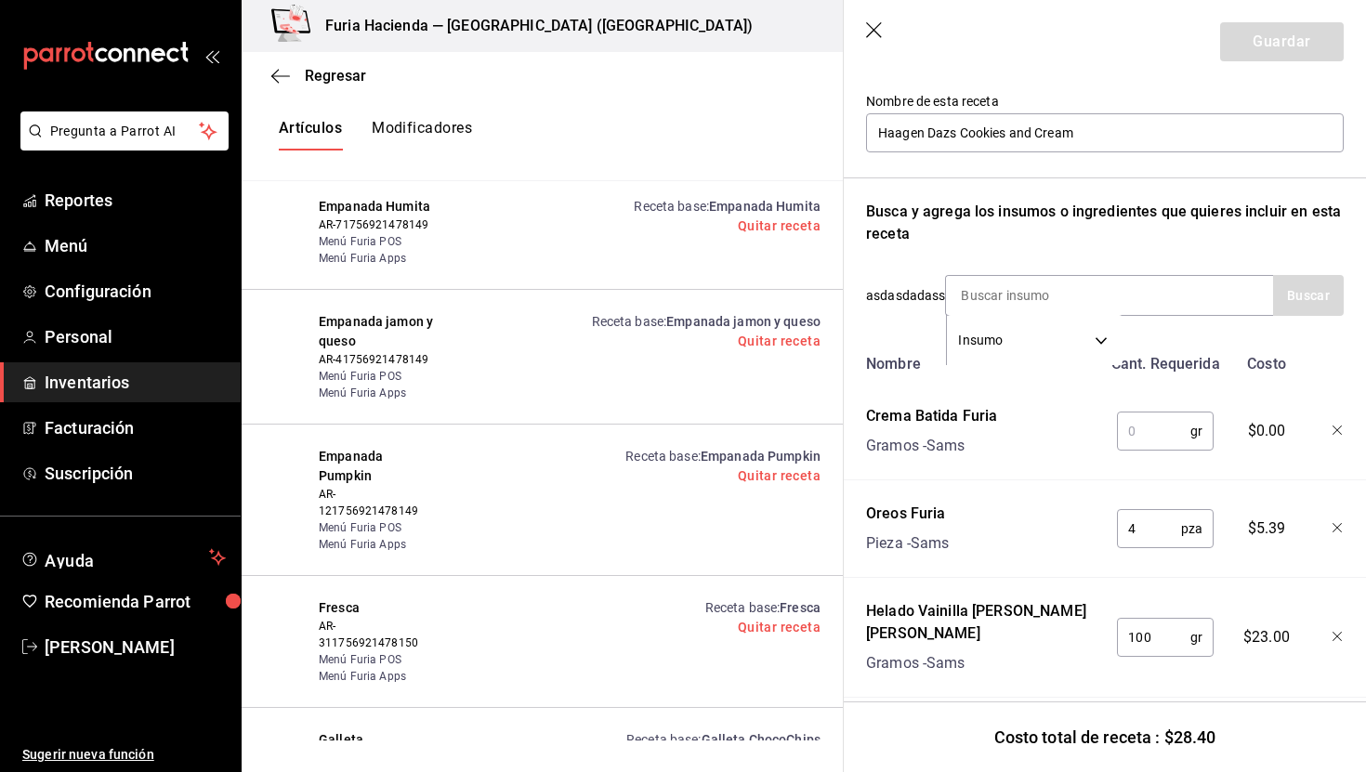
click at [1138, 432] on input "text" at bounding box center [1153, 431] width 73 height 37
type input "20"
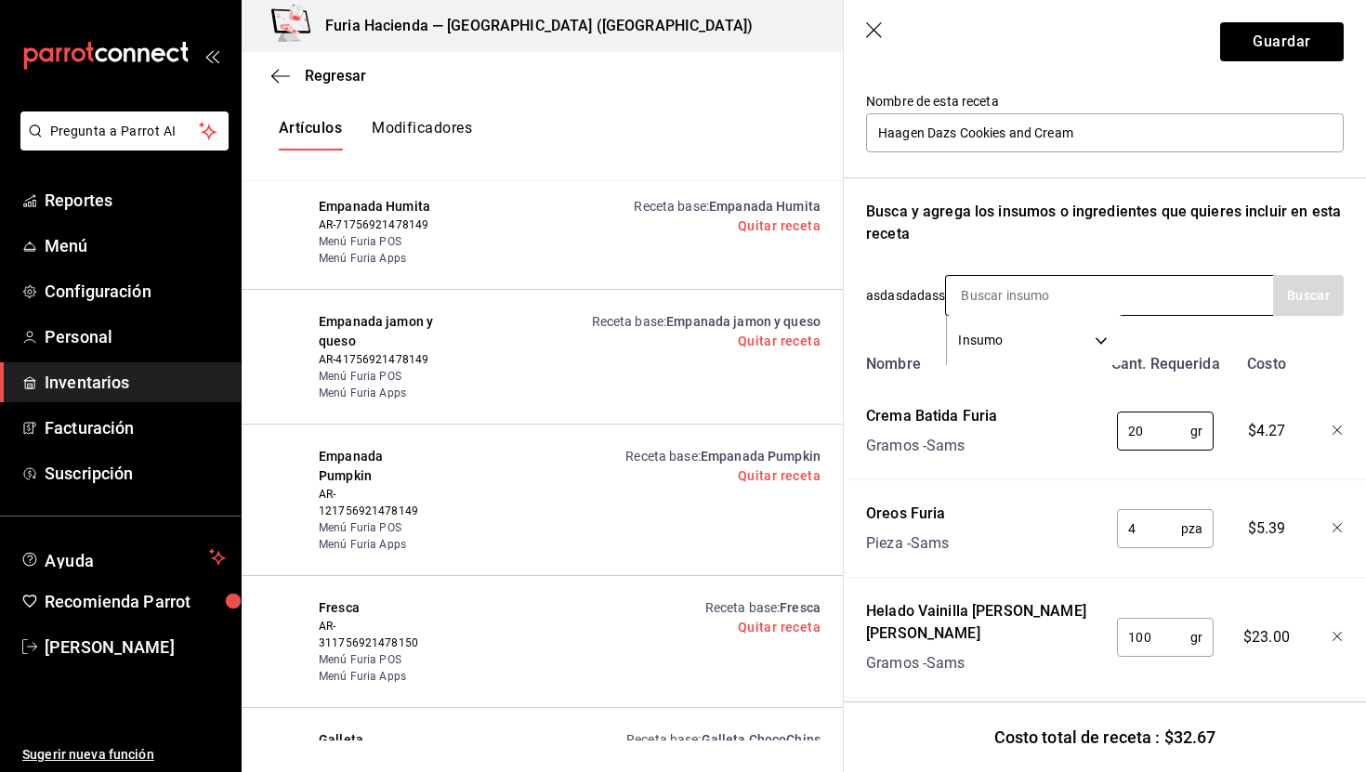
click at [1010, 295] on input at bounding box center [1039, 295] width 186 height 39
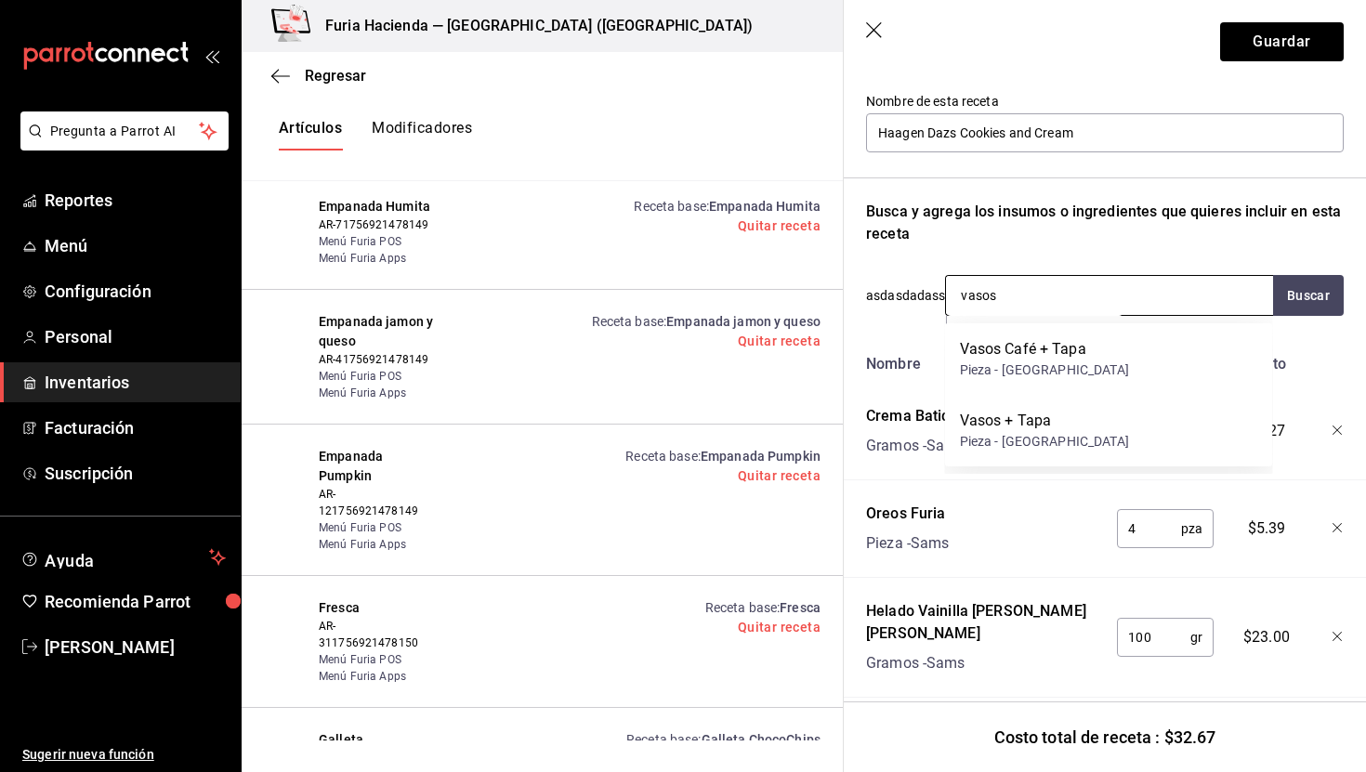
click at [1023, 301] on input "vasos" at bounding box center [1039, 295] width 186 height 39
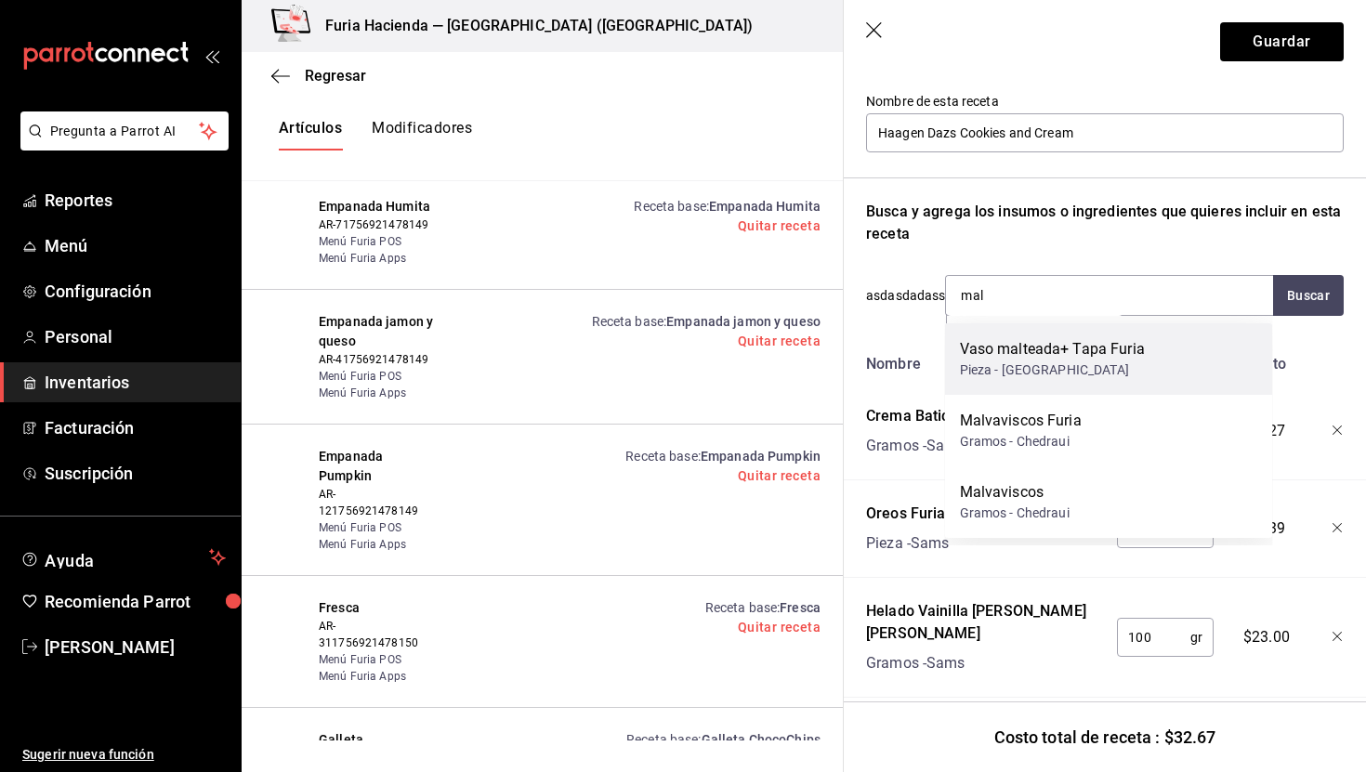
click at [1080, 354] on div "Vaso malteada+ Tapa Furia" at bounding box center [1052, 349] width 185 height 22
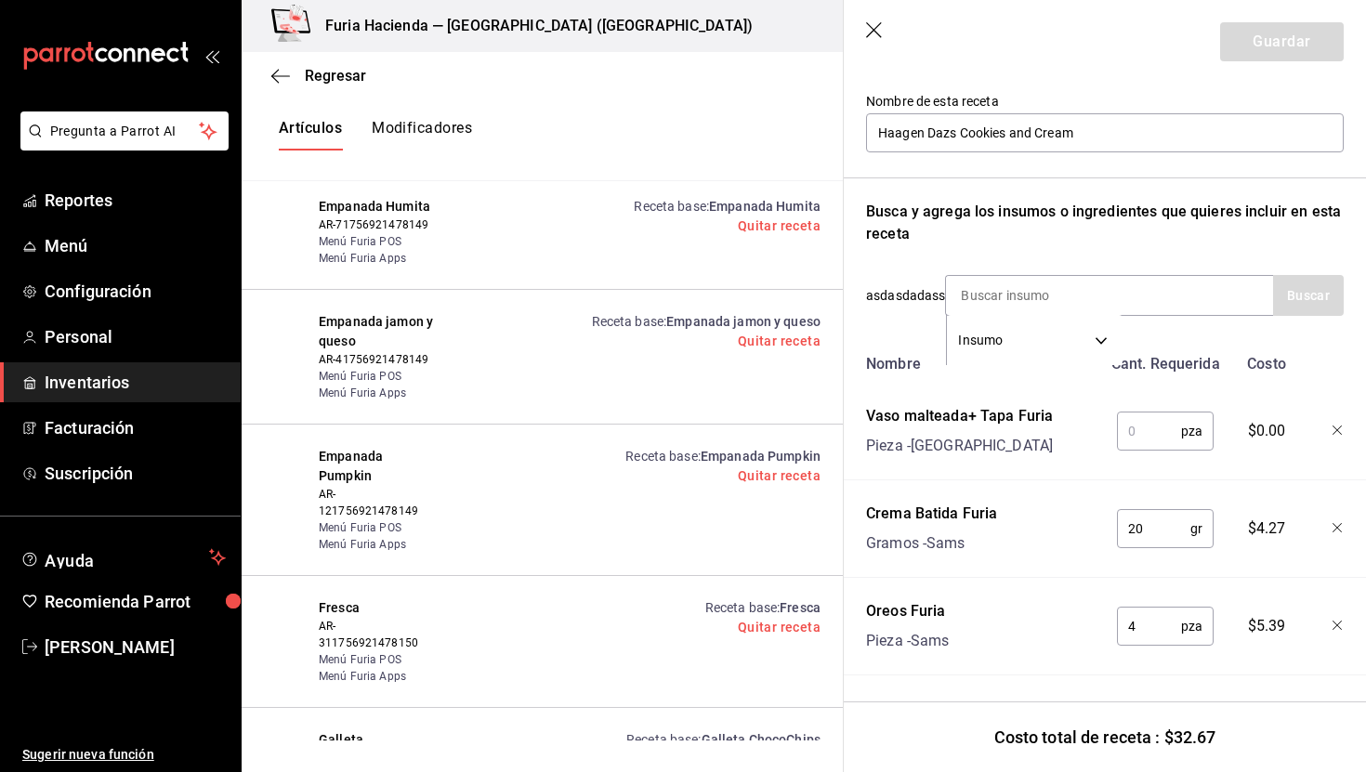
click at [1157, 436] on input "text" at bounding box center [1149, 431] width 64 height 37
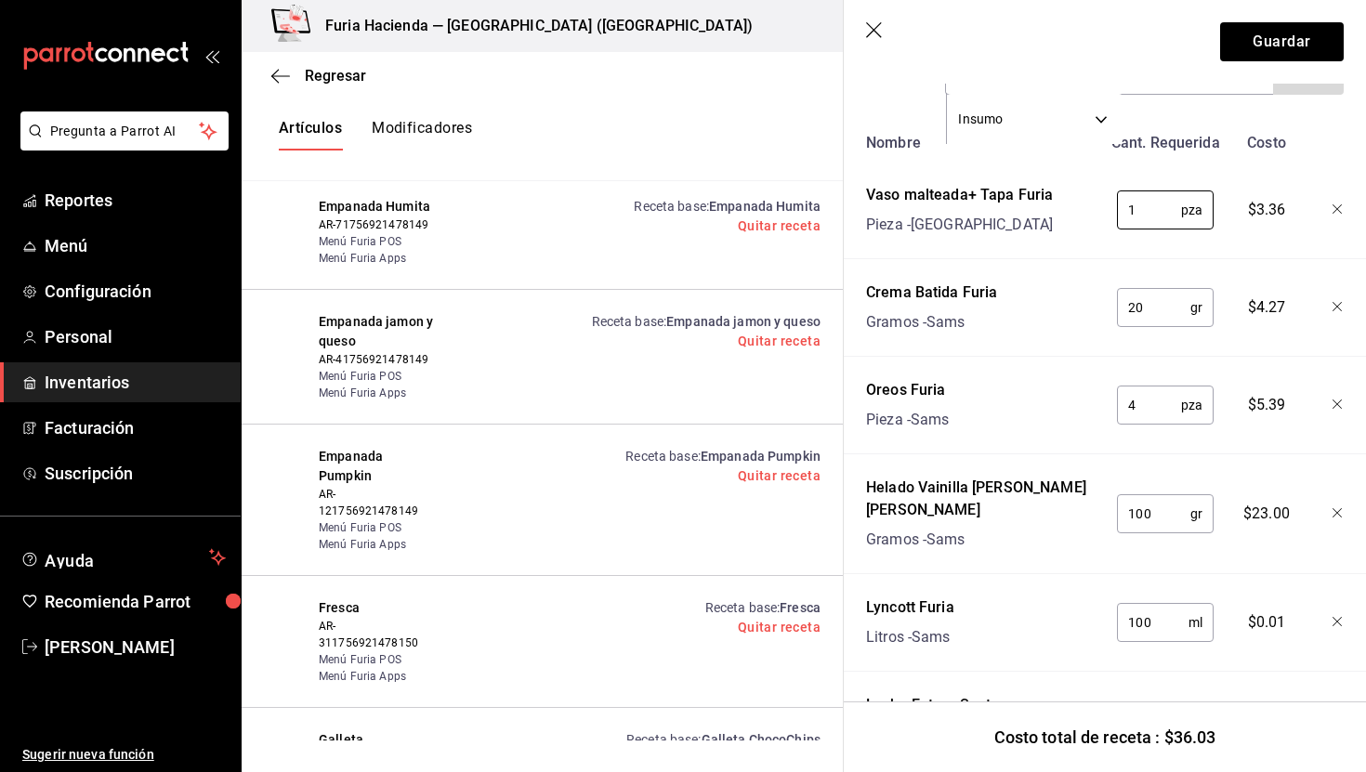
scroll to position [481, 0]
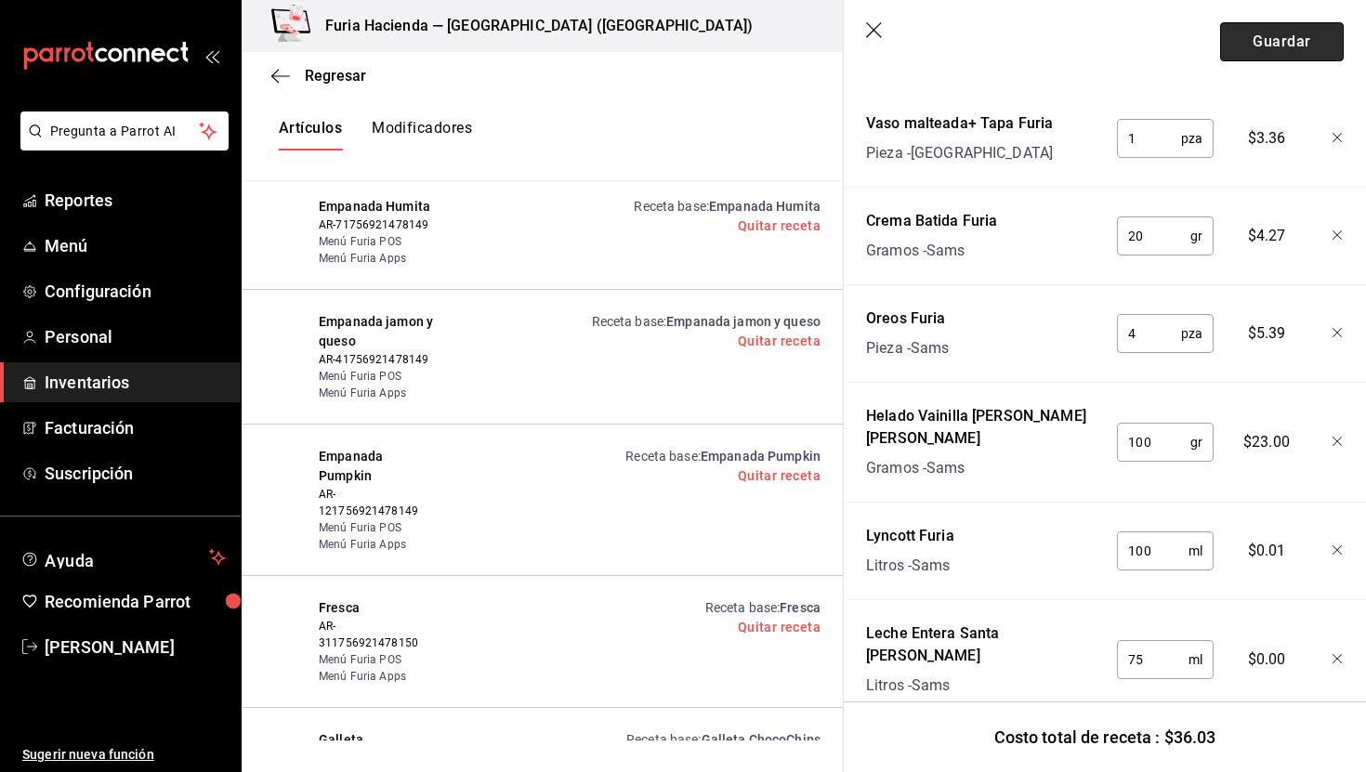
click at [1279, 54] on button "Guardar" at bounding box center [1283, 41] width 124 height 39
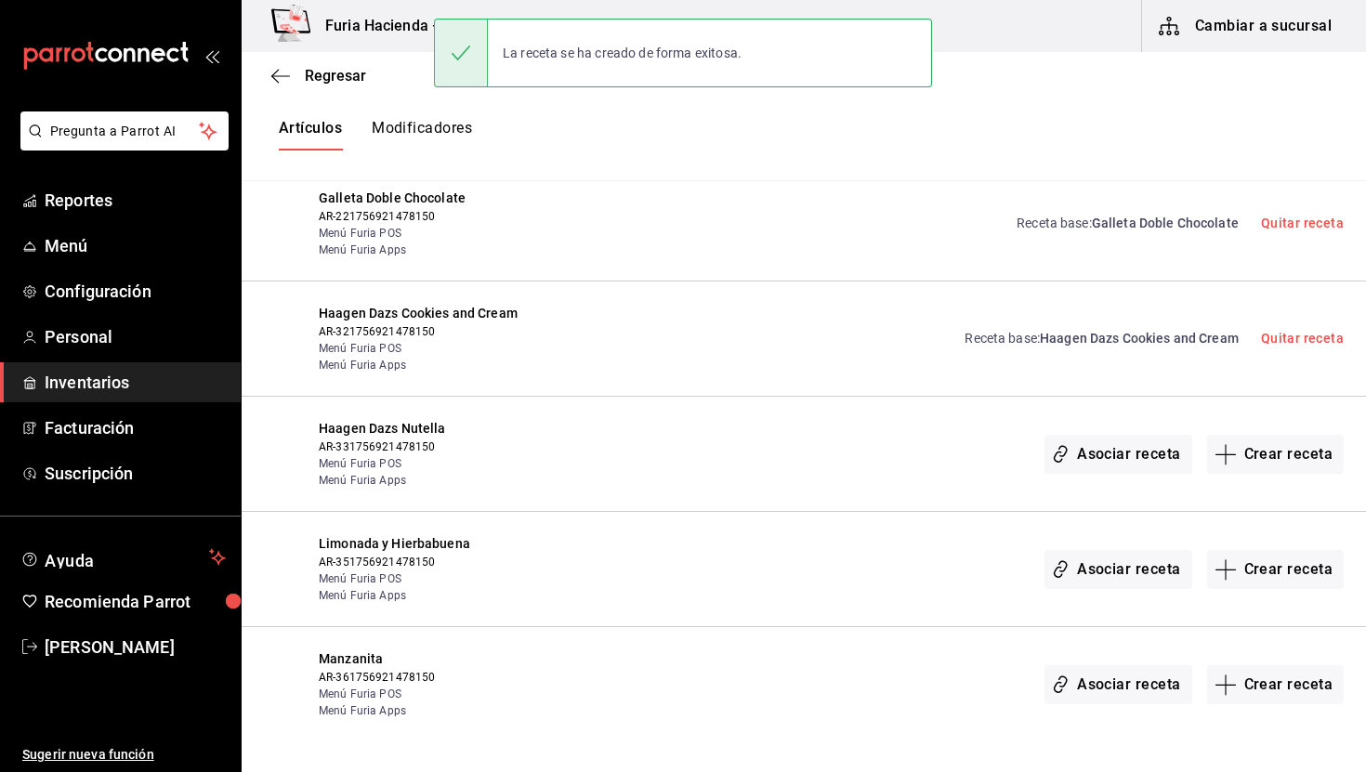
scroll to position [3521, 0]
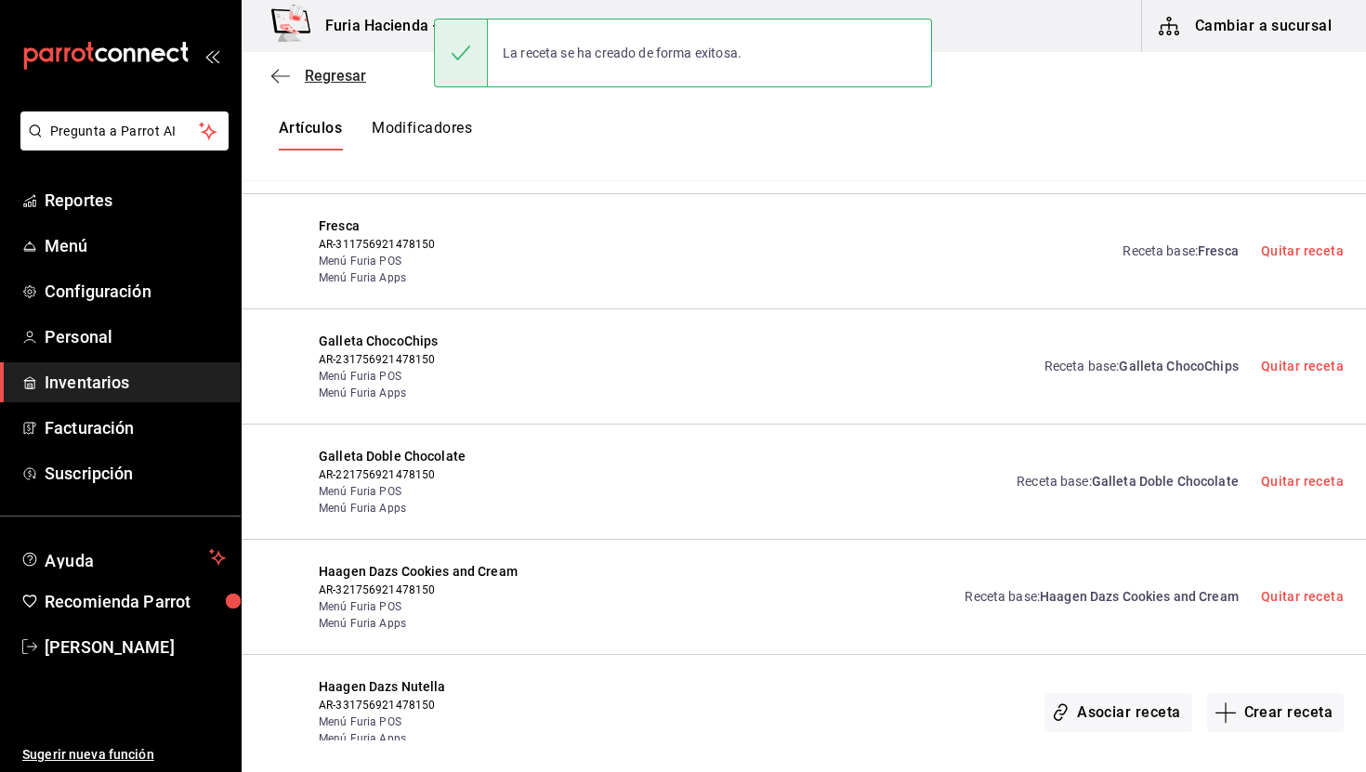
click at [336, 72] on span "Regresar" at bounding box center [335, 76] width 61 height 18
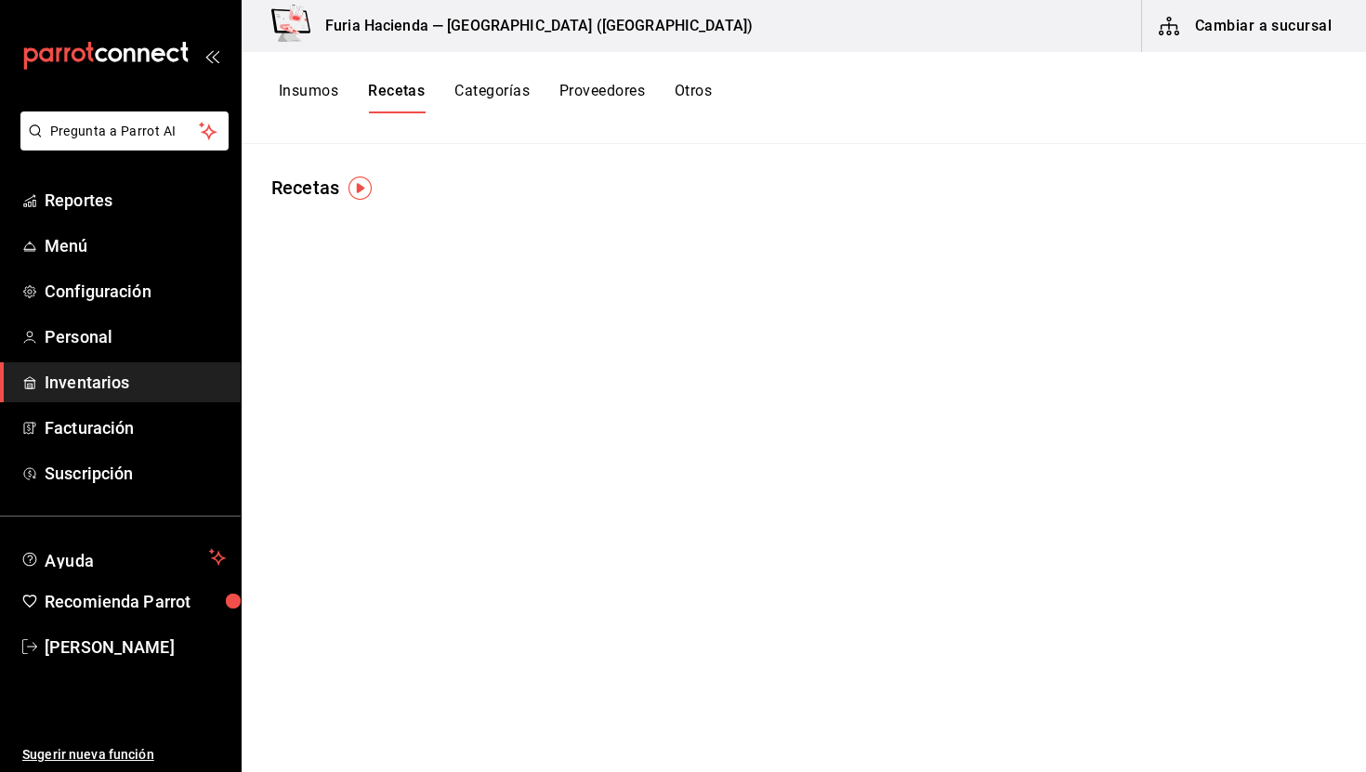
click at [320, 87] on button "Insumos" at bounding box center [308, 98] width 59 height 32
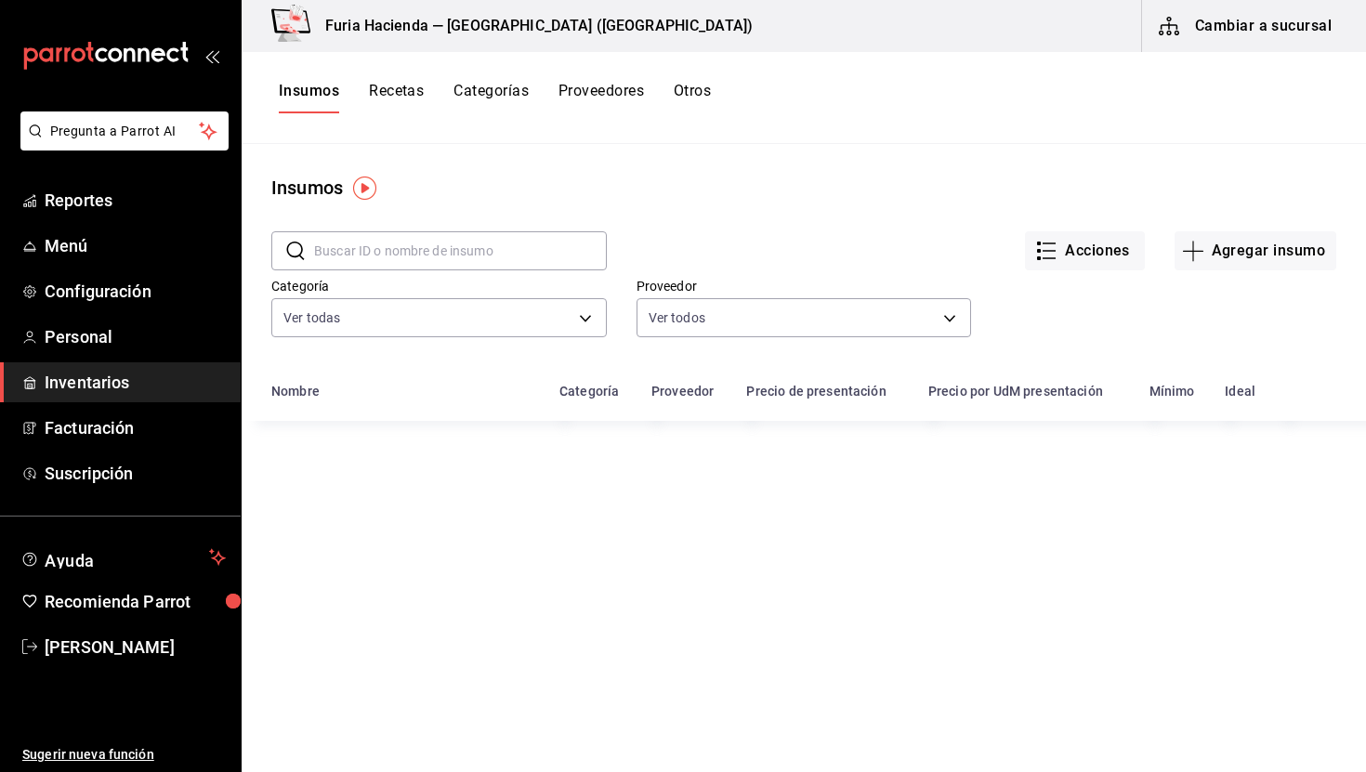
click at [516, 262] on input "text" at bounding box center [460, 250] width 293 height 37
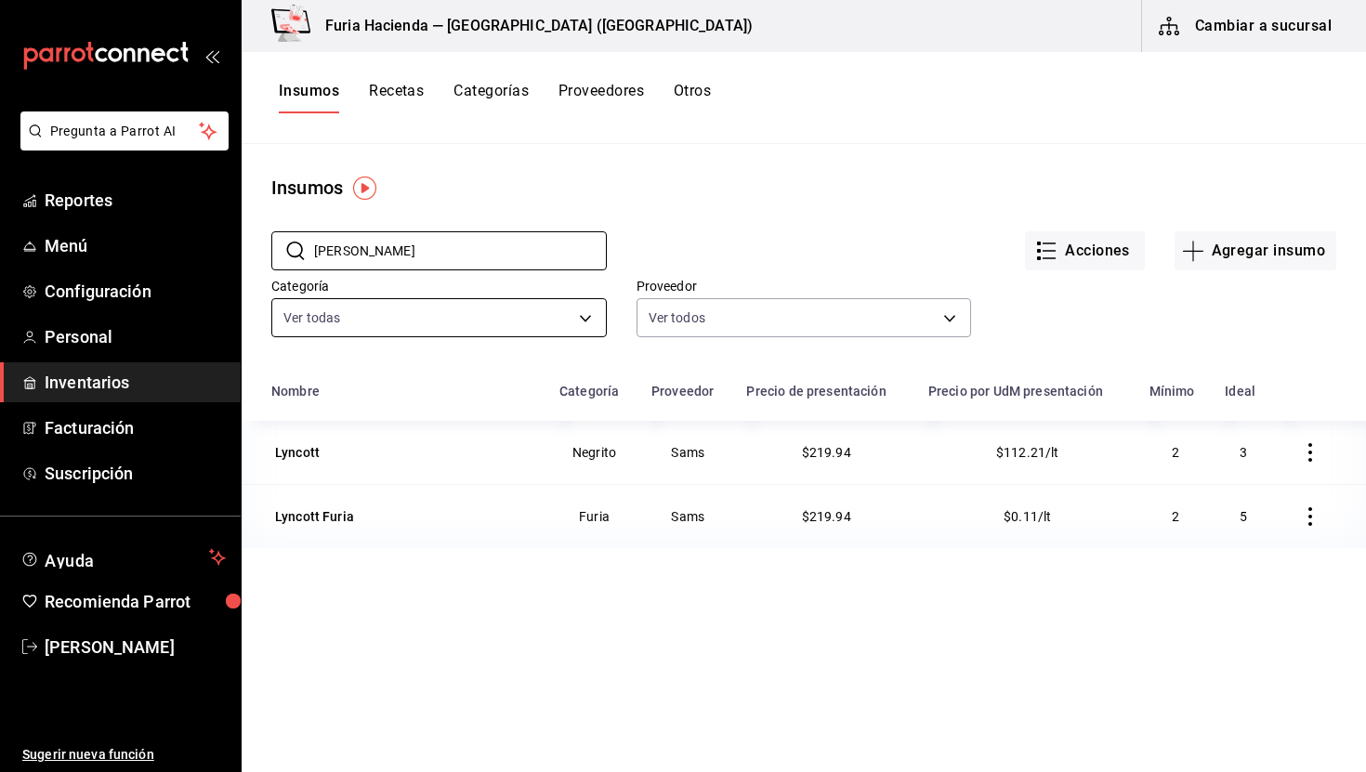
click at [521, 325] on body "Pregunta a Parrot AI Reportes Menú Configuración Personal Inventarios Facturaci…" at bounding box center [683, 379] width 1366 height 759
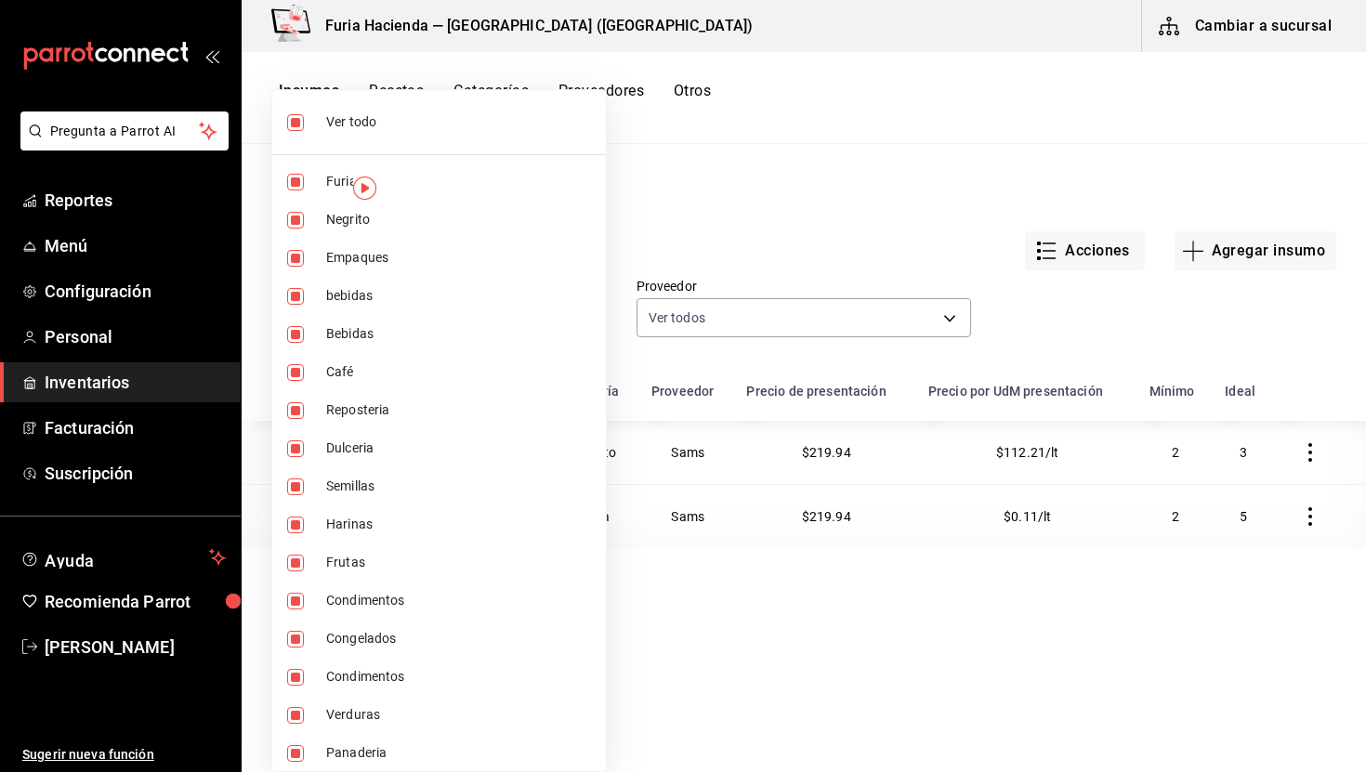
click at [739, 307] on div at bounding box center [683, 386] width 1366 height 772
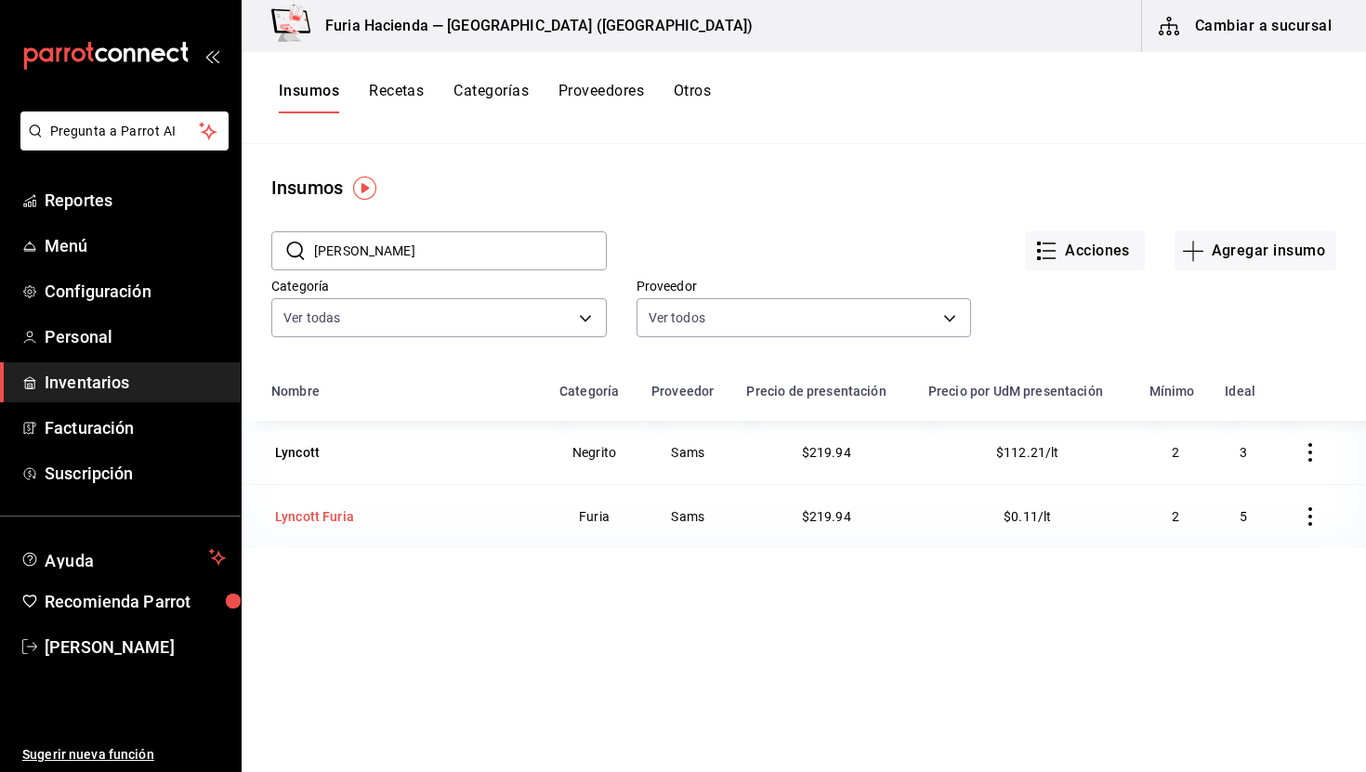
click at [329, 519] on div "Lyncott Furia" at bounding box center [314, 517] width 79 height 19
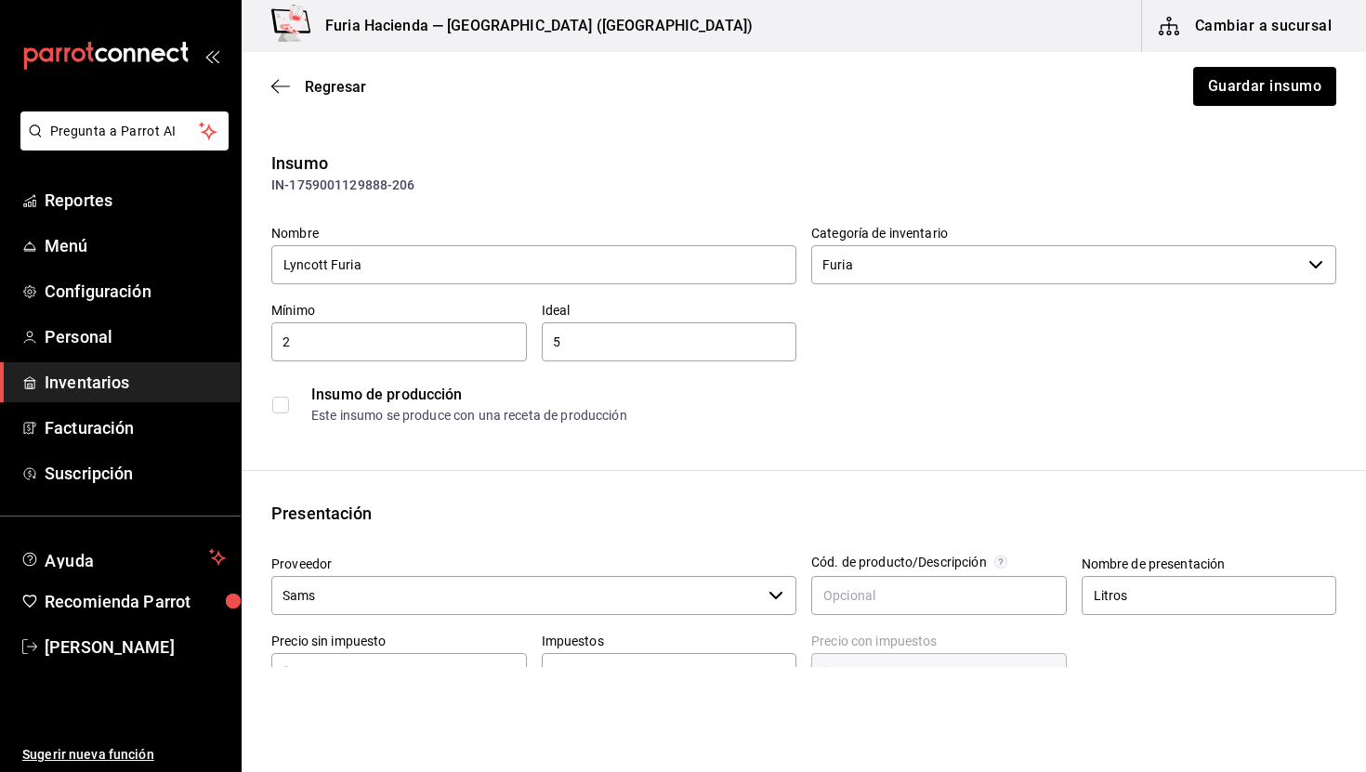
click at [790, 415] on div "Este insumo se produce con una receta de producción" at bounding box center [823, 416] width 1024 height 20
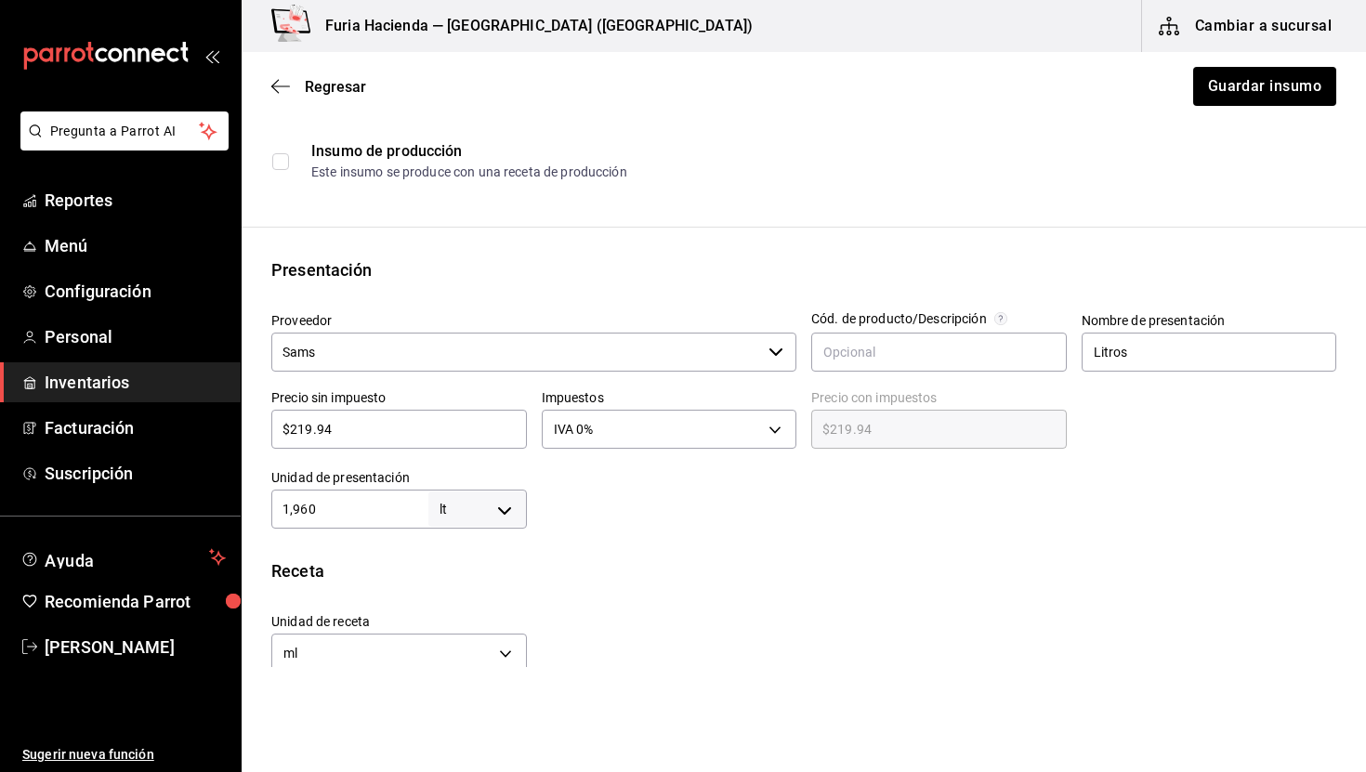
scroll to position [244, 0]
click at [294, 510] on input "1,960" at bounding box center [349, 508] width 157 height 22
click at [334, 509] on input "1,960" at bounding box center [349, 508] width 157 height 22
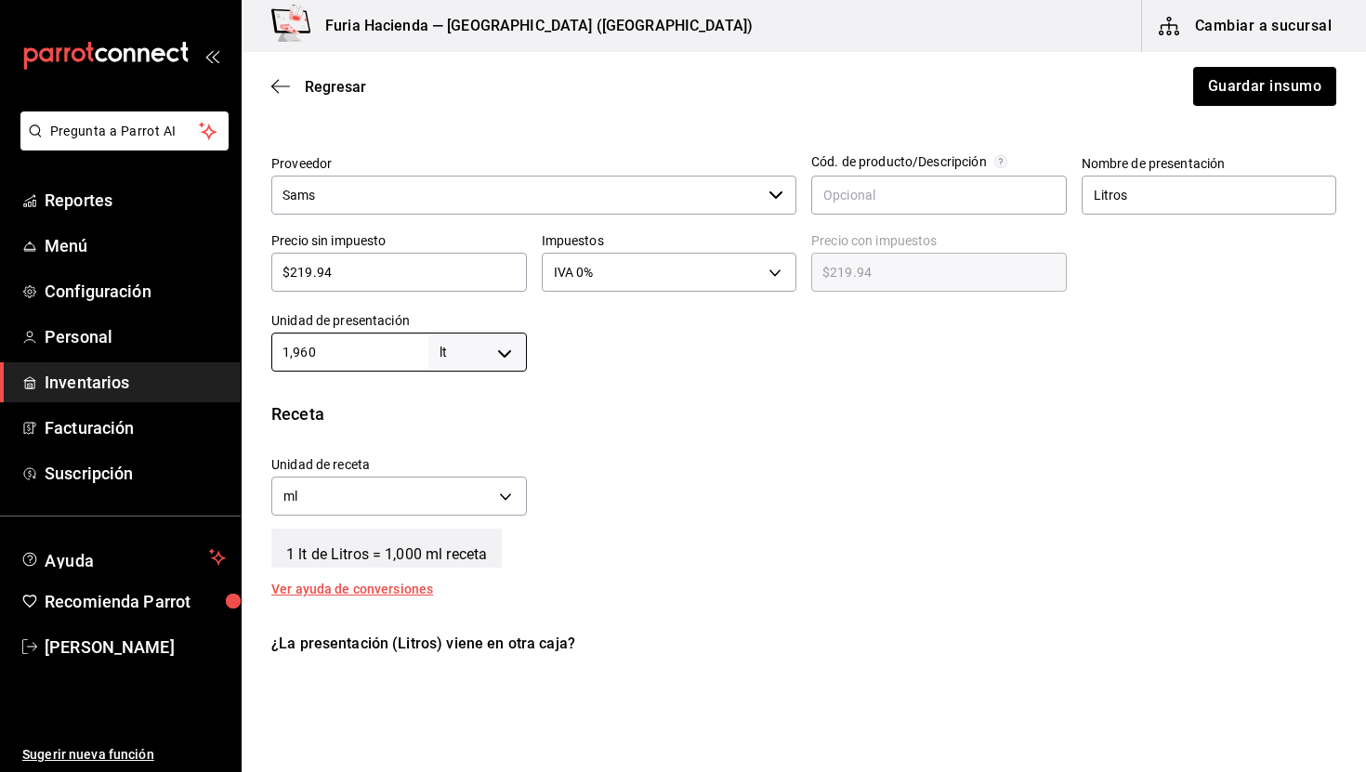
scroll to position [406, 0]
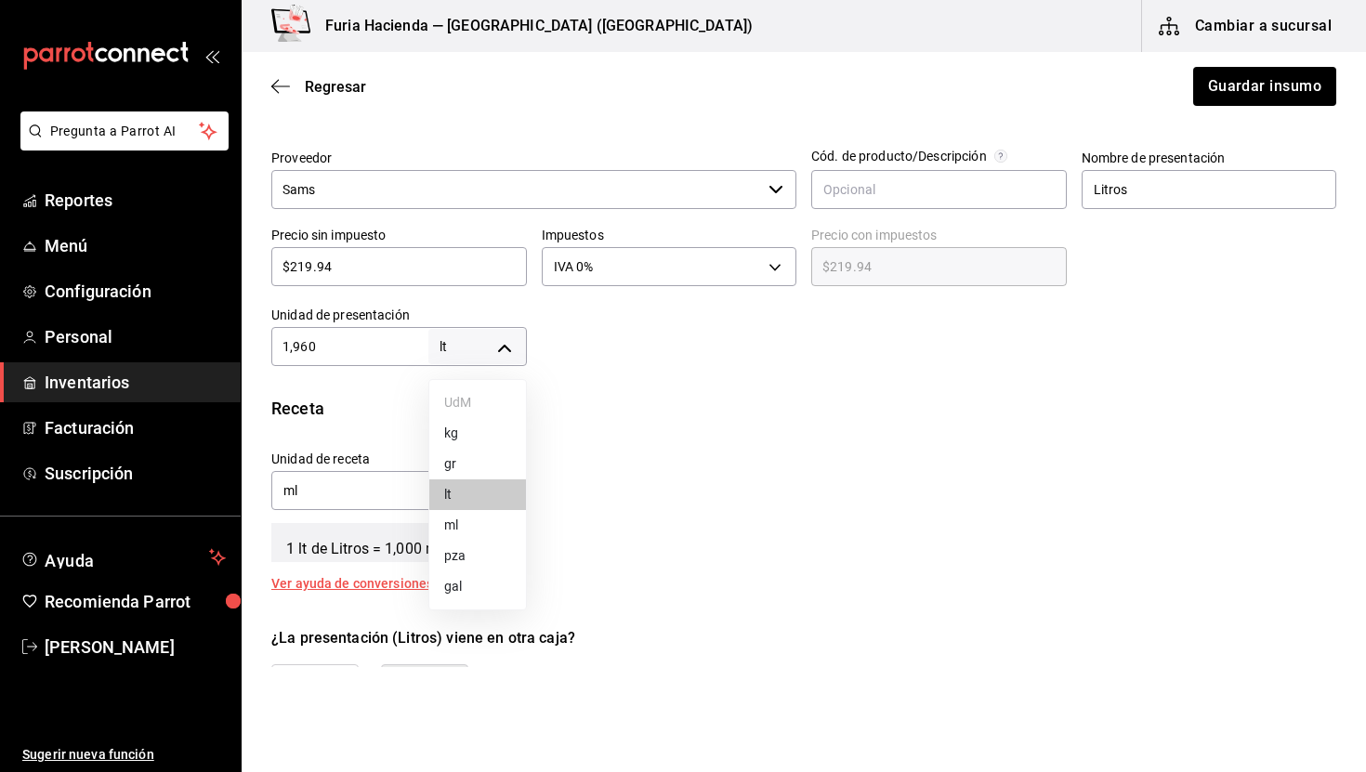
click at [482, 350] on body "Pregunta a Parrot AI Reportes Menú Configuración Personal Inventarios Facturaci…" at bounding box center [683, 333] width 1366 height 667
click at [496, 527] on li "ml" at bounding box center [477, 525] width 97 height 31
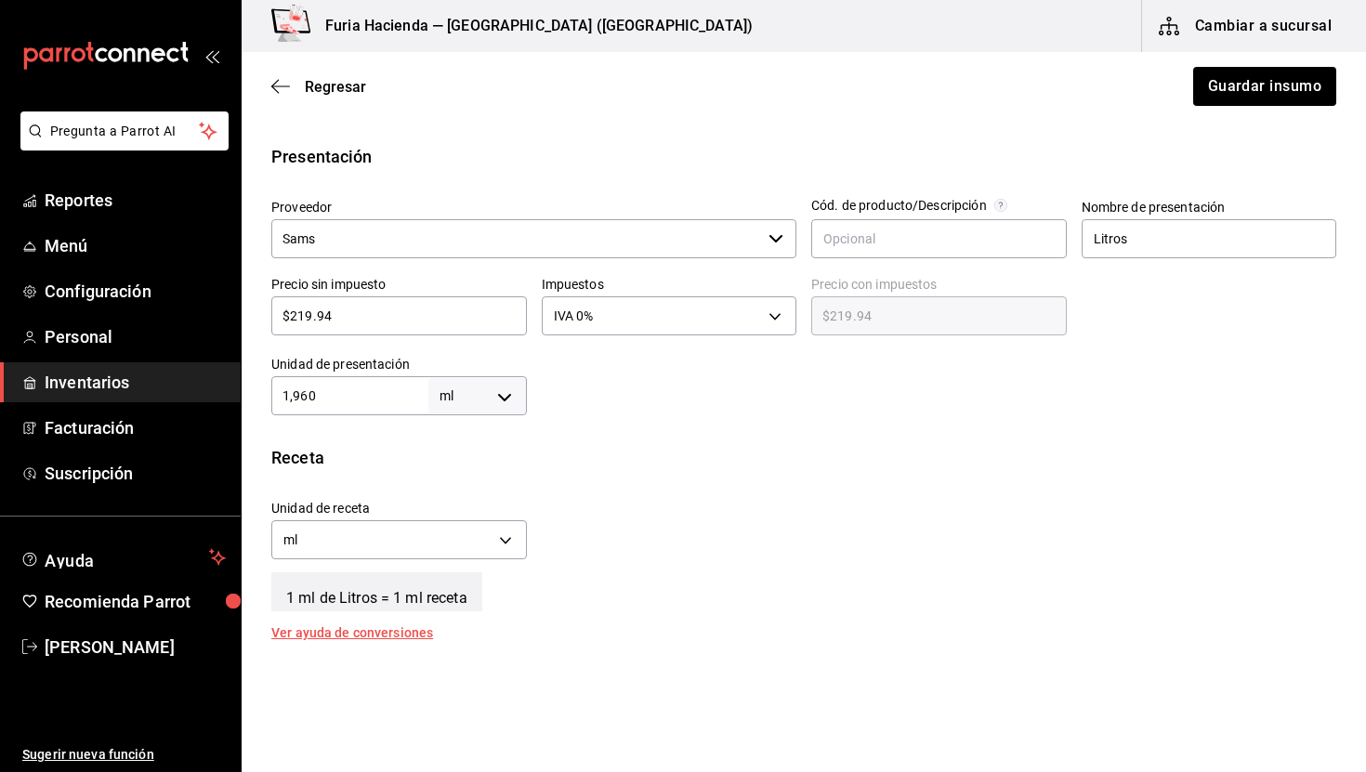
scroll to position [352, 0]
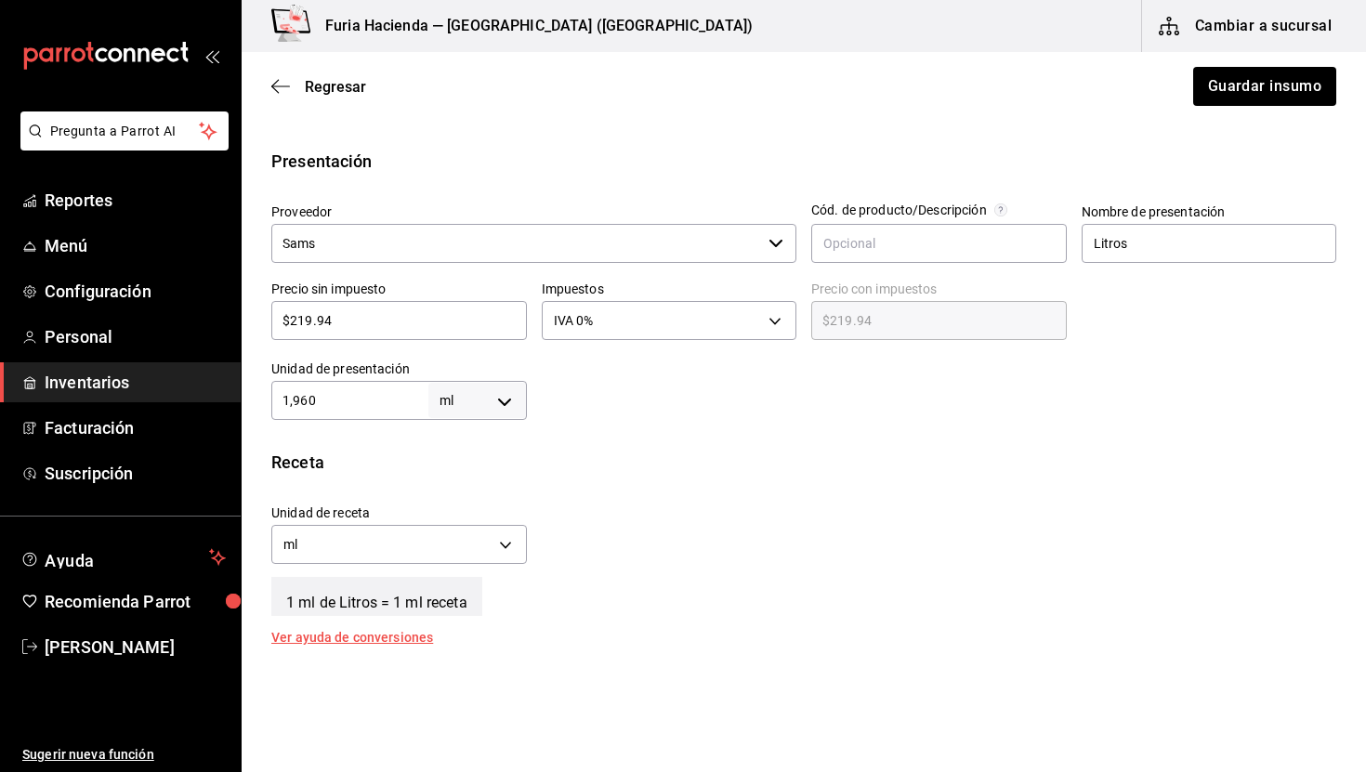
click at [476, 411] on body "Pregunta a Parrot AI Reportes Menú Configuración Personal Inventarios Facturaci…" at bounding box center [683, 333] width 1366 height 667
click at [493, 550] on li "lt" at bounding box center [477, 549] width 97 height 31
click at [325, 401] on input "1,960" at bounding box center [349, 400] width 157 height 22
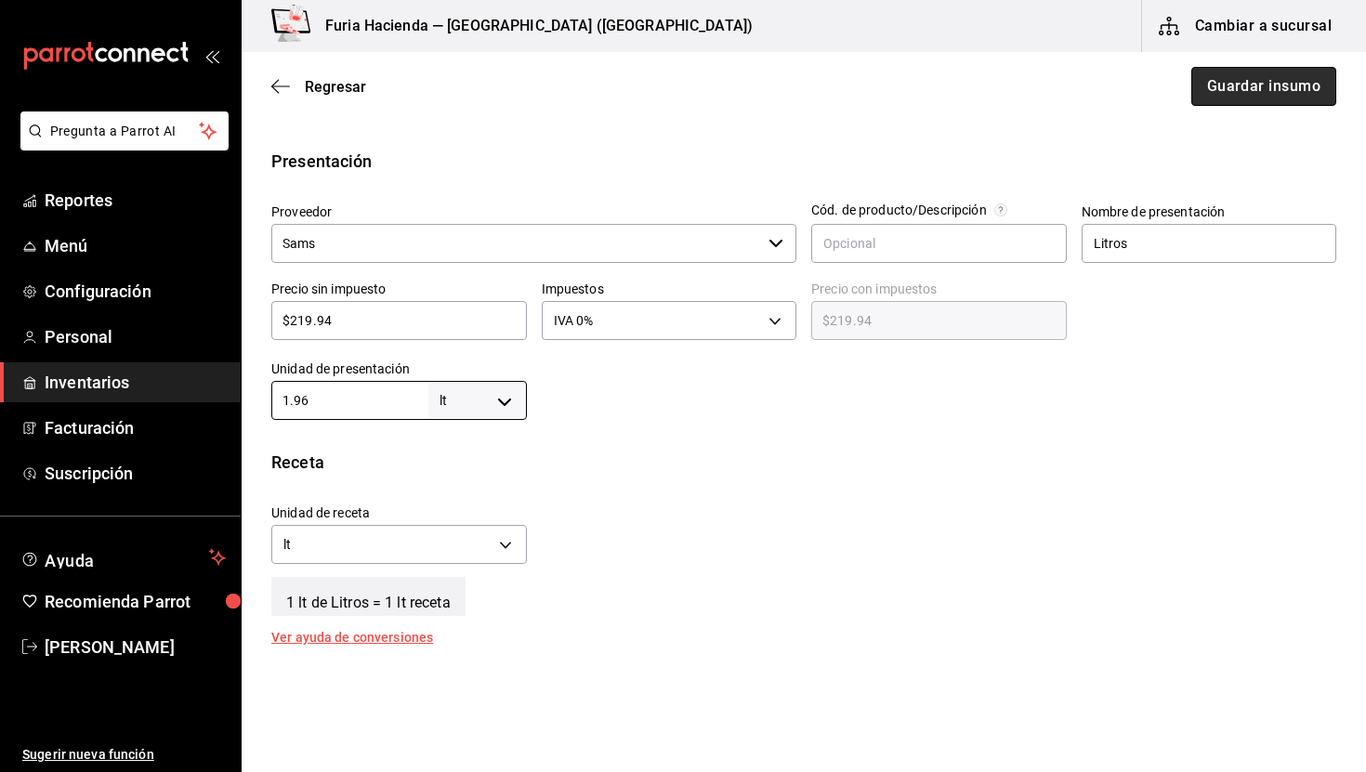
click at [1231, 97] on button "Guardar insumo" at bounding box center [1264, 86] width 145 height 39
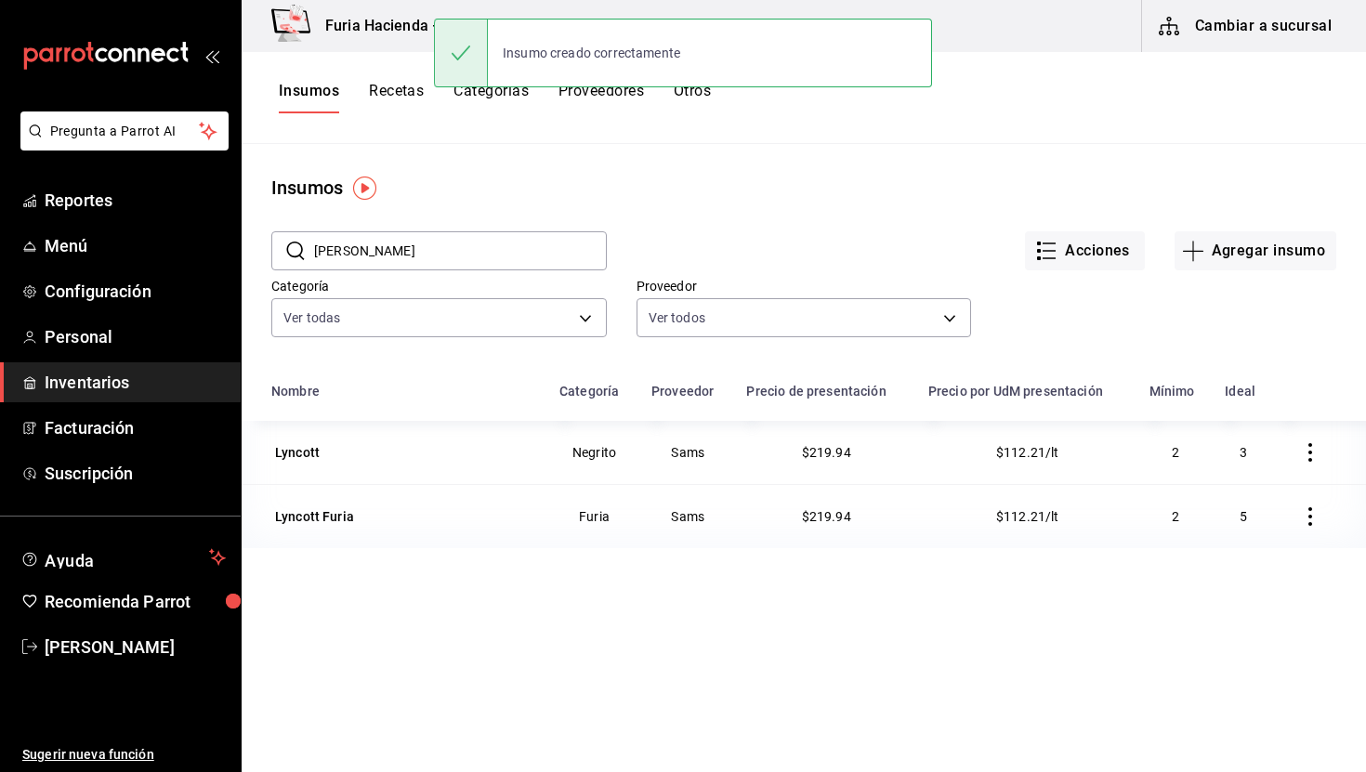
click at [399, 249] on input "[PERSON_NAME]" at bounding box center [460, 250] width 293 height 37
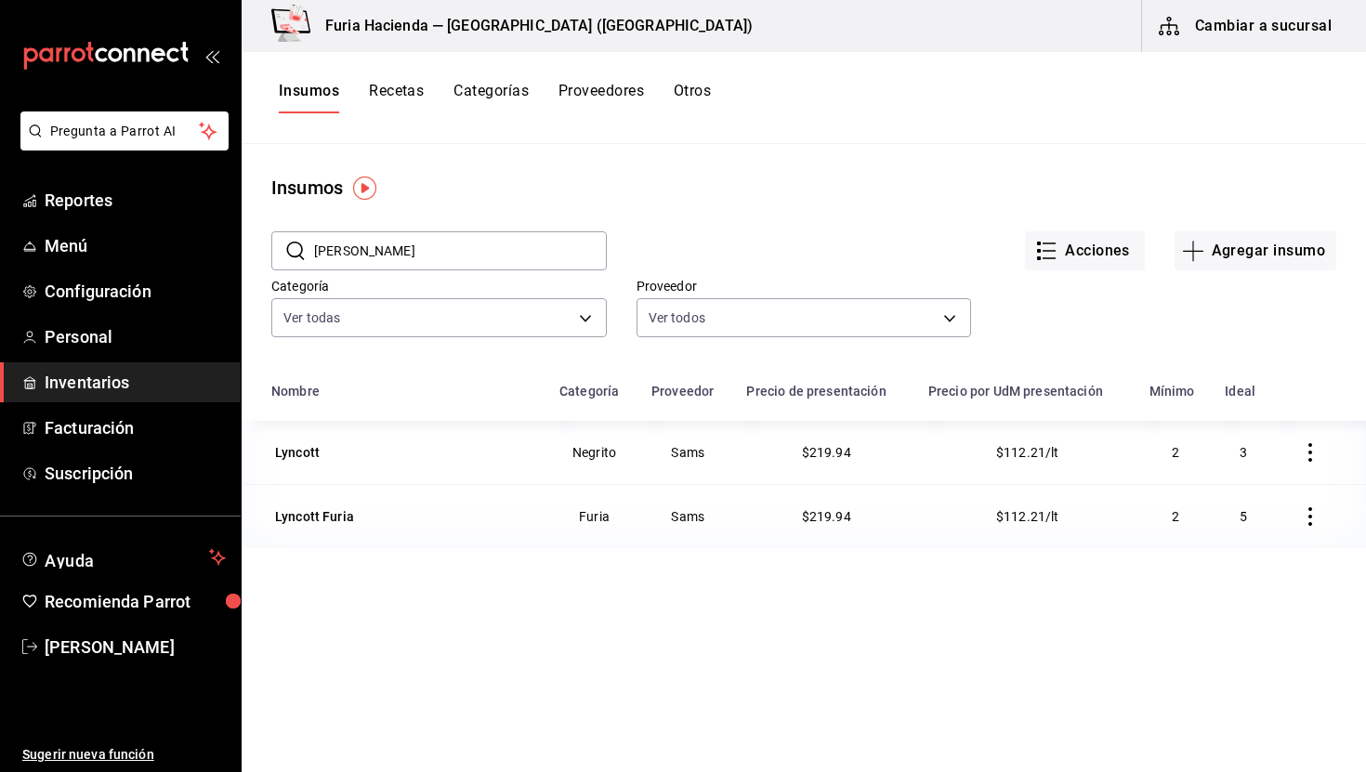
click at [384, 254] on input "[PERSON_NAME]" at bounding box center [460, 250] width 293 height 37
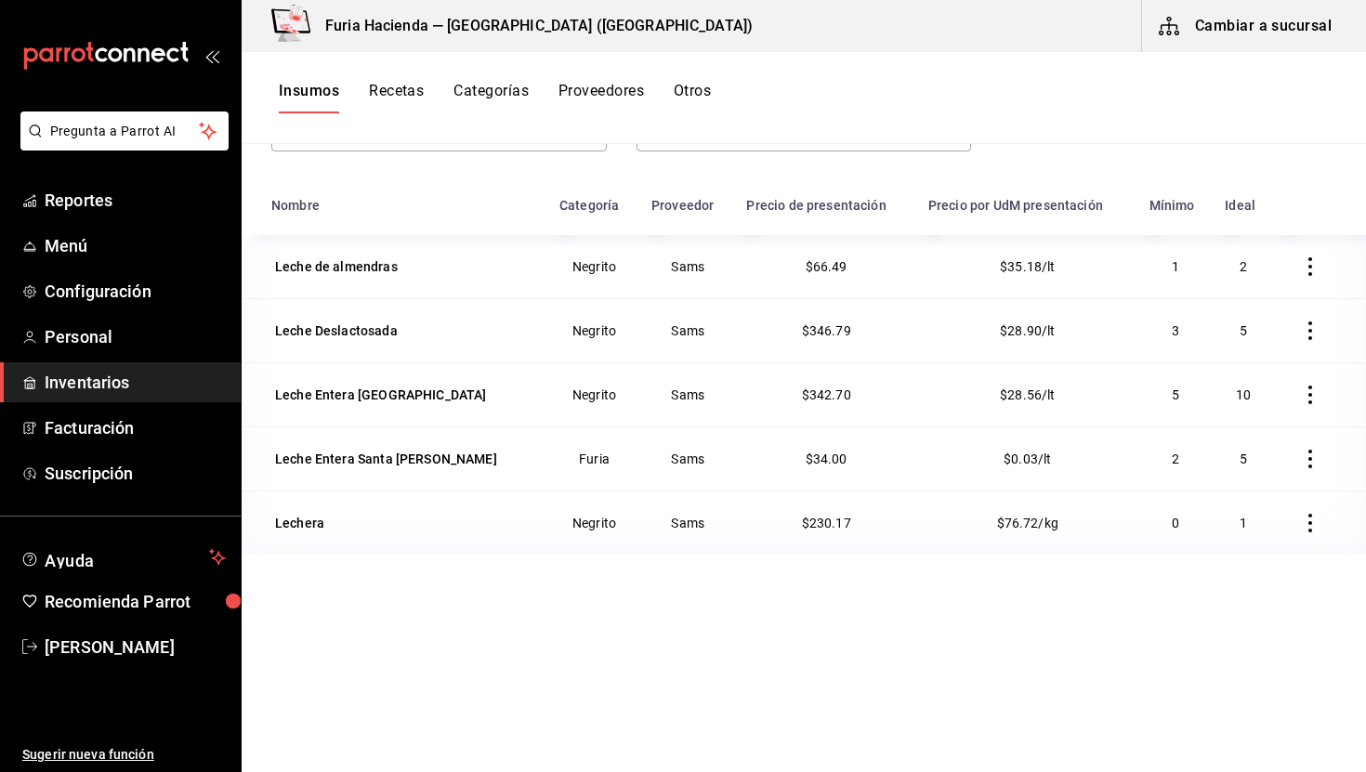
scroll to position [192, 0]
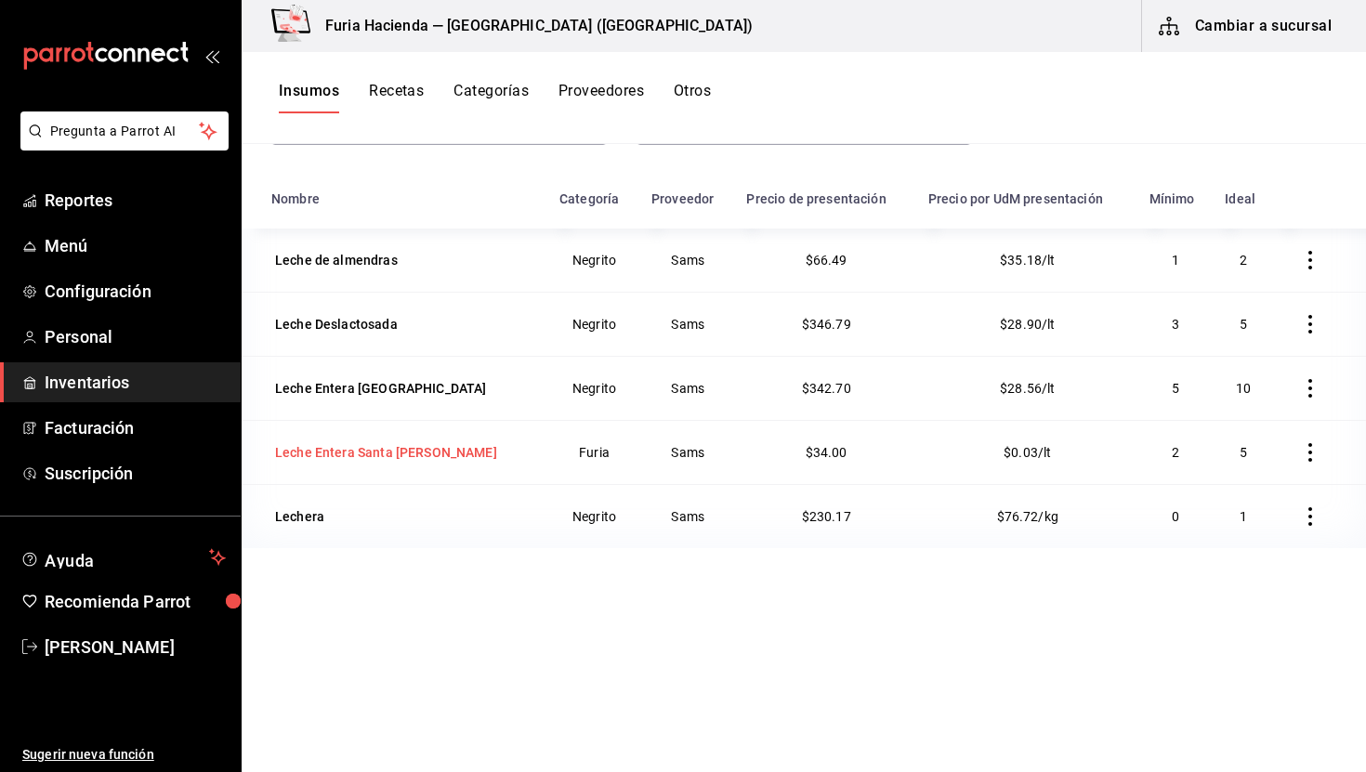
click at [412, 450] on div "Leche Entera Santa [PERSON_NAME]" at bounding box center [386, 452] width 222 height 19
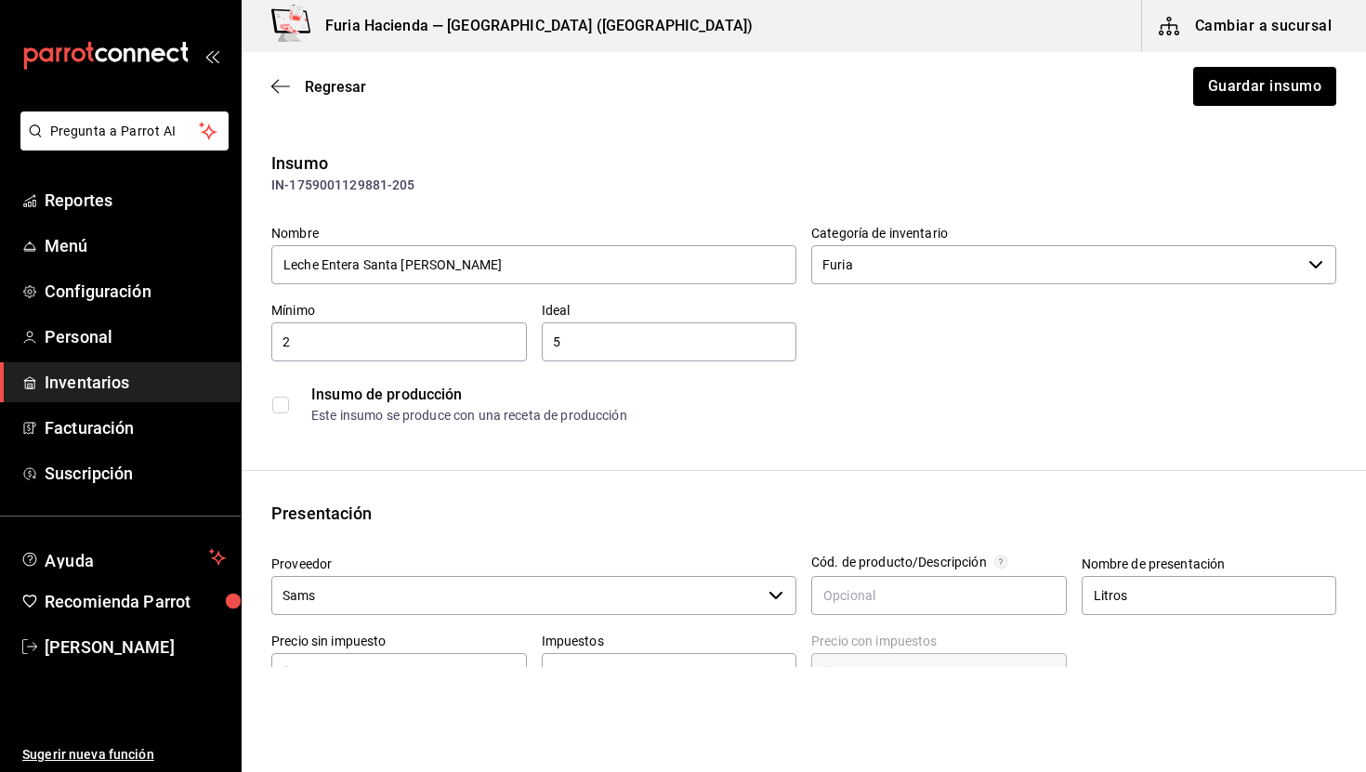
scroll to position [50, 0]
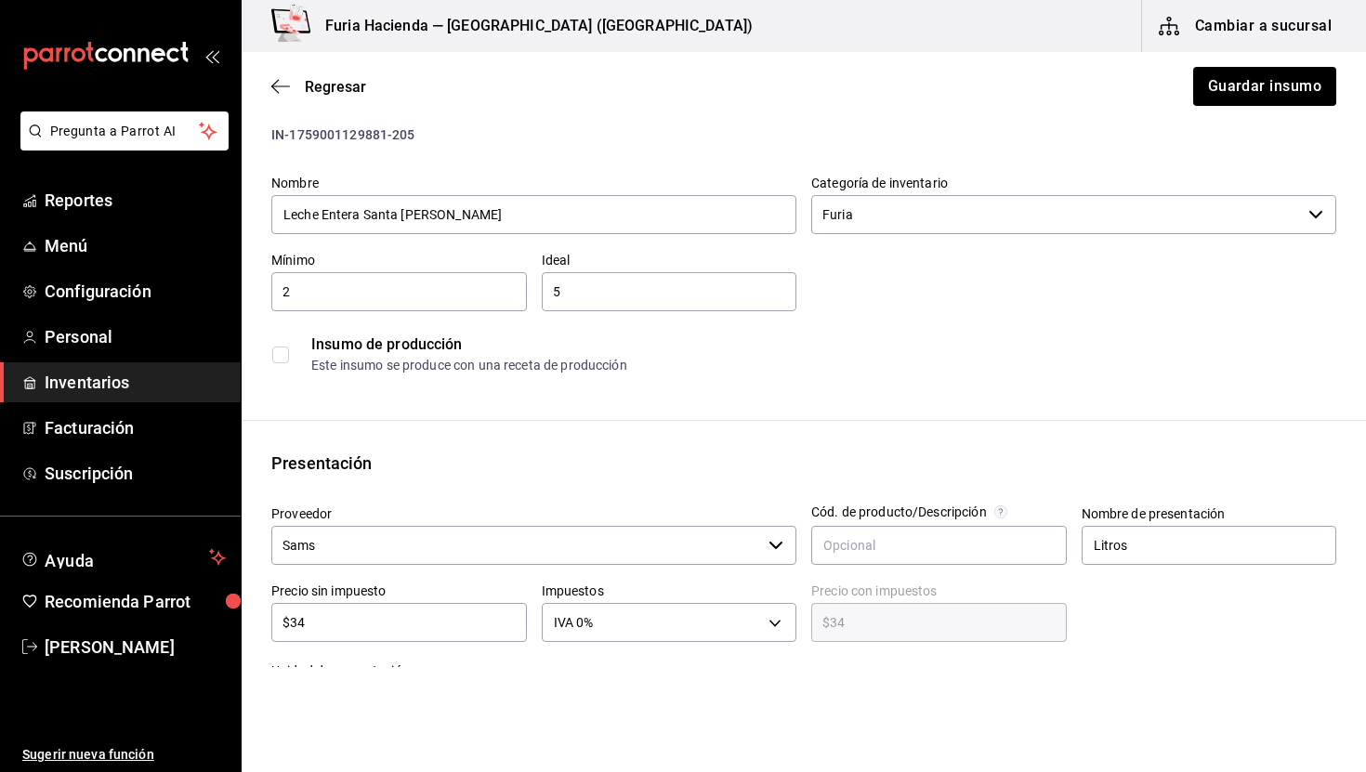
click at [720, 389] on div "Insumo IN-1759001129881-205 Nombre Leche Entera Santa Clara Furia Categoría de …" at bounding box center [804, 647] width 1125 height 1094
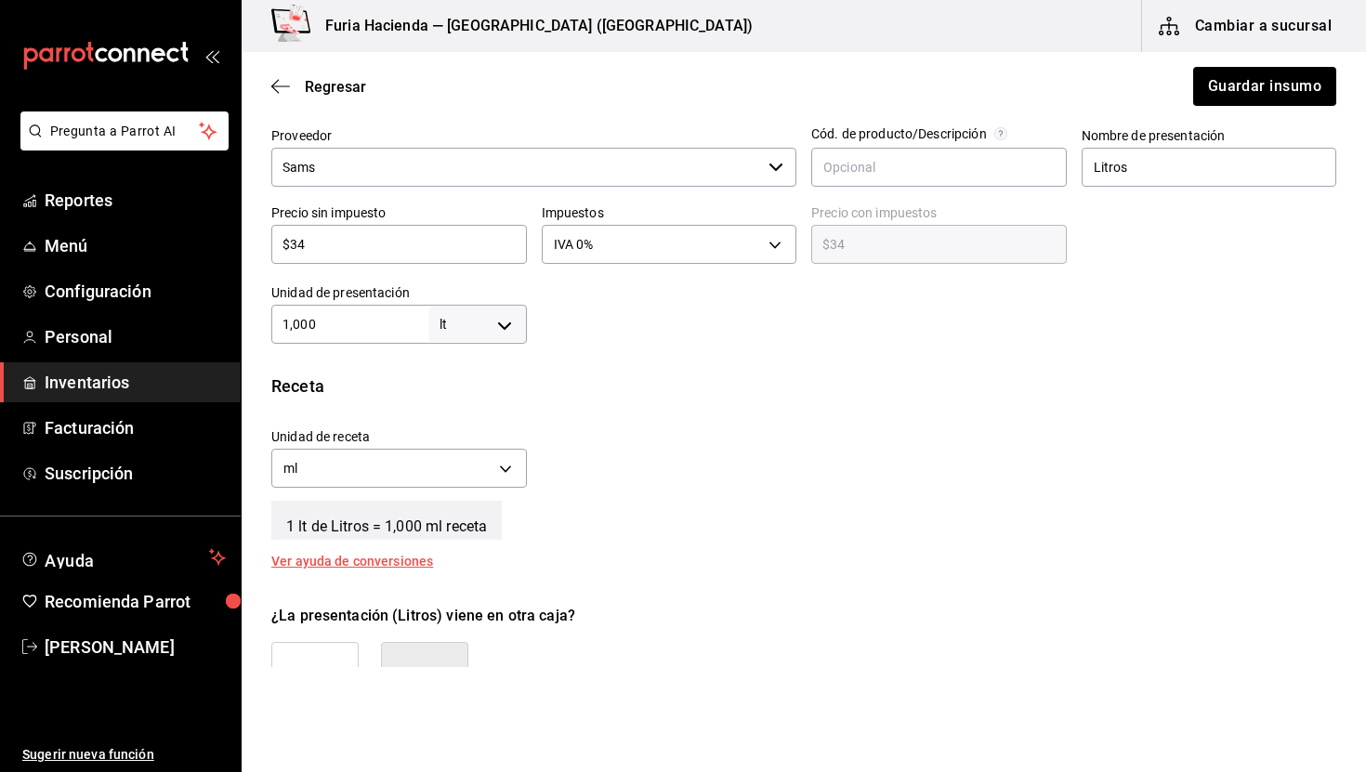
scroll to position [455, 0]
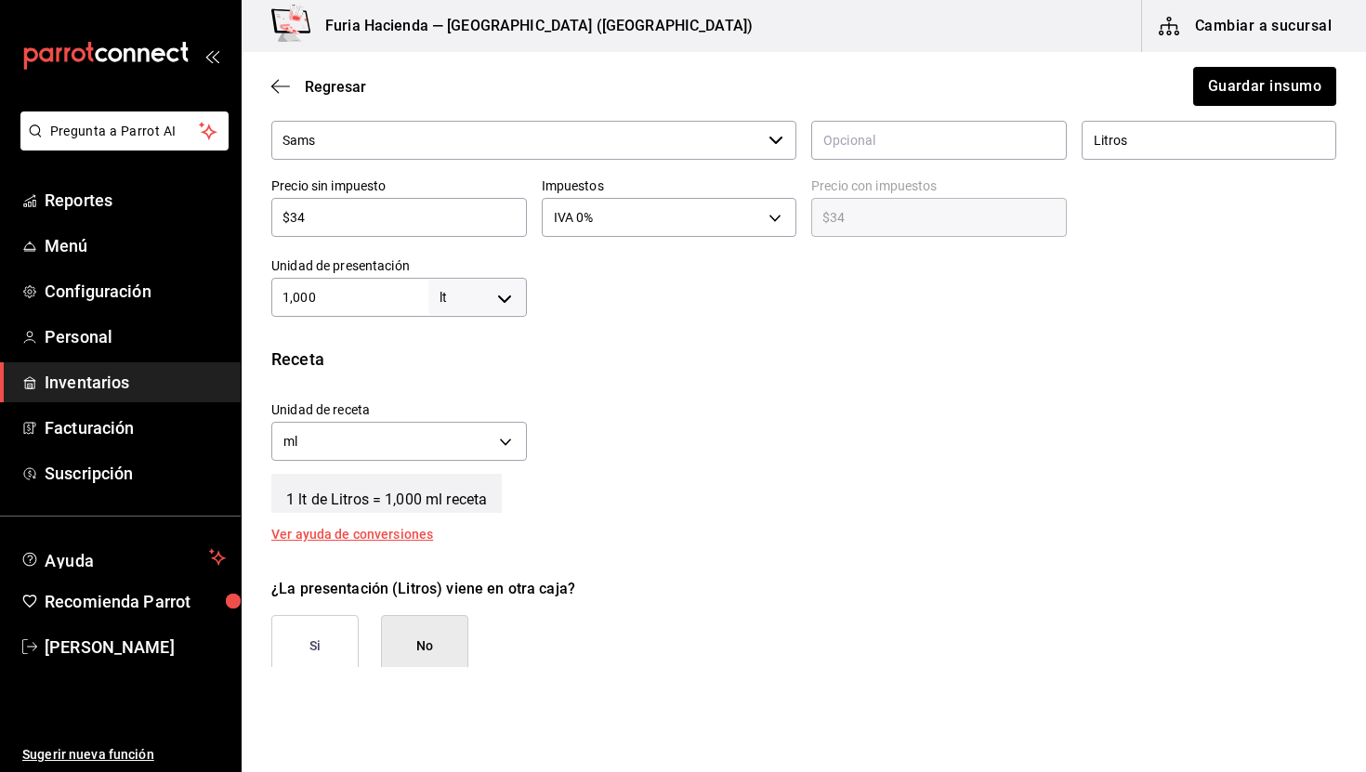
click at [352, 302] on input "1,000" at bounding box center [349, 297] width 157 height 22
click at [735, 399] on div "Unidad de receta ml MILLILITER Factor de conversión 1,000 ​" at bounding box center [797, 427] width 1080 height 80
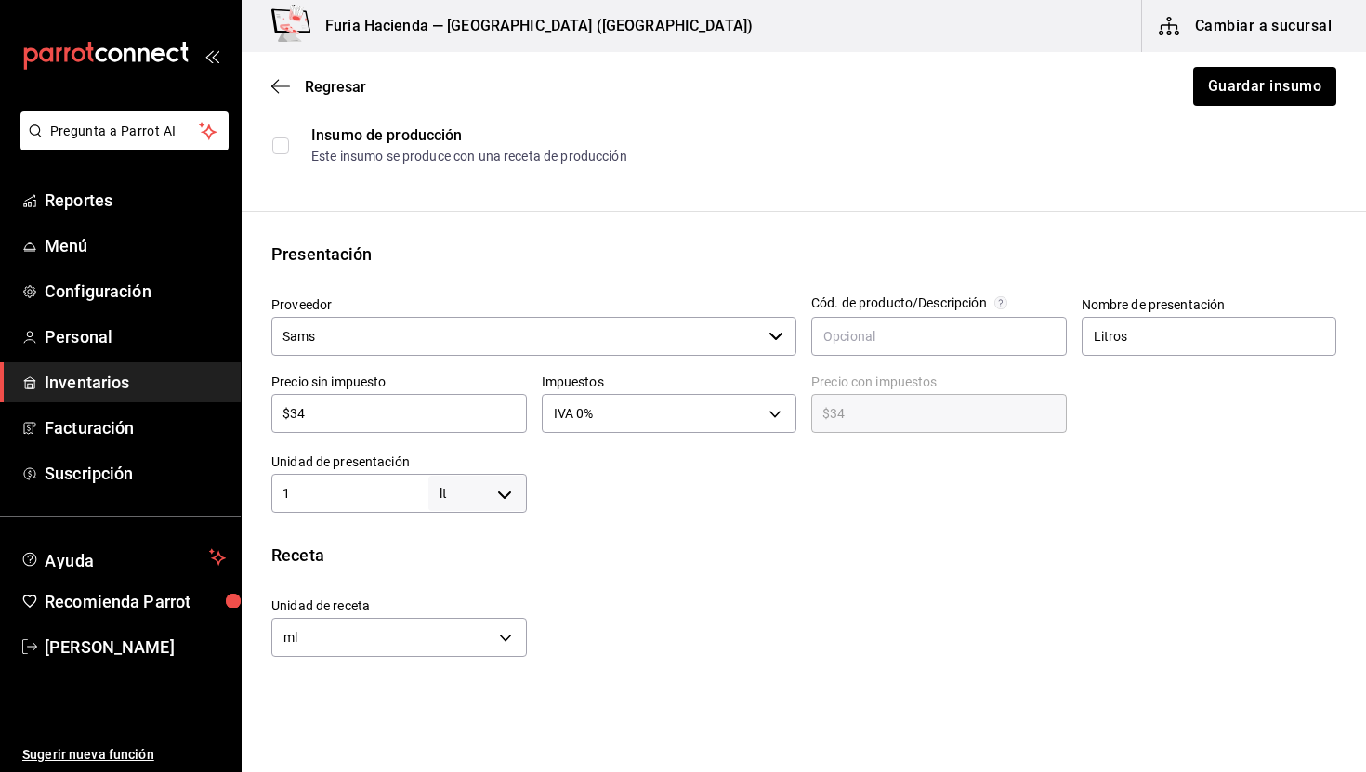
scroll to position [0, 0]
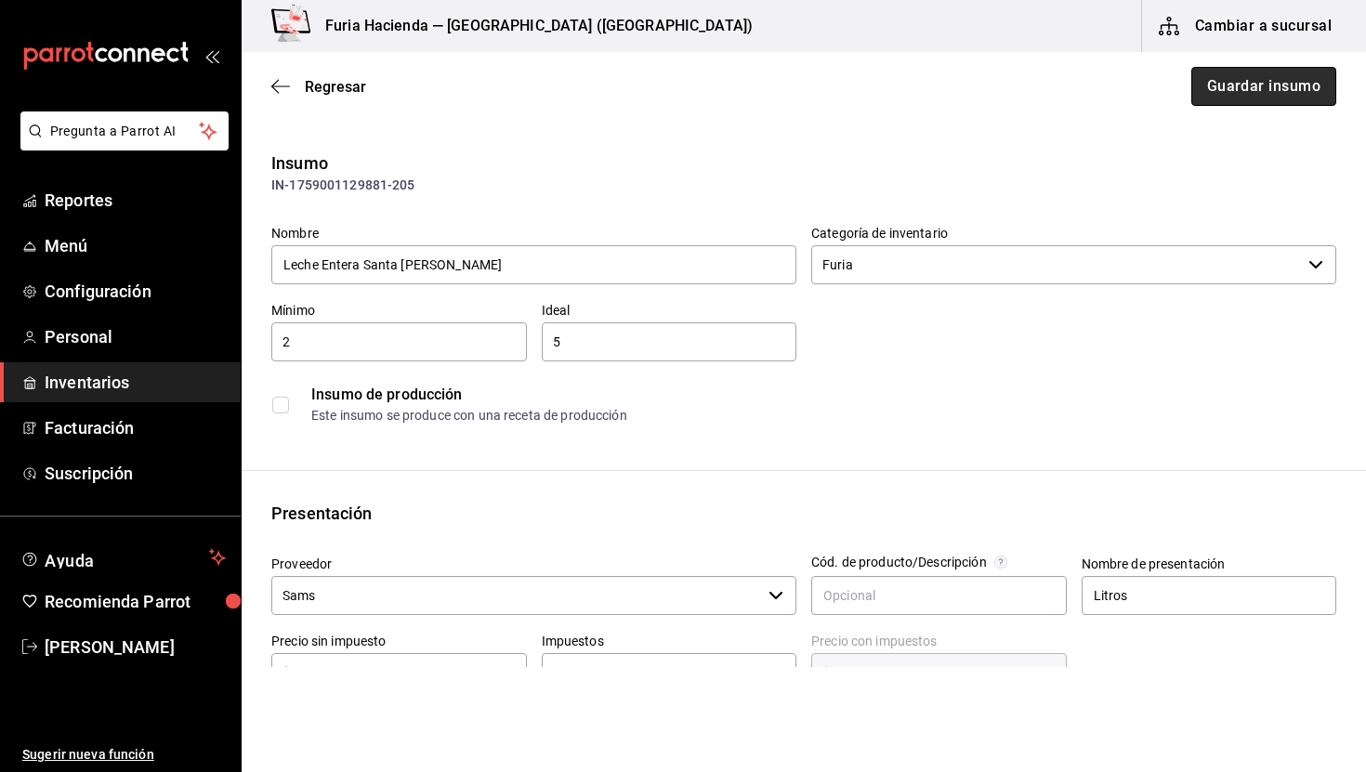
click at [1283, 94] on button "Guardar insumo" at bounding box center [1264, 86] width 145 height 39
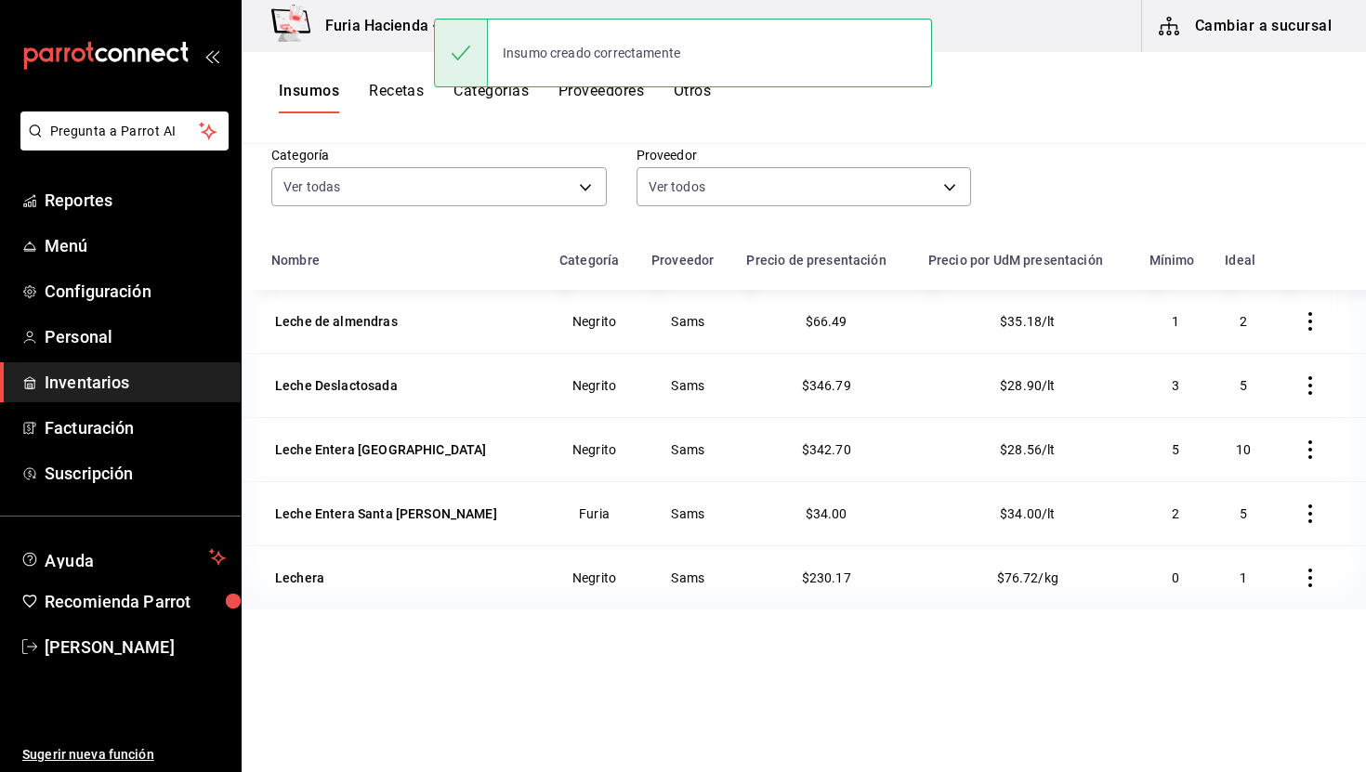
scroll to position [229, 0]
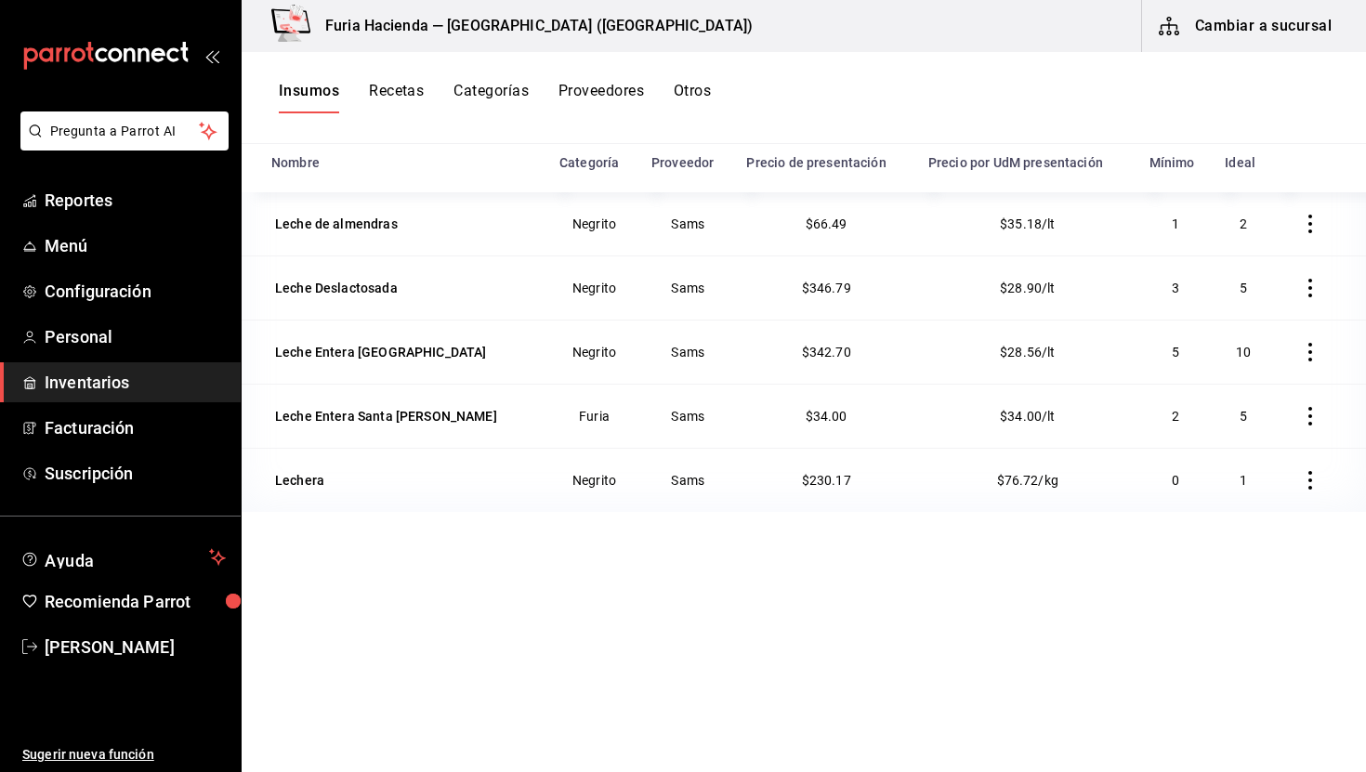
click at [846, 413] on td "$34.00" at bounding box center [825, 416] width 181 height 64
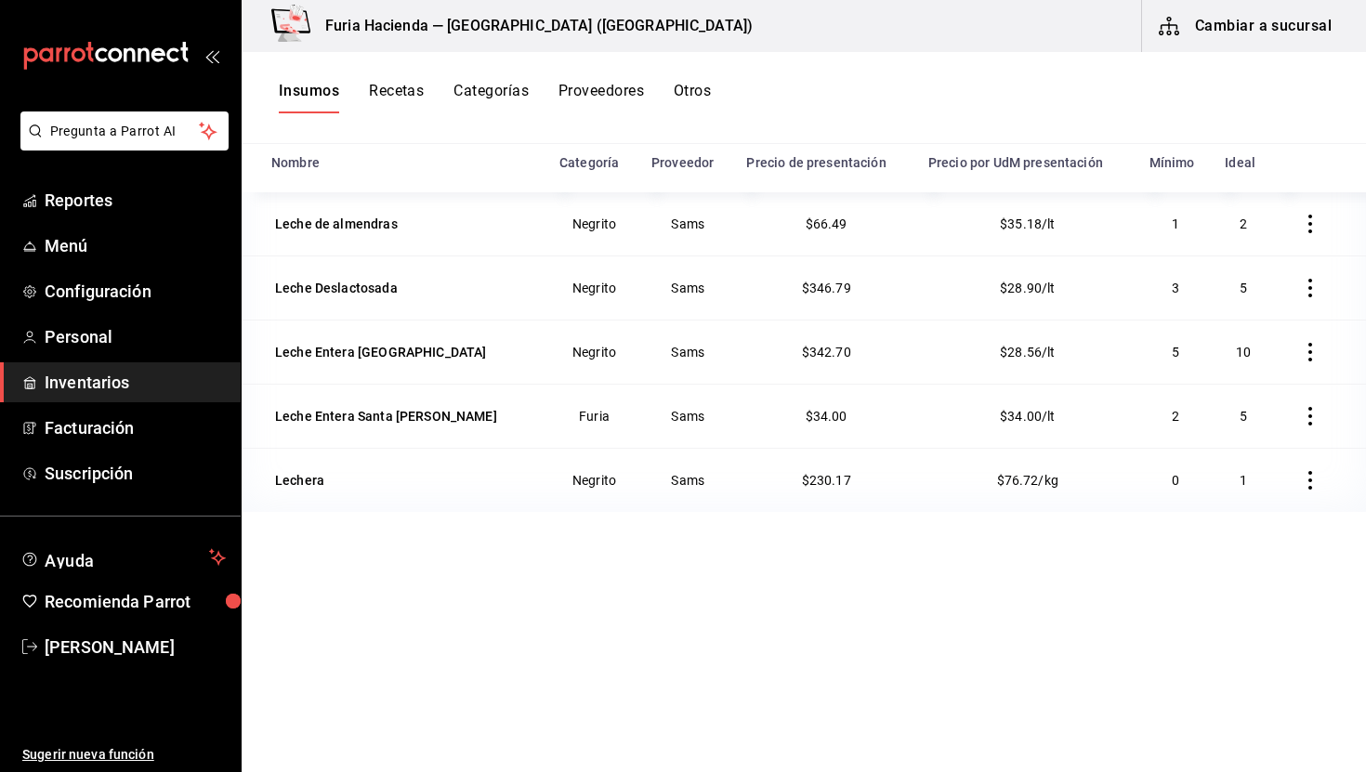
click at [846, 413] on td "$34.00" at bounding box center [825, 416] width 181 height 64
click at [409, 86] on button "Recetas" at bounding box center [396, 98] width 55 height 32
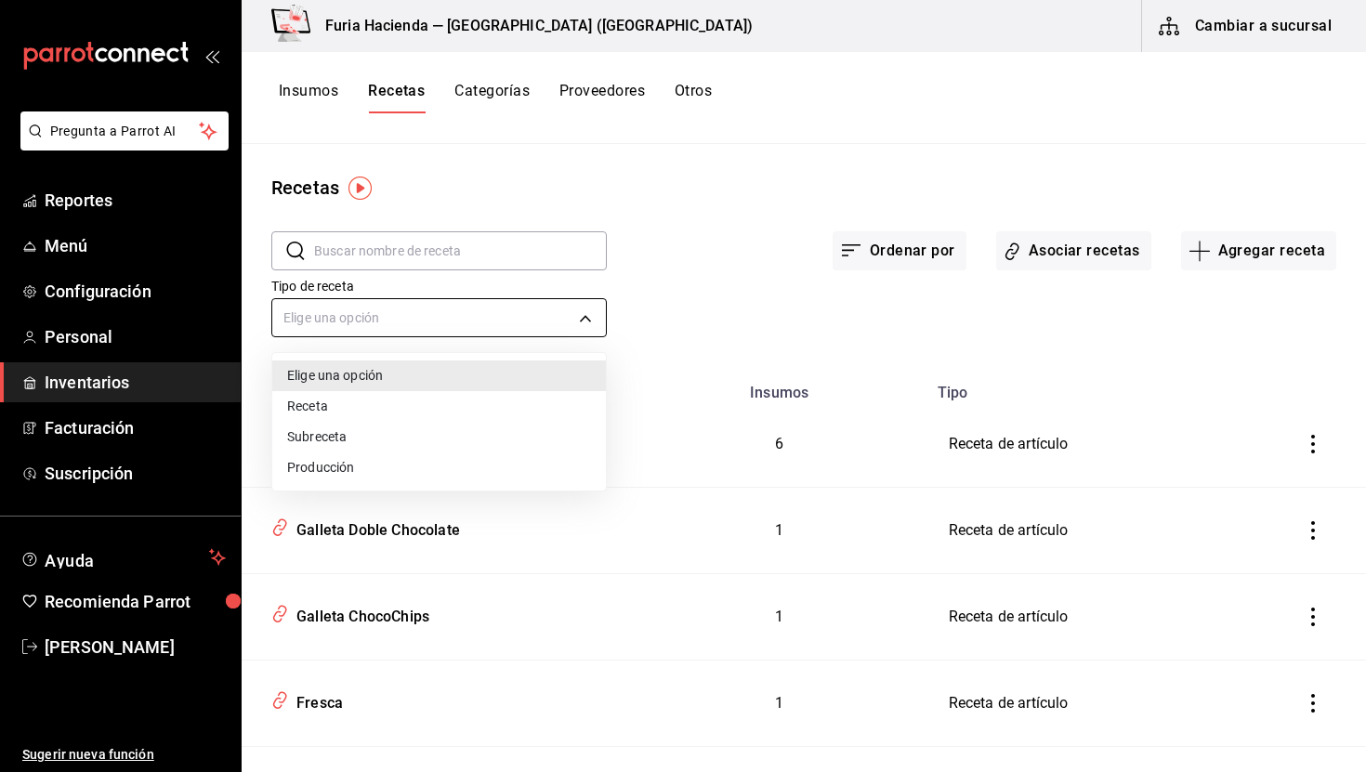
click at [460, 319] on body "Pregunta a Parrot AI Reportes Menú Configuración Personal Inventarios Facturaci…" at bounding box center [683, 379] width 1366 height 759
click at [429, 254] on div at bounding box center [683, 386] width 1366 height 772
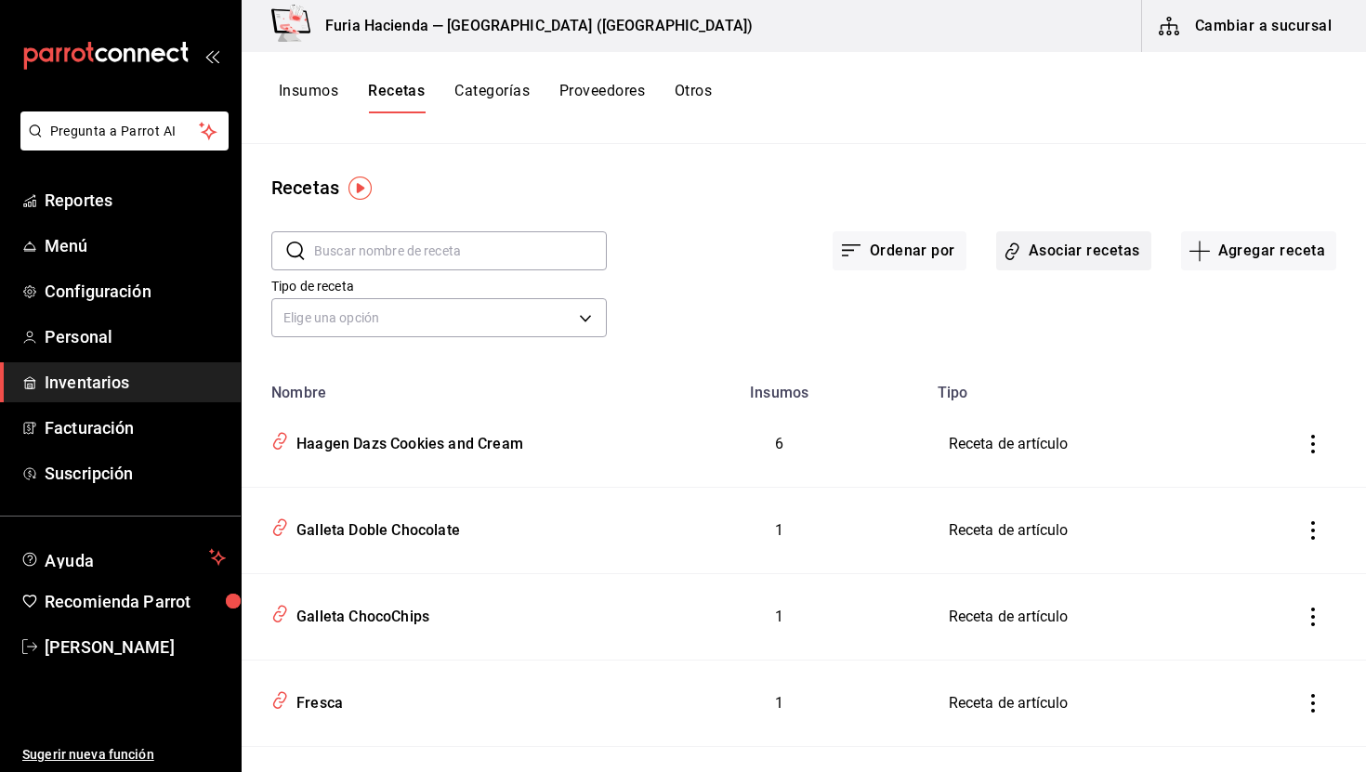
click at [1070, 261] on button "Asociar recetas" at bounding box center [1074, 250] width 155 height 39
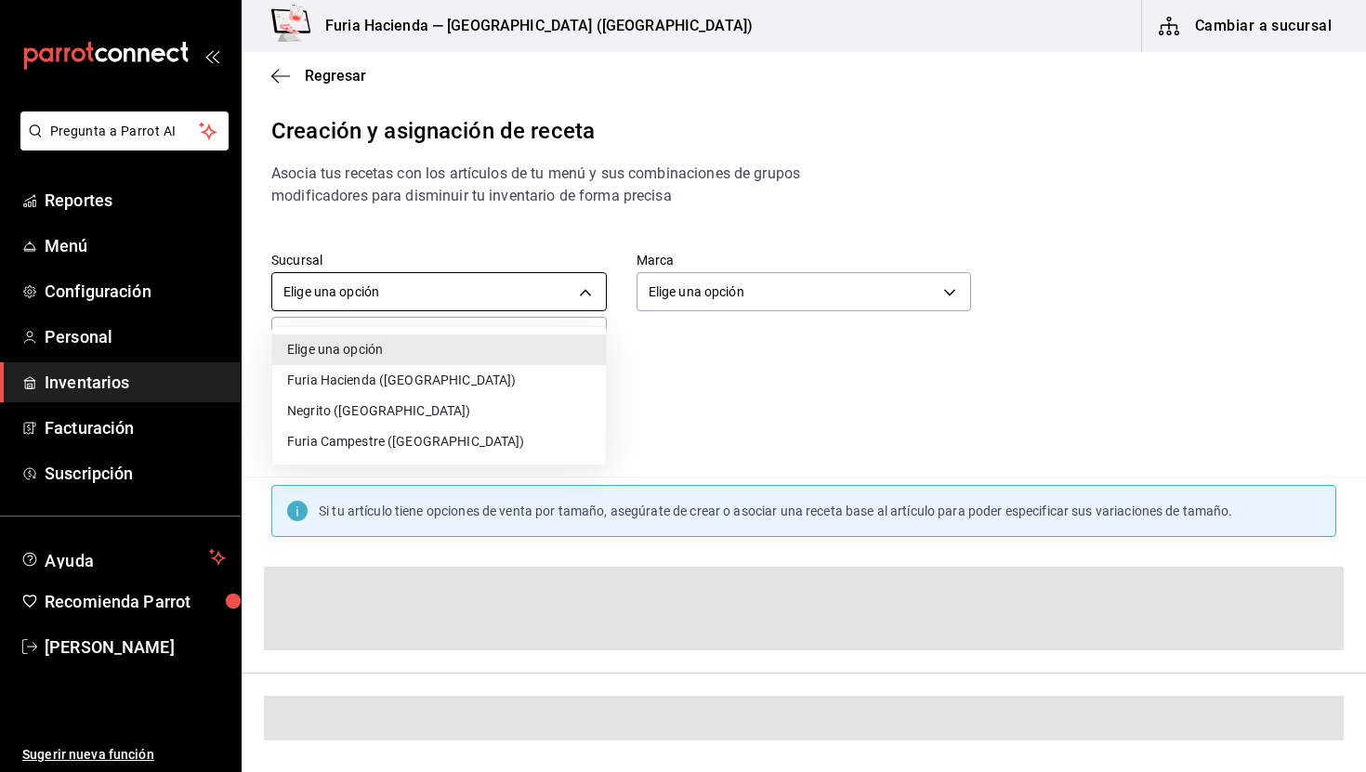
click at [414, 290] on body "Pregunta a Parrot AI Reportes Menú Configuración Personal Inventarios Facturaci…" at bounding box center [683, 370] width 1366 height 741
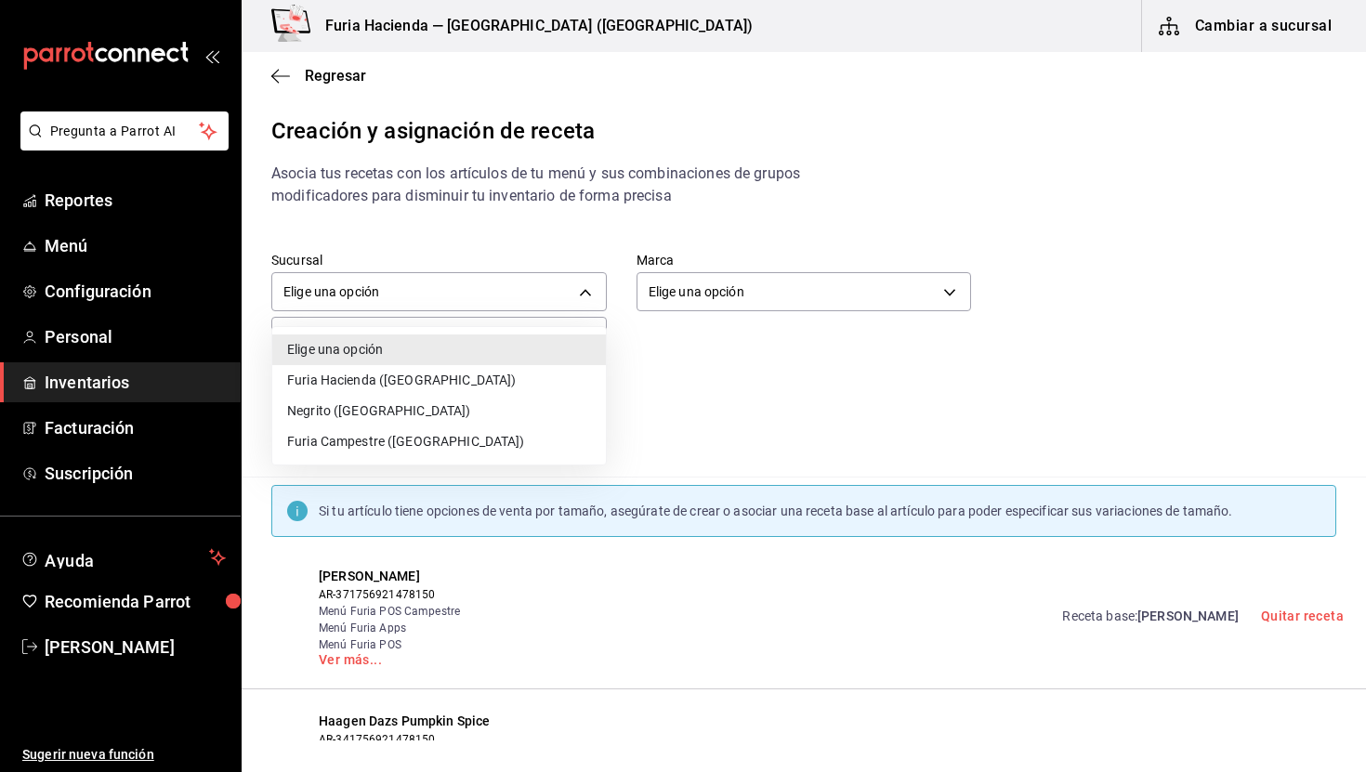
click at [392, 410] on li "Negrito ([GEOGRAPHIC_DATA])" at bounding box center [439, 411] width 334 height 31
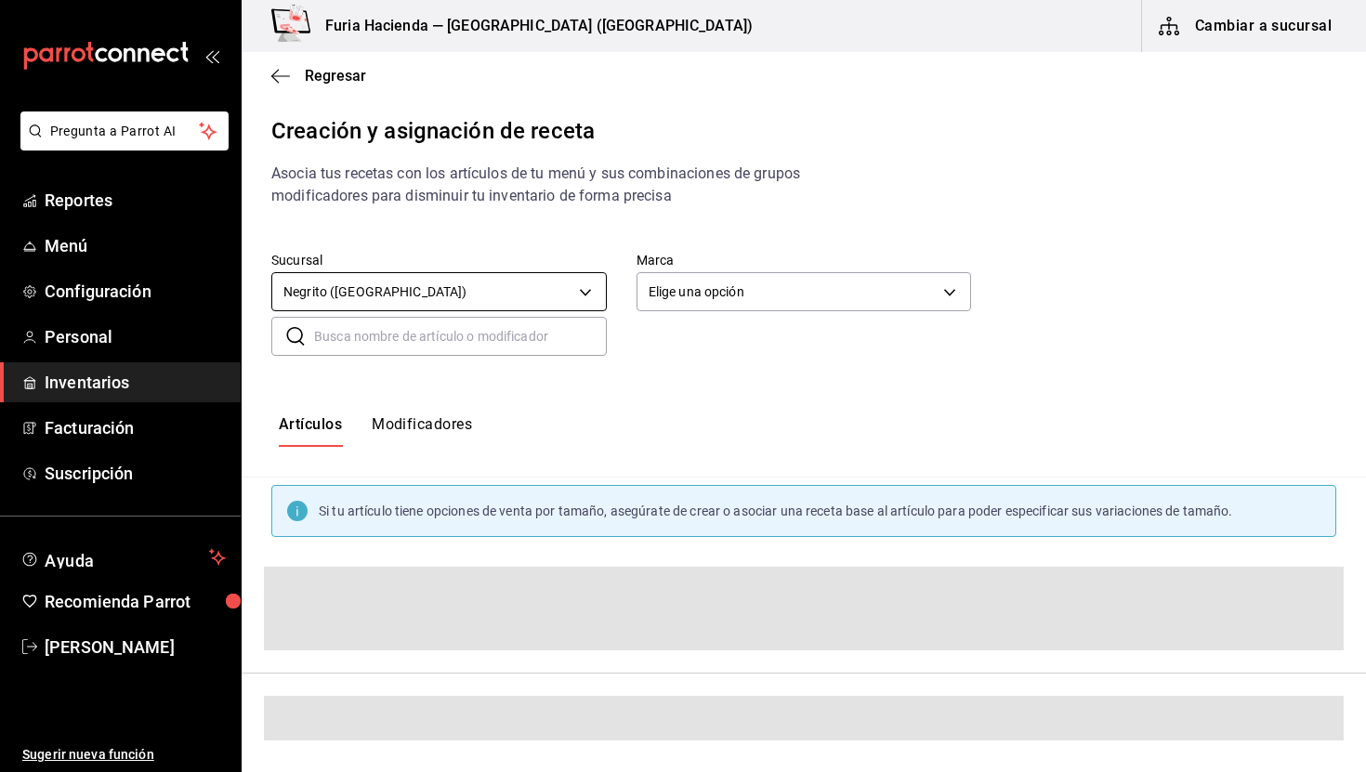
click at [377, 300] on body "Pregunta a Parrot AI Reportes Menú Configuración Personal Inventarios Facturaci…" at bounding box center [683, 370] width 1366 height 741
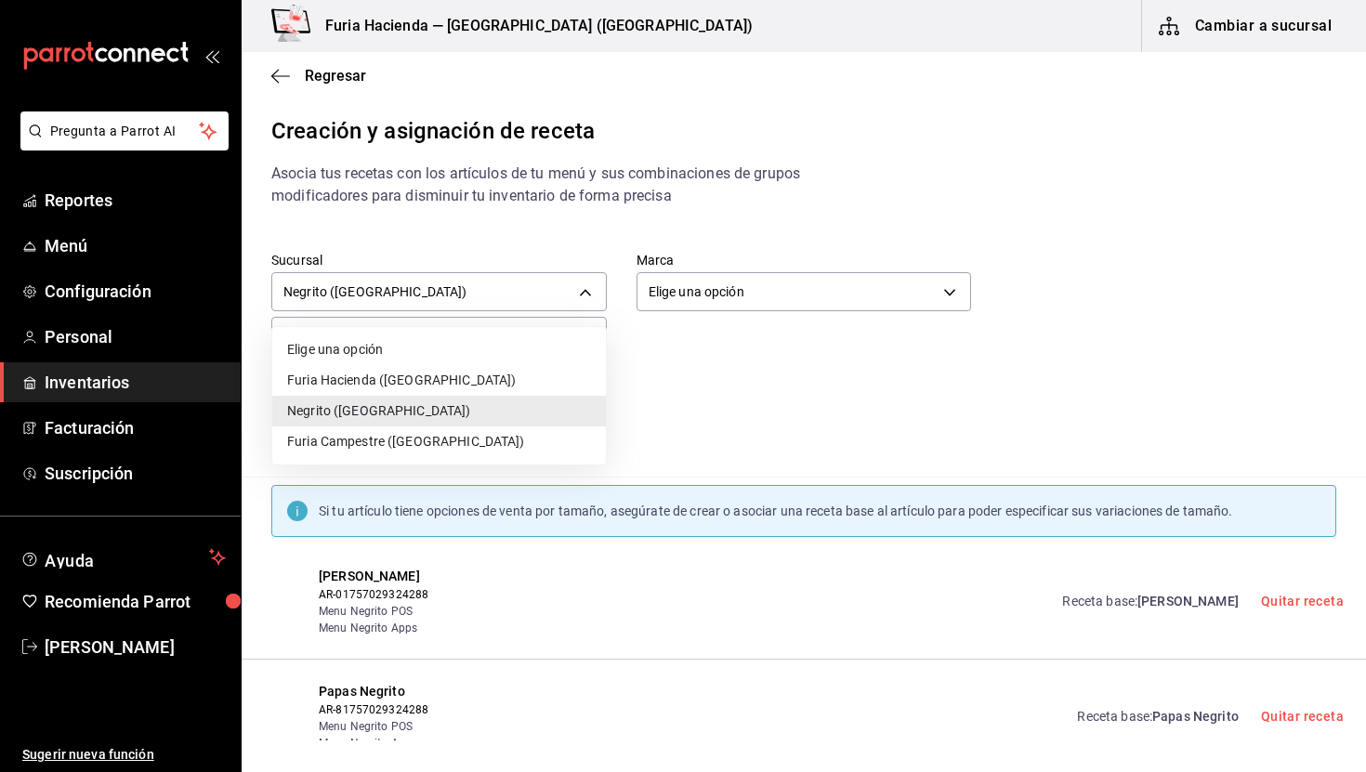
click at [386, 377] on li "Furia Hacienda ([GEOGRAPHIC_DATA])" at bounding box center [439, 380] width 334 height 31
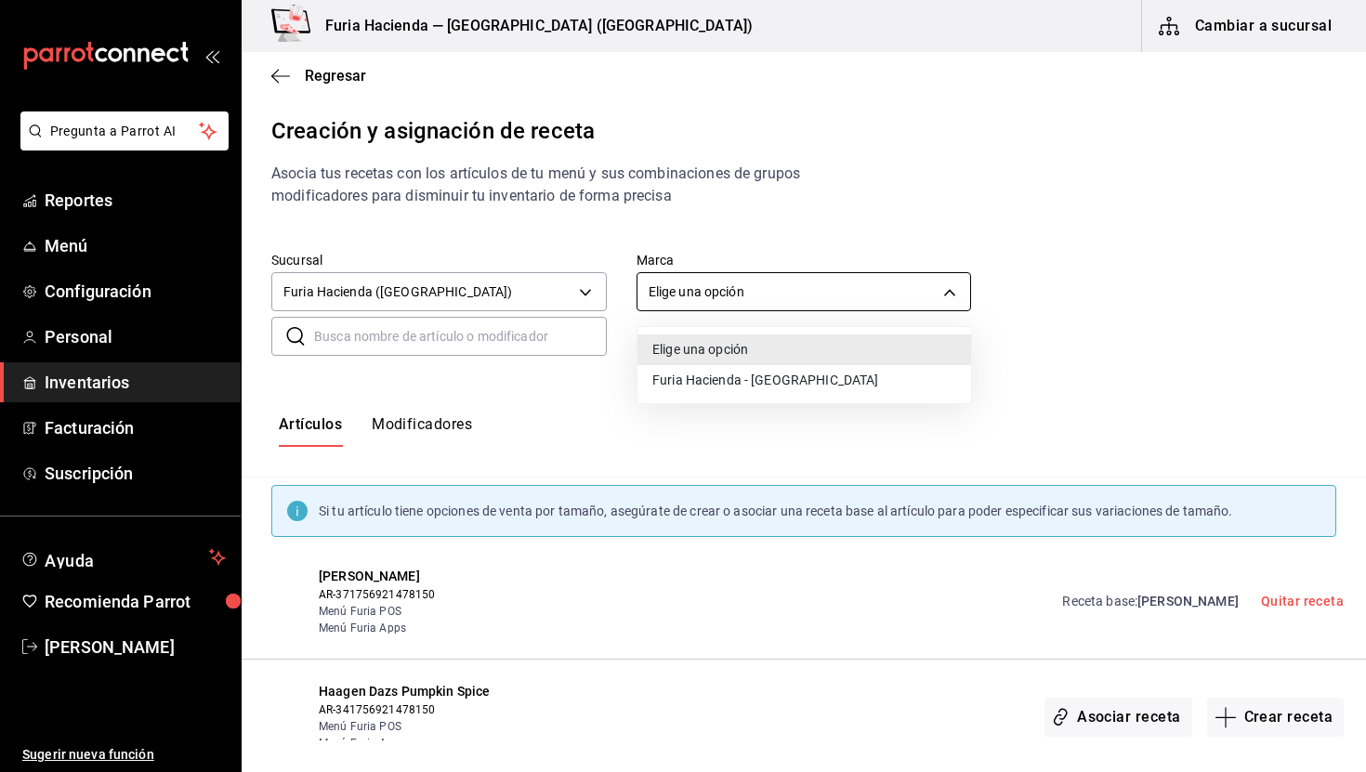
click at [723, 279] on body "Pregunta a Parrot AI Reportes Menú Configuración Personal Inventarios Facturaci…" at bounding box center [683, 370] width 1366 height 741
click at [740, 378] on li "Furia Hacienda - [GEOGRAPHIC_DATA]" at bounding box center [805, 380] width 334 height 31
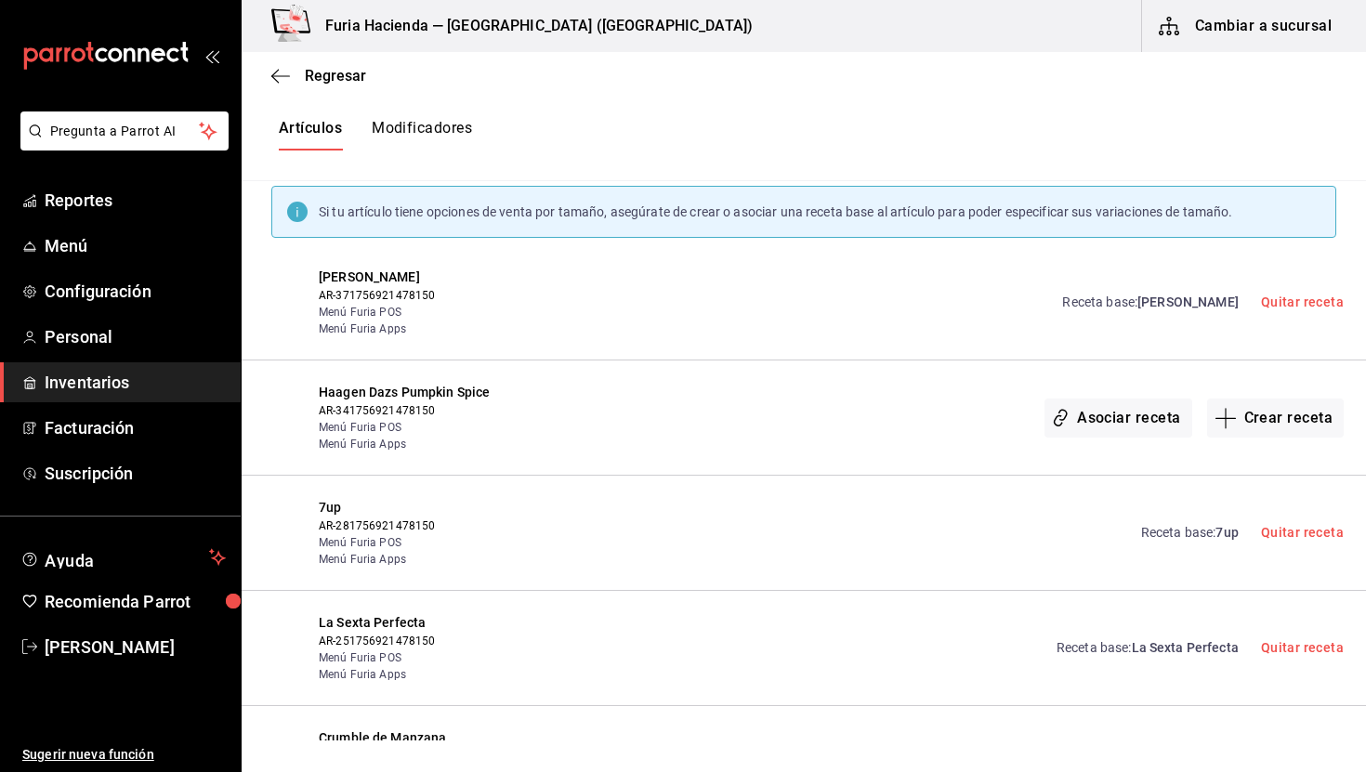
scroll to position [336, 0]
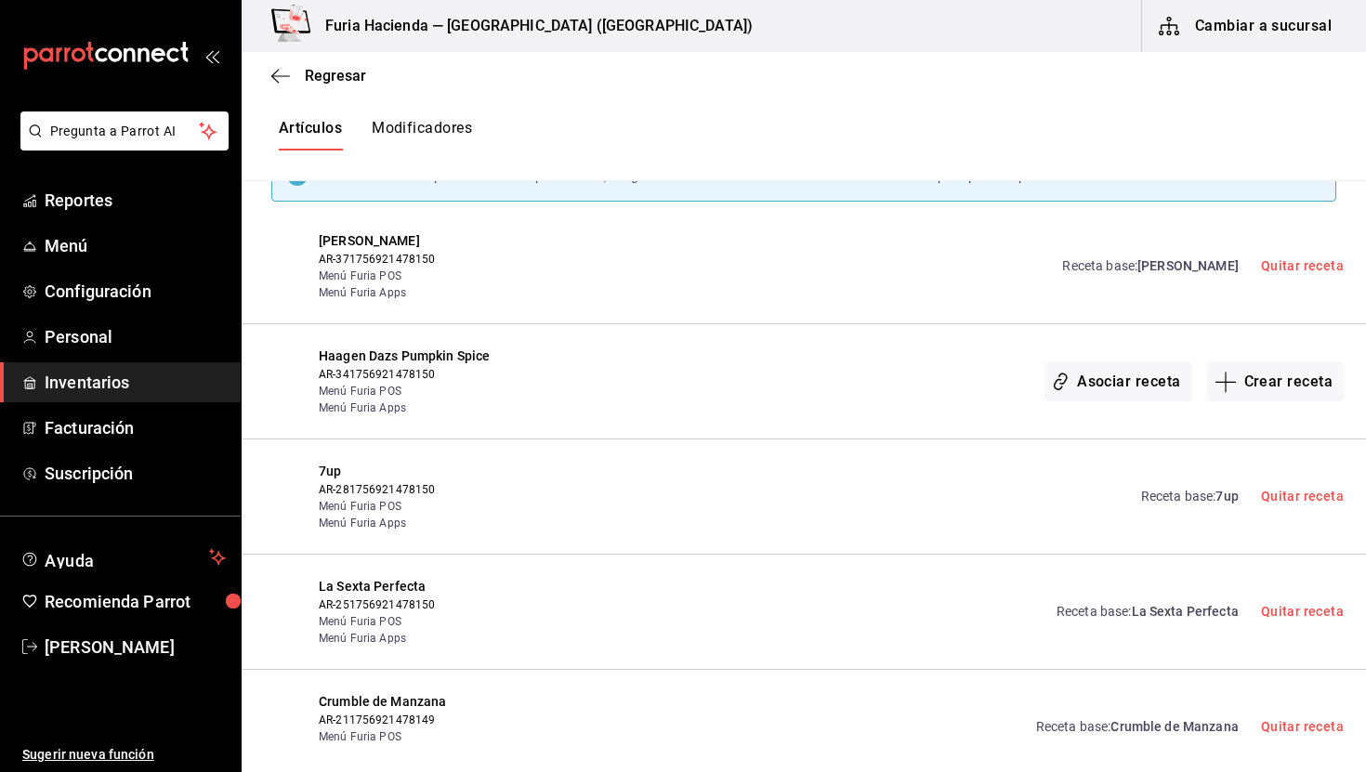
click at [1184, 259] on link "Receta base : Mirinda" at bounding box center [1151, 267] width 176 height 20
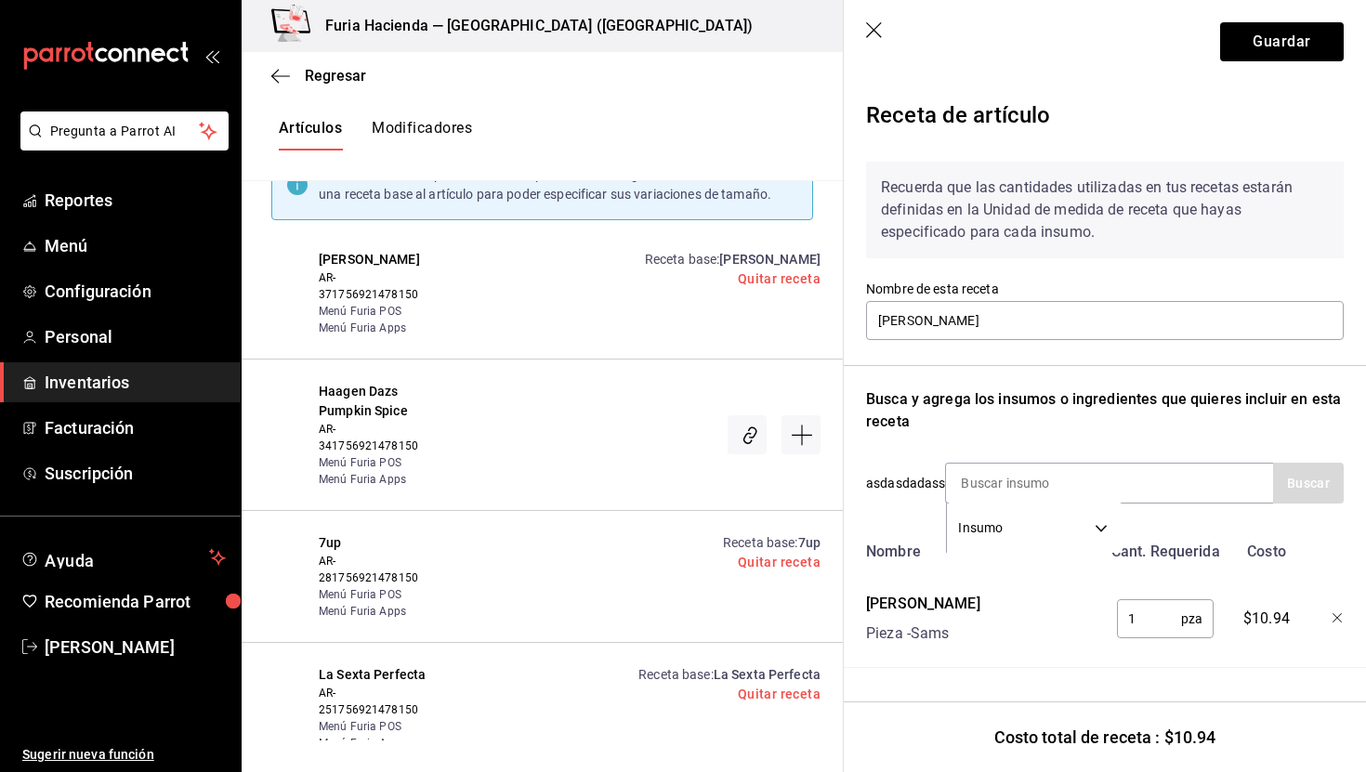
click at [874, 40] on icon "button" at bounding box center [875, 31] width 19 height 19
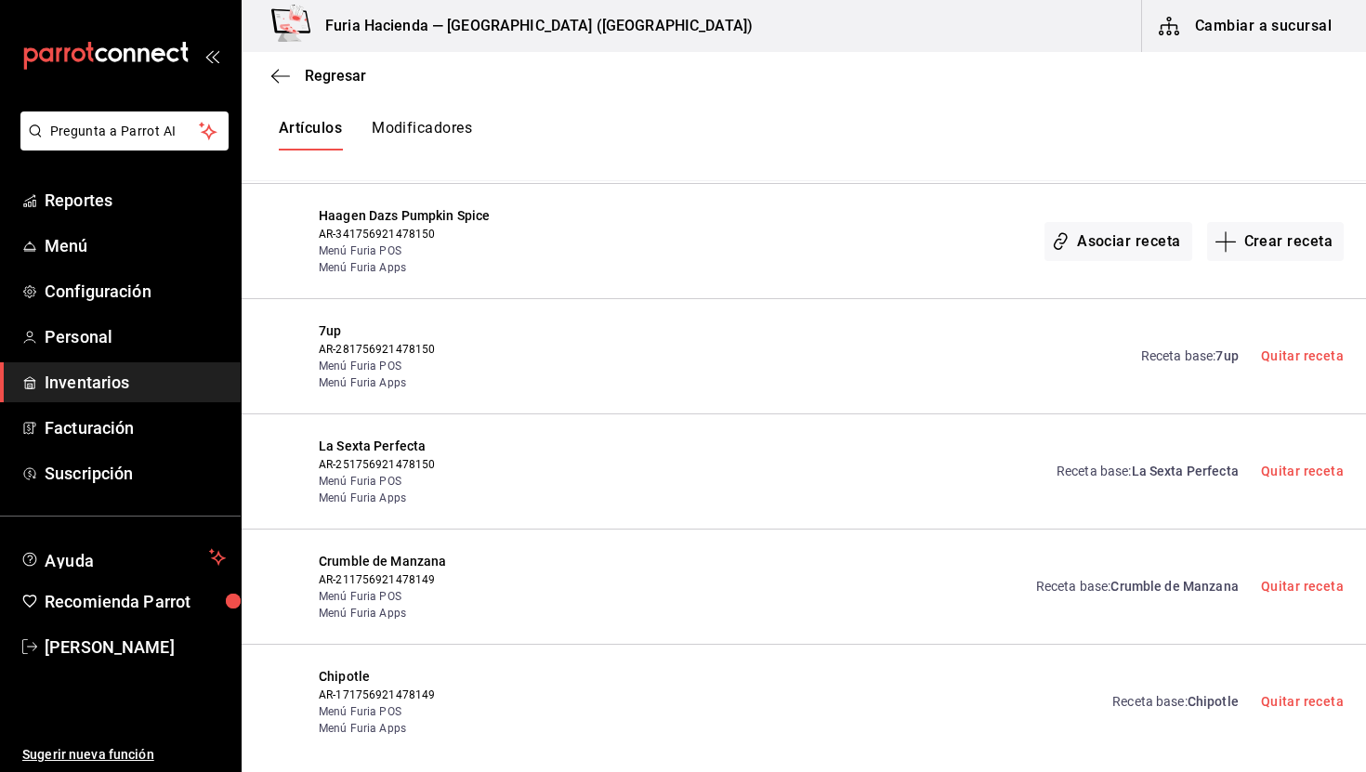
scroll to position [495, 0]
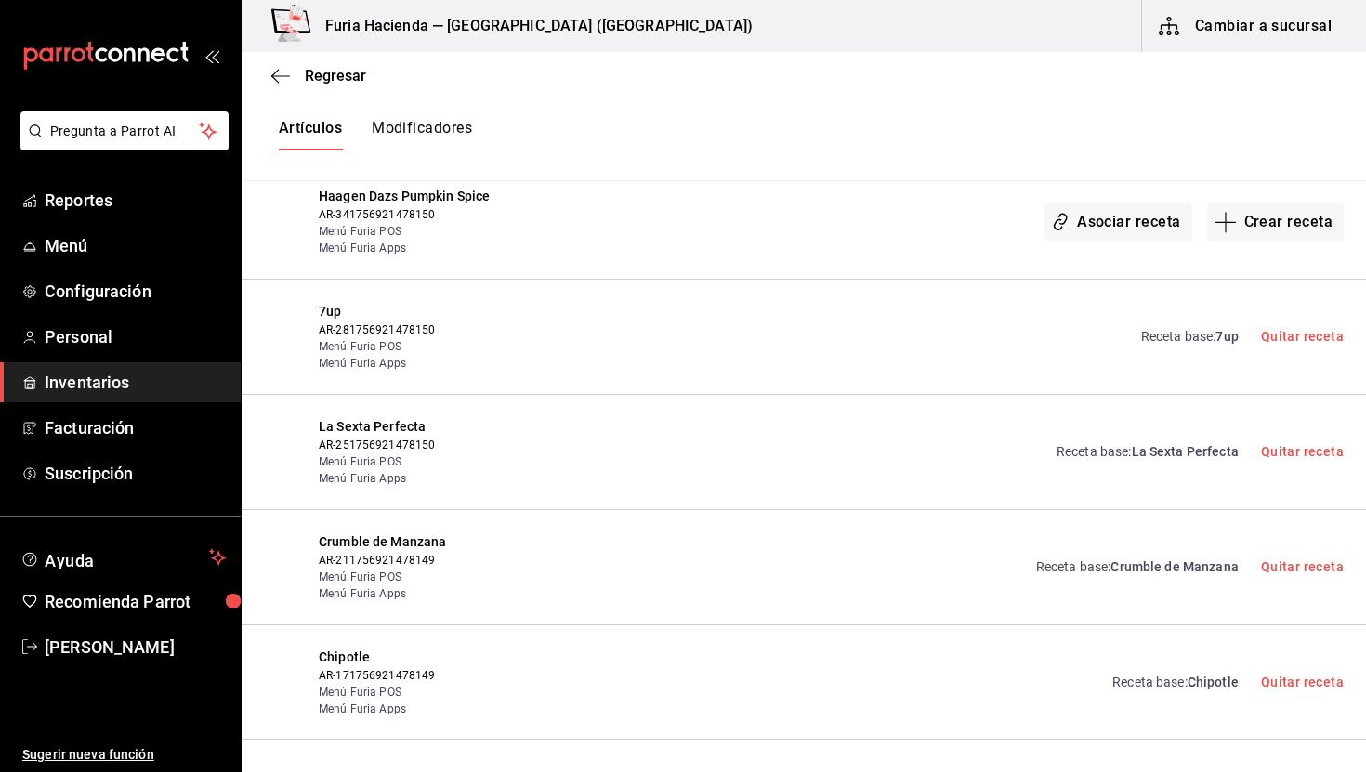
click at [1217, 337] on link "Receta base : 7up" at bounding box center [1191, 337] width 98 height 20
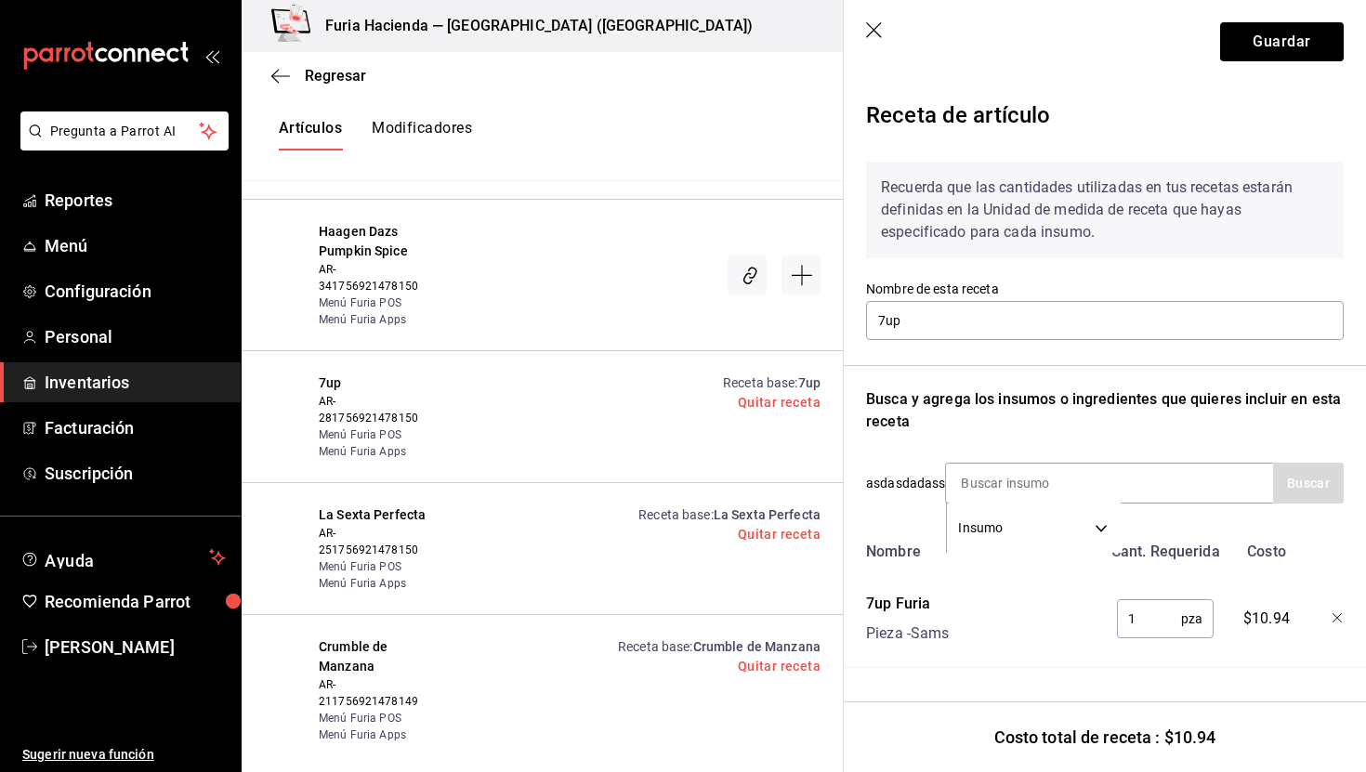
click at [873, 24] on icon "button" at bounding box center [875, 31] width 19 height 19
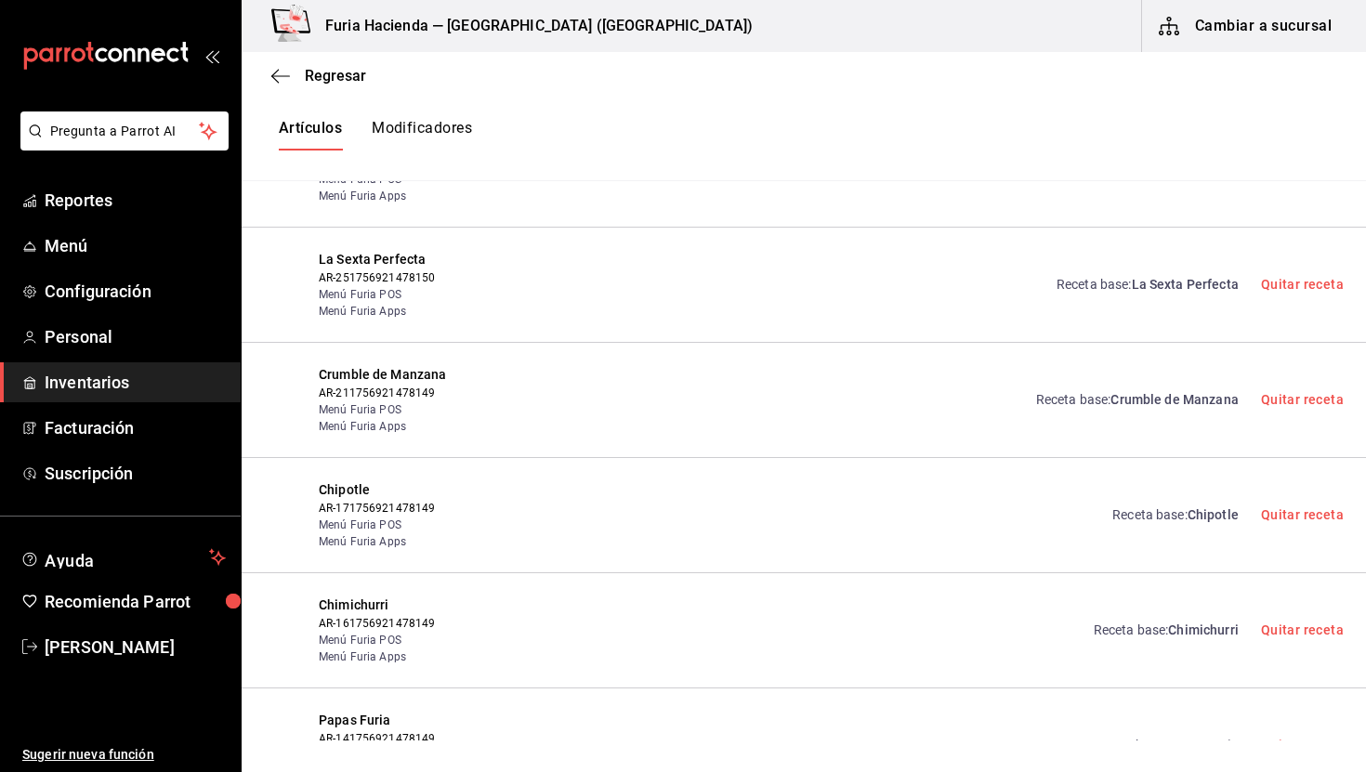
scroll to position [664, 0]
click at [1180, 290] on span "La Sexta Perfecta" at bounding box center [1185, 283] width 107 height 15
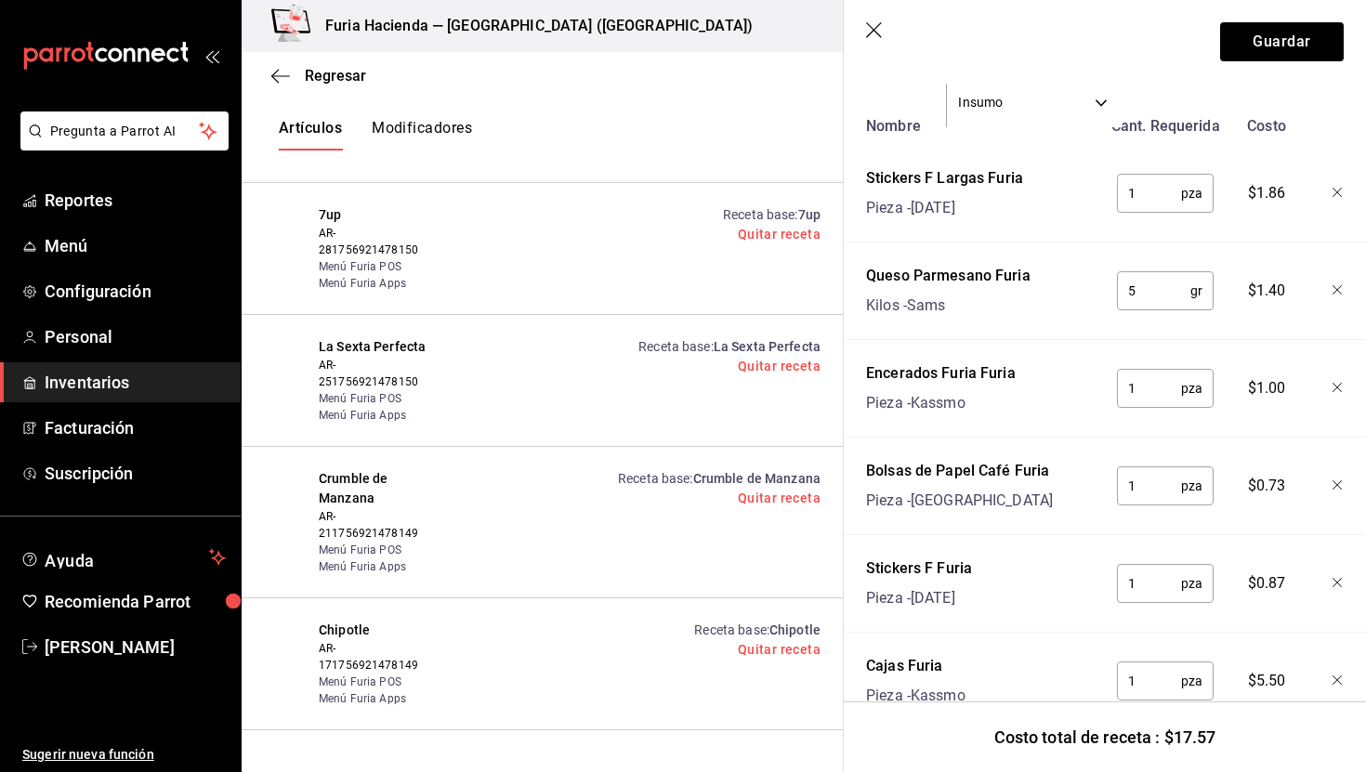
scroll to position [419, 0]
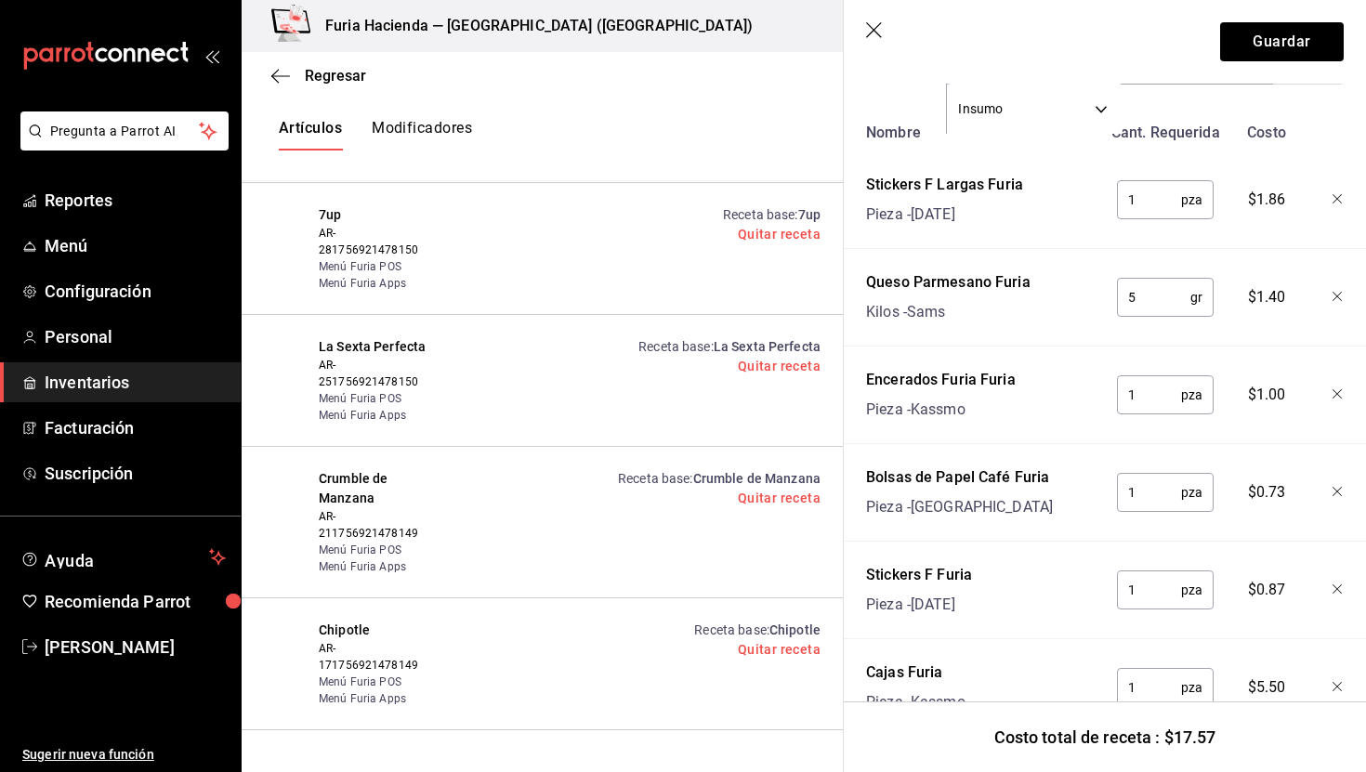
click at [868, 24] on icon "button" at bounding box center [874, 30] width 16 height 16
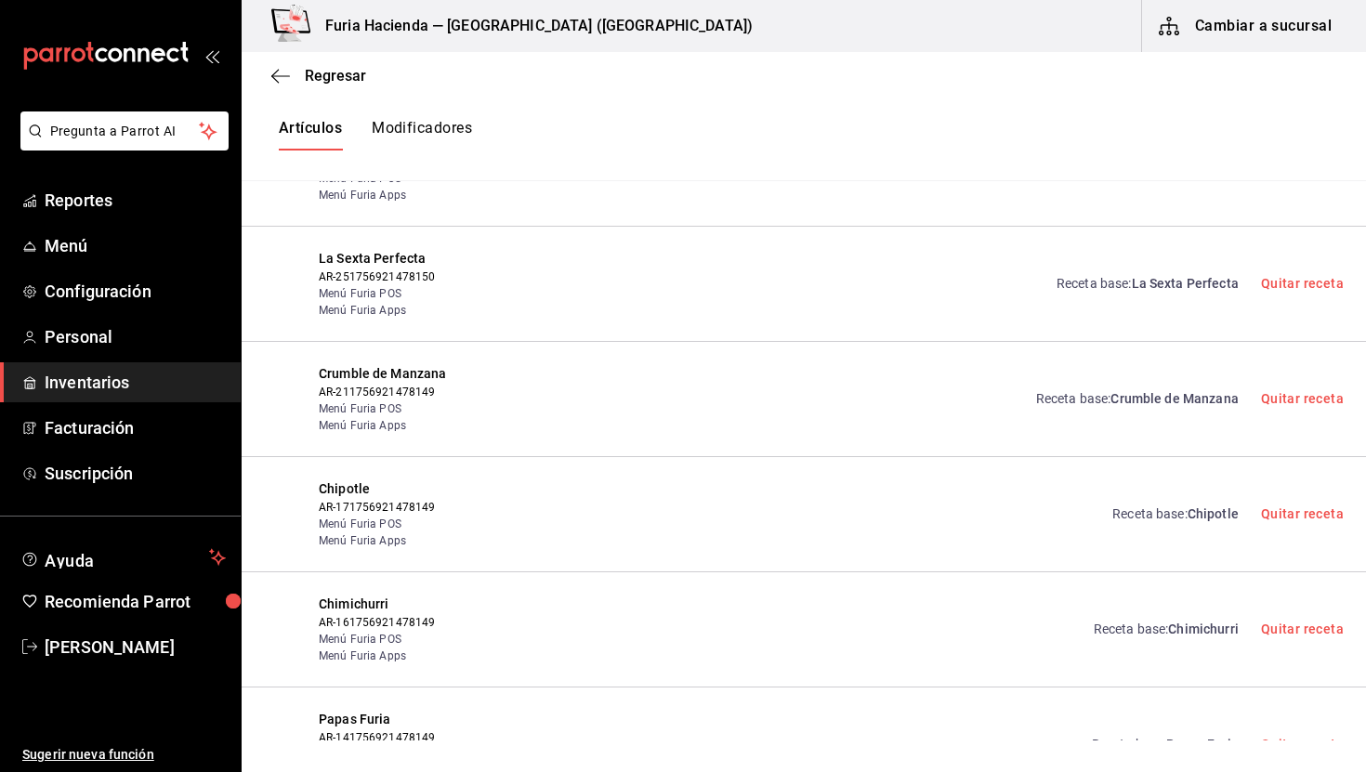
click at [1195, 286] on span "La Sexta Perfecta" at bounding box center [1185, 283] width 107 height 15
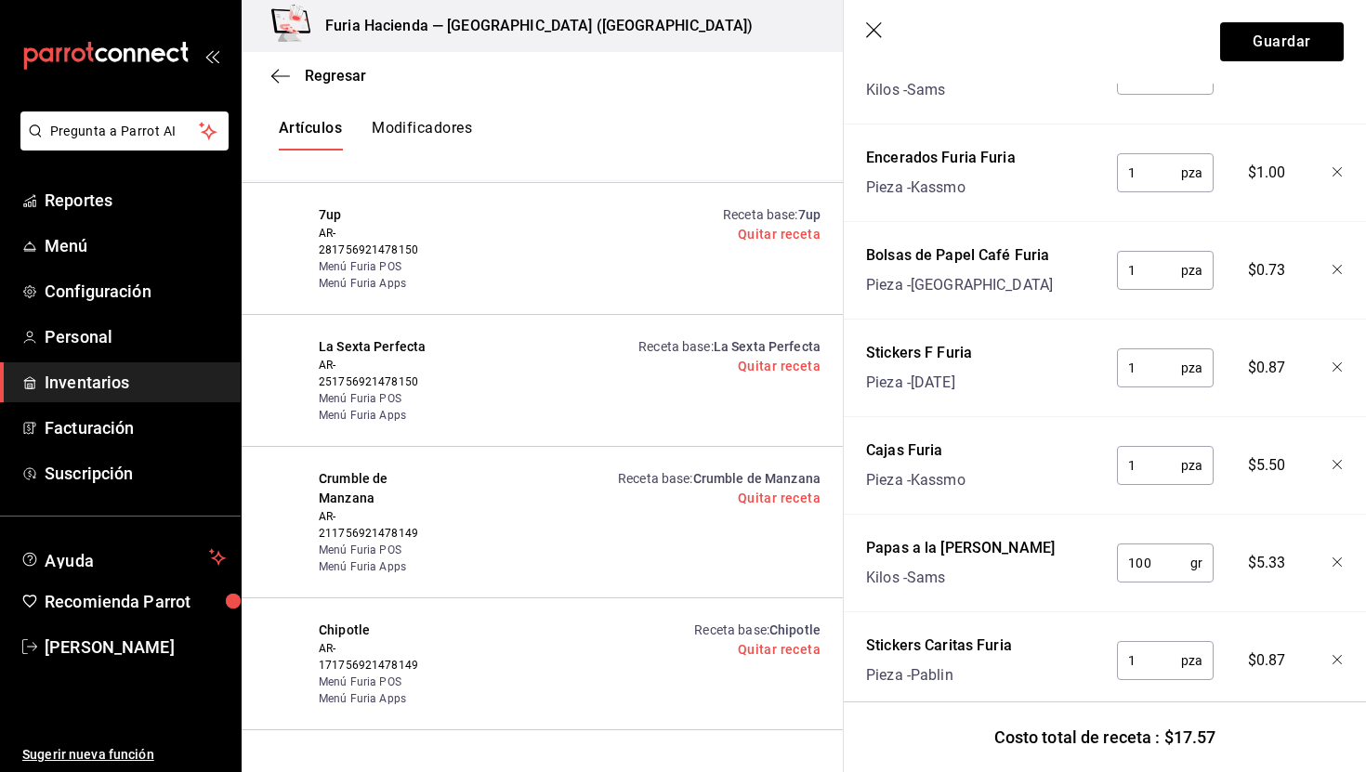
scroll to position [676, 0]
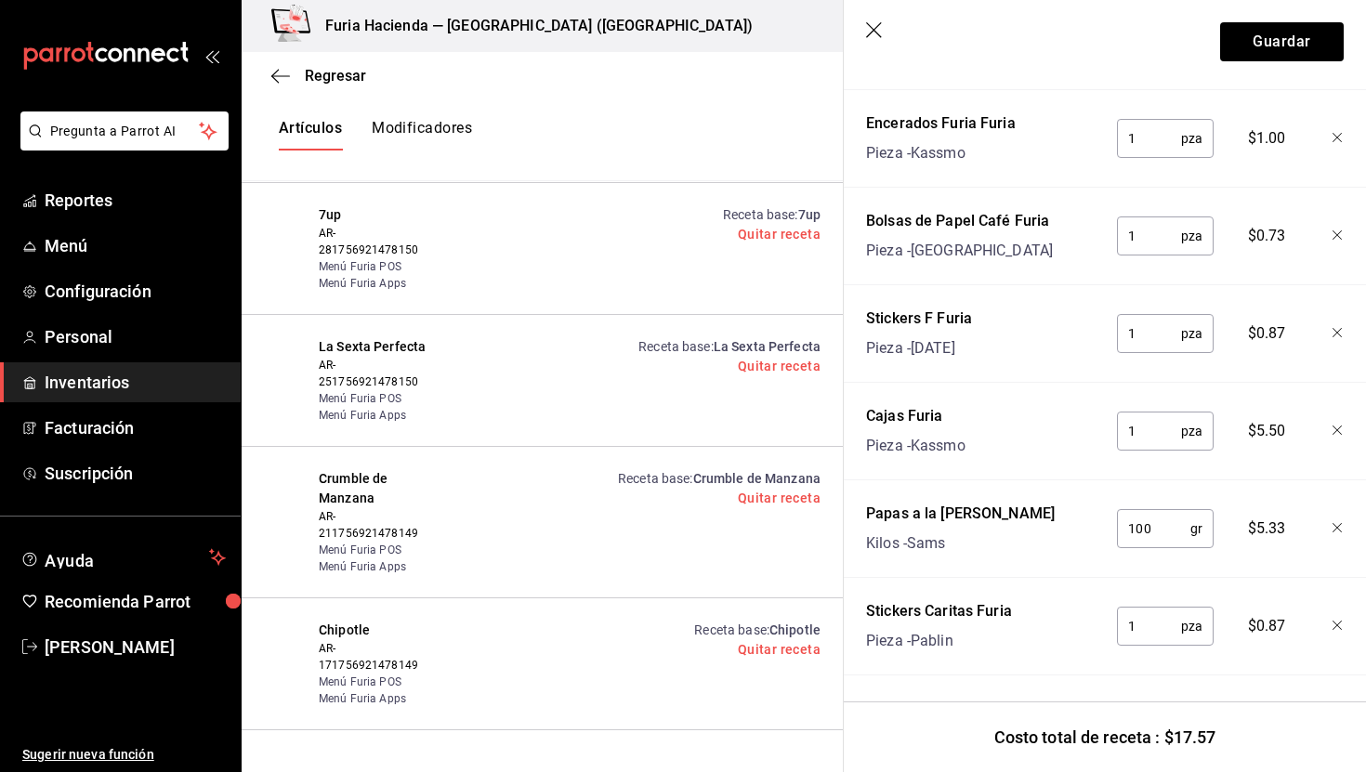
click at [868, 26] on icon "button" at bounding box center [875, 31] width 19 height 19
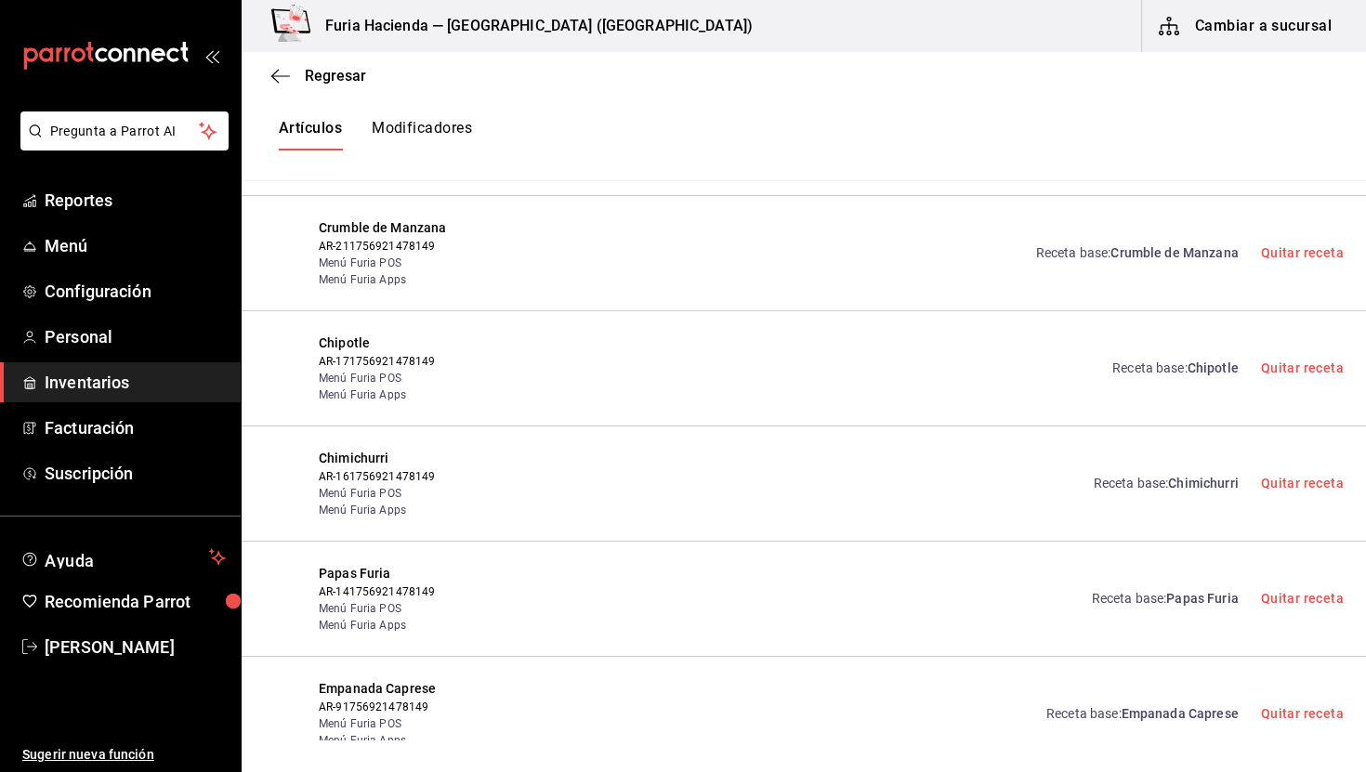
scroll to position [816, 0]
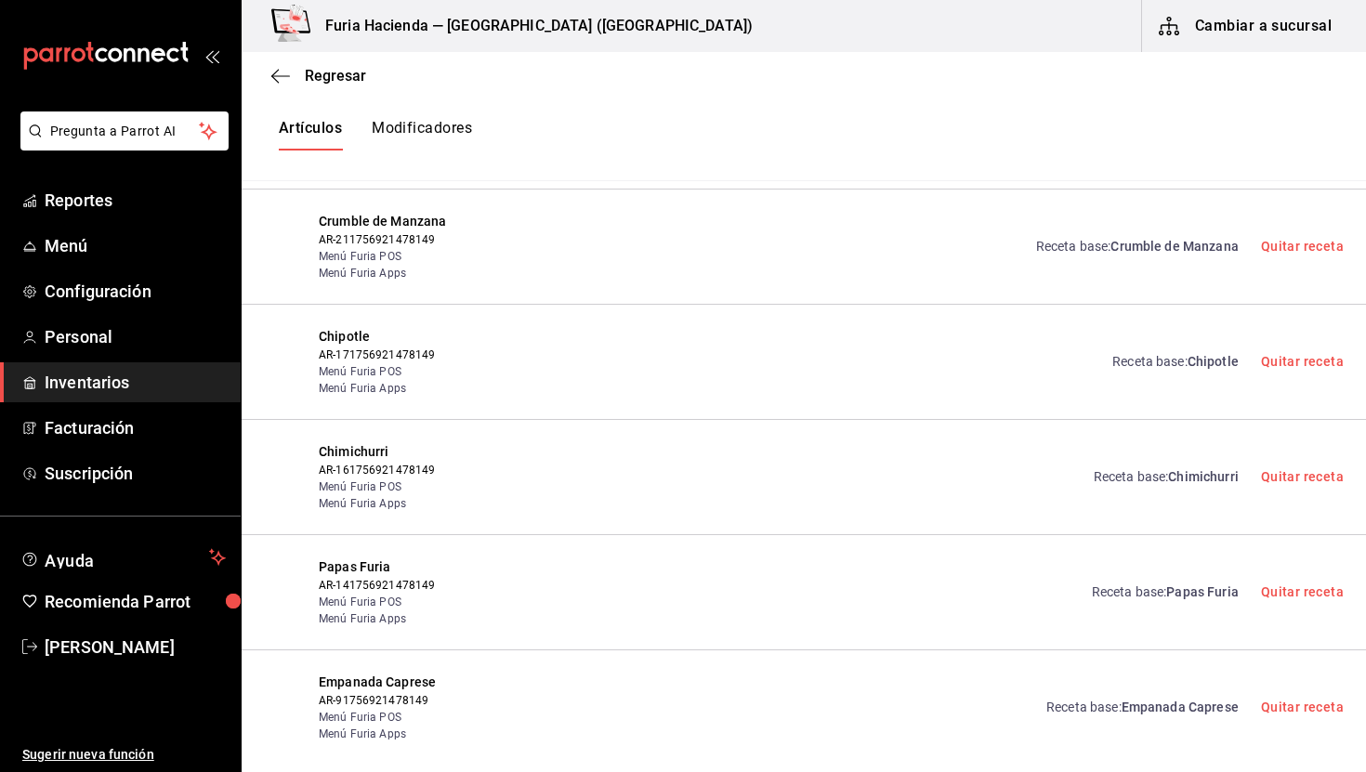
click at [1189, 349] on div "Receta base : Chipotle Quitar receta" at bounding box center [1217, 362] width 254 height 70
click at [1229, 361] on span "Chipotle" at bounding box center [1213, 361] width 51 height 15
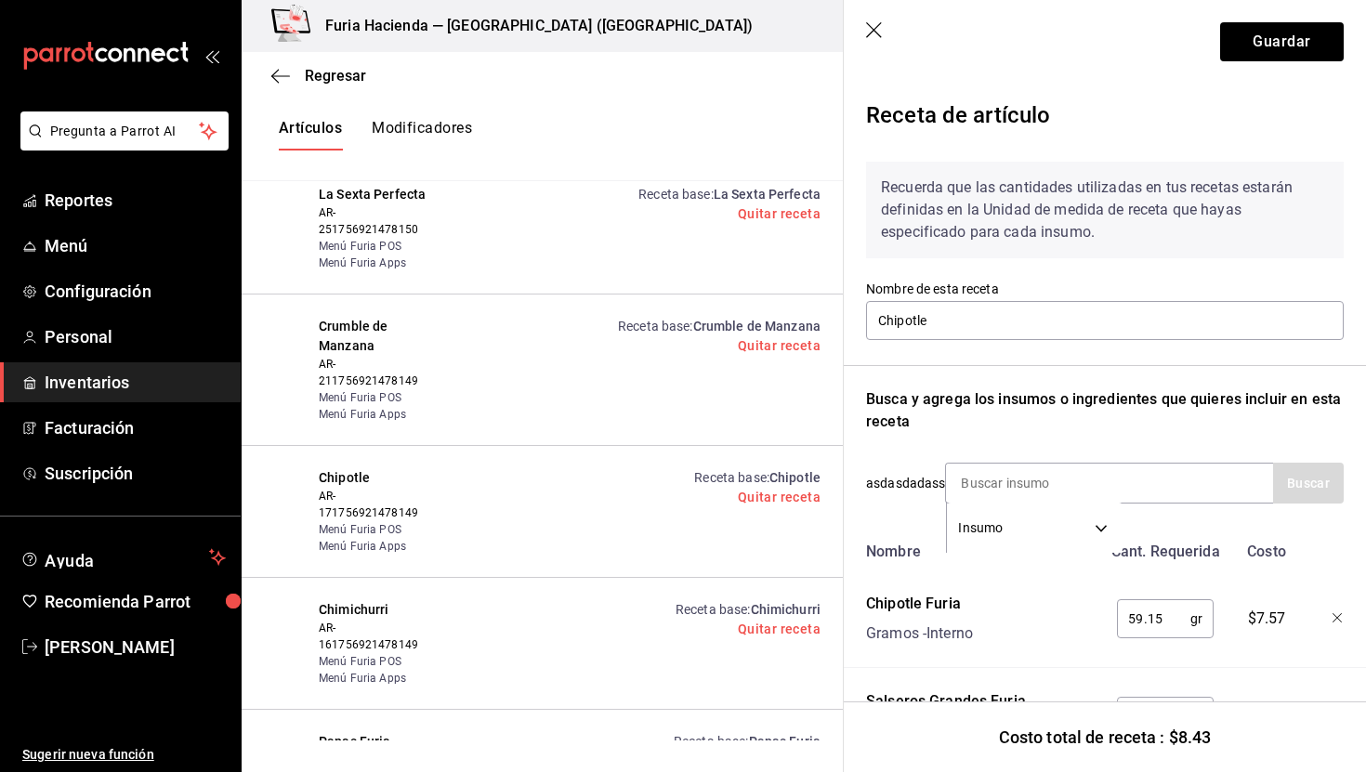
scroll to position [90, 0]
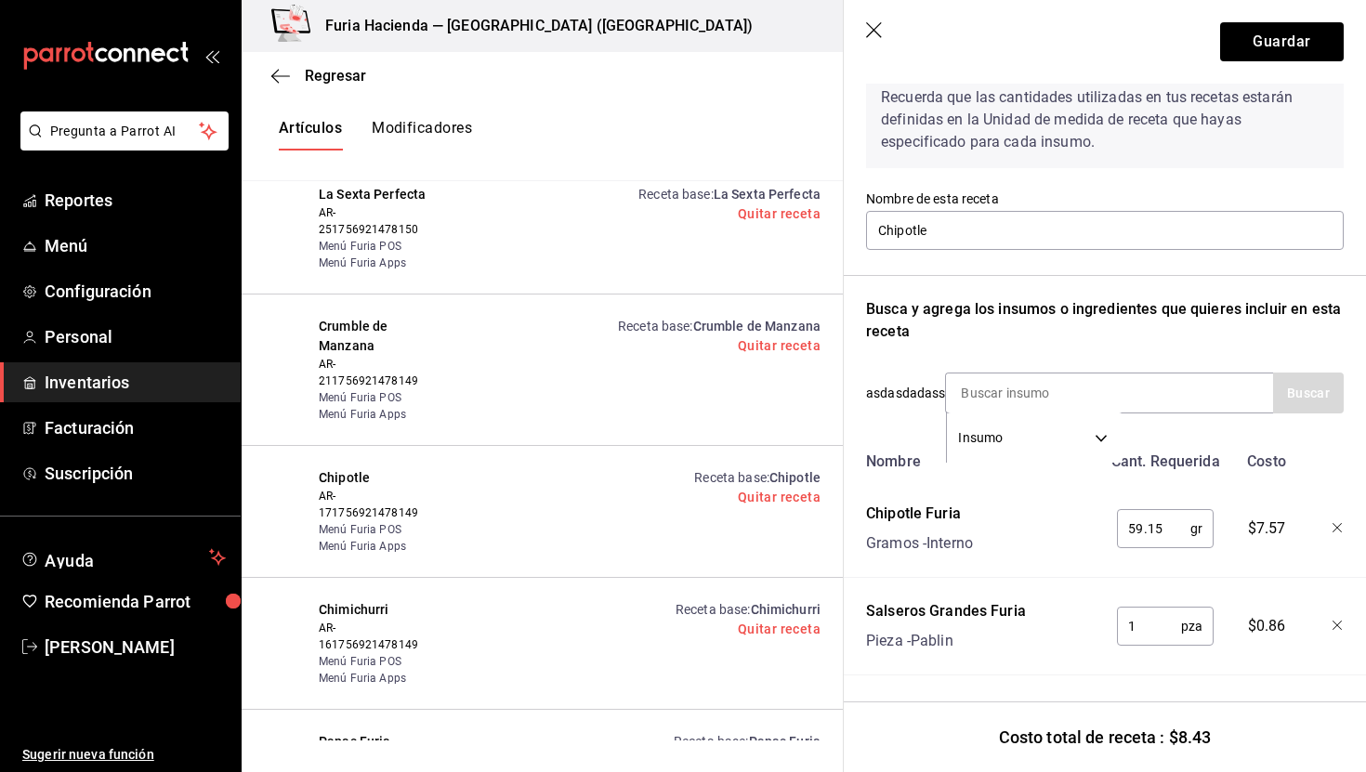
click at [876, 33] on icon "button" at bounding box center [875, 31] width 19 height 19
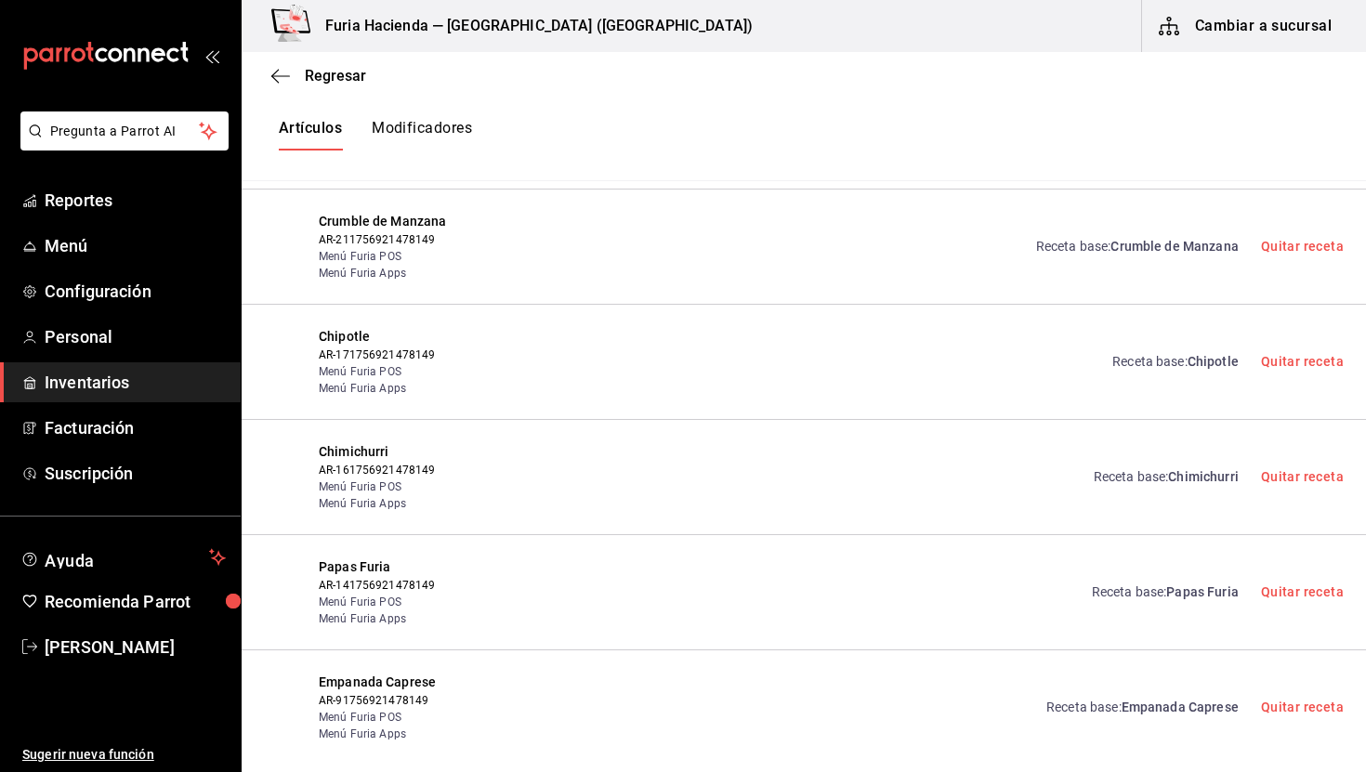
click at [1241, 352] on div "Receta base : Chipotle Quitar receta" at bounding box center [1217, 362] width 254 height 70
click at [1201, 352] on link "Receta base : Chipotle" at bounding box center [1176, 362] width 126 height 20
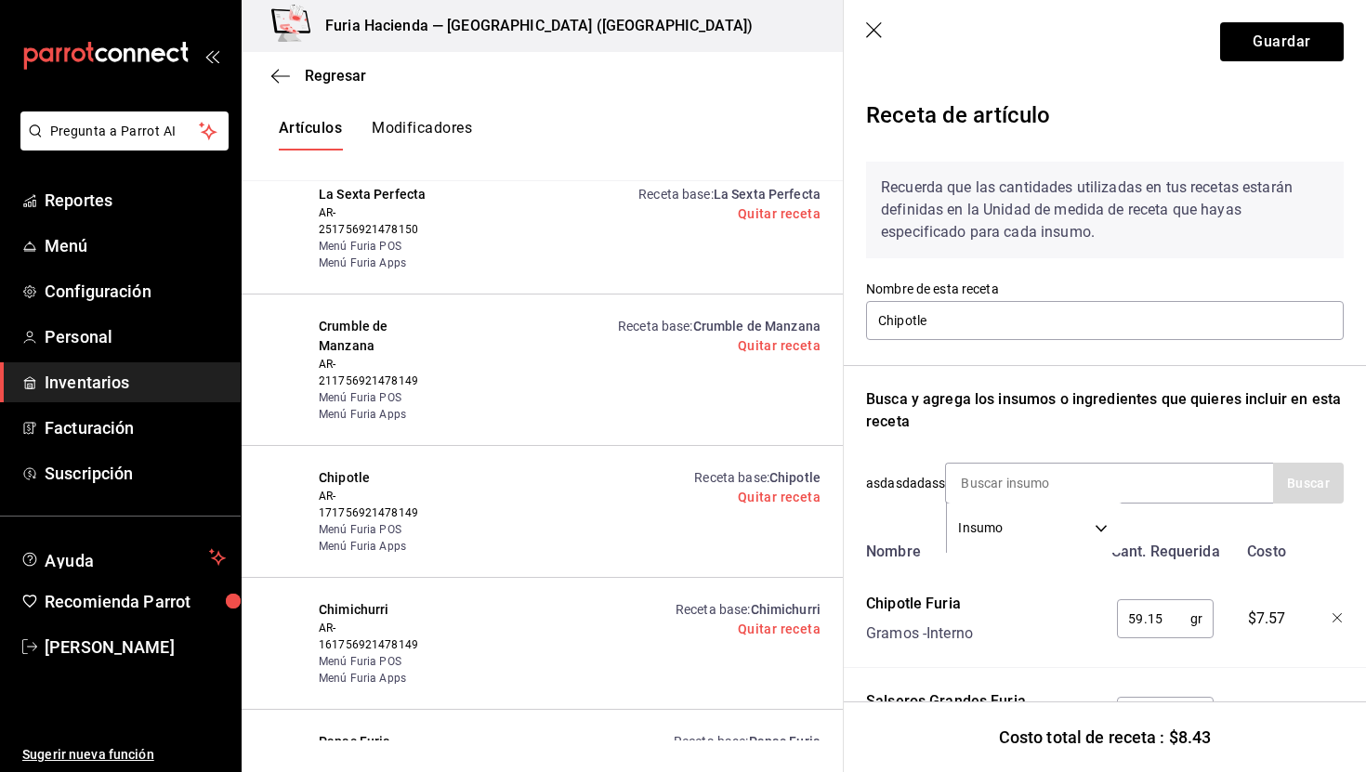
click at [871, 25] on icon "button" at bounding box center [875, 31] width 19 height 19
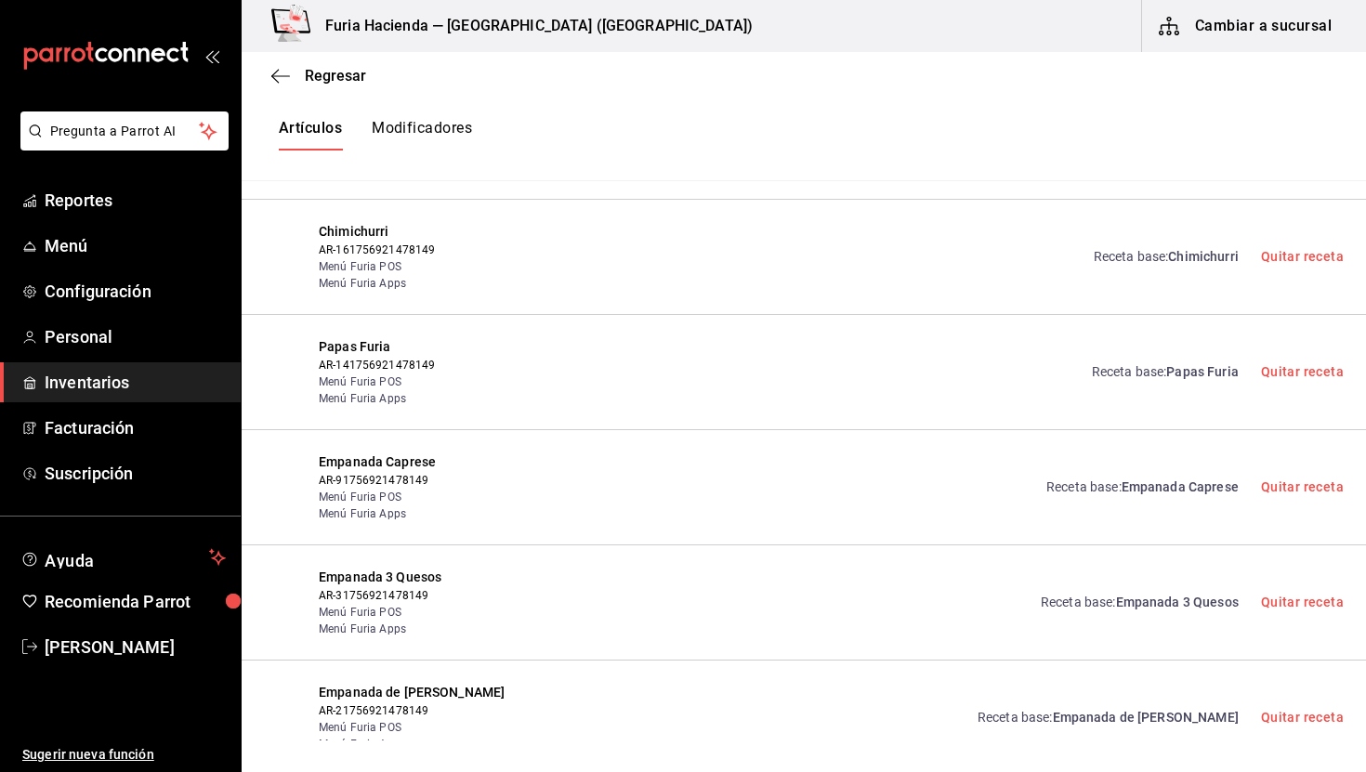
scroll to position [1040, 0]
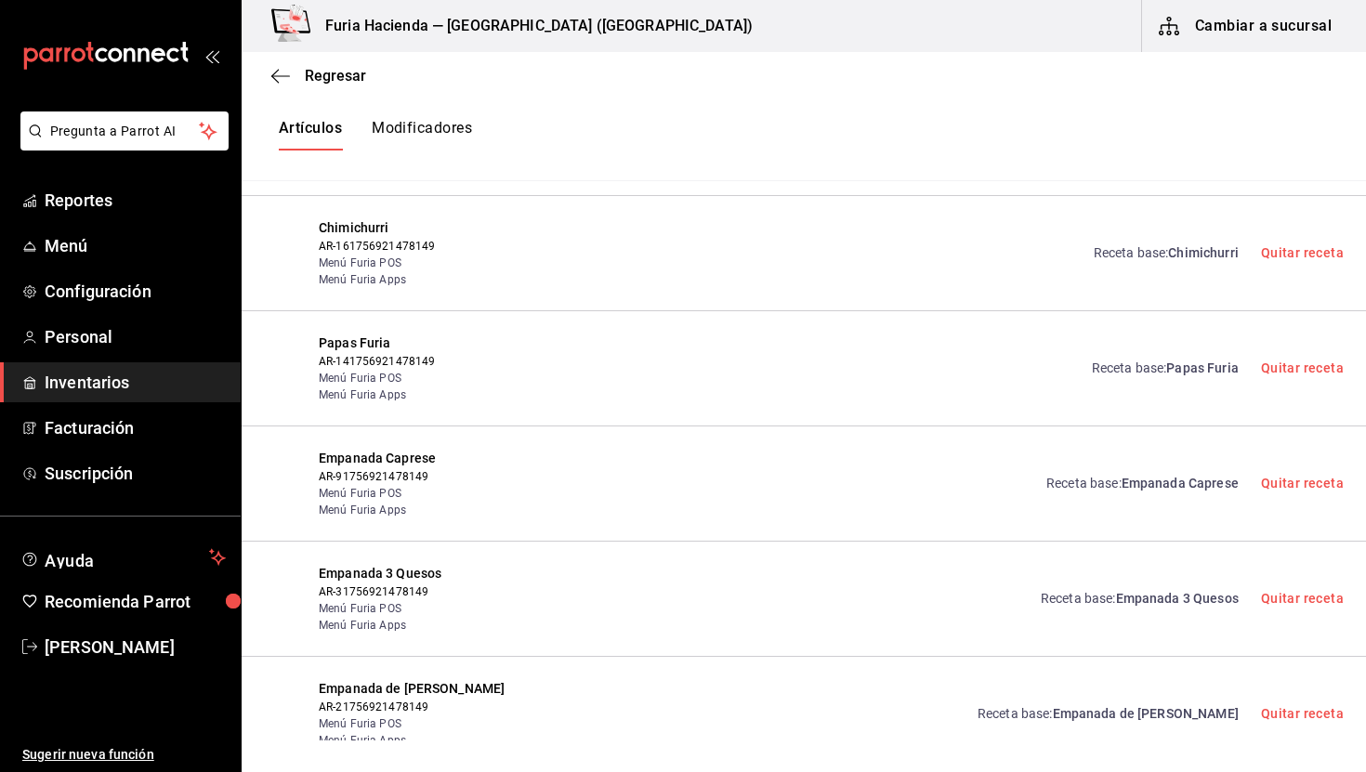
click at [1200, 252] on span "Chimichurri" at bounding box center [1203, 252] width 70 height 15
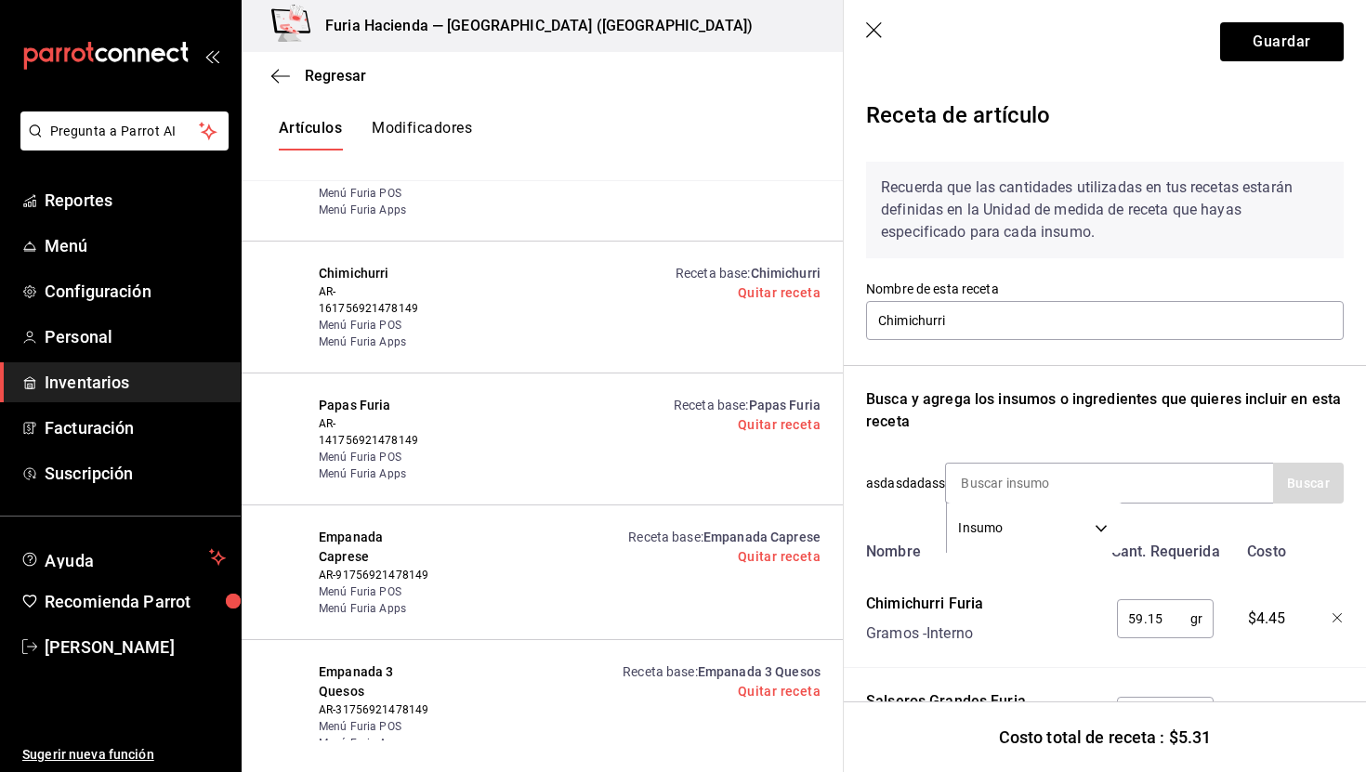
scroll to position [1159, 0]
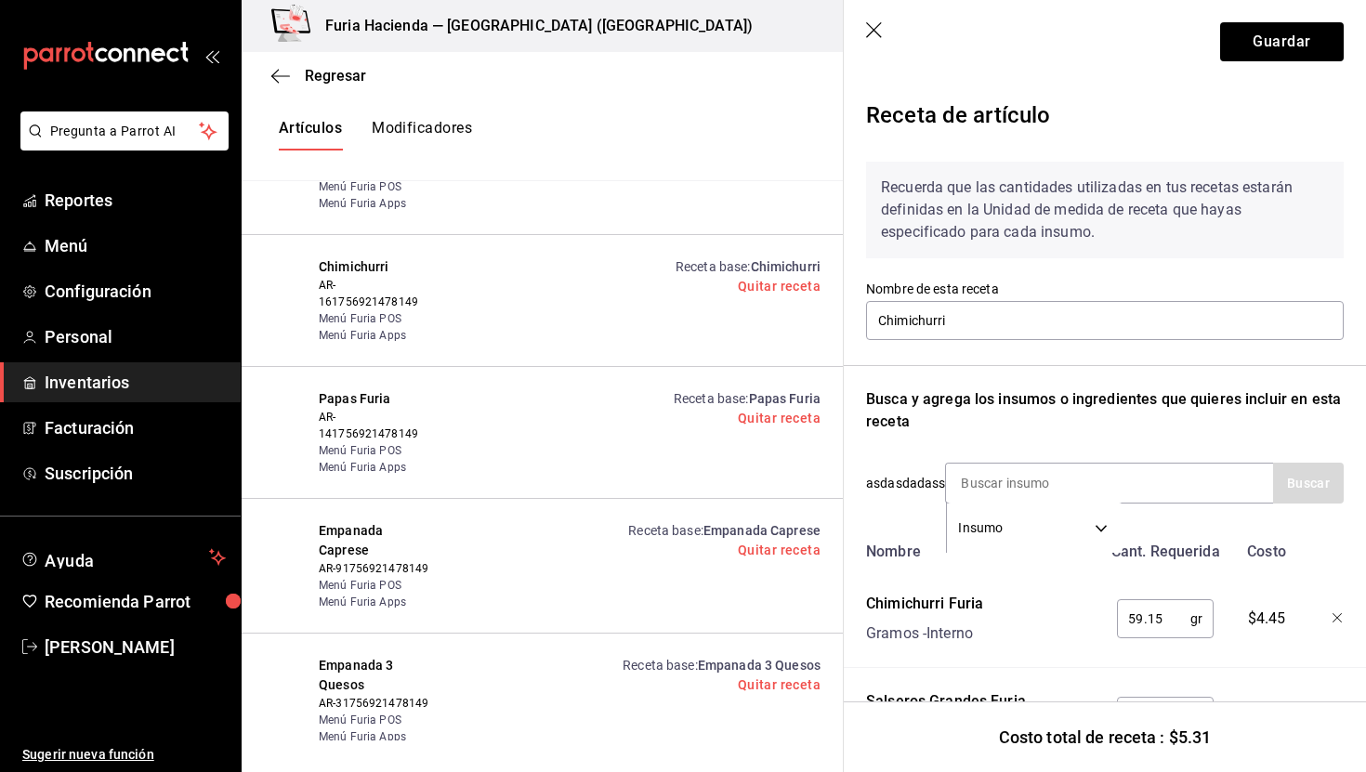
click at [748, 367] on div "Papas Furia AR-141756921478149 Menú Furia POS Menú Furia Apps Receta base : Pap…" at bounding box center [542, 433] width 601 height 132
click at [778, 391] on span "Papas Furia" at bounding box center [785, 398] width 72 height 15
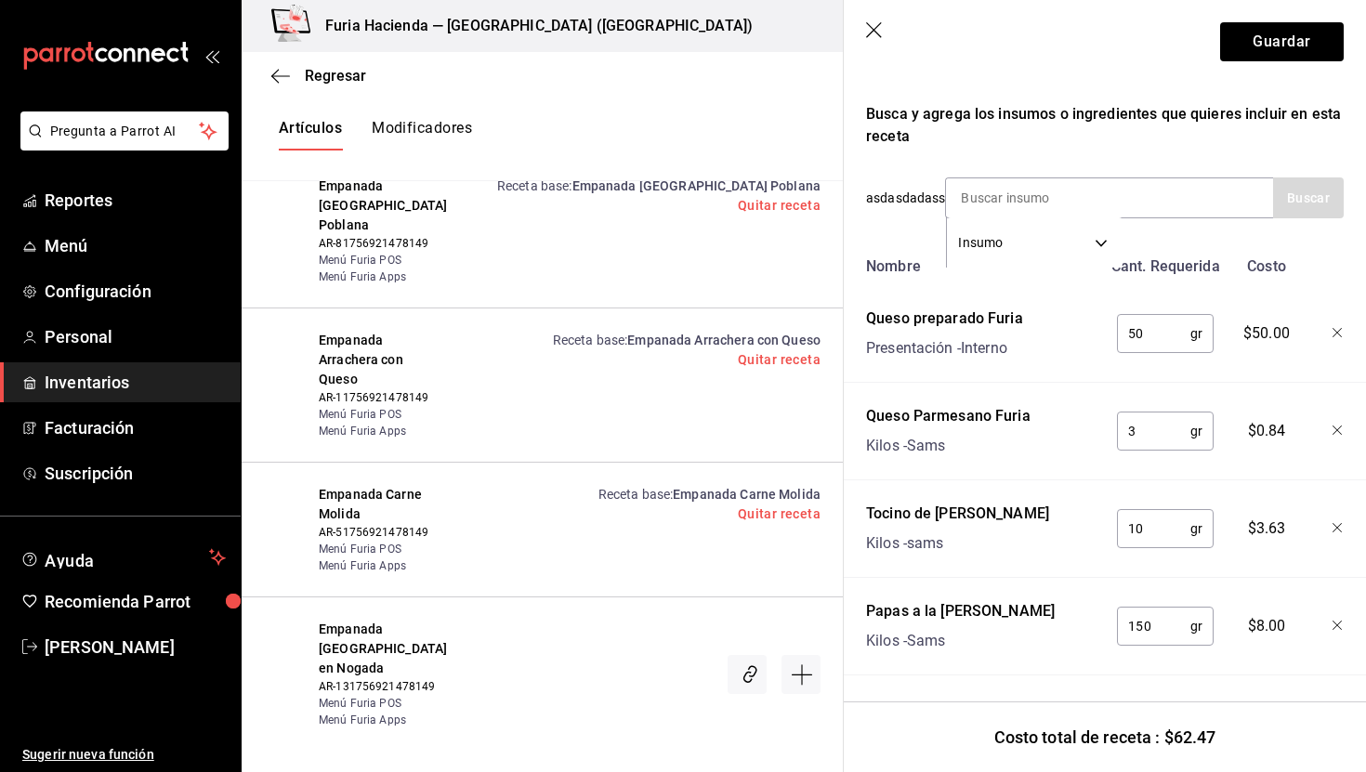
scroll to position [2628, 0]
click at [875, 30] on icon "button" at bounding box center [874, 30] width 16 height 16
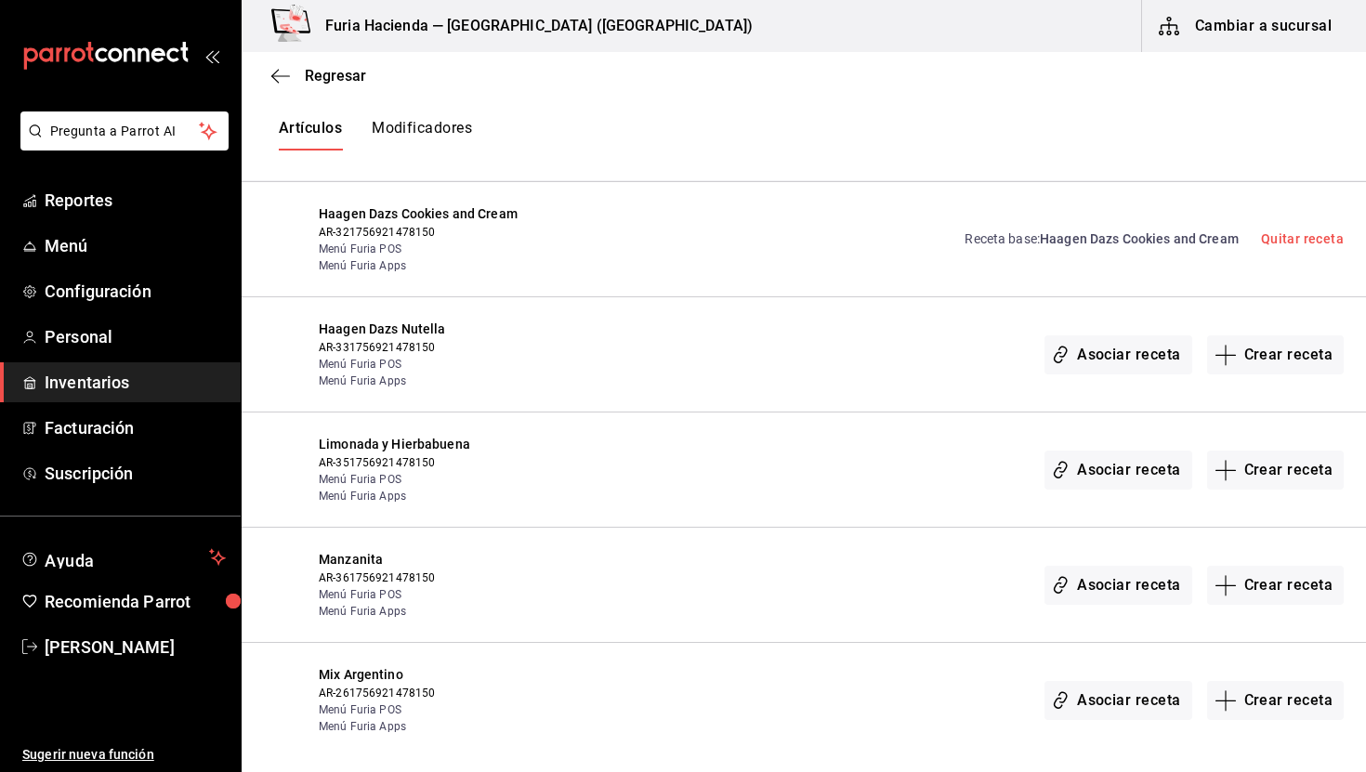
scroll to position [3920, 0]
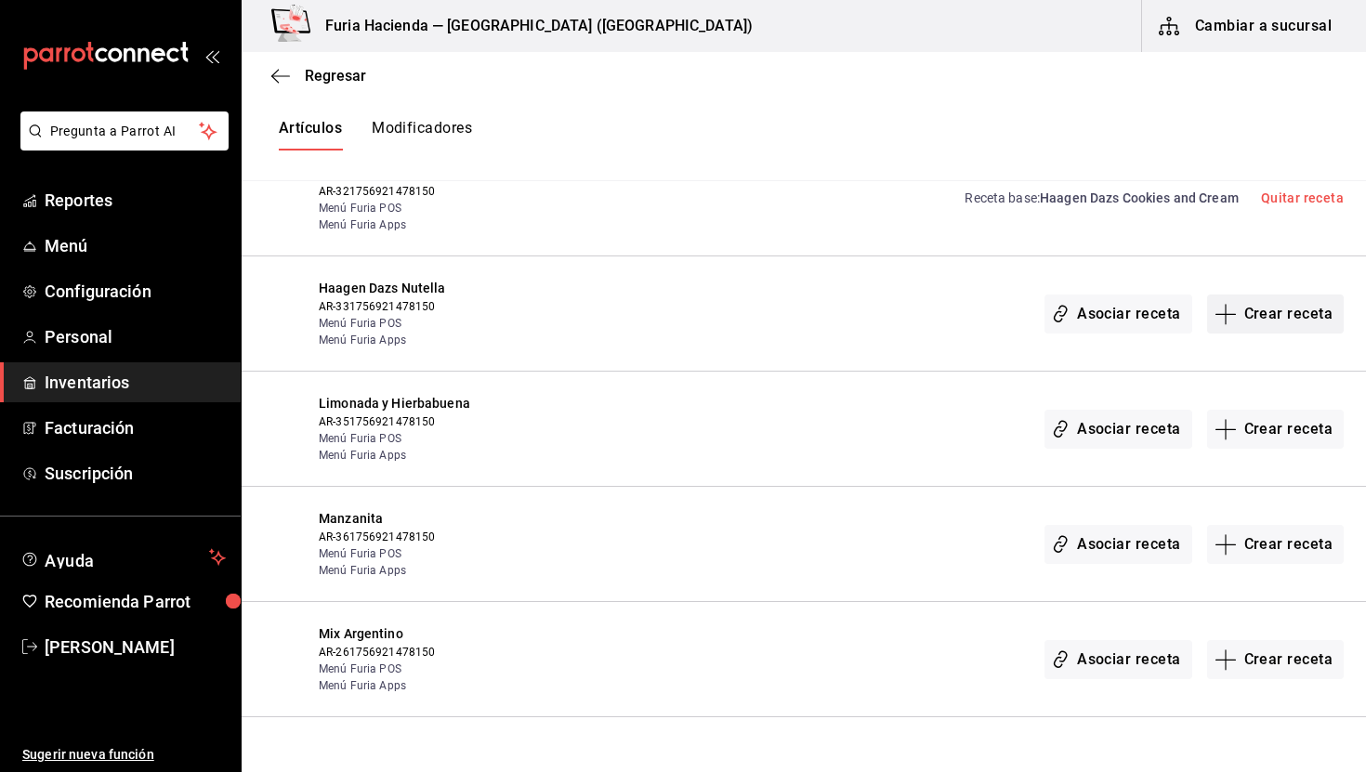
click at [1247, 295] on button "Crear receta" at bounding box center [1277, 314] width 138 height 39
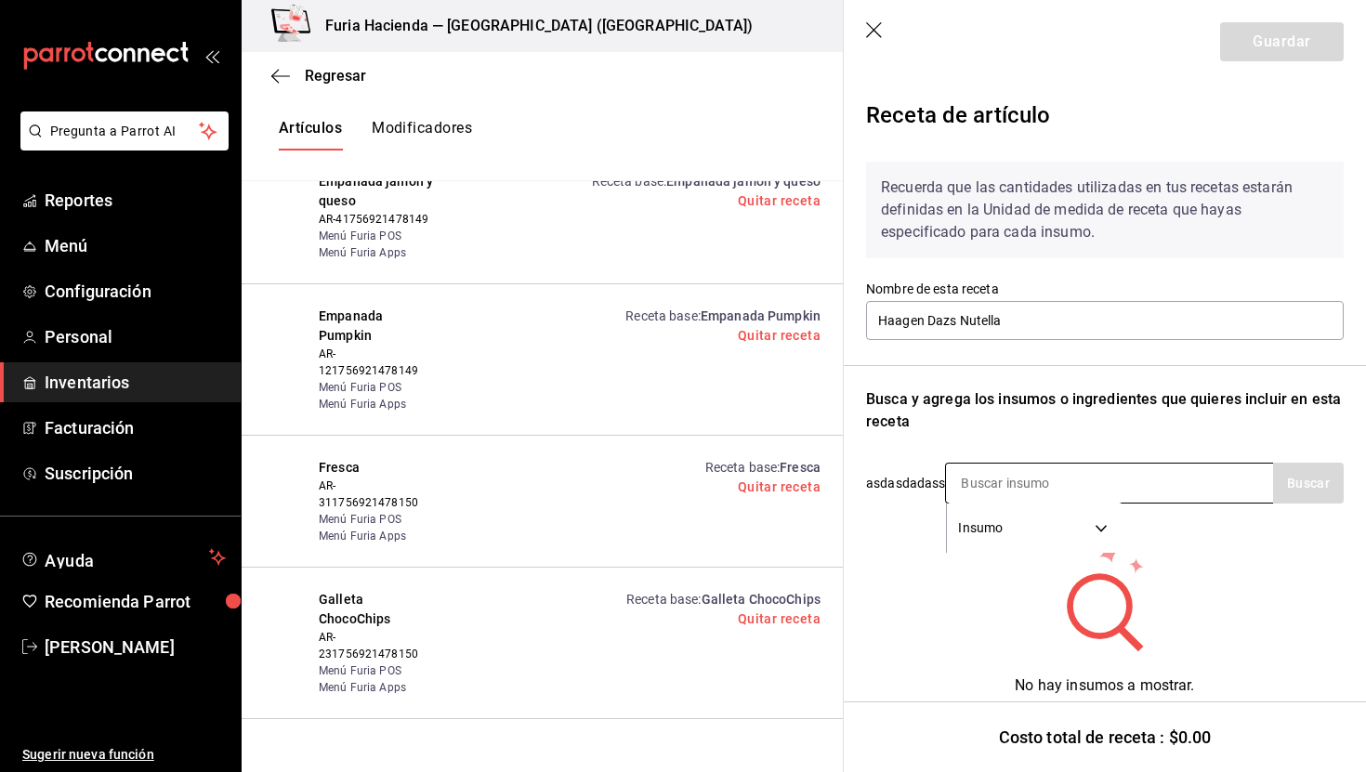
click at [1008, 469] on input at bounding box center [1039, 483] width 186 height 39
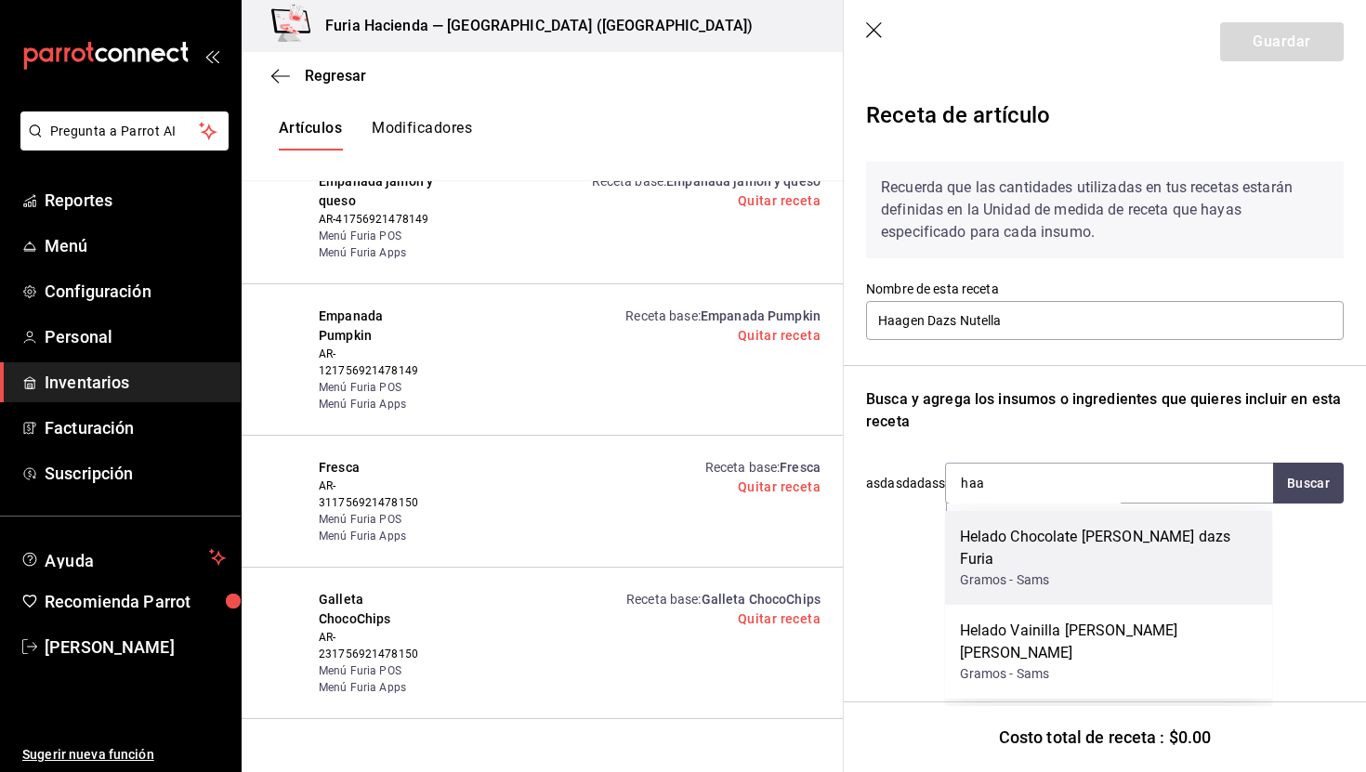
click at [1127, 521] on div "Helado Chocolate haagen dazs Furia Gramos - Sams" at bounding box center [1109, 558] width 328 height 94
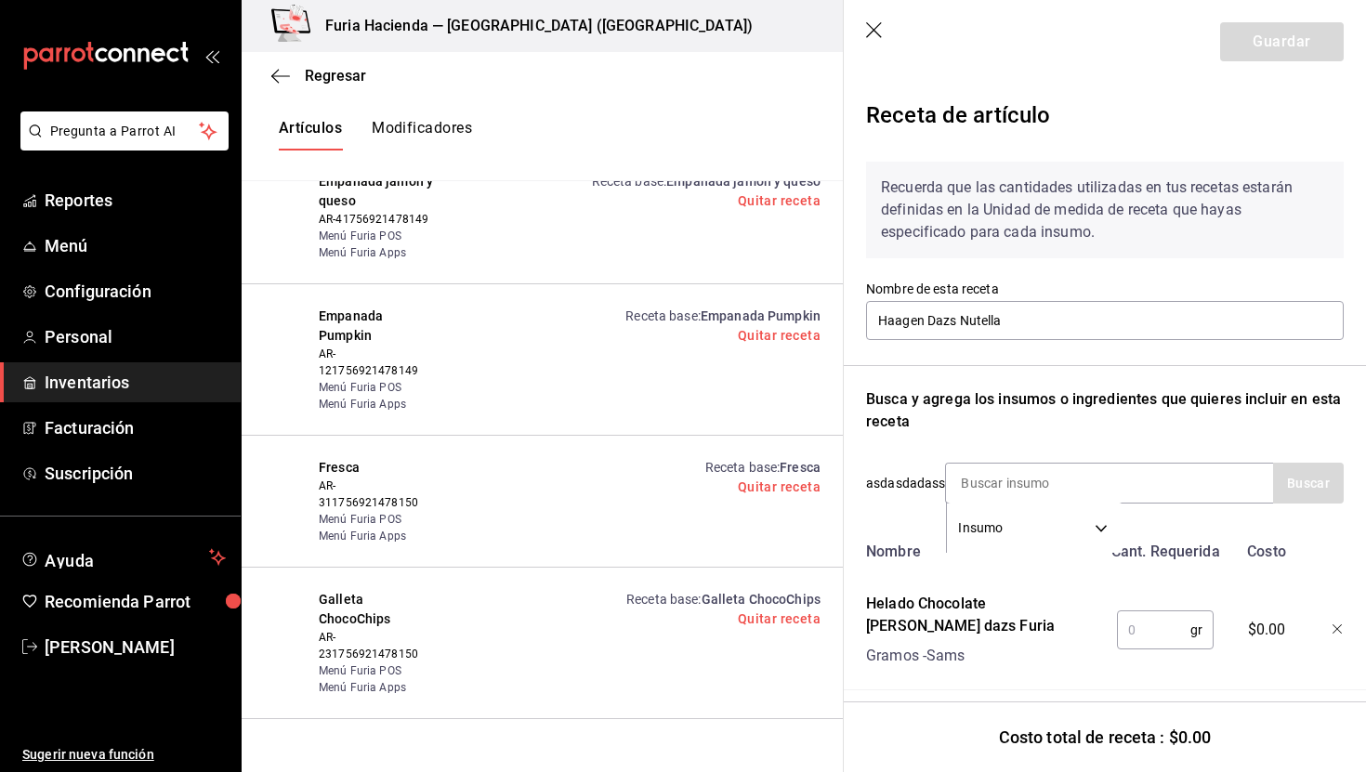
click at [1149, 613] on input "text" at bounding box center [1153, 630] width 73 height 37
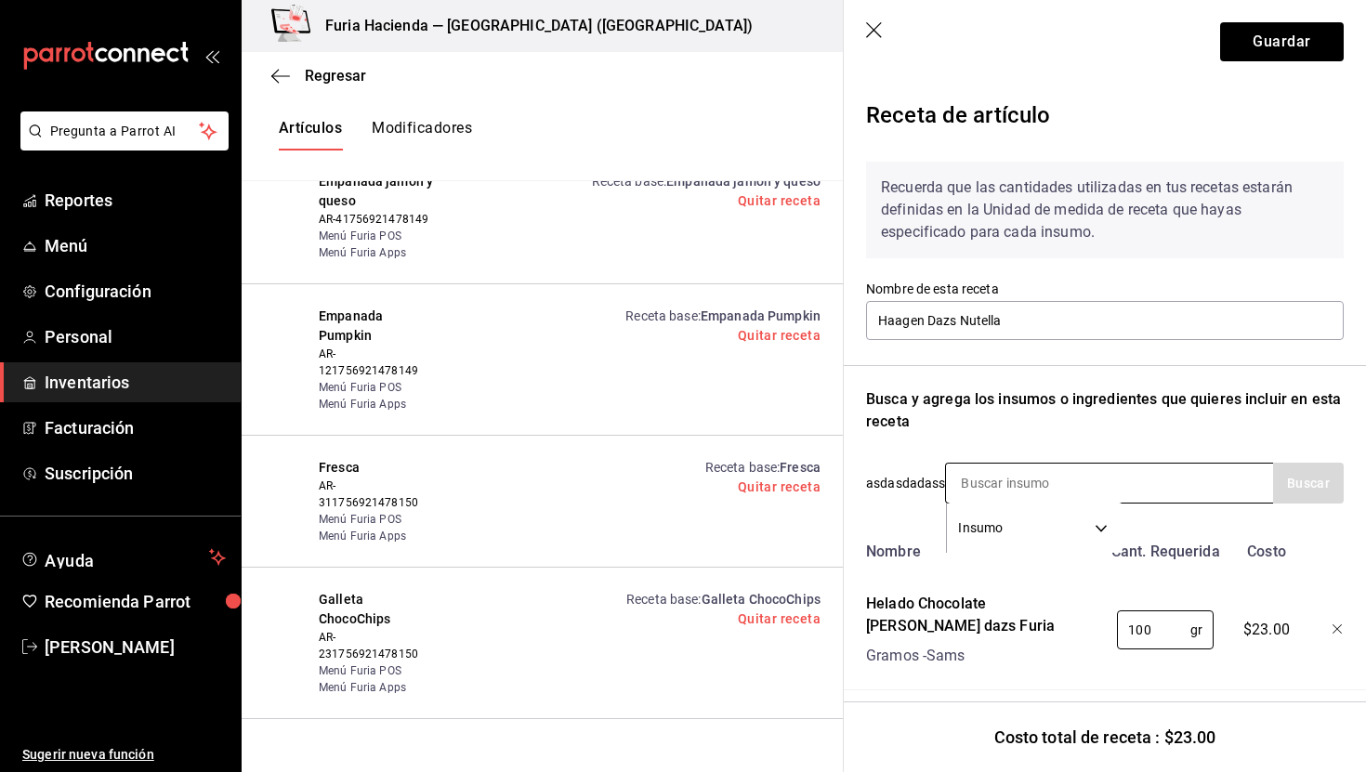
scroll to position [15, 0]
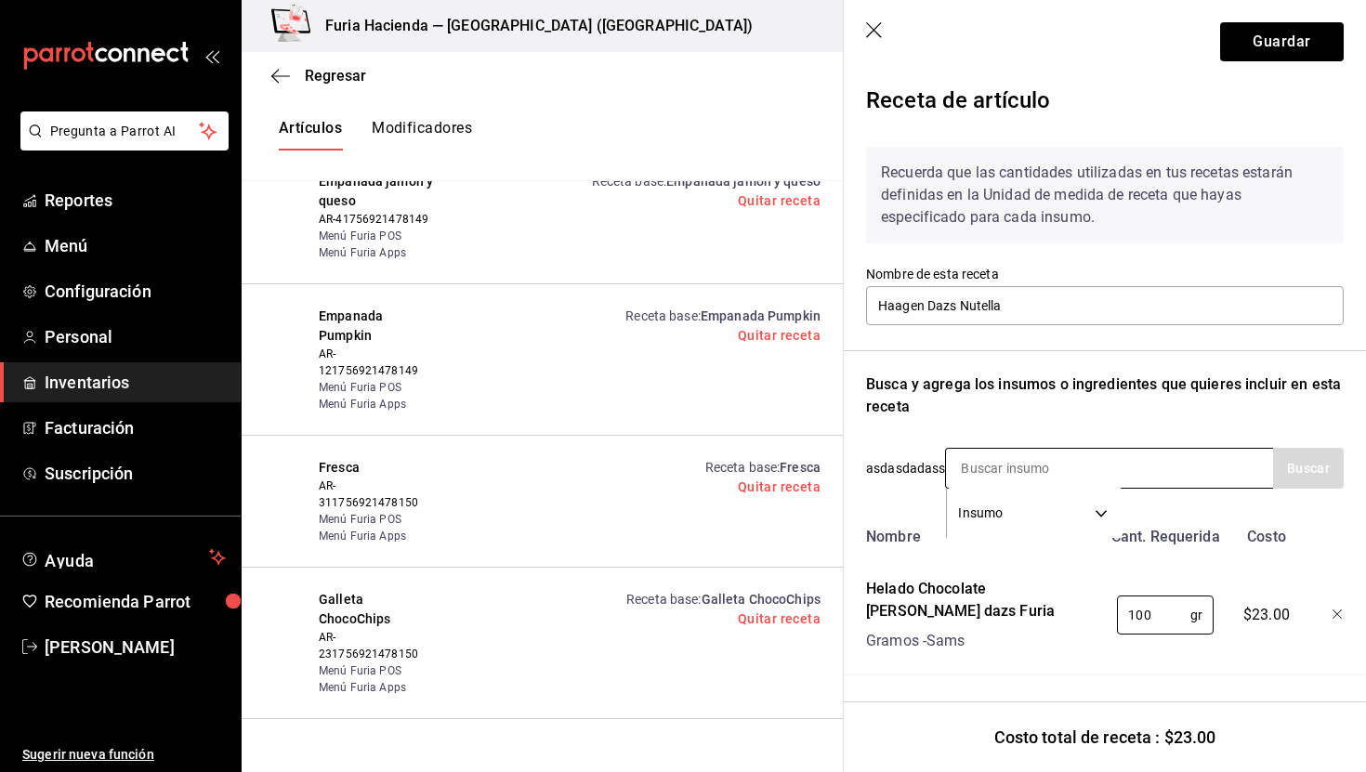
click at [1042, 468] on input at bounding box center [1039, 468] width 186 height 39
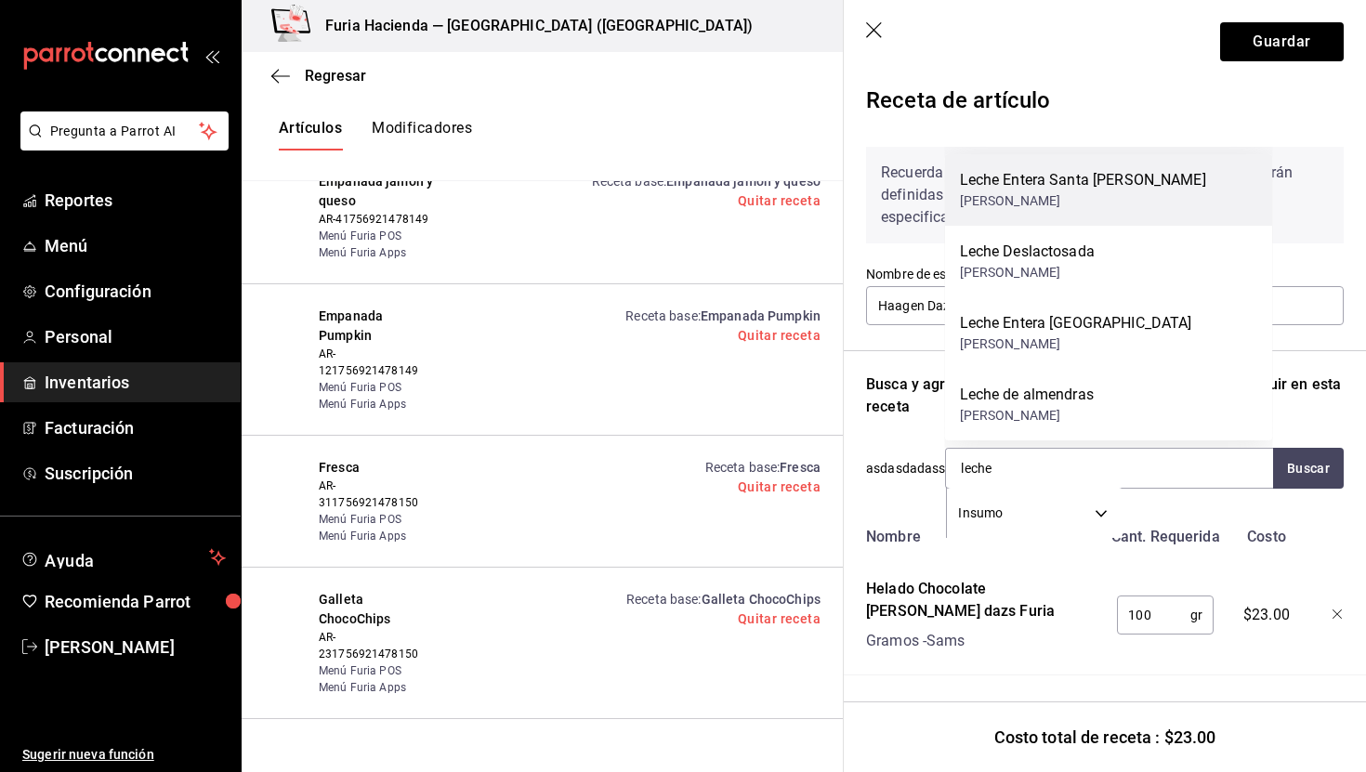
click at [1089, 220] on div "Leche Entera Santa Clara Furia Litros - Sams" at bounding box center [1109, 190] width 328 height 72
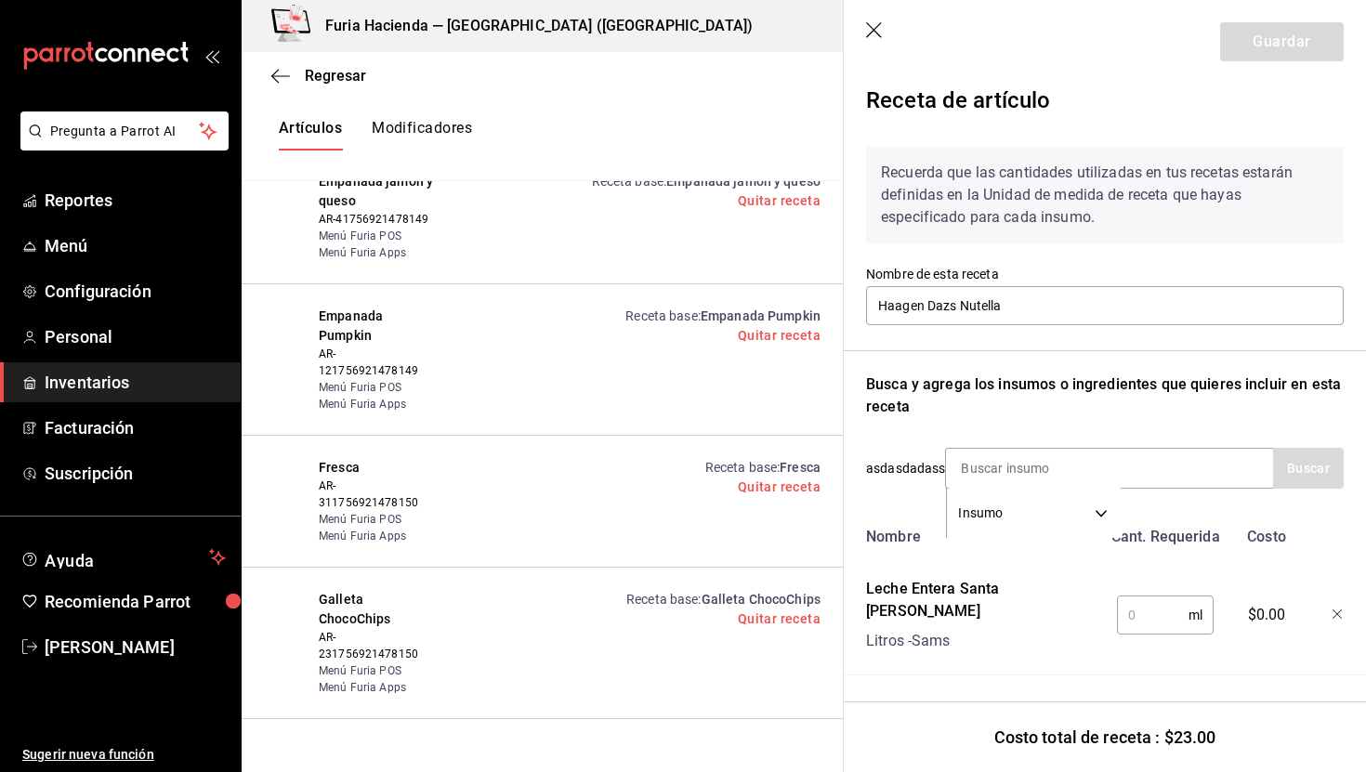
click at [1148, 598] on input "text" at bounding box center [1153, 615] width 72 height 37
click at [995, 473] on input at bounding box center [1039, 468] width 186 height 39
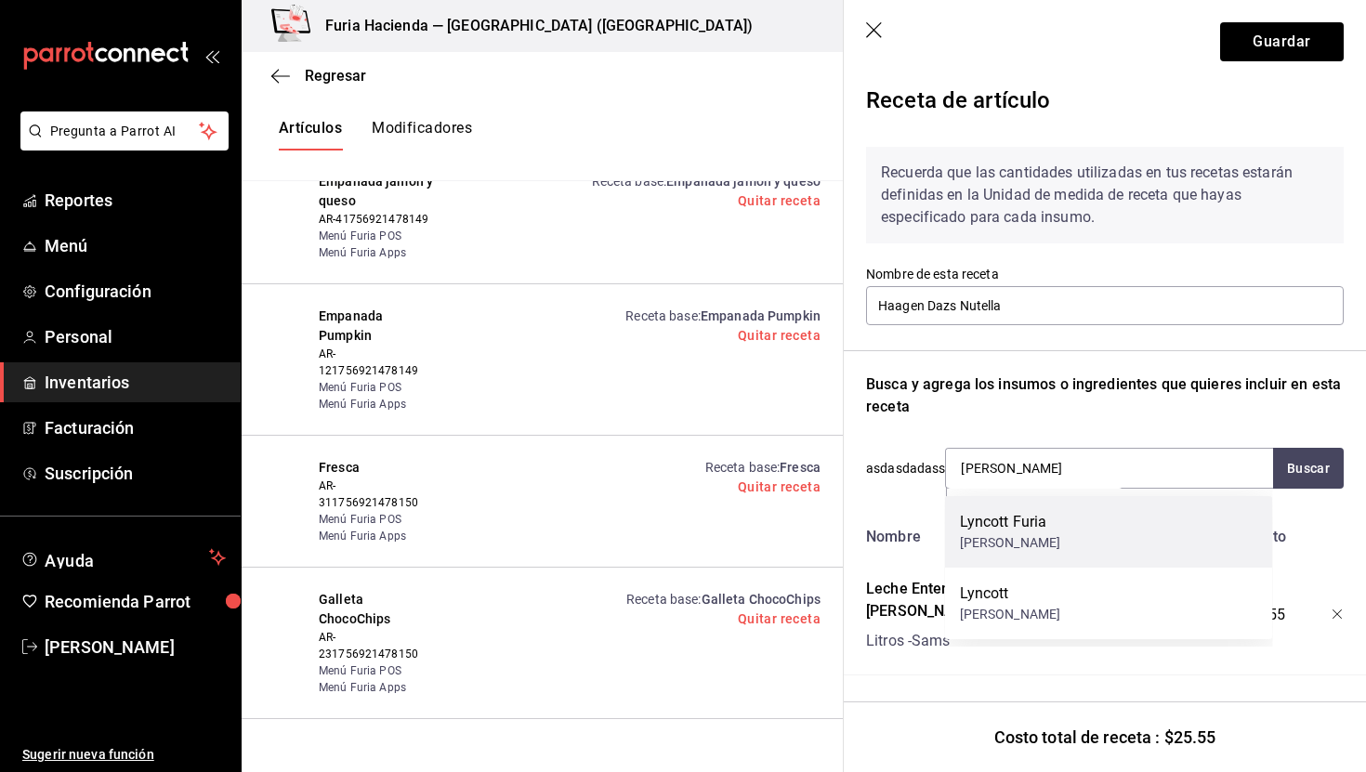
click at [1101, 541] on div "Lyncott Furia Litros - Sams" at bounding box center [1109, 532] width 328 height 72
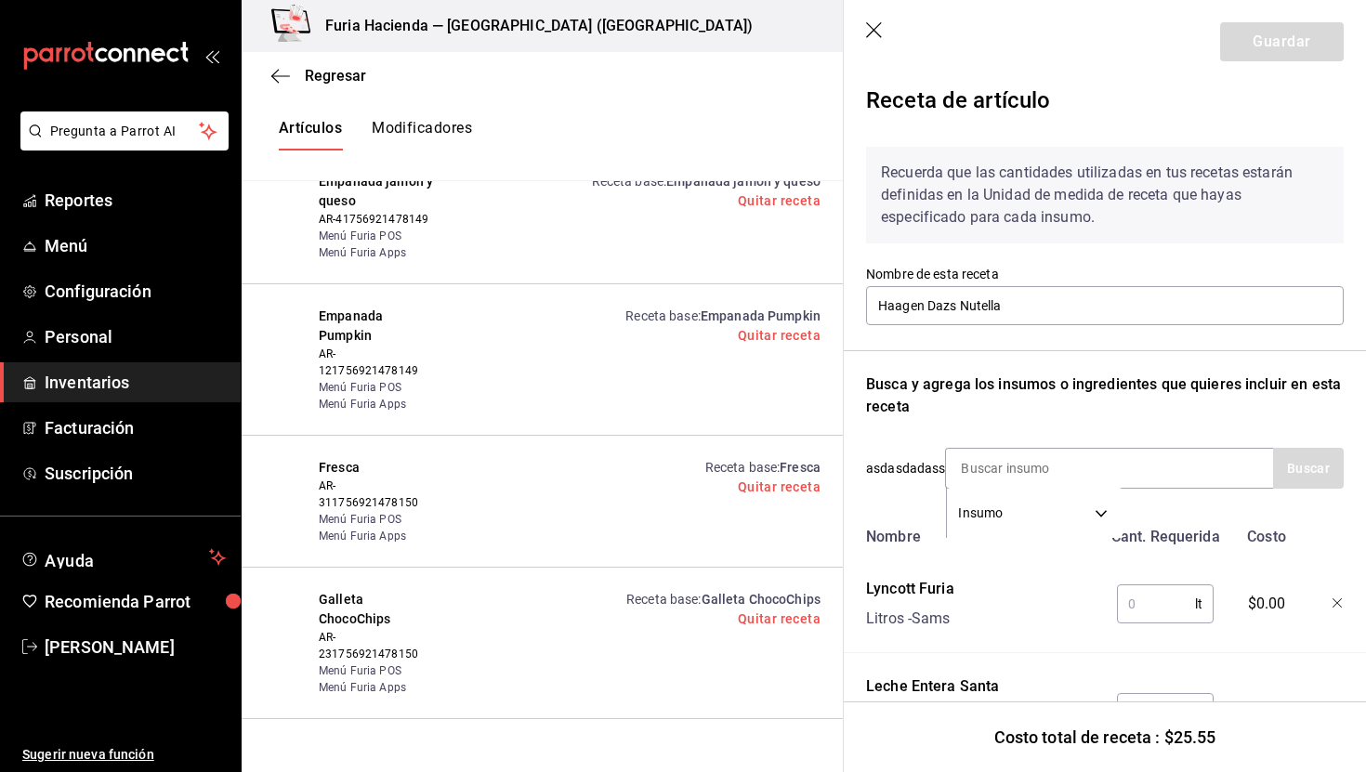
click at [1155, 599] on input "text" at bounding box center [1156, 604] width 78 height 37
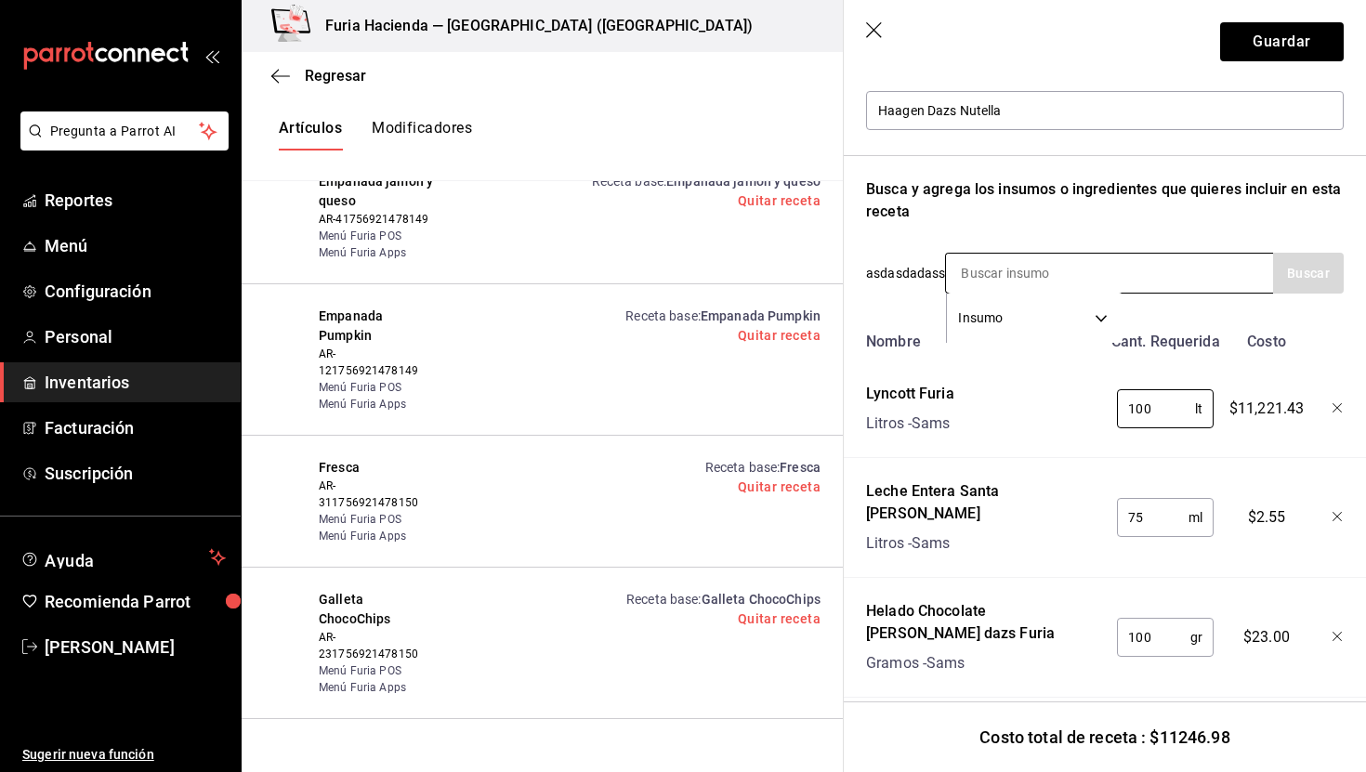
click at [1028, 263] on input at bounding box center [1039, 273] width 186 height 39
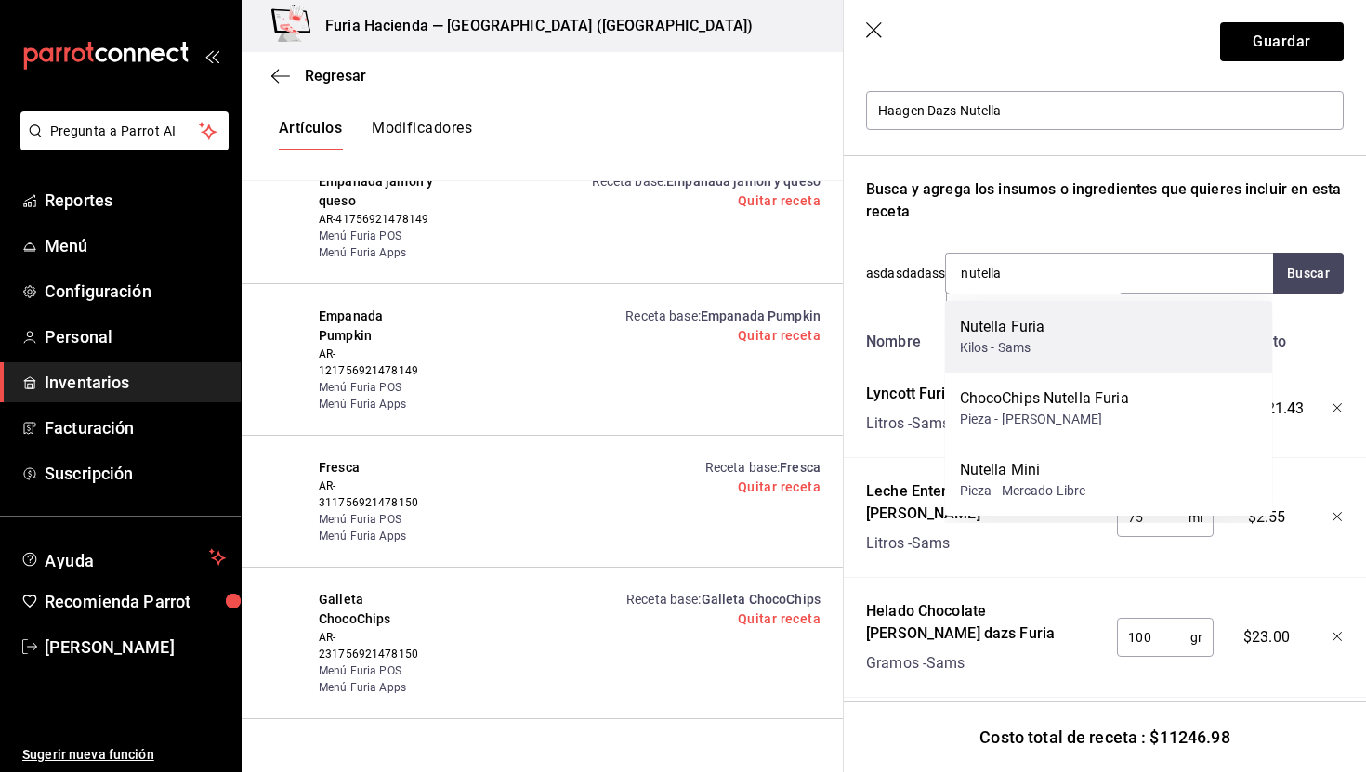
click at [1083, 337] on div "Nutella Furia Kilos - Sams" at bounding box center [1109, 337] width 328 height 72
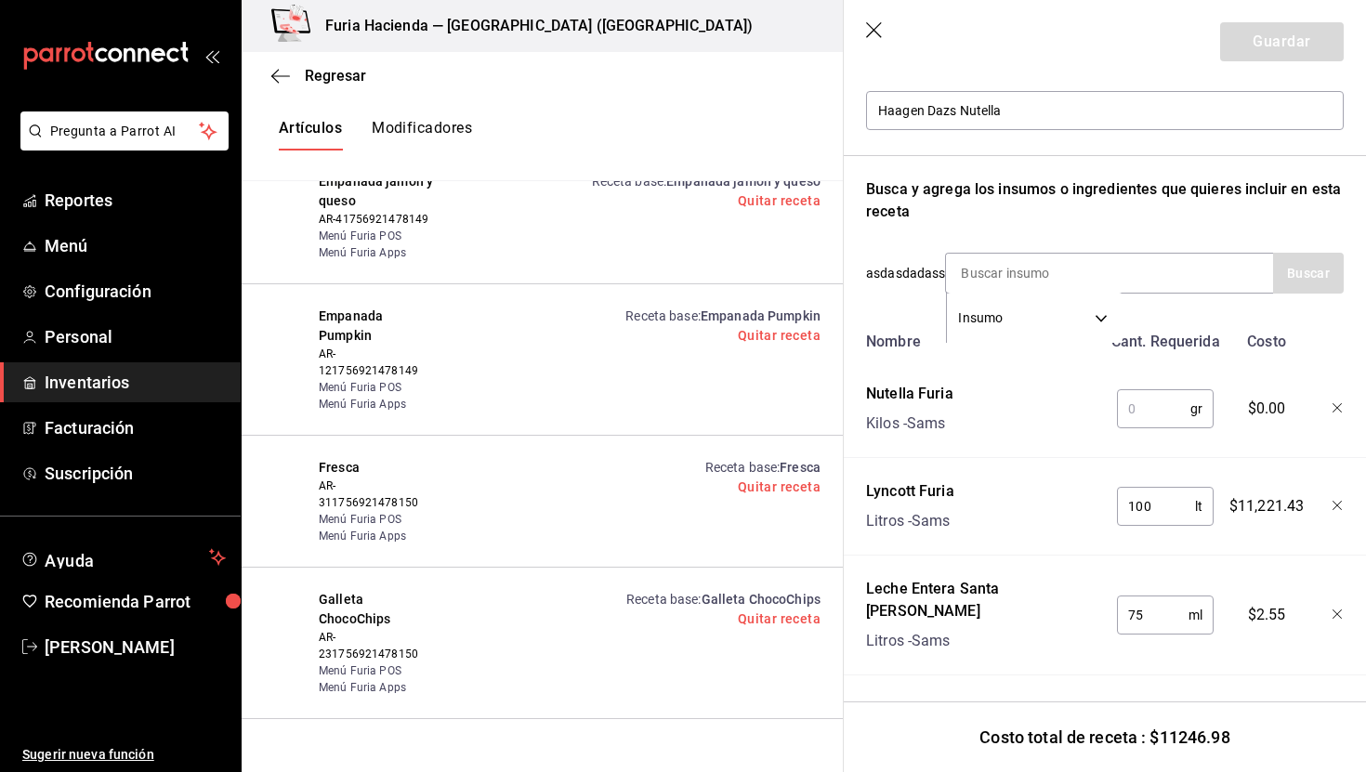
click at [1162, 400] on input "text" at bounding box center [1153, 408] width 73 height 37
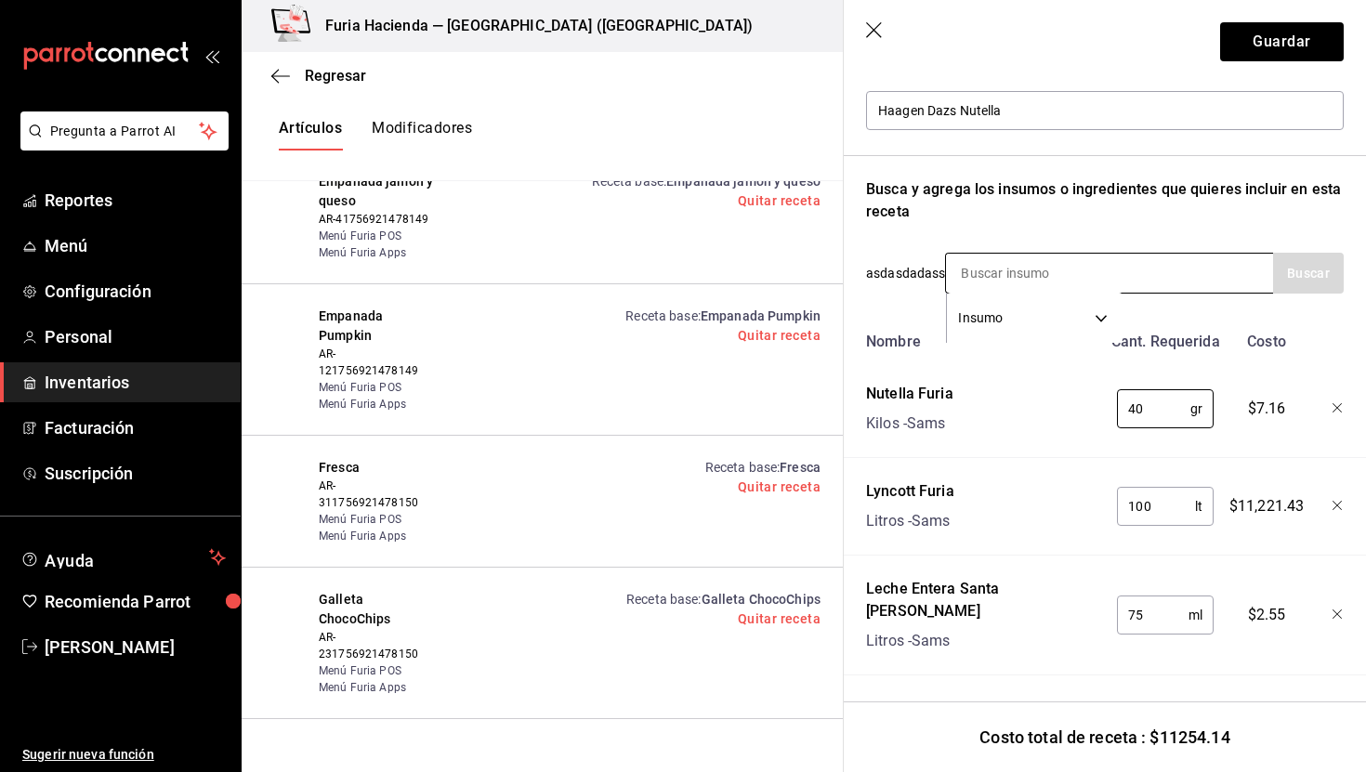
click at [1046, 279] on input at bounding box center [1039, 273] width 186 height 39
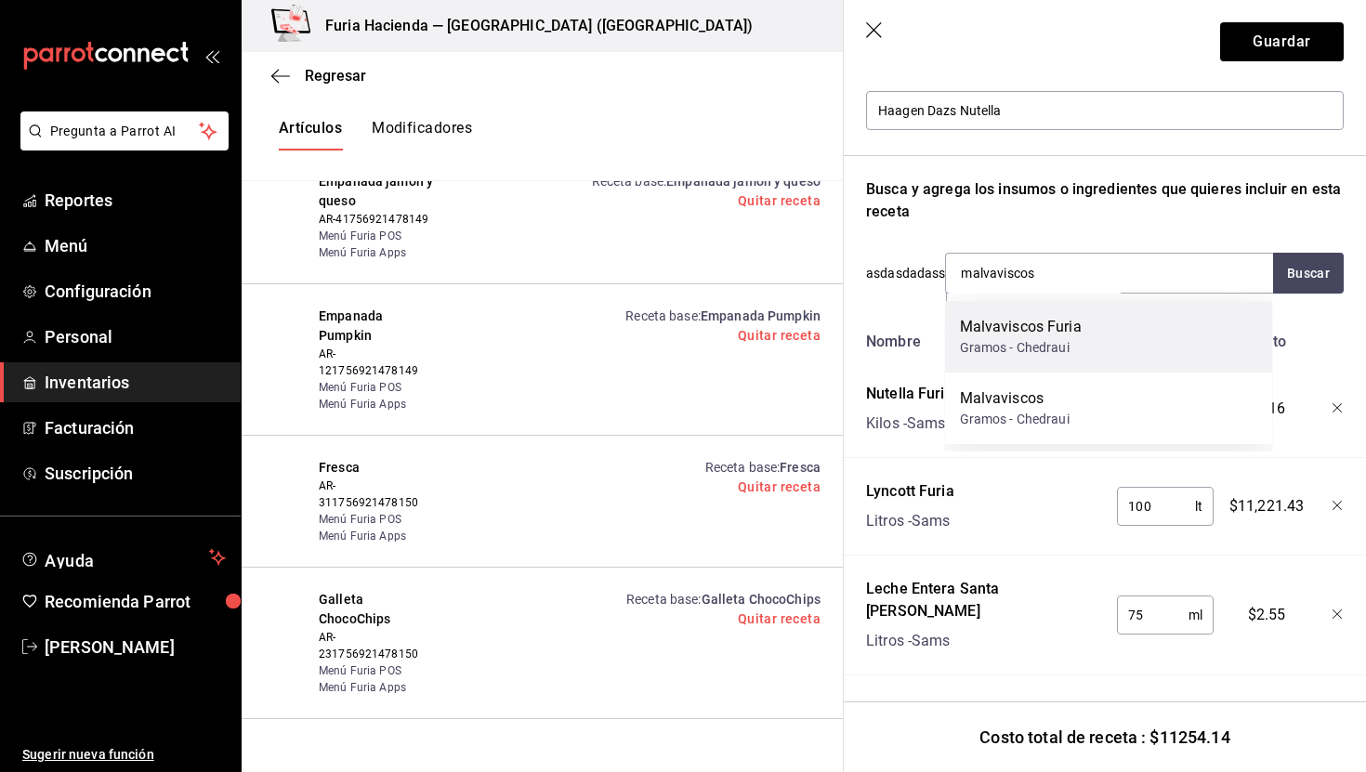
click at [1090, 342] on div "Malvaviscos Furia Gramos - Chedraui" at bounding box center [1109, 337] width 328 height 72
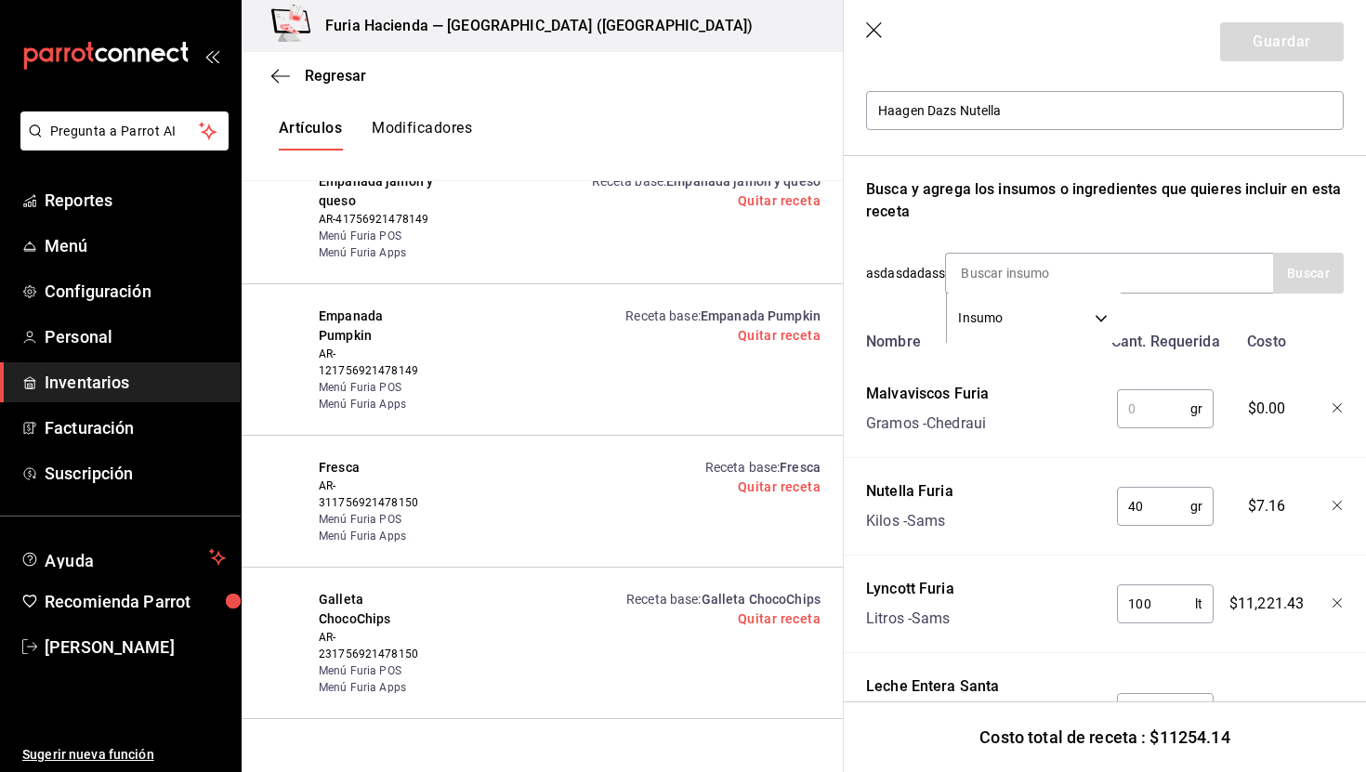
click at [1160, 408] on input "text" at bounding box center [1153, 408] width 73 height 37
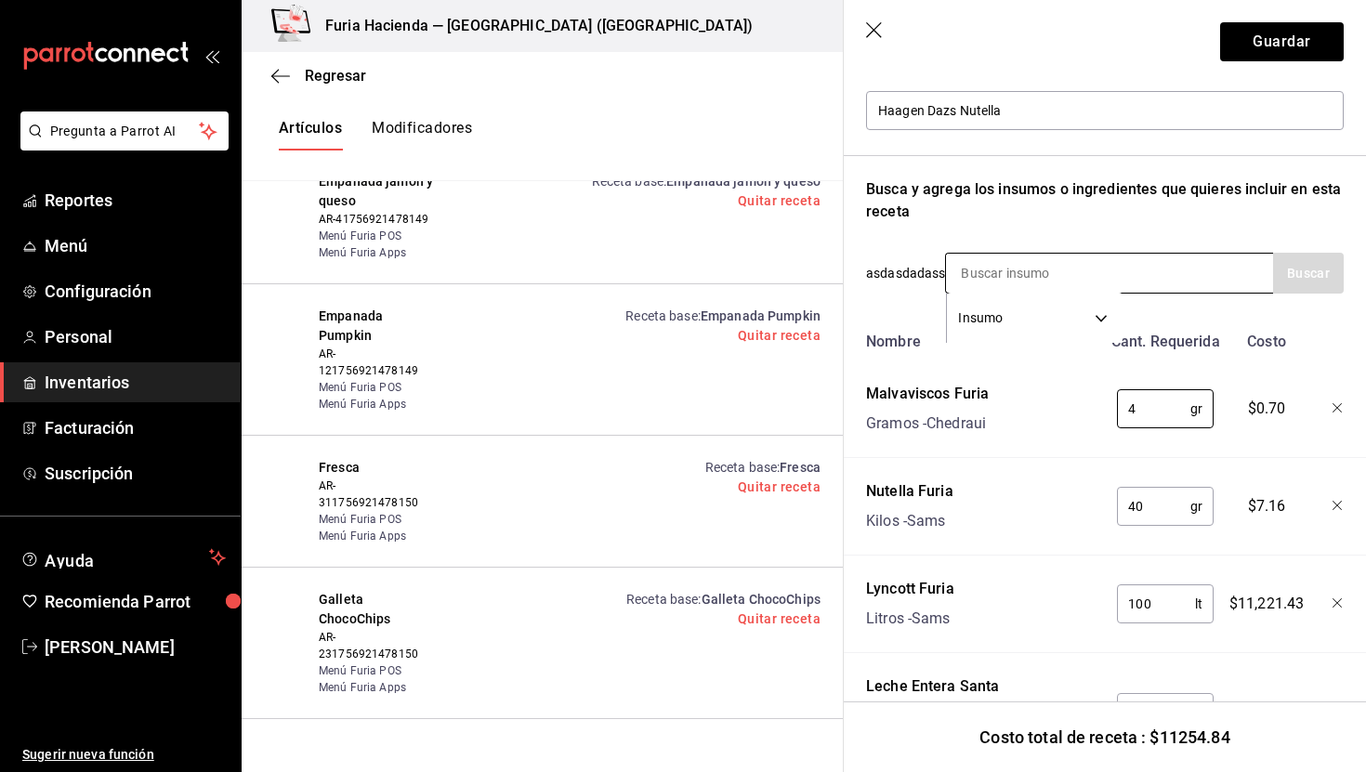
click at [972, 271] on input at bounding box center [1039, 273] width 186 height 39
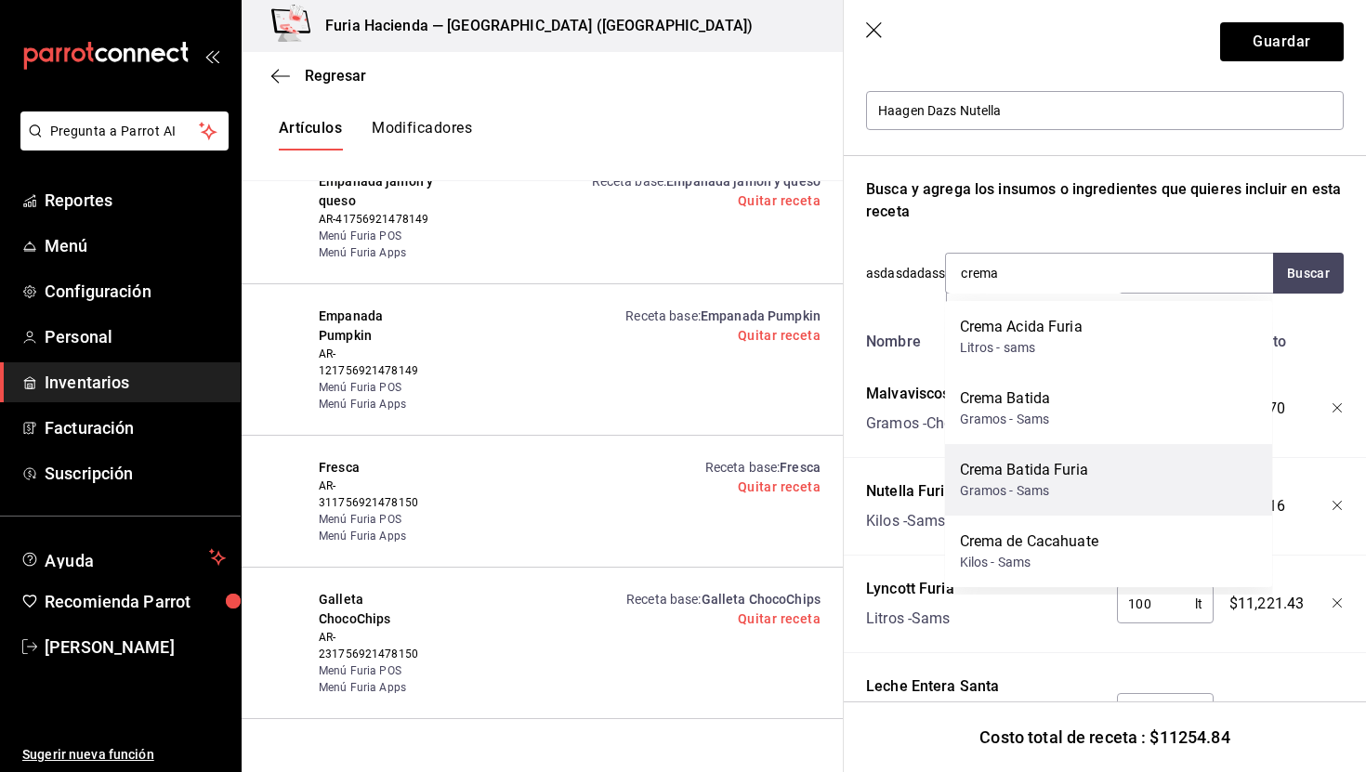
click at [1065, 475] on div "Crema Batida Furia" at bounding box center [1024, 470] width 128 height 22
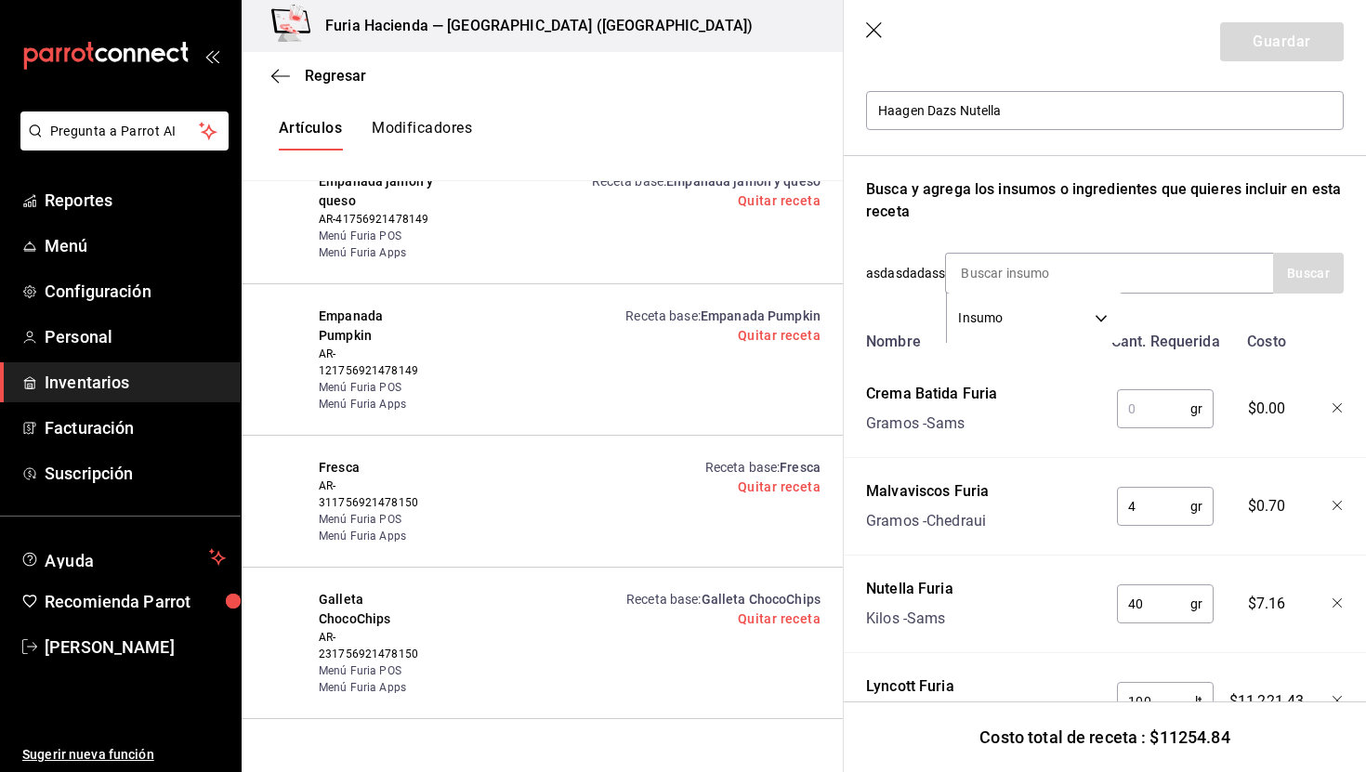
click at [1144, 410] on input "text" at bounding box center [1153, 408] width 73 height 37
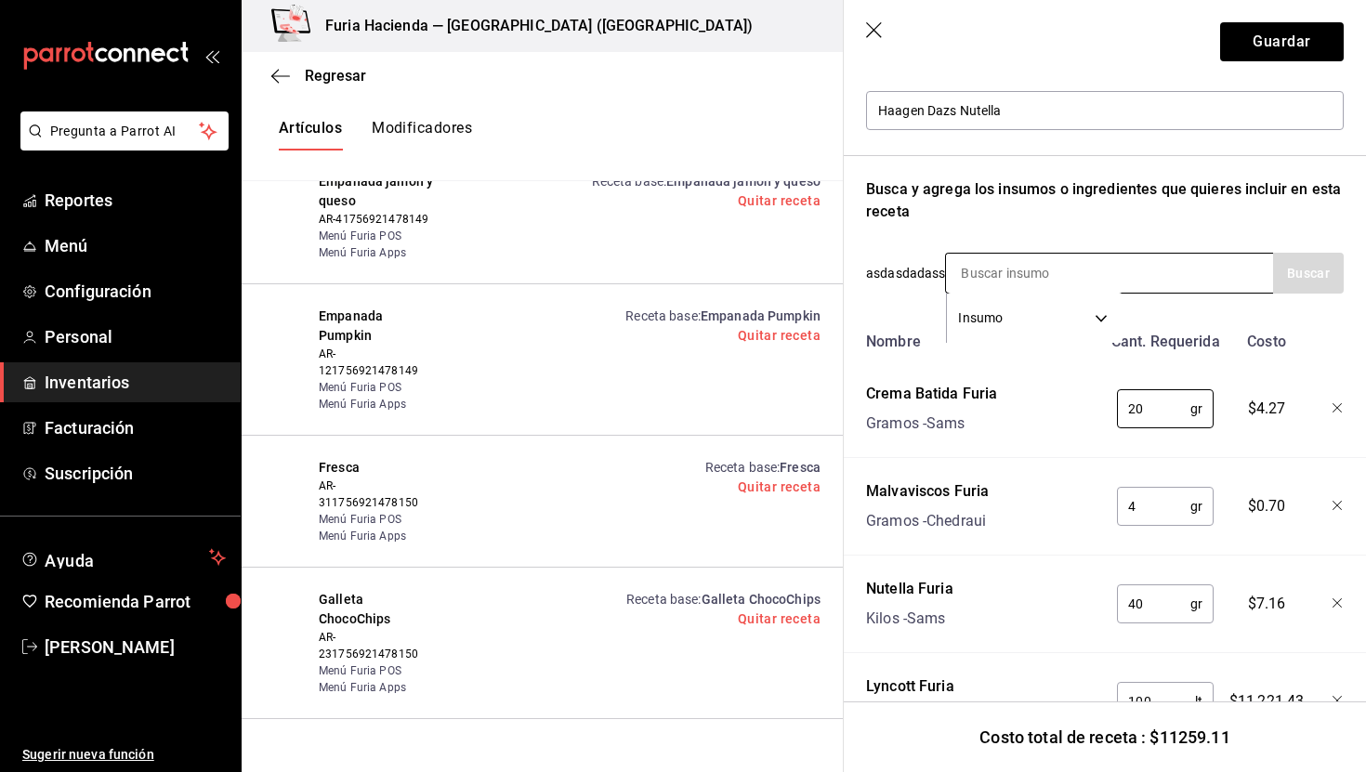
click at [994, 265] on input at bounding box center [1039, 273] width 186 height 39
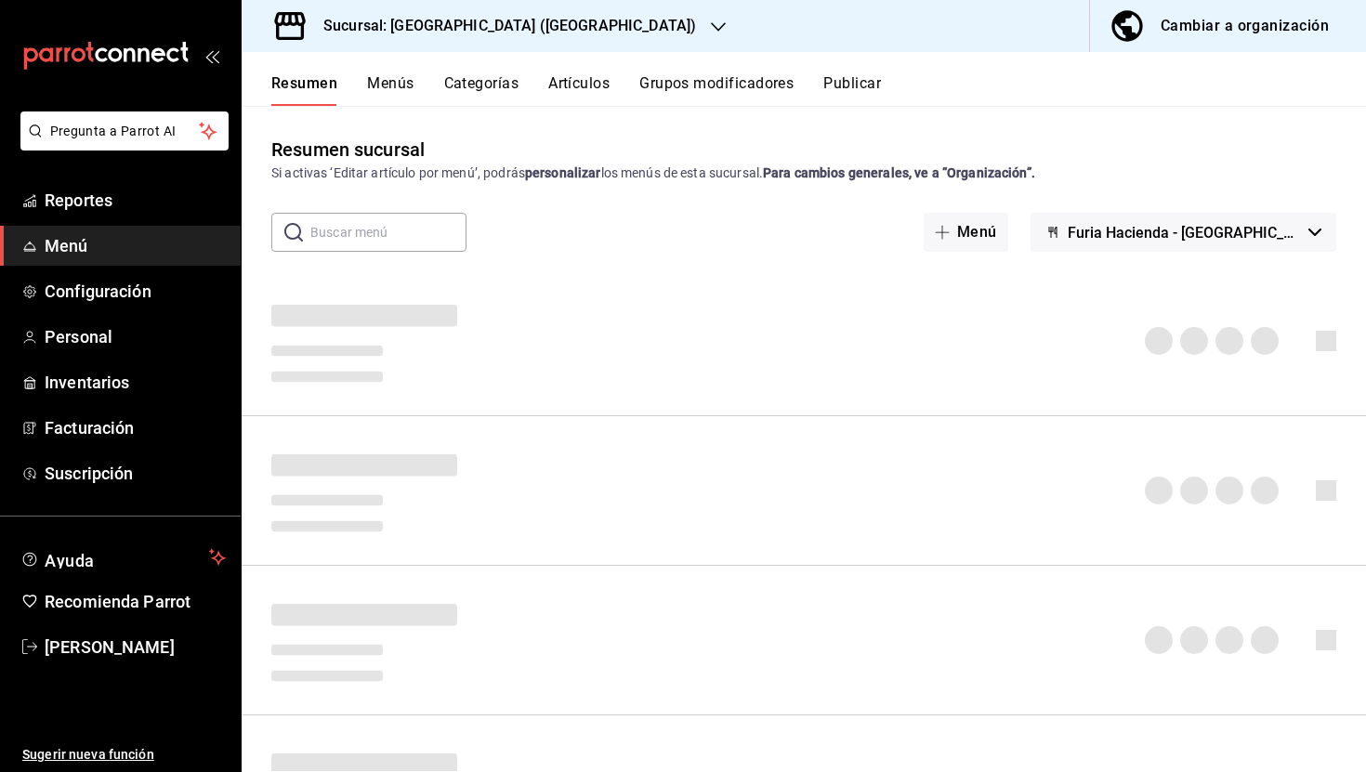
click at [393, 82] on button "Menús" at bounding box center [390, 90] width 46 height 32
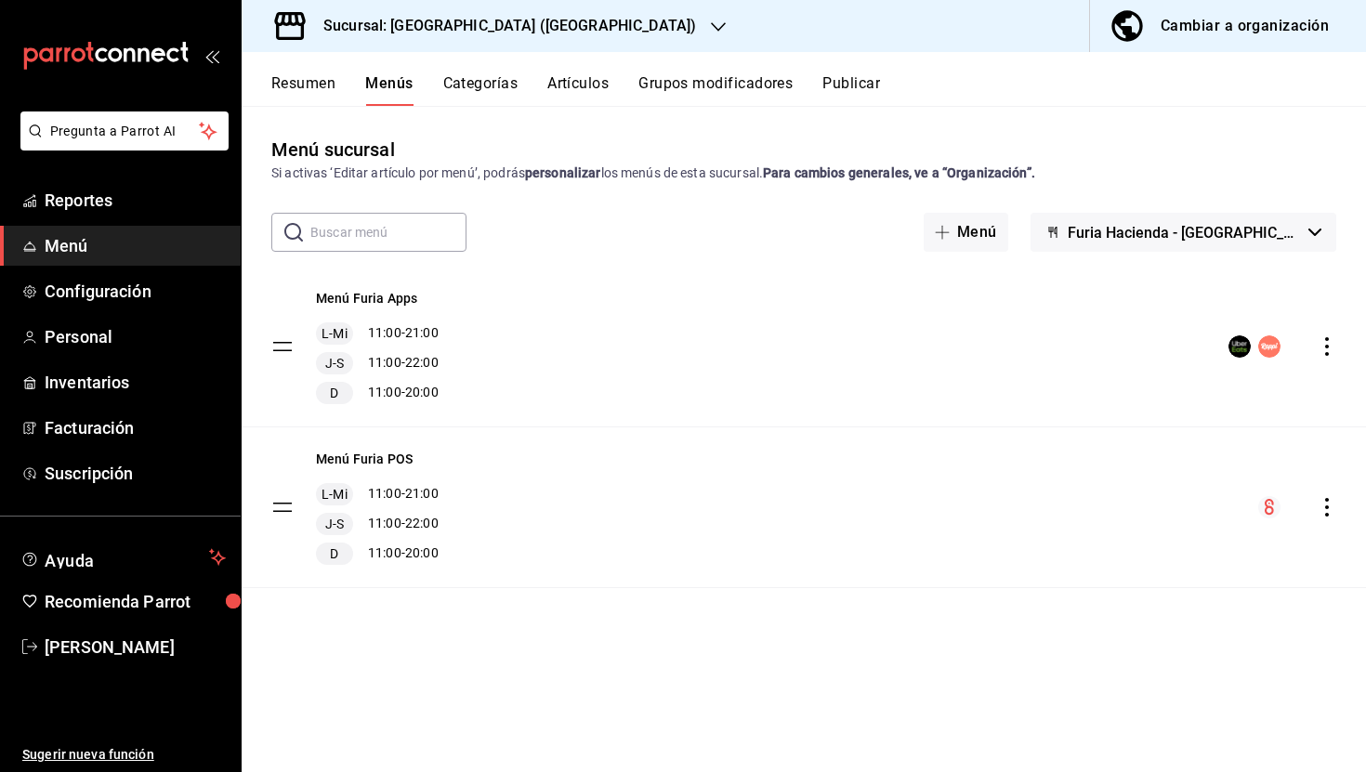
click at [307, 81] on button "Resumen" at bounding box center [303, 90] width 64 height 32
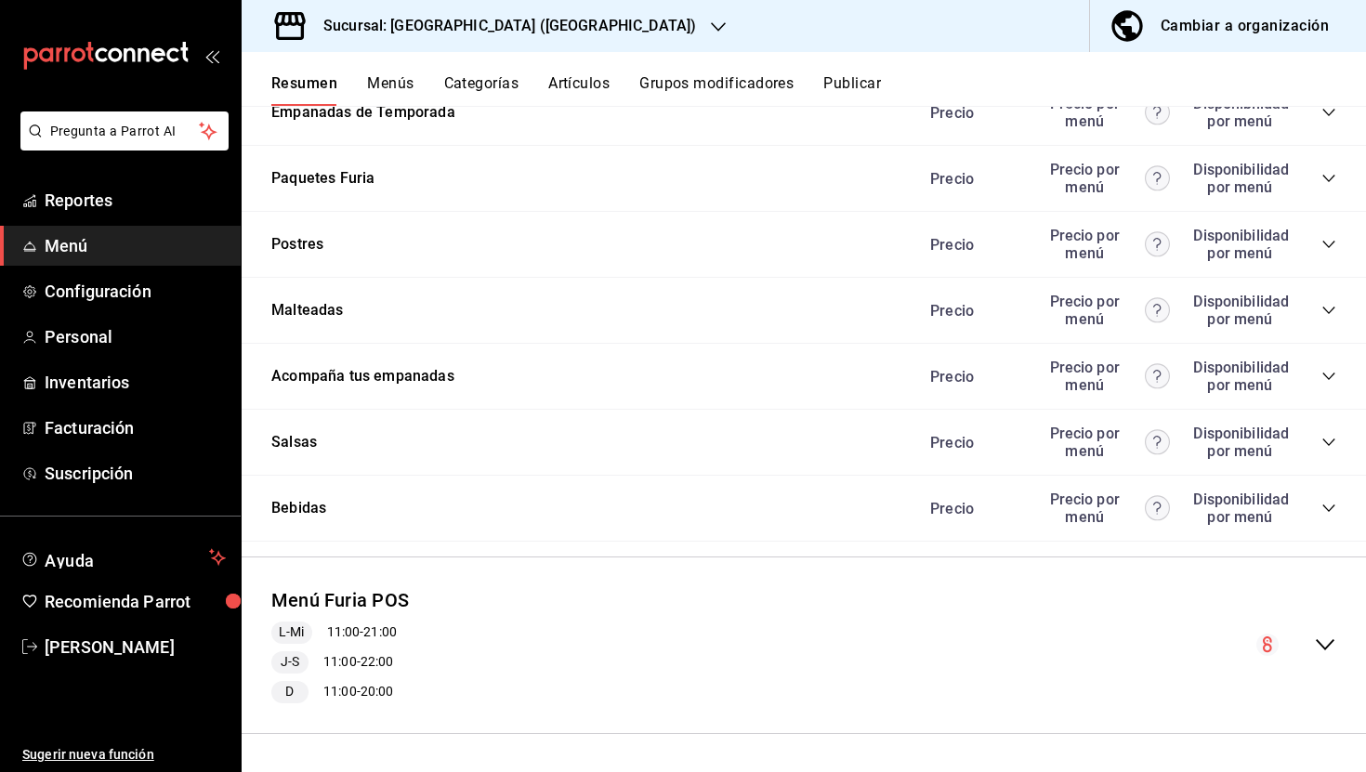
scroll to position [1281, 0]
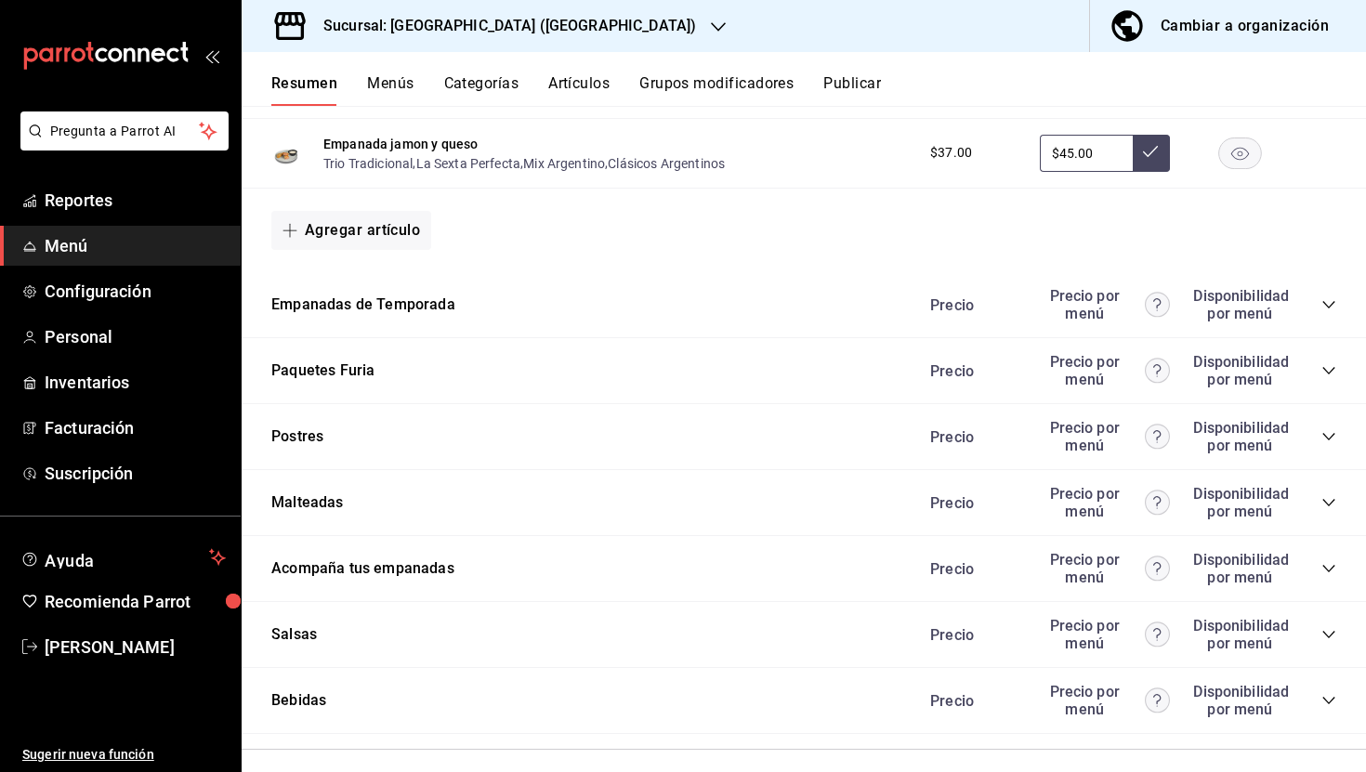
click at [1332, 630] on icon "collapse-category-row" at bounding box center [1329, 634] width 15 height 15
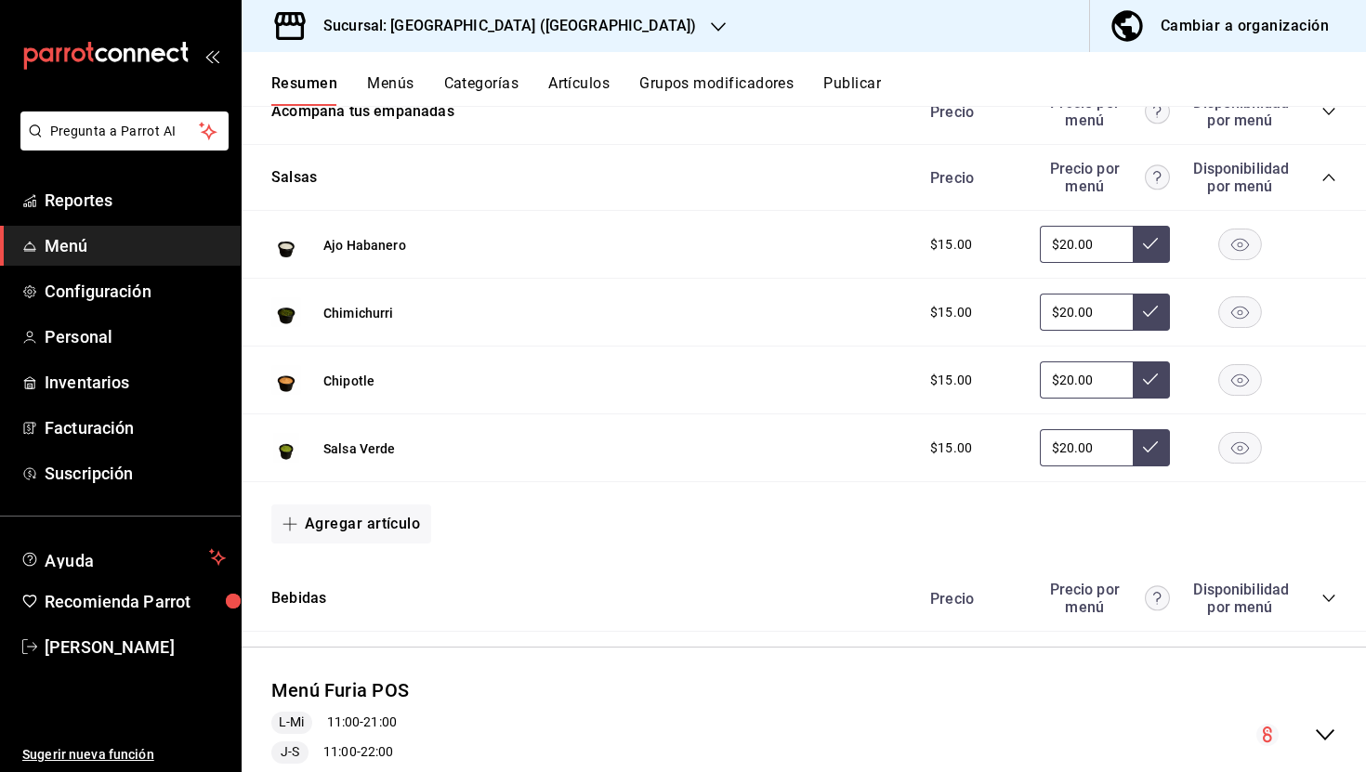
scroll to position [1742, 0]
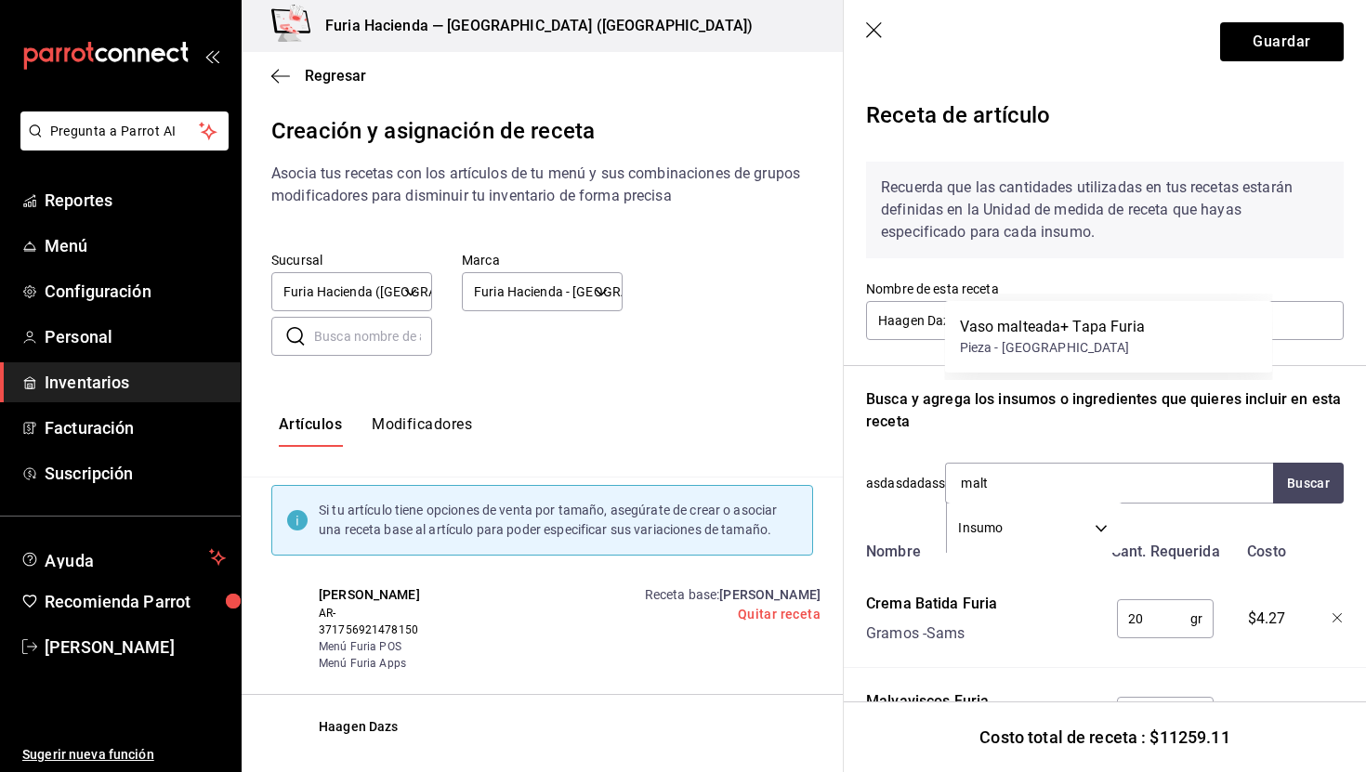
scroll to position [210, 0]
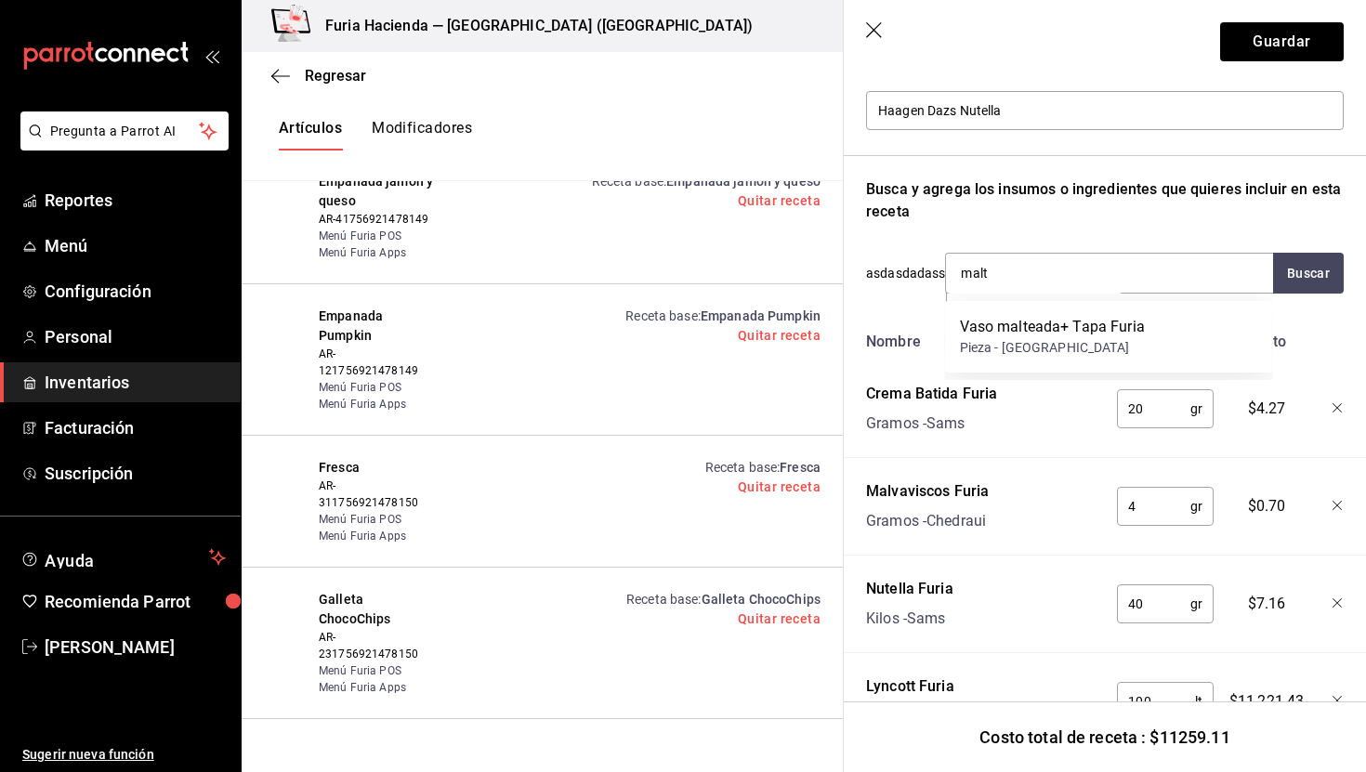
click at [988, 332] on div "Vaso malteada+ Tapa Furia" at bounding box center [1052, 327] width 185 height 22
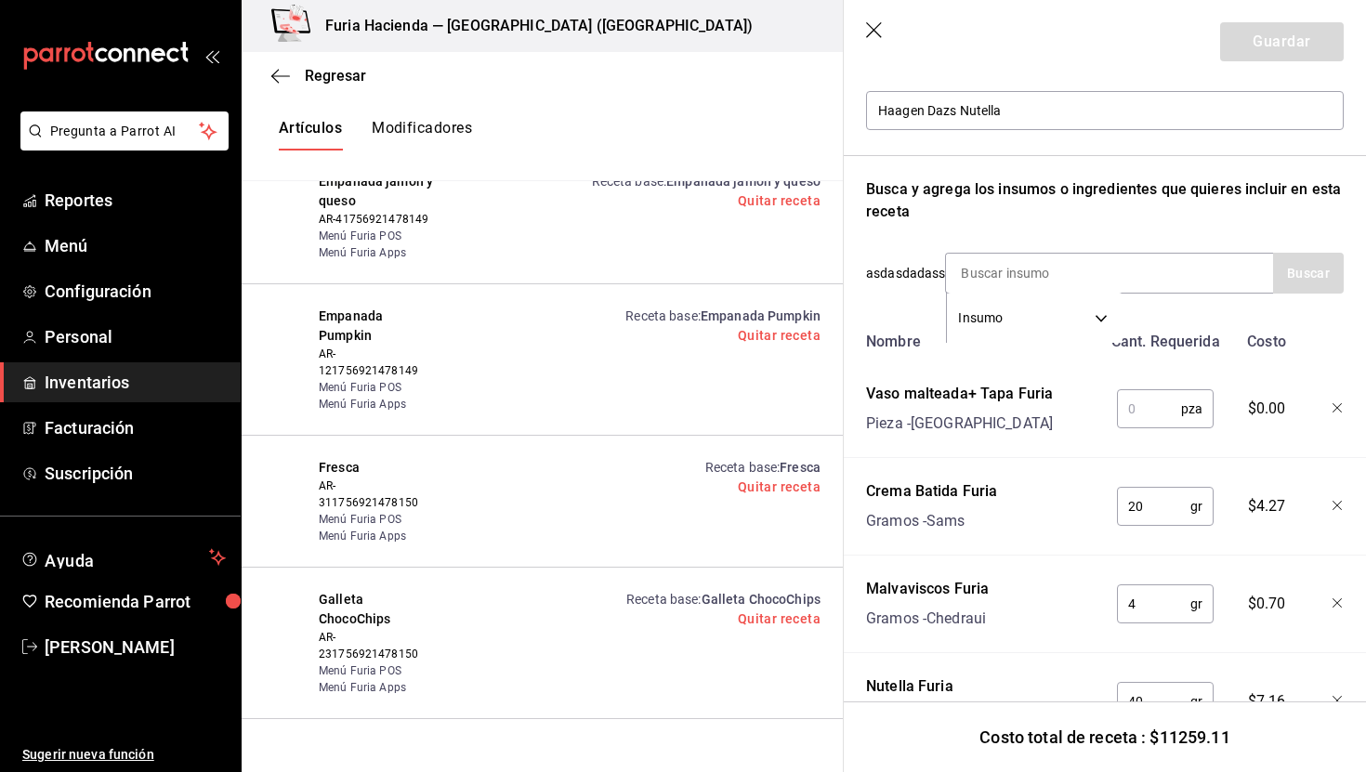
click at [1138, 404] on input "text" at bounding box center [1149, 408] width 64 height 37
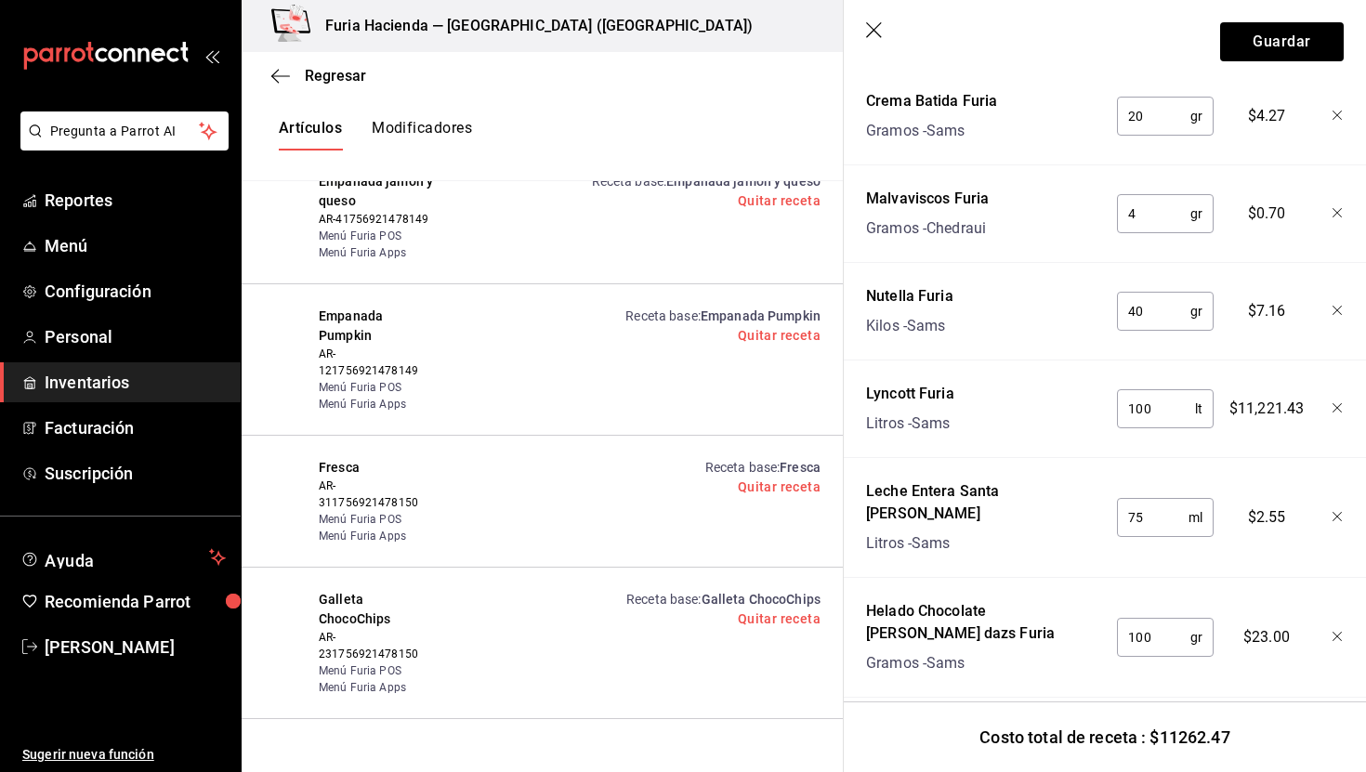
scroll to position [521, 0]
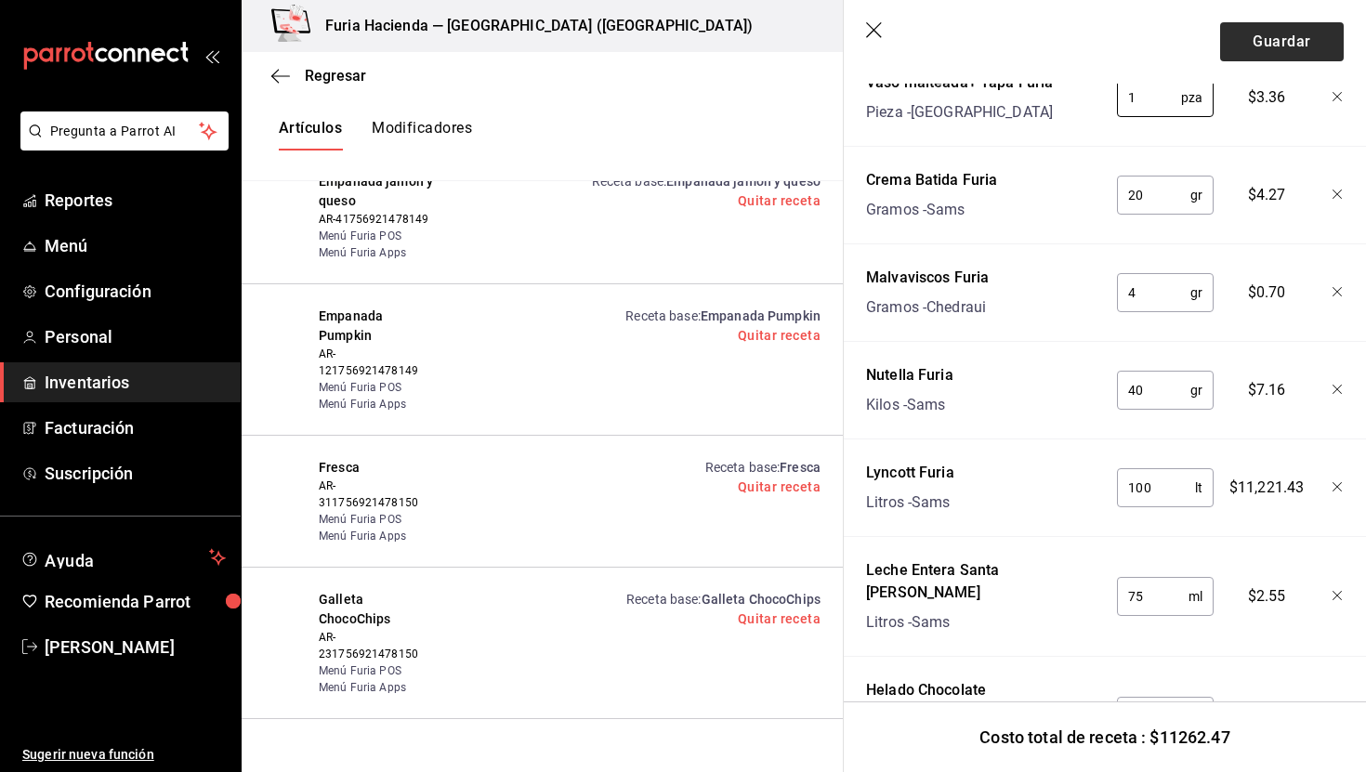
type input "1"
click at [1278, 42] on button "Guardar" at bounding box center [1283, 41] width 124 height 39
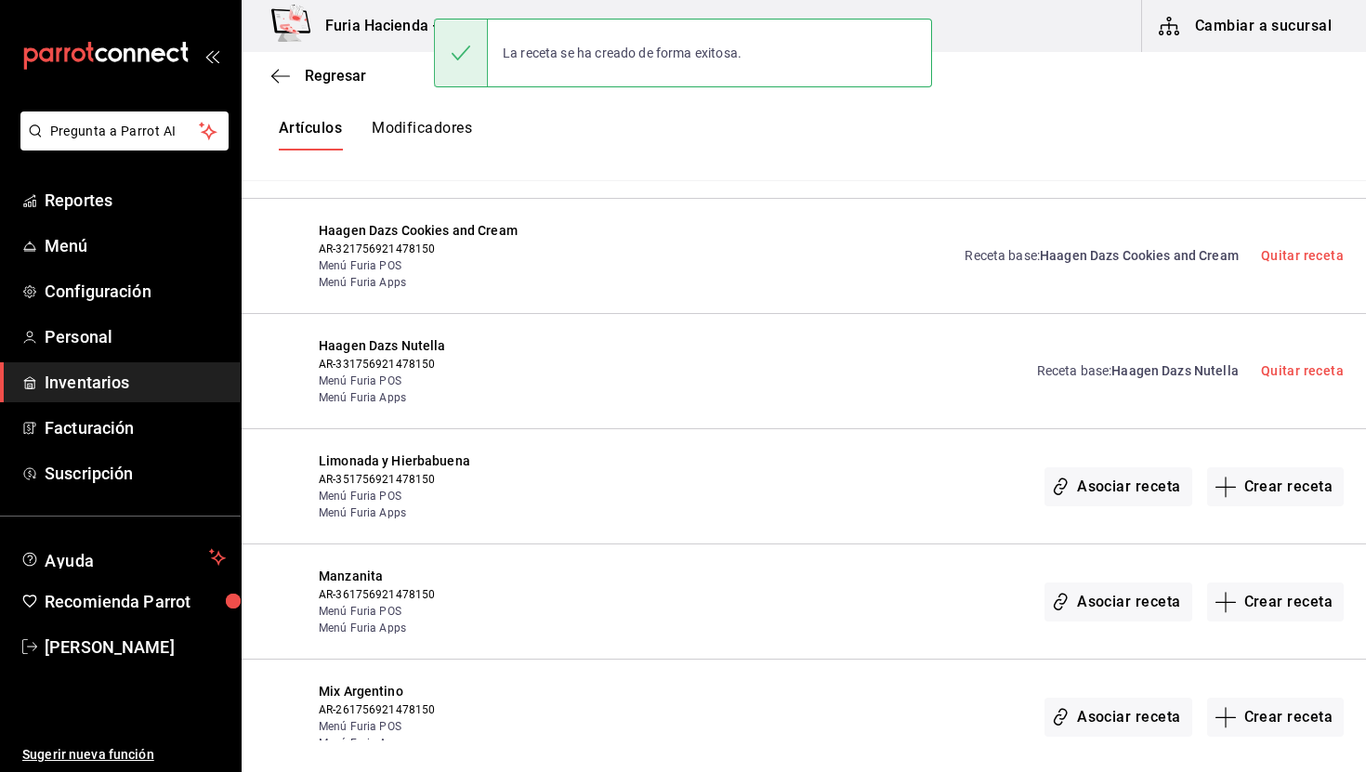
scroll to position [3848, 0]
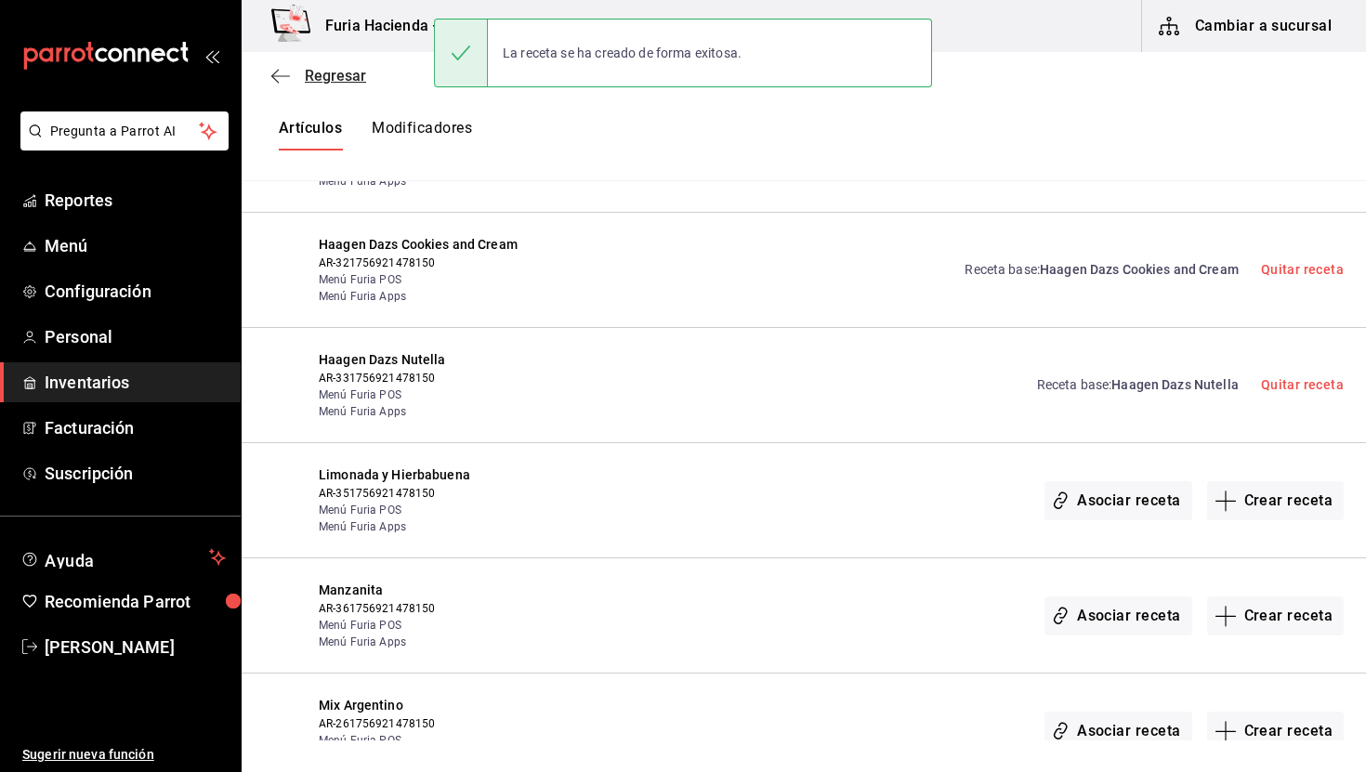
click at [346, 76] on span "Regresar" at bounding box center [335, 76] width 61 height 18
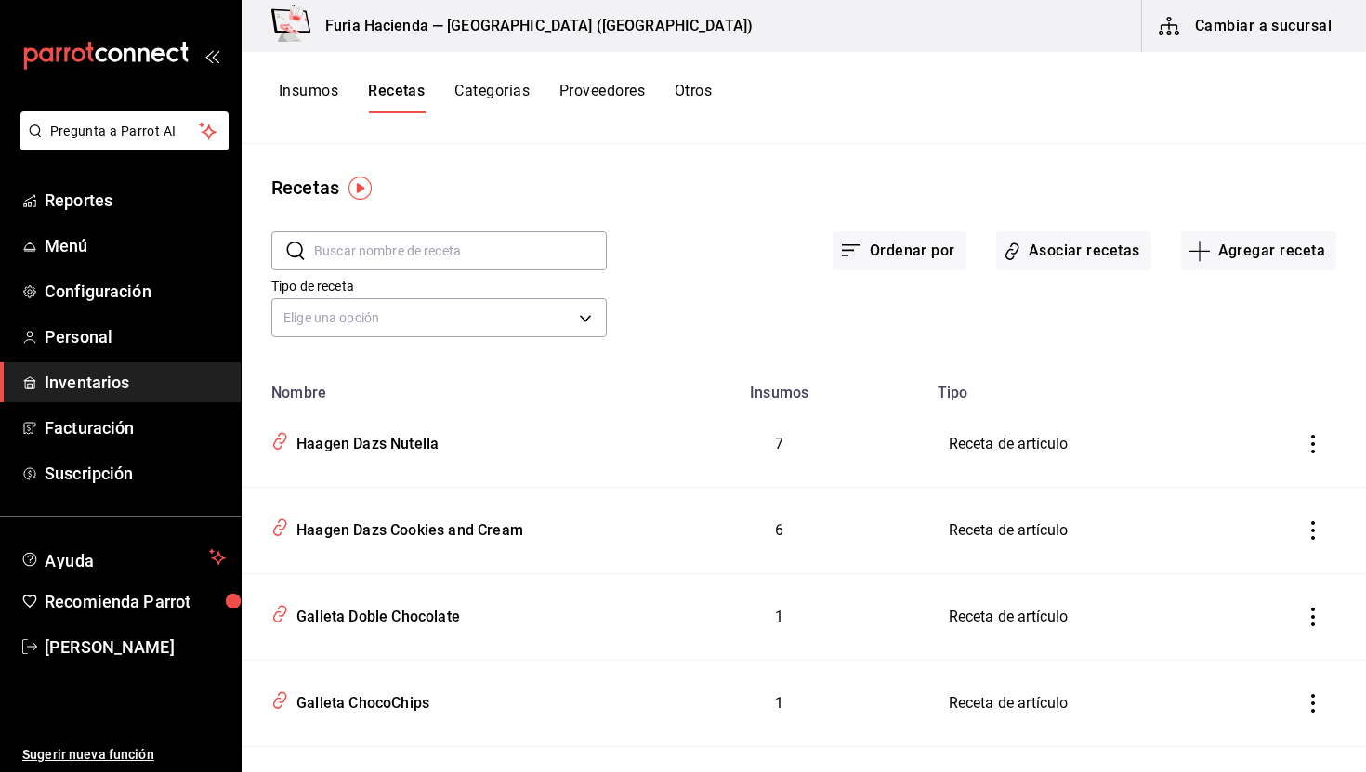
click at [322, 91] on button "Insumos" at bounding box center [308, 98] width 59 height 32
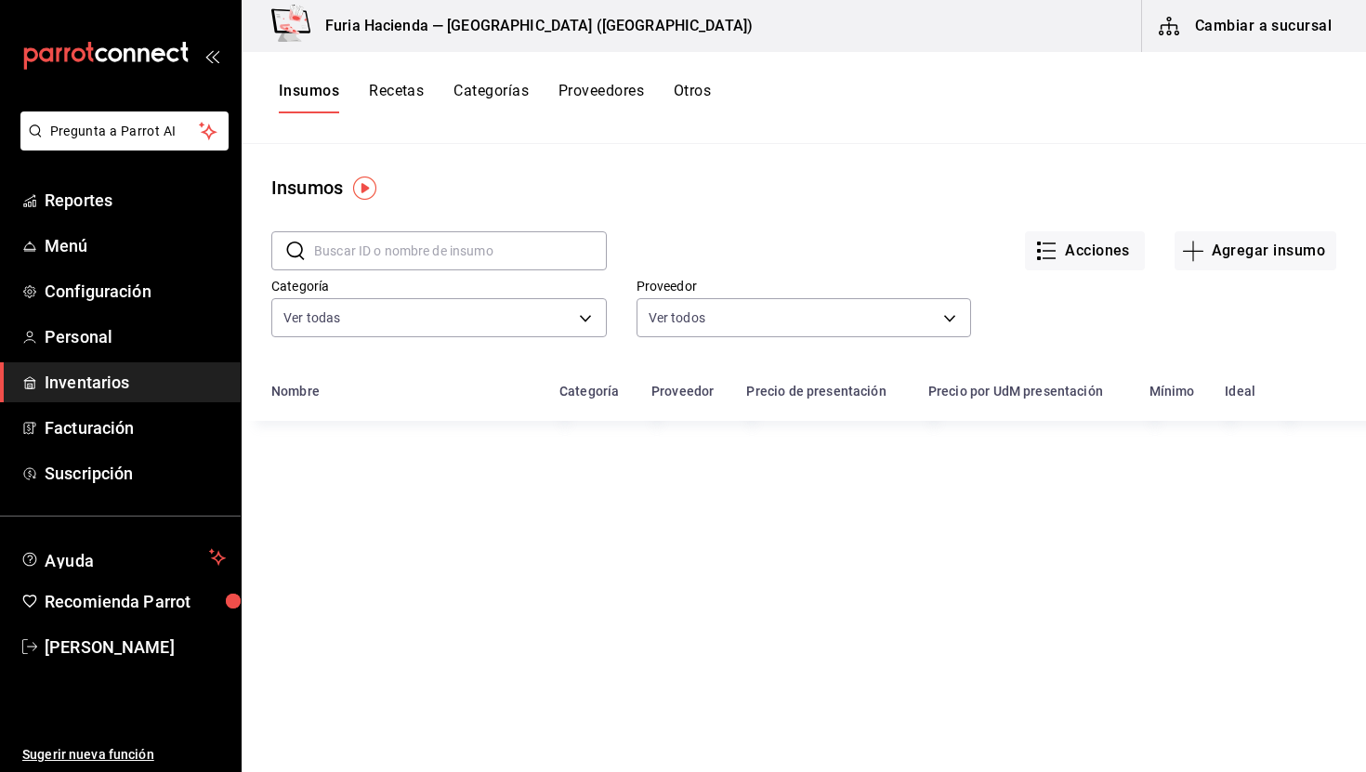
click at [504, 249] on input "text" at bounding box center [460, 250] width 293 height 37
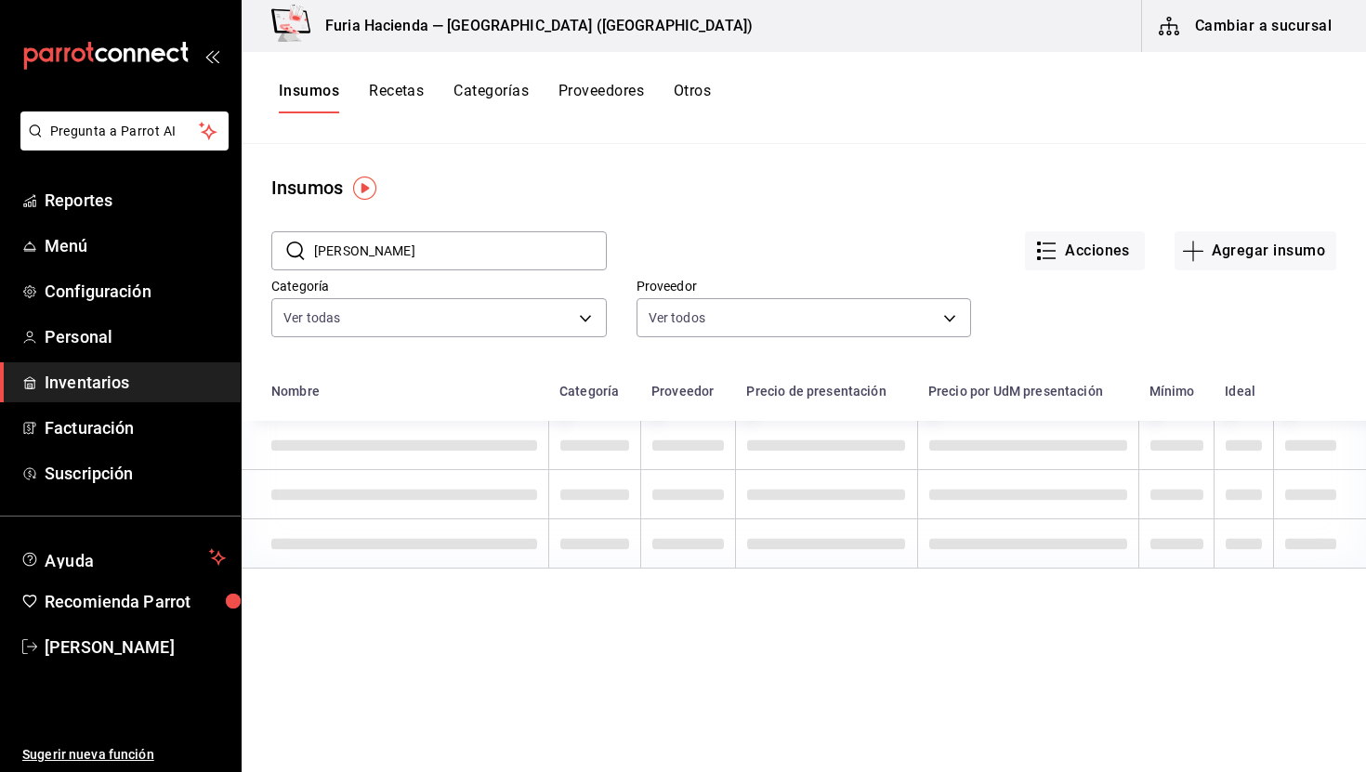
type input "[PERSON_NAME]"
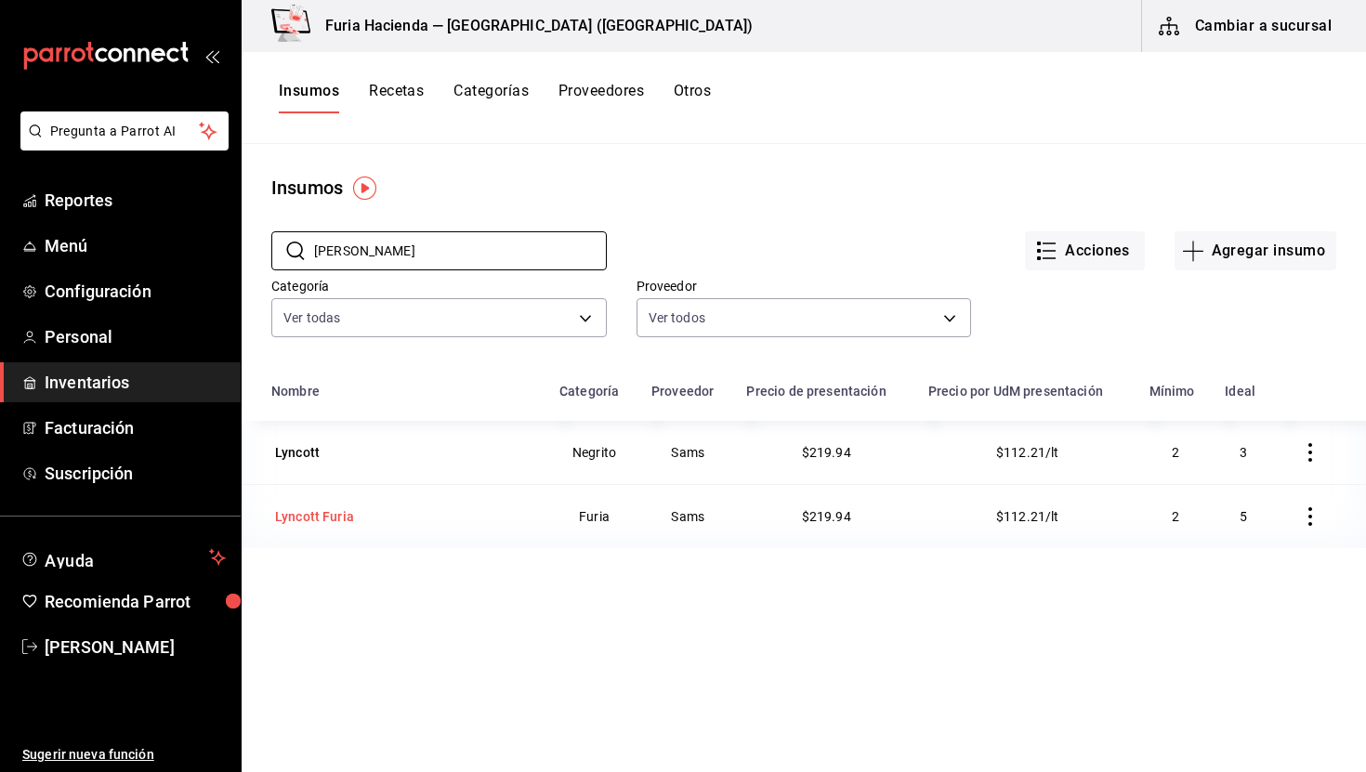
click at [319, 517] on div "Lyncott Furia" at bounding box center [314, 517] width 79 height 19
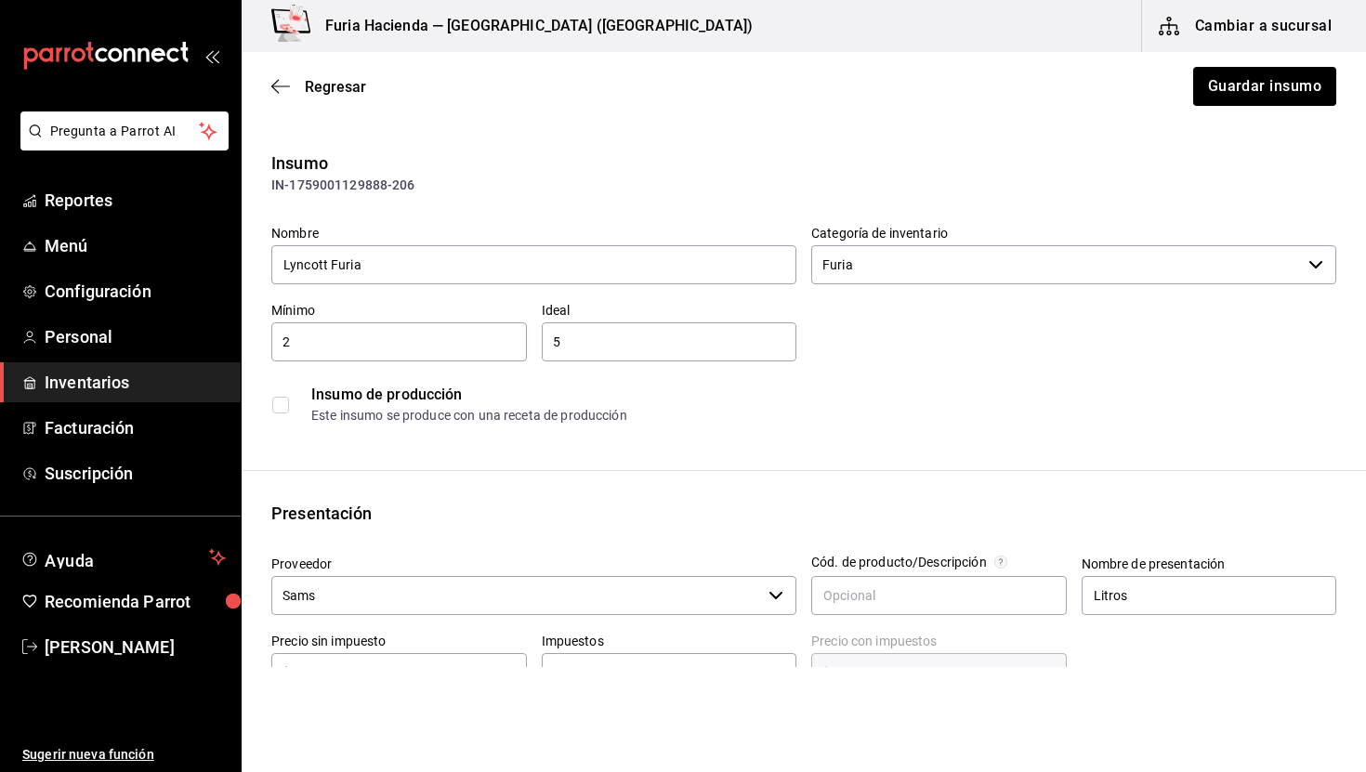
click at [631, 485] on div "Insumo IN-1759001129888-206 Nombre Lyncott Furia Categoría de inventario Furia …" at bounding box center [804, 698] width 1125 height 1094
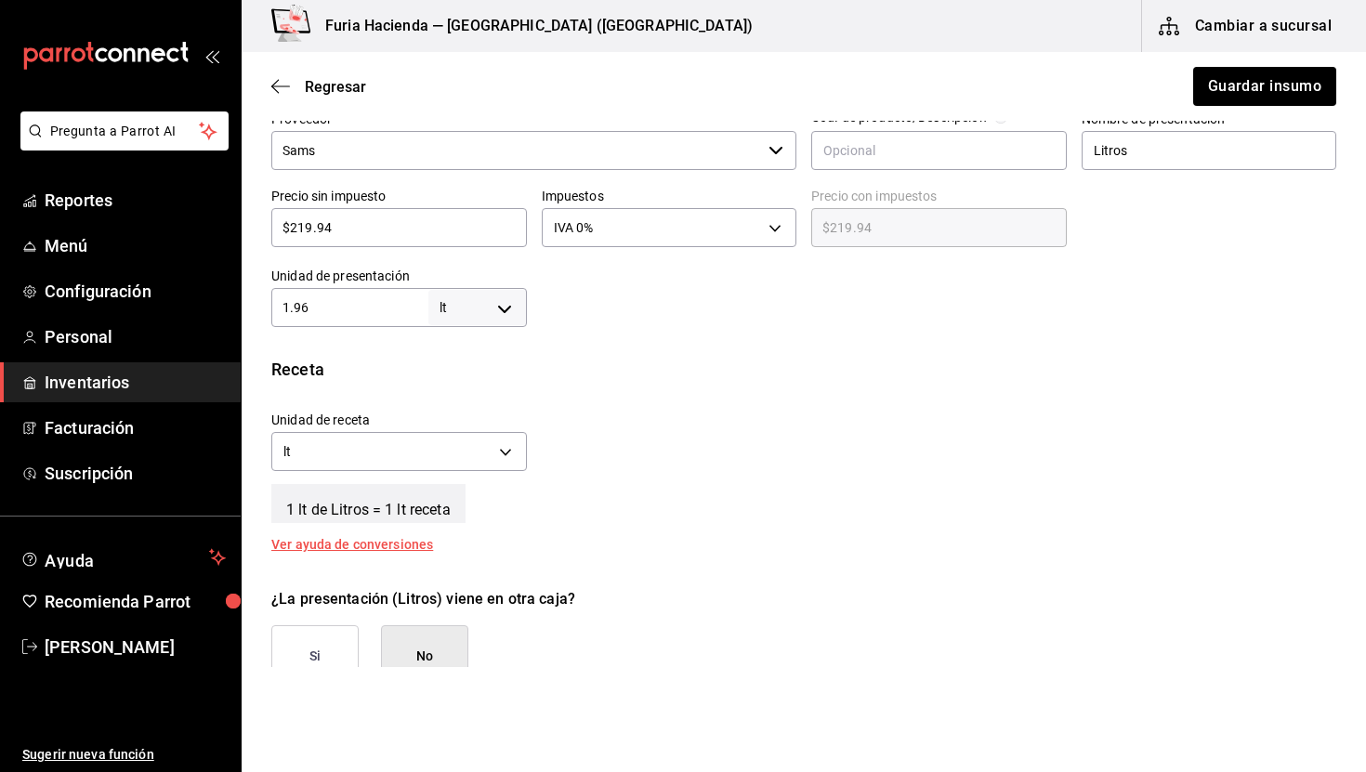
scroll to position [563, 0]
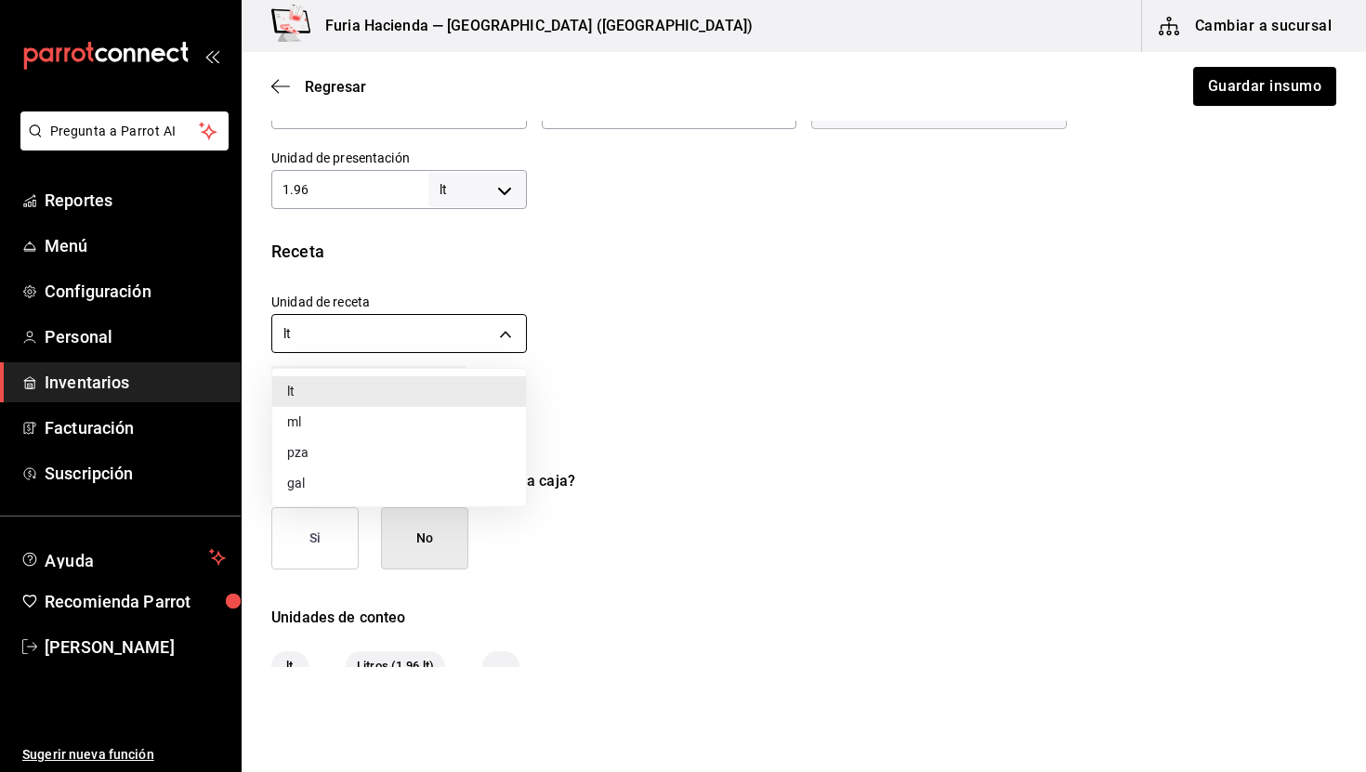
click at [389, 343] on body "Pregunta a Parrot AI Reportes Menú Configuración Personal Inventarios Facturaci…" at bounding box center [683, 333] width 1366 height 667
click at [348, 420] on li "ml" at bounding box center [399, 422] width 254 height 31
type input "MILLILITER"
type input "1,960"
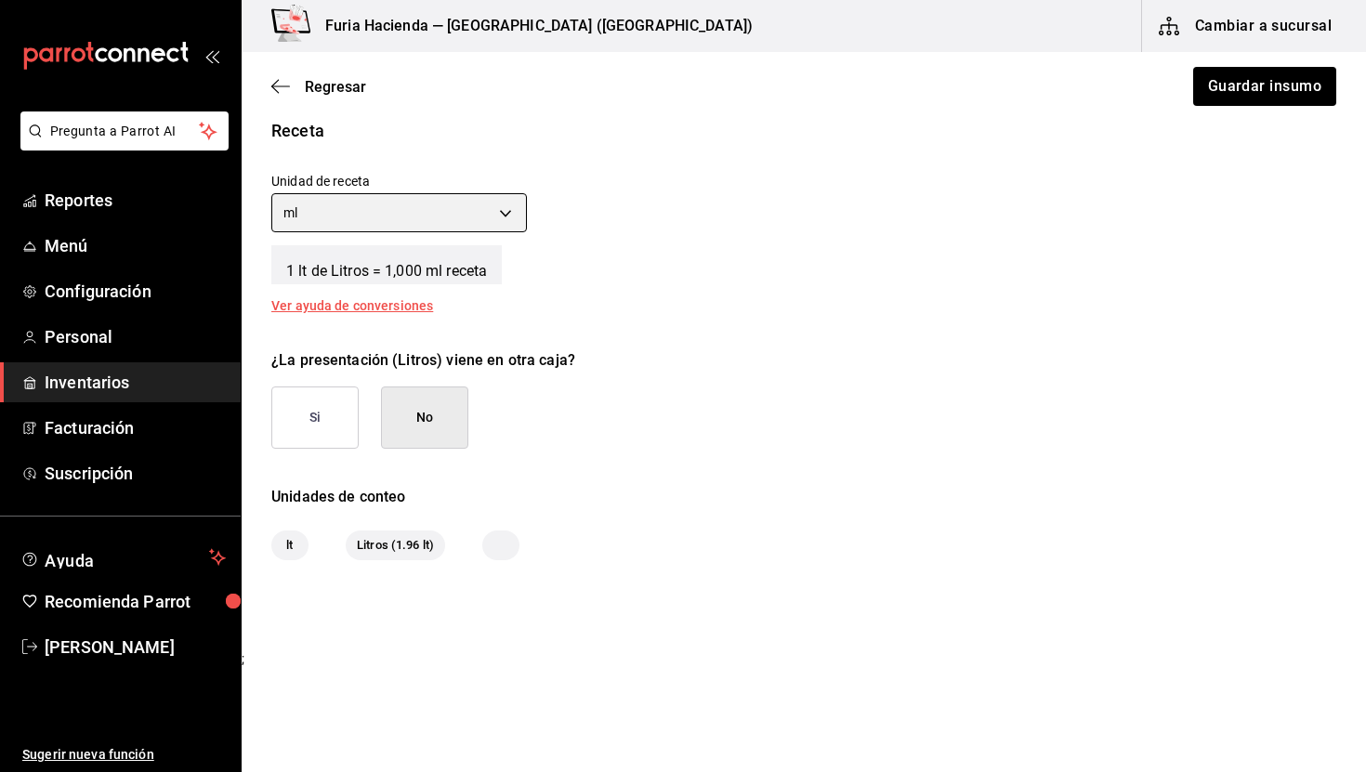
scroll to position [685, 0]
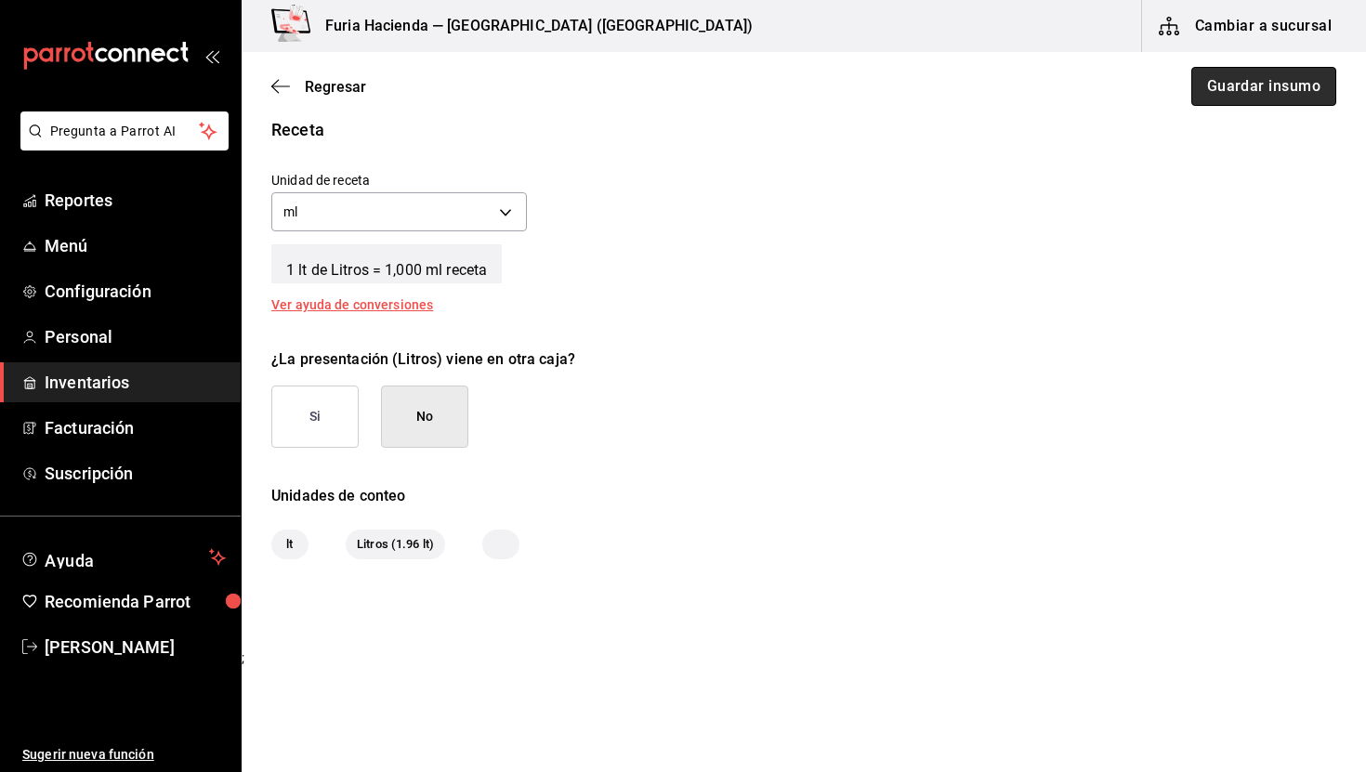
click at [1254, 90] on button "Guardar insumo" at bounding box center [1264, 86] width 145 height 39
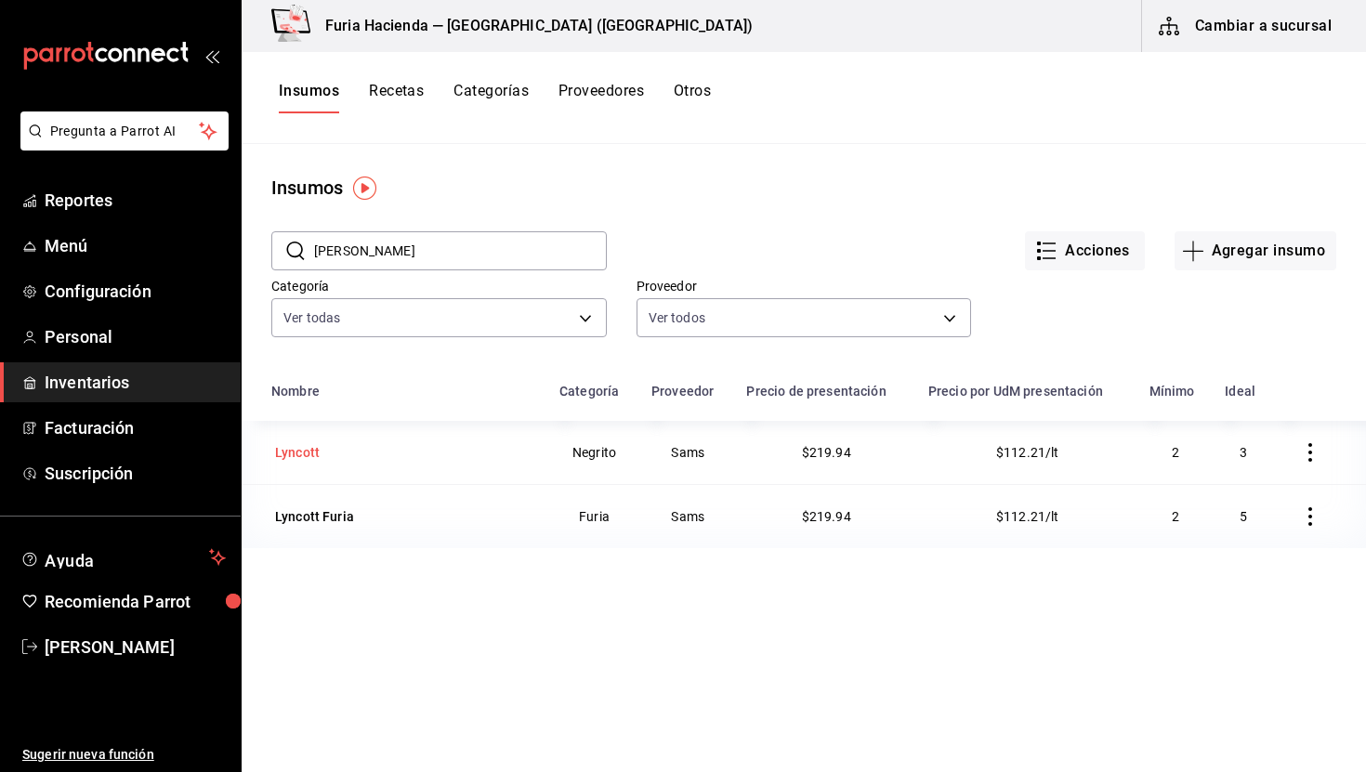
click at [286, 455] on div "Lyncott" at bounding box center [297, 452] width 45 height 19
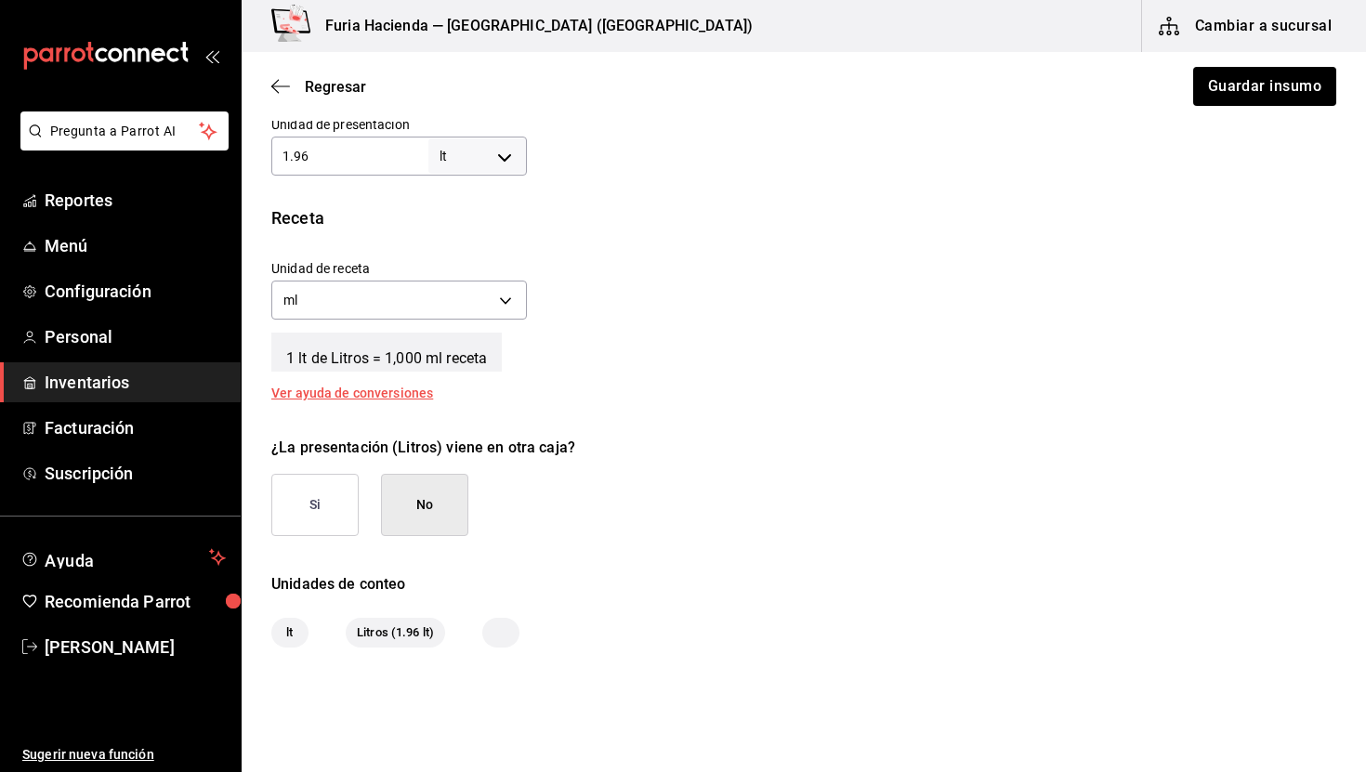
scroll to position [685, 0]
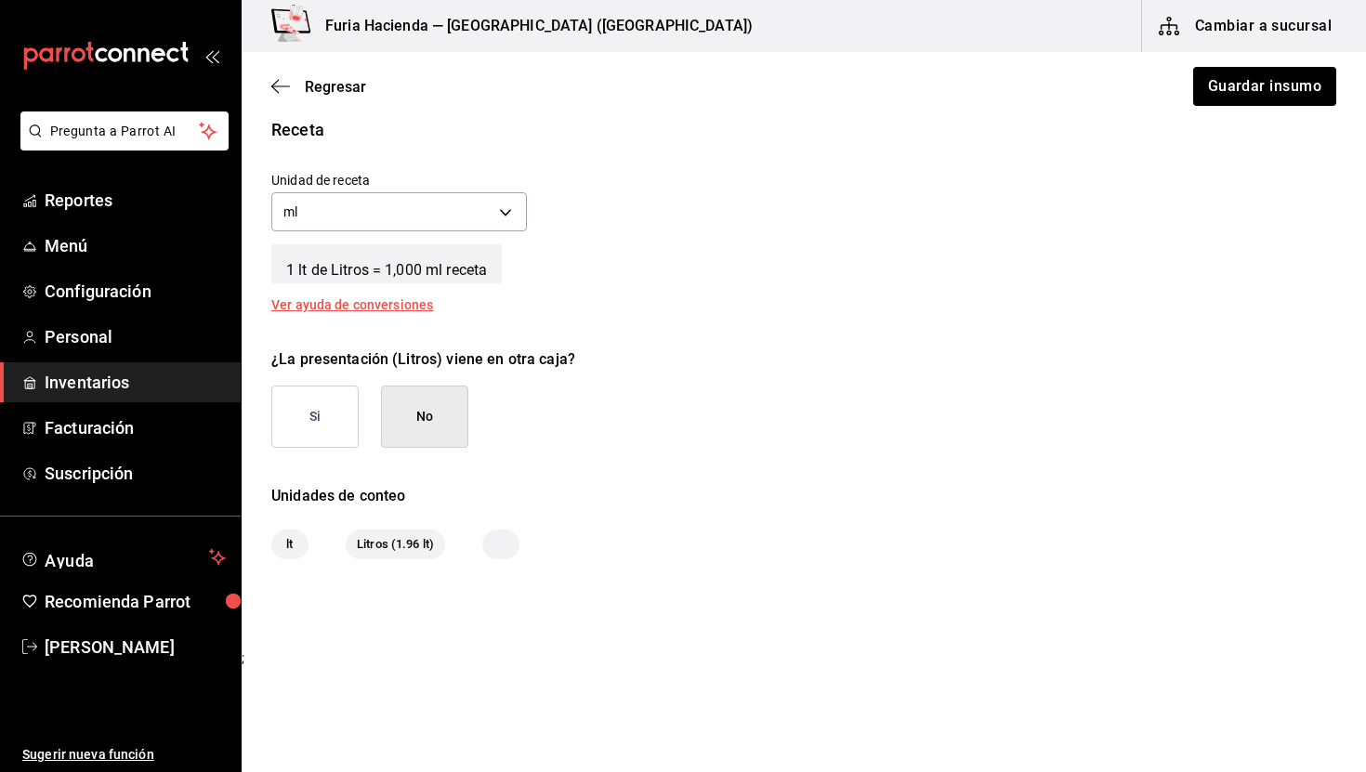
click at [857, 442] on div "¿La presentación (Litros) viene en otra caja? Si No" at bounding box center [797, 391] width 1080 height 114
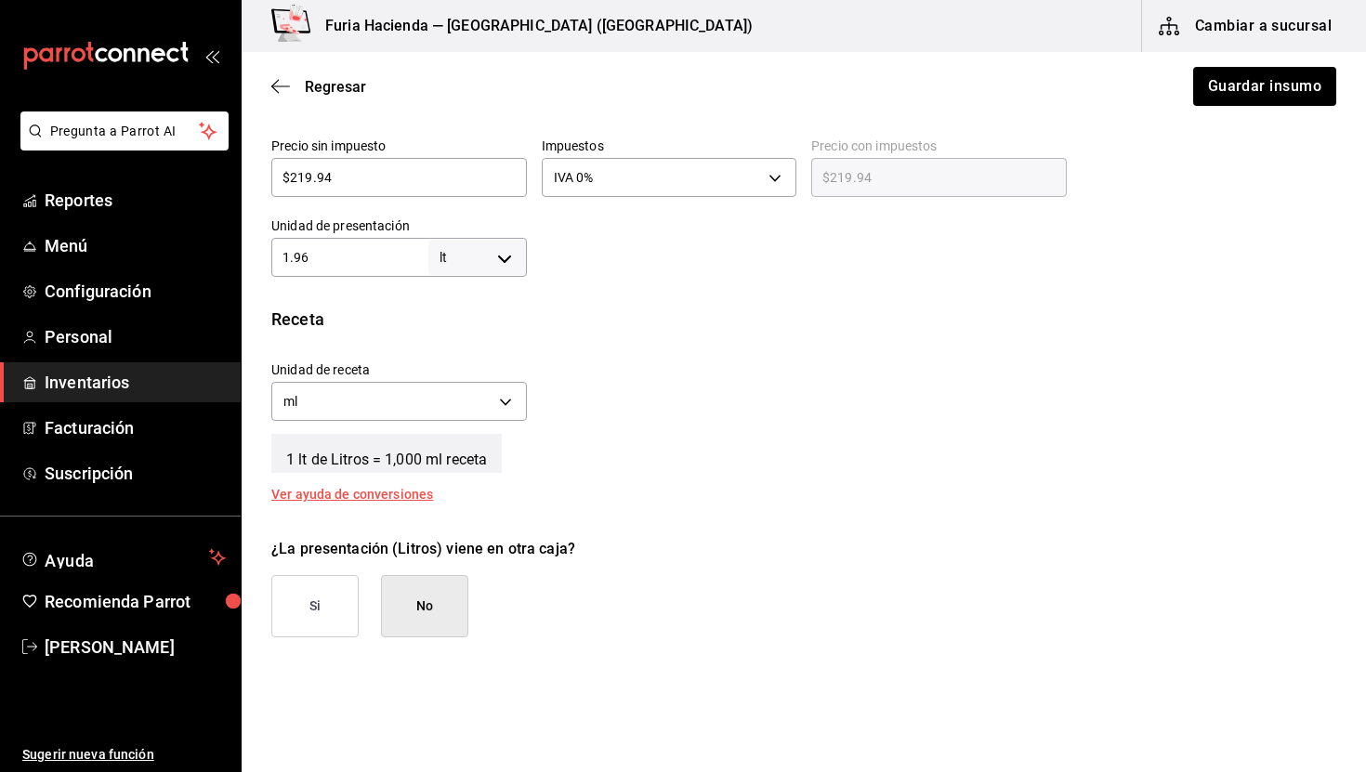
scroll to position [489, 0]
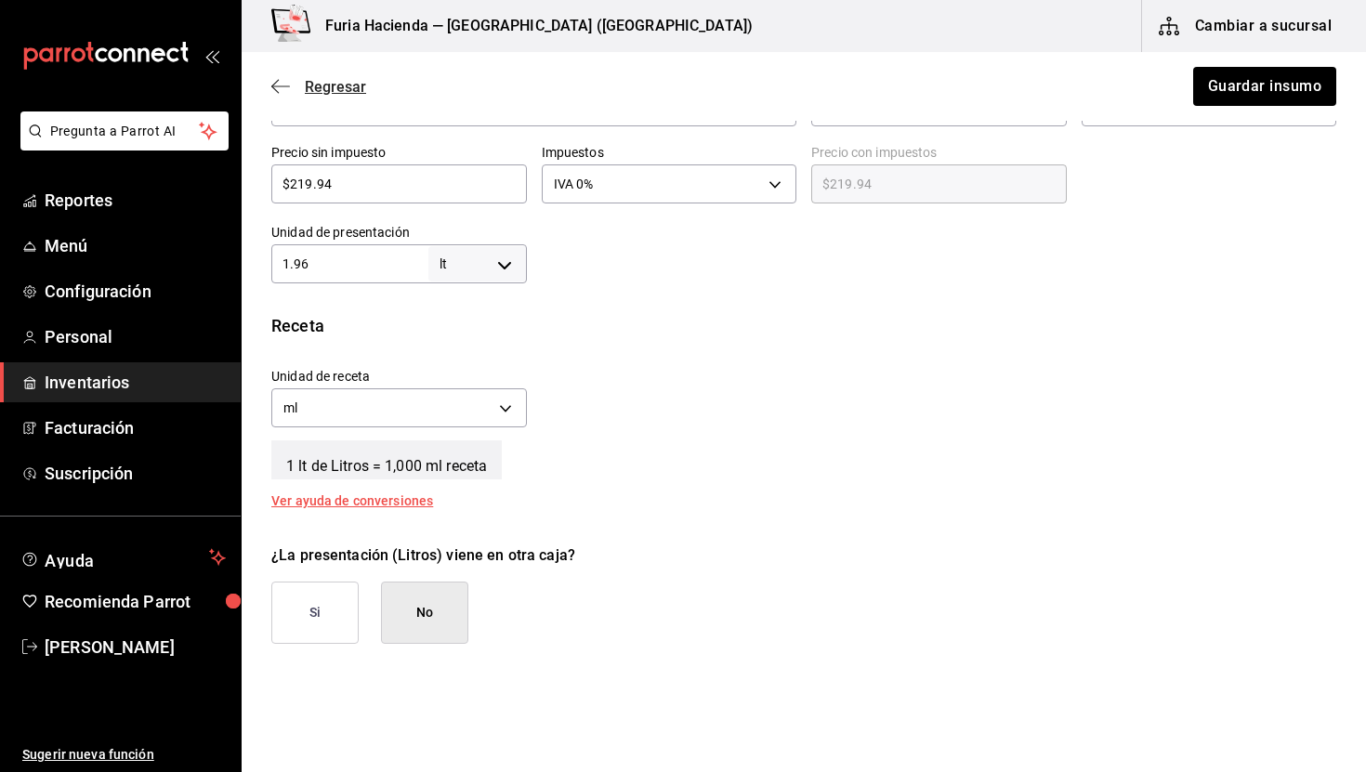
click at [315, 92] on span "Regresar" at bounding box center [335, 87] width 61 height 18
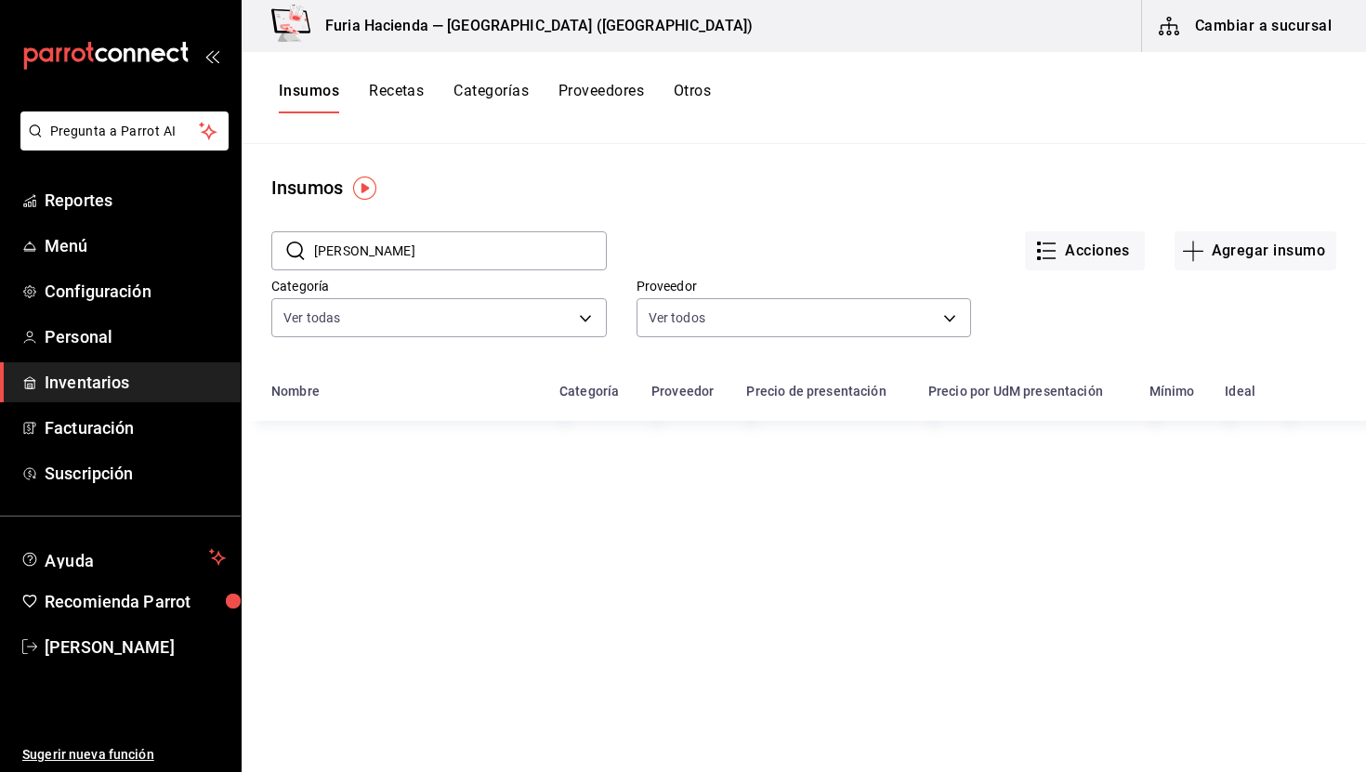
click at [399, 85] on button "Recetas" at bounding box center [396, 98] width 55 height 32
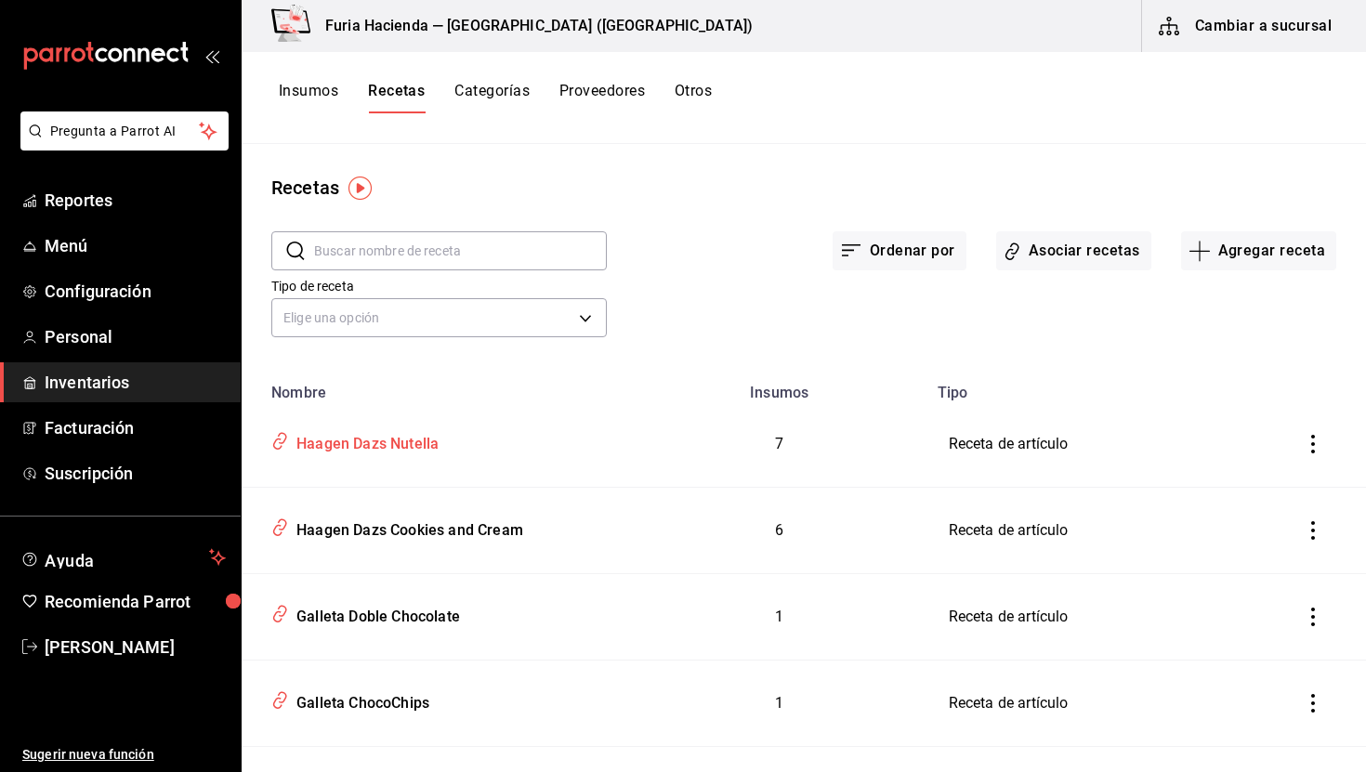
click at [396, 445] on div "Haagen Dazs Nutella" at bounding box center [364, 441] width 150 height 29
type input "Haagen Dazs Nutella"
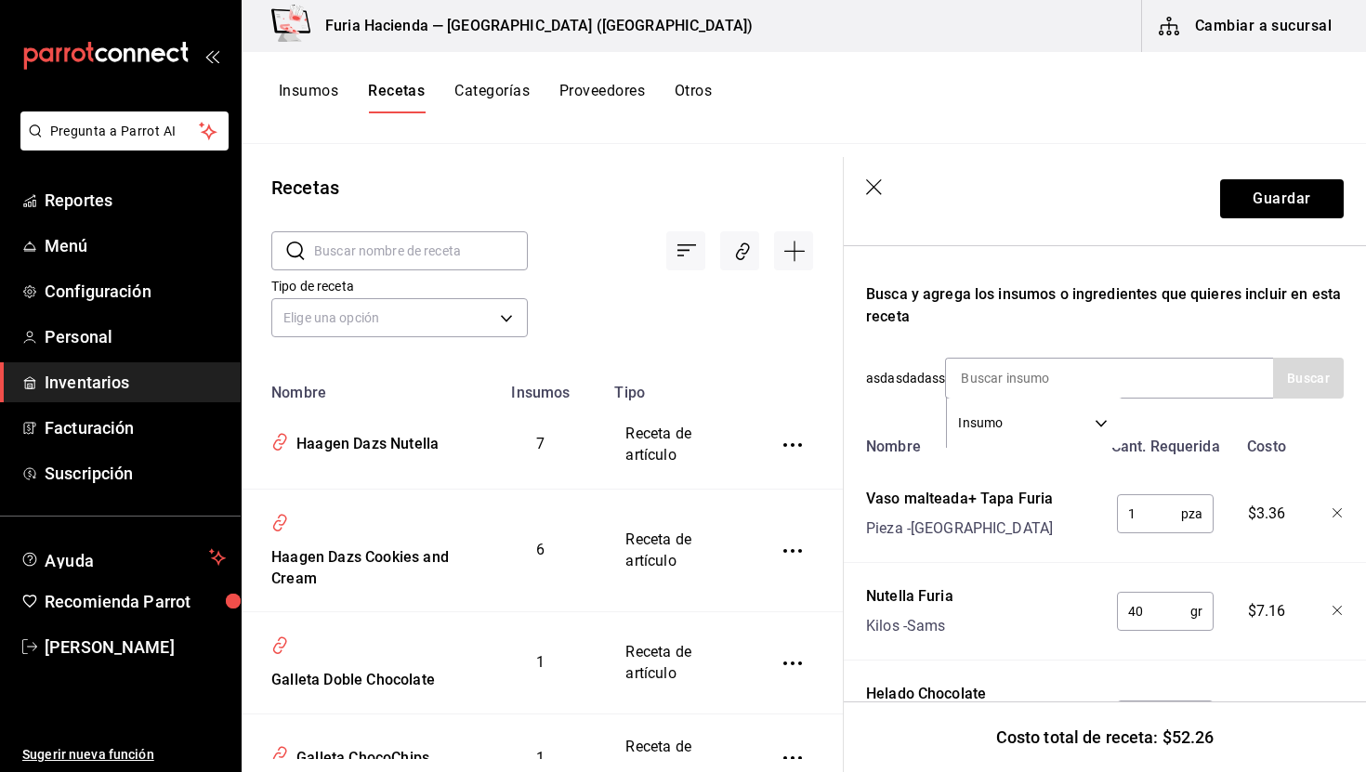
scroll to position [787, 0]
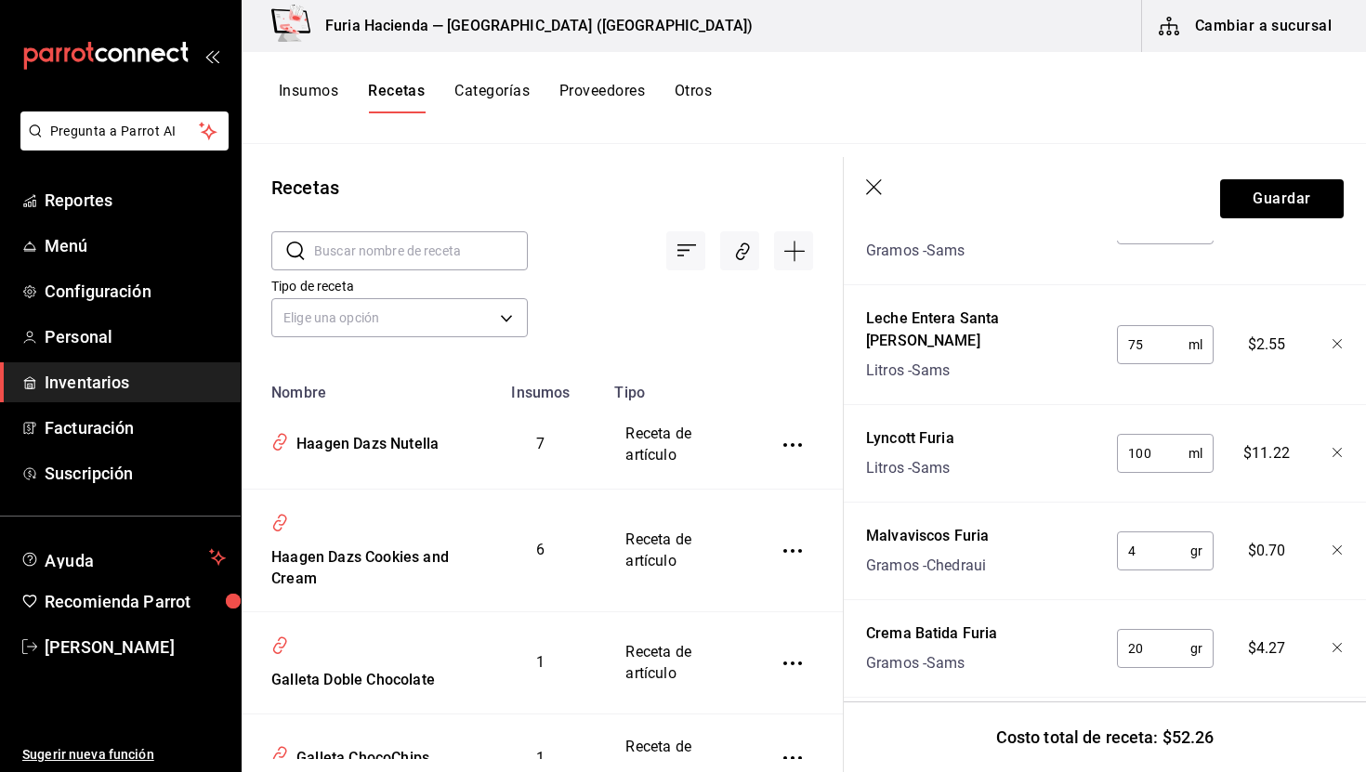
click at [869, 179] on icon "button" at bounding box center [875, 188] width 19 height 19
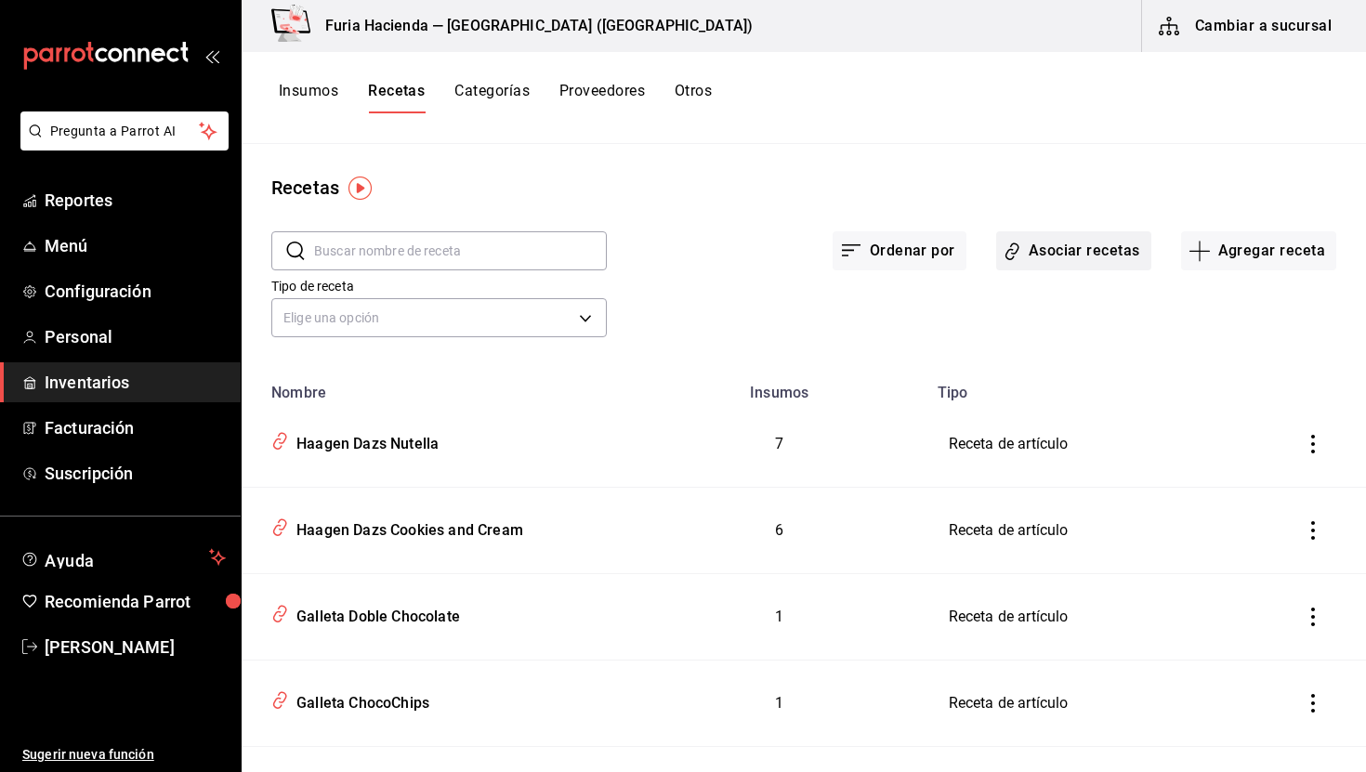
click at [1096, 258] on button "Asociar recetas" at bounding box center [1074, 250] width 155 height 39
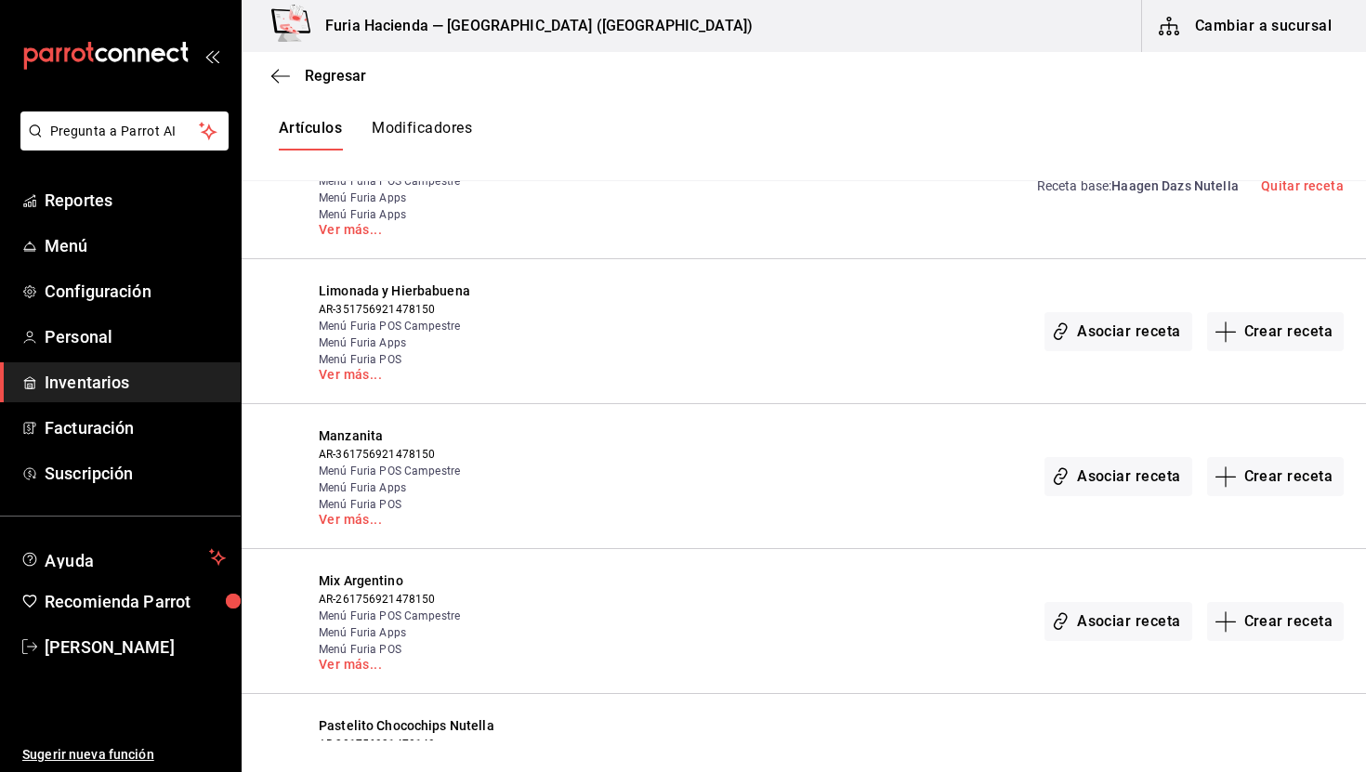
scroll to position [4257, 0]
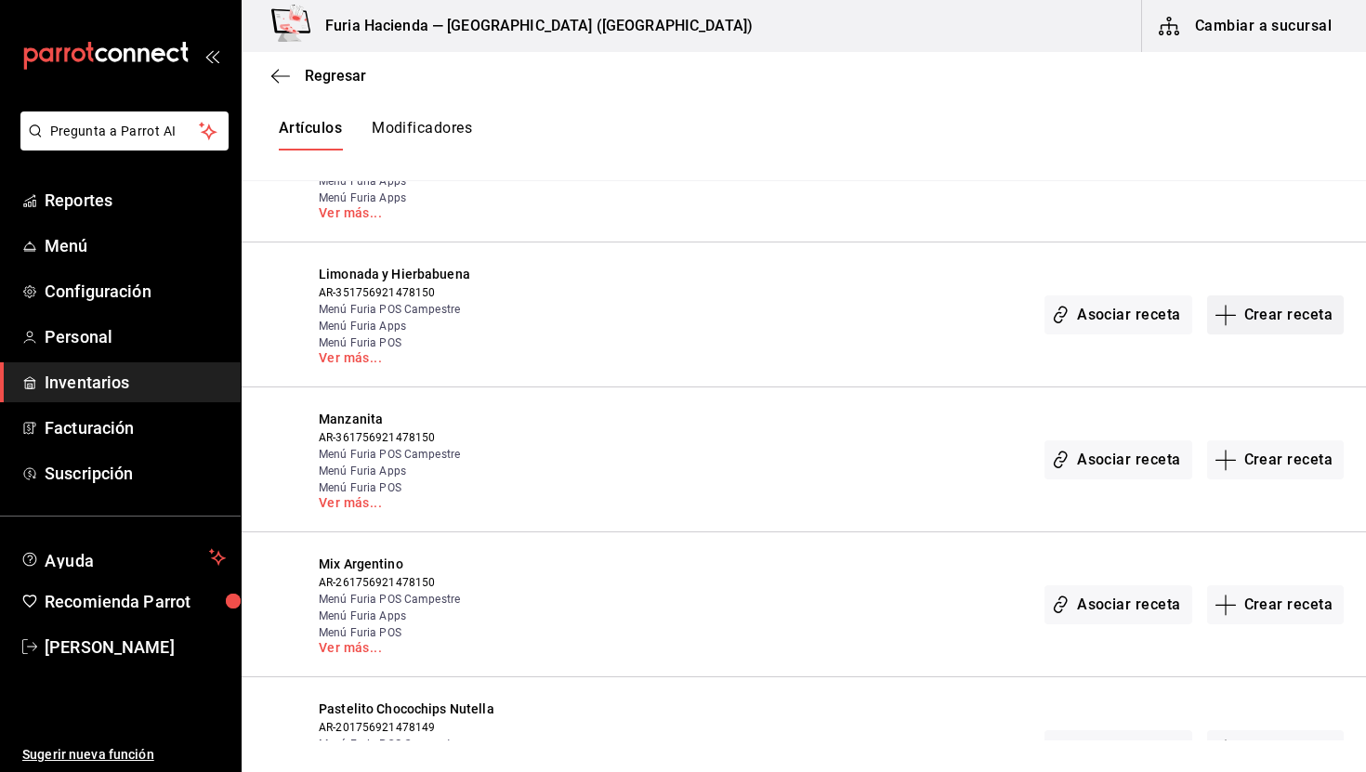
click at [1235, 304] on icon "button" at bounding box center [1226, 315] width 22 height 22
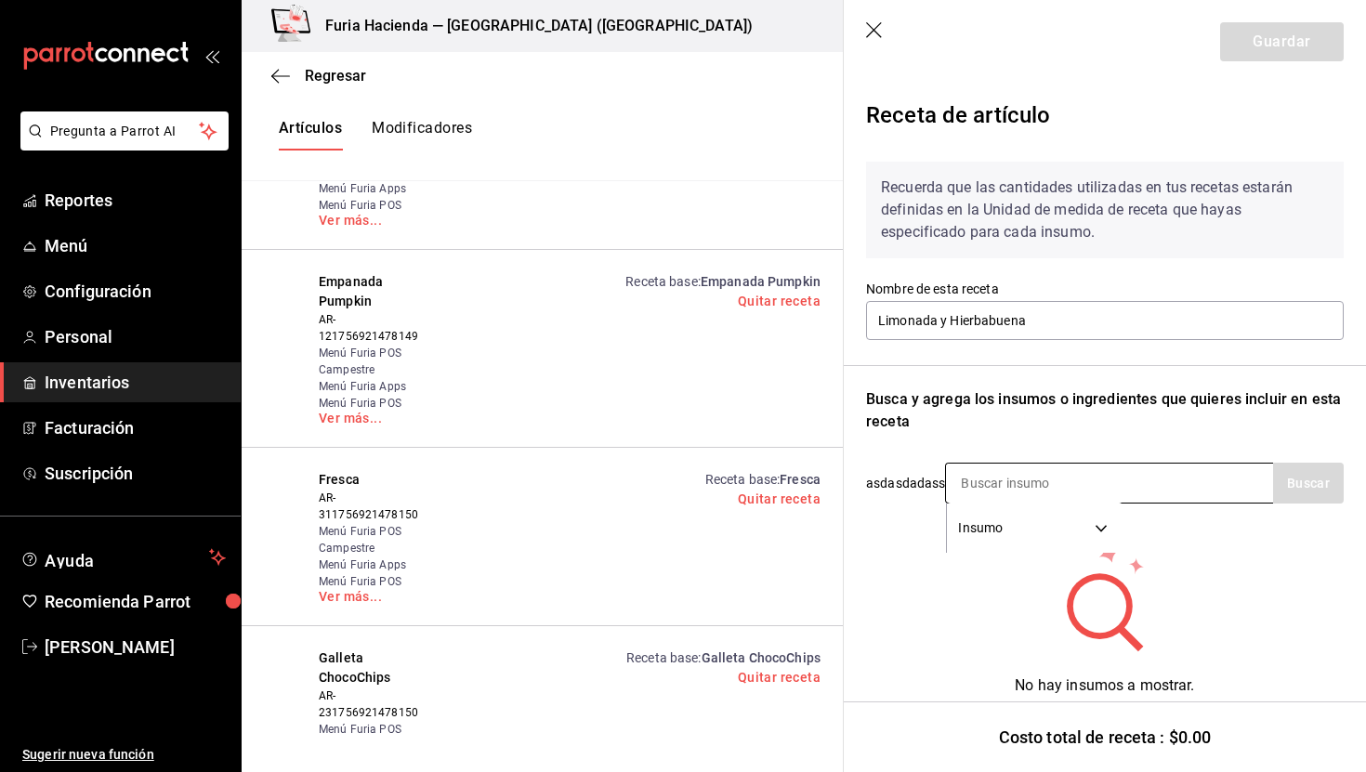
click at [988, 477] on input at bounding box center [1039, 483] width 186 height 39
type input "l"
type input "limon"
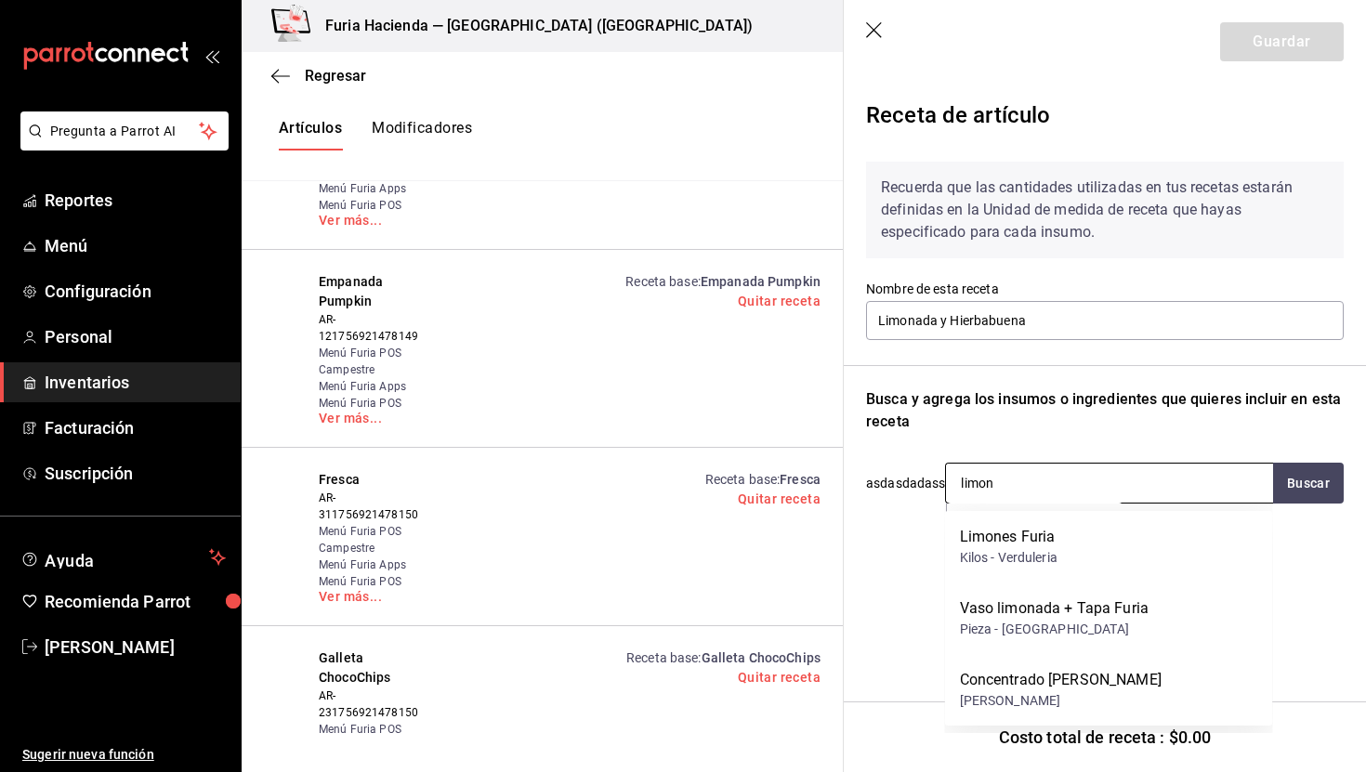
click at [1024, 494] on input "limon" at bounding box center [1039, 483] width 186 height 39
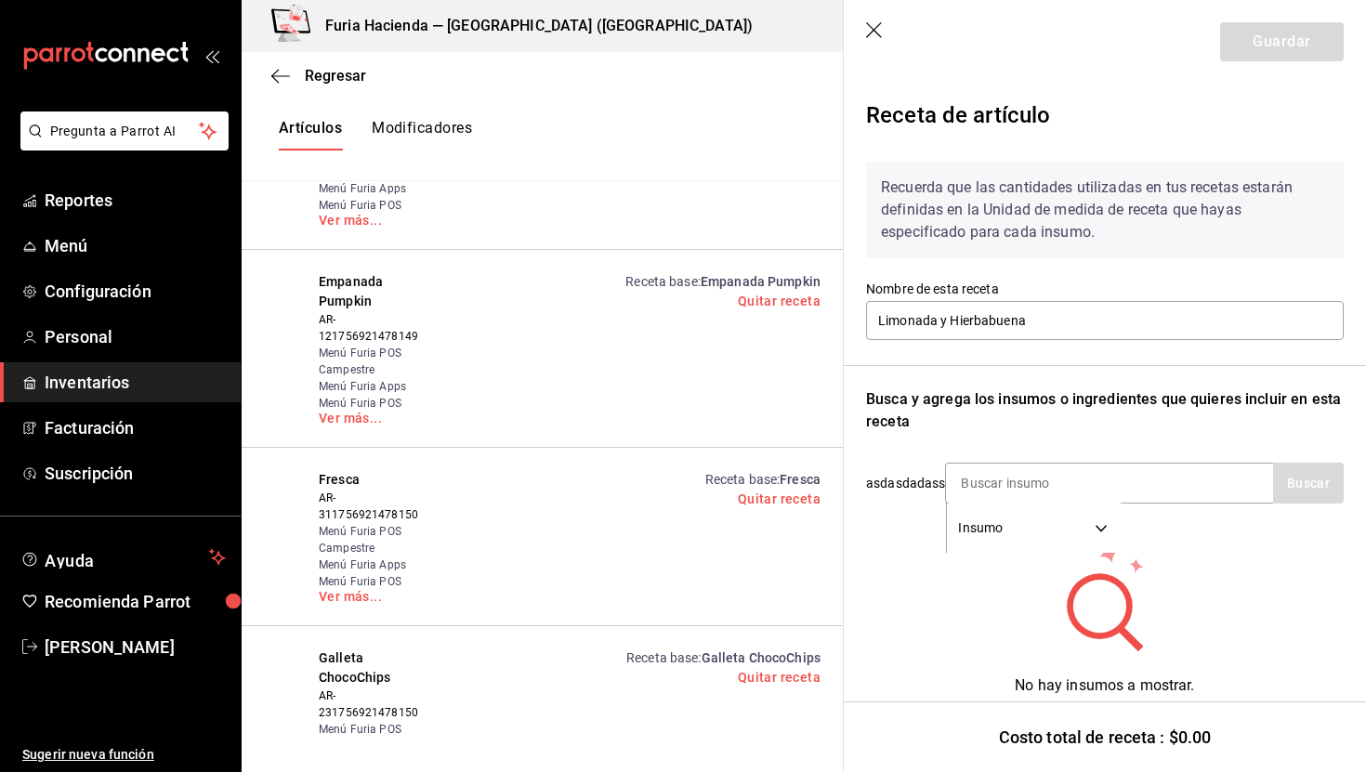
click at [877, 26] on icon "button" at bounding box center [875, 31] width 19 height 19
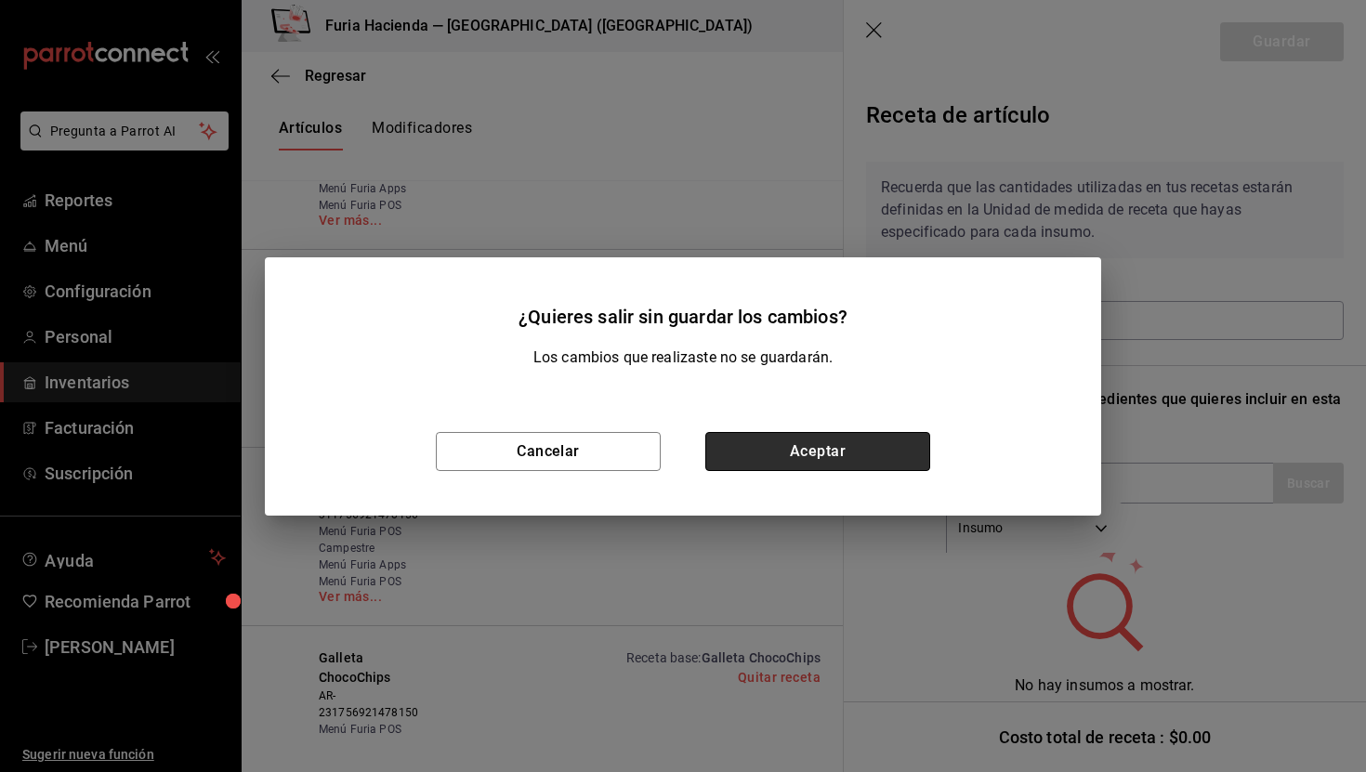
click at [808, 458] on button "Aceptar" at bounding box center [818, 451] width 225 height 39
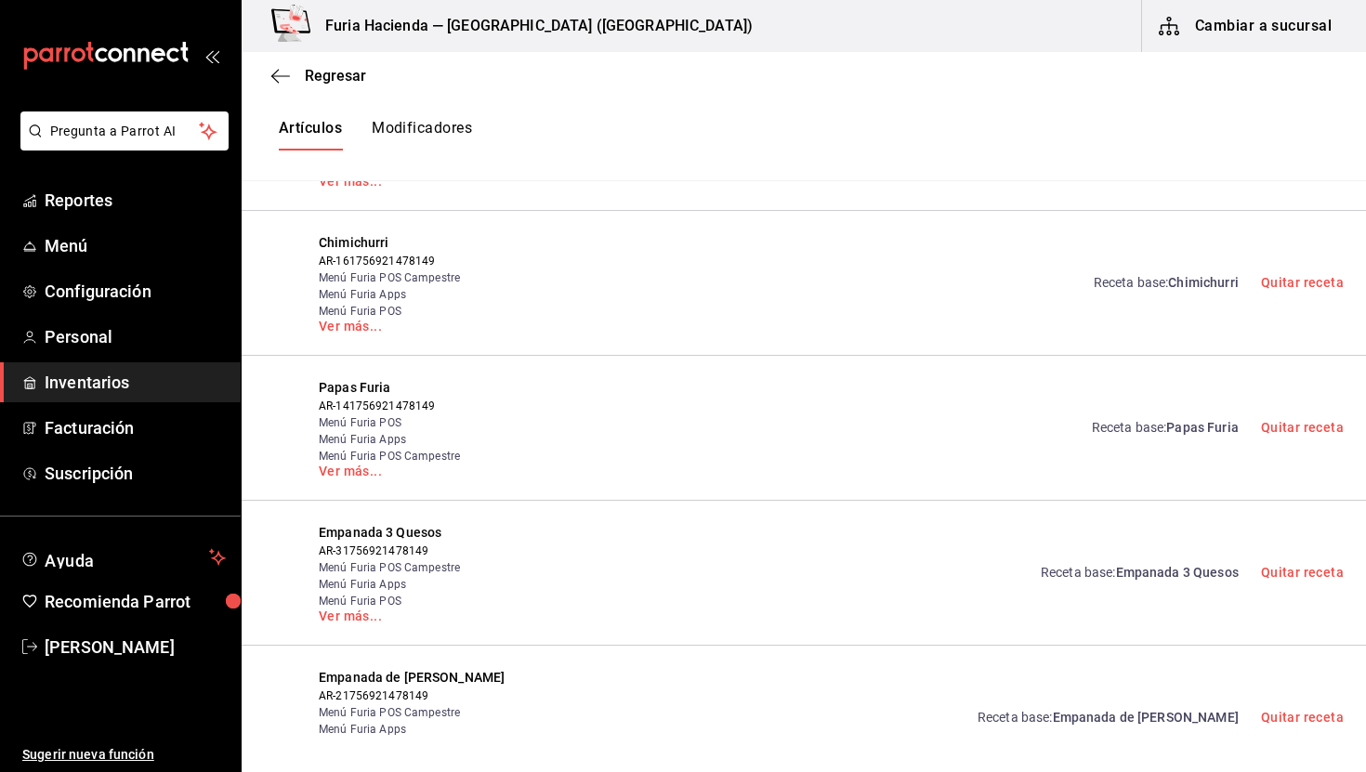
scroll to position [1197, 0]
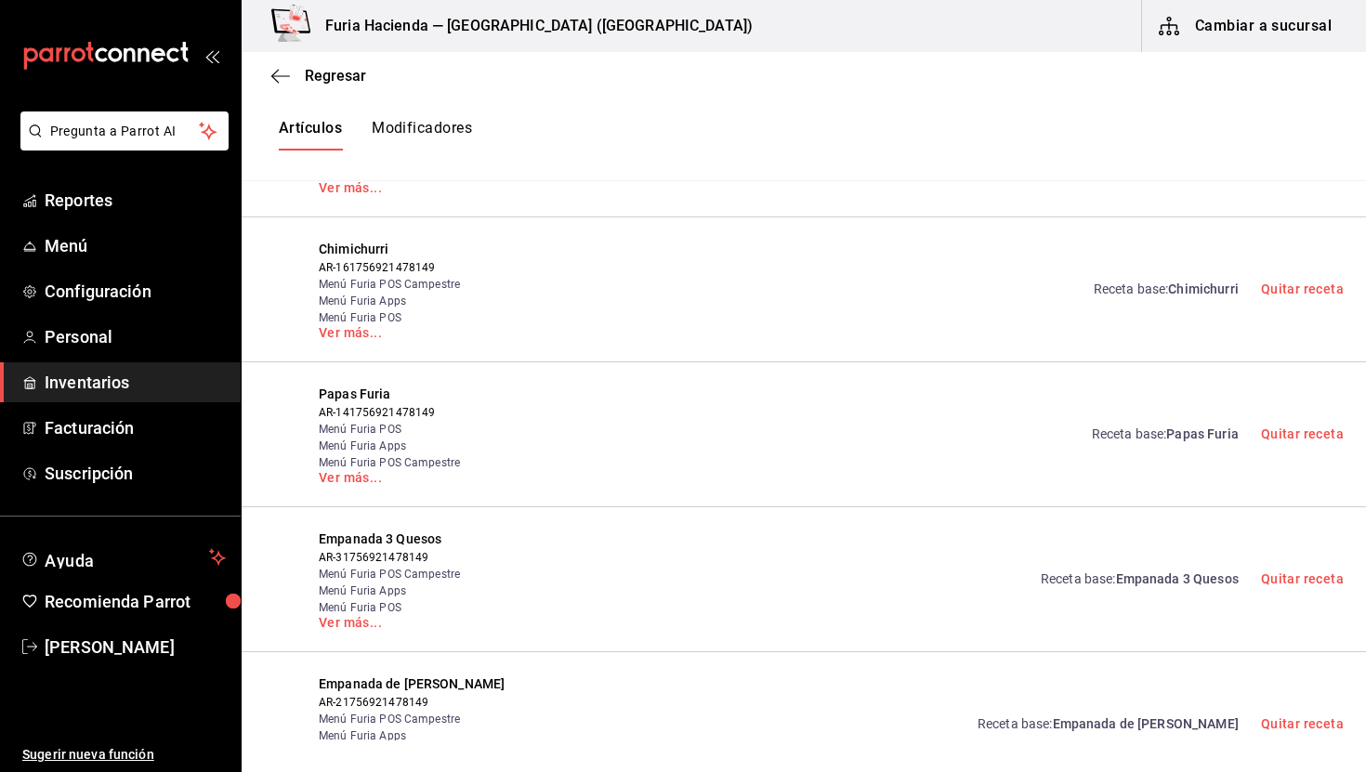
click at [1210, 438] on span "Papas Furia" at bounding box center [1203, 434] width 72 height 15
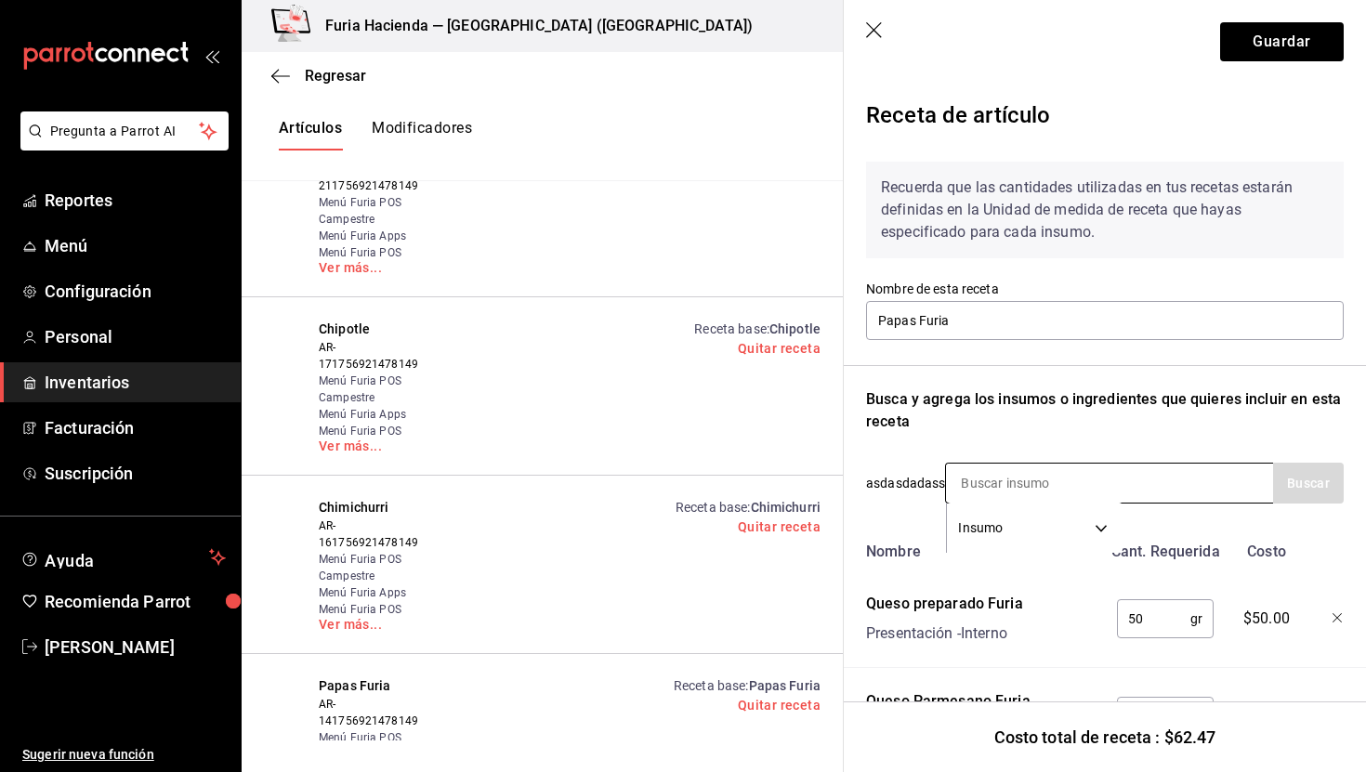
scroll to position [285, 0]
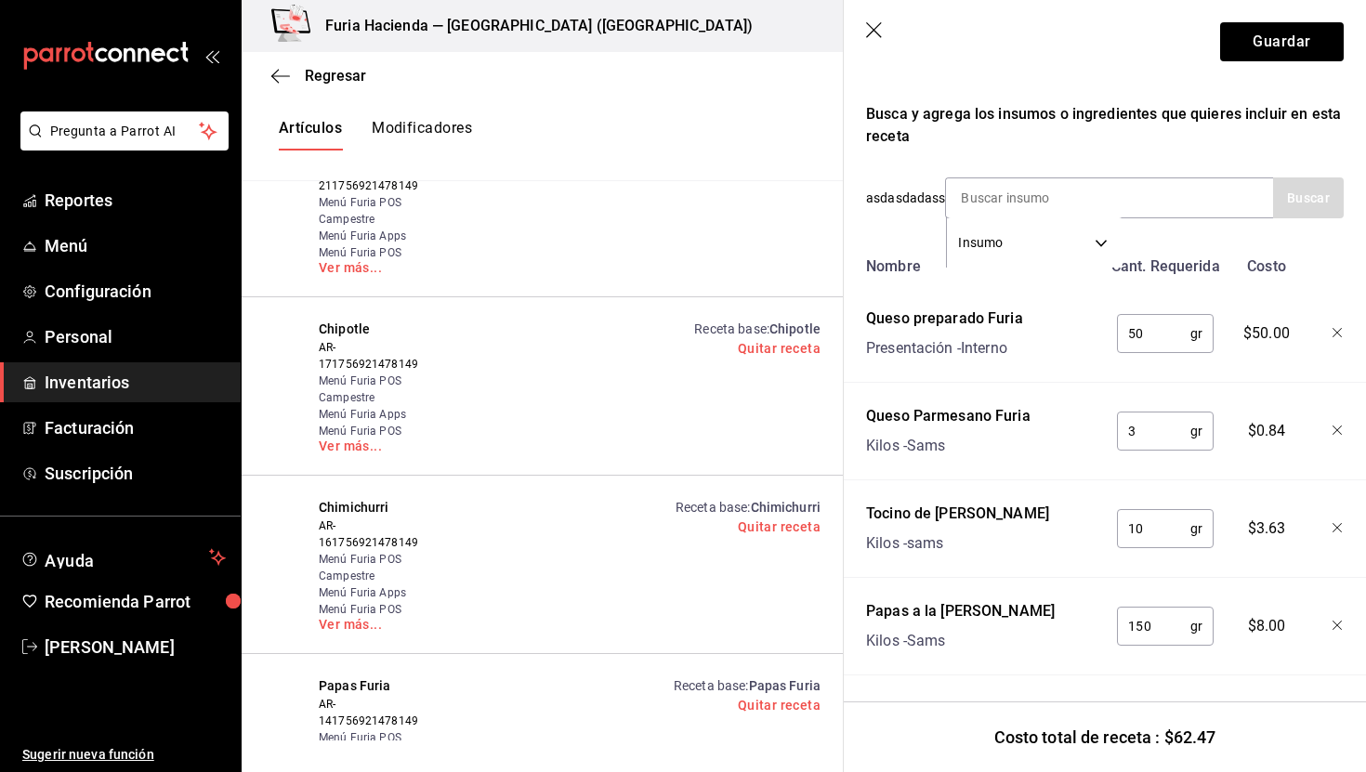
click at [891, 35] on header "Guardar" at bounding box center [1105, 42] width 522 height 84
click at [869, 30] on icon "button" at bounding box center [875, 31] width 19 height 19
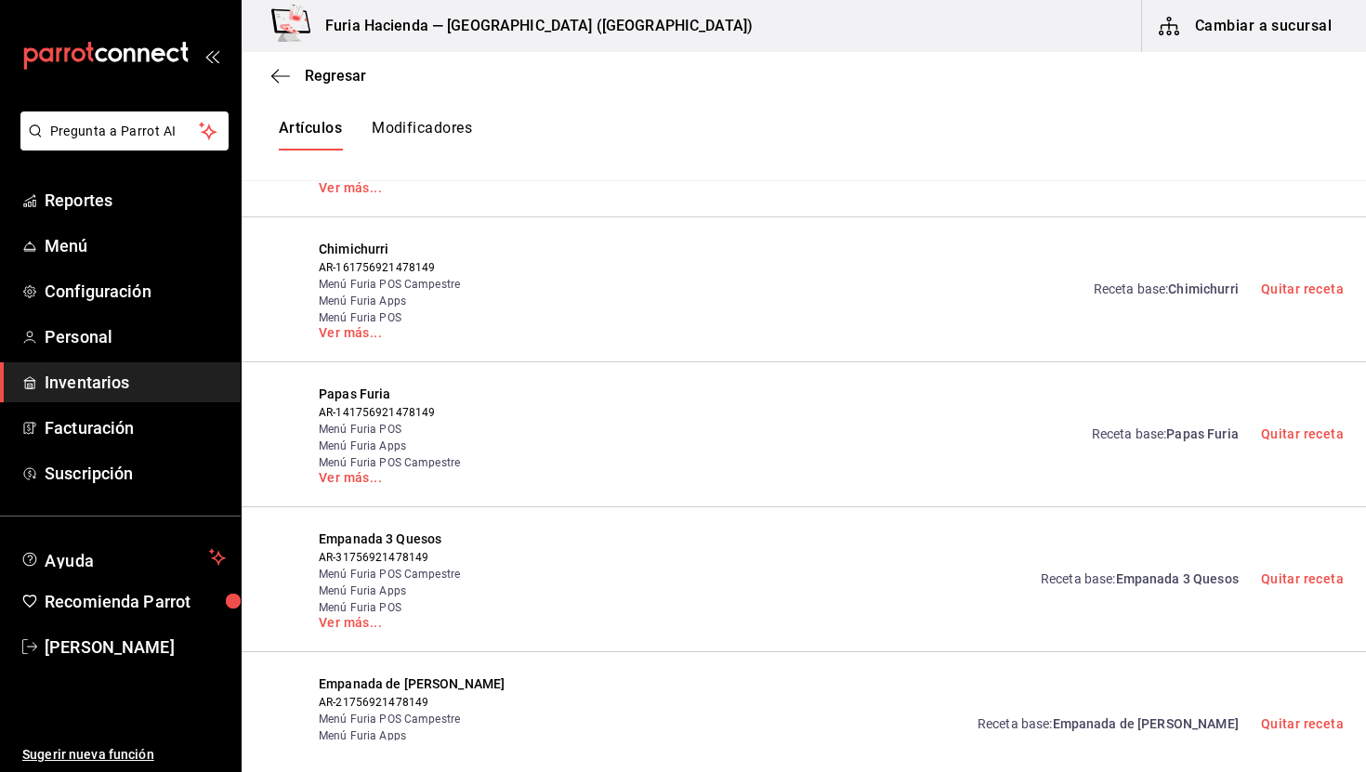
scroll to position [0, 0]
click at [333, 78] on span "Regresar" at bounding box center [335, 76] width 61 height 18
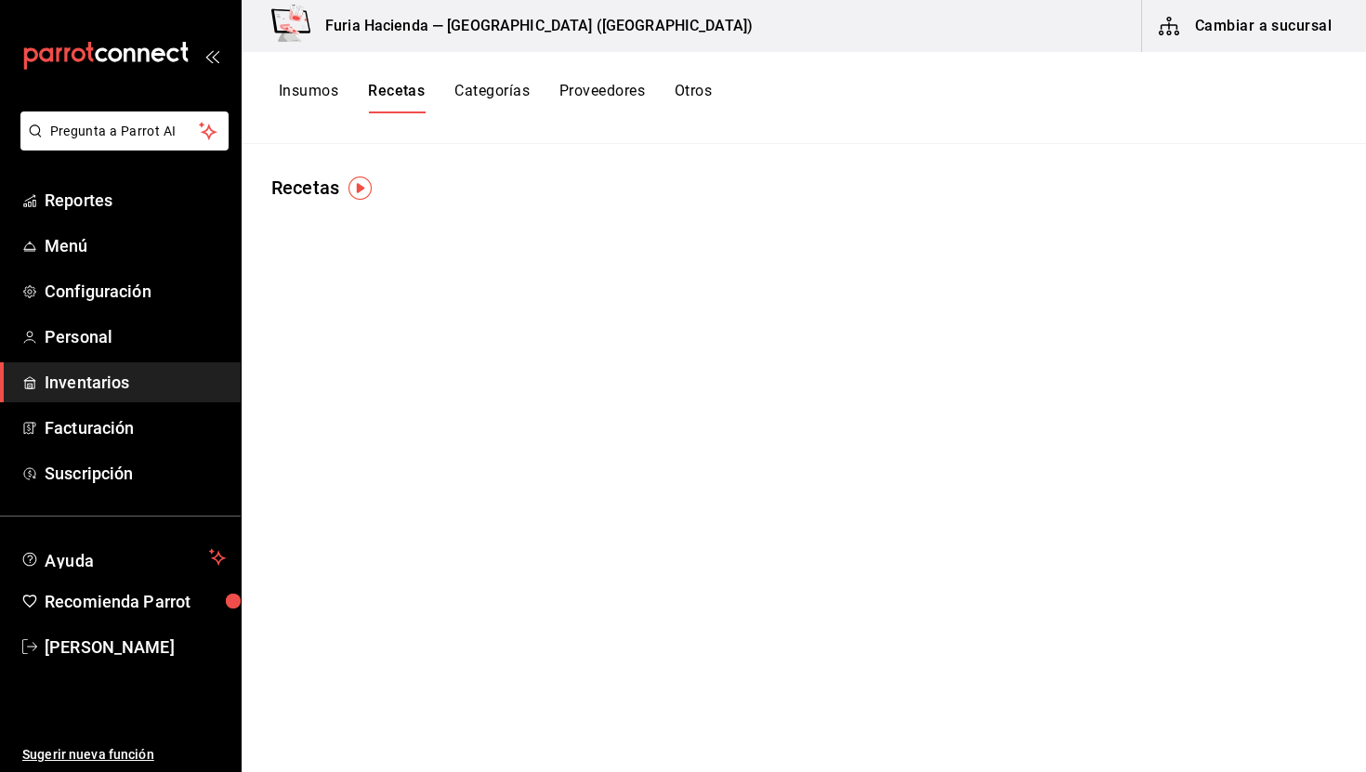
click at [329, 96] on button "Insumos" at bounding box center [308, 98] width 59 height 32
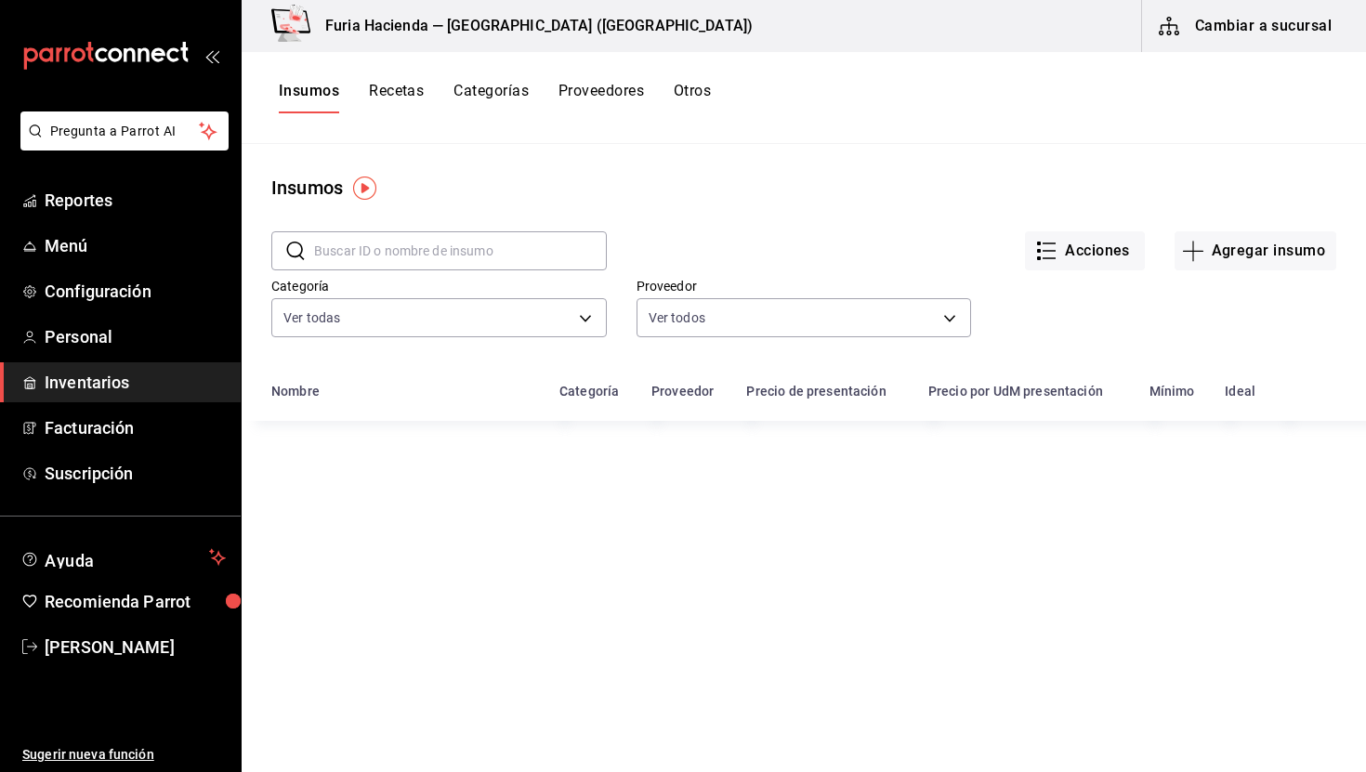
click at [452, 249] on input "text" at bounding box center [460, 250] width 293 height 37
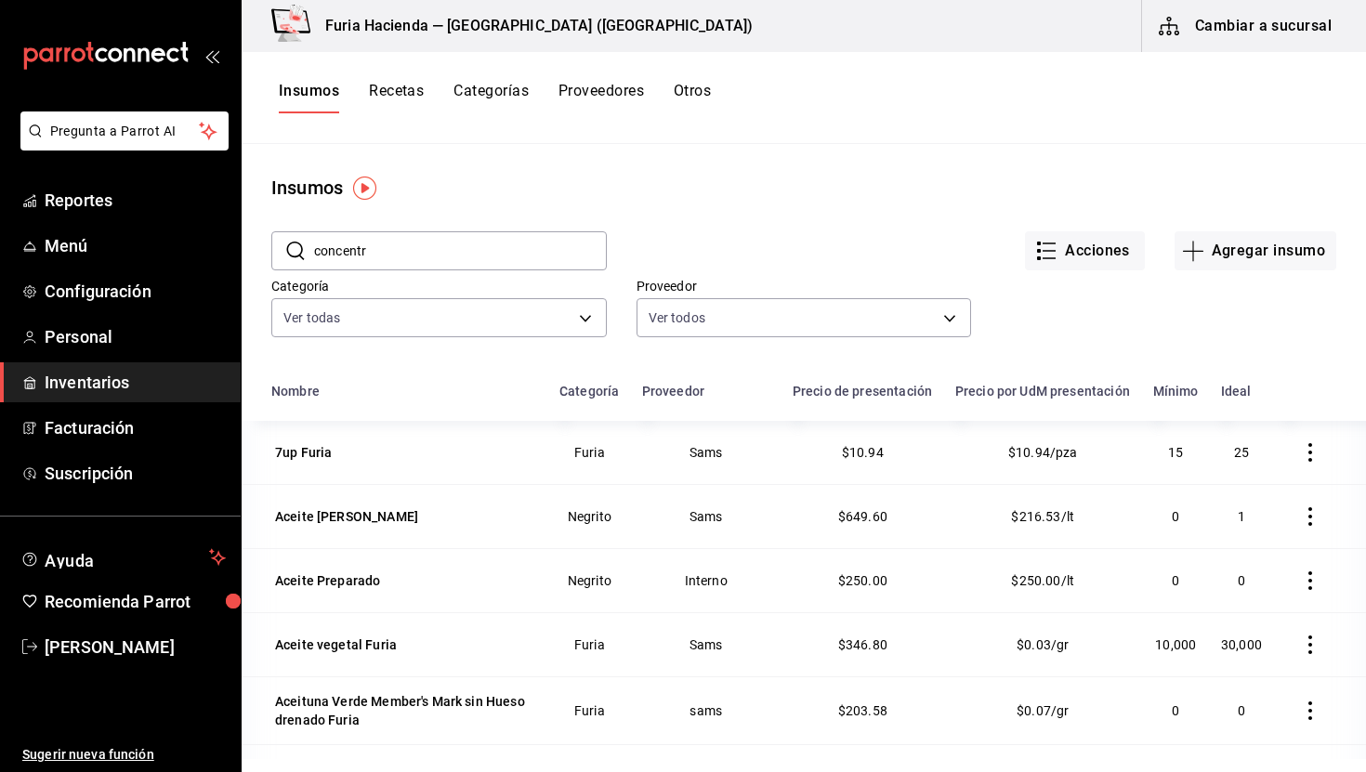
type input "concentr"
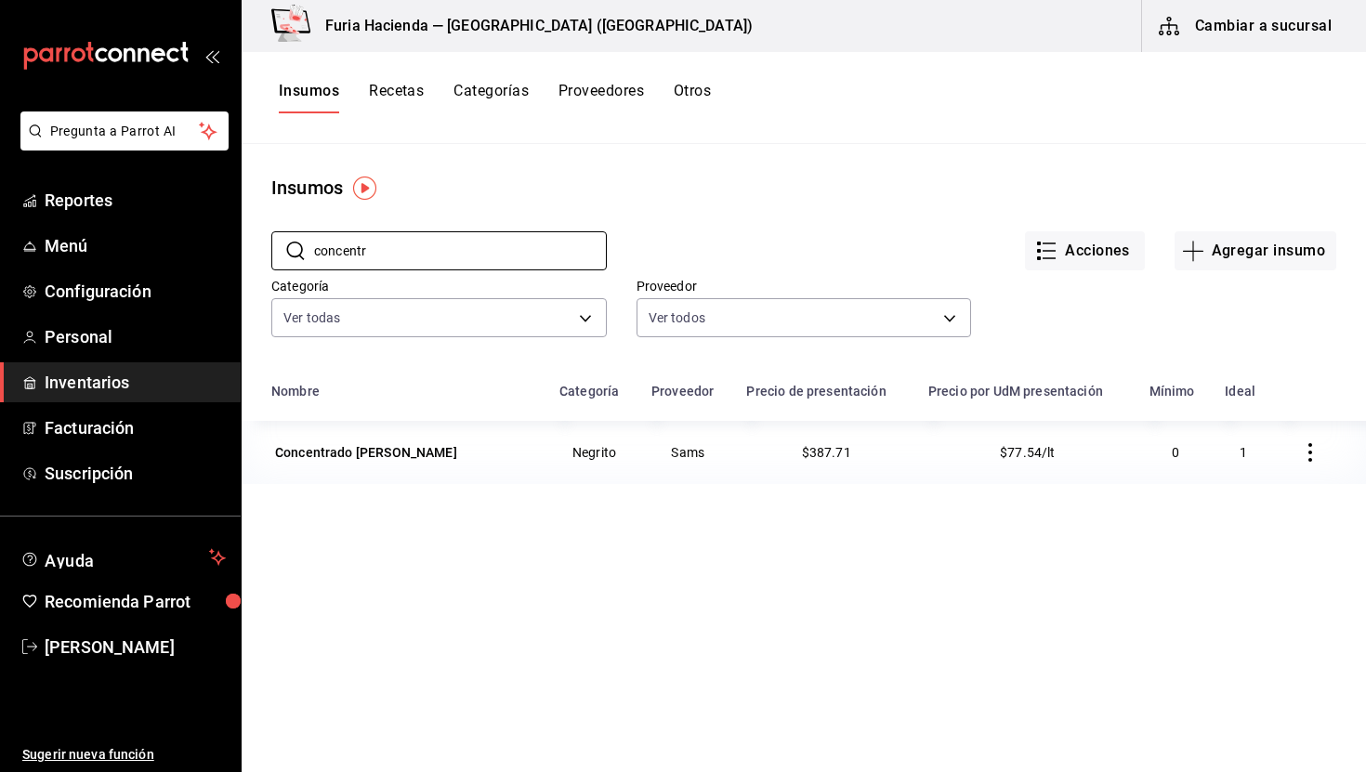
click at [1303, 448] on icon "button" at bounding box center [1310, 452] width 19 height 19
click at [1267, 354] on div at bounding box center [683, 386] width 1366 height 772
click at [1229, 253] on button "Agregar insumo" at bounding box center [1256, 250] width 162 height 39
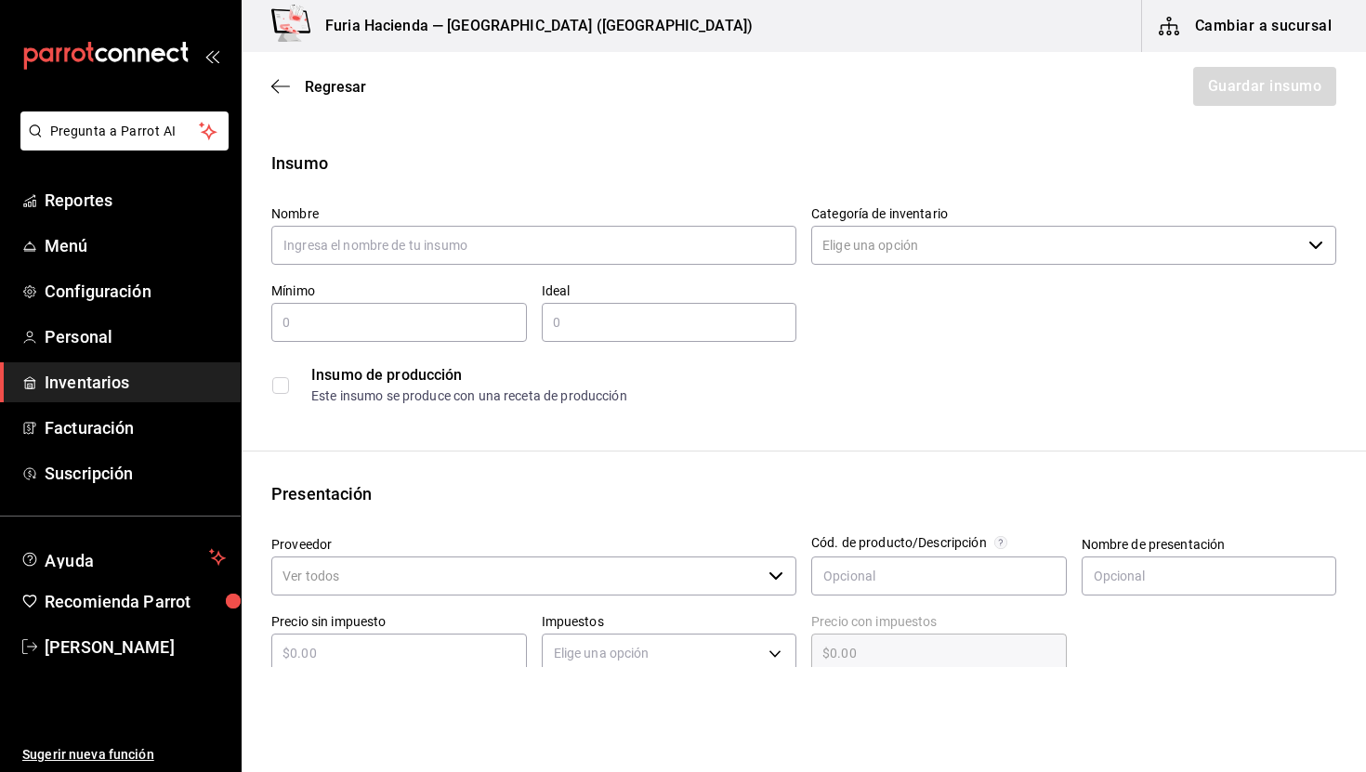
type input "C"
type input "Concentrado [PERSON_NAME]"
click at [968, 249] on input "Categoría de inventario" at bounding box center [1057, 245] width 490 height 39
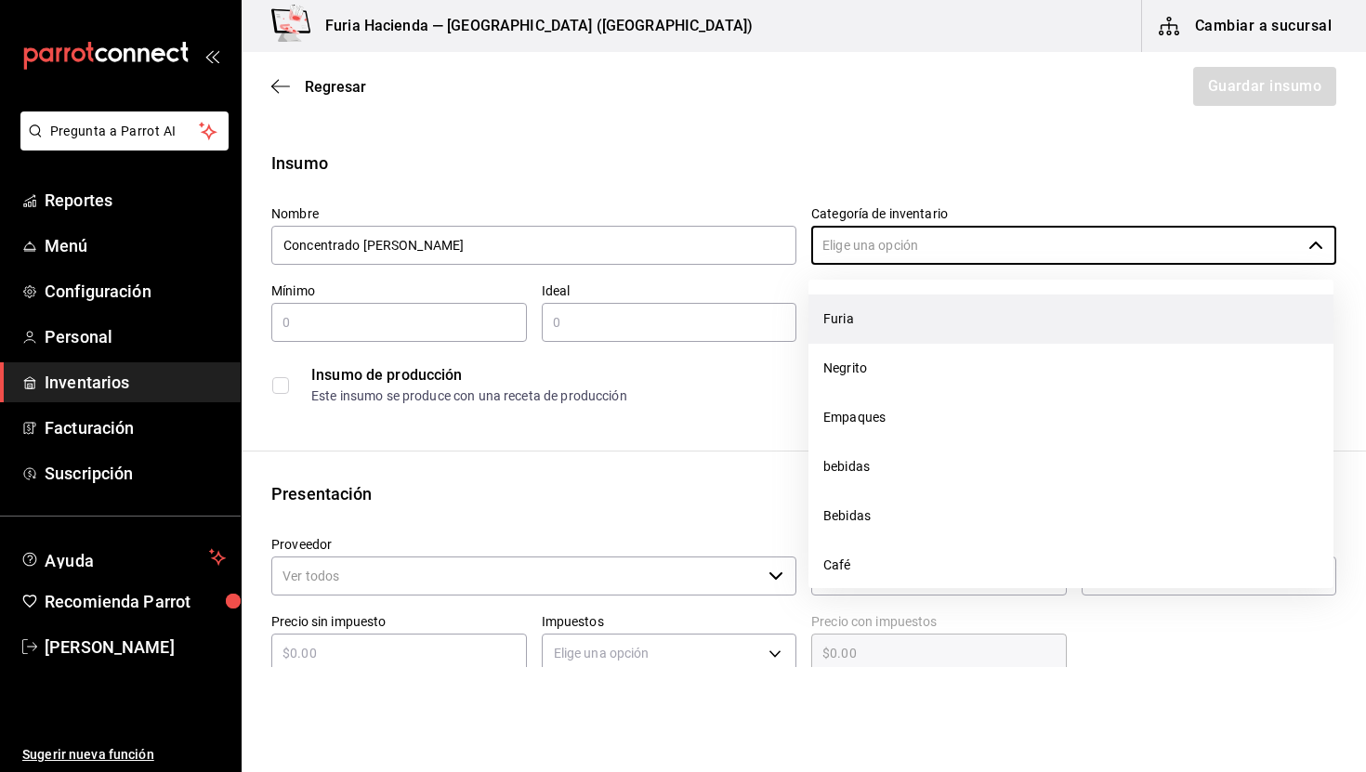
click at [897, 319] on li "Furia" at bounding box center [1071, 319] width 525 height 49
type input "Furia"
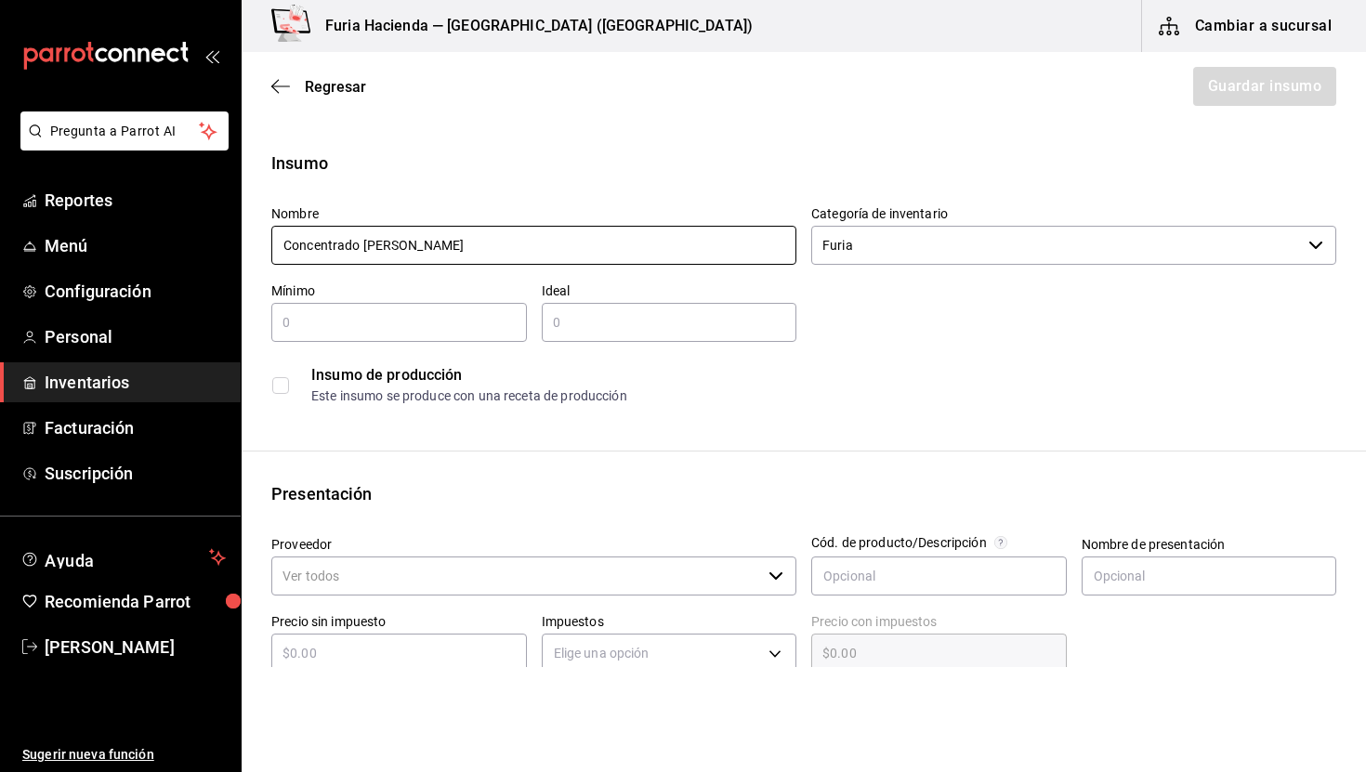
click at [509, 241] on input "Concentrado [PERSON_NAME]" at bounding box center [533, 245] width 525 height 39
type input "Concentrado [PERSON_NAME] Furia"
click at [405, 329] on input "text" at bounding box center [399, 322] width 256 height 22
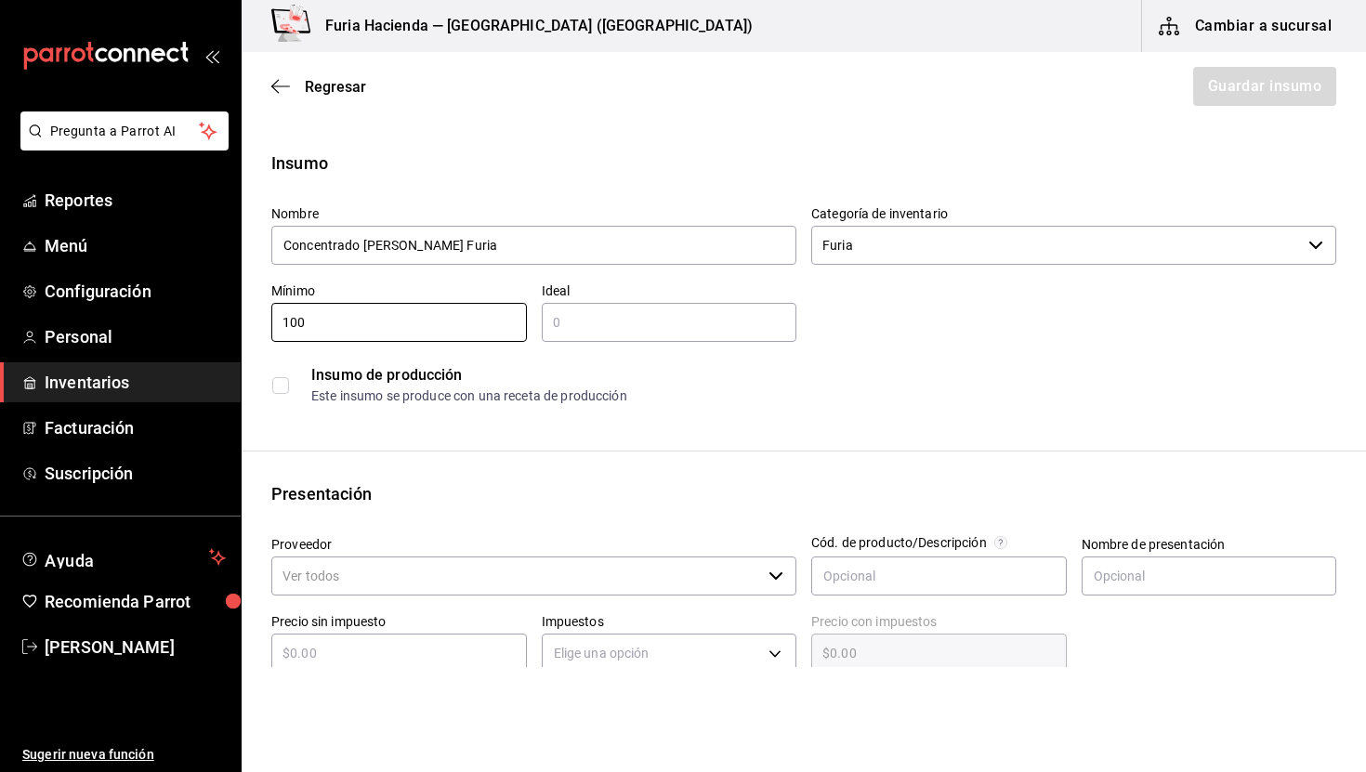
type input "100"
click at [601, 325] on input "text" at bounding box center [670, 322] width 256 height 22
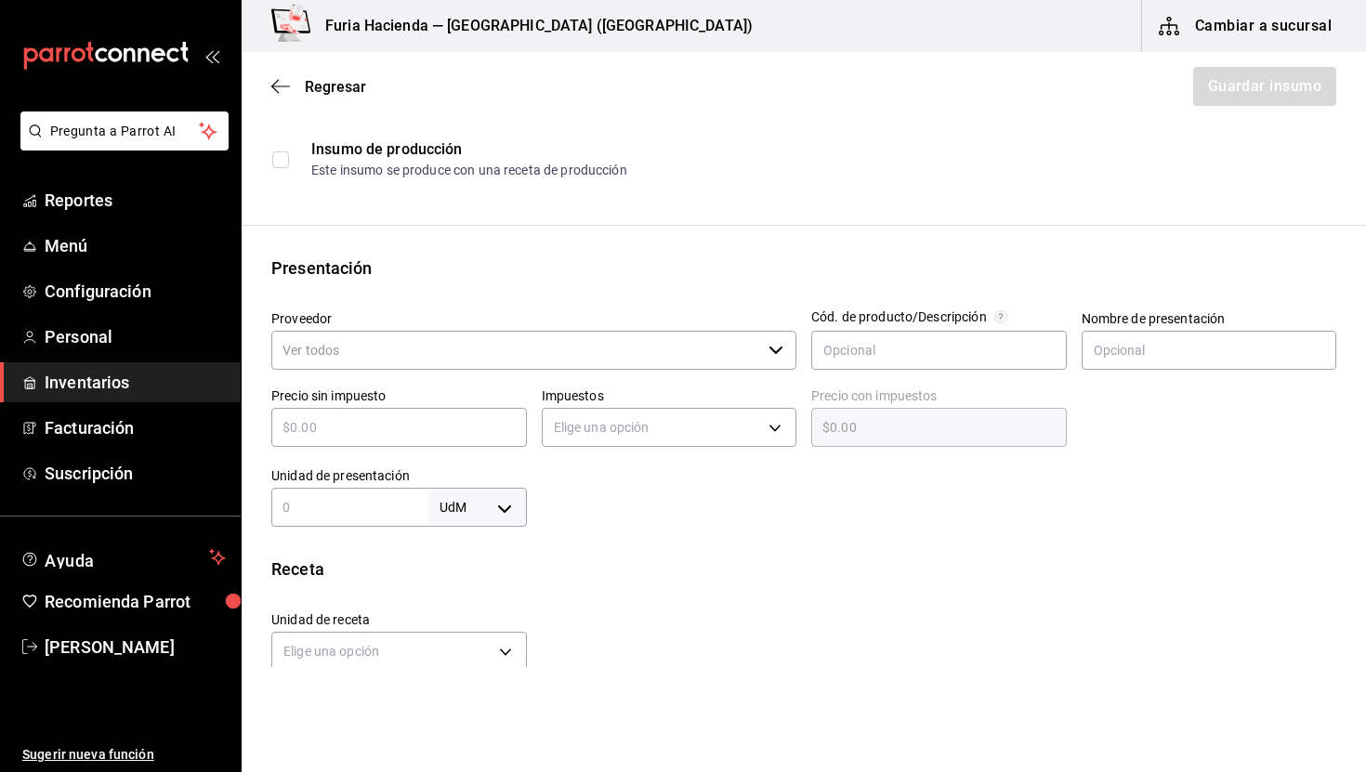
scroll to position [230, 0]
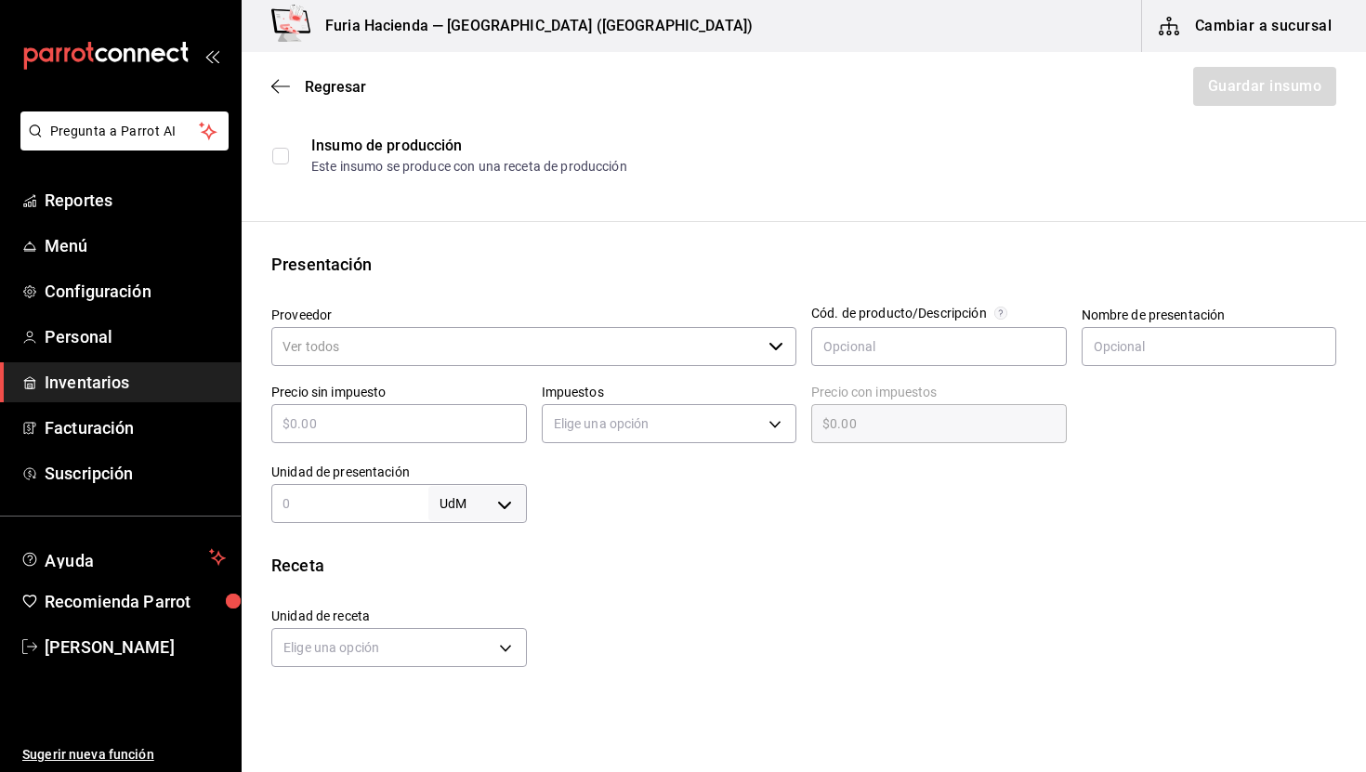
type input "200"
click at [479, 510] on body "Pregunta a Parrot AI Reportes Menú Configuración Personal Inventarios Facturaci…" at bounding box center [683, 333] width 1366 height 667
click at [487, 682] on li "ml" at bounding box center [477, 682] width 97 height 31
type input "MILLILITER"
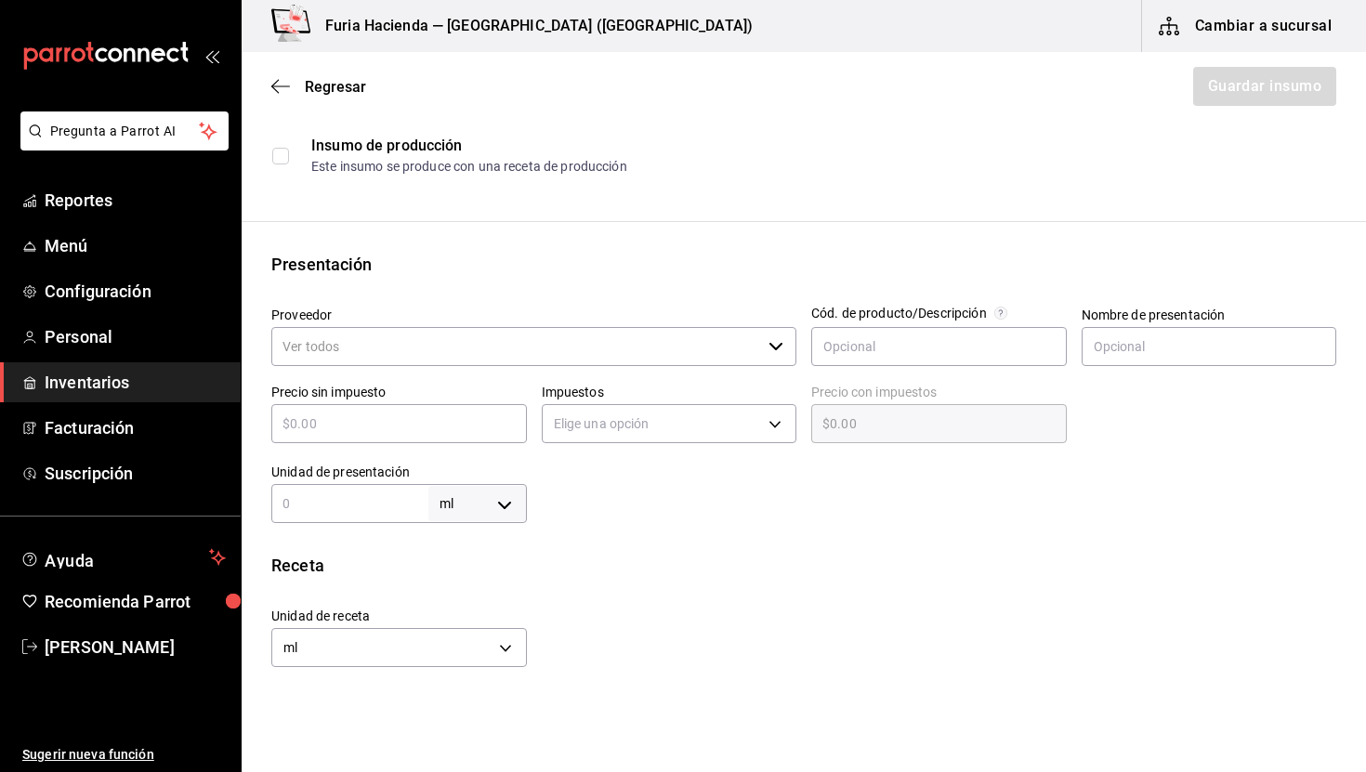
click at [350, 502] on input "text" at bounding box center [349, 504] width 157 height 22
type input "4"
type input "40"
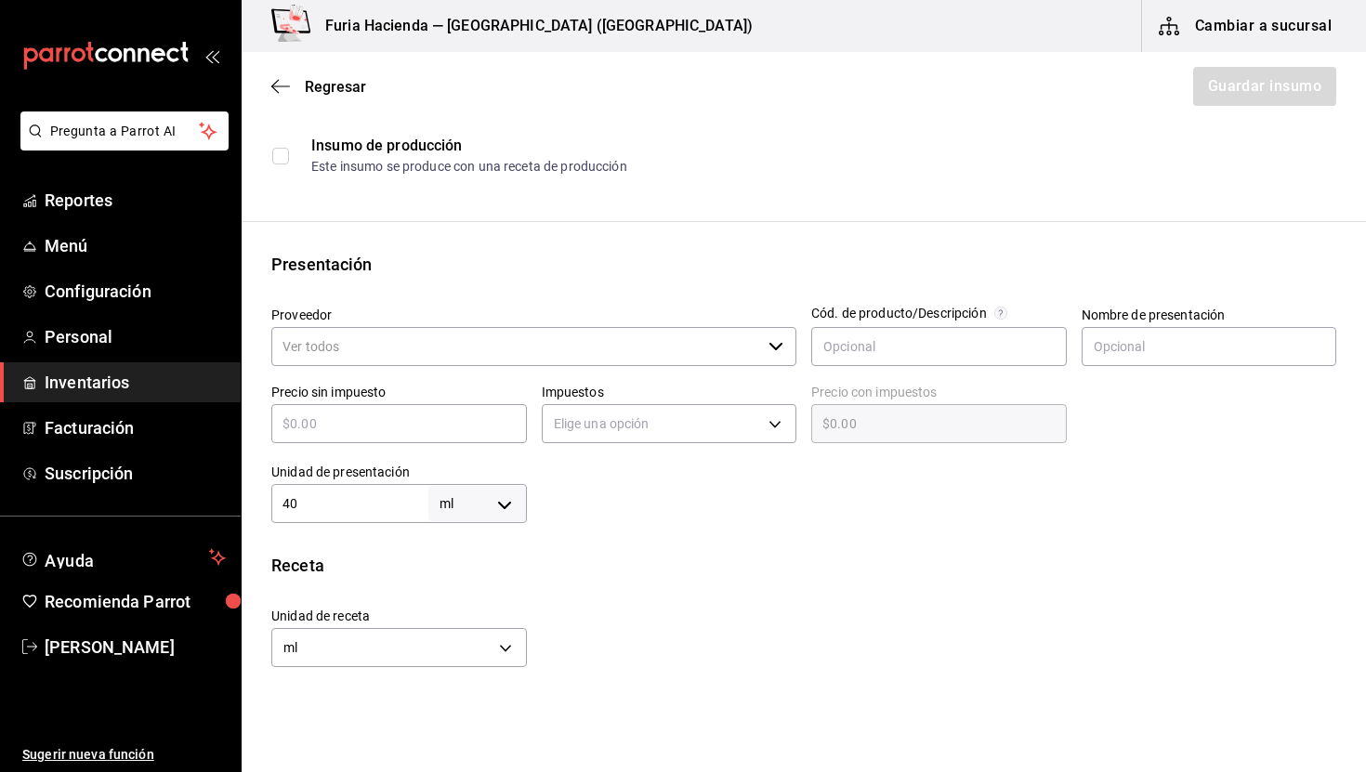
type input "4"
type input "40"
type input "400"
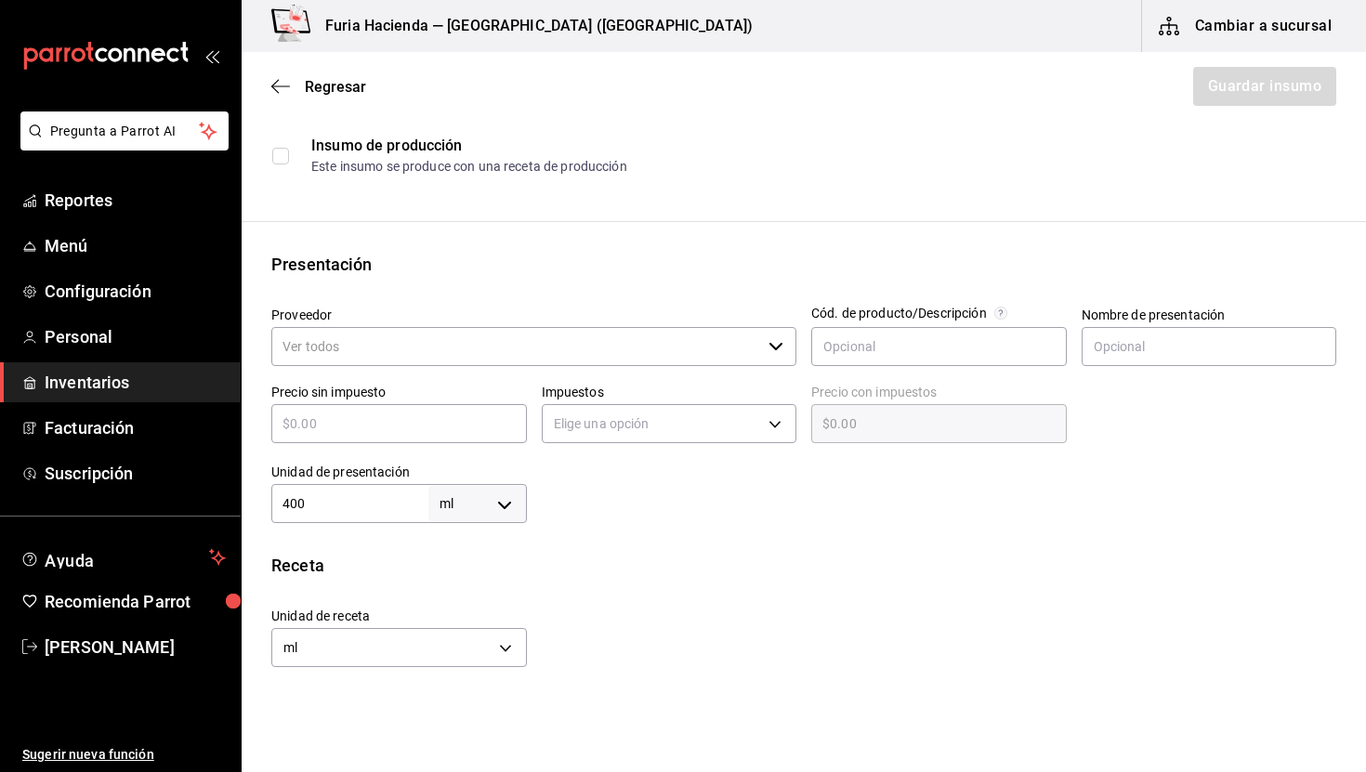
type input "400"
type input "4,000"
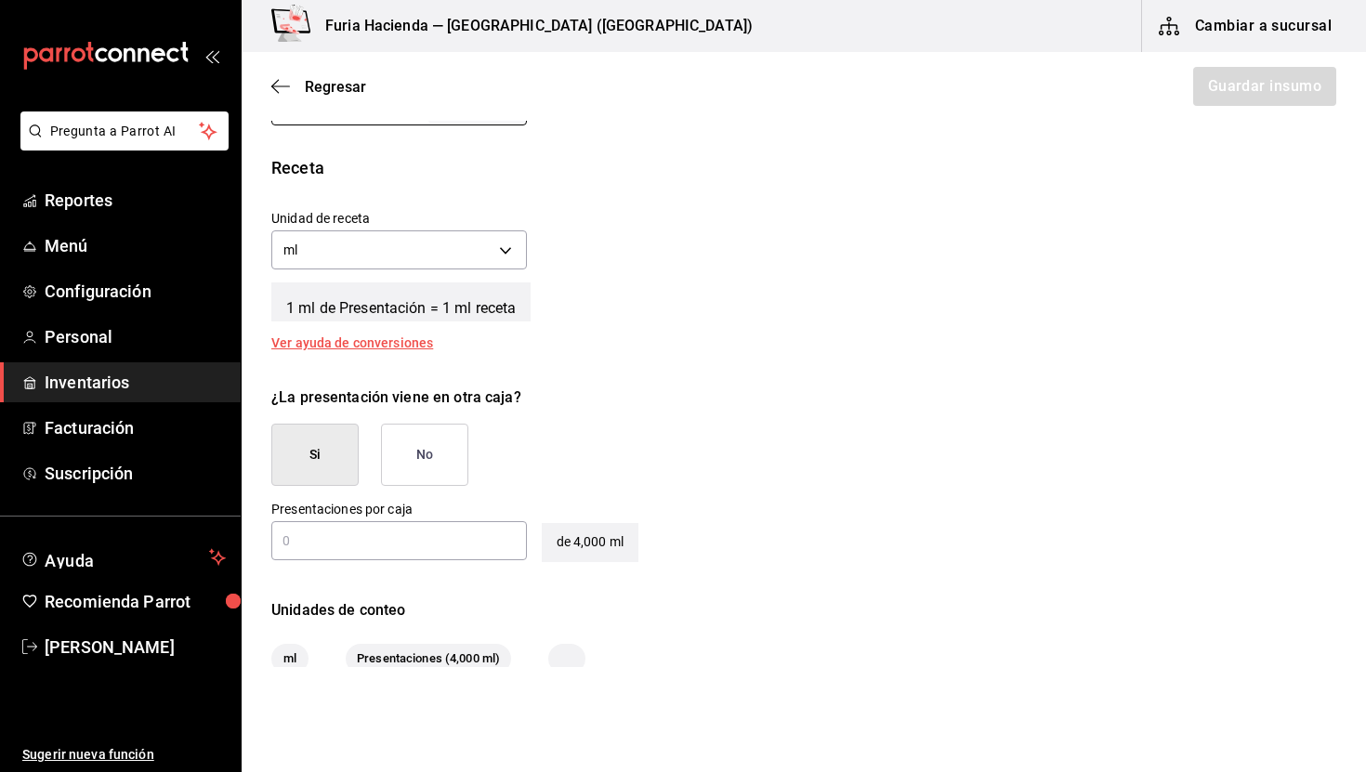
scroll to position [637, 0]
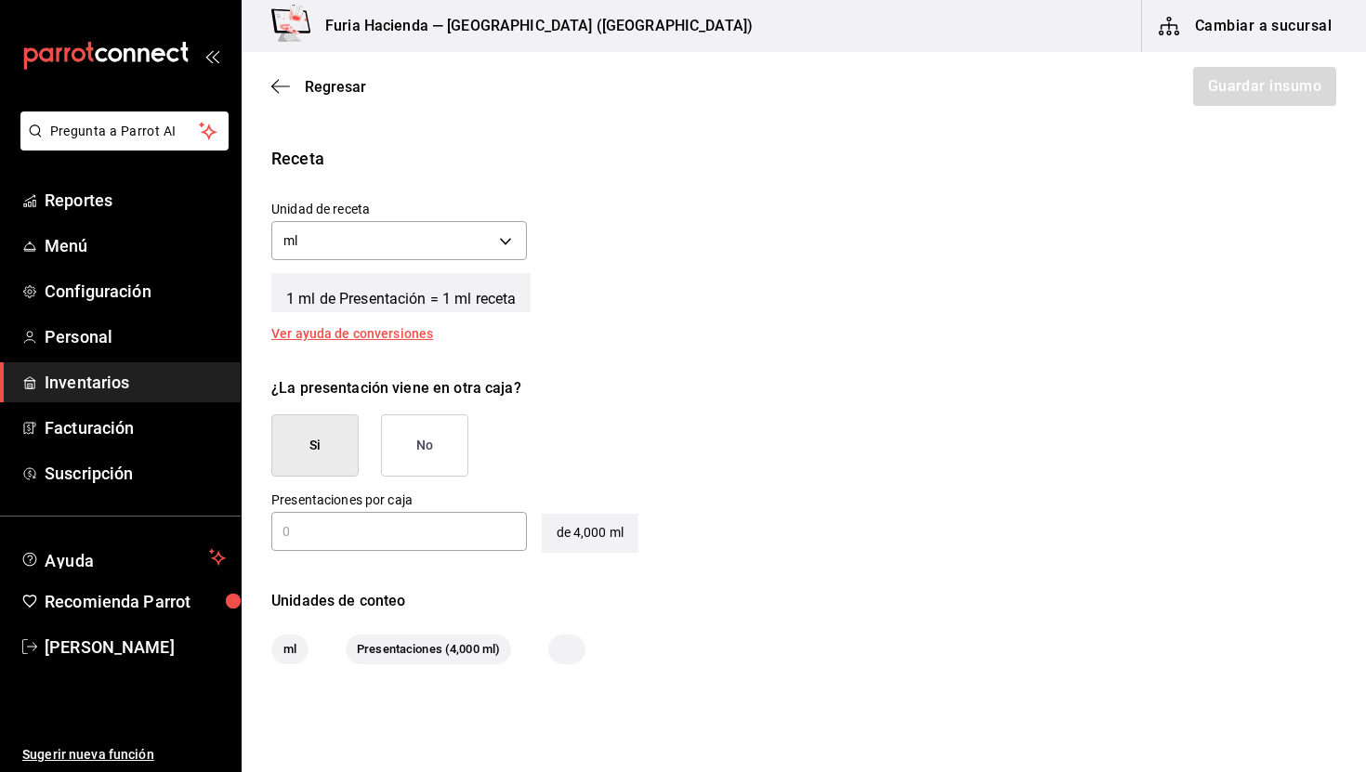
type input "4,000"
click at [445, 435] on button "No" at bounding box center [424, 446] width 87 height 62
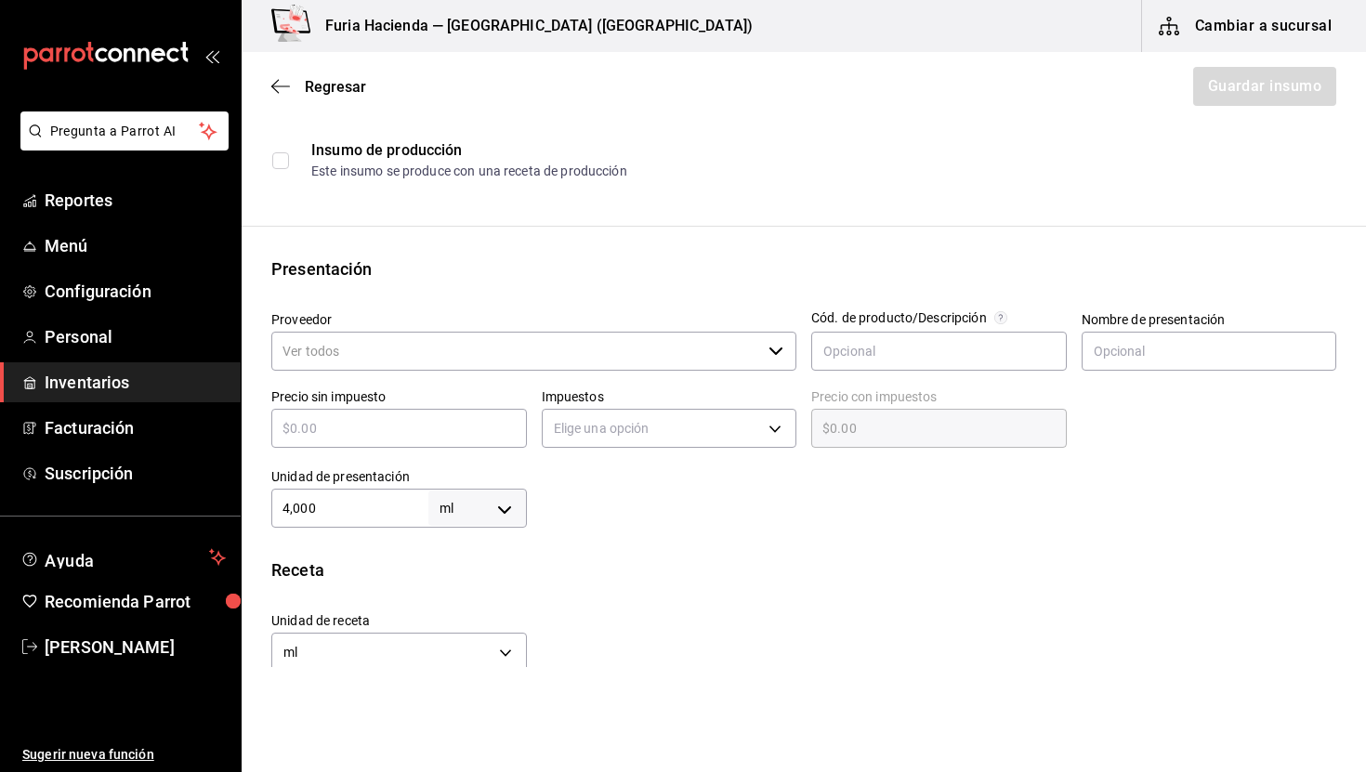
scroll to position [218, 0]
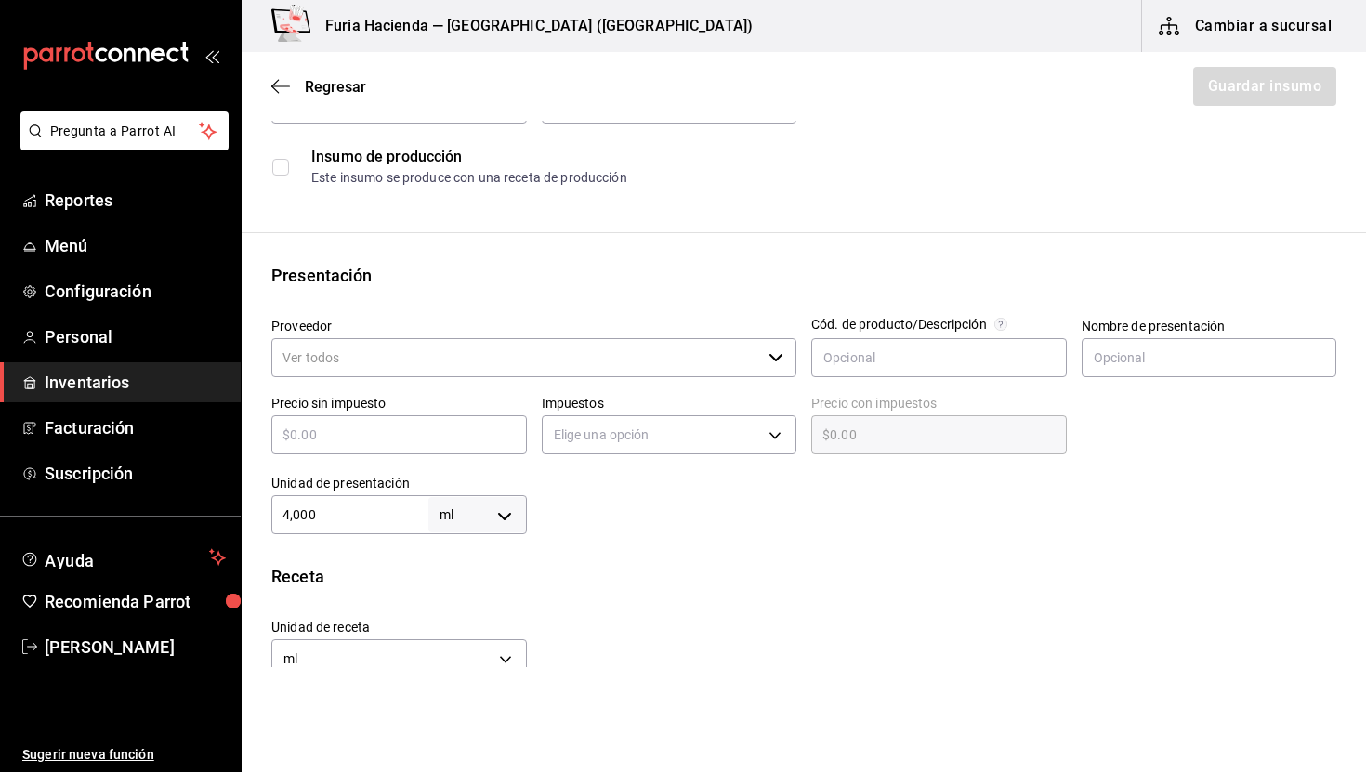
click at [373, 420] on div "​" at bounding box center [399, 435] width 256 height 39
paste input "$387.71"
type input "$387.71"
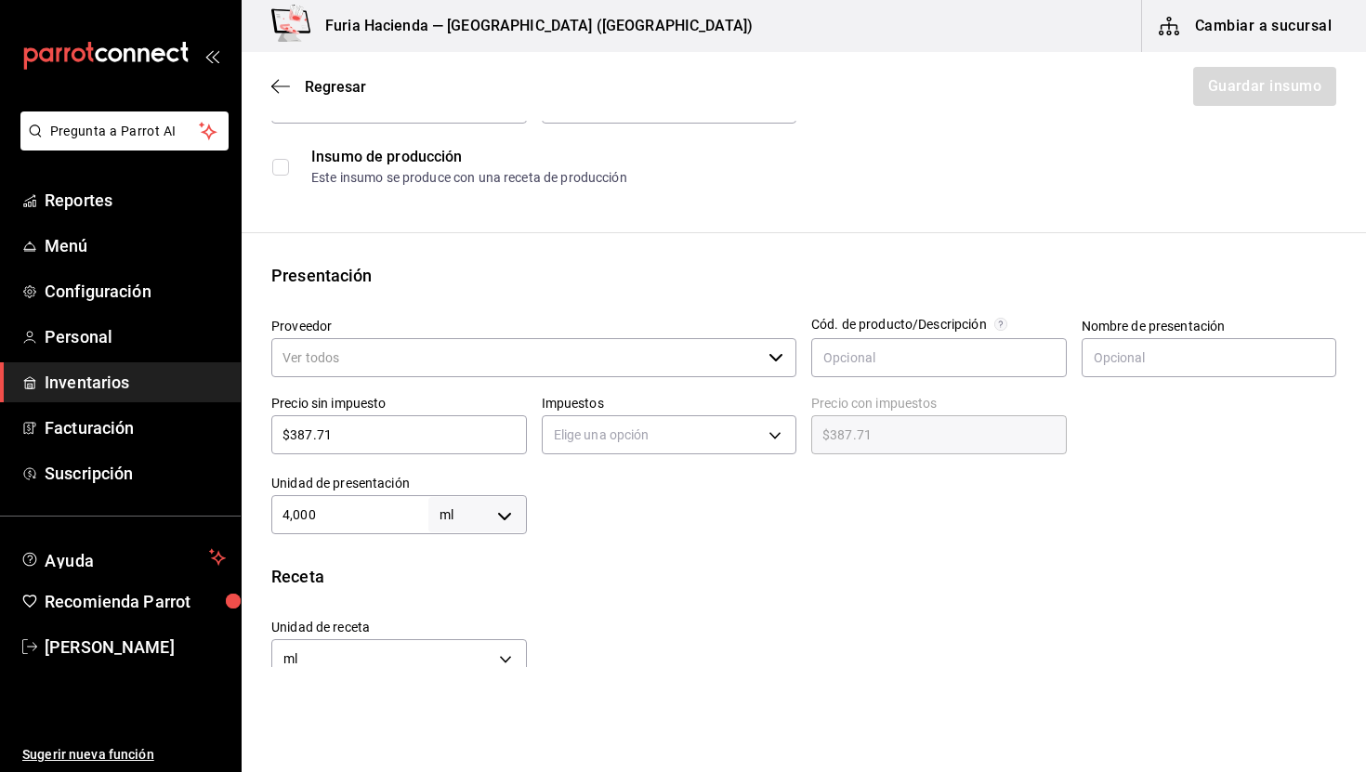
click at [375, 514] on input "4,000" at bounding box center [349, 515] width 157 height 22
click at [375, 513] on input "4,000" at bounding box center [349, 515] width 157 height 22
type input "5"
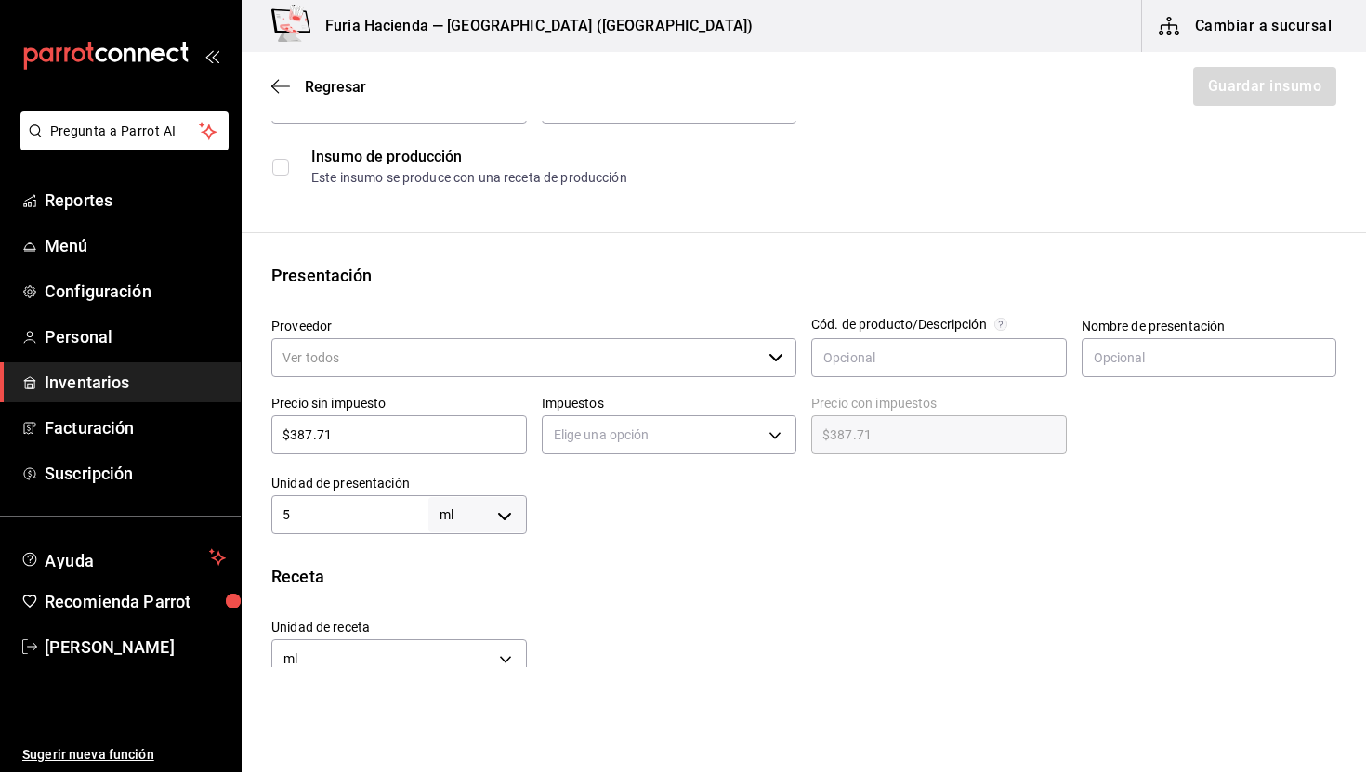
type input "5"
type input "50"
type input "500"
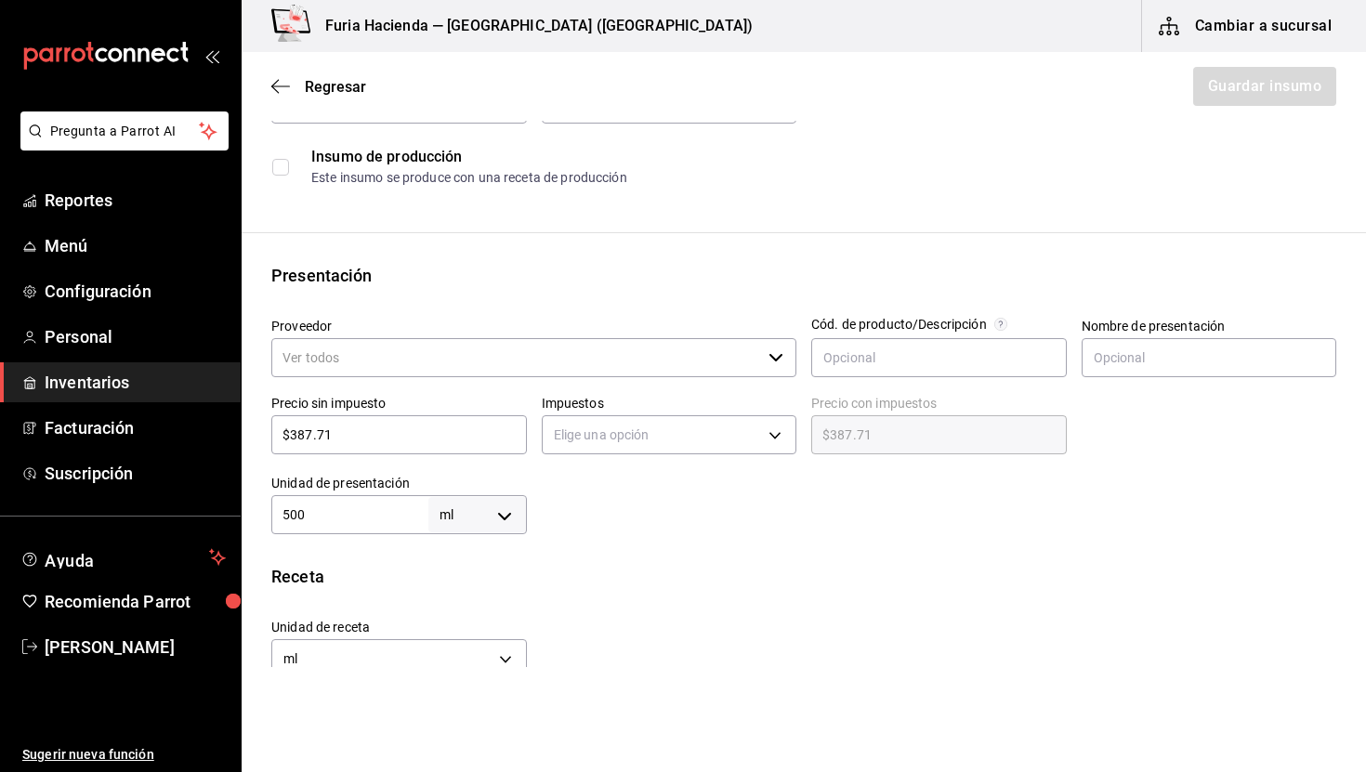
type input "5,000"
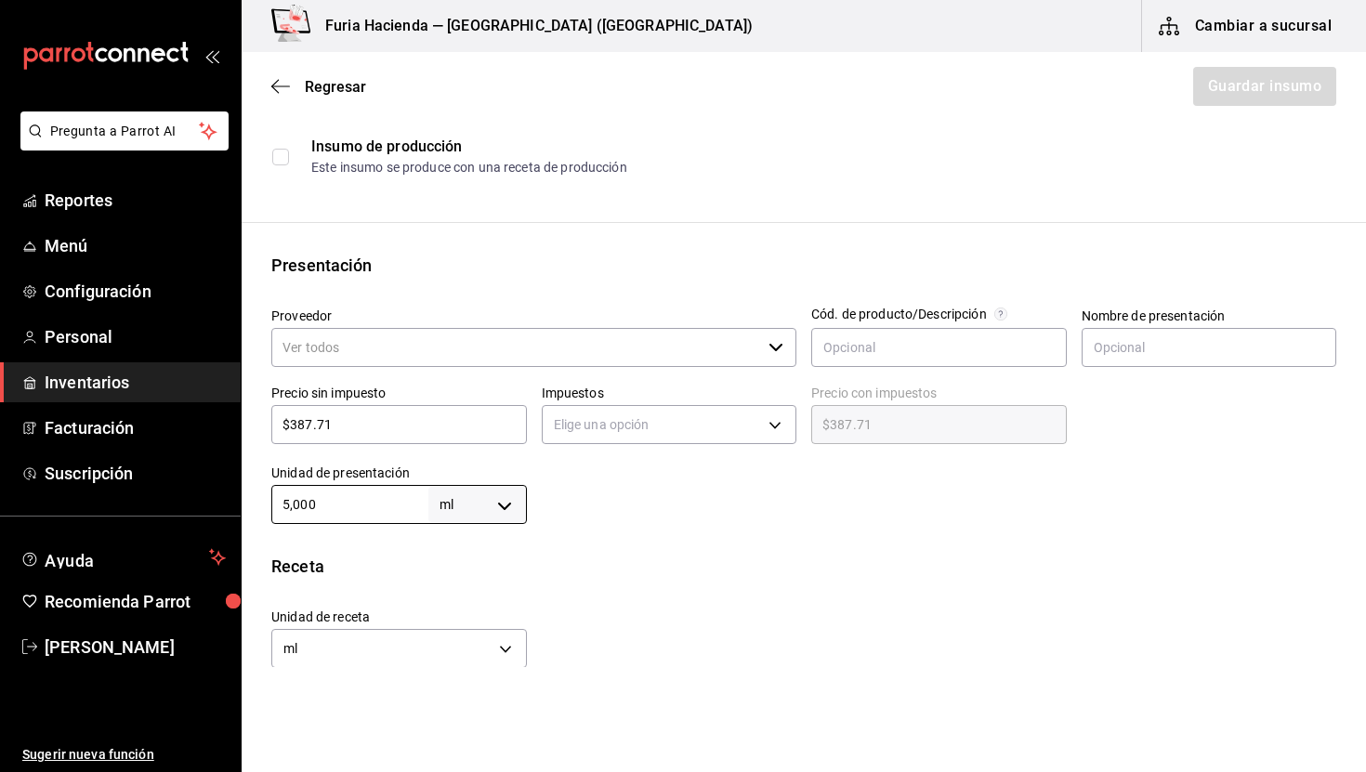
scroll to position [257, 0]
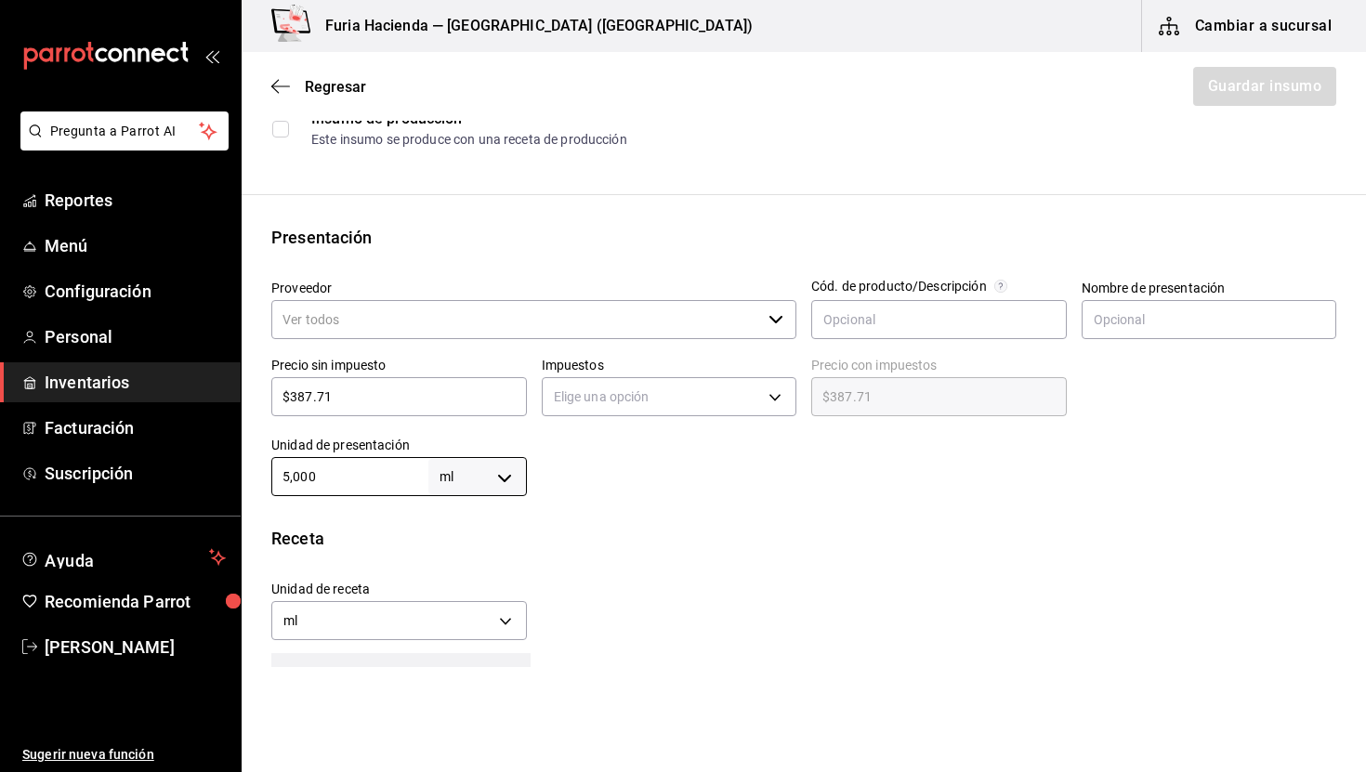
type input "5,000"
click at [516, 318] on input "Proveedor" at bounding box center [516, 319] width 490 height 39
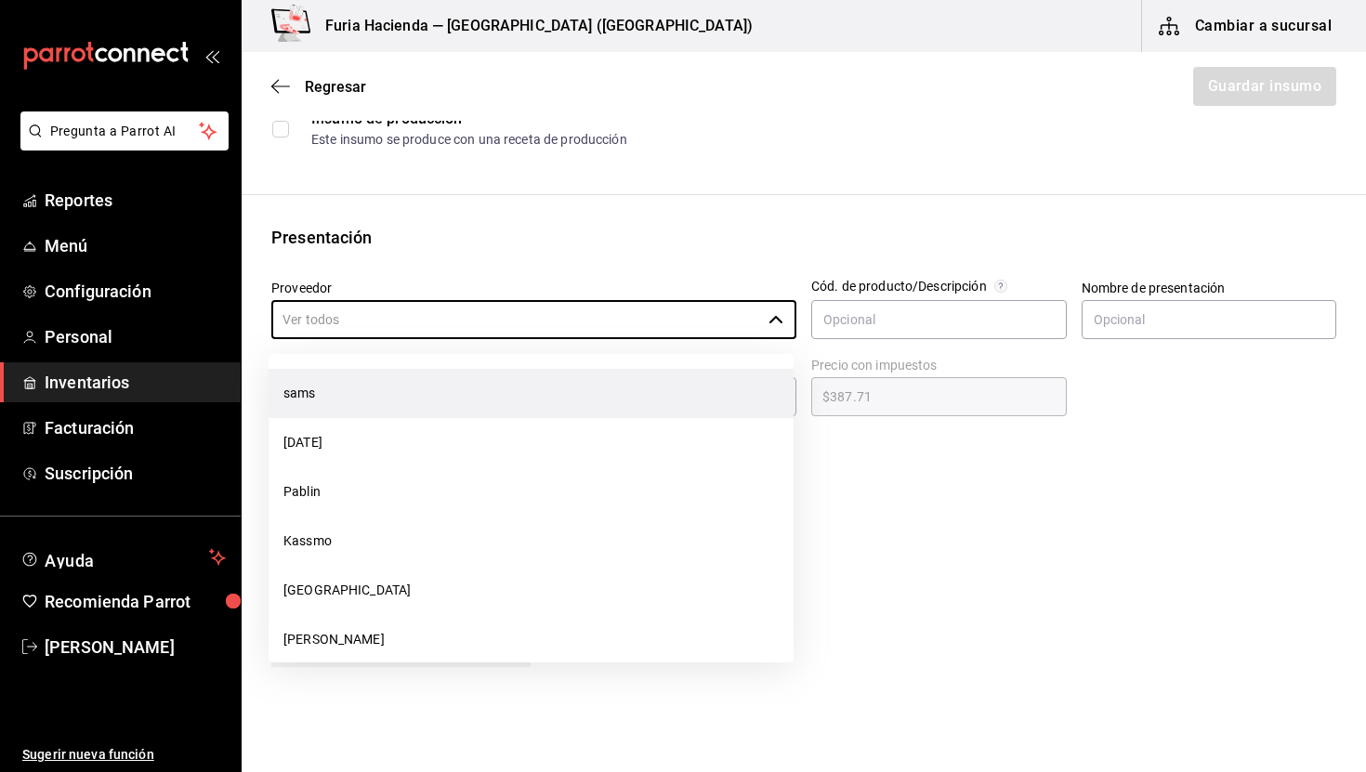
click at [386, 374] on li "sams" at bounding box center [531, 393] width 525 height 49
type input "sams"
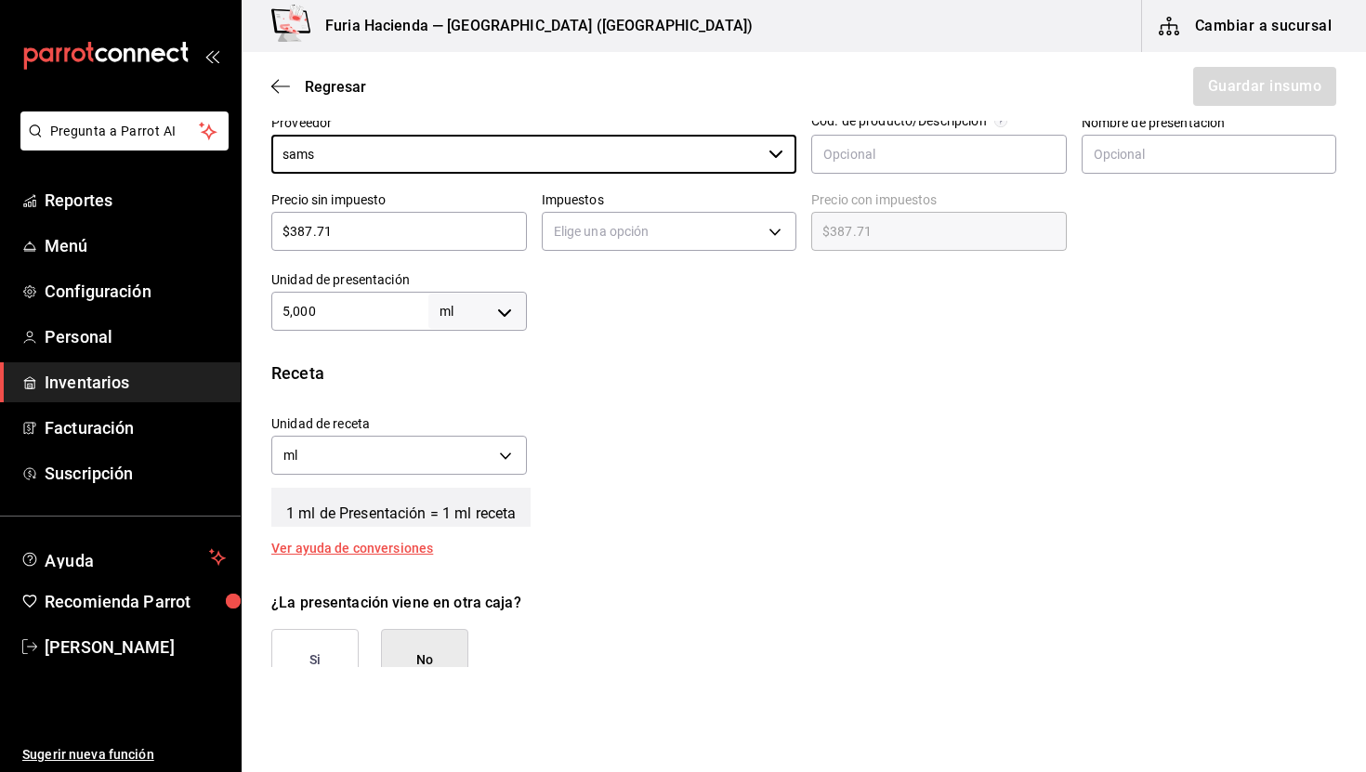
scroll to position [270, 0]
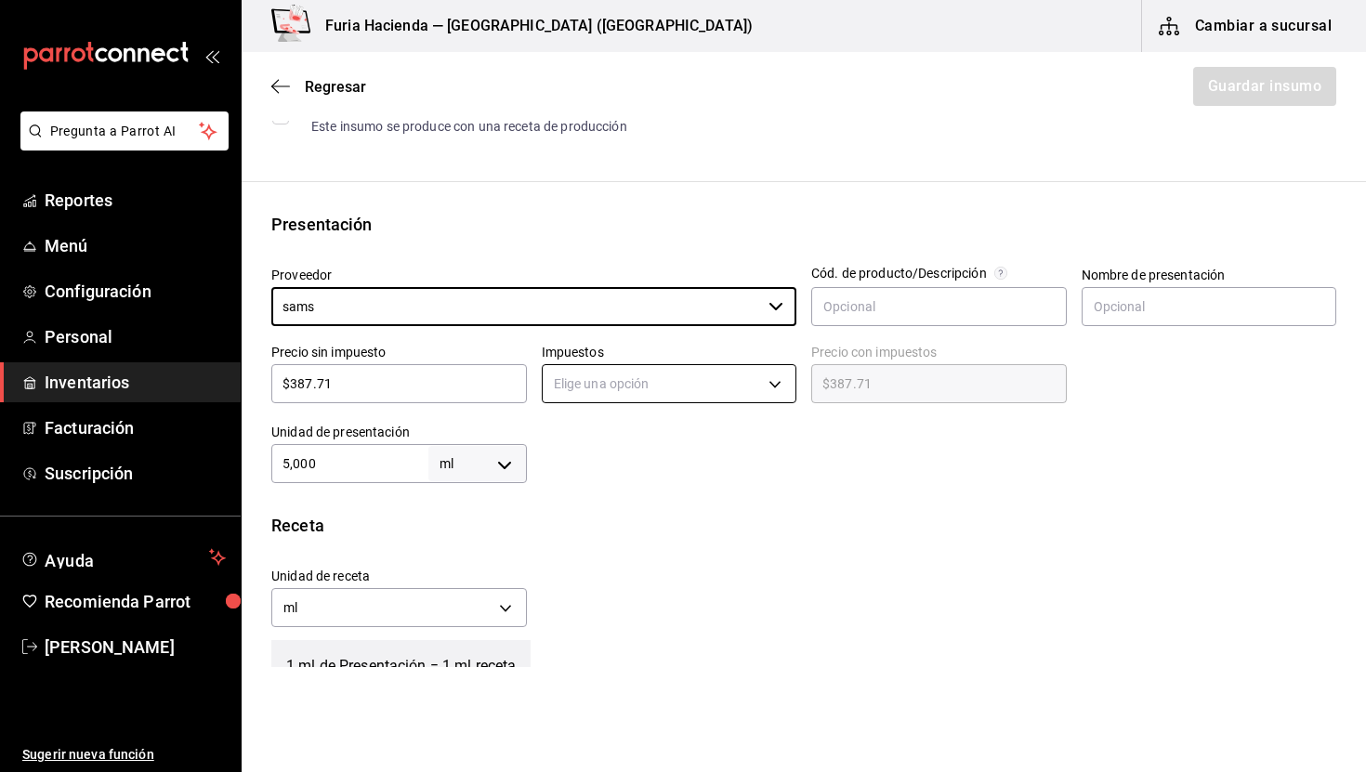
click at [640, 370] on body "Pregunta a Parrot AI Reportes Menú Configuración Personal Inventarios Facturaci…" at bounding box center [683, 333] width 1366 height 667
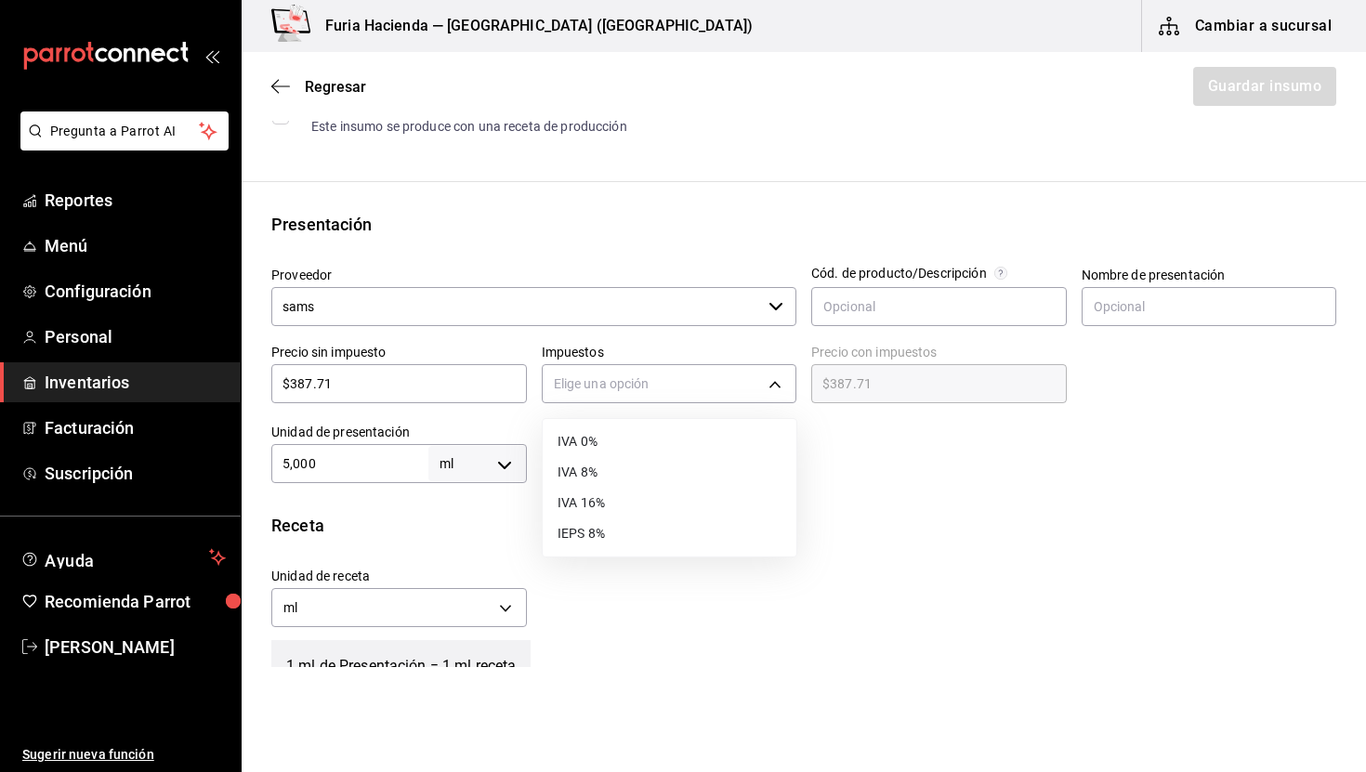
click at [617, 431] on li "IVA 0%" at bounding box center [670, 442] width 254 height 31
type input "IVA_0"
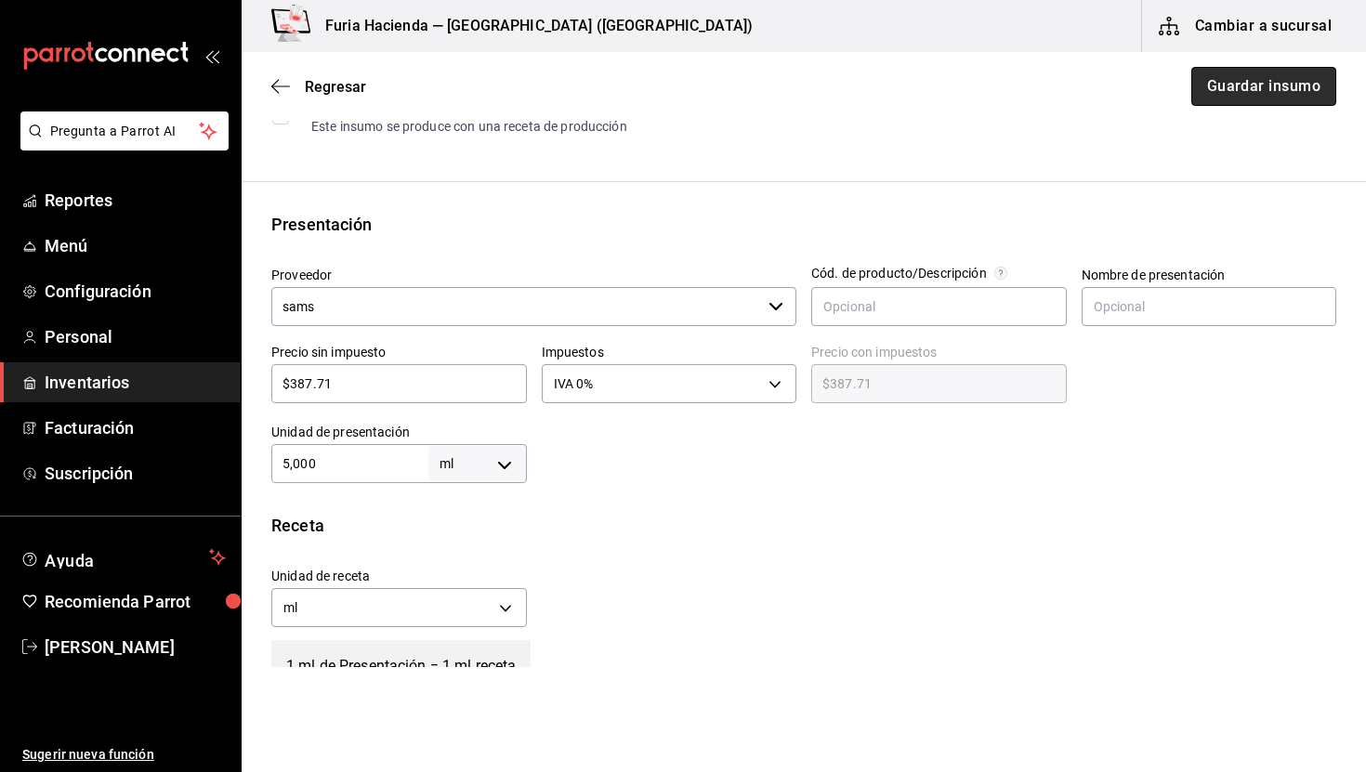
click at [1233, 73] on button "Guardar insumo" at bounding box center [1264, 86] width 145 height 39
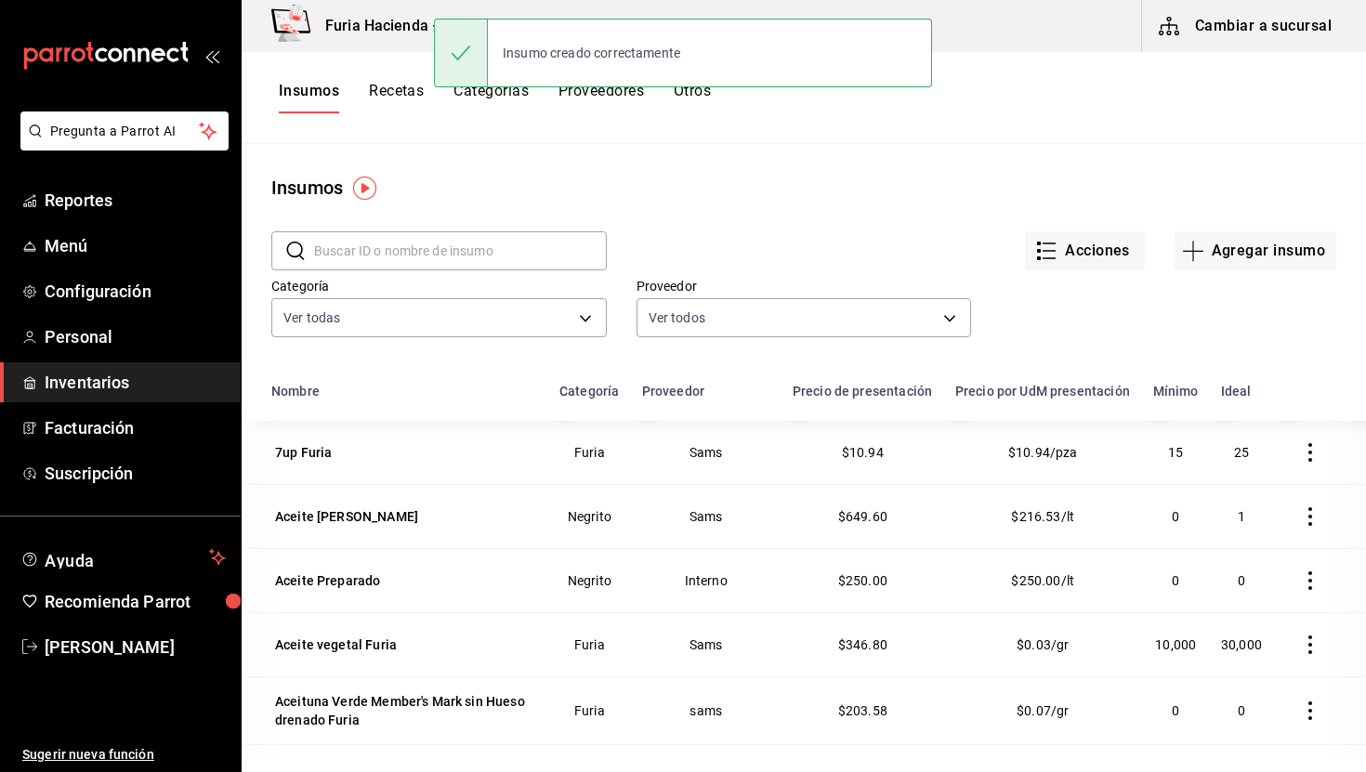
click at [418, 251] on input "text" at bounding box center [460, 250] width 293 height 37
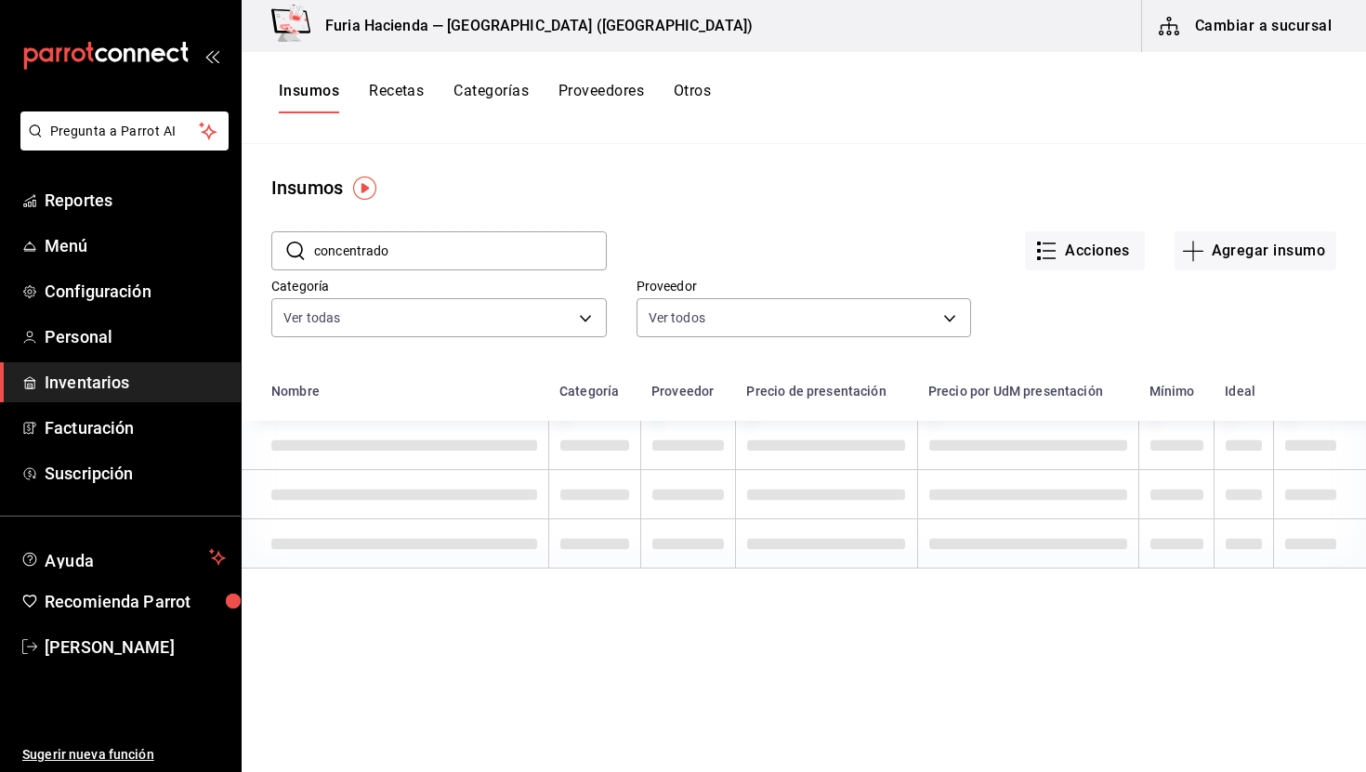
type input "concentrado"
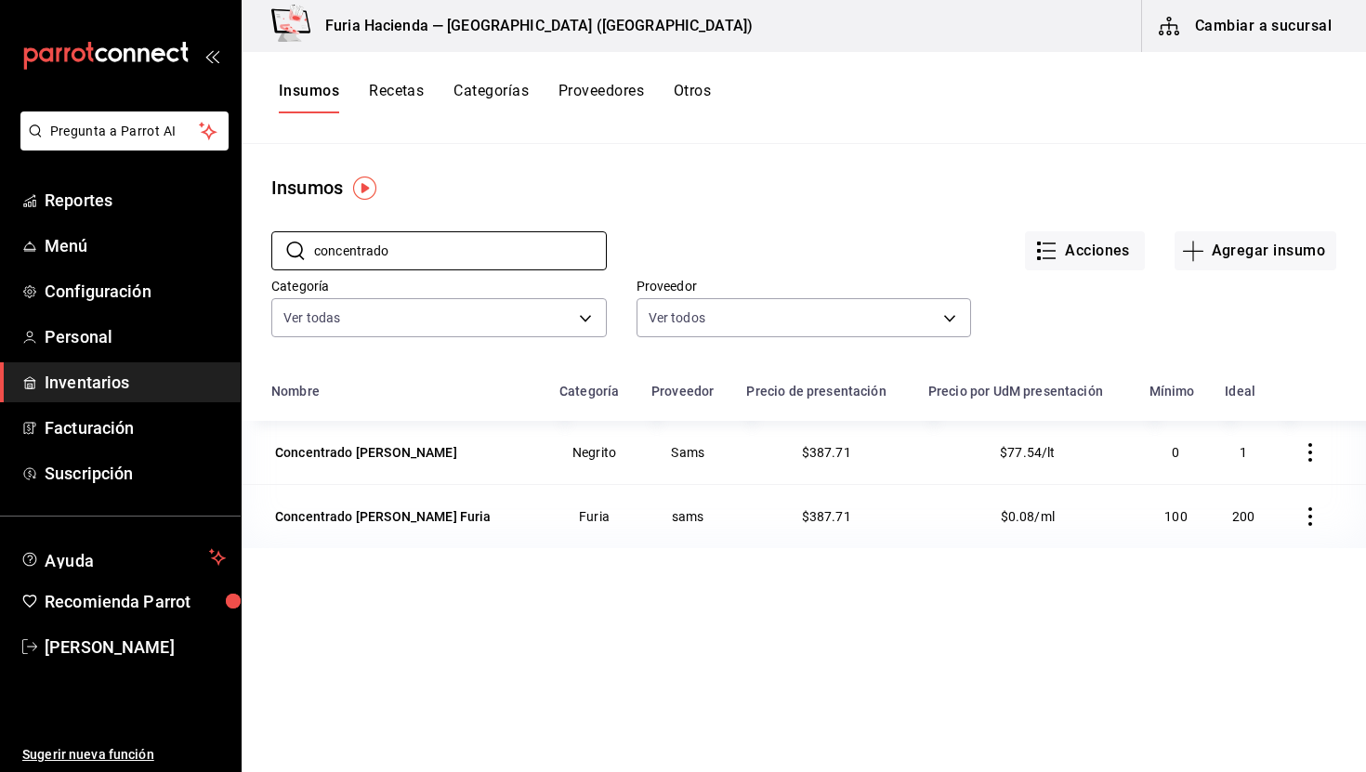
click at [403, 87] on button "Recetas" at bounding box center [396, 98] width 55 height 32
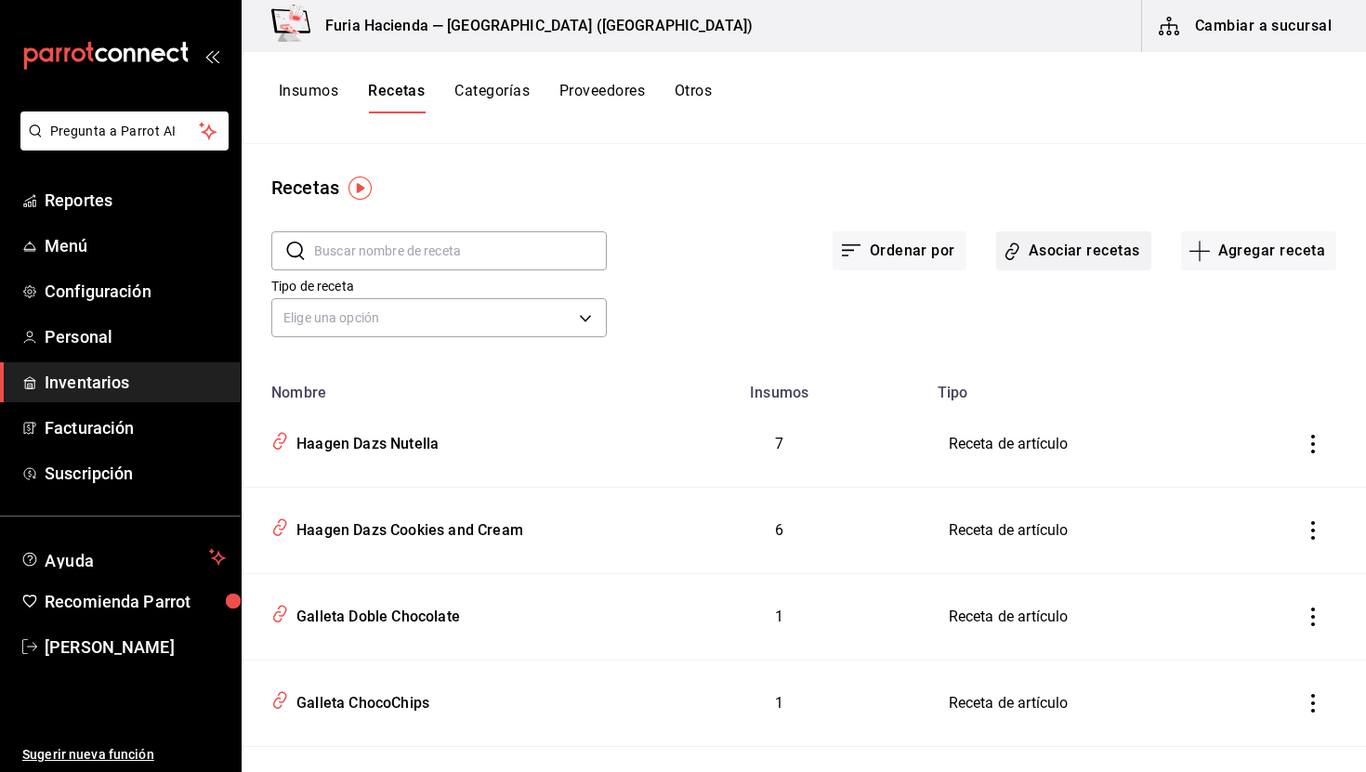
click at [1094, 253] on button "Asociar recetas" at bounding box center [1074, 250] width 155 height 39
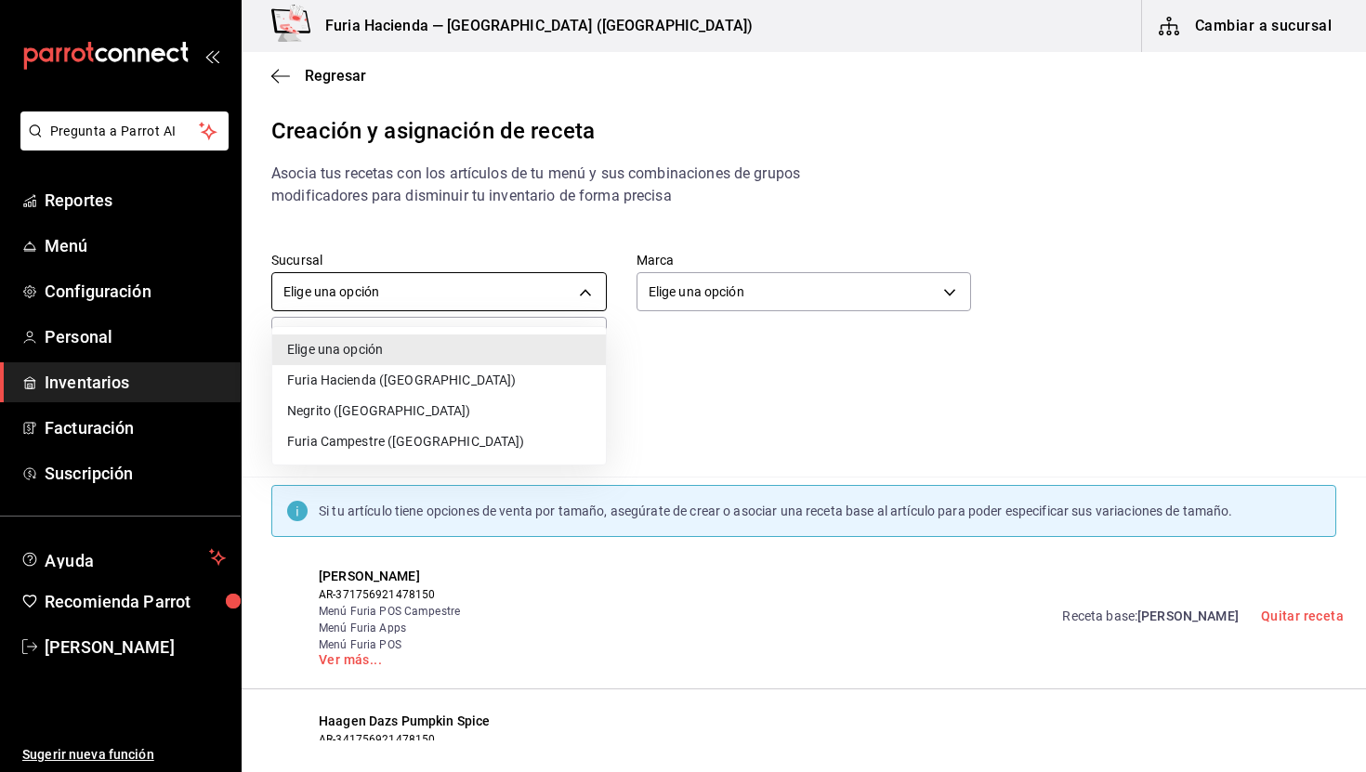
click at [518, 299] on body "Pregunta a Parrot AI Reportes Menú Configuración Personal Inventarios Facturaci…" at bounding box center [683, 370] width 1366 height 741
click at [389, 382] on li "Furia Hacienda ([GEOGRAPHIC_DATA])" at bounding box center [439, 380] width 334 height 31
type input "3990e485-ce7d-4e88-9ca4-fe10916080f6"
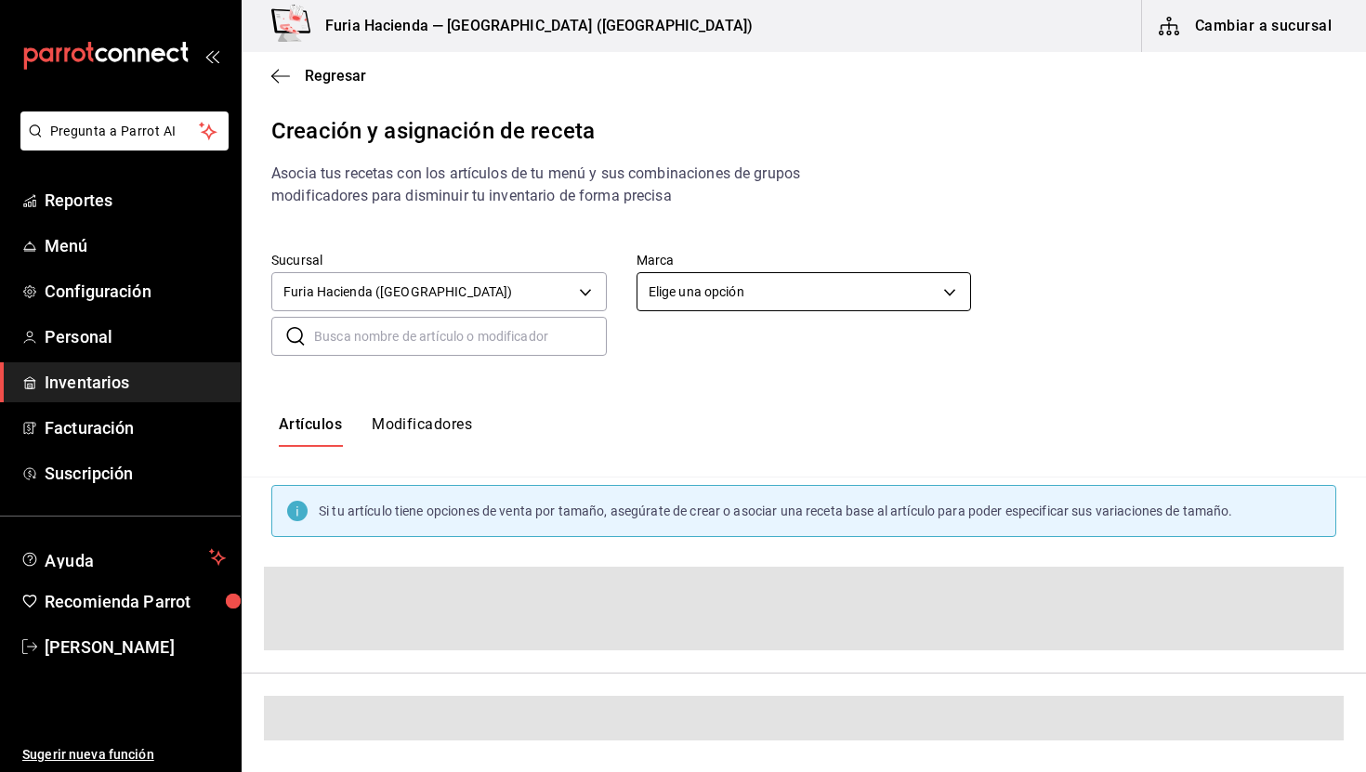
click at [696, 290] on body "Pregunta a Parrot AI Reportes Menú Configuración Personal Inventarios Facturaci…" at bounding box center [683, 370] width 1366 height 741
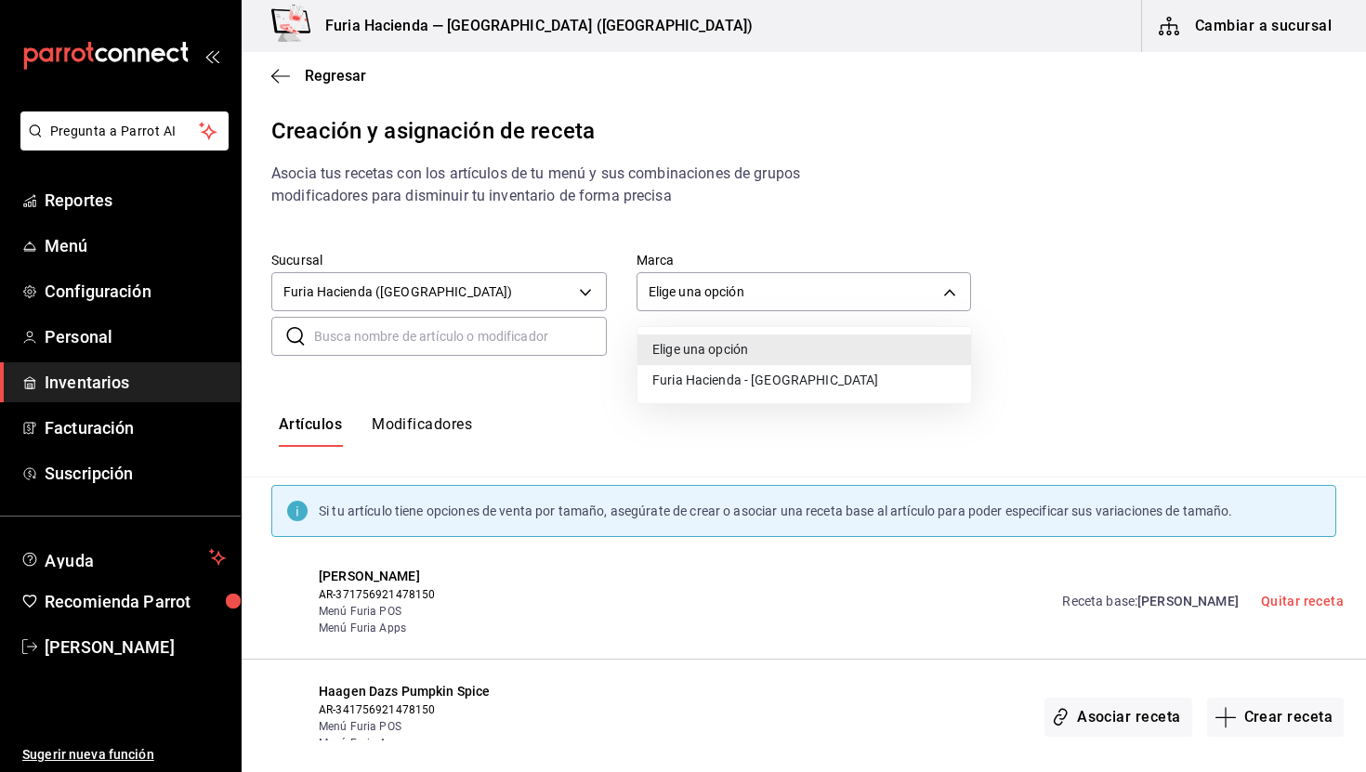
click at [719, 379] on li "Furia Hacienda - [GEOGRAPHIC_DATA]" at bounding box center [805, 380] width 334 height 31
type input "7a789ef8-f71c-49e3-bf04-467ed2c5263c"
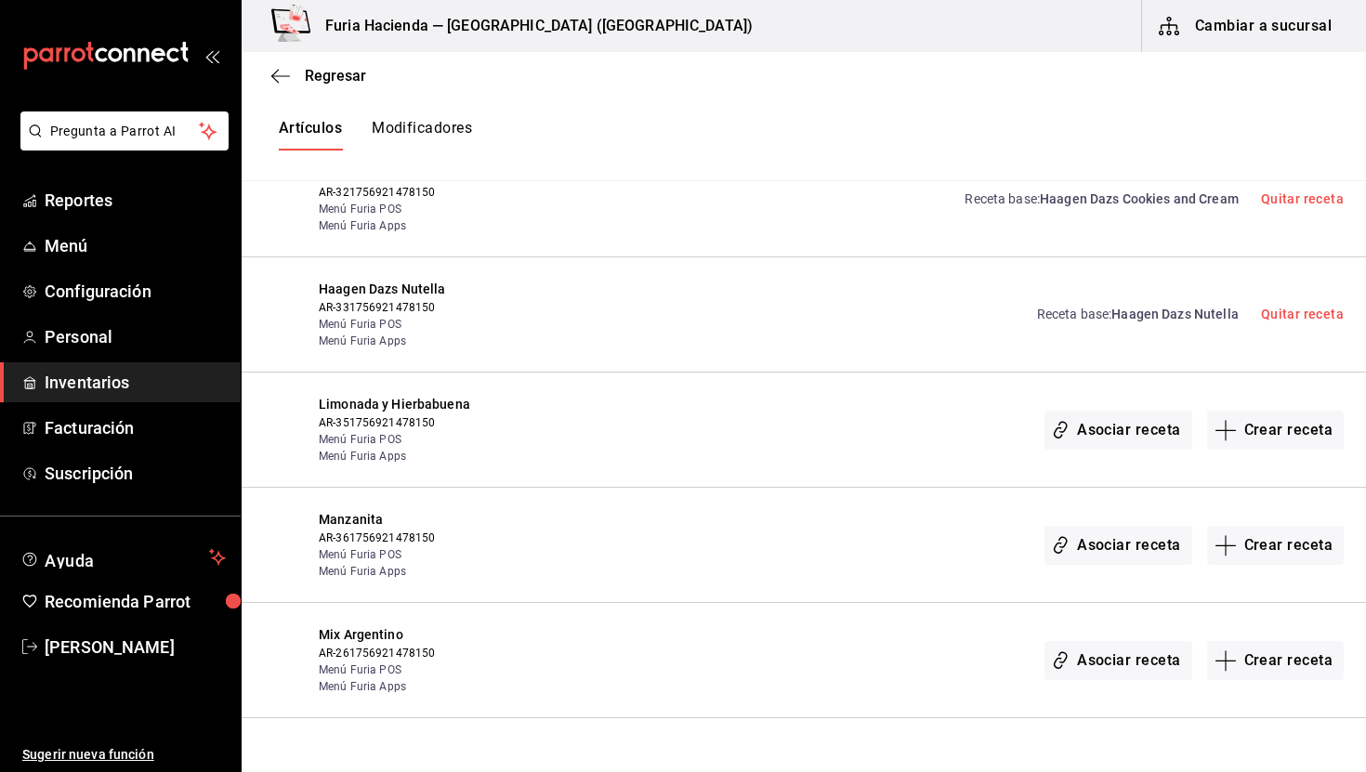
scroll to position [3924, 0]
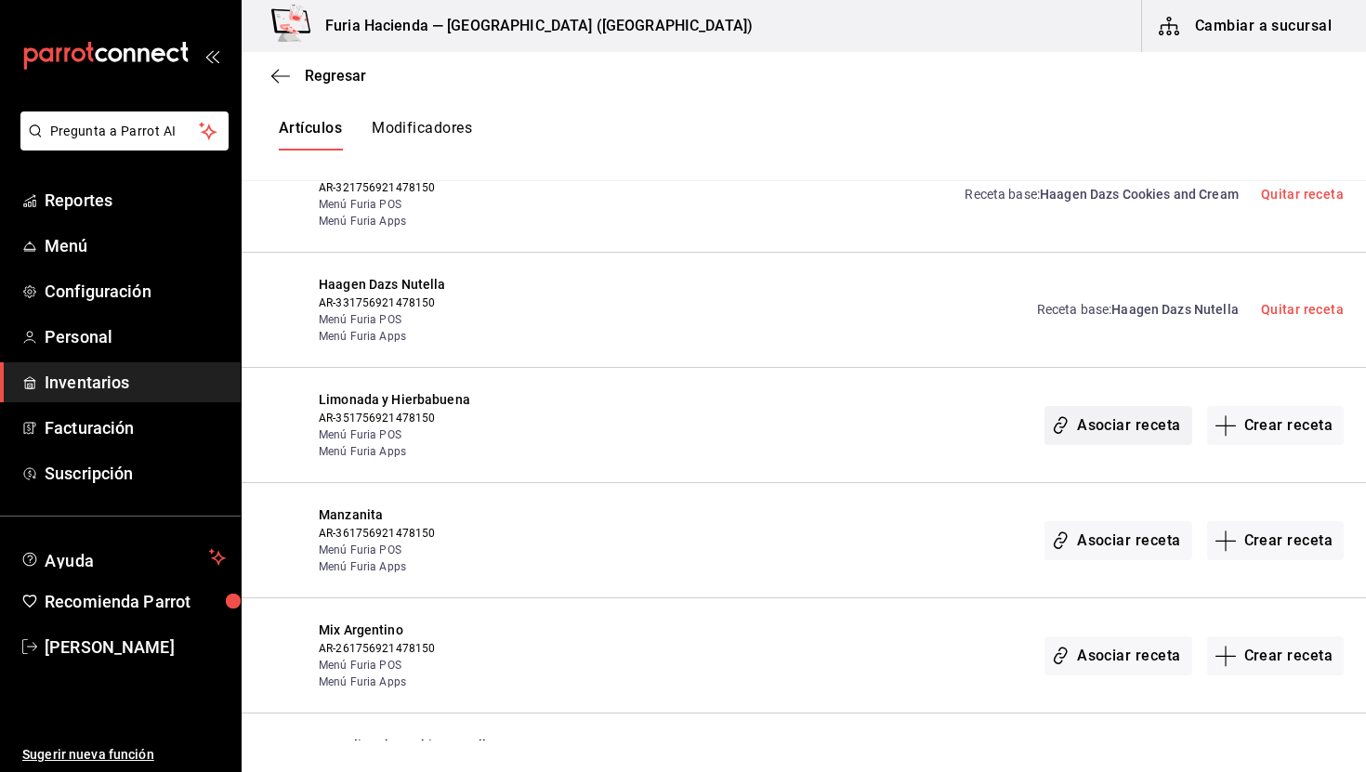
click at [1130, 406] on button "Asociar receta" at bounding box center [1118, 425] width 147 height 39
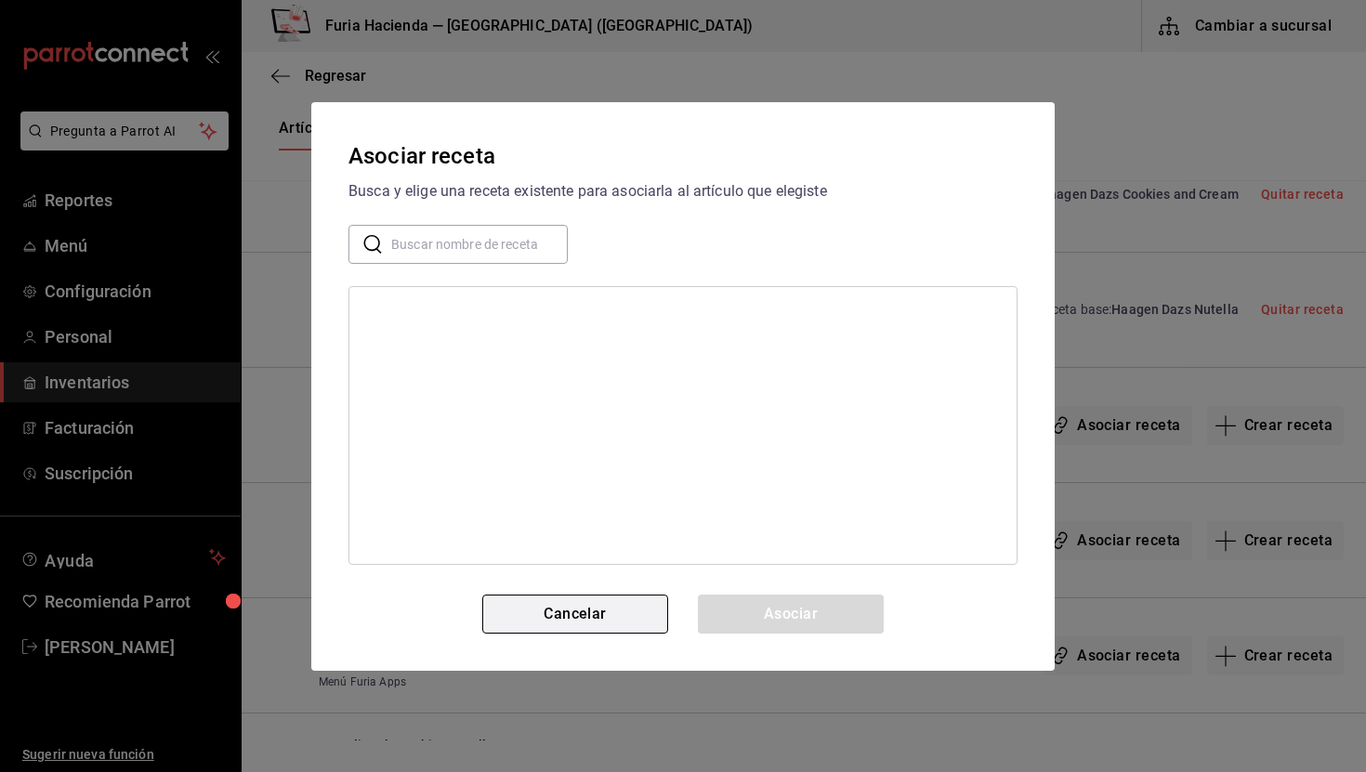
click at [595, 620] on button "Cancelar" at bounding box center [575, 614] width 186 height 39
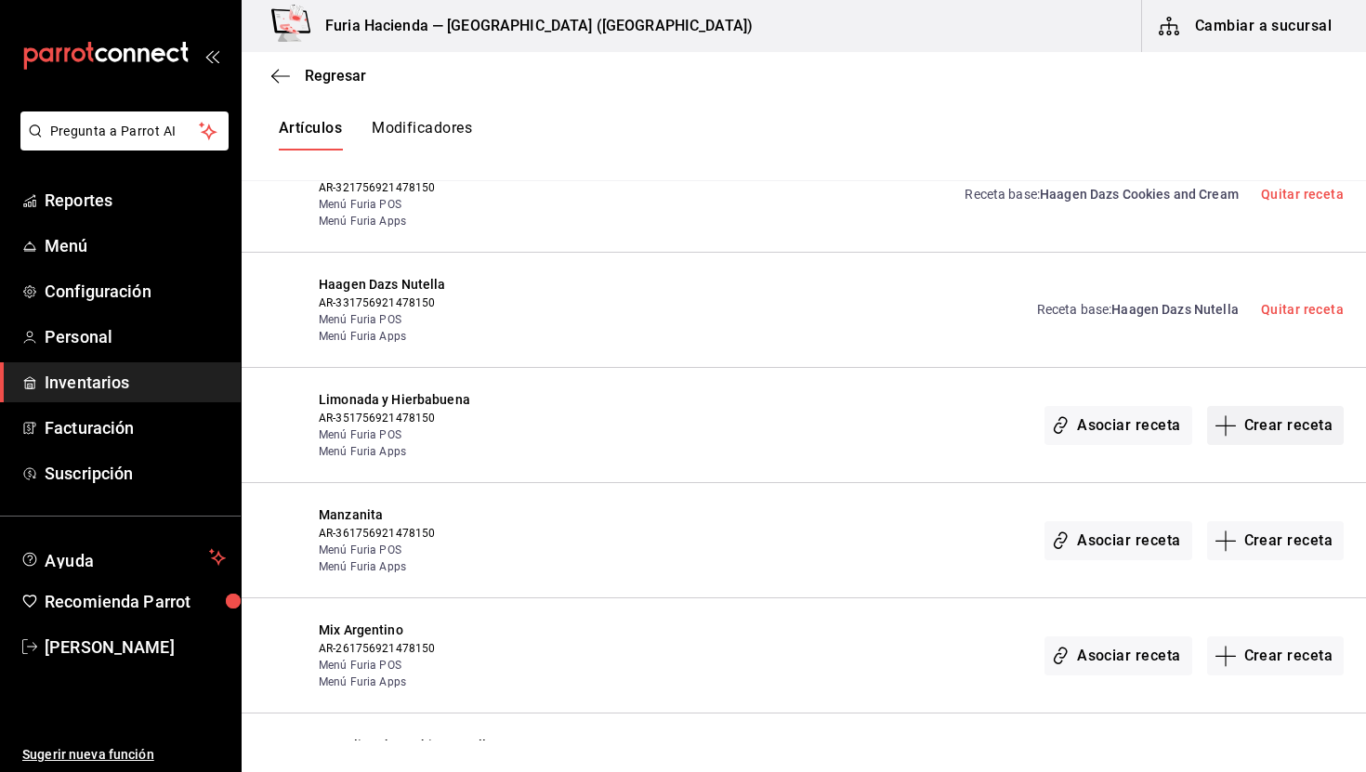
click at [1292, 406] on button "Crear receta" at bounding box center [1277, 425] width 138 height 39
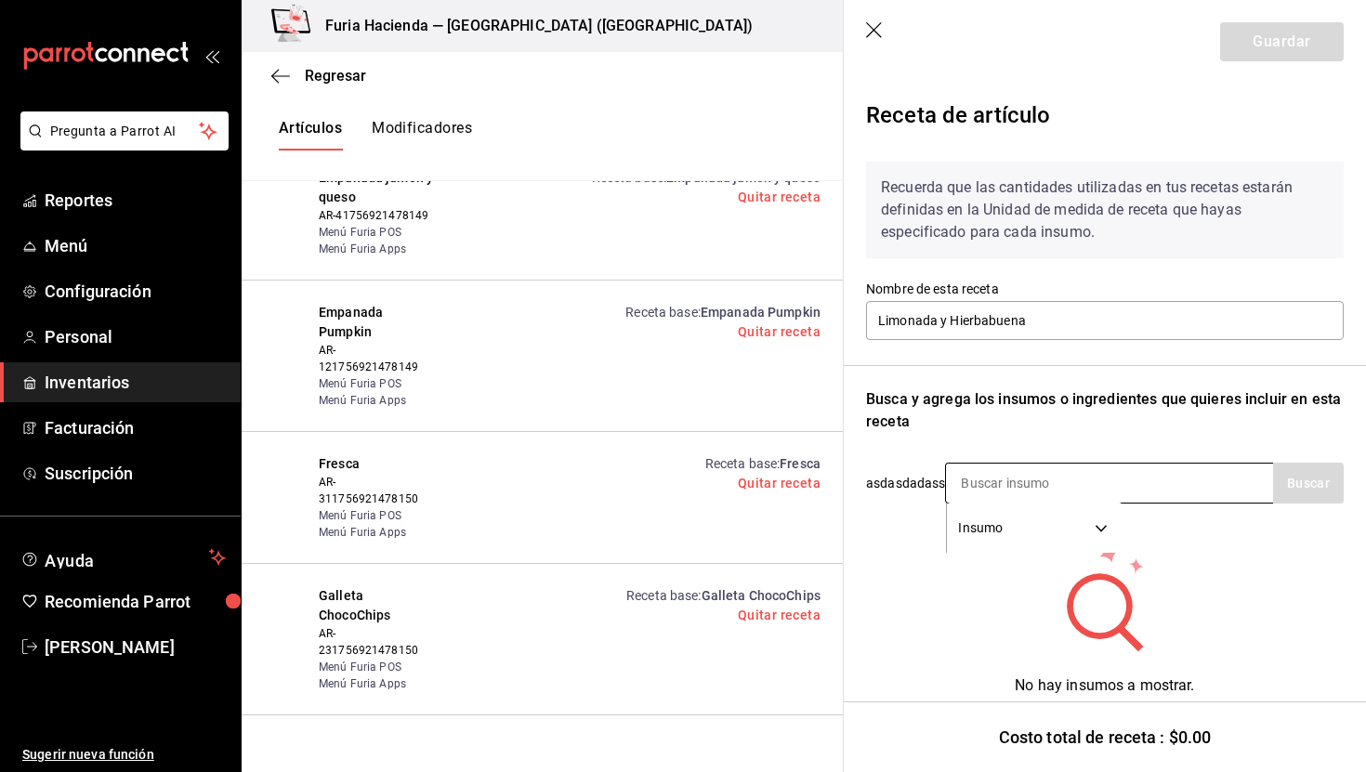
click at [1011, 487] on input at bounding box center [1039, 483] width 186 height 39
type input "concentrad"
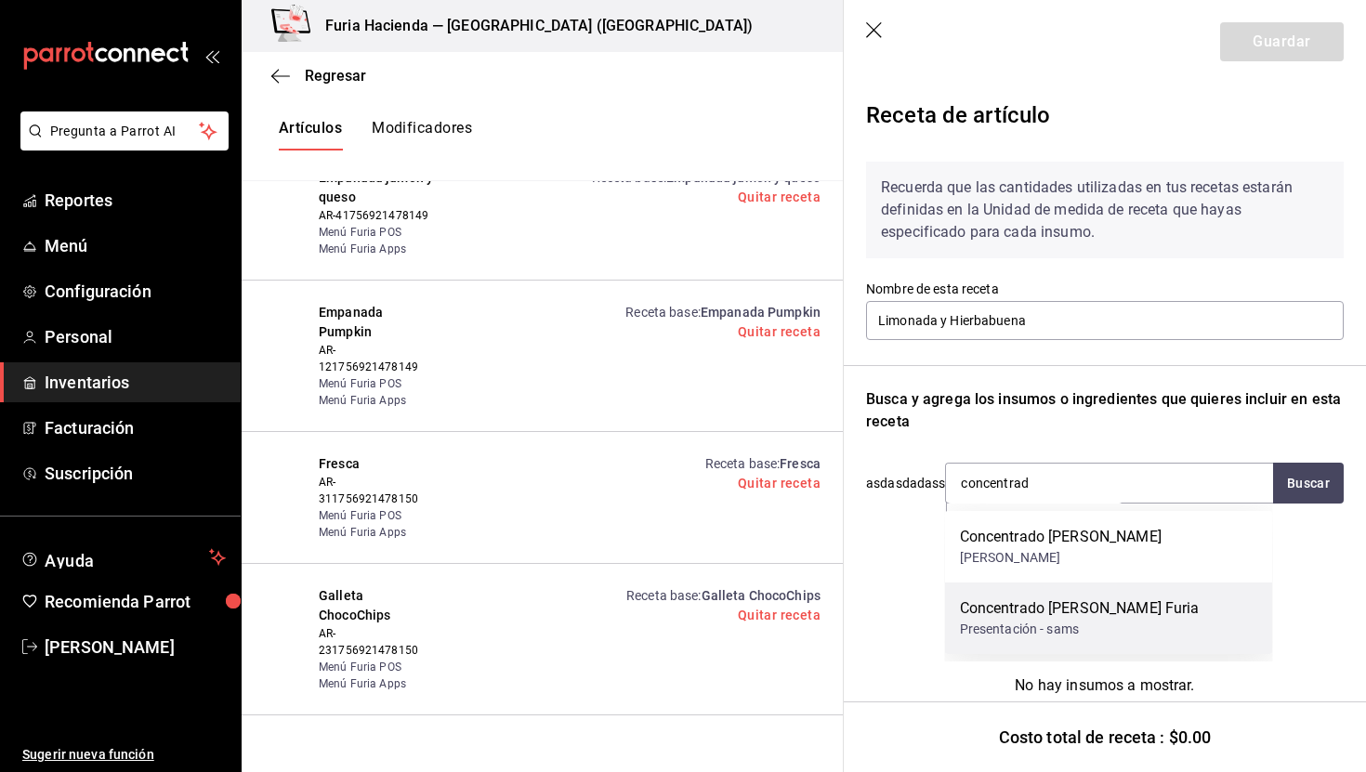
click at [1061, 624] on div "Presentación - sams" at bounding box center [1080, 630] width 240 height 20
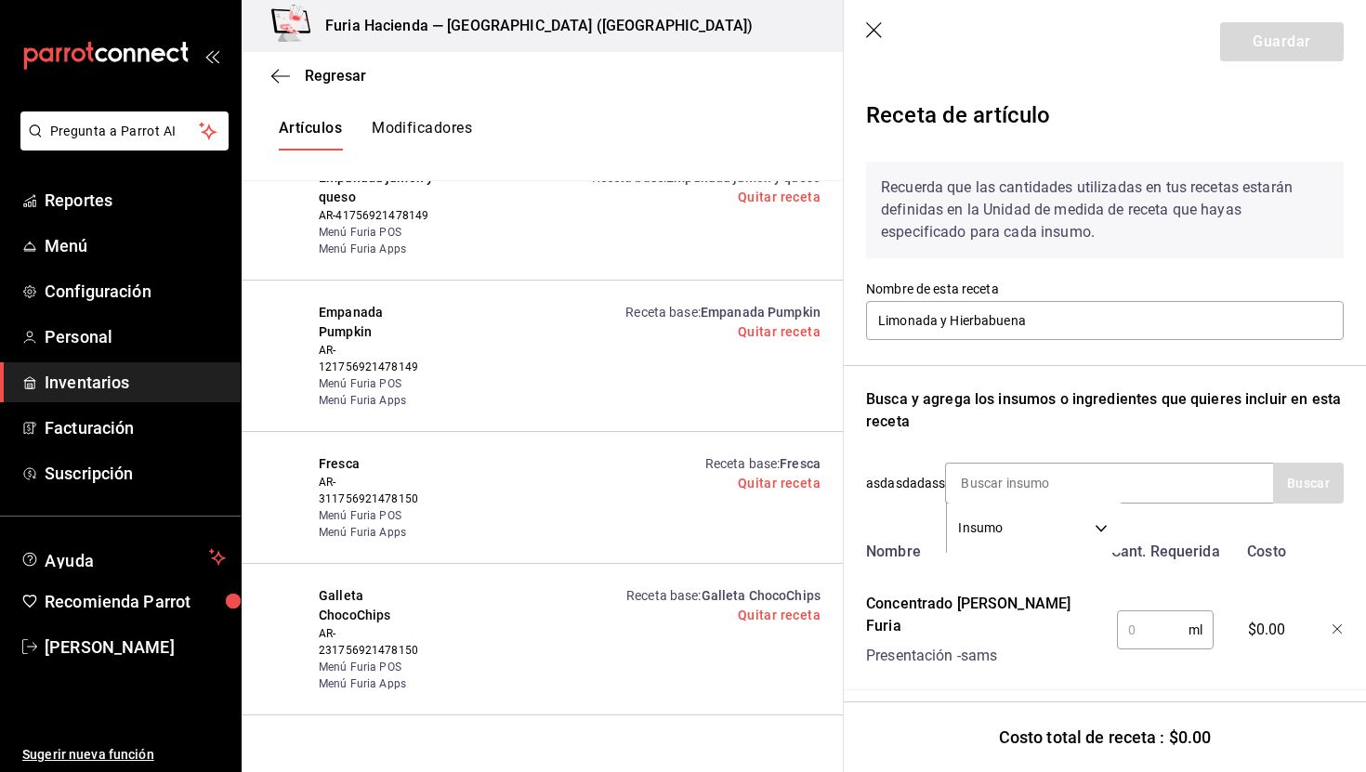
click at [1138, 612] on input "text" at bounding box center [1153, 630] width 72 height 37
type input "5"
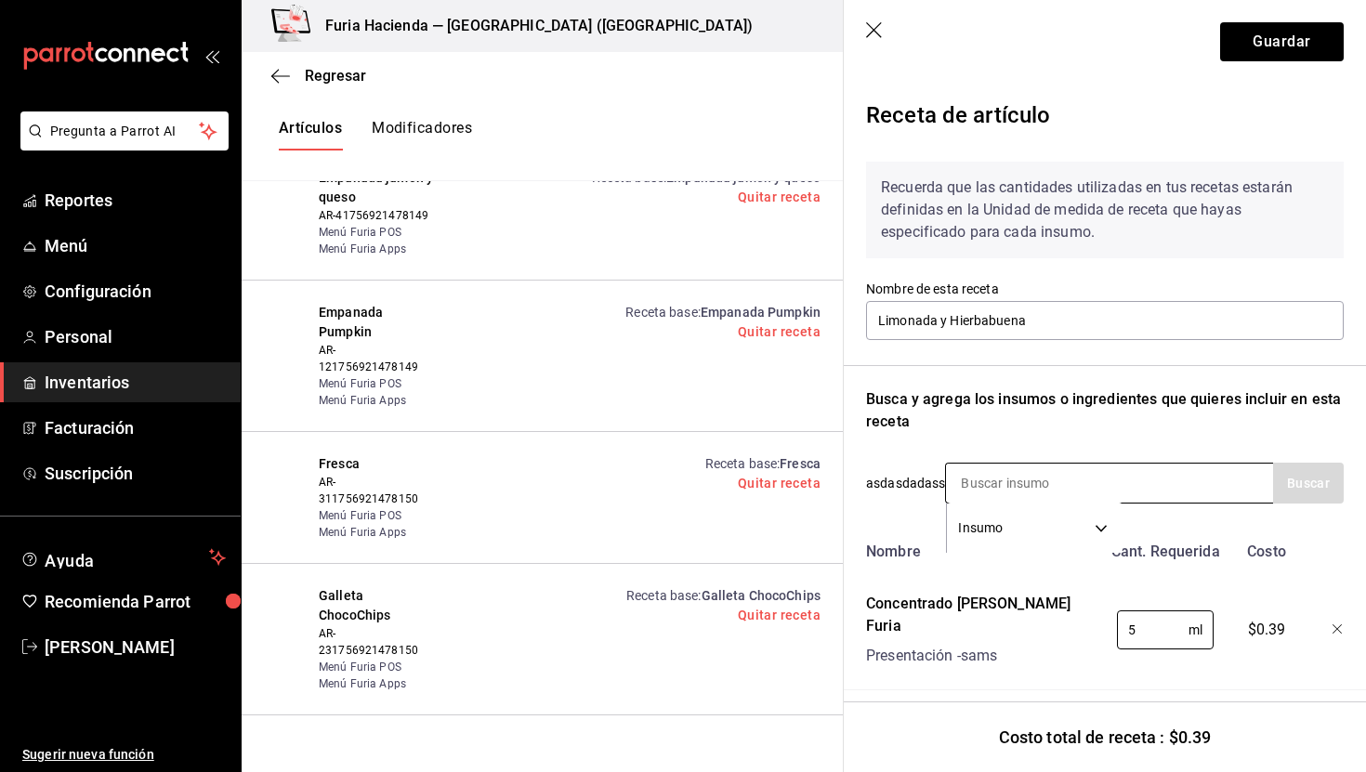
click at [1062, 485] on input at bounding box center [1039, 483] width 186 height 39
type input "azucar"
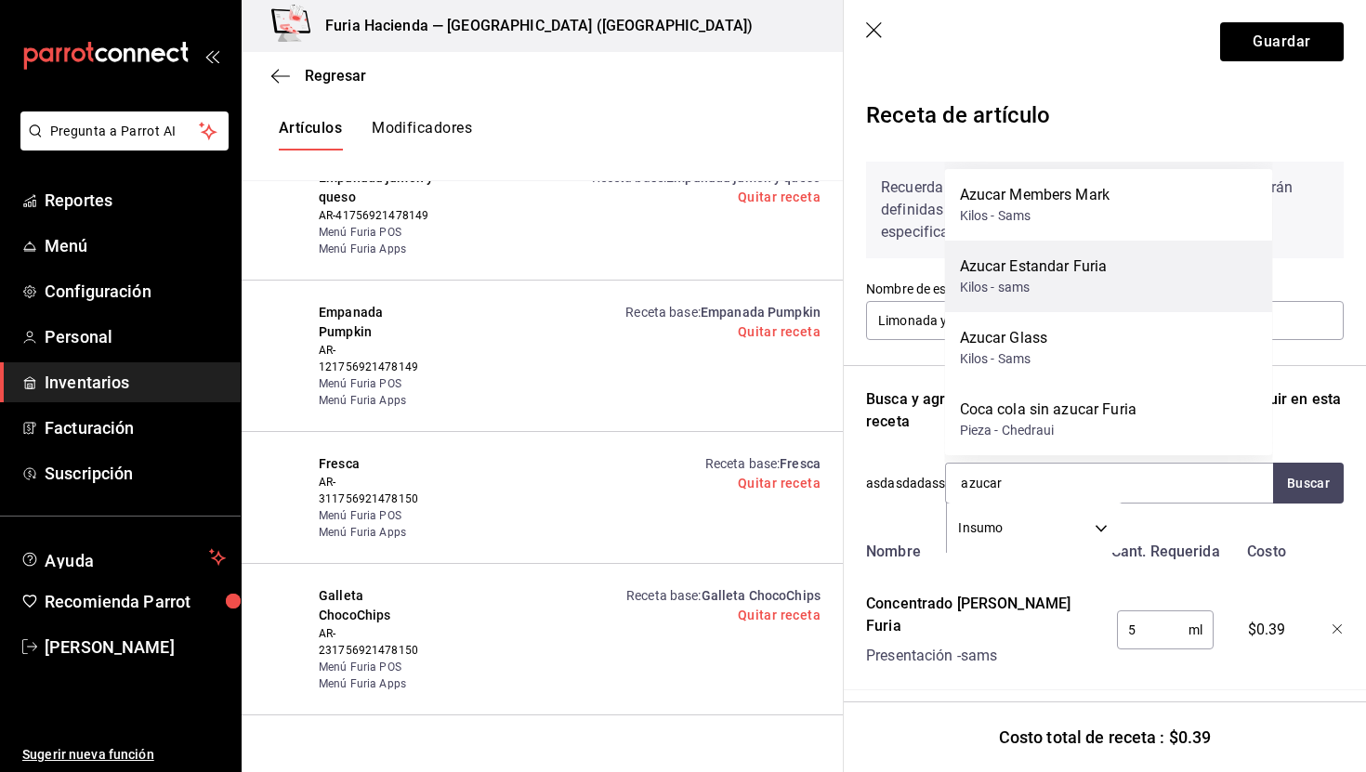
click at [1147, 292] on div "Azucar Estandar Furia Kilos - sams" at bounding box center [1109, 277] width 328 height 72
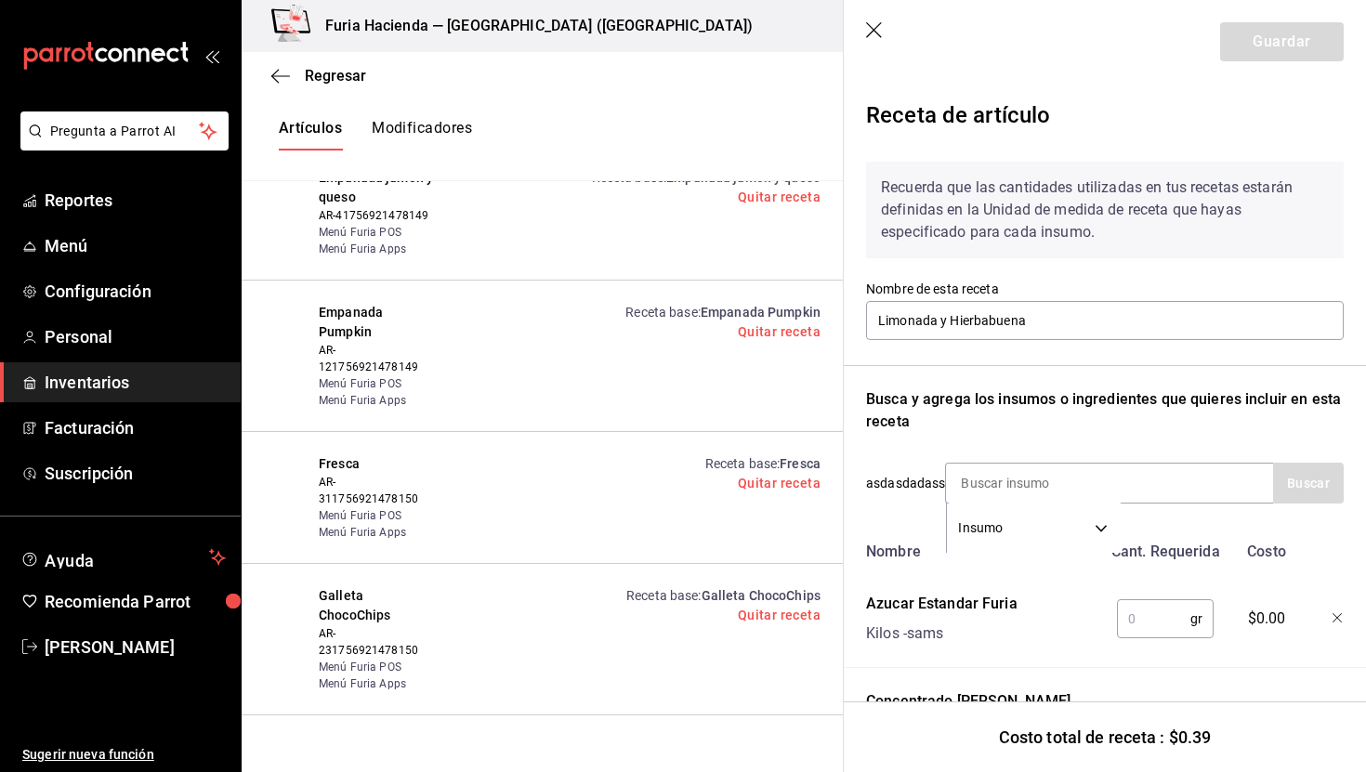
click at [1150, 612] on input "text" at bounding box center [1153, 619] width 73 height 37
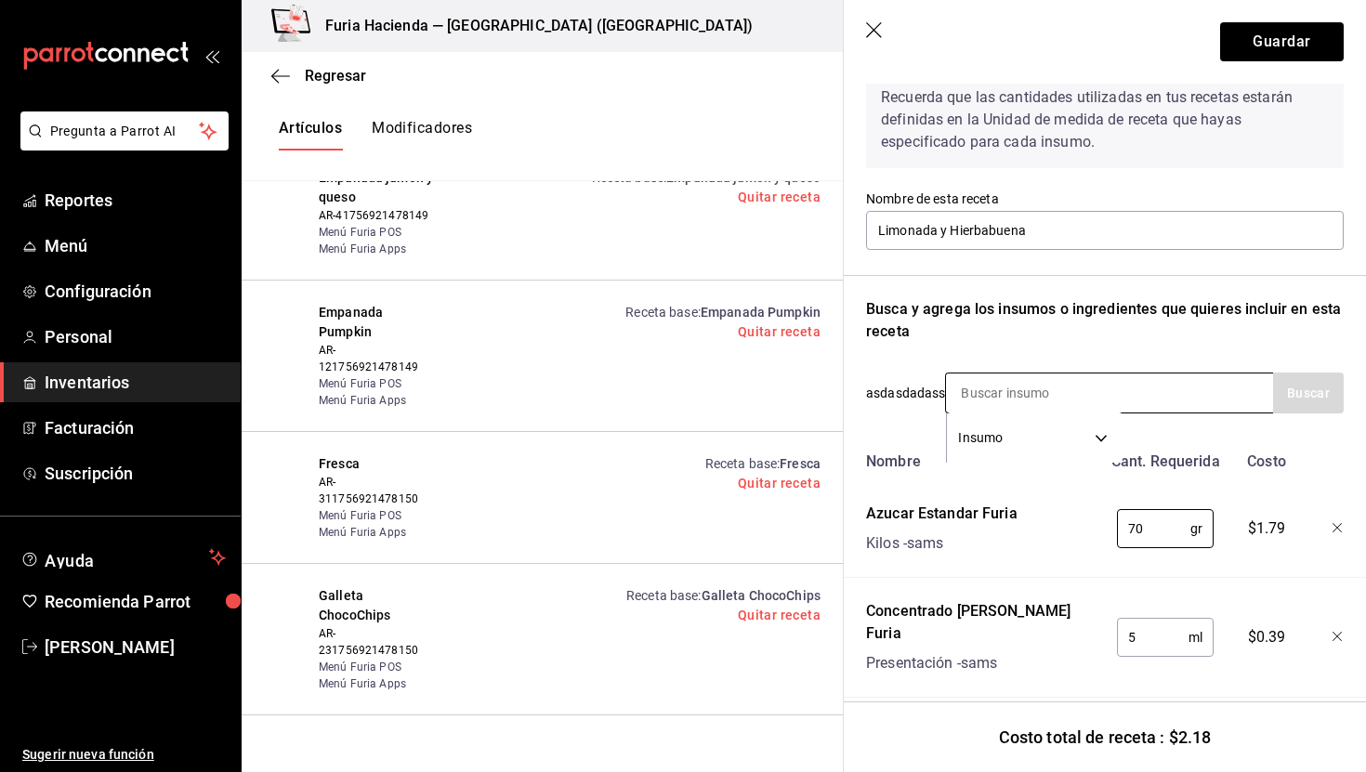
type input "70"
click at [1069, 389] on input at bounding box center [1039, 393] width 186 height 39
type input "hierba"
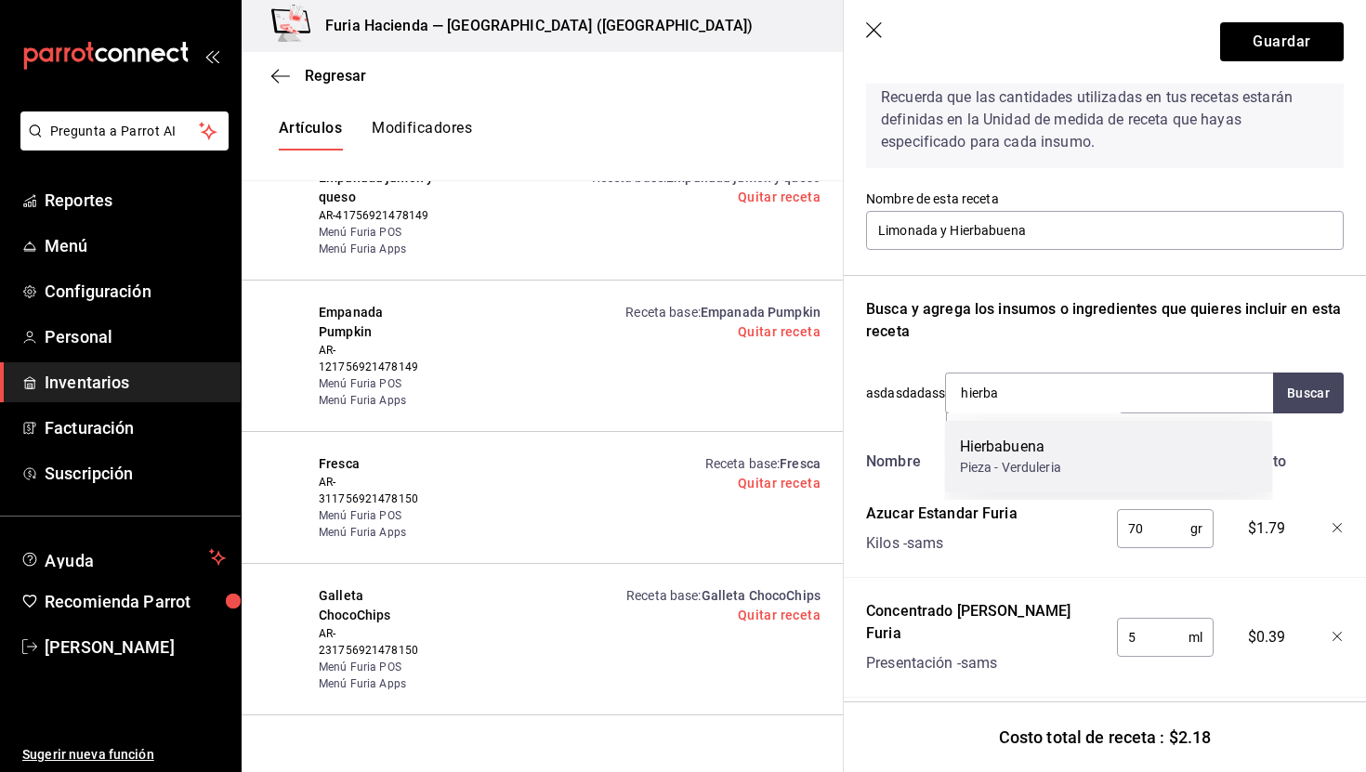
click at [1099, 454] on div "Hierbabuena Pieza - Verduleria" at bounding box center [1109, 457] width 328 height 72
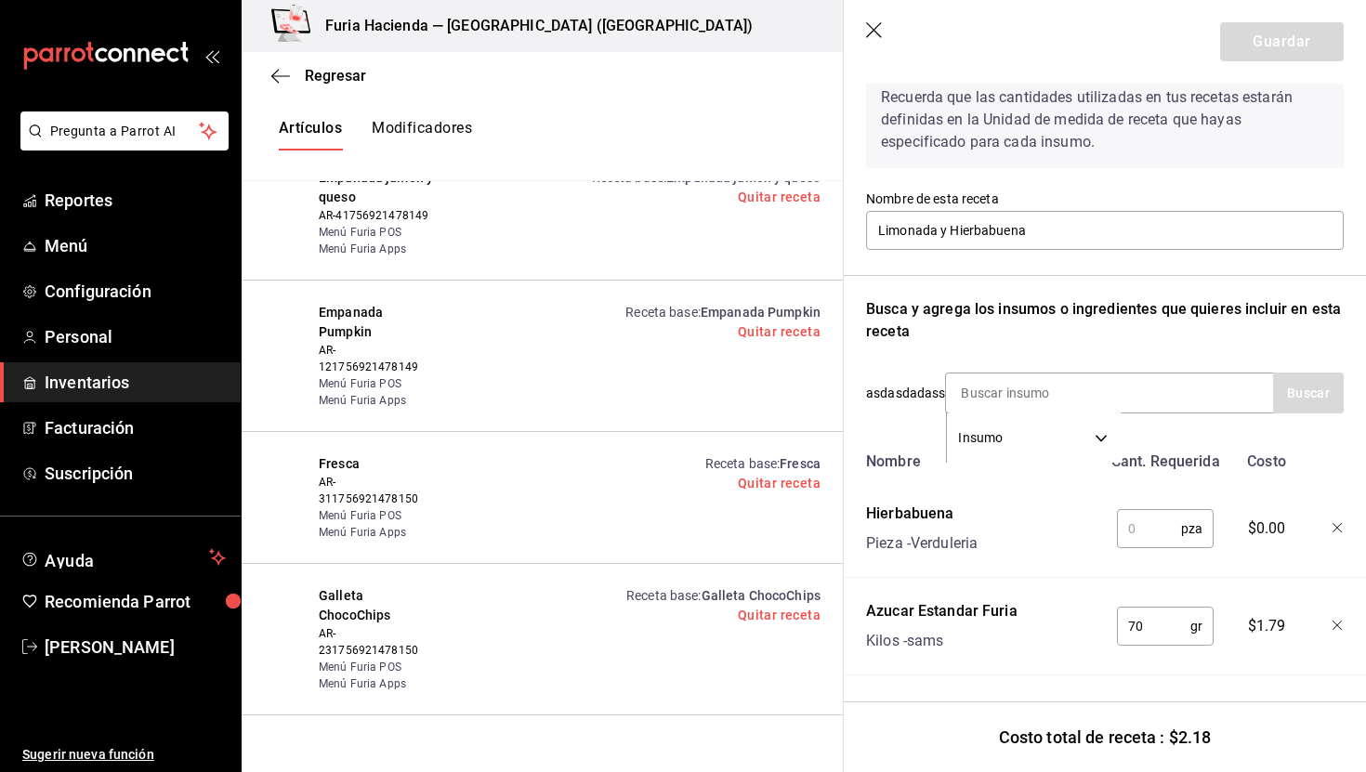
click at [1171, 530] on input "text" at bounding box center [1149, 528] width 64 height 37
type input "1"
type input "0"
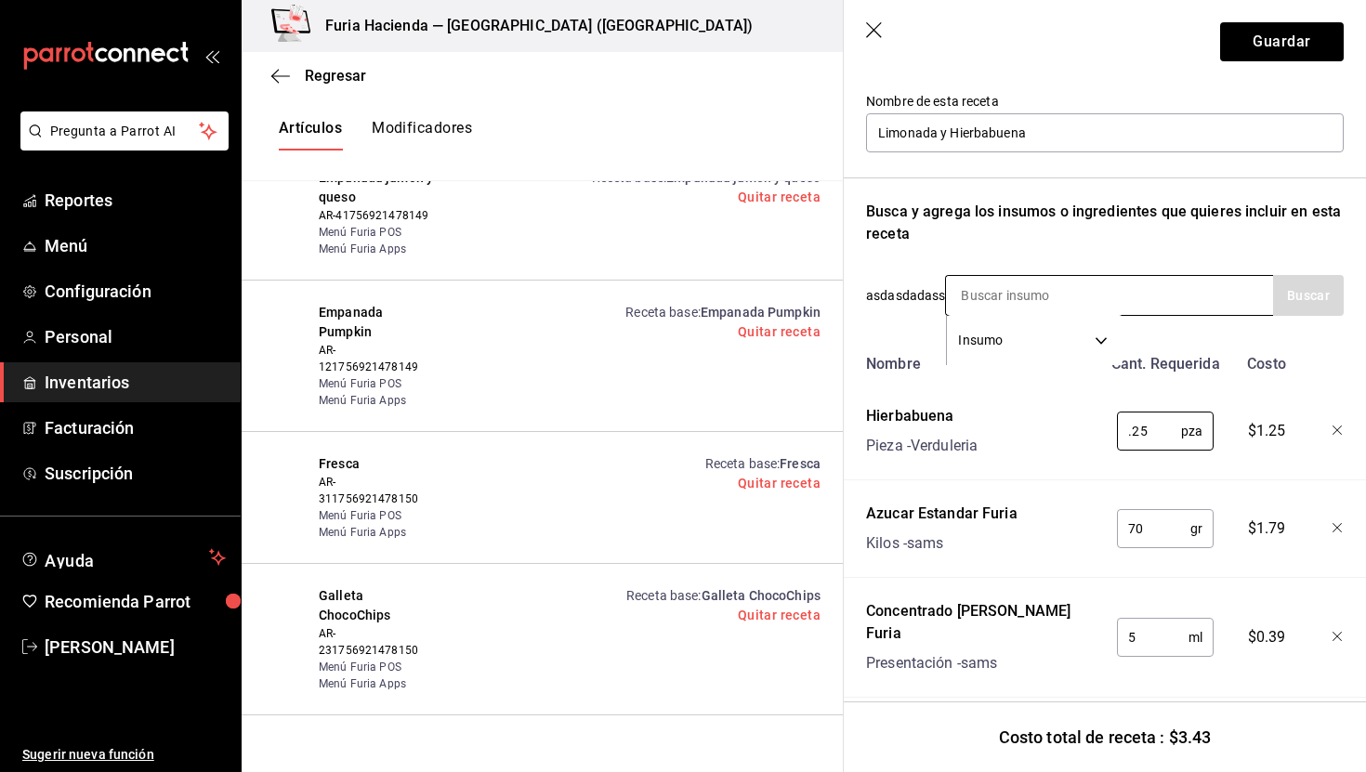
type input "0.25"
click at [1010, 287] on input at bounding box center [1039, 295] width 186 height 39
type input "v"
type input "l"
type input "malte"
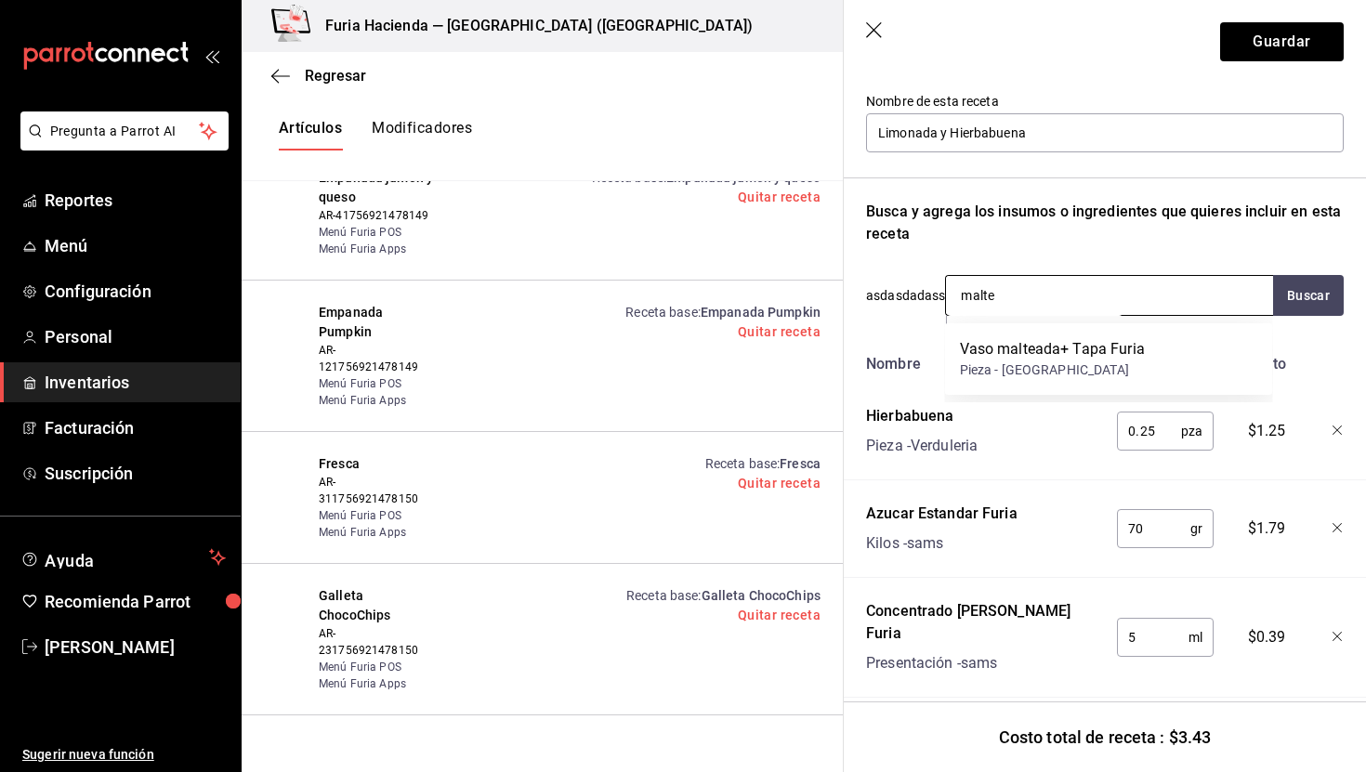
click at [1018, 300] on input "malte" at bounding box center [1039, 295] width 186 height 39
type input "vaso"
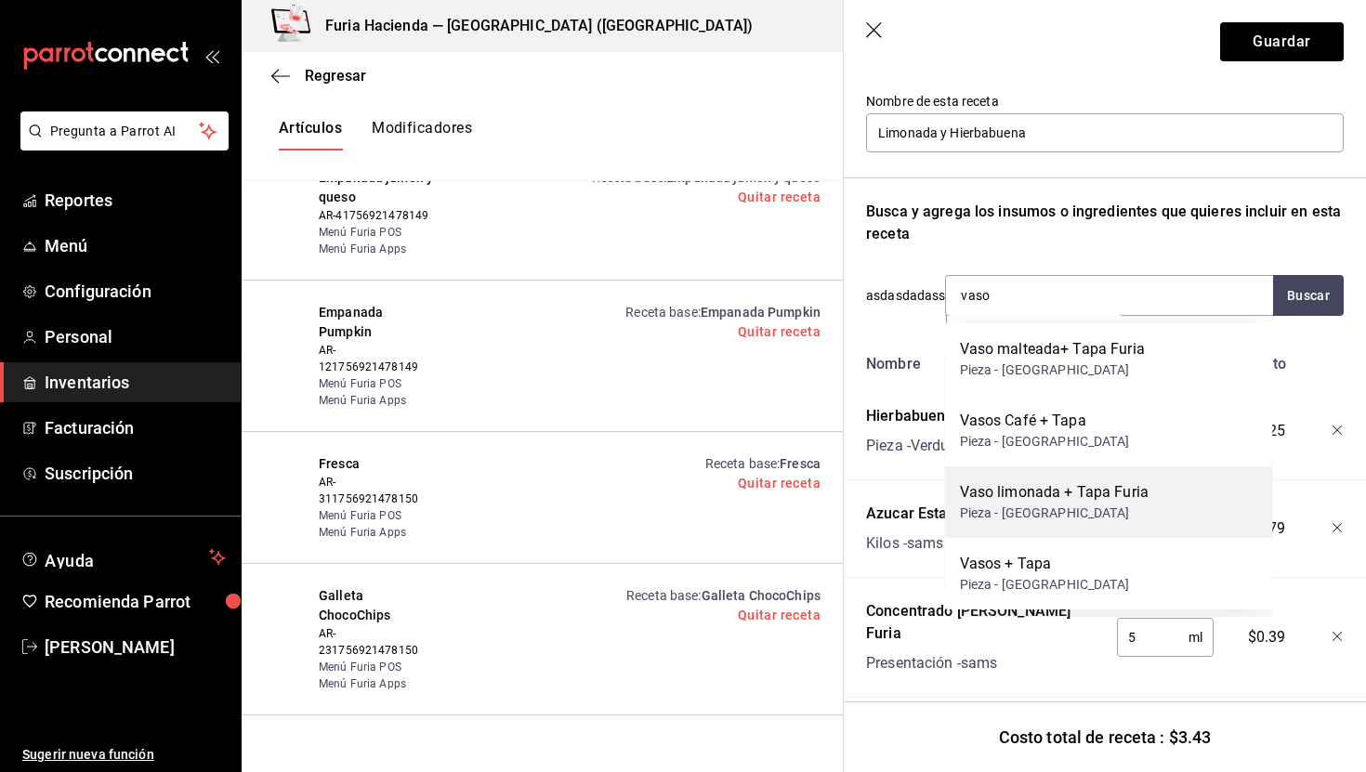
click at [1128, 530] on div "Vaso limonada + Tapa Furia Pieza - [GEOGRAPHIC_DATA]" at bounding box center [1109, 503] width 328 height 72
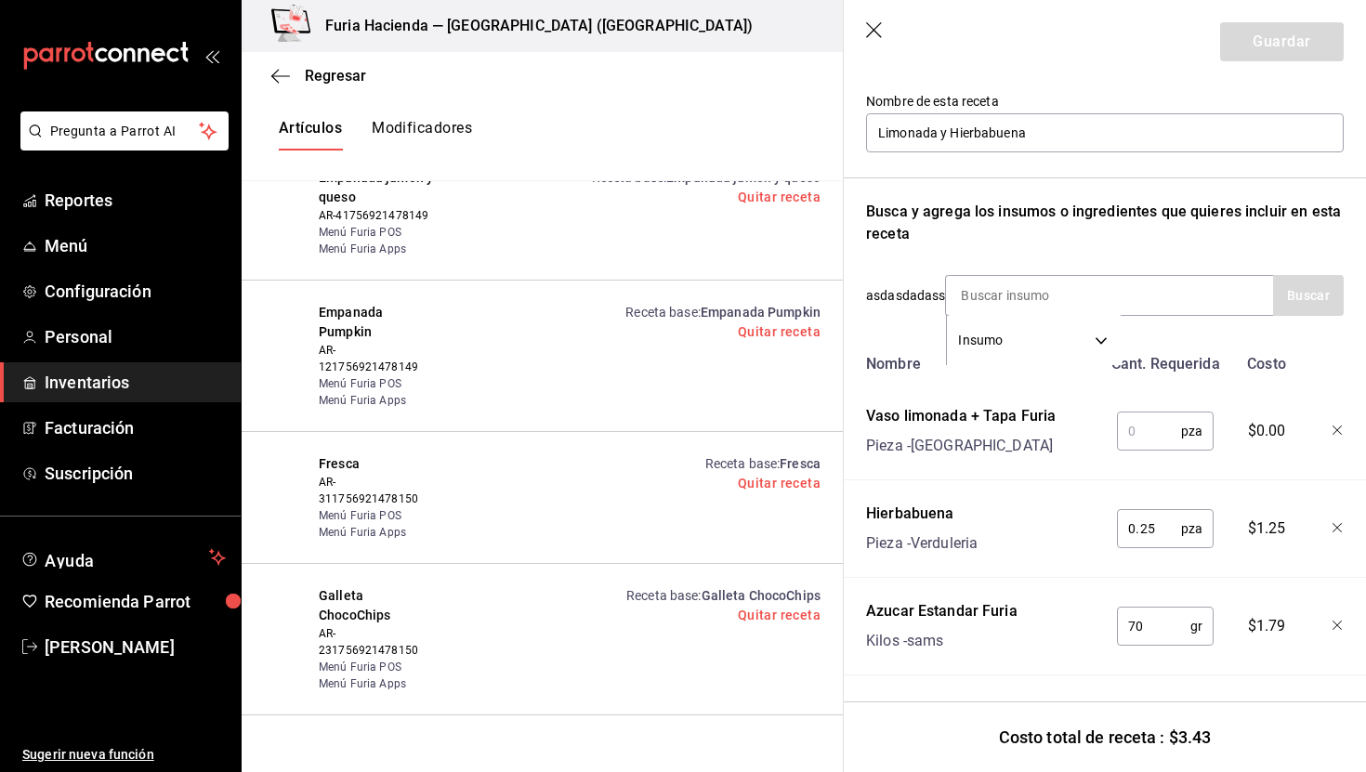
click at [1130, 440] on input "text" at bounding box center [1149, 431] width 64 height 37
type input "1"
click at [1009, 299] on input at bounding box center [1039, 295] width 186 height 39
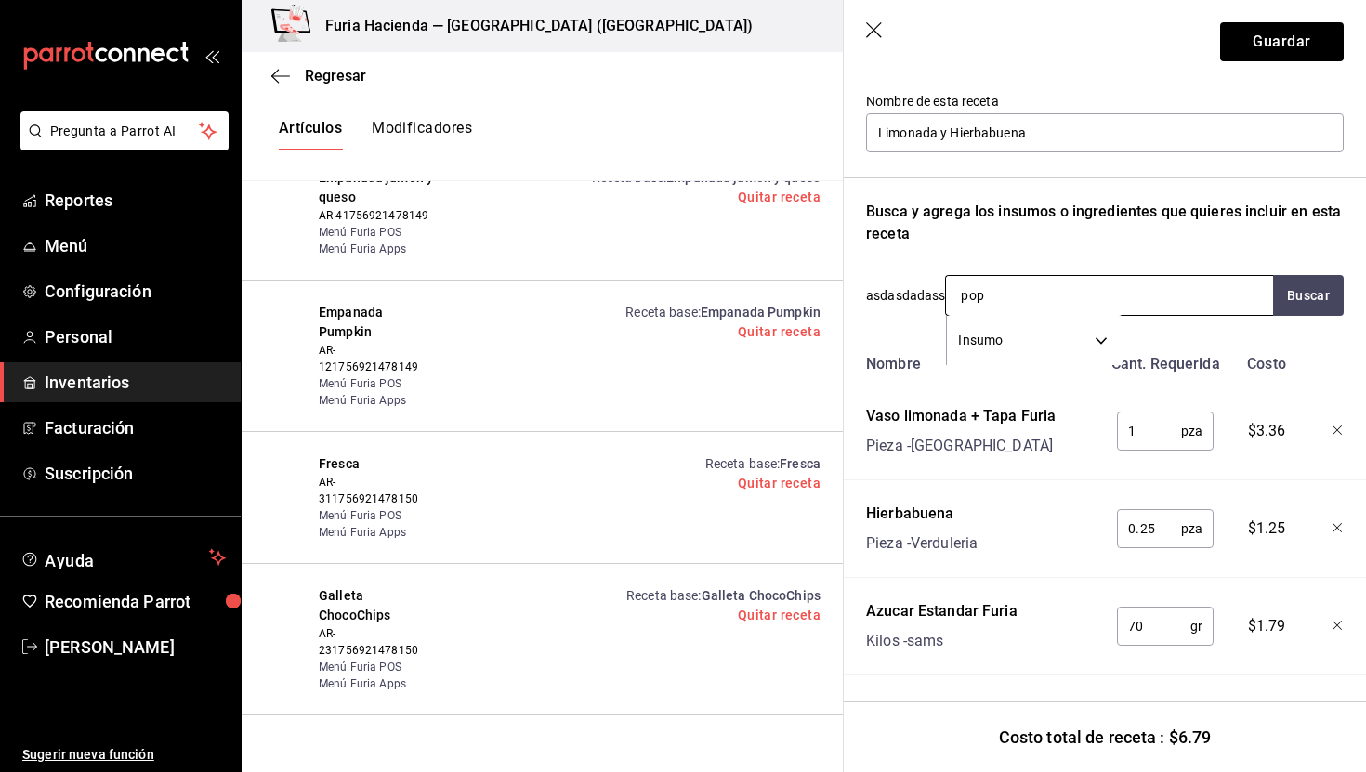
type input "popo"
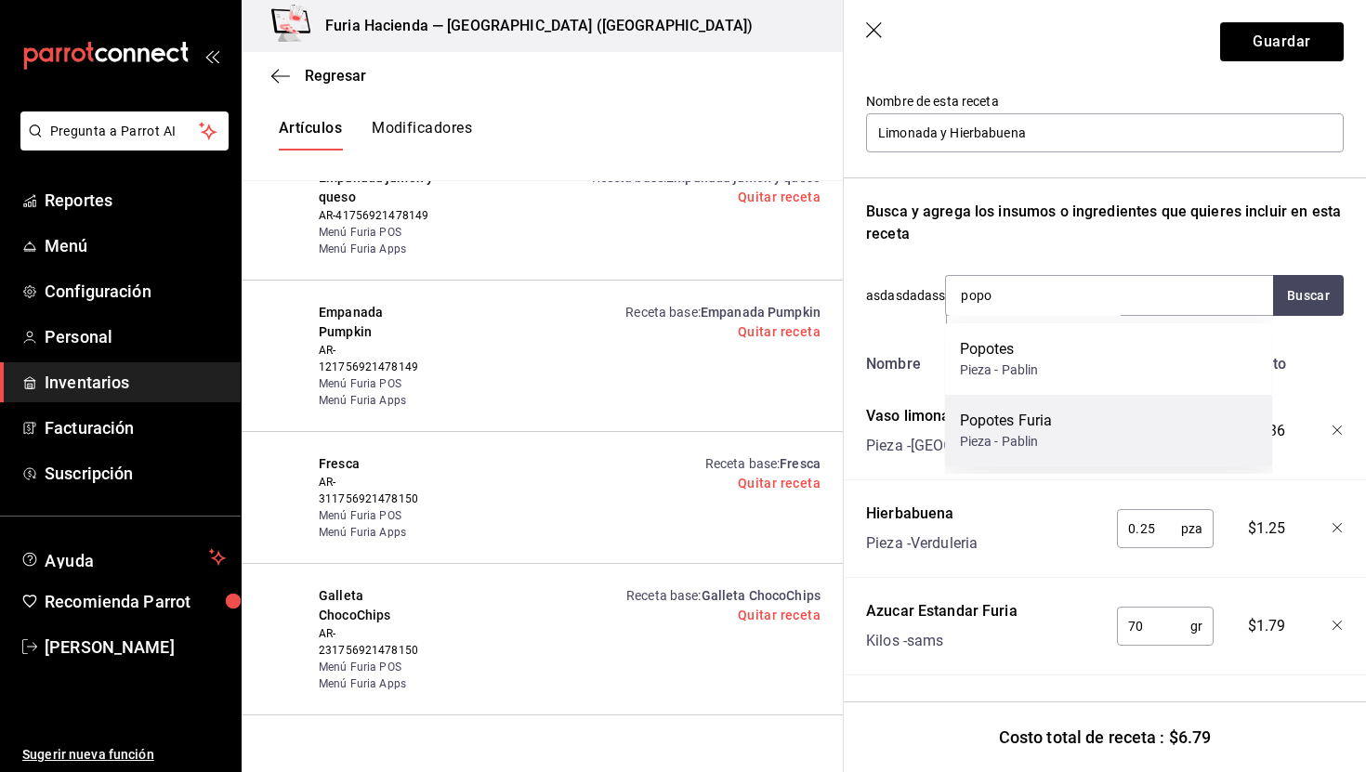
click at [1092, 453] on div "Popotes Furia Pieza - Pablin" at bounding box center [1109, 431] width 328 height 72
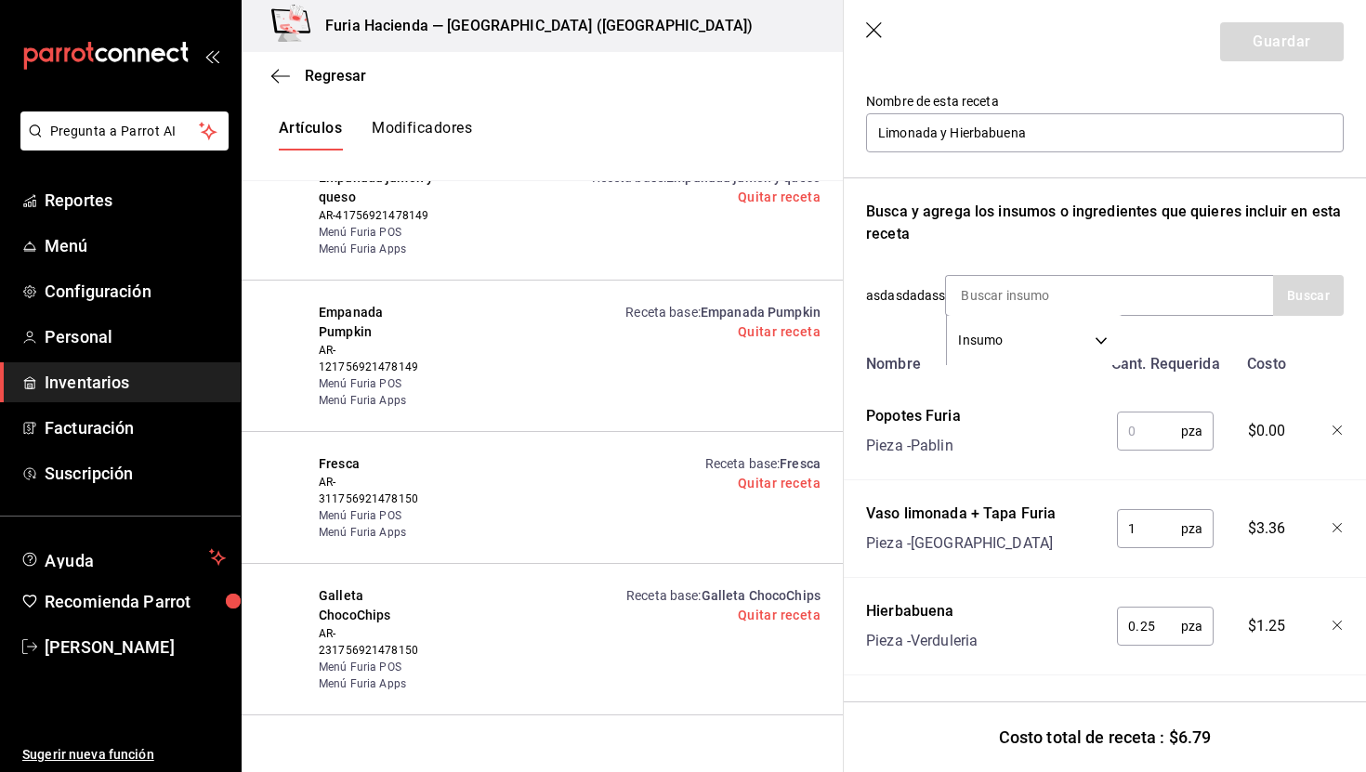
click at [1142, 434] on input "text" at bounding box center [1149, 431] width 64 height 37
type input "1"
click at [1063, 497] on div "Vaso limonada + Tapa Furia Pieza - [GEOGRAPHIC_DATA]" at bounding box center [980, 524] width 243 height 59
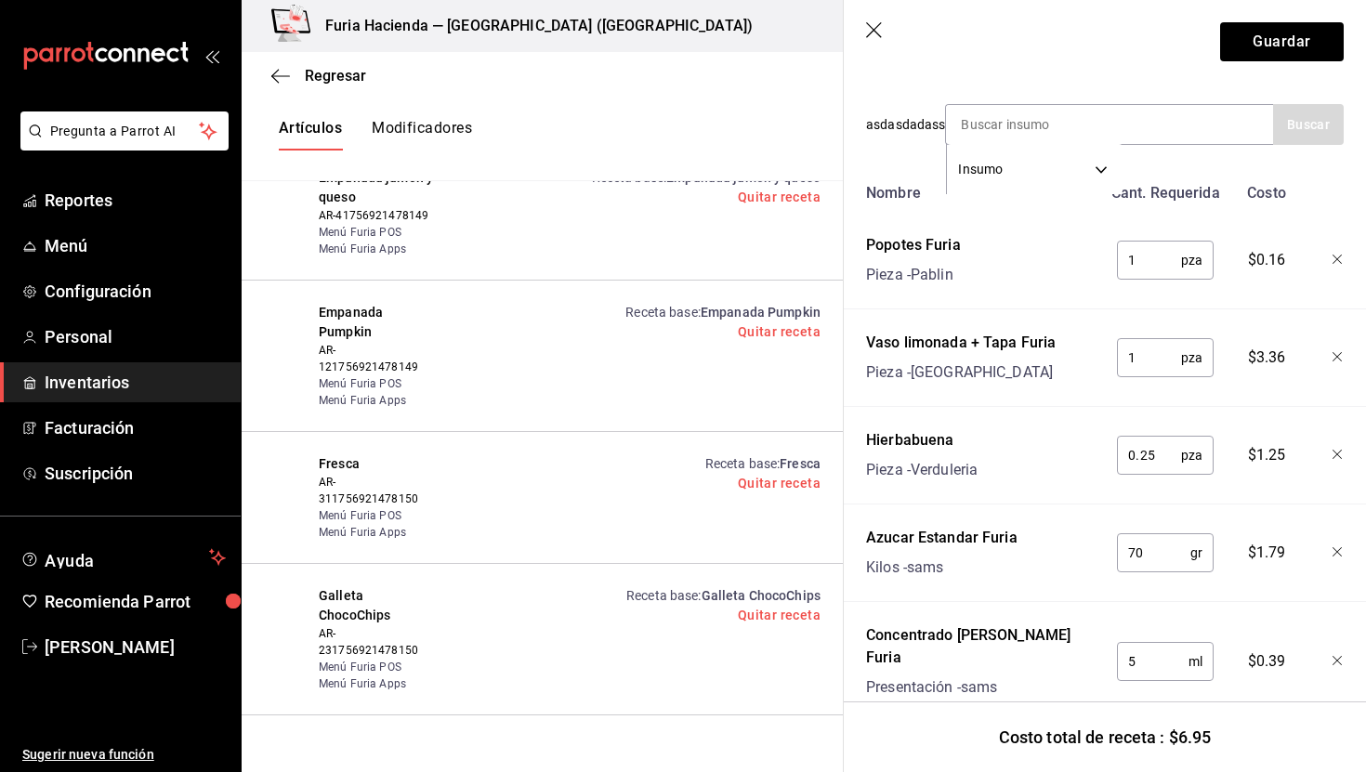
scroll to position [383, 0]
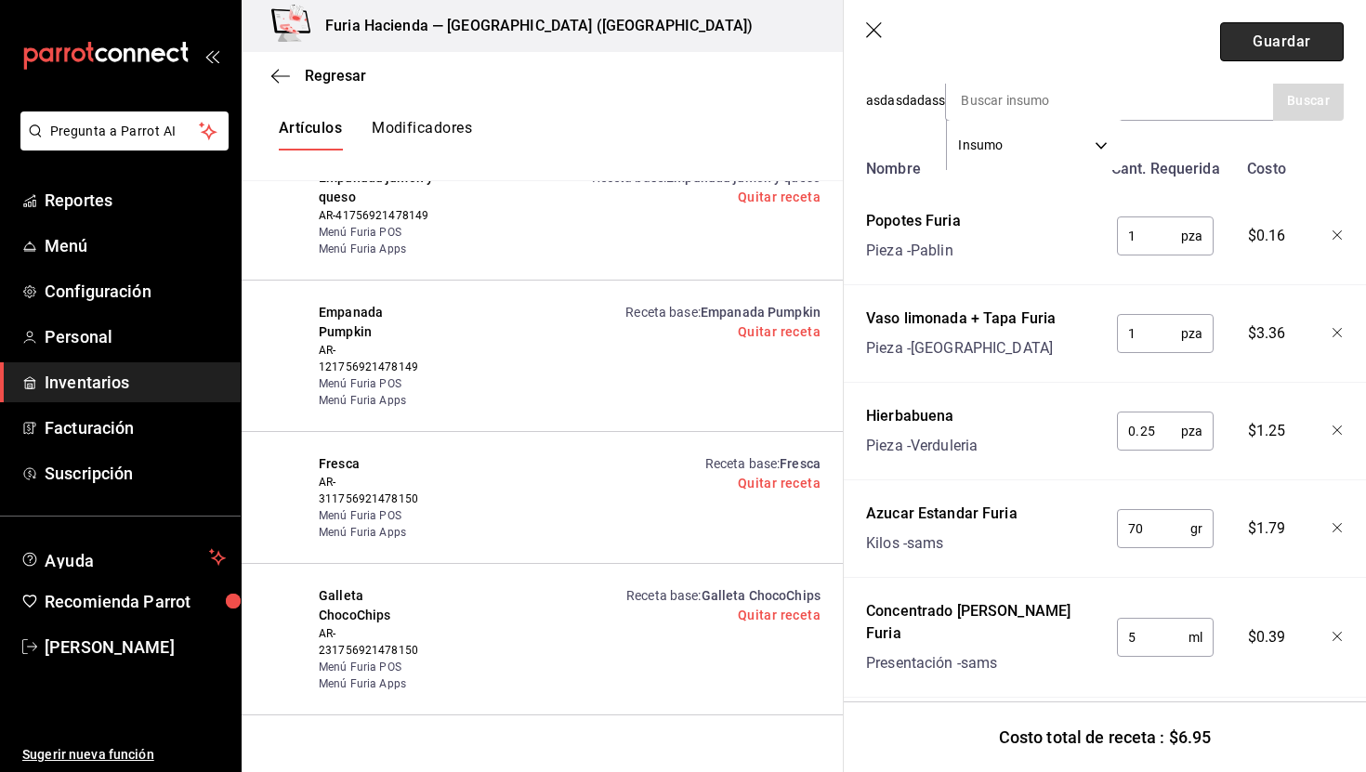
click at [1278, 34] on button "Guardar" at bounding box center [1283, 41] width 124 height 39
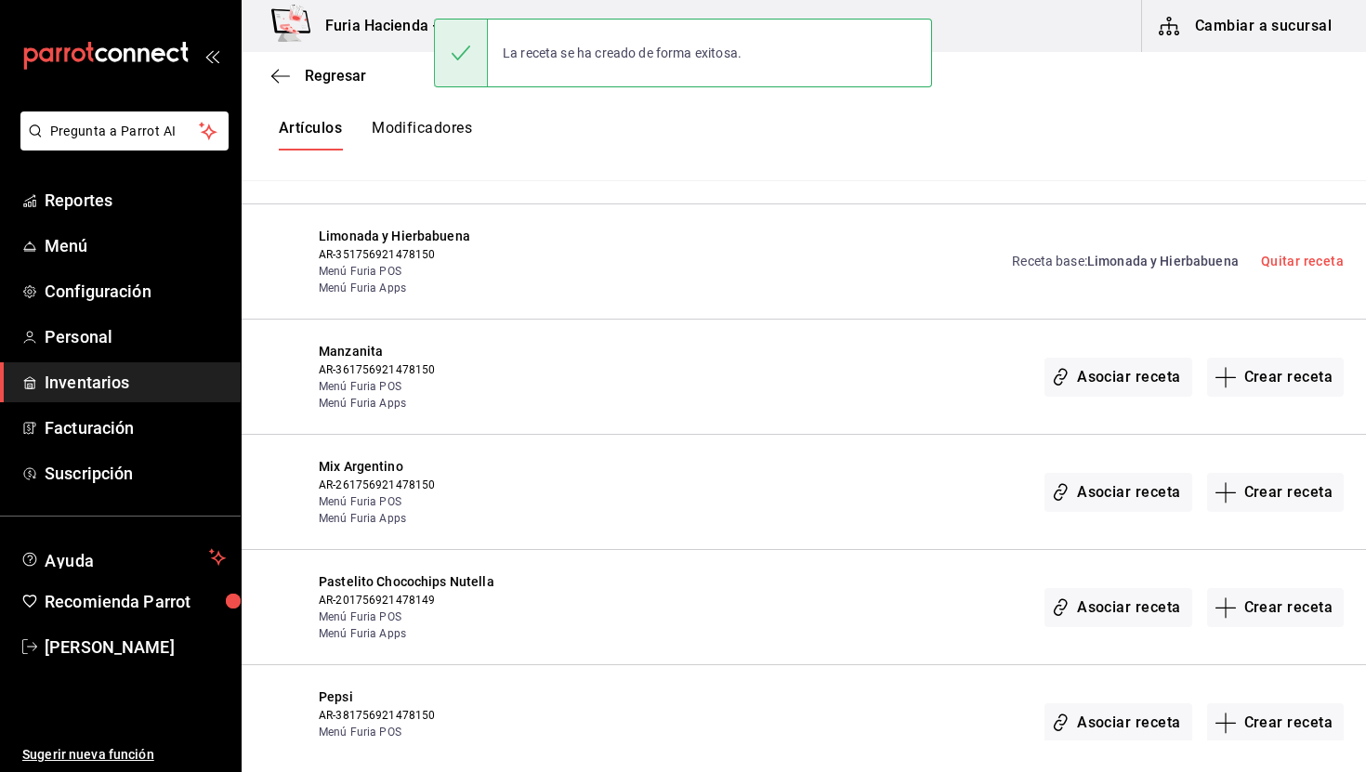
scroll to position [4089, 0]
click at [1299, 356] on button "Crear receta" at bounding box center [1277, 375] width 138 height 39
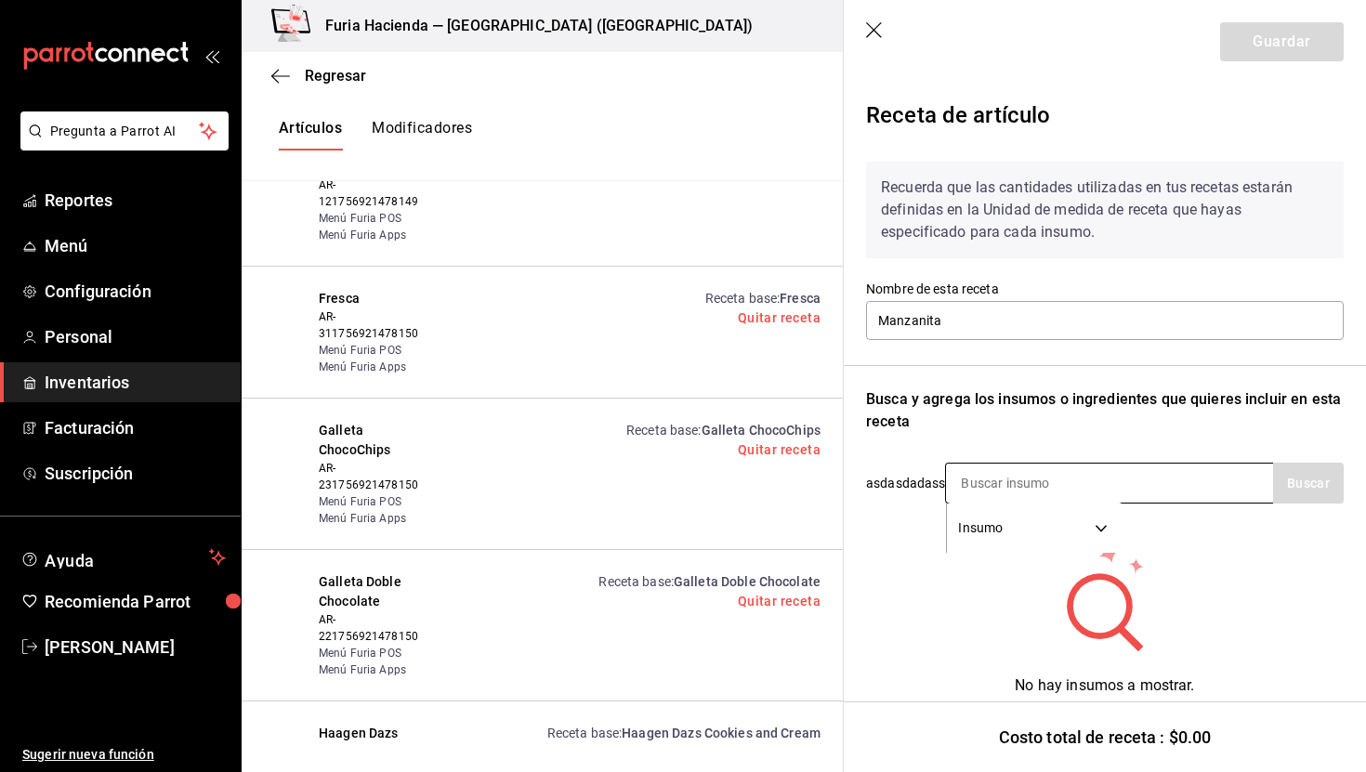
click at [984, 491] on input at bounding box center [1039, 483] width 186 height 39
type input "manzani"
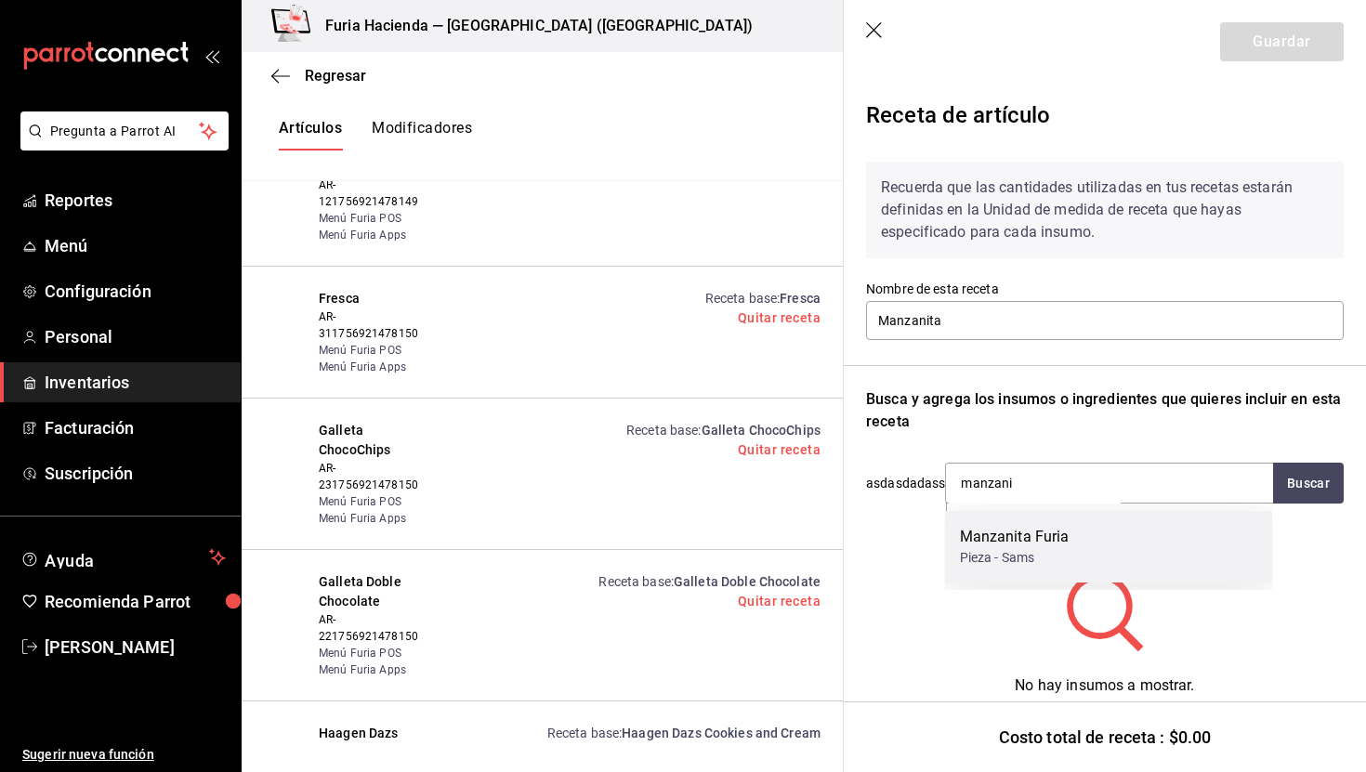
click at [1057, 557] on div "Pieza - Sams" at bounding box center [1015, 558] width 110 height 20
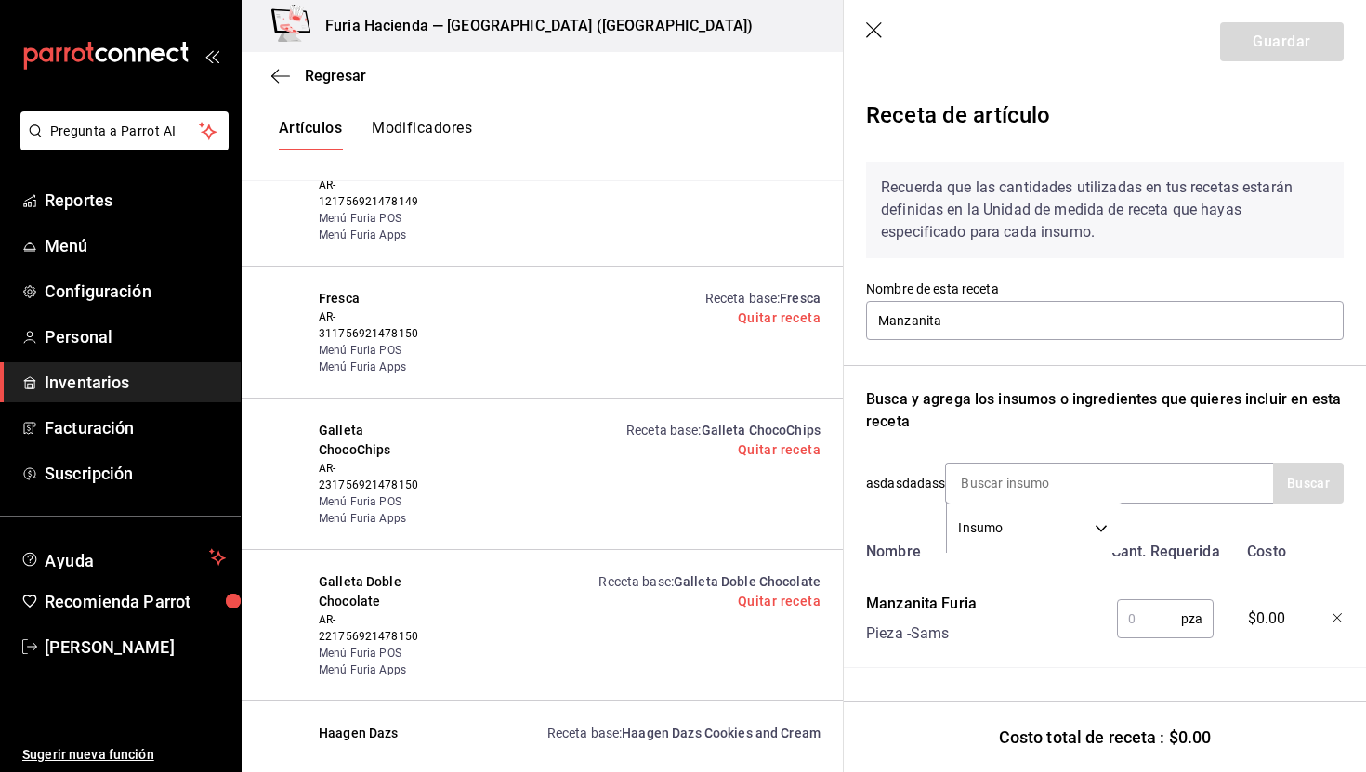
click at [1158, 626] on input "text" at bounding box center [1149, 619] width 64 height 37
type input "1"
click at [1274, 46] on button "Guardar" at bounding box center [1283, 41] width 124 height 39
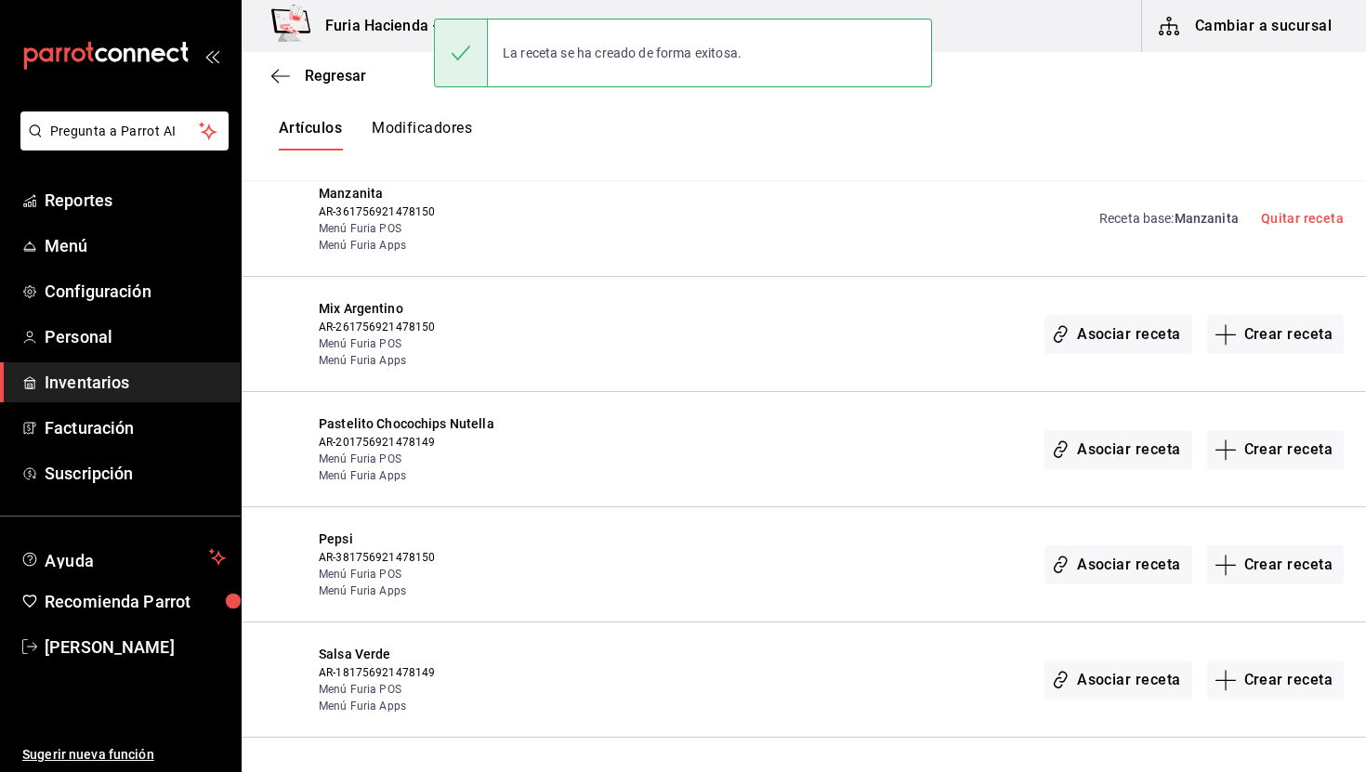
scroll to position [4247, 0]
click at [1274, 313] on button "Crear receta" at bounding box center [1277, 332] width 138 height 39
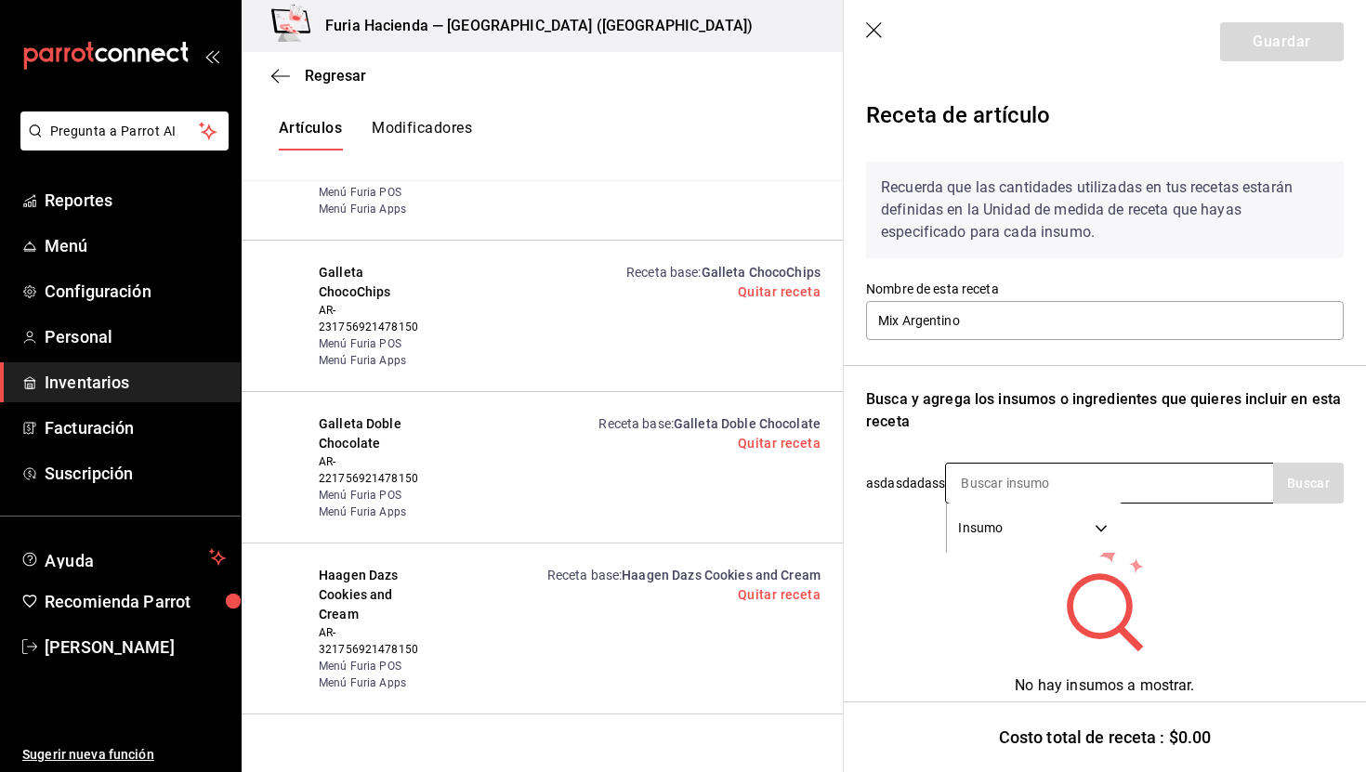
click at [1003, 464] on input at bounding box center [1039, 483] width 186 height 39
type input "cajas"
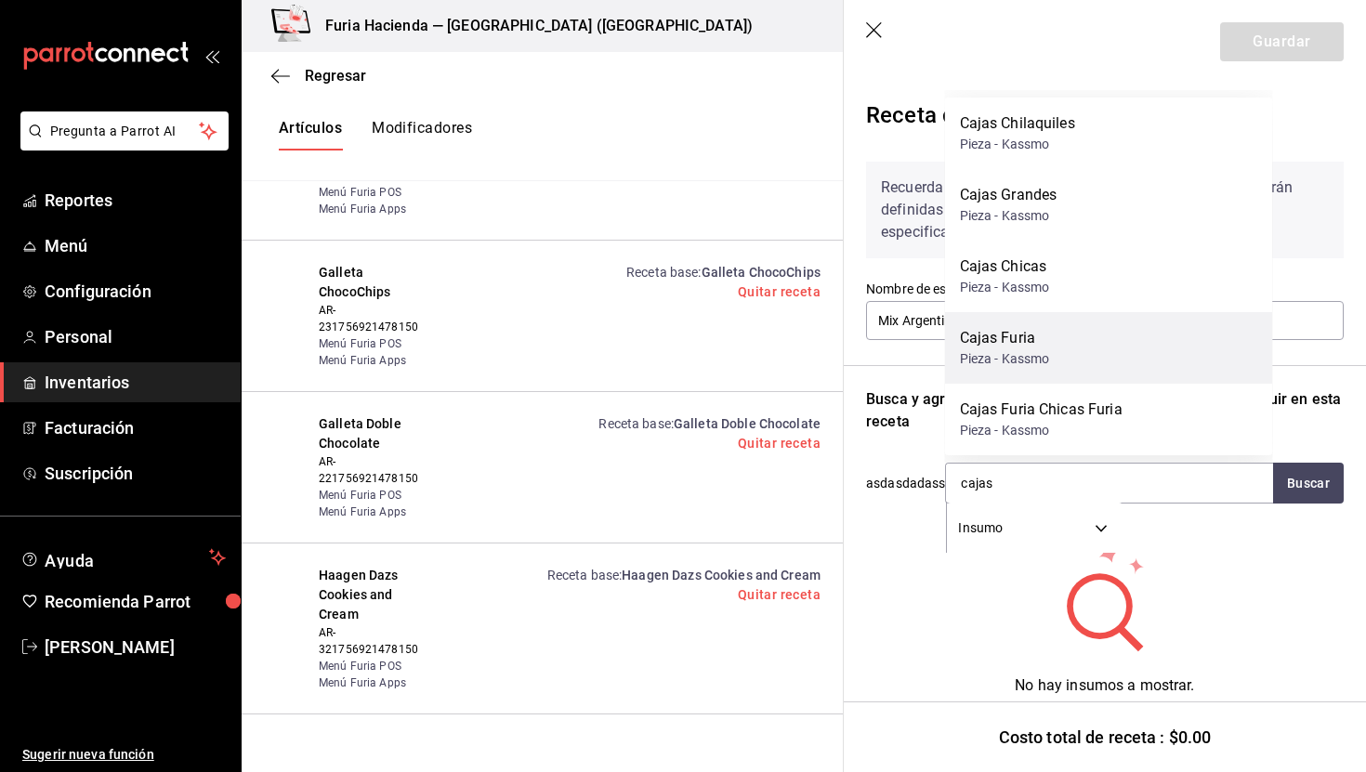
click at [1053, 341] on div "Cajas Furia Pieza - Kassmo" at bounding box center [1109, 348] width 328 height 72
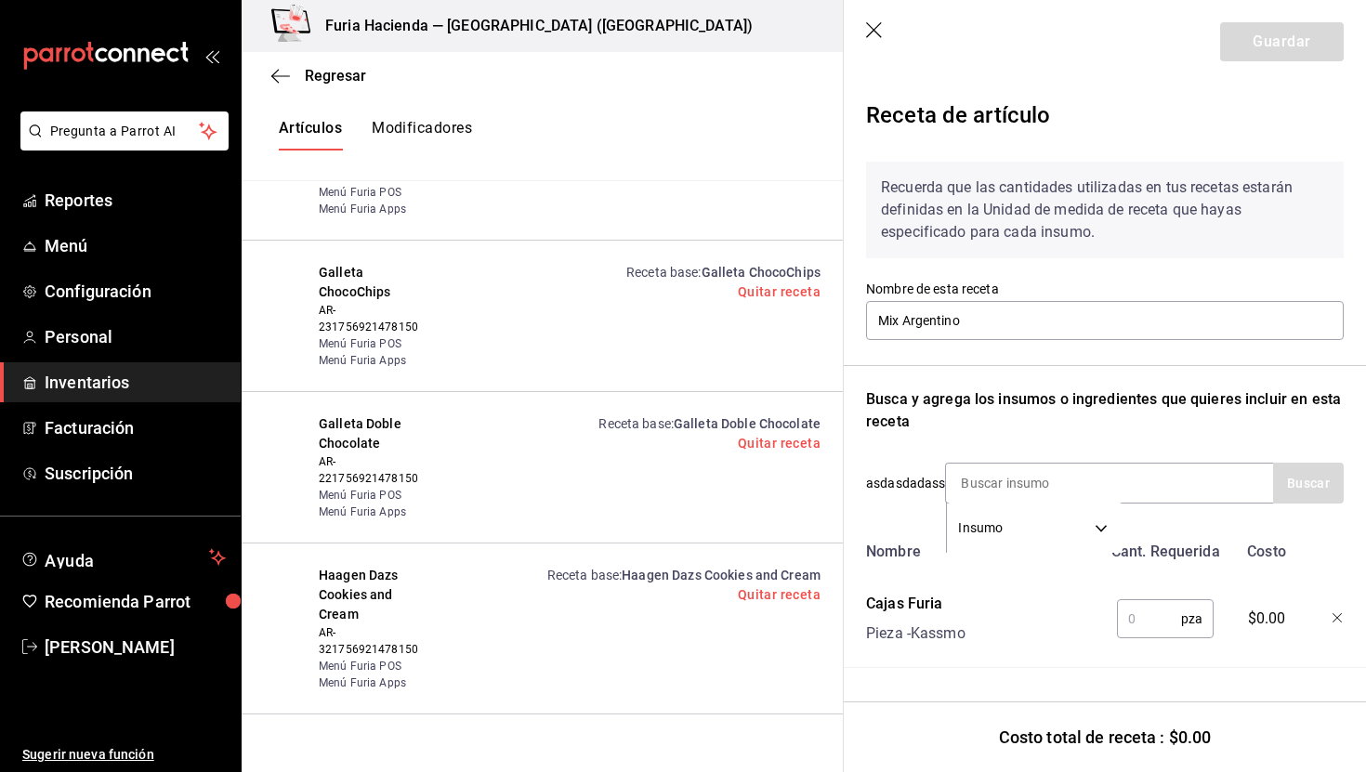
click at [1143, 617] on input "text" at bounding box center [1149, 619] width 64 height 37
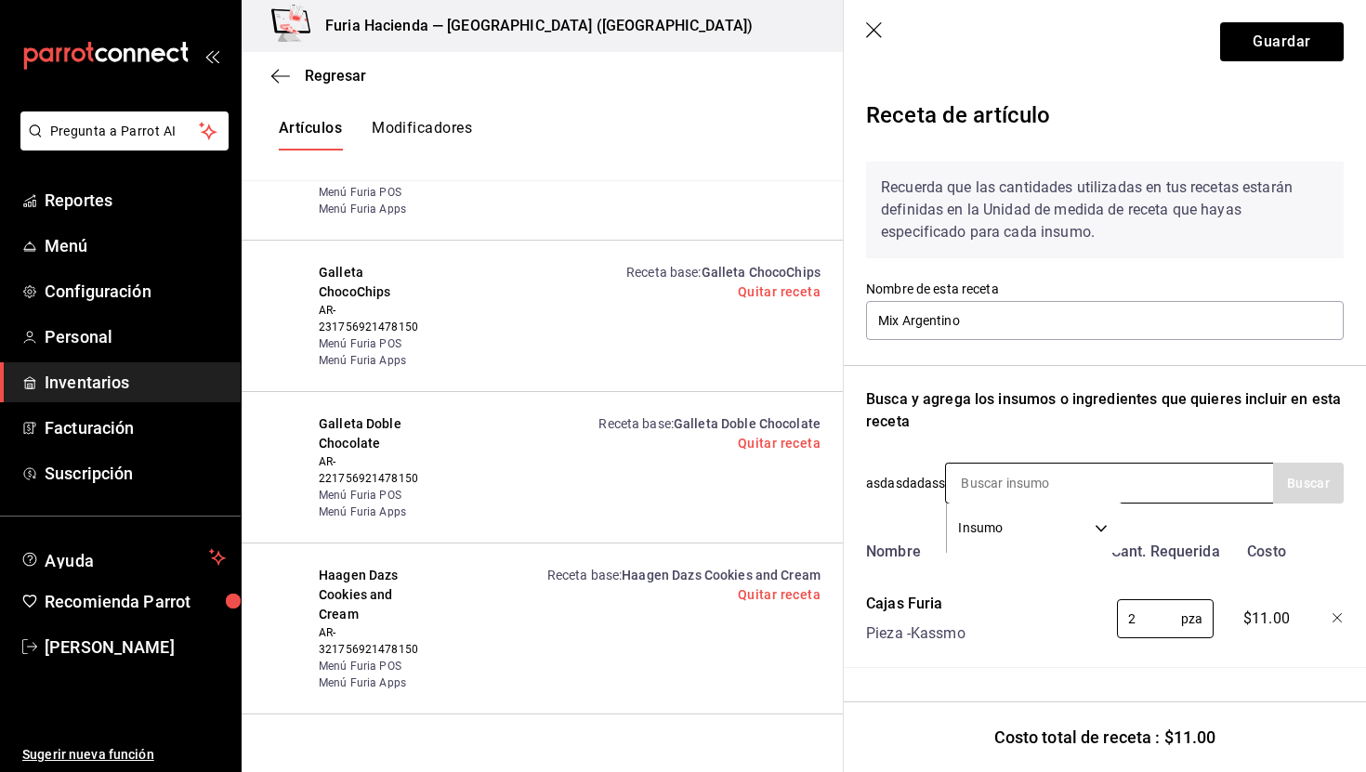
type input "2"
click at [1075, 493] on input at bounding box center [1039, 483] width 186 height 39
type input "n"
type input "encerados"
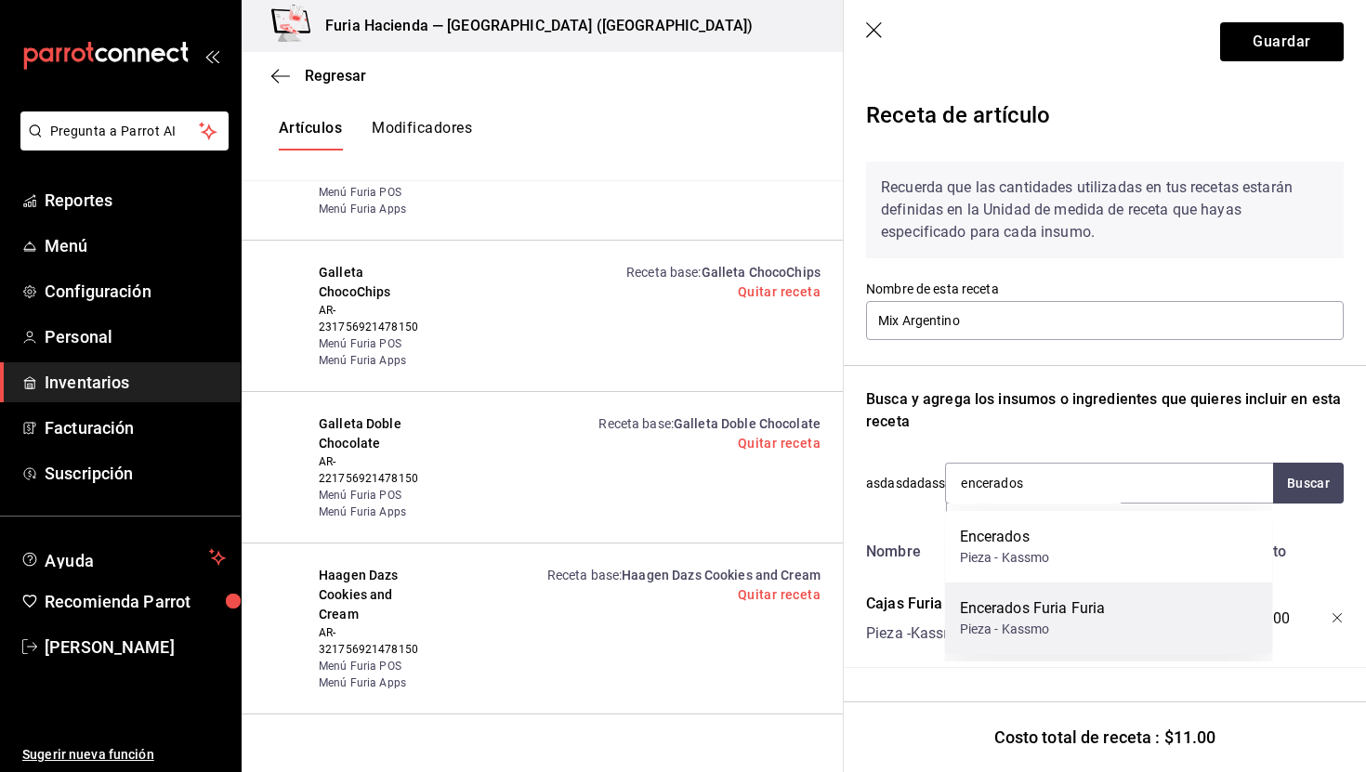
click at [1087, 625] on div "Pieza - Kassmo" at bounding box center [1033, 630] width 146 height 20
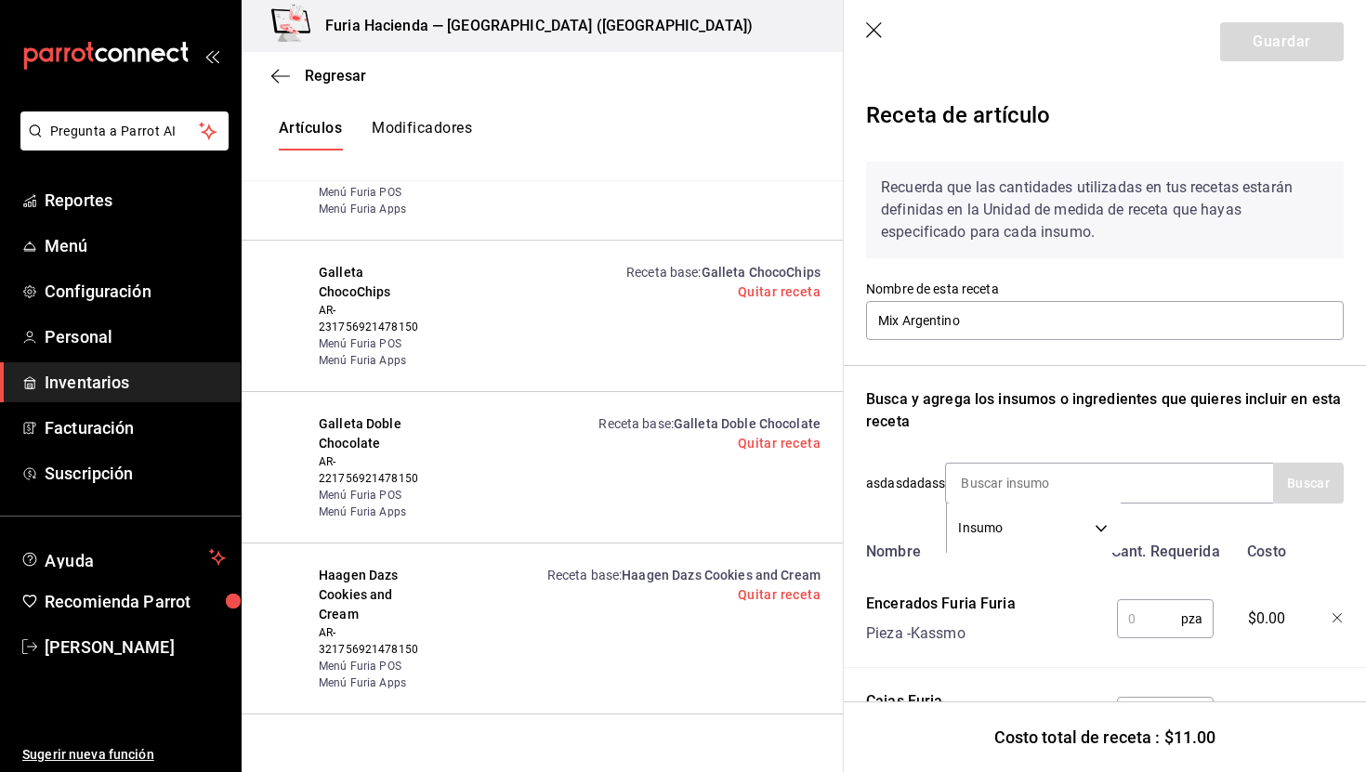
click at [1148, 617] on input "text" at bounding box center [1149, 619] width 64 height 37
type input "2"
click at [1066, 492] on input at bounding box center [1039, 483] width 186 height 39
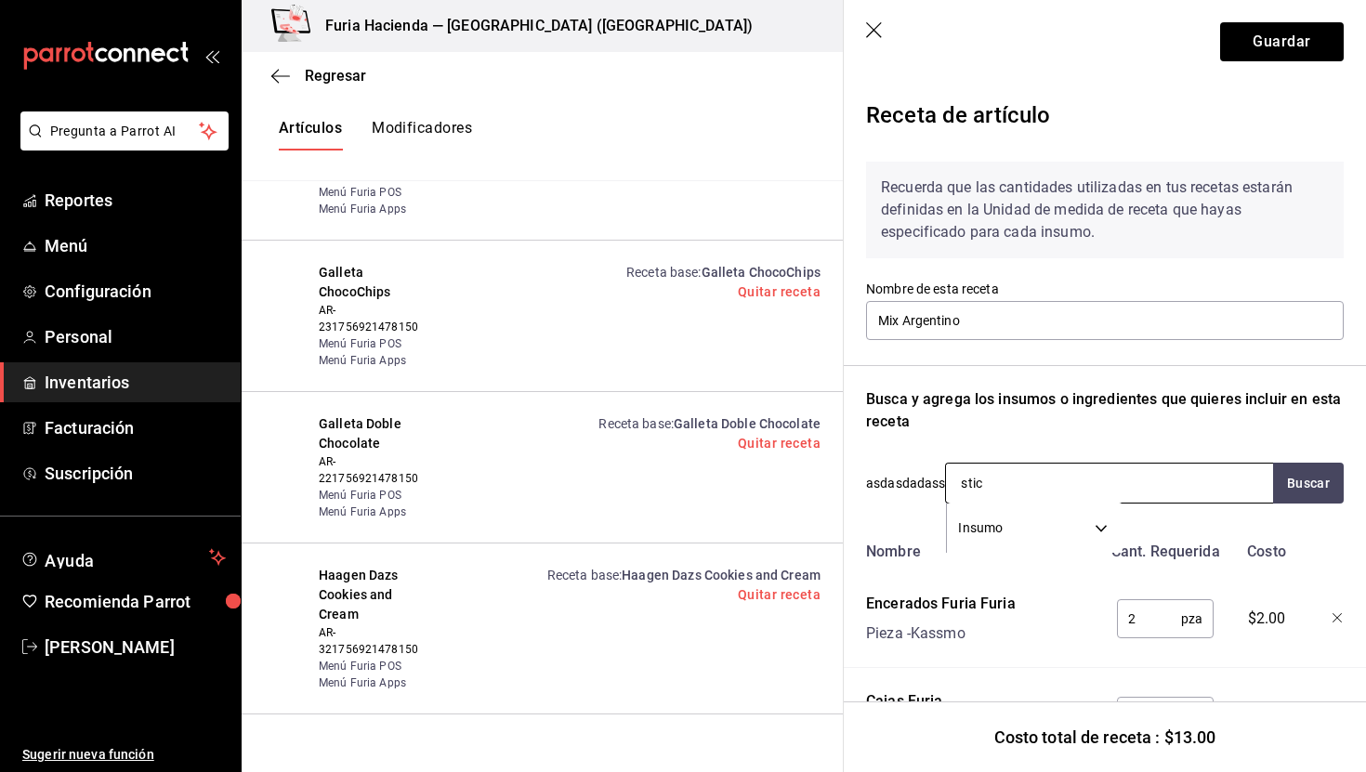
type input "stick"
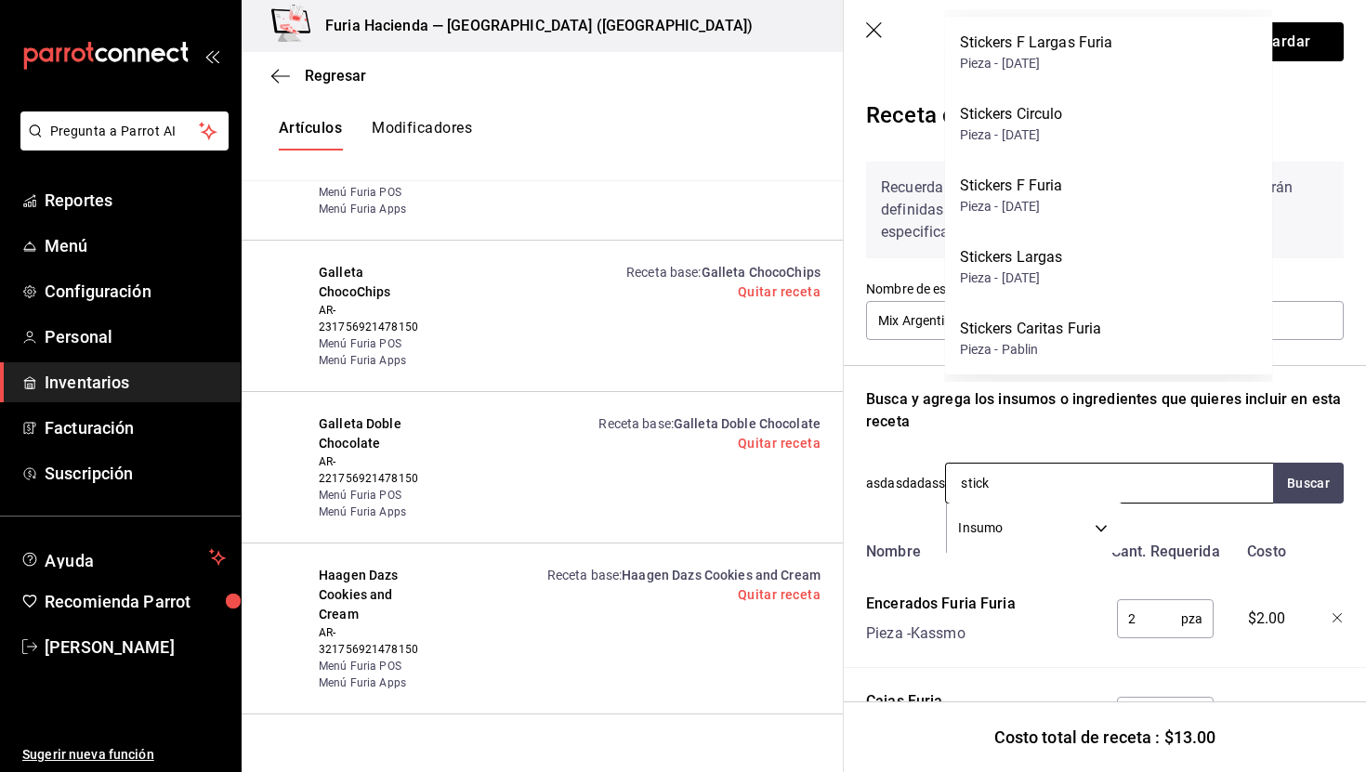
scroll to position [90, 0]
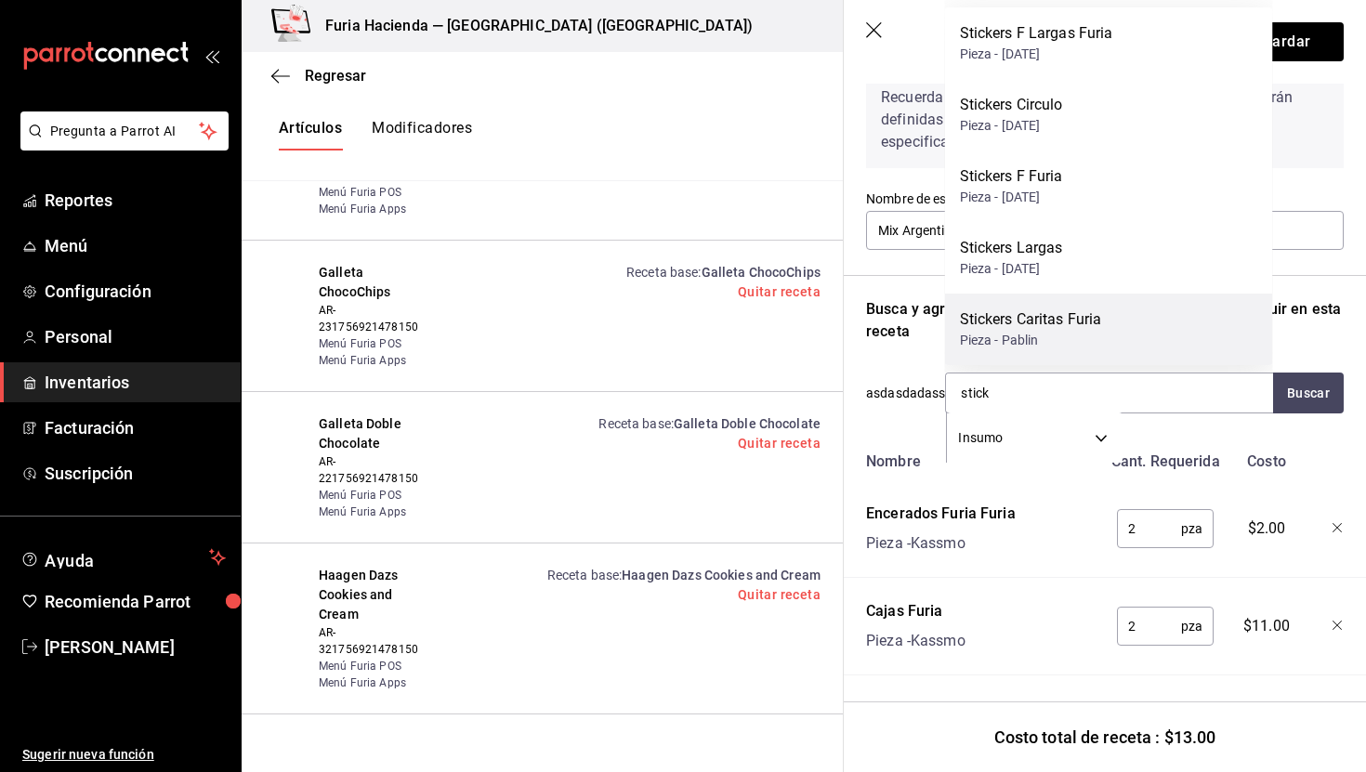
click at [1114, 327] on div "Stickers Caritas Furia Pieza - Pablin" at bounding box center [1109, 330] width 328 height 72
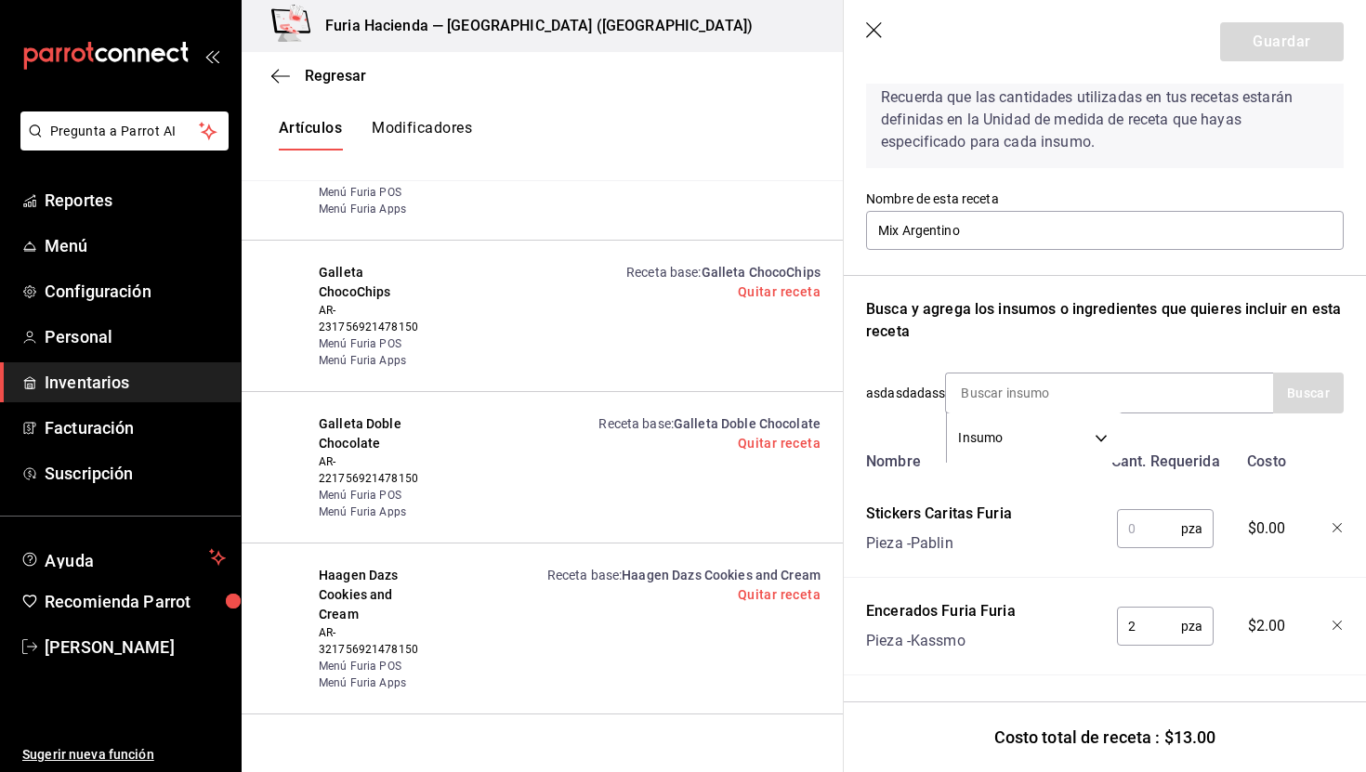
click at [1152, 526] on input "text" at bounding box center [1149, 528] width 64 height 37
type input "2"
click at [1045, 383] on input at bounding box center [1039, 393] width 186 height 39
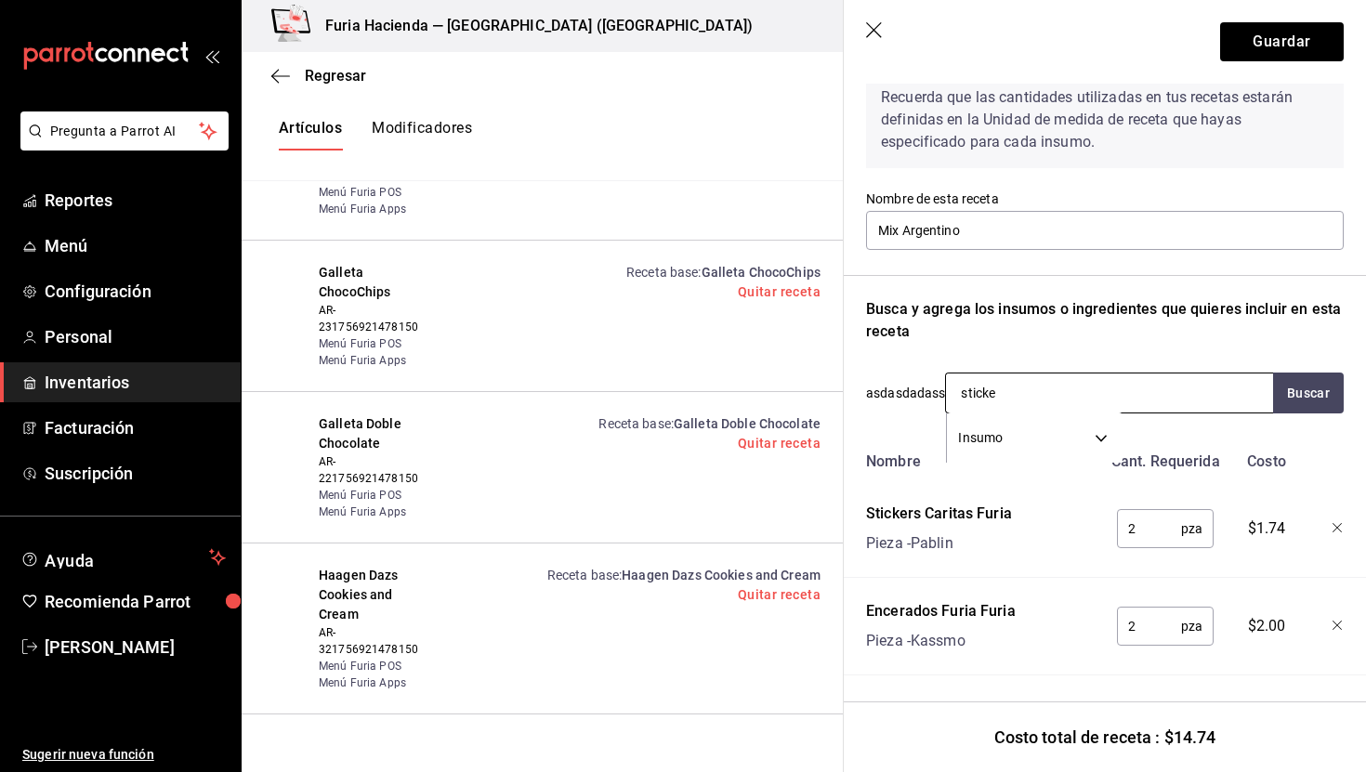
type input "sticker"
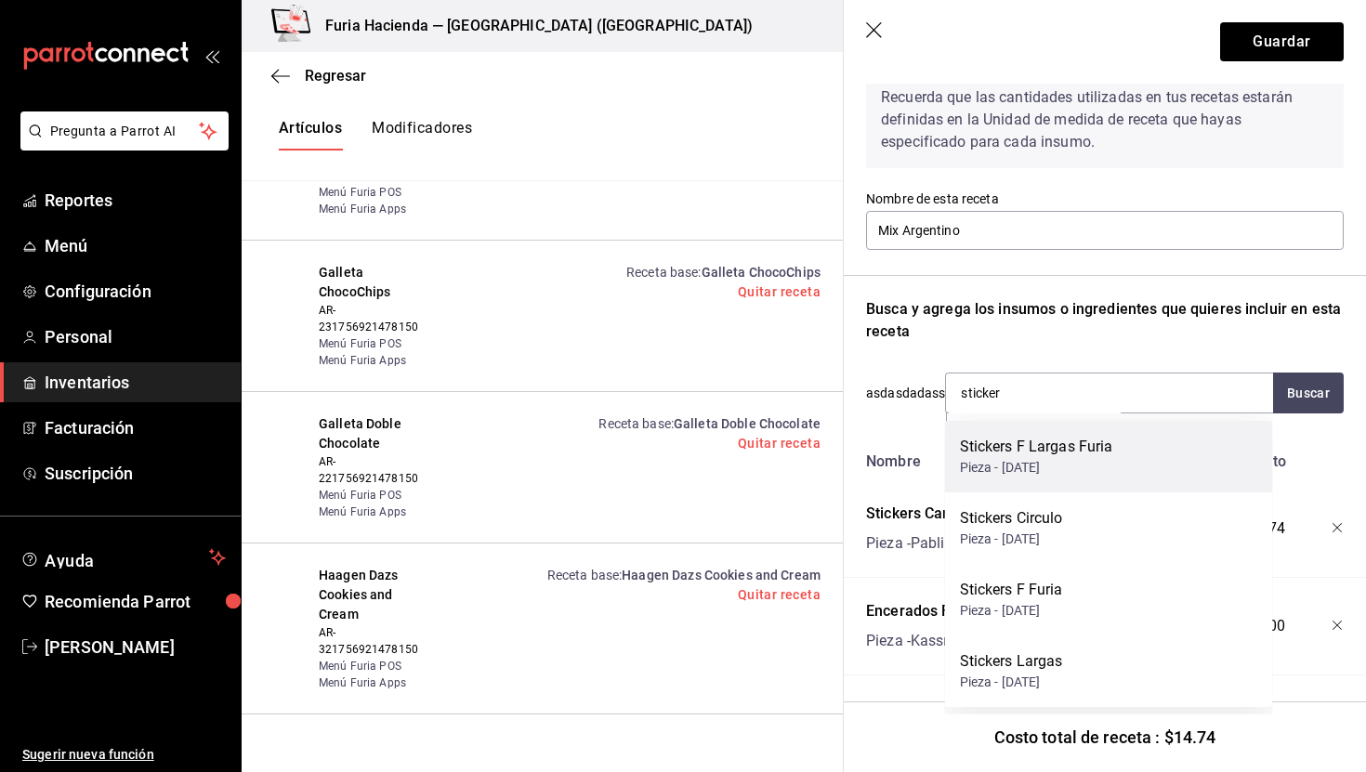
click at [1085, 460] on div "Pieza - [DATE]" at bounding box center [1036, 468] width 153 height 20
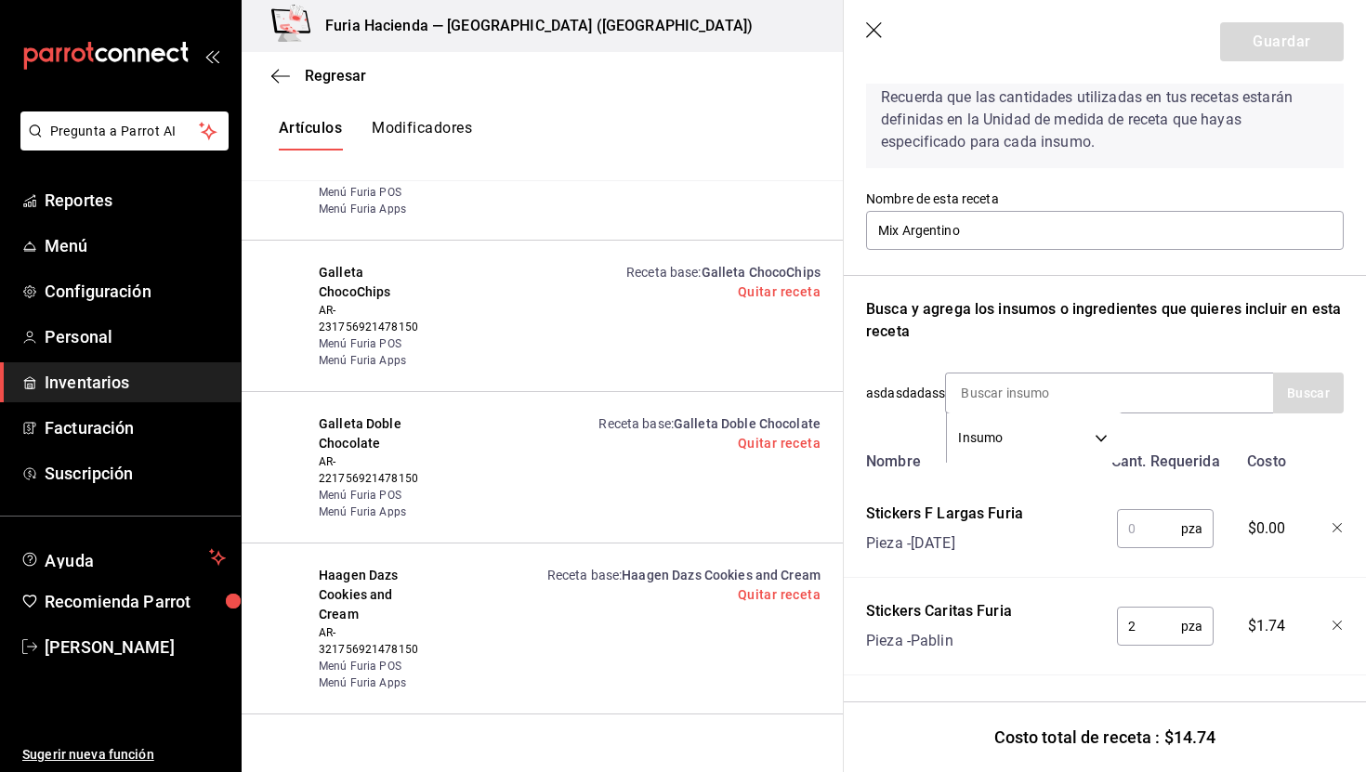
click at [1155, 524] on input "text" at bounding box center [1149, 528] width 64 height 37
type input "2"
click at [1062, 389] on input at bounding box center [1039, 393] width 186 height 39
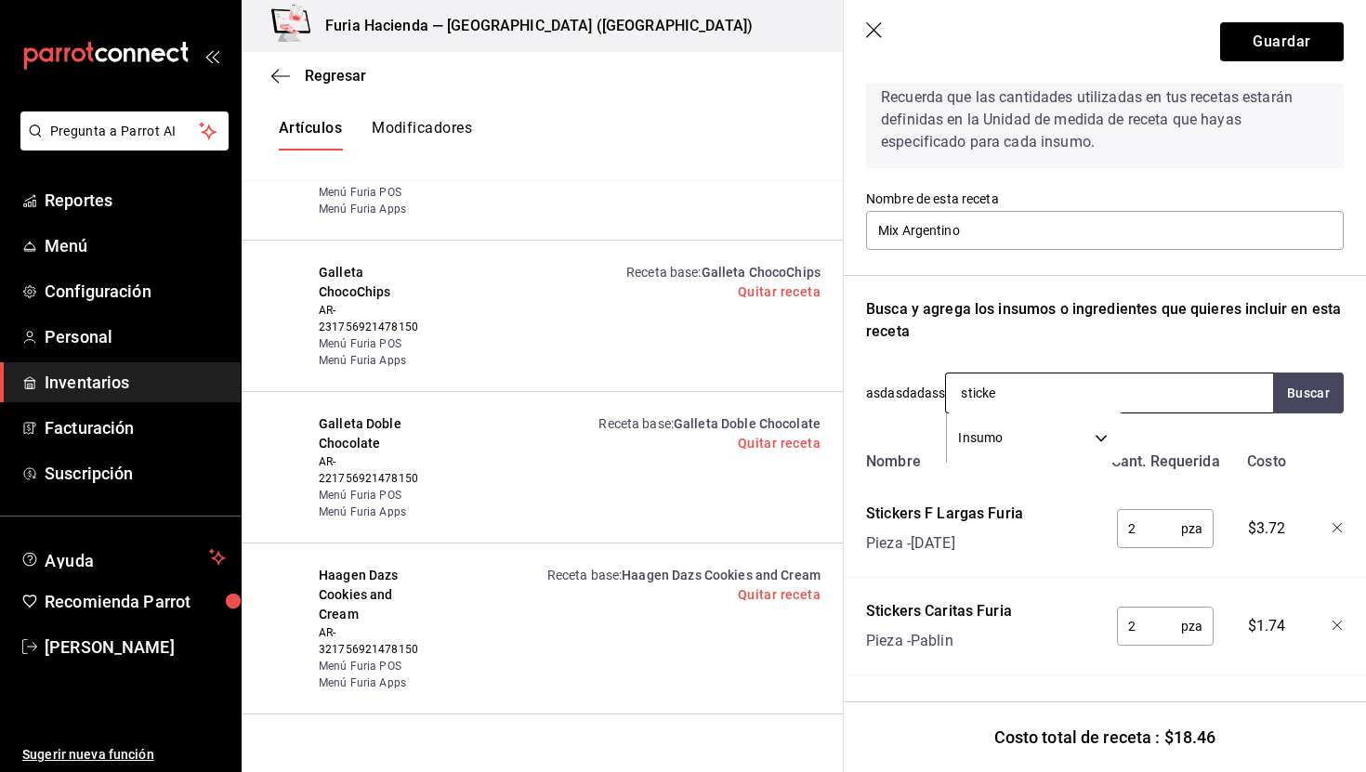
type input "sticker"
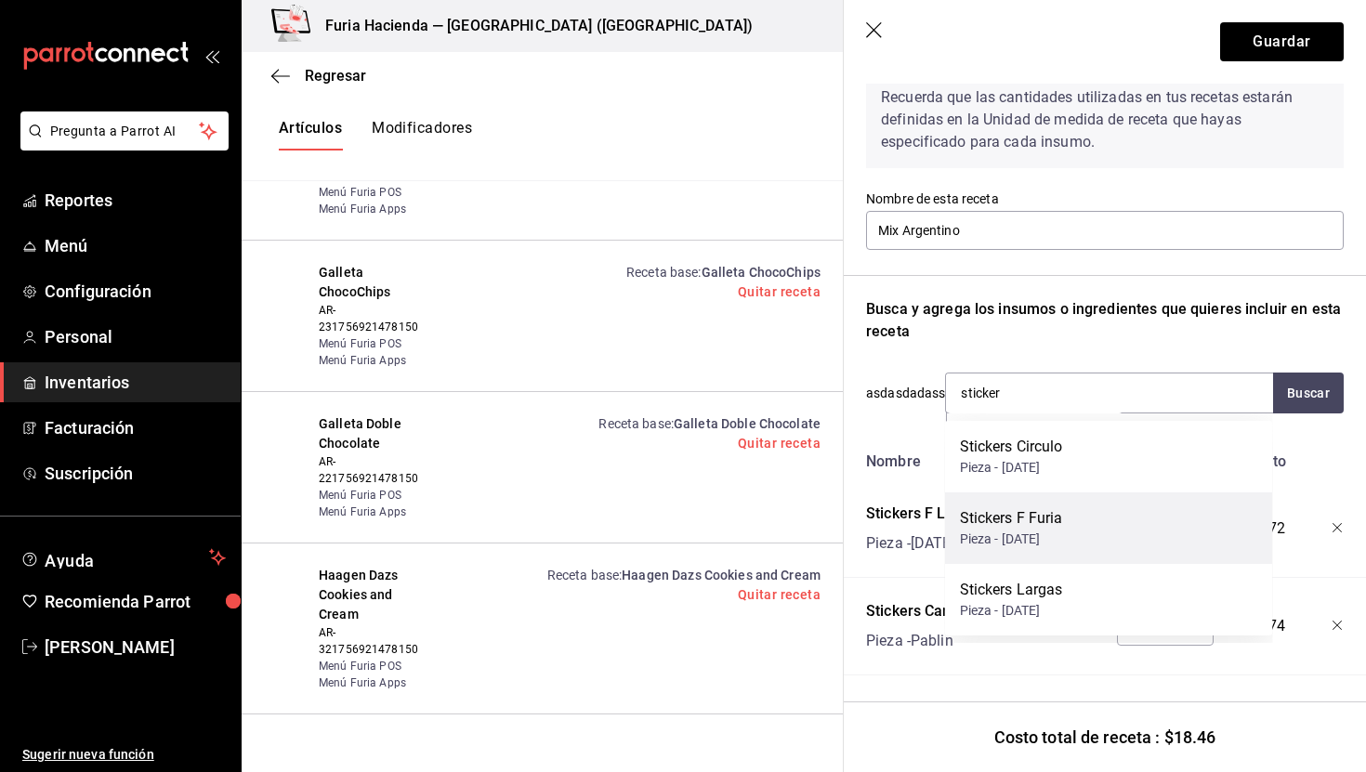
click at [1102, 537] on div "Stickers F Furia Pieza - [DATE]" at bounding box center [1109, 529] width 328 height 72
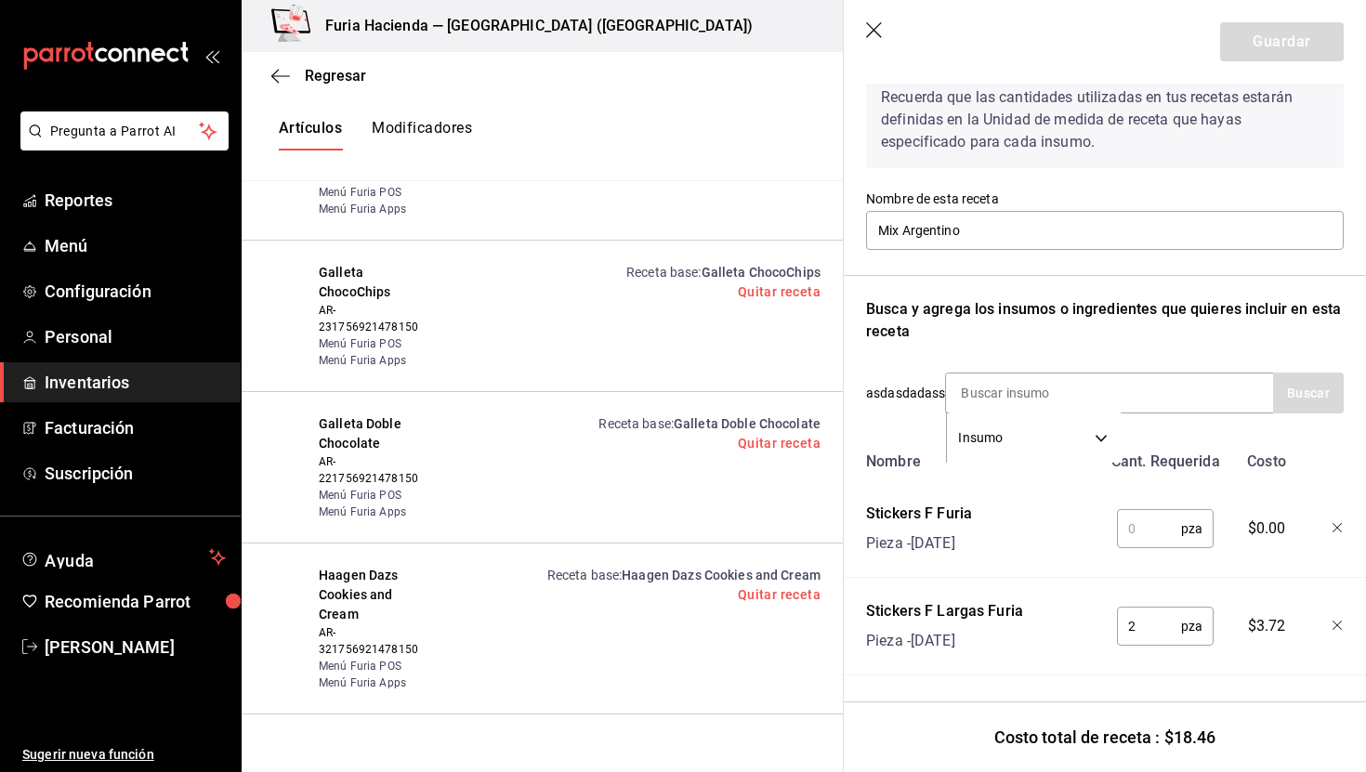
click at [1160, 533] on input "text" at bounding box center [1149, 528] width 64 height 37
type input "3"
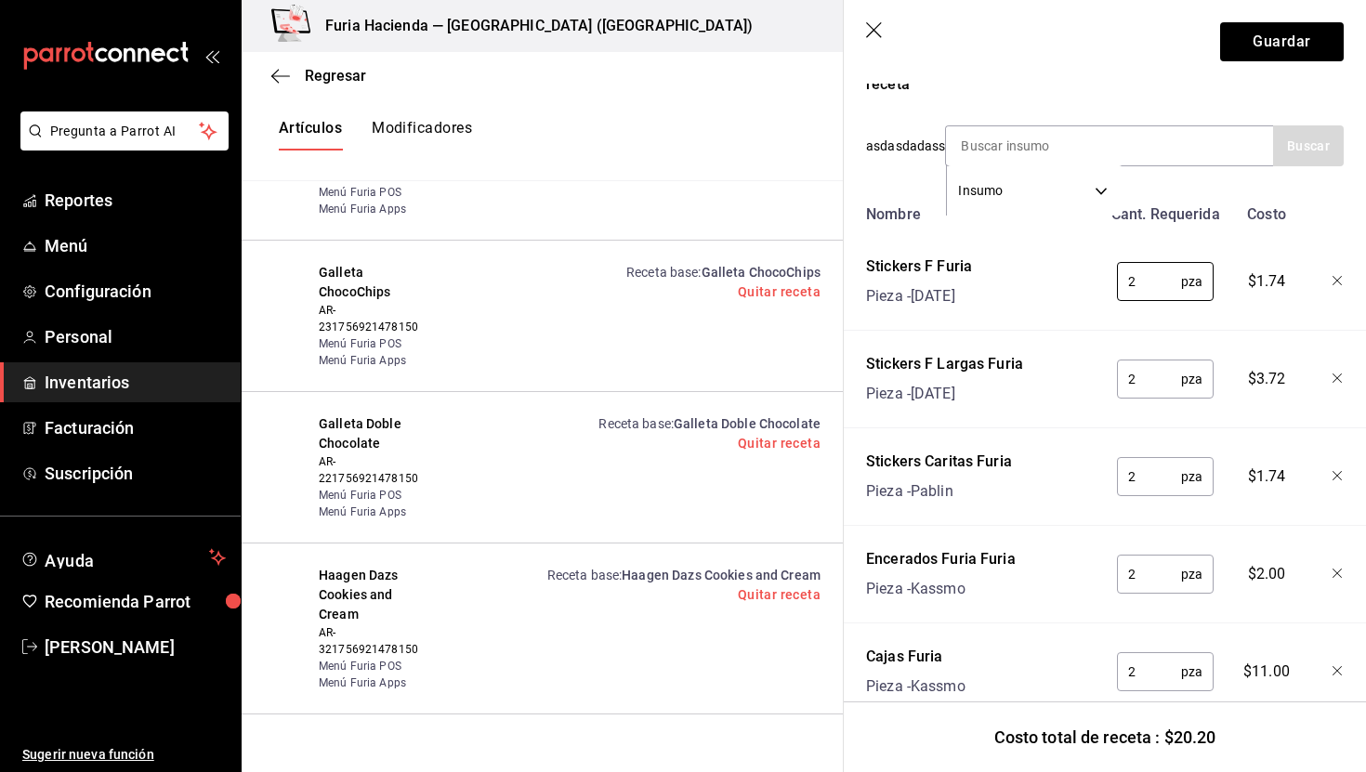
scroll to position [319, 0]
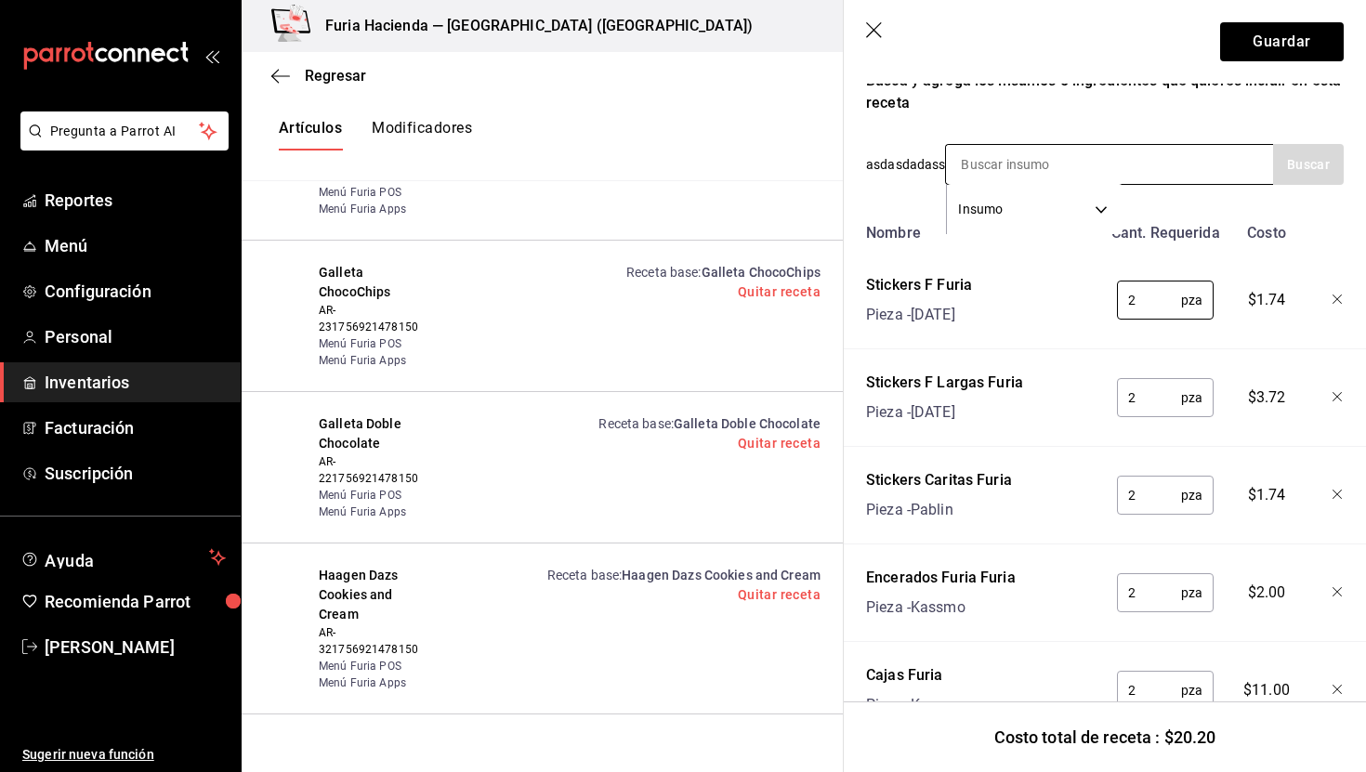
type input "2"
click at [1032, 170] on input at bounding box center [1039, 164] width 186 height 39
type input "papel"
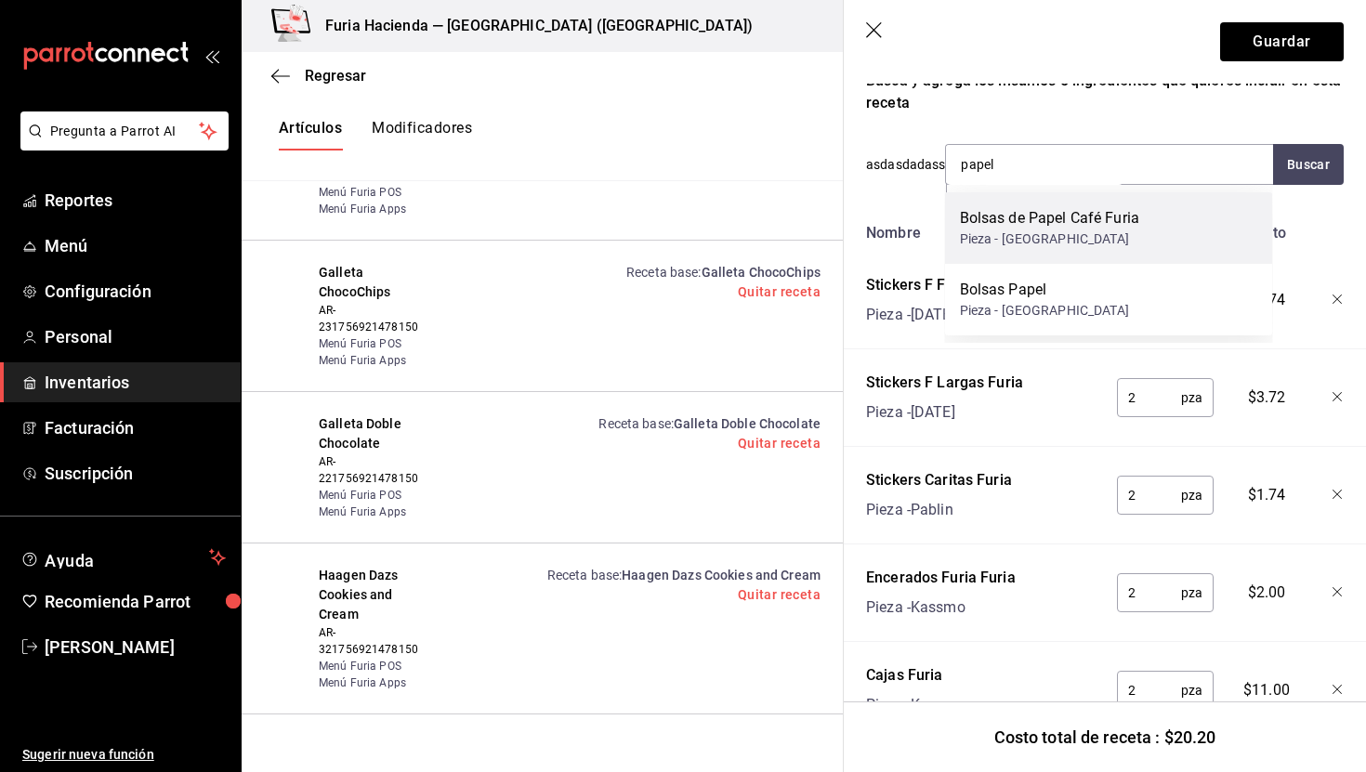
click at [1068, 231] on div "Pieza - [GEOGRAPHIC_DATA]" at bounding box center [1049, 240] width 179 height 20
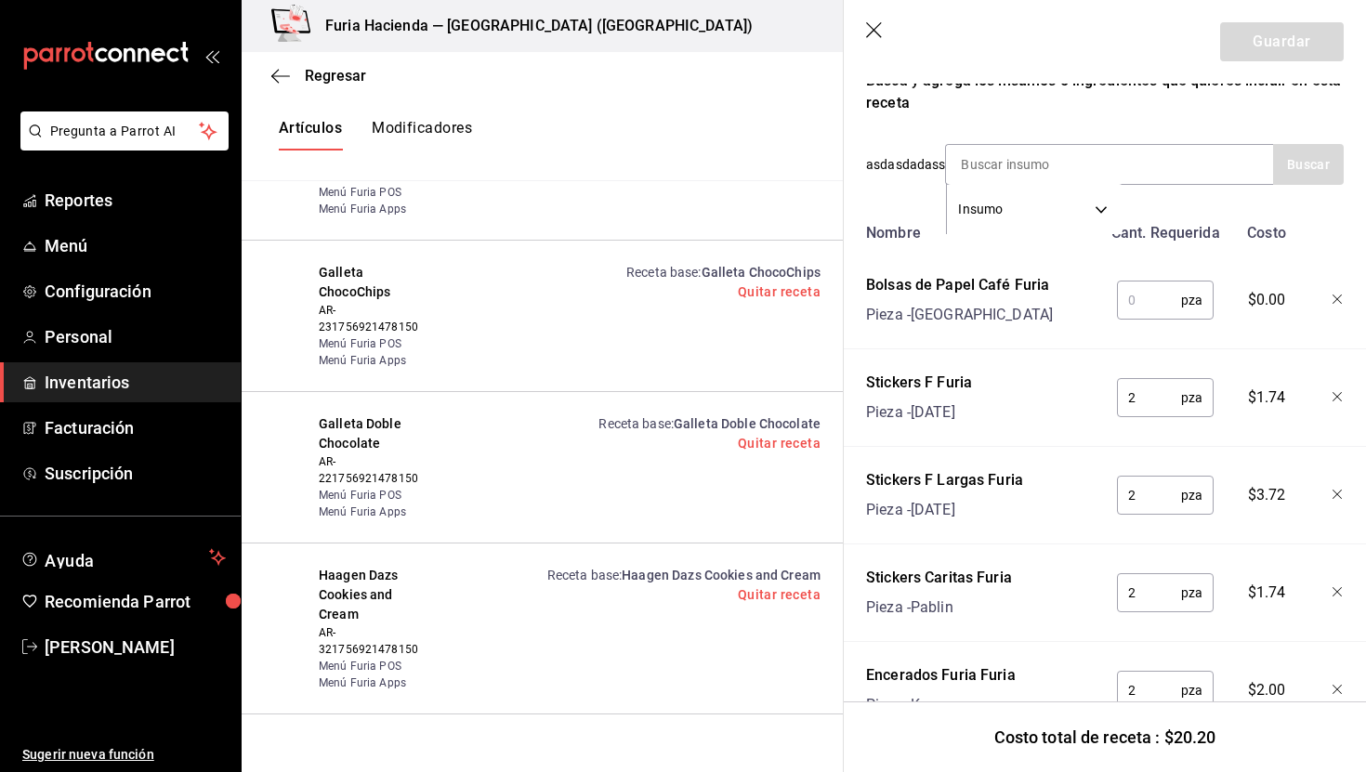
click at [1143, 308] on input "text" at bounding box center [1149, 300] width 64 height 37
type input "2"
click at [1280, 46] on button "Guardar" at bounding box center [1283, 41] width 124 height 39
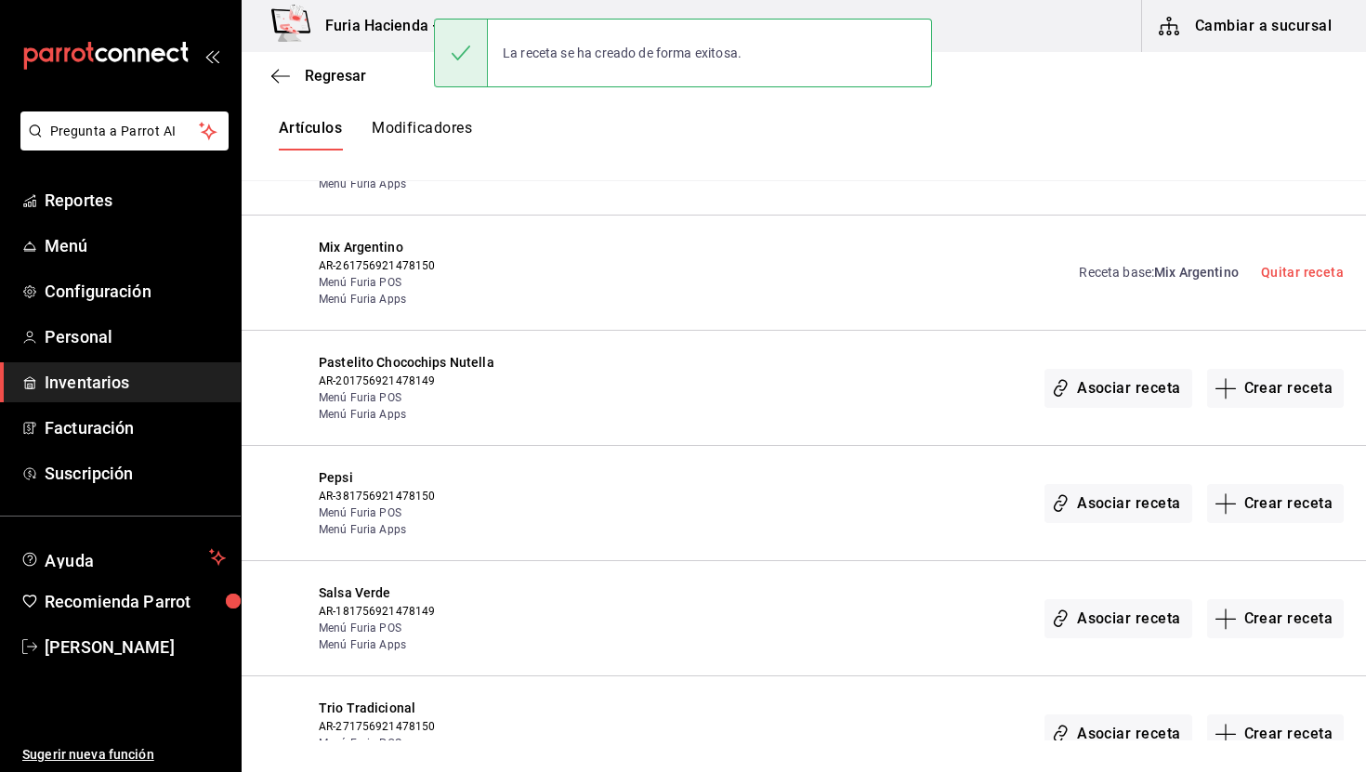
scroll to position [4299, 0]
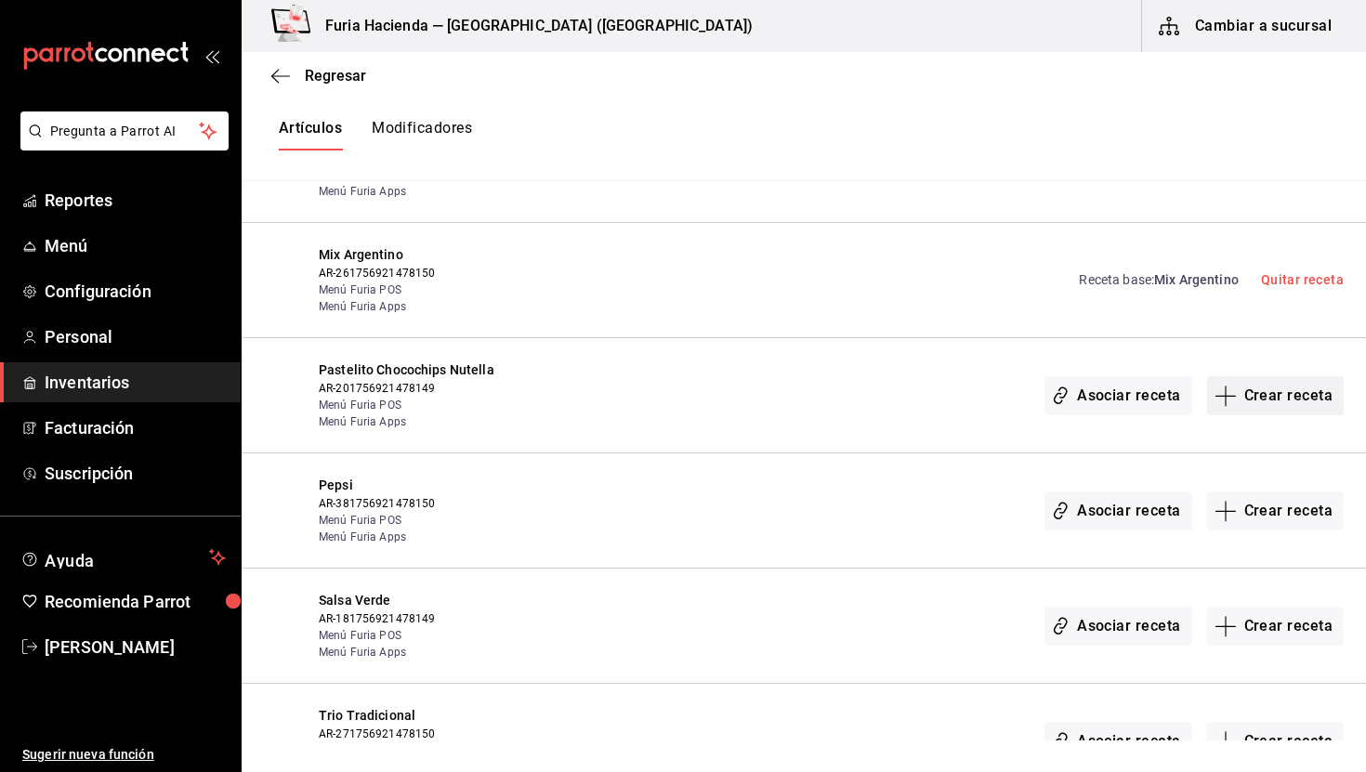
click at [1300, 376] on button "Crear receta" at bounding box center [1277, 395] width 138 height 39
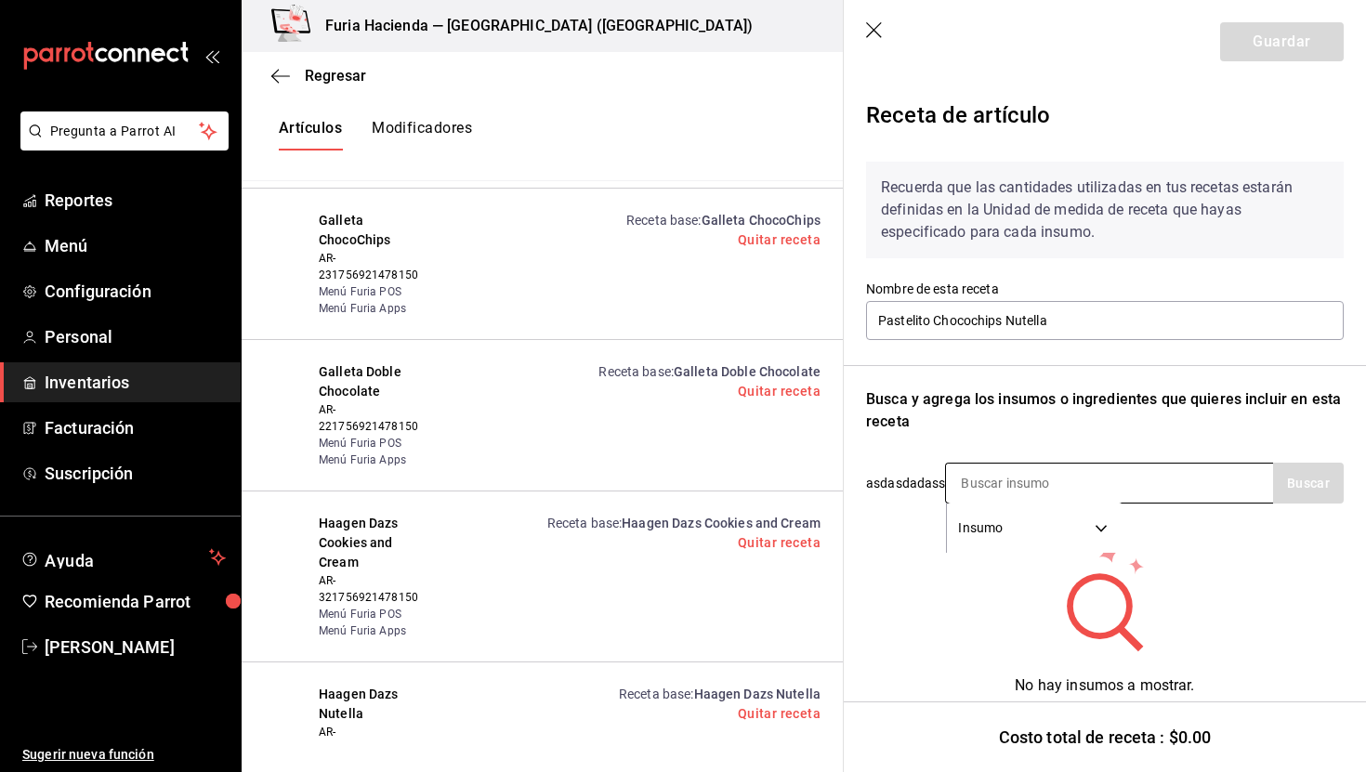
click at [1012, 467] on input at bounding box center [1039, 483] width 186 height 39
type input "nutella"
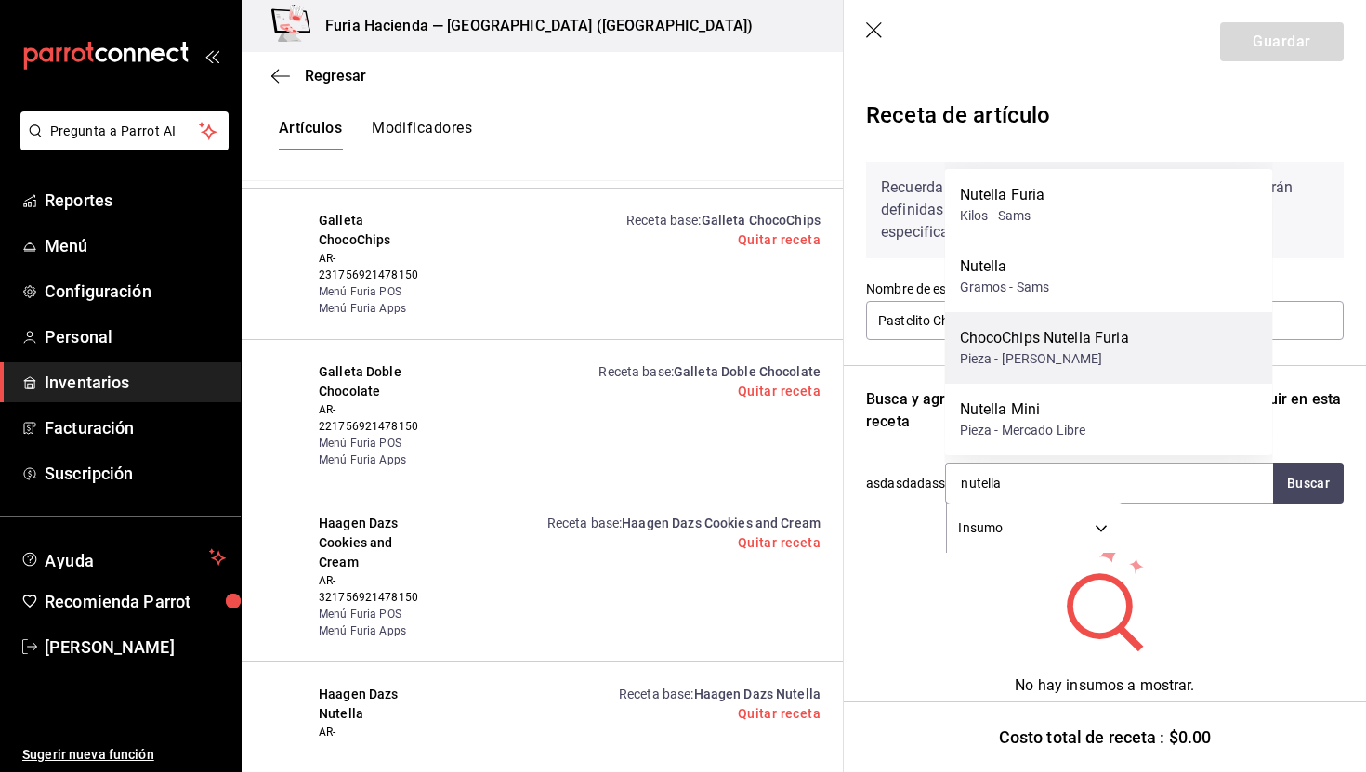
click at [1053, 342] on div "ChocoChips Nutella Furia" at bounding box center [1044, 338] width 169 height 22
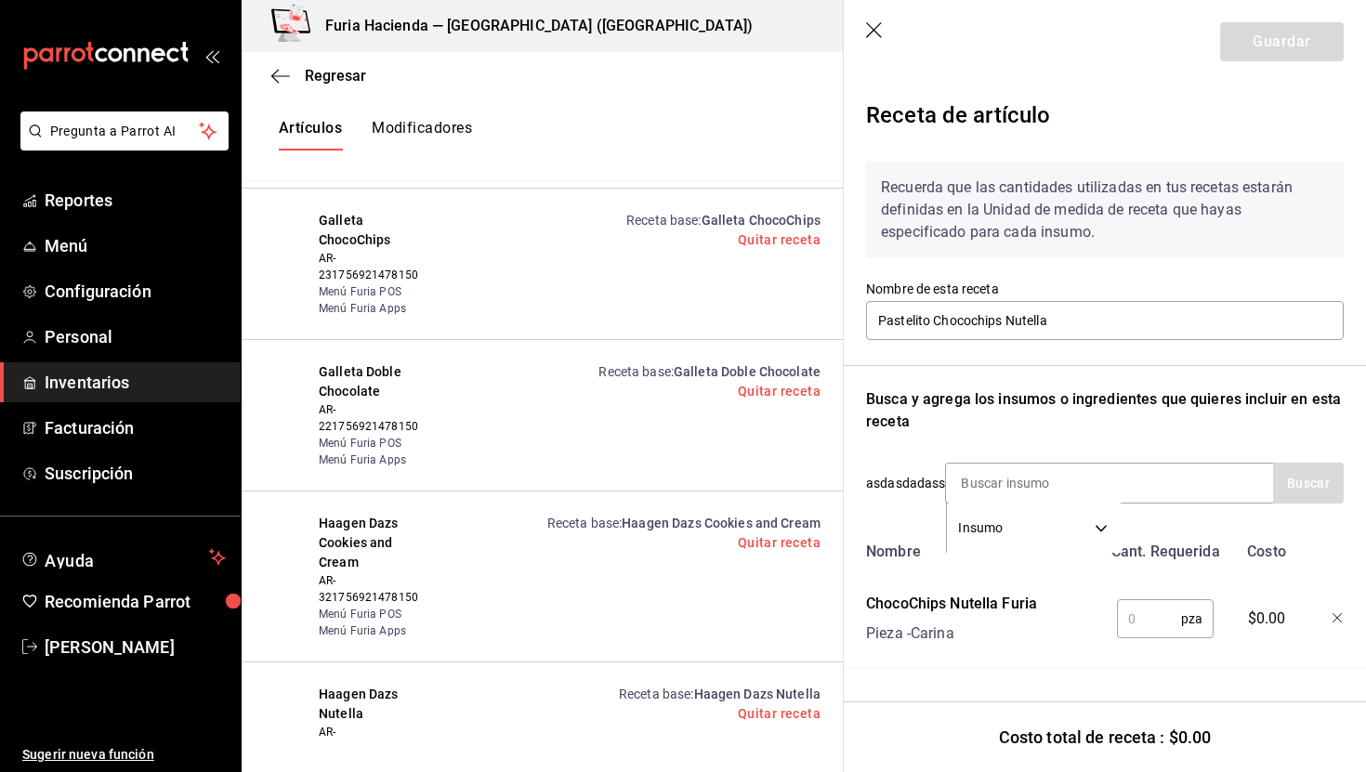
click at [1139, 617] on input "text" at bounding box center [1149, 619] width 64 height 37
type input "1"
click at [1271, 40] on button "Guardar" at bounding box center [1283, 41] width 124 height 39
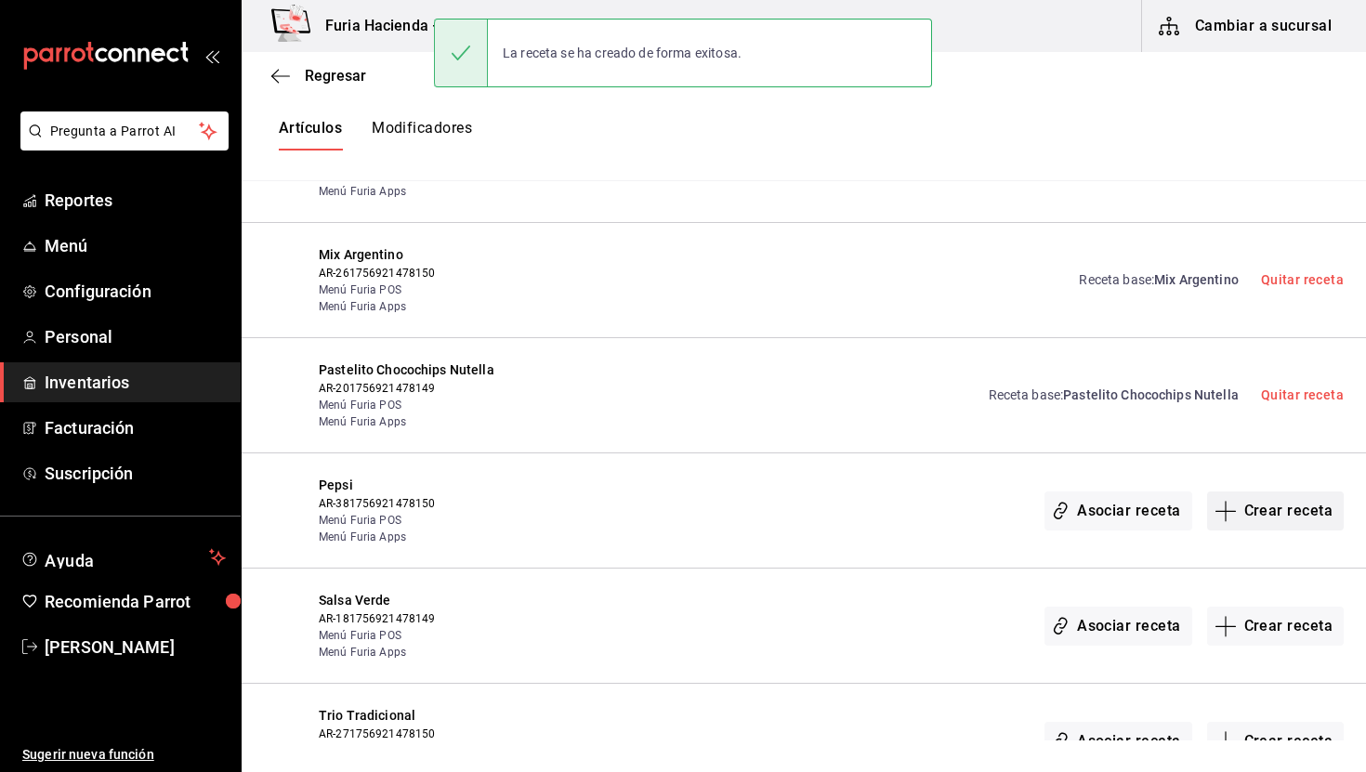
click at [1287, 492] on button "Crear receta" at bounding box center [1277, 511] width 138 height 39
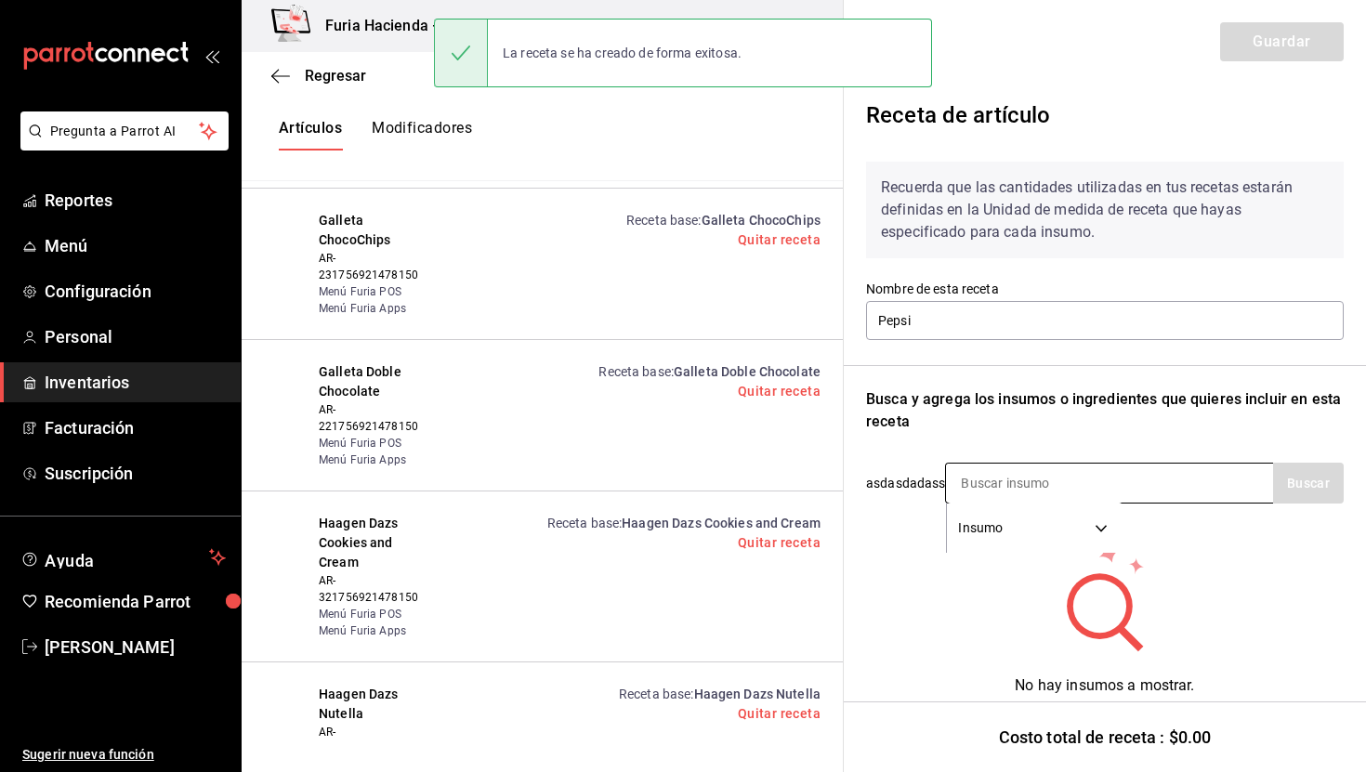
click at [1026, 489] on input at bounding box center [1039, 483] width 186 height 39
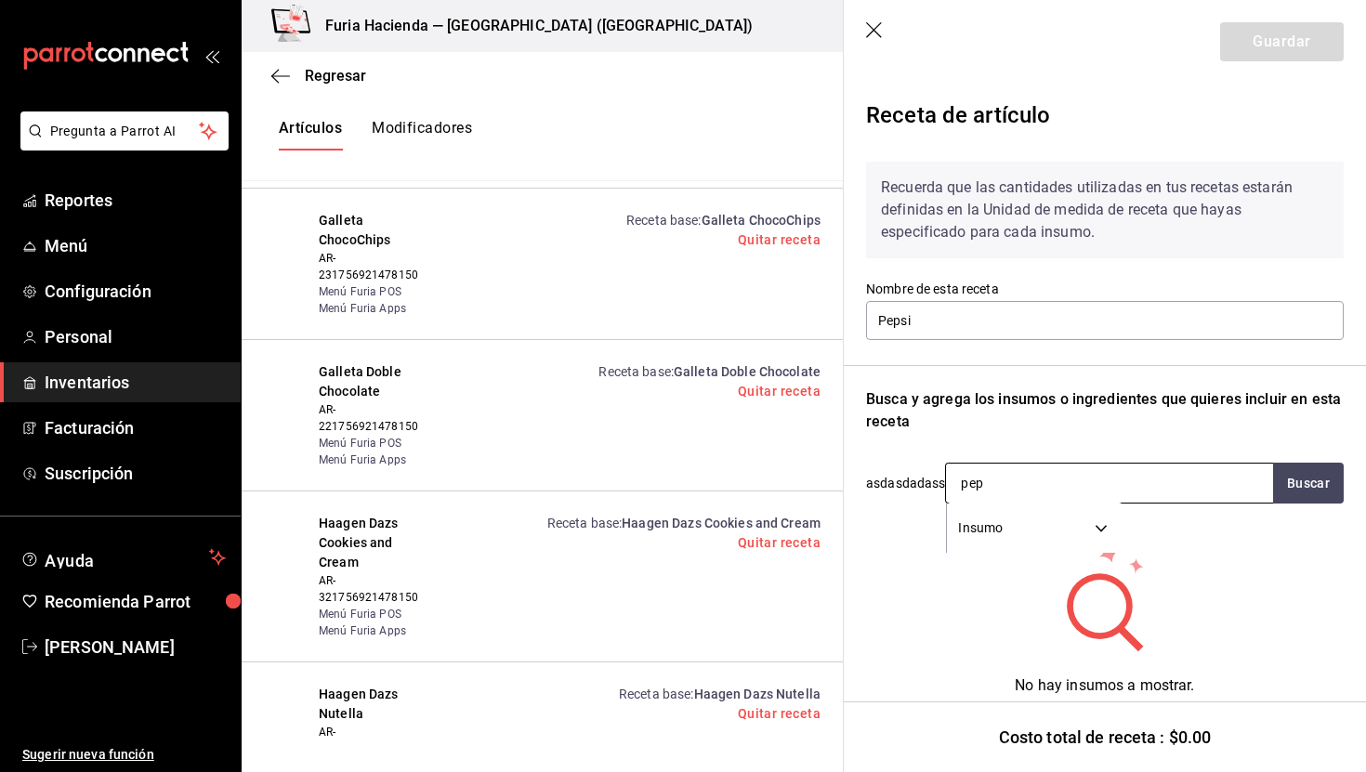
type input "peps"
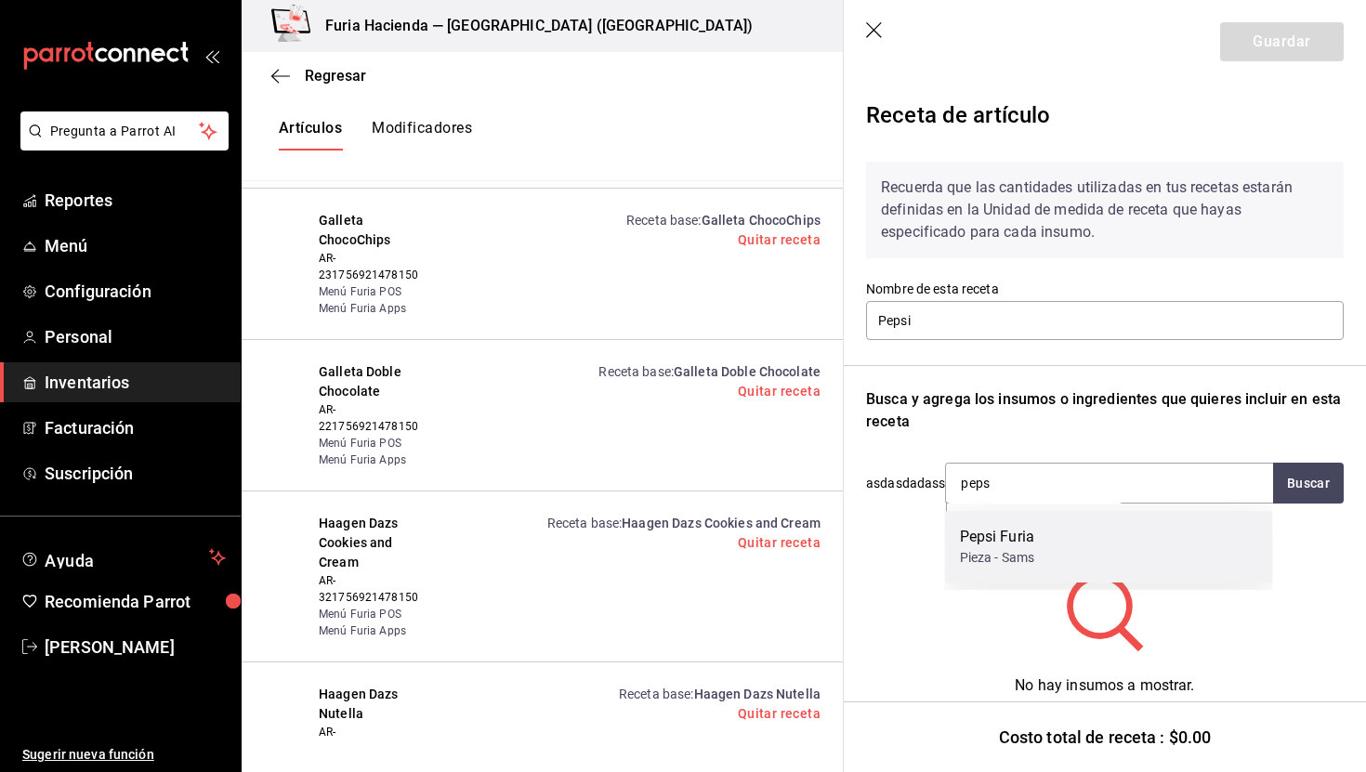
click at [1053, 547] on div "Pepsi Furia Pieza - Sams" at bounding box center [1109, 547] width 328 height 72
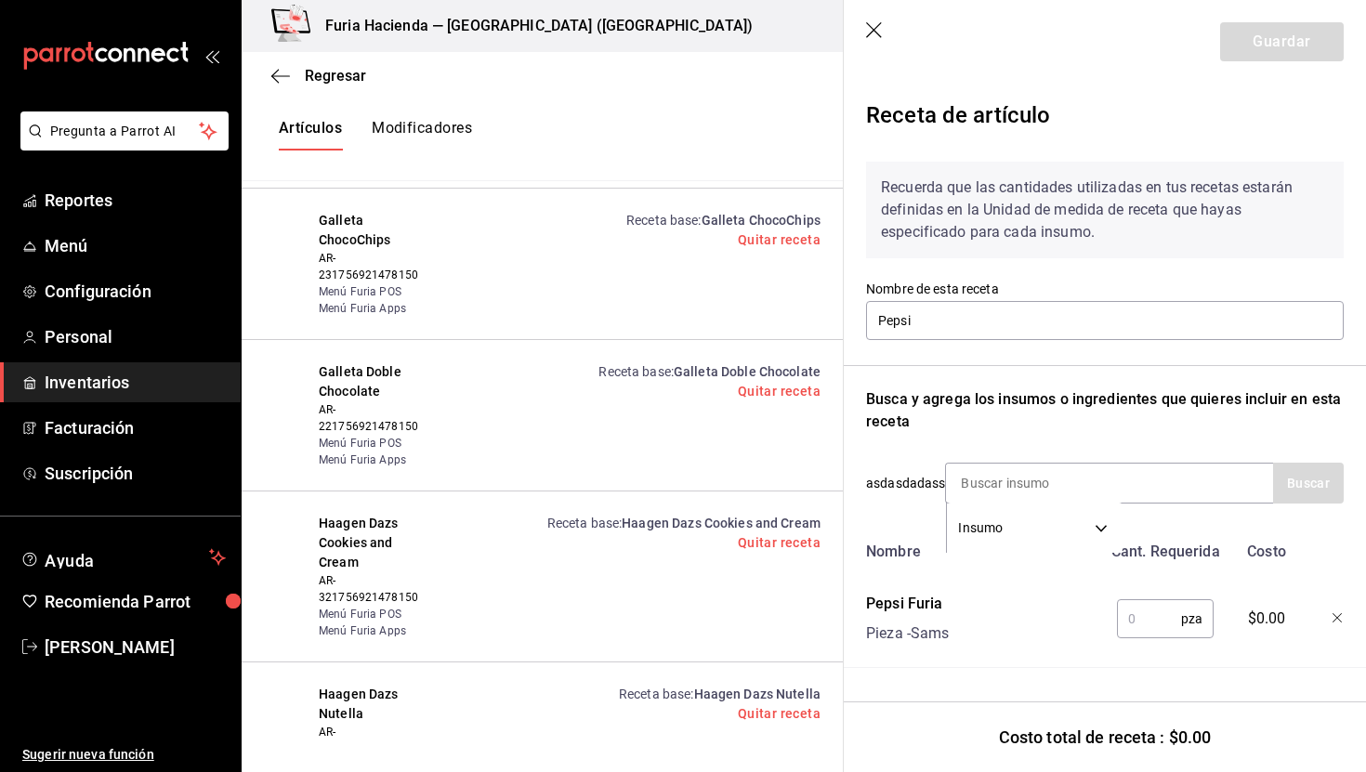
click at [1135, 606] on input "text" at bounding box center [1149, 619] width 64 height 37
type input "1"
click at [1286, 21] on header "Guardar" at bounding box center [1105, 42] width 522 height 84
click at [1292, 52] on button "Guardar" at bounding box center [1283, 41] width 124 height 39
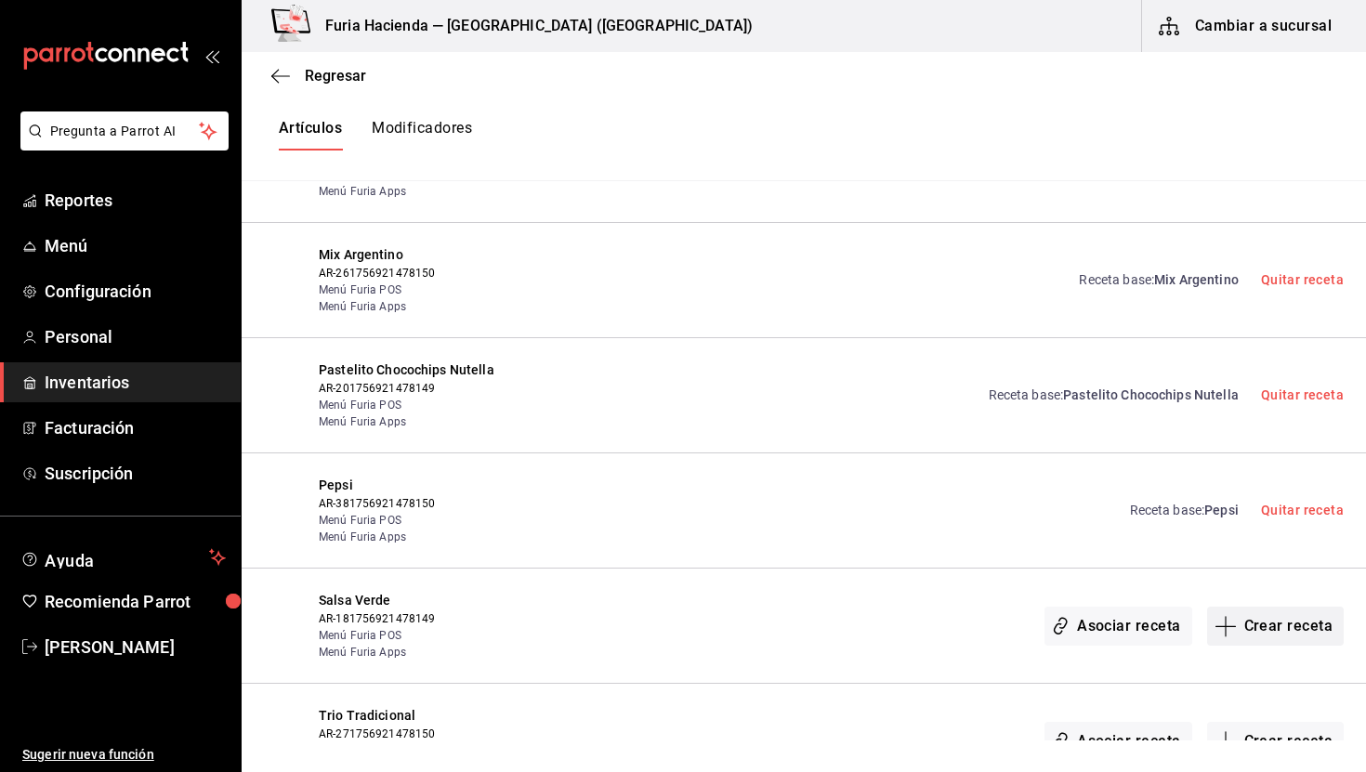
click at [1267, 607] on button "Crear receta" at bounding box center [1277, 626] width 138 height 39
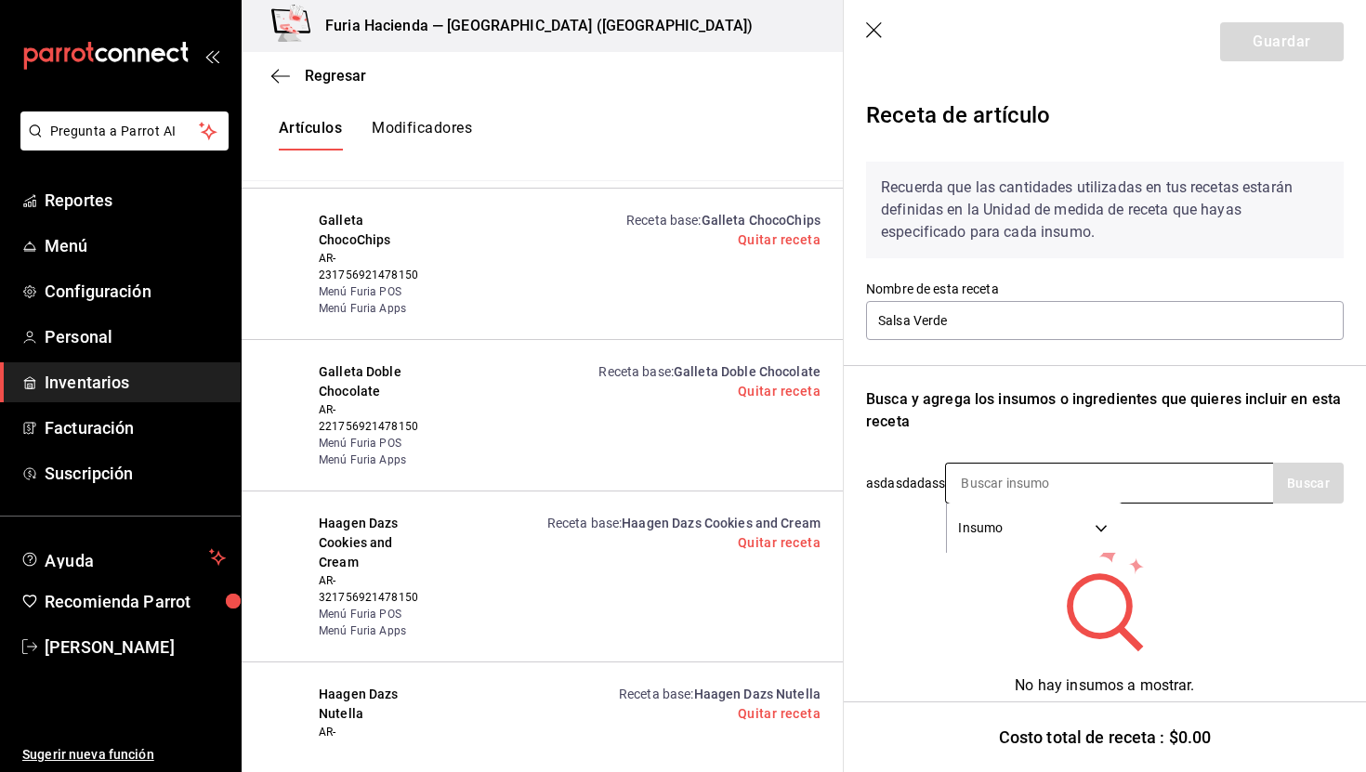
click at [999, 477] on input at bounding box center [1039, 483] width 186 height 39
type input "s"
type input "[PERSON_NAME]"
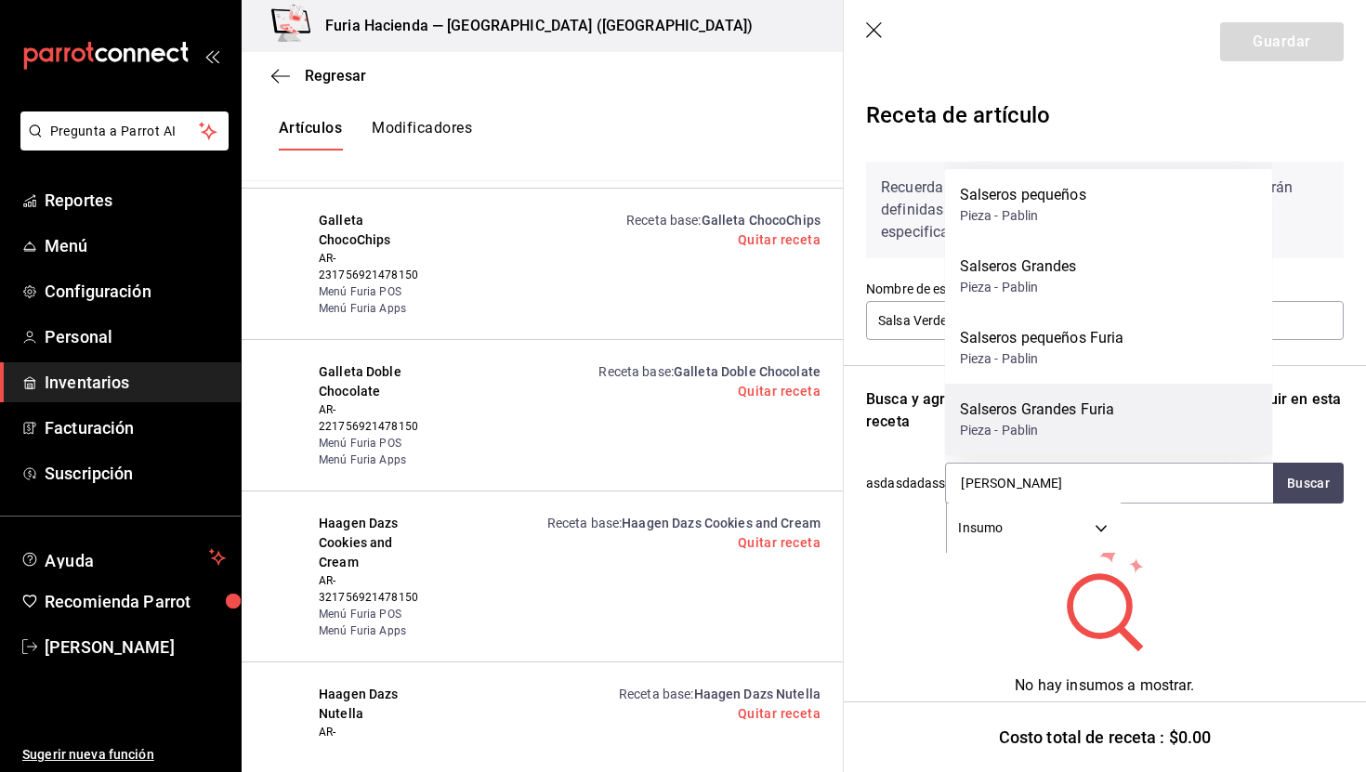
click at [1145, 416] on div "Salseros Grandes Furia Pieza - Pablin" at bounding box center [1109, 420] width 328 height 72
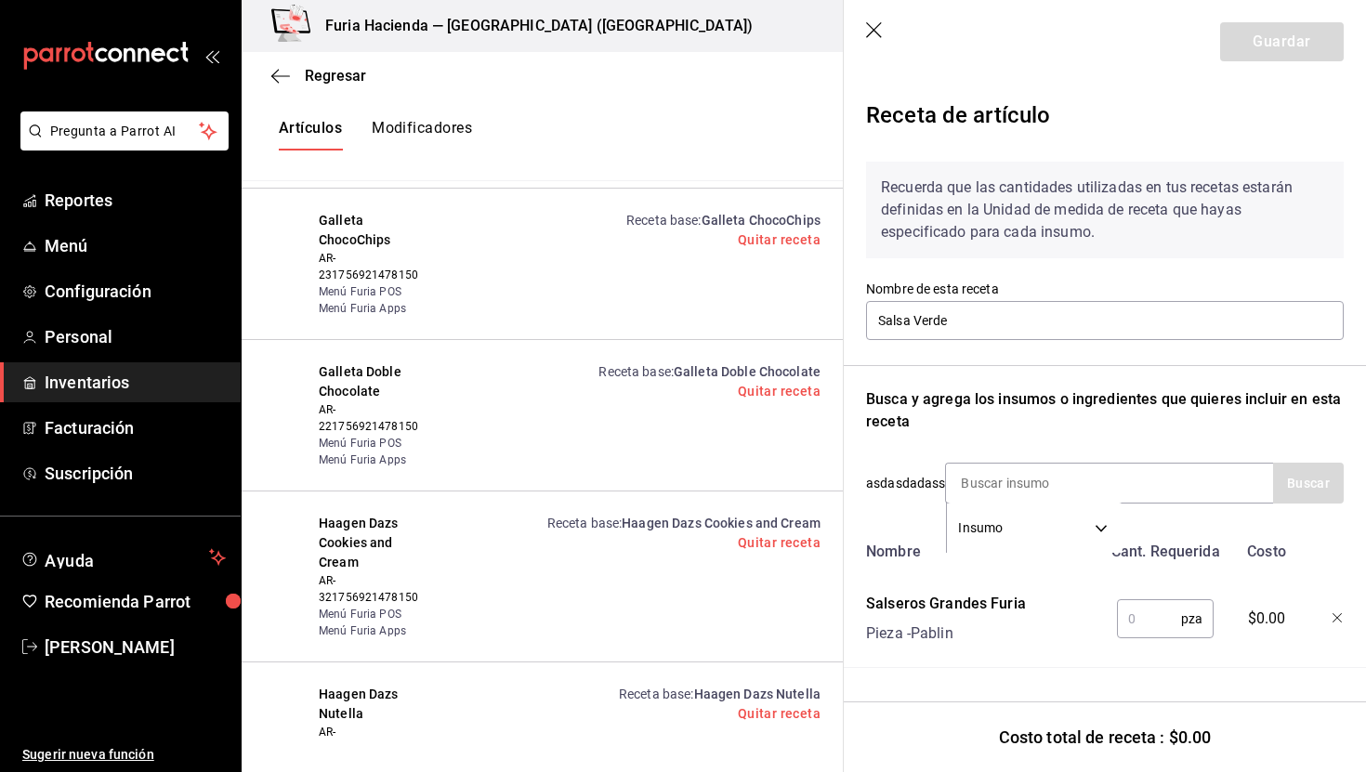
click at [1162, 624] on input "text" at bounding box center [1149, 619] width 64 height 37
type input "1"
click at [1060, 482] on input at bounding box center [1039, 483] width 186 height 39
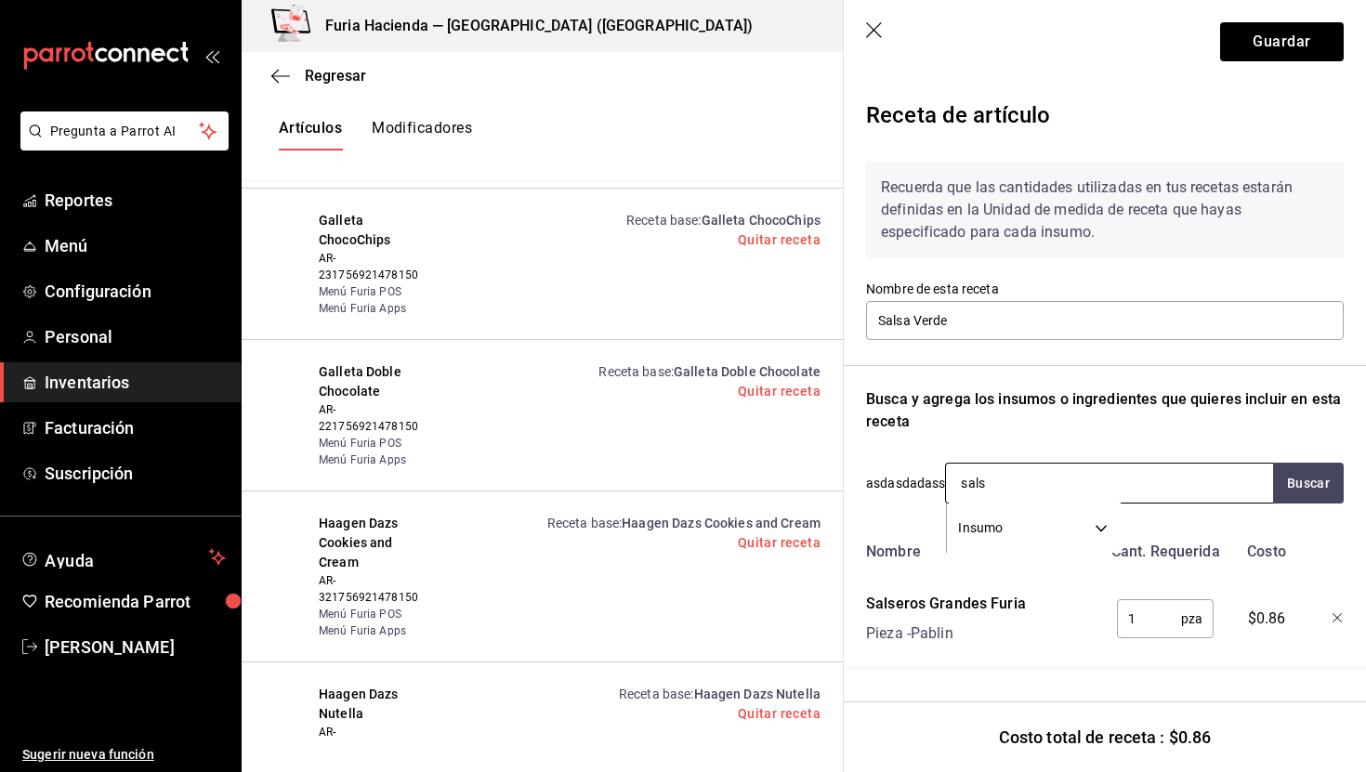
type input "salsa"
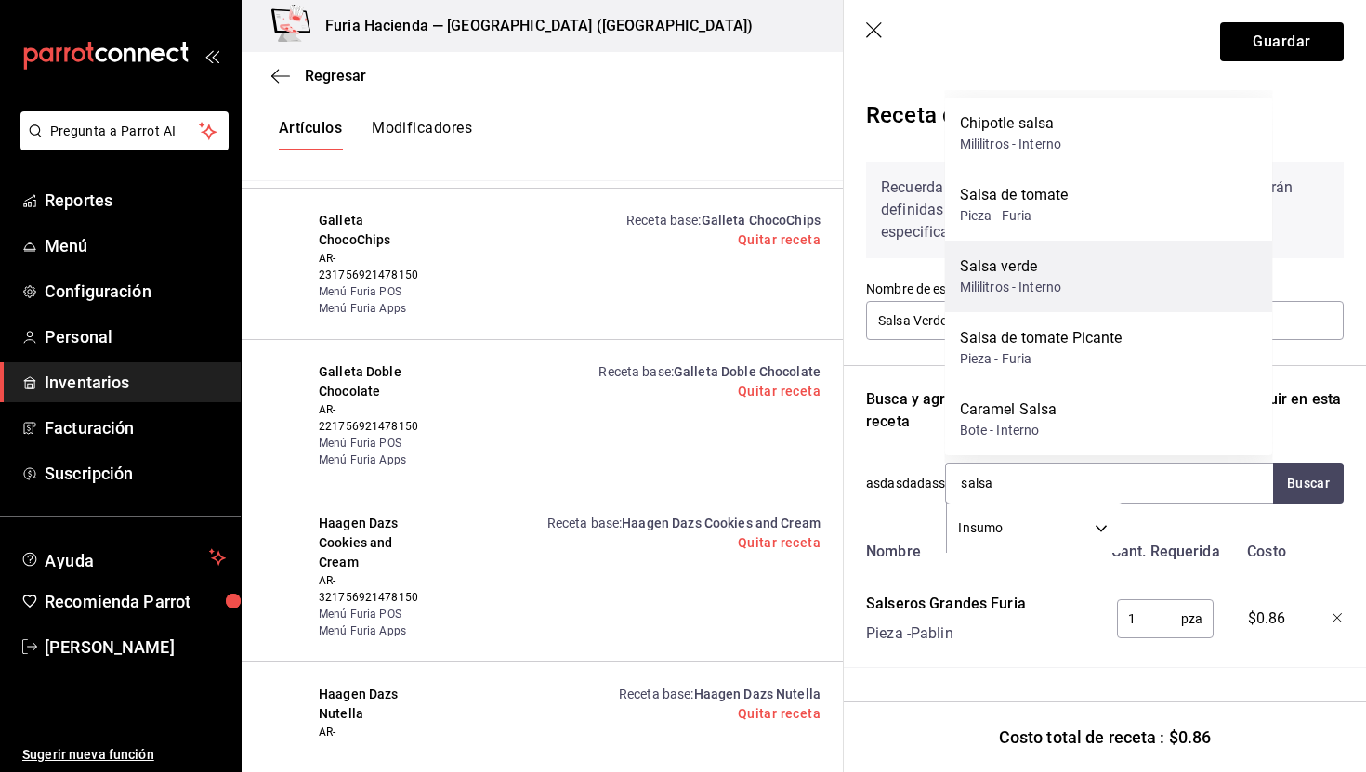
click at [1065, 287] on div "Salsa verde Mililitros - Interno" at bounding box center [1109, 277] width 328 height 72
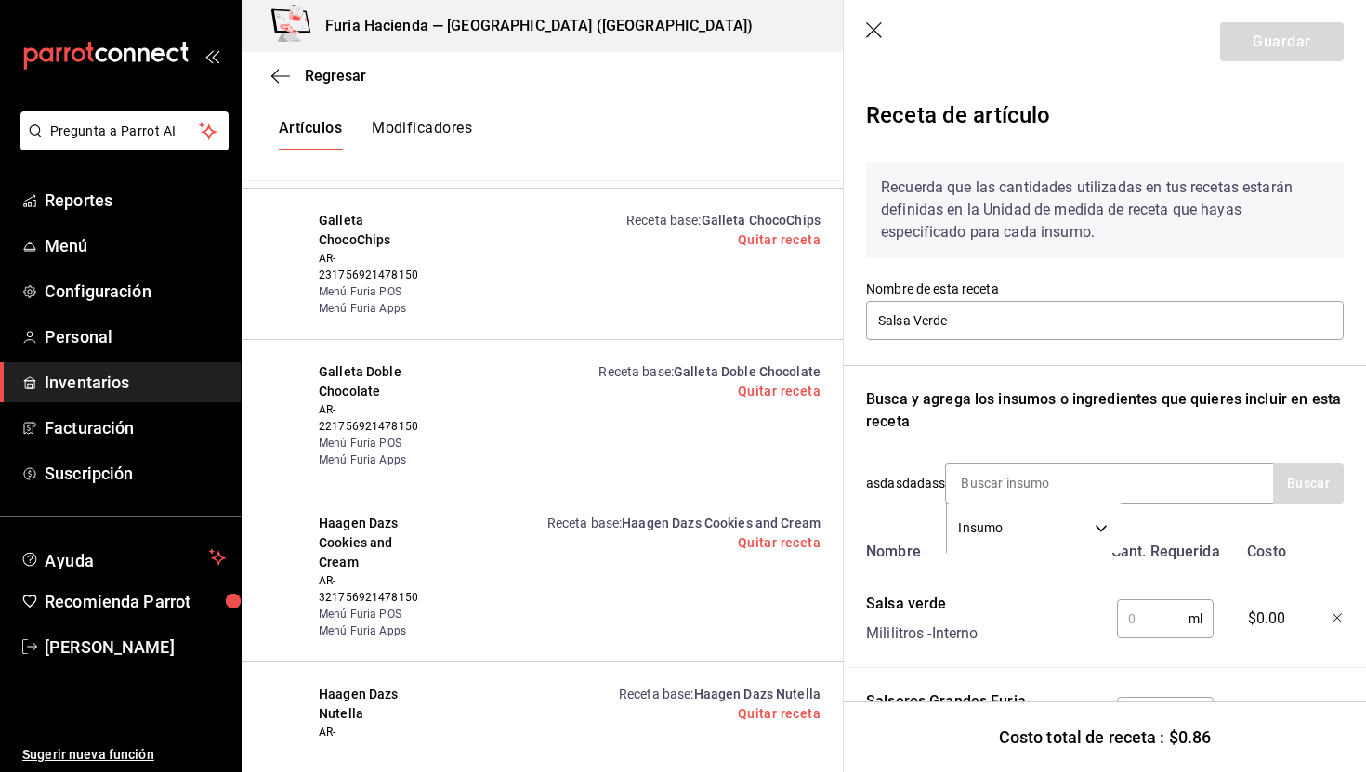
scroll to position [90, 0]
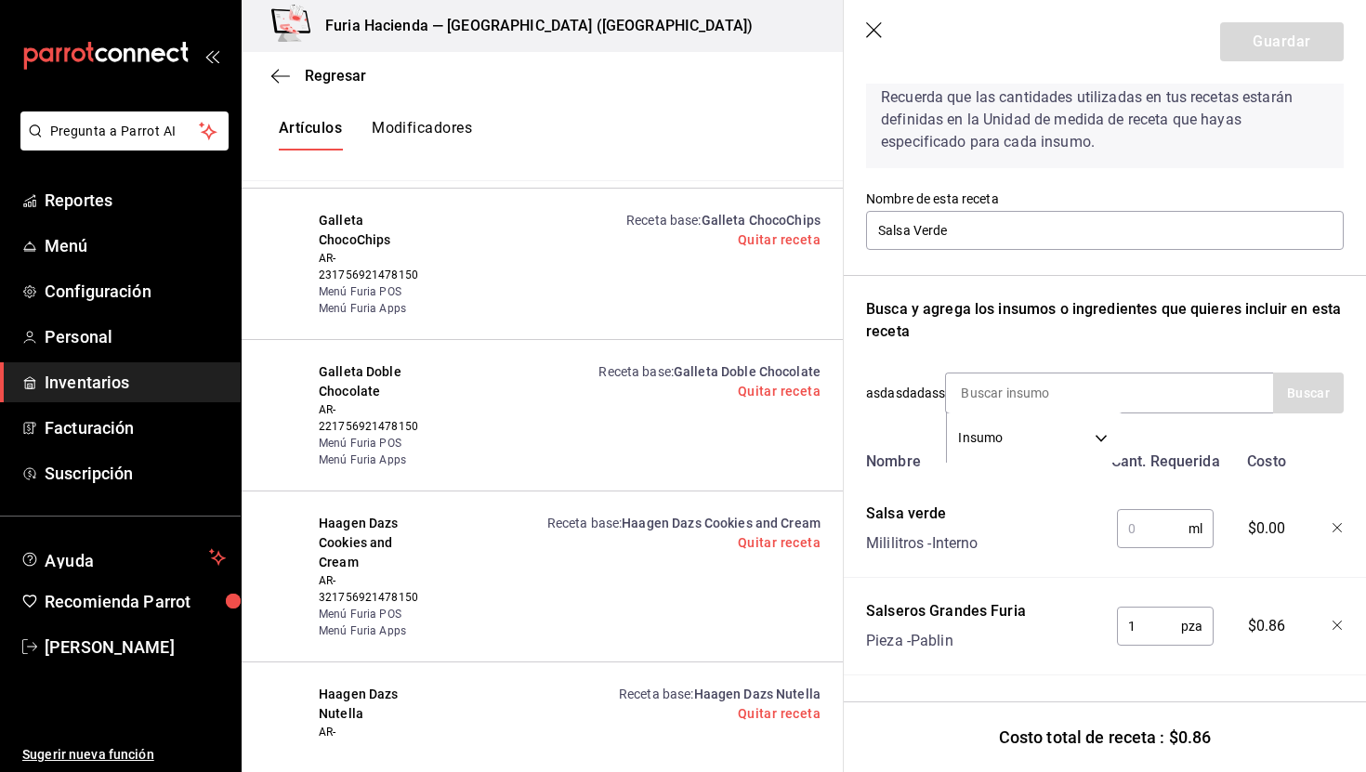
click at [1140, 535] on input "text" at bounding box center [1153, 528] width 72 height 37
type input "59.15"
click at [1257, 31] on button "Guardar" at bounding box center [1283, 41] width 124 height 39
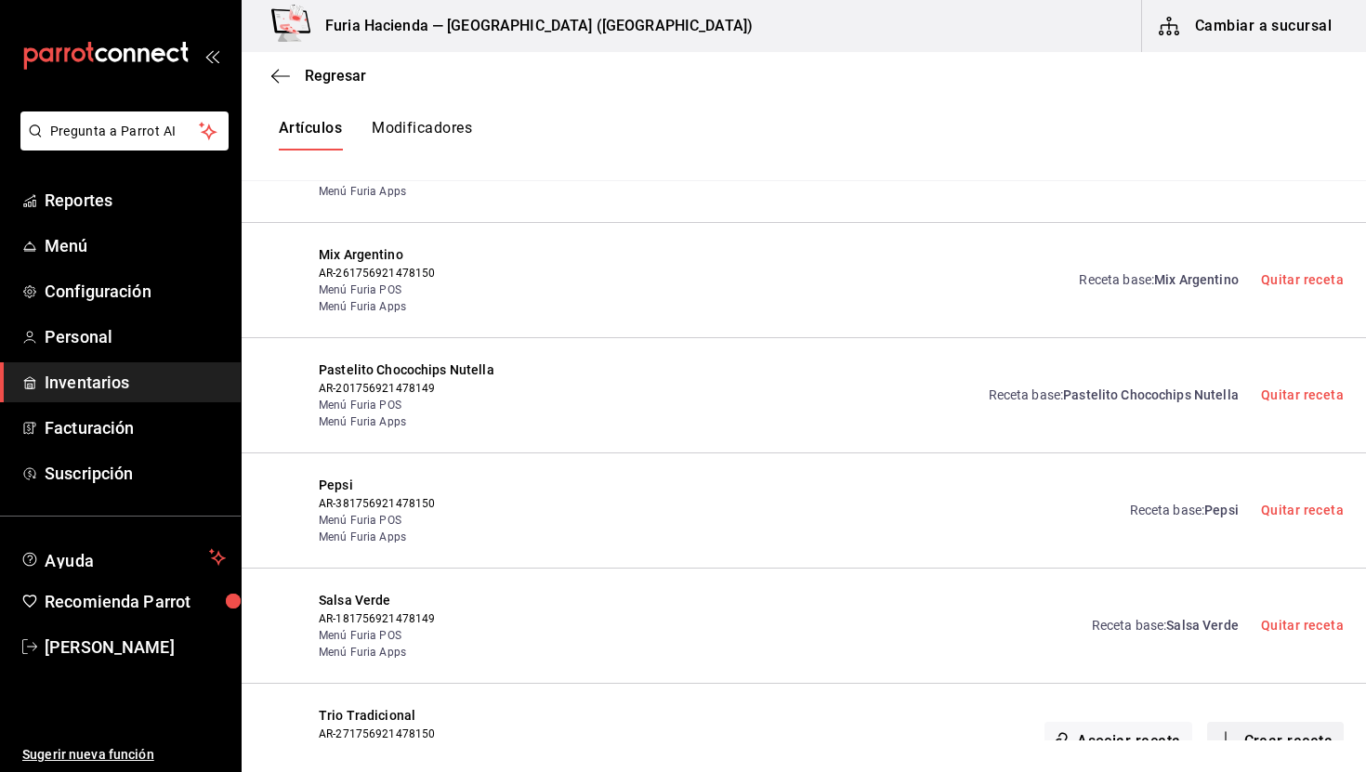
click at [1262, 722] on button "Crear receta" at bounding box center [1277, 741] width 138 height 39
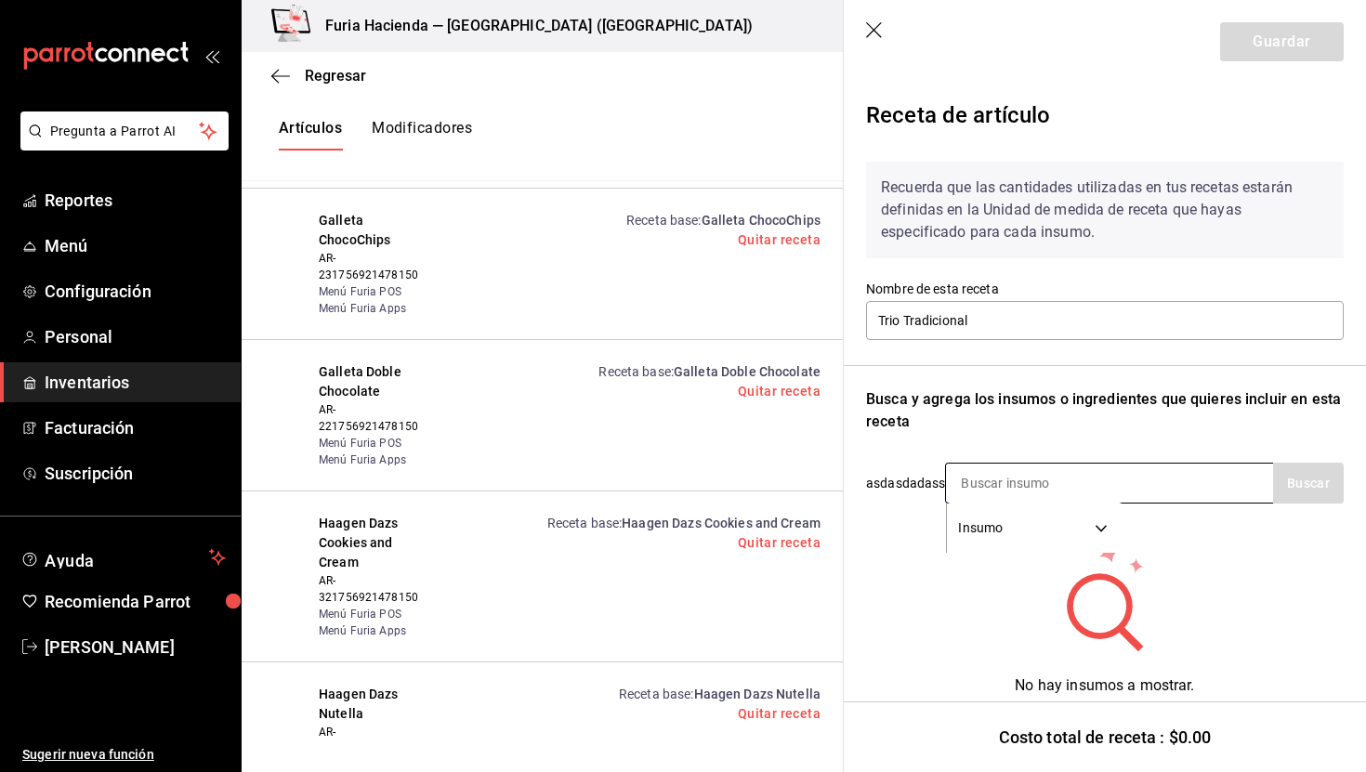
click at [987, 475] on input at bounding box center [1039, 483] width 186 height 39
type input "caja"
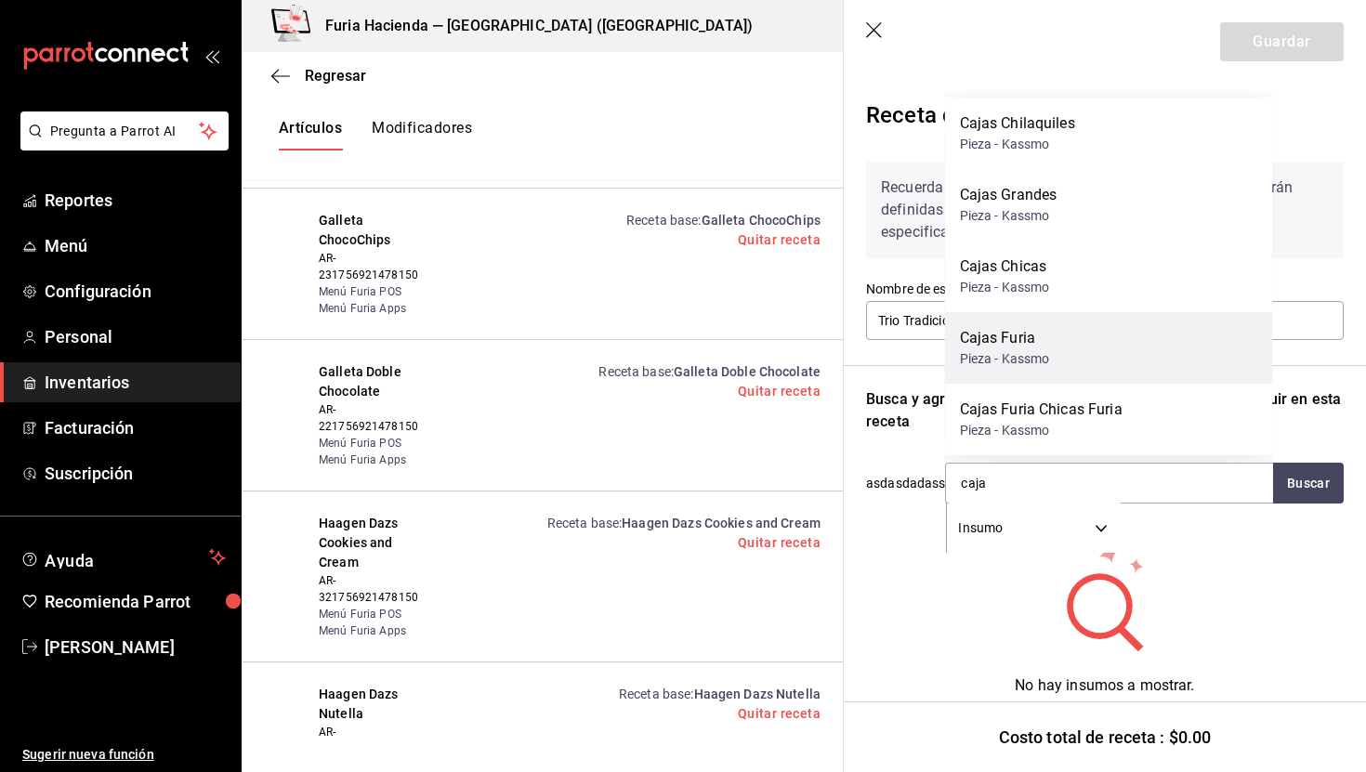
click at [1029, 353] on div "Pieza - Kassmo" at bounding box center [1005, 360] width 90 height 20
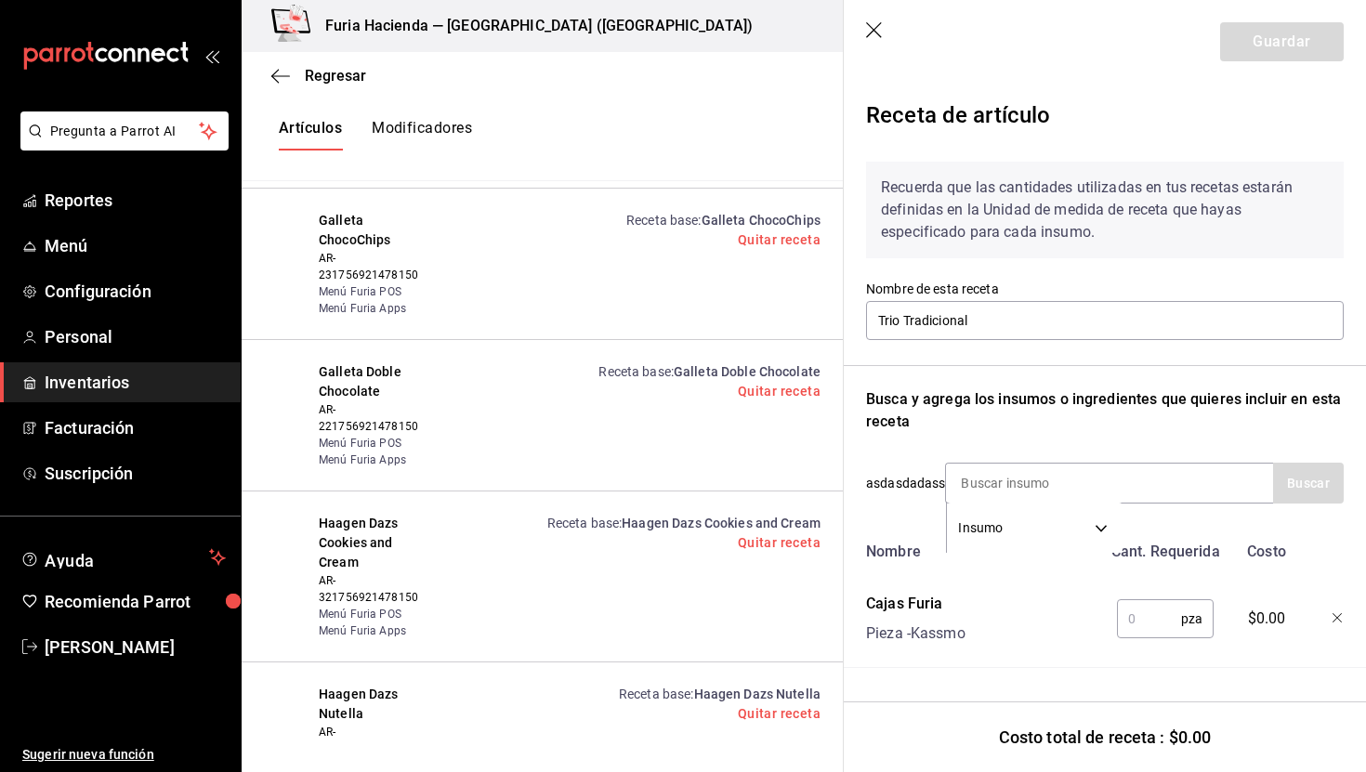
click at [1151, 615] on input "text" at bounding box center [1149, 619] width 64 height 37
type input "1"
click at [1030, 474] on input at bounding box center [1039, 483] width 186 height 39
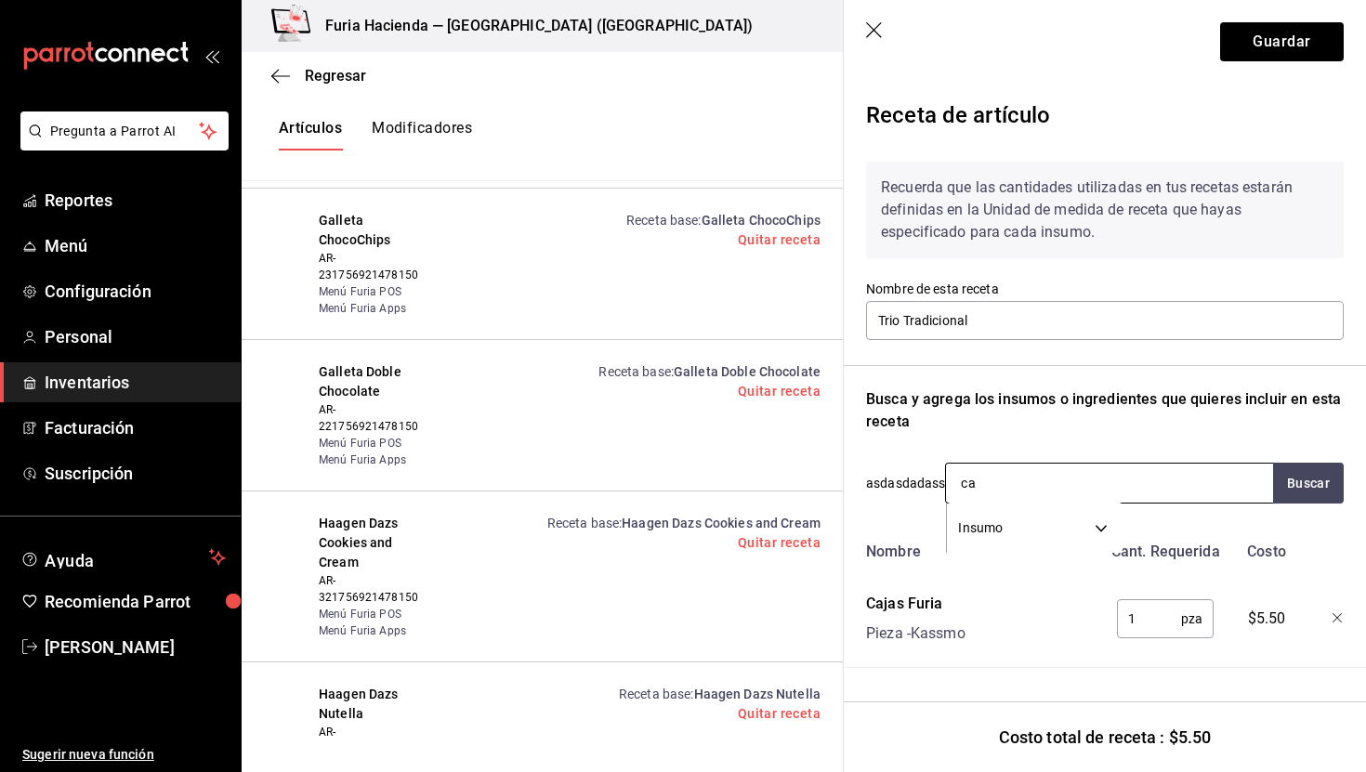
type input "c"
type input "encera"
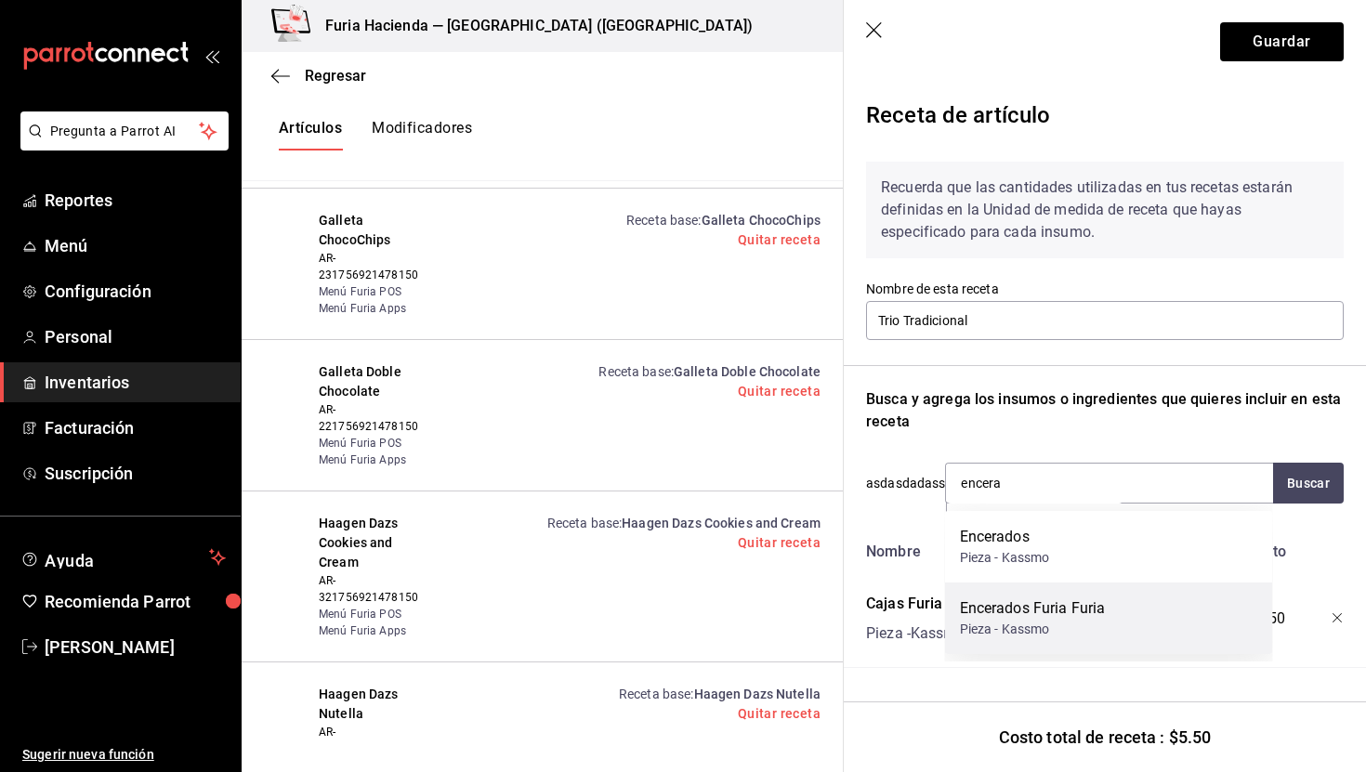
click at [1130, 609] on div "Encerados Furia Furia Pieza - Kassmo" at bounding box center [1109, 619] width 328 height 72
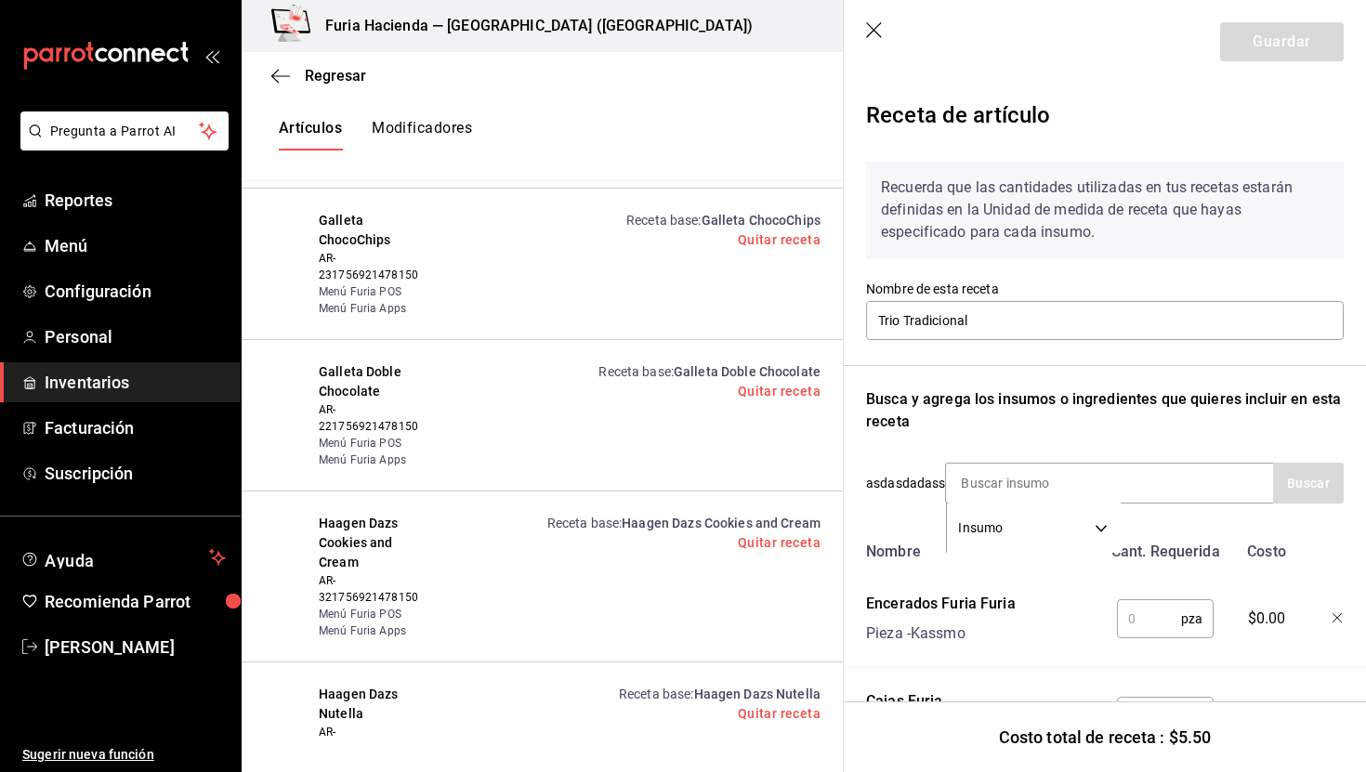
click at [1147, 627] on input "text" at bounding box center [1149, 619] width 64 height 37
type input "1"
click at [1063, 483] on input at bounding box center [1039, 483] width 186 height 39
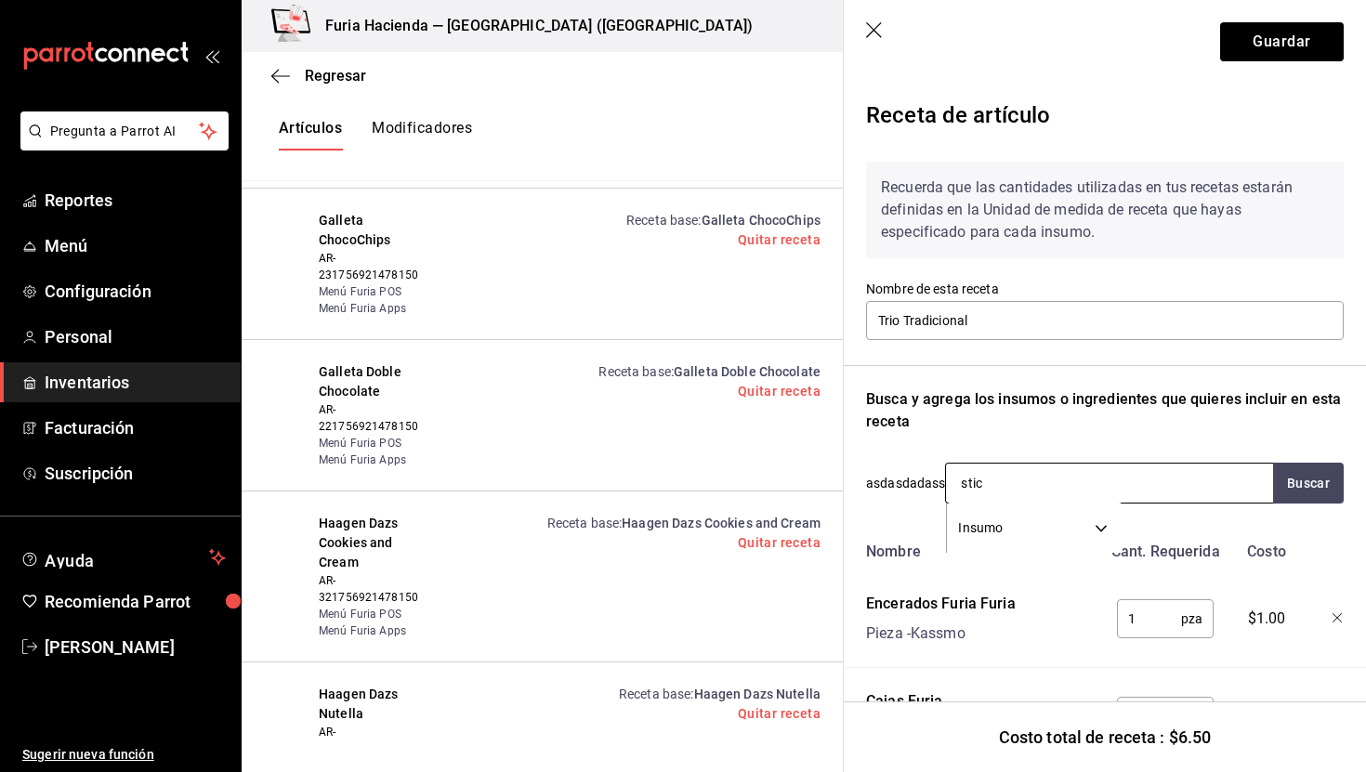
type input "stick"
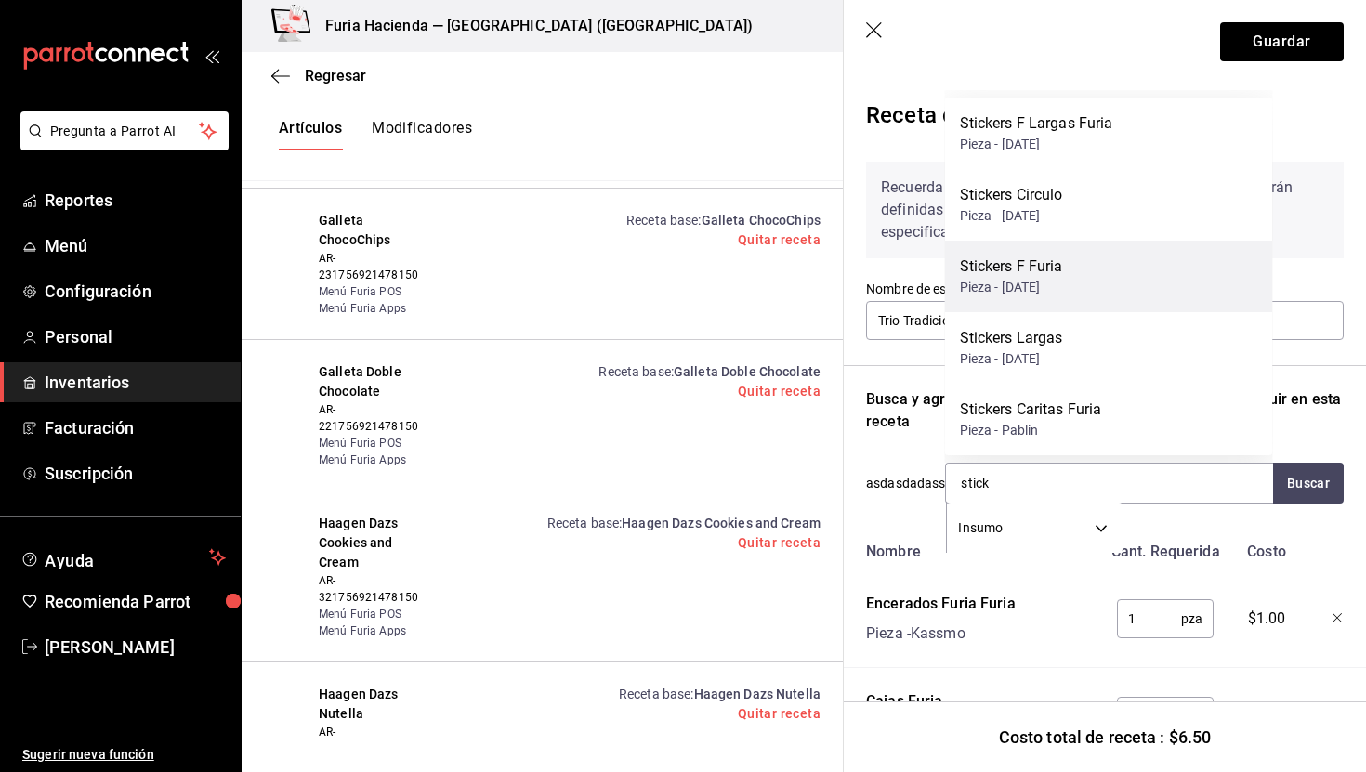
click at [1113, 284] on div "Stickers F Furia Pieza - [DATE]" at bounding box center [1109, 277] width 328 height 72
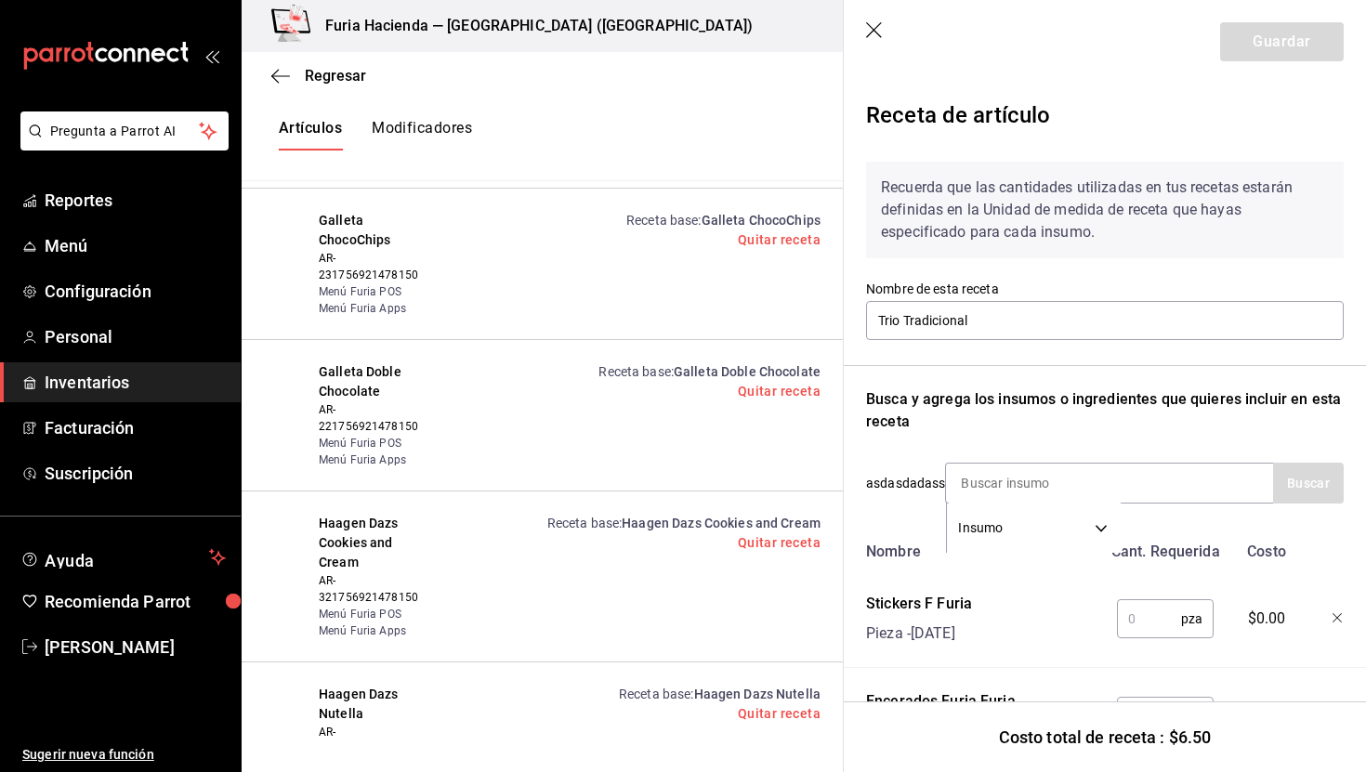
click at [1155, 610] on input "text" at bounding box center [1149, 619] width 64 height 37
type input "1"
click at [1036, 477] on input at bounding box center [1039, 483] width 186 height 39
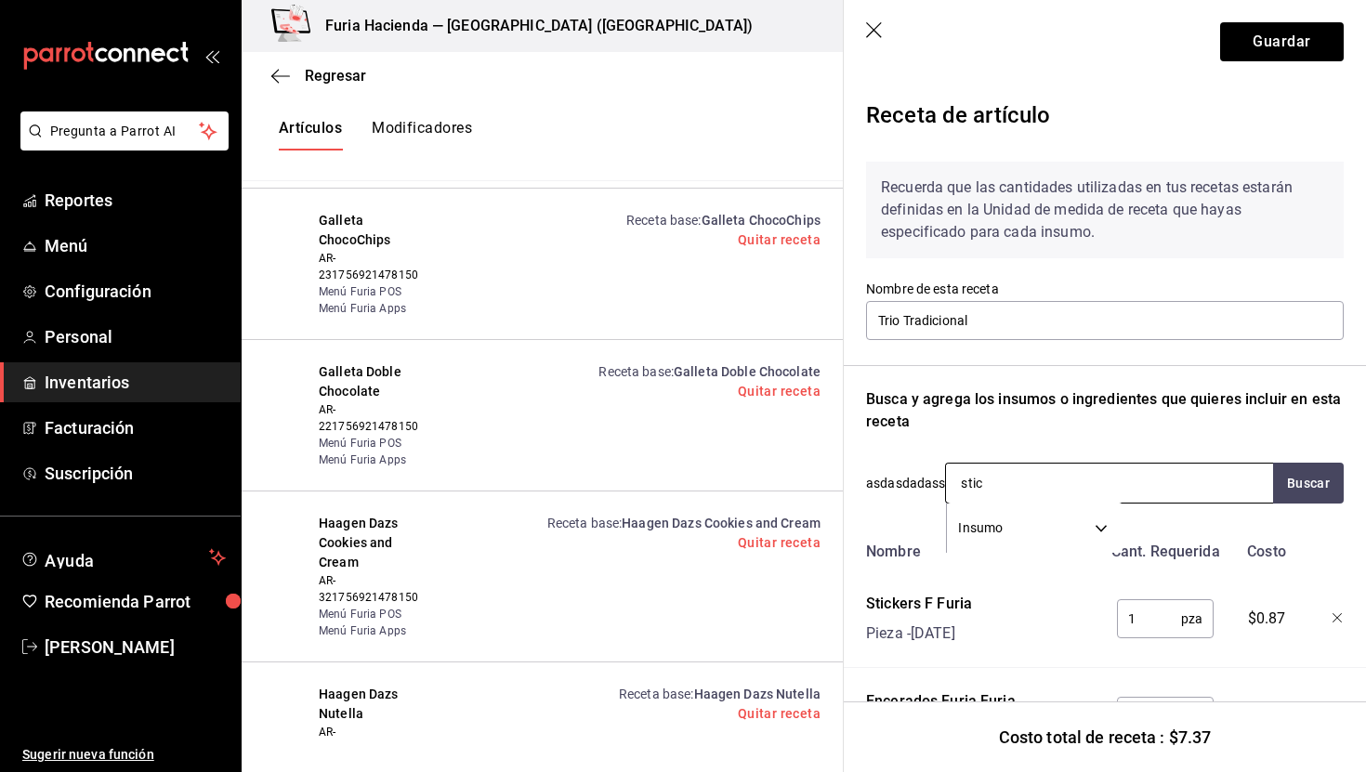
type input "stick"
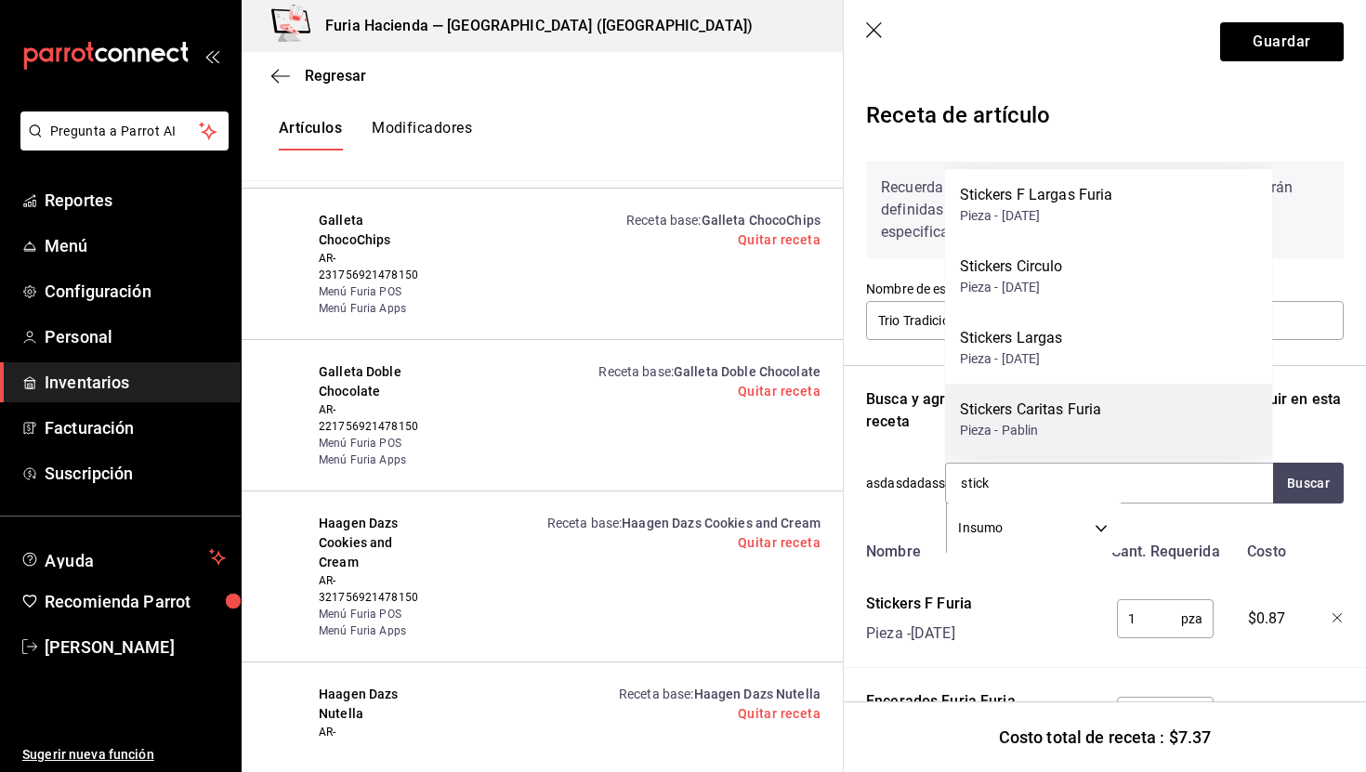
click at [1084, 427] on div "Pieza - Pablin" at bounding box center [1031, 431] width 142 height 20
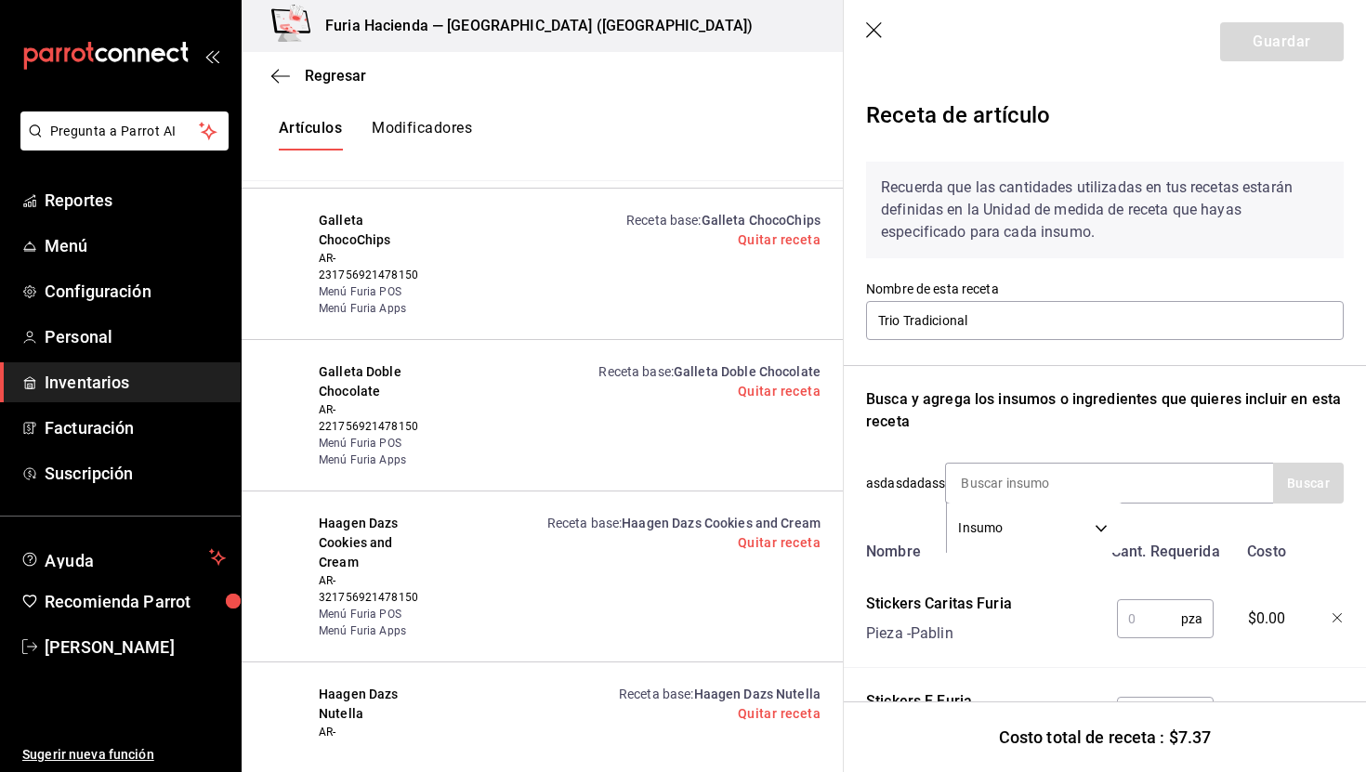
click at [1147, 622] on input "text" at bounding box center [1149, 619] width 64 height 37
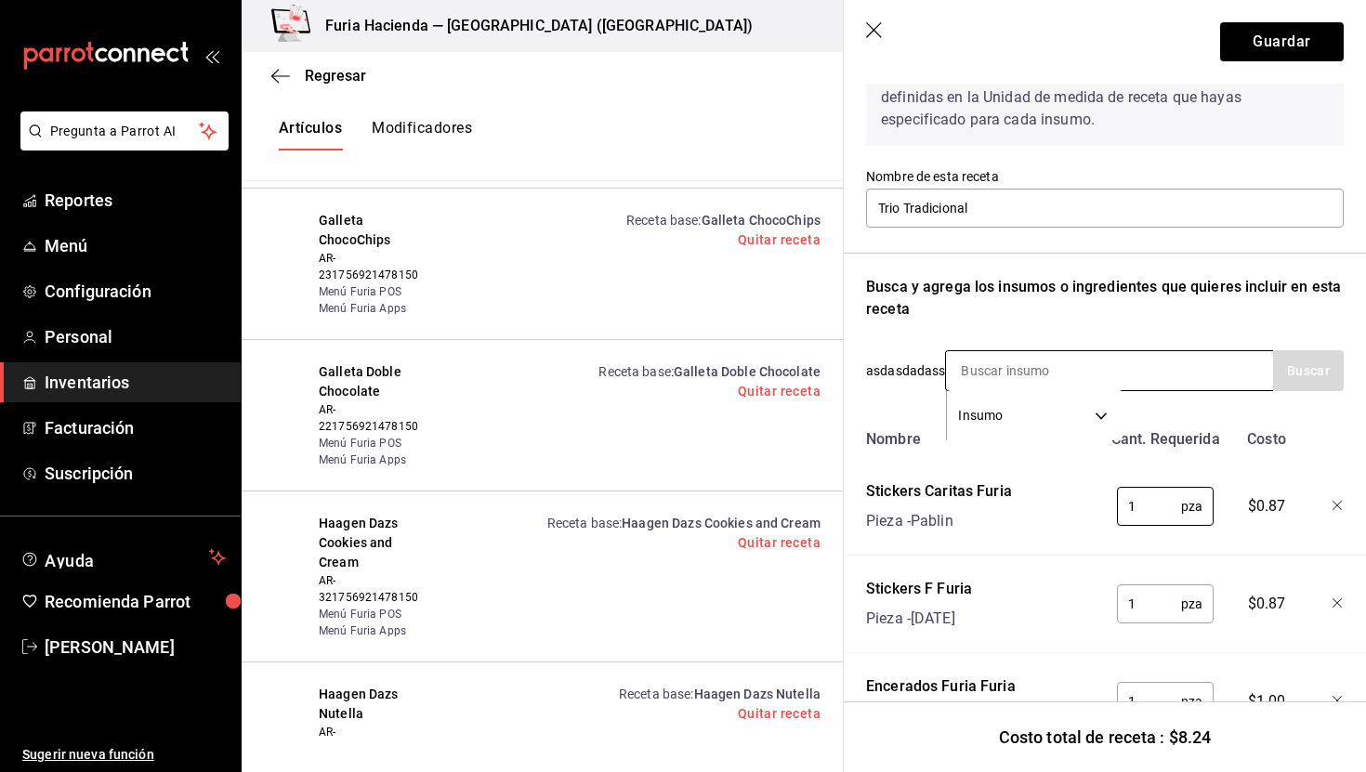
scroll to position [95, 0]
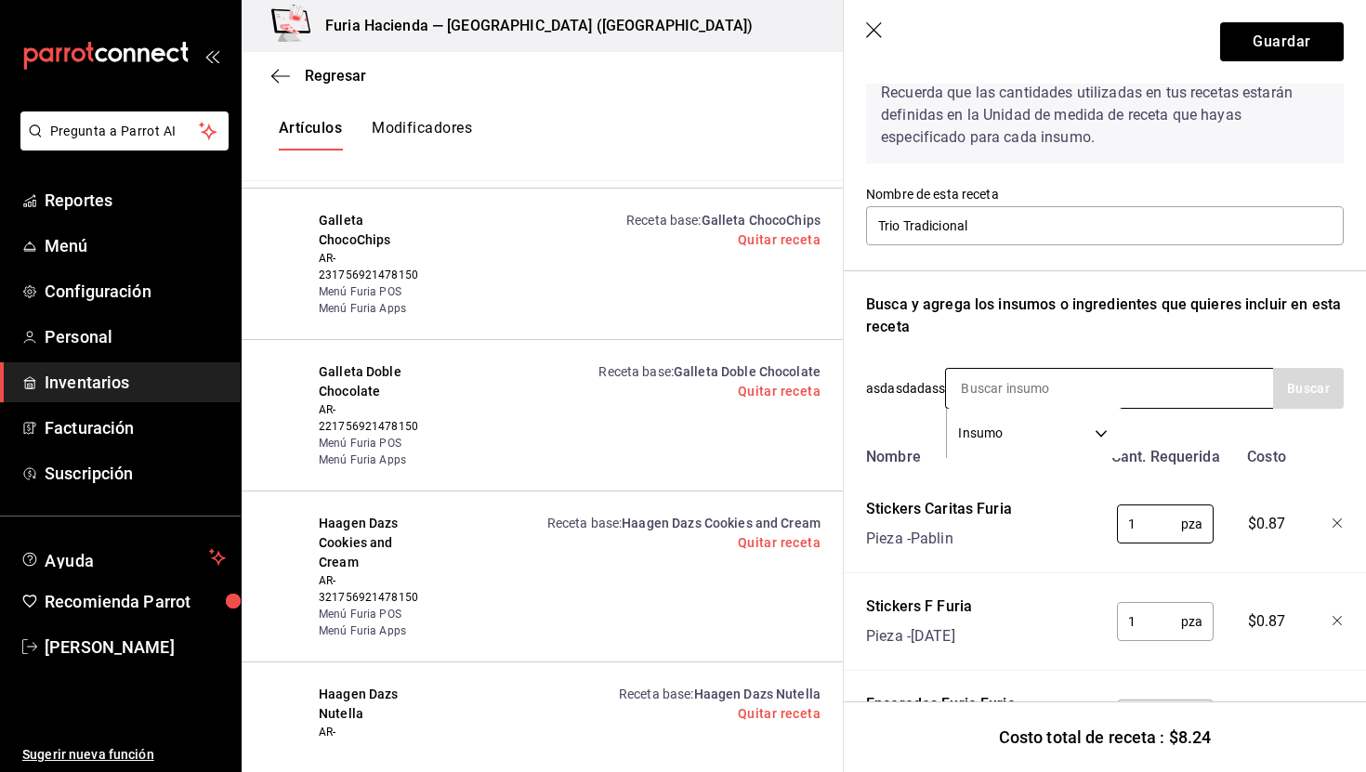
type input "1"
click at [1036, 401] on input at bounding box center [1039, 388] width 186 height 39
type input "sticker"
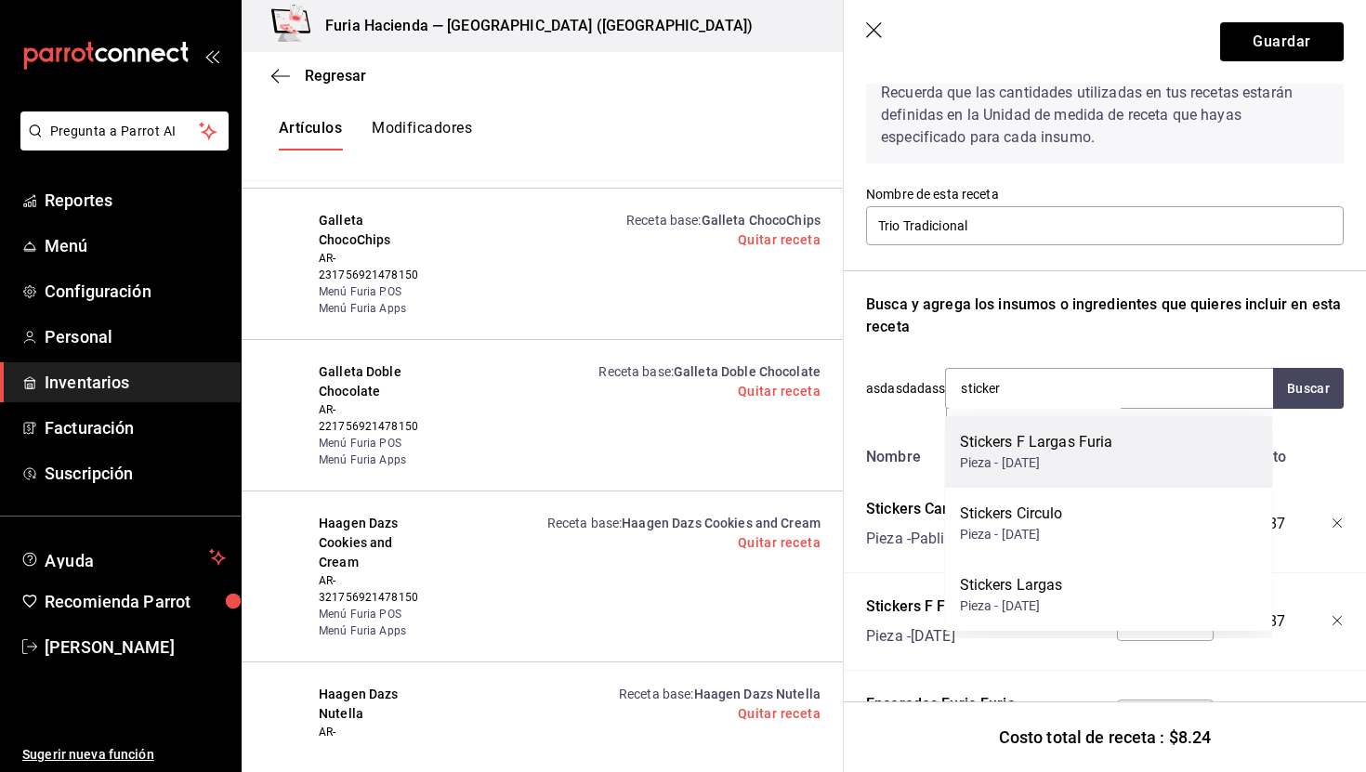
click at [1083, 453] on div "Stickers F Largas Furia" at bounding box center [1036, 442] width 153 height 22
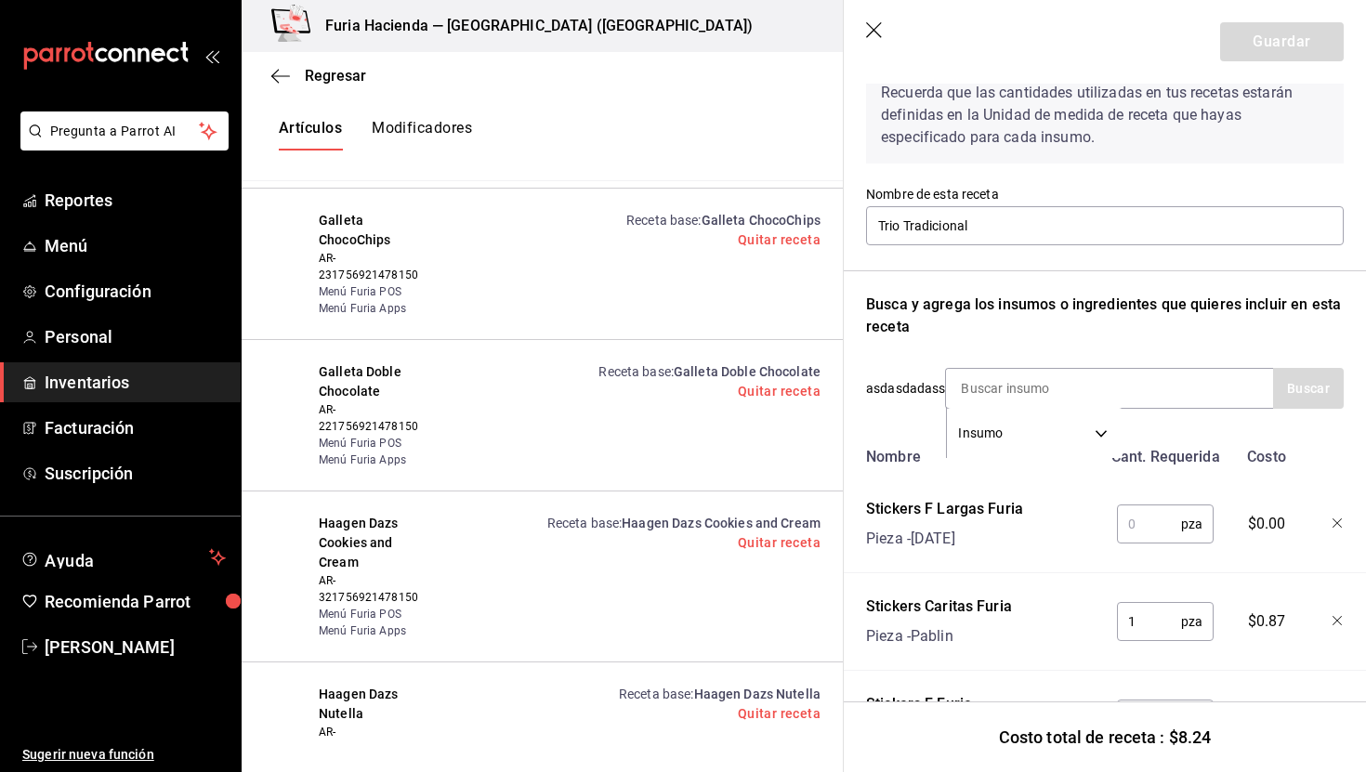
click at [1141, 514] on input "text" at bounding box center [1149, 524] width 64 height 37
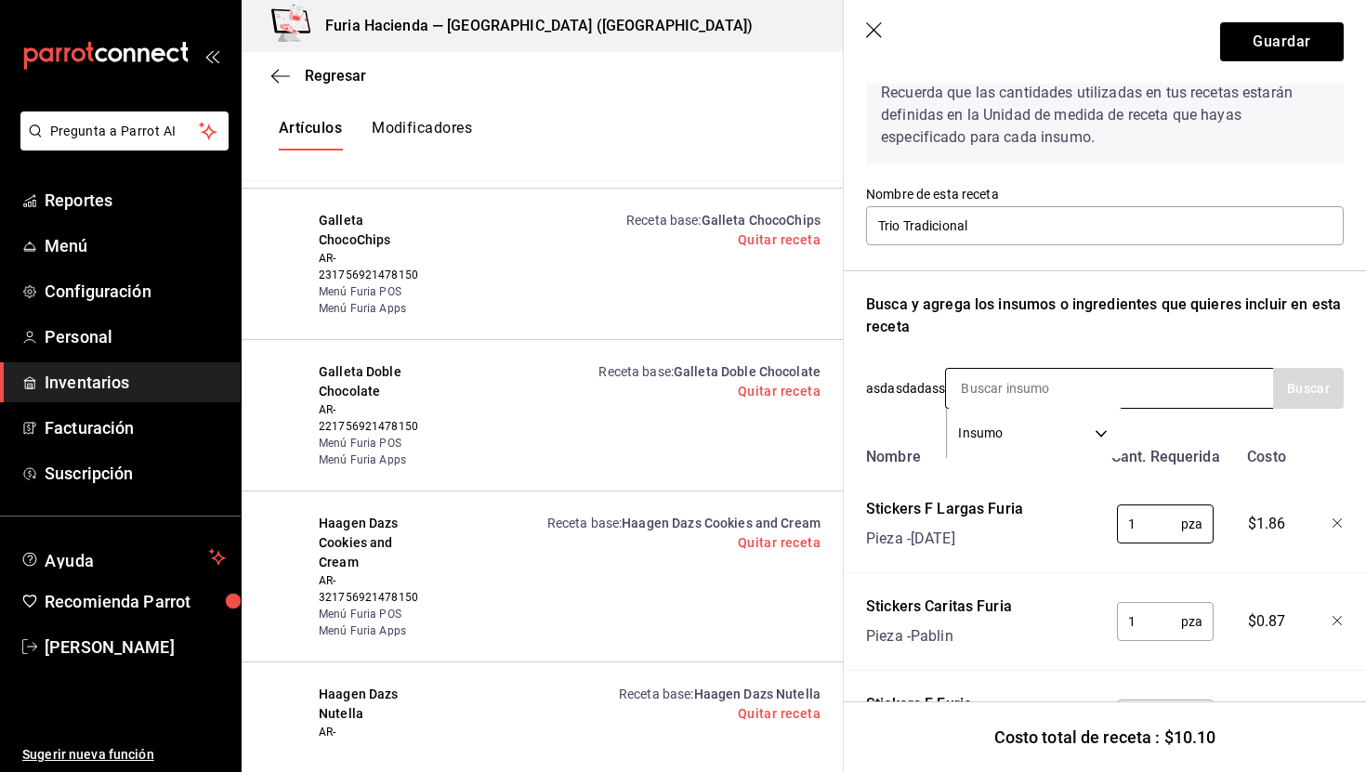
type input "1"
click at [1079, 383] on input at bounding box center [1039, 388] width 186 height 39
type input "papel"
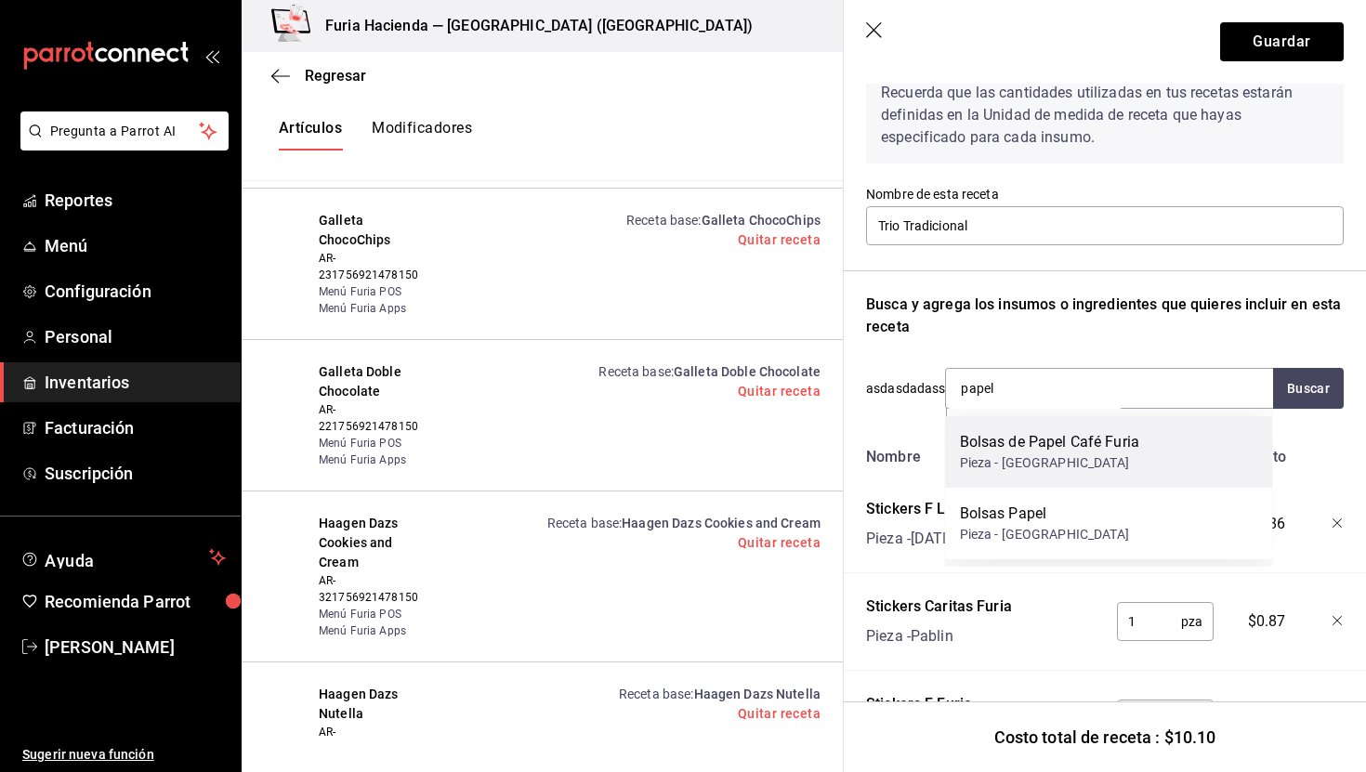
click at [1129, 453] on div "Bolsas de Papel Café Furia" at bounding box center [1049, 442] width 179 height 22
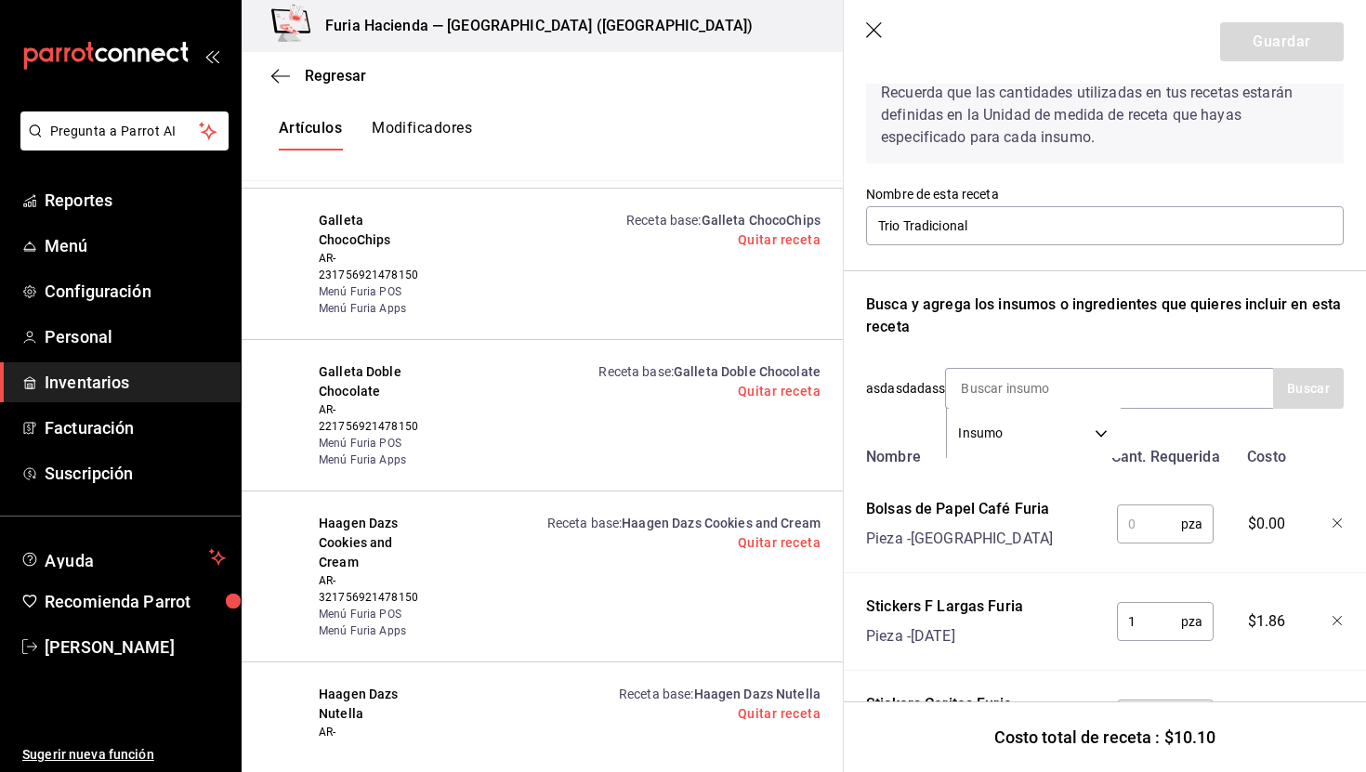
click at [1142, 521] on input "text" at bounding box center [1149, 524] width 64 height 37
type input "1"
click at [1064, 548] on div "Bolsas de Papel Café Furia [GEOGRAPHIC_DATA]" at bounding box center [980, 520] width 243 height 59
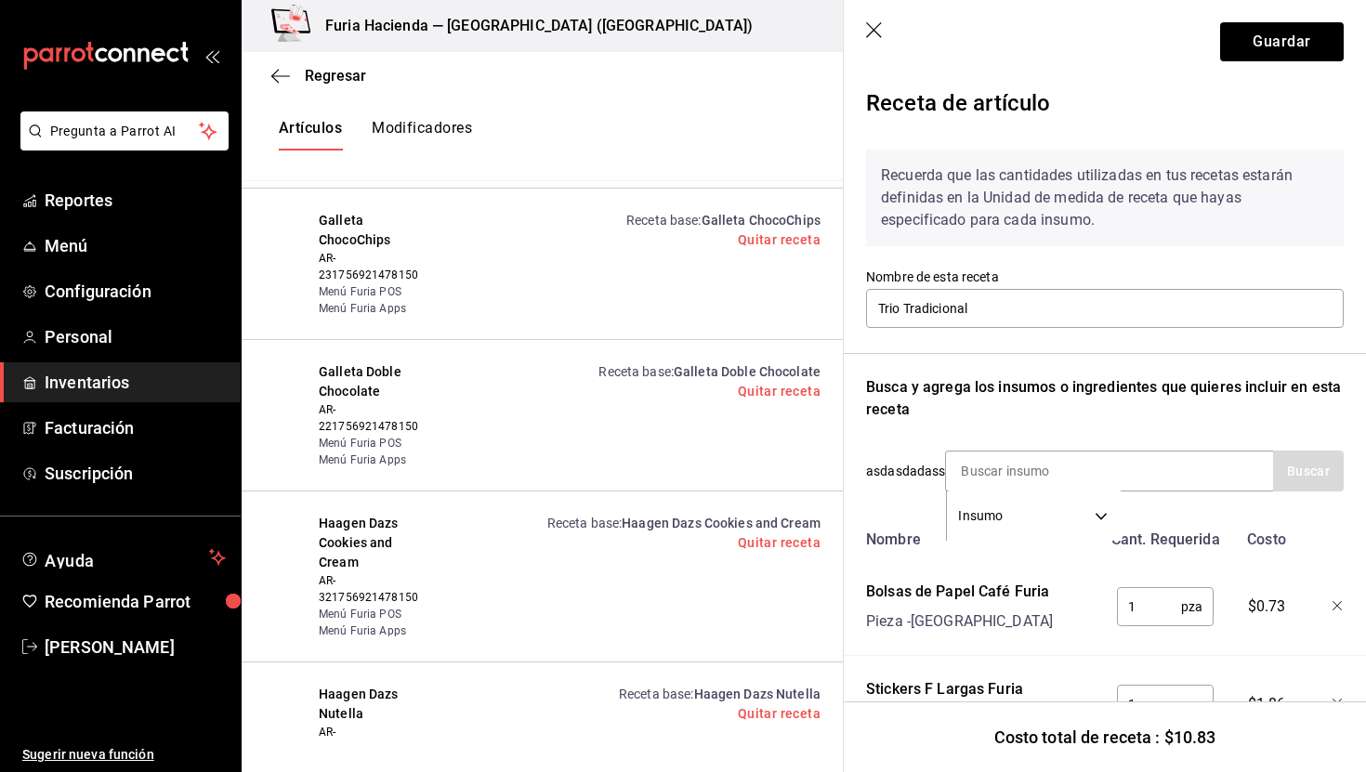
scroll to position [0, 0]
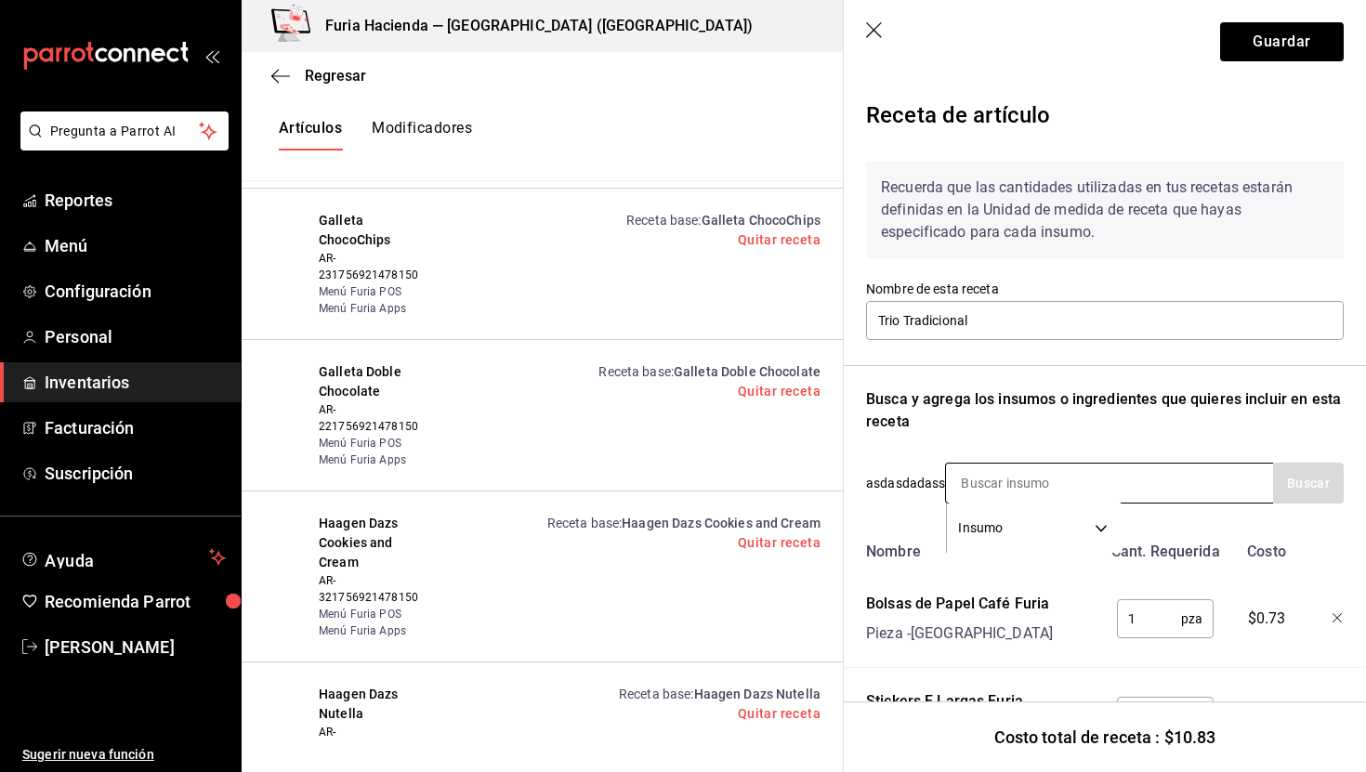
click at [1026, 484] on input at bounding box center [1039, 483] width 186 height 39
type input "papas"
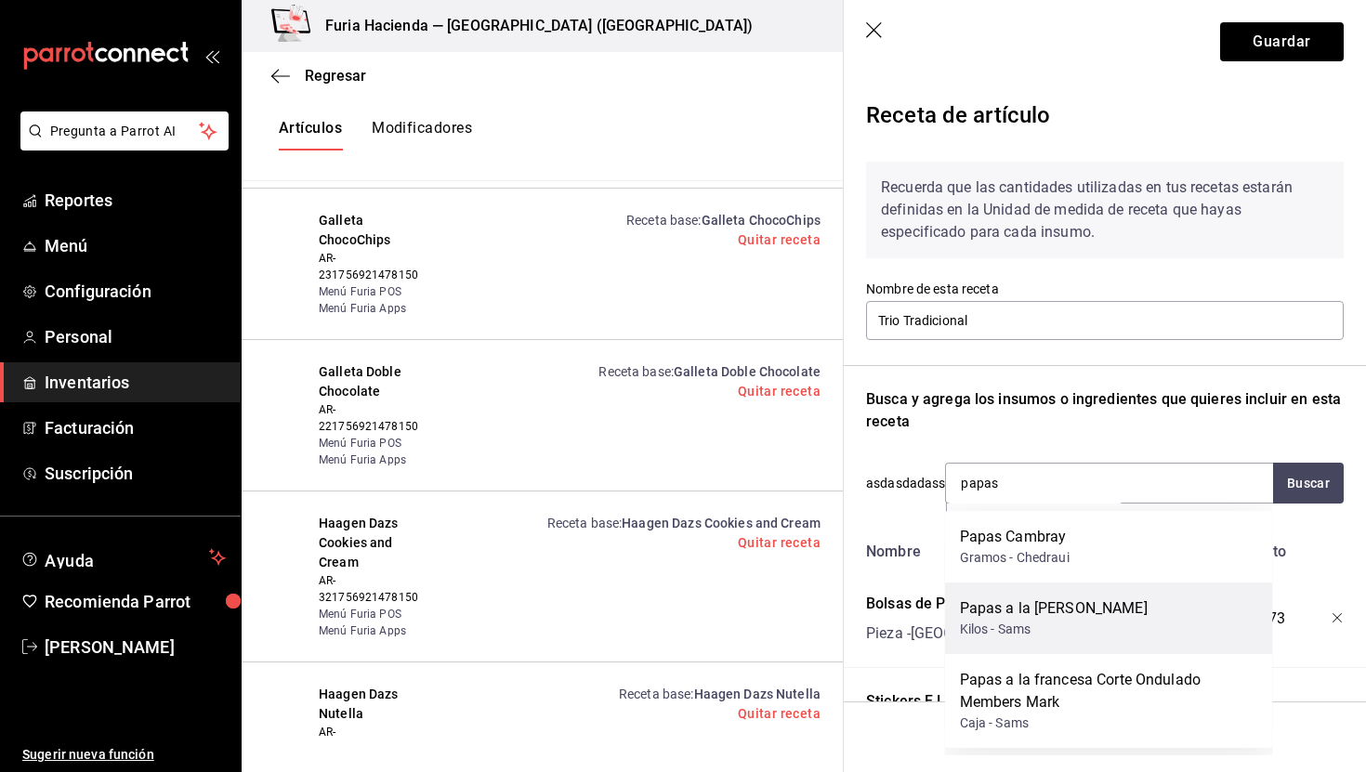
click at [1082, 591] on div "Papas a la [PERSON_NAME] Kilos - Sams" at bounding box center [1109, 619] width 328 height 72
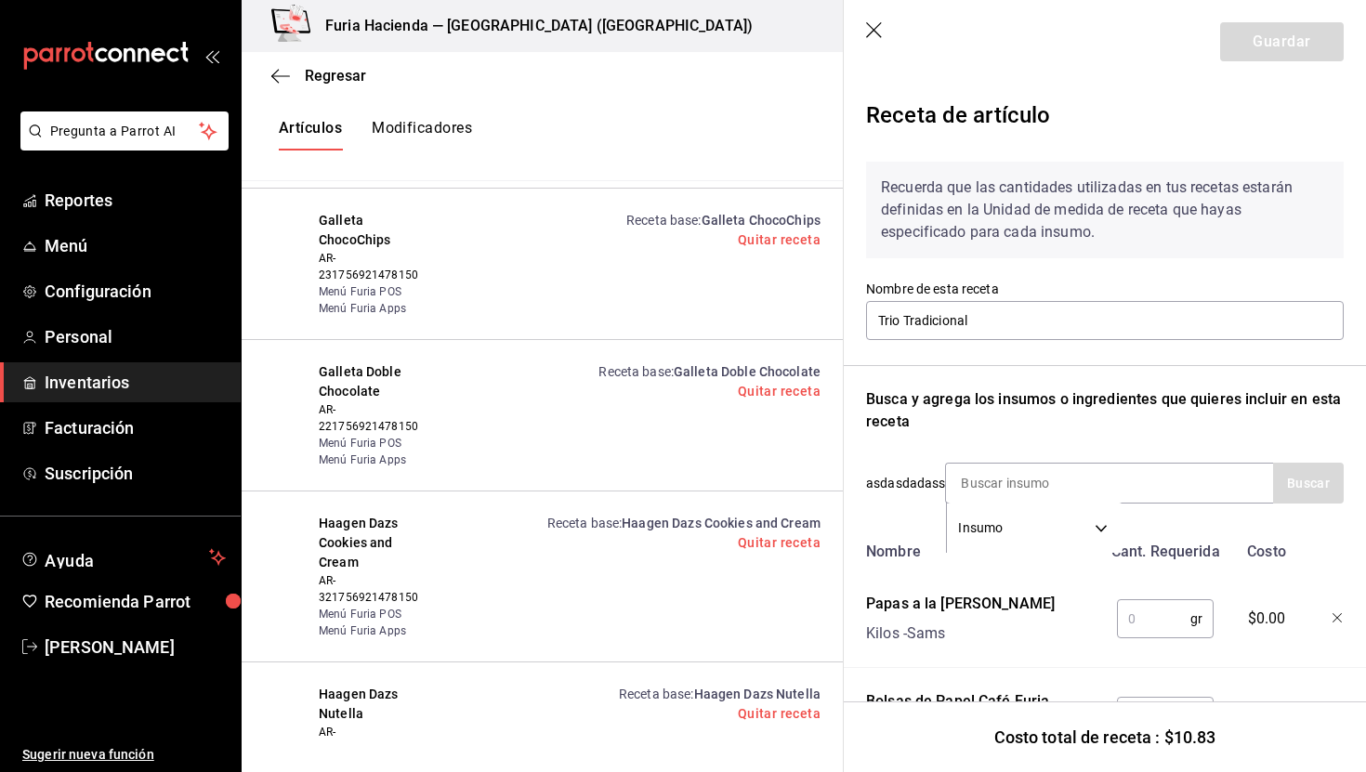
click at [1147, 614] on input "text" at bounding box center [1153, 619] width 73 height 37
type input "80"
click at [1262, 46] on button "Guardar" at bounding box center [1283, 41] width 124 height 39
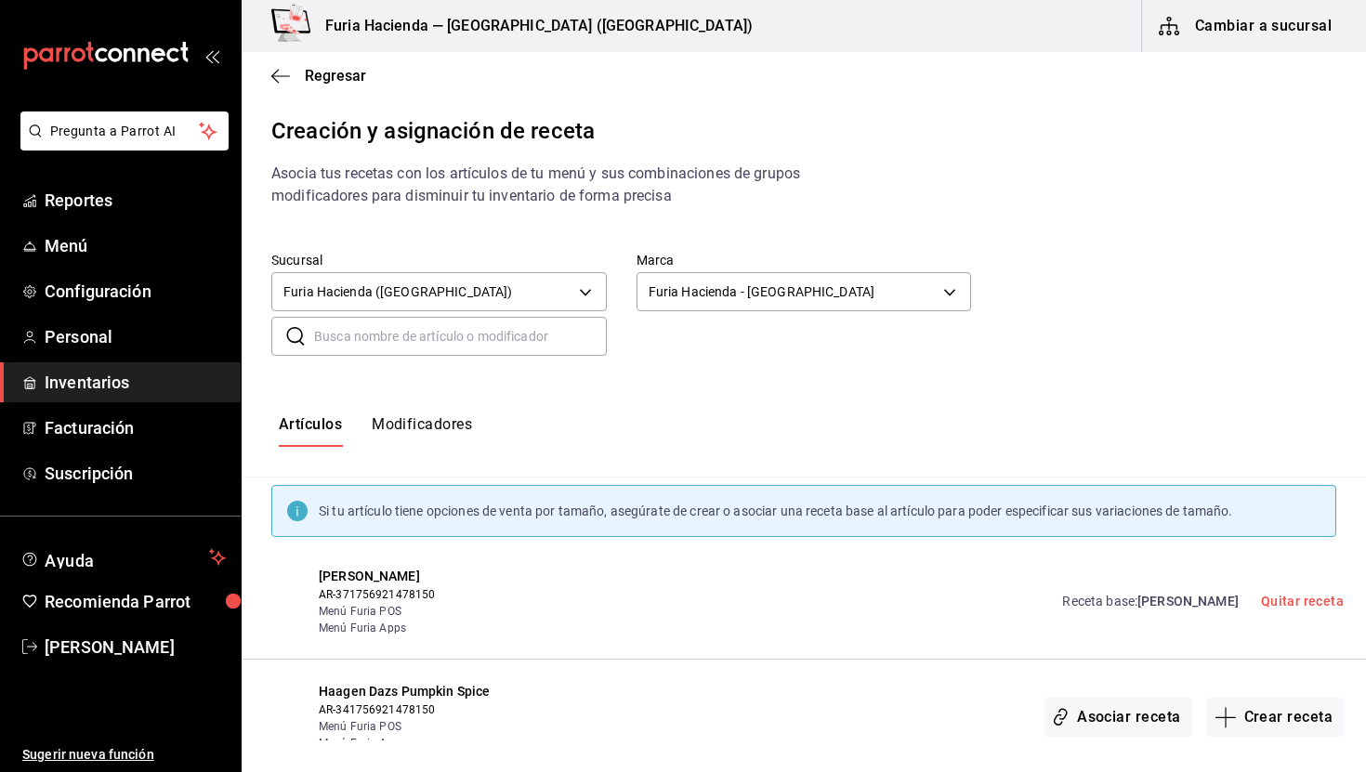
click at [437, 428] on button "Modificadores" at bounding box center [422, 432] width 100 height 32
type input "default"
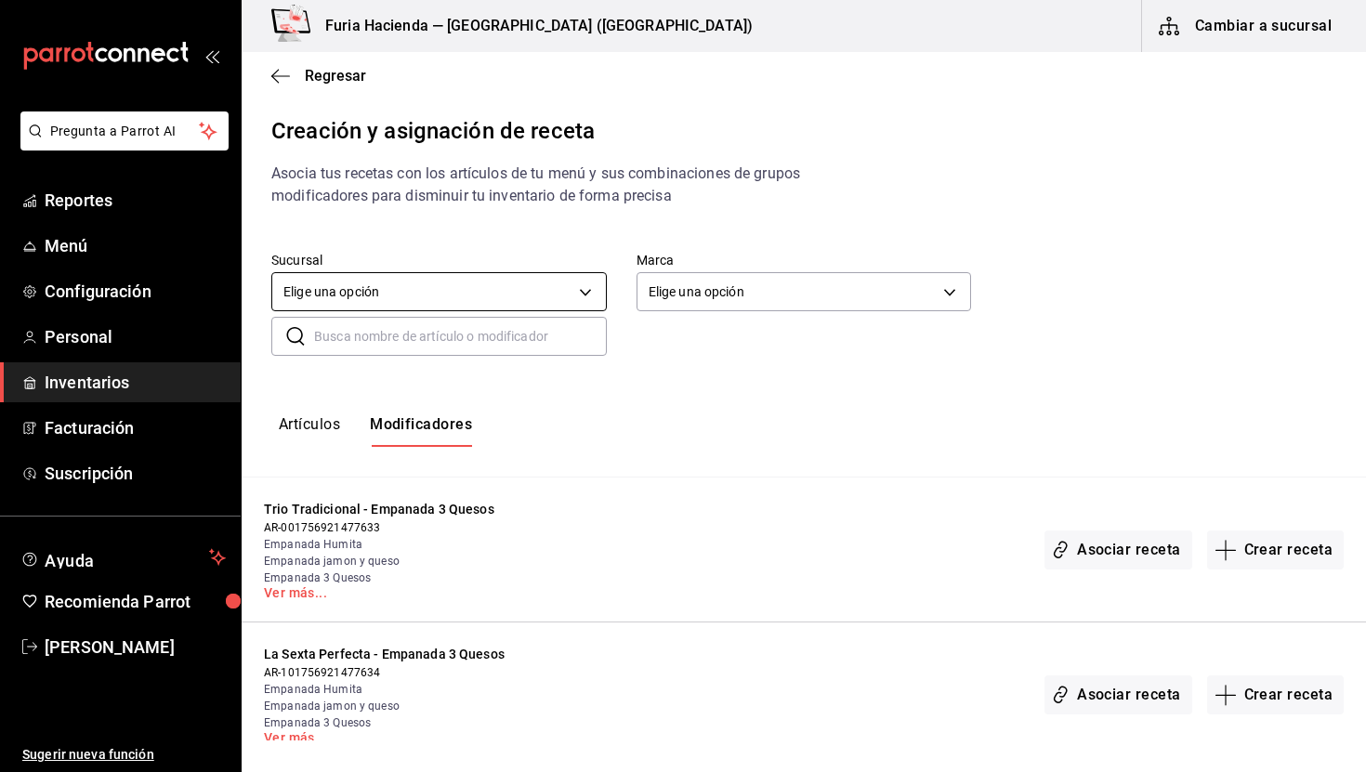
click at [453, 310] on body "Pregunta a Parrot AI Reportes Menú Configuración Personal Inventarios Facturaci…" at bounding box center [683, 370] width 1366 height 741
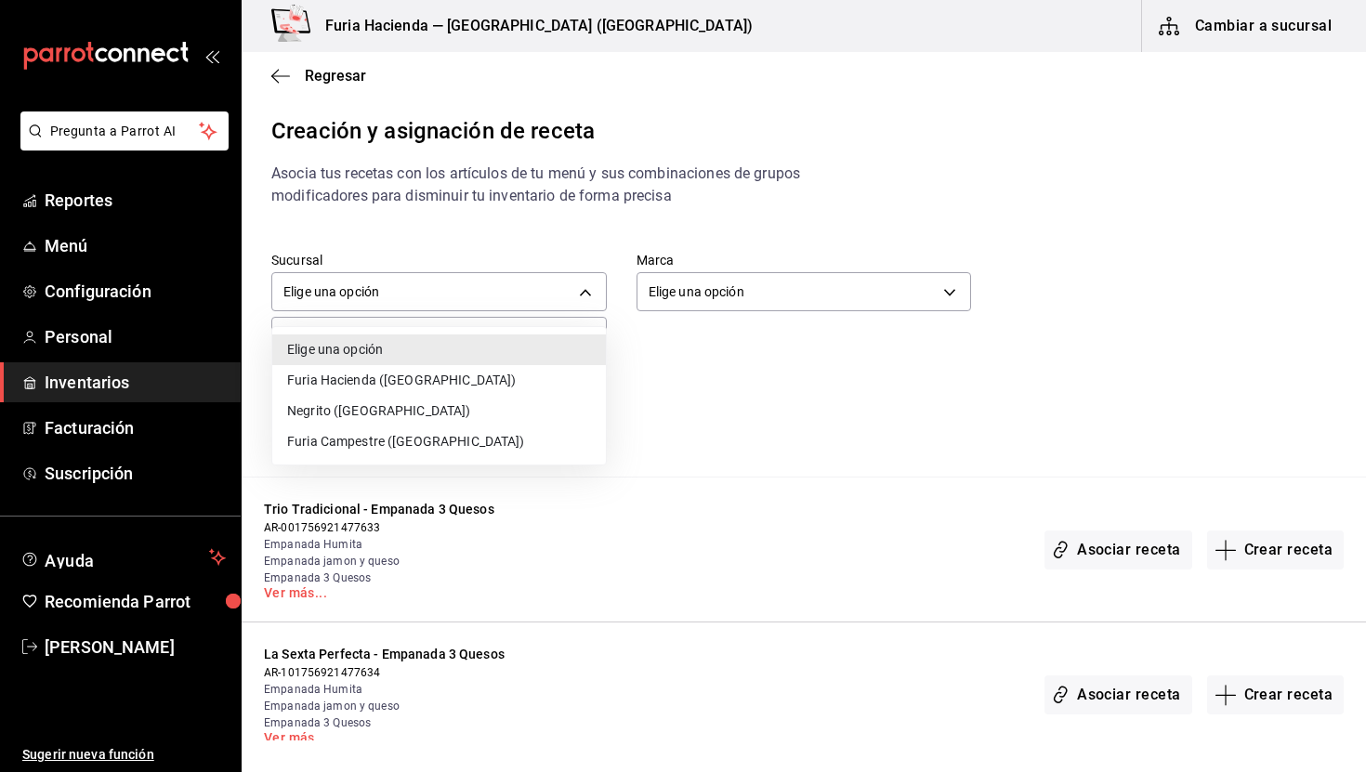
click at [379, 377] on li "Furia Hacienda ([GEOGRAPHIC_DATA])" at bounding box center [439, 380] width 334 height 31
type input "3990e485-ce7d-4e88-9ca4-fe10916080f6"
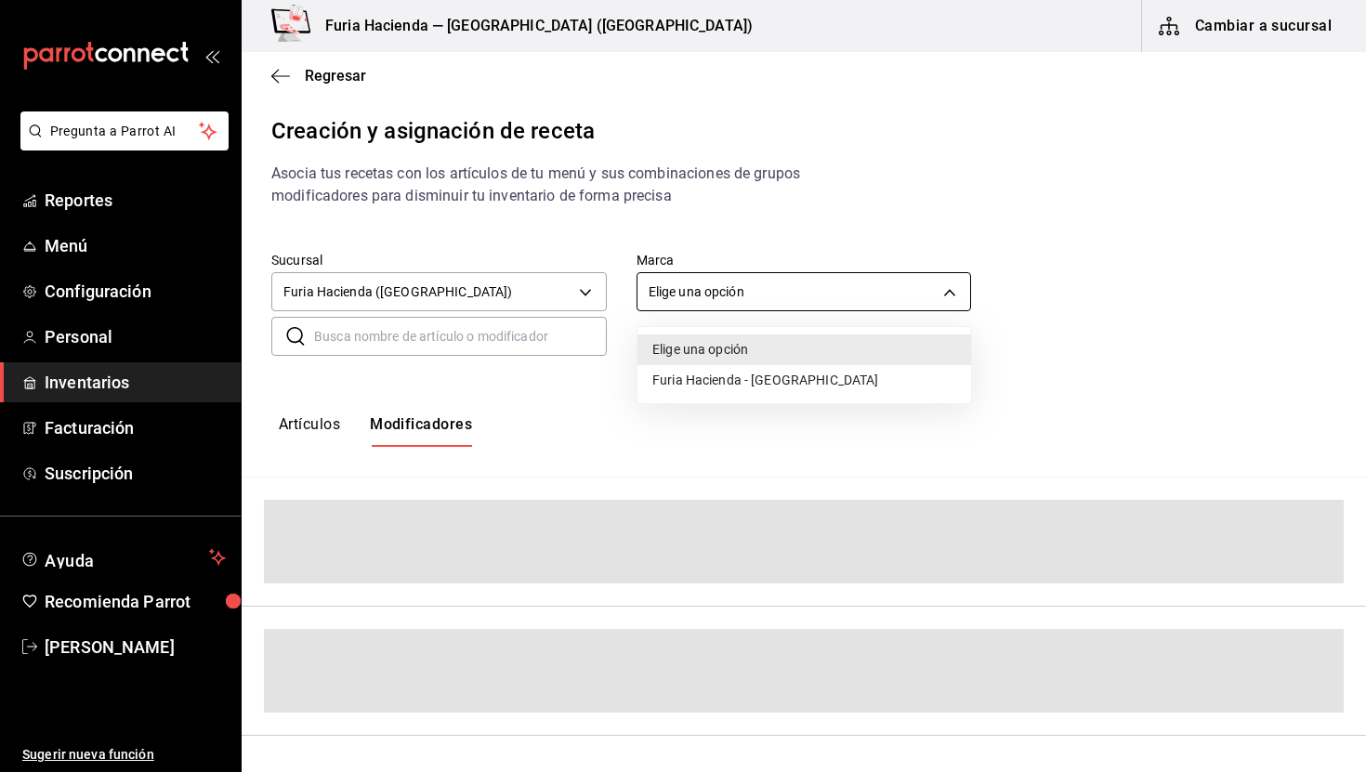
click at [681, 300] on body "Pregunta a Parrot AI Reportes Menú Configuración Personal Inventarios Facturaci…" at bounding box center [683, 370] width 1366 height 741
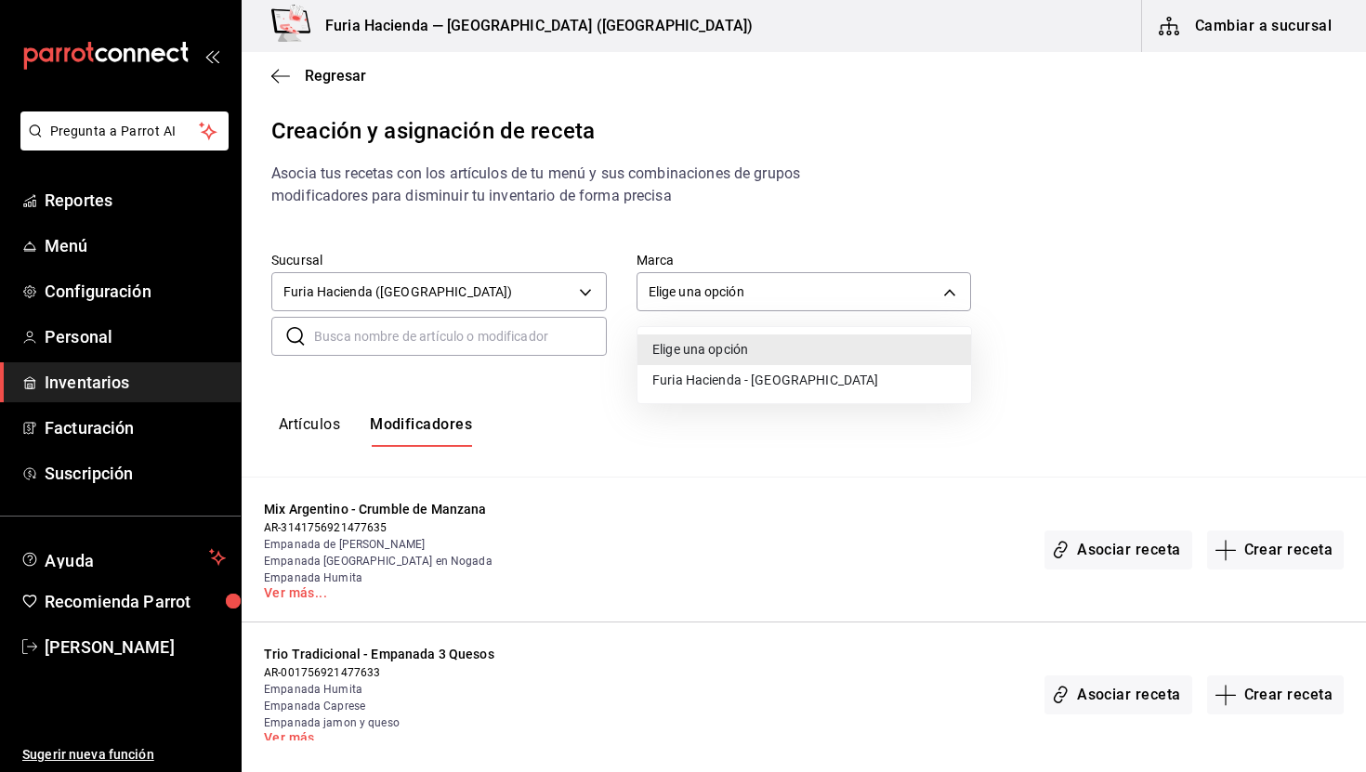
click at [702, 381] on li "Furia Hacienda - [GEOGRAPHIC_DATA]" at bounding box center [805, 380] width 334 height 31
type input "7a789ef8-f71c-49e3-bf04-467ed2c5263c"
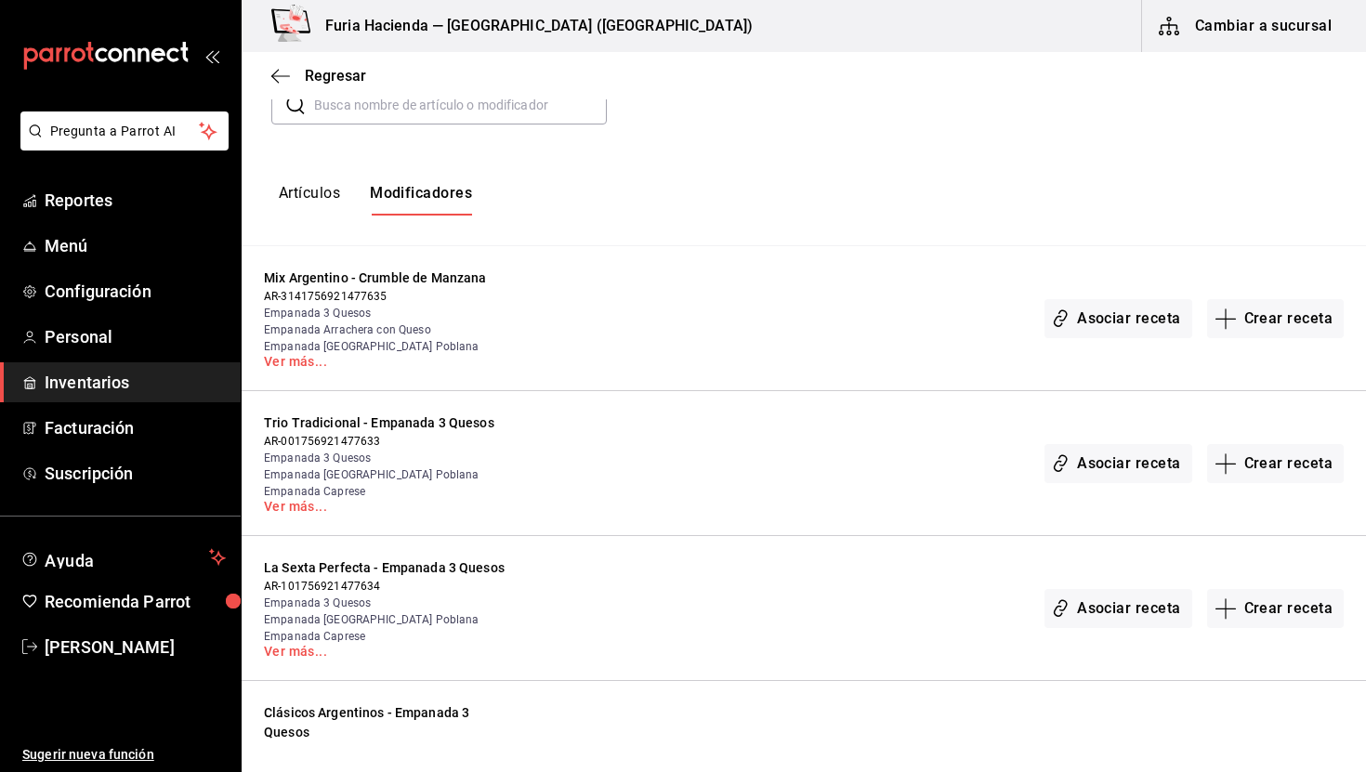
scroll to position [232, 0]
click at [306, 363] on link "Ver más..." at bounding box center [388, 360] width 249 height 13
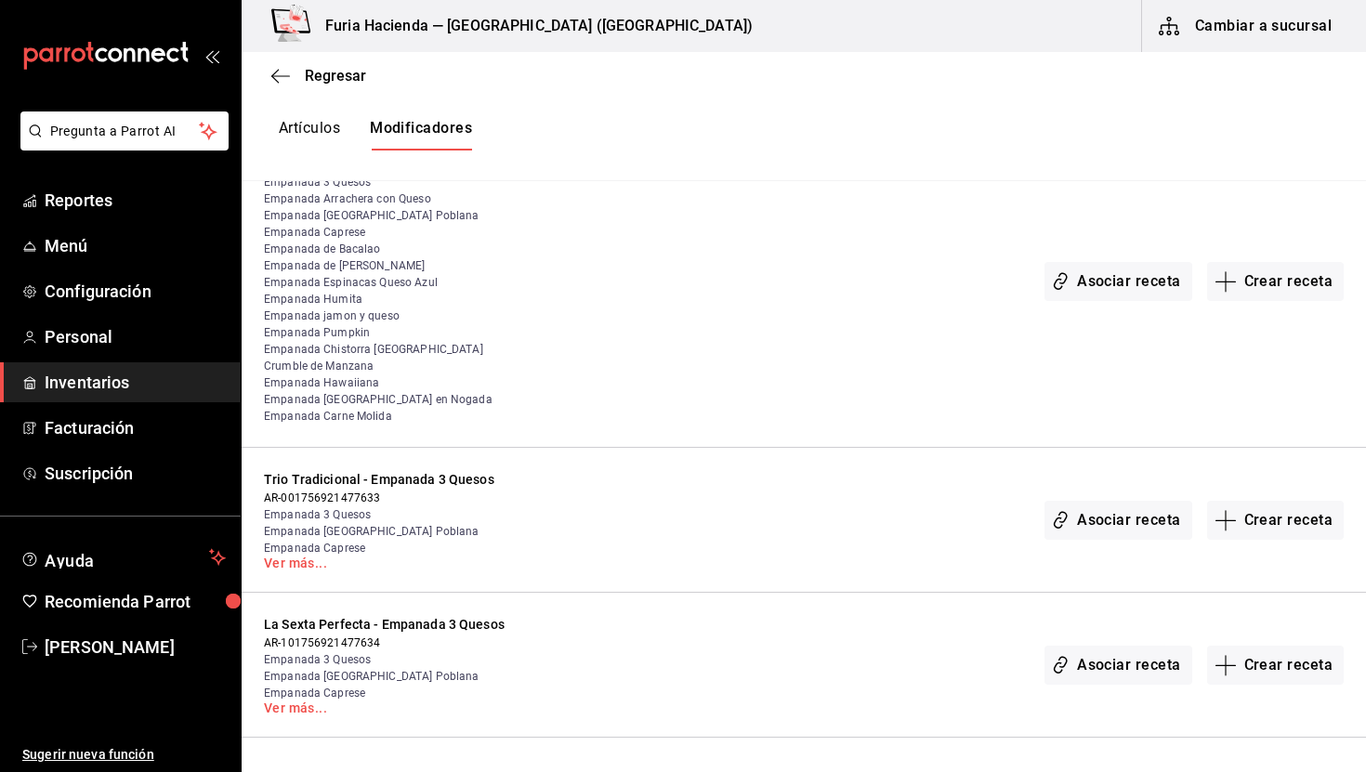
scroll to position [0, 0]
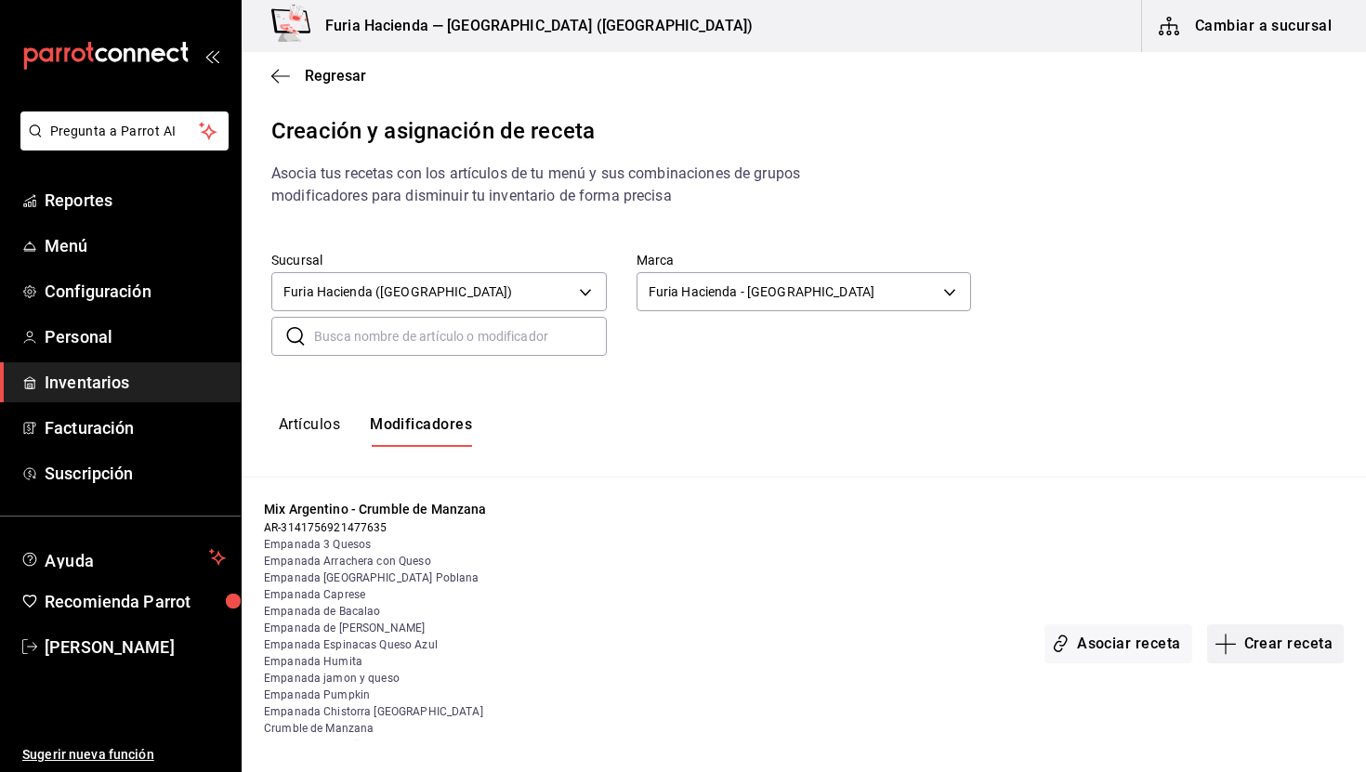
click at [1246, 629] on button "Crear receta" at bounding box center [1277, 644] width 138 height 39
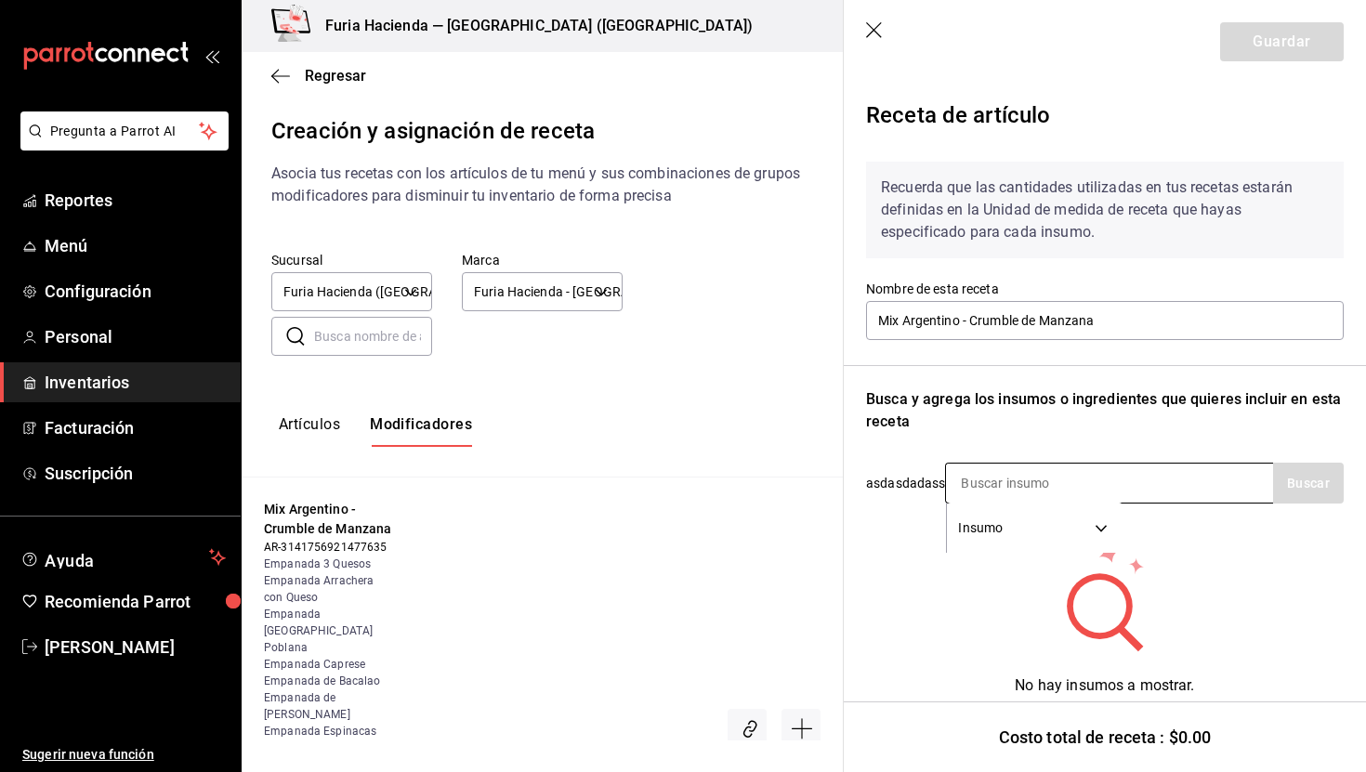
click at [1023, 466] on input at bounding box center [1039, 483] width 186 height 39
type input "crum"
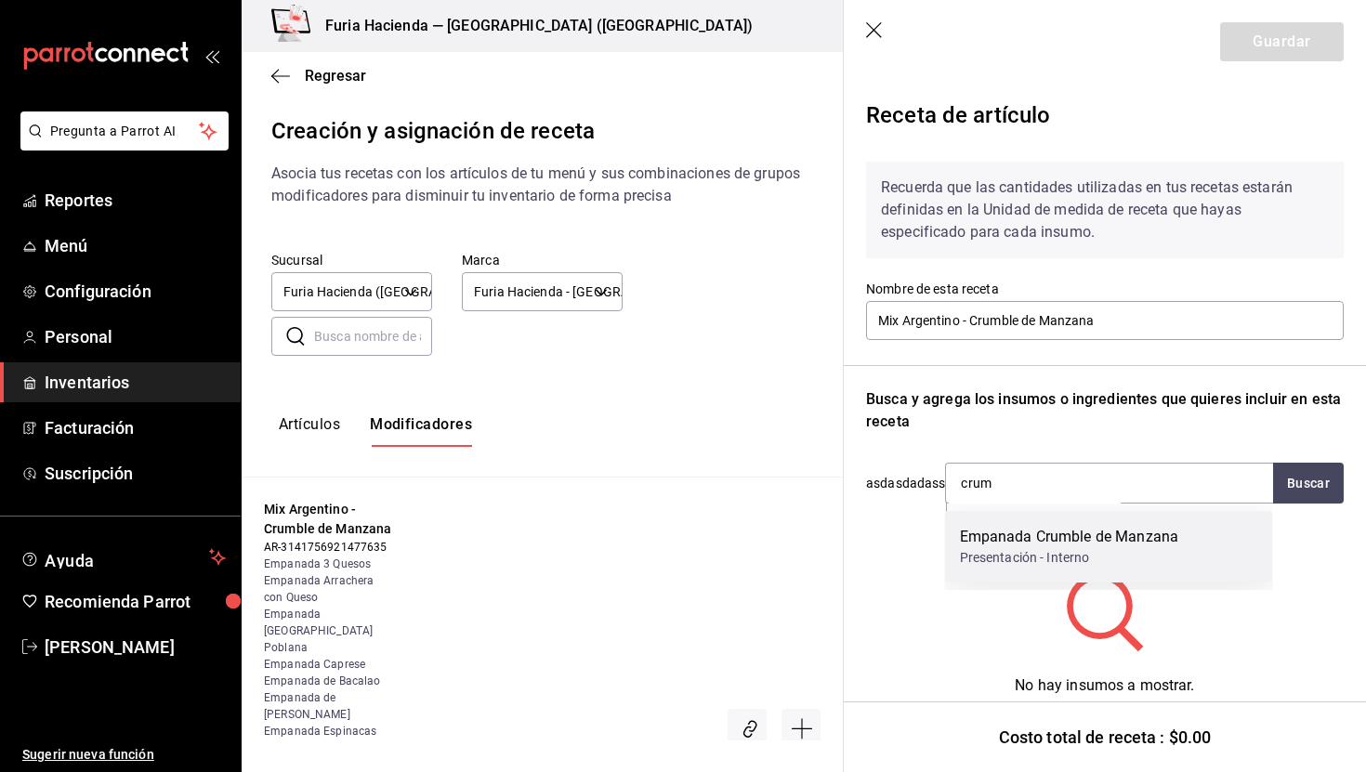
click at [1088, 558] on div "Presentación - Interno" at bounding box center [1069, 558] width 219 height 20
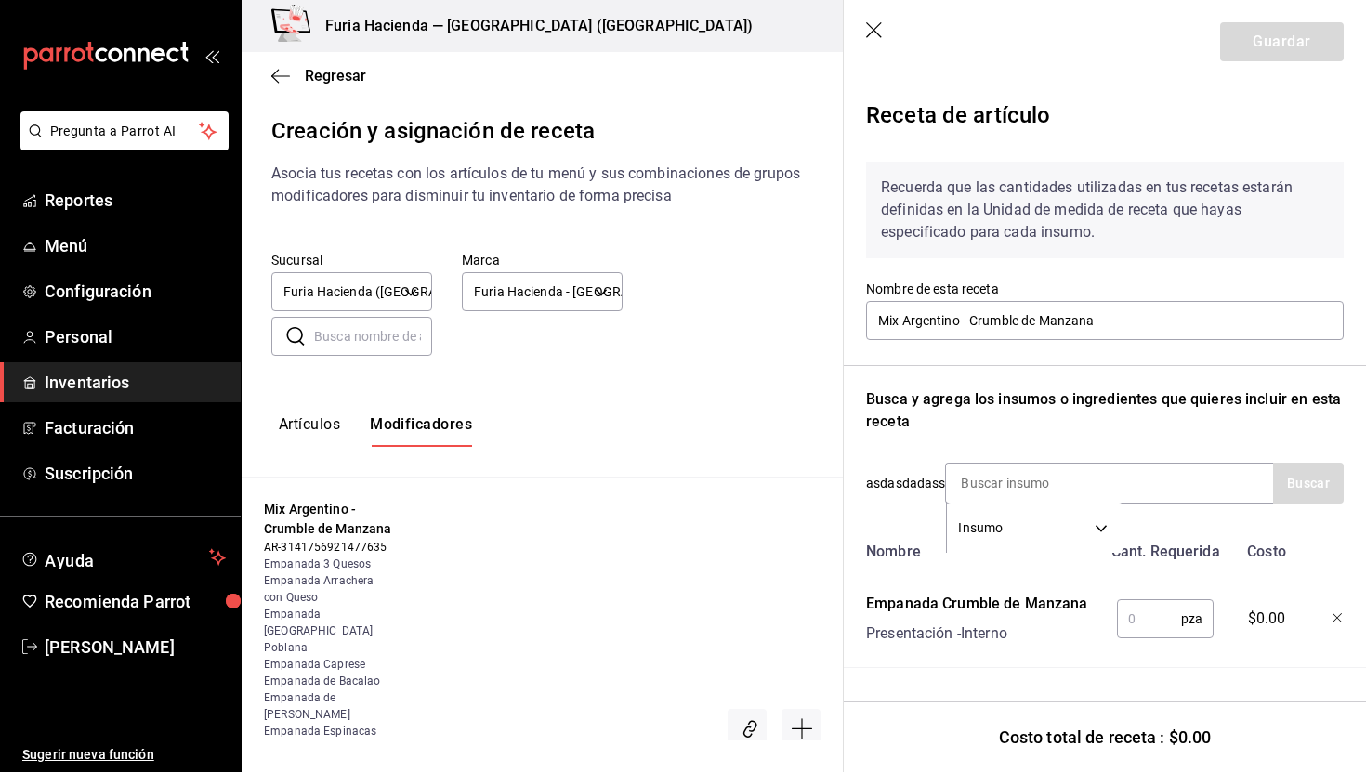
click at [1158, 624] on input "text" at bounding box center [1149, 619] width 64 height 37
type input "1"
click at [1249, 35] on button "Guardar" at bounding box center [1283, 41] width 124 height 39
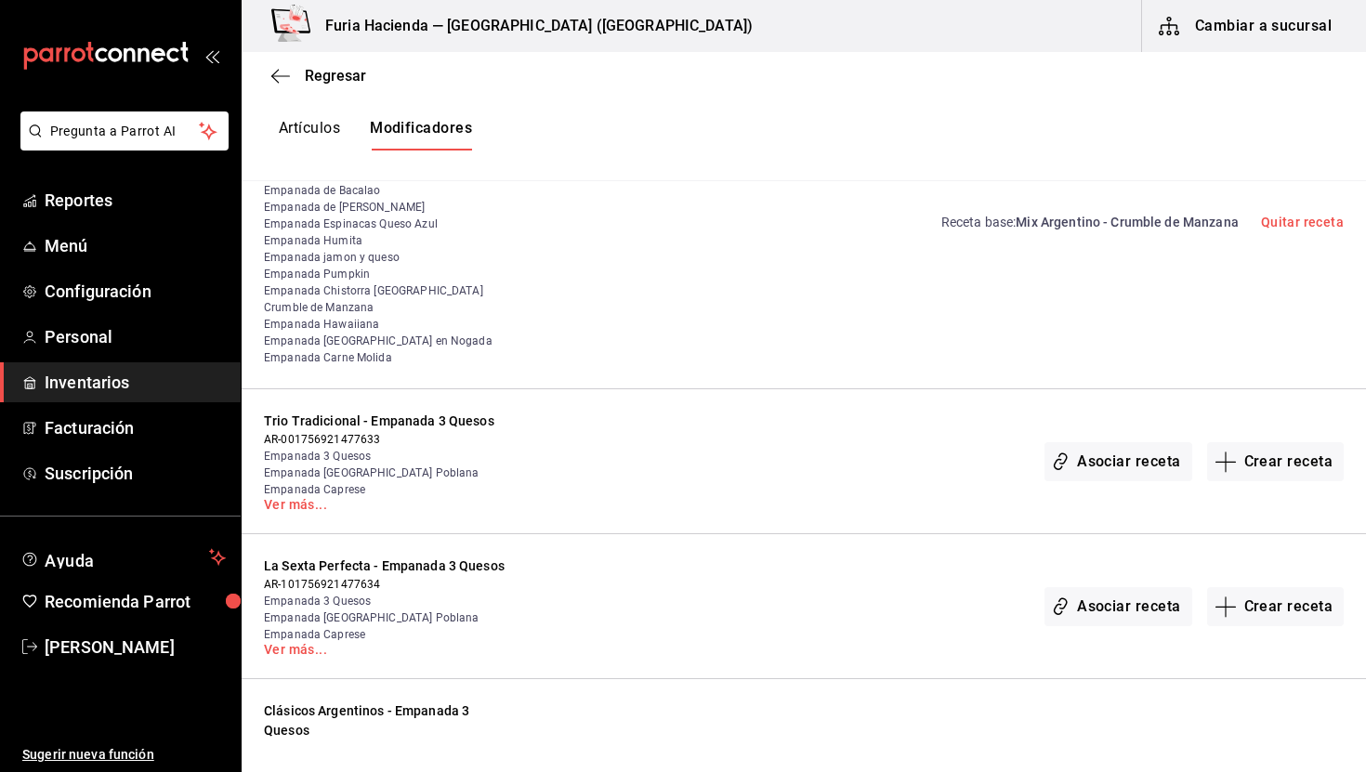
scroll to position [482, 0]
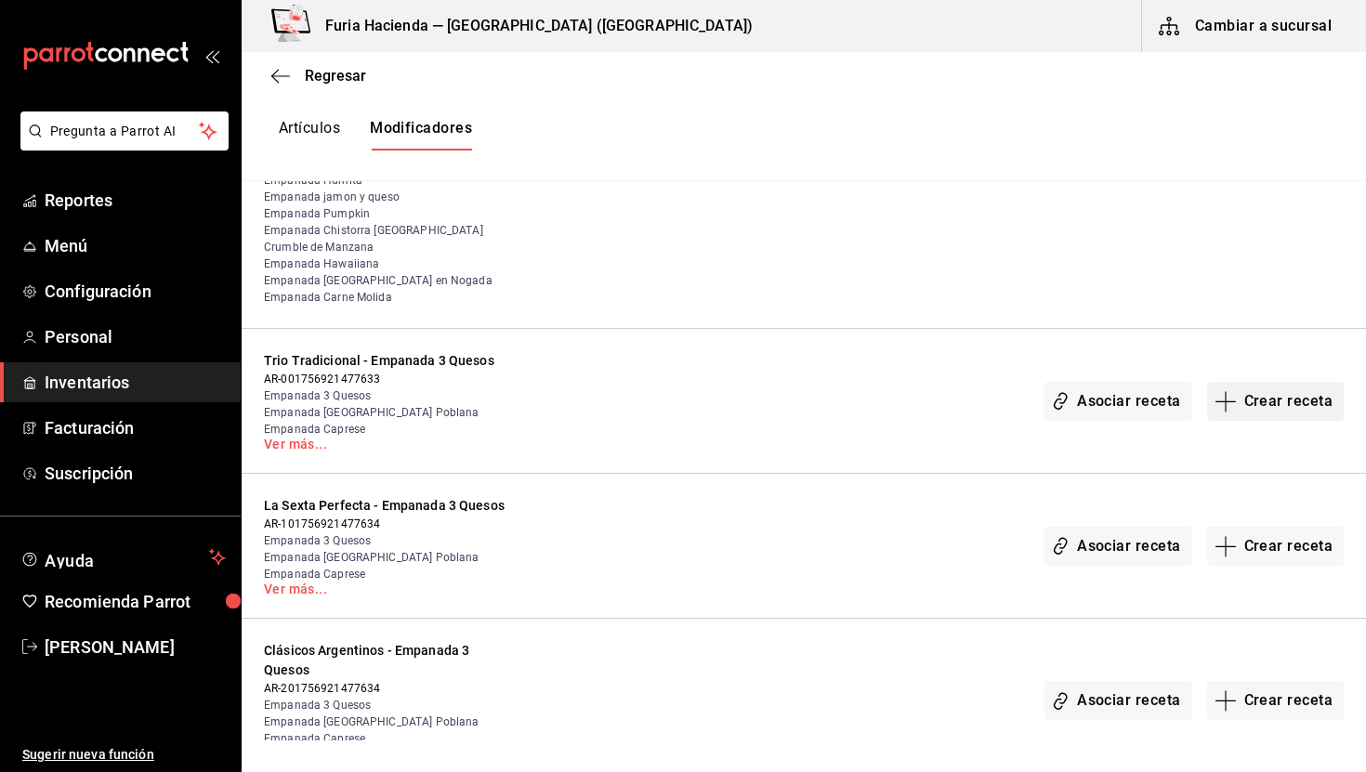
click at [1259, 402] on button "Crear receta" at bounding box center [1277, 401] width 138 height 39
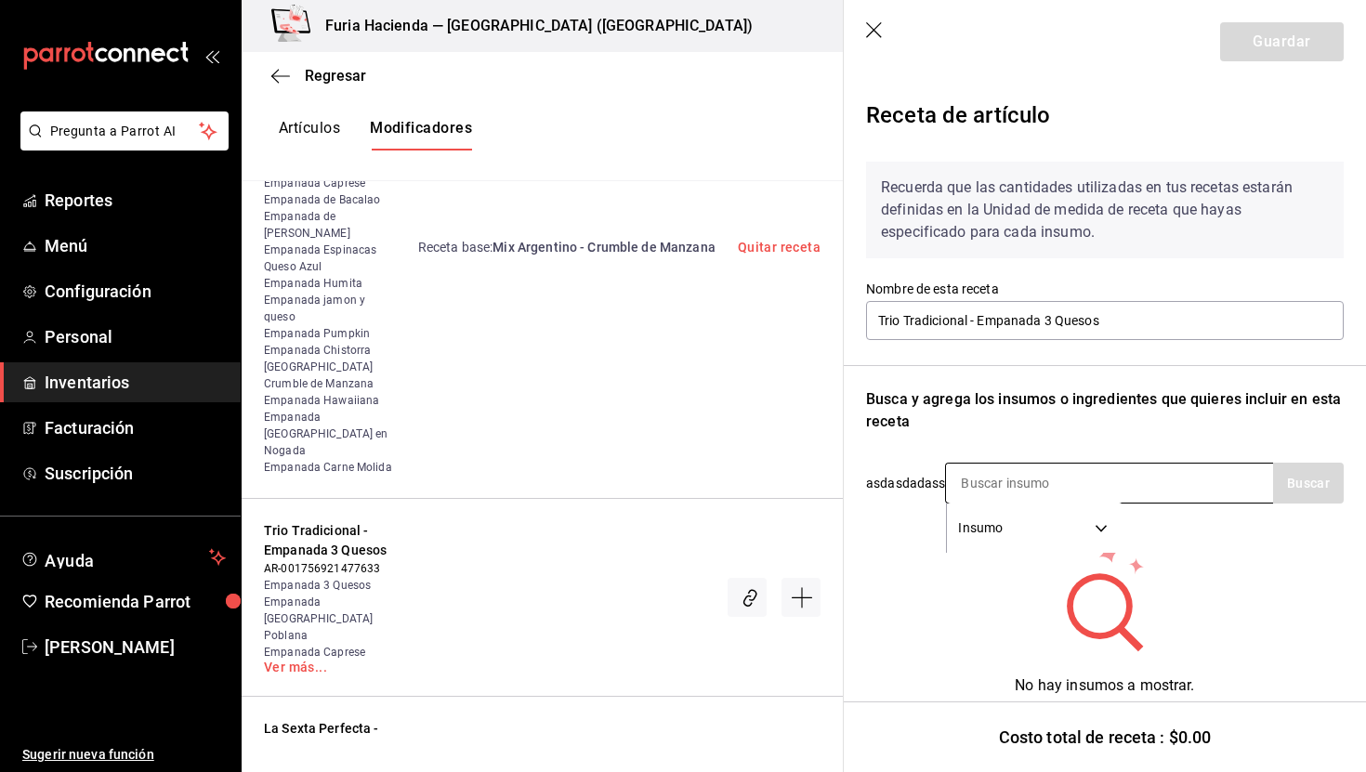
click at [1033, 473] on input at bounding box center [1039, 483] width 186 height 39
type input "3 que"
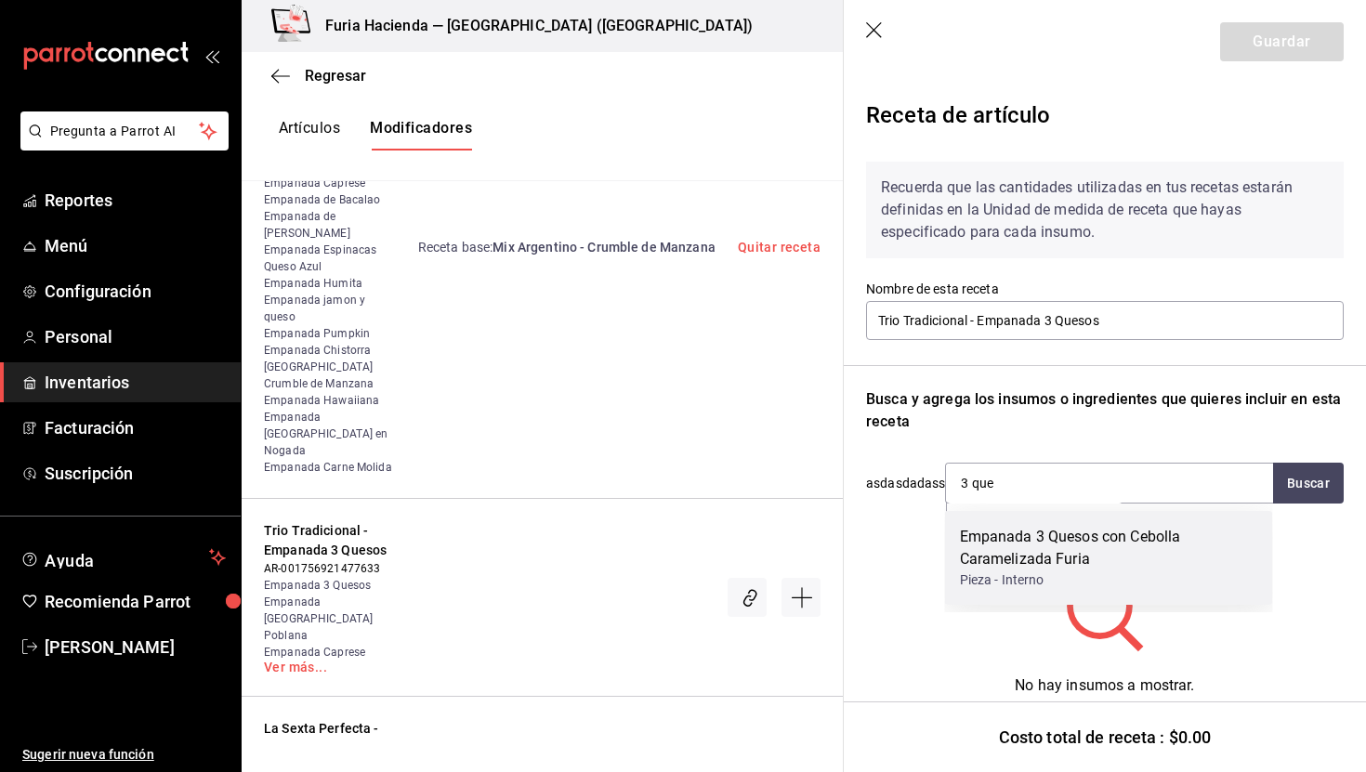
click at [1083, 548] on div "Empanada 3 Quesos con Cebolla Caramelizada Furia" at bounding box center [1109, 548] width 298 height 45
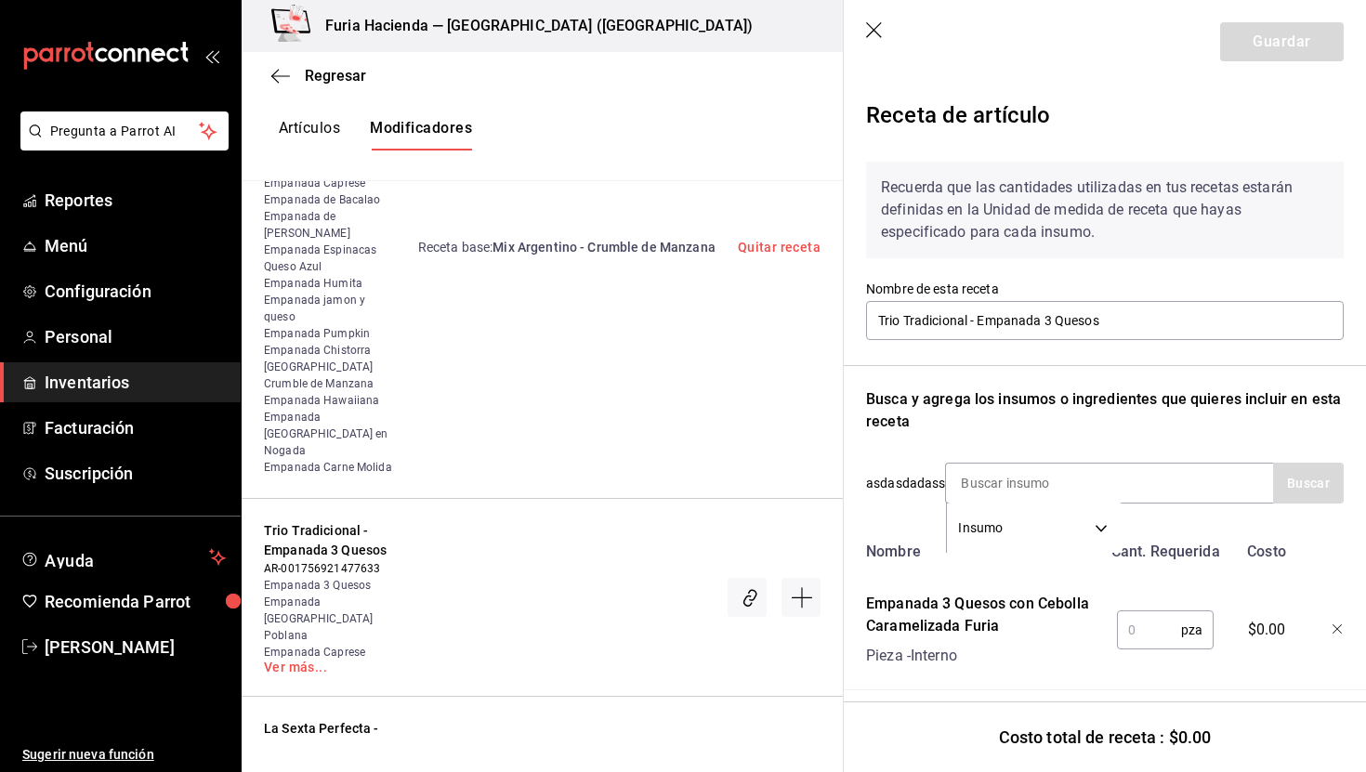
click at [1159, 629] on input "text" at bounding box center [1149, 630] width 64 height 37
type input "1"
click at [1270, 59] on button "Guardar" at bounding box center [1283, 41] width 124 height 39
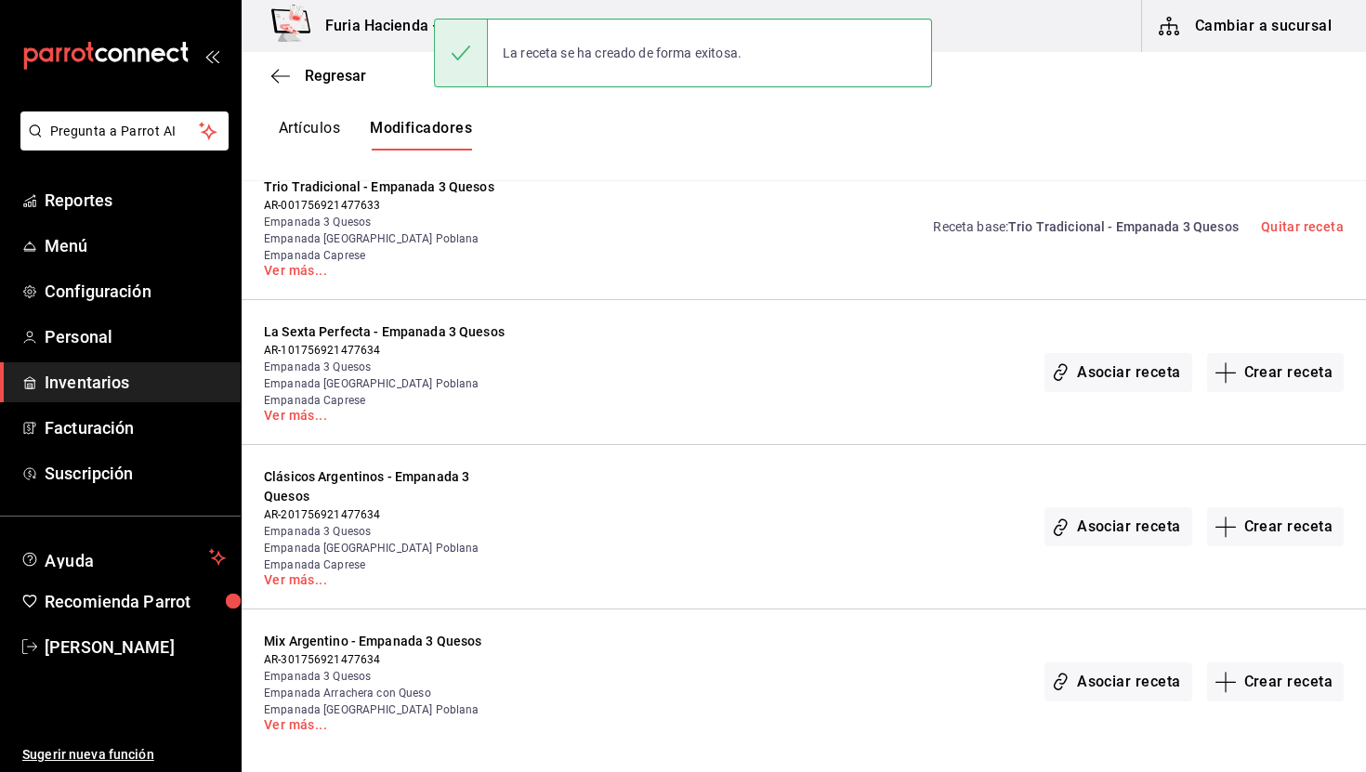
scroll to position [670, 0]
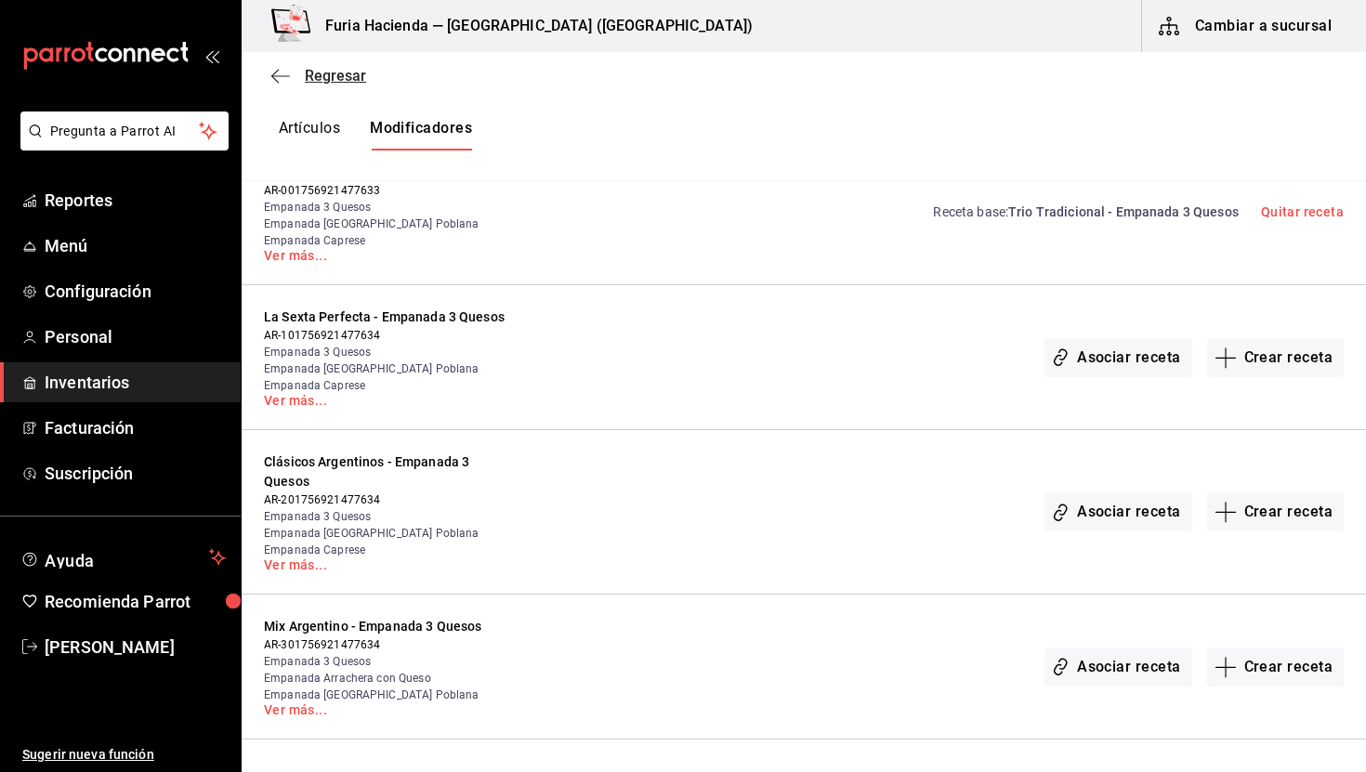
click at [323, 68] on span "Regresar" at bounding box center [335, 76] width 61 height 18
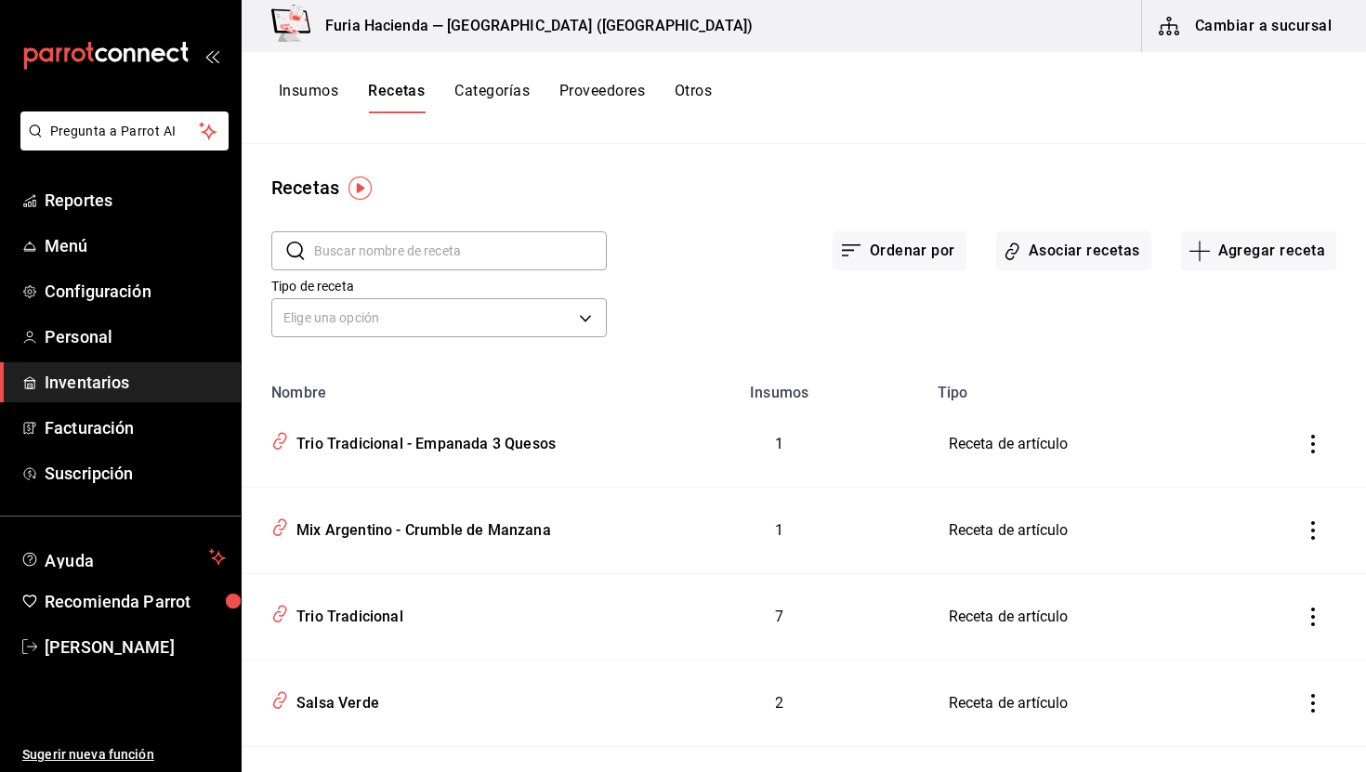
click at [325, 84] on button "Insumos" at bounding box center [308, 98] width 59 height 32
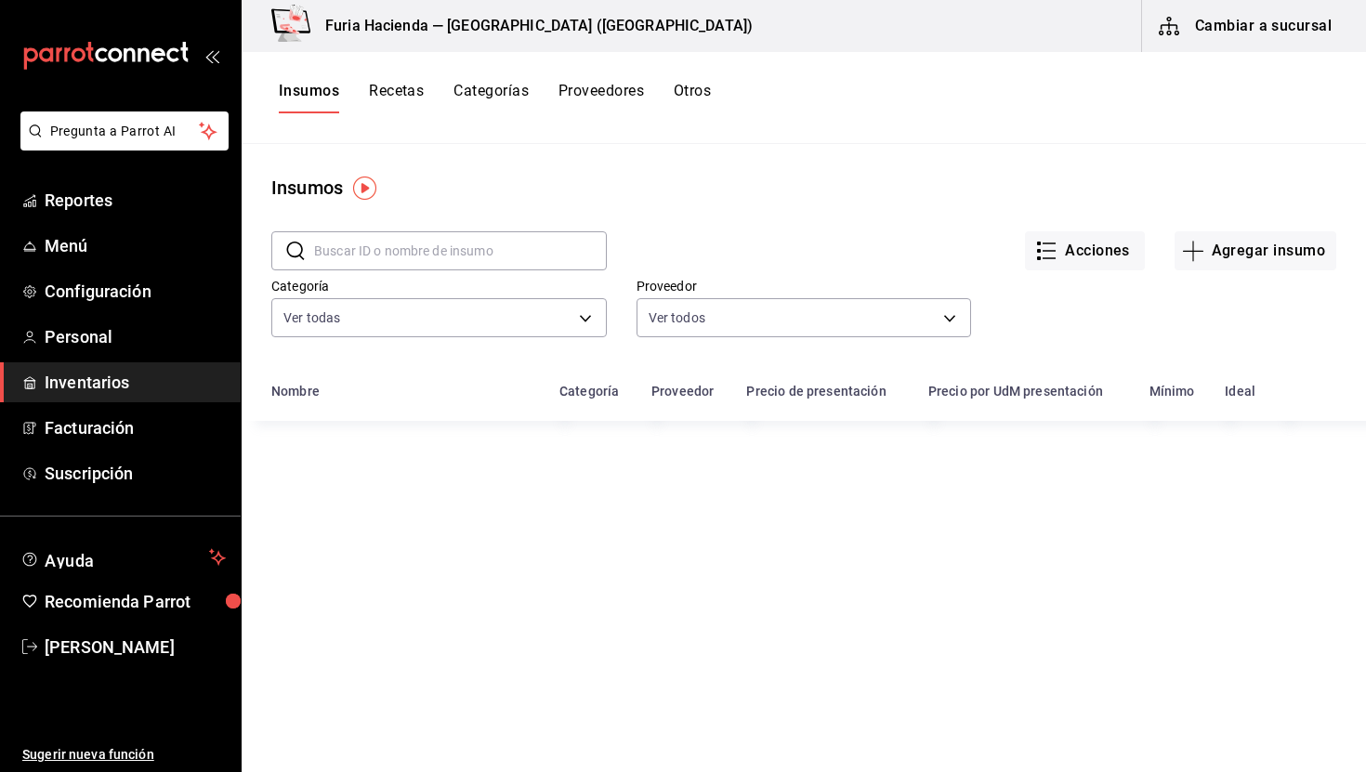
click at [447, 245] on input "text" at bounding box center [460, 250] width 293 height 37
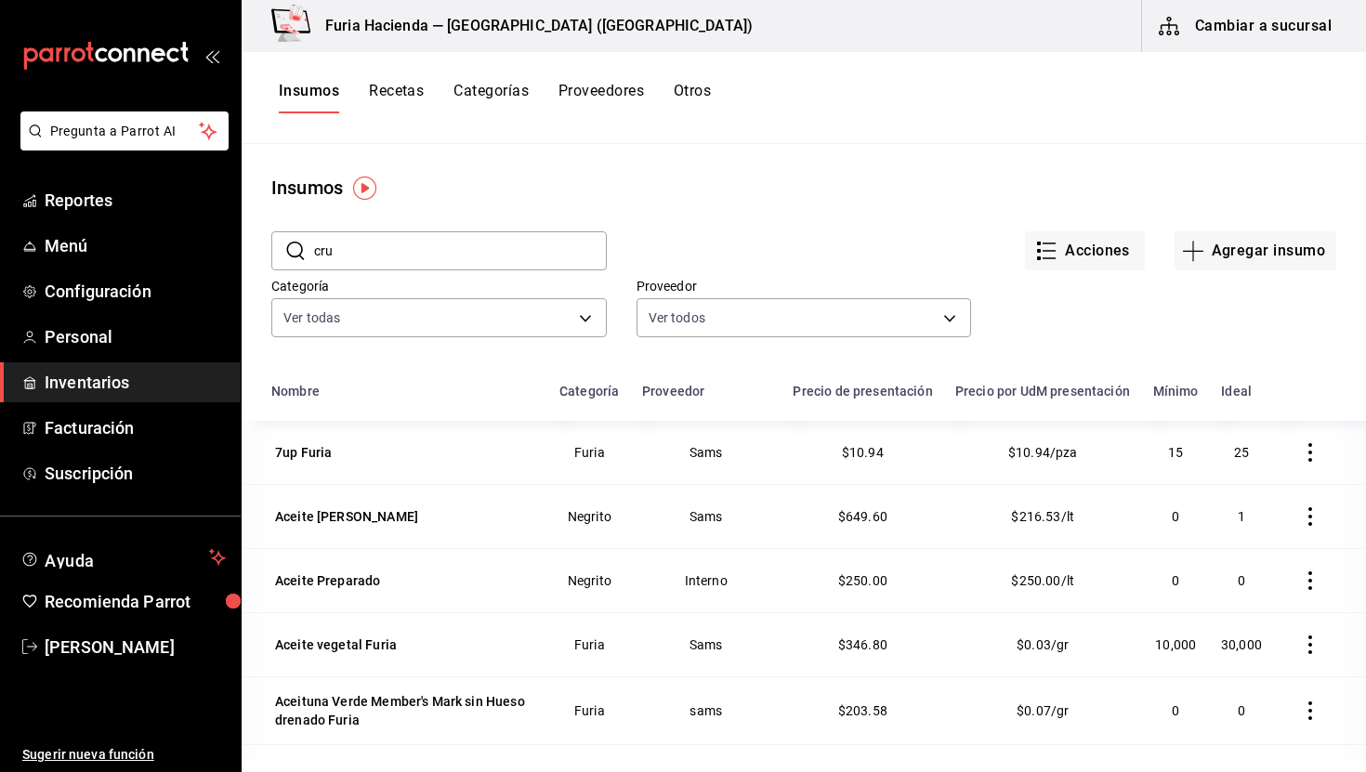
type input "crum"
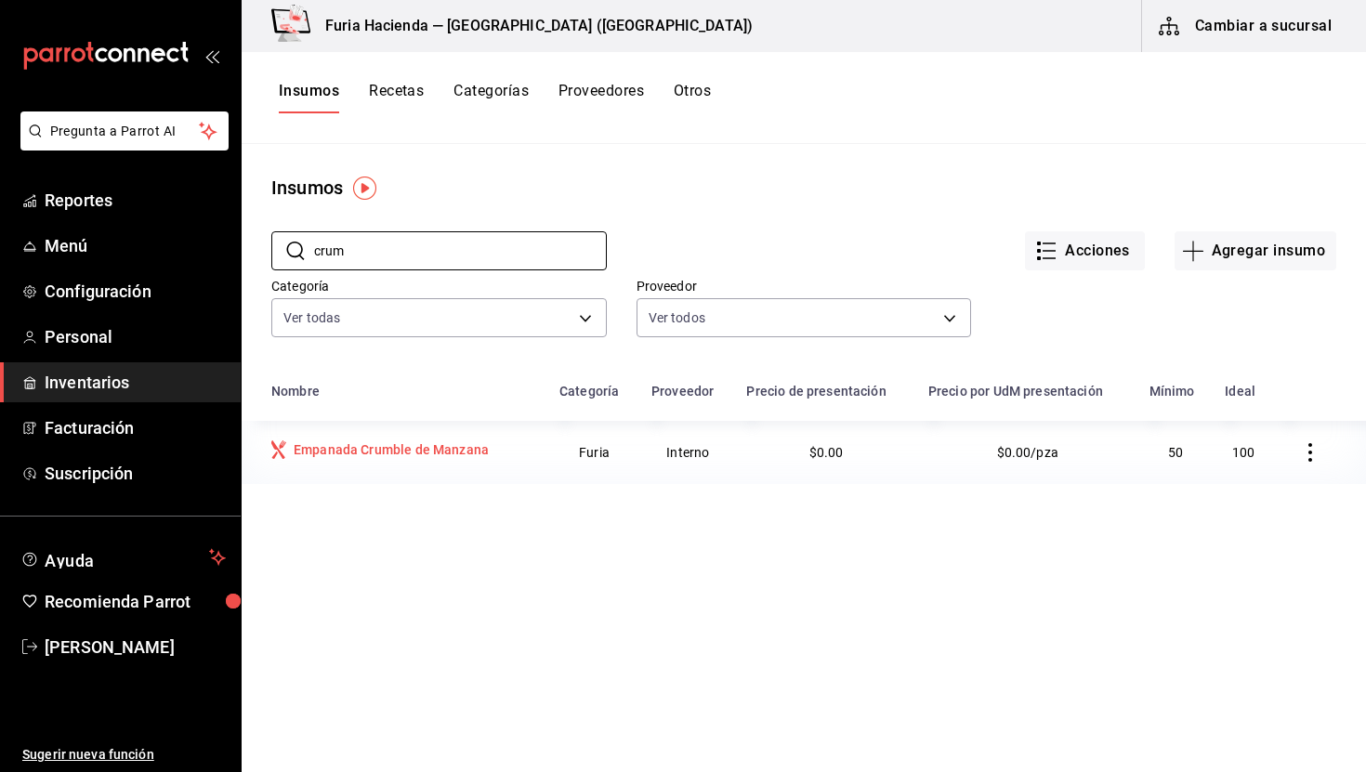
click at [425, 441] on td "Empanada Crumble de Manzana" at bounding box center [395, 452] width 307 height 63
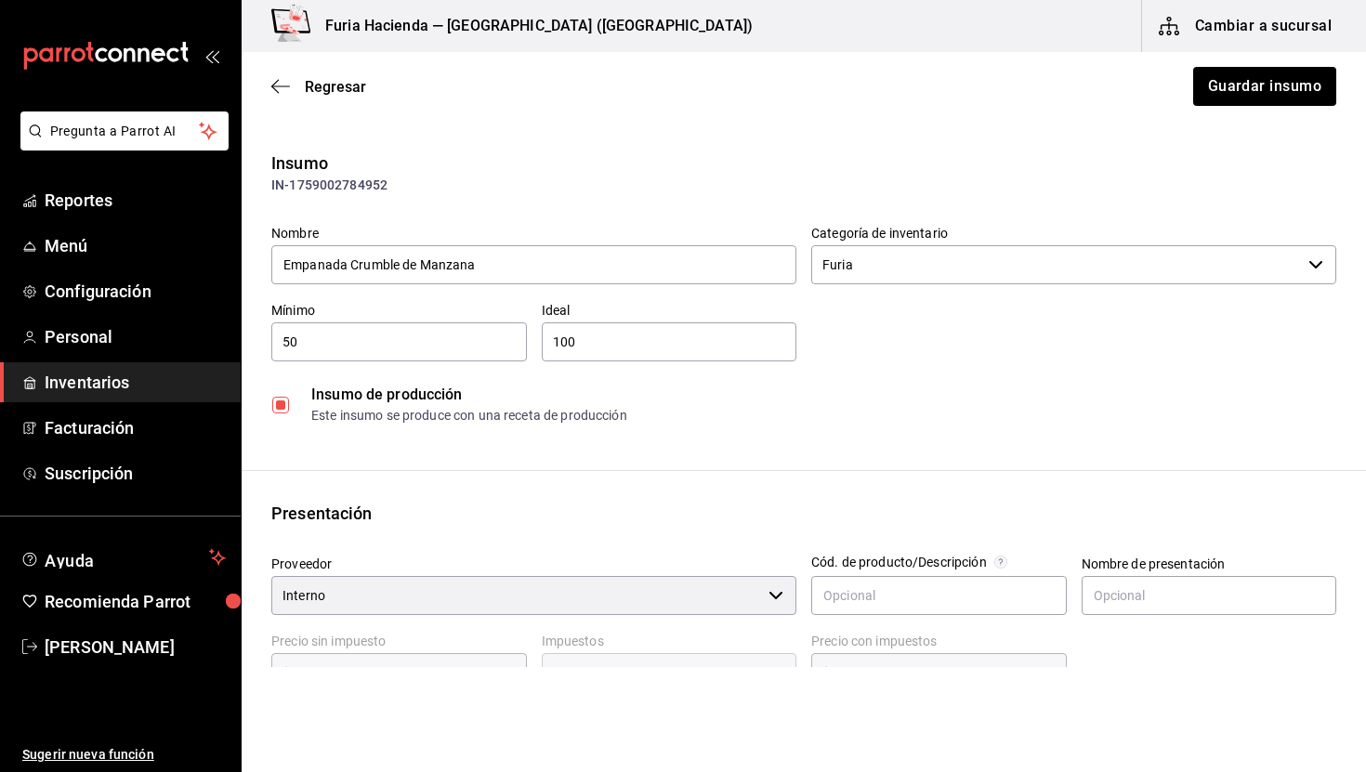
click at [662, 485] on div "Insumo IN-1759002784952 Nombre Empanada Crumble de Manzana Categoría de inventa…" at bounding box center [804, 629] width 1125 height 957
click at [328, 96] on div "Regresar Guardar insumo" at bounding box center [804, 86] width 1125 height 69
click at [328, 88] on span "Regresar" at bounding box center [335, 87] width 61 height 18
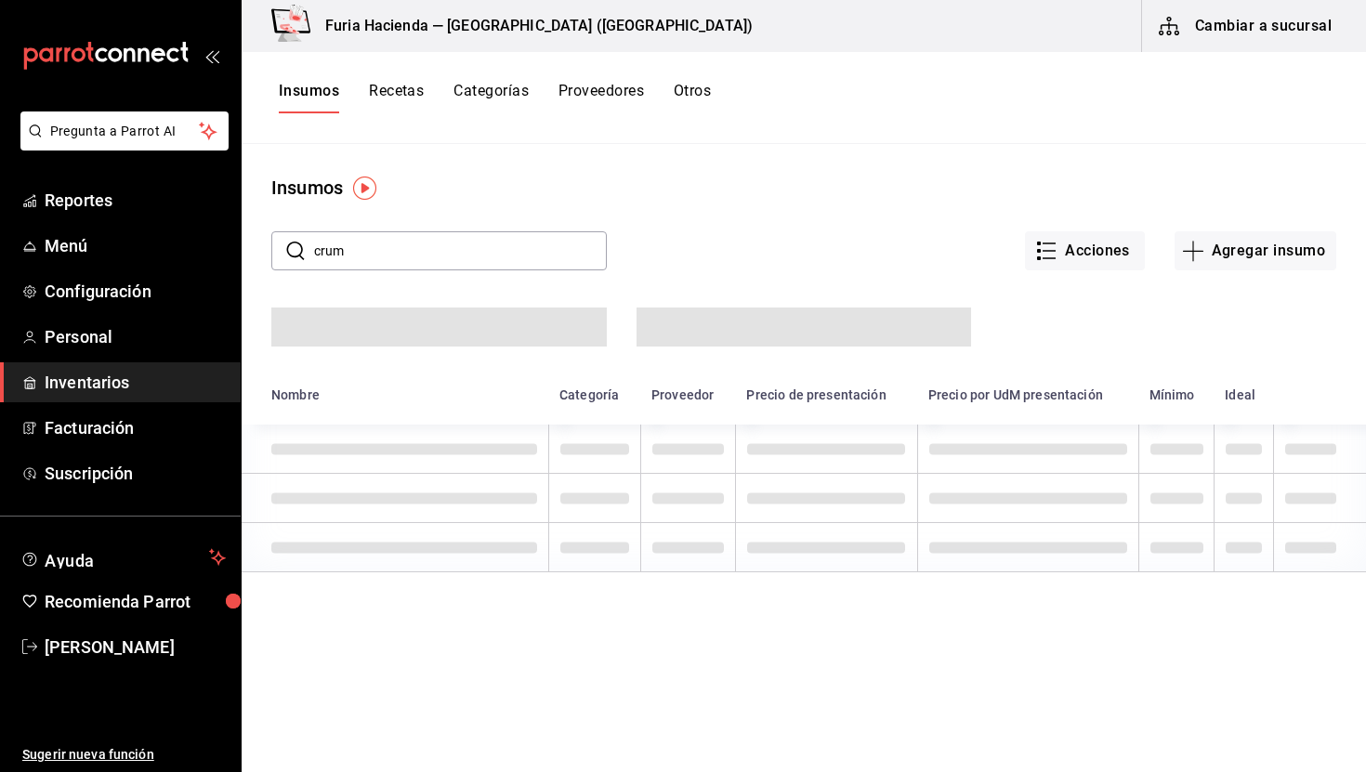
click at [419, 93] on button "Recetas" at bounding box center [396, 98] width 55 height 32
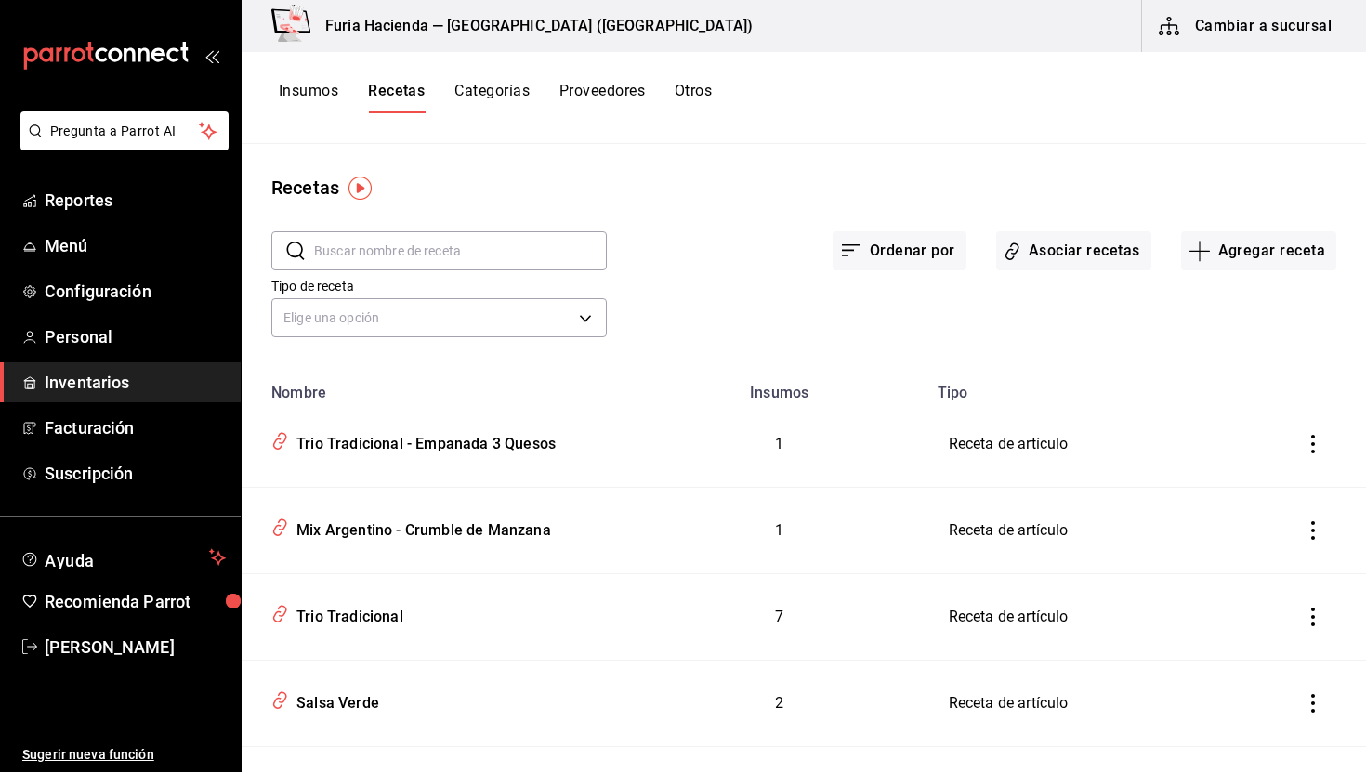
click at [303, 92] on button "Insumos" at bounding box center [308, 98] width 59 height 32
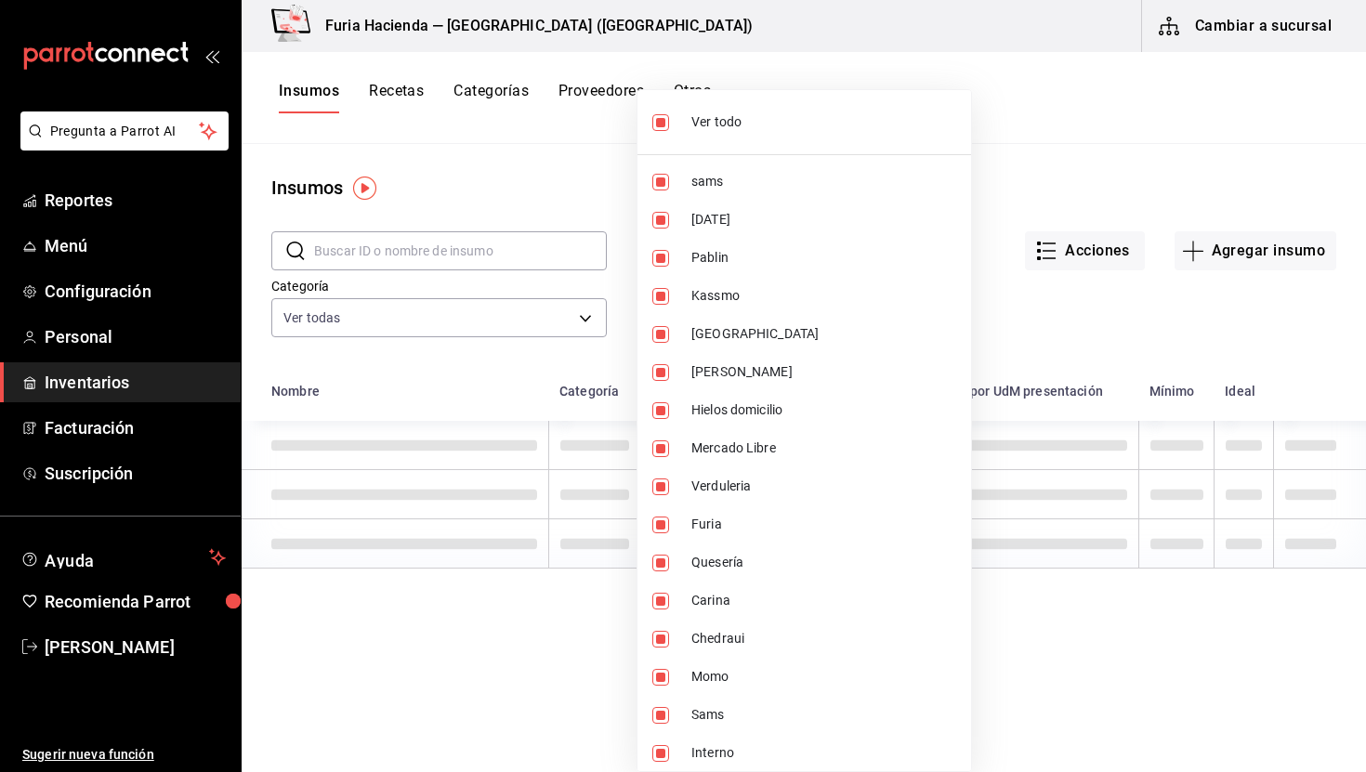
click at [802, 324] on body "Pregunta a Parrot AI Reportes Menú Configuración Personal Inventarios Facturaci…" at bounding box center [683, 379] width 1366 height 759
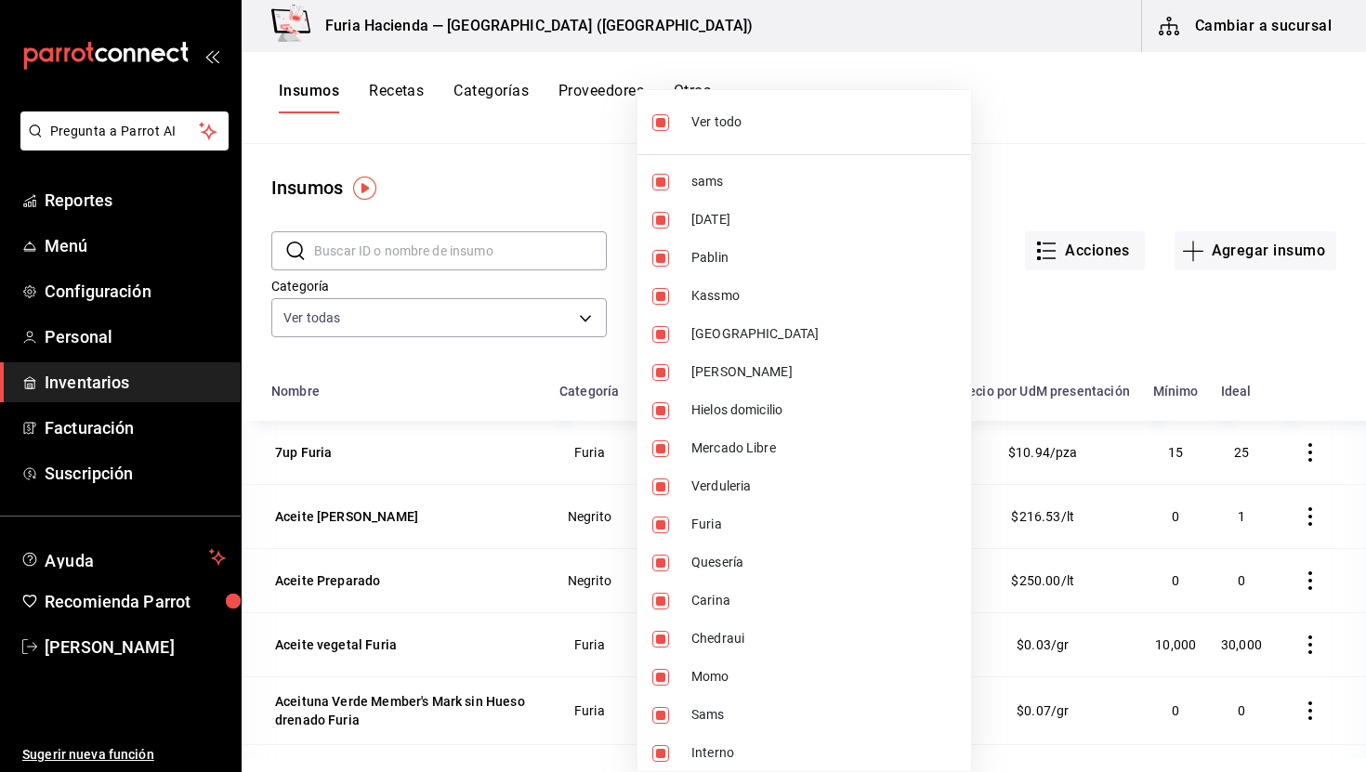
click at [320, 313] on div at bounding box center [683, 386] width 1366 height 772
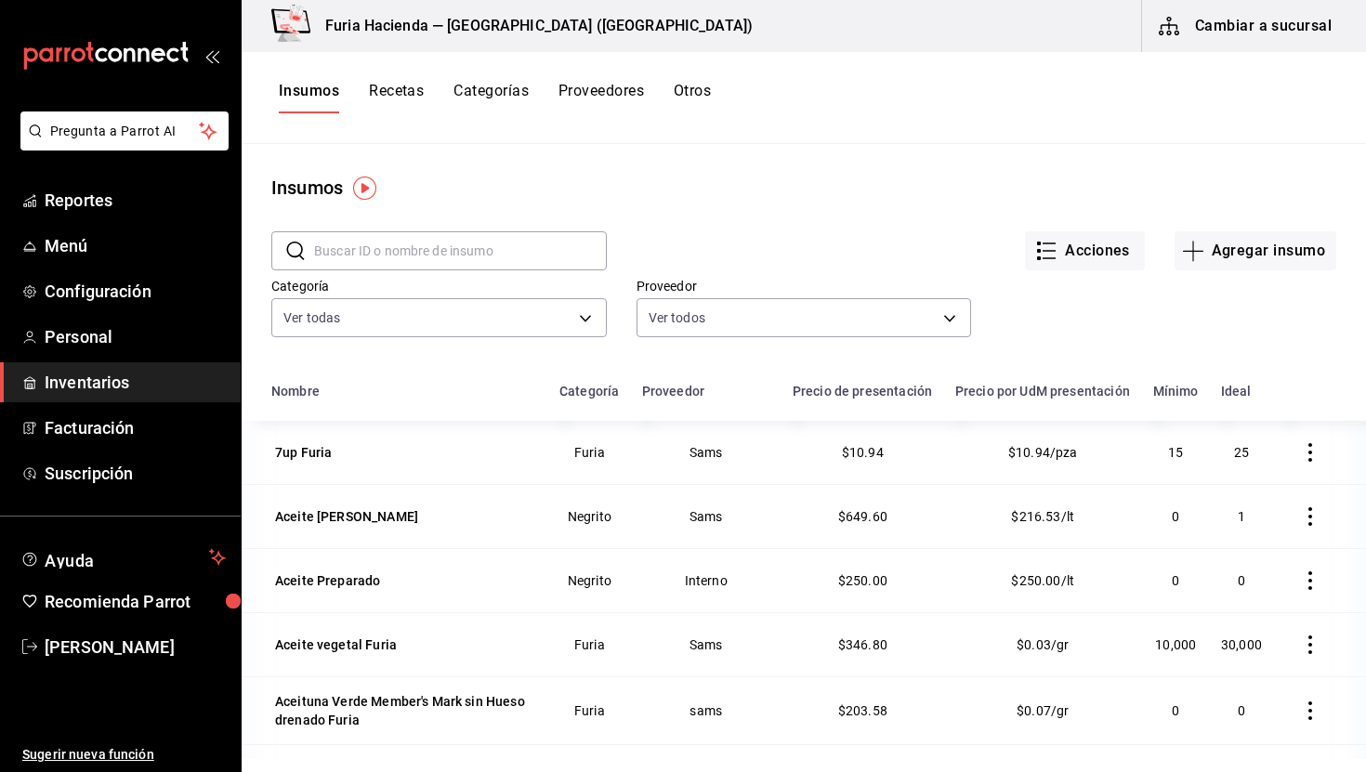
click at [320, 313] on body "Pregunta a Parrot AI Reportes Menú Configuración Personal Inventarios Facturaci…" at bounding box center [683, 379] width 1366 height 759
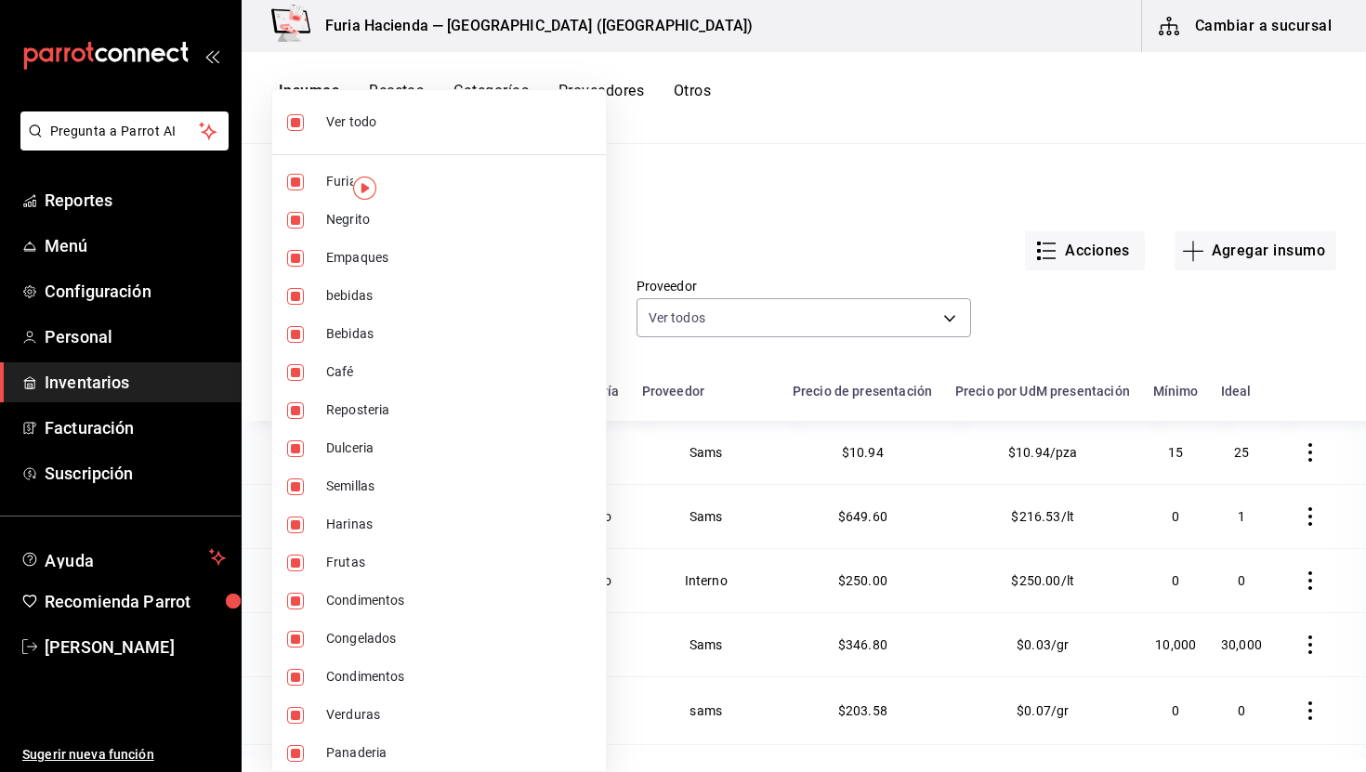
click at [830, 246] on div at bounding box center [683, 386] width 1366 height 772
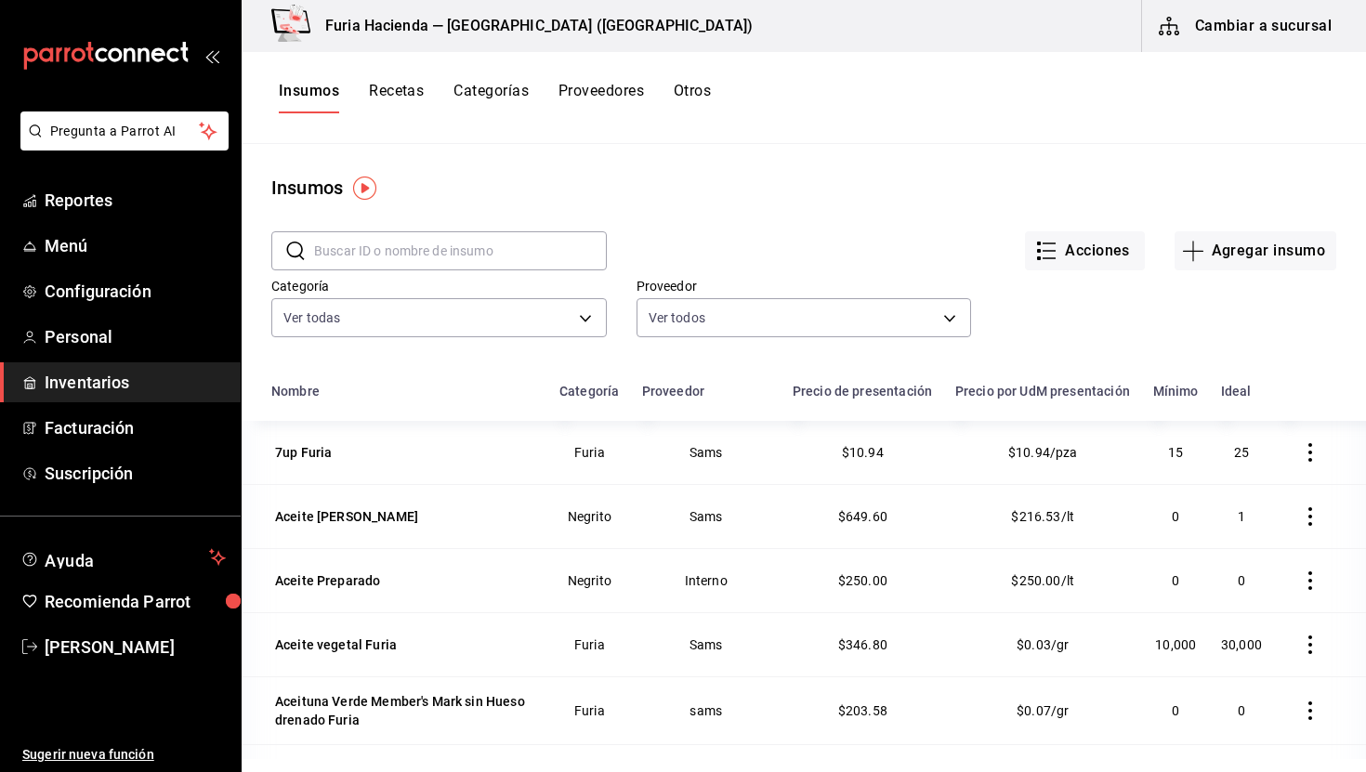
click at [392, 69] on div "Insumos Recetas Categorías Proveedores Otros" at bounding box center [804, 98] width 1125 height 92
click at [397, 86] on button "Recetas" at bounding box center [396, 98] width 55 height 32
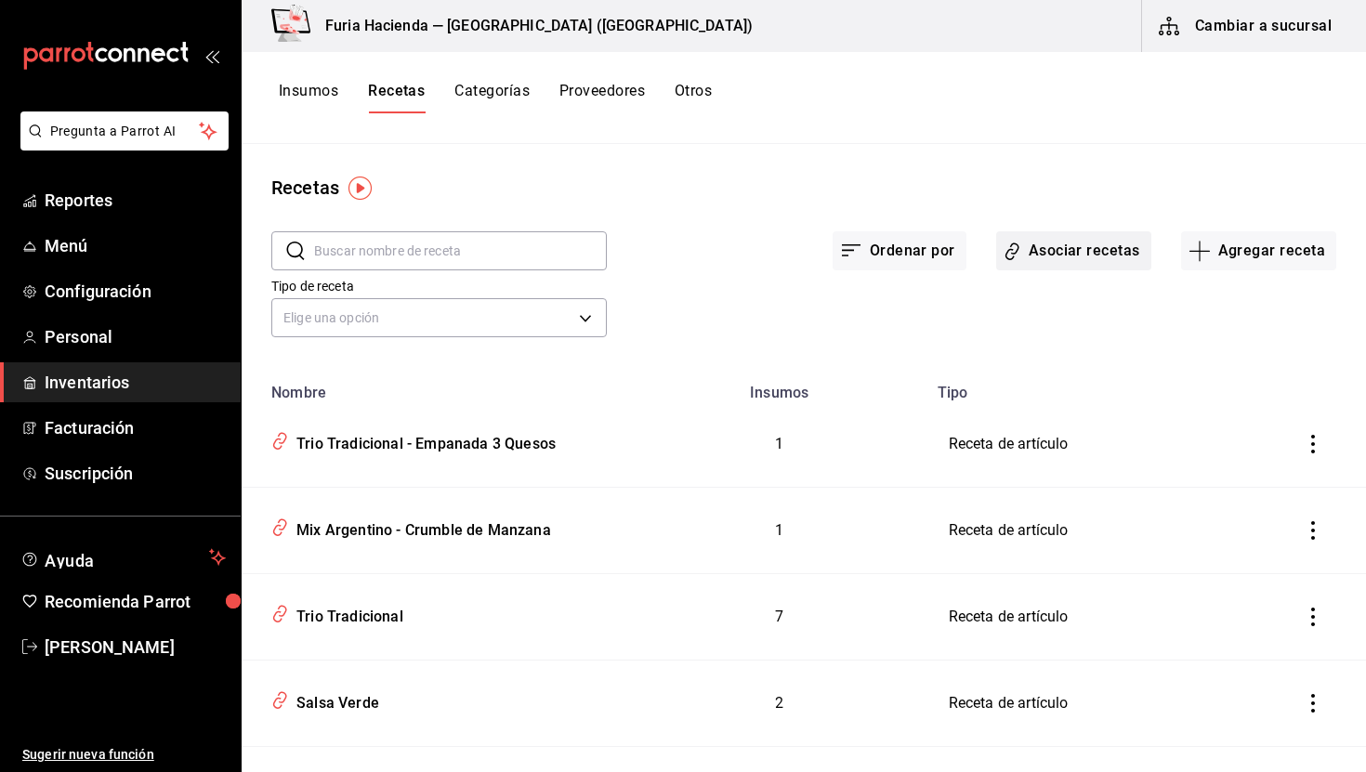
click at [1050, 262] on button "Asociar recetas" at bounding box center [1074, 250] width 155 height 39
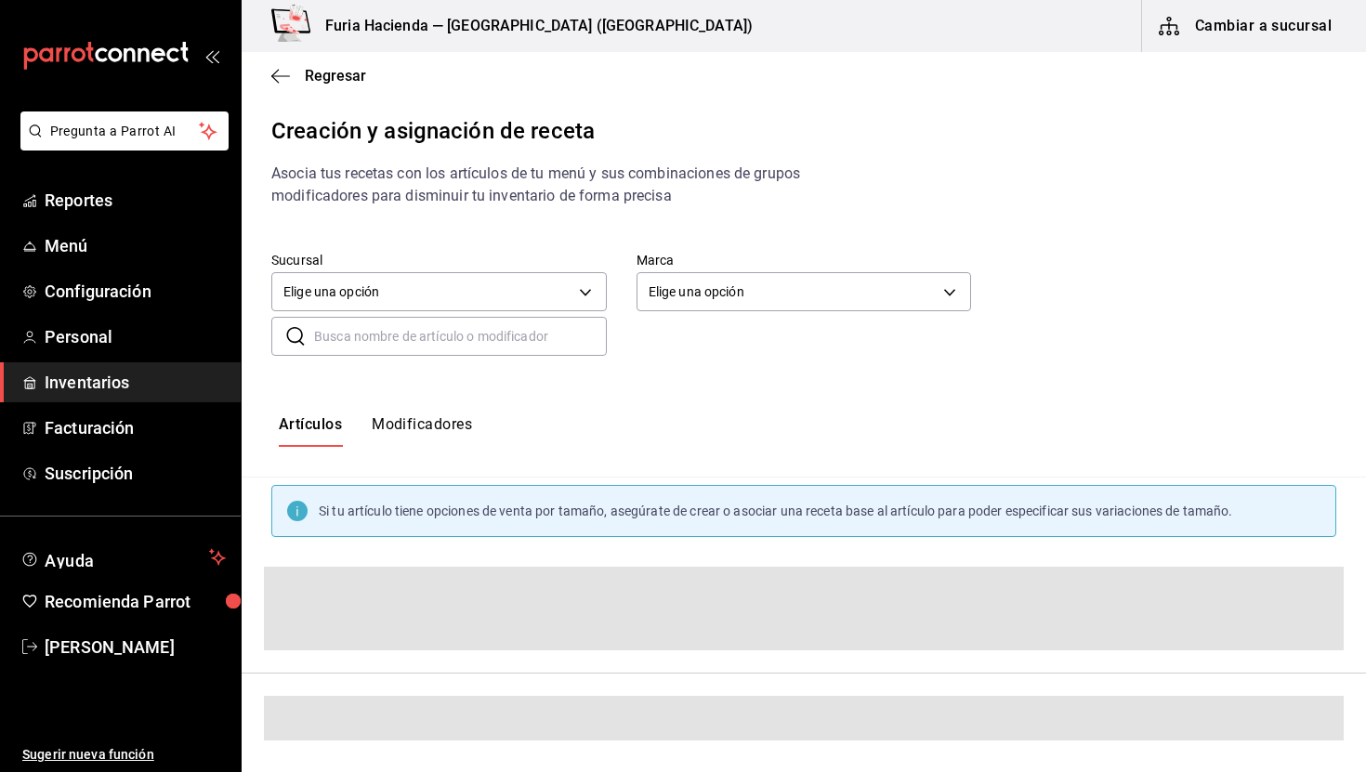
click at [433, 428] on button "Modificadores" at bounding box center [422, 432] width 100 height 32
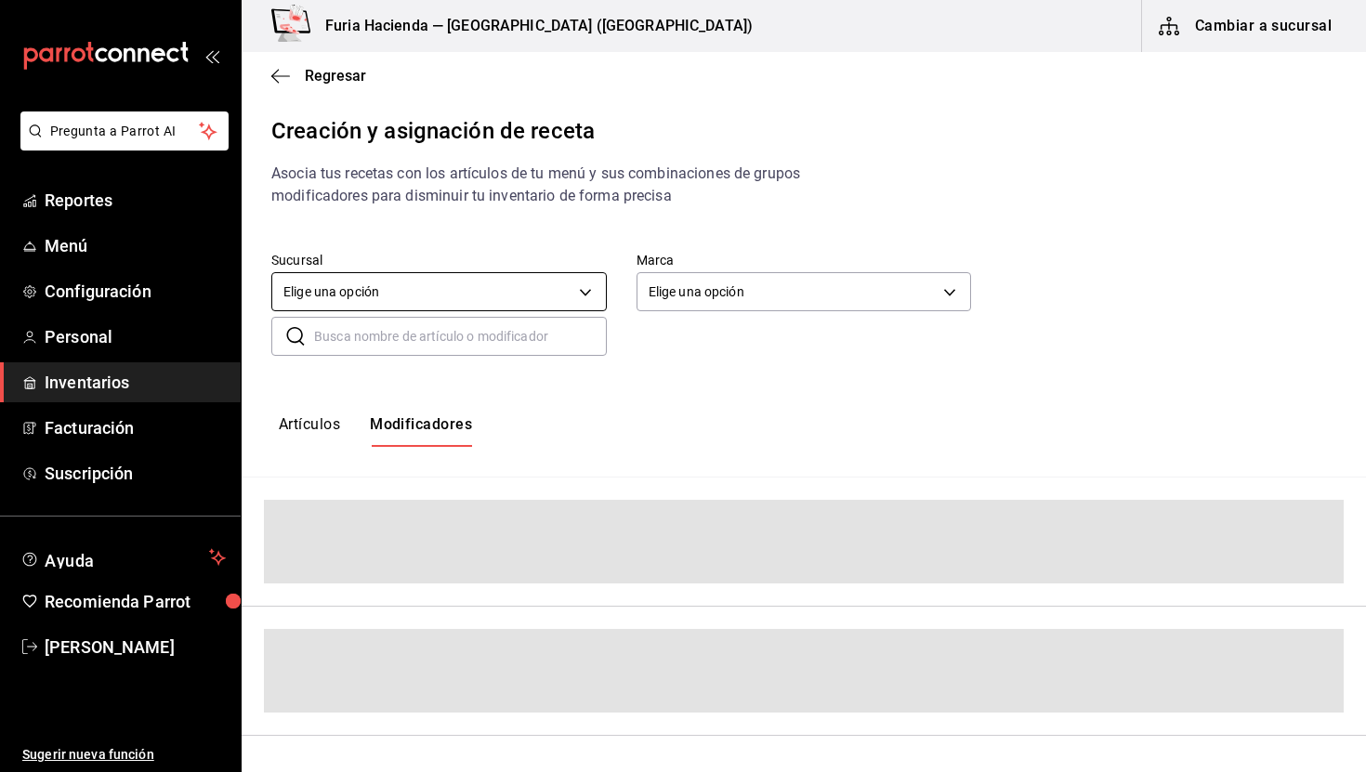
click at [451, 302] on body "Pregunta a Parrot AI Reportes Menú Configuración Personal Inventarios Facturaci…" at bounding box center [683, 370] width 1366 height 741
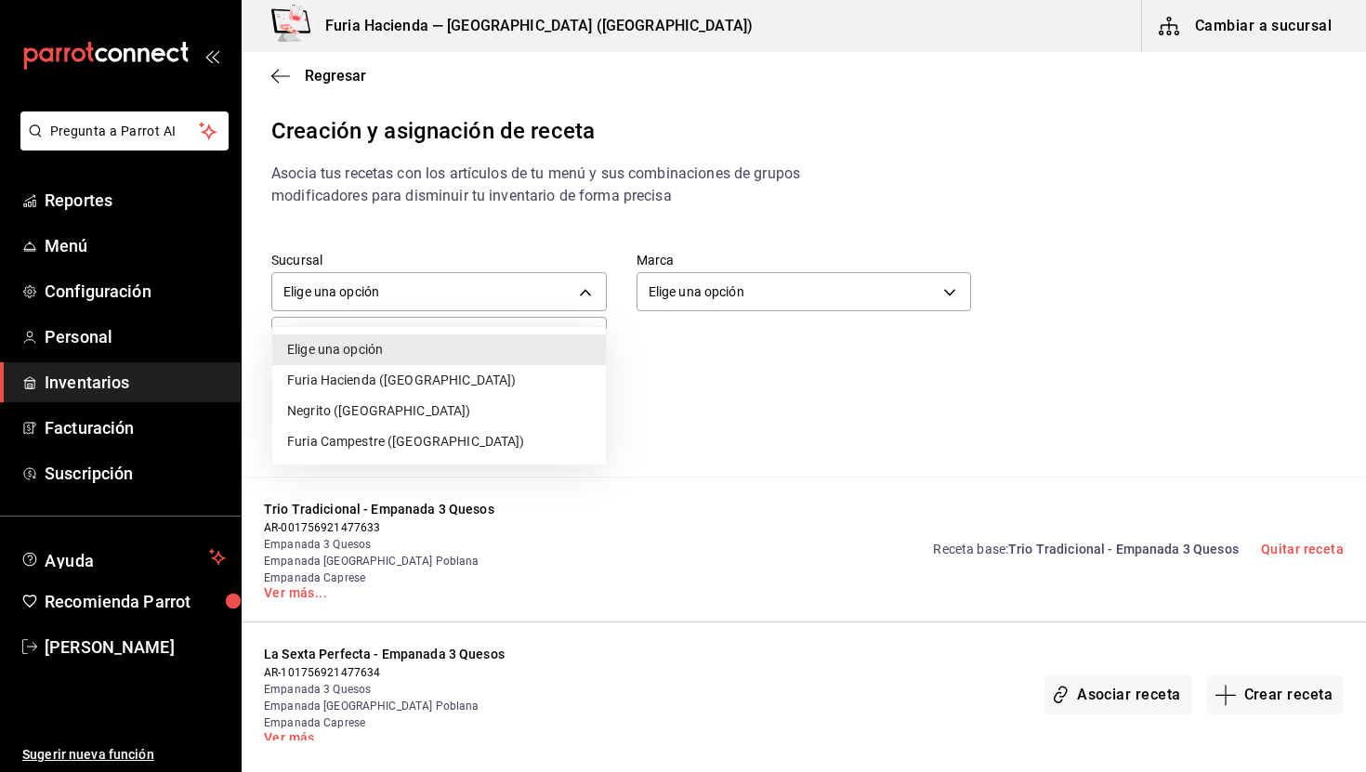
click at [393, 383] on li "Furia Hacienda ([GEOGRAPHIC_DATA])" at bounding box center [439, 380] width 334 height 31
type input "3990e485-ce7d-4e88-9ca4-fe10916080f6"
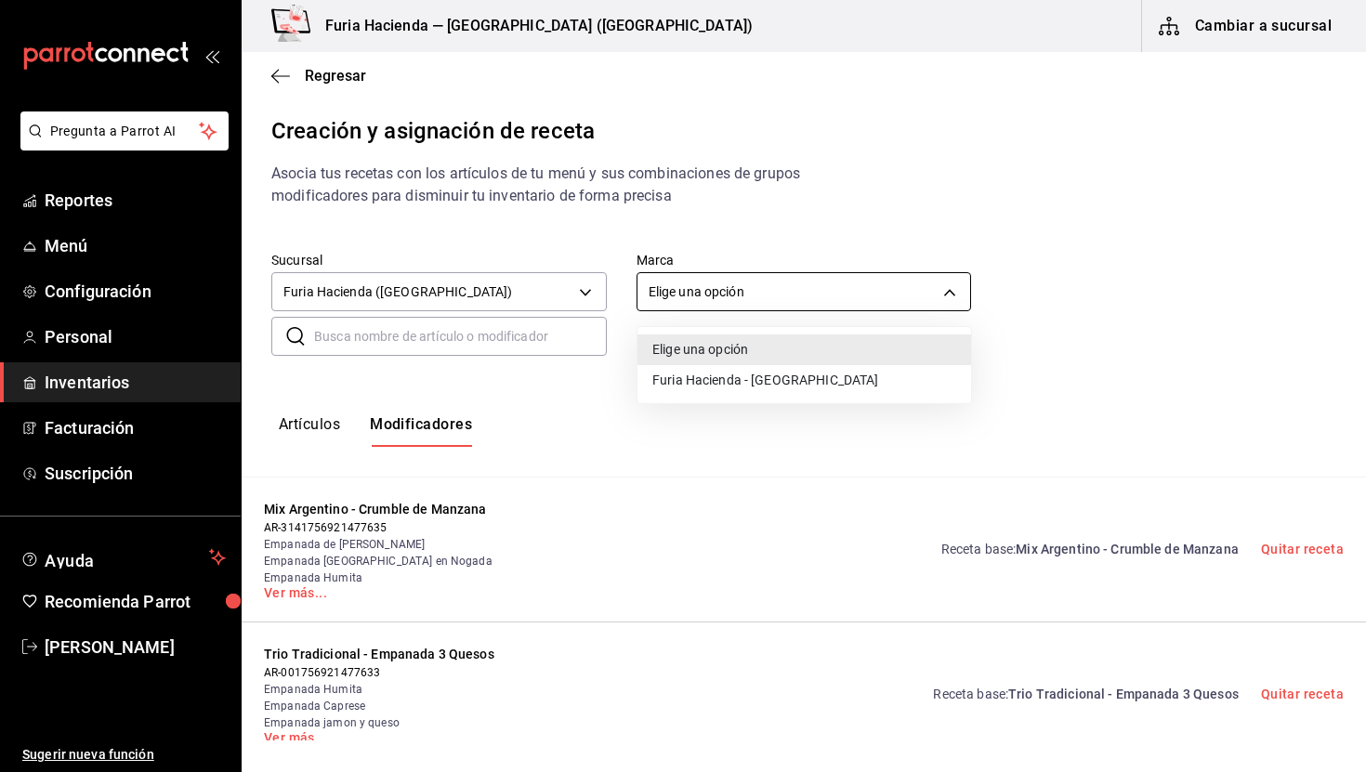
click at [744, 287] on body "Pregunta a Parrot AI Reportes Menú Configuración Personal Inventarios Facturaci…" at bounding box center [683, 370] width 1366 height 741
click at [734, 378] on li "Furia Hacienda - [GEOGRAPHIC_DATA]" at bounding box center [805, 380] width 334 height 31
type input "7a789ef8-f71c-49e3-bf04-467ed2c5263c"
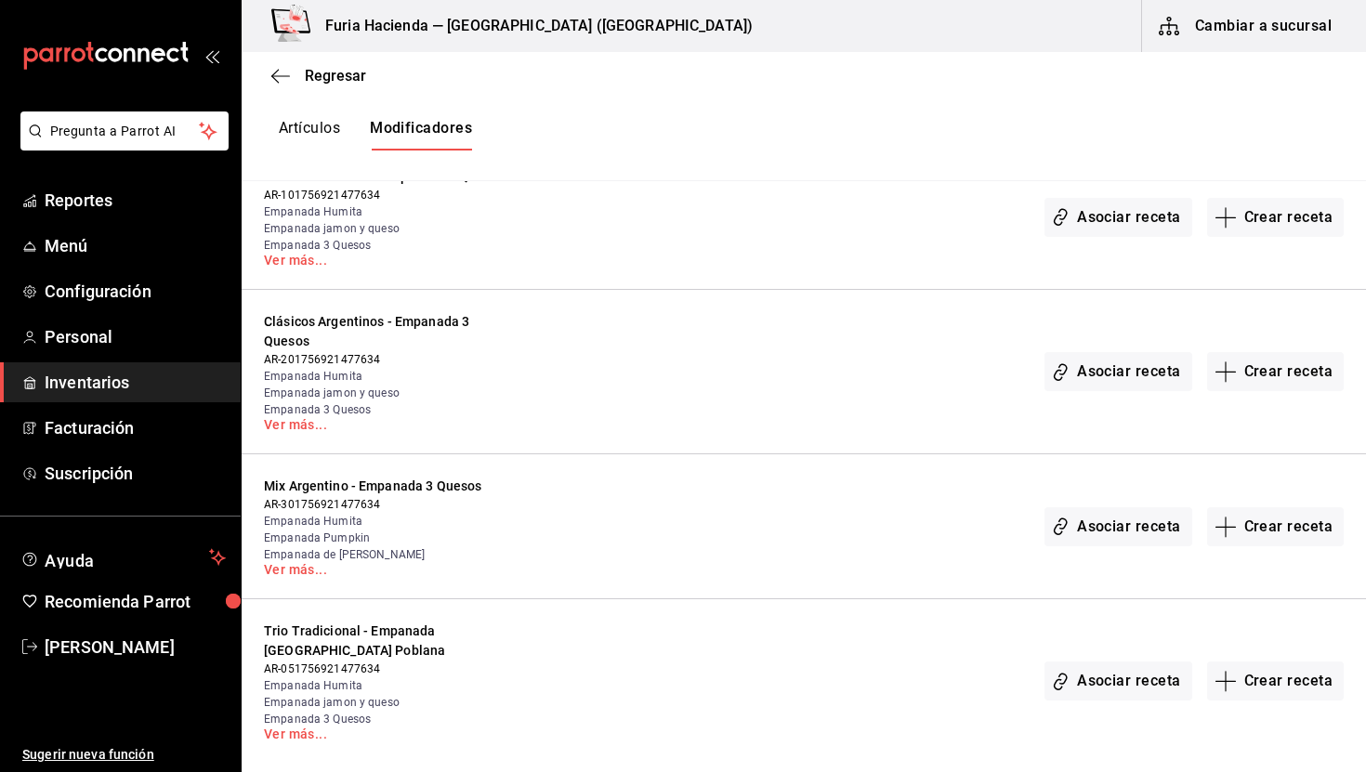
scroll to position [583, 0]
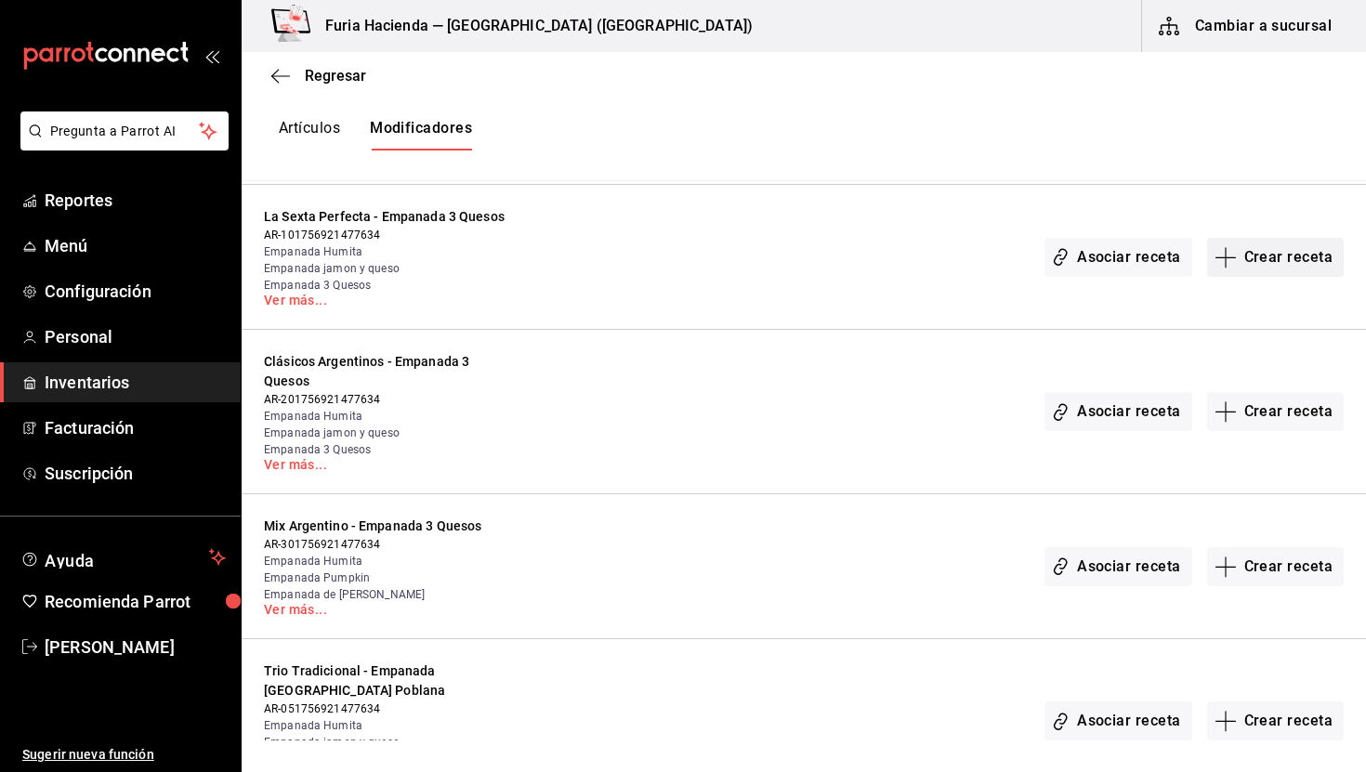
click at [1284, 262] on button "Crear receta" at bounding box center [1277, 257] width 138 height 39
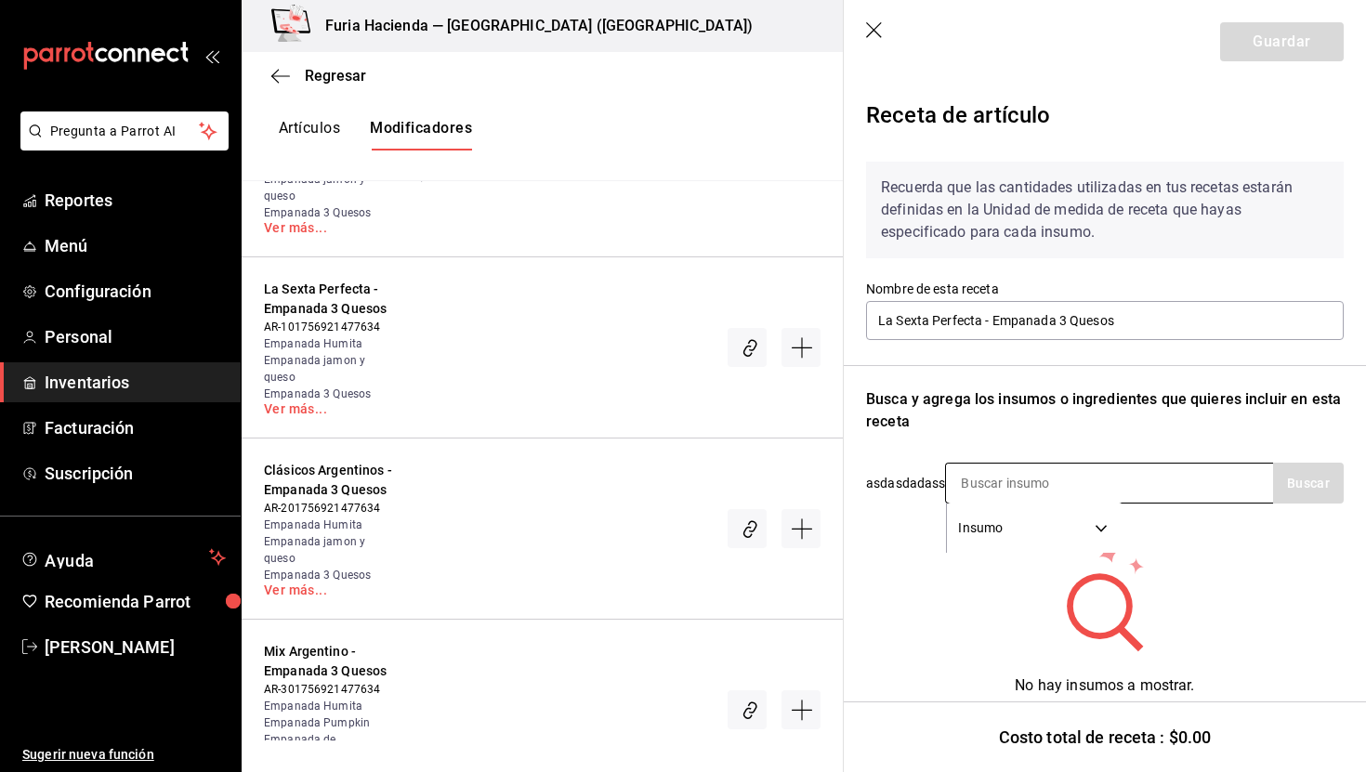
click at [1037, 481] on input at bounding box center [1039, 483] width 186 height 39
type input "3 ques"
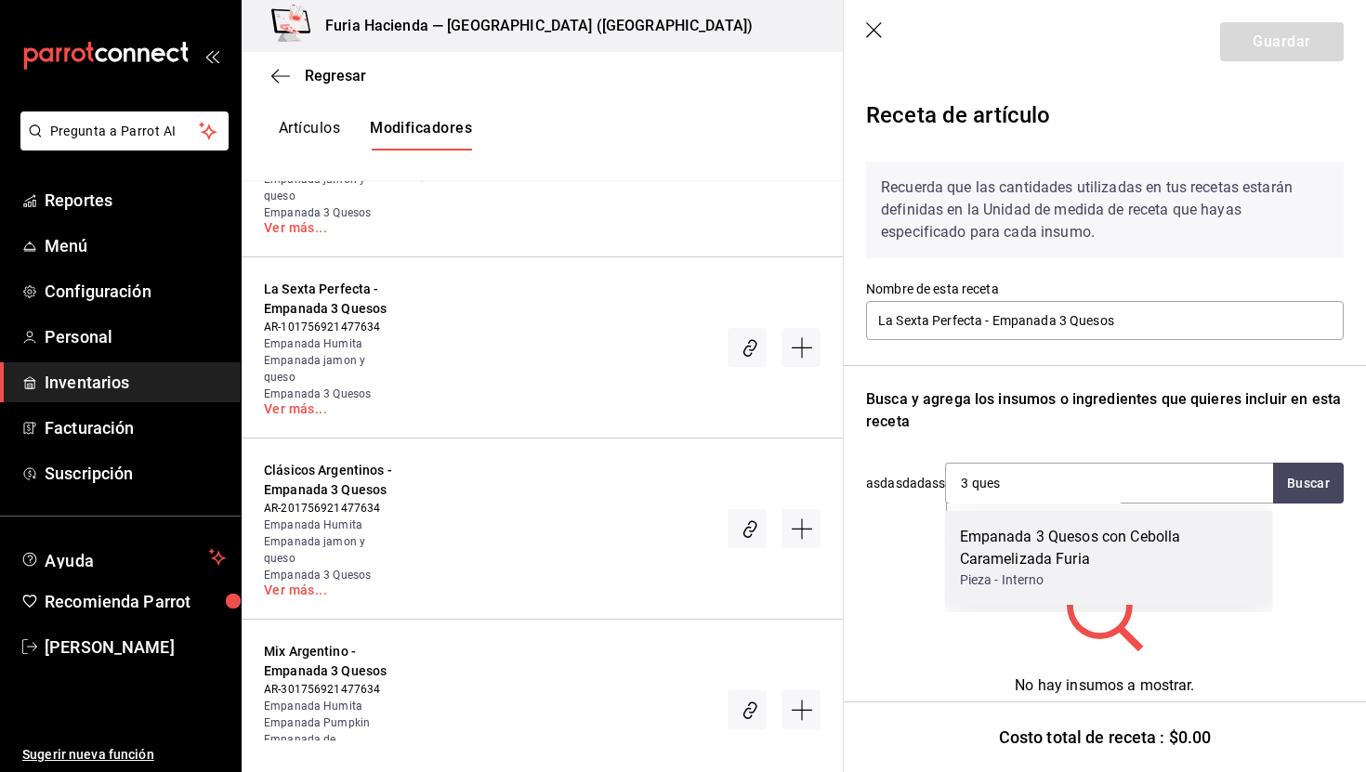
click at [1092, 567] on div "Empanada 3 Quesos con Cebolla Caramelizada Furia" at bounding box center [1109, 548] width 298 height 45
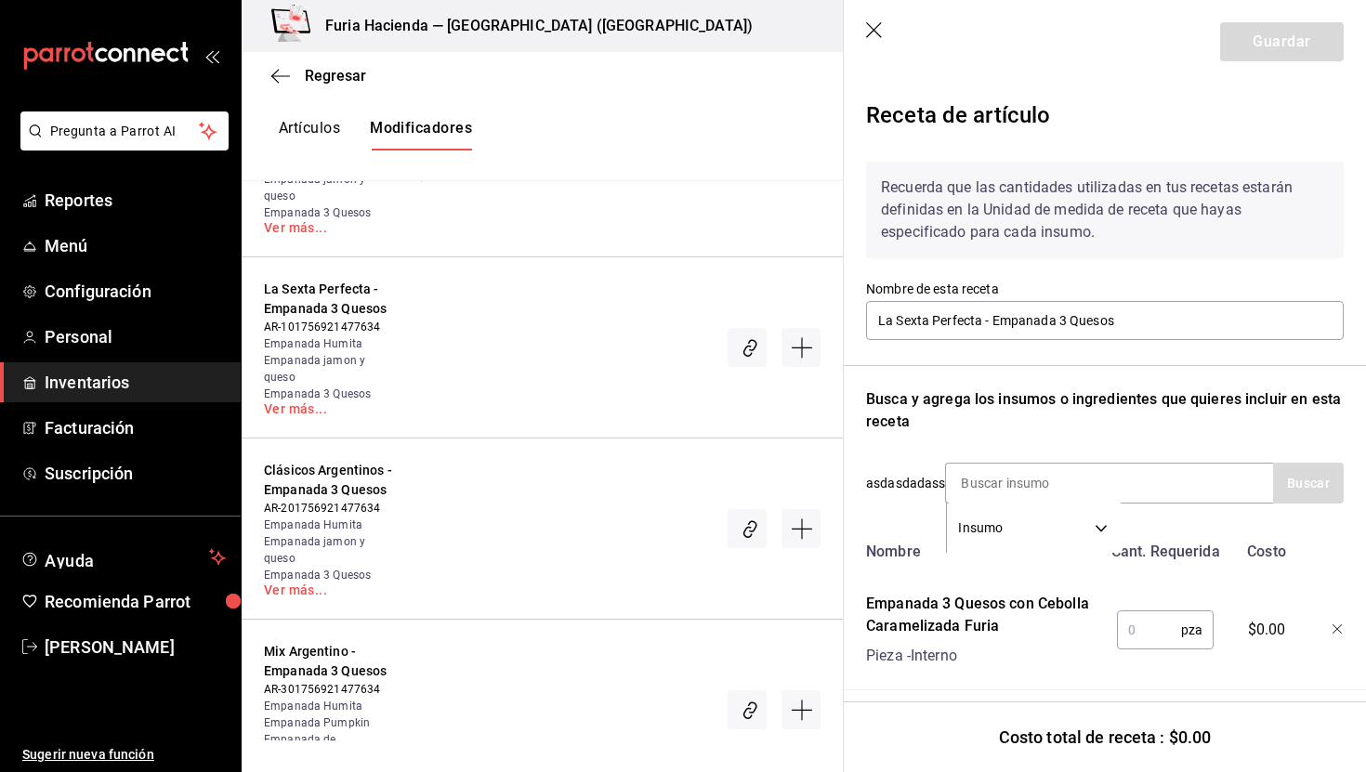
click at [1152, 633] on input "text" at bounding box center [1149, 630] width 64 height 37
type input "1"
click at [1264, 41] on button "Guardar" at bounding box center [1283, 41] width 124 height 39
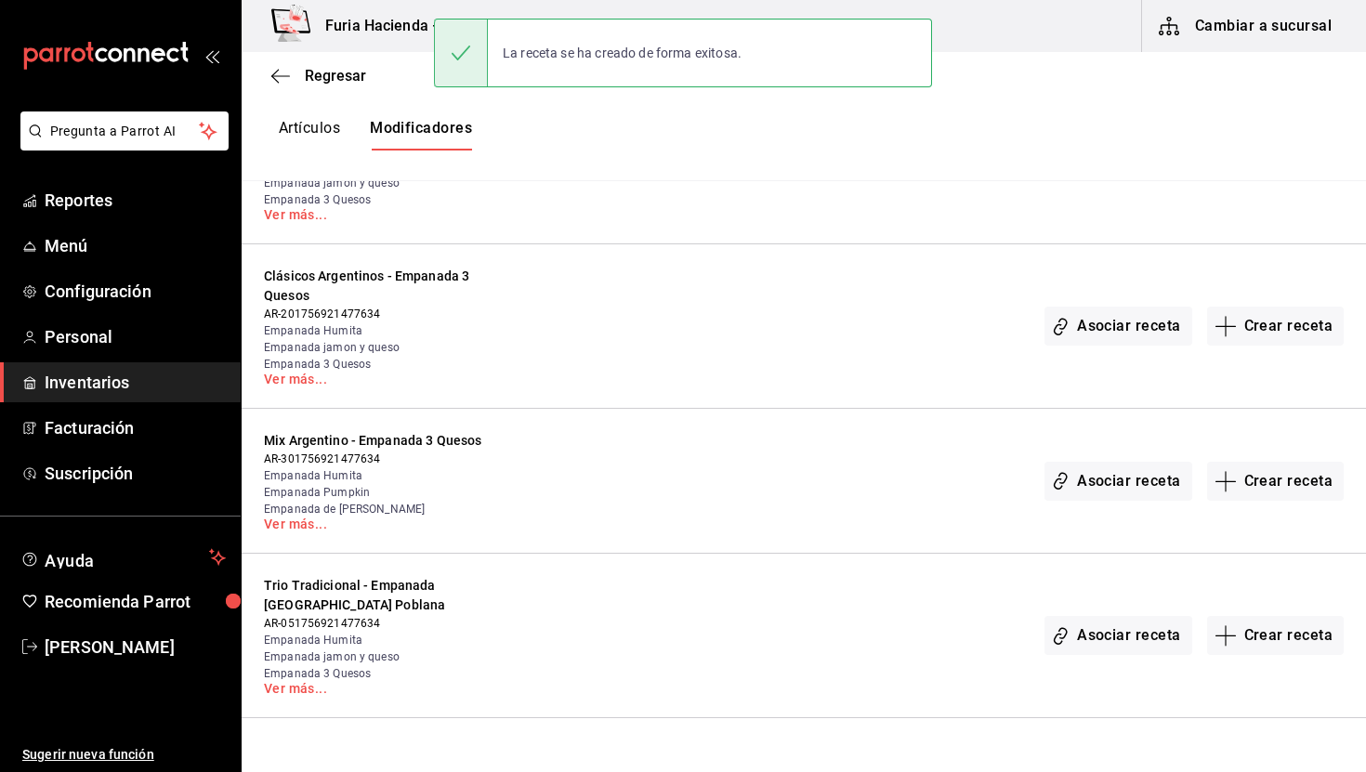
scroll to position [689, 0]
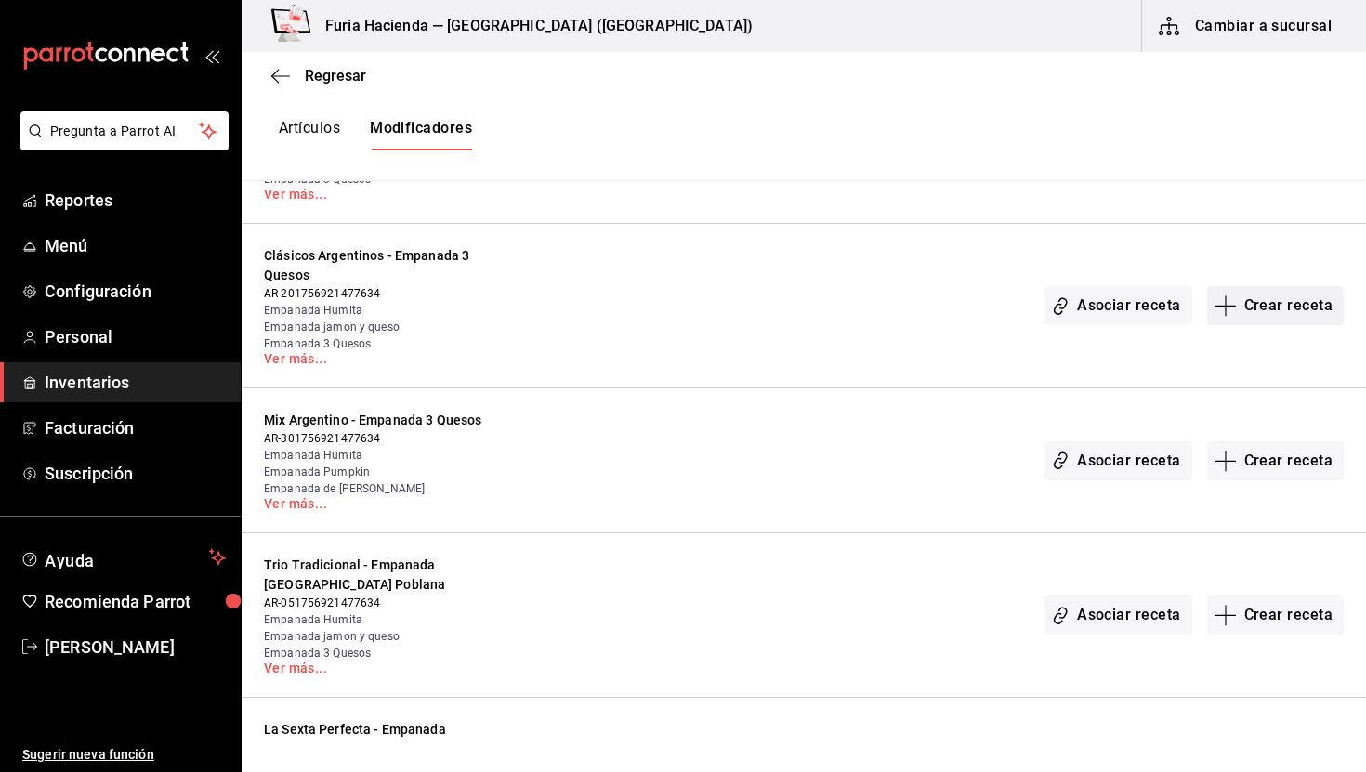
click at [1268, 315] on button "Crear receta" at bounding box center [1277, 305] width 138 height 39
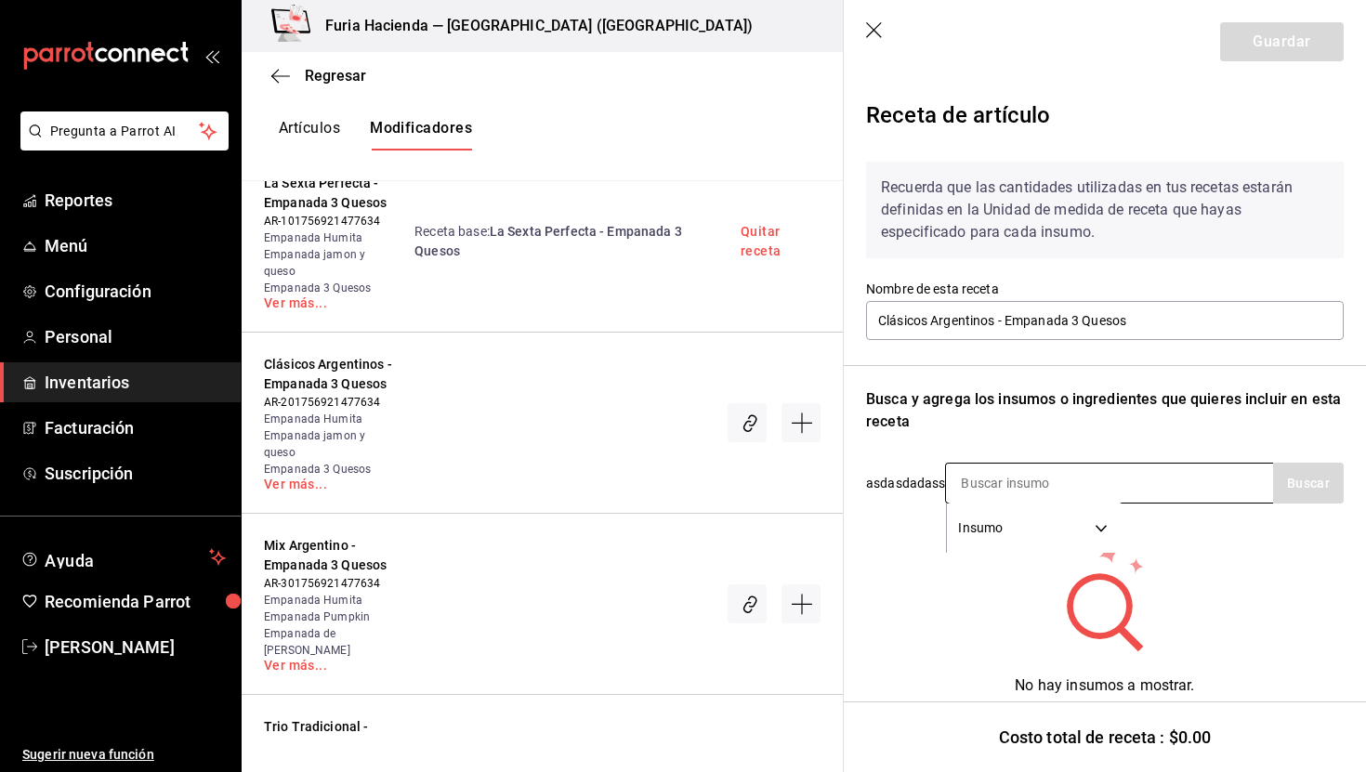
click at [997, 470] on input at bounding box center [1039, 483] width 186 height 39
type input "3 ques"
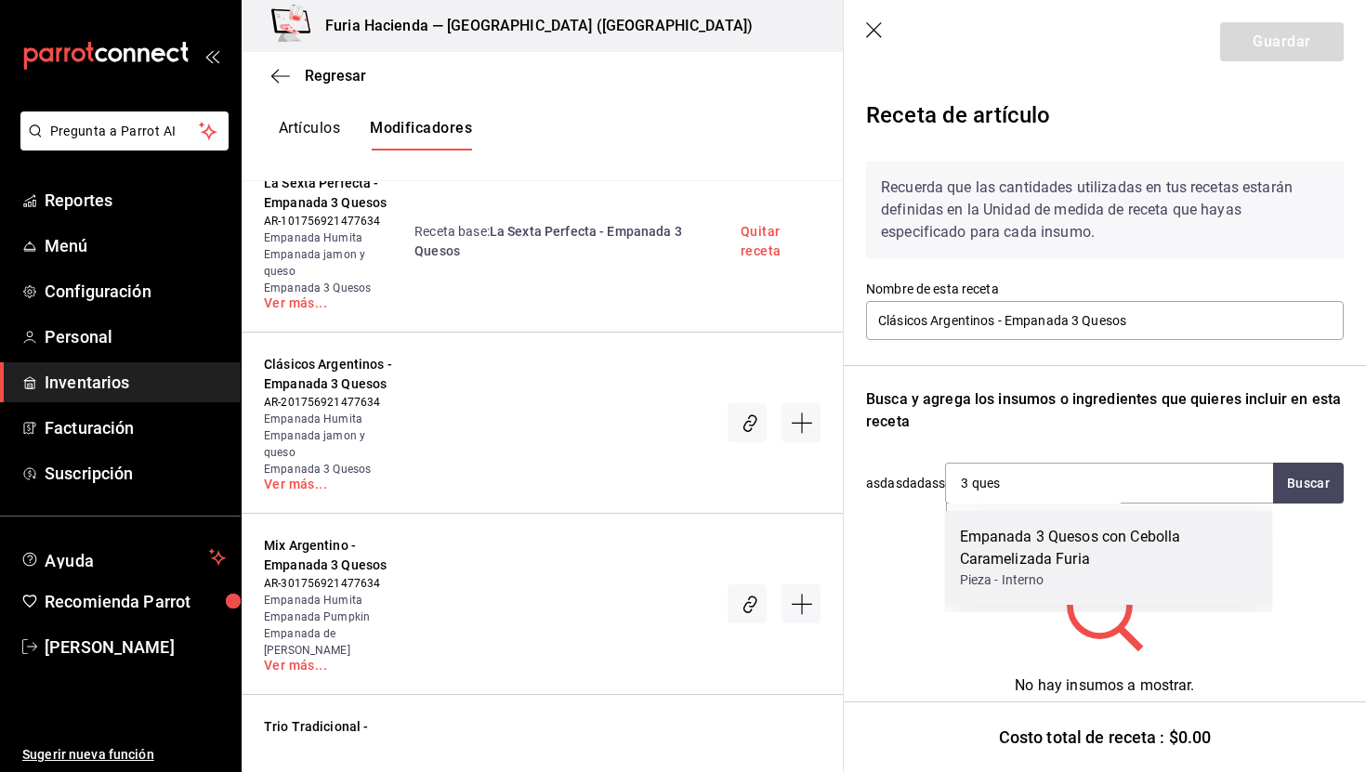
click at [1049, 599] on div "Empanada 3 Quesos con Cebolla Caramelizada Furia Pieza - Interno" at bounding box center [1109, 558] width 328 height 94
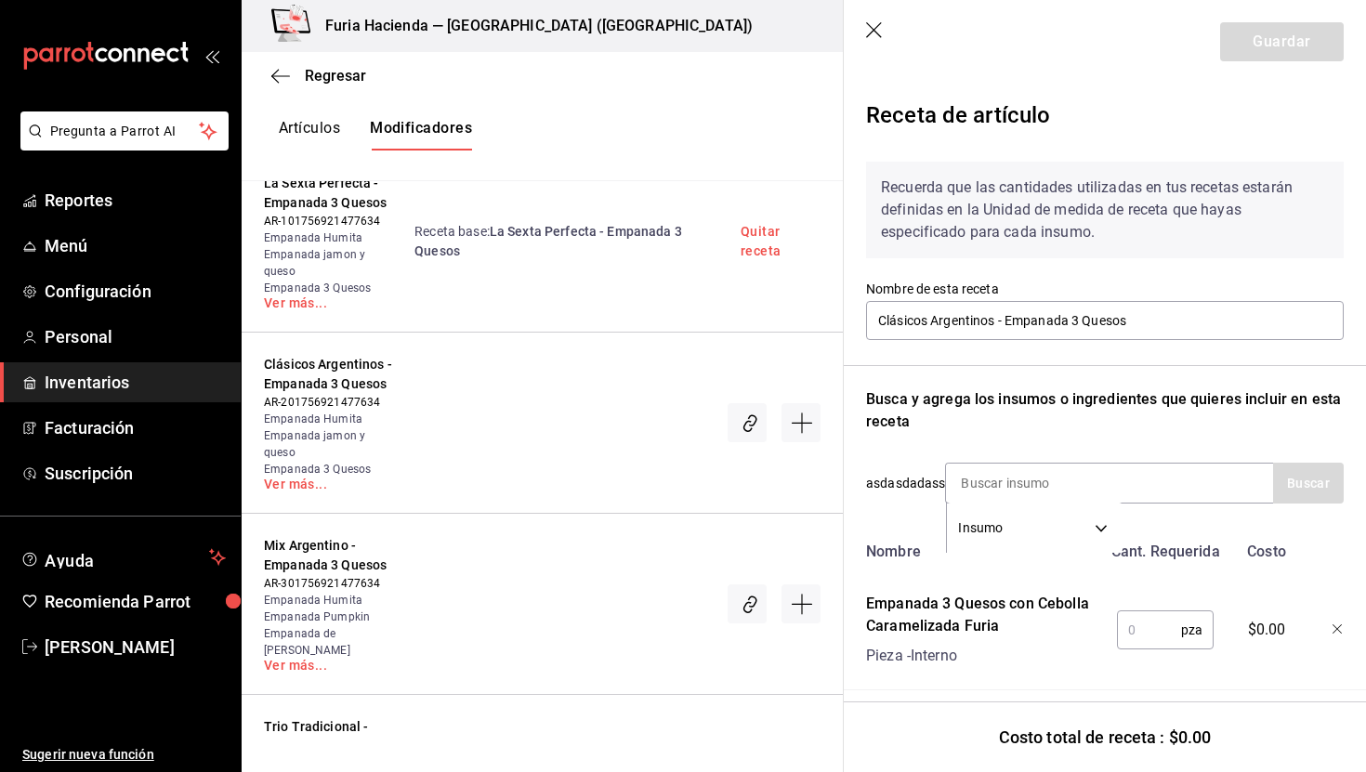
click at [1046, 572] on div "Nombre Cant. Requerida Costo Empanada 3 Quesos con Cebolla Caramelizada Furia P…" at bounding box center [1105, 612] width 478 height 157
click at [1153, 630] on input "text" at bounding box center [1149, 630] width 64 height 37
type input "1"
click at [1287, 41] on button "Guardar" at bounding box center [1283, 41] width 124 height 39
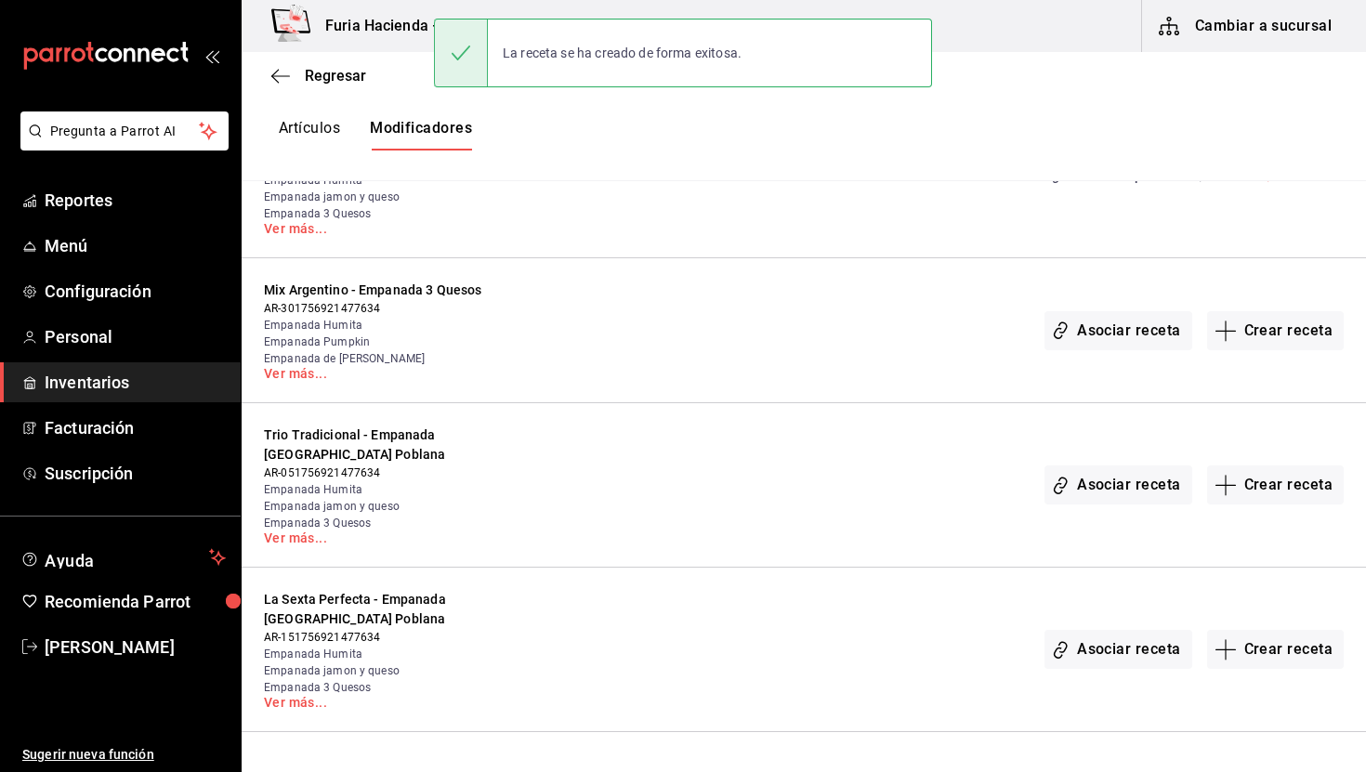
scroll to position [841, 0]
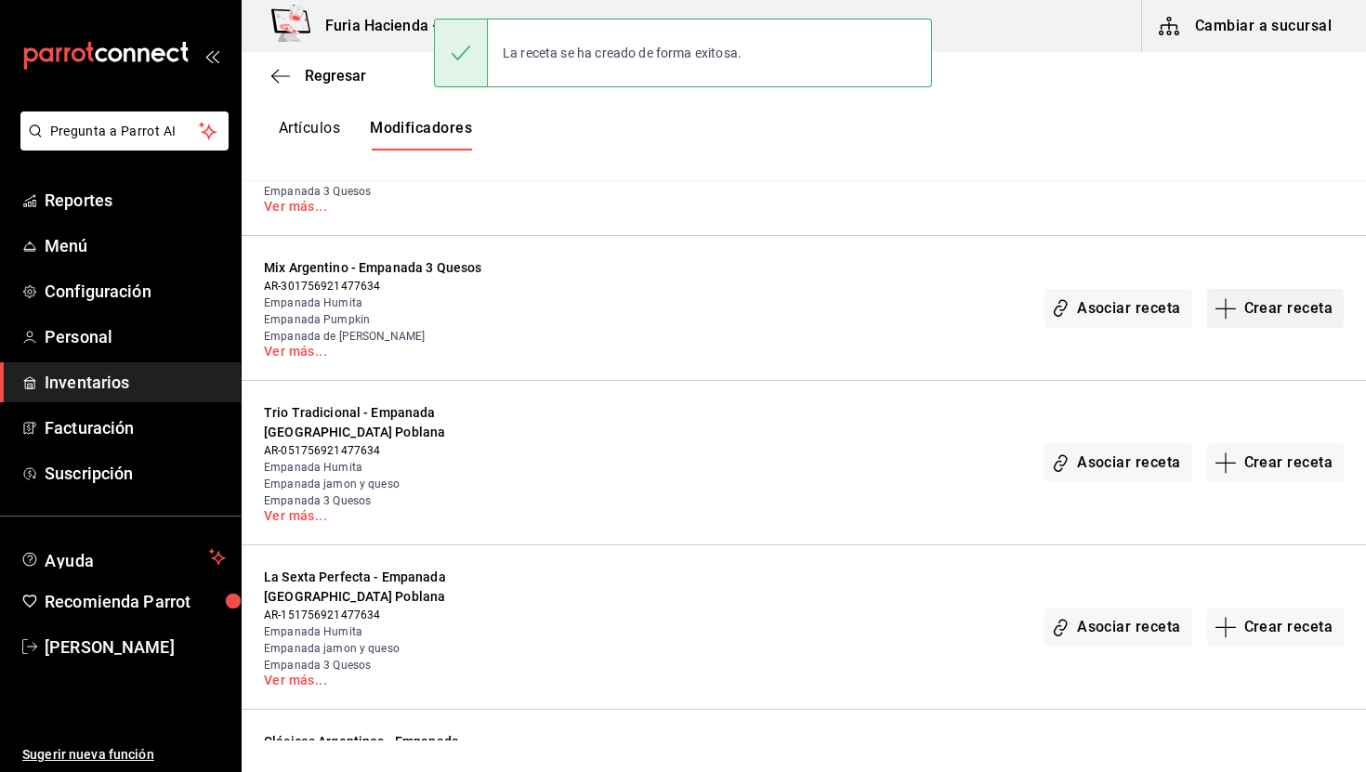
click at [1270, 311] on button "Crear receta" at bounding box center [1277, 308] width 138 height 39
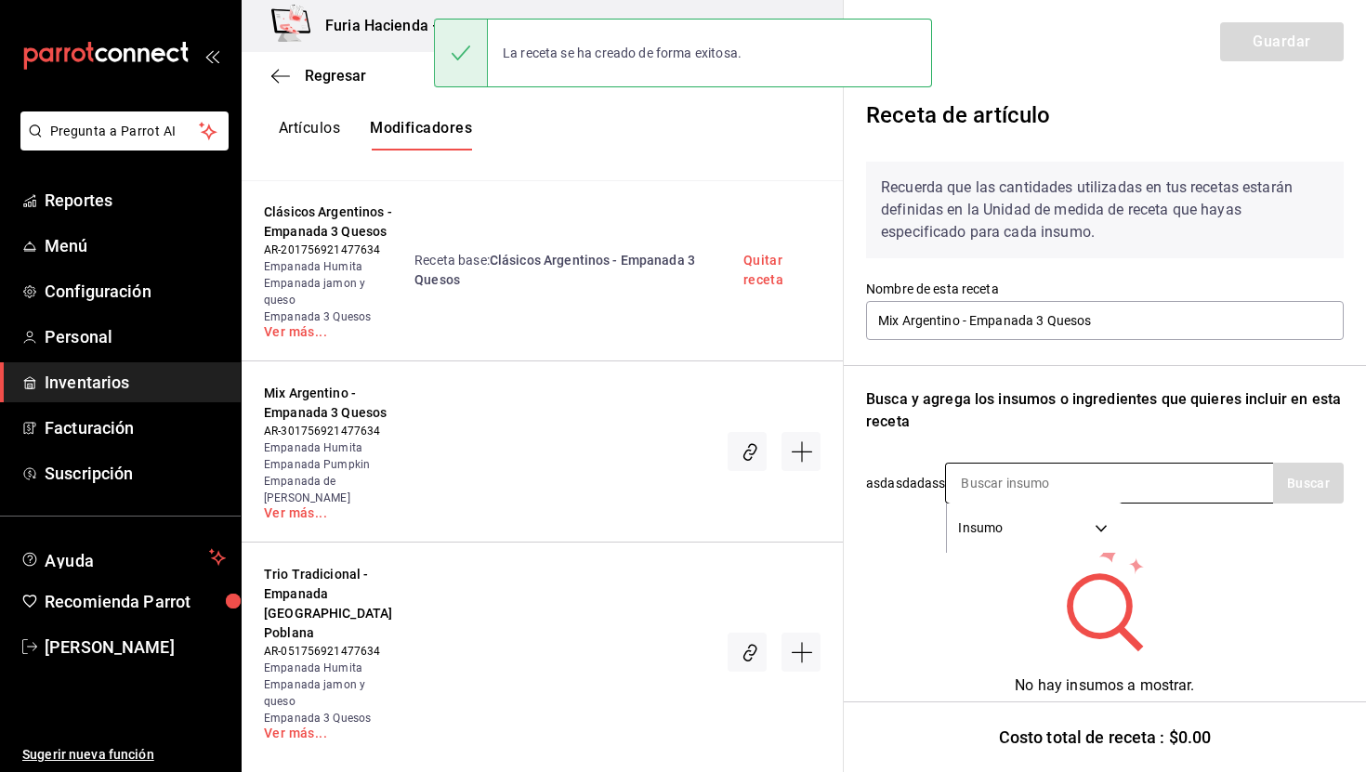
click at [1052, 489] on input at bounding box center [1039, 483] width 186 height 39
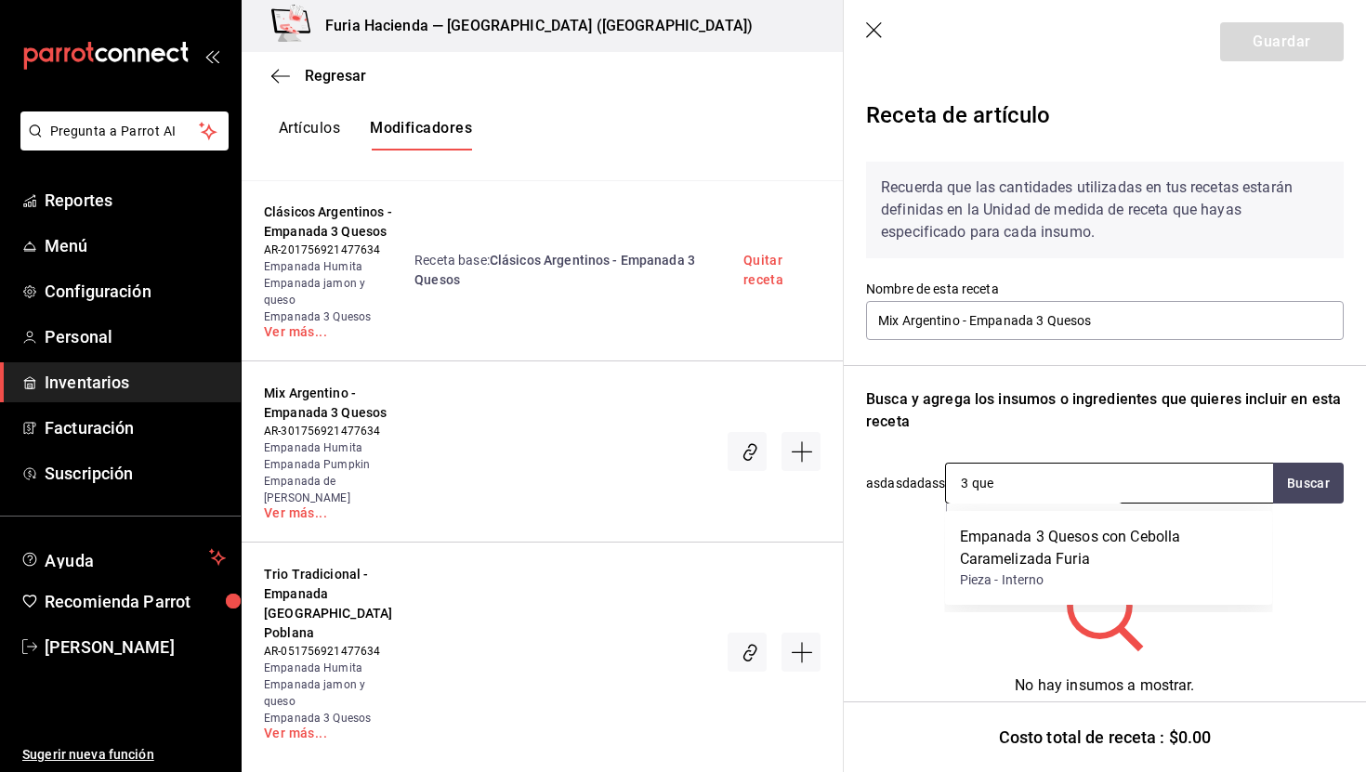
type input "3 ques"
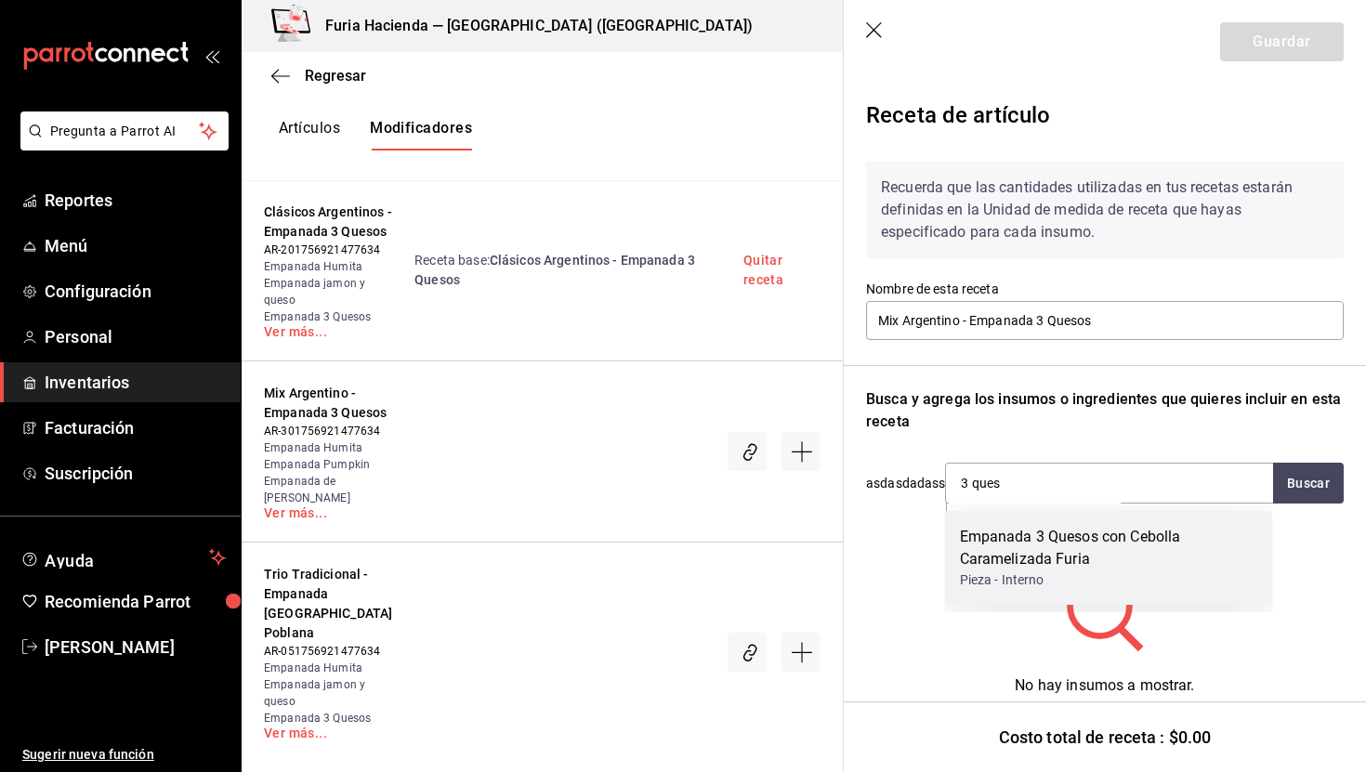
click at [1057, 569] on div "Empanada 3 Quesos con Cebolla Caramelizada Furia" at bounding box center [1109, 548] width 298 height 45
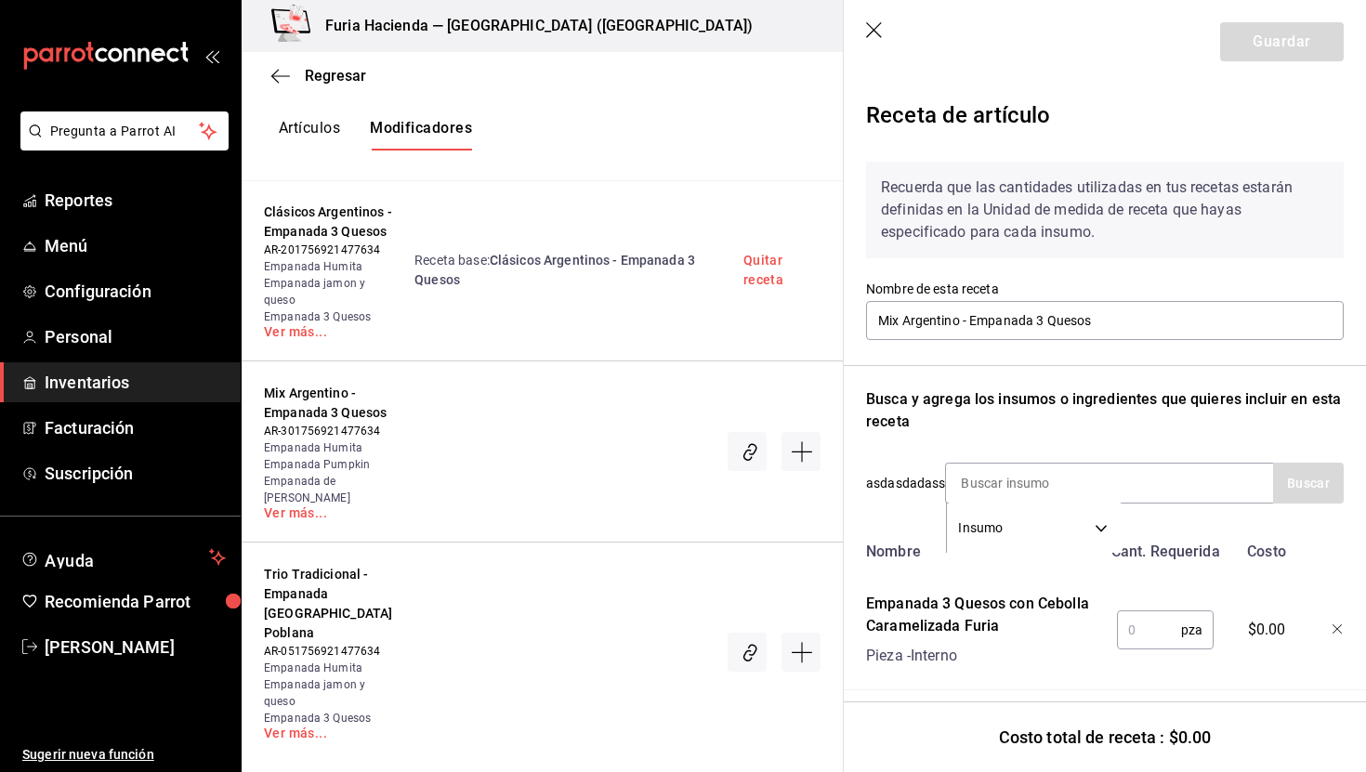
click at [1165, 636] on input "text" at bounding box center [1149, 630] width 64 height 37
type input "1"
click at [1272, 20] on header "Guardar" at bounding box center [1105, 42] width 522 height 84
click at [1273, 35] on button "Guardar" at bounding box center [1283, 41] width 124 height 39
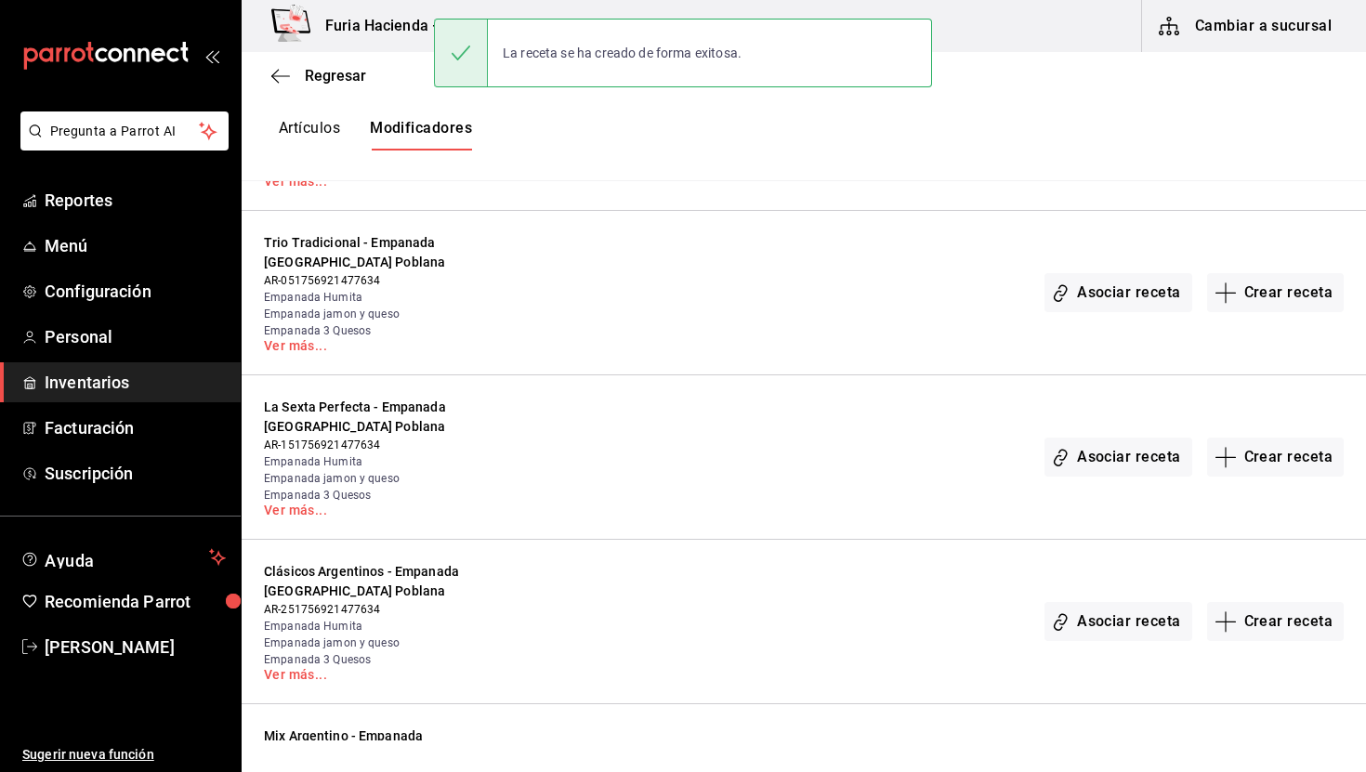
scroll to position [1022, 0]
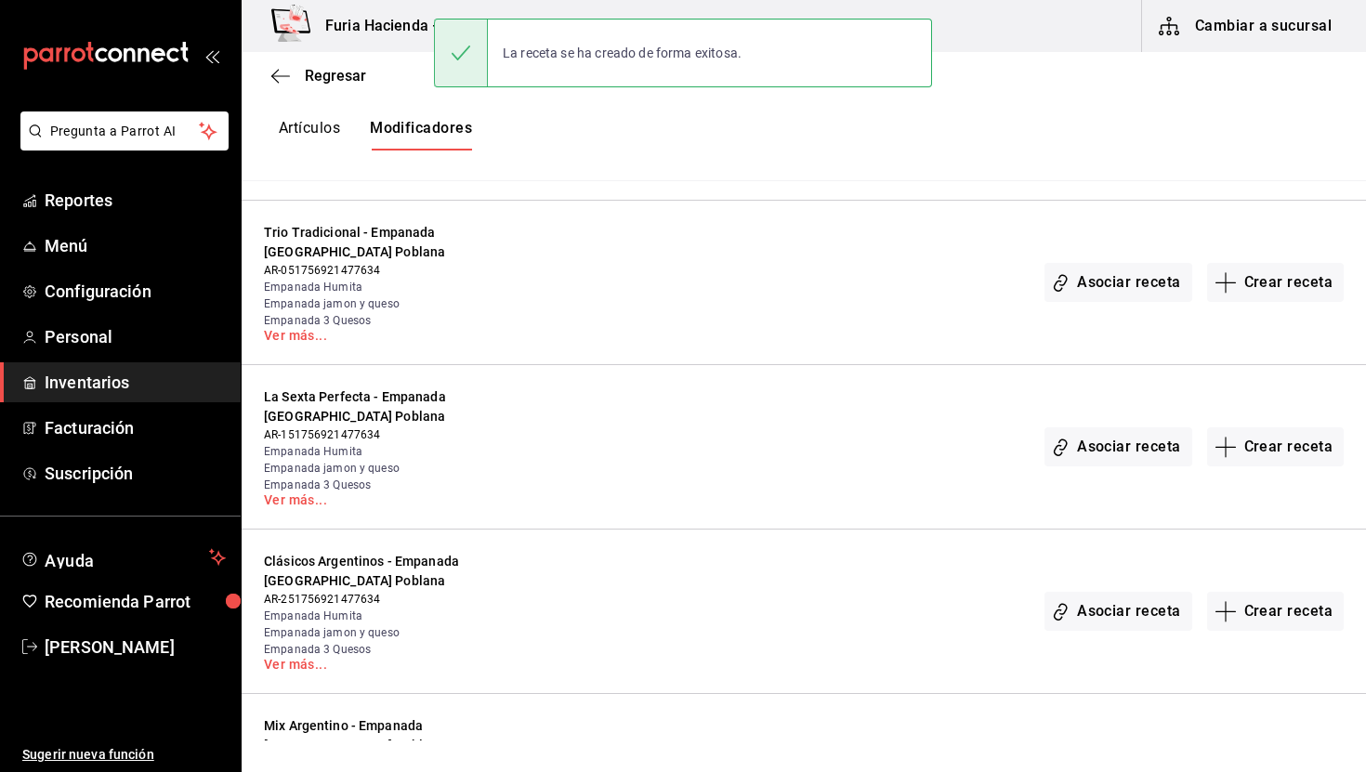
click at [1268, 309] on div "Asociar receta Crear receta" at bounding box center [1194, 282] width 299 height 119
click at [1265, 291] on button "Crear receta" at bounding box center [1277, 282] width 138 height 39
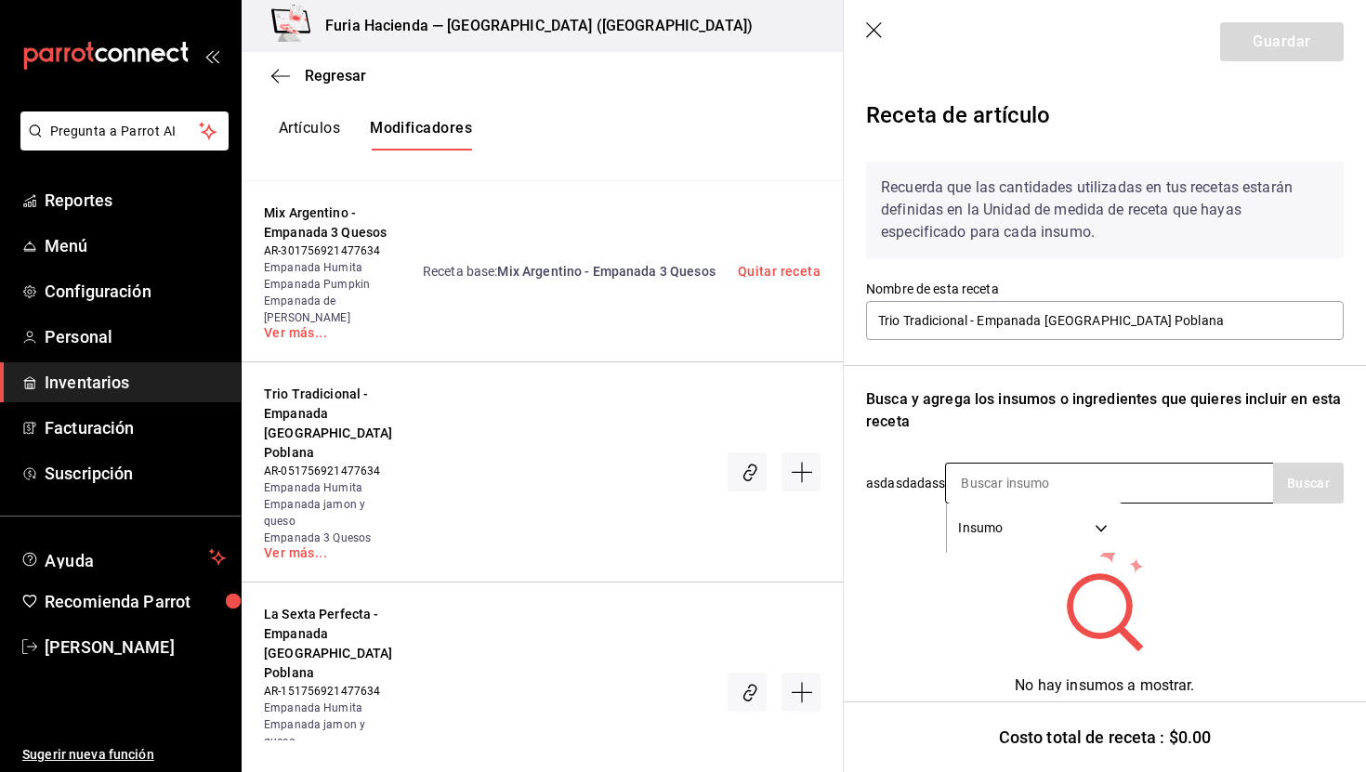
click at [1086, 467] on input at bounding box center [1039, 483] width 186 height 39
type input "pobla"
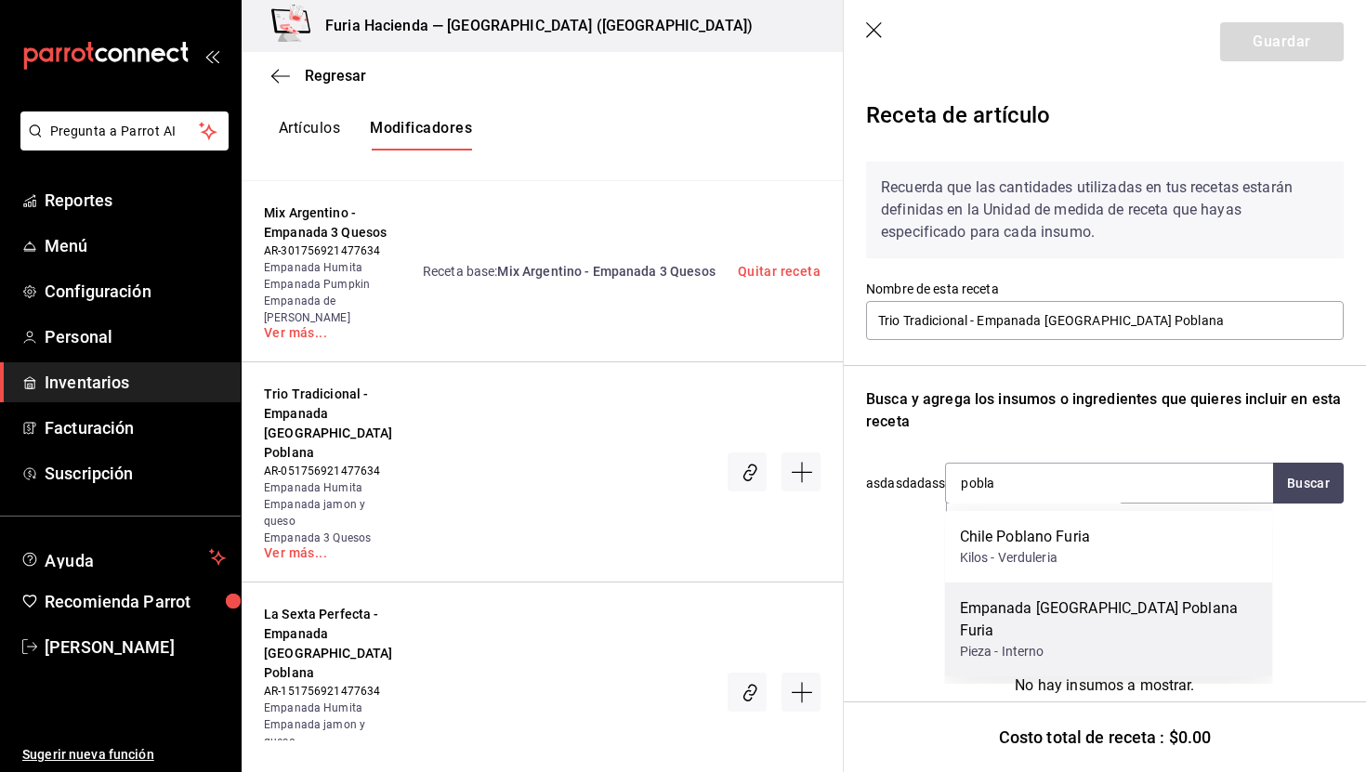
click at [1149, 616] on div "Empanada [GEOGRAPHIC_DATA] Poblana Furia" at bounding box center [1109, 620] width 298 height 45
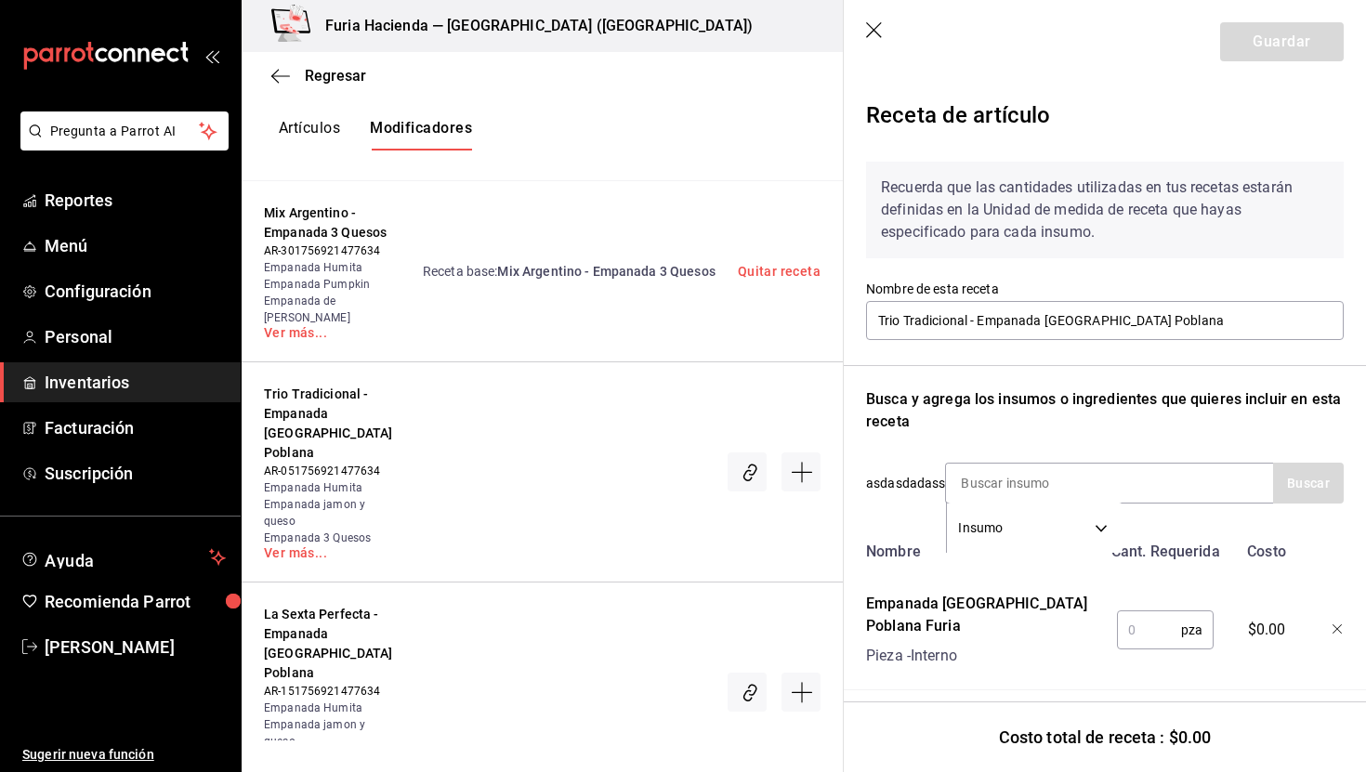
click at [1156, 627] on input "text" at bounding box center [1149, 630] width 64 height 37
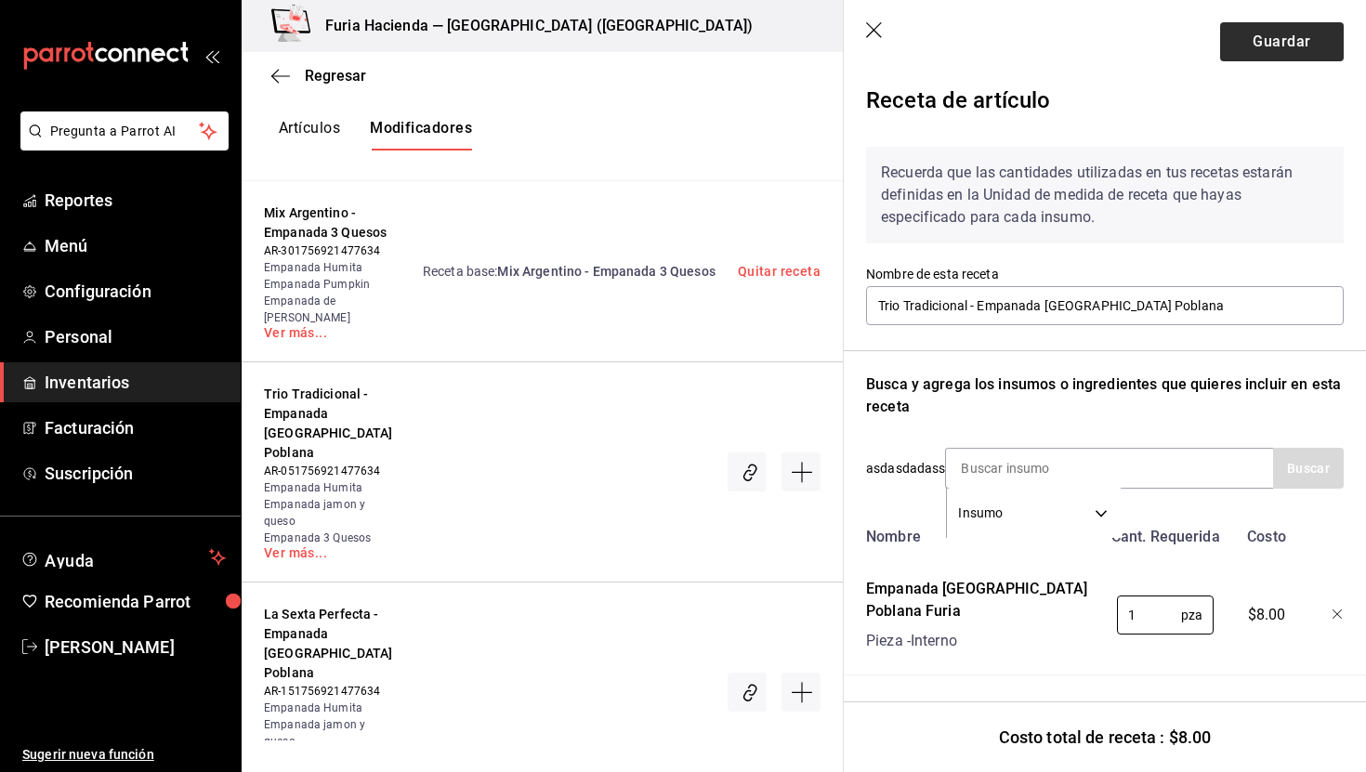
type input "1"
click at [1269, 45] on button "Guardar" at bounding box center [1283, 41] width 124 height 39
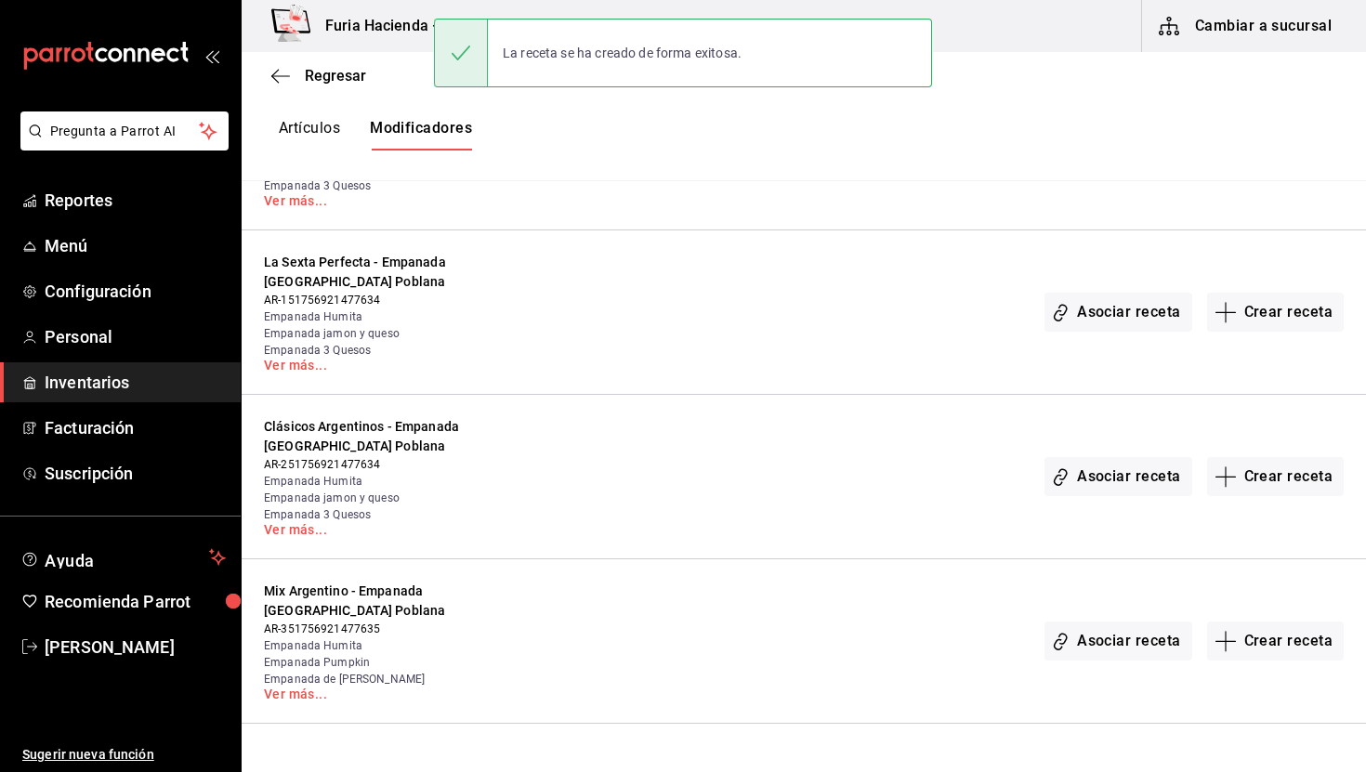
scroll to position [1162, 0]
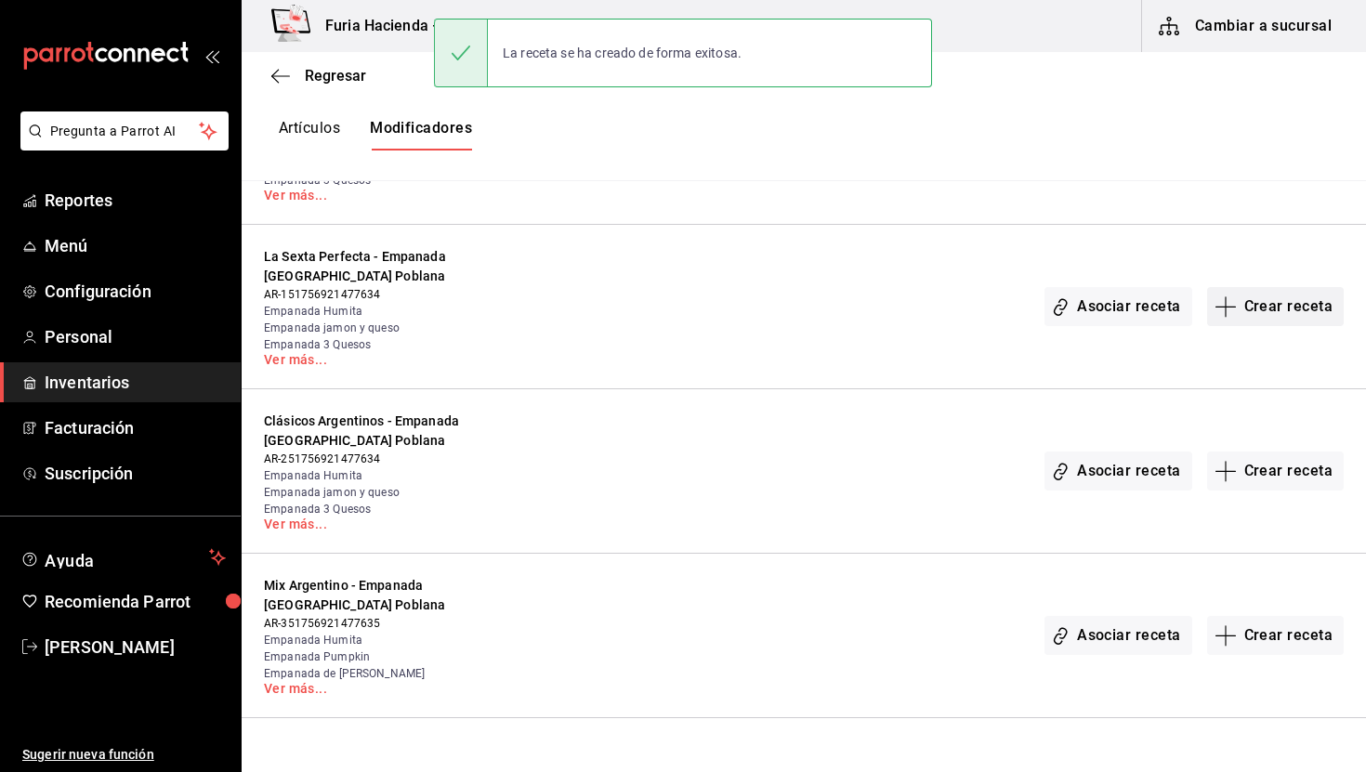
click at [1287, 292] on button "Crear receta" at bounding box center [1277, 306] width 138 height 39
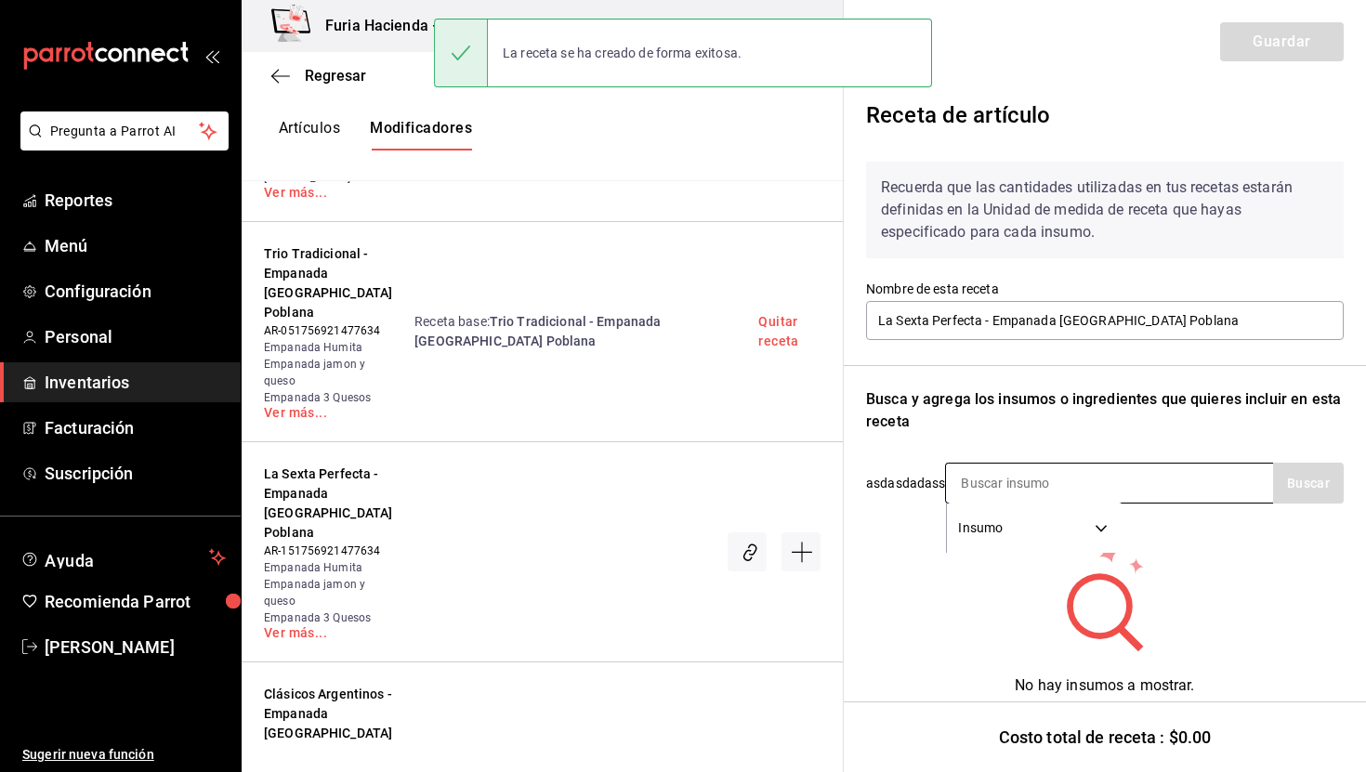
click at [1042, 482] on input at bounding box center [1039, 483] width 186 height 39
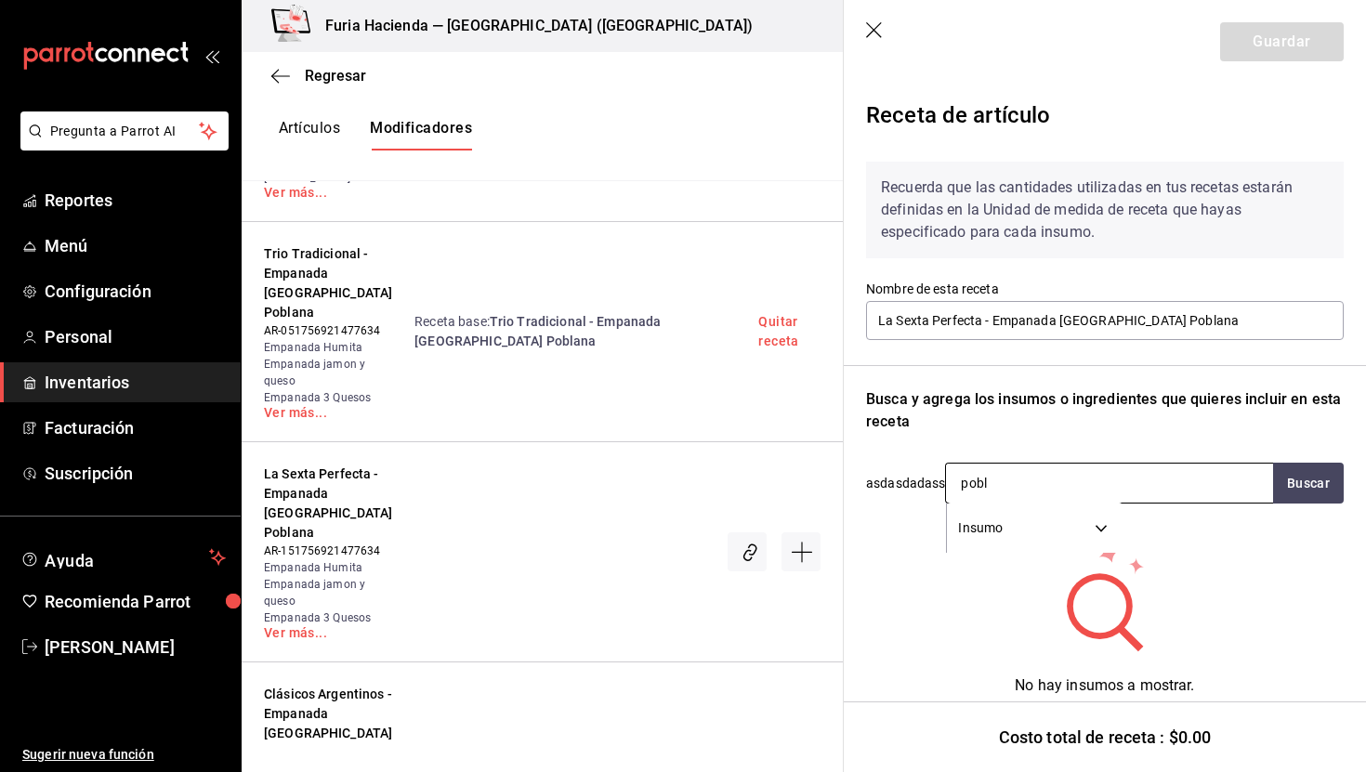
type input "pobla"
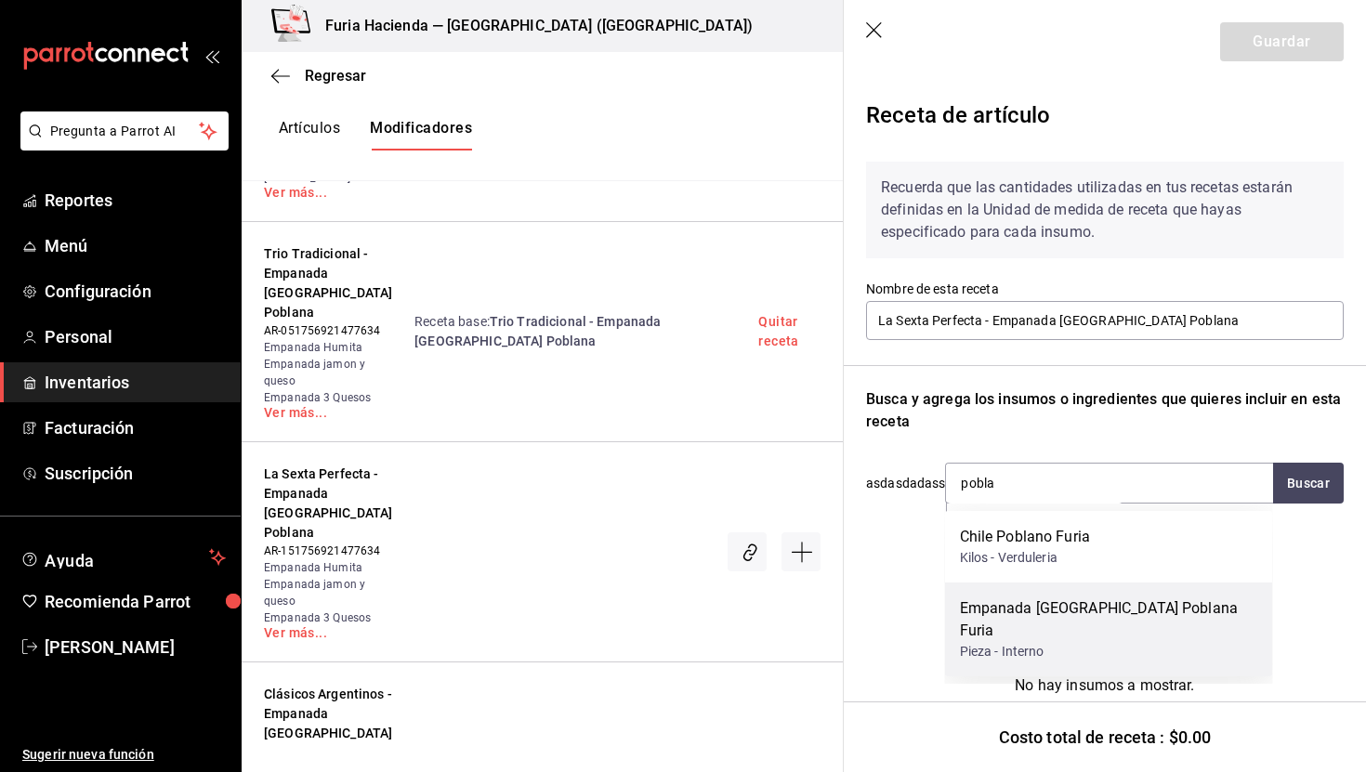
click at [1068, 642] on div "Pieza - Interno" at bounding box center [1109, 652] width 298 height 20
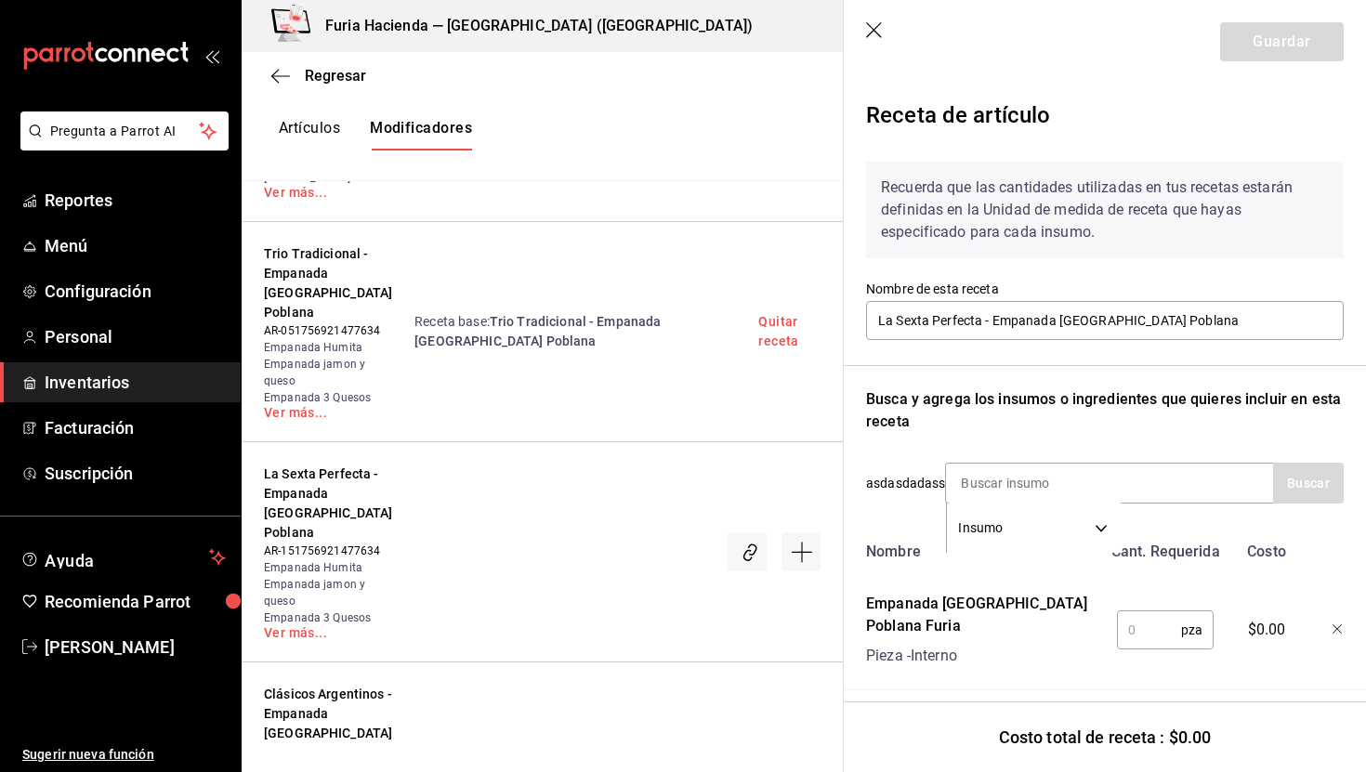
click at [1148, 618] on input "text" at bounding box center [1149, 630] width 64 height 37
type input "1"
click at [1301, 46] on button "Guardar" at bounding box center [1283, 41] width 124 height 39
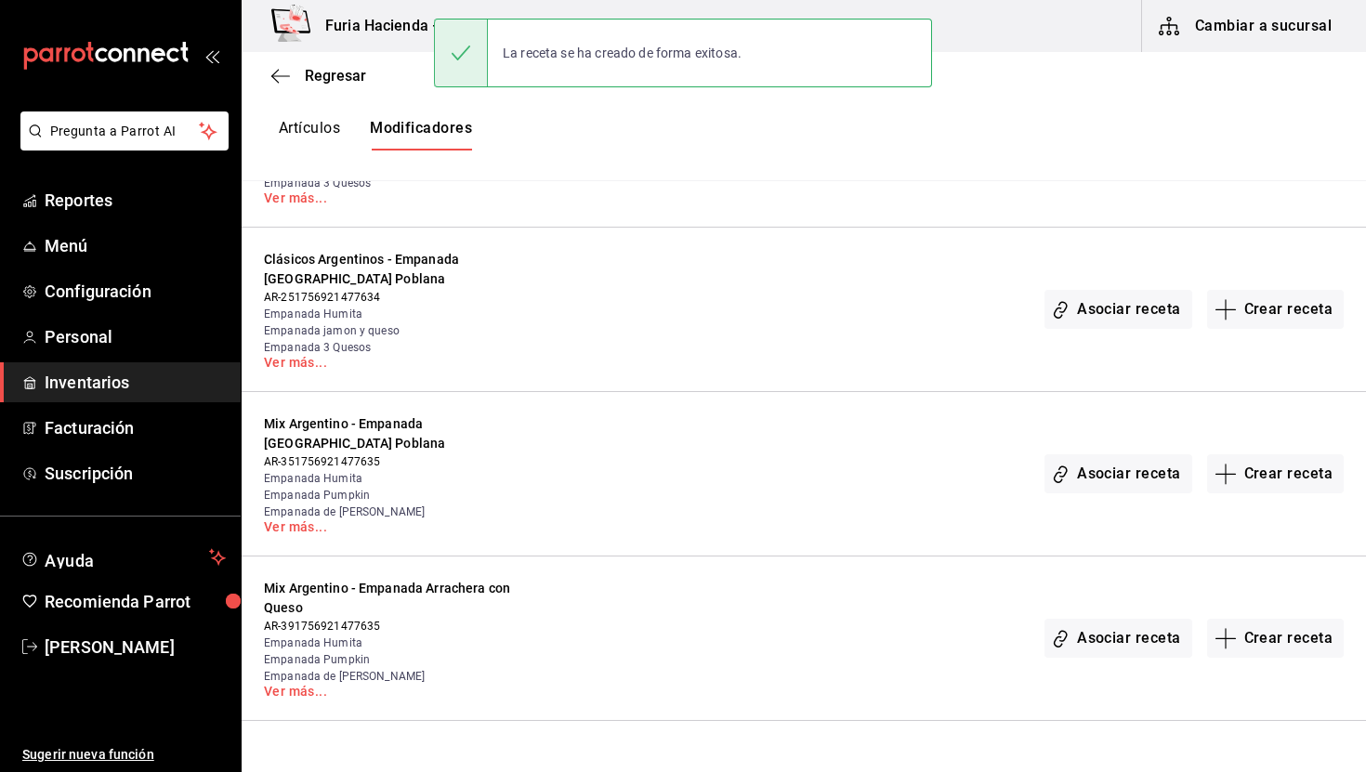
scroll to position [1344, 0]
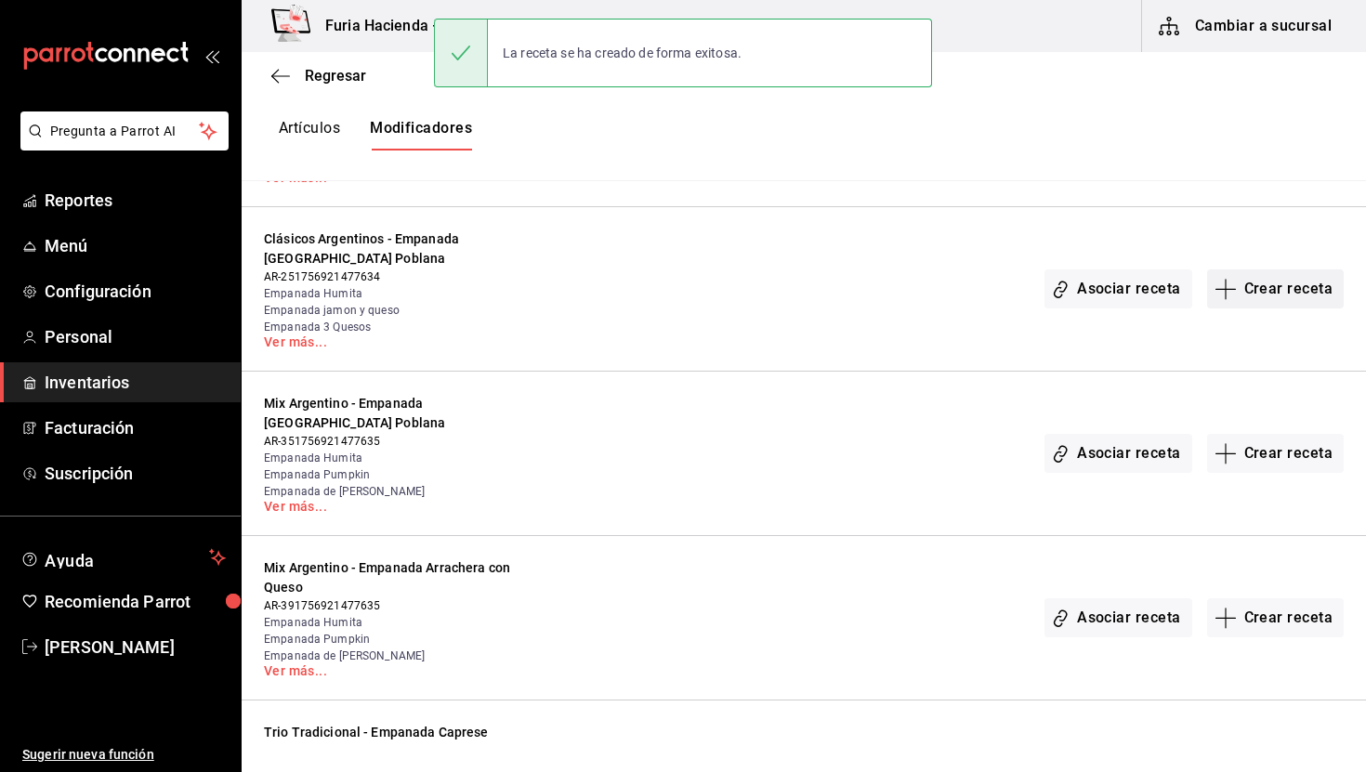
click at [1272, 292] on button "Crear receta" at bounding box center [1277, 289] width 138 height 39
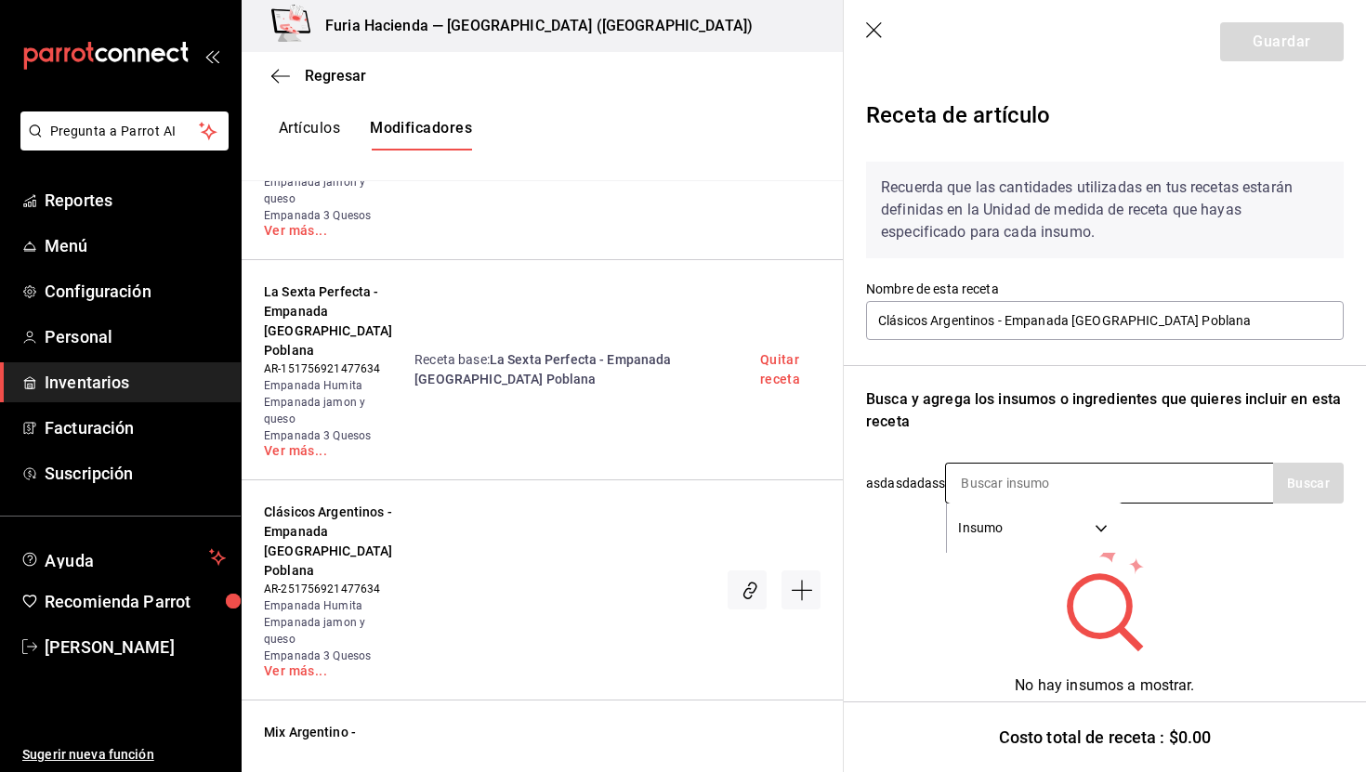
click at [1074, 477] on input at bounding box center [1039, 483] width 186 height 39
type input "pobla"
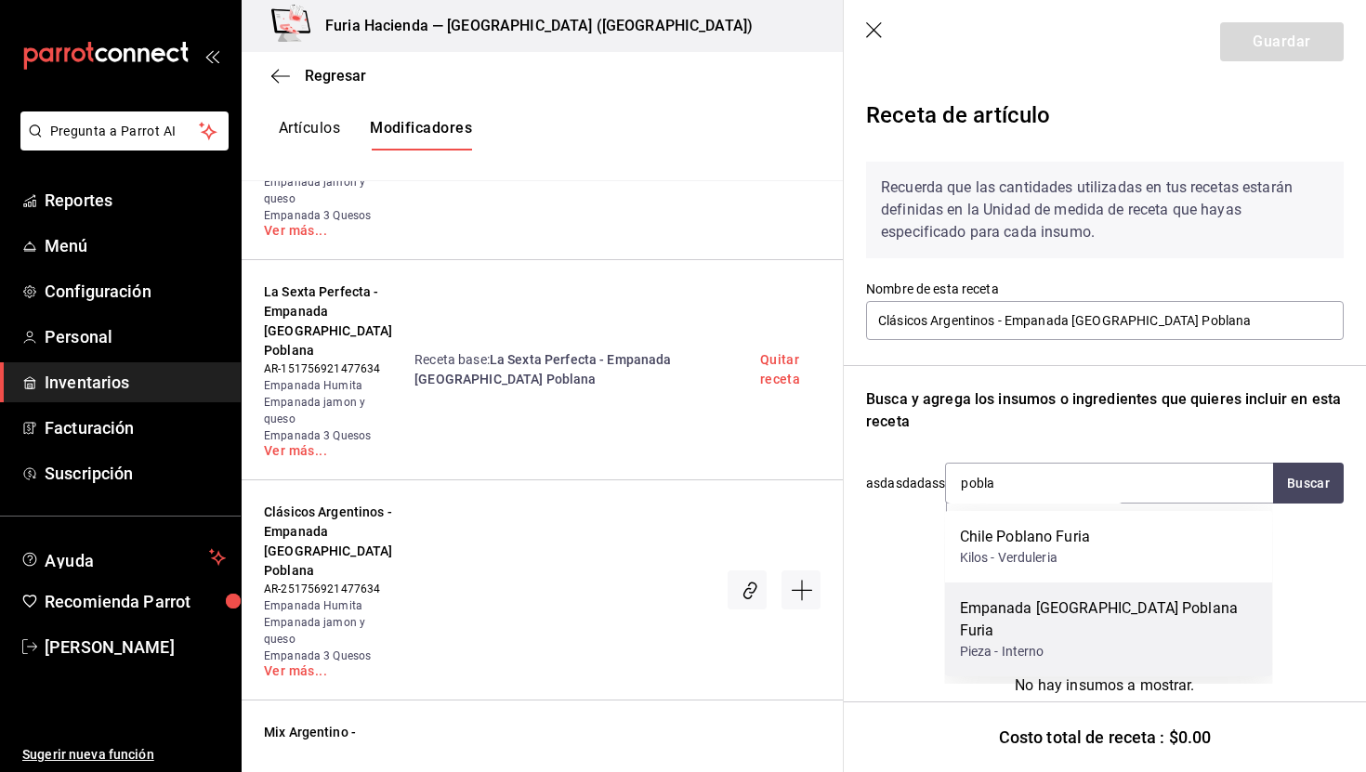
click at [1098, 615] on div "Empanada [GEOGRAPHIC_DATA] Poblana Furia" at bounding box center [1109, 620] width 298 height 45
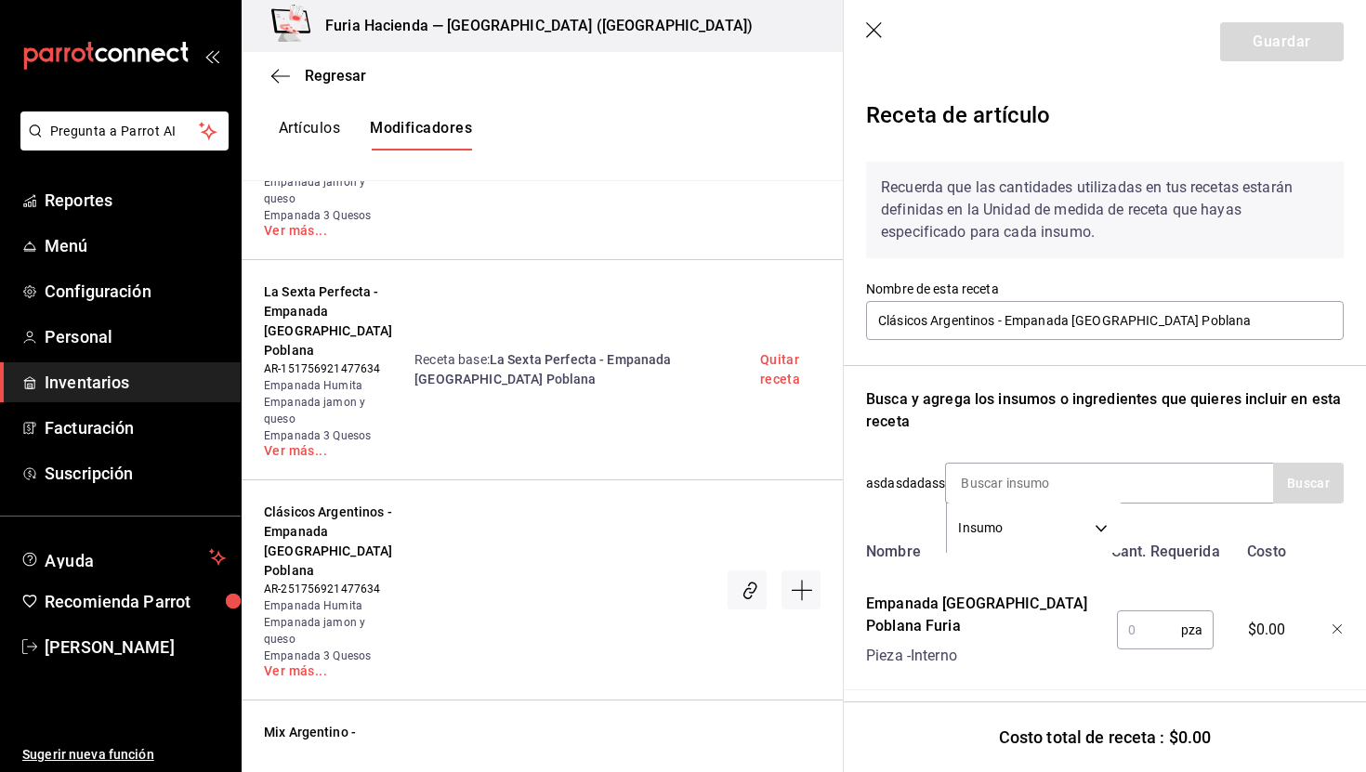
click at [1148, 627] on input "text" at bounding box center [1149, 630] width 64 height 37
type input "1"
click at [1266, 43] on button "Guardar" at bounding box center [1283, 41] width 124 height 39
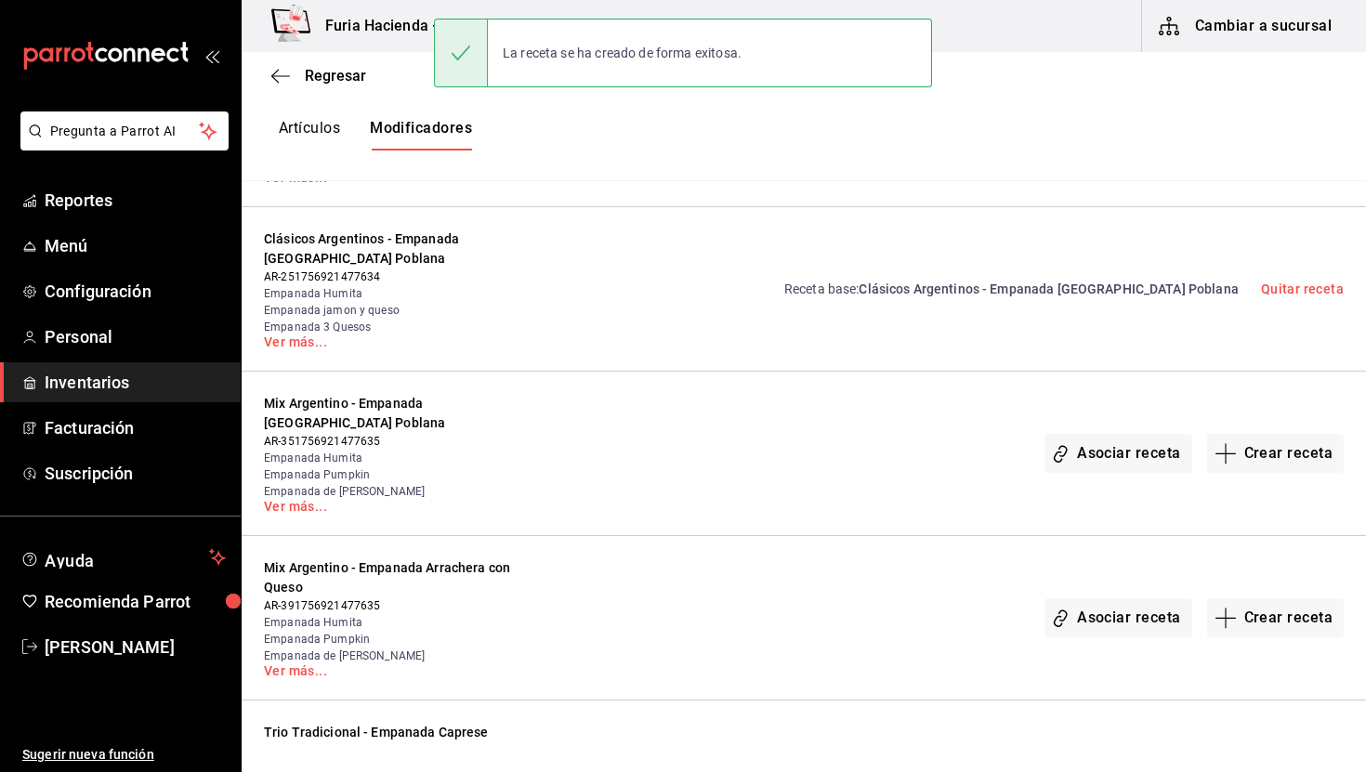
scroll to position [1485, 0]
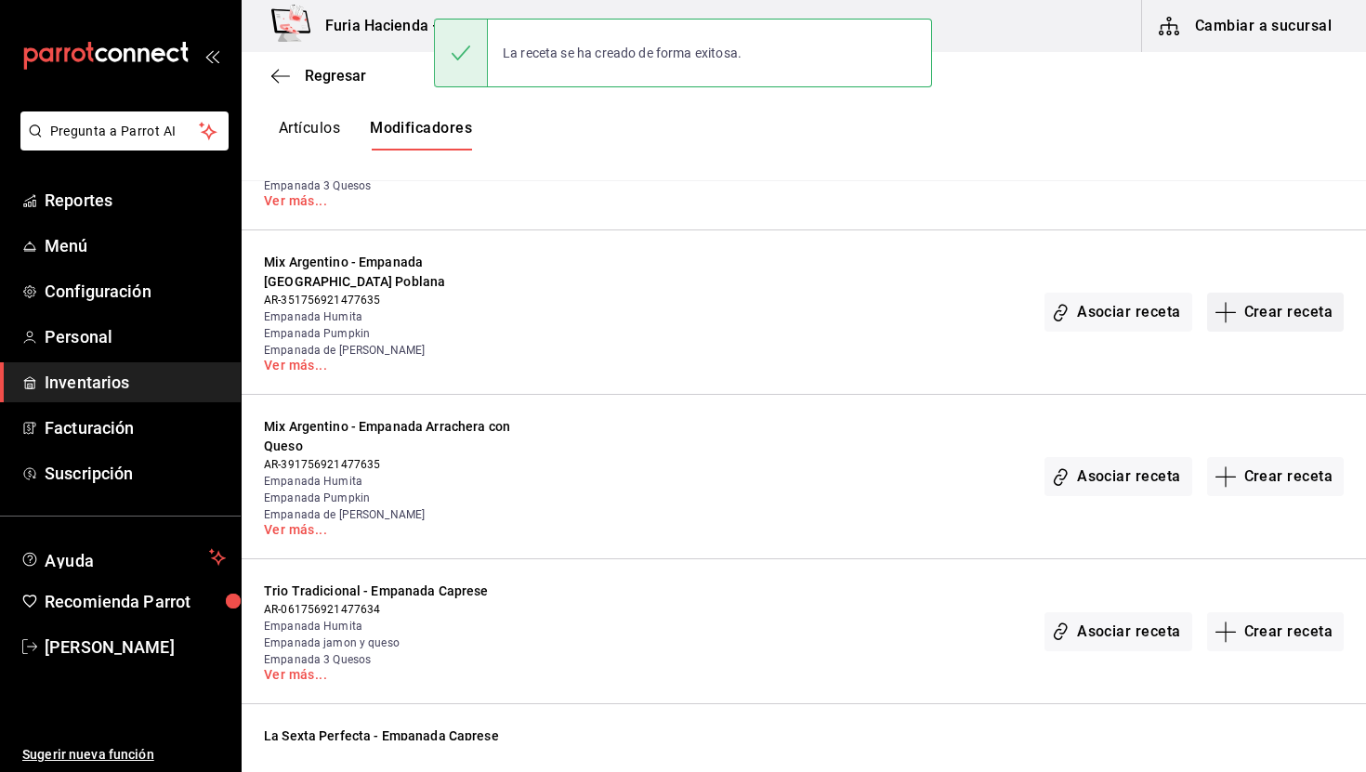
click at [1261, 326] on button "Crear receta" at bounding box center [1277, 312] width 138 height 39
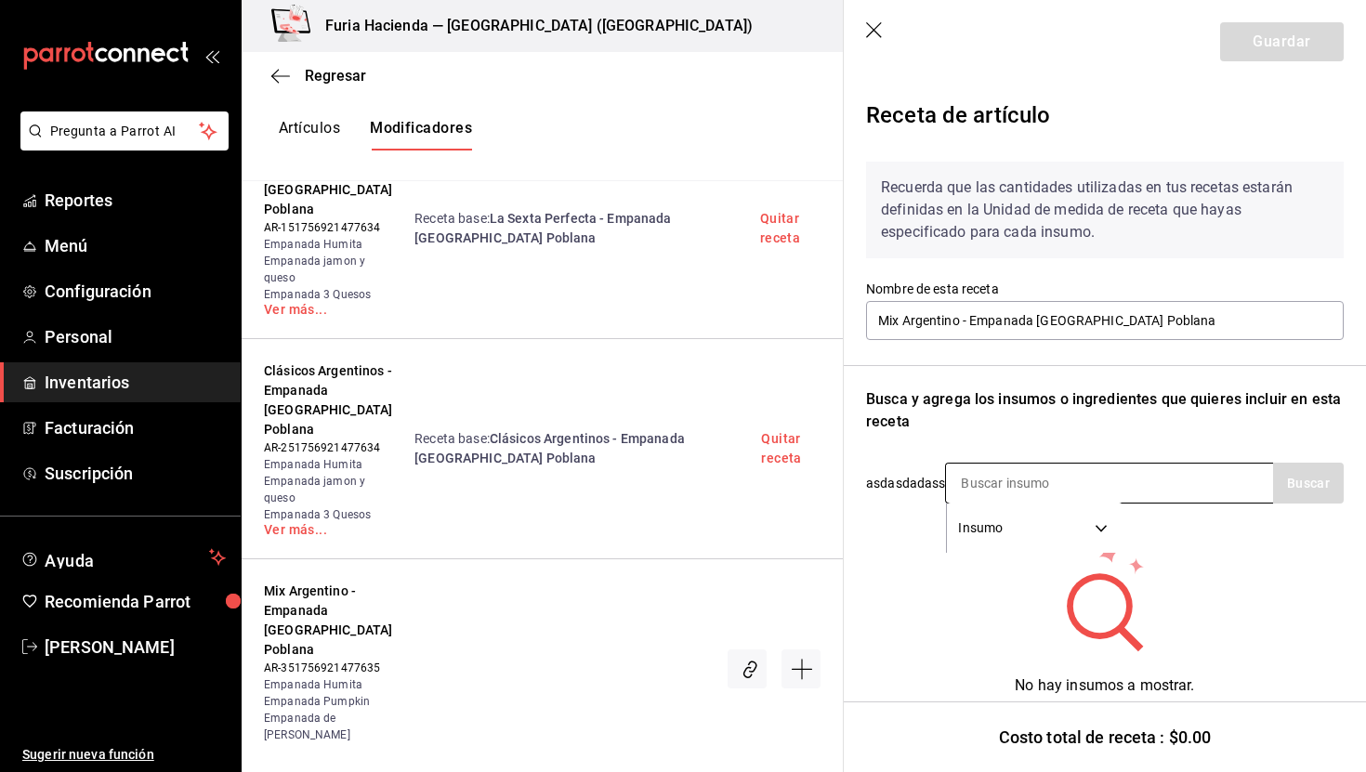
click at [1094, 483] on input at bounding box center [1039, 483] width 186 height 39
type input "pobla"
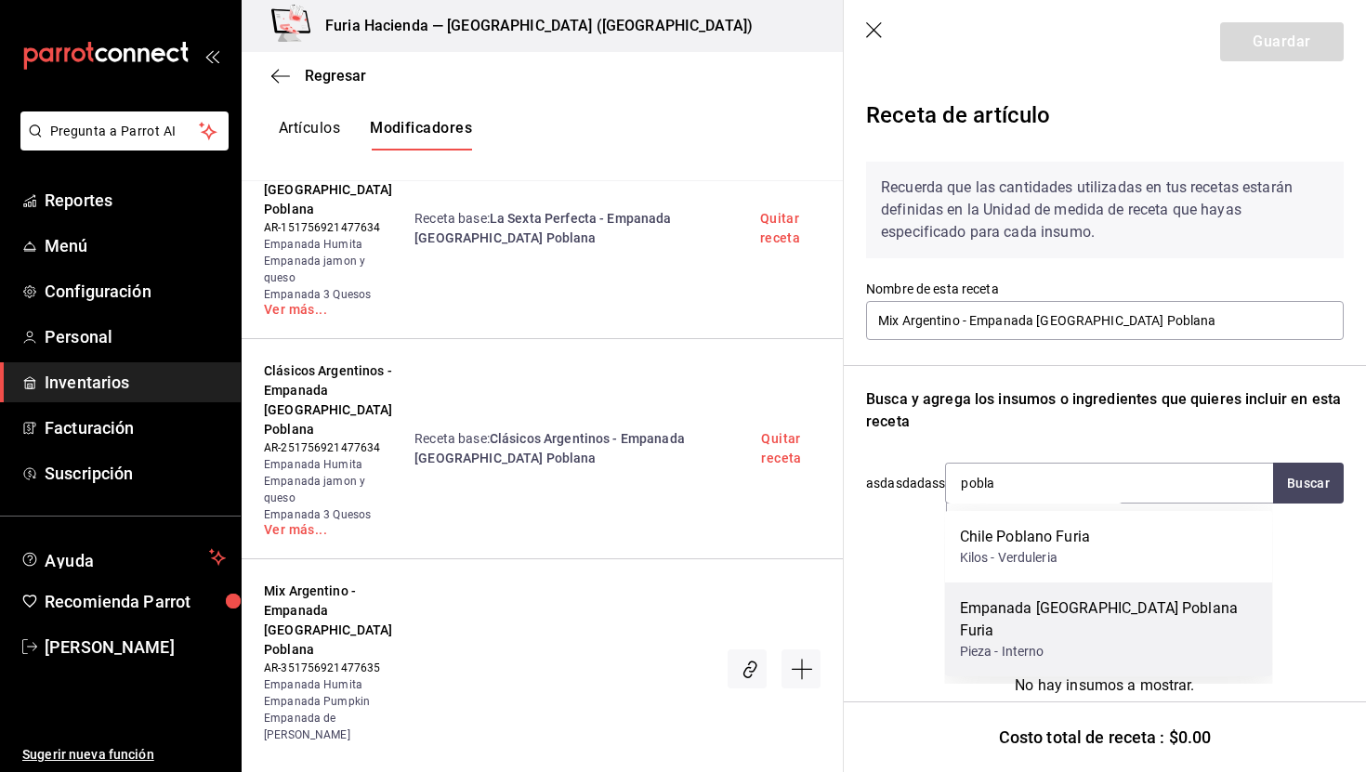
click at [1126, 599] on div "Empanada [GEOGRAPHIC_DATA] Poblana Furia" at bounding box center [1109, 620] width 298 height 45
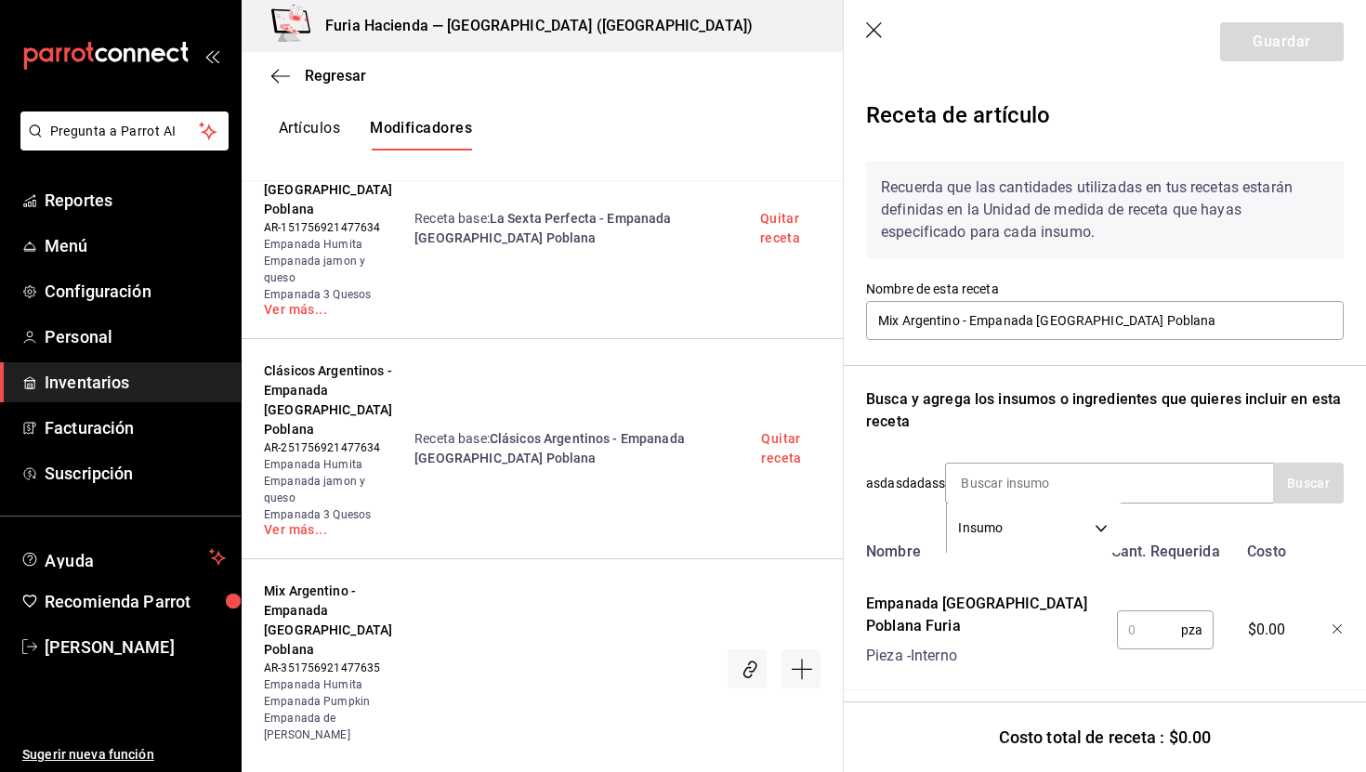
click at [1155, 628] on input "text" at bounding box center [1149, 630] width 64 height 37
type input "1"
click at [1302, 36] on button "Guardar" at bounding box center [1283, 41] width 124 height 39
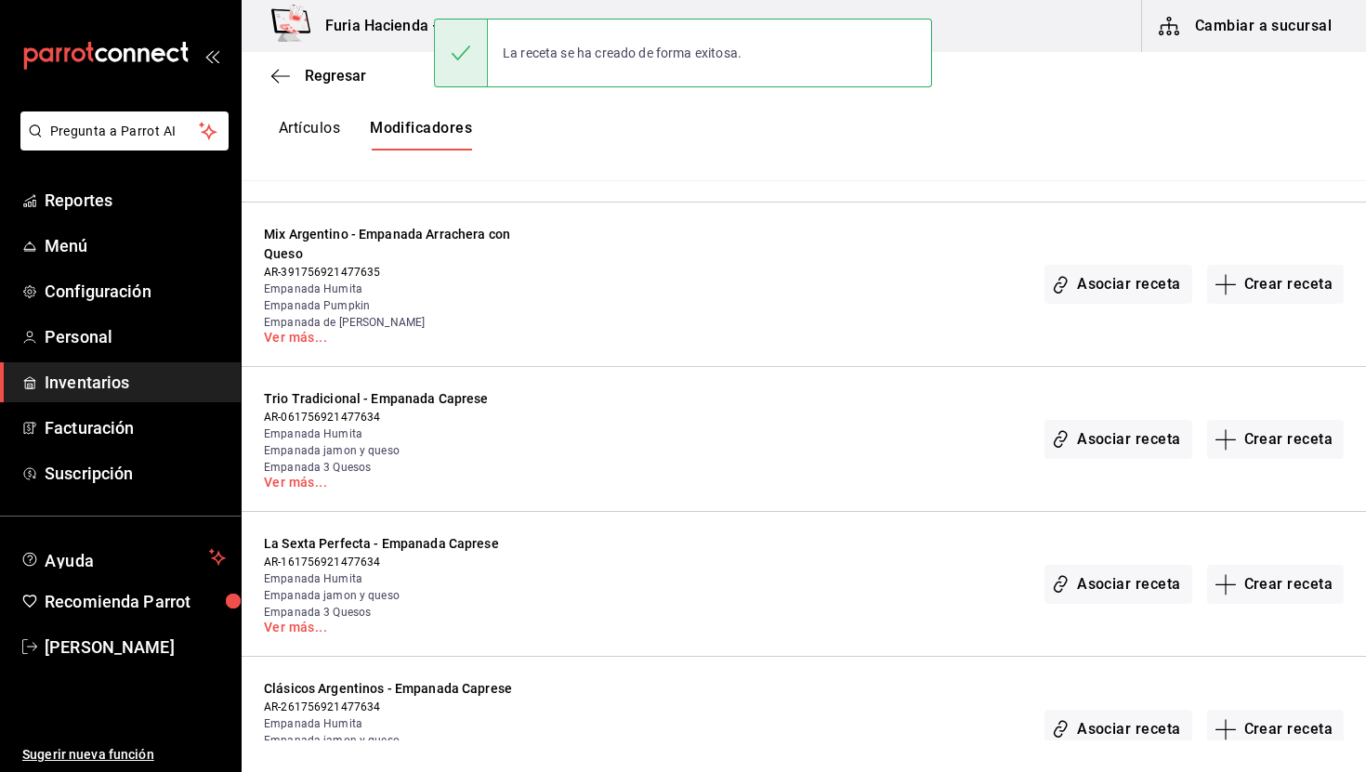
scroll to position [1682, 0]
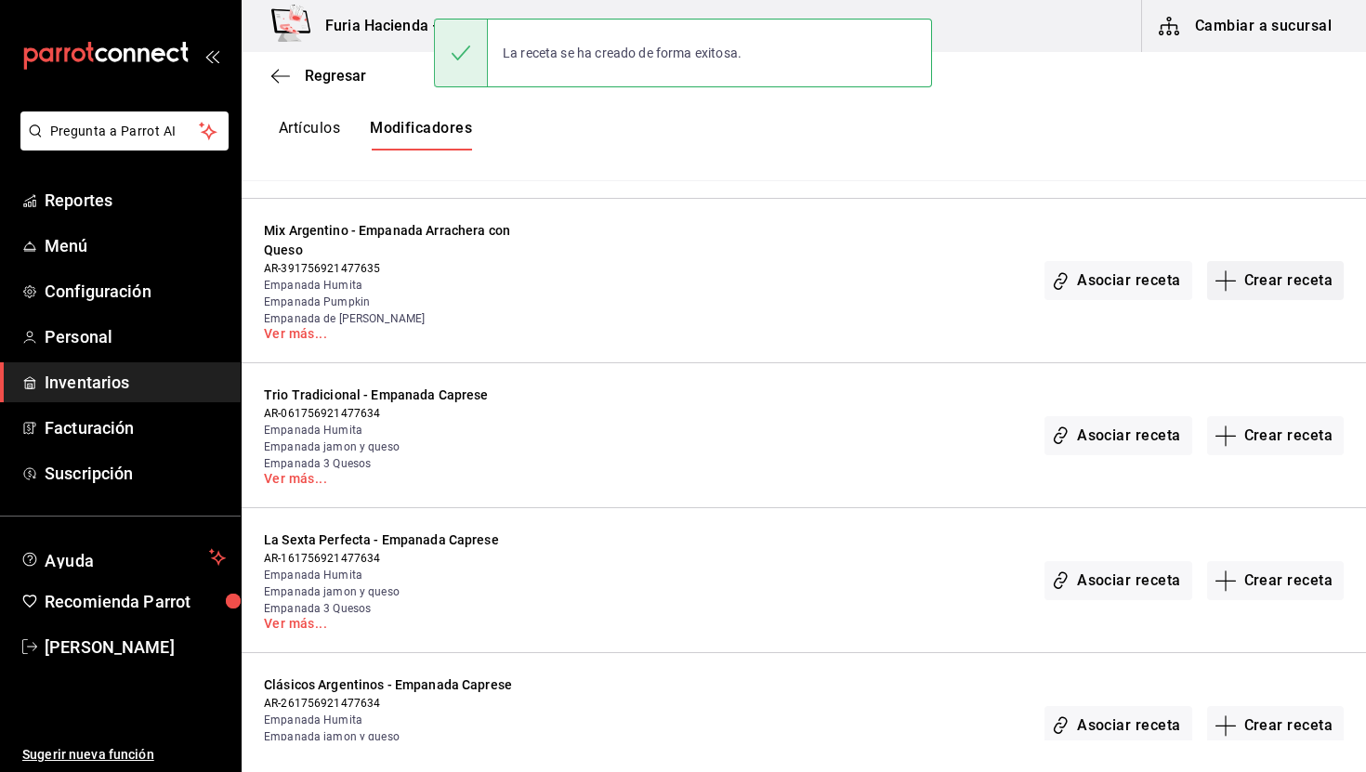
click at [1274, 273] on button "Crear receta" at bounding box center [1277, 280] width 138 height 39
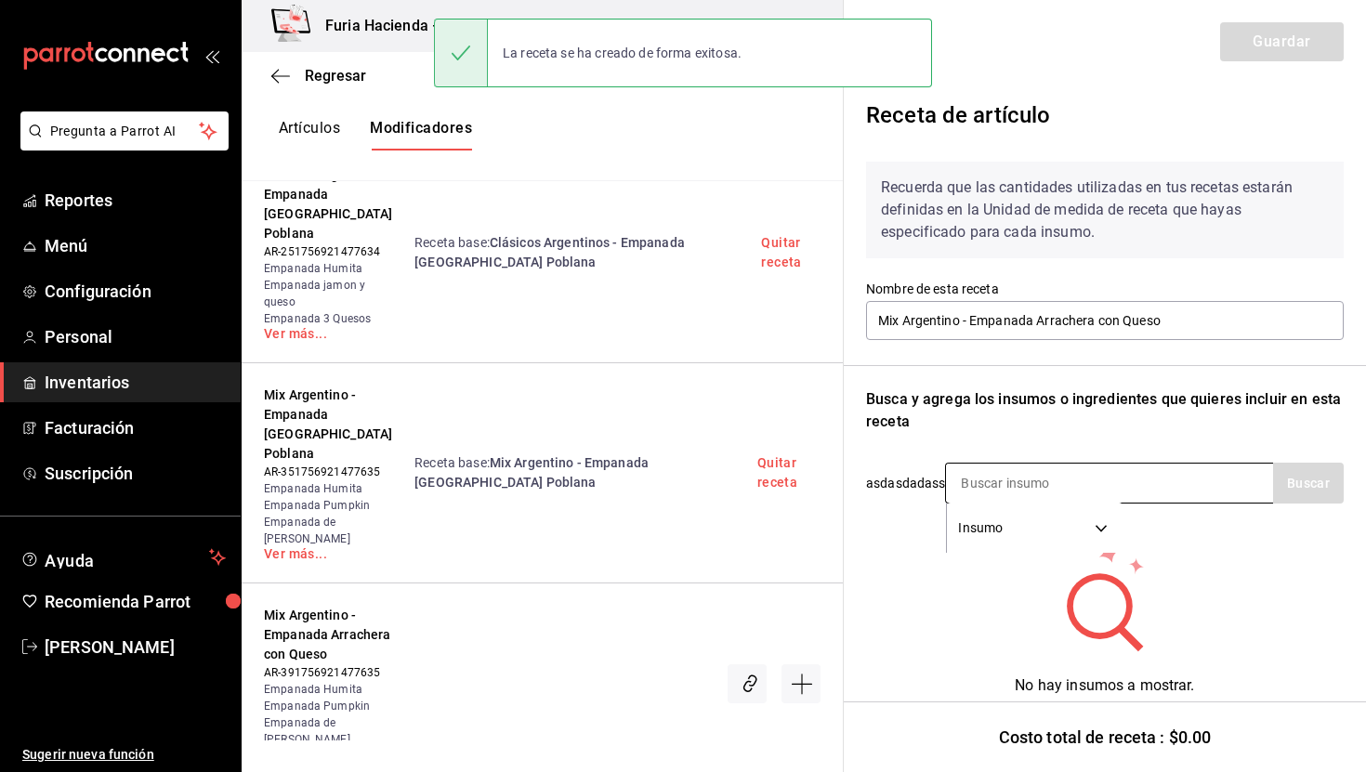
click at [1098, 489] on input at bounding box center [1039, 483] width 186 height 39
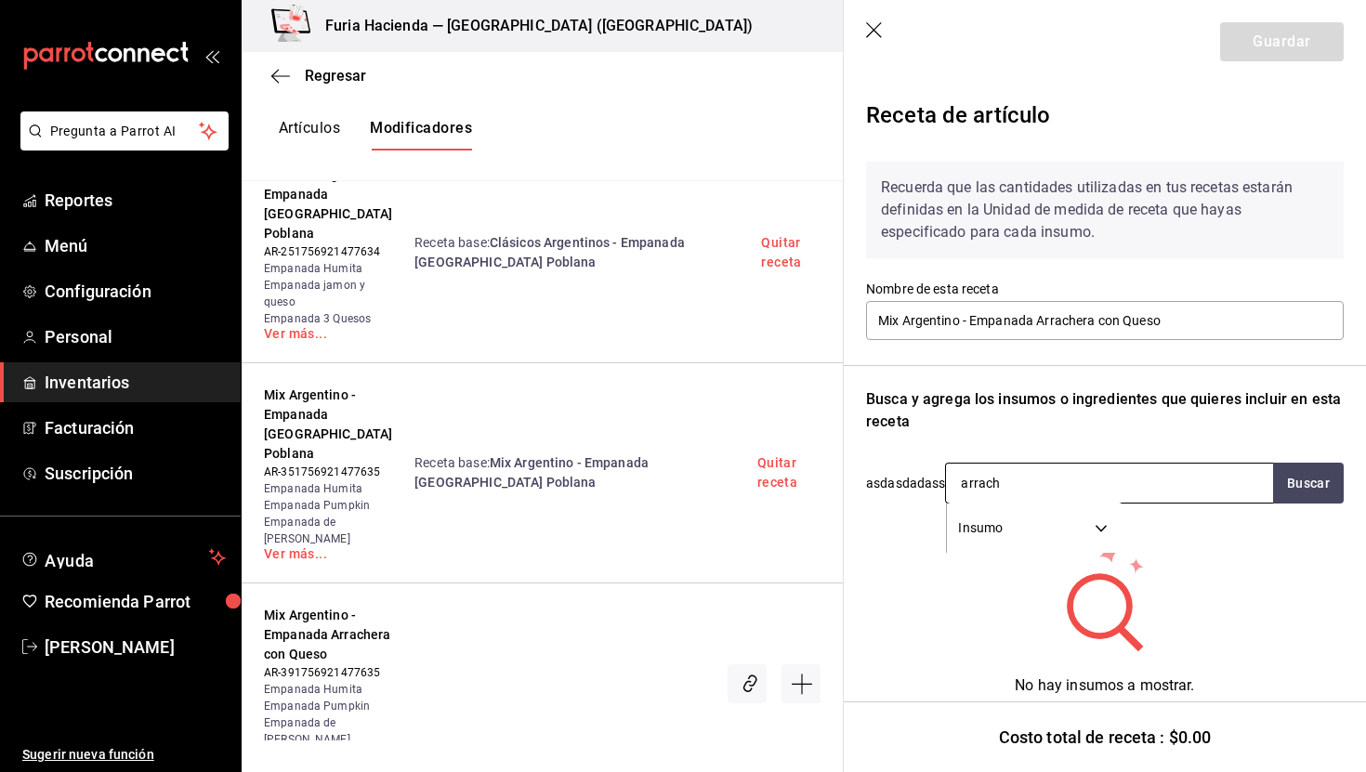
type input "arrache"
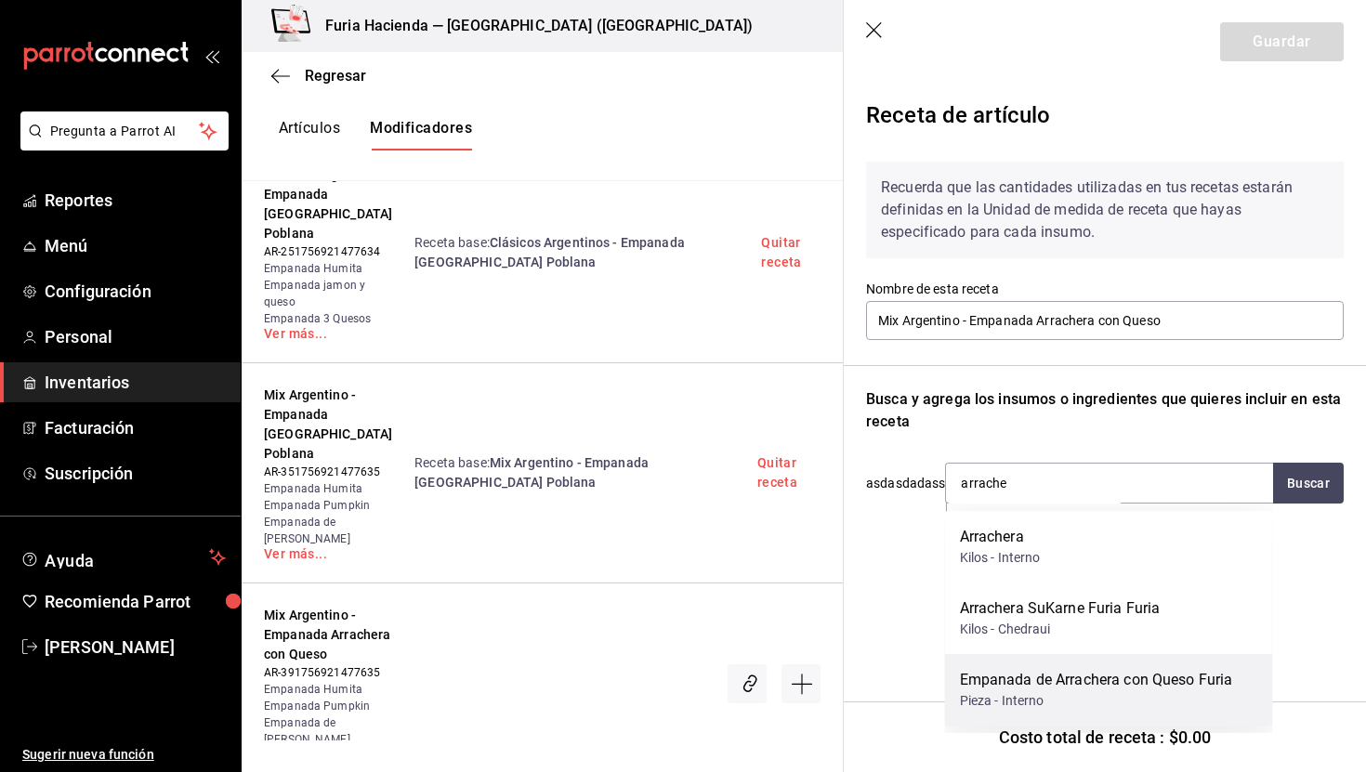
click at [1163, 676] on div "Empanada de Arrachera con Queso Furia" at bounding box center [1096, 680] width 273 height 22
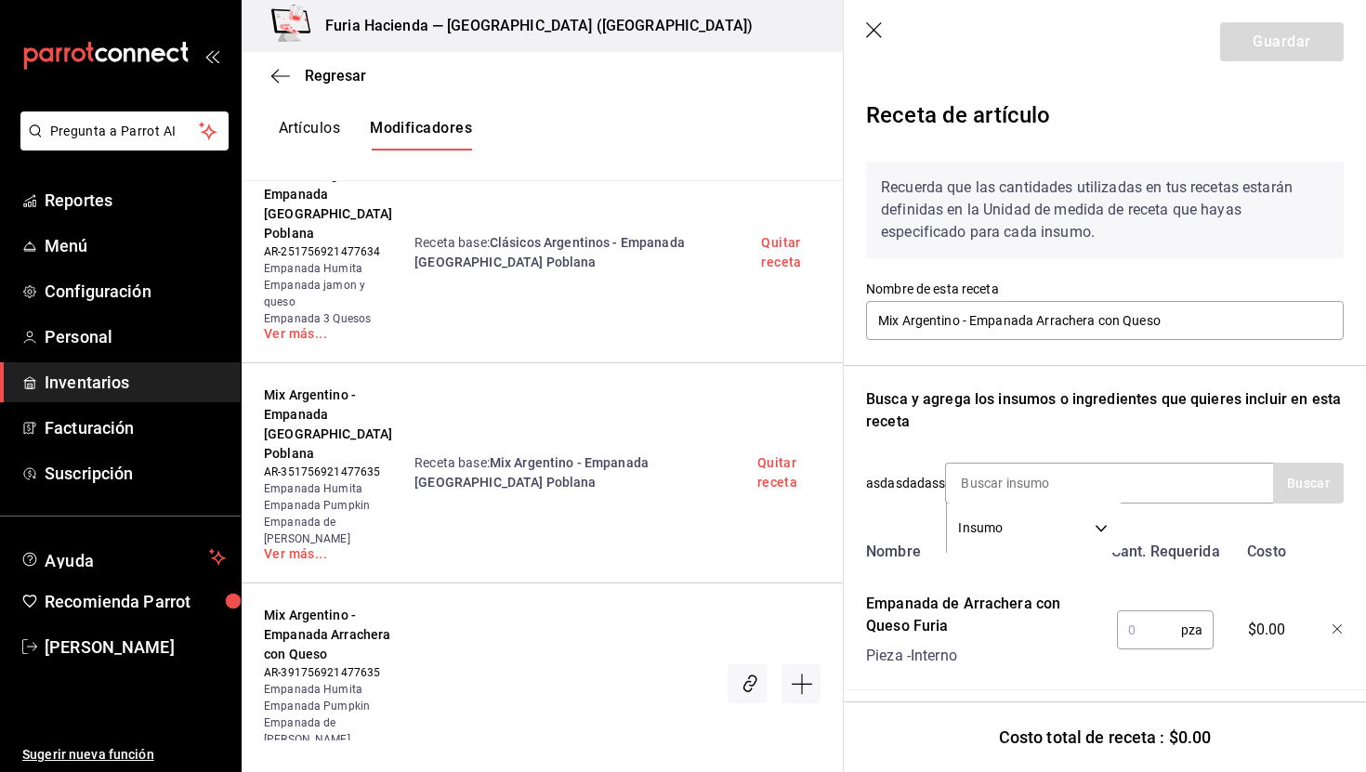
click at [1160, 631] on input "text" at bounding box center [1149, 630] width 64 height 37
type input "1"
click at [1305, 45] on button "Guardar" at bounding box center [1283, 41] width 124 height 39
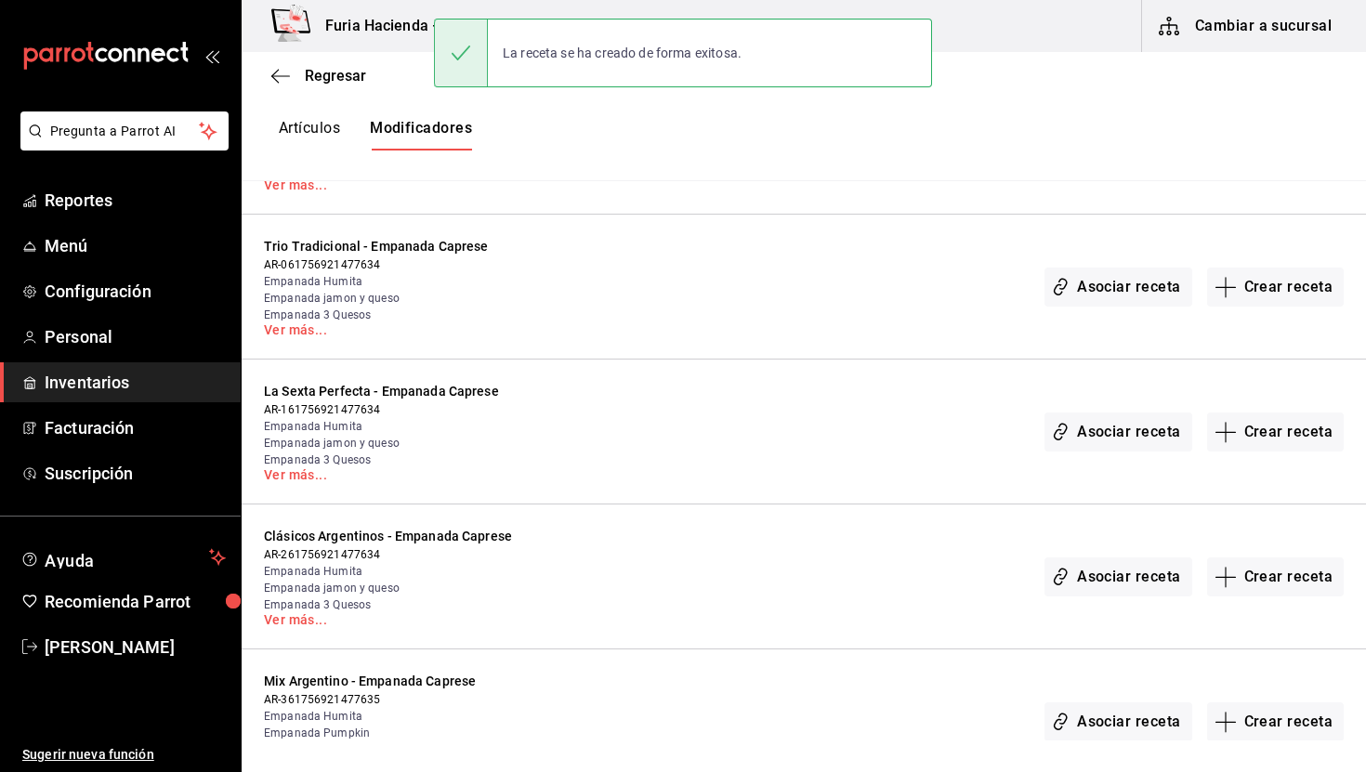
scroll to position [1842, 0]
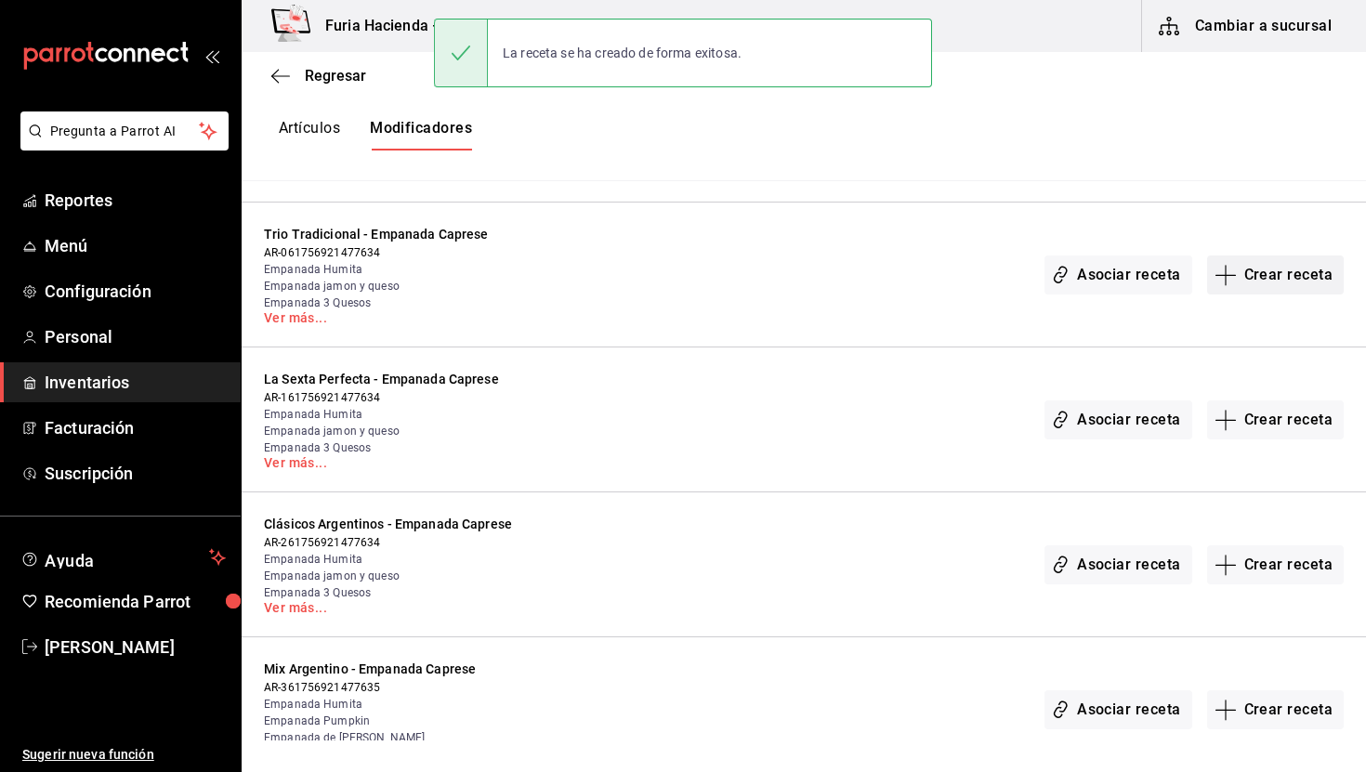
click at [1270, 277] on button "Crear receta" at bounding box center [1277, 275] width 138 height 39
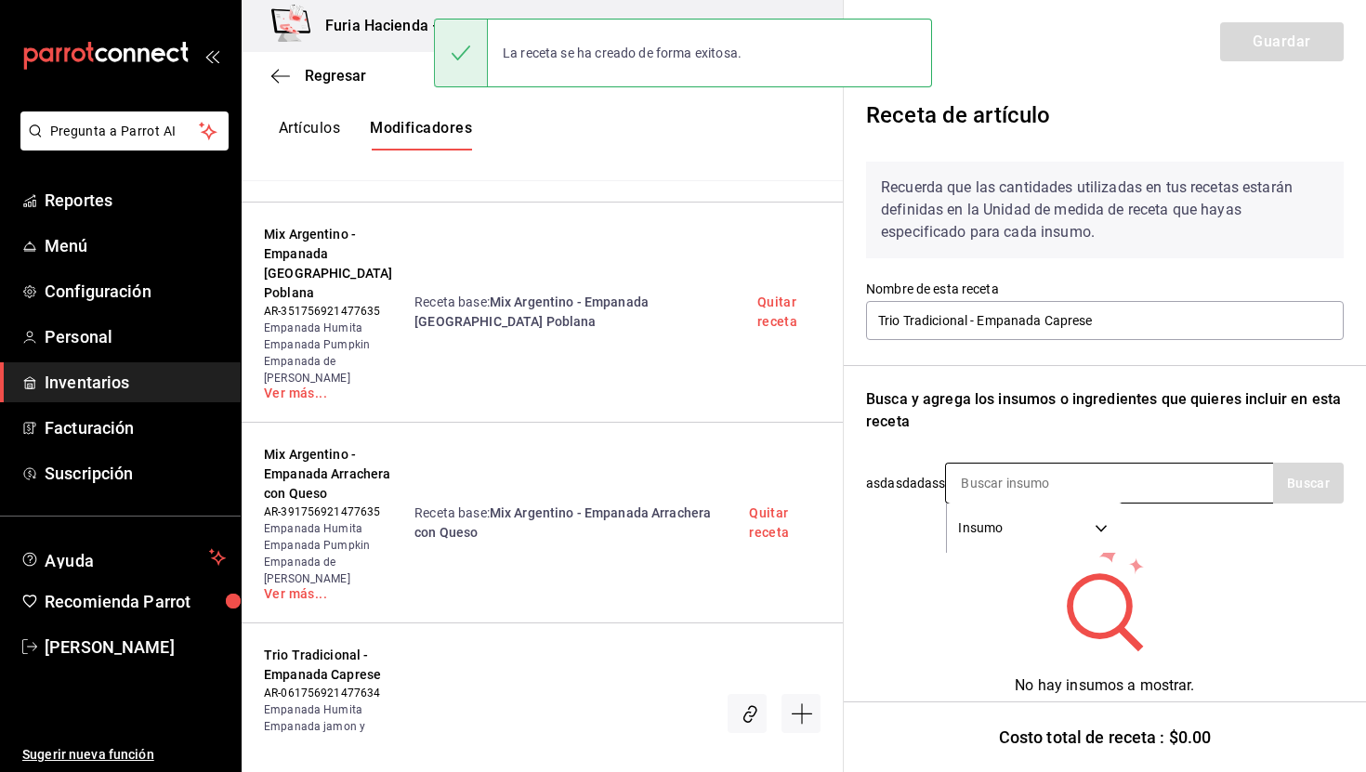
click at [1036, 480] on input at bounding box center [1039, 483] width 186 height 39
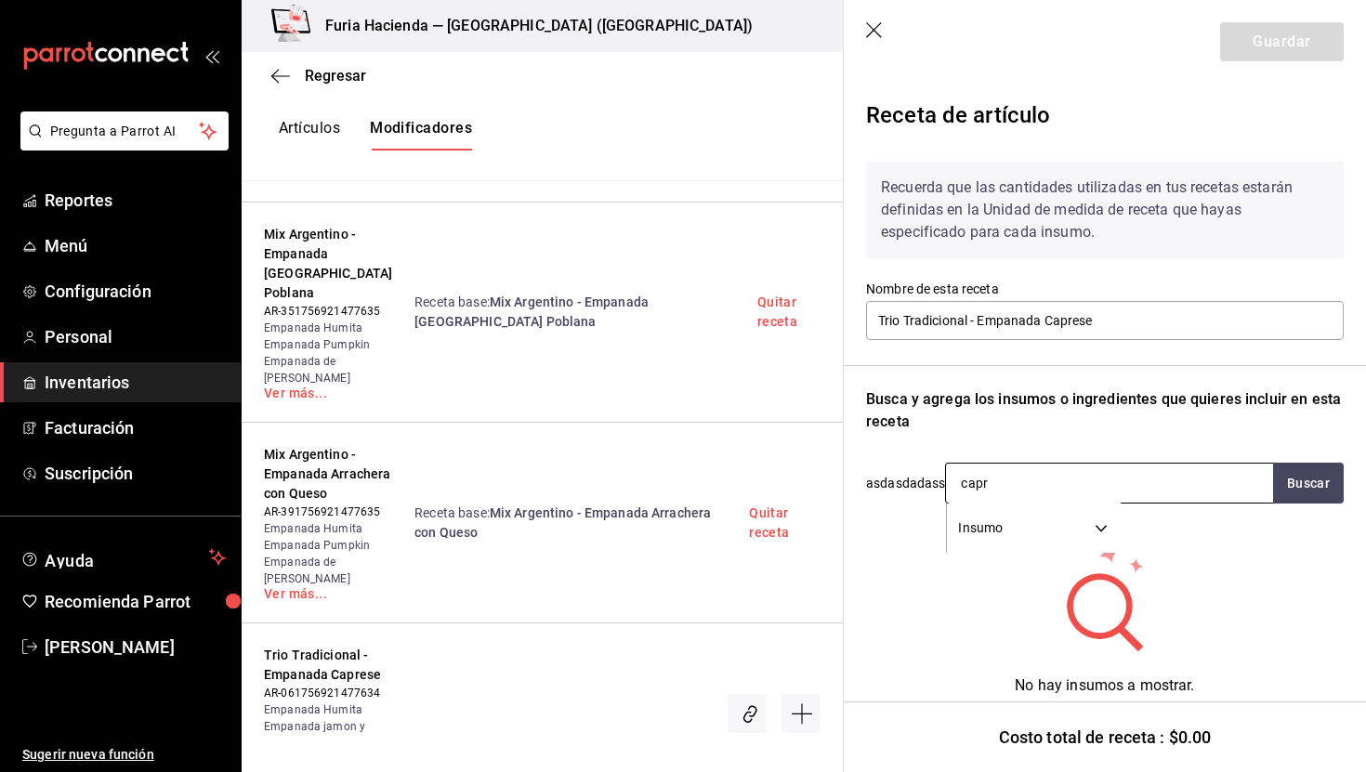
type input "capre"
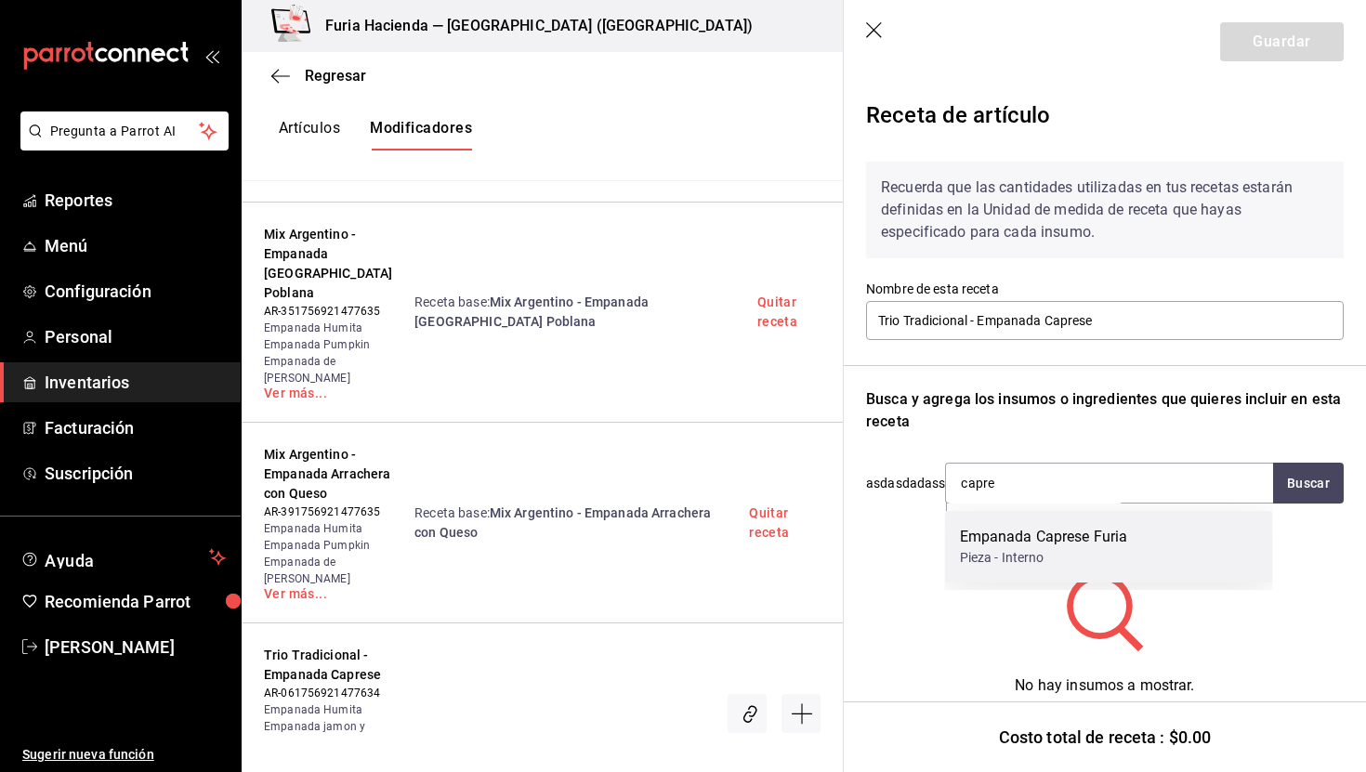
click at [1052, 534] on div "Empanada Caprese Furia" at bounding box center [1044, 537] width 168 height 22
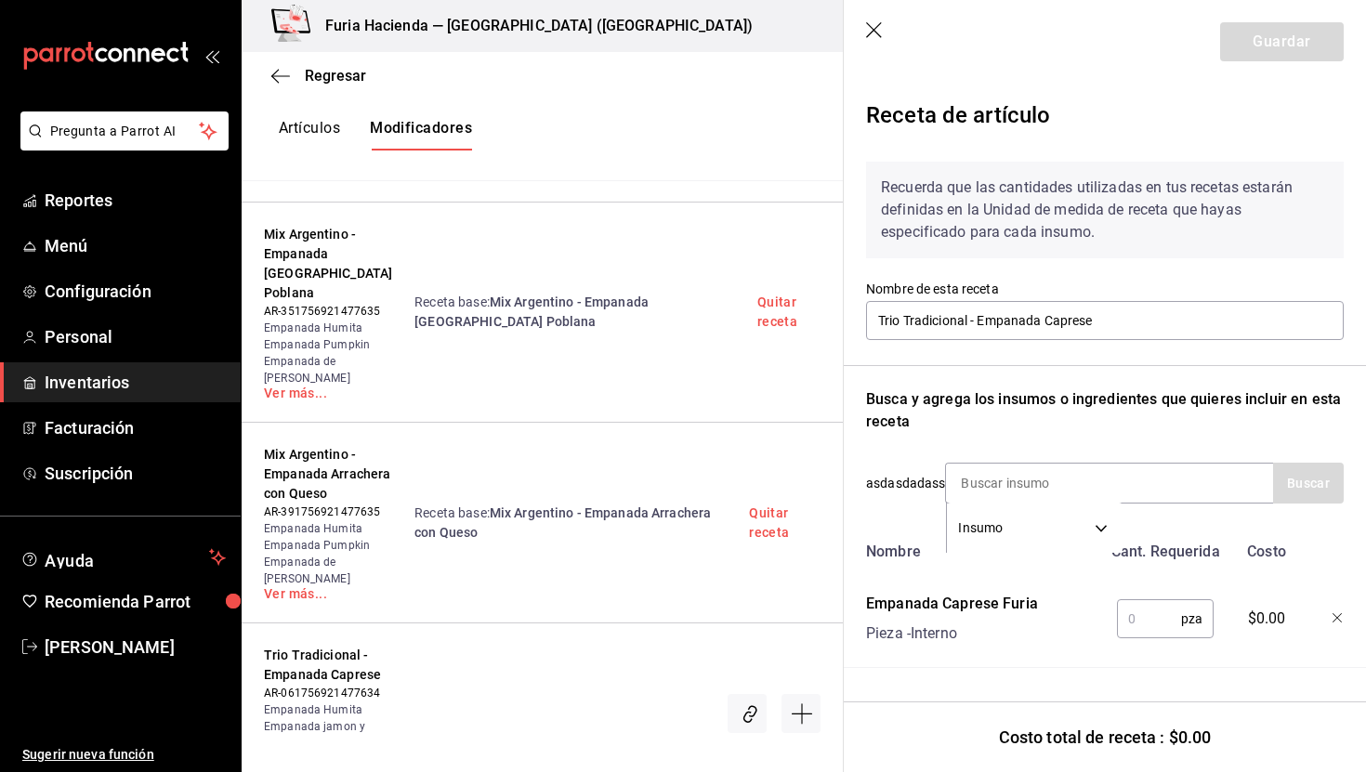
click at [1168, 610] on input "text" at bounding box center [1149, 619] width 64 height 37
type input "1"
click at [1272, 38] on button "Guardar" at bounding box center [1283, 41] width 124 height 39
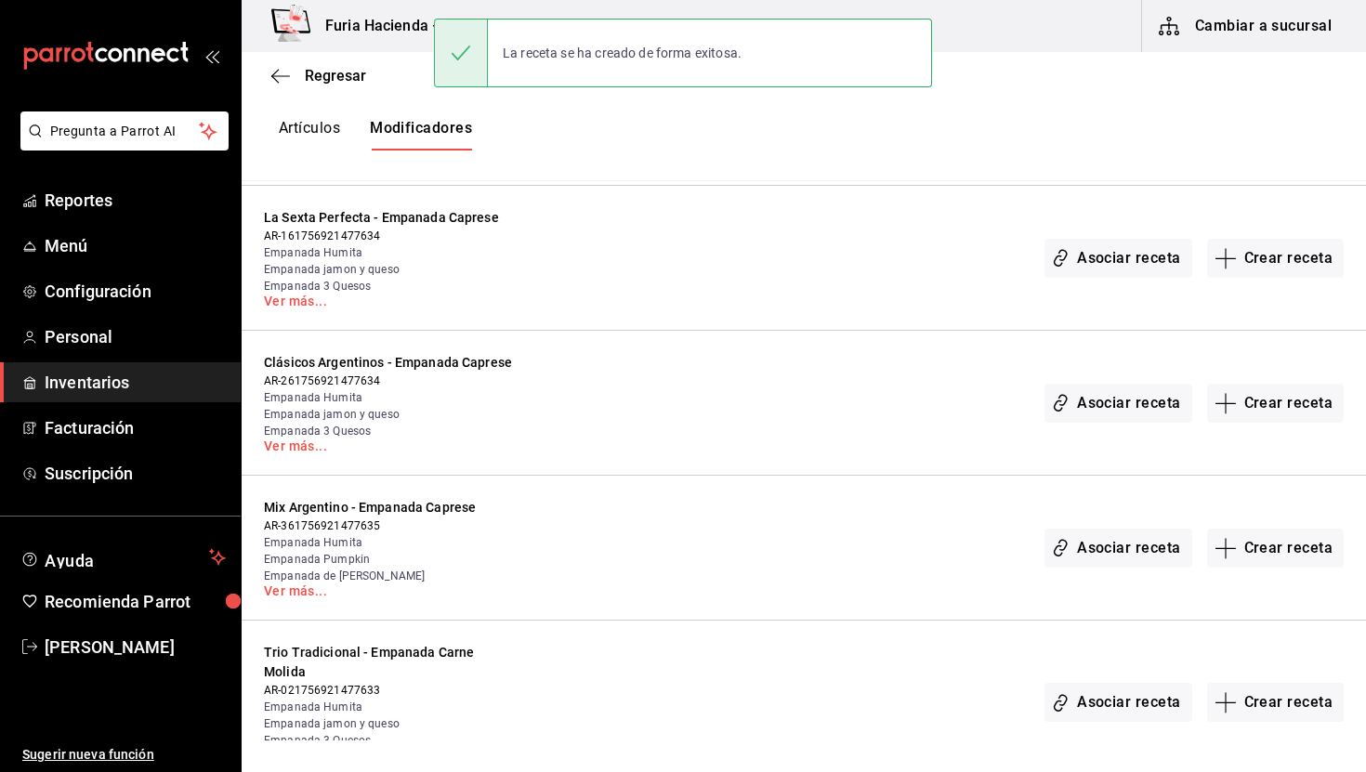
scroll to position [2006, 0]
click at [1255, 257] on button "Crear receta" at bounding box center [1277, 256] width 138 height 39
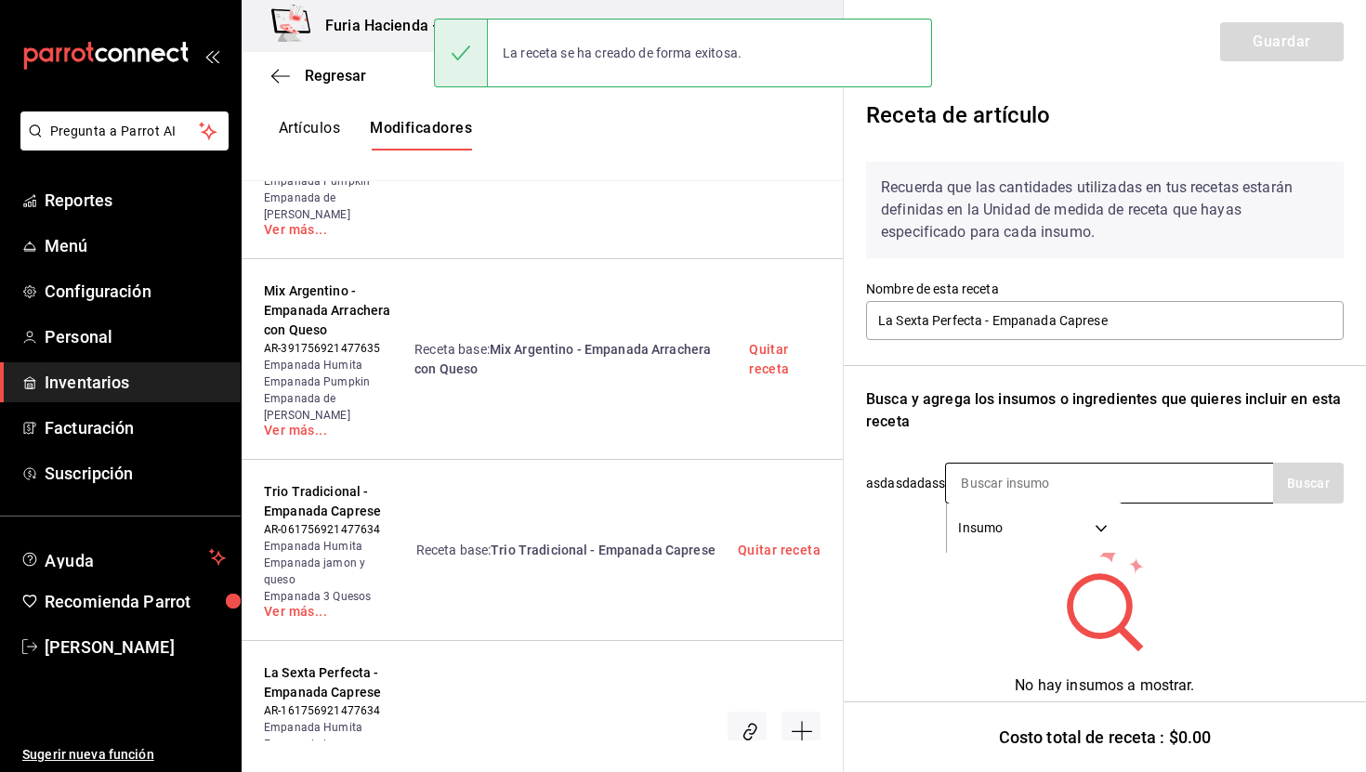
click at [970, 484] on input at bounding box center [1039, 483] width 186 height 39
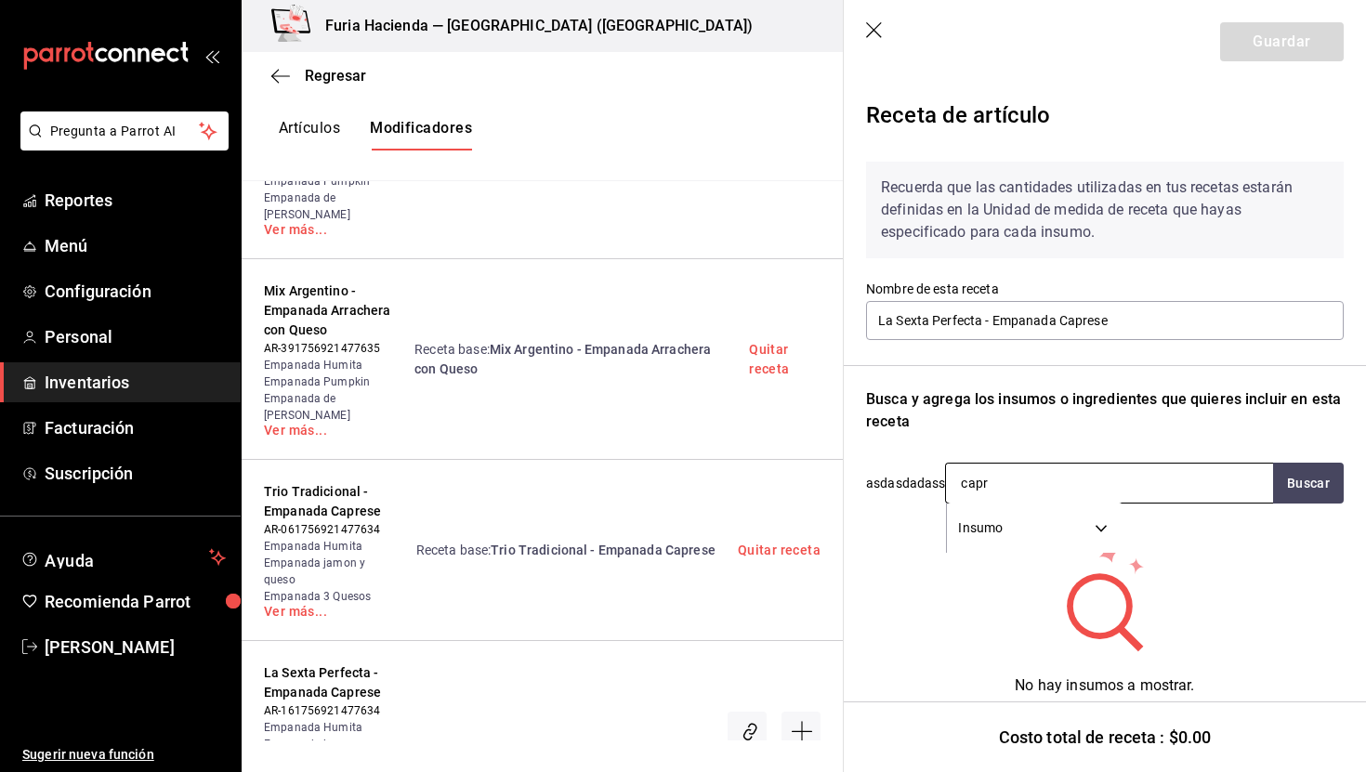
type input "capre"
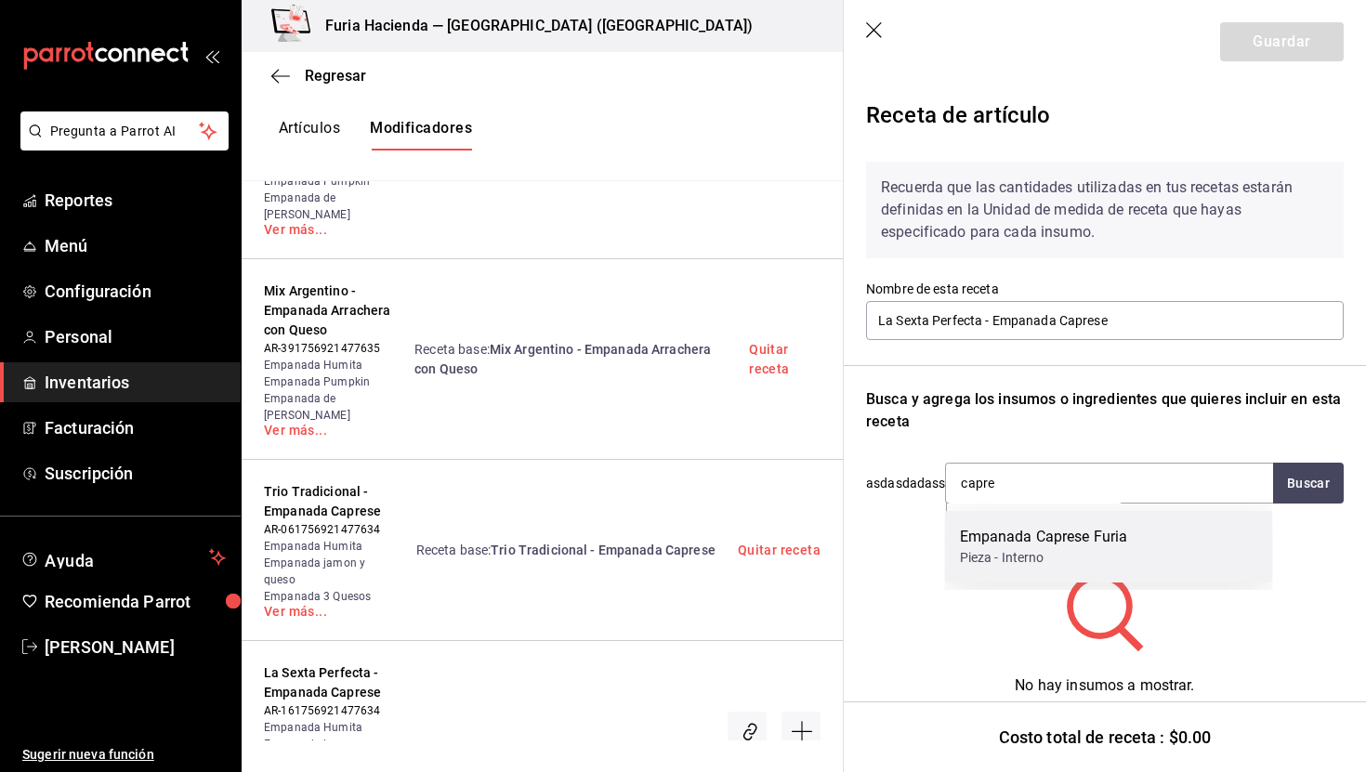
click at [1005, 555] on div "Pieza - Interno" at bounding box center [1044, 558] width 168 height 20
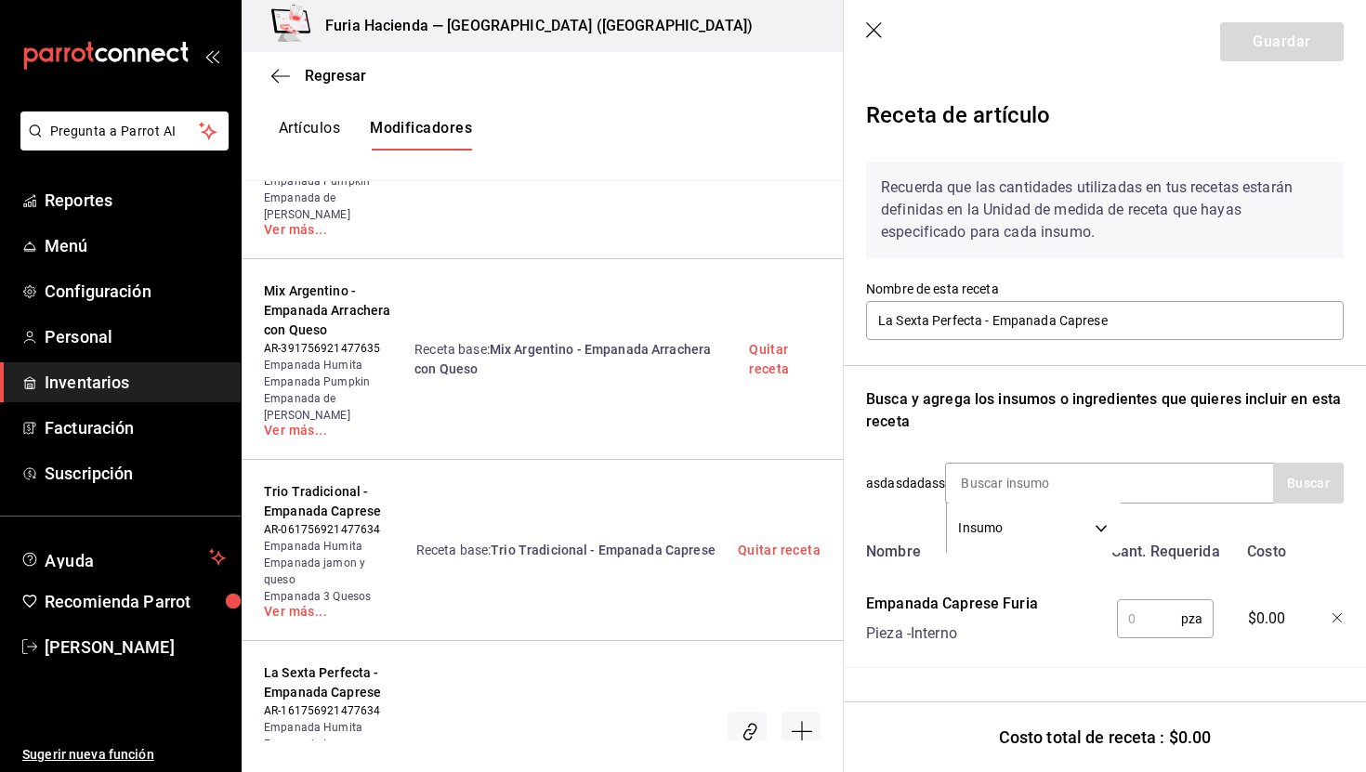
click at [1138, 617] on input "text" at bounding box center [1149, 619] width 64 height 37
type input "1"
click at [1291, 44] on button "Guardar" at bounding box center [1283, 41] width 124 height 39
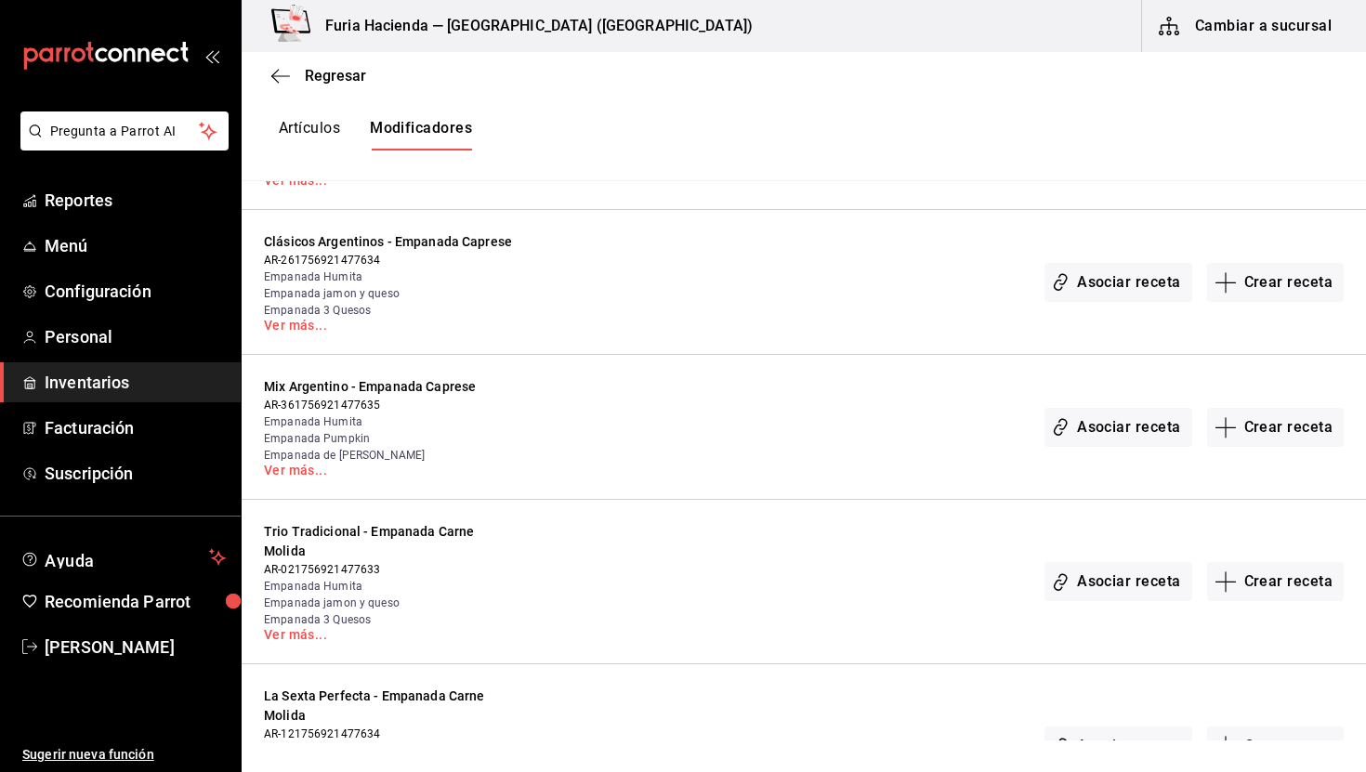
scroll to position [2128, 0]
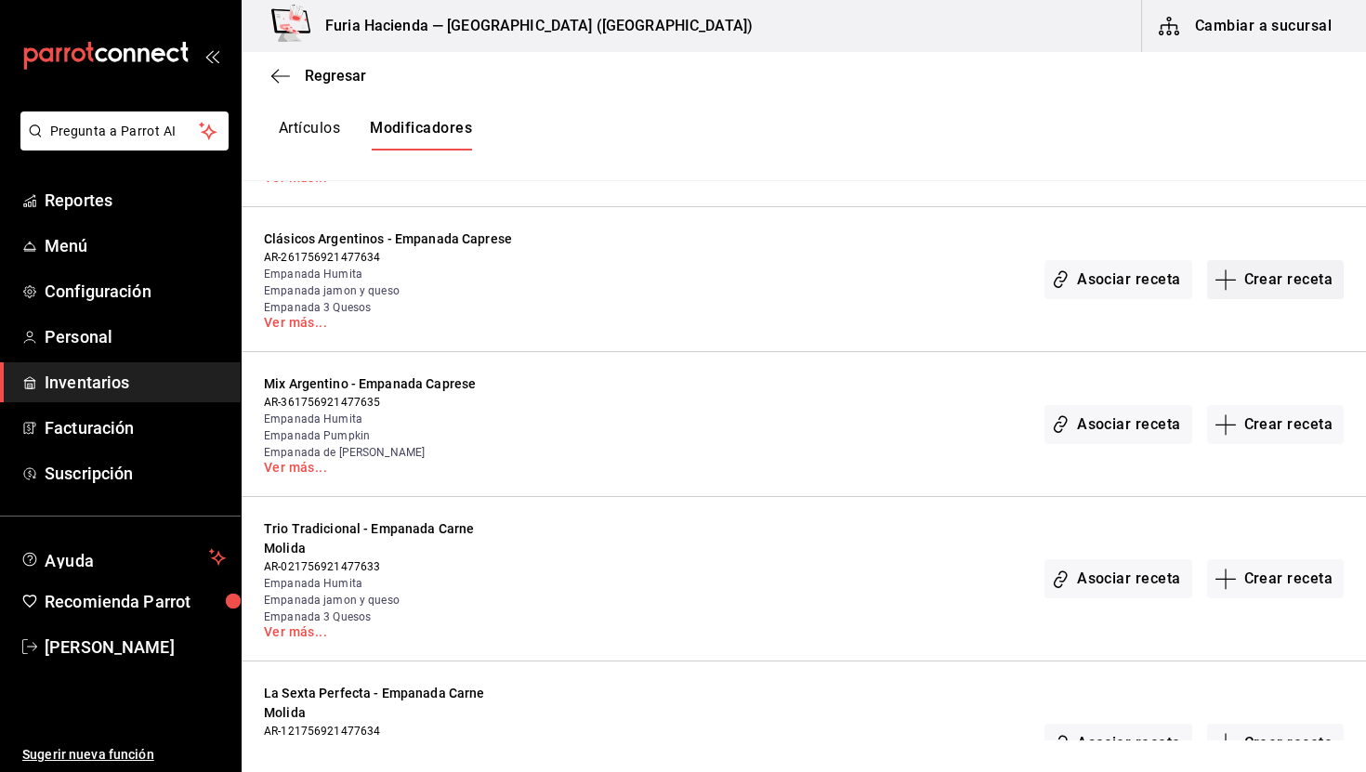
click at [1280, 271] on button "Crear receta" at bounding box center [1277, 279] width 138 height 39
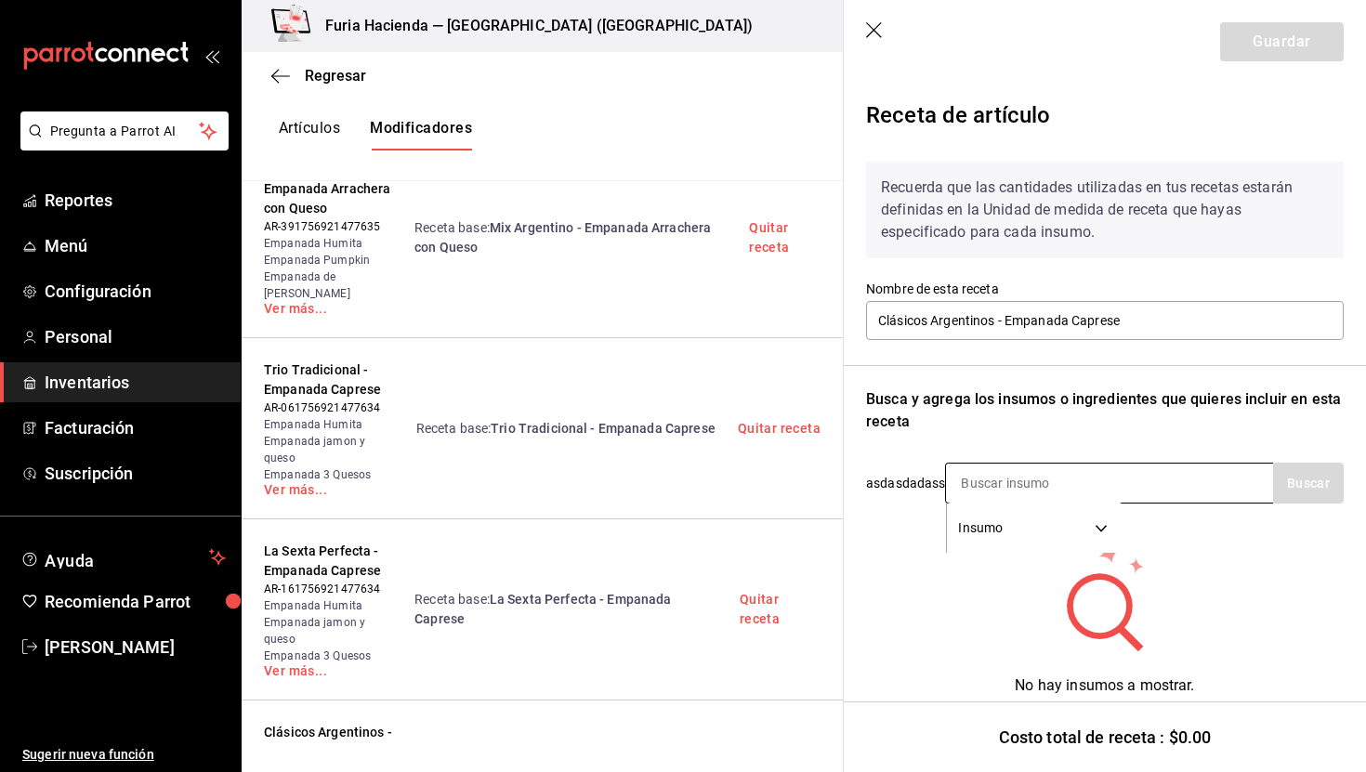
click at [1017, 497] on input at bounding box center [1039, 483] width 186 height 39
type input "capre"
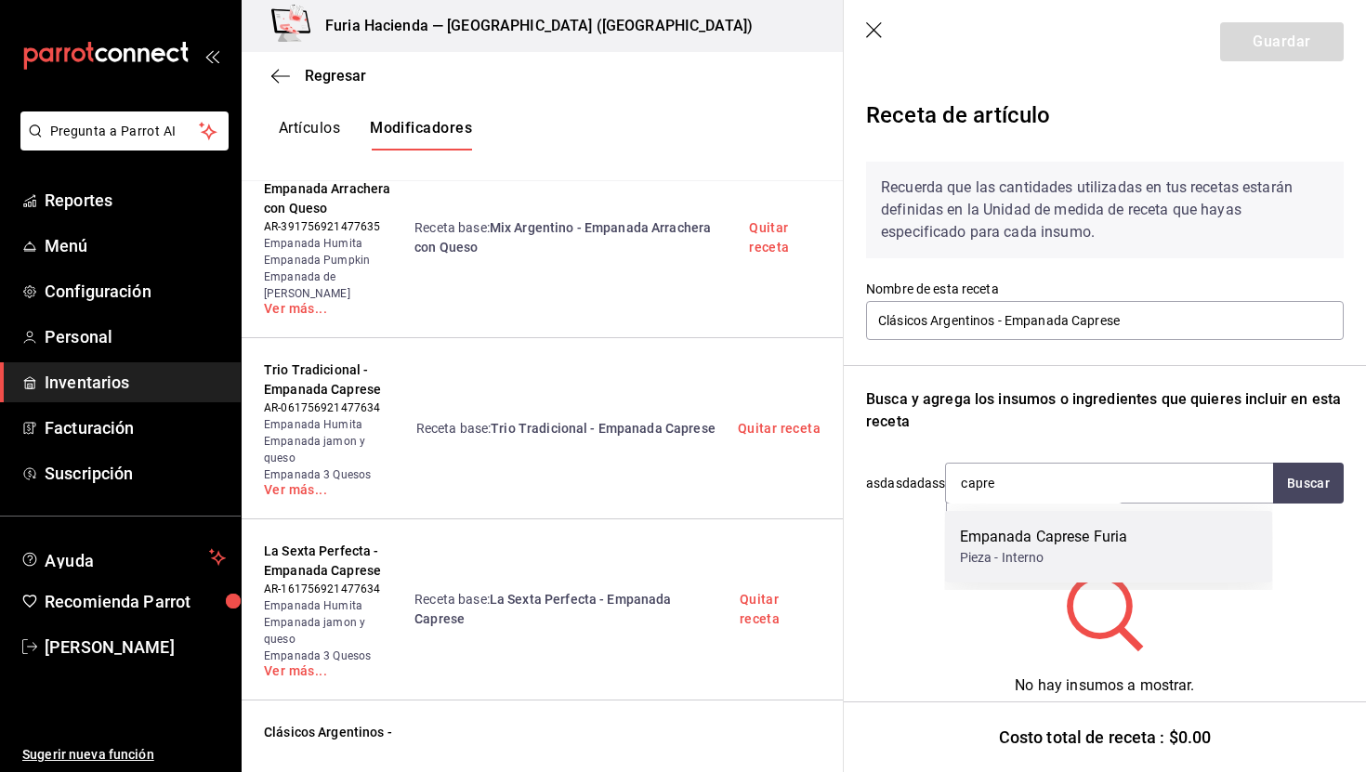
click at [1044, 536] on div "Empanada Caprese Furia" at bounding box center [1044, 537] width 168 height 22
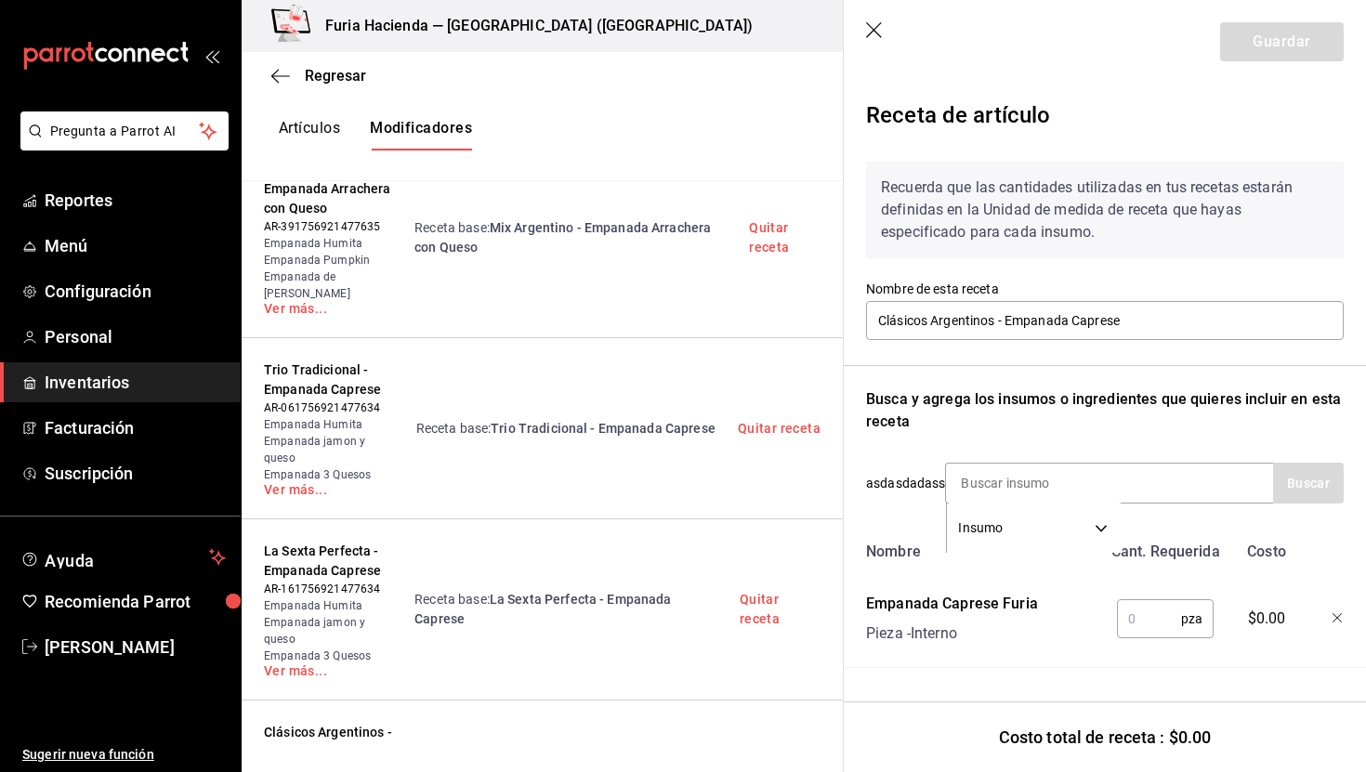
click at [1156, 611] on input "text" at bounding box center [1149, 619] width 64 height 37
type input "1"
click at [1262, 40] on button "Guardar" at bounding box center [1283, 41] width 124 height 39
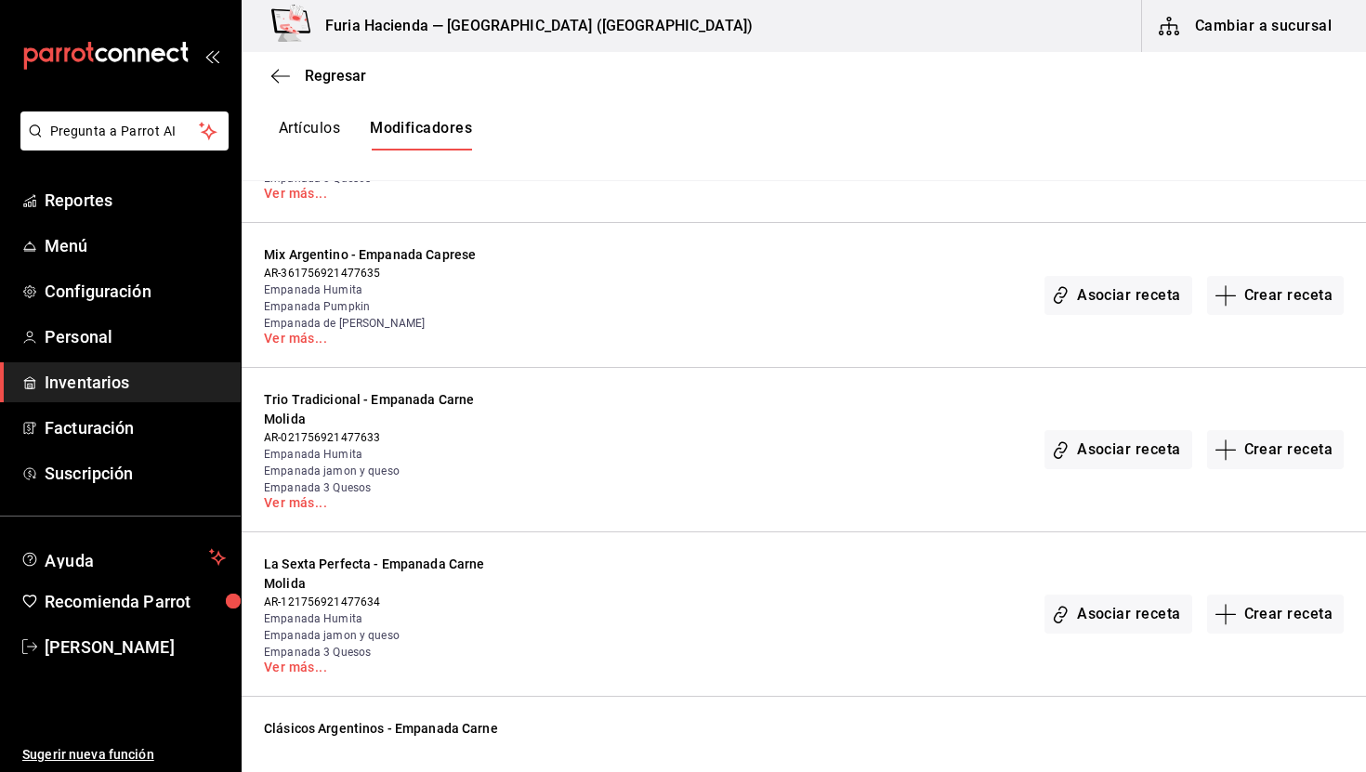
scroll to position [2266, 0]
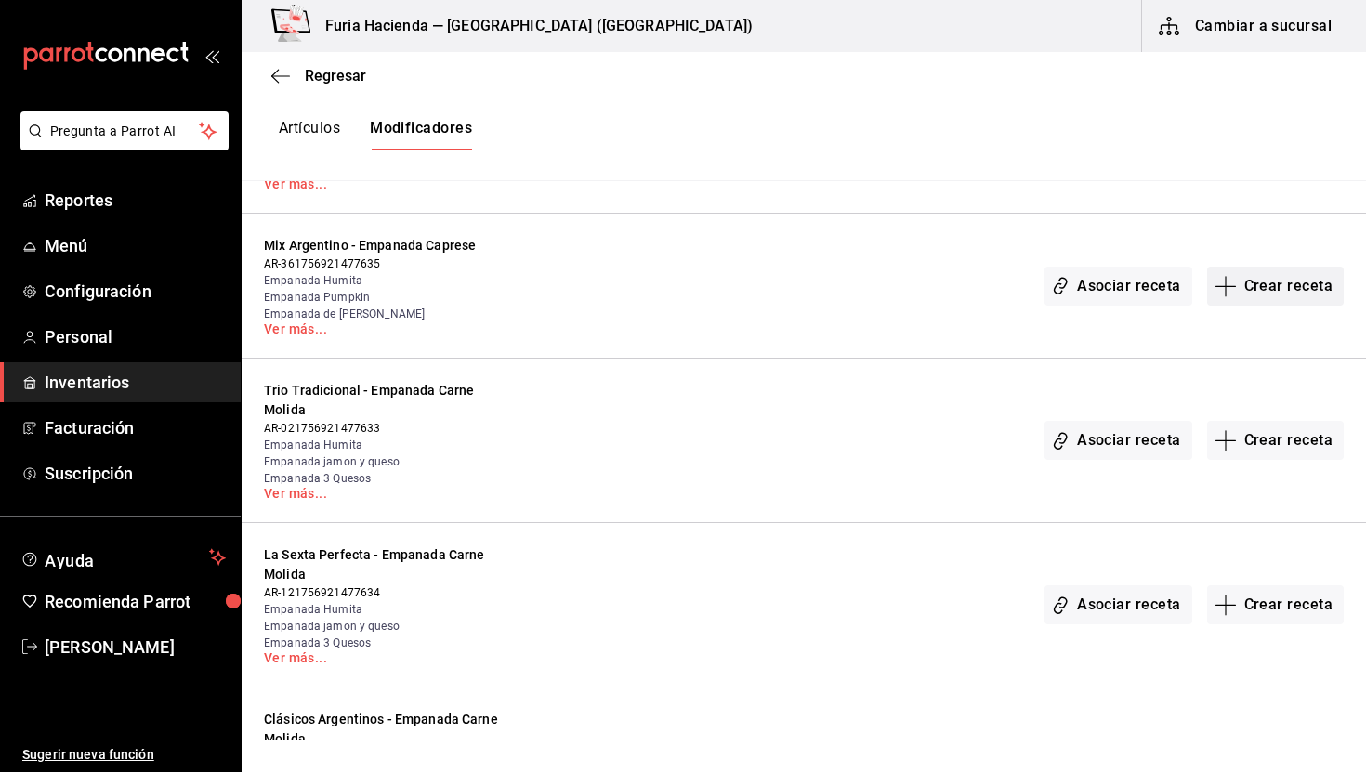
click at [1272, 278] on button "Crear receta" at bounding box center [1277, 286] width 138 height 39
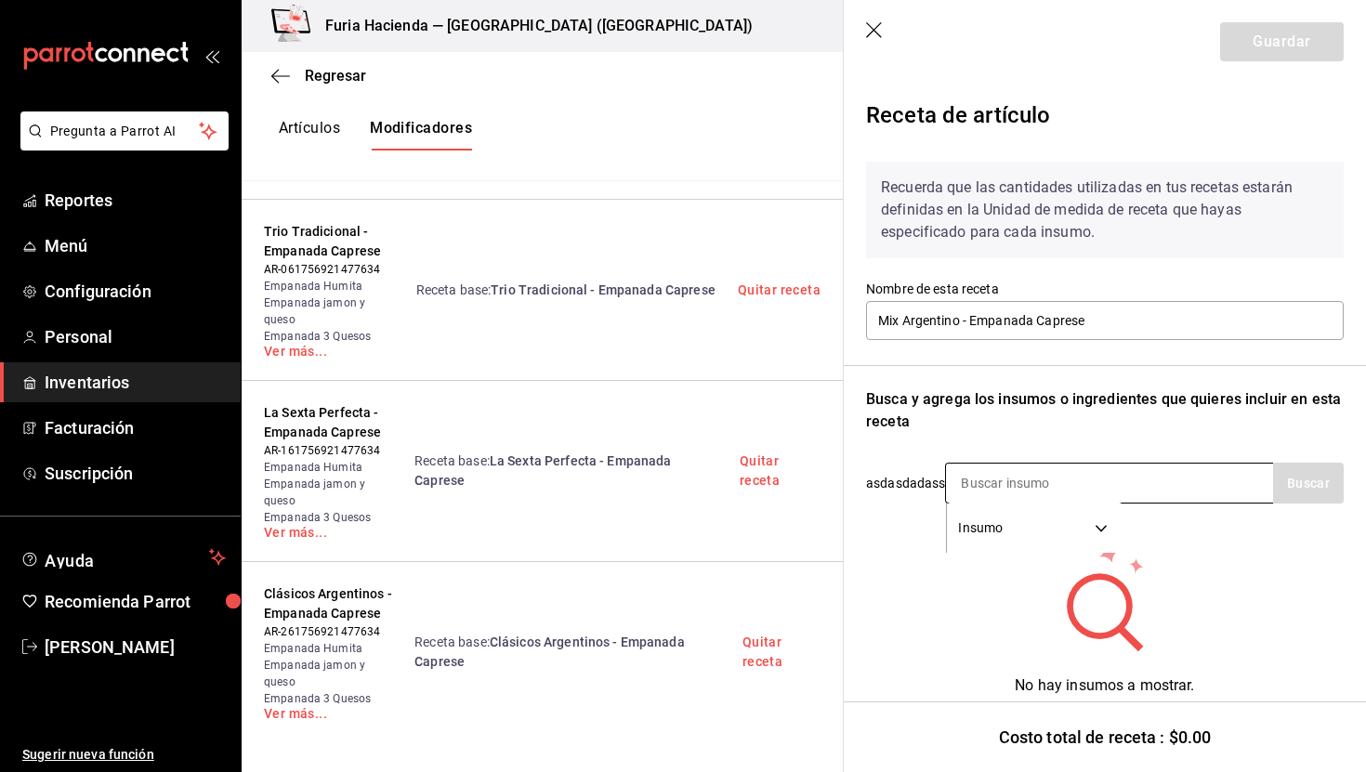
click at [1034, 483] on input at bounding box center [1039, 483] width 186 height 39
type input "caprese"
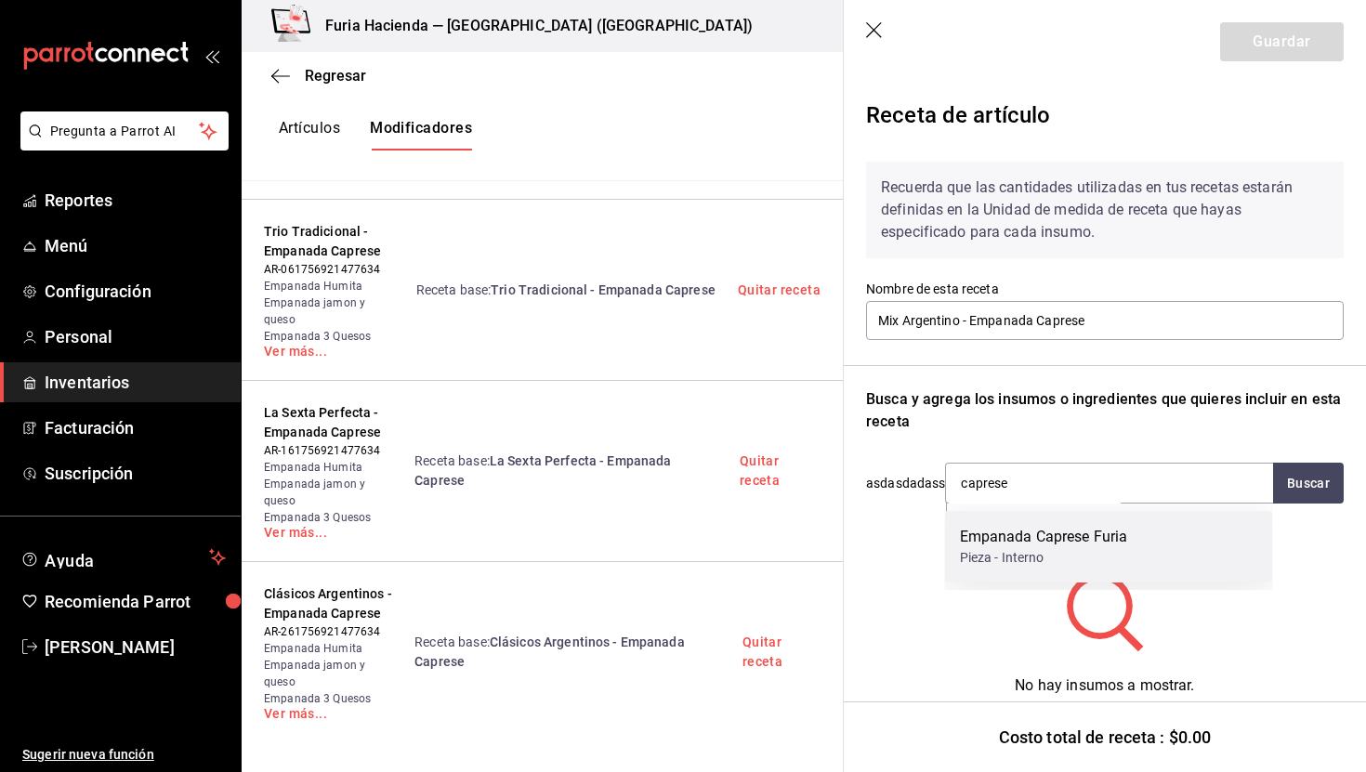
click at [1052, 550] on div "Pieza - Interno" at bounding box center [1044, 558] width 168 height 20
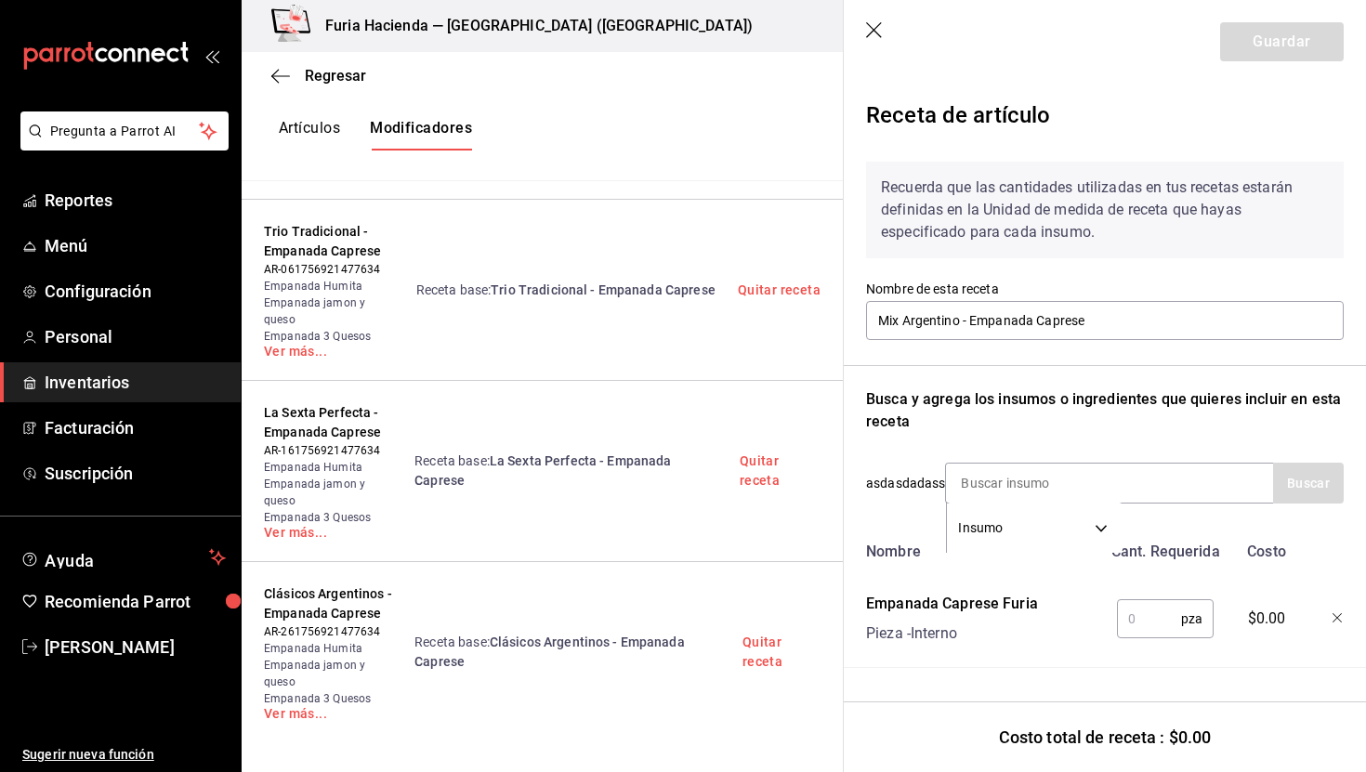
click at [1155, 627] on input "text" at bounding box center [1149, 619] width 64 height 37
type input "1"
click at [1264, 14] on header "Guardar" at bounding box center [1105, 42] width 522 height 84
click at [1264, 29] on button "Guardar" at bounding box center [1283, 41] width 124 height 39
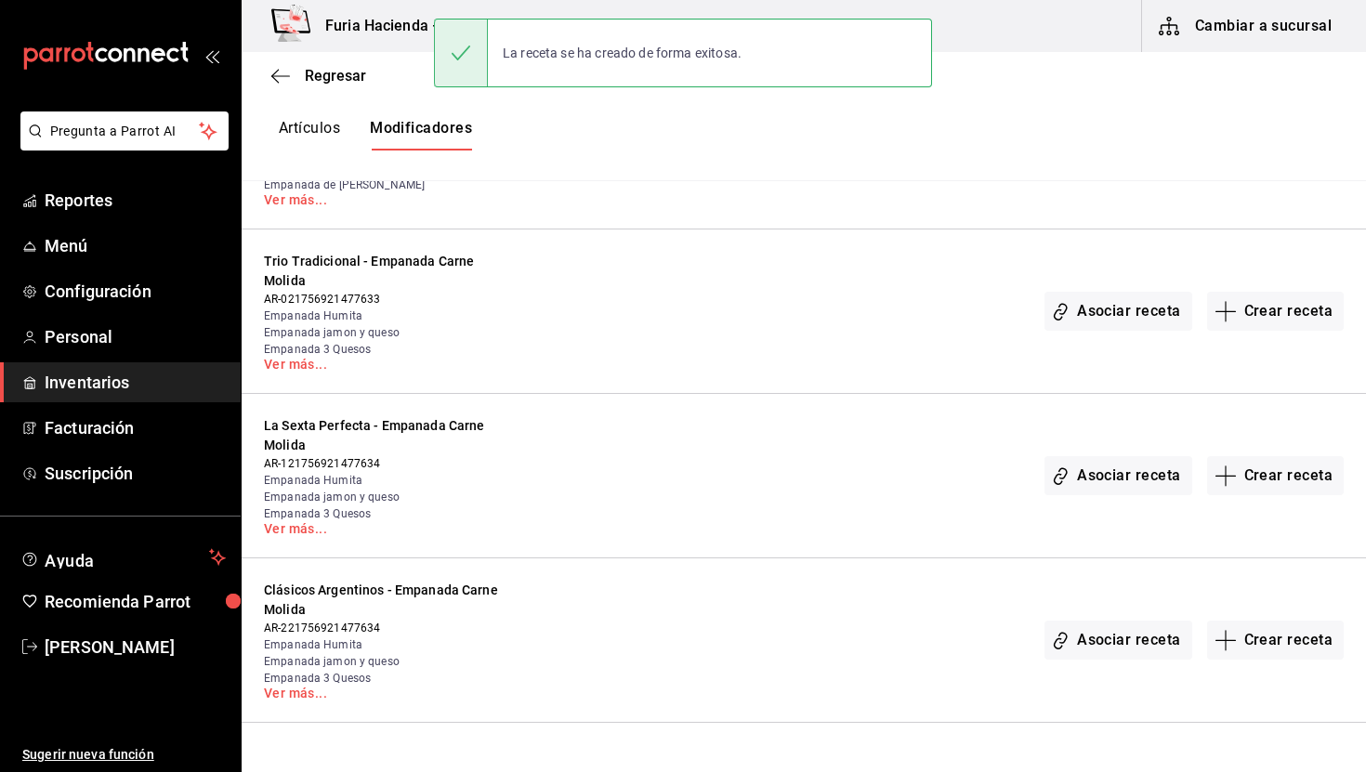
scroll to position [2396, 0]
click at [1258, 308] on button "Crear receta" at bounding box center [1277, 310] width 138 height 39
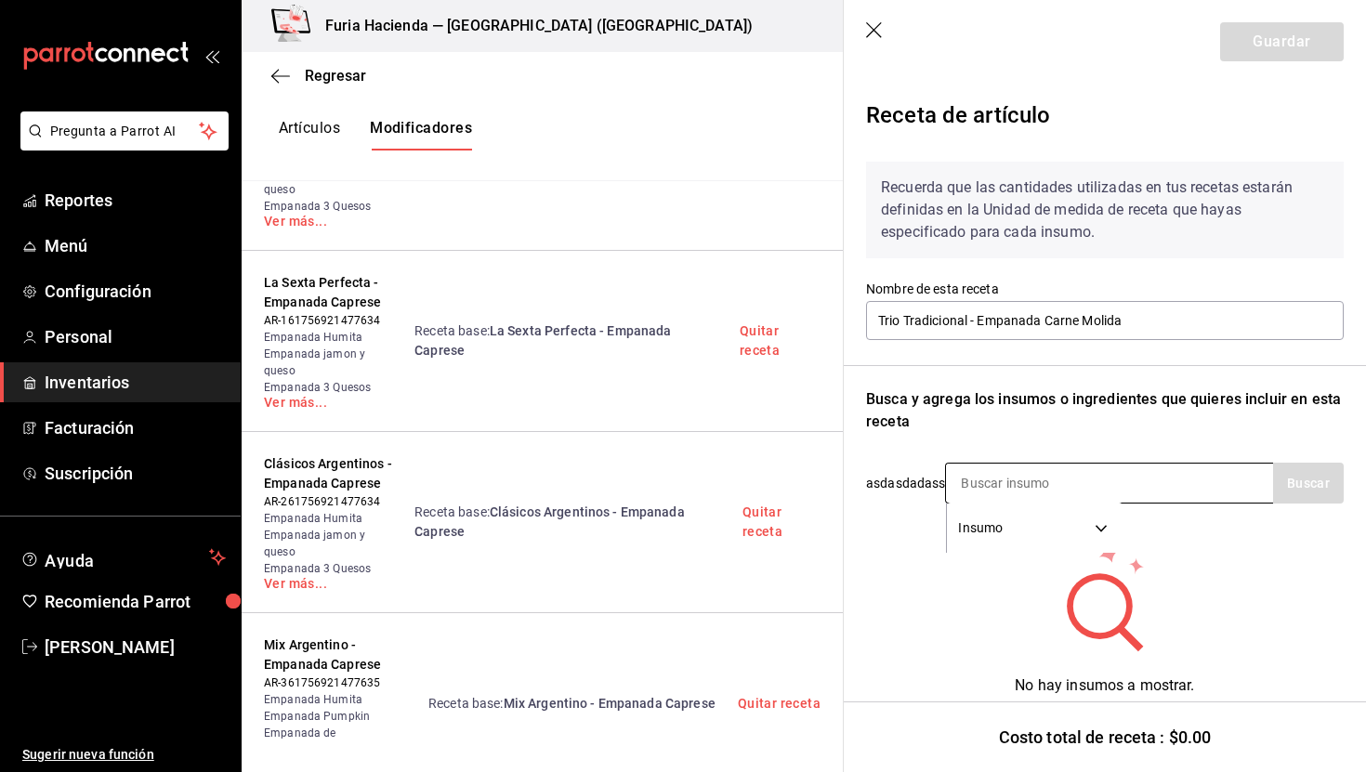
click at [1029, 492] on input at bounding box center [1039, 483] width 186 height 39
type input ","
type input "carne molida"
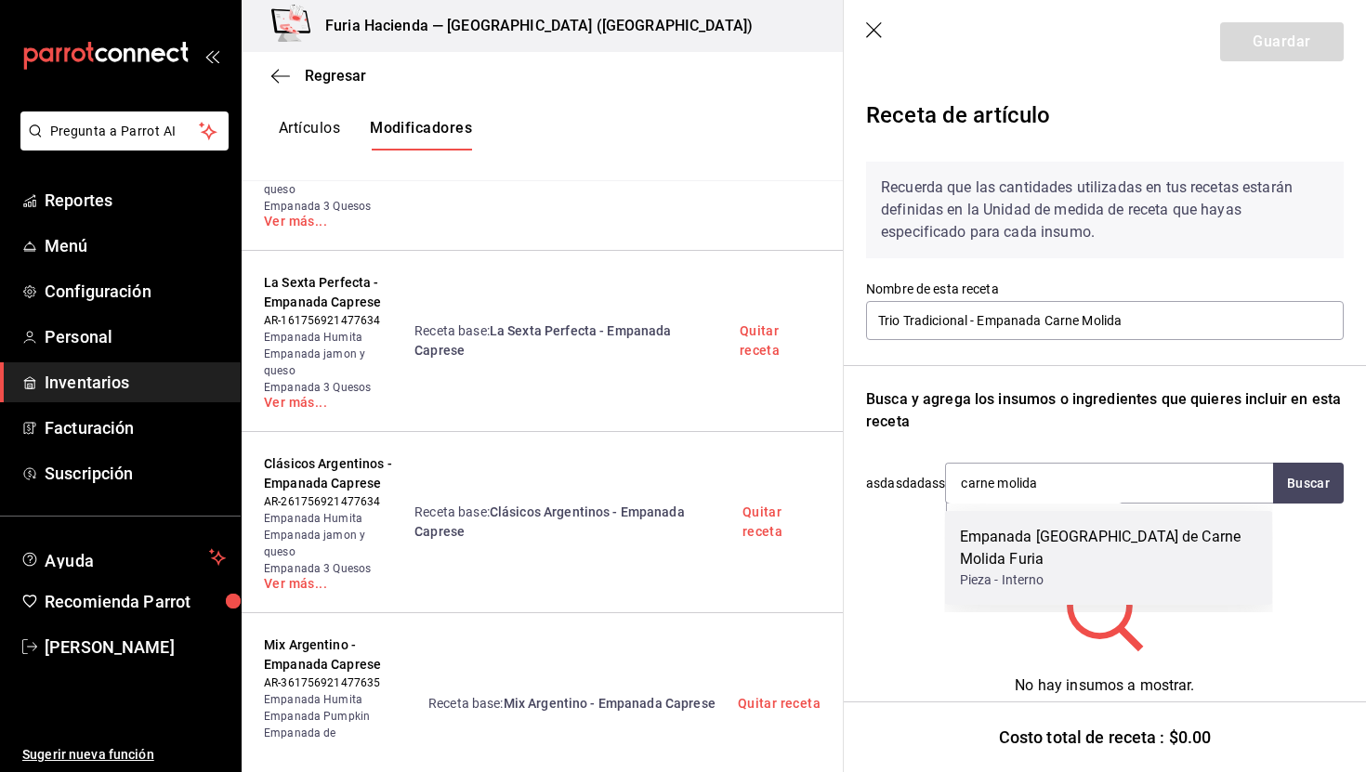
click at [1040, 532] on div "Empanada [GEOGRAPHIC_DATA] de Carne Molida Furia" at bounding box center [1109, 548] width 298 height 45
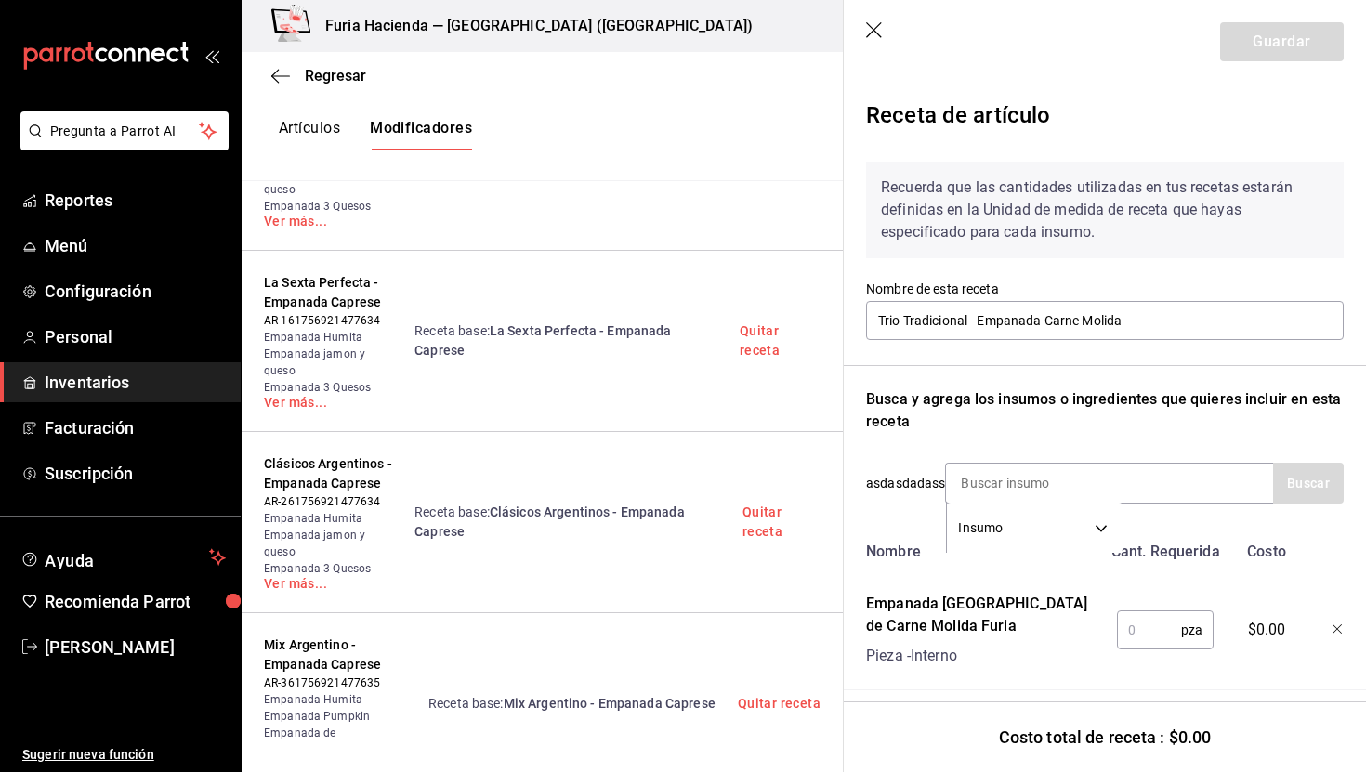
click at [1154, 634] on input "text" at bounding box center [1149, 630] width 64 height 37
type input "1"
click at [1268, 40] on button "Guardar" at bounding box center [1283, 41] width 124 height 39
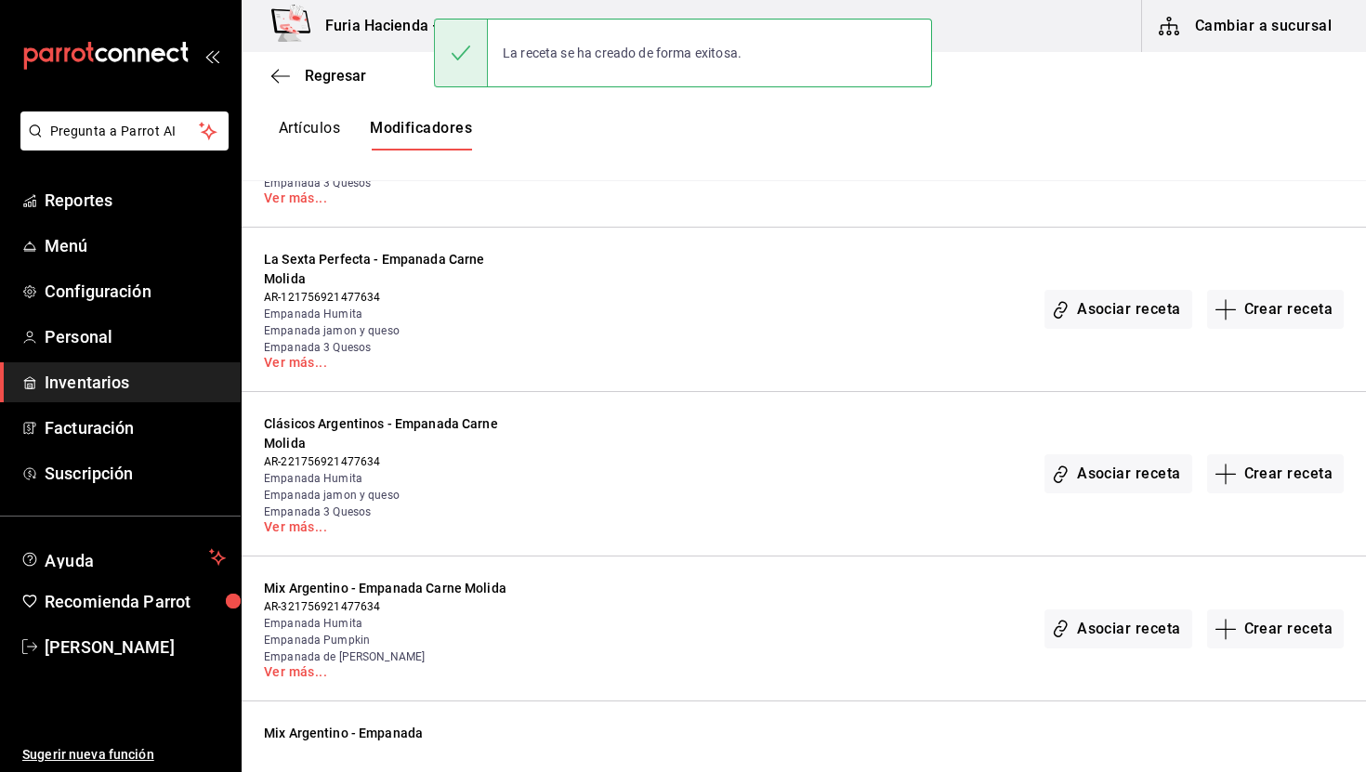
scroll to position [2567, 0]
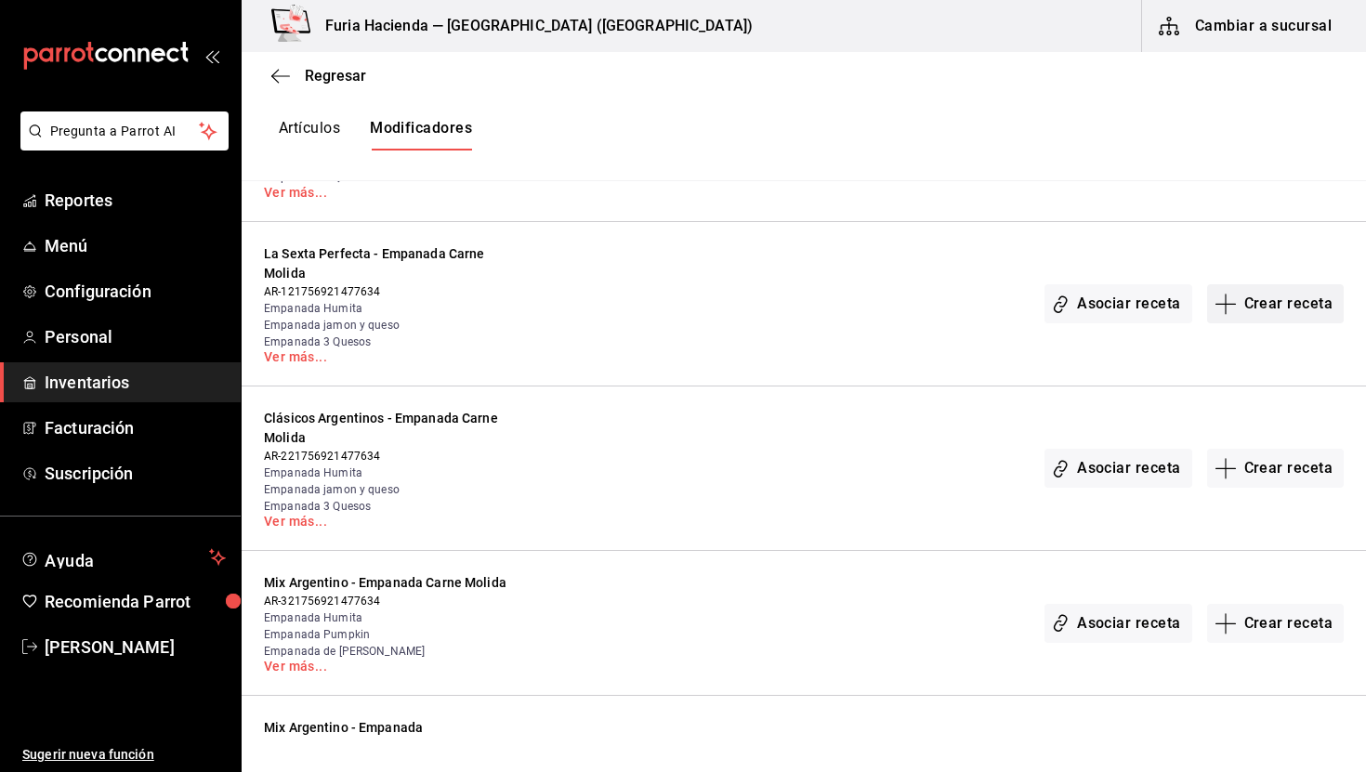
click at [1272, 290] on button "Crear receta" at bounding box center [1277, 303] width 138 height 39
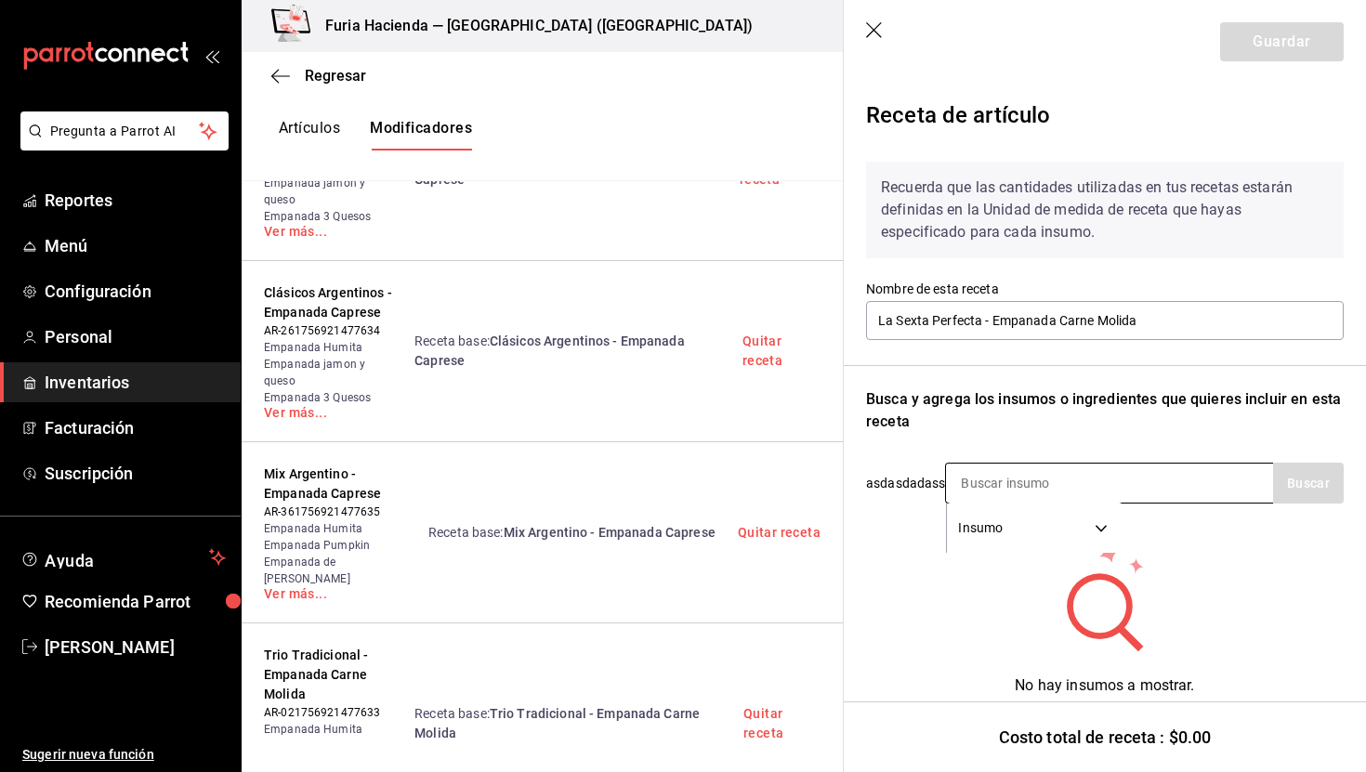
click at [1047, 475] on input at bounding box center [1039, 483] width 186 height 39
type input "carne molida"
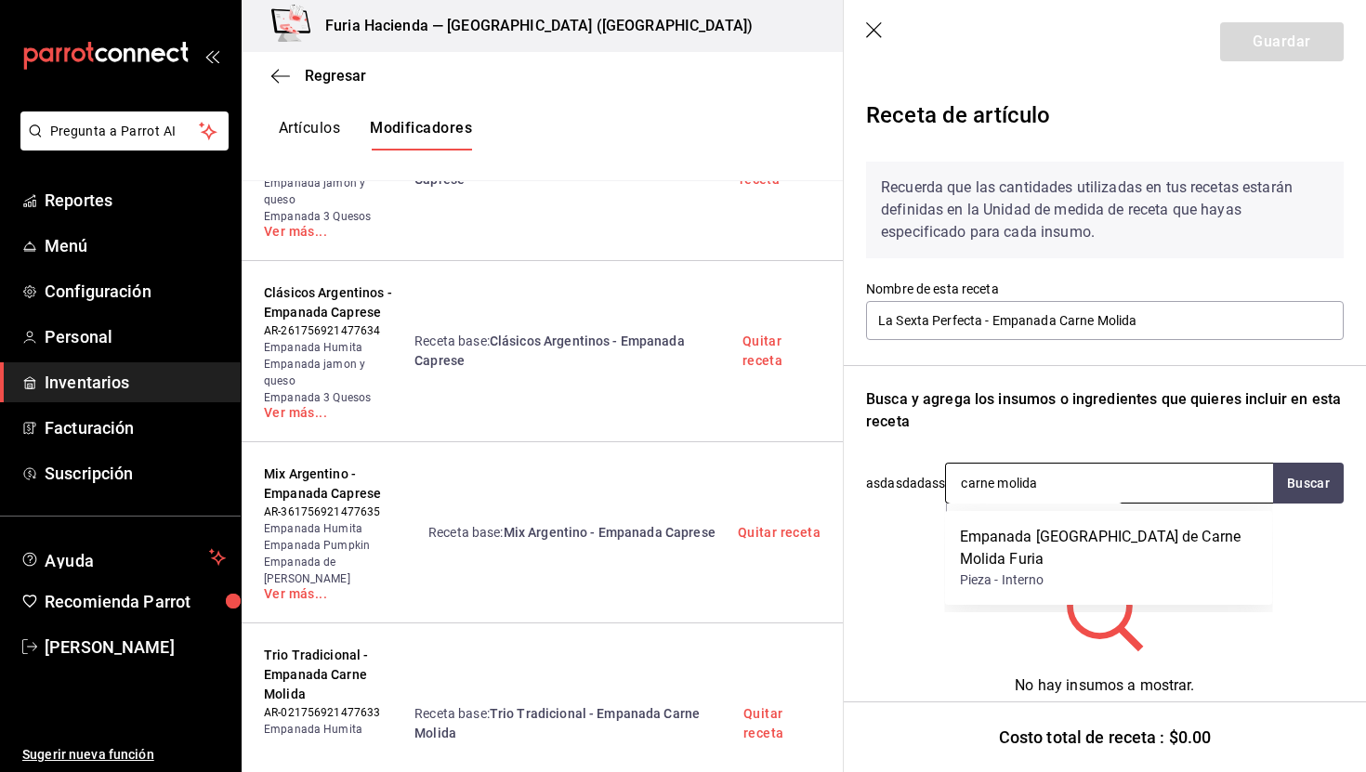
click at [1021, 472] on input "carne molida" at bounding box center [1039, 483] width 186 height 39
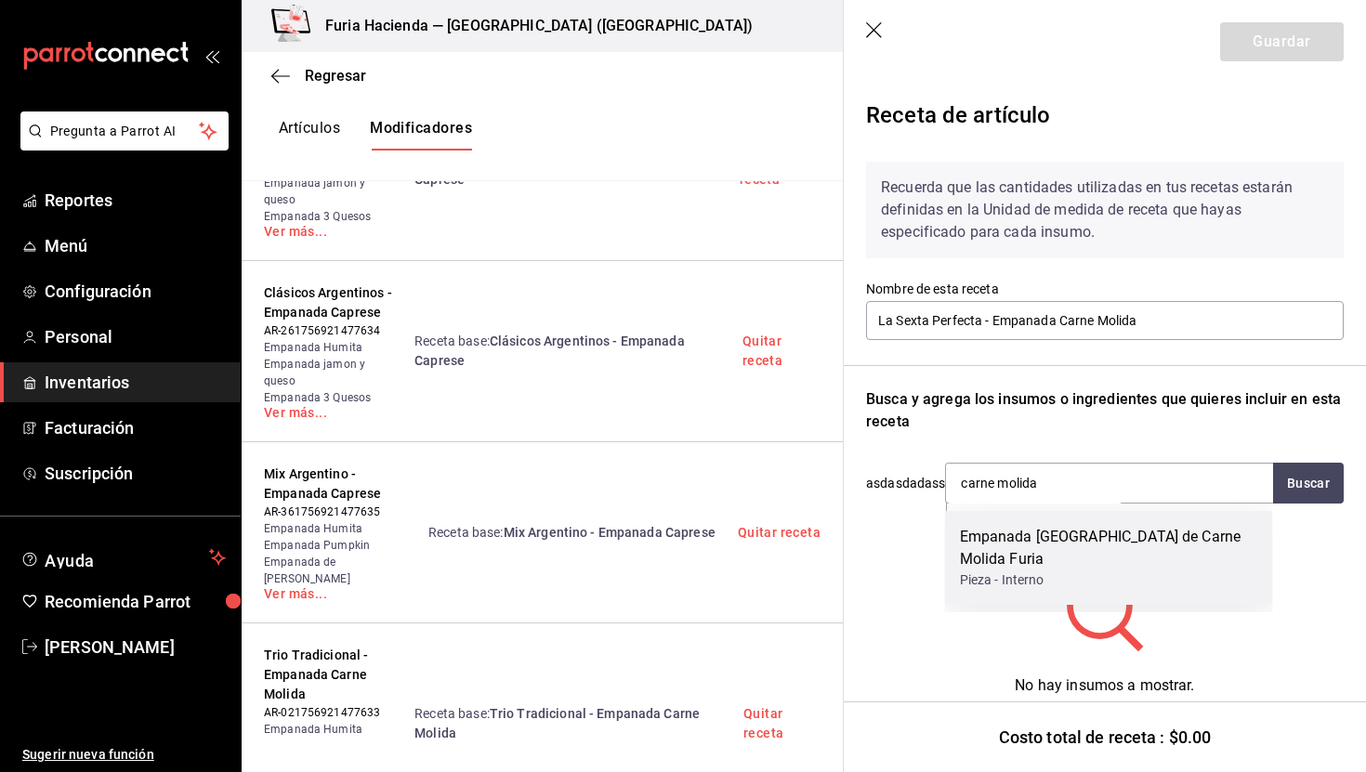
click at [1057, 539] on div "Empanada [GEOGRAPHIC_DATA] de Carne Molida Furia" at bounding box center [1109, 548] width 298 height 45
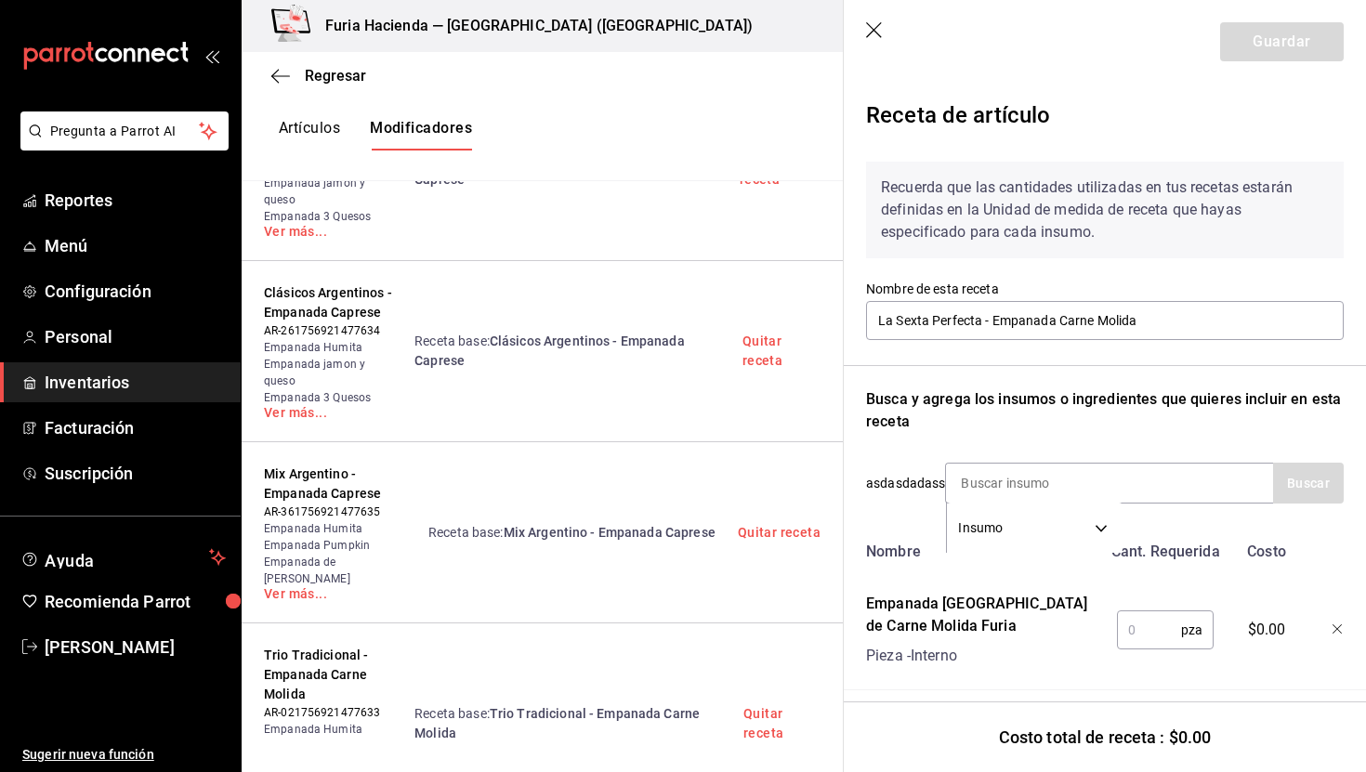
click at [1130, 637] on input "text" at bounding box center [1149, 630] width 64 height 37
type input "1"
click at [1291, 40] on button "Guardar" at bounding box center [1283, 41] width 124 height 39
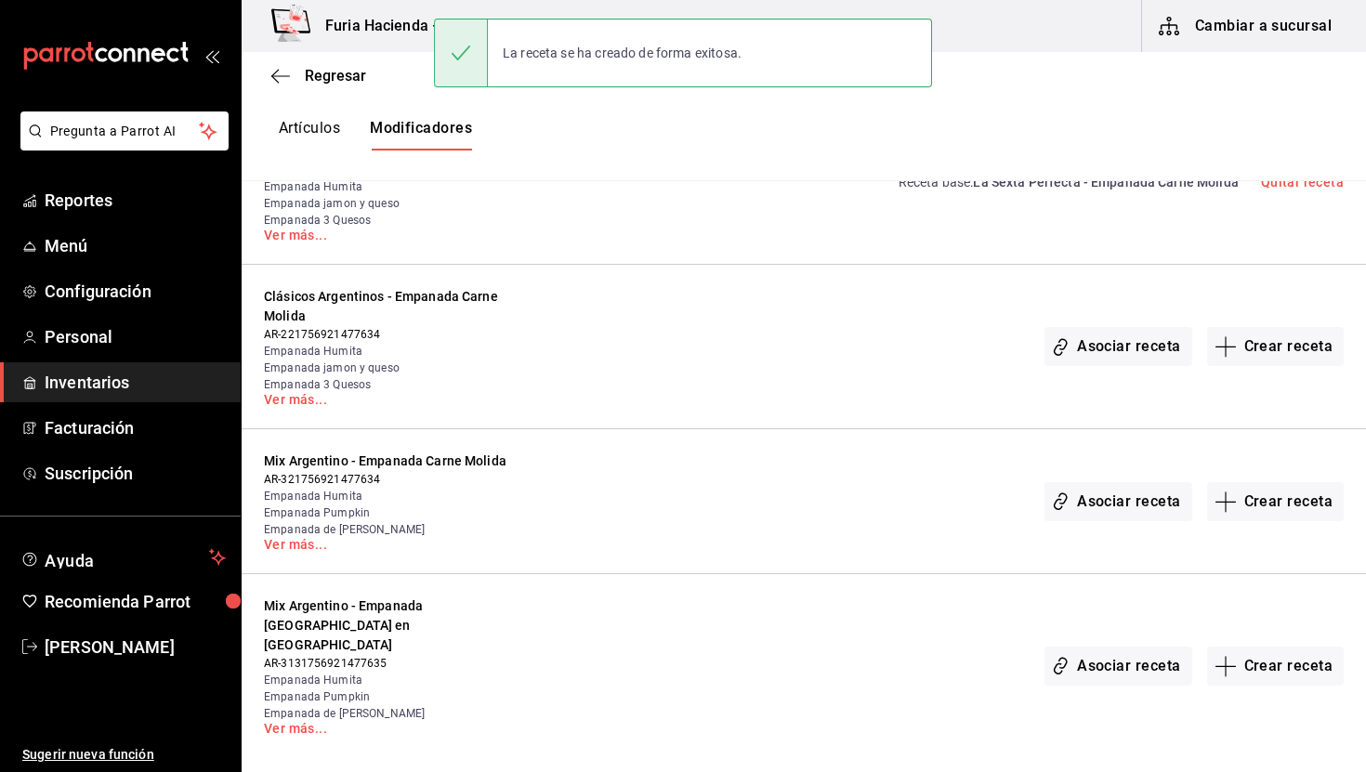
scroll to position [2690, 0]
click at [1254, 331] on button "Crear receta" at bounding box center [1277, 345] width 138 height 39
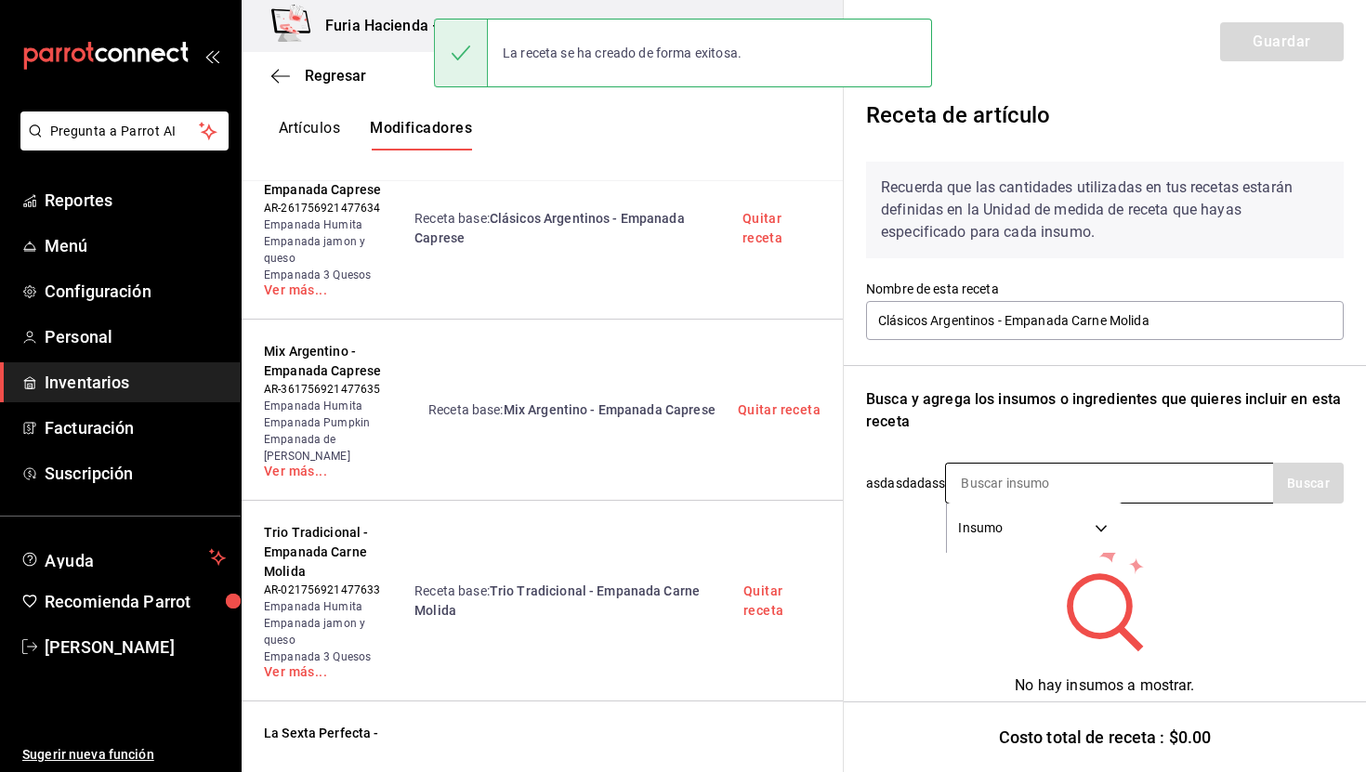
click at [1078, 487] on input at bounding box center [1039, 483] width 186 height 39
paste input "carne molida"
type input "carne molida"
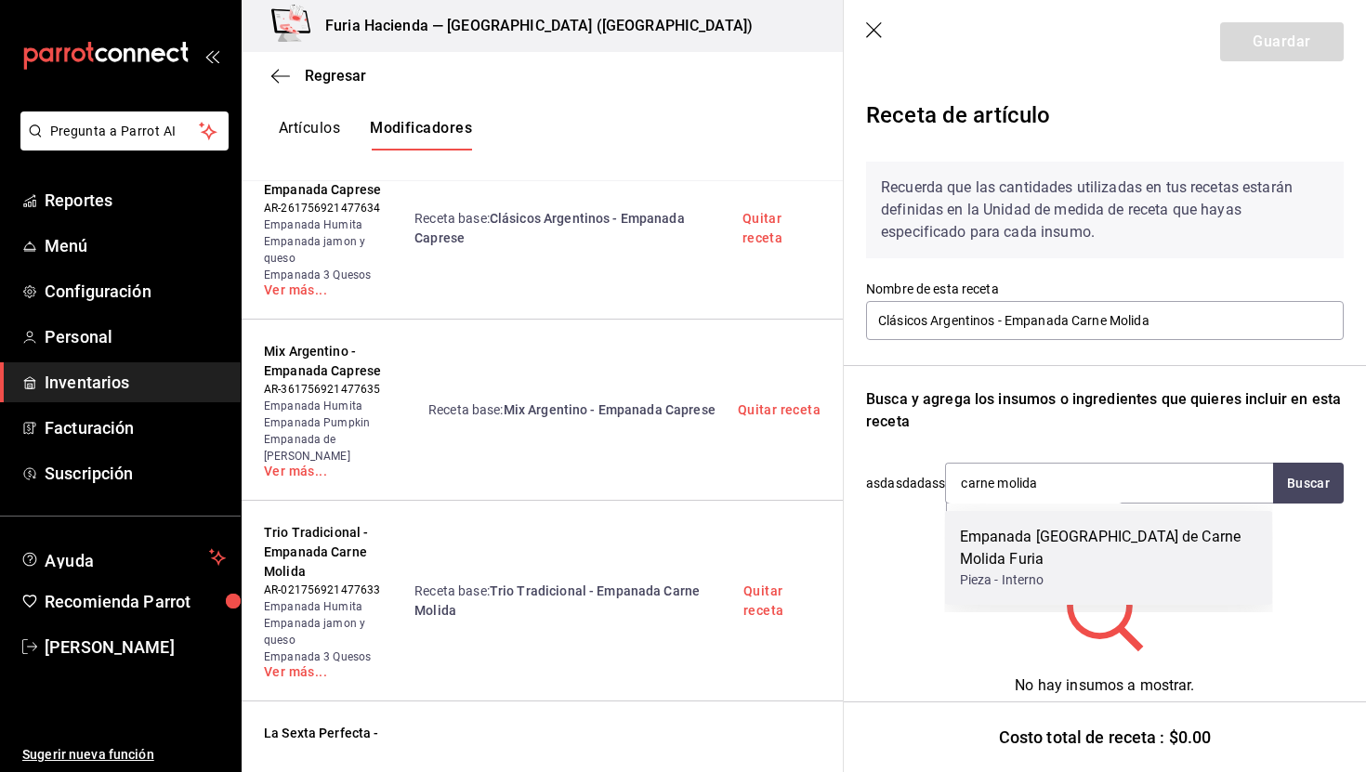
click at [1094, 540] on div "Empanada [GEOGRAPHIC_DATA] de Carne Molida Furia" at bounding box center [1109, 548] width 298 height 45
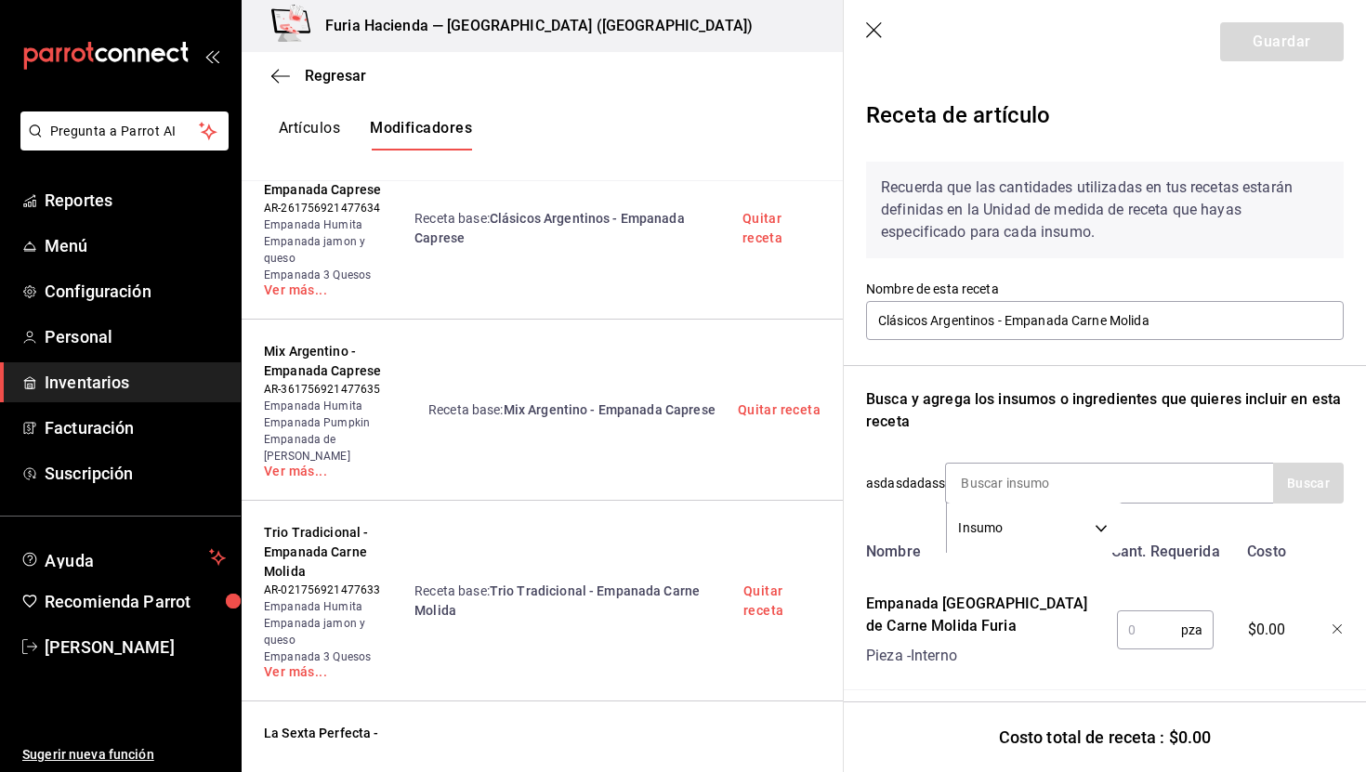
click at [1133, 630] on input "text" at bounding box center [1149, 630] width 64 height 37
type input "1"
click at [1277, 44] on button "Guardar" at bounding box center [1283, 41] width 124 height 39
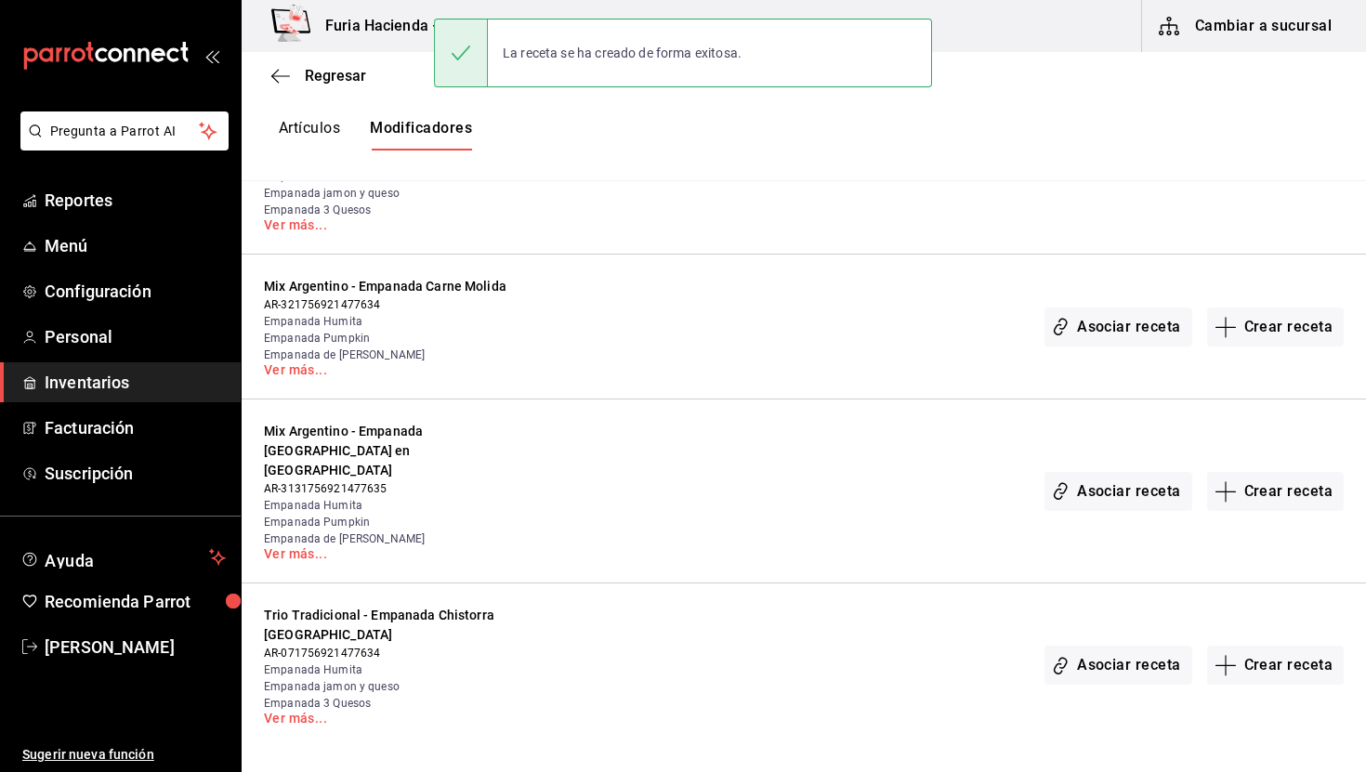
scroll to position [2884, 0]
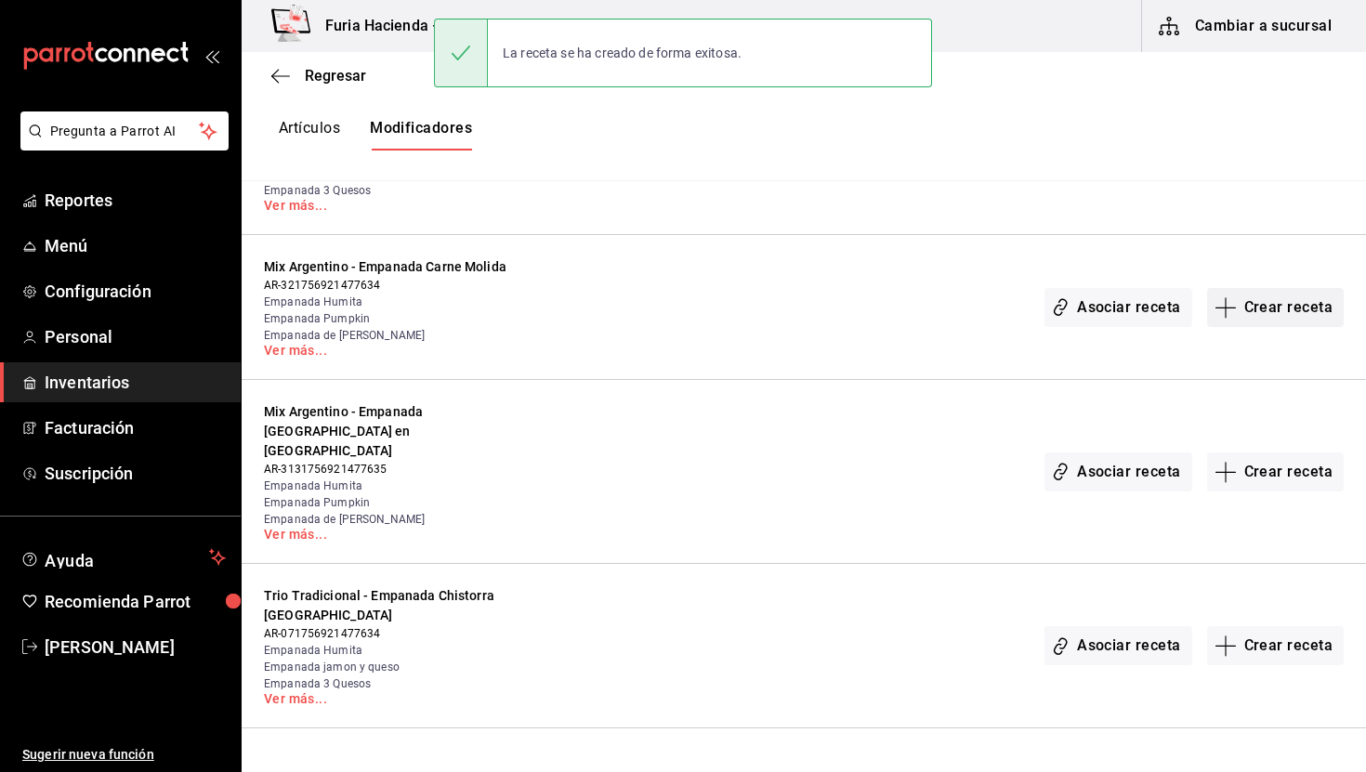
click at [1274, 300] on button "Crear receta" at bounding box center [1277, 307] width 138 height 39
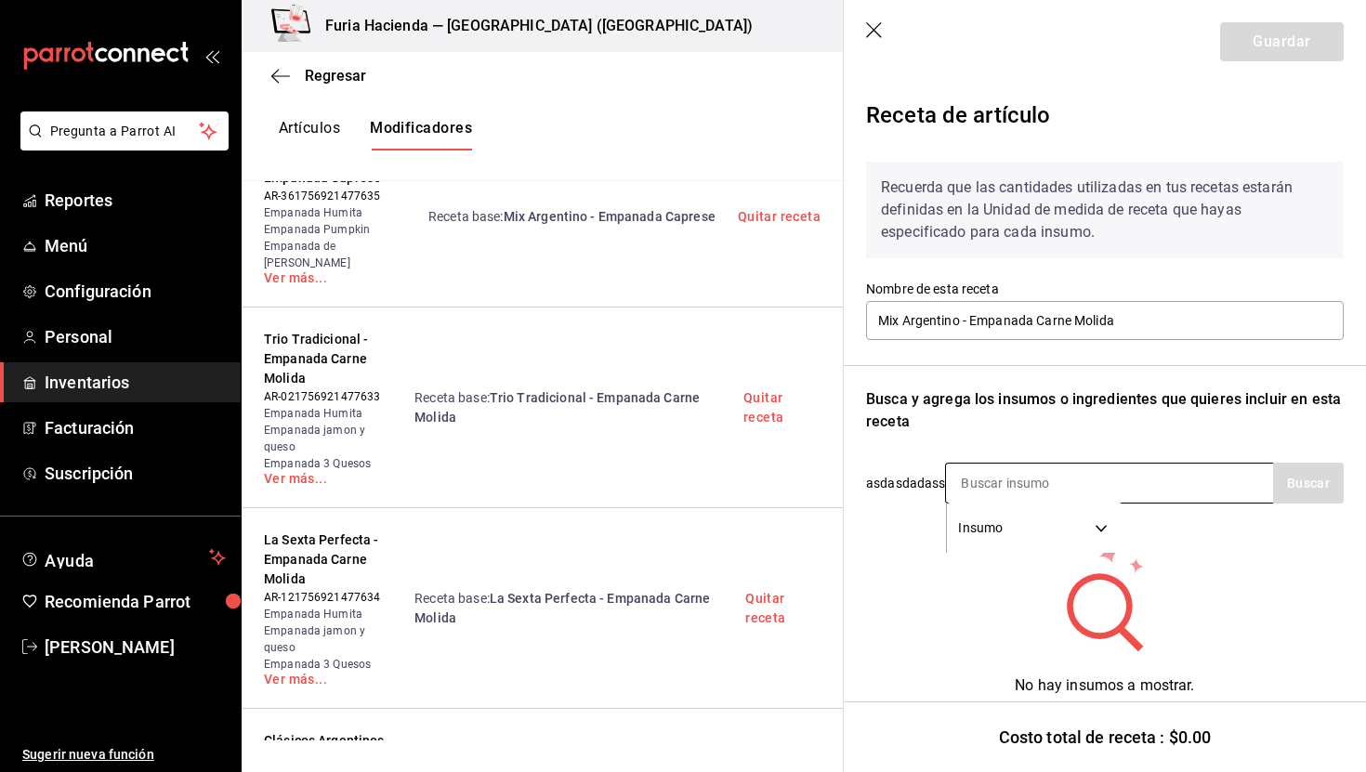
click at [1073, 480] on input at bounding box center [1039, 483] width 186 height 39
paste input "carne molida"
type input "carne molida"
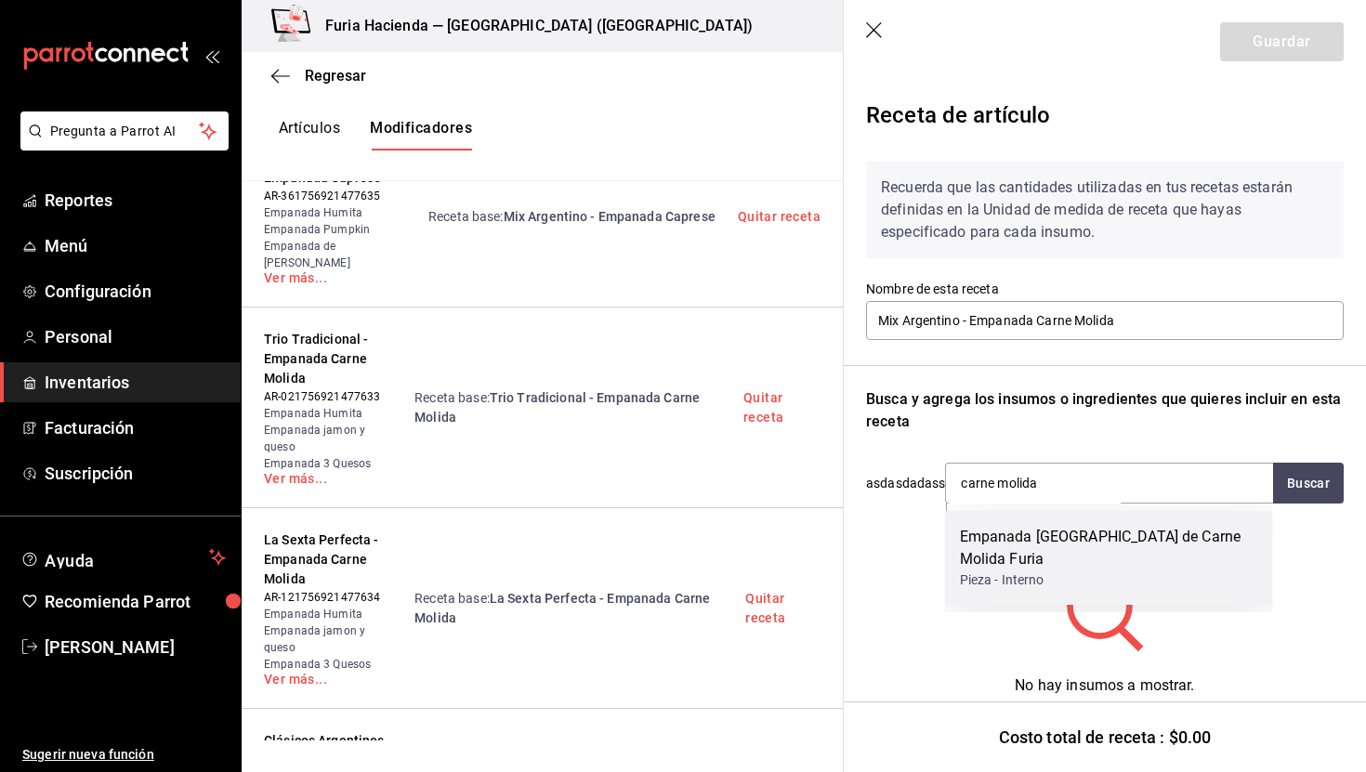
click at [1109, 545] on div "Empanada [GEOGRAPHIC_DATA] de Carne Molida Furia" at bounding box center [1109, 548] width 298 height 45
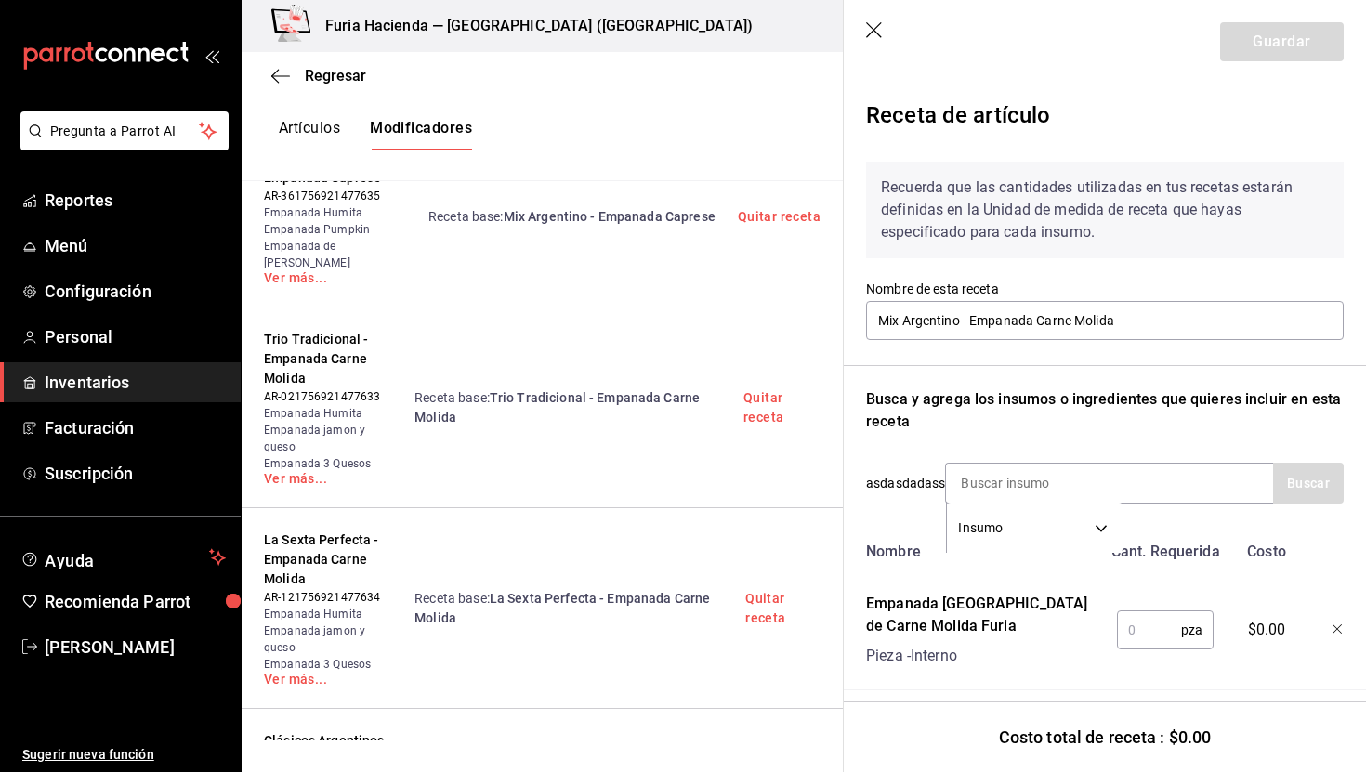
click at [1146, 628] on input "text" at bounding box center [1149, 630] width 64 height 37
type input "1"
click at [1259, 37] on button "Guardar" at bounding box center [1283, 41] width 124 height 39
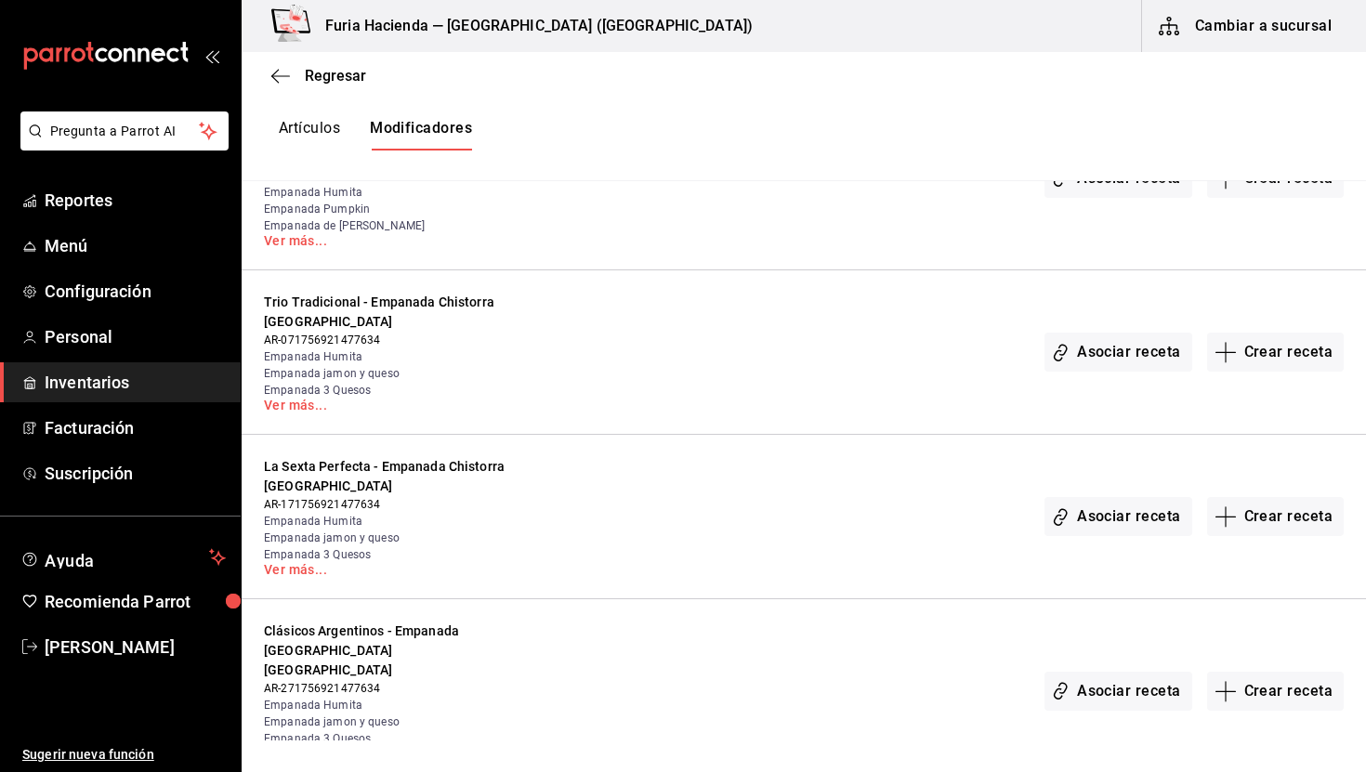
scroll to position [3200, 0]
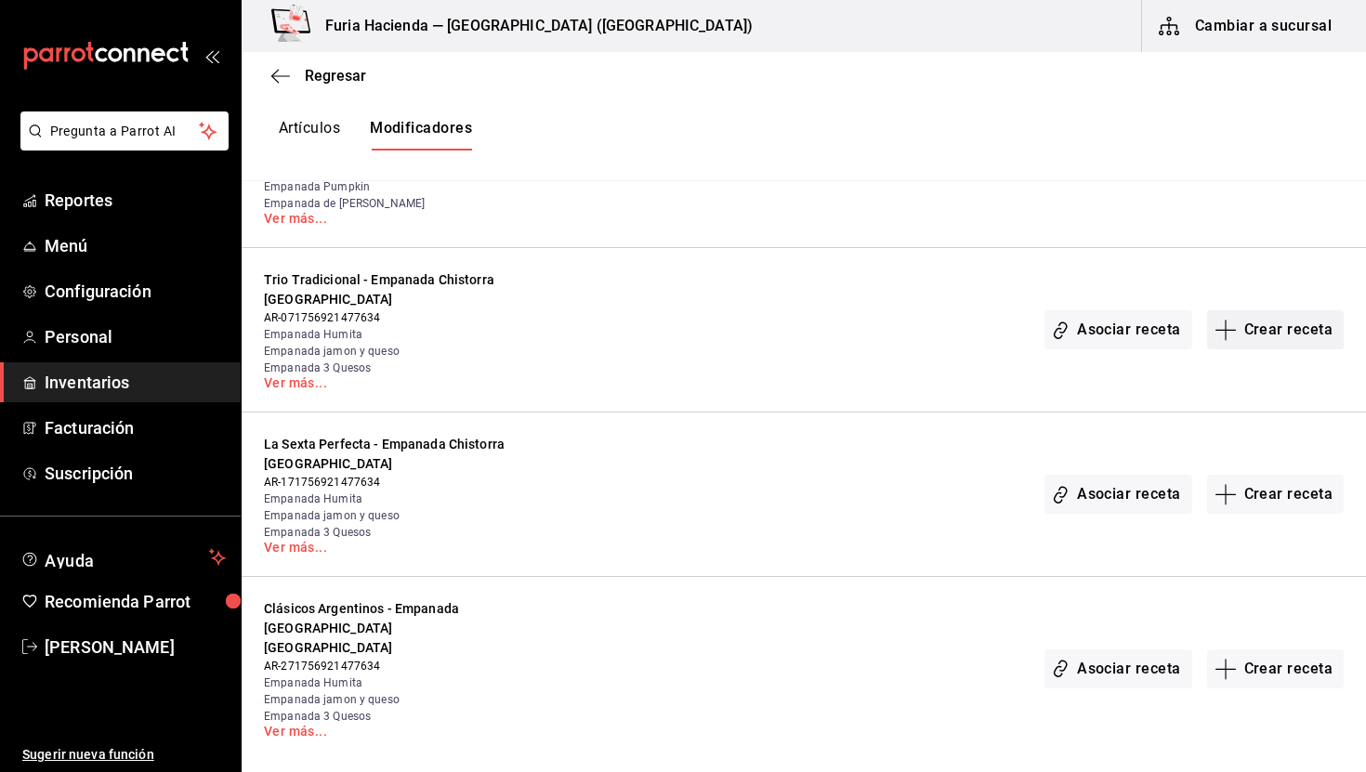
click at [1275, 310] on button "Crear receta" at bounding box center [1277, 329] width 138 height 39
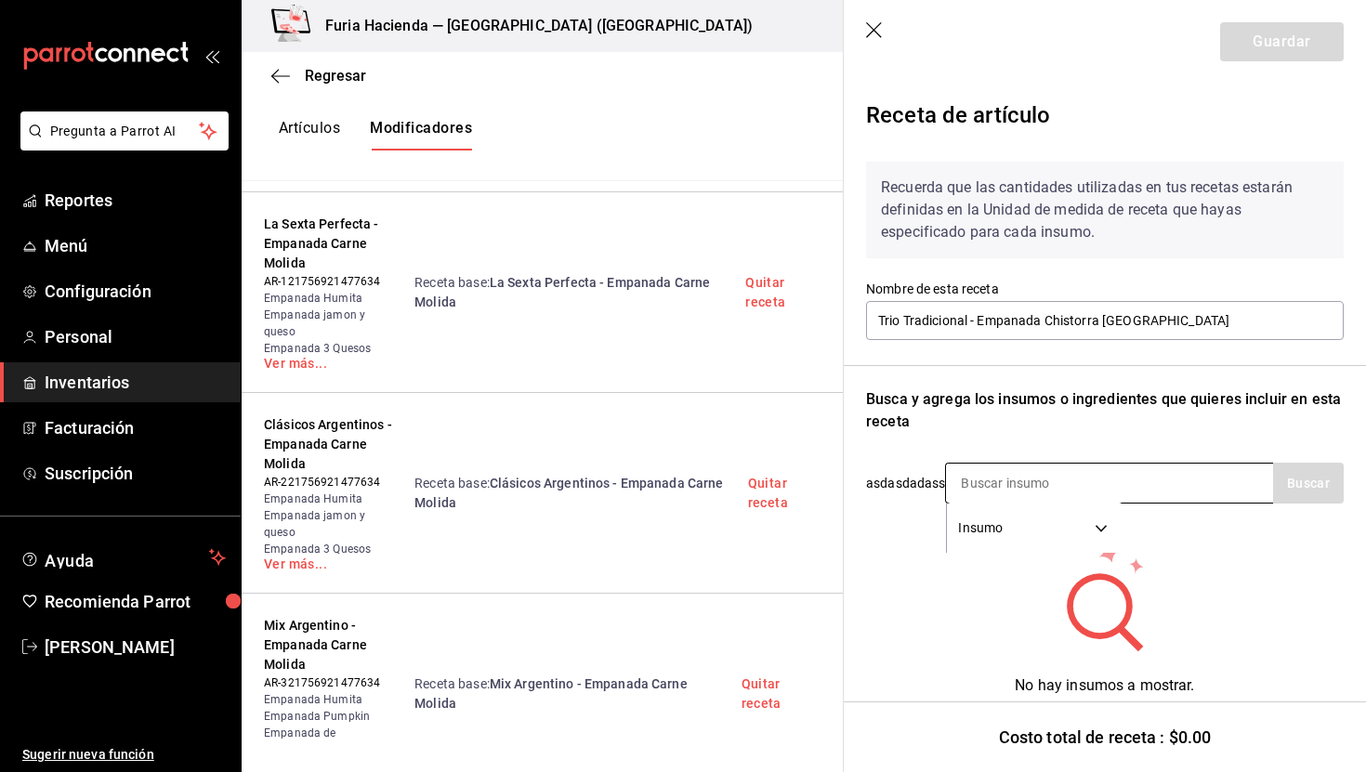
click at [1011, 476] on input at bounding box center [1039, 483] width 186 height 39
type input "chisto"
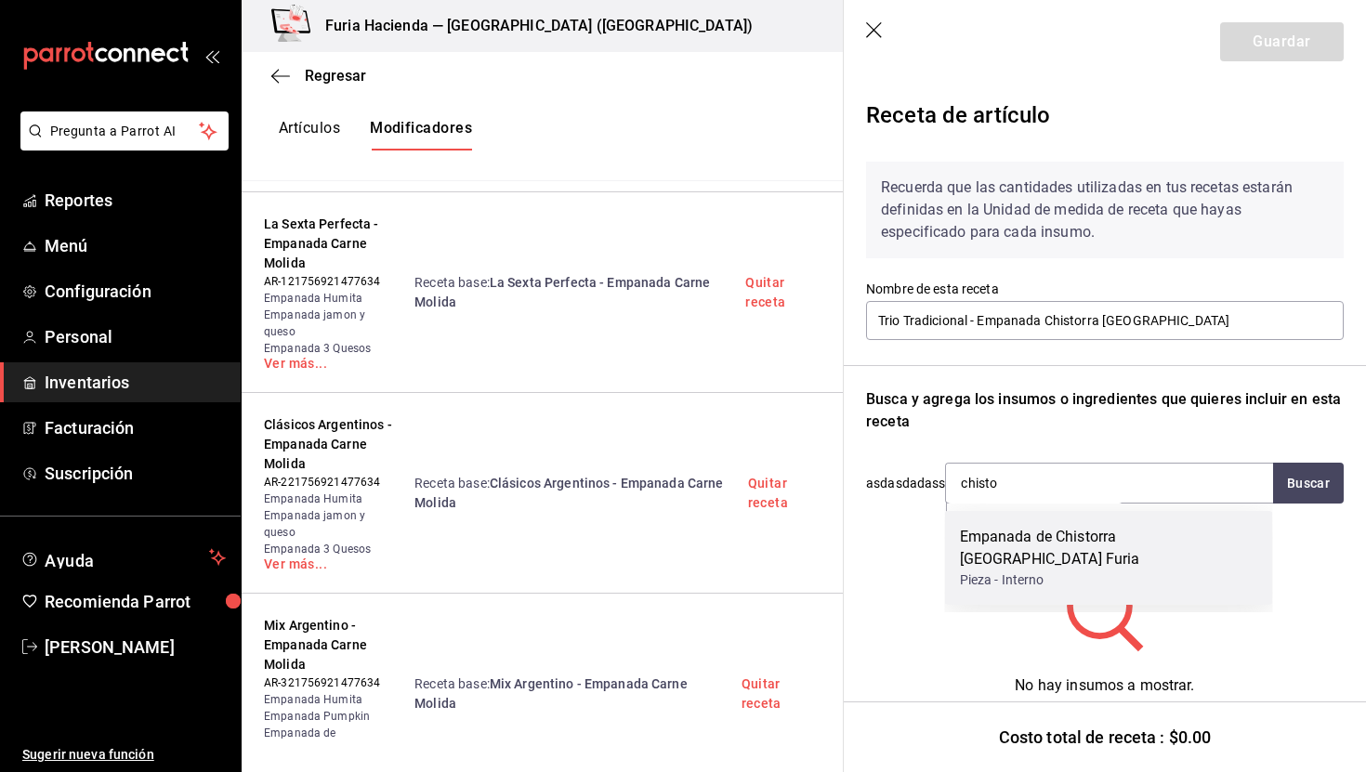
click at [1042, 541] on div "Empanada de Chistorra [GEOGRAPHIC_DATA] Furia" at bounding box center [1109, 548] width 298 height 45
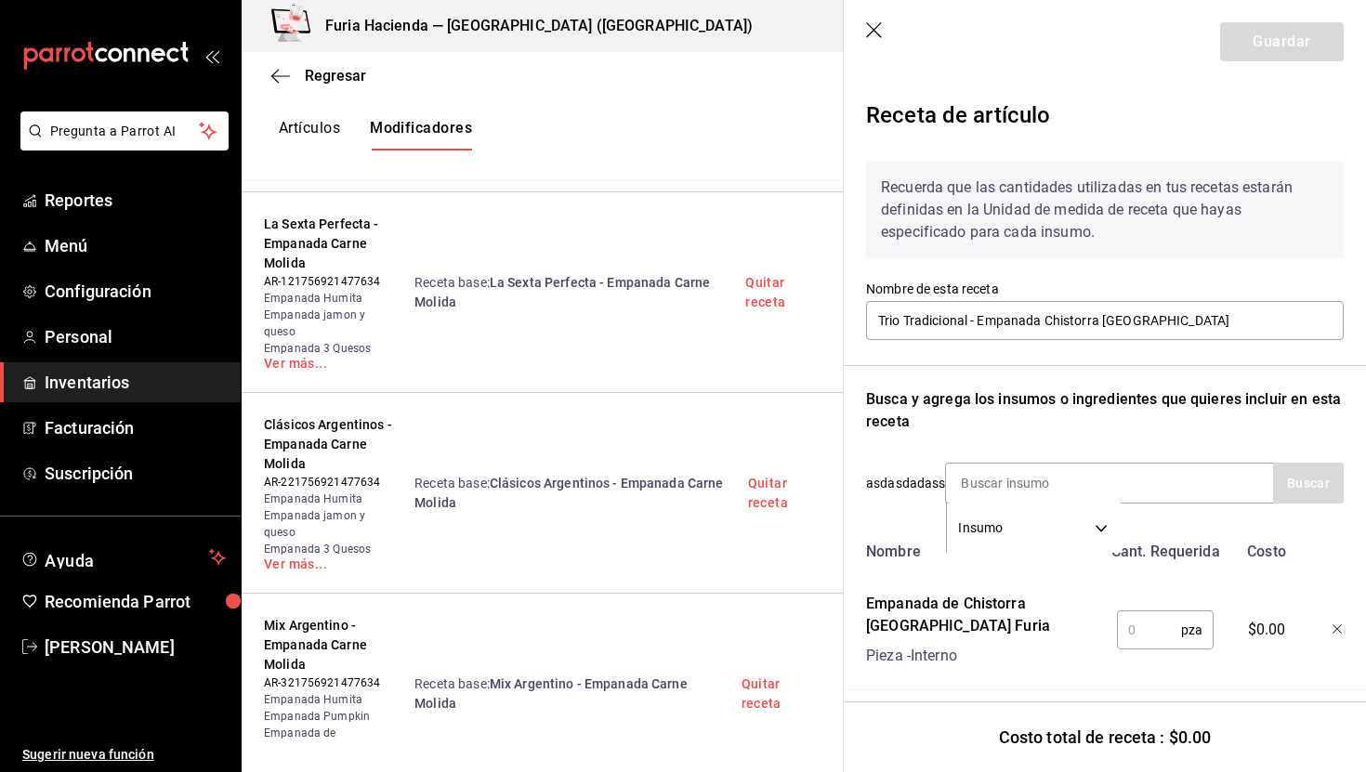
click at [1176, 637] on input "text" at bounding box center [1149, 630] width 64 height 37
type input "1"
click at [1239, 33] on button "Guardar" at bounding box center [1283, 41] width 124 height 39
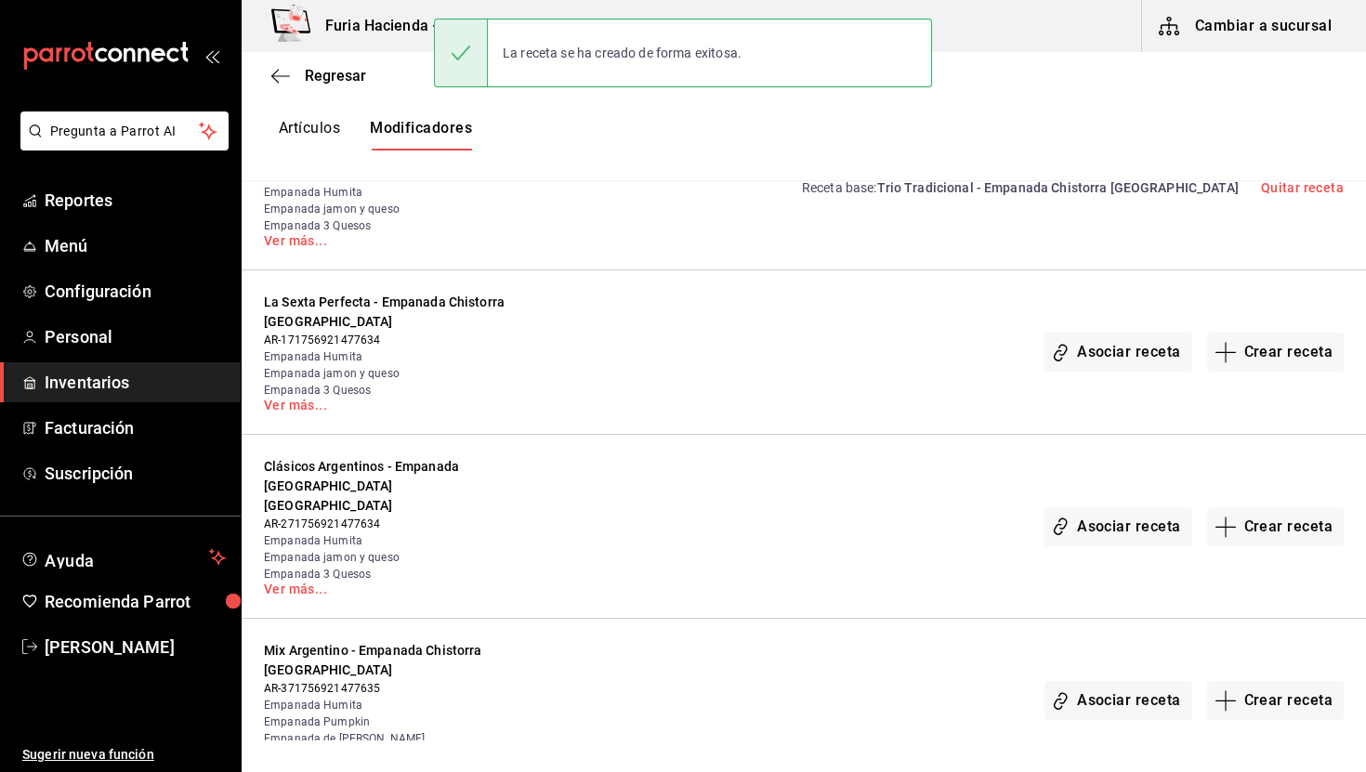
scroll to position [3347, 0]
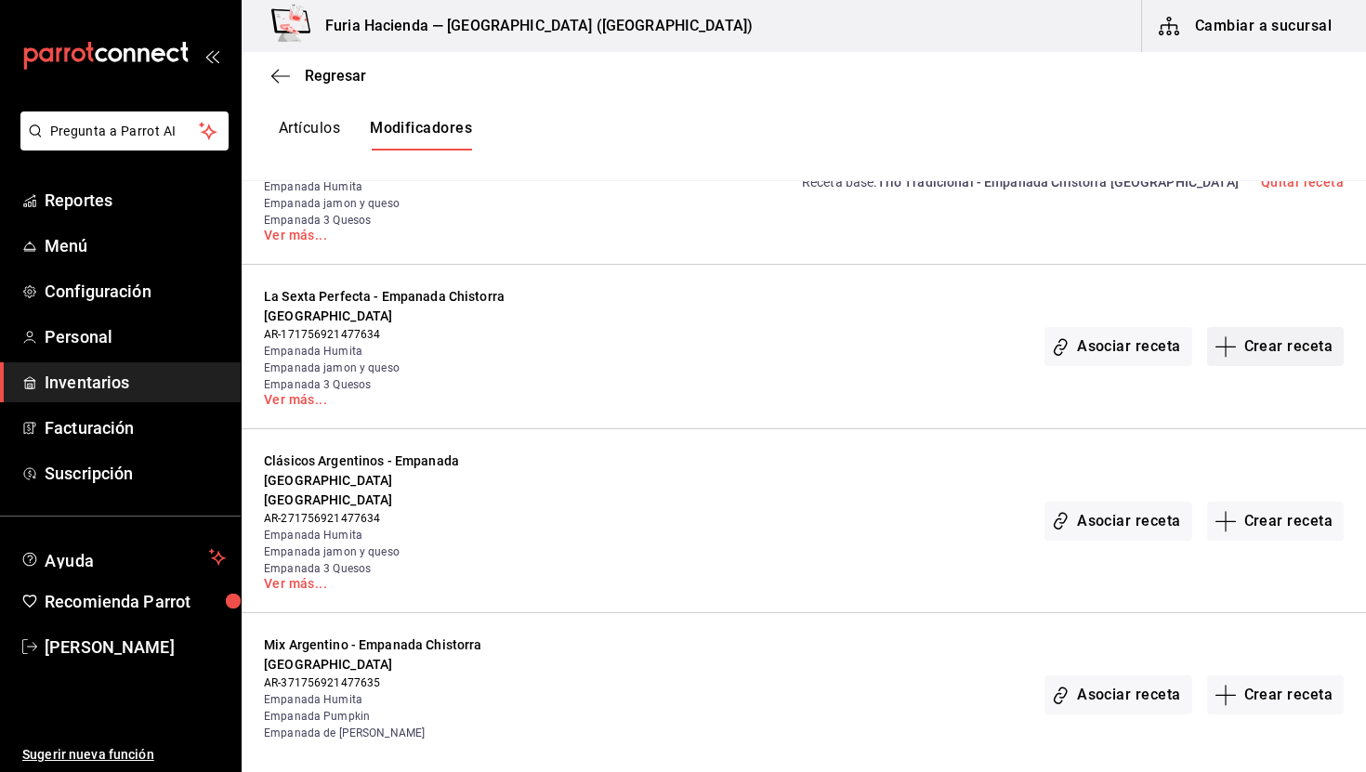
click at [1291, 327] on button "Crear receta" at bounding box center [1277, 346] width 138 height 39
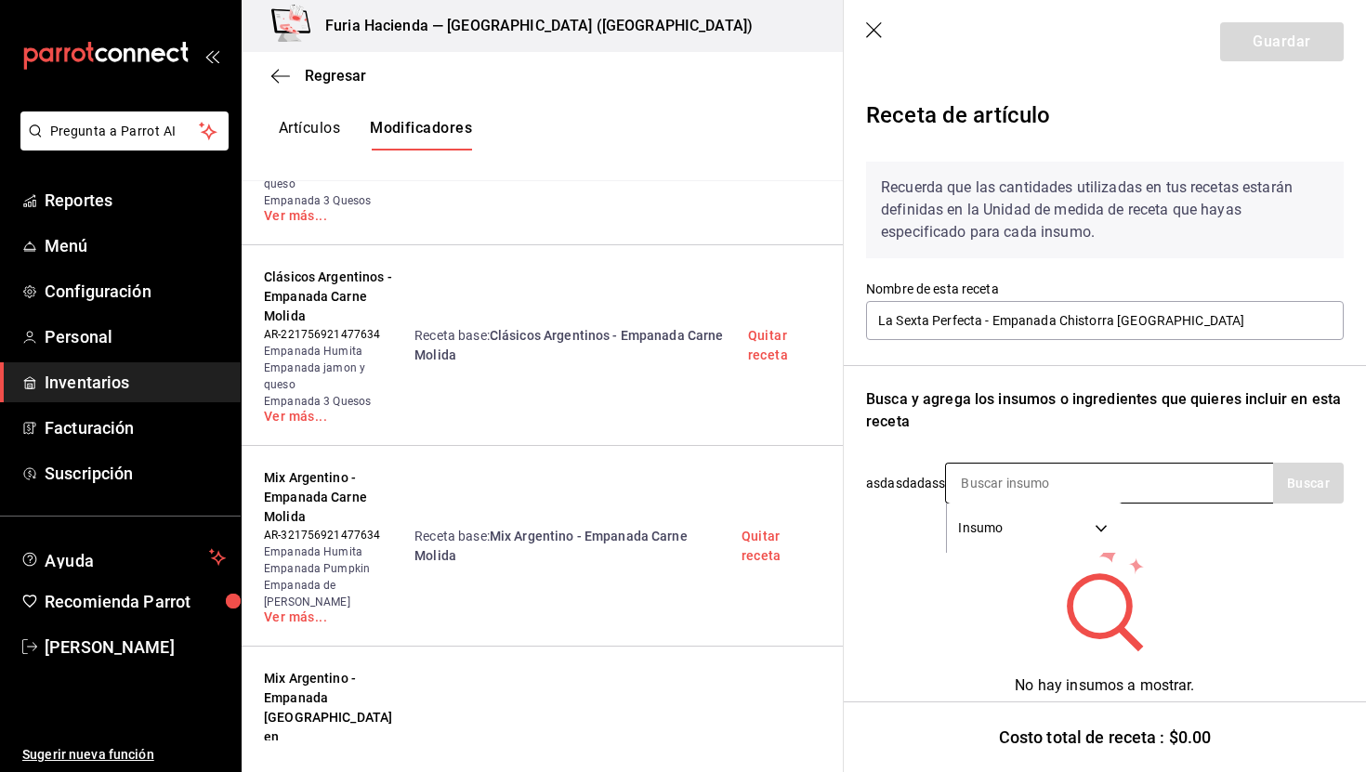
click at [1083, 485] on input at bounding box center [1039, 483] width 186 height 39
type input "c"
type input "s"
type input "chis"
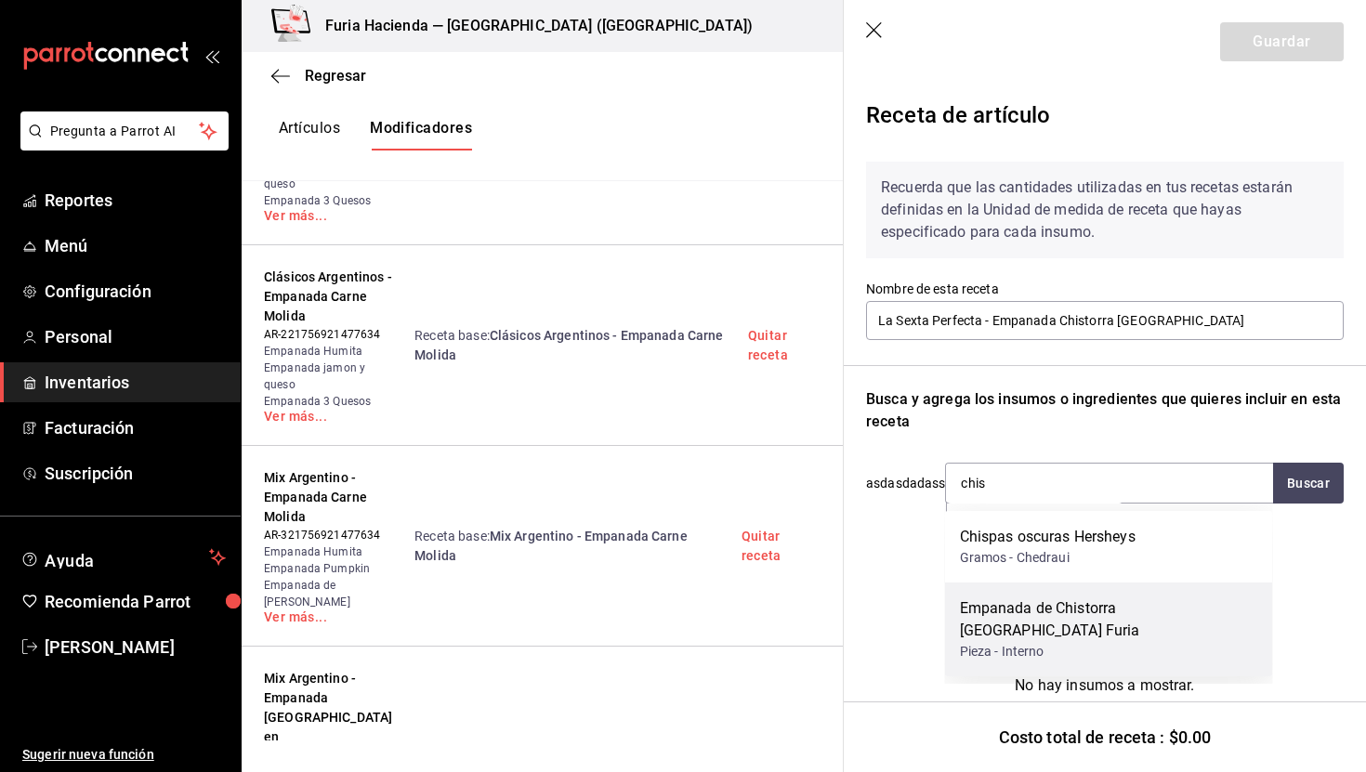
click at [1144, 642] on div "Pieza - Interno" at bounding box center [1109, 652] width 298 height 20
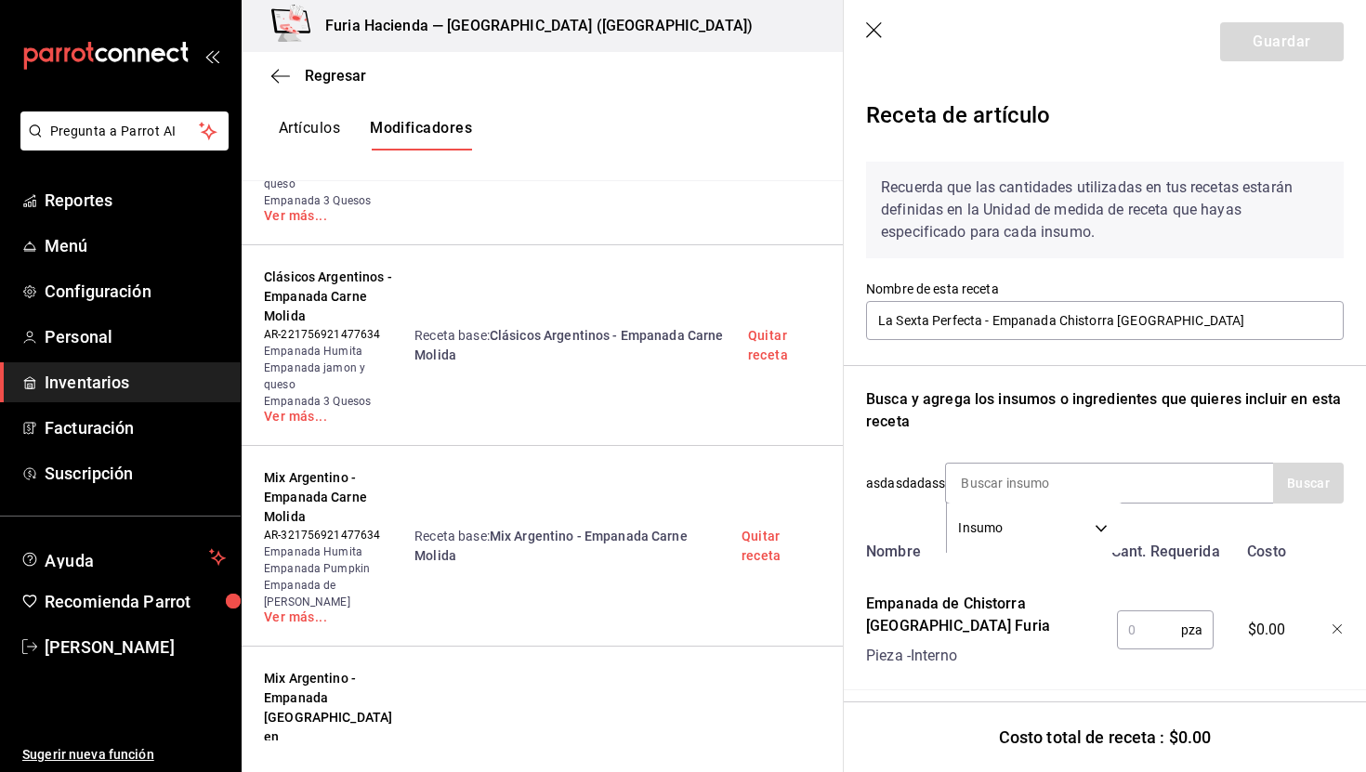
click at [1152, 621] on input "text" at bounding box center [1149, 630] width 64 height 37
type input "1"
click at [1277, 36] on button "Guardar" at bounding box center [1283, 41] width 124 height 39
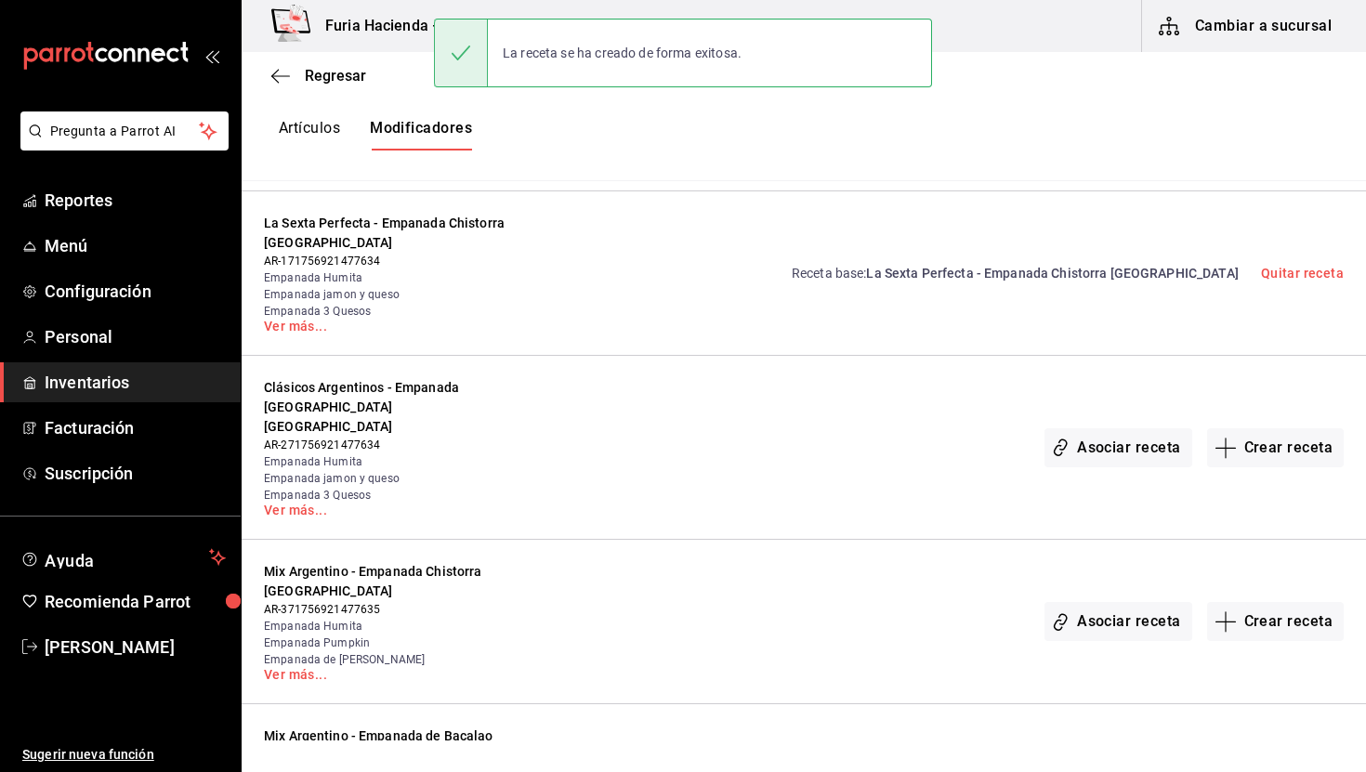
scroll to position [3422, 0]
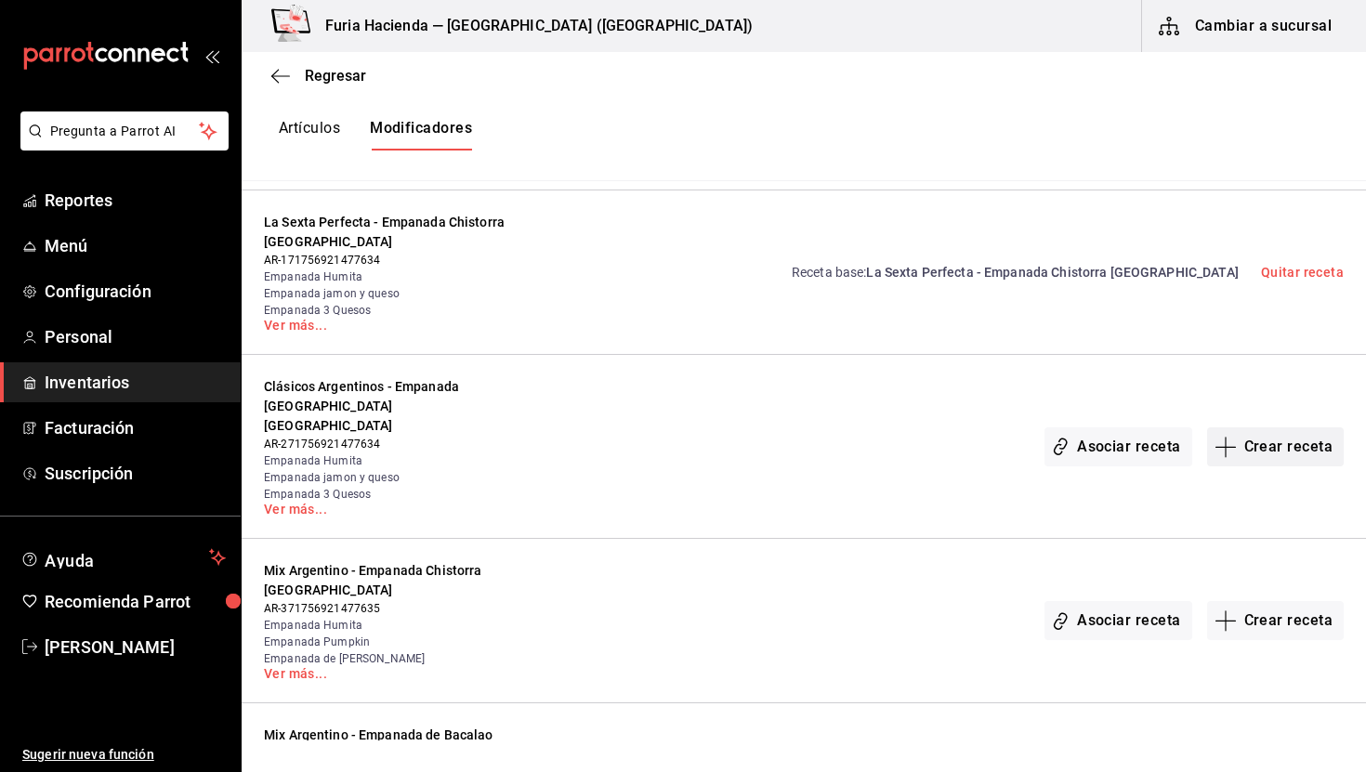
click at [1265, 428] on button "Crear receta" at bounding box center [1277, 447] width 138 height 39
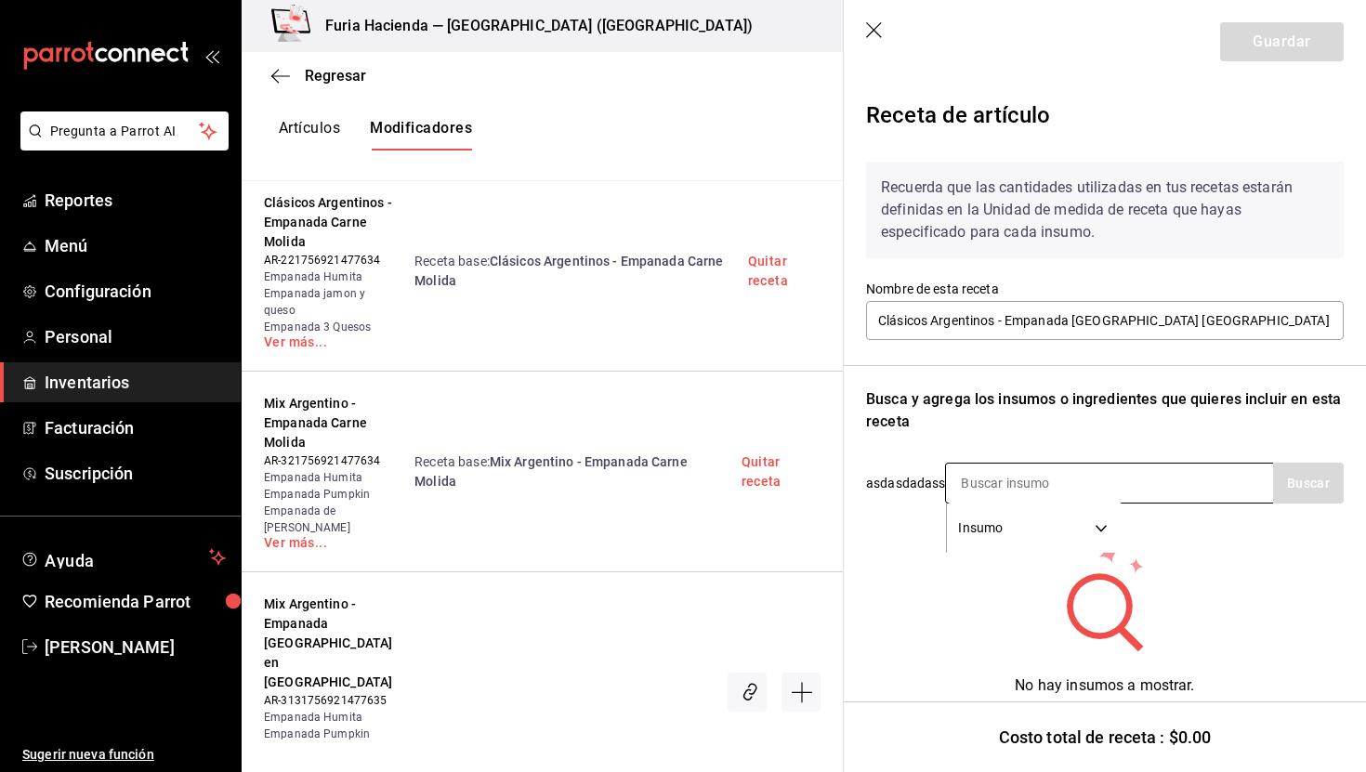
click at [986, 483] on input at bounding box center [1039, 483] width 186 height 39
type input "chisto"
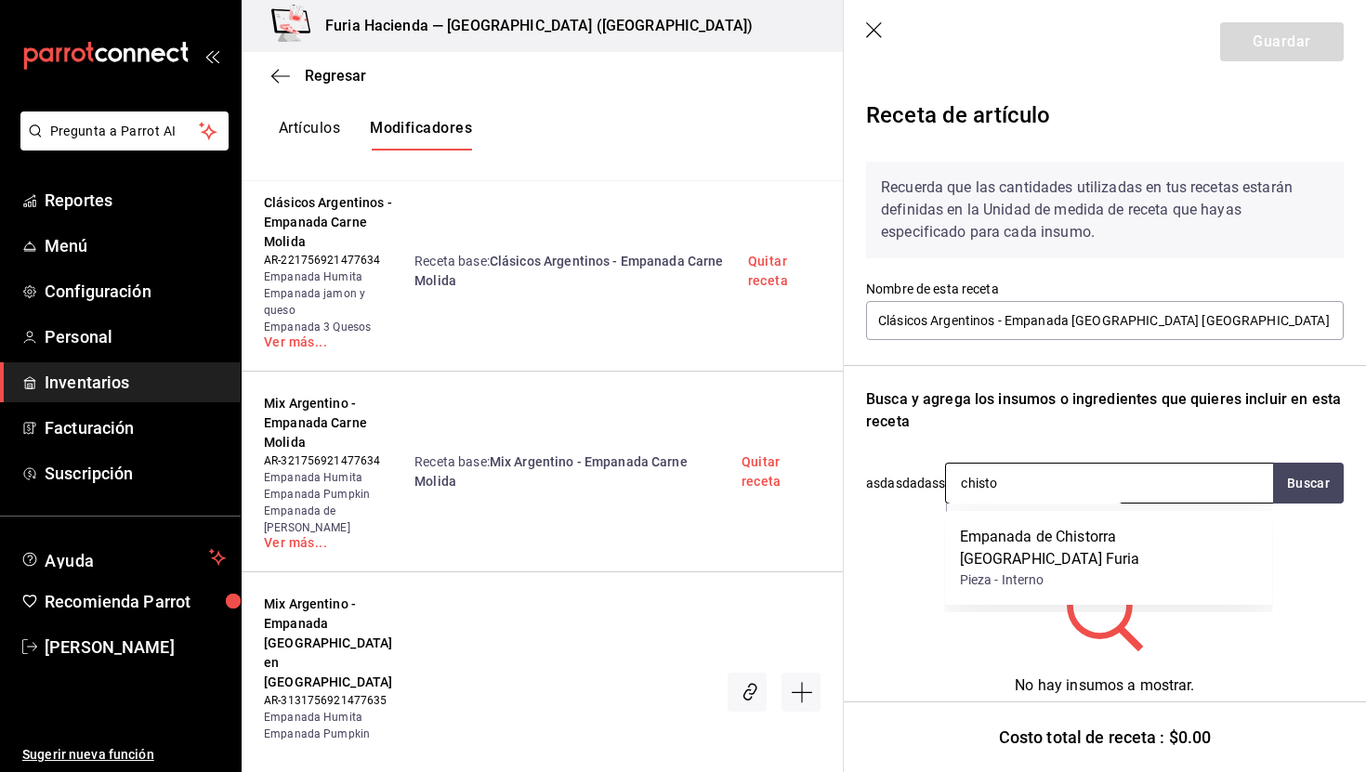
click at [1028, 489] on input "chisto" at bounding box center [1039, 483] width 186 height 39
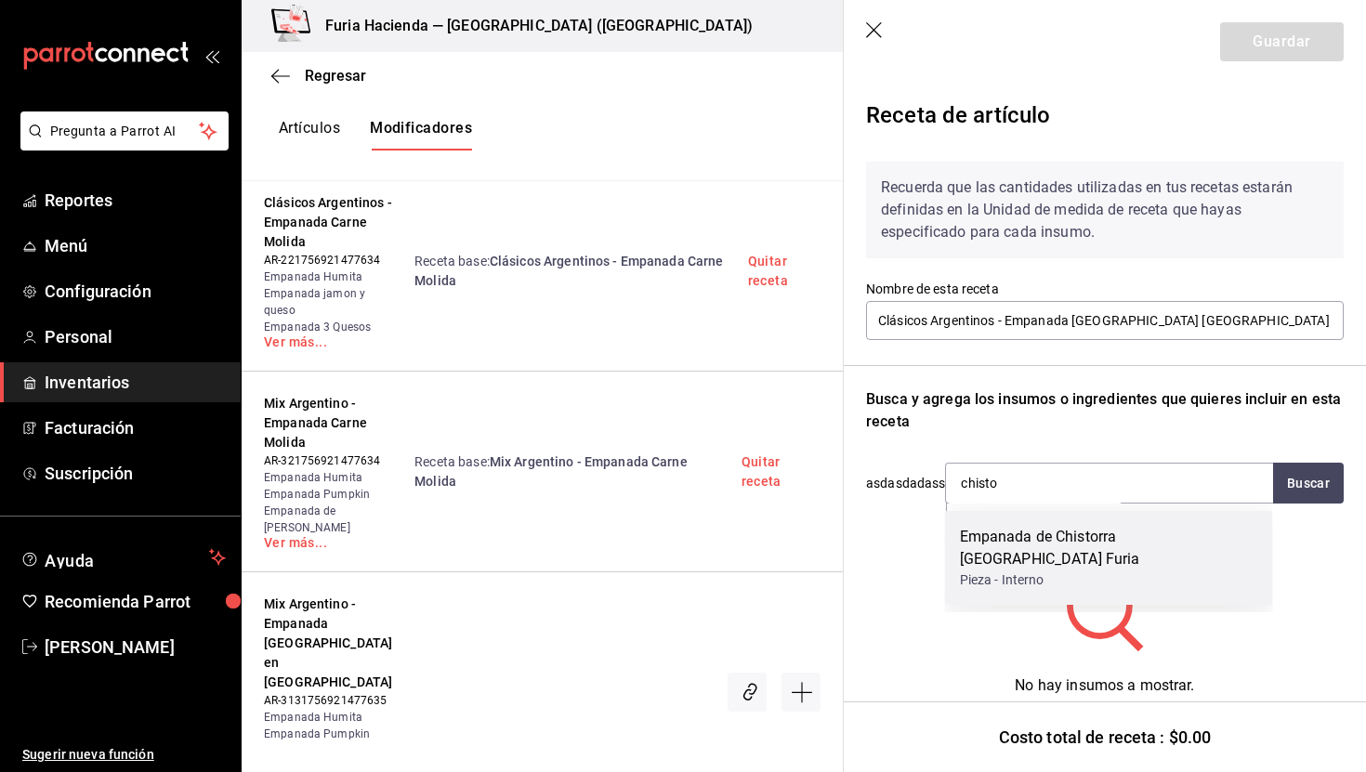
click at [1049, 544] on div "Empanada de Chistorra [GEOGRAPHIC_DATA] Furia" at bounding box center [1109, 548] width 298 height 45
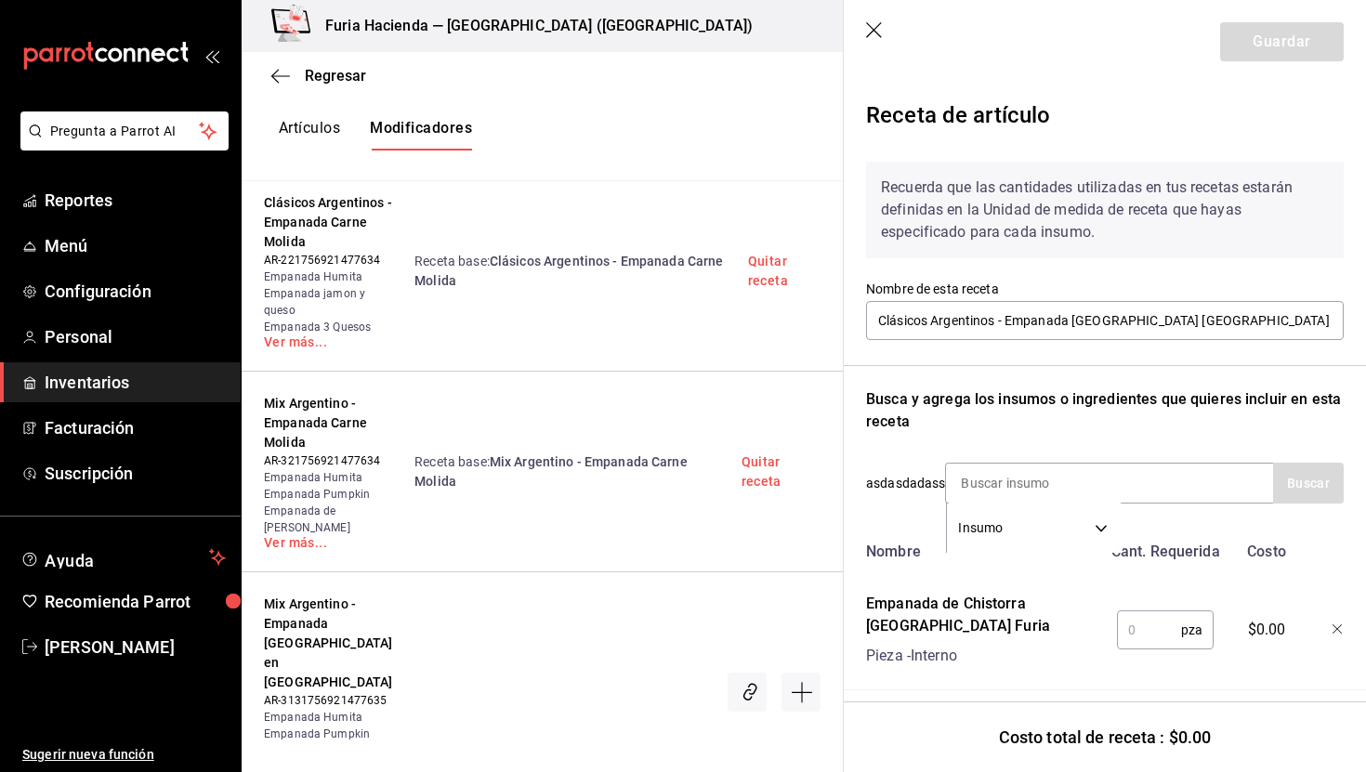
click at [1142, 628] on input "text" at bounding box center [1149, 630] width 64 height 37
type input "1"
click at [1268, 42] on button "Guardar" at bounding box center [1283, 41] width 124 height 39
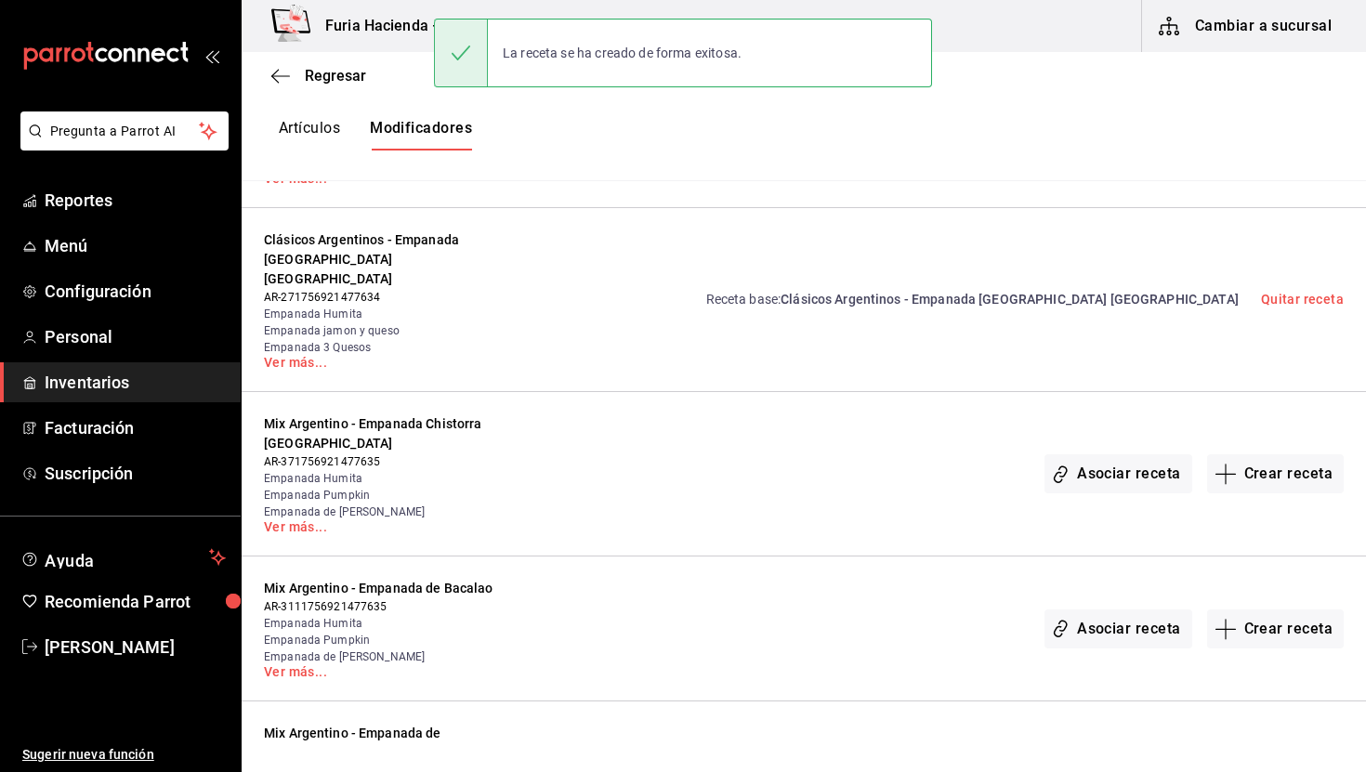
scroll to position [3627, 0]
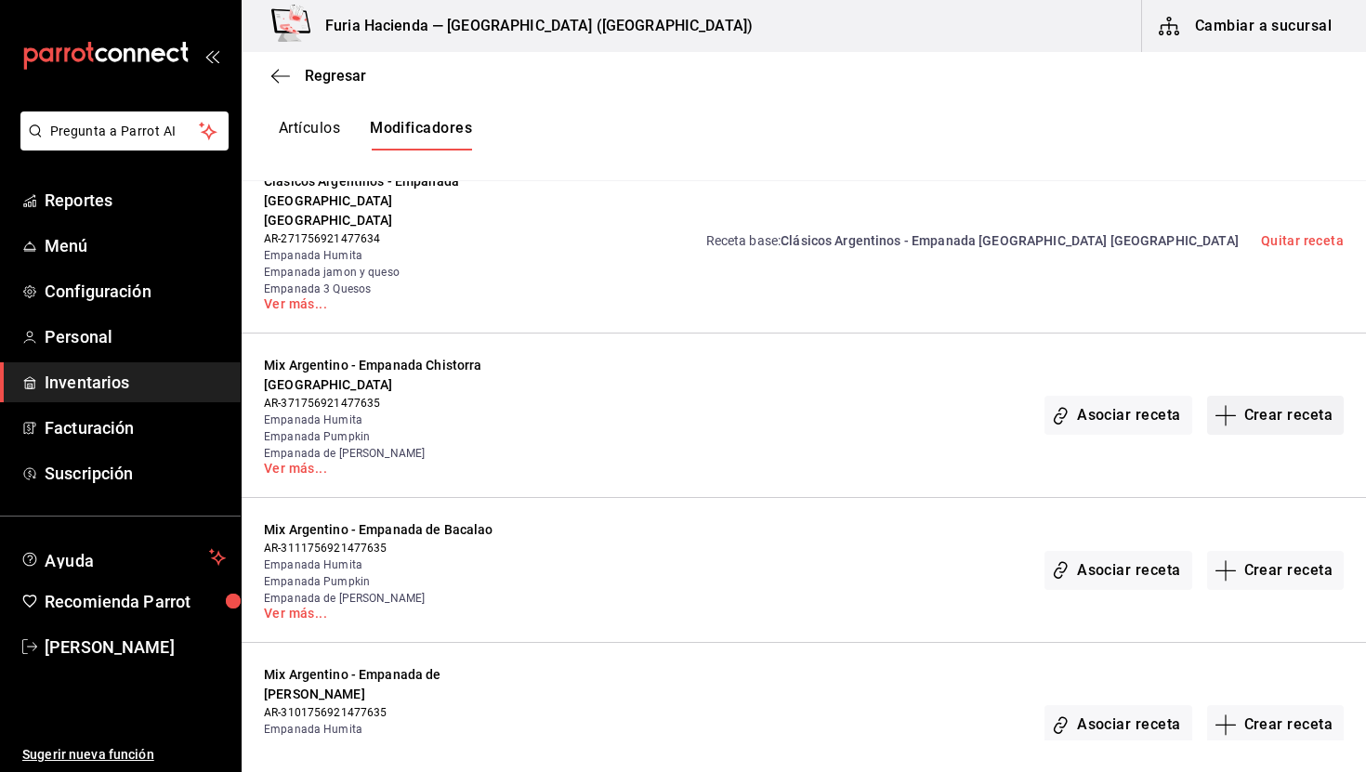
click at [1233, 396] on button "Crear receta" at bounding box center [1277, 415] width 138 height 39
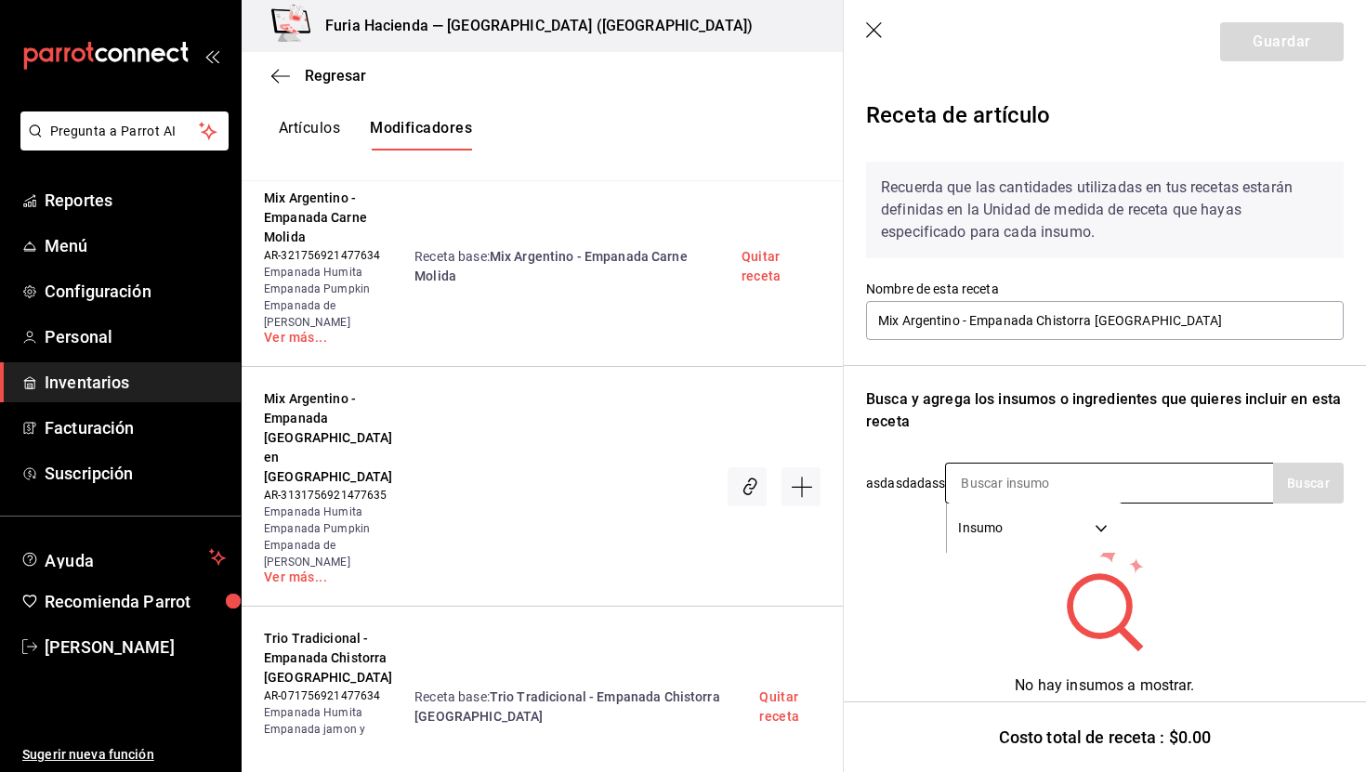
click at [1041, 485] on input at bounding box center [1039, 483] width 186 height 39
paste input "chisto"
type input "chisto"
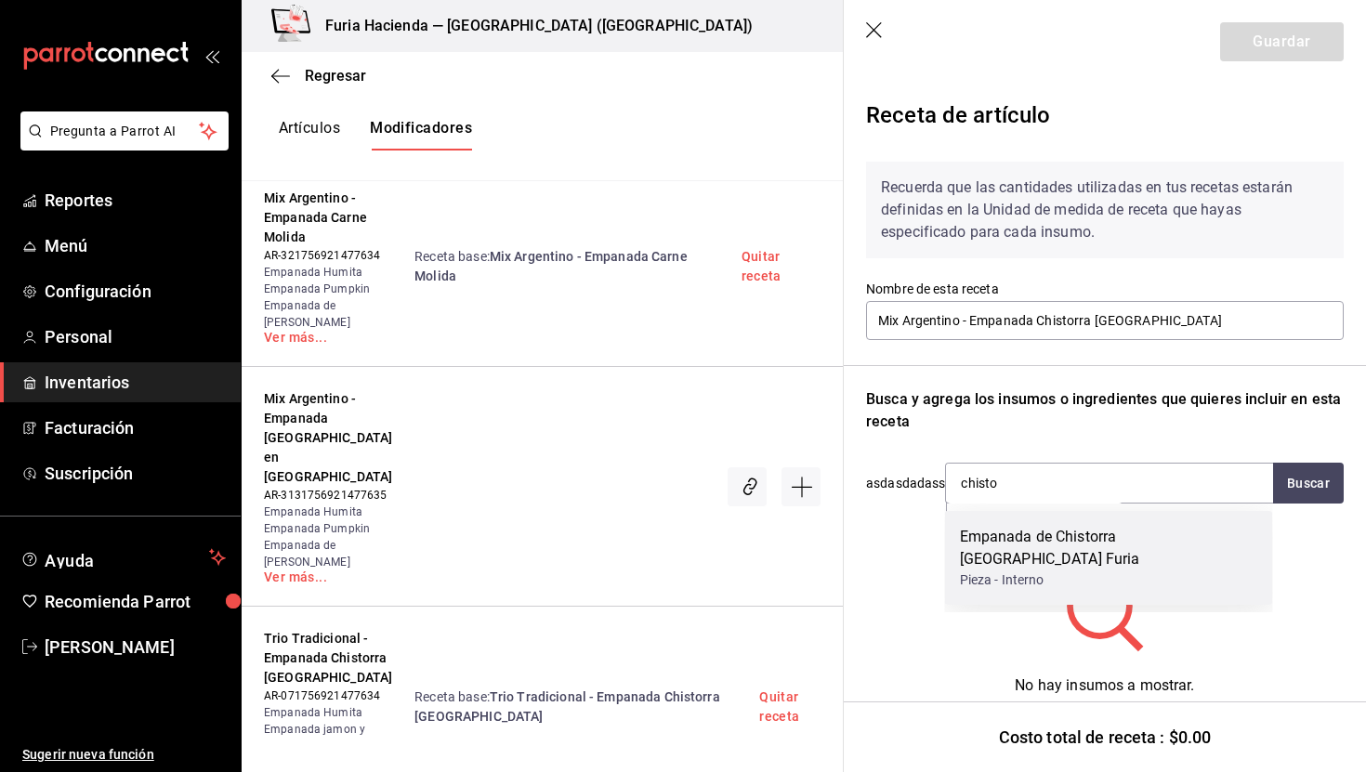
click at [1101, 547] on div "Empanada de Chistorra [GEOGRAPHIC_DATA] Furia" at bounding box center [1109, 548] width 298 height 45
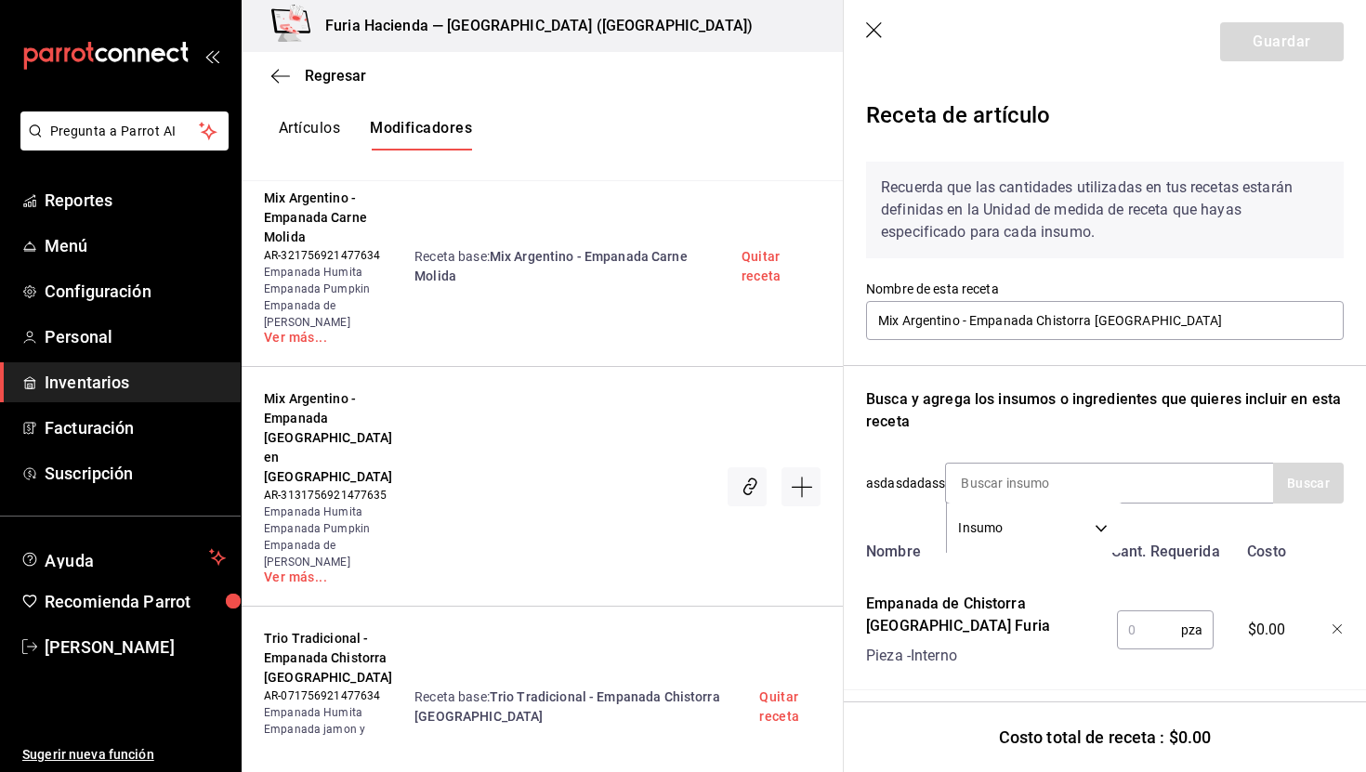
click at [1139, 628] on input "text" at bounding box center [1149, 630] width 64 height 37
click at [1247, 51] on button "Guardar" at bounding box center [1283, 41] width 124 height 39
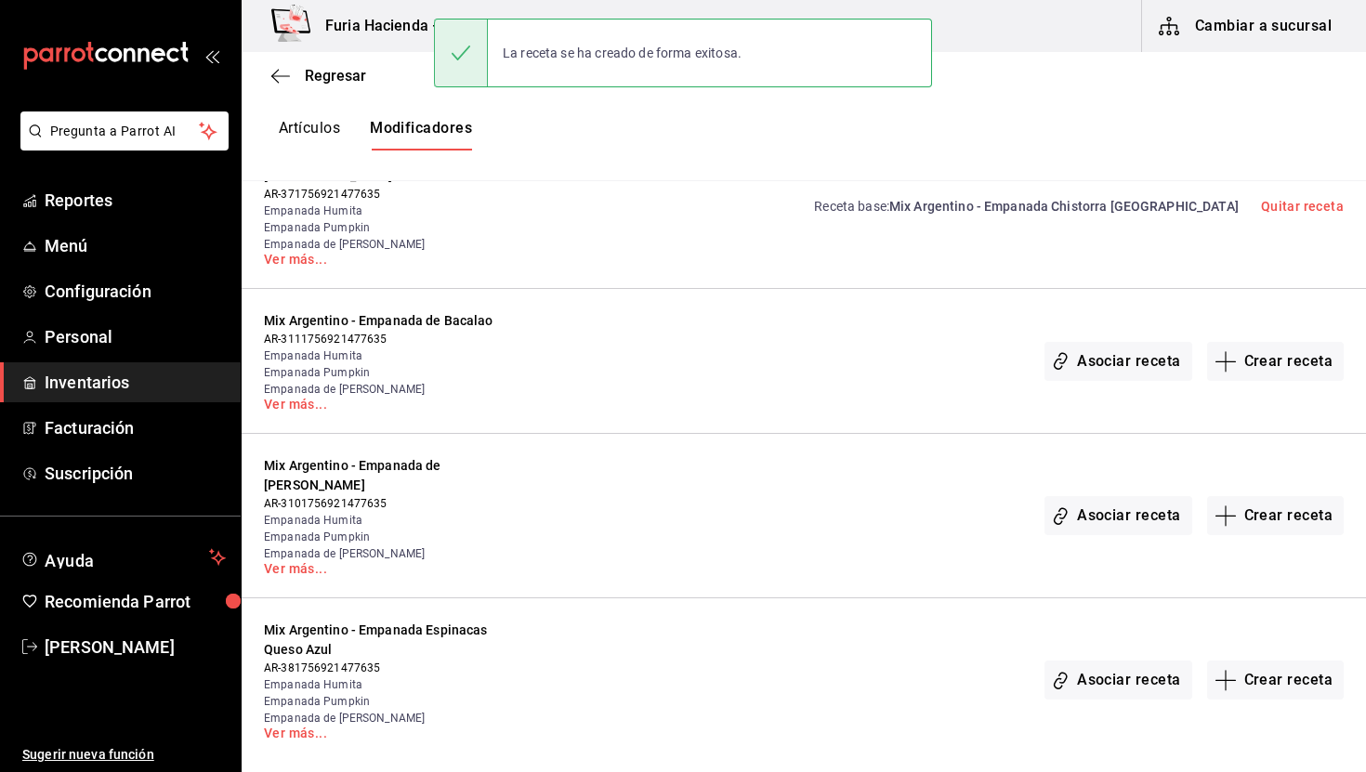
scroll to position [3840, 0]
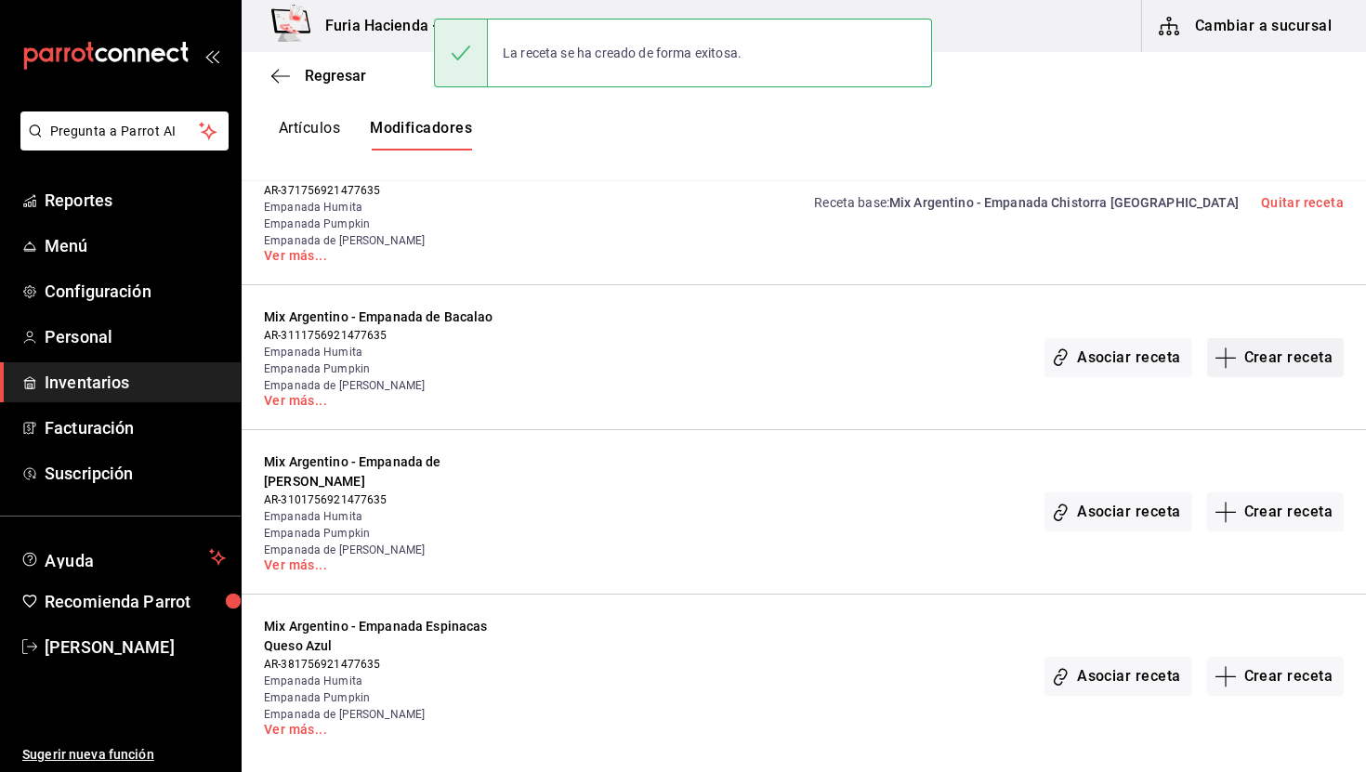
click at [1272, 338] on button "Crear receta" at bounding box center [1277, 357] width 138 height 39
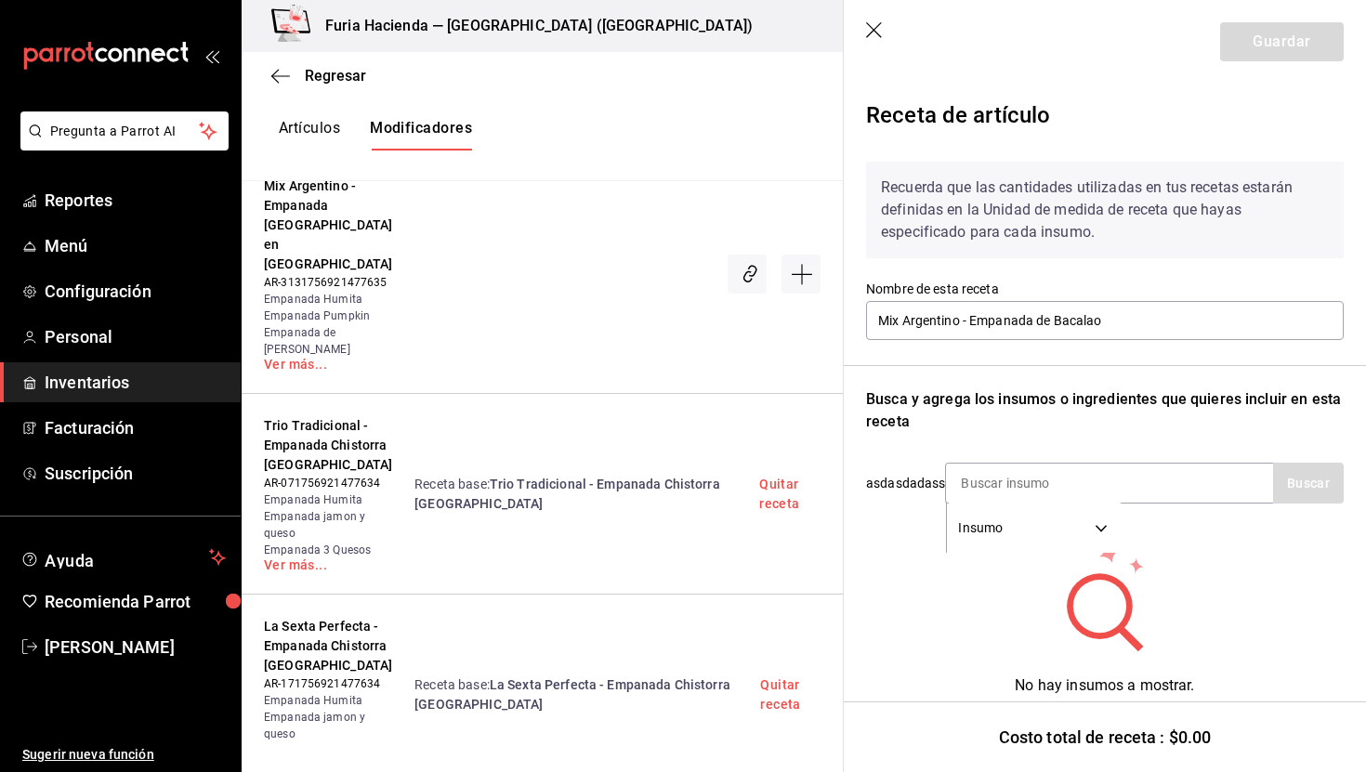
click at [1071, 453] on div "Recuerda que las cantidades utilizadas en tus recetas estarán definidas en la U…" at bounding box center [1105, 433] width 478 height 573
click at [1043, 480] on input at bounding box center [1039, 483] width 186 height 39
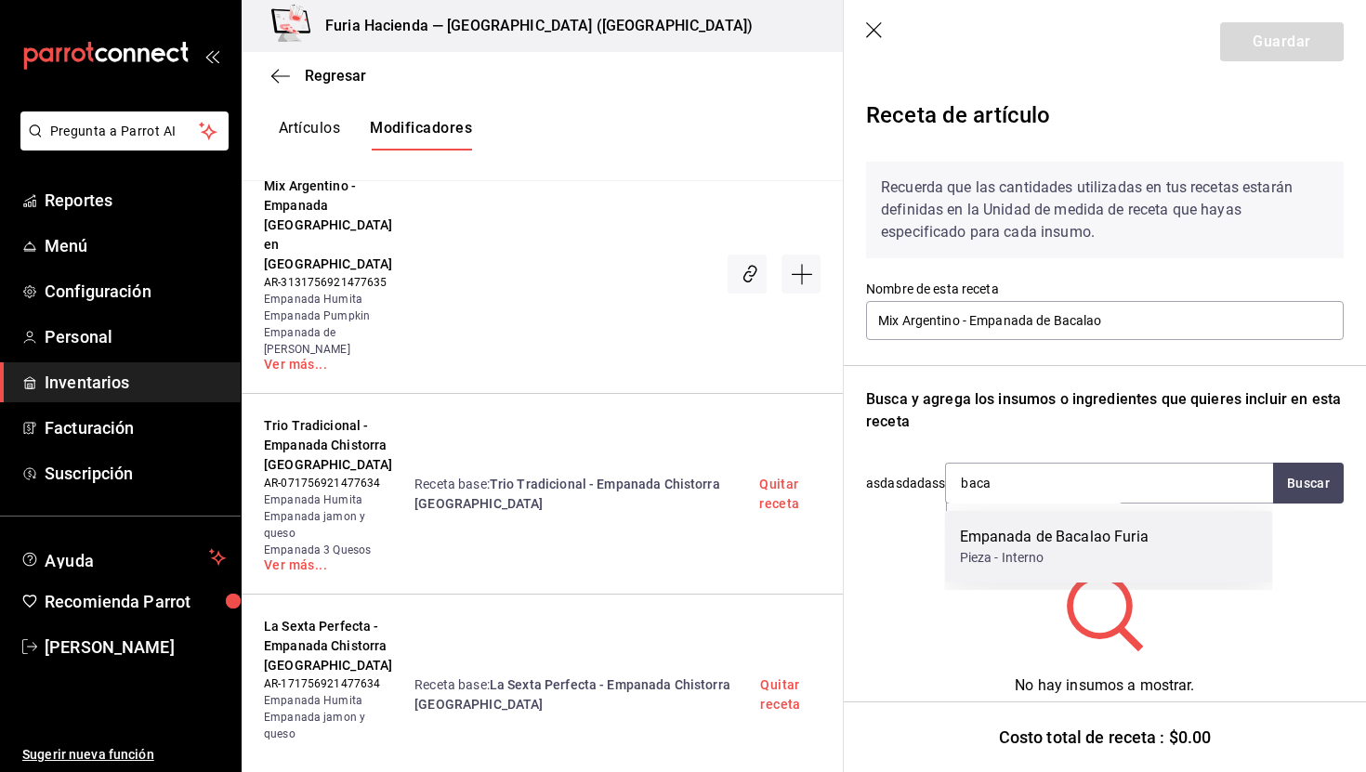
click at [1039, 555] on div "Pieza - Interno" at bounding box center [1054, 558] width 189 height 20
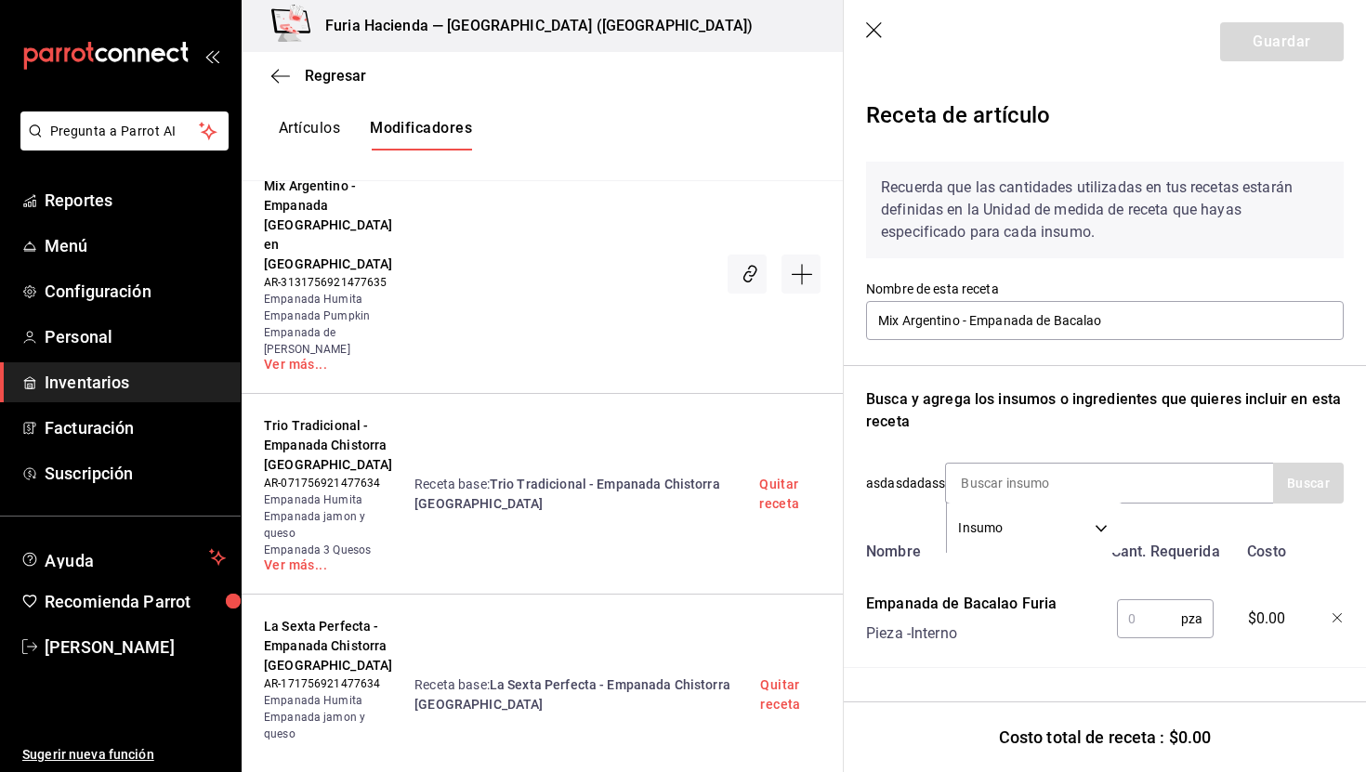
click at [1139, 614] on input "text" at bounding box center [1149, 619] width 64 height 37
click at [1283, 37] on button "Guardar" at bounding box center [1283, 41] width 124 height 39
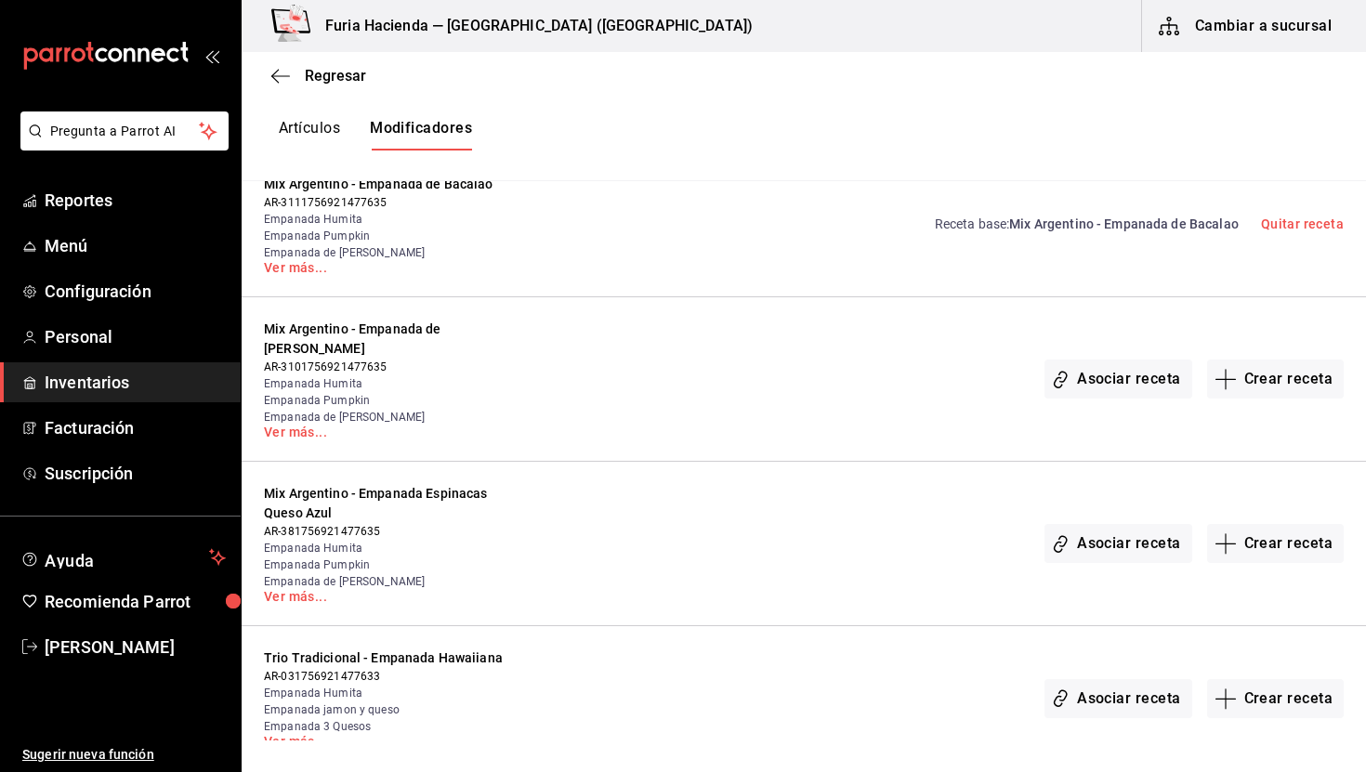
scroll to position [3991, 0]
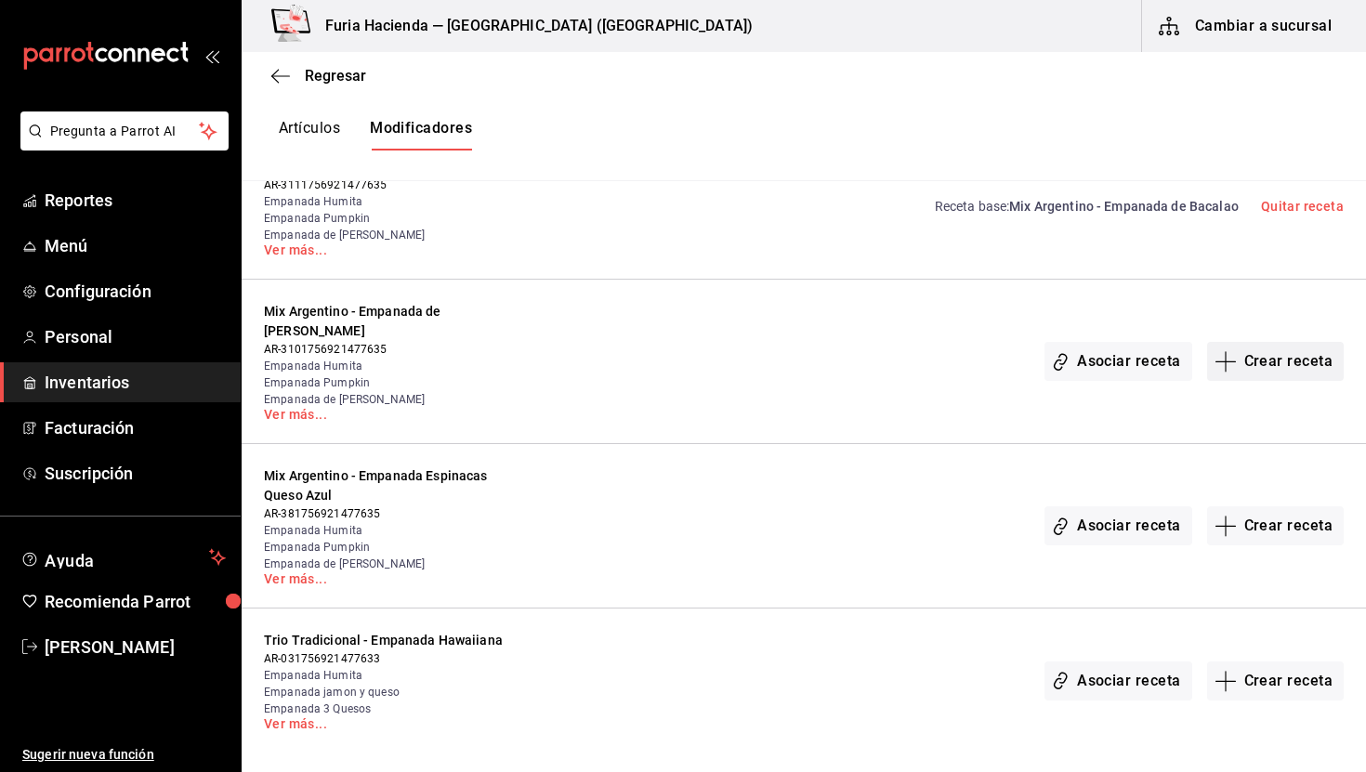
click at [1244, 342] on button "Crear receta" at bounding box center [1277, 361] width 138 height 39
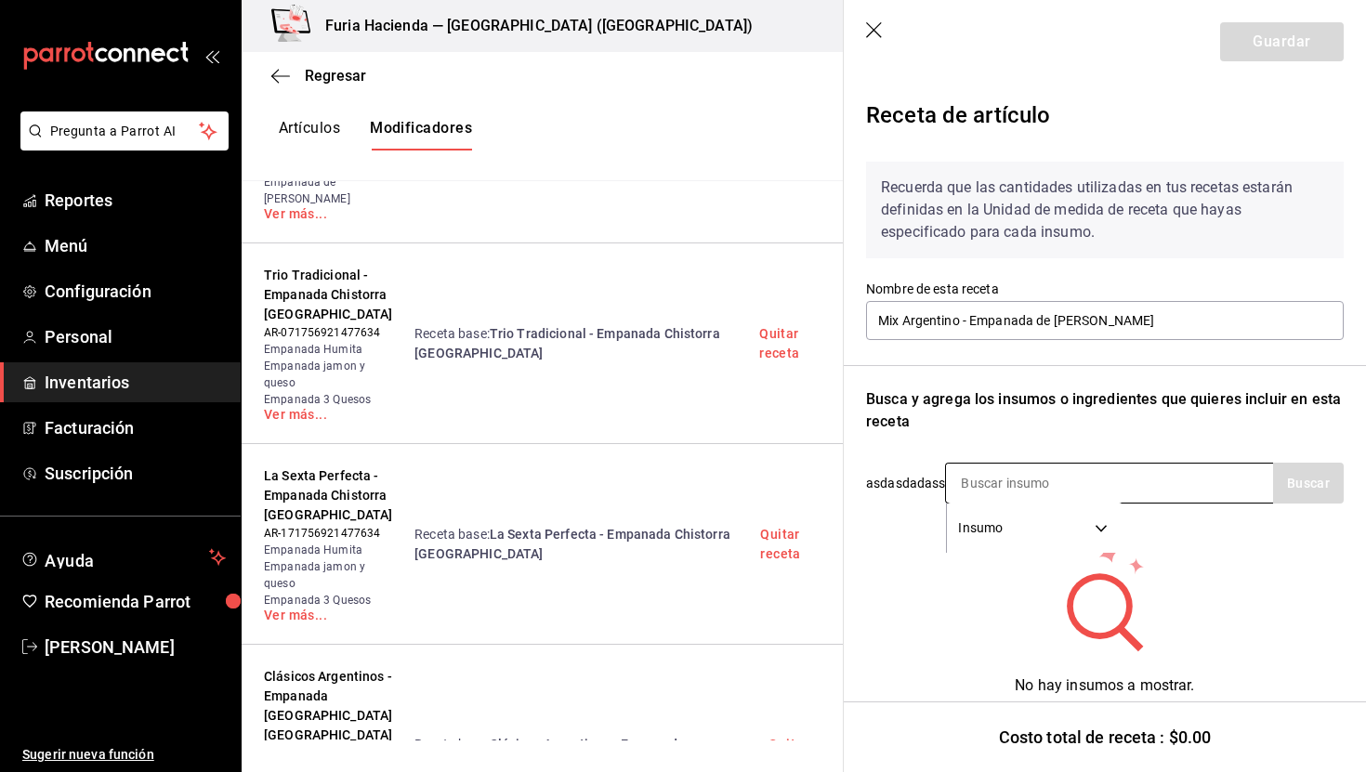
click at [1089, 478] on input at bounding box center [1039, 483] width 186 height 39
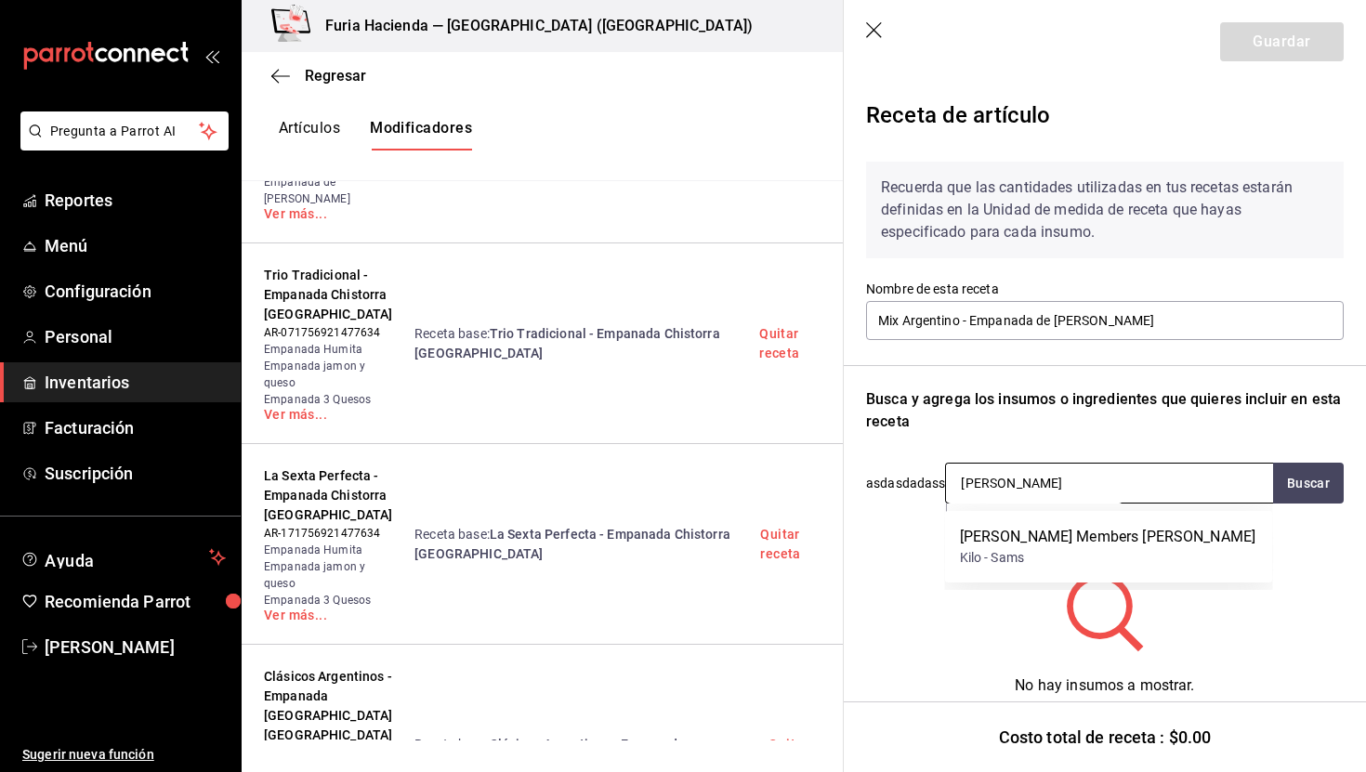
click at [1082, 482] on input "[PERSON_NAME]" at bounding box center [1039, 483] width 186 height 39
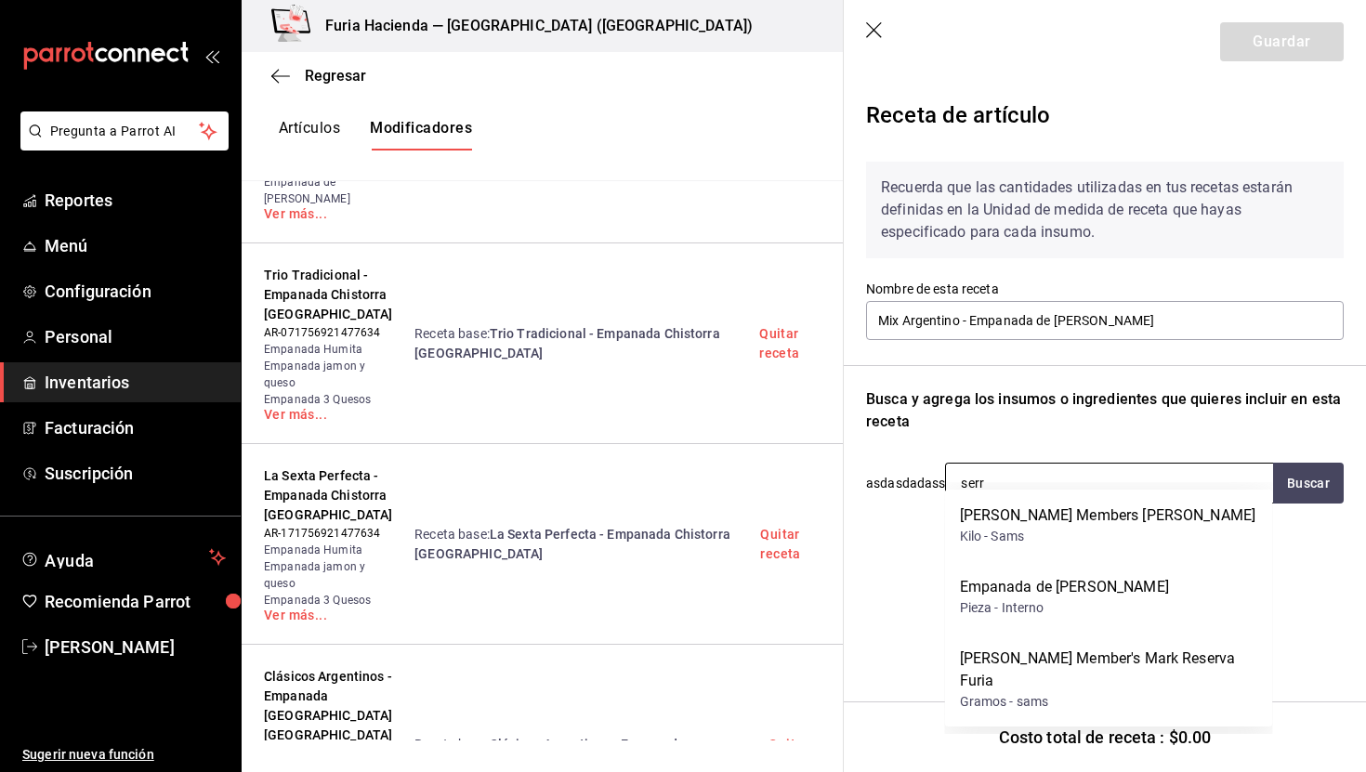
scroll to position [21, 0]
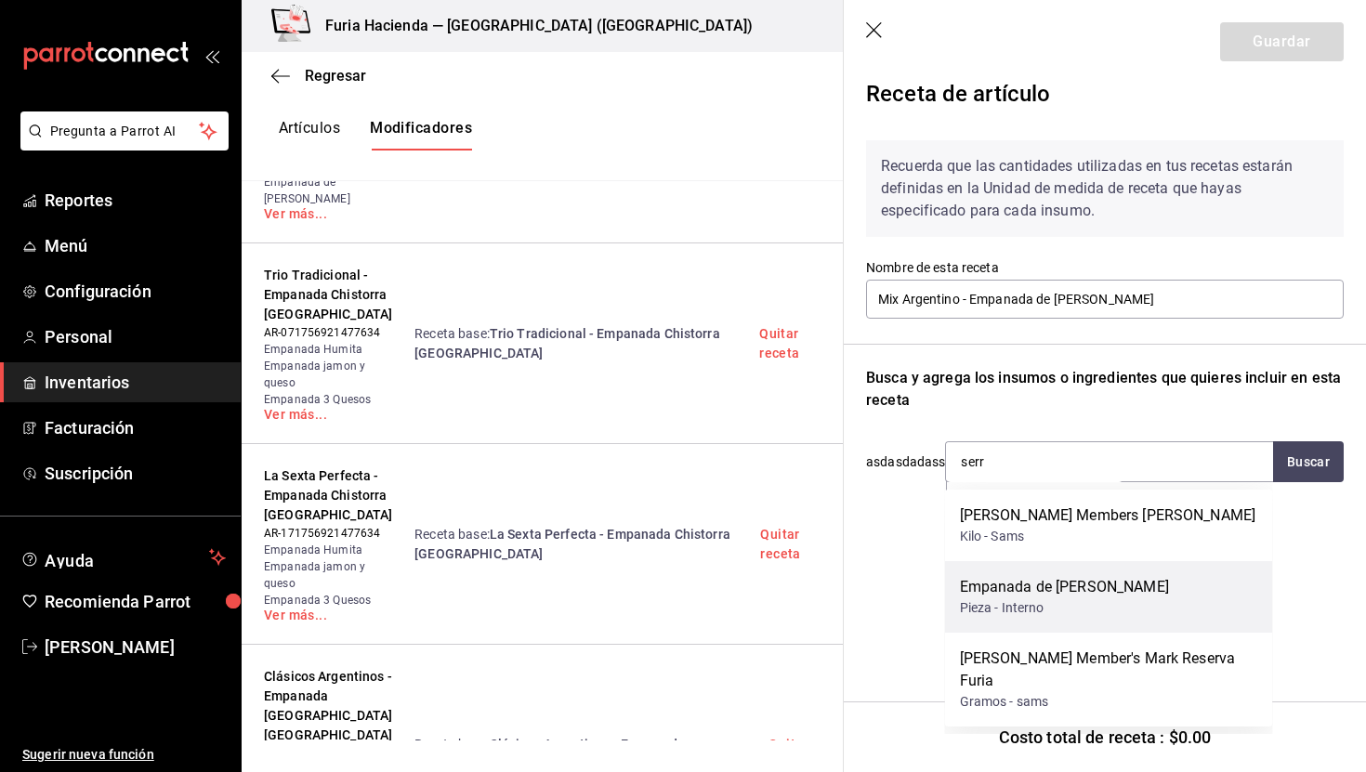
click at [1148, 582] on div "Empanada de [PERSON_NAME]" at bounding box center [1064, 587] width 209 height 22
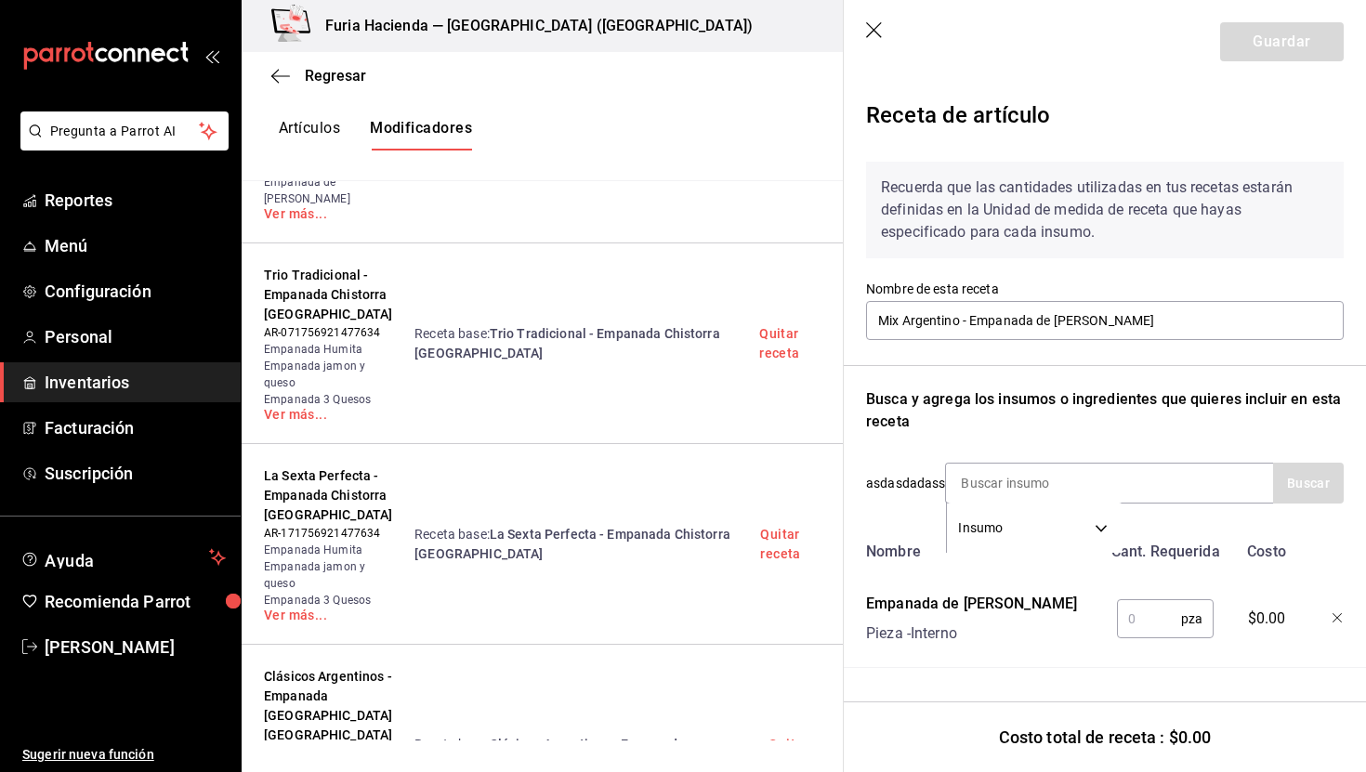
click at [1136, 613] on input "text" at bounding box center [1149, 619] width 64 height 37
click at [1247, 41] on button "Guardar" at bounding box center [1283, 41] width 124 height 39
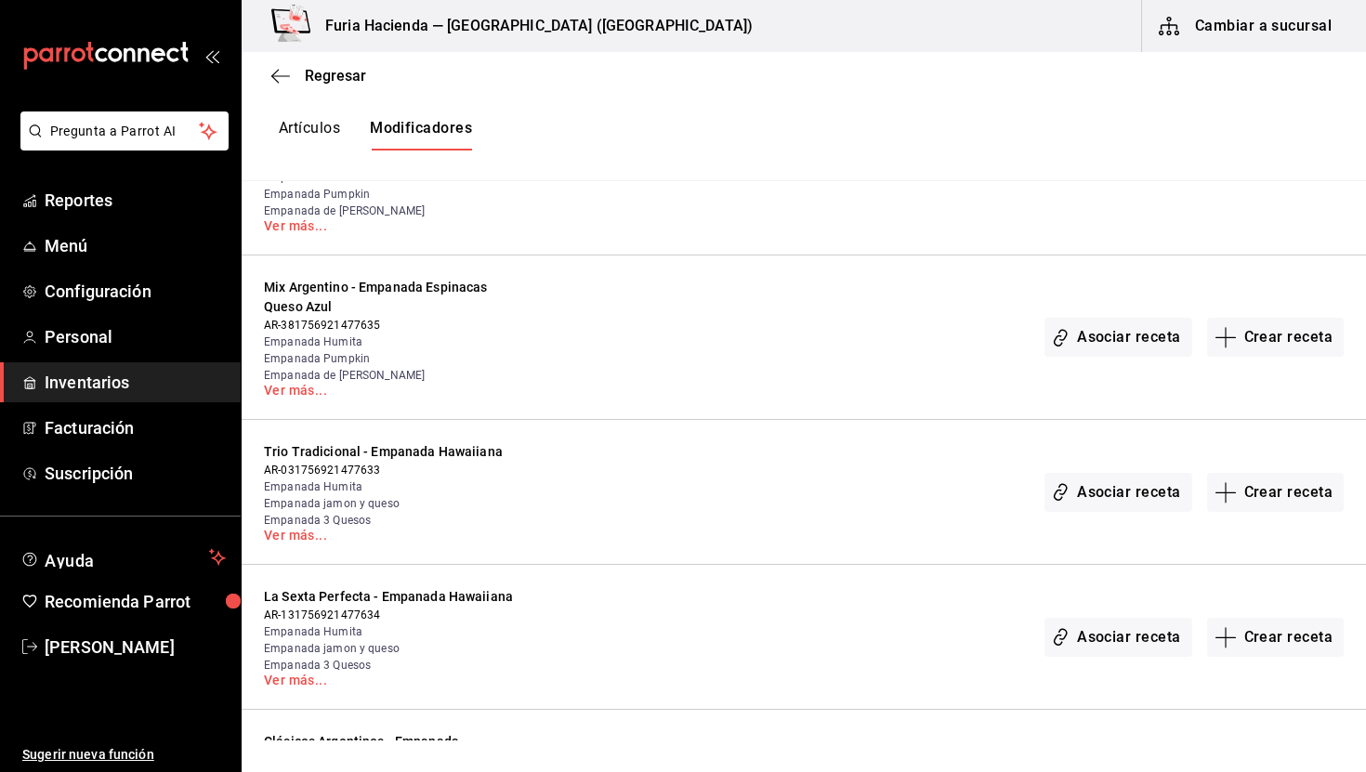
scroll to position [4182, 0]
click at [1241, 315] on button "Crear receta" at bounding box center [1277, 334] width 138 height 39
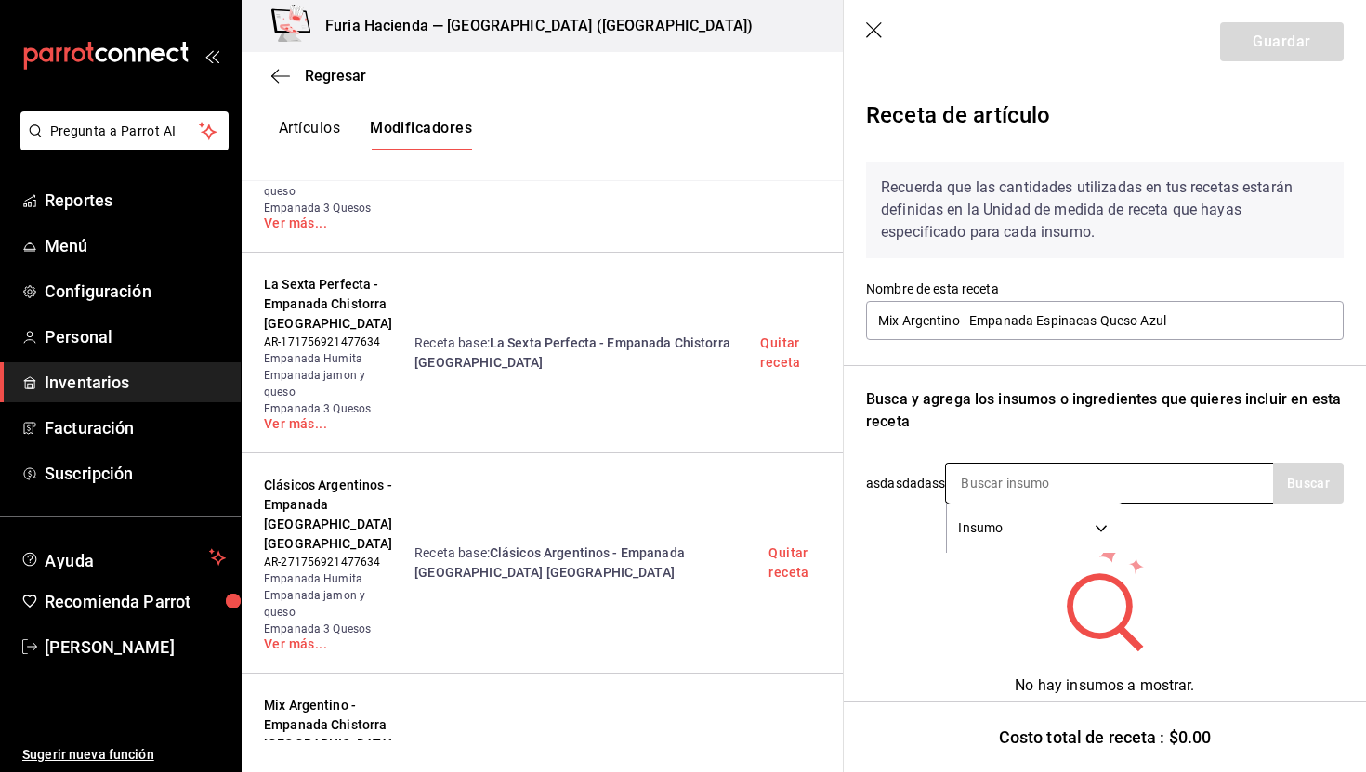
click at [1042, 494] on input at bounding box center [1039, 483] width 186 height 39
click at [1032, 481] on input "espina" at bounding box center [1039, 483] width 186 height 39
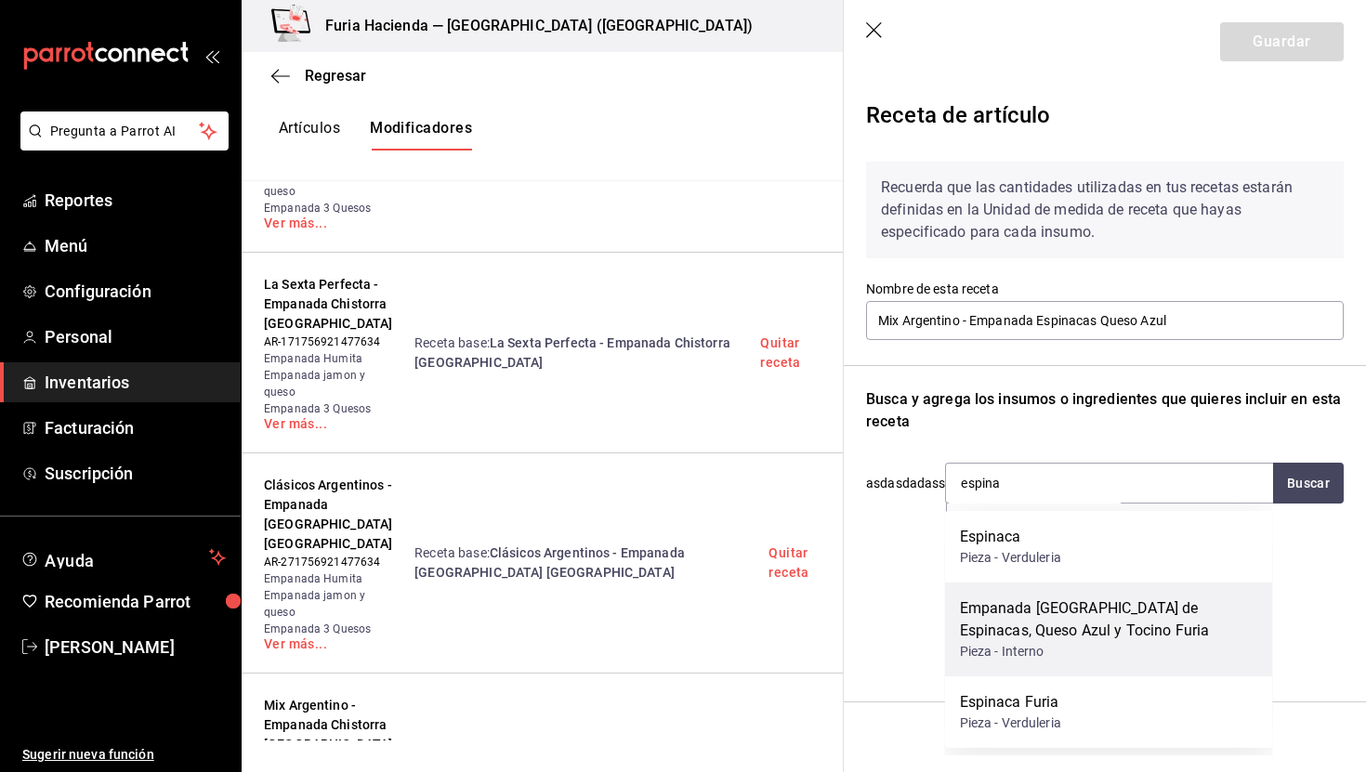
click at [1057, 611] on div "Empanada [GEOGRAPHIC_DATA] de Espinacas, Queso Azul y Tocino Furia" at bounding box center [1109, 620] width 298 height 45
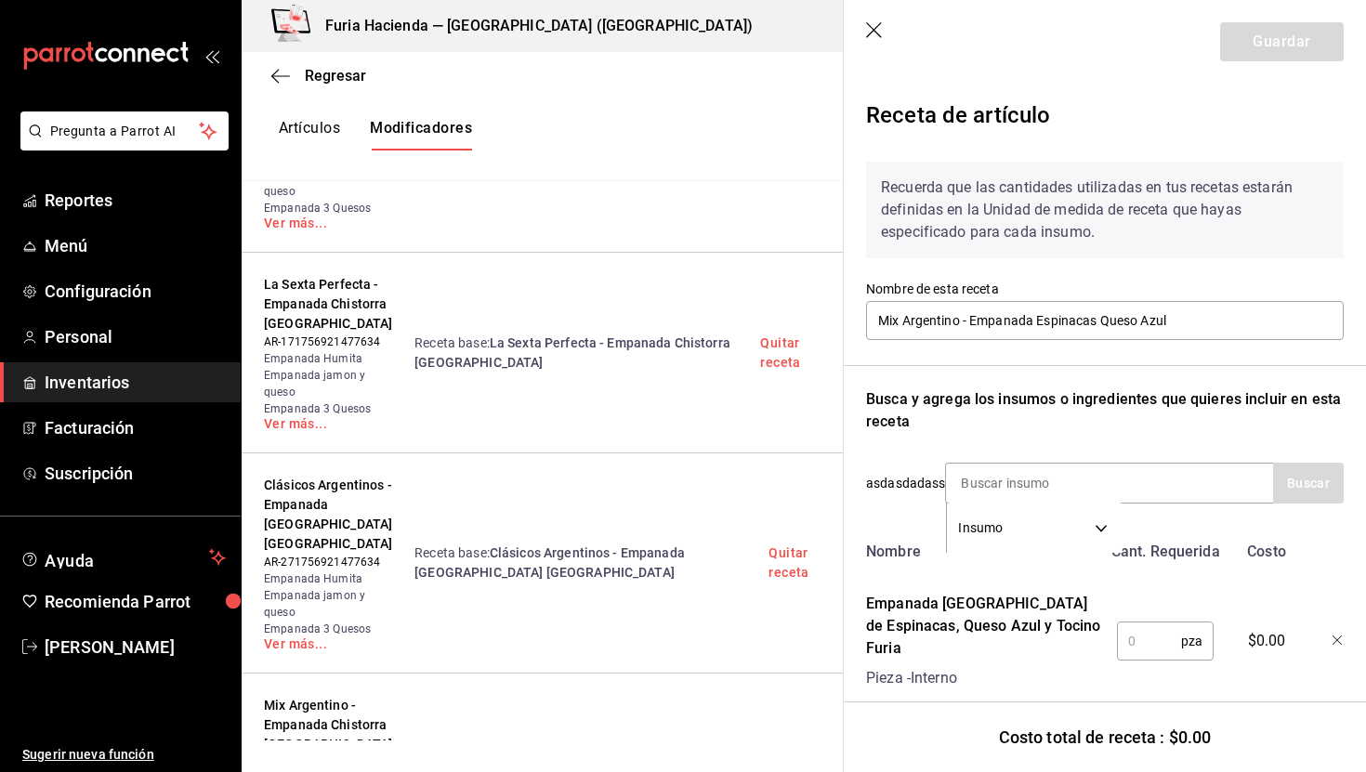
click at [1152, 647] on input "text" at bounding box center [1149, 641] width 64 height 37
click at [1273, 52] on button "Guardar" at bounding box center [1283, 41] width 124 height 39
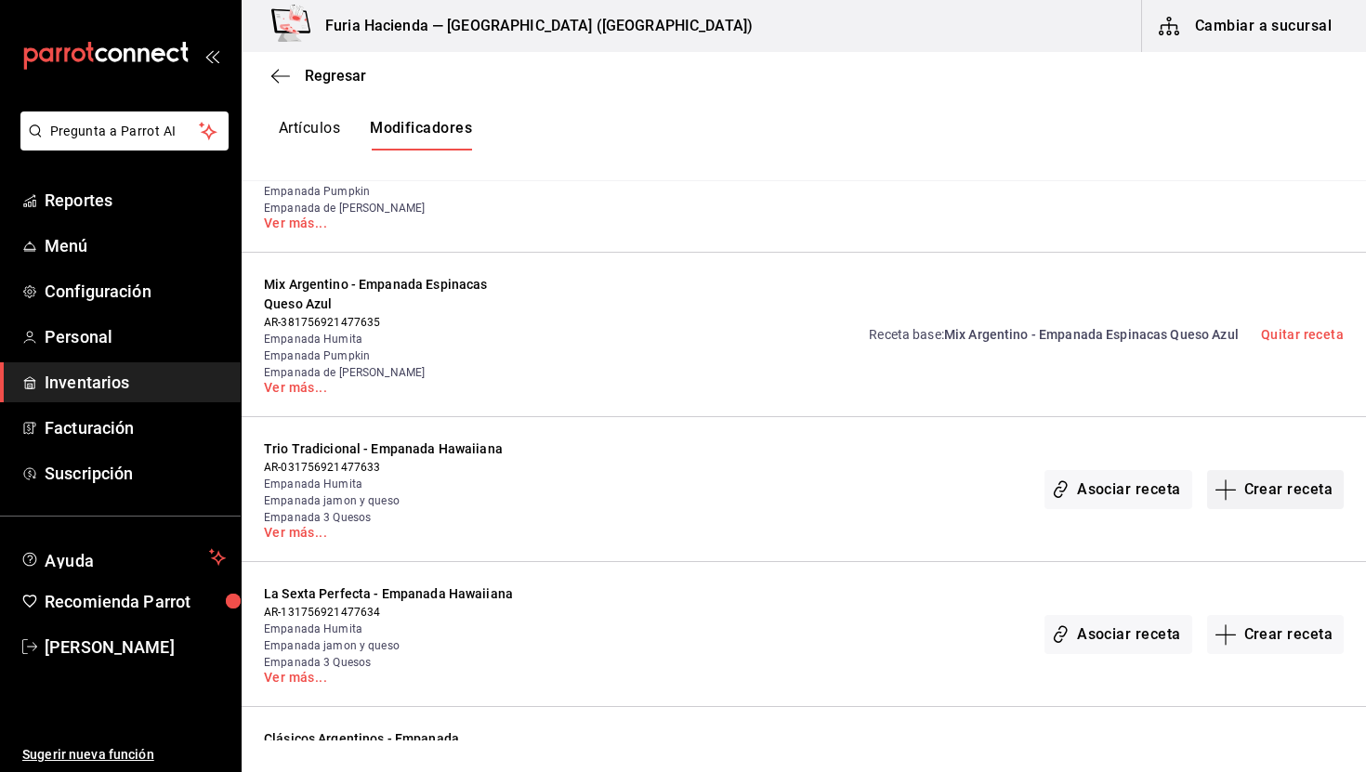
click at [1235, 470] on button "Crear receta" at bounding box center [1277, 489] width 138 height 39
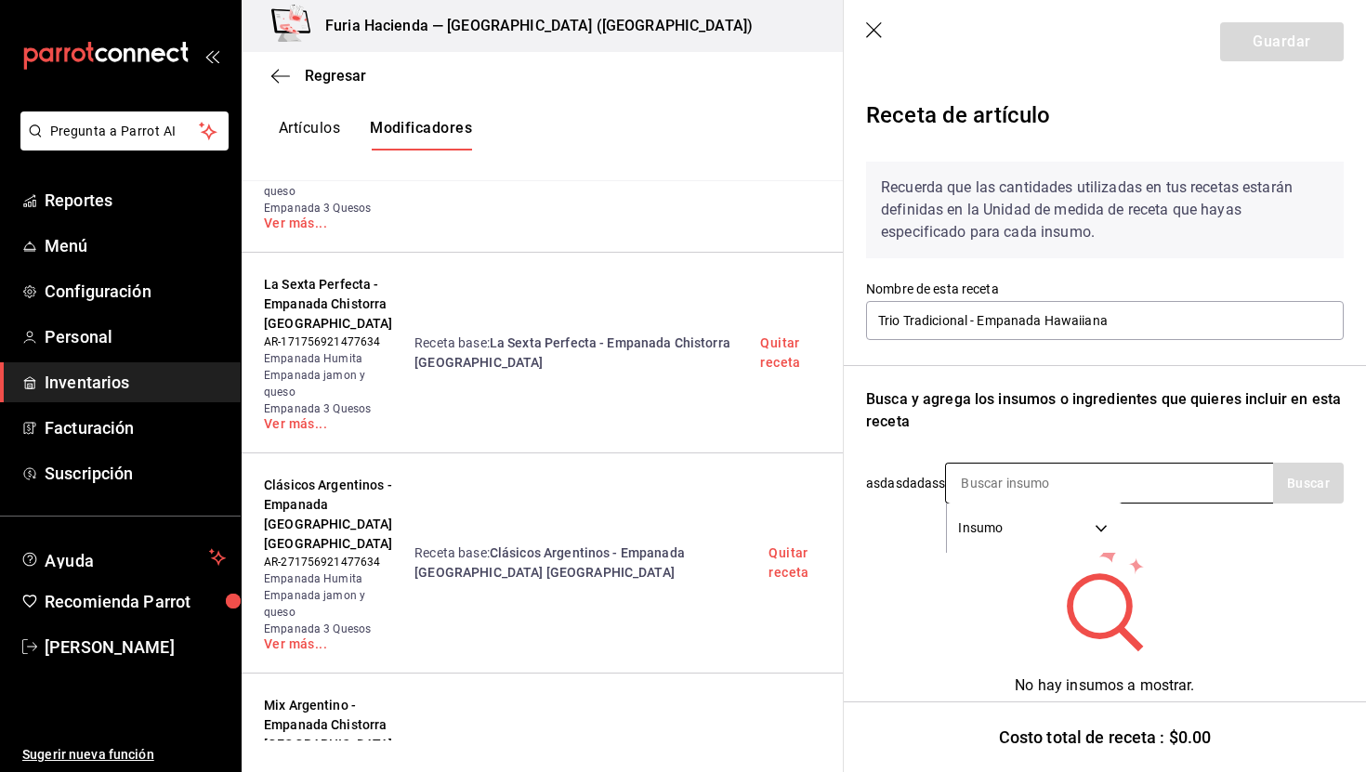
click at [1026, 490] on input at bounding box center [1039, 483] width 186 height 39
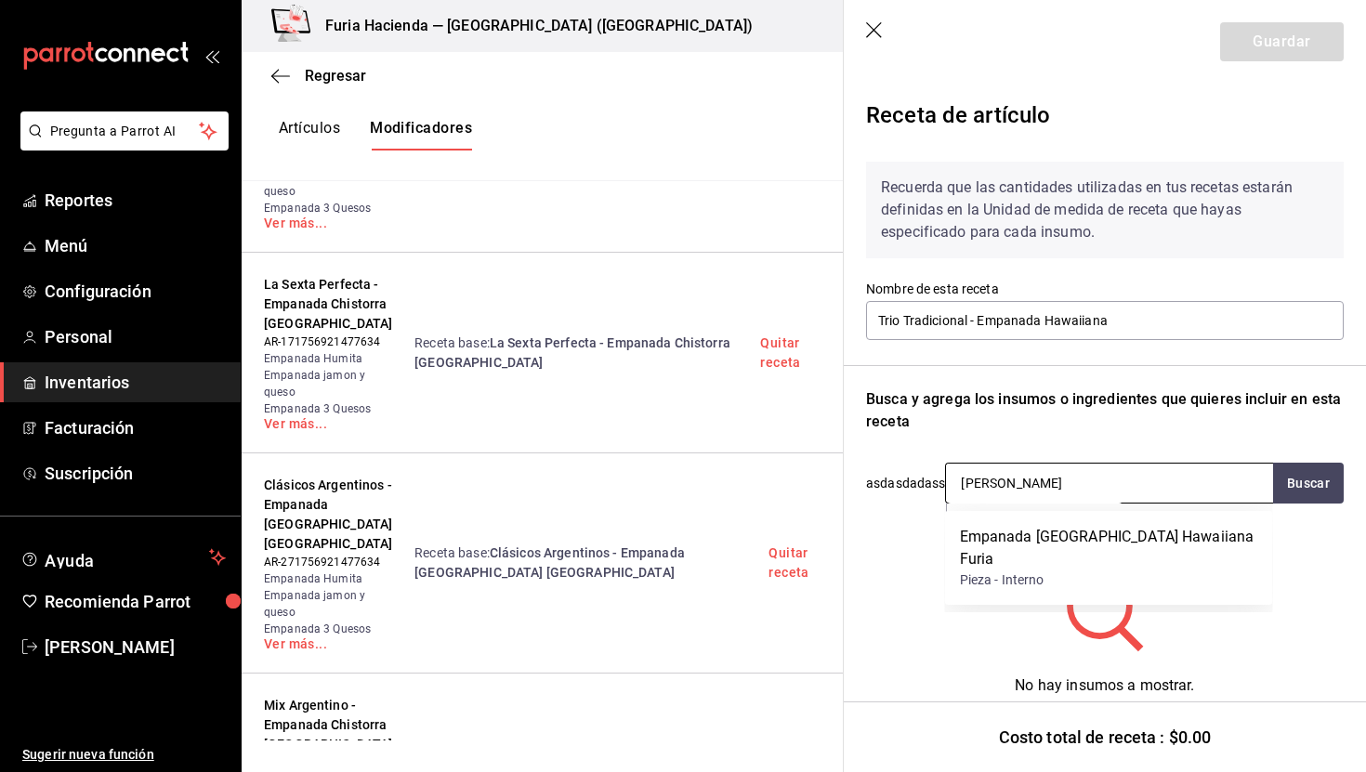
click at [990, 537] on div "Empanada [GEOGRAPHIC_DATA] Hawaiiana Furia" at bounding box center [1109, 548] width 298 height 45
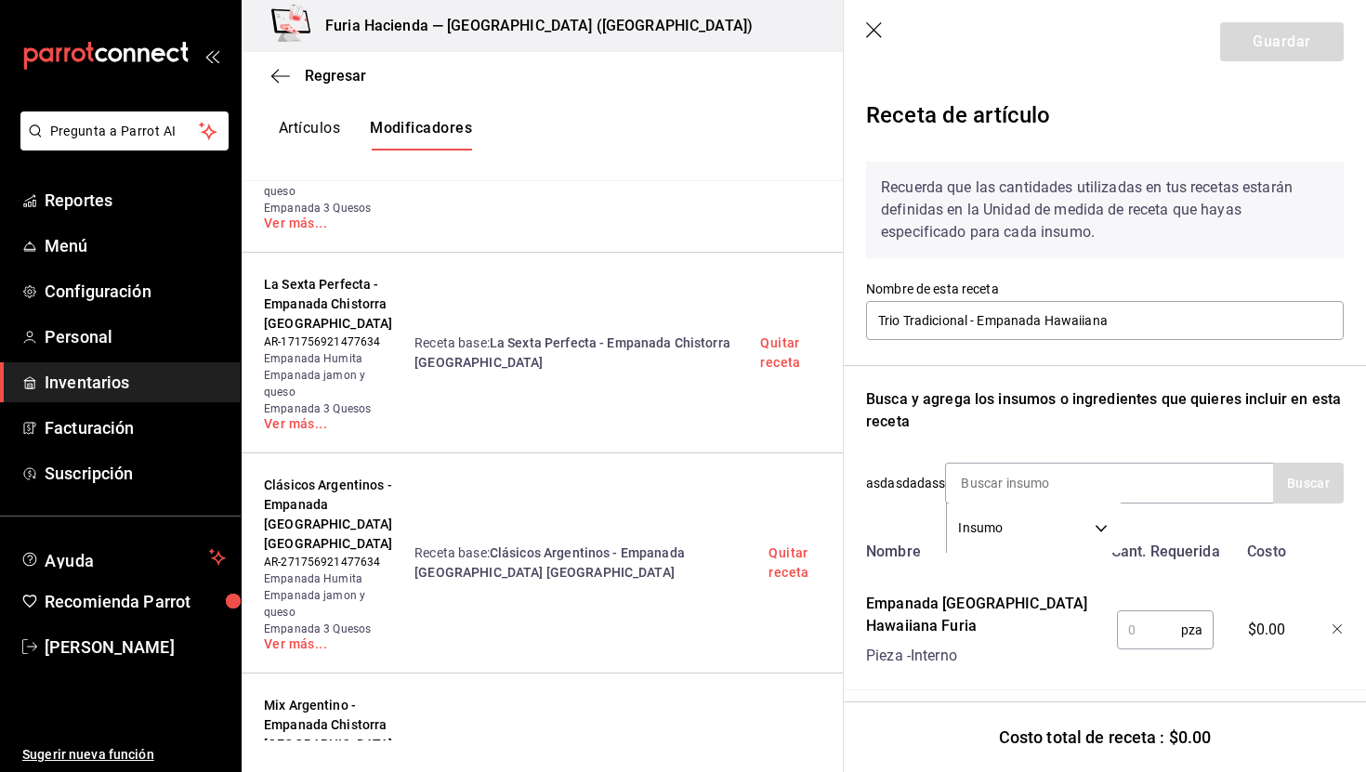
click at [1142, 630] on input "text" at bounding box center [1149, 630] width 64 height 37
click at [1263, 51] on button "Guardar" at bounding box center [1283, 41] width 124 height 39
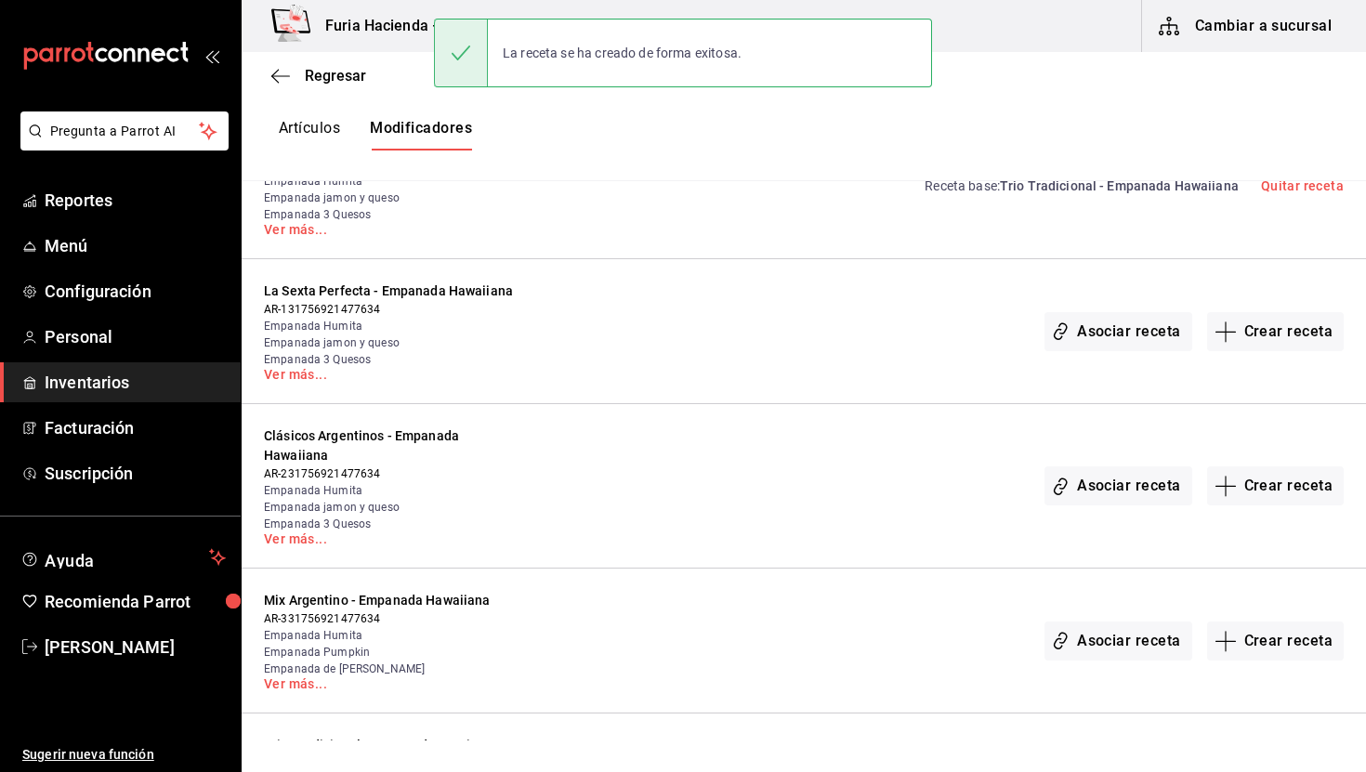
scroll to position [4477, 0]
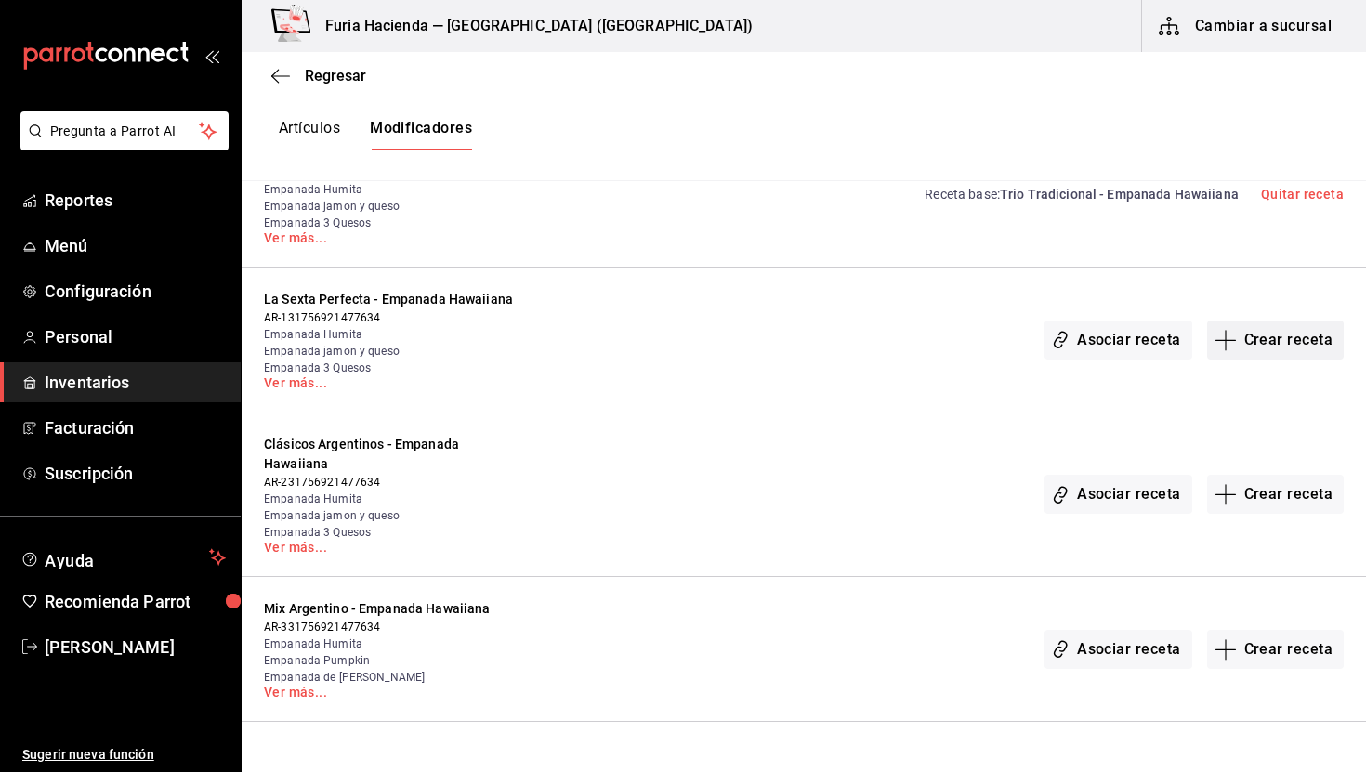
click at [1247, 321] on button "Crear receta" at bounding box center [1277, 340] width 138 height 39
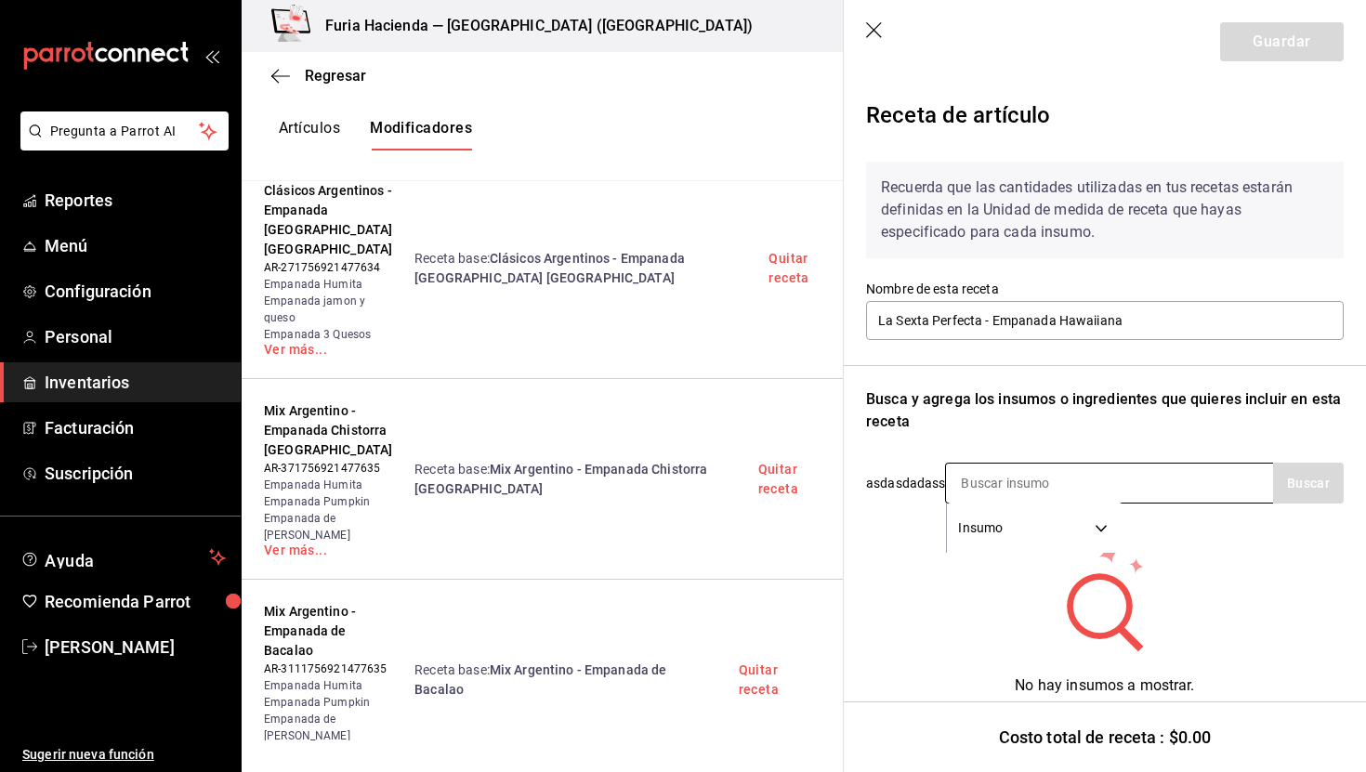
click at [1037, 472] on input at bounding box center [1039, 483] width 186 height 39
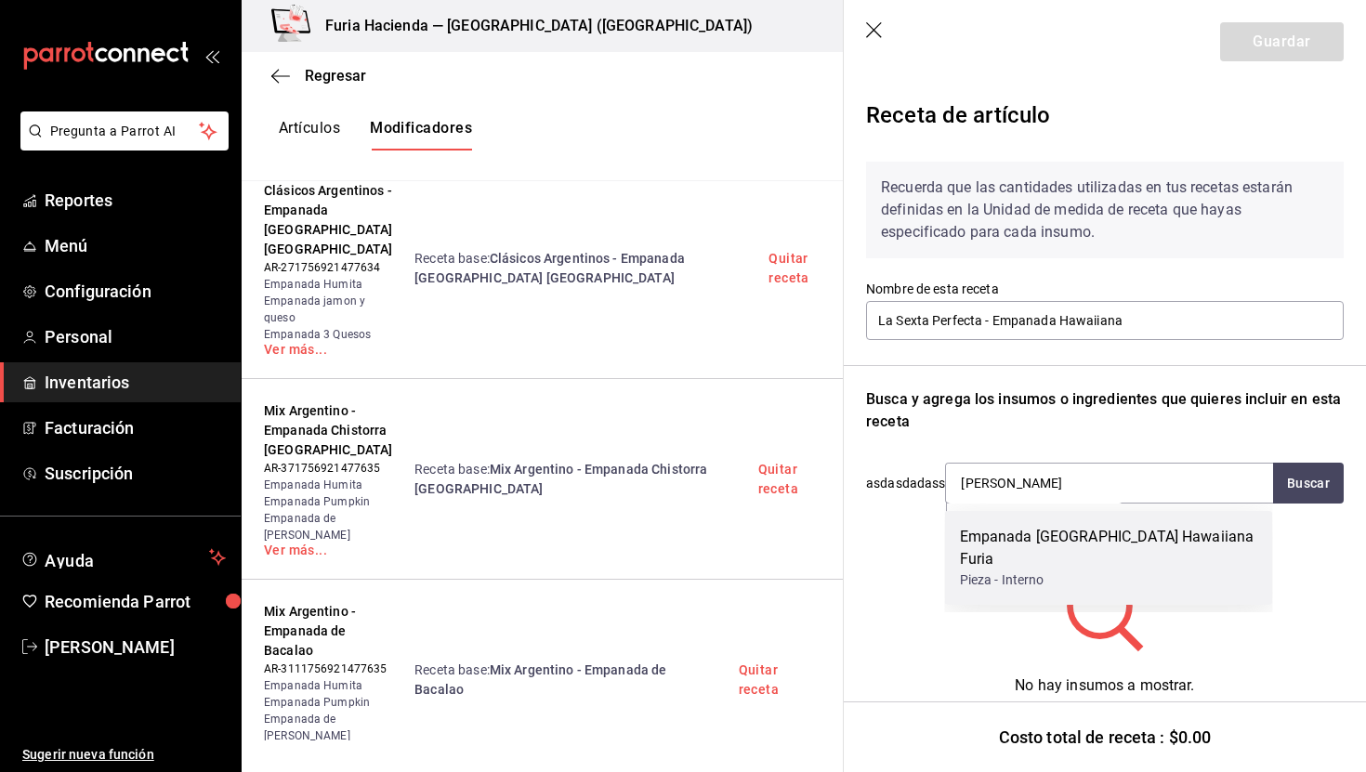
click at [1049, 545] on div "Empanada [GEOGRAPHIC_DATA] Hawaiiana Furia" at bounding box center [1109, 548] width 298 height 45
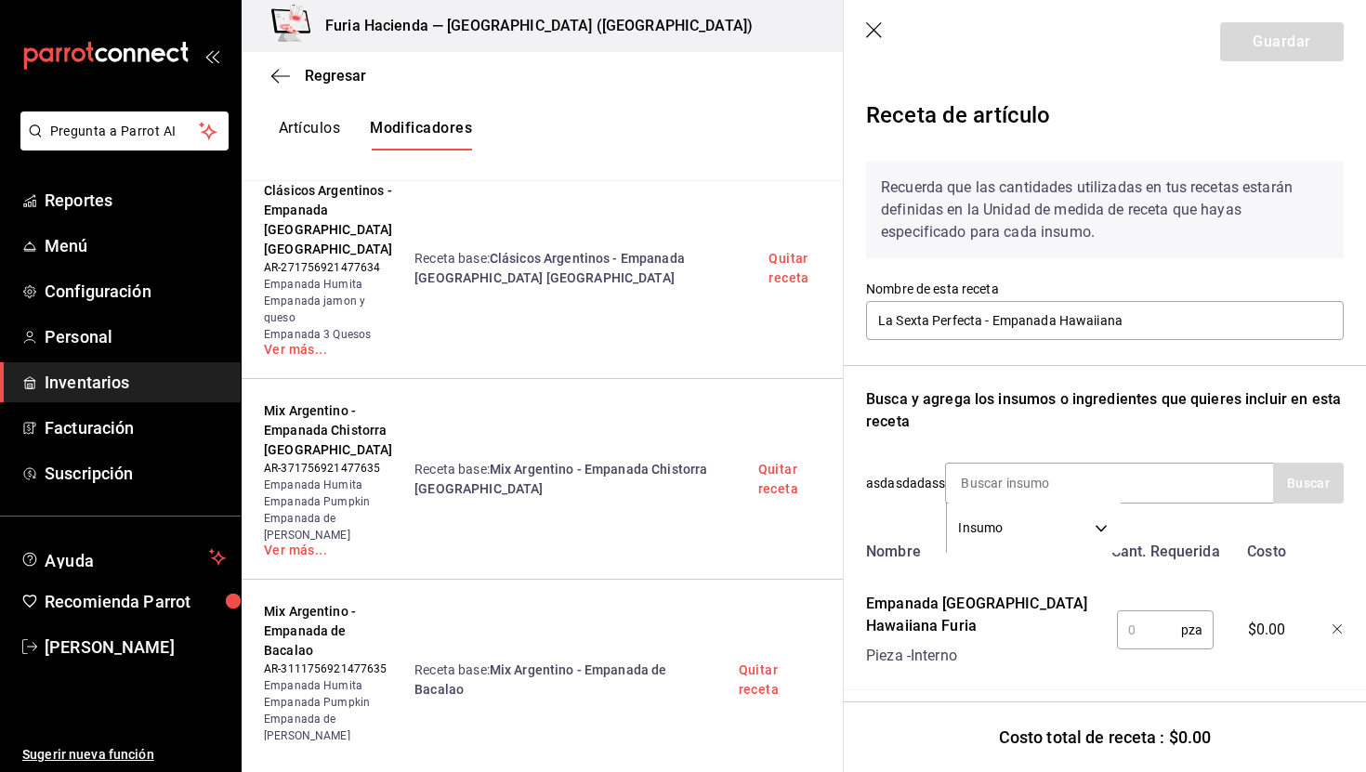
click at [1136, 626] on input "text" at bounding box center [1149, 630] width 64 height 37
click at [1283, 25] on button "Guardar" at bounding box center [1283, 41] width 124 height 39
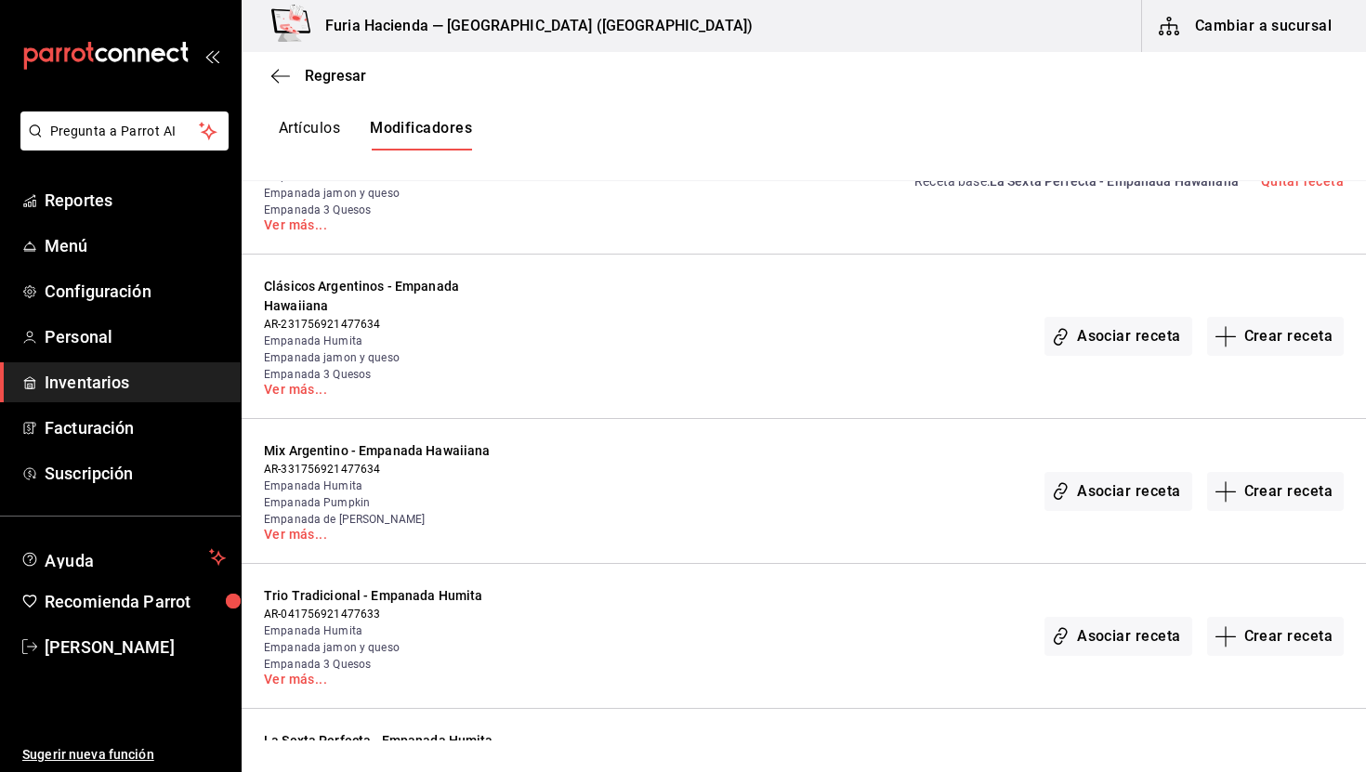
scroll to position [4637, 0]
click at [1308, 315] on button "Crear receta" at bounding box center [1277, 334] width 138 height 39
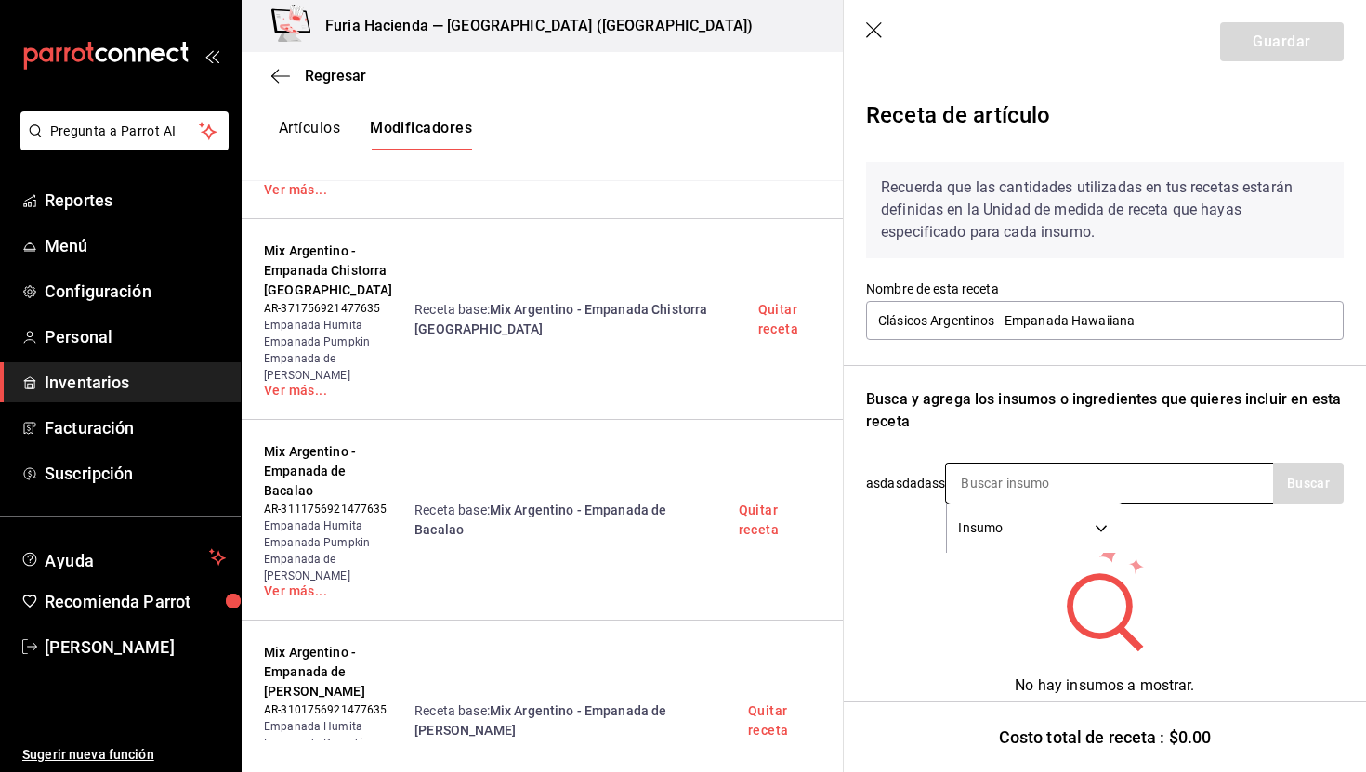
click at [1046, 486] on input at bounding box center [1039, 483] width 186 height 39
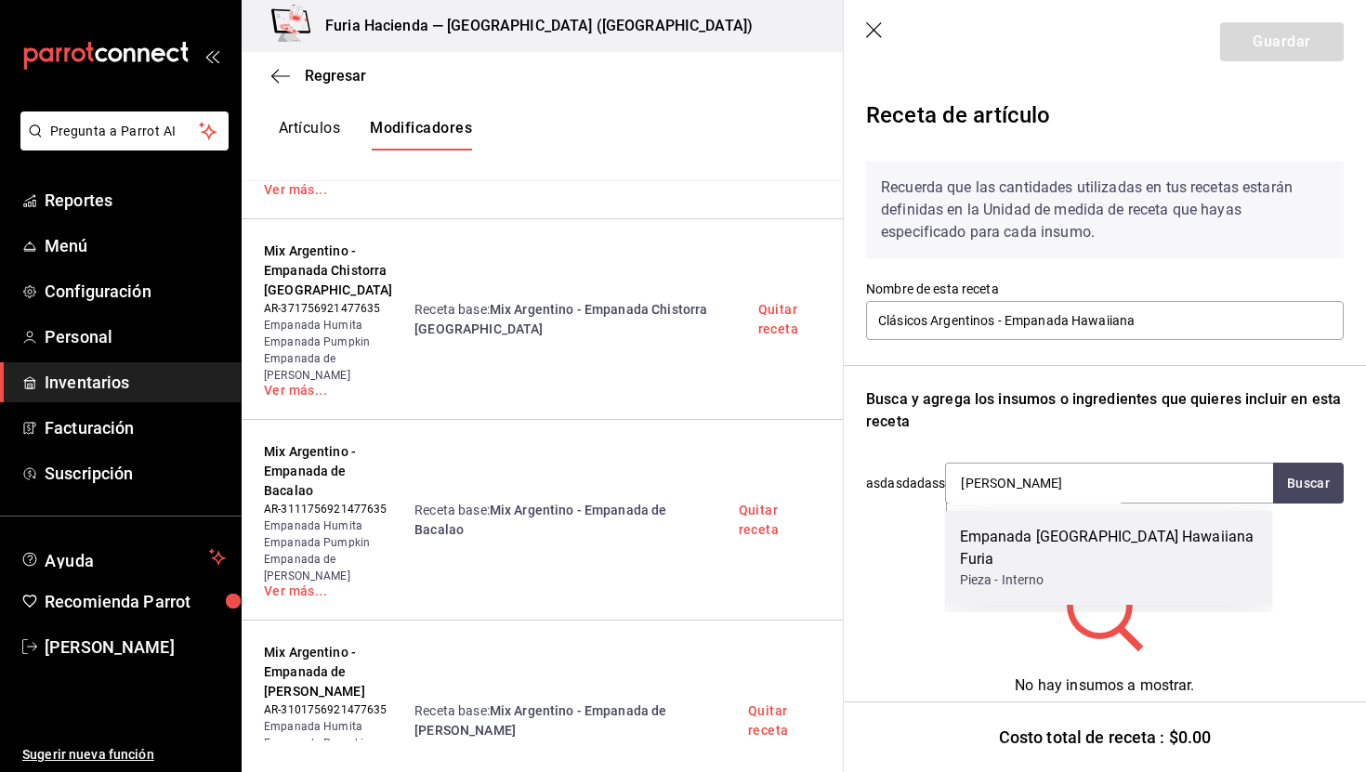
click at [1138, 533] on div "Empanada [GEOGRAPHIC_DATA] Hawaiiana Furia" at bounding box center [1109, 548] width 298 height 45
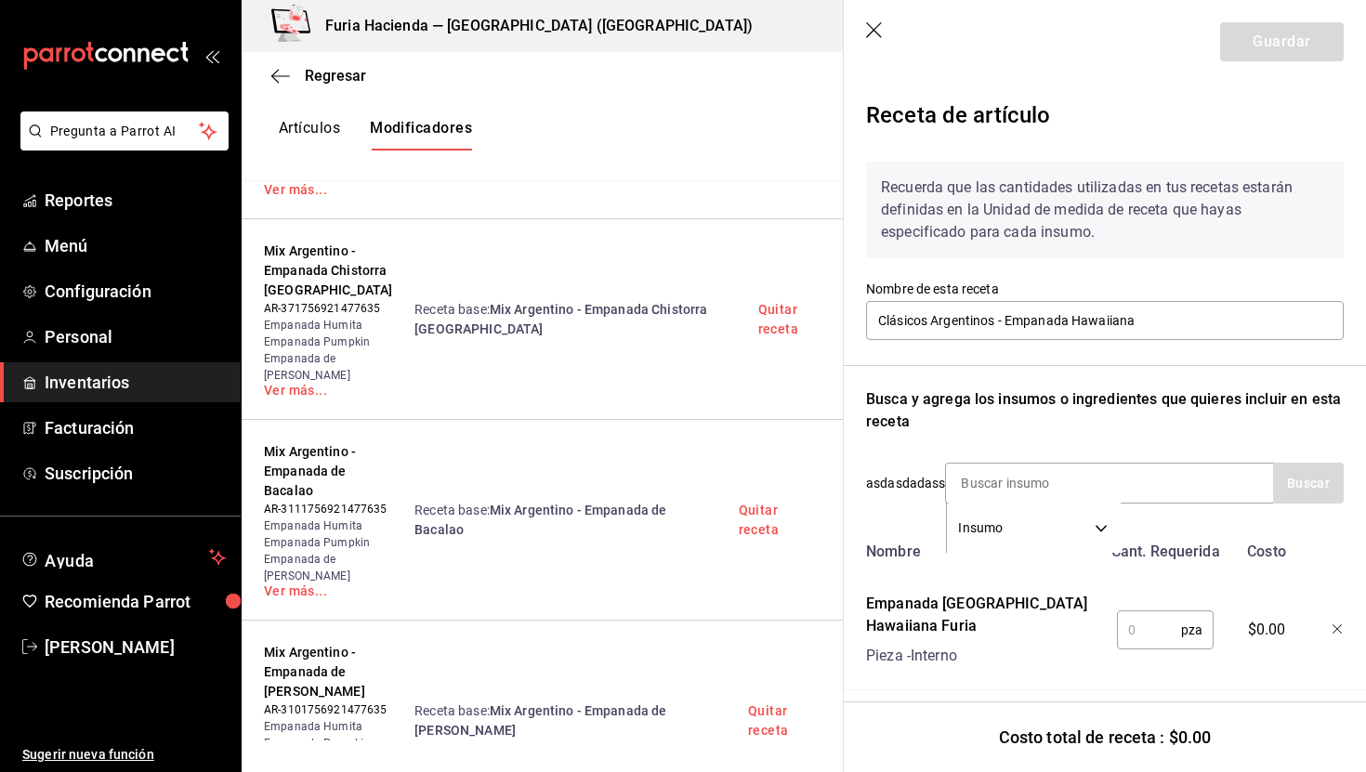
click at [1155, 632] on input "text" at bounding box center [1149, 630] width 64 height 37
click at [1282, 48] on button "Guardar" at bounding box center [1283, 41] width 124 height 39
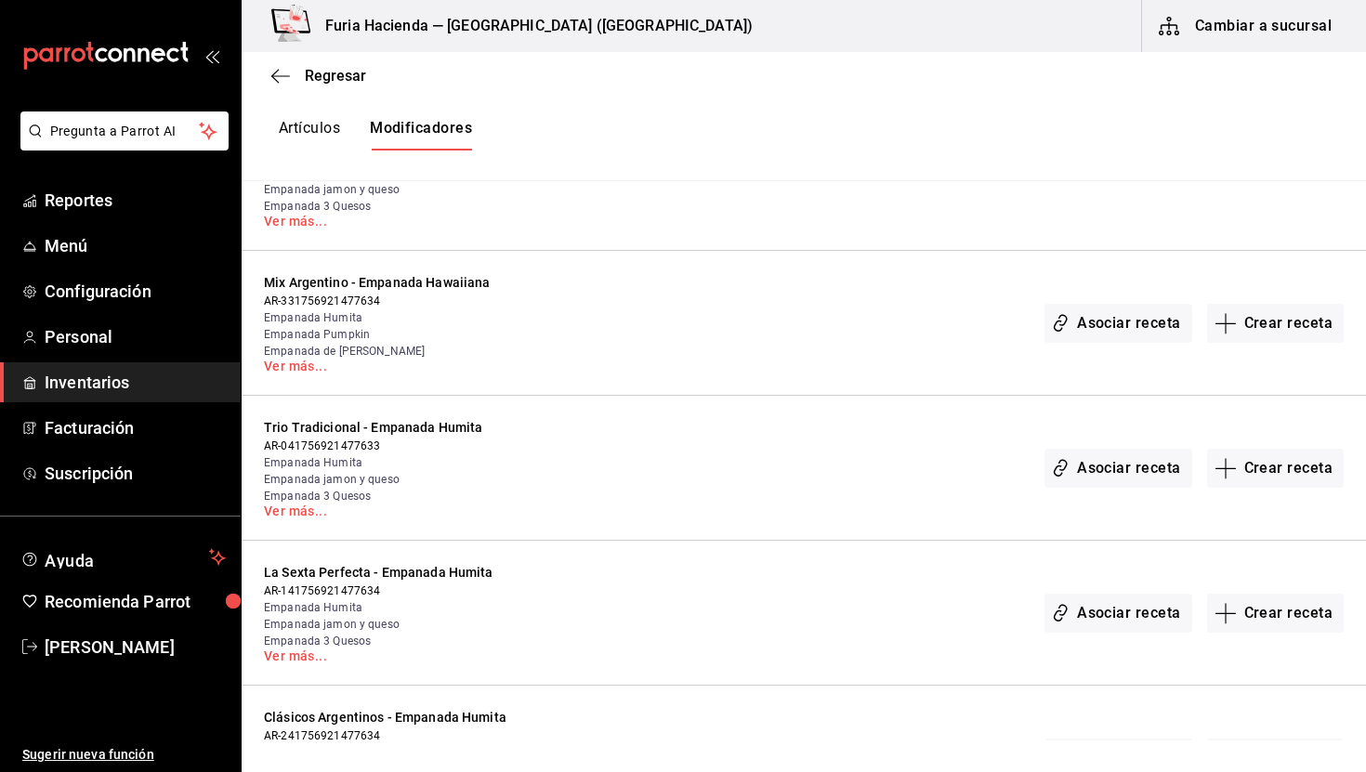
scroll to position [4805, 0]
click at [1274, 302] on button "Crear receta" at bounding box center [1277, 321] width 138 height 39
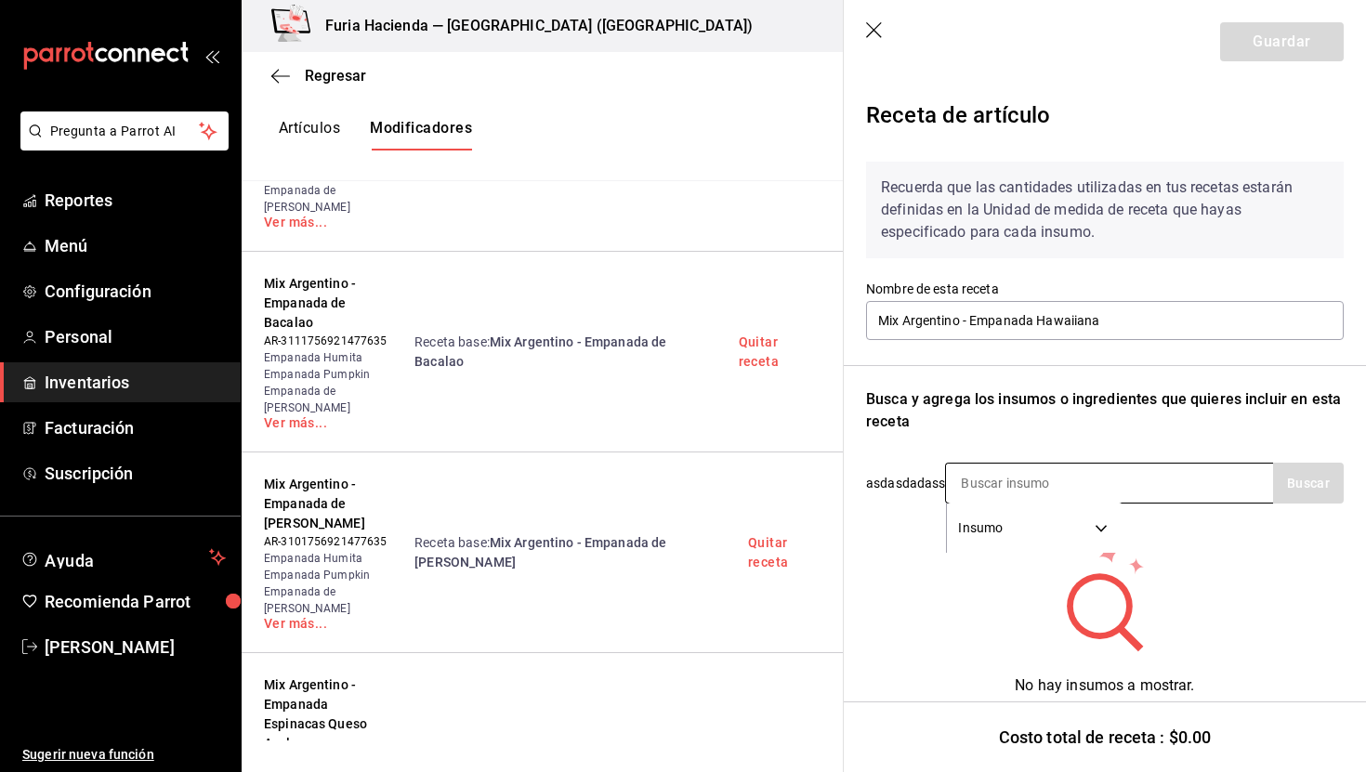
click at [1014, 471] on input at bounding box center [1039, 483] width 186 height 39
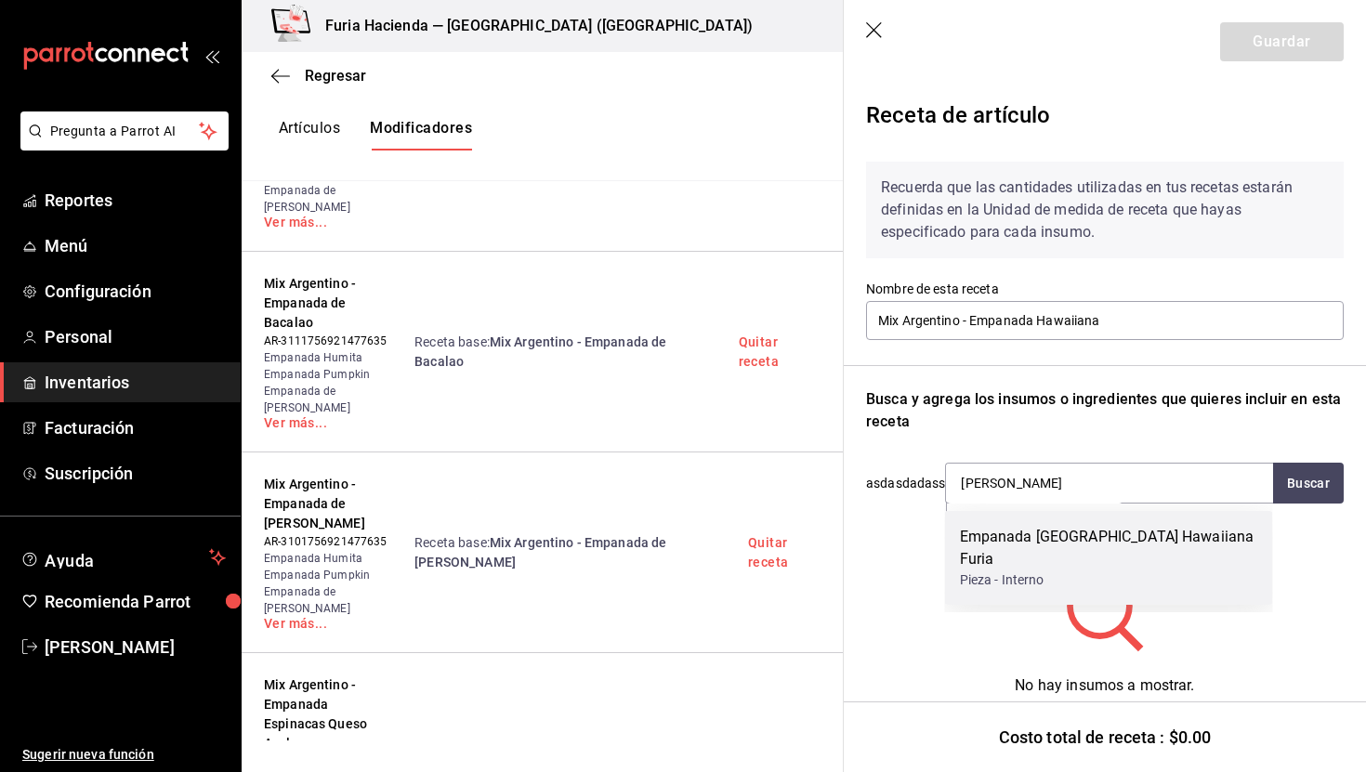
click at [1144, 543] on div "Empanada [GEOGRAPHIC_DATA] Hawaiiana Furia" at bounding box center [1109, 548] width 298 height 45
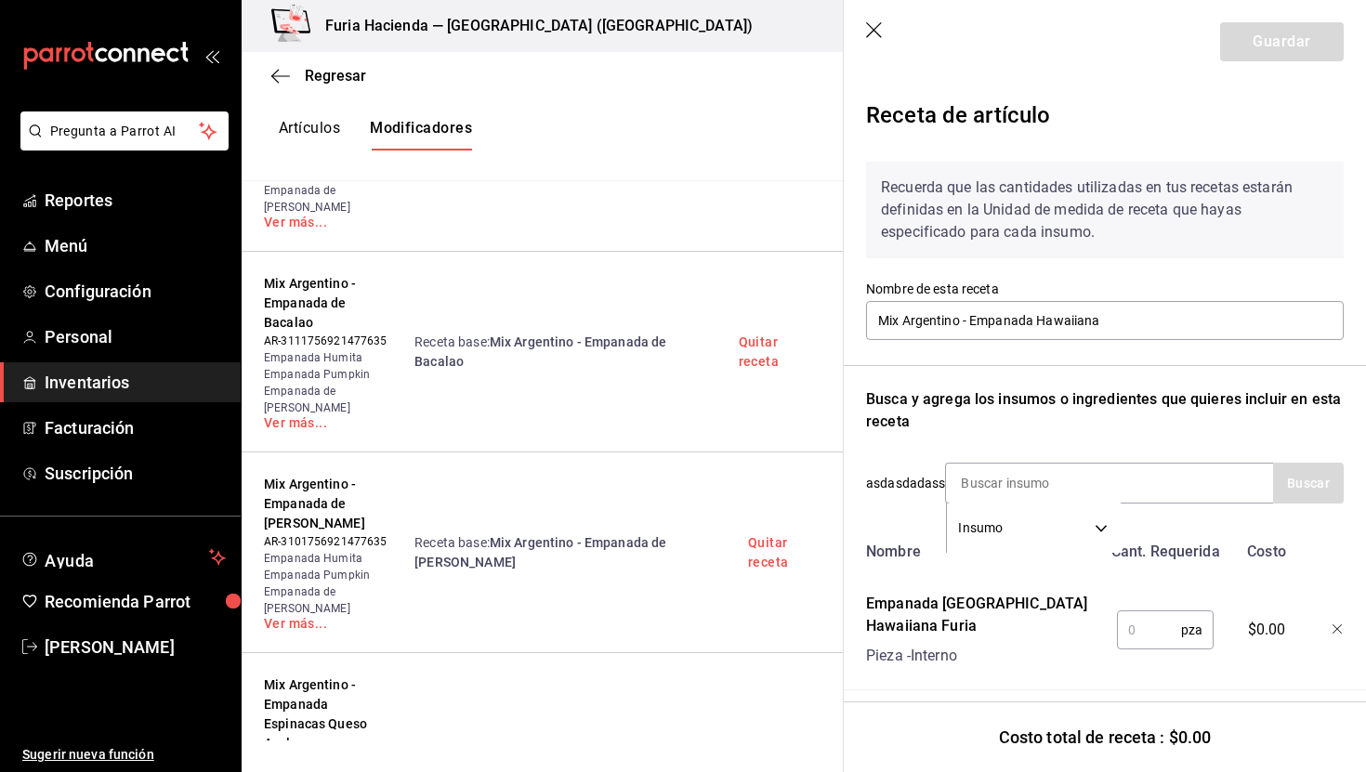
click at [1142, 631] on input "text" at bounding box center [1149, 630] width 64 height 37
click at [1262, 57] on button "Guardar" at bounding box center [1283, 41] width 124 height 39
